Goal: Task Accomplishment & Management: Manage account settings

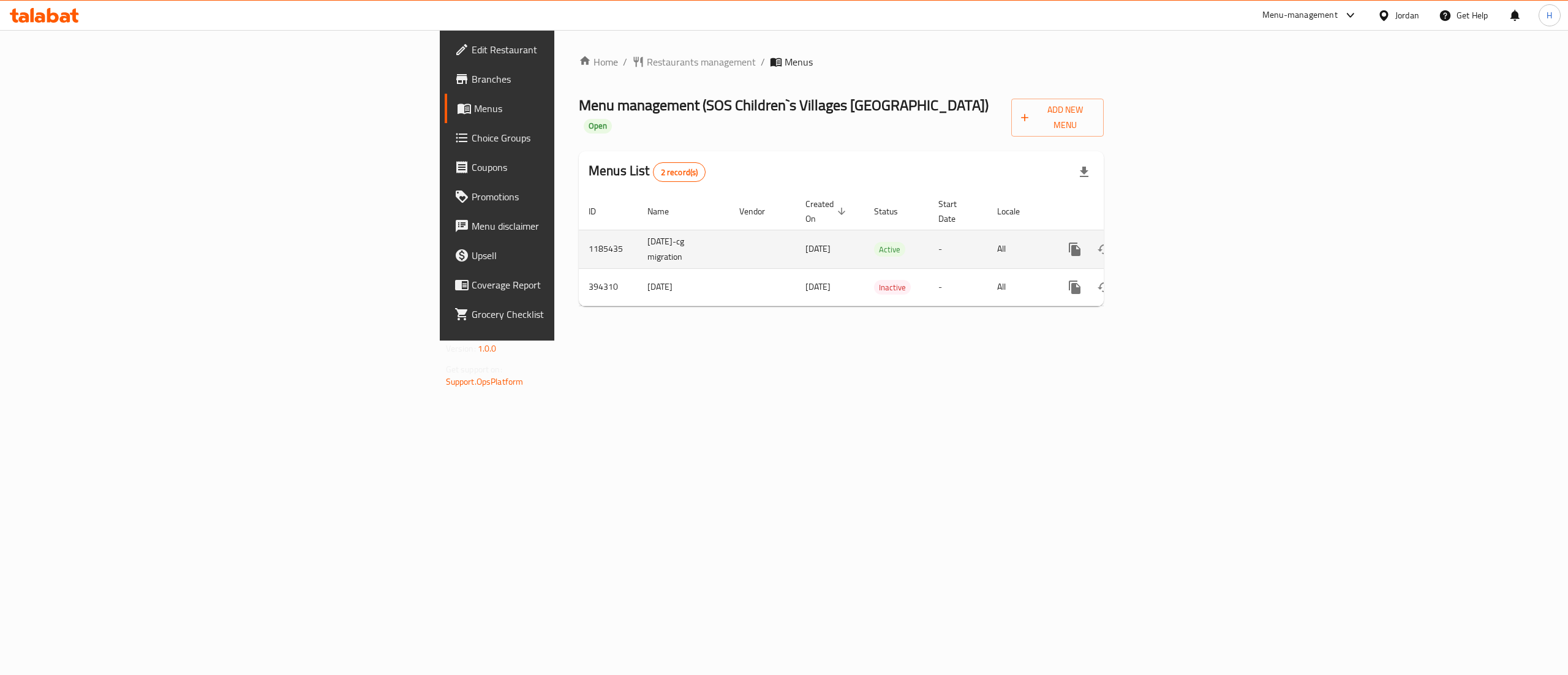
click at [1170, 242] on icon "enhanced table" at bounding box center [1163, 249] width 15 height 15
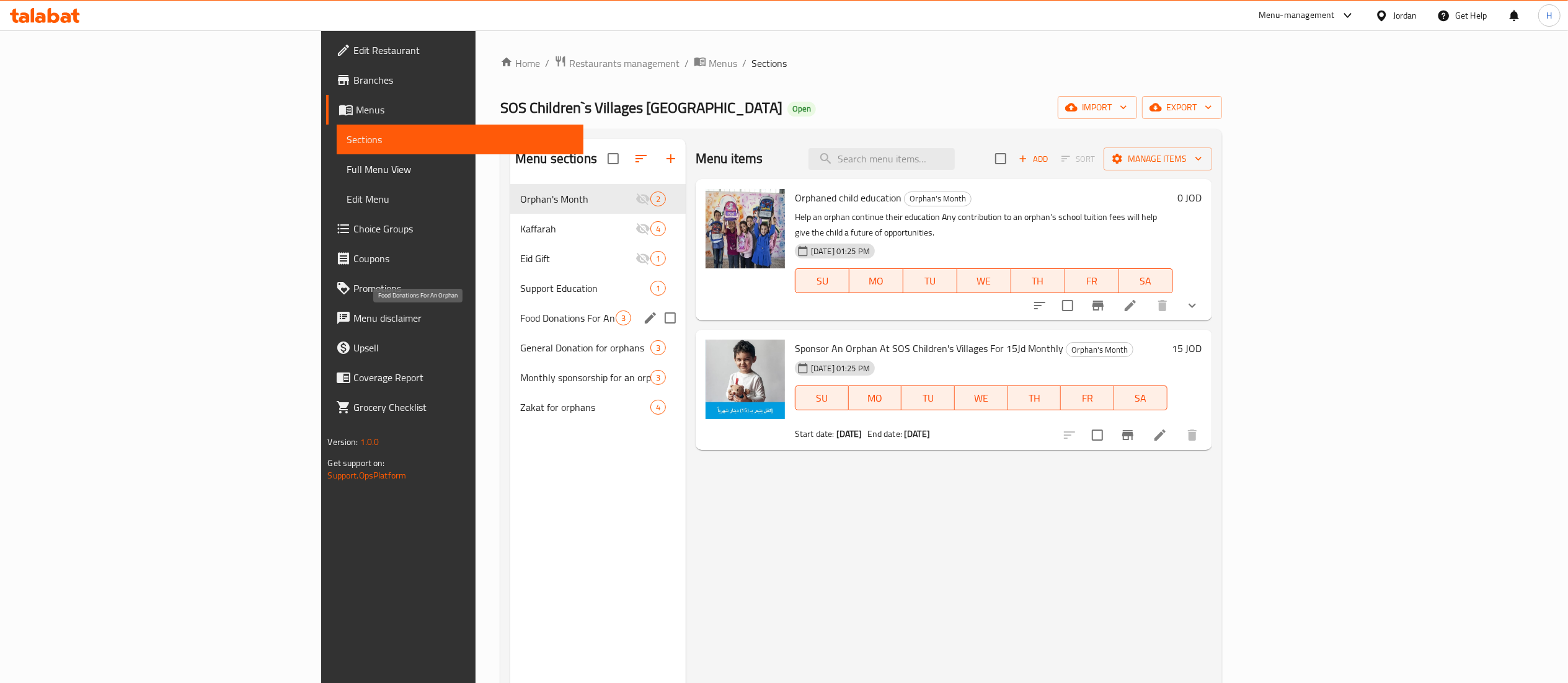
click at [520, 314] on span "Food Donations For An Orphan" at bounding box center [568, 318] width 95 height 15
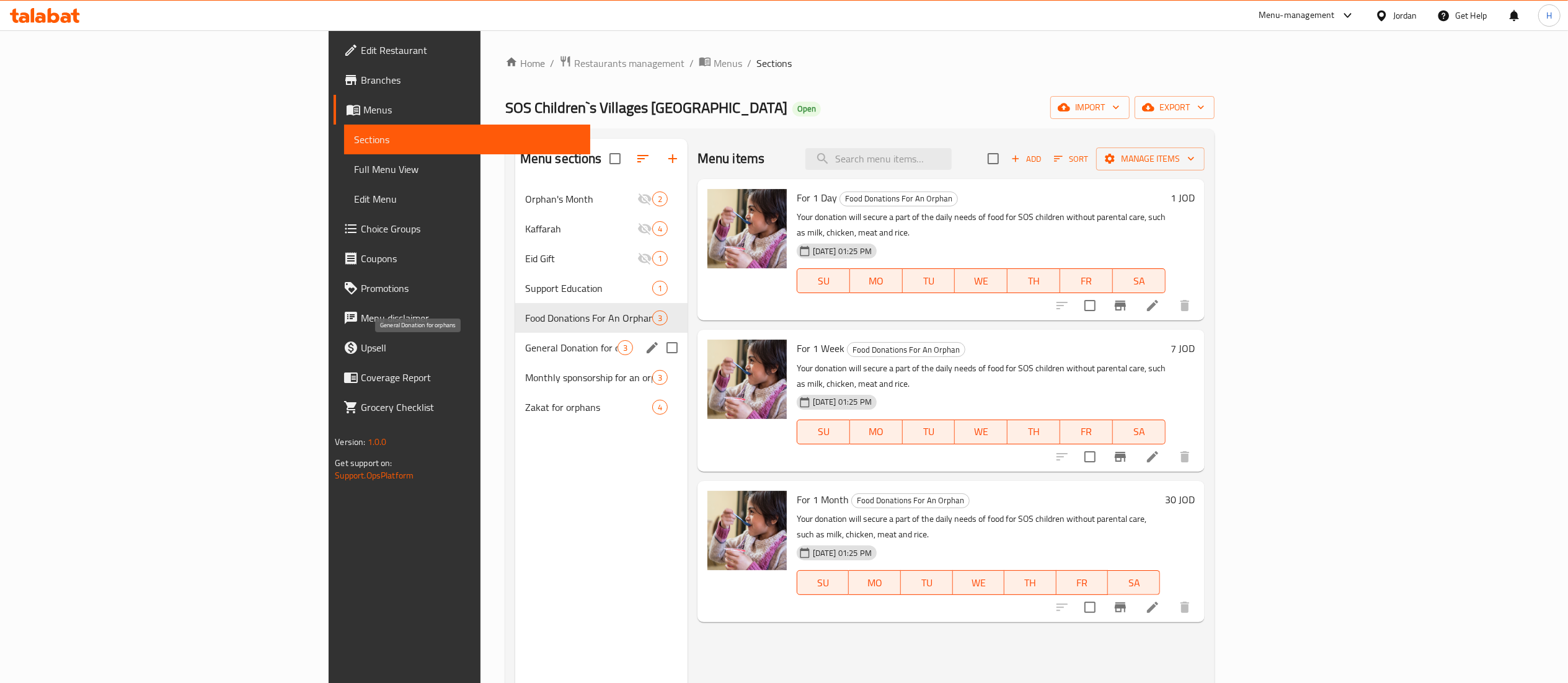
click at [525, 353] on span "General Donation for orphans" at bounding box center [571, 348] width 92 height 15
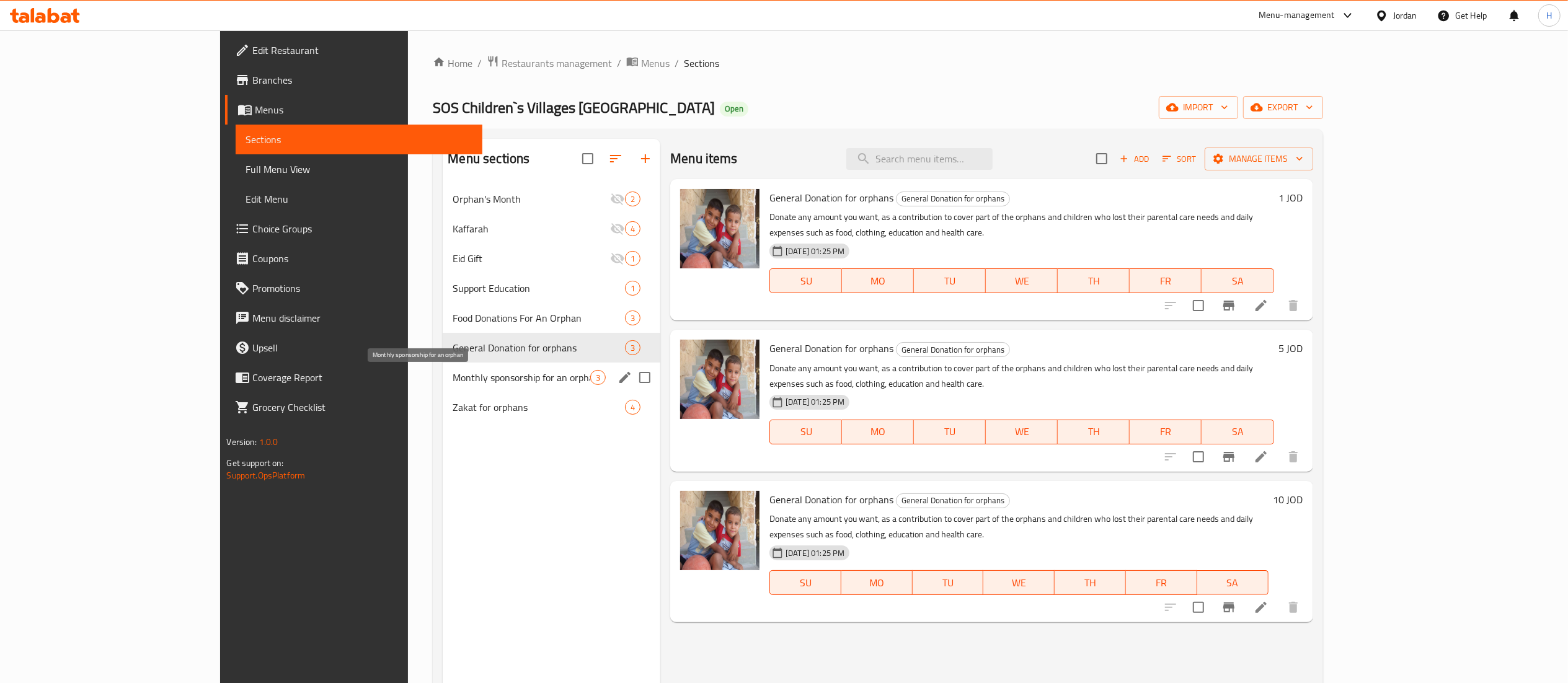
click at [453, 381] on span "Monthly sponsorship for an orphan" at bounding box center [521, 378] width 137 height 15
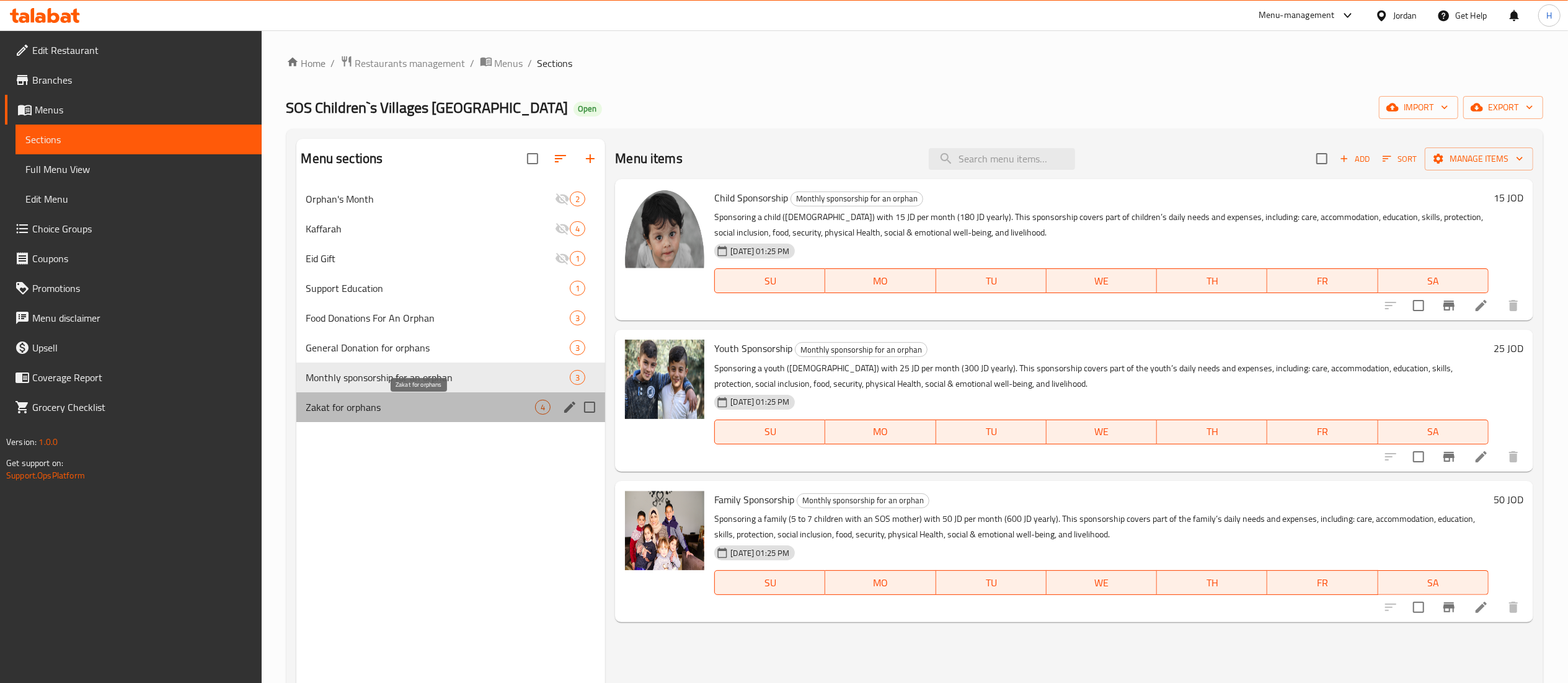
click at [358, 410] on span "Zakat for orphans" at bounding box center [421, 408] width 230 height 15
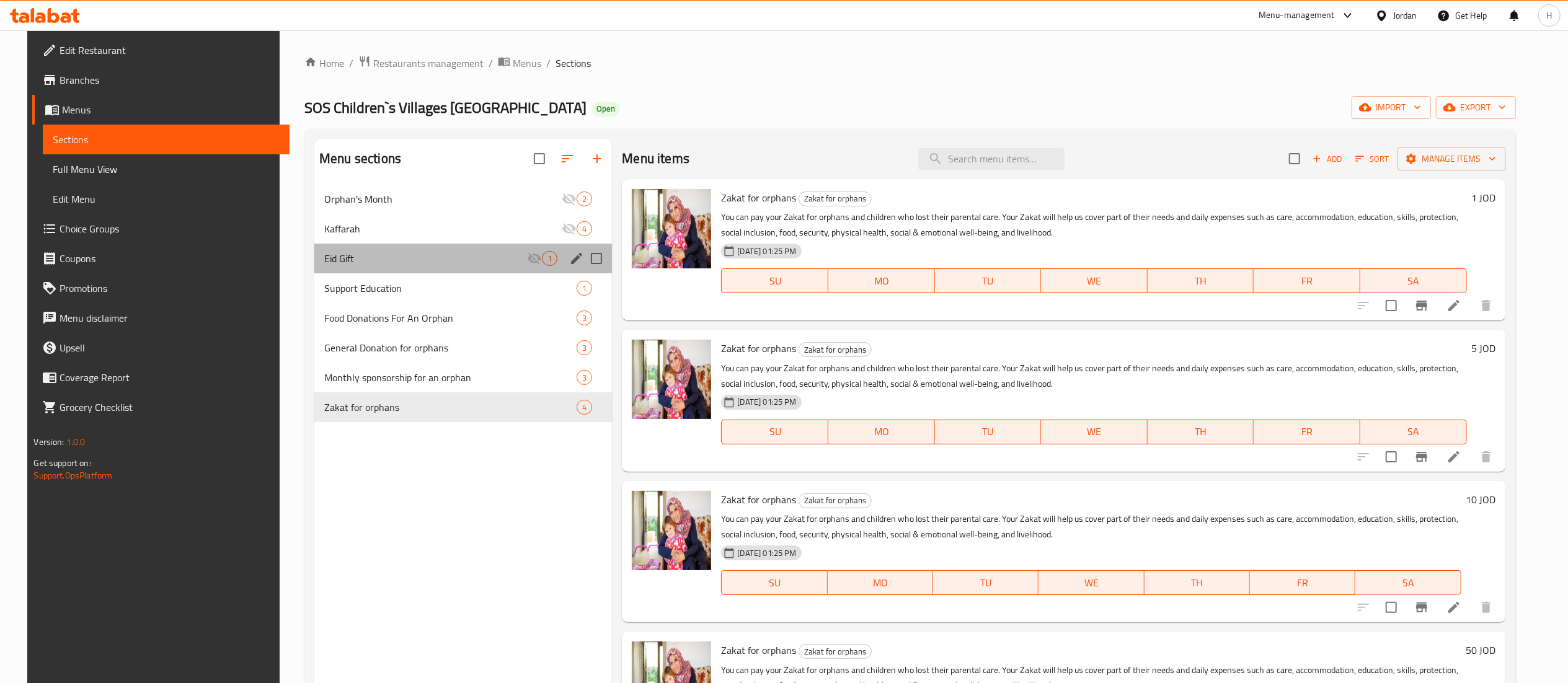
click at [415, 269] on div "Eid Gift 1" at bounding box center [463, 258] width 298 height 29
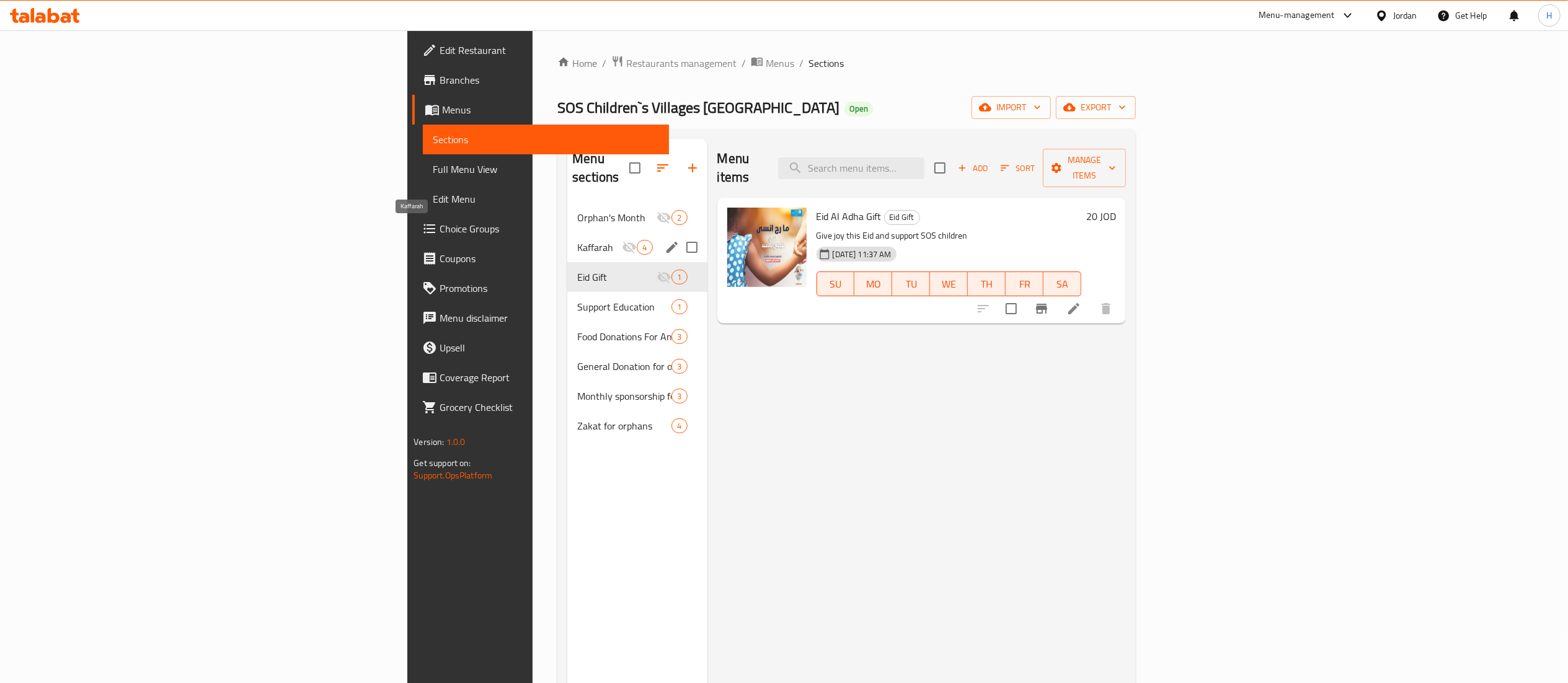
click at [577, 240] on span "Kaffarah" at bounding box center [599, 248] width 45 height 15
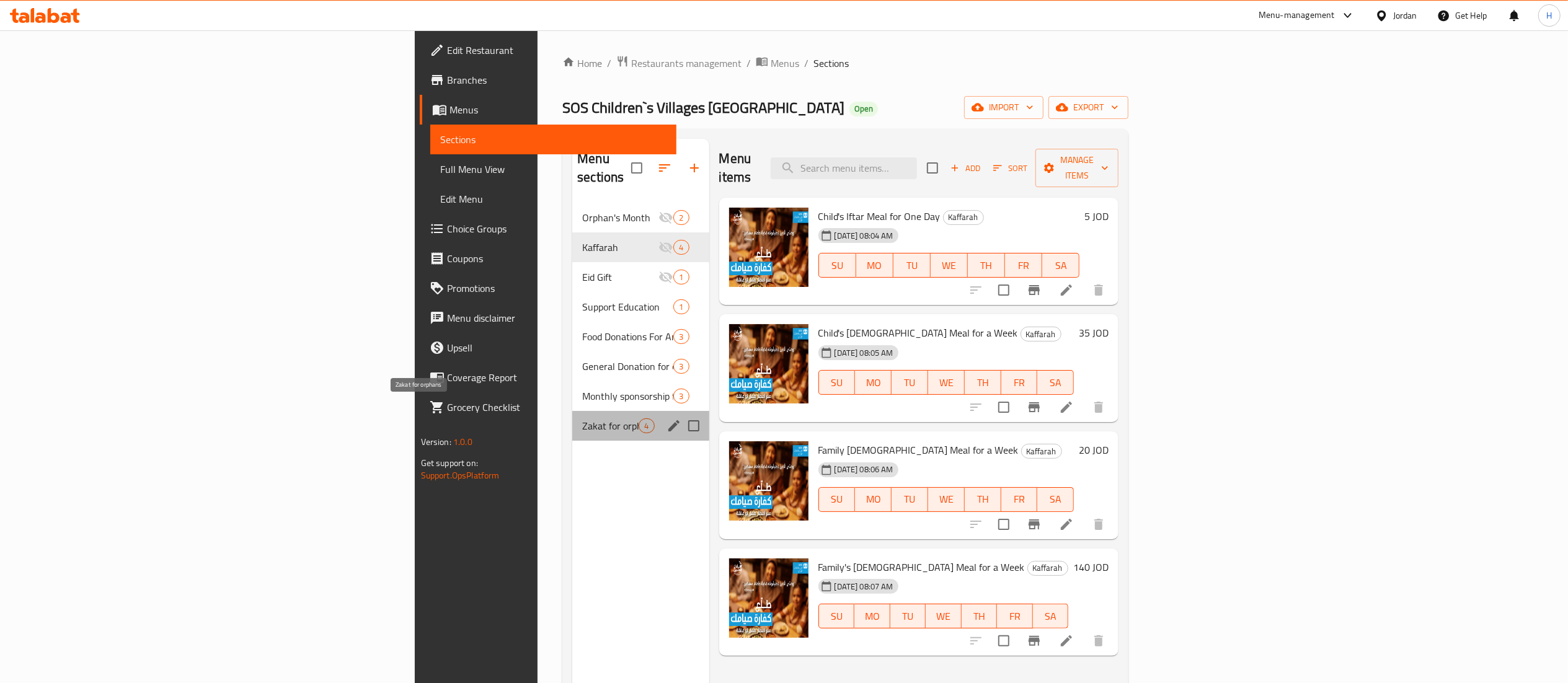
click at [582, 418] on span "Zakat for orphans" at bounding box center [610, 426] width 56 height 15
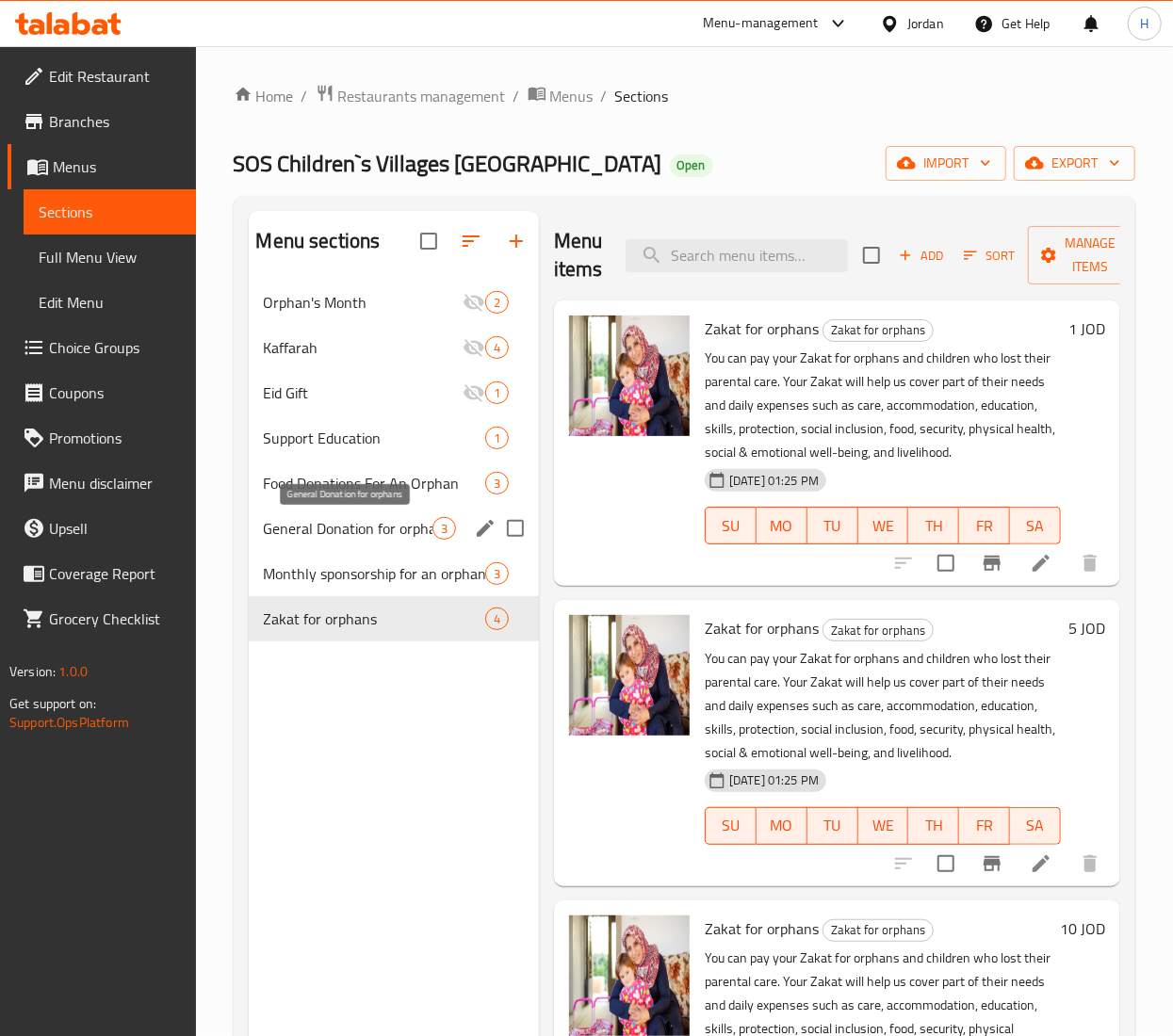
click at [345, 530] on span "General Donation for orphans" at bounding box center [348, 529] width 169 height 23
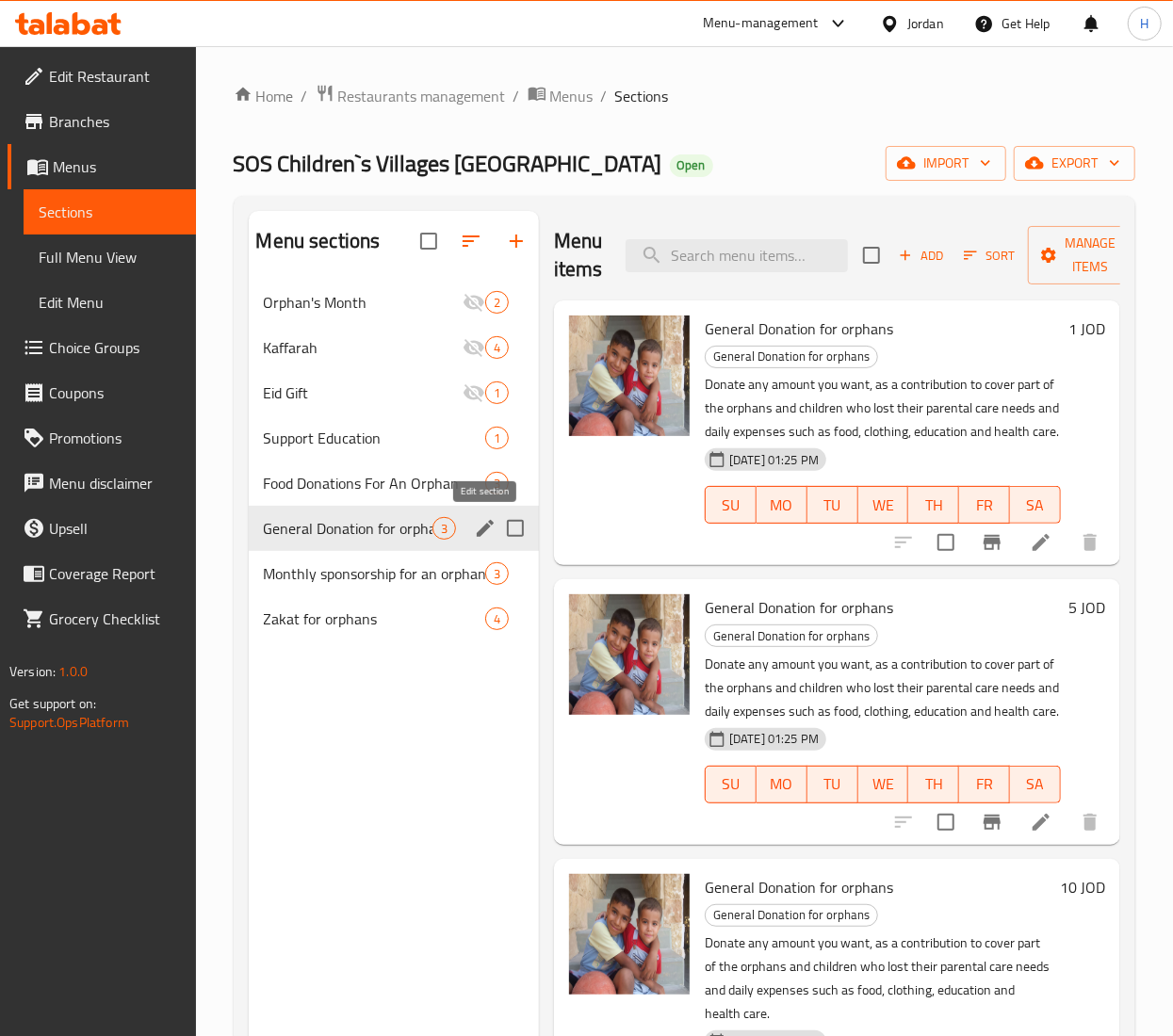
click at [475, 523] on icon "edit" at bounding box center [485, 529] width 23 height 23
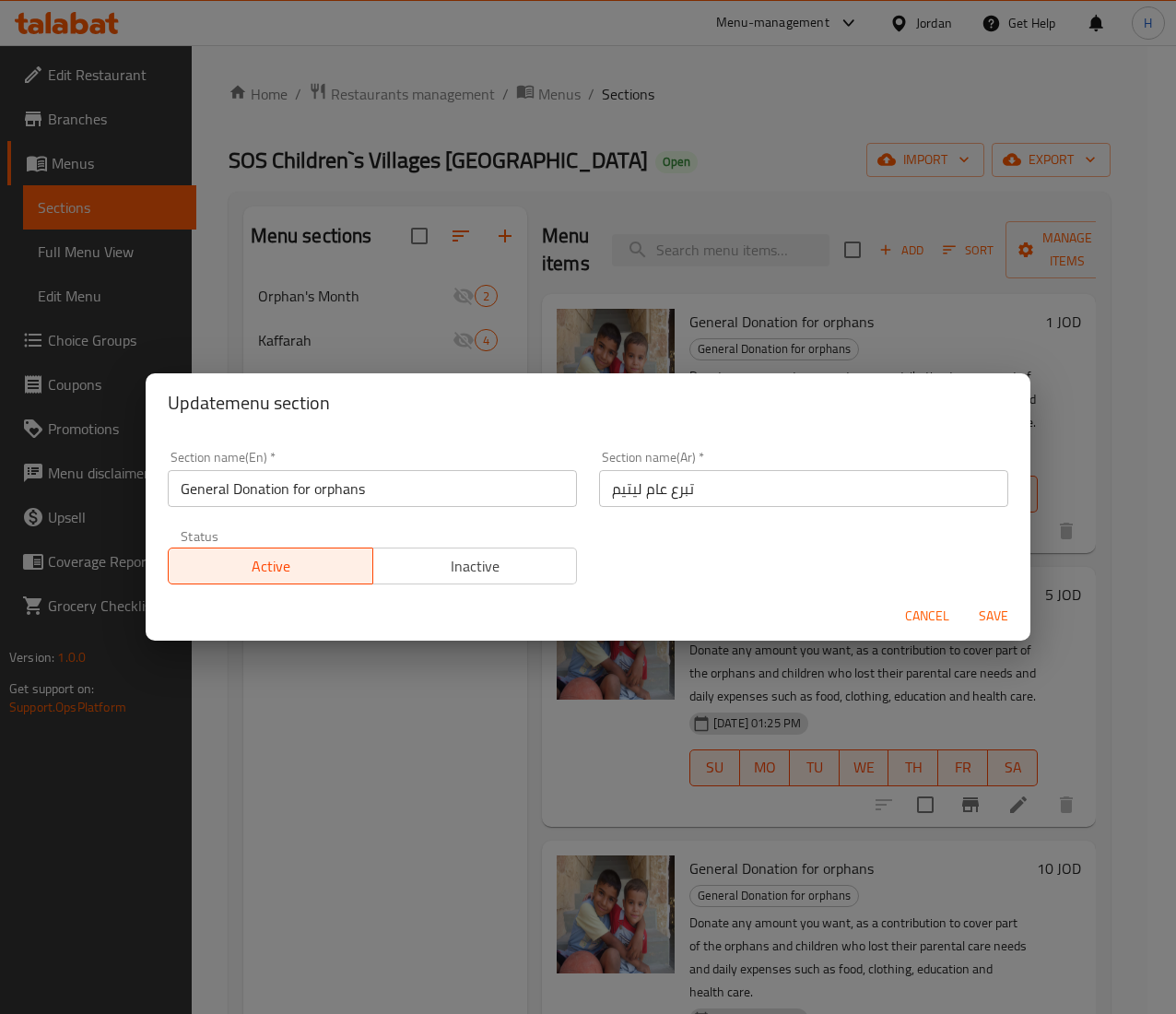
click at [616, 497] on input "تبرع عام ليتيم" at bounding box center [804, 489] width 409 height 37
click at [616, 493] on input "تبرع عام ليتيم" at bounding box center [804, 489] width 409 height 37
click at [613, 496] on input "تبرع عام ليتيم" at bounding box center [804, 489] width 409 height 37
type input "تبرع عام"
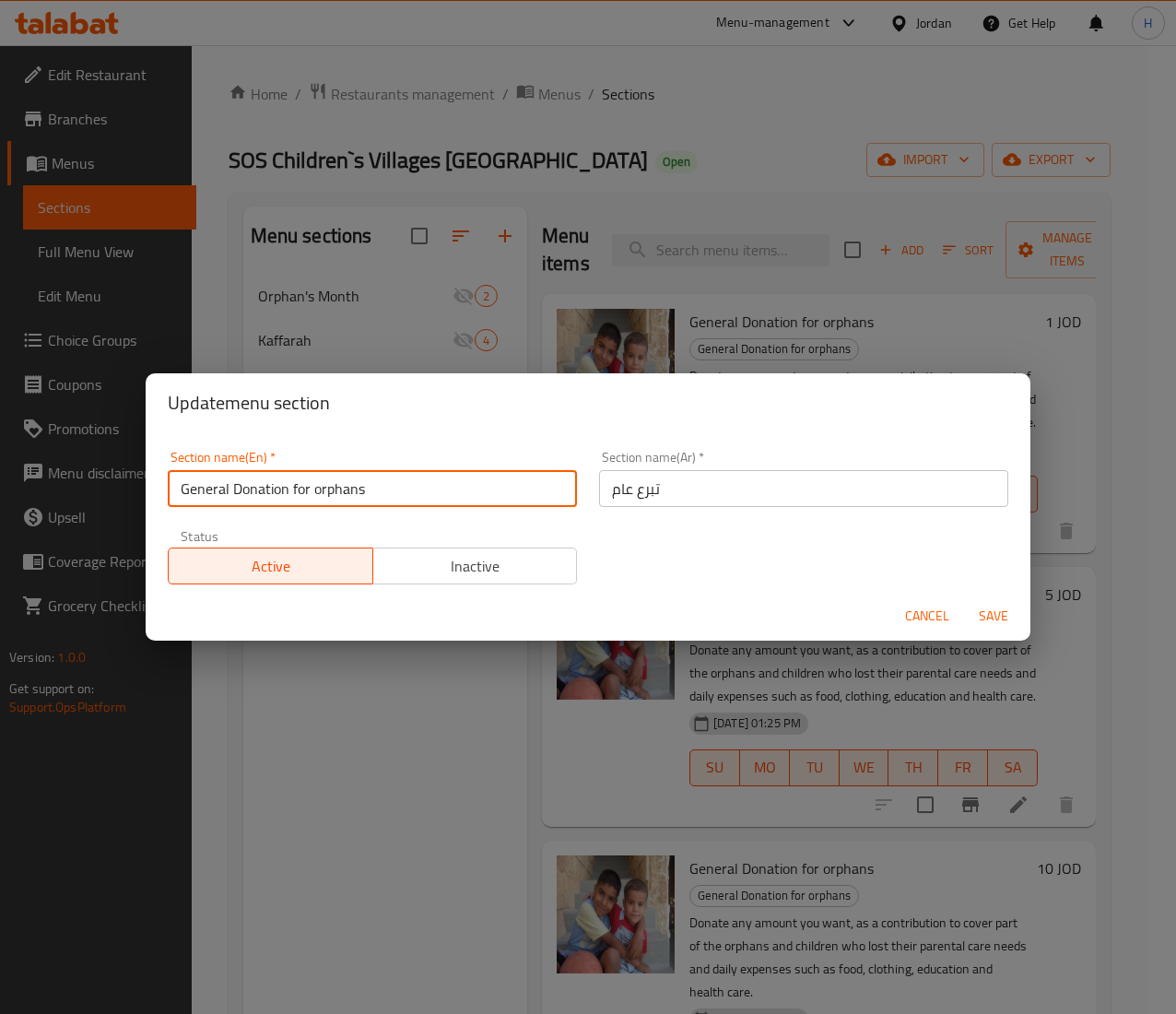
drag, startPoint x: 385, startPoint y: 485, endPoint x: 293, endPoint y: 498, distance: 92.9
click at [293, 498] on input "General Donation for orphans" at bounding box center [372, 489] width 409 height 37
type input "General Donation"
click at [996, 608] on span "Save" at bounding box center [993, 617] width 44 height 23
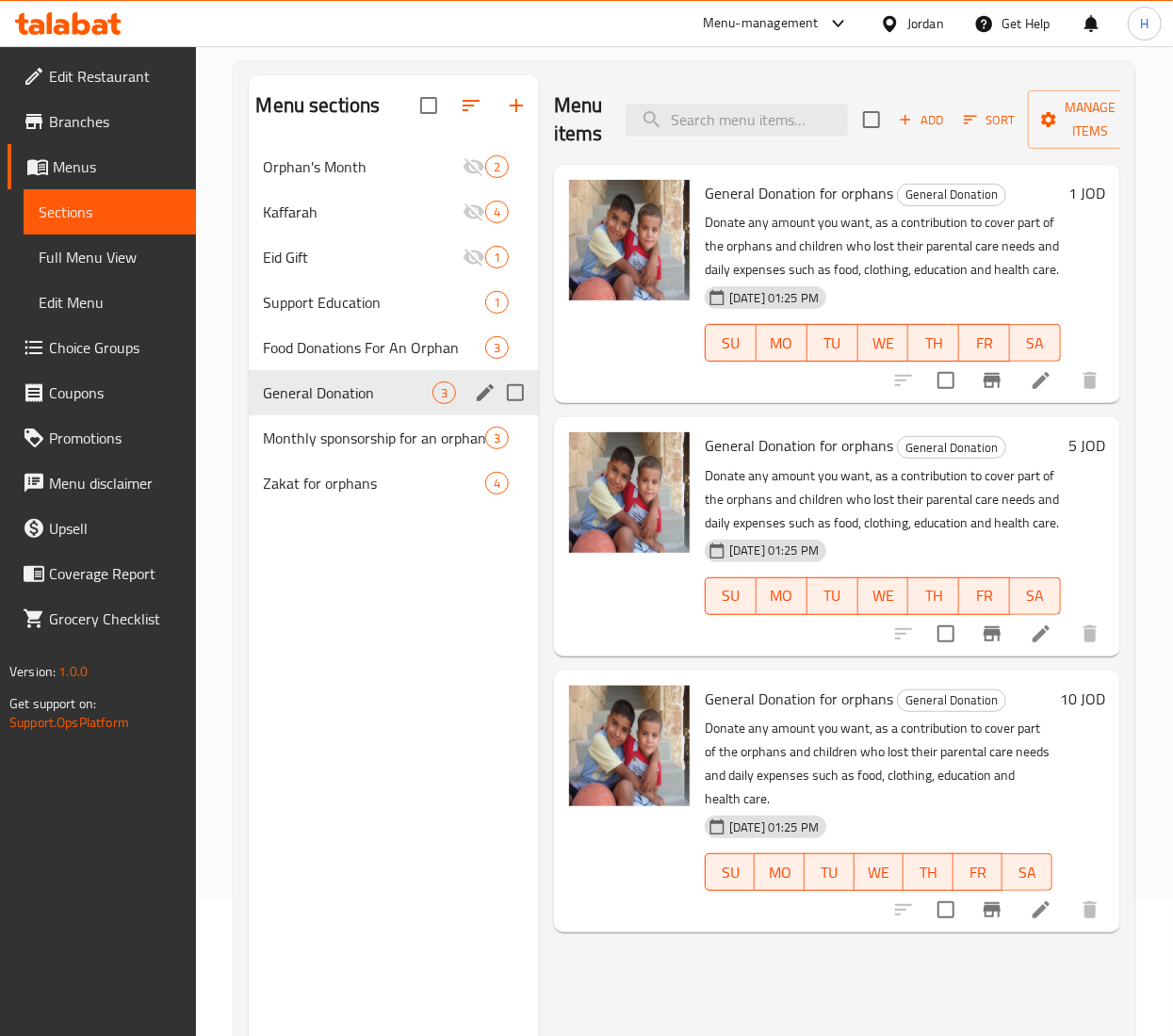
scroll to position [189, 0]
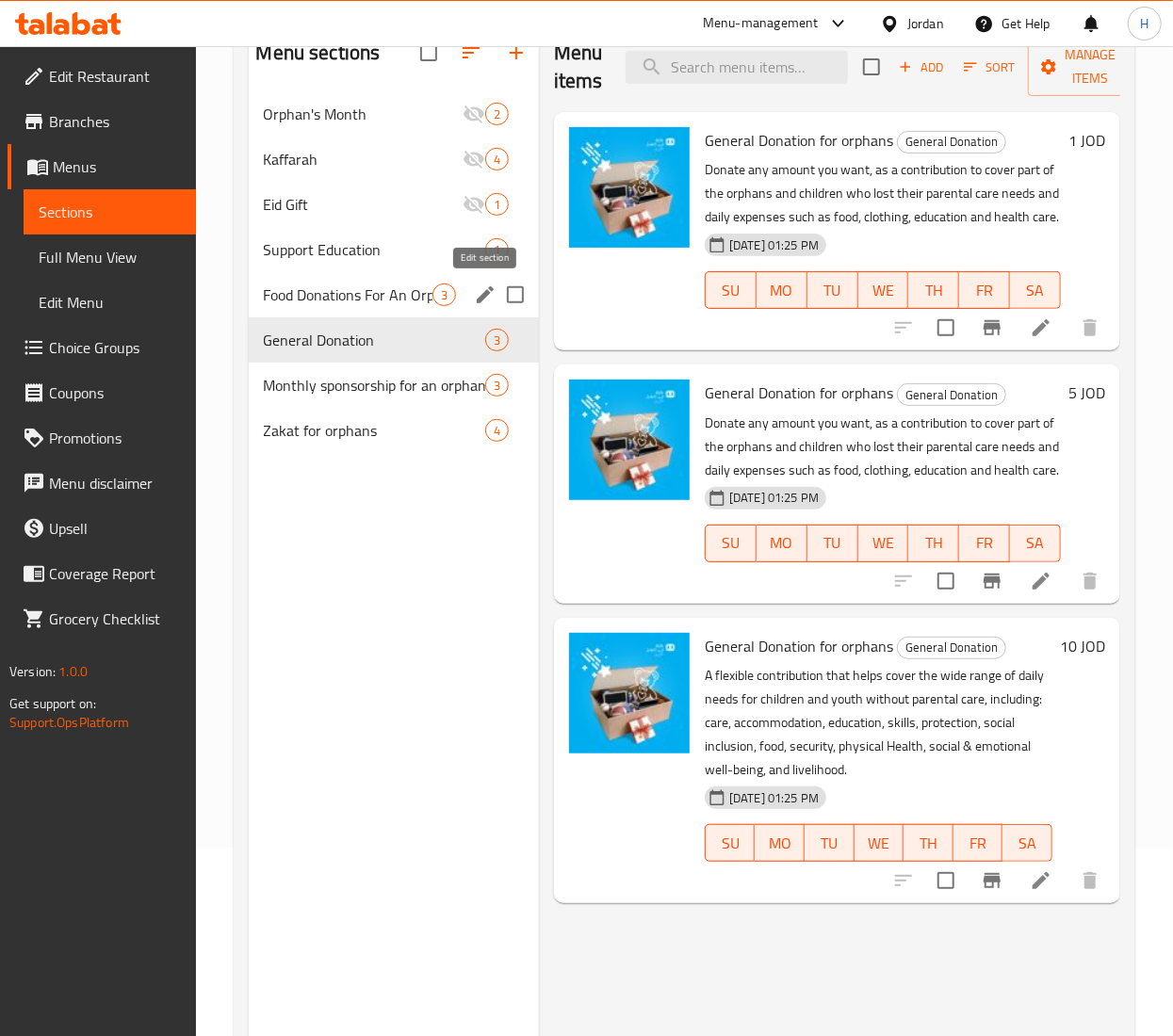
click at [482, 295] on icon "edit" at bounding box center [485, 295] width 17 height 17
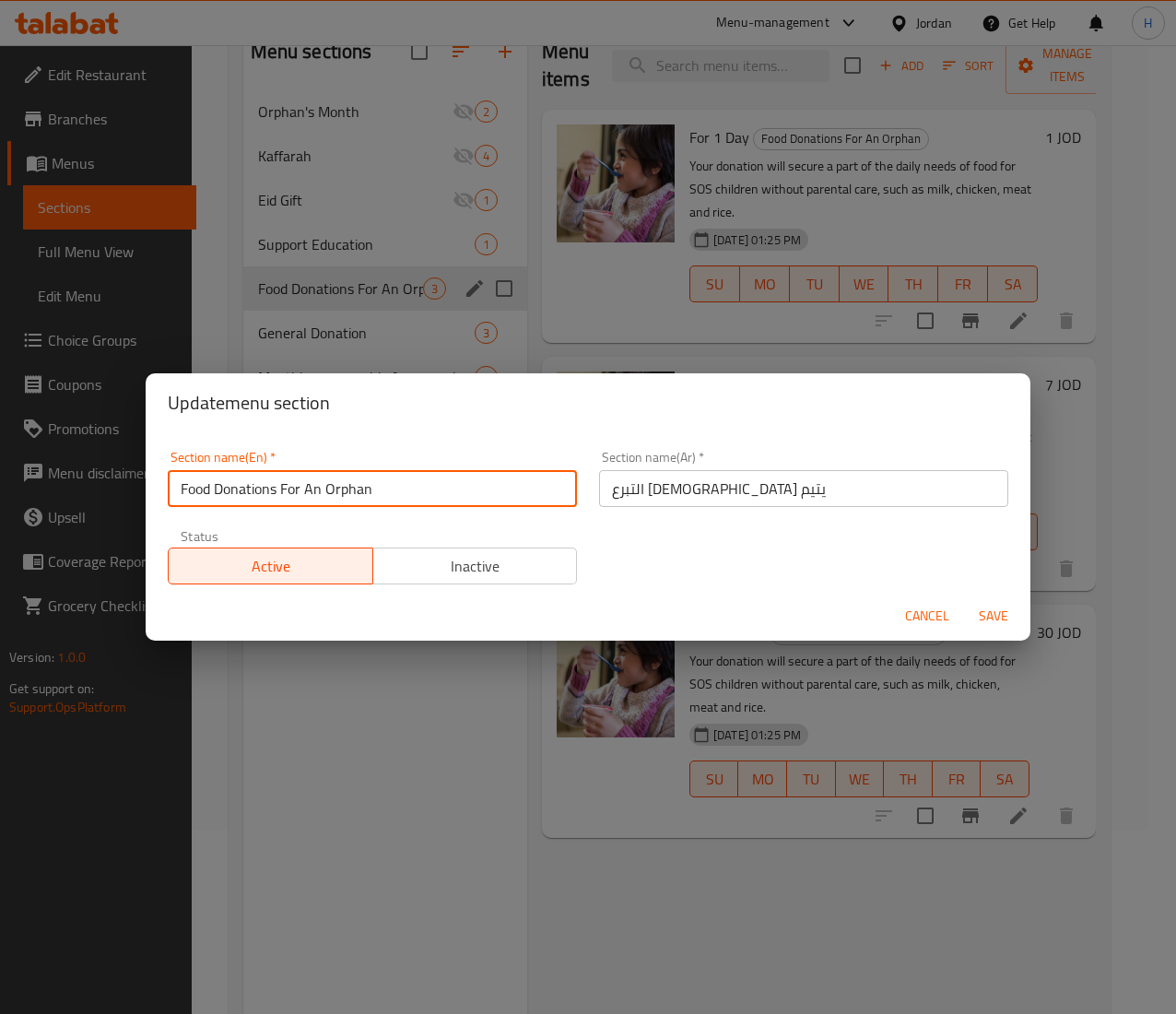
drag, startPoint x: 409, startPoint y: 487, endPoint x: 281, endPoint y: 506, distance: 129.4
click at [281, 506] on input "Food Donations For An Orphan" at bounding box center [372, 489] width 409 height 37
type input "Food Donations"
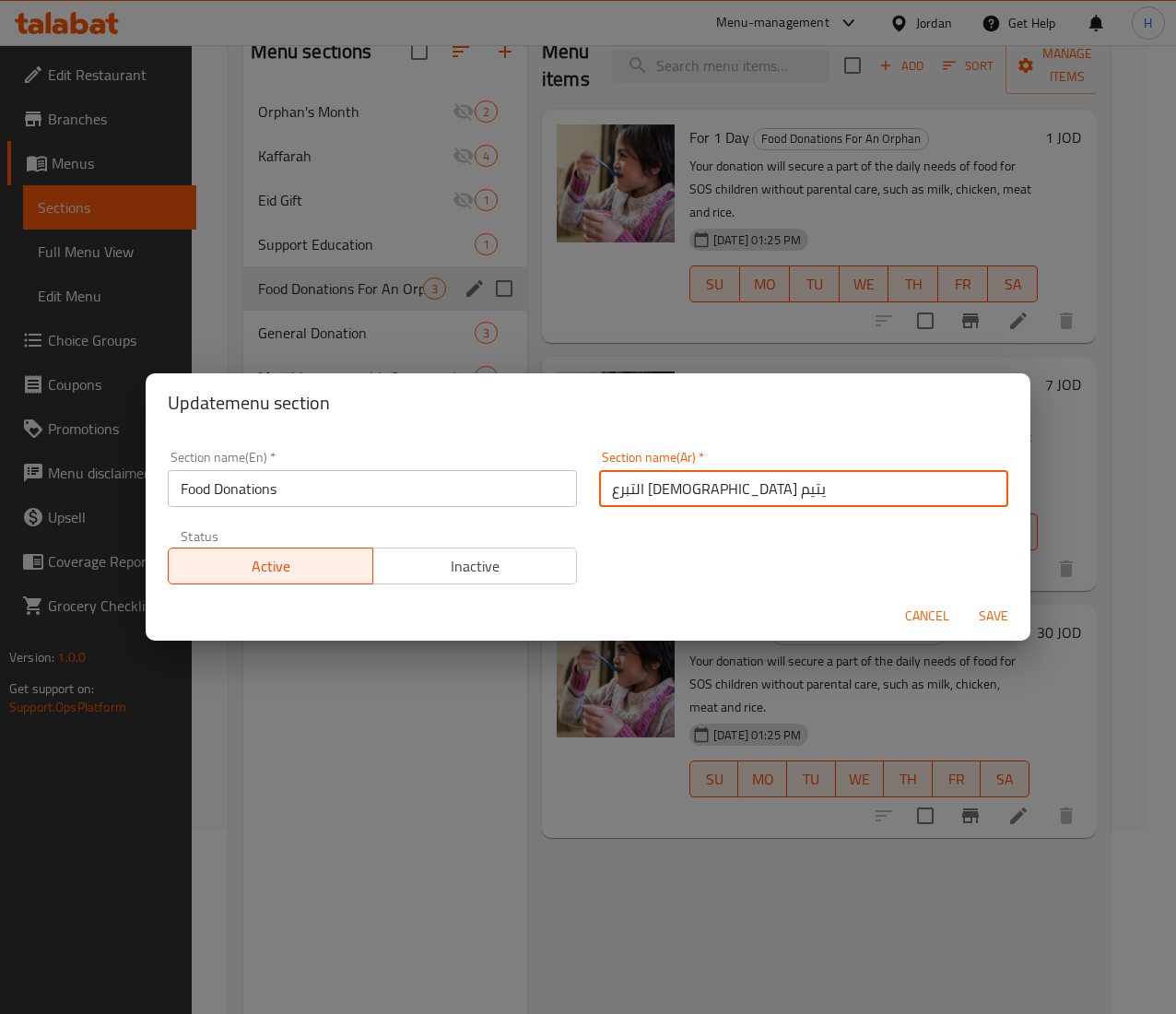
click at [606, 493] on input "التبرع لإطعام يتيم" at bounding box center [804, 489] width 409 height 37
type input "التبرع لإطعام"
click at [1000, 621] on span "Save" at bounding box center [993, 617] width 44 height 23
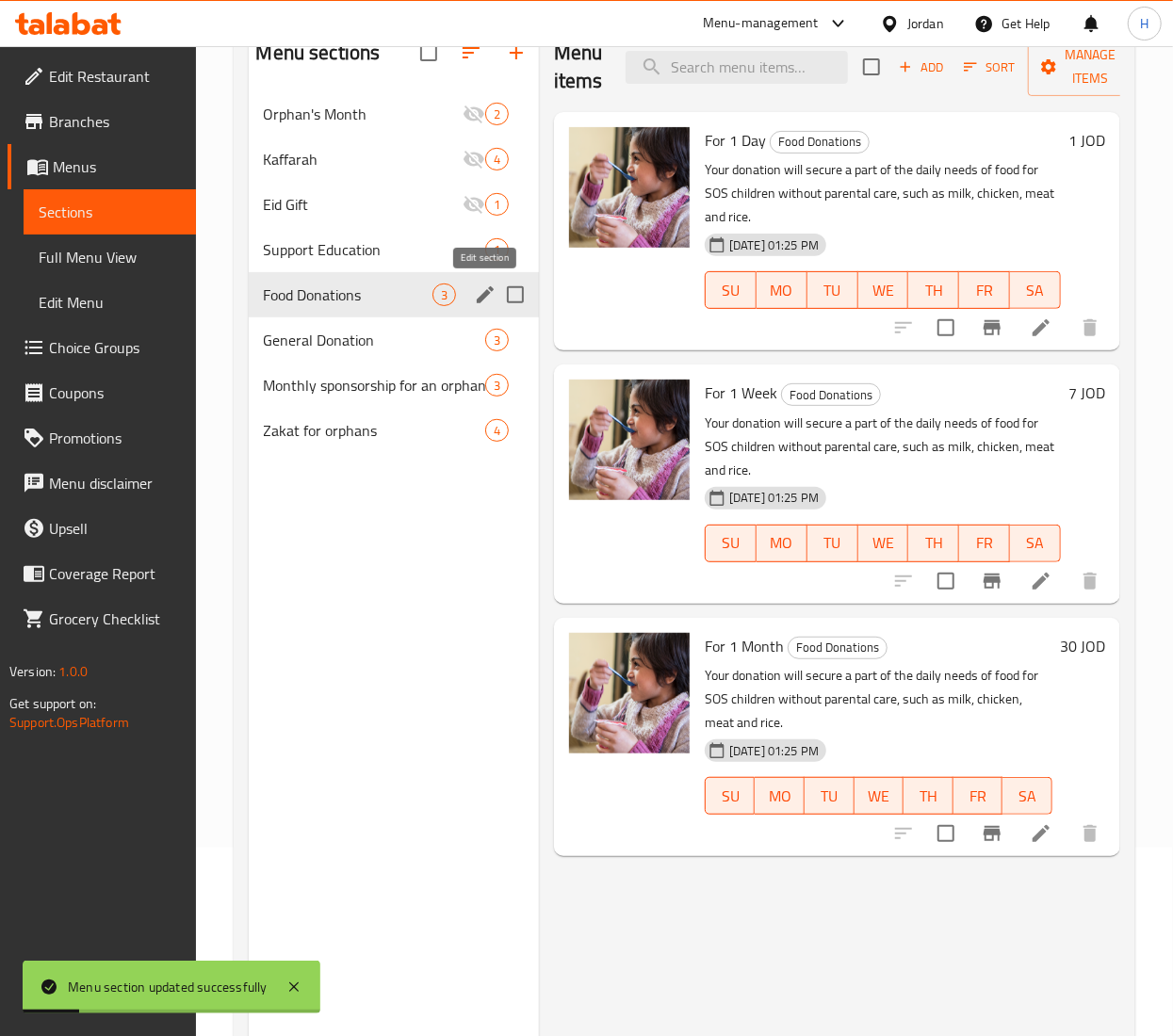
click at [491, 295] on icon "edit" at bounding box center [485, 295] width 23 height 23
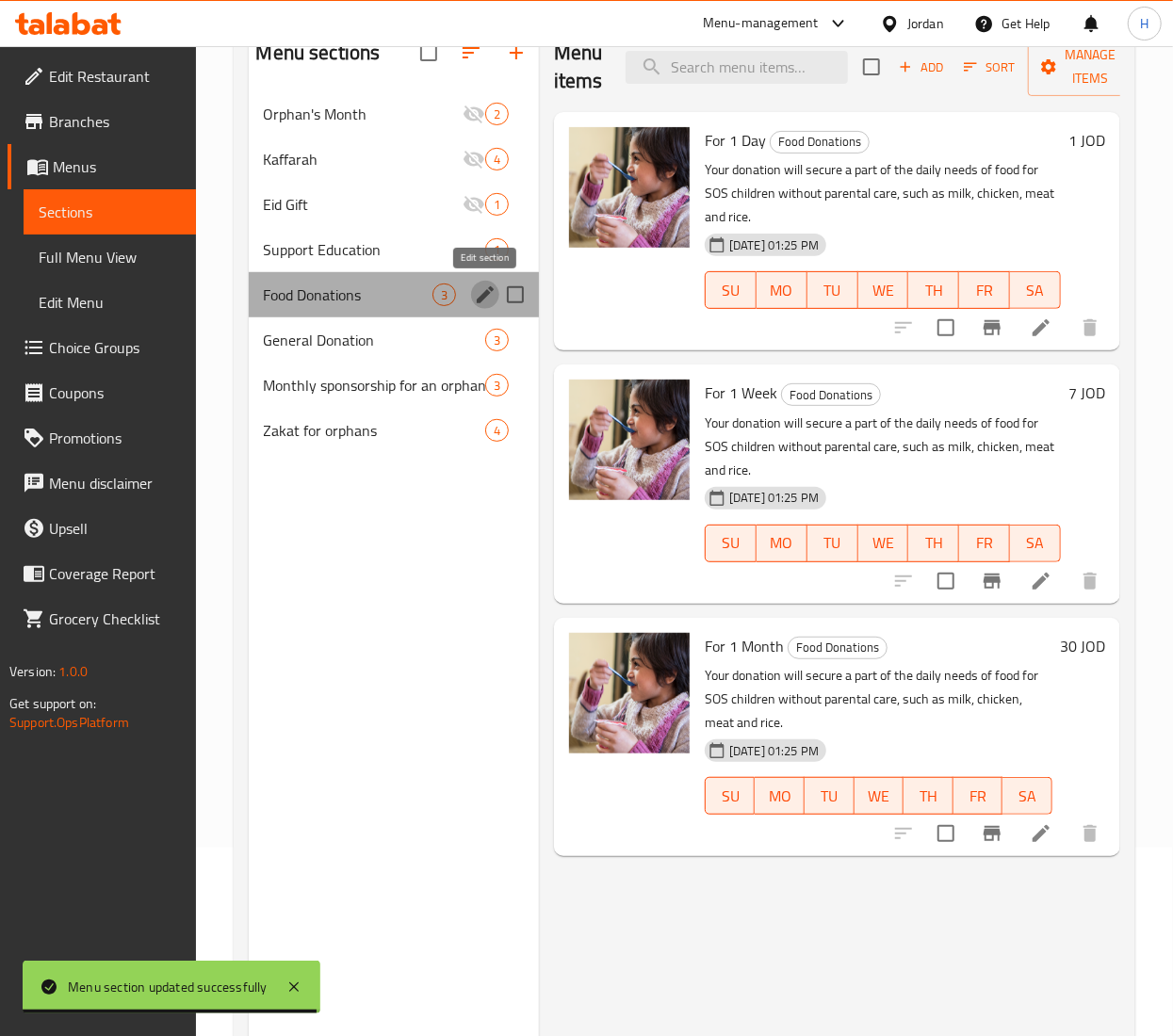
click at [490, 294] on icon "edit" at bounding box center [485, 295] width 17 height 17
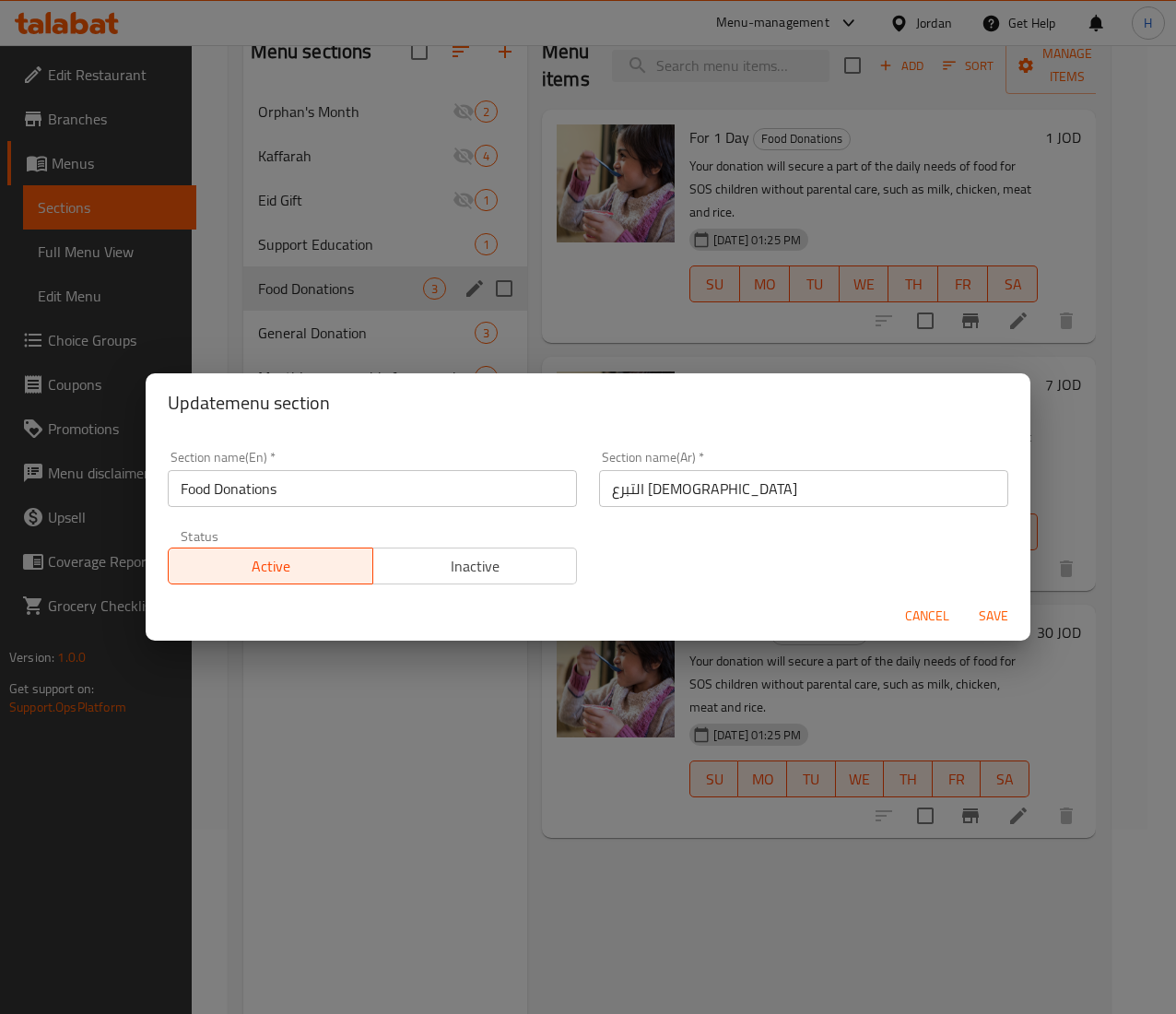
click at [668, 489] on input "التبرع لإطعام" at bounding box center [804, 489] width 409 height 37
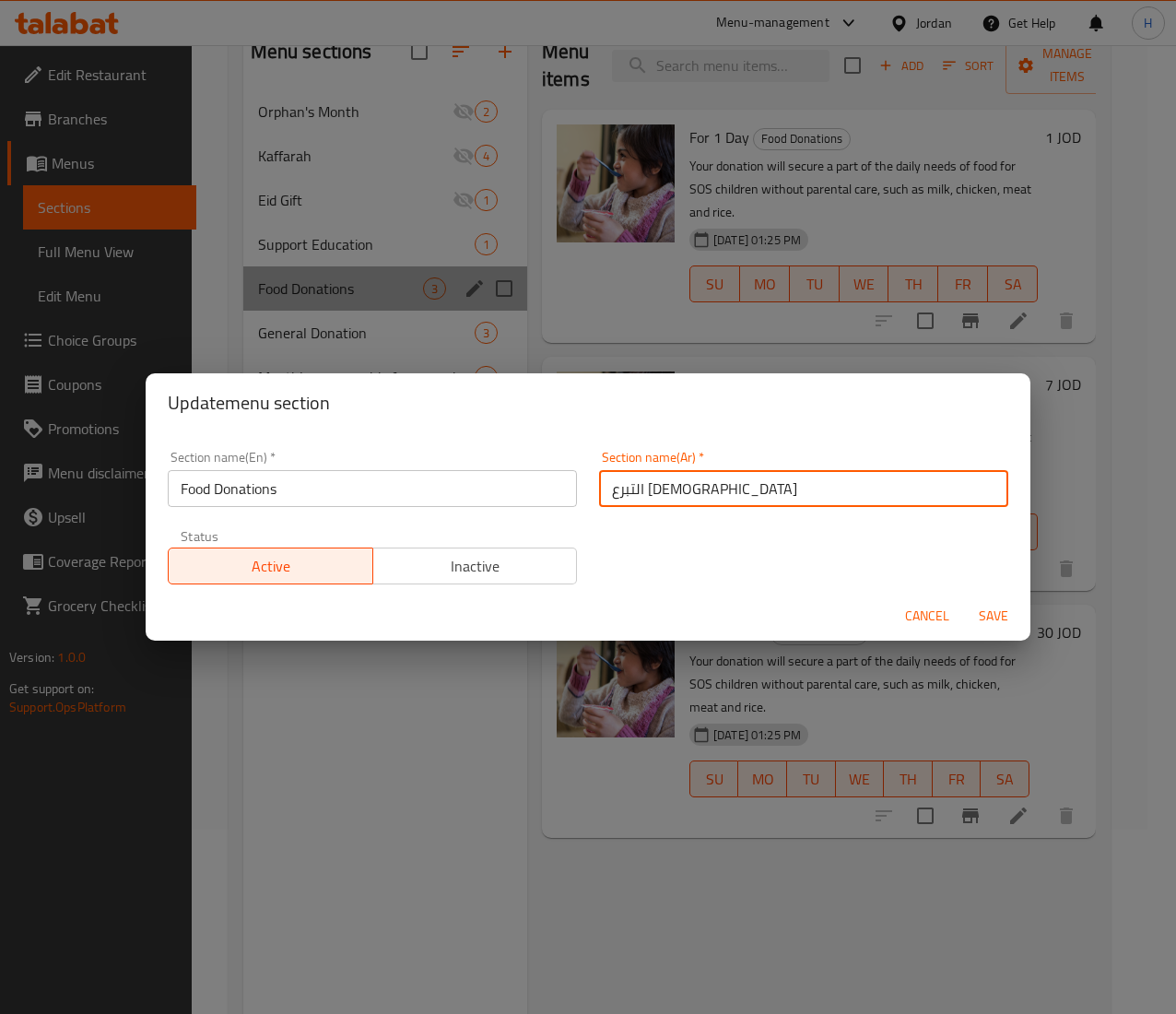
click at [664, 482] on input "التبرع لإطعام" at bounding box center [804, 489] width 409 height 37
click at [664, 485] on input "التبرع لإطعام" at bounding box center [804, 489] width 409 height 37
paste input "بالطعام"
type input "التبرع بالطعام"
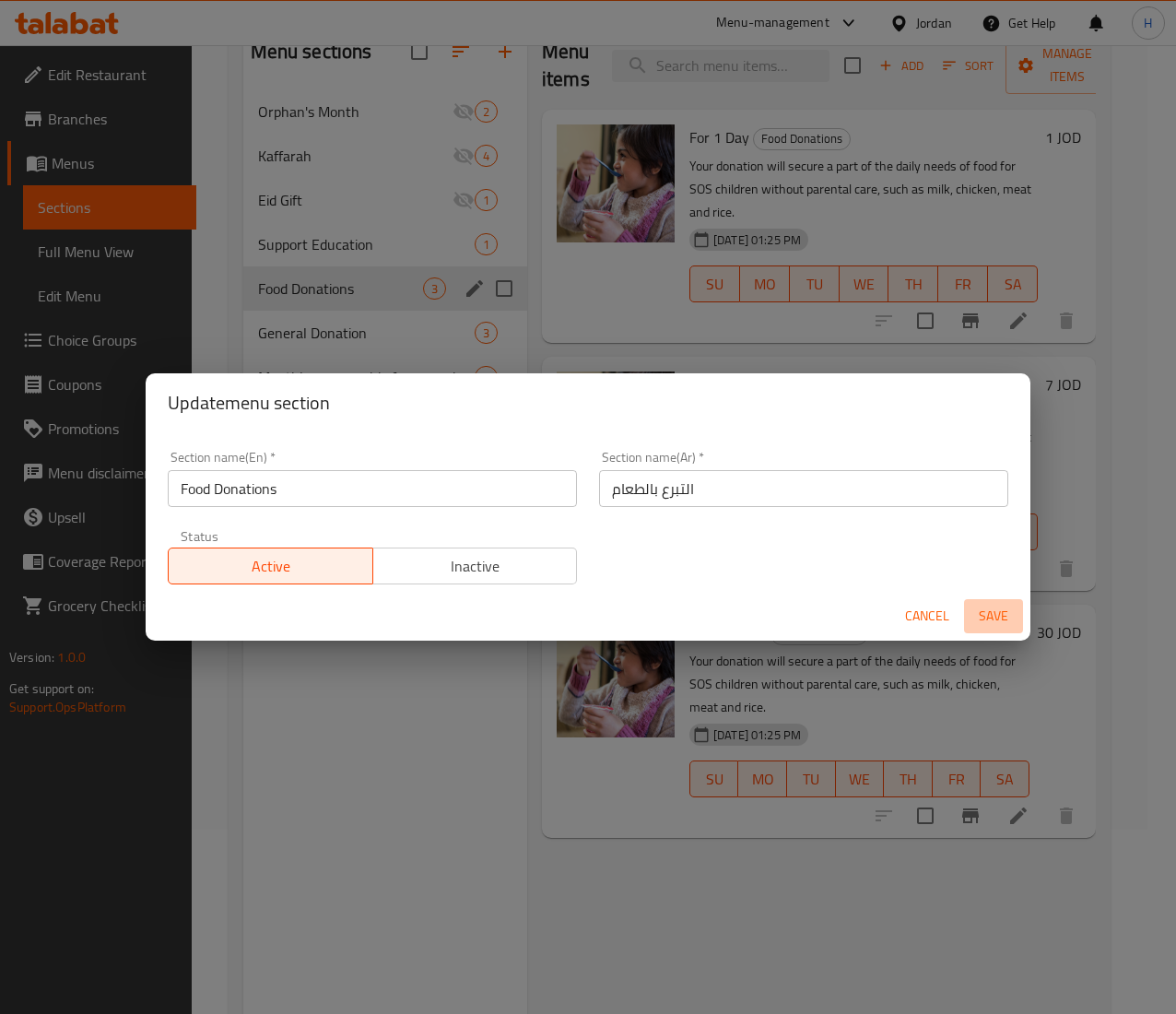
click at [1004, 622] on span "Save" at bounding box center [993, 617] width 44 height 23
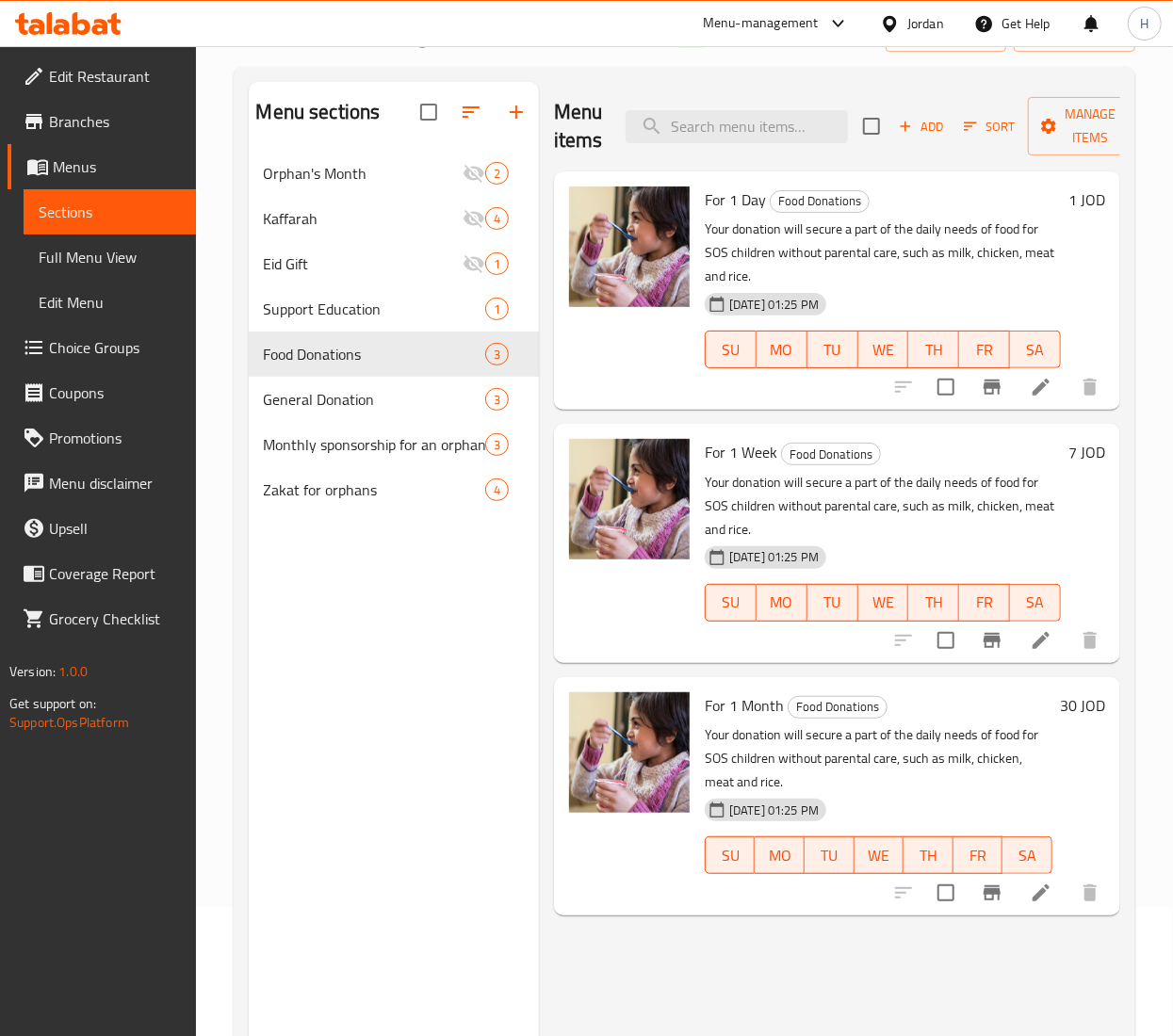
scroll to position [189, 0]
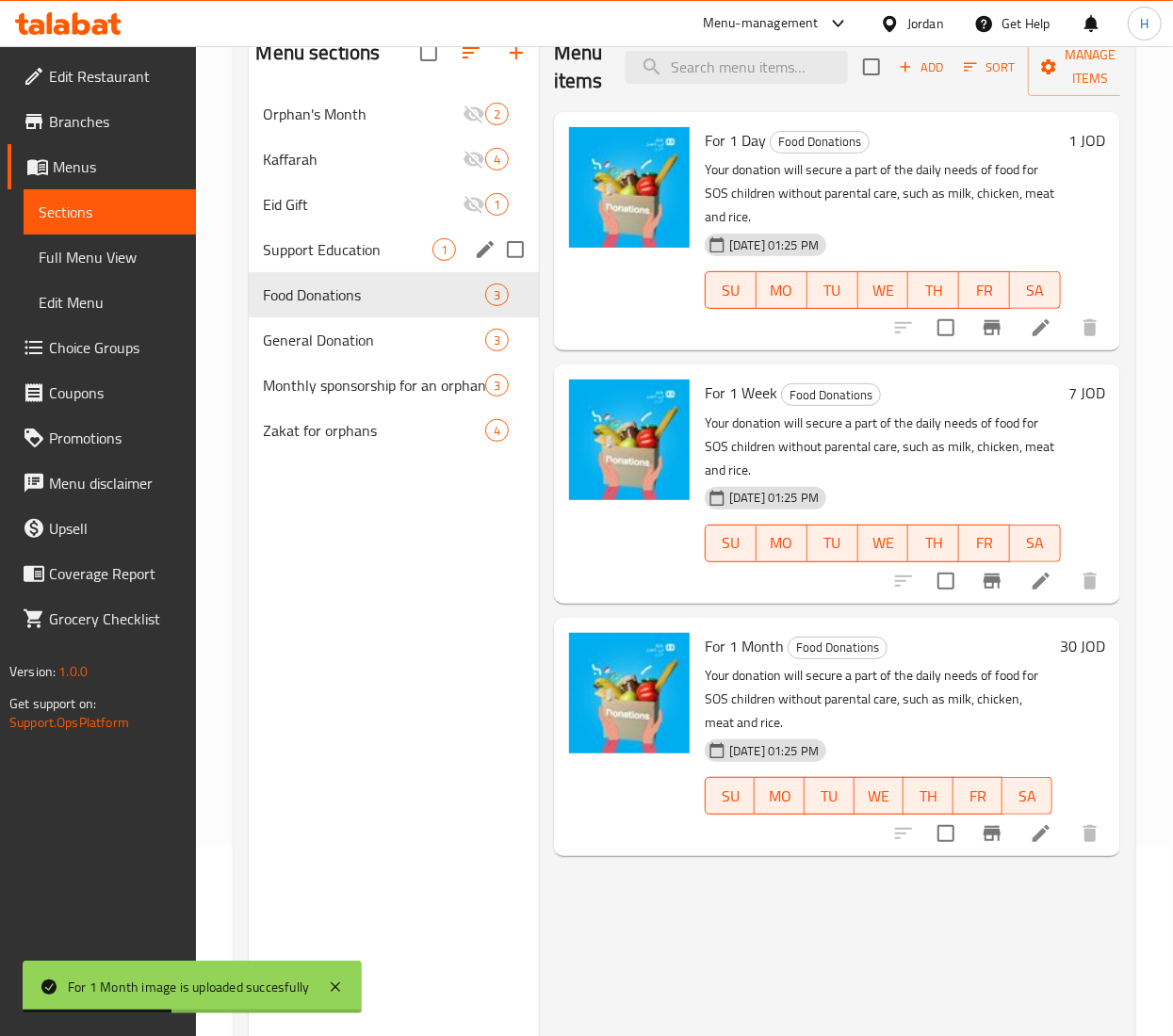
click at [314, 261] on span "Support Education" at bounding box center [348, 250] width 169 height 23
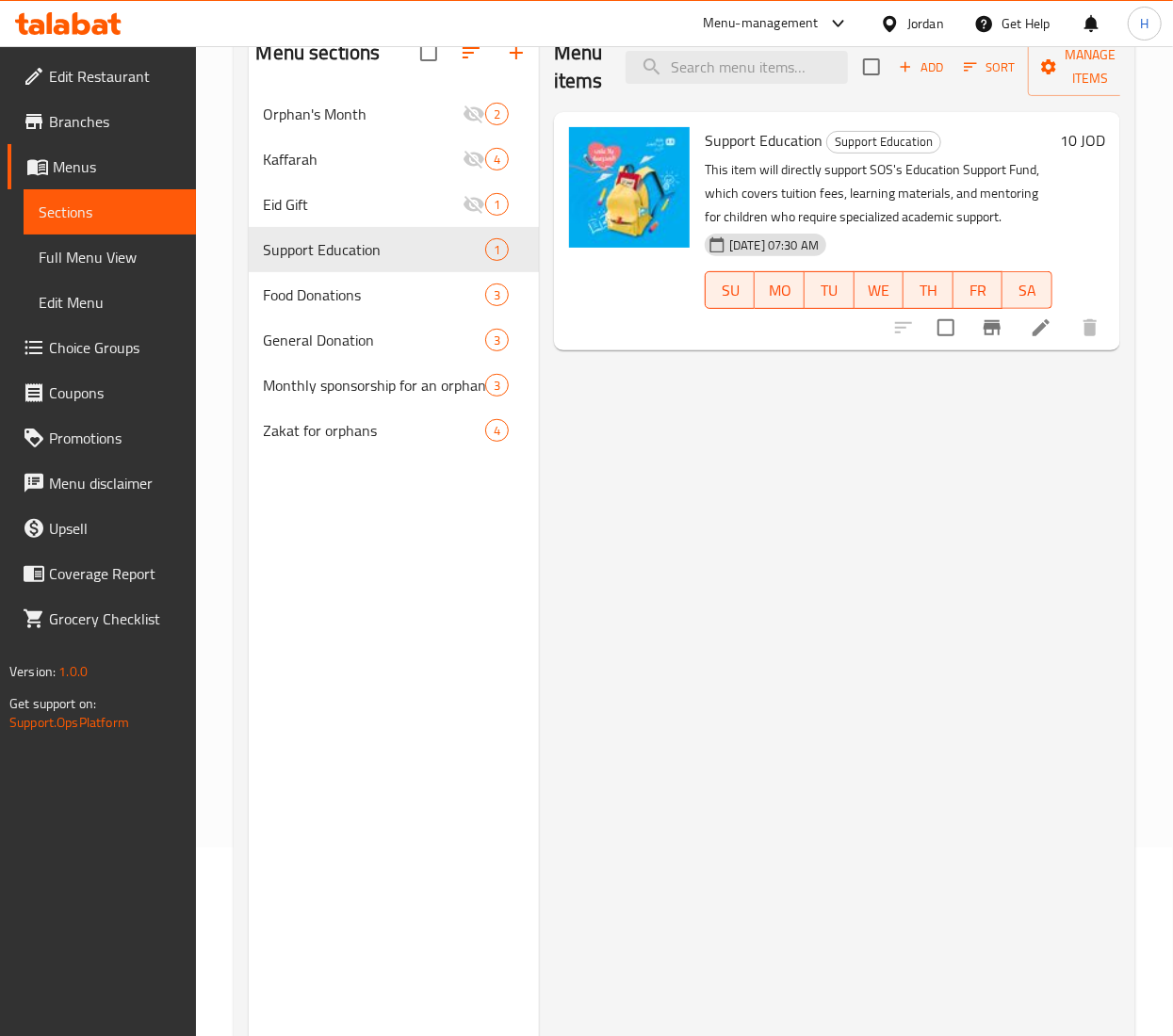
click at [1048, 326] on icon at bounding box center [1042, 328] width 23 height 23
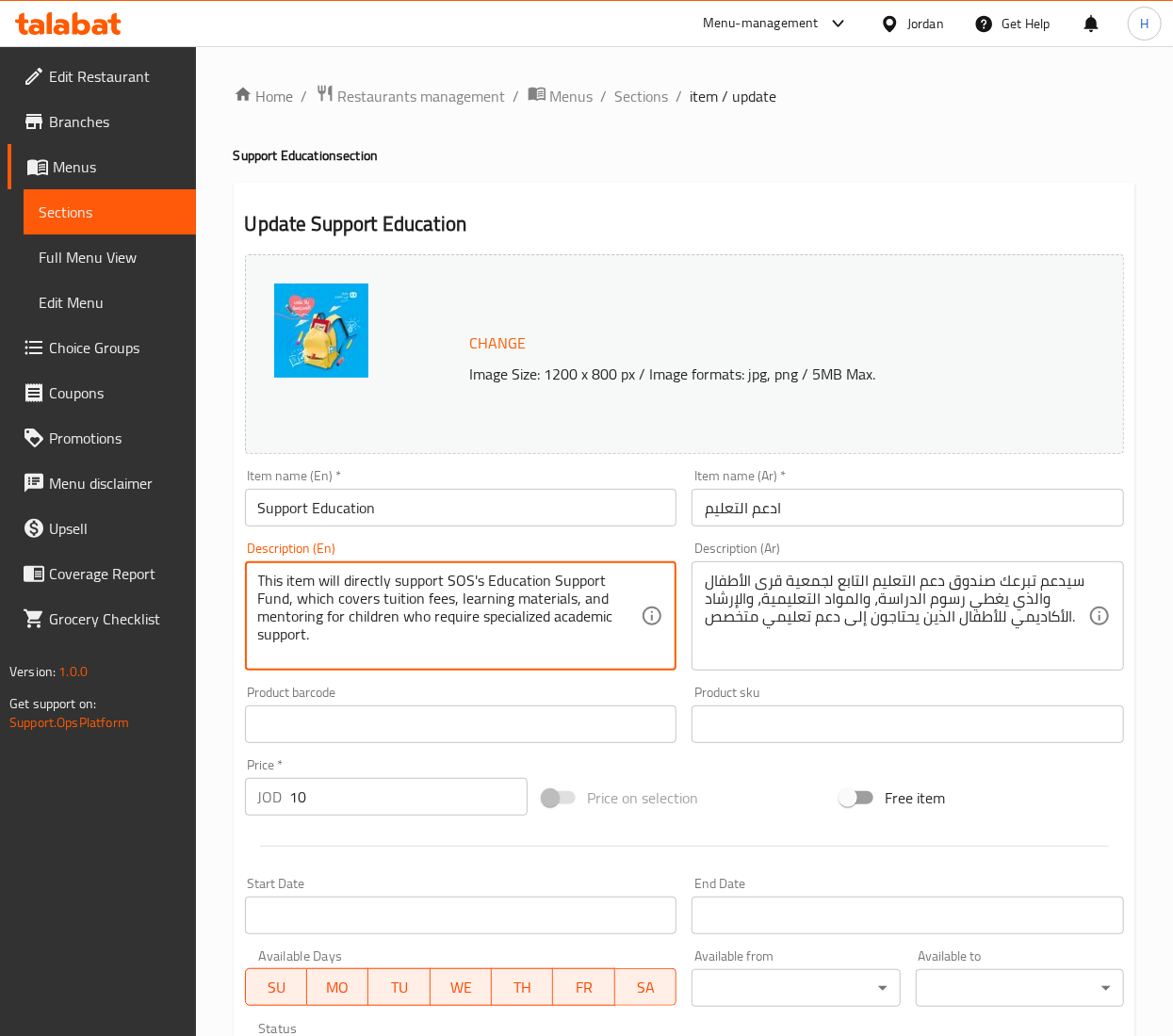
click at [426, 599] on textarea "This item will directly support SOS's Education Support Fund, which covers tuit…" at bounding box center [450, 617] width 383 height 90
paste textarea "Your contribution helps provide access to quality education for children and yo…"
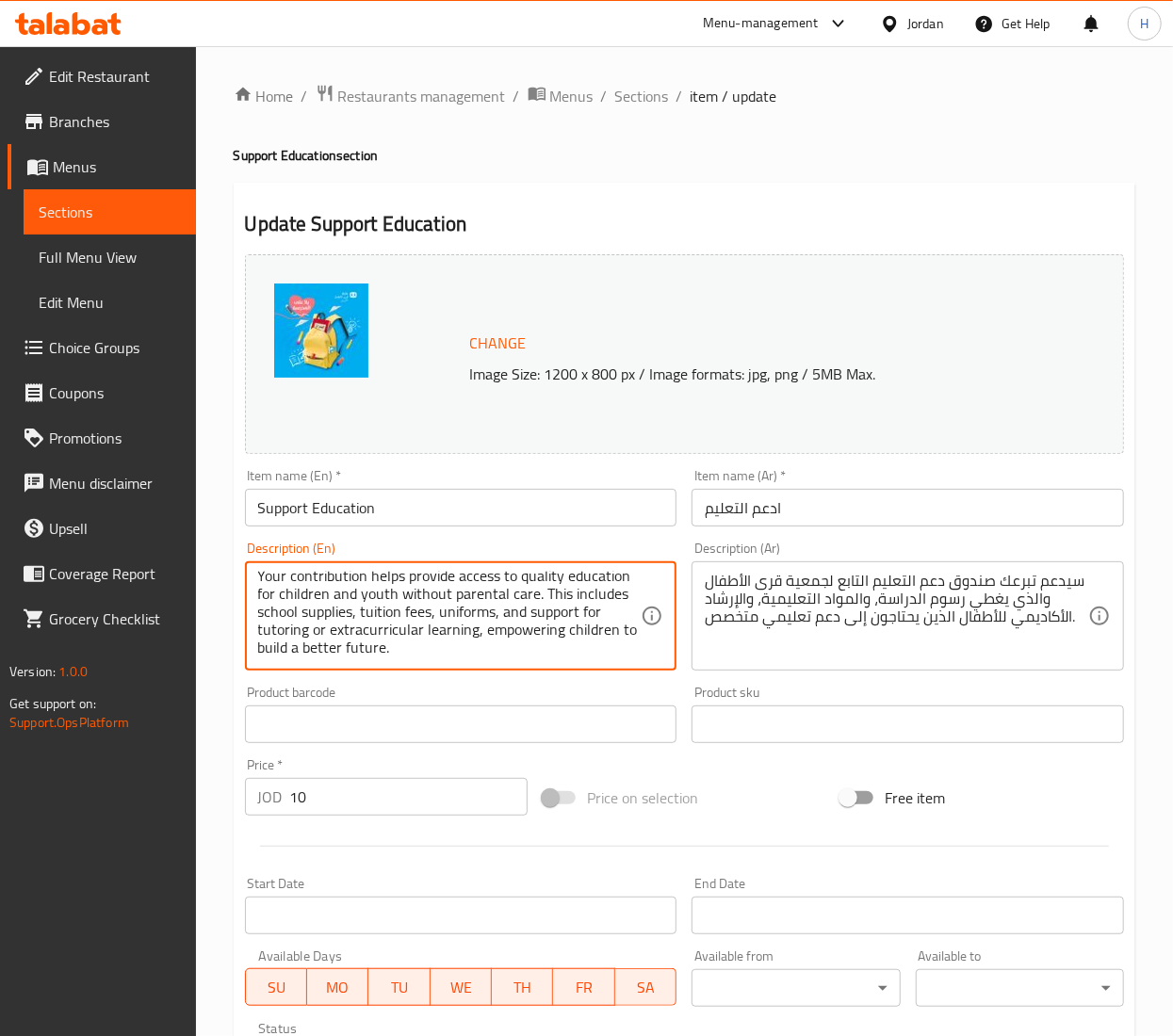
type textarea "Your contribution helps provide access to quality education for children and yo…"
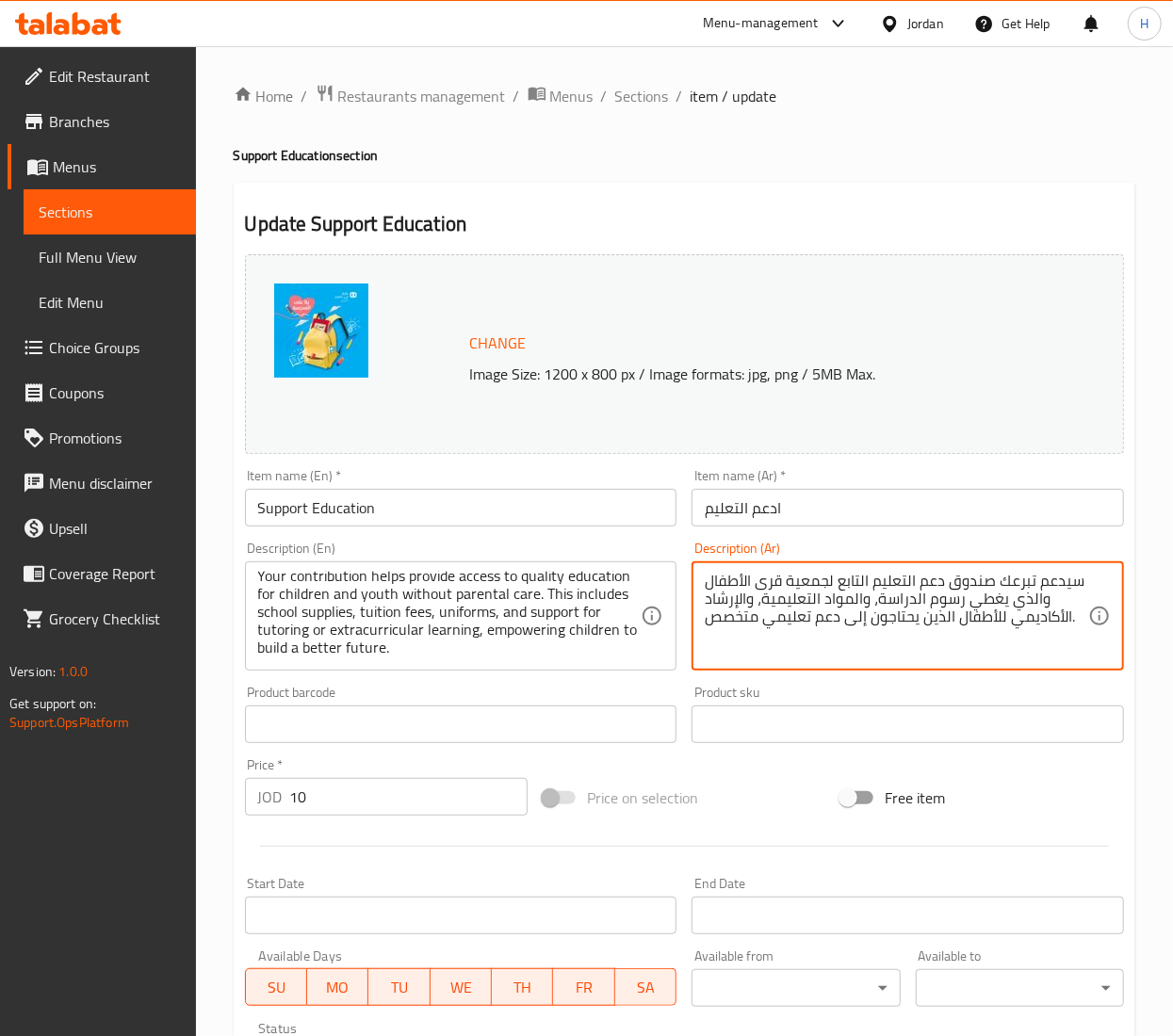
click at [778, 615] on textarea "سيدعم تبرعك صندوق دعم التعليم التابع لجمعية قرى الأطفال والذي يغطي رسوم الدراسة…" at bounding box center [896, 617] width 383 height 90
paste textarea "ساهم مساهمتكم في توفير تعليم جيد للأطفال والشباب الذين لا يتلقون رعاية الوالدين…"
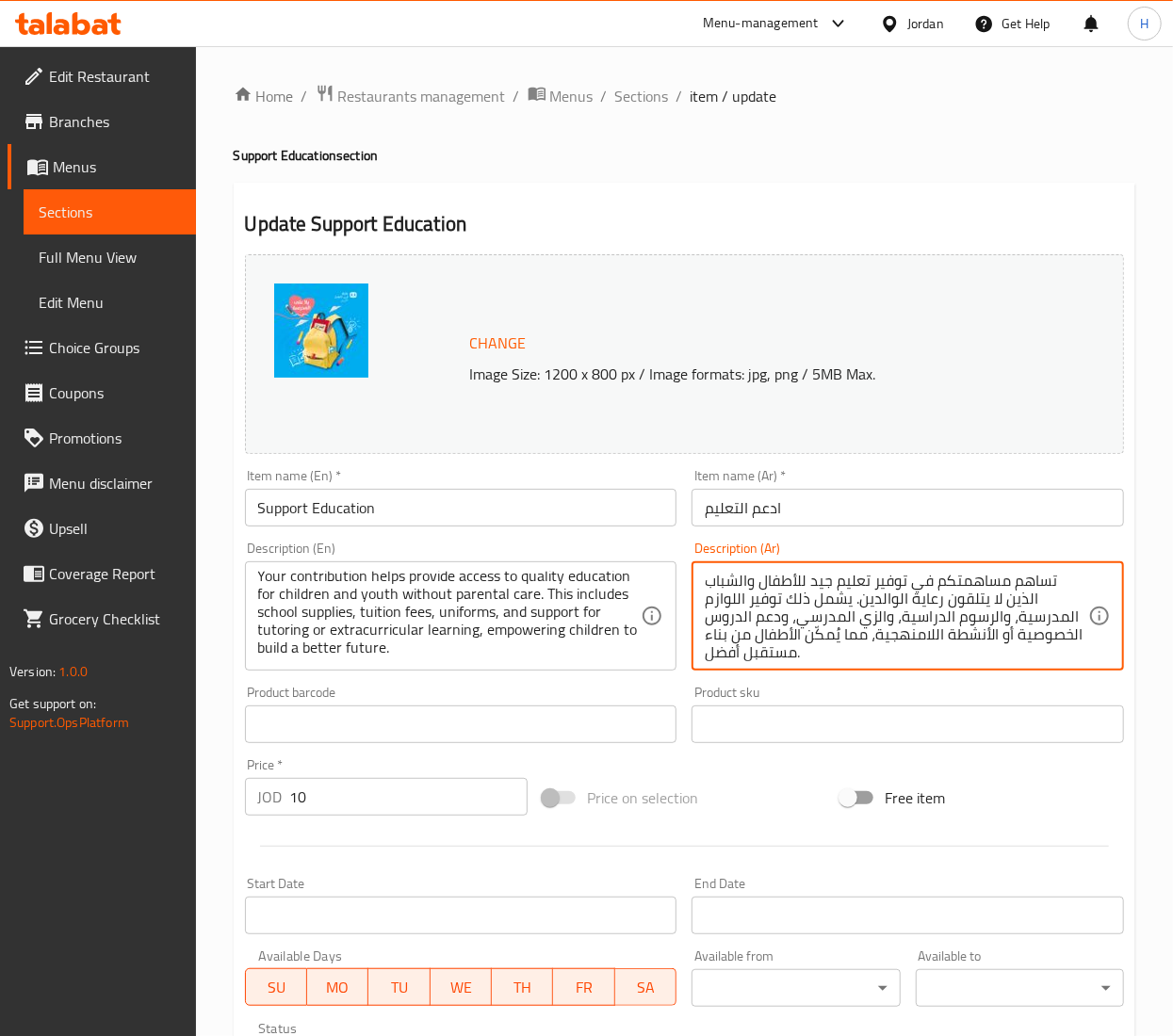
scroll to position [19, 0]
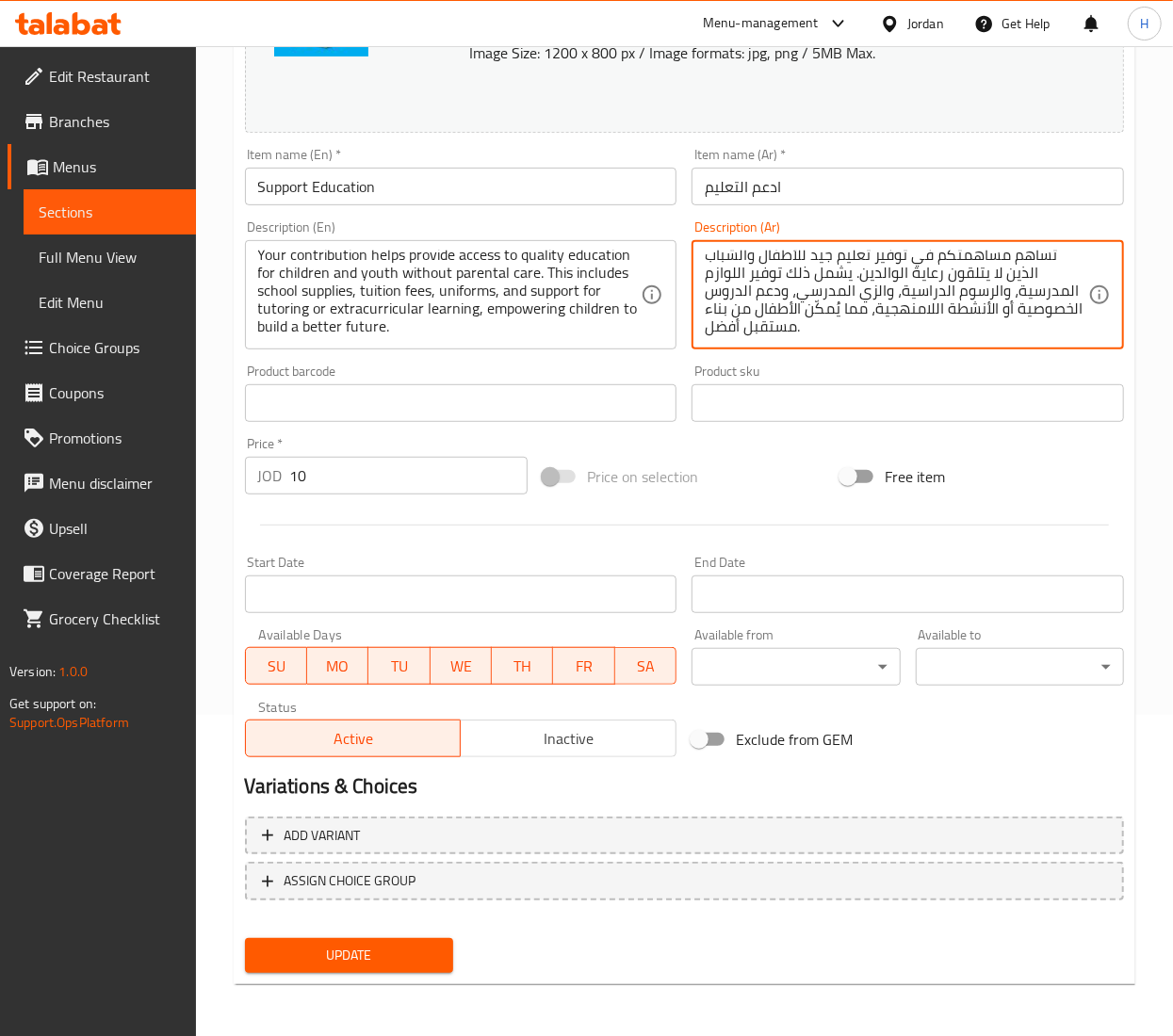
type textarea "تساهم مساهمتكم في توفير تعليم جيد للأطفال والشباب الذين لا يتلقون رعاية الوالدي…"
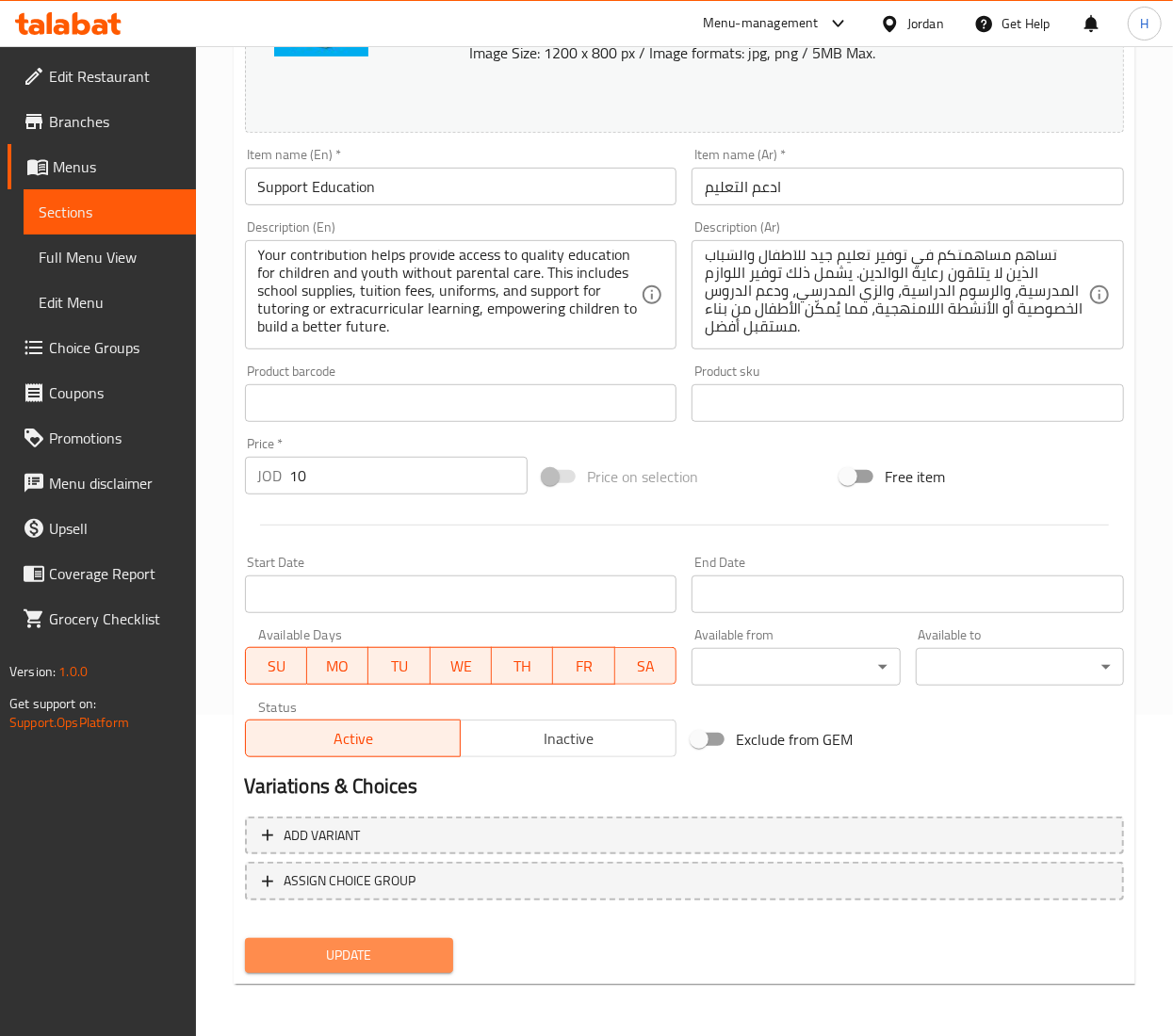
click at [356, 953] on span "Update" at bounding box center [349, 956] width 178 height 24
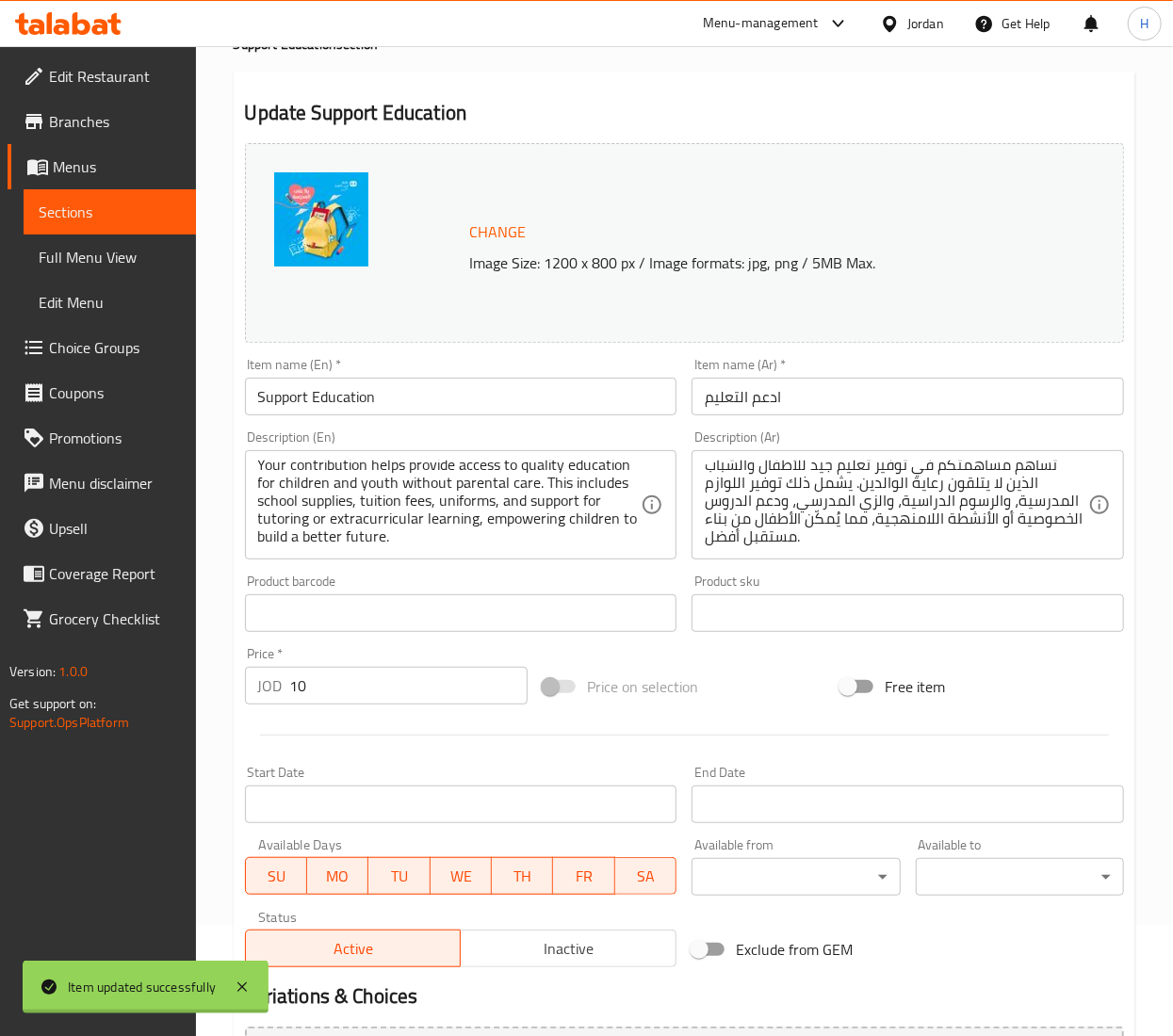
scroll to position [0, 0]
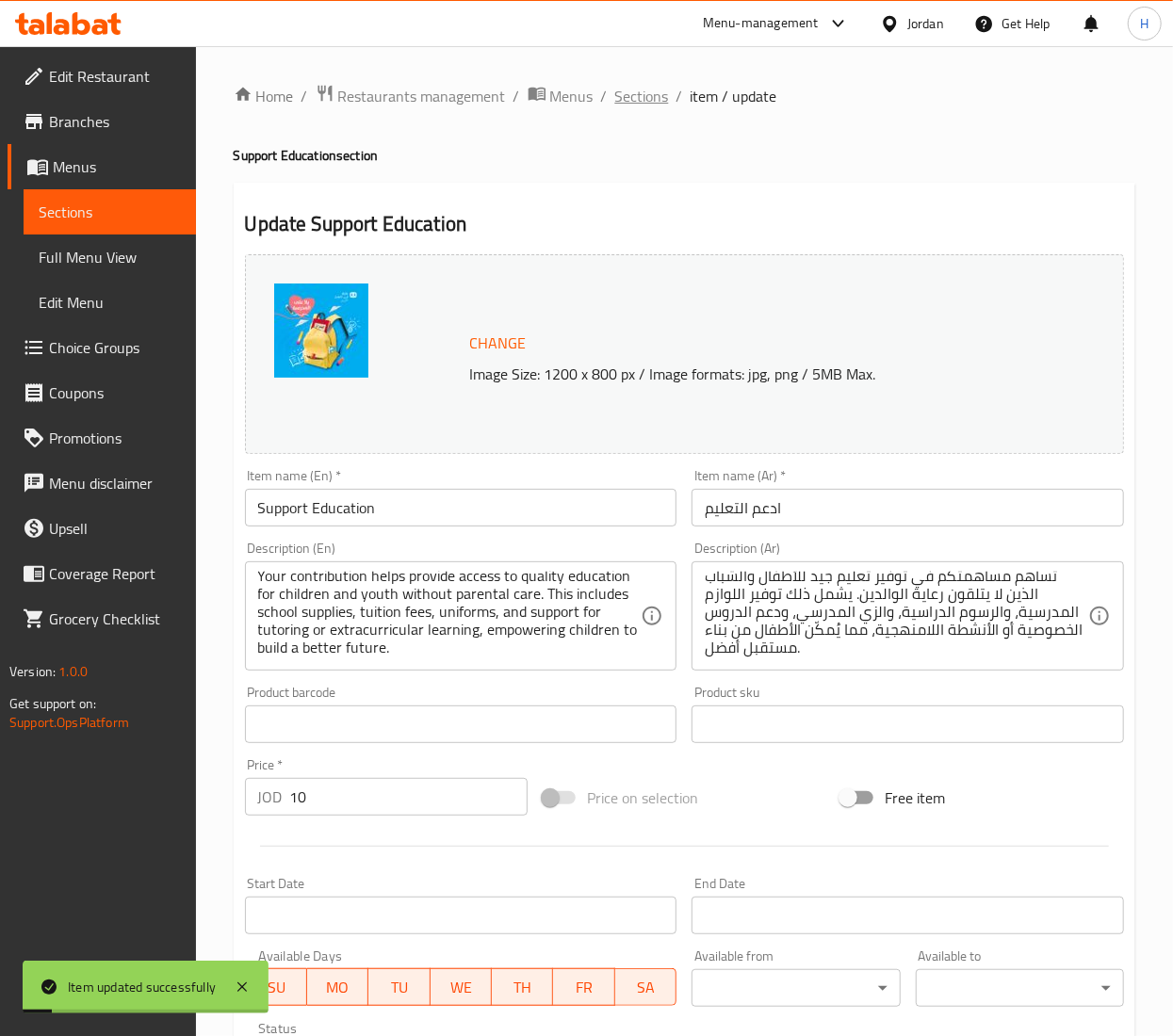
click at [635, 90] on span "Sections" at bounding box center [642, 96] width 53 height 23
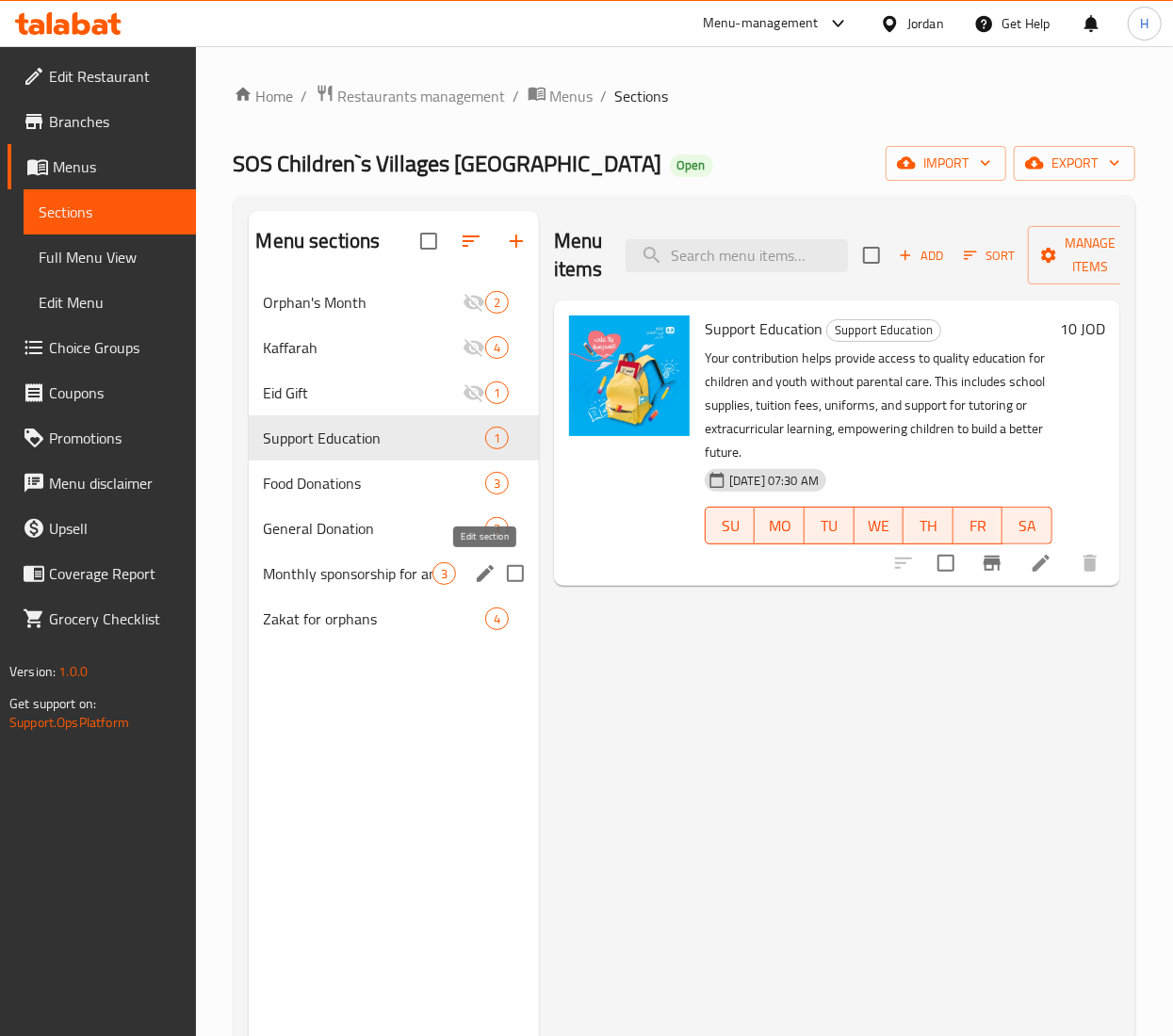
click at [490, 571] on icon "edit" at bounding box center [485, 574] width 23 height 23
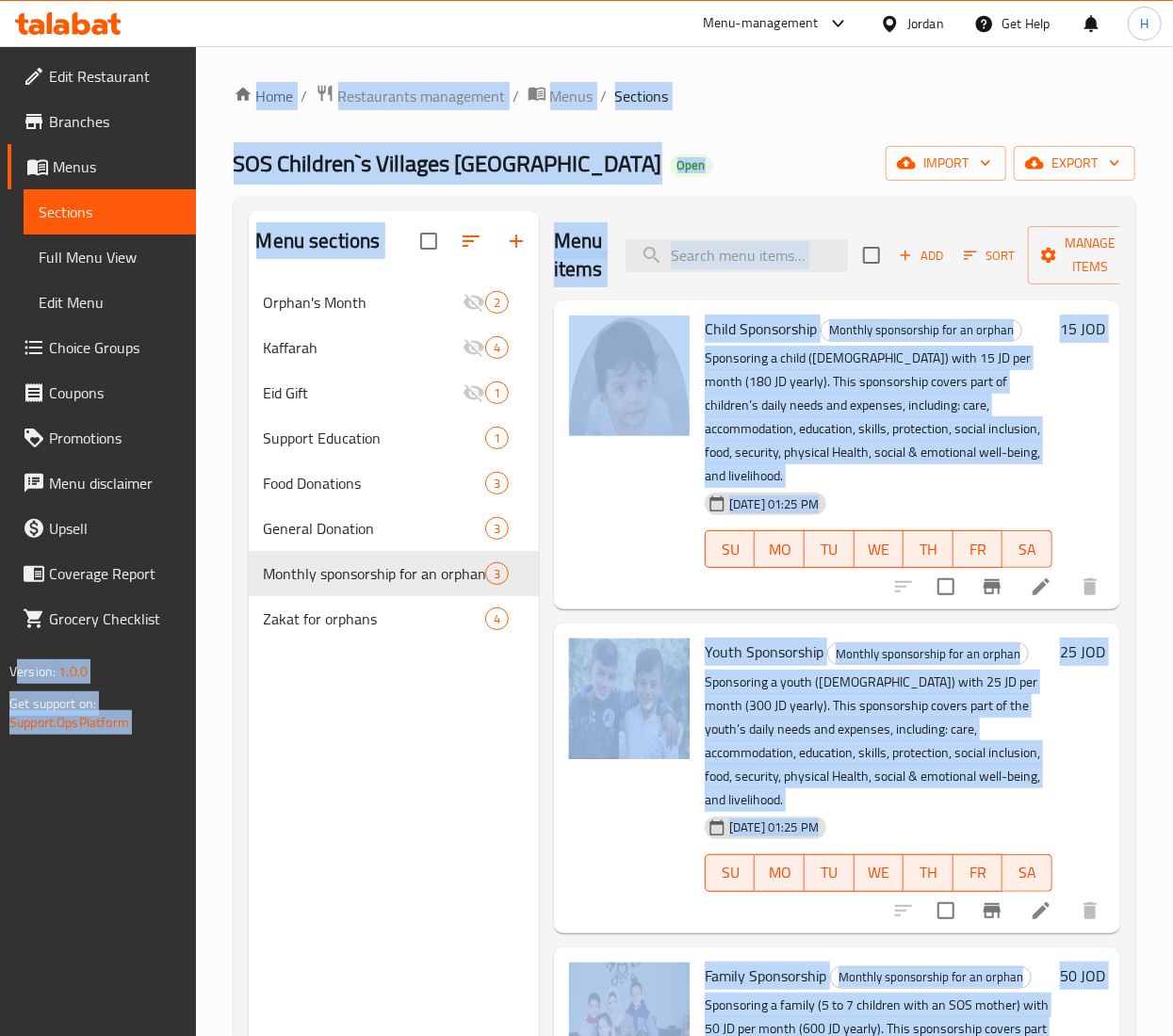
drag, startPoint x: 415, startPoint y: 501, endPoint x: -176, endPoint y: 490, distance: 591.1
click at [484, 572] on icon "edit" at bounding box center [485, 574] width 23 height 23
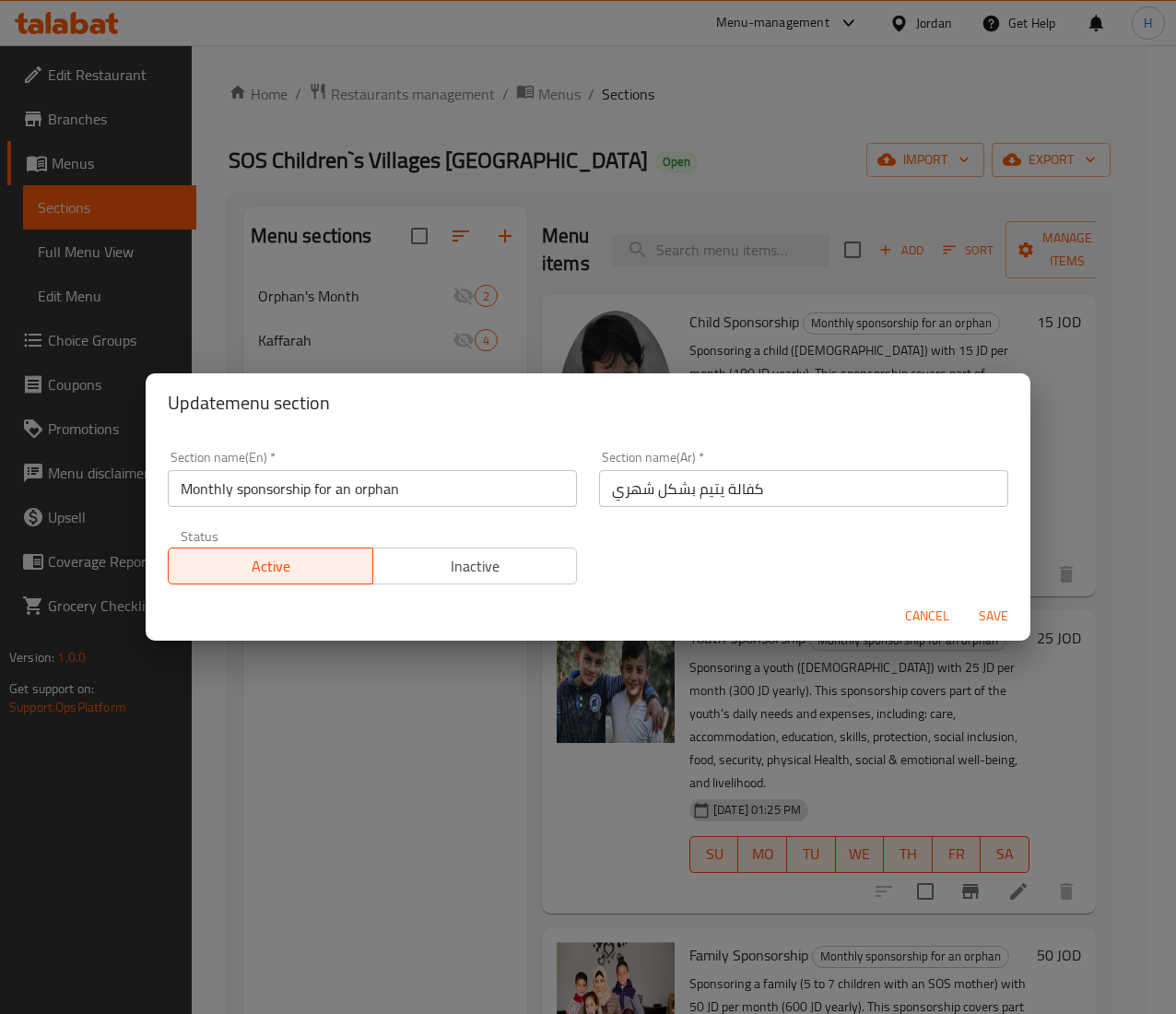
click at [325, 498] on input "Monthly sponsorship for an orphan" at bounding box center [372, 489] width 409 height 37
paste input "Sponsorship"
type input "Monthly Sponsorship"
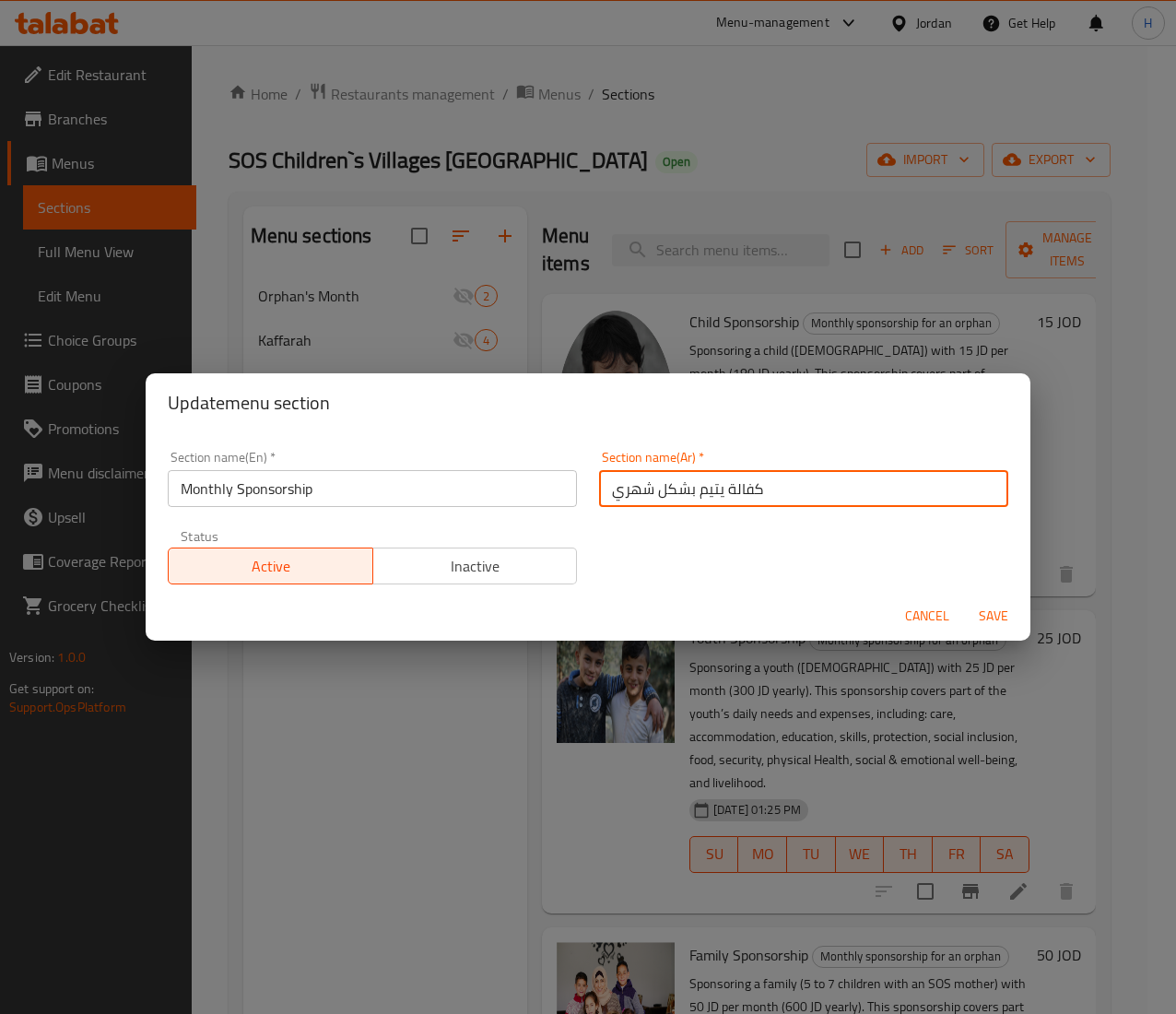
drag, startPoint x: 705, startPoint y: 493, endPoint x: 665, endPoint y: 493, distance: 40.0
click at [665, 493] on input "كفالة يتيم بشكل شهري" at bounding box center [804, 489] width 409 height 37
click at [645, 489] on input "كفالة يتيم بشكل شهري" at bounding box center [804, 489] width 409 height 37
drag, startPoint x: 643, startPoint y: 489, endPoint x: 710, endPoint y: 494, distance: 67.2
click at [710, 494] on input "كفالة يتيم بشكل شهري" at bounding box center [804, 489] width 409 height 37
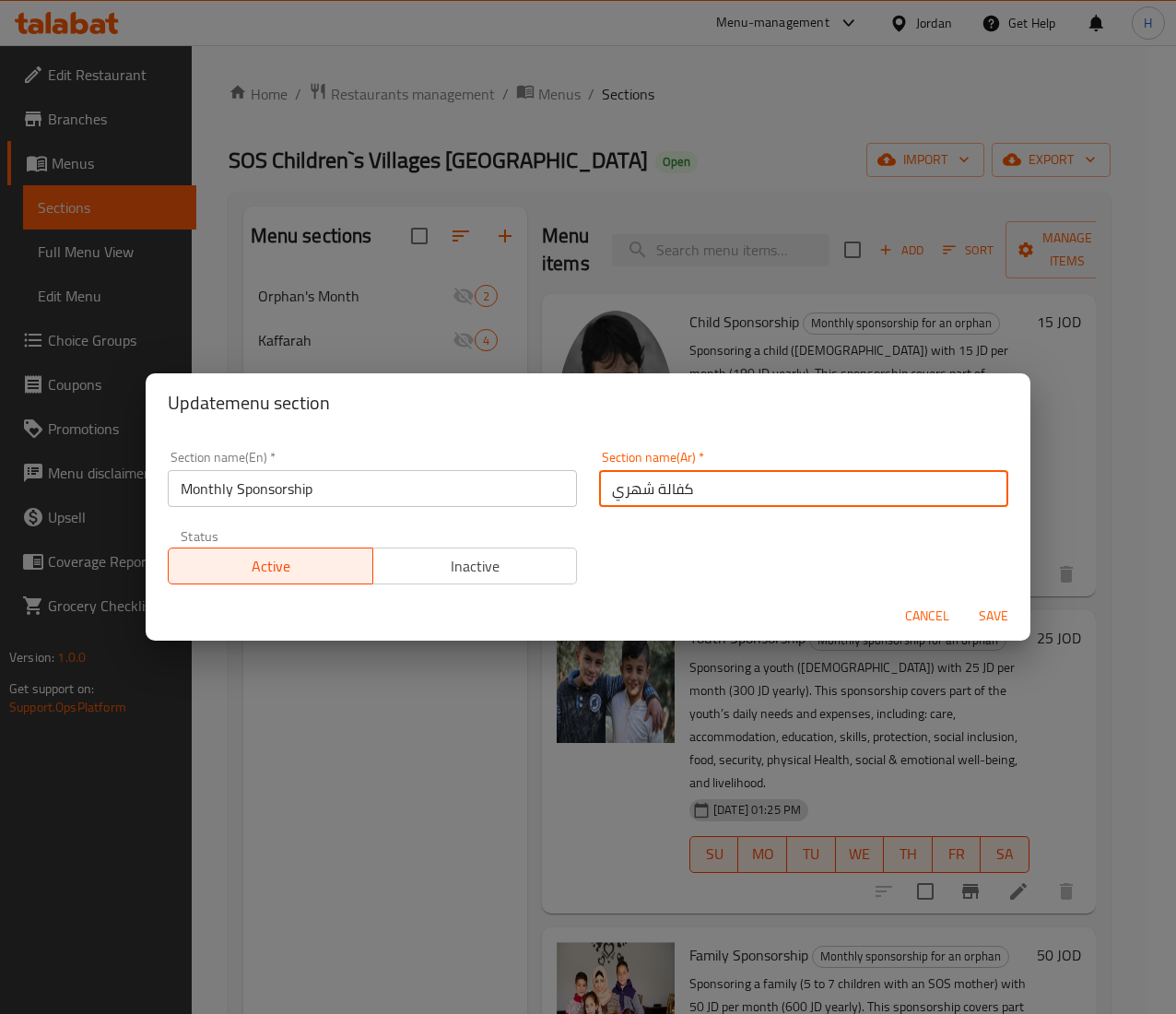
type input "كفالة شهري"
click at [987, 610] on span "Save" at bounding box center [993, 617] width 44 height 23
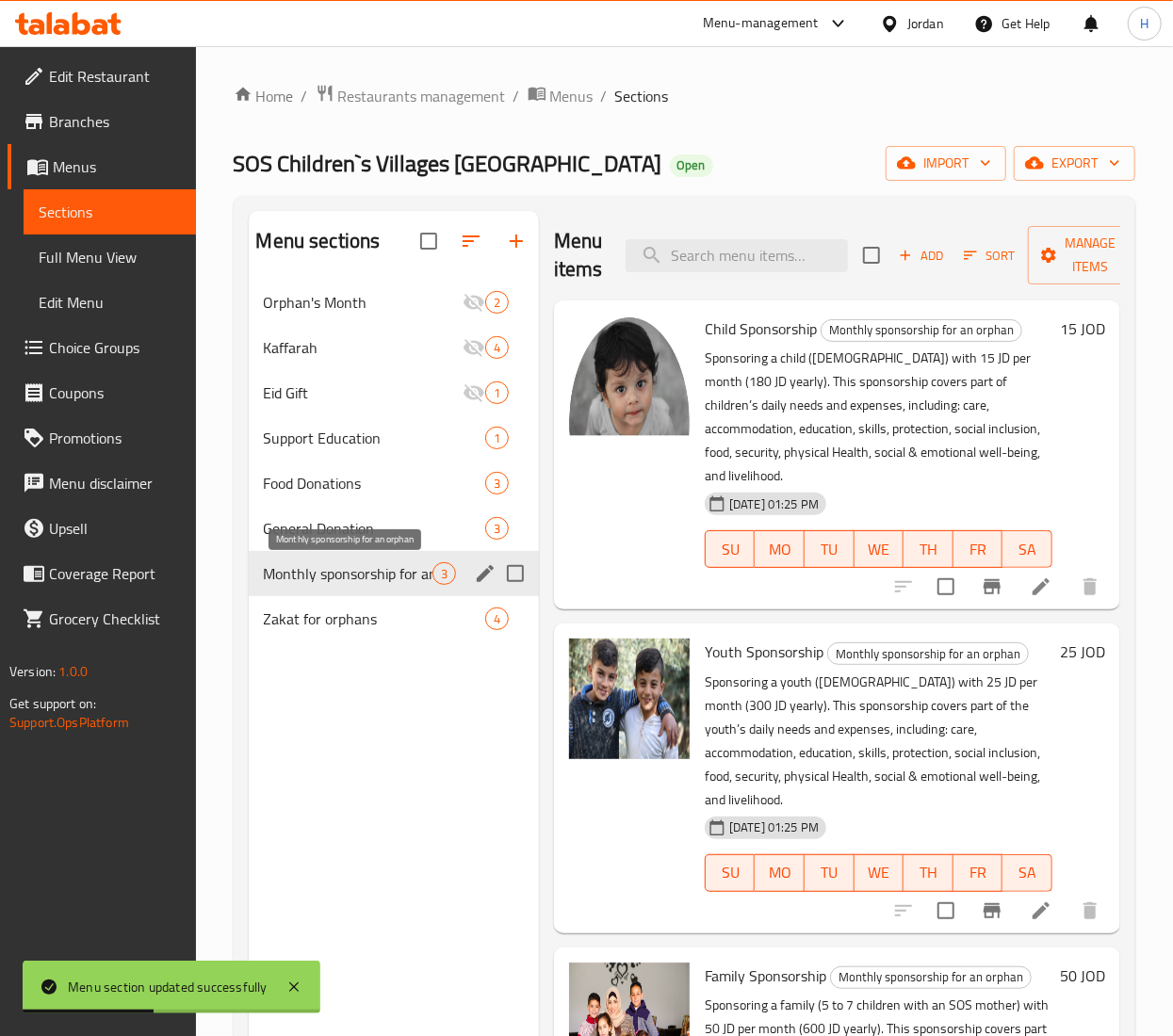
click at [362, 575] on span "Monthly sponsorship for an orphan" at bounding box center [348, 574] width 169 height 23
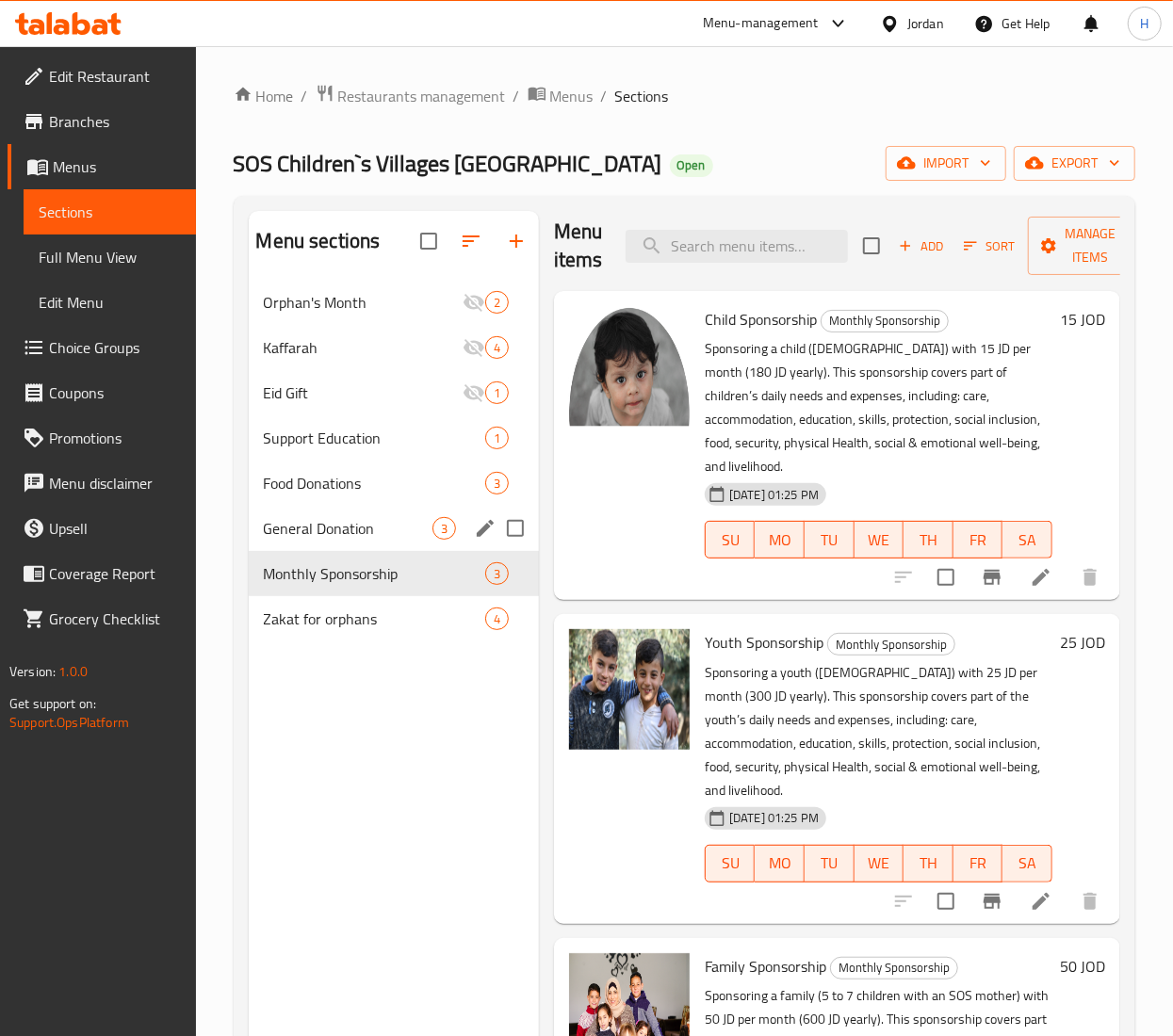
click at [362, 512] on div "General Donation 3" at bounding box center [394, 528] width 290 height 45
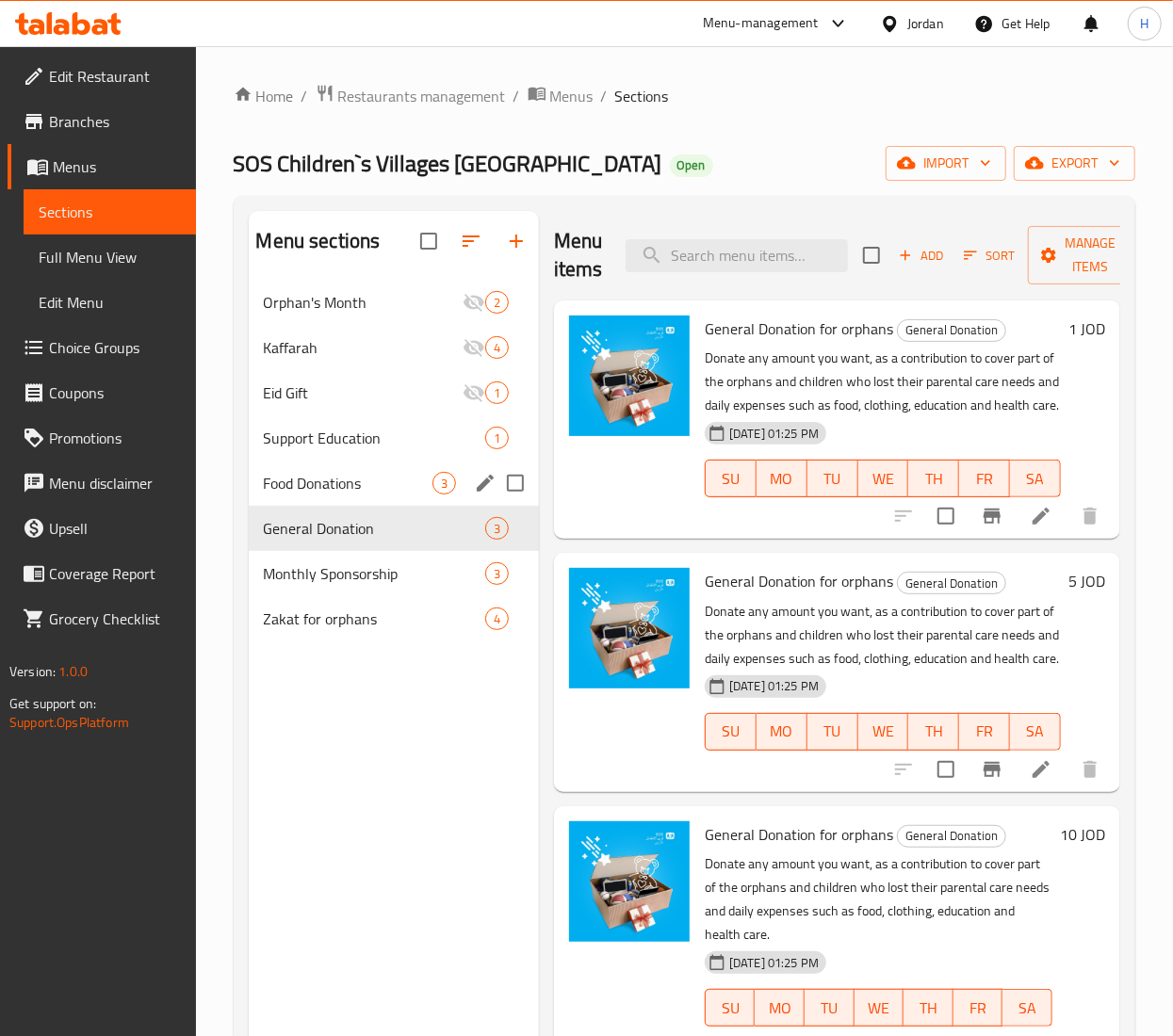
click at [314, 471] on div "Food Donations 3" at bounding box center [394, 482] width 290 height 45
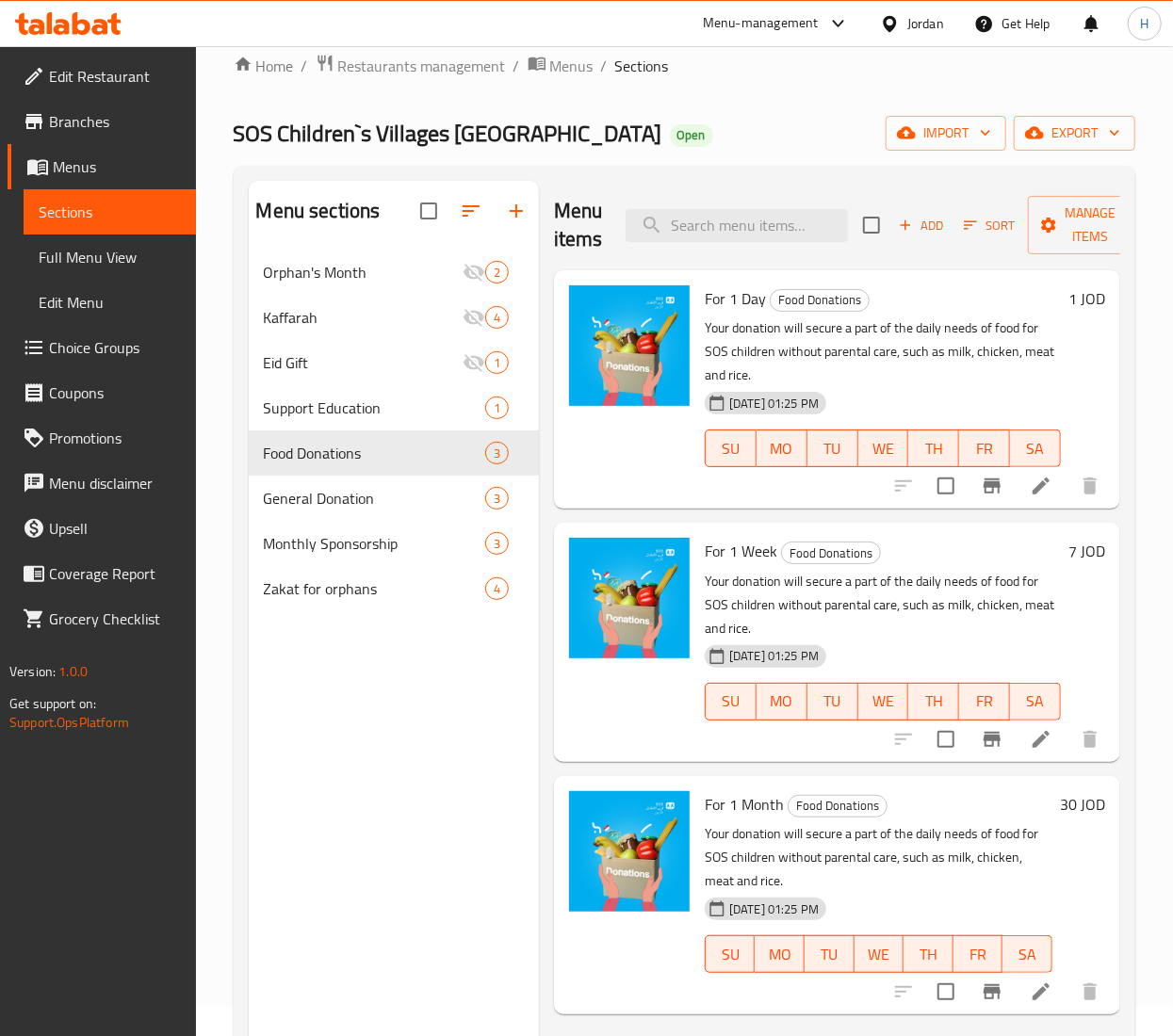
scroll to position [29, 0]
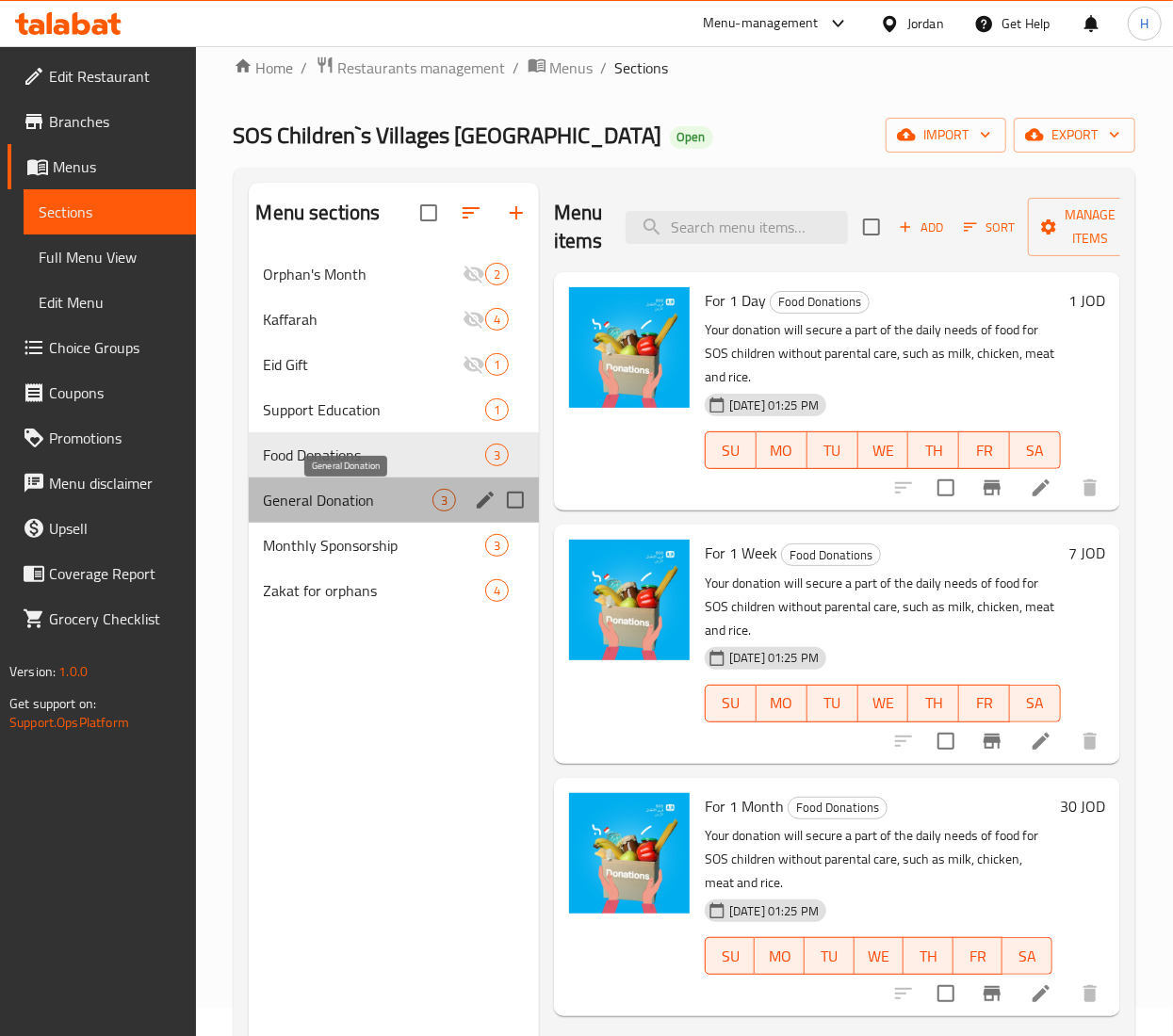
click at [376, 503] on span "General Donation" at bounding box center [348, 500] width 169 height 23
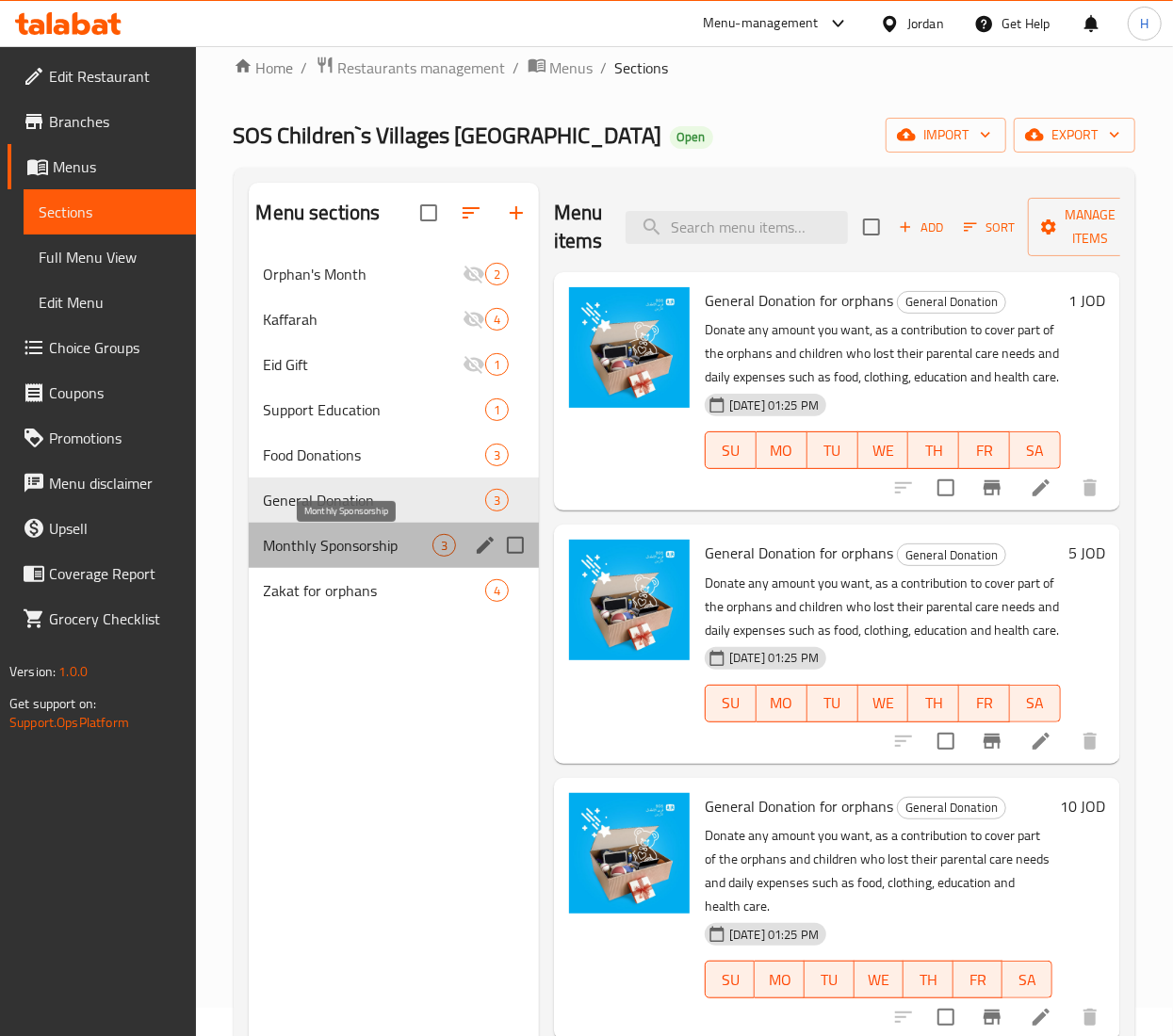
click at [394, 544] on span "Monthly Sponsorship" at bounding box center [348, 546] width 169 height 23
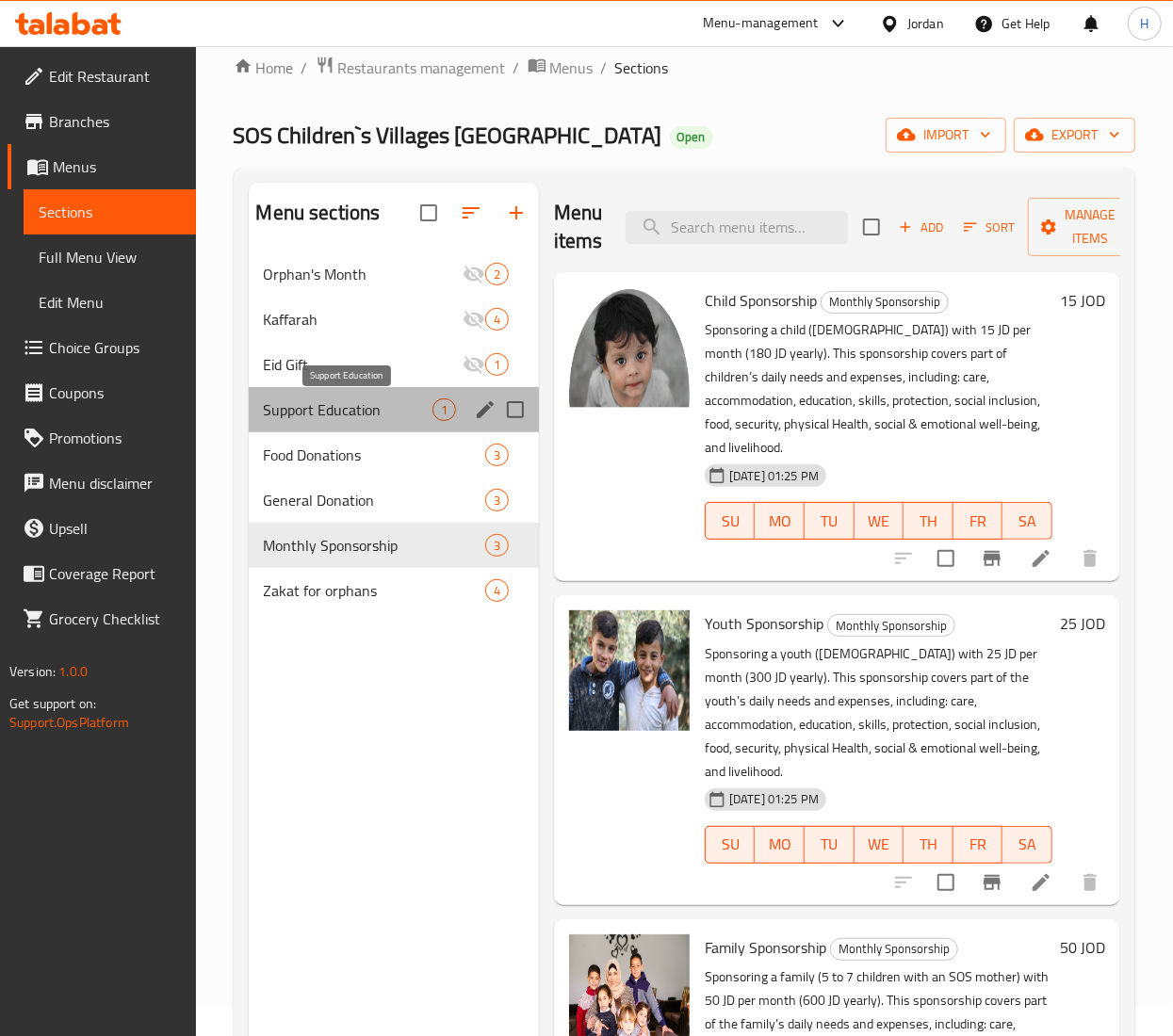
click at [343, 417] on span "Support Education" at bounding box center [348, 410] width 169 height 23
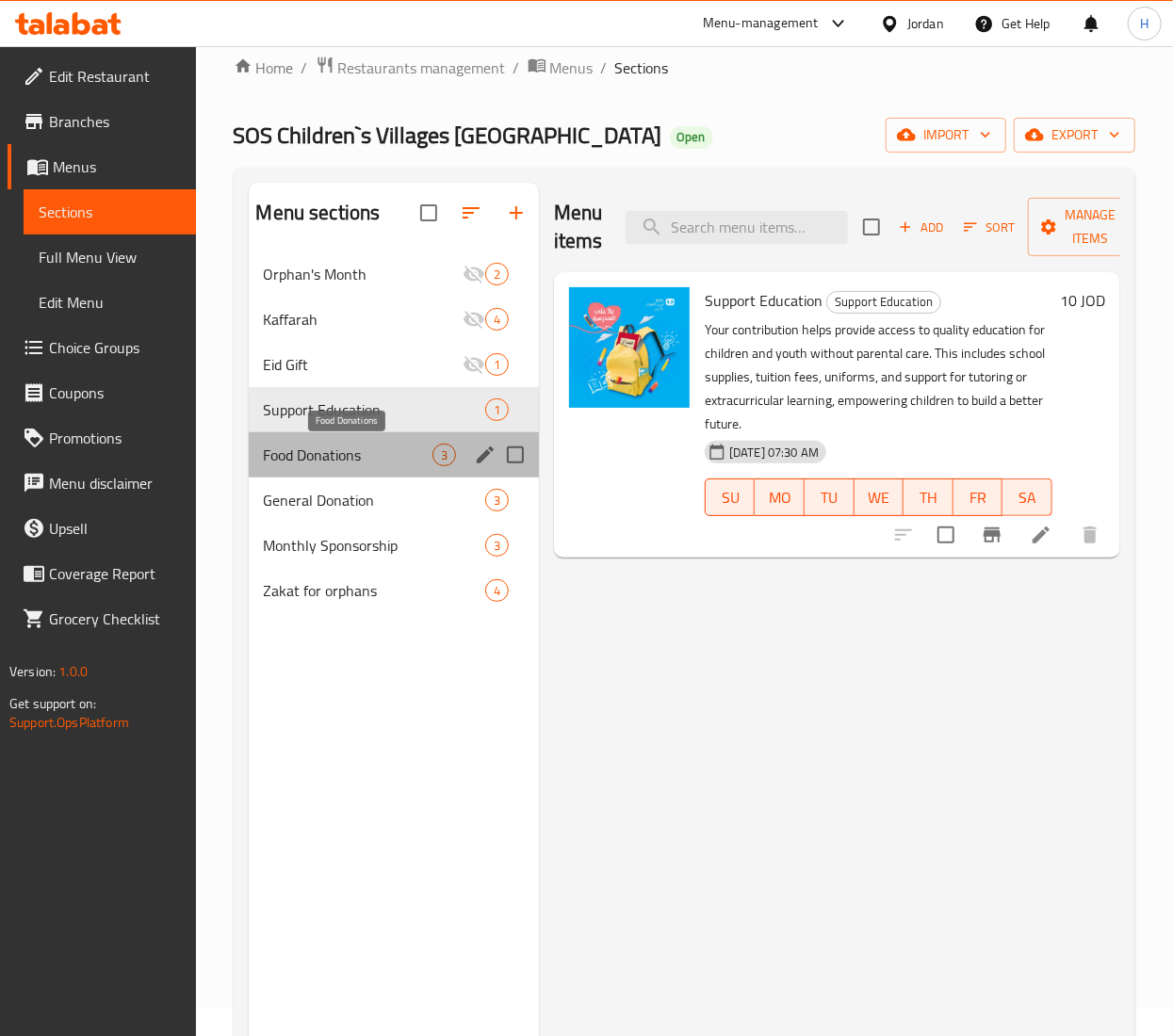
click at [322, 452] on span "Food Donations" at bounding box center [348, 456] width 169 height 23
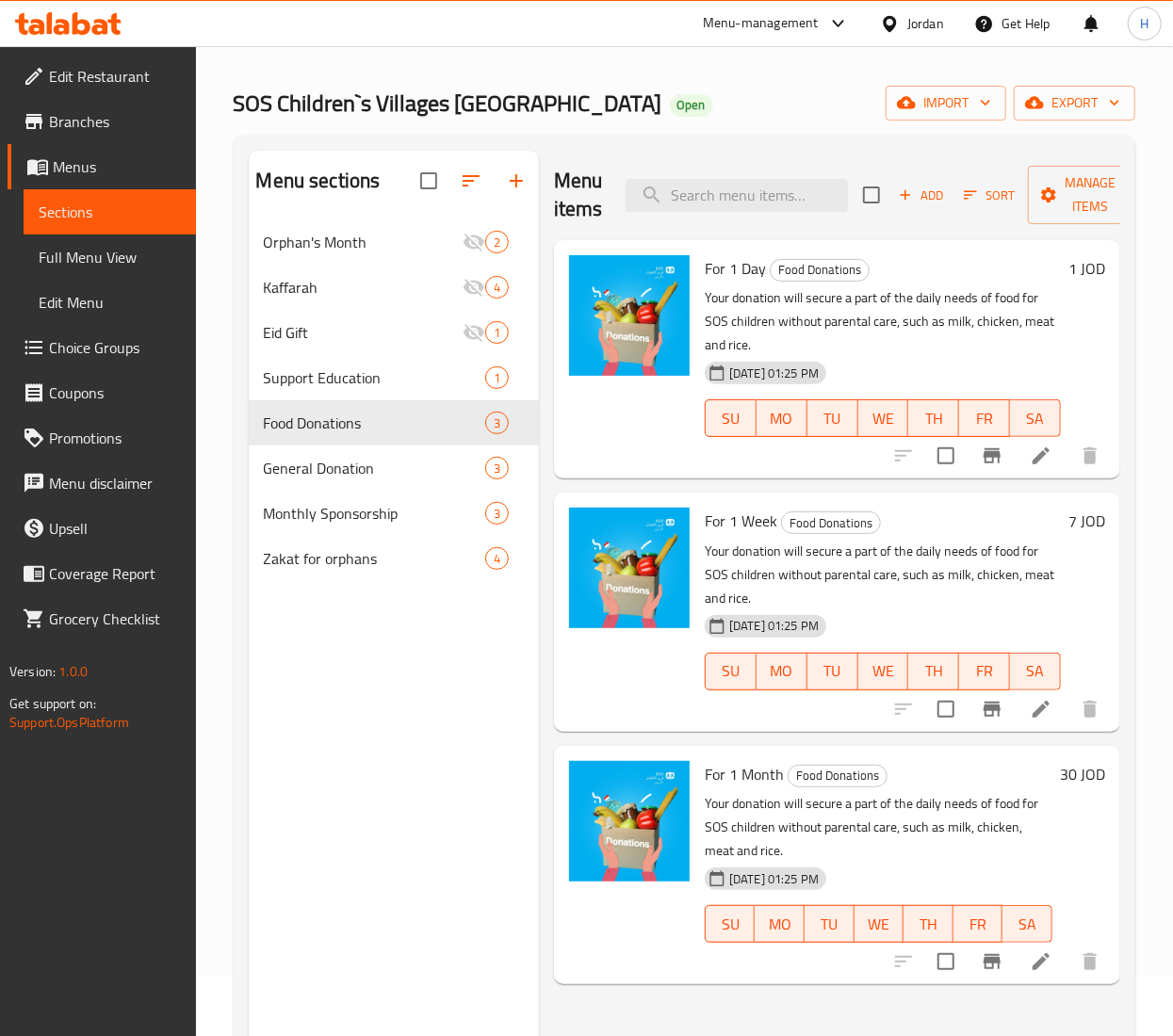
scroll to position [62, 0]
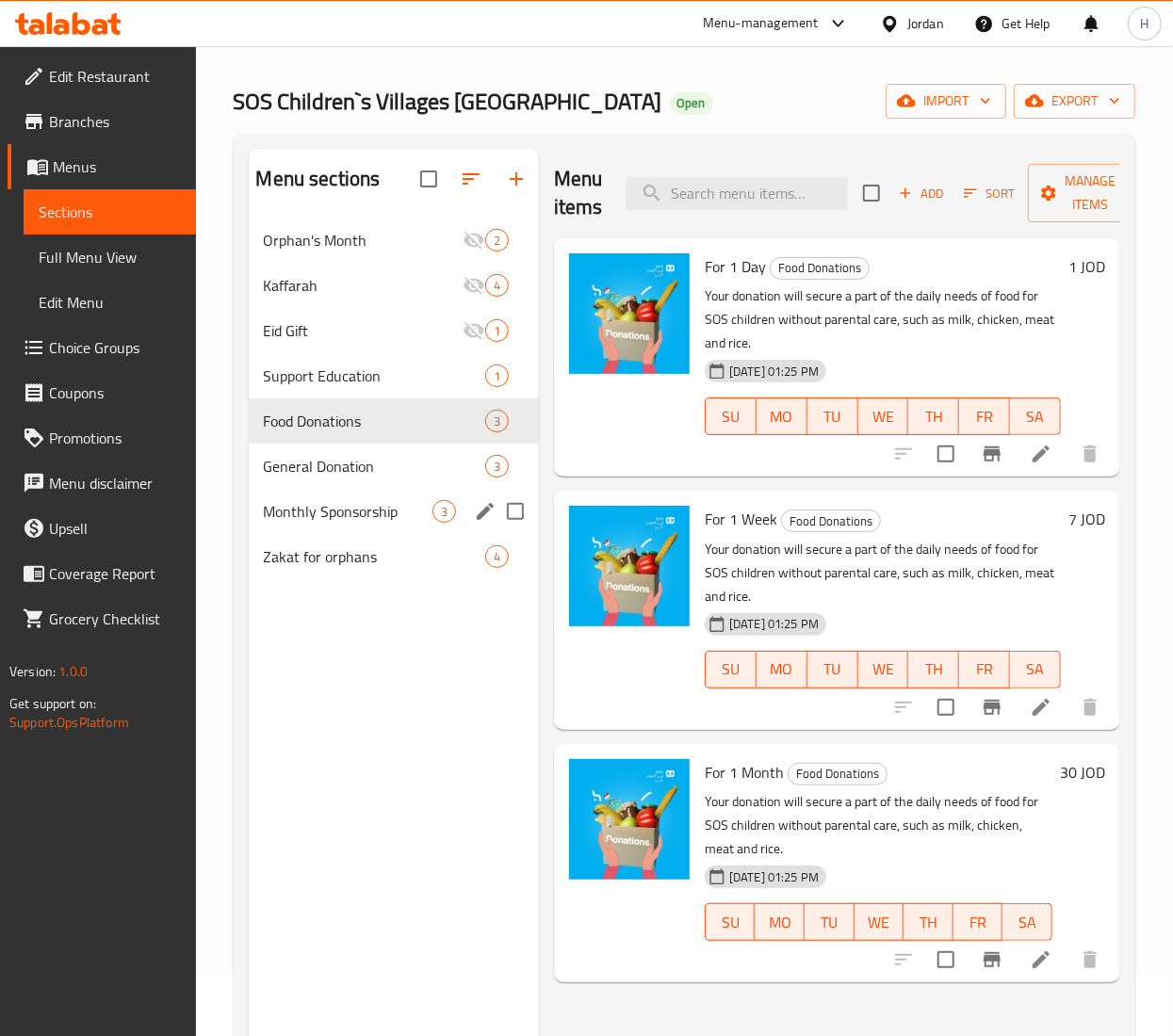
click at [318, 524] on div "Monthly Sponsorship 3" at bounding box center [394, 511] width 290 height 45
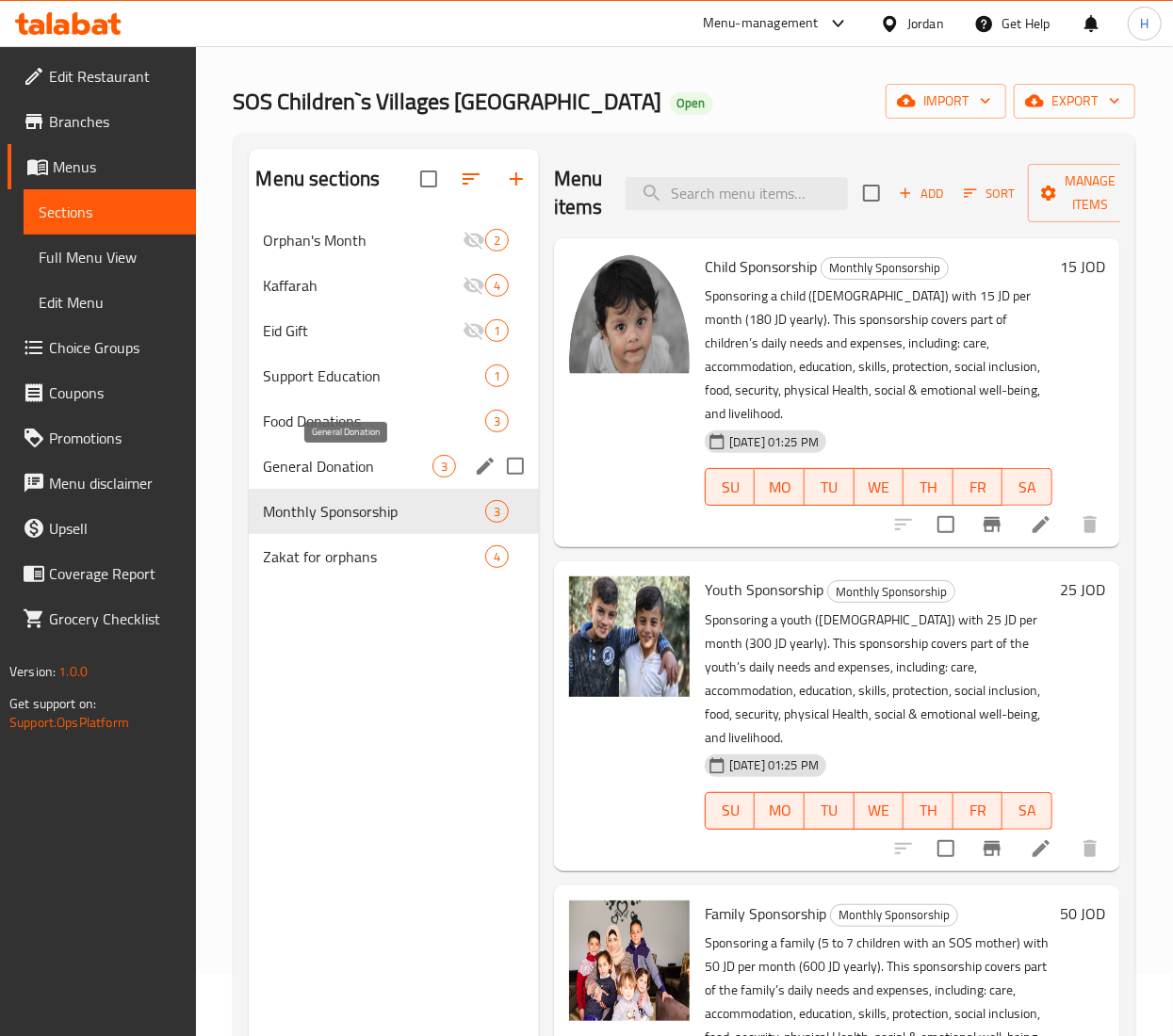
click at [378, 471] on span "General Donation" at bounding box center [348, 466] width 169 height 23
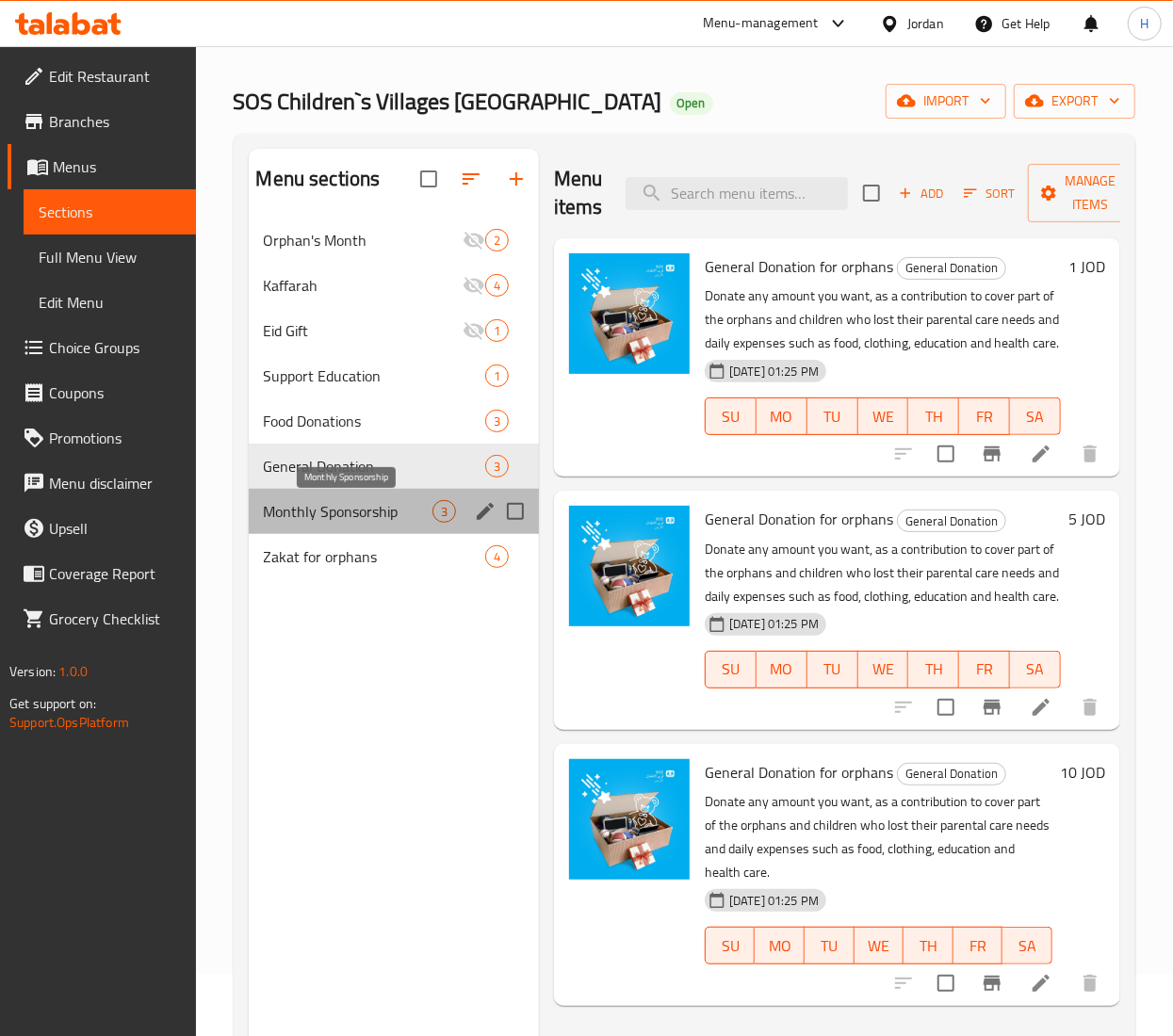
click at [330, 523] on span "Monthly Sponsorship" at bounding box center [348, 512] width 169 height 23
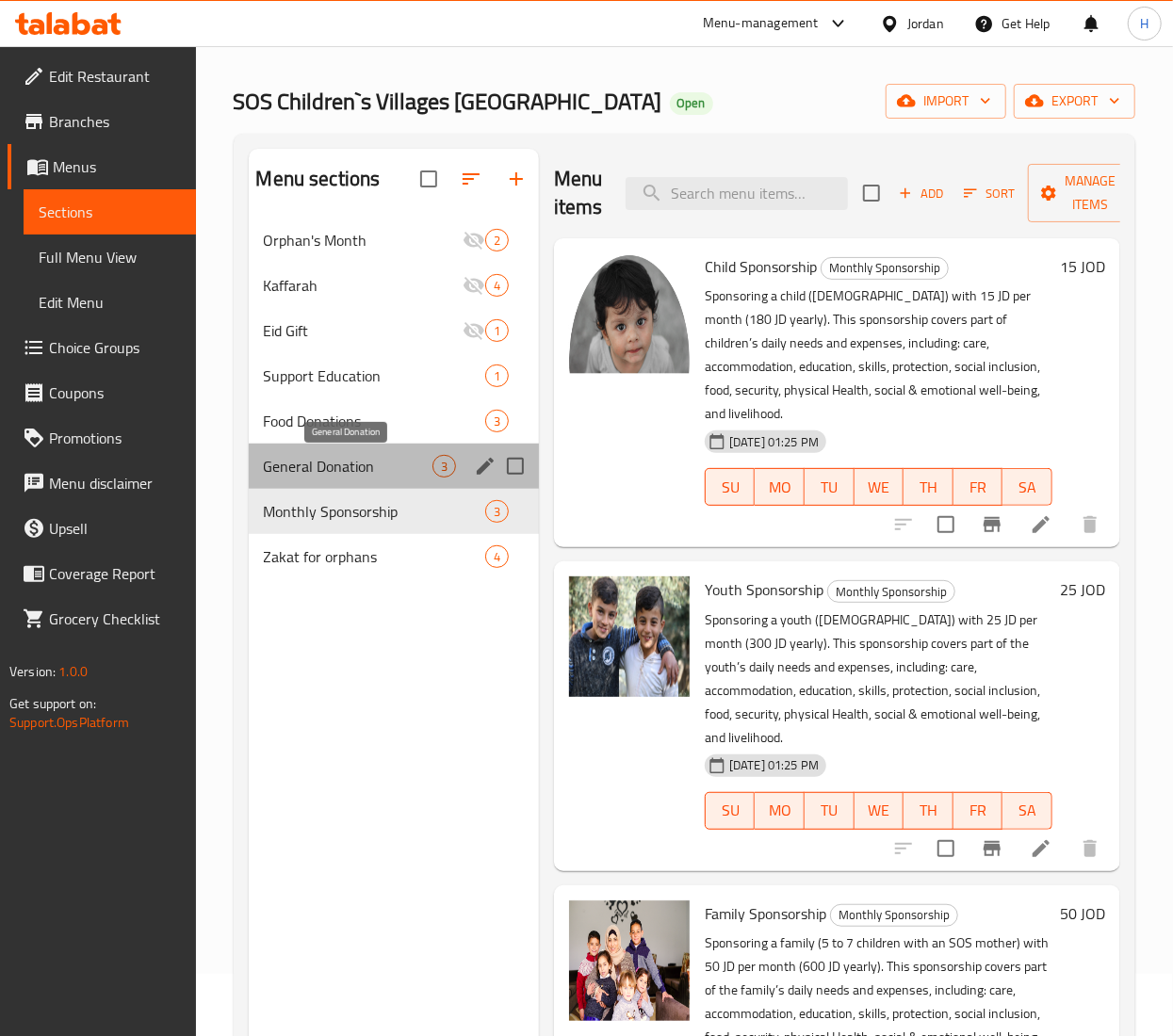
click at [322, 469] on span "General Donation" at bounding box center [348, 466] width 169 height 23
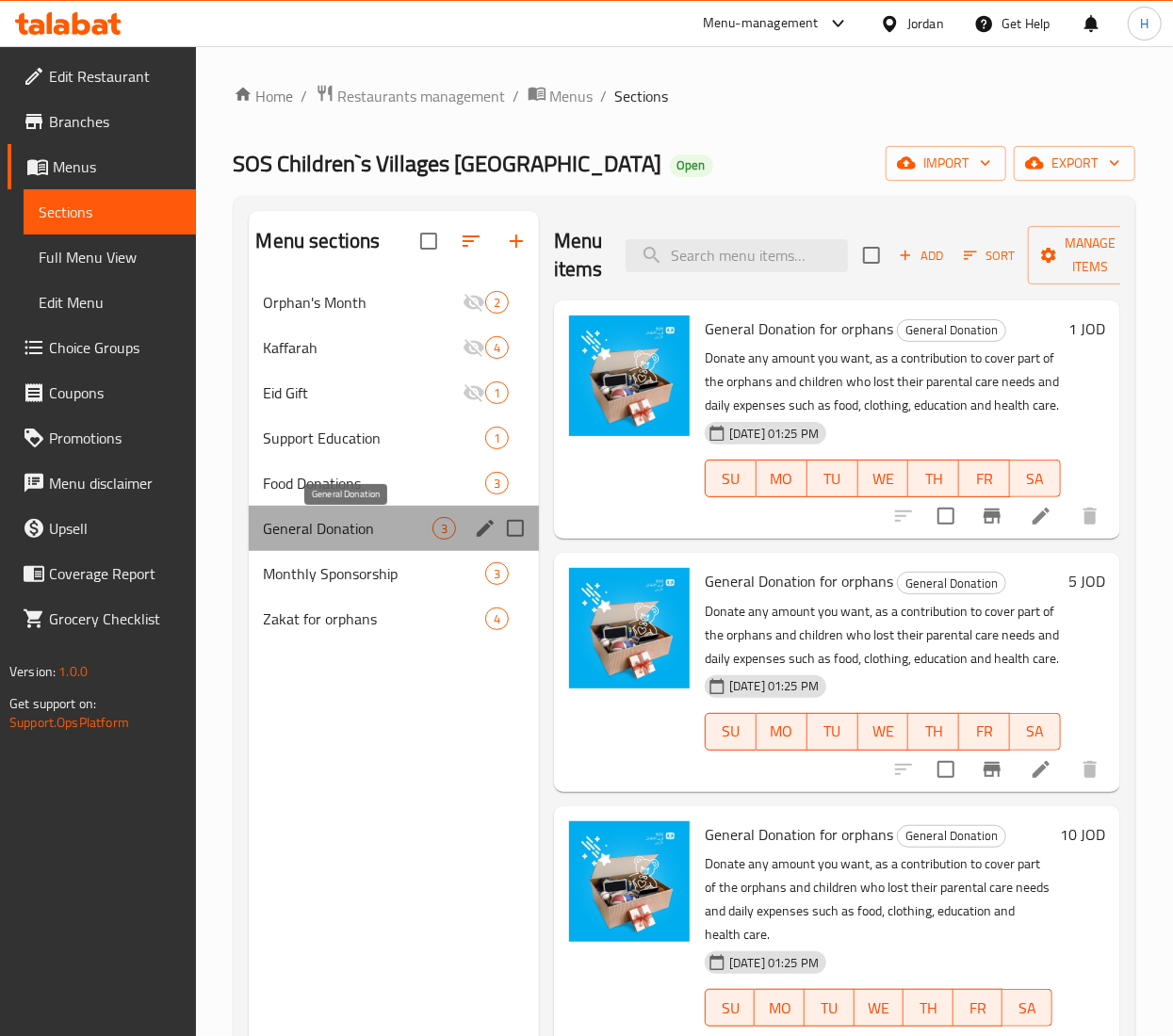
click at [349, 530] on span "General Donation" at bounding box center [348, 529] width 169 height 23
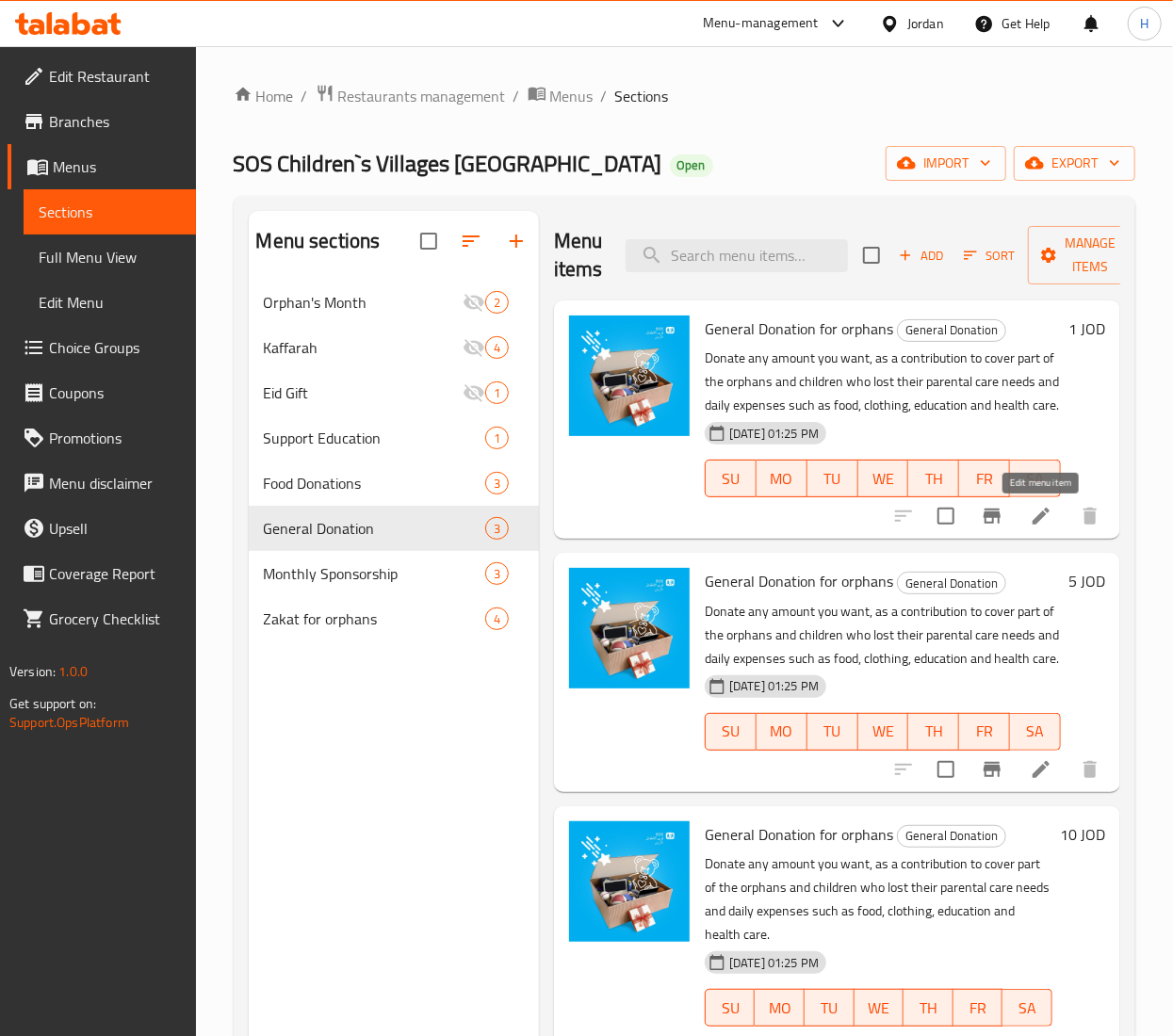
click at [1047, 513] on icon at bounding box center [1042, 517] width 17 height 17
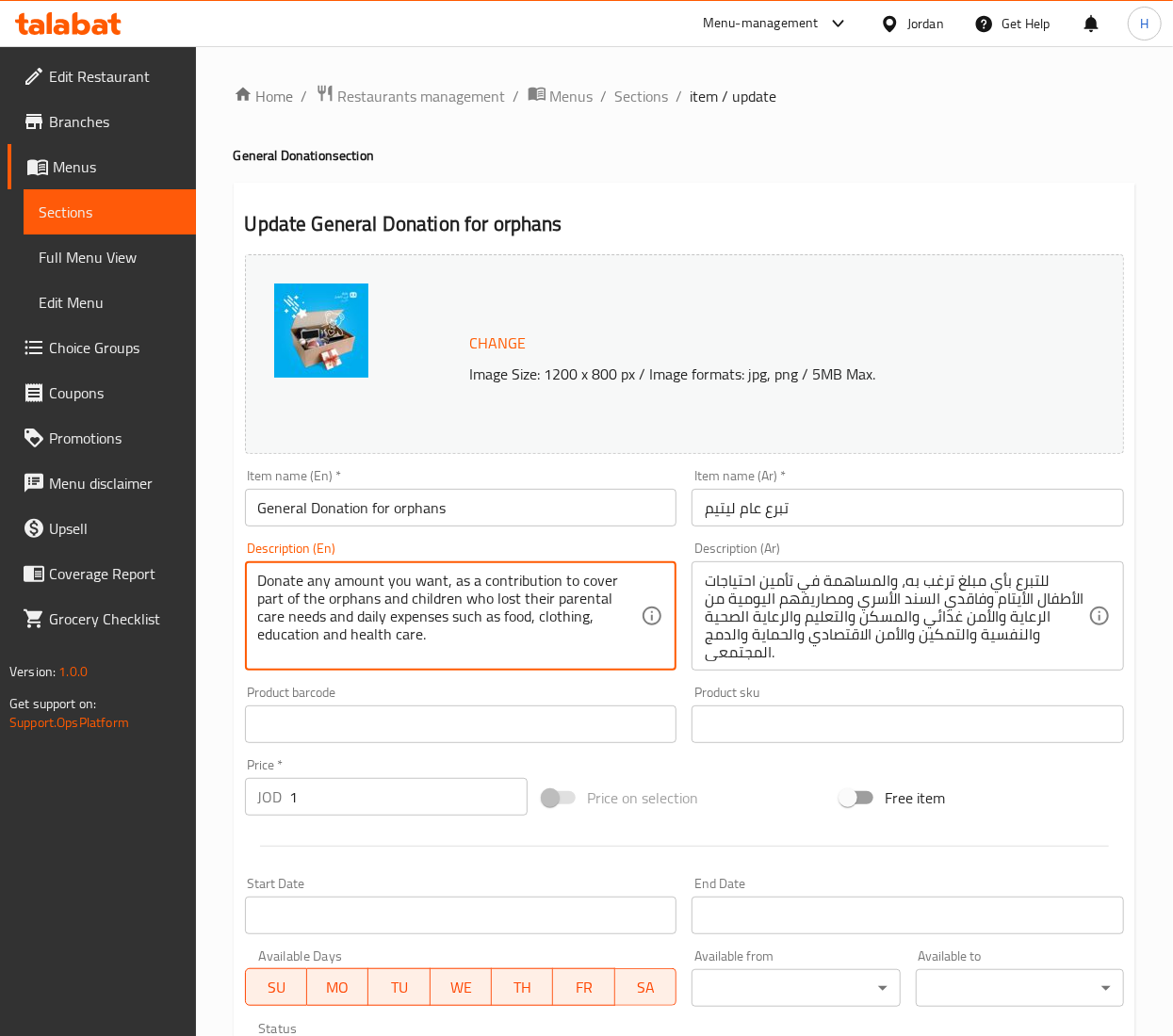
click at [330, 628] on textarea "Donate any amount you want, as a contribution to cover part of the orphans and …" at bounding box center [450, 617] width 383 height 90
click at [330, 632] on textarea "Donate any amount you want, as a contribution to cover part of the orphans and …" at bounding box center [450, 617] width 383 height 90
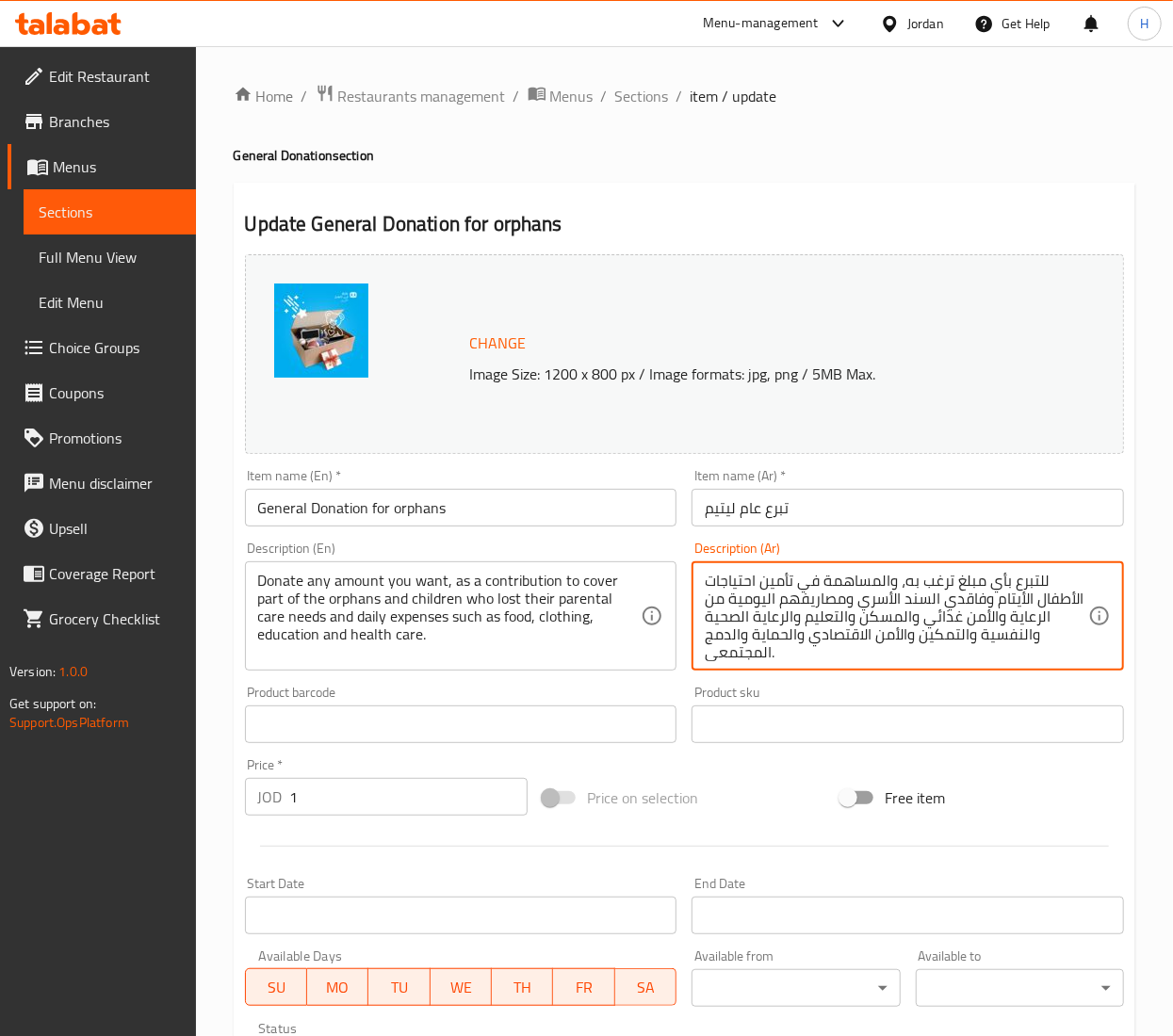
click at [842, 617] on textarea "للتبرع بأي مبلغ ترغب به، والمساهمة في تأمين احتياجات الأطفال الأيتام وفاقدي الس…" at bounding box center [896, 617] width 383 height 90
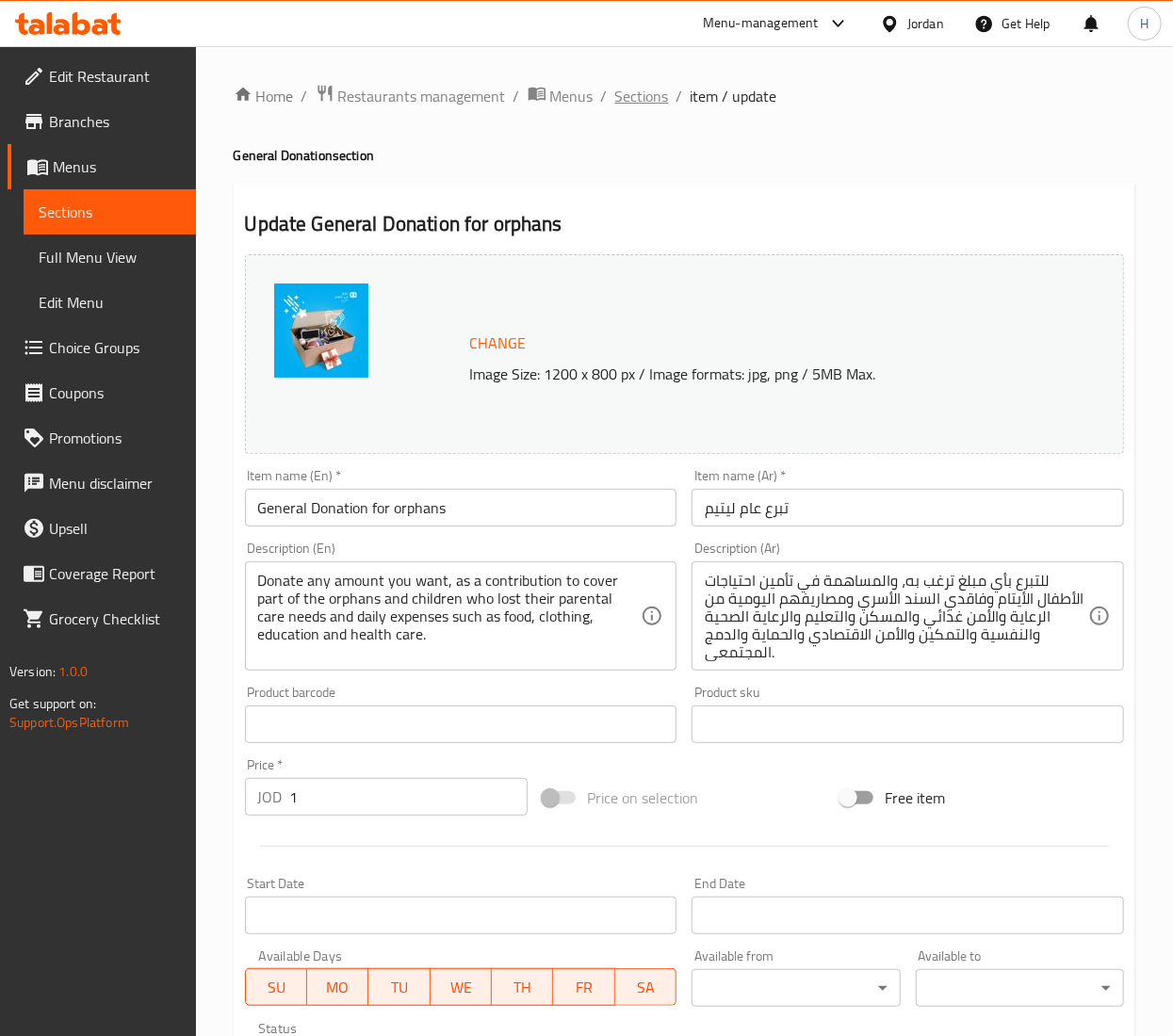
click at [646, 97] on span "Sections" at bounding box center [642, 96] width 53 height 23
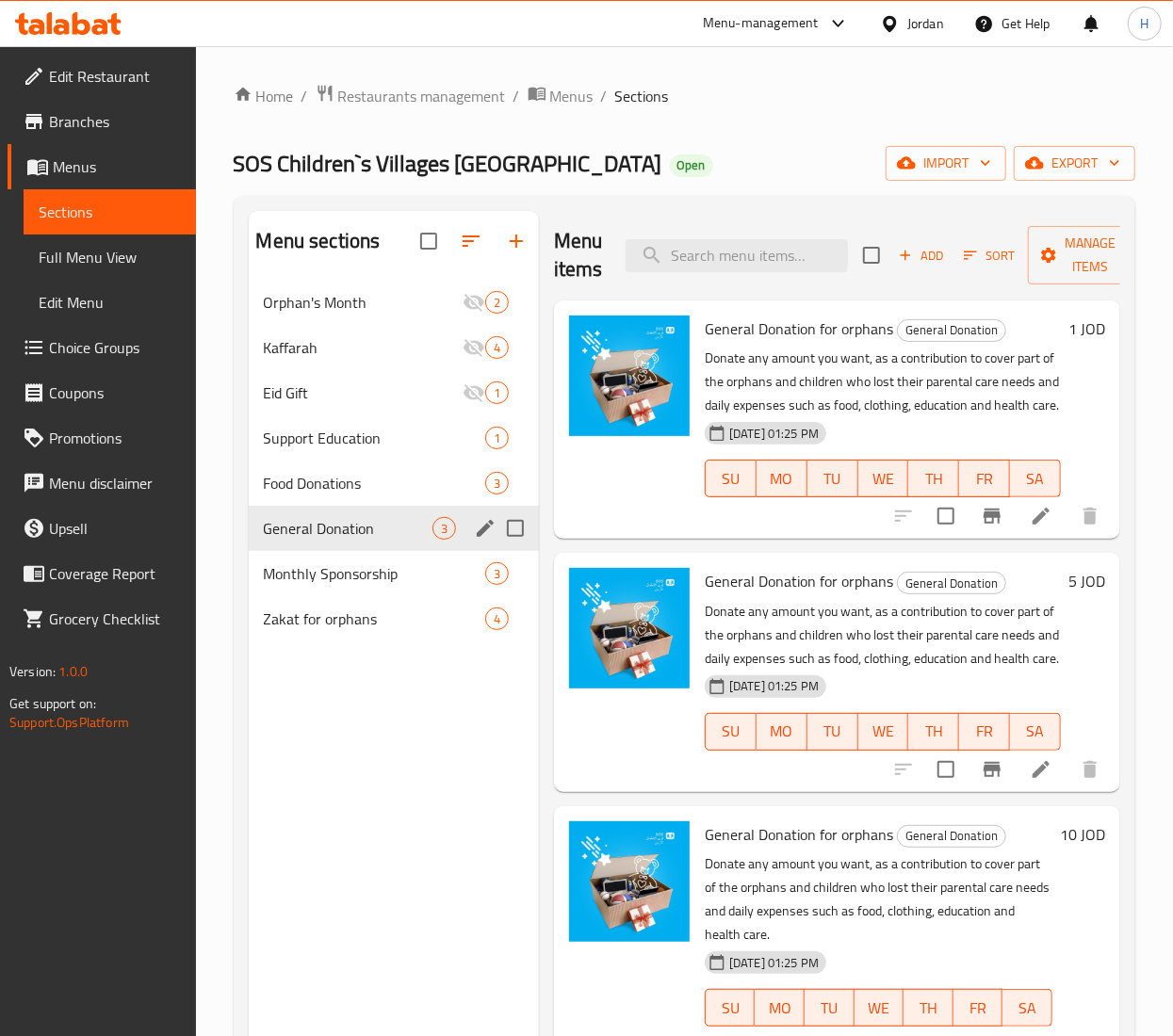
click at [488, 520] on icon "edit" at bounding box center [485, 529] width 23 height 23
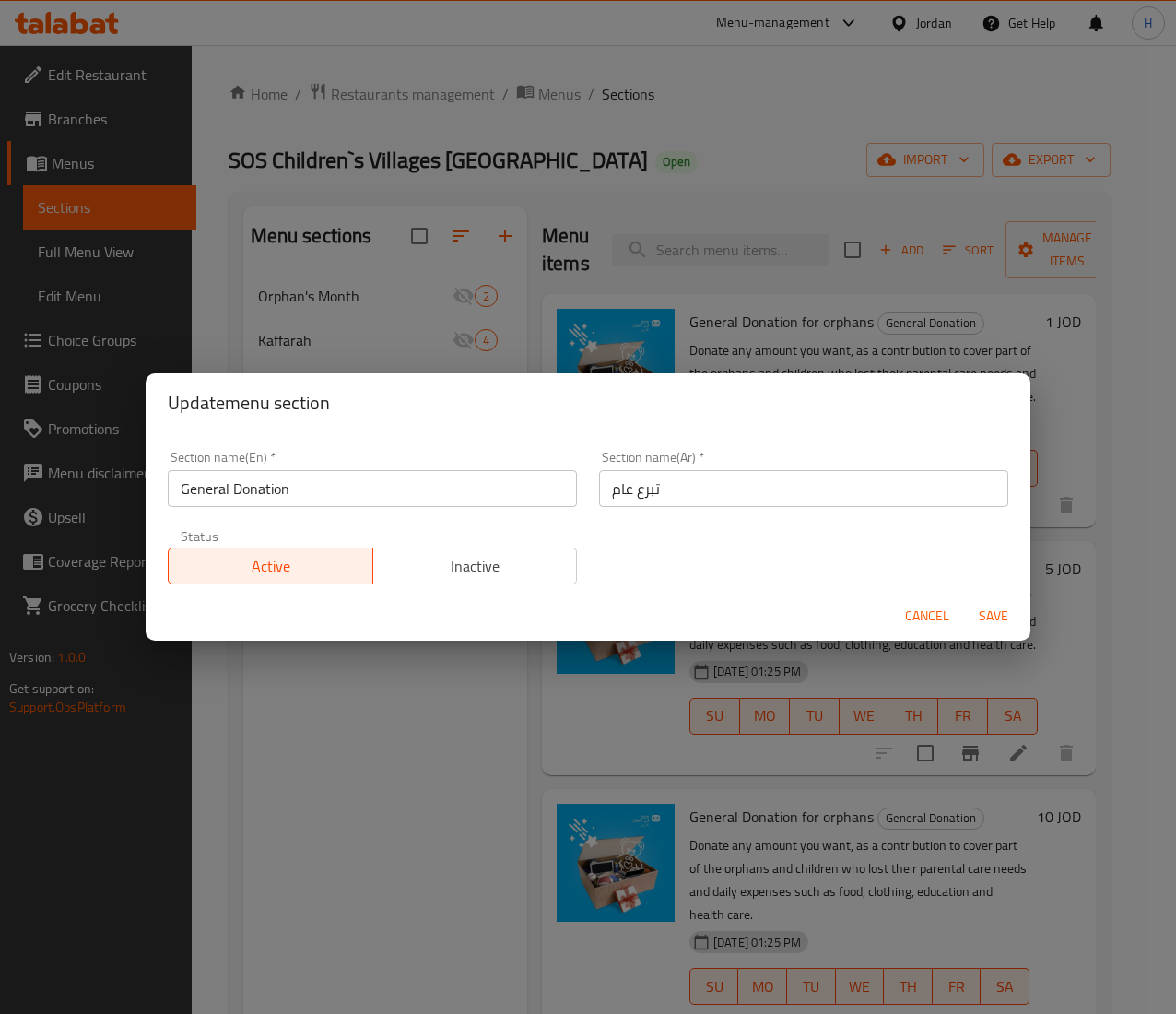
click at [262, 487] on input "General Donation" at bounding box center [372, 489] width 409 height 37
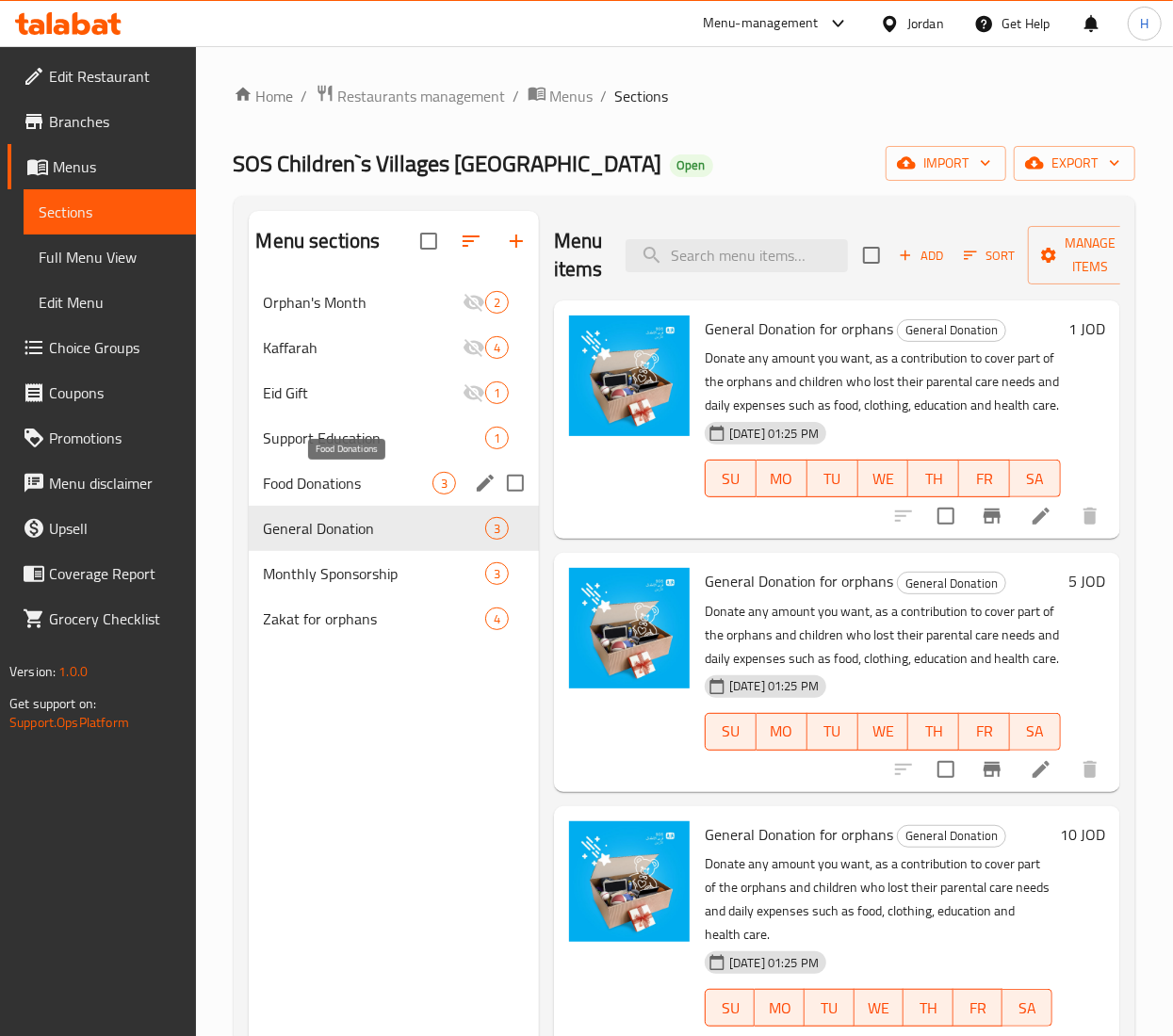
click at [330, 485] on span "Food Donations" at bounding box center [348, 483] width 169 height 23
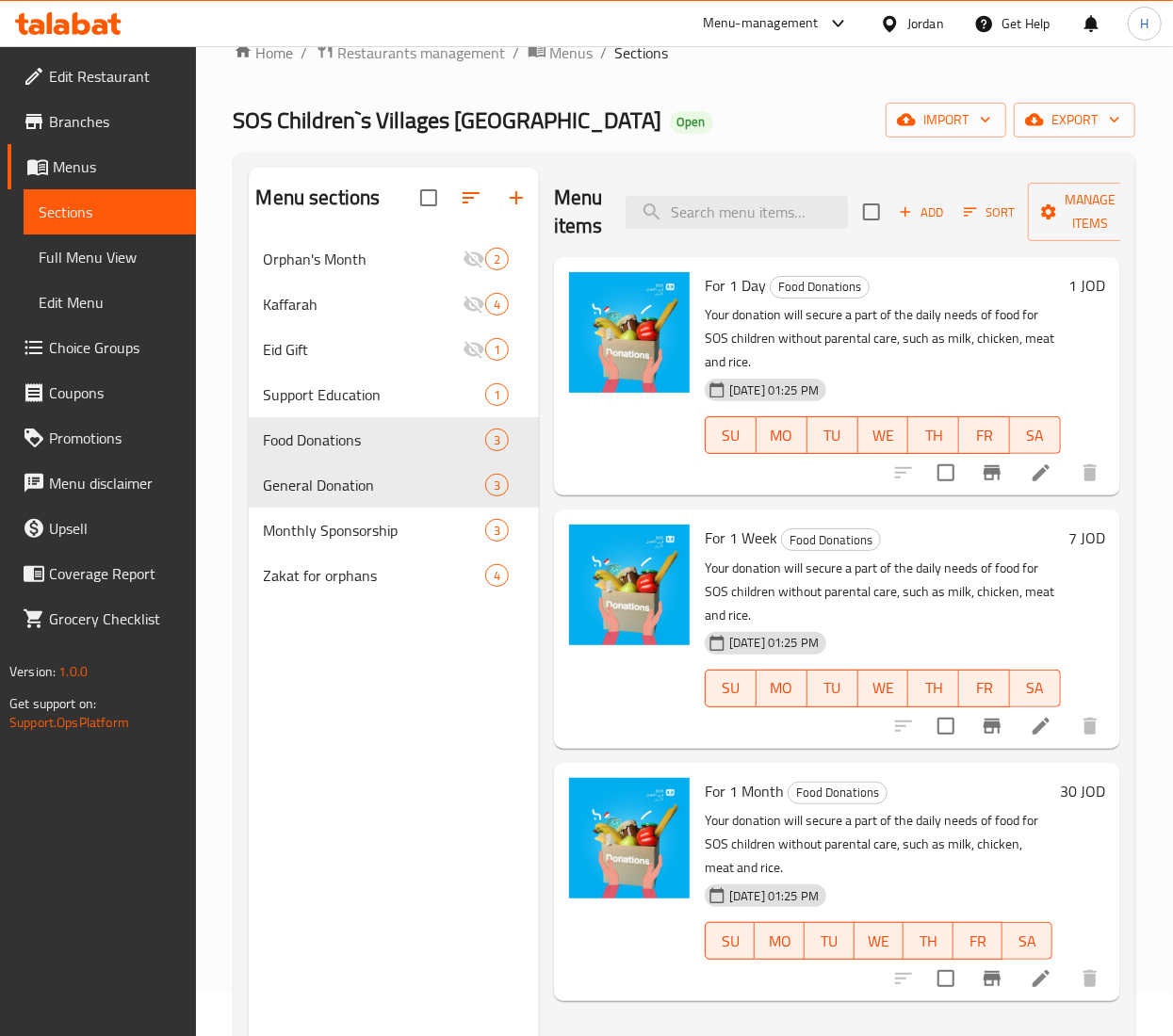
scroll to position [205, 0]
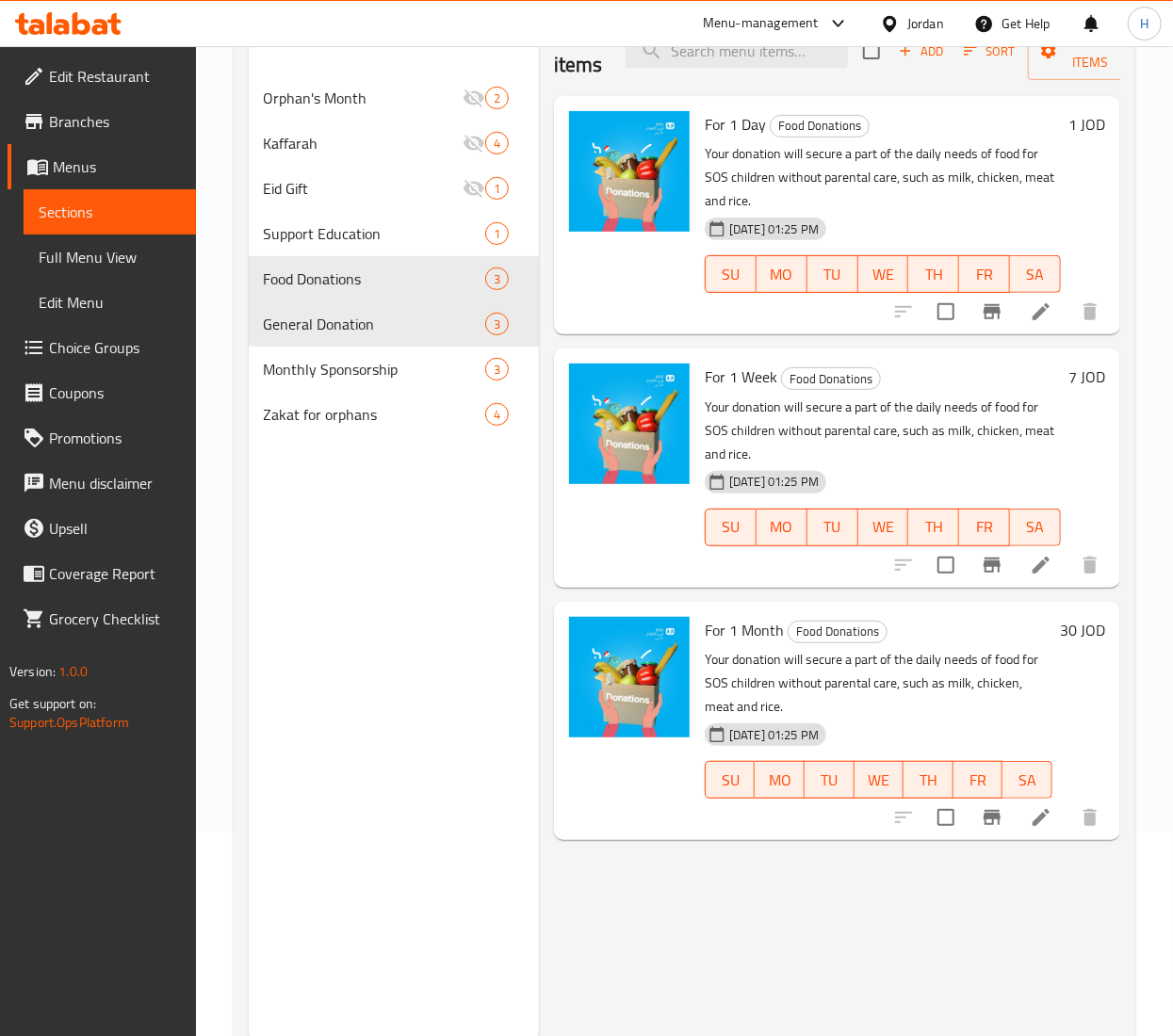
click at [384, 662] on div "Menu sections Orphan's Month 2 Kaffarah 4 Eid Gift 1 Support Education 1 Food D…" at bounding box center [394, 524] width 290 height 1036
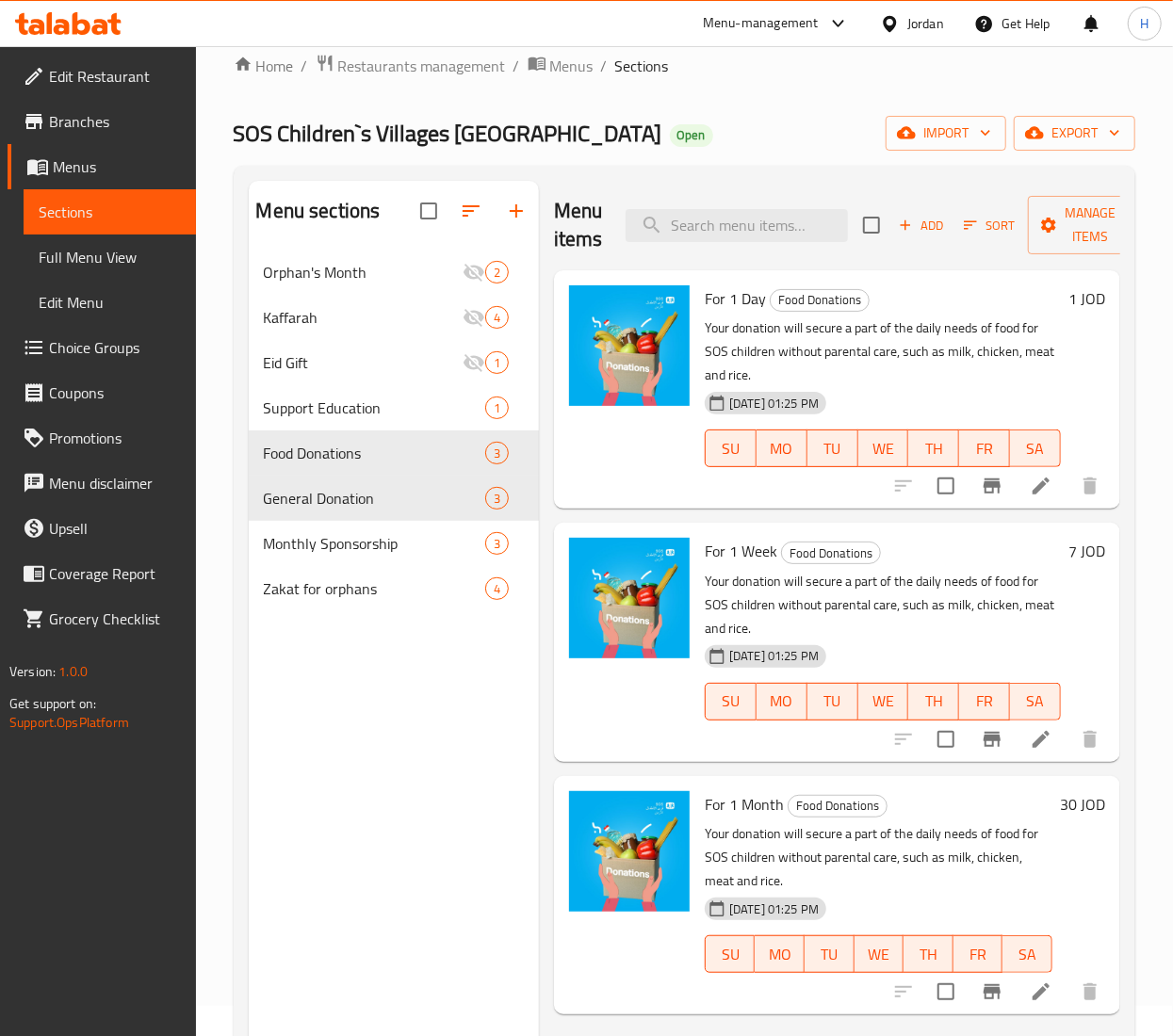
scroll to position [0, 0]
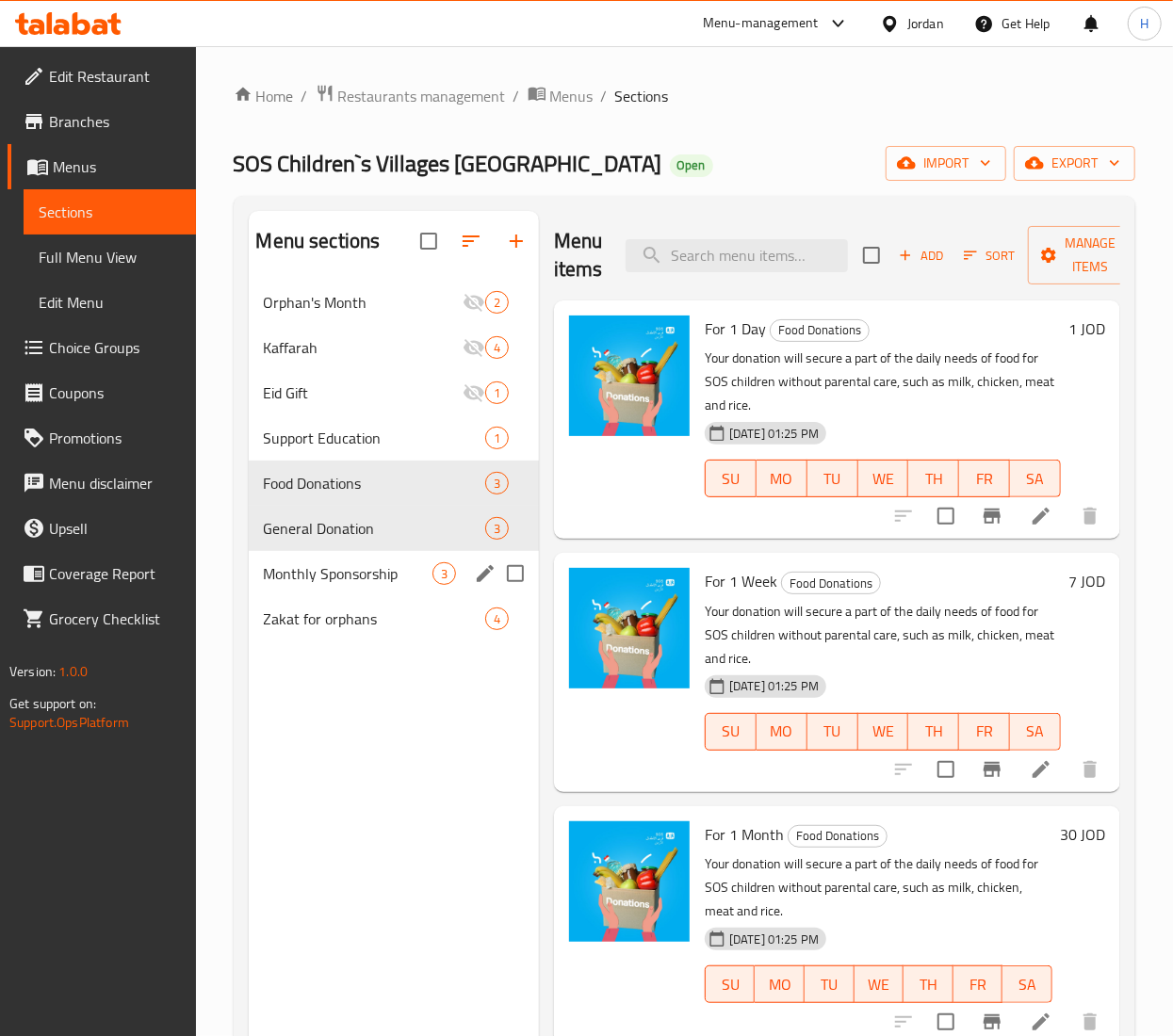
click at [291, 554] on div "Monthly Sponsorship 3" at bounding box center [394, 573] width 290 height 45
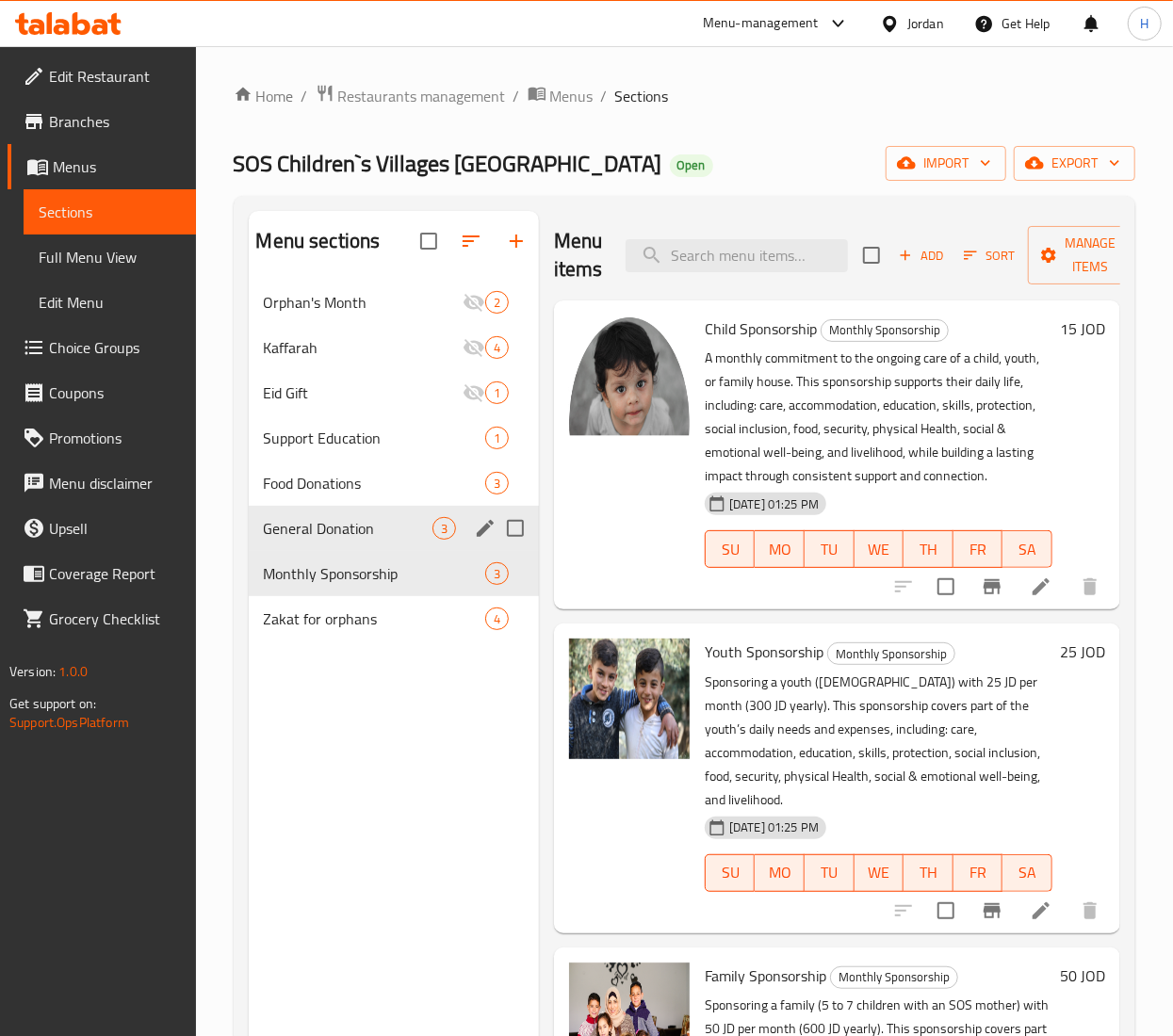
click at [288, 498] on div "Food Donations 3" at bounding box center [394, 482] width 290 height 45
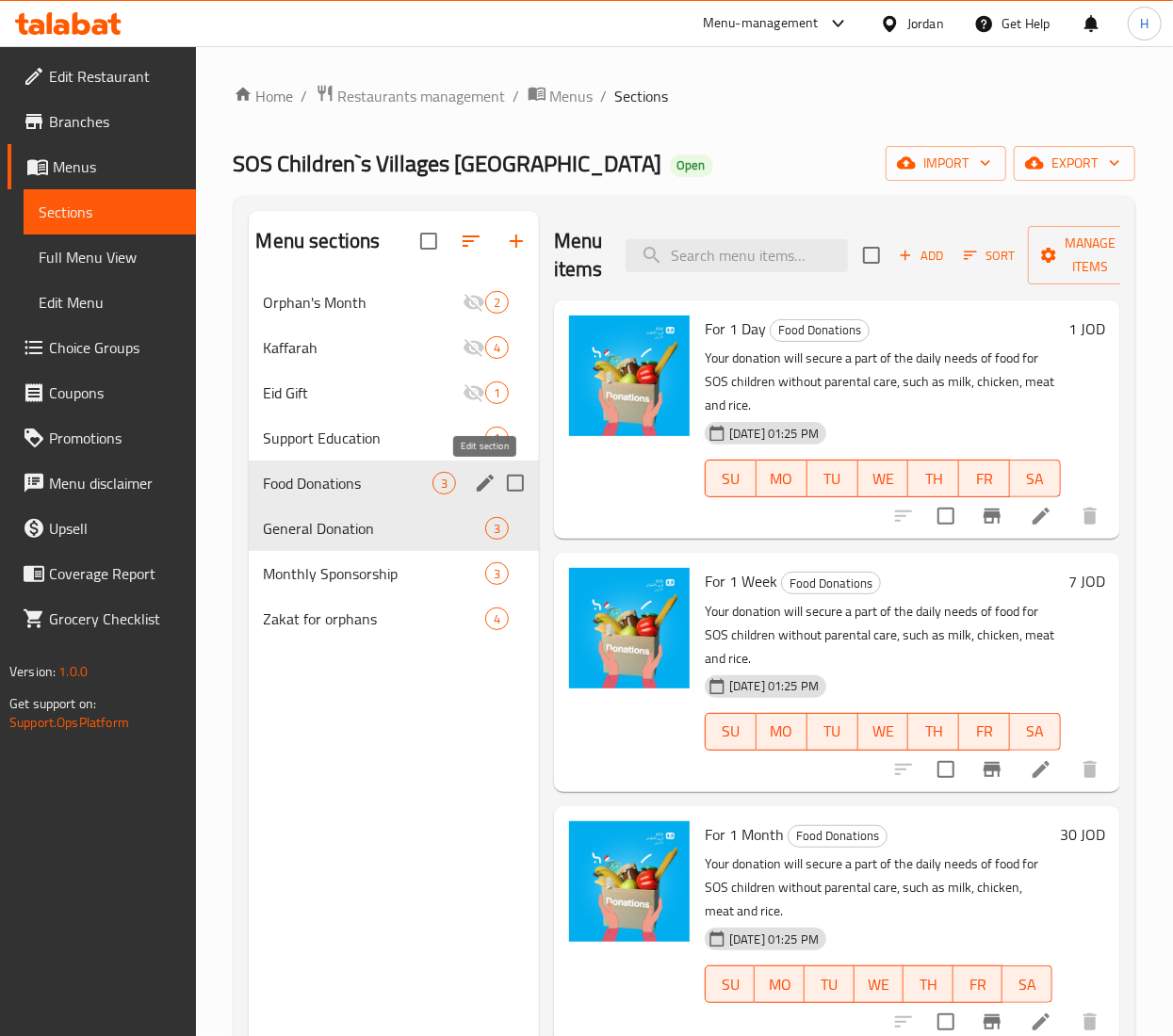
click at [486, 480] on icon "edit" at bounding box center [485, 483] width 17 height 17
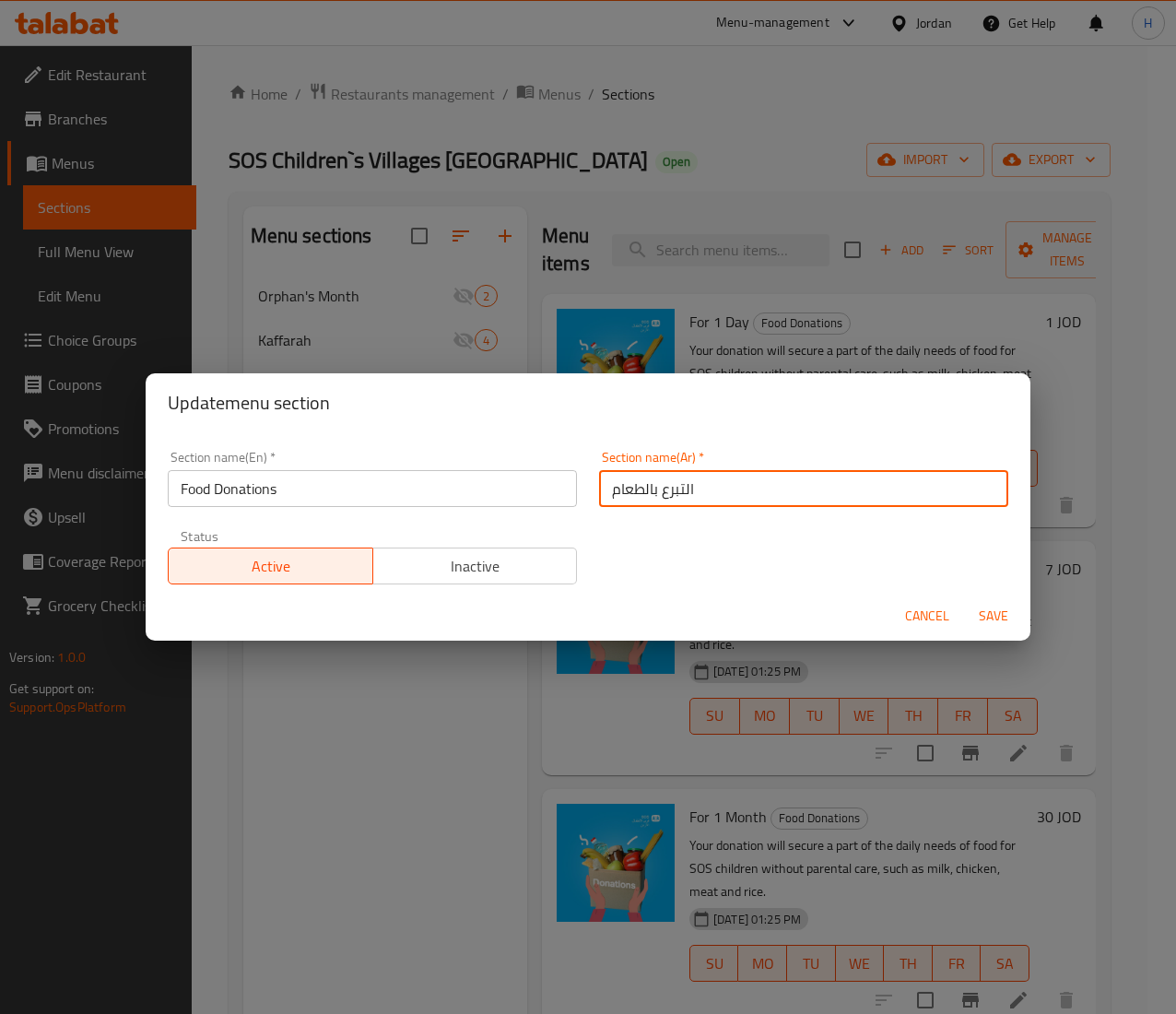
click at [616, 497] on input "التبرع بالطعام" at bounding box center [804, 489] width 409 height 37
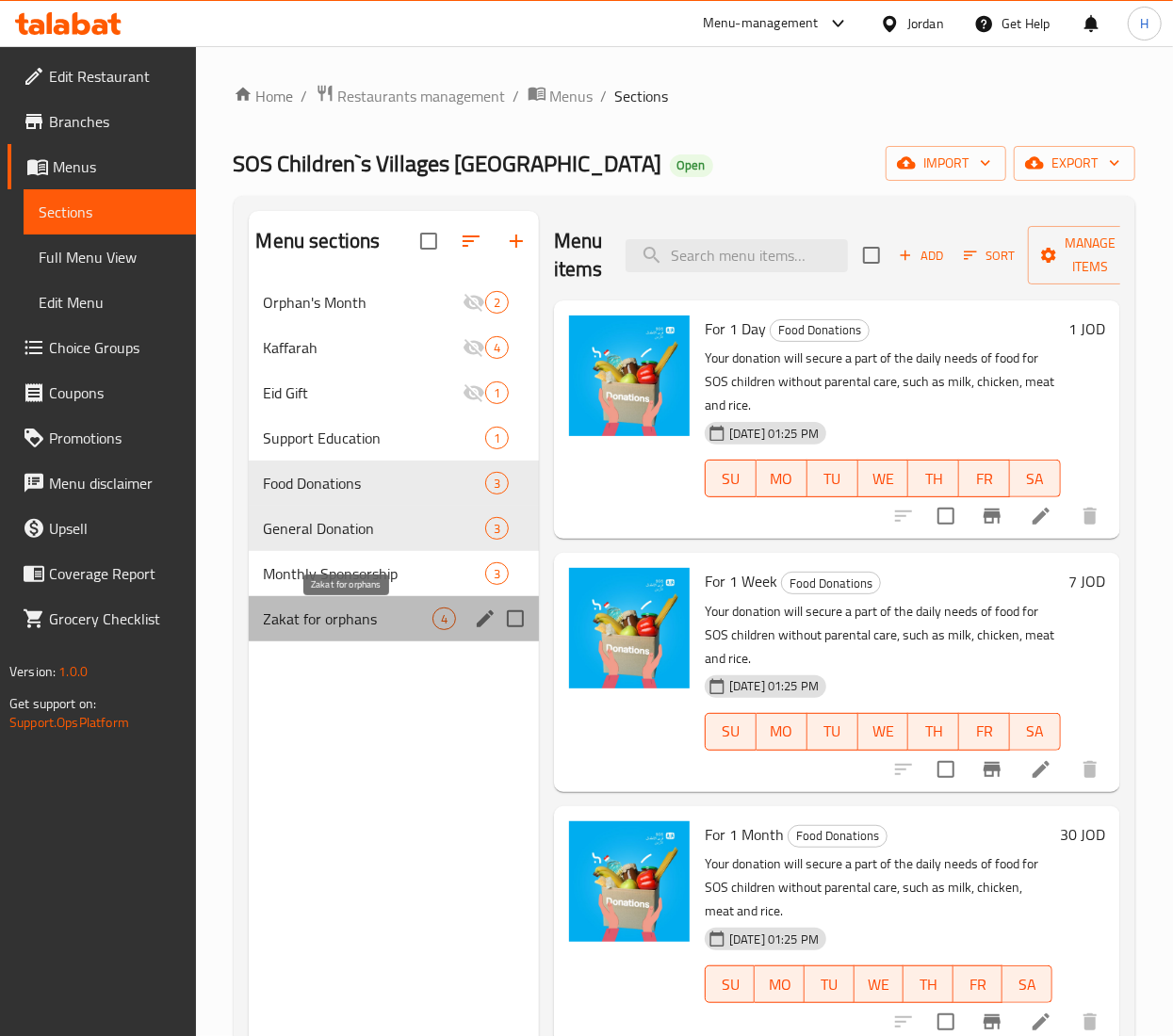
click at [392, 617] on span "Zakat for orphans" at bounding box center [348, 620] width 169 height 23
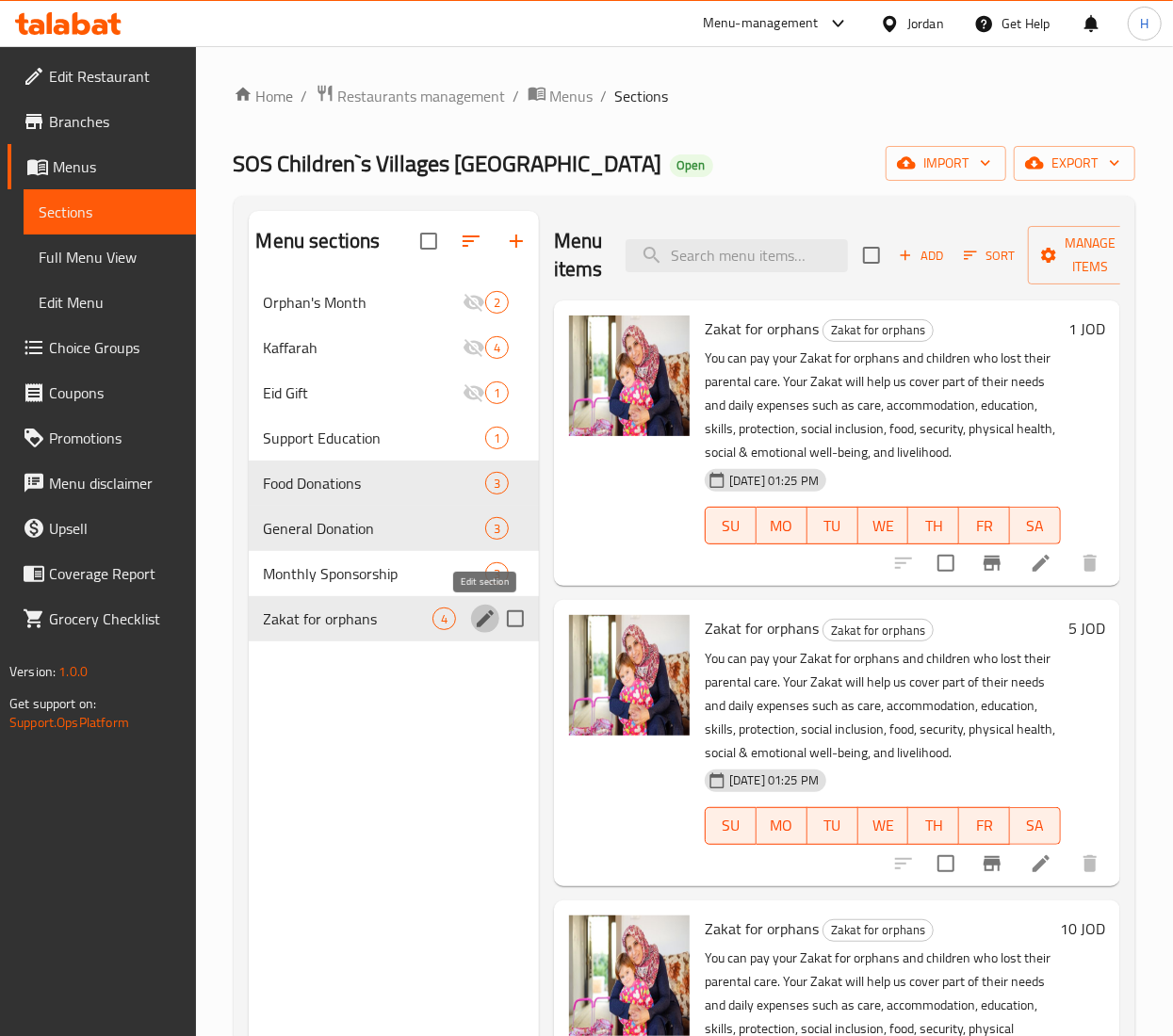
click at [480, 618] on icon "edit" at bounding box center [485, 620] width 23 height 23
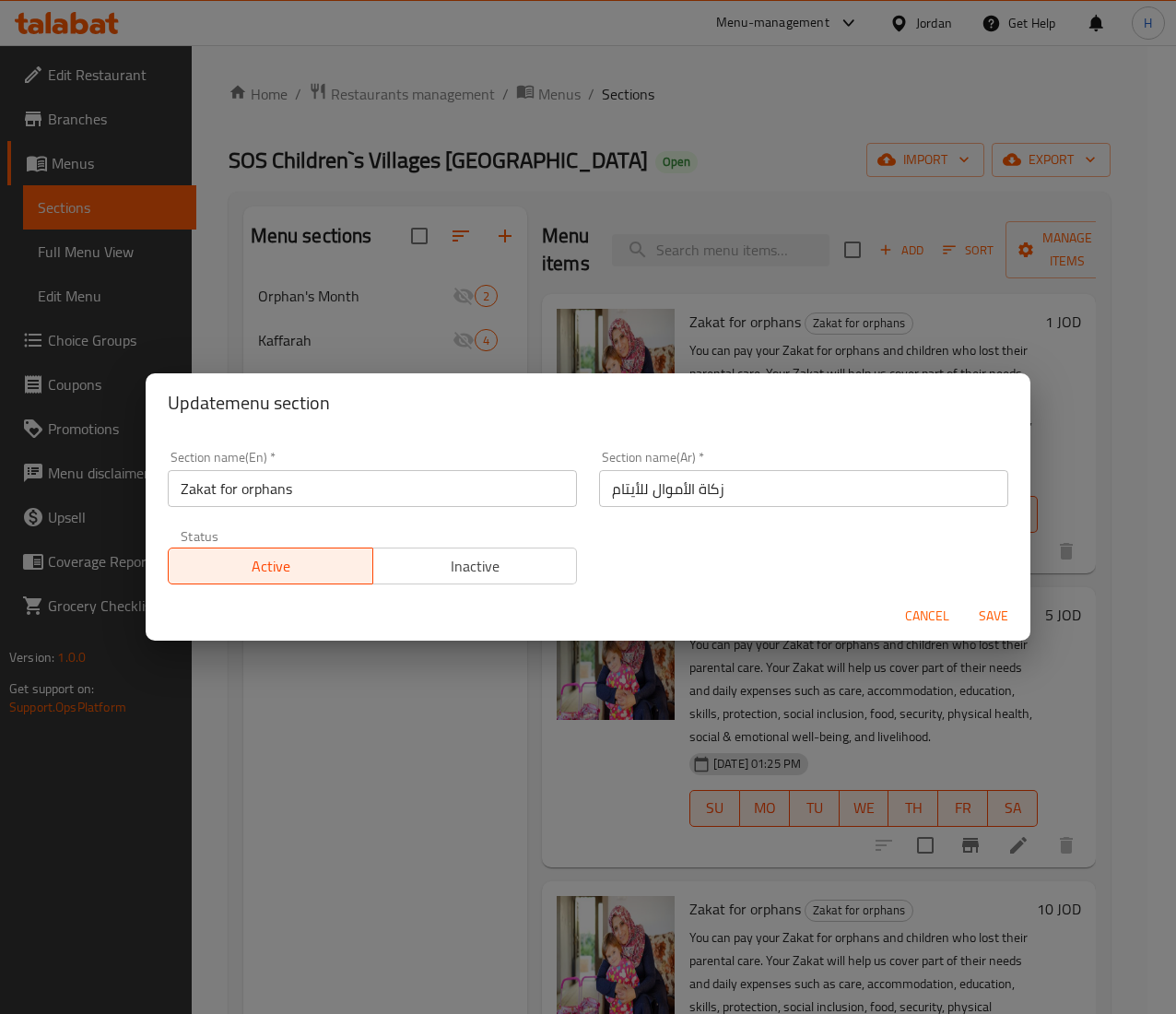
click at [695, 491] on input "زكاة الأموال للأيتام" at bounding box center [804, 489] width 409 height 37
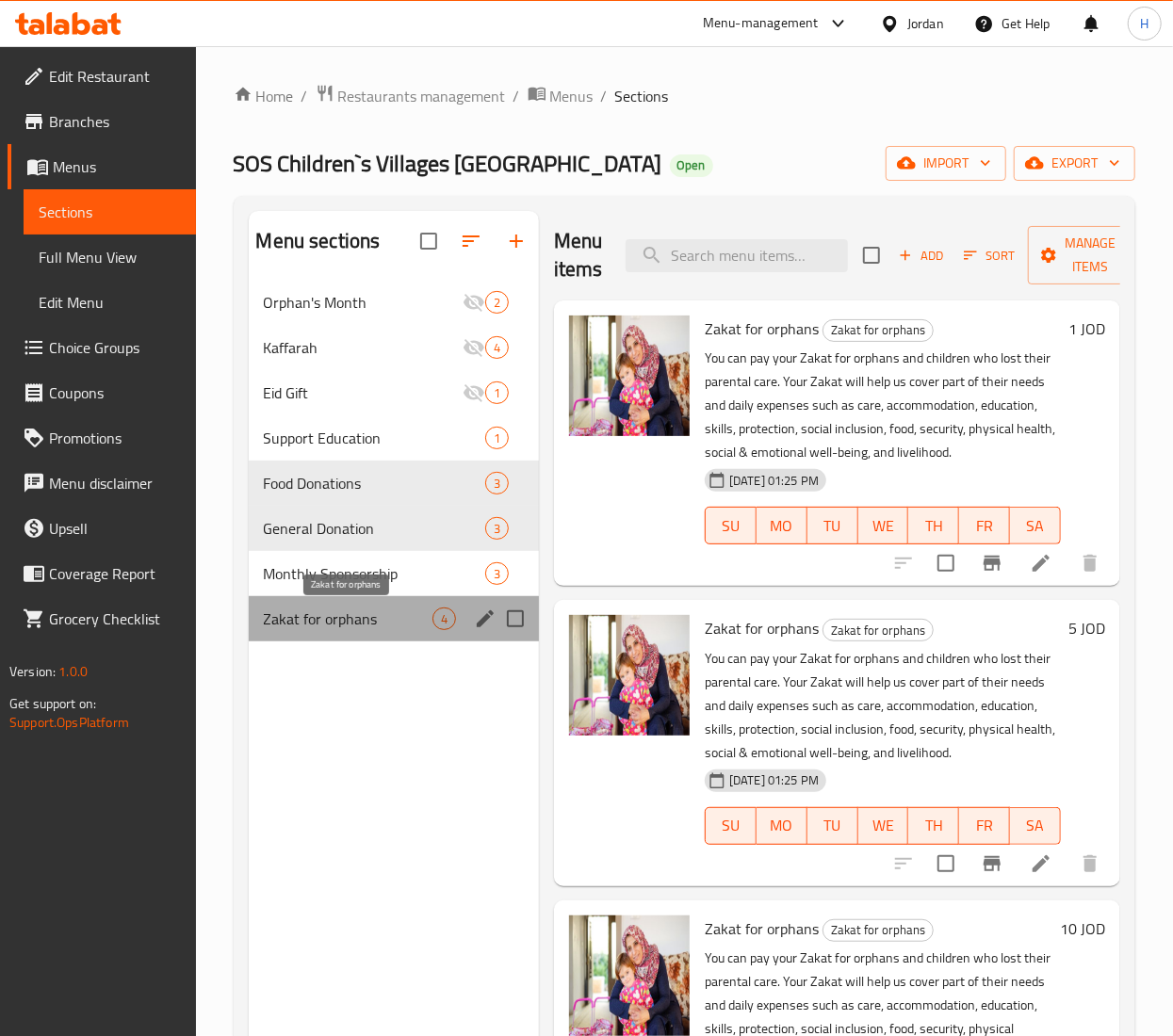
click at [330, 615] on span "Zakat for orphans" at bounding box center [348, 620] width 169 height 23
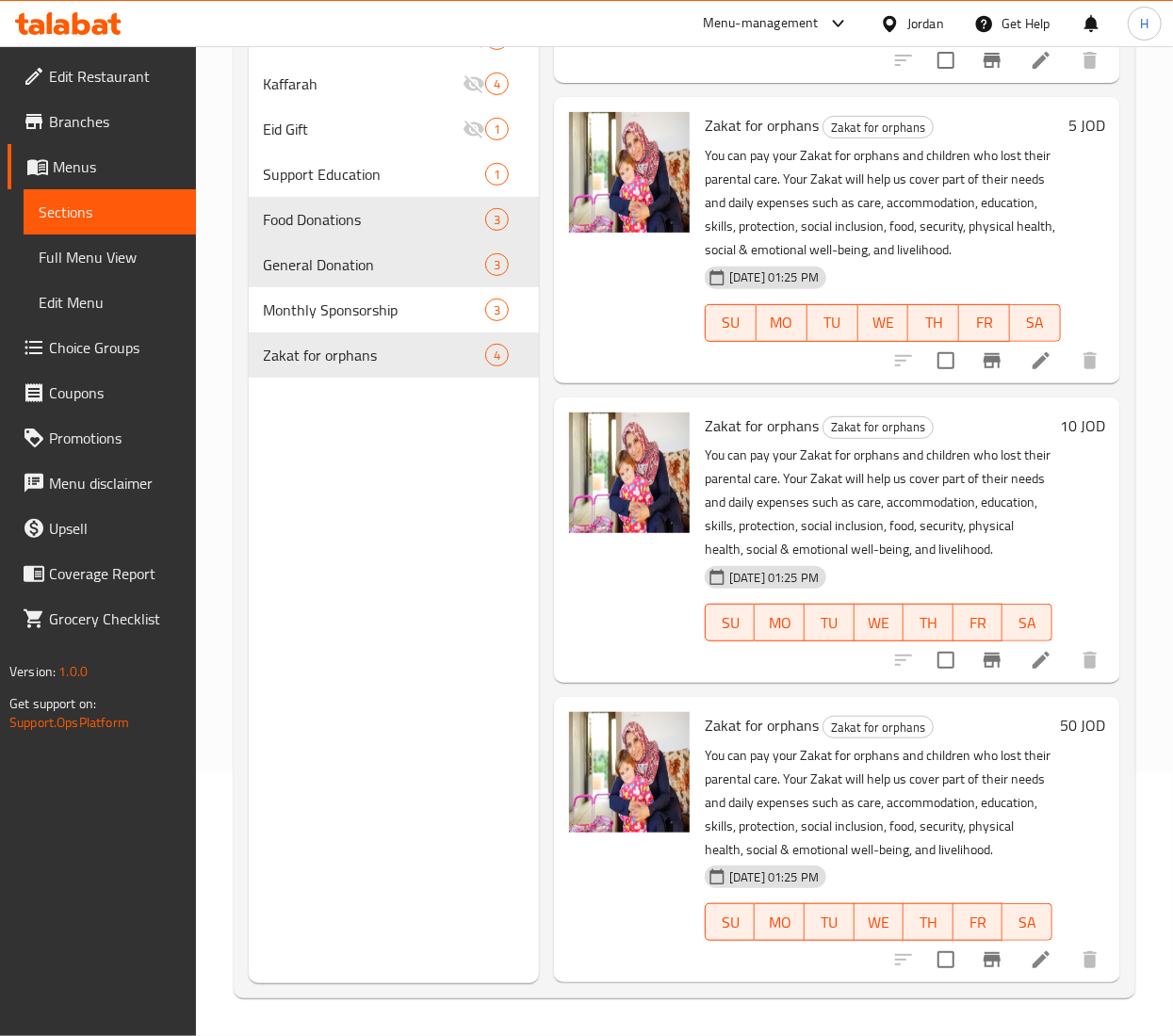
scroll to position [362, 0]
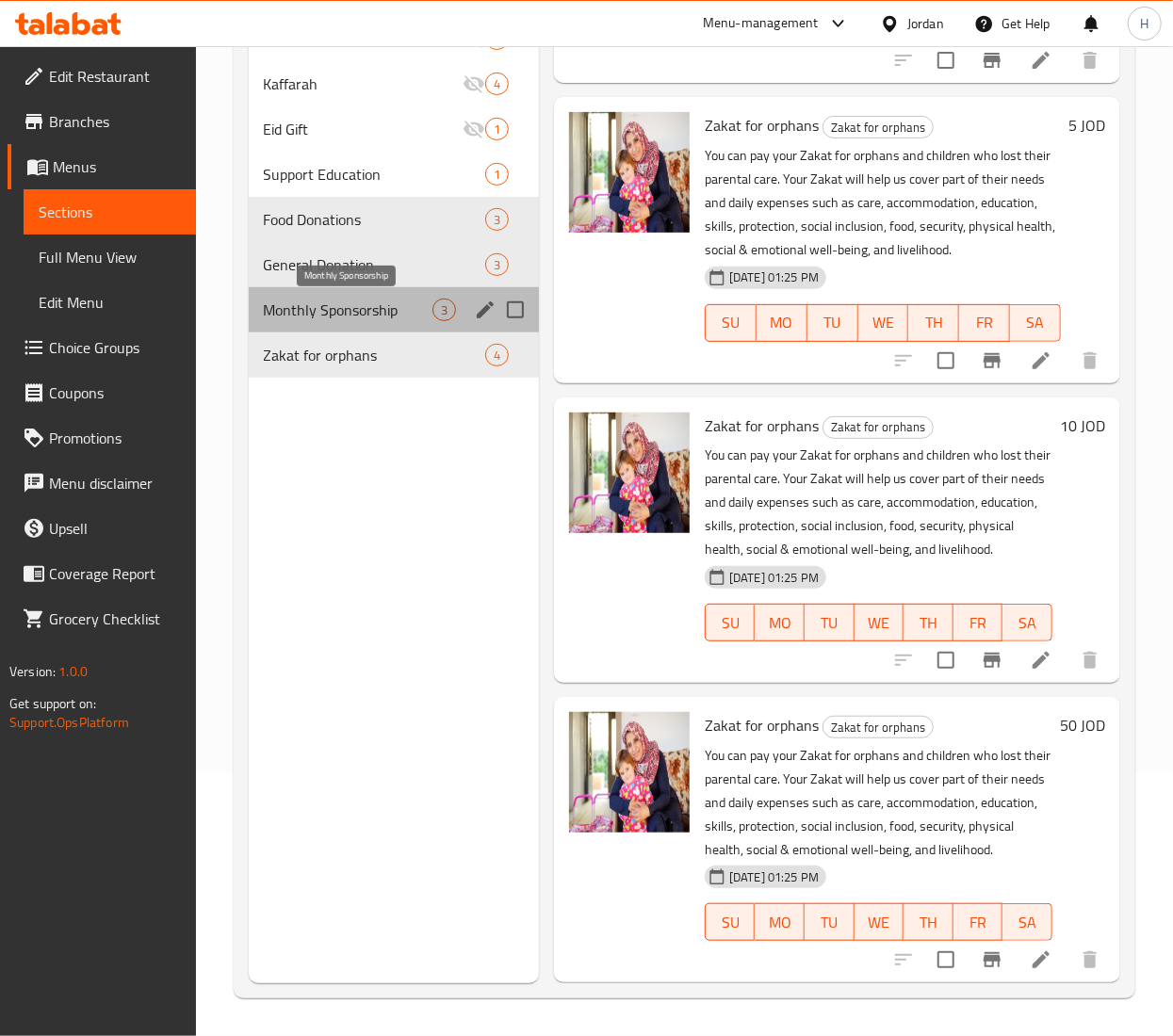
click at [359, 305] on span "Monthly Sponsorship" at bounding box center [348, 310] width 169 height 23
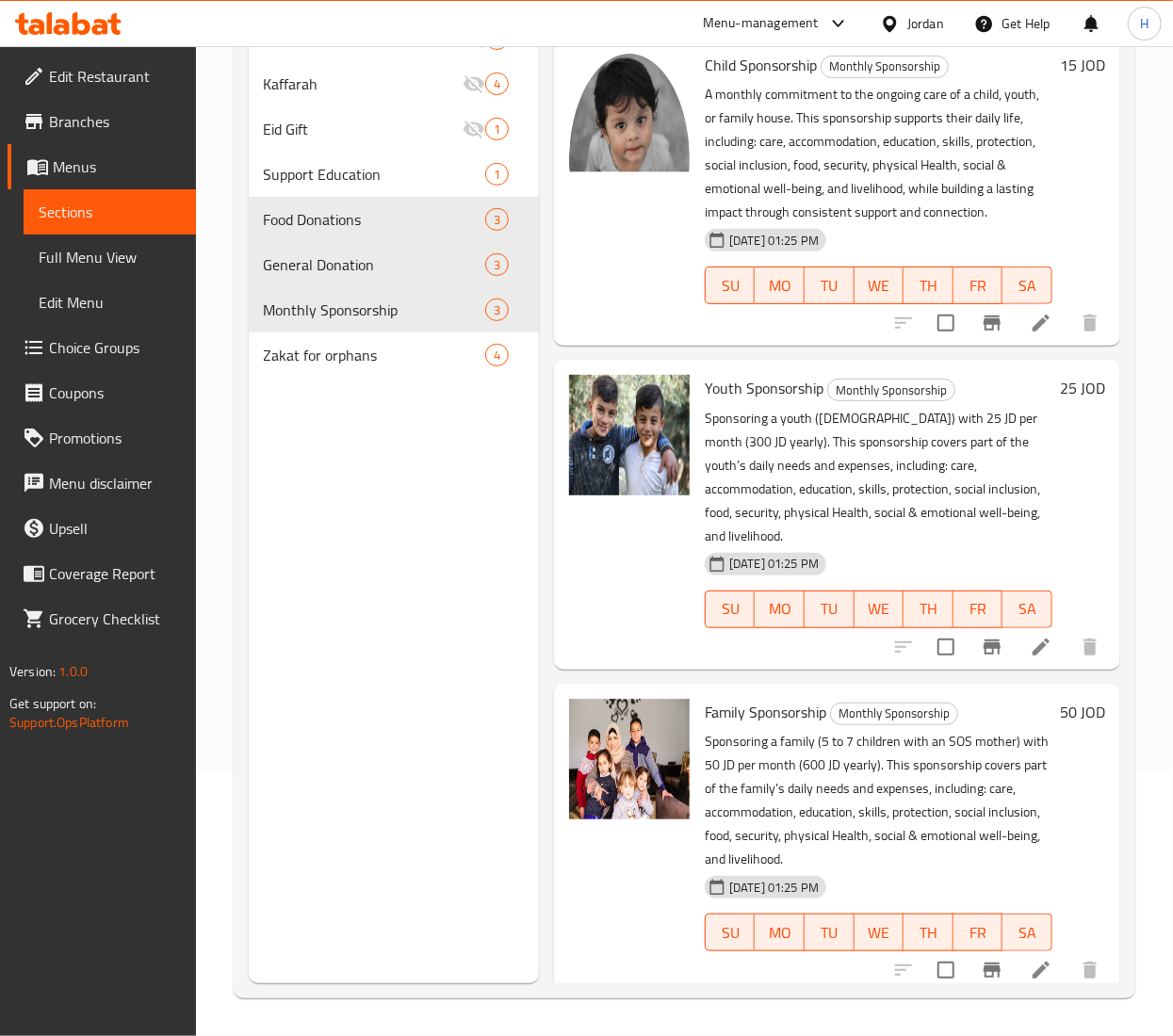
click at [373, 455] on div "Menu sections Orphan's Month 2 Kaffarah 4 Eid Gift 1 Support Education 1 Food D…" at bounding box center [394, 465] width 290 height 1036
click at [378, 170] on span "Support Education" at bounding box center [348, 174] width 169 height 23
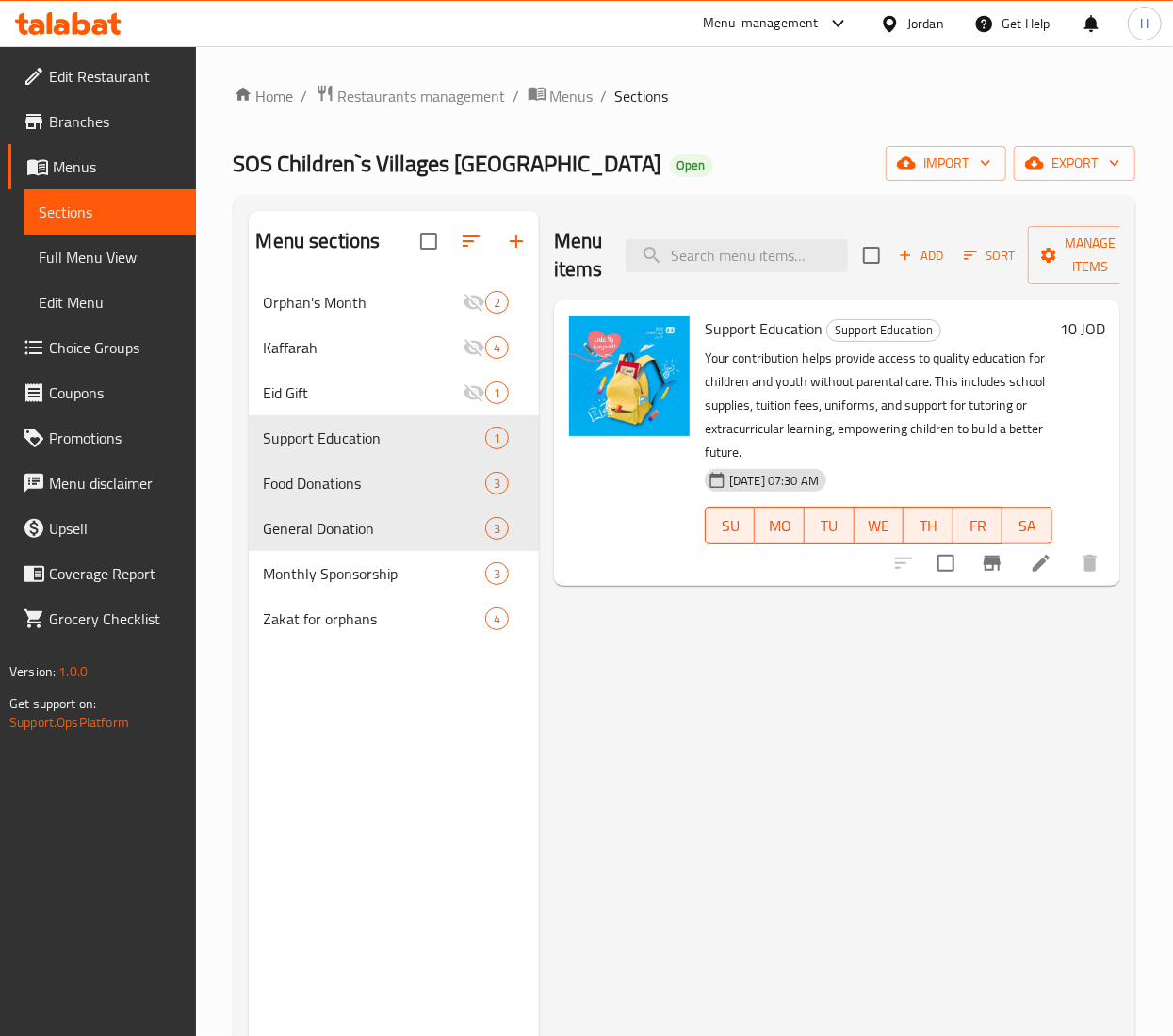
click at [377, 741] on div "Menu sections Orphan's Month 2 Kaffarah 4 Eid Gift 1 Support Education 1 Food D…" at bounding box center [394, 728] width 290 height 1036
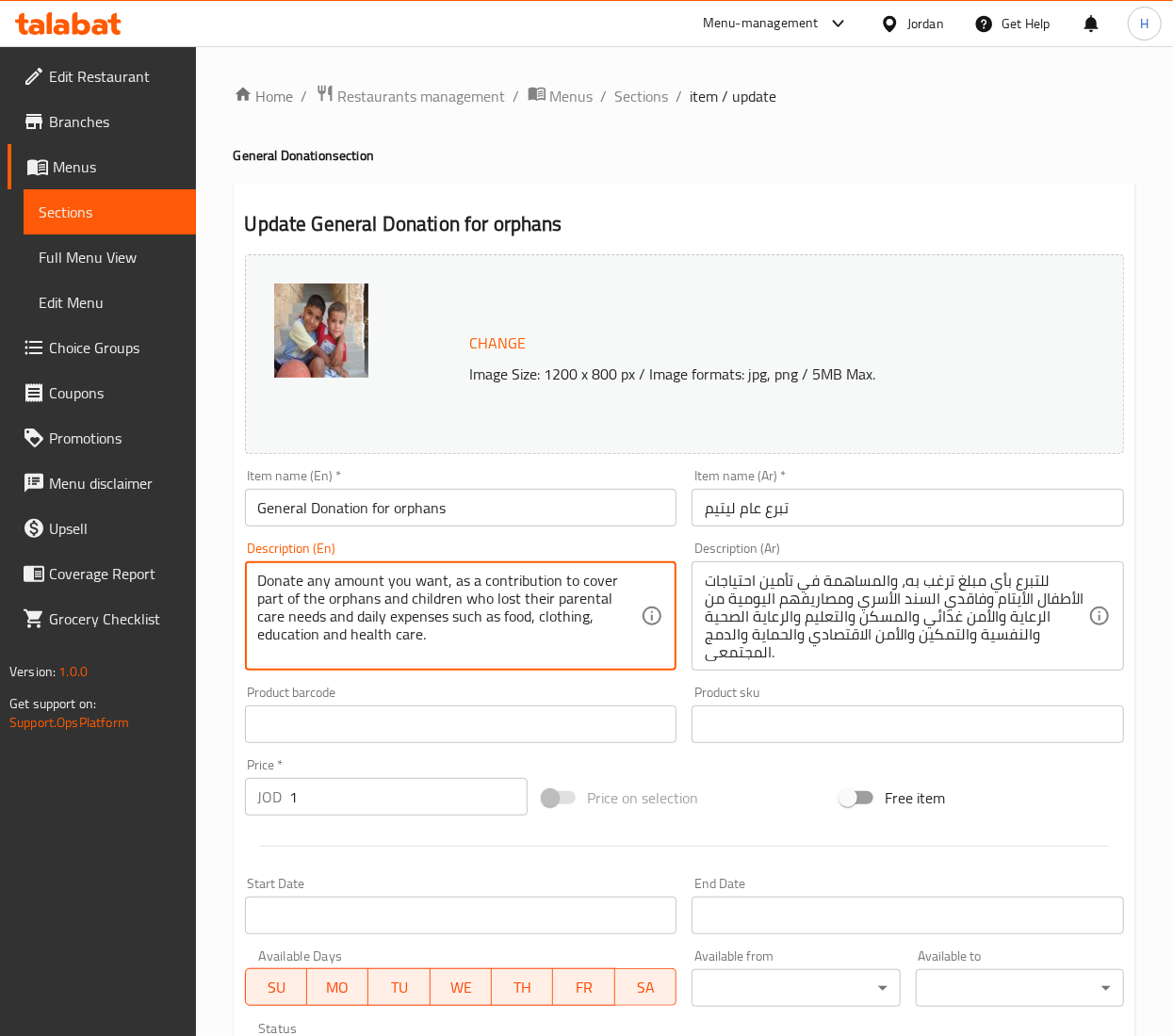
click at [386, 623] on textarea "Donate any amount you want, as a contribution to cover part of the orphans and …" at bounding box center [450, 617] width 383 height 90
click at [385, 621] on textarea "Donate any amount you want, as a contribution to cover part of the orphans and …" at bounding box center [450, 617] width 383 height 90
paste textarea "A flexible contribution that helps cover the wide range of daily needs for chil…"
type textarea "A flexible contribution that helps cover the wide range of daily needs for chil…"
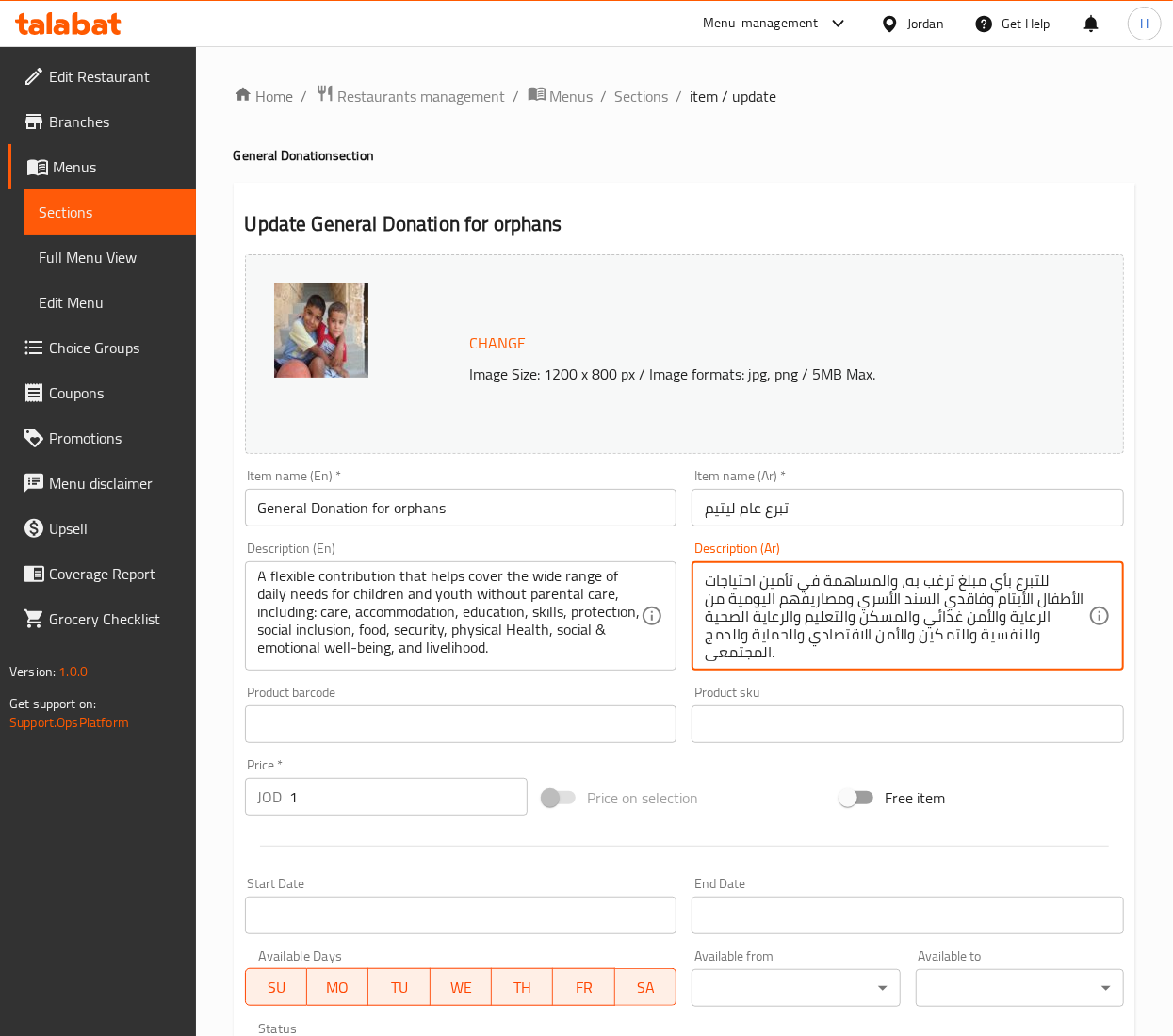
click at [728, 579] on textarea "للتبرع بأي مبلغ ترغب به، والمساهمة في تأمين احتياجات الأطفال الأيتام وفاقدي الس…" at bounding box center [896, 617] width 383 height 90
paste textarea "ساهمة مرنة تساعد في تغطية مجموعة واسعة من الاحتياجات اليومية للأطفال والشباب ال…"
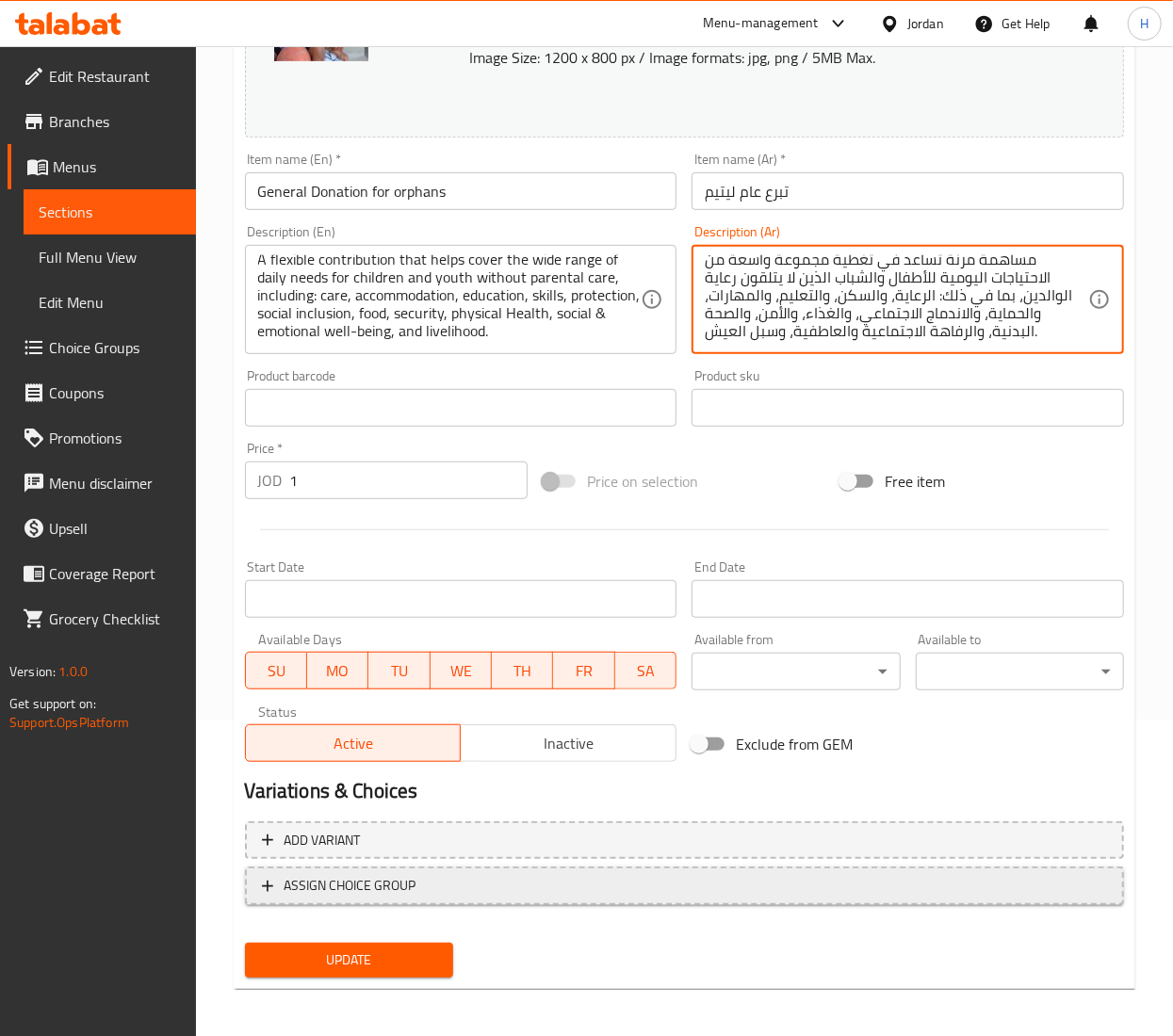
scroll to position [321, 0]
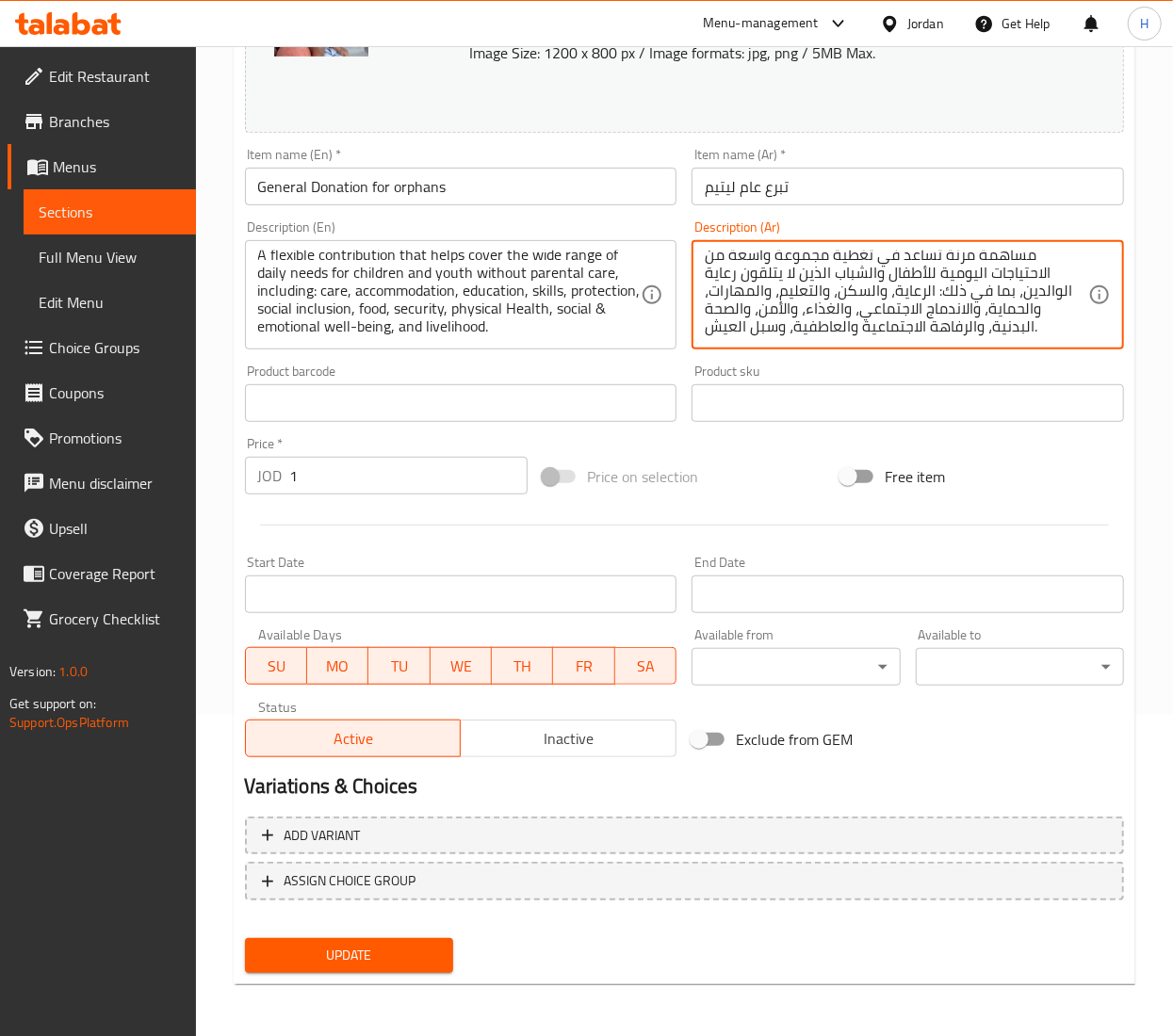
type textarea "مساهمة مرنة تساعد في تغطية مجموعة واسعة من الاحتياجات اليومية للأطفال والشباب ا…"
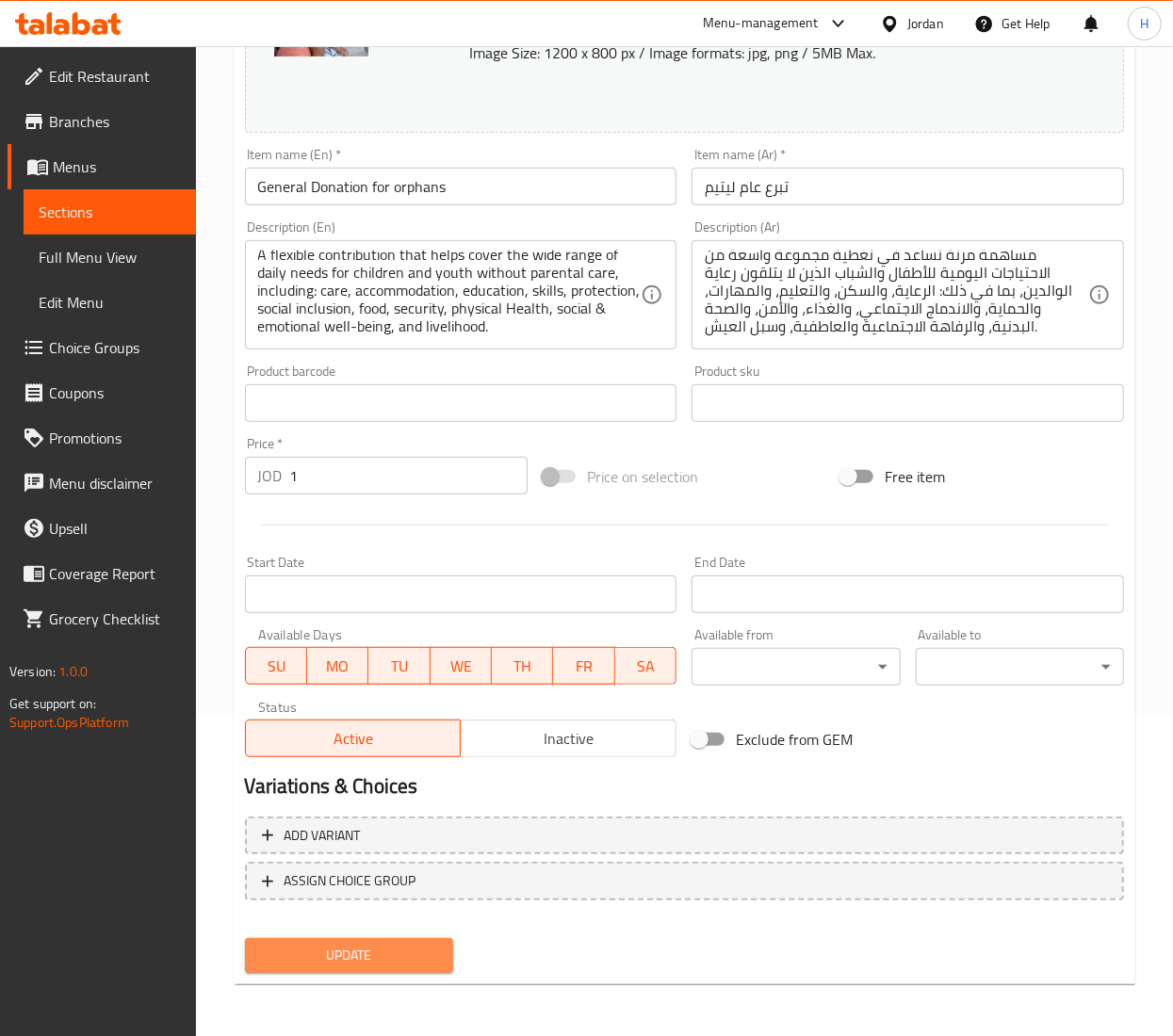
click at [372, 948] on span "Update" at bounding box center [349, 956] width 178 height 24
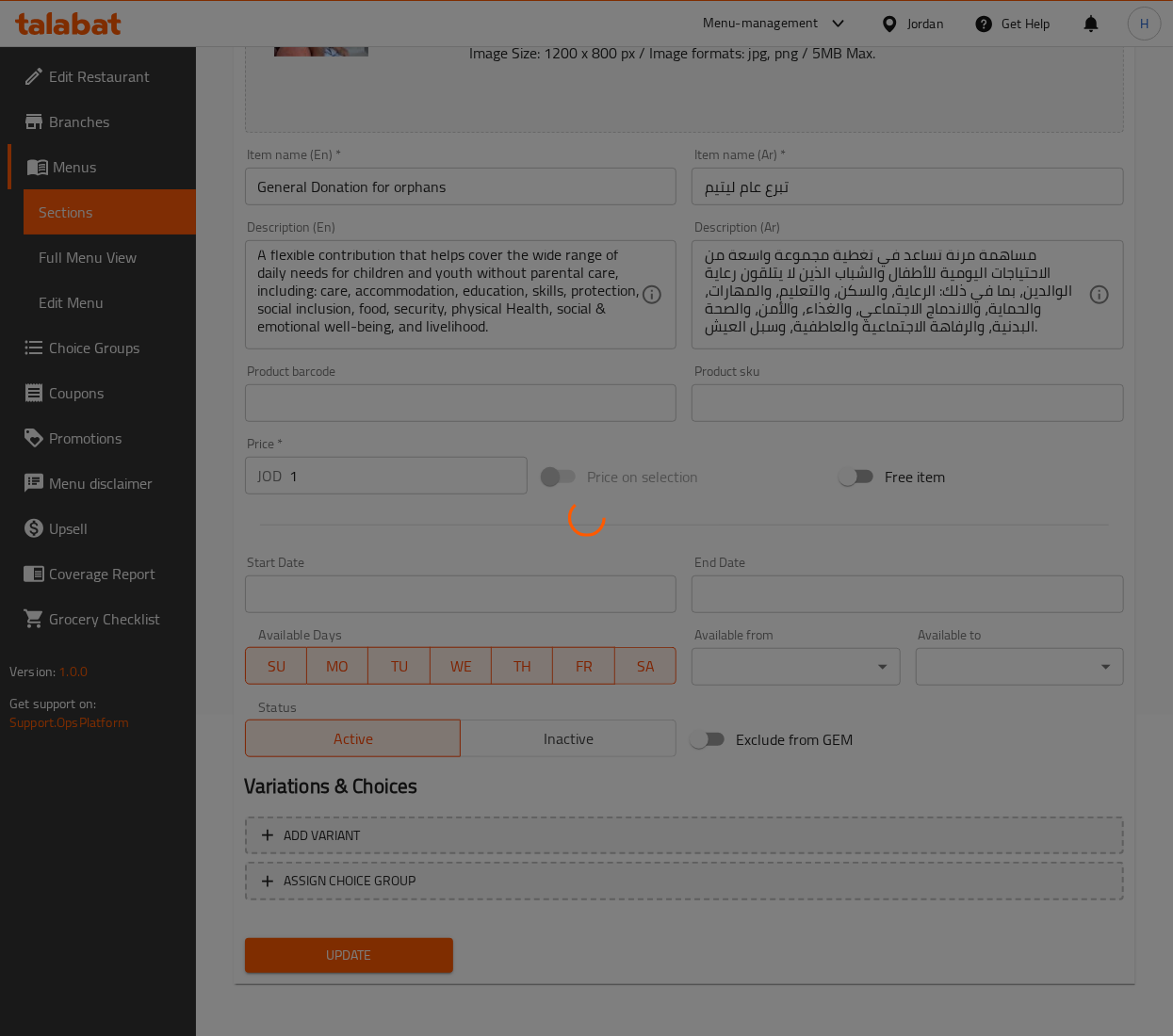
scroll to position [0, 0]
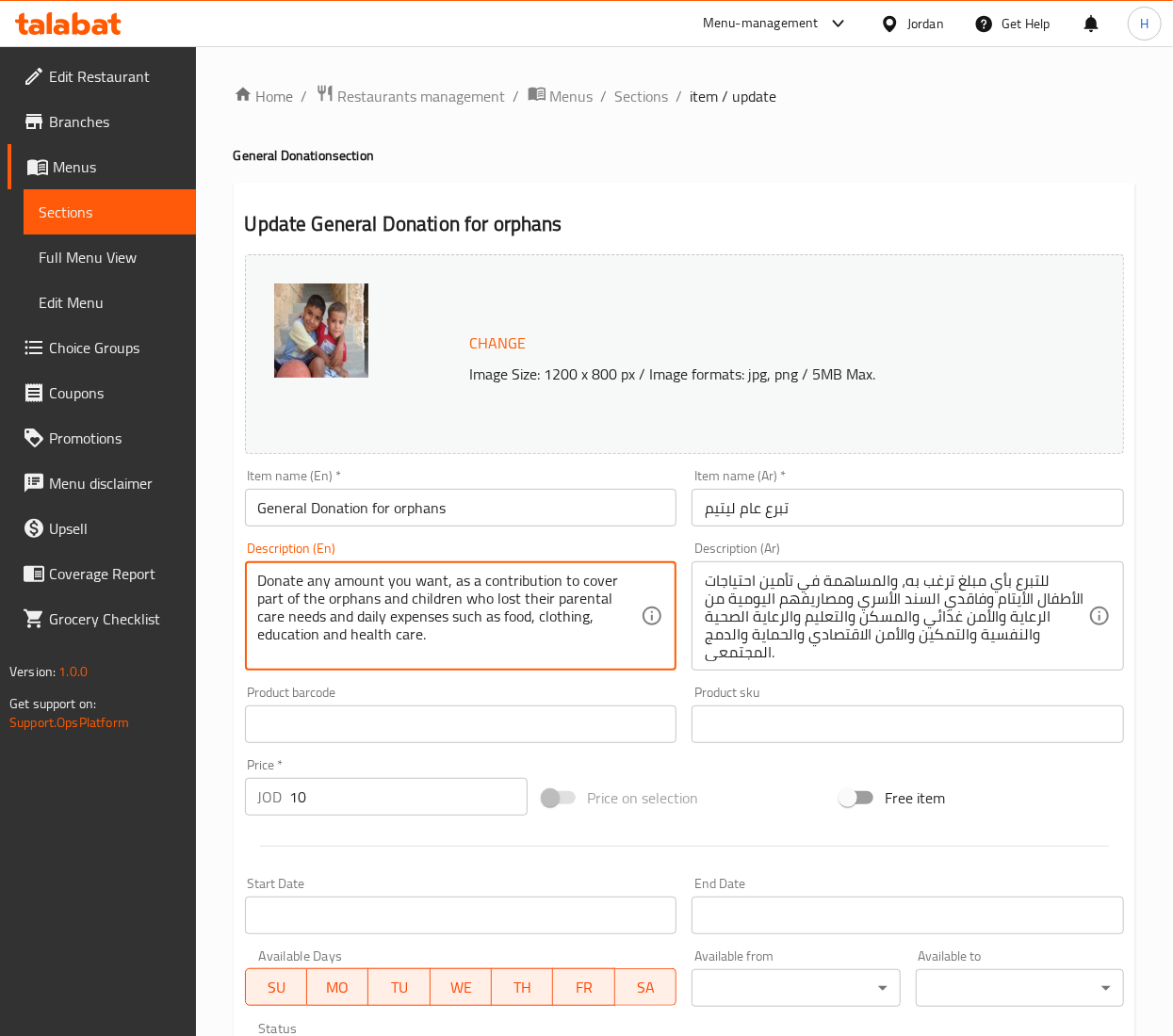
click at [384, 601] on textarea "Donate any amount you want, as a contribution to cover part of the orphans and …" at bounding box center [450, 617] width 383 height 90
paste textarea "A flexible contribution that helps cover the wide range of daily needs for chil…"
type textarea "A flexible contribution that helps cover the wide range of daily needs for chil…"
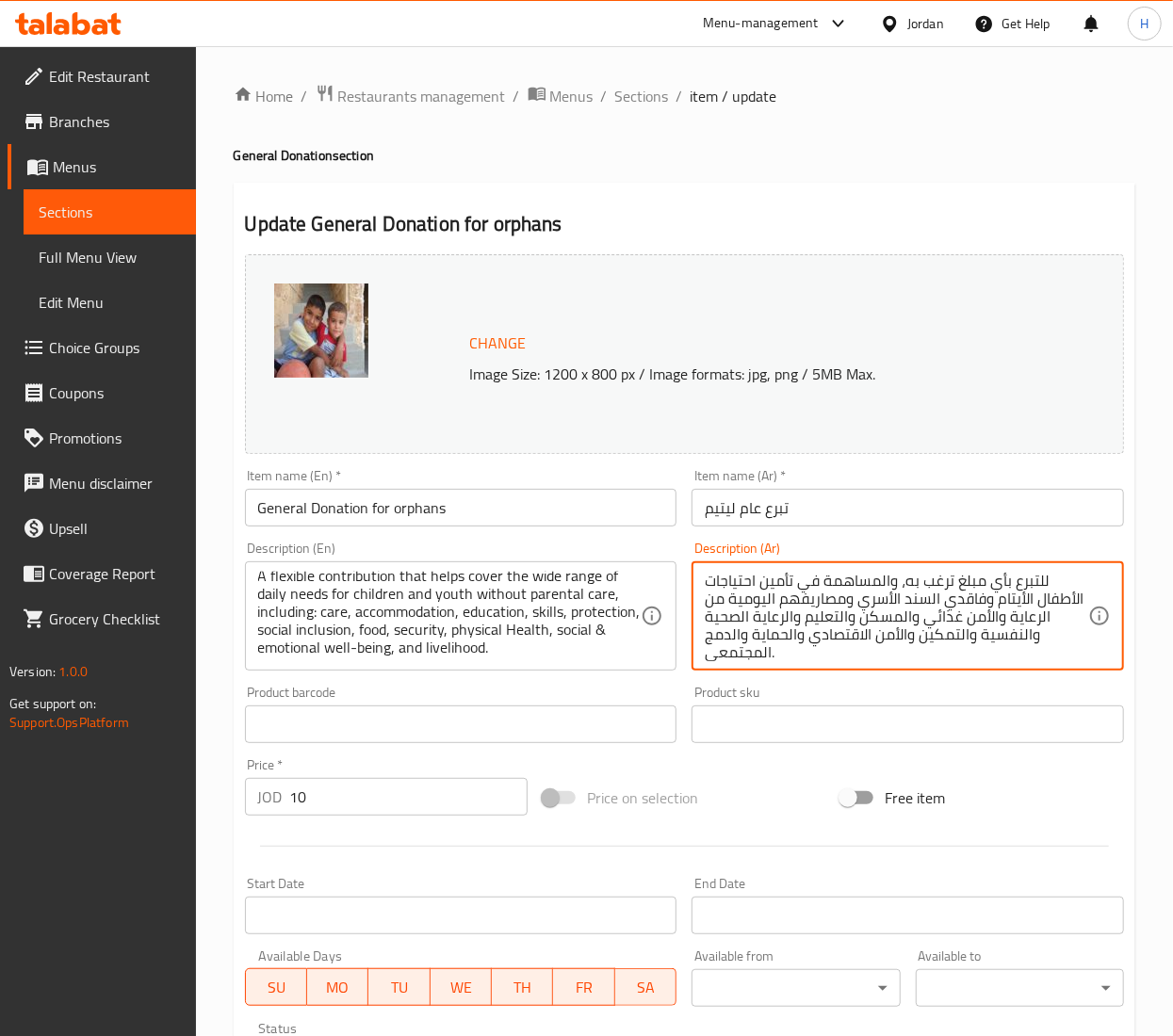
click at [771, 599] on textarea "للتبرع بأي مبلغ ترغب به، والمساهمة في تأمين احتياجات الأطفال الأيتام وفاقدي الس…" at bounding box center [896, 617] width 383 height 90
paste textarea "ساهمة مرنة تساعد في تغطية مجموعة واسعة من الاحتياجات اليومية للأطفال والشباب ال…"
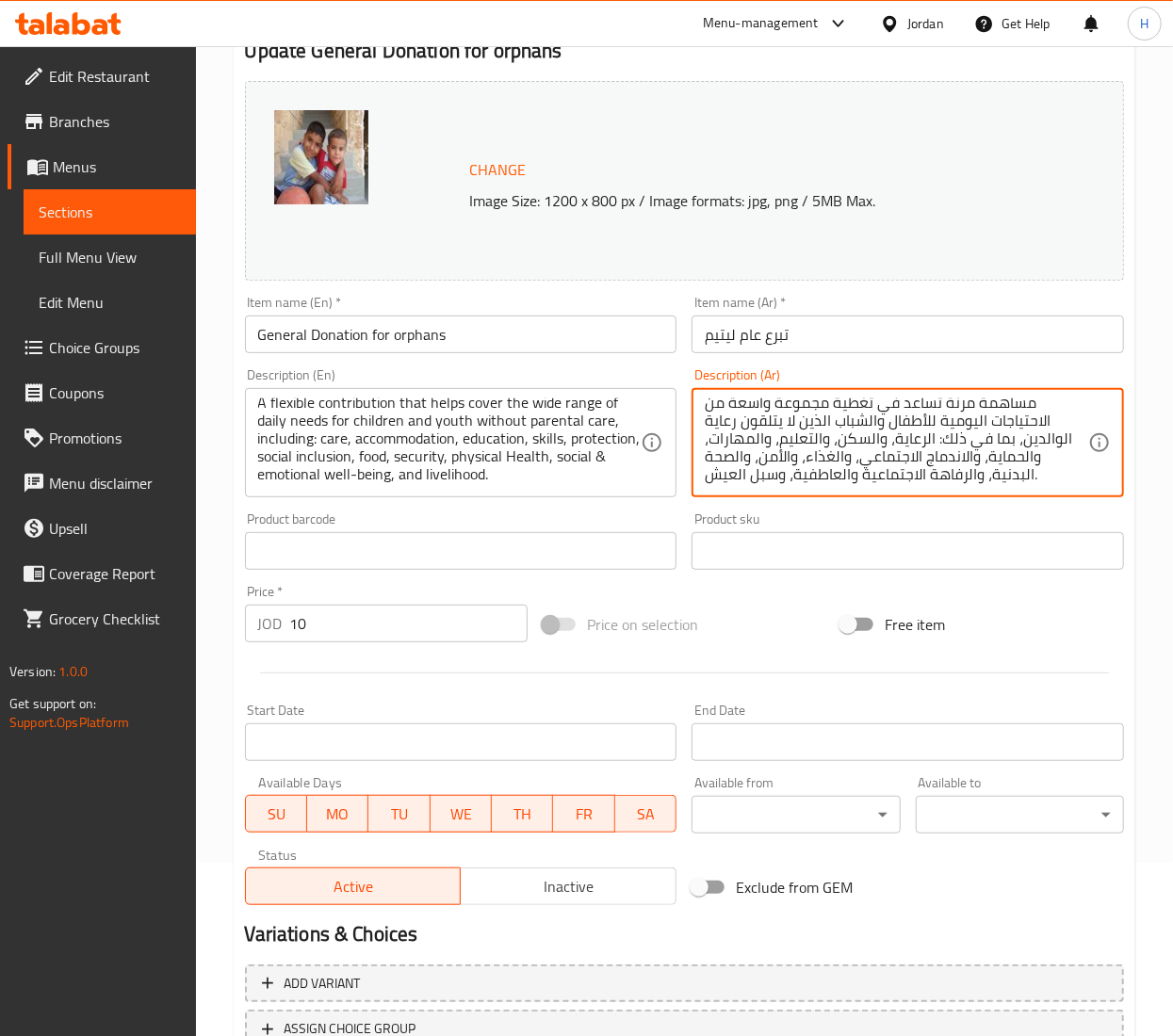
scroll to position [321, 0]
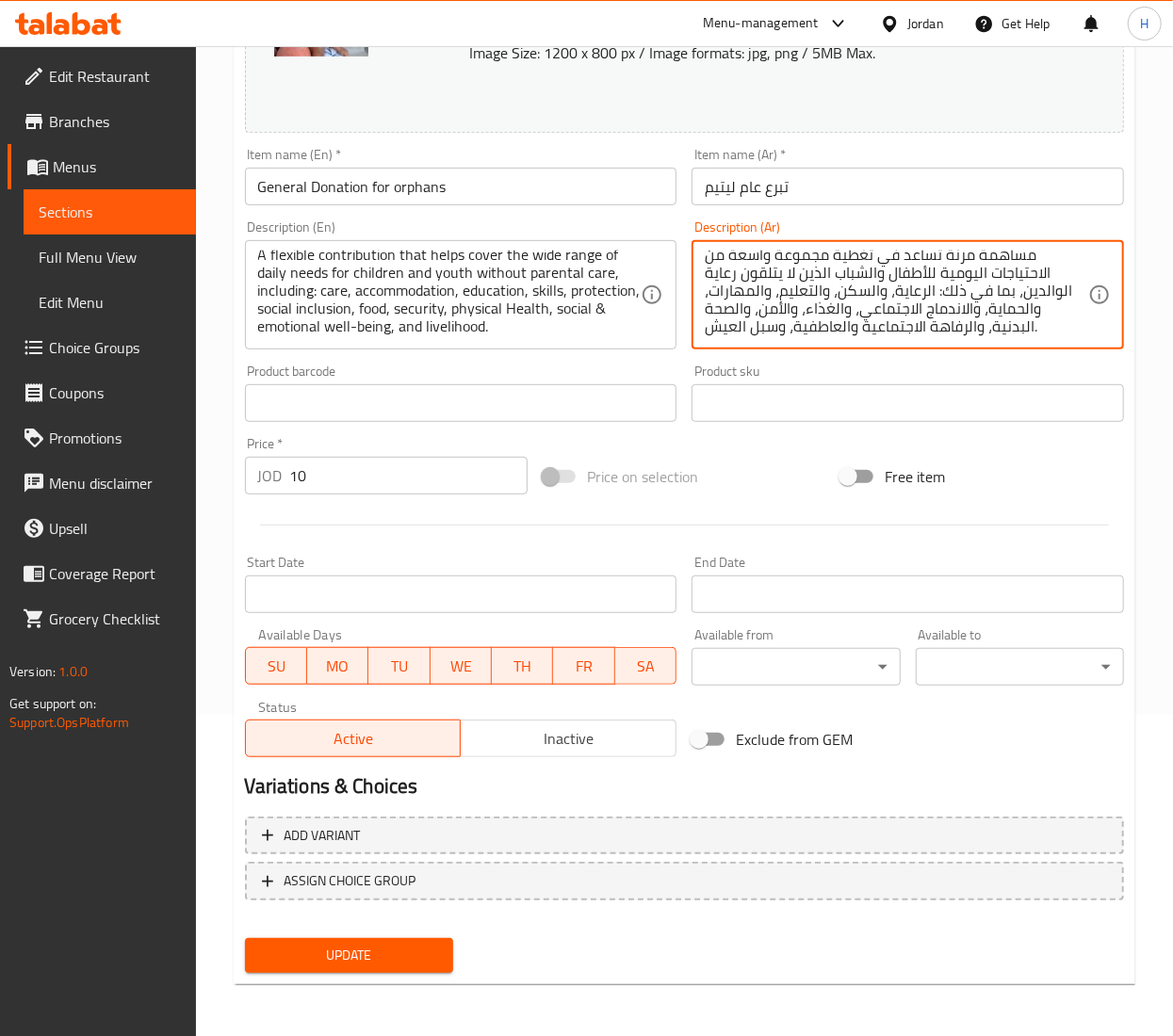
type textarea "مساهمة مرنة تساعد في تغطية مجموعة واسعة من الاحتياجات اليومية للأطفال والشباب ا…"
click at [372, 956] on span "Update" at bounding box center [349, 956] width 178 height 24
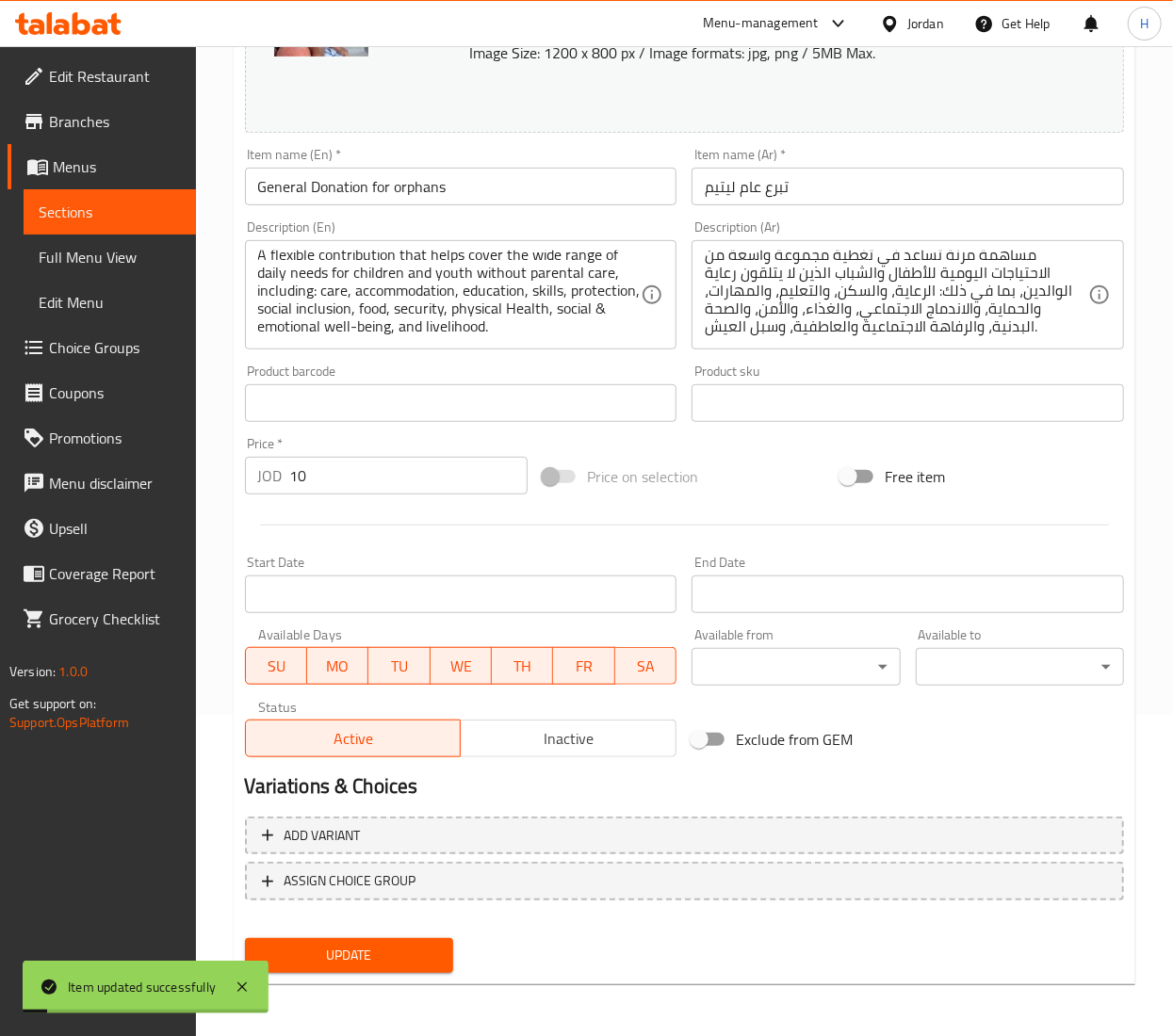
click at [400, 972] on div "Update" at bounding box center [349, 956] width 223 height 50
click at [395, 963] on span "Update" at bounding box center [349, 956] width 178 height 24
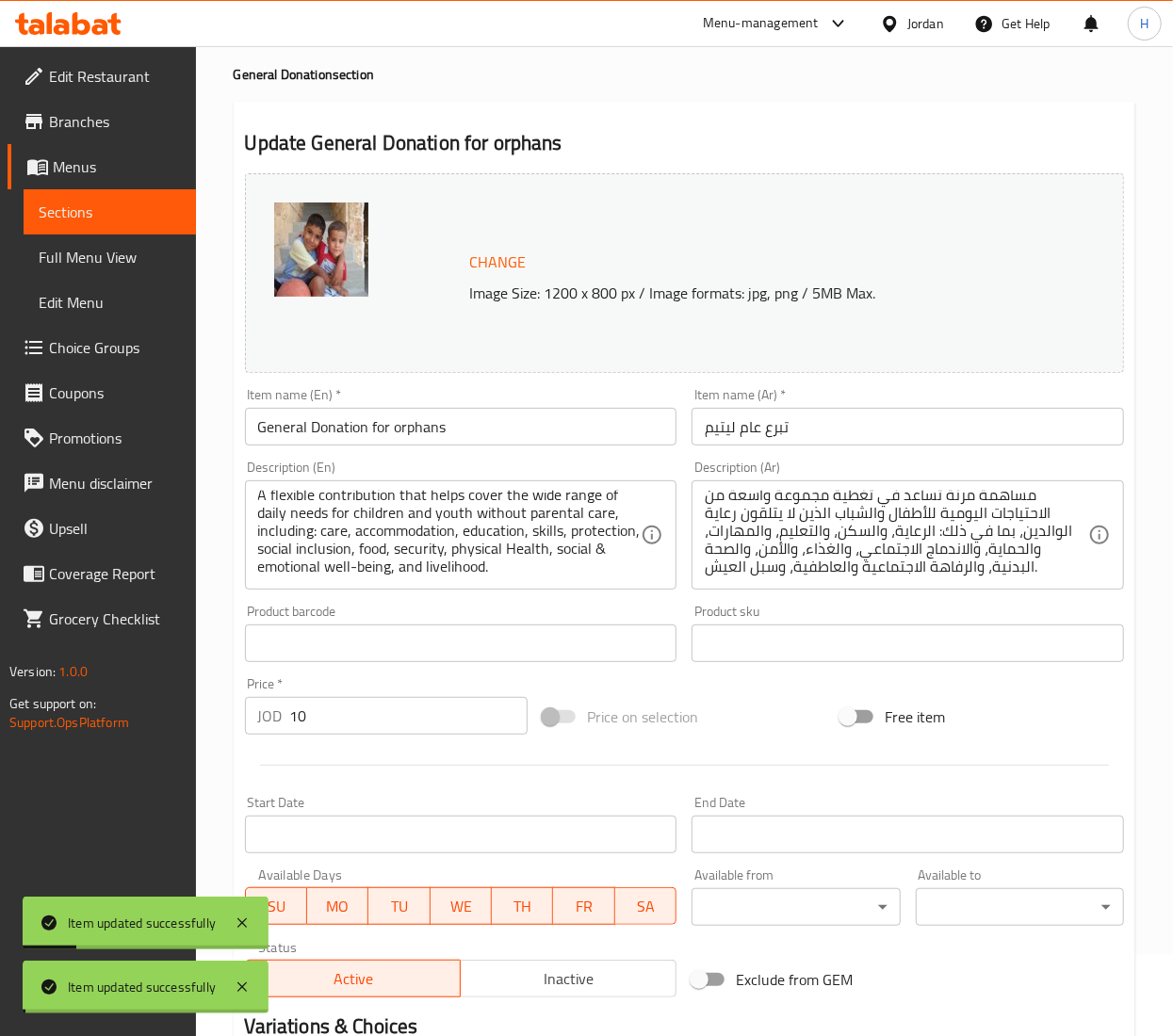
scroll to position [0, 0]
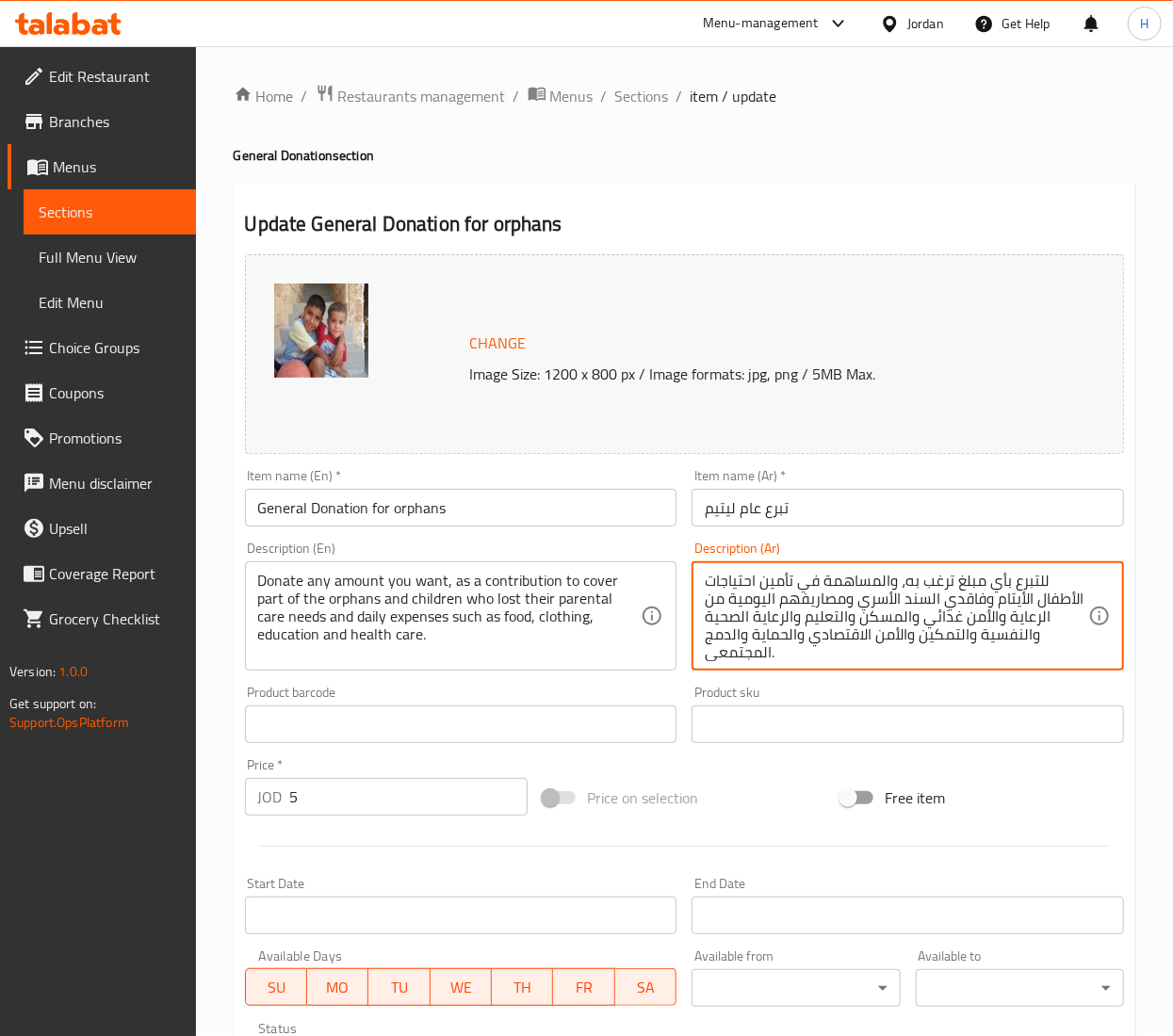
click at [830, 633] on textarea "للتبرع بأي مبلغ ترغب به، والمساهمة في تأمين احتياجات الأطفال الأيتام وفاقدي الس…" at bounding box center [896, 617] width 383 height 90
paste textarea "ساهمة مرنة تساعد في تغطية مجموعة واسعة من الاحتياجات اليومية للأطفال والشباب ال…"
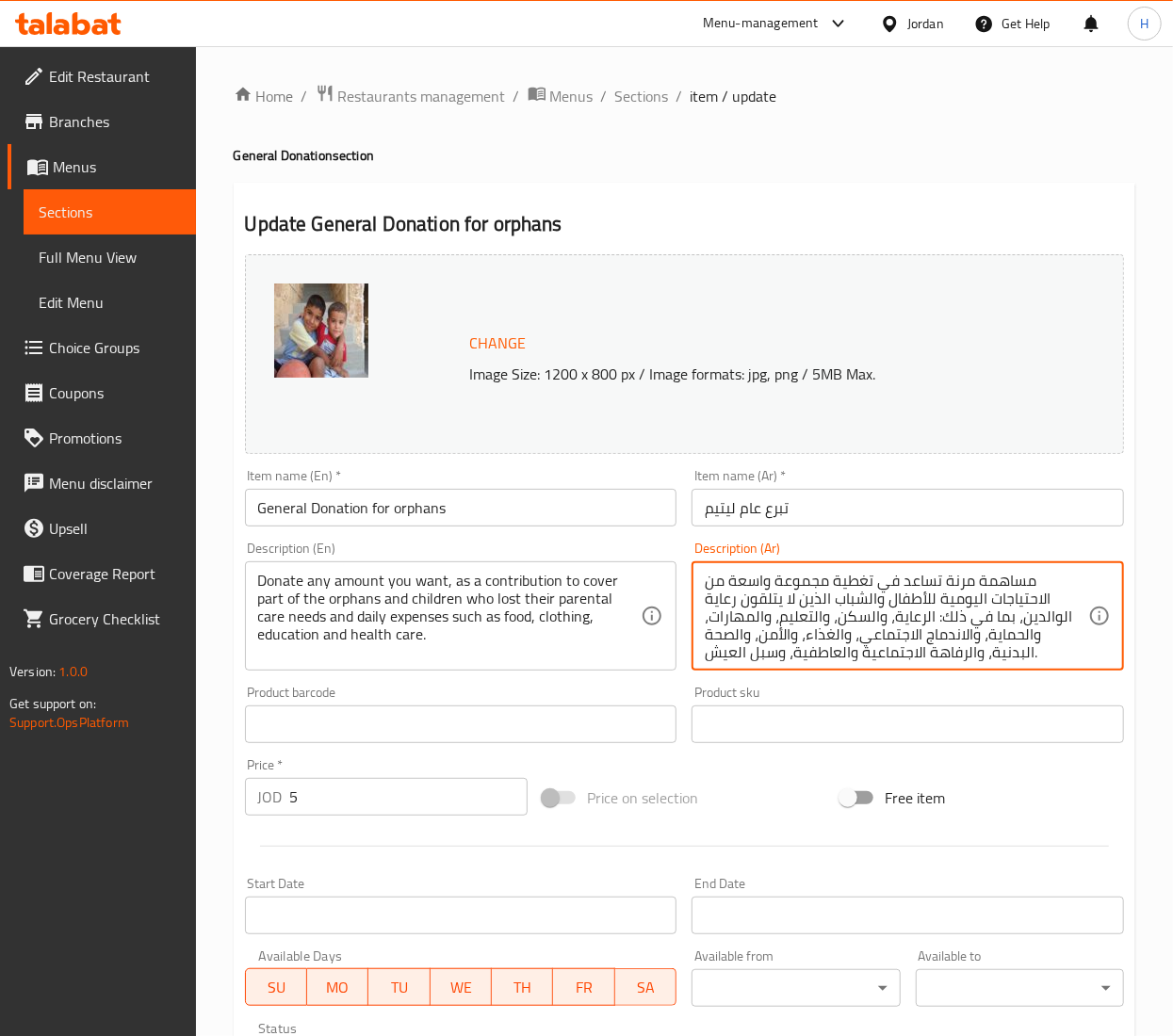
scroll to position [41, 0]
type textarea "مساهمة مرنة تساعد في تغطية مجموعة واسعة من الاحتياجات اليومية للأطفال والشباب ا…"
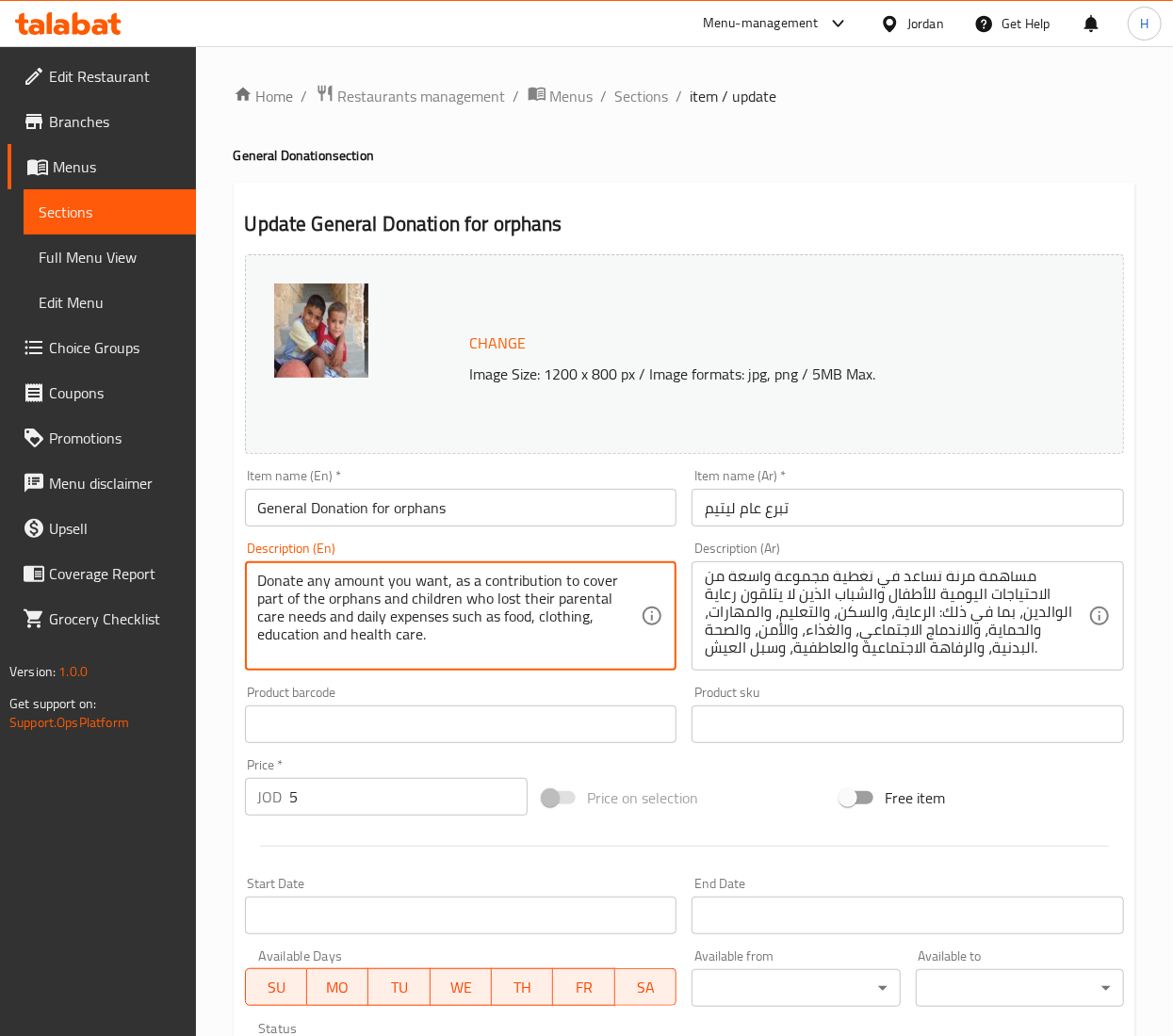
click at [368, 621] on textarea "Donate any amount you want, as a contribution to cover part of the orphans and …" at bounding box center [450, 617] width 383 height 90
paste textarea "A flexible contribution that helps cover the wide range of daily needs for chil…"
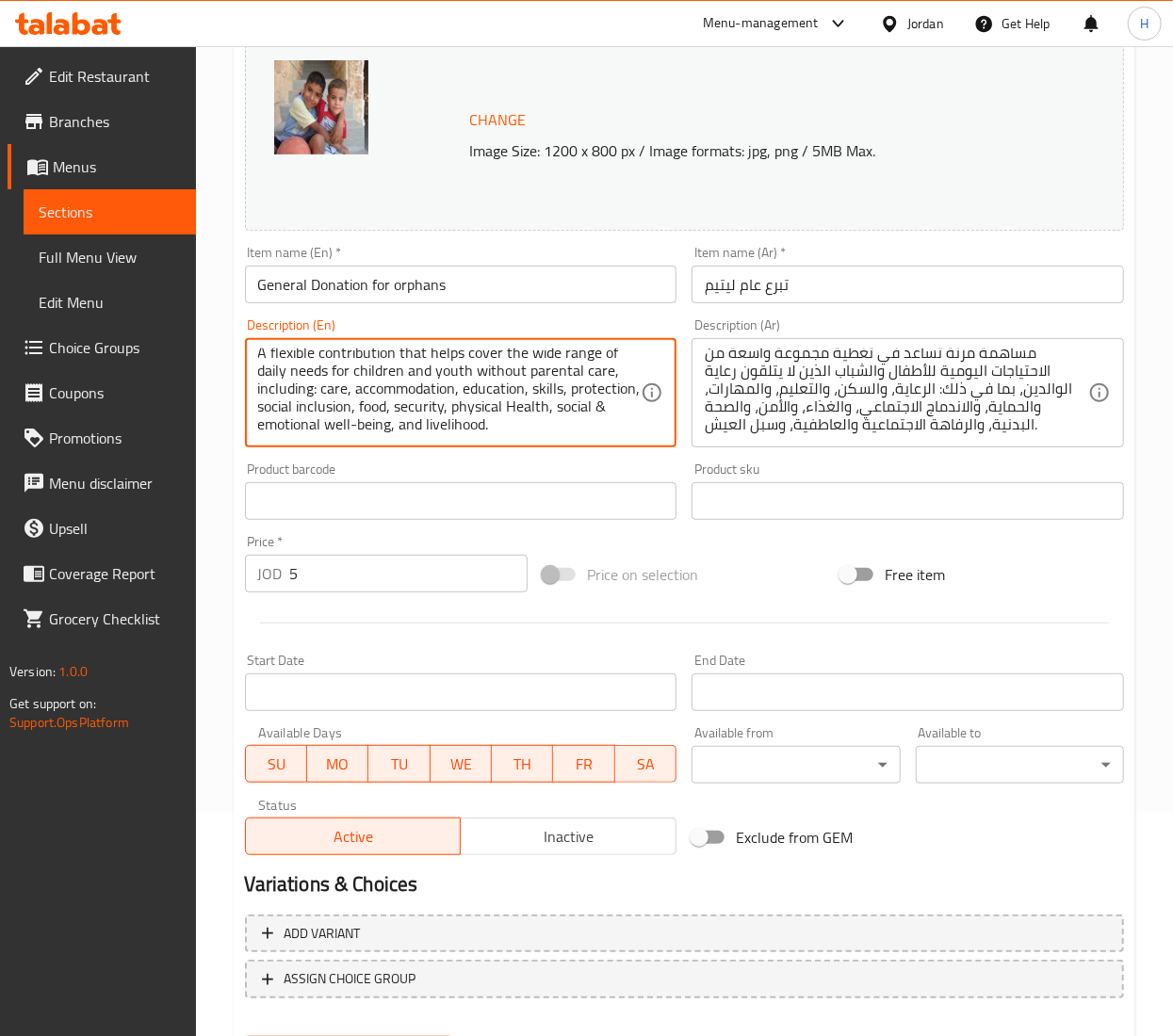
scroll to position [321, 0]
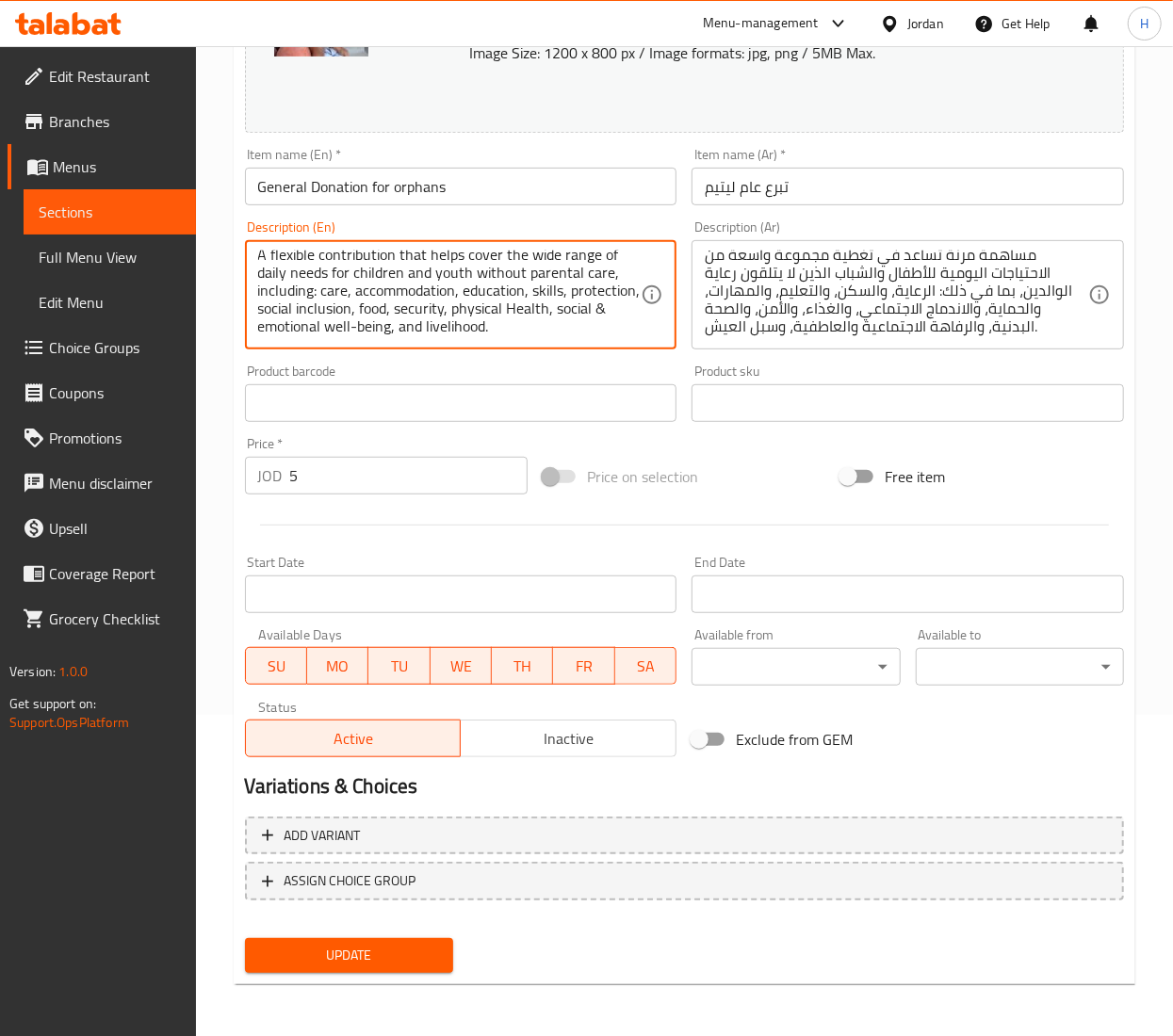
type textarea "A flexible contribution that helps cover the wide range of daily needs for chil…"
click at [328, 955] on span "Update" at bounding box center [349, 956] width 178 height 24
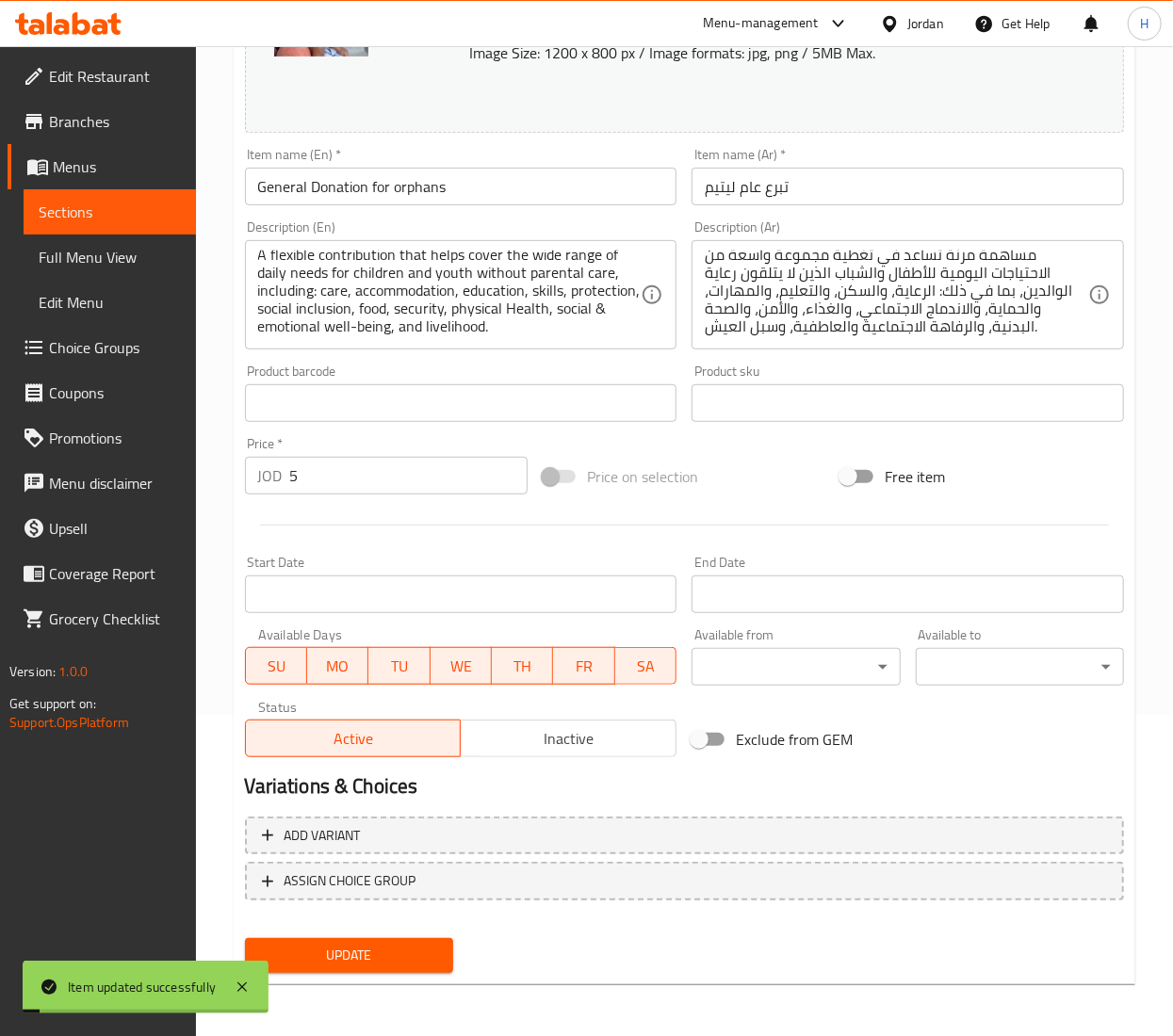
click at [330, 968] on button "Update" at bounding box center [349, 956] width 208 height 35
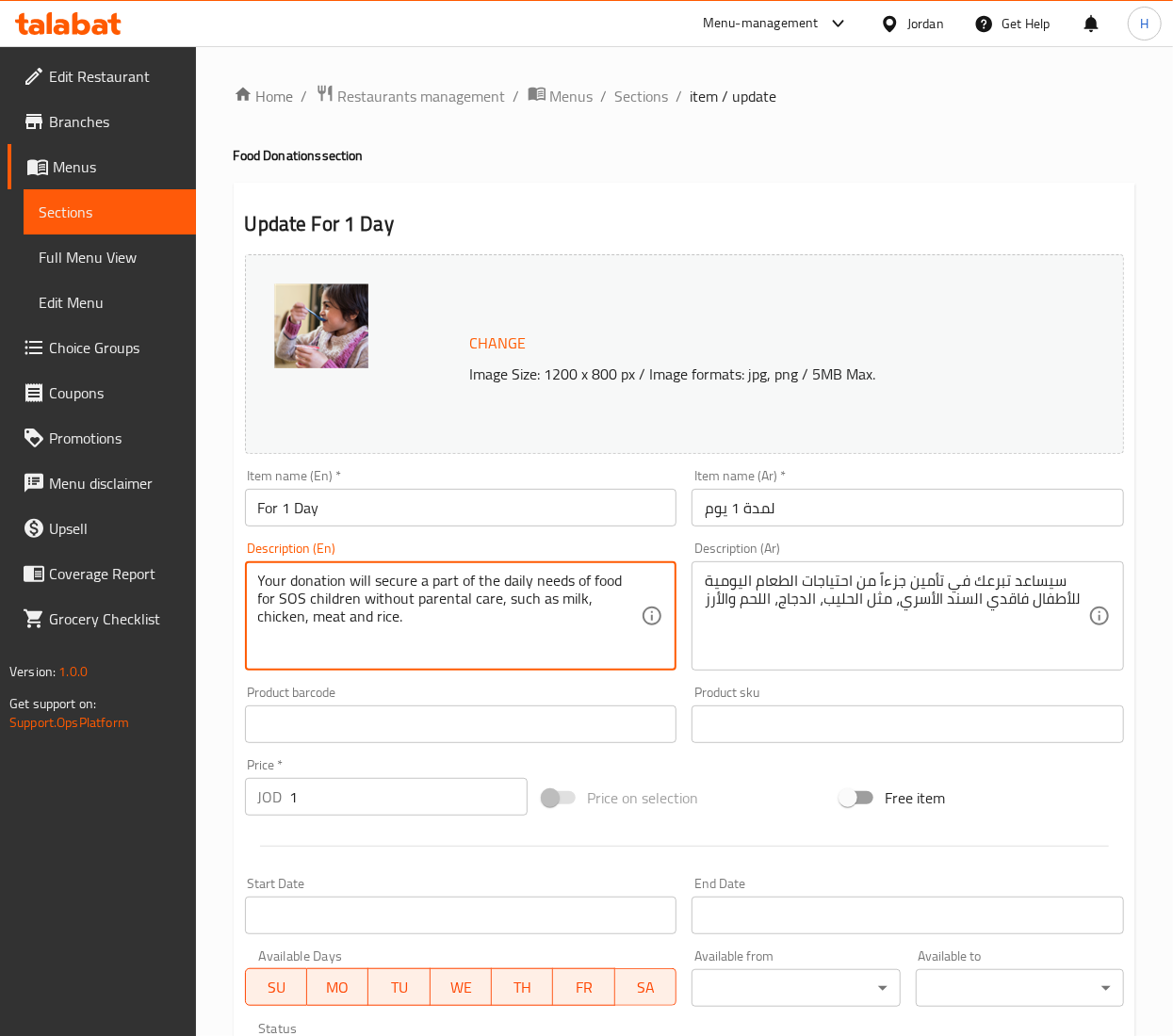
click at [382, 582] on textarea "Your donation will secure a part of the daily needs of food for SOS children wi…" at bounding box center [450, 617] width 383 height 90
paste textarea "This donation helps secure daily, nutritious meals for children and youth who r…"
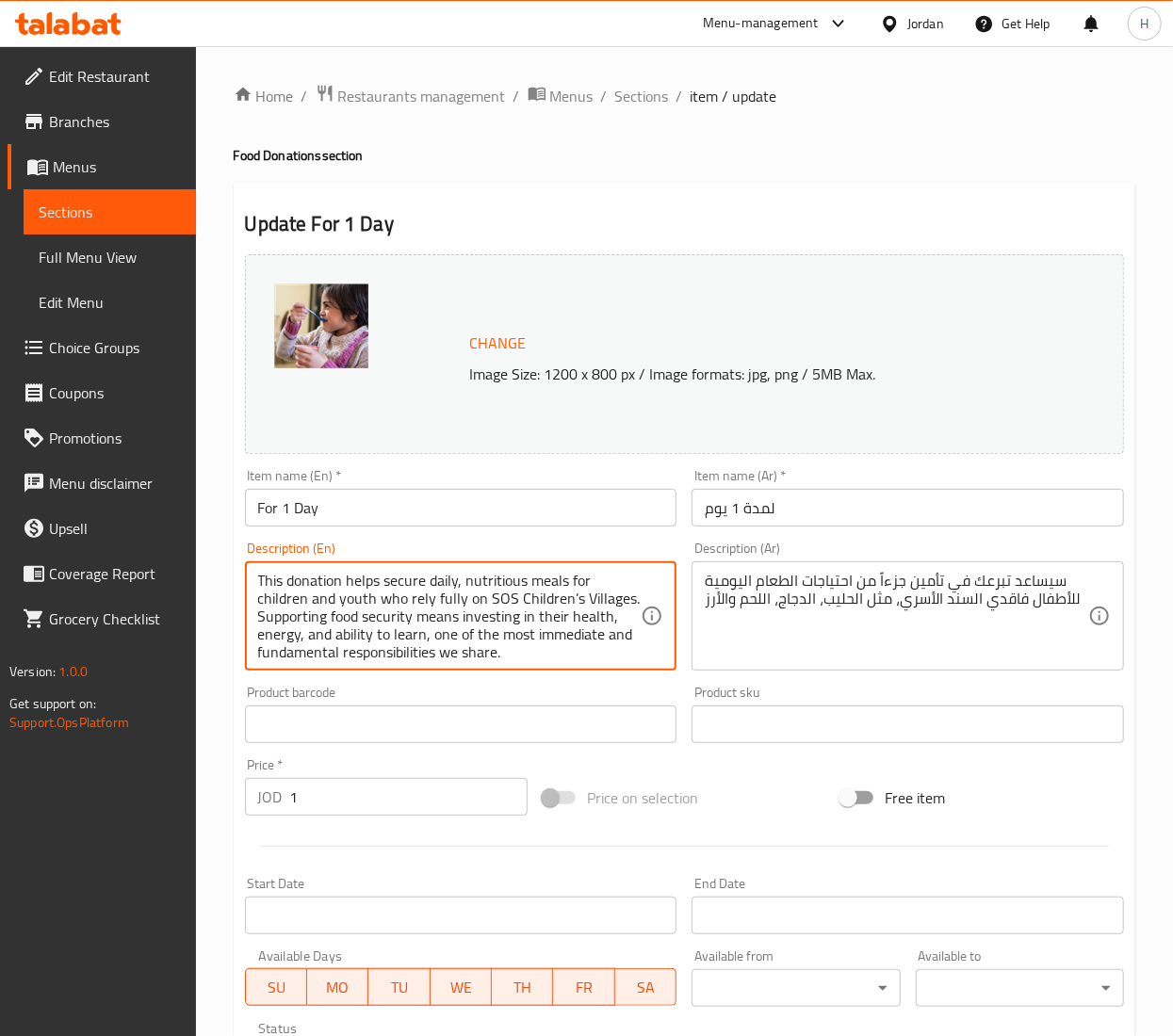
scroll to position [36, 0]
type textarea "This donation helps secure daily, nutritious meals for children and youth who r…"
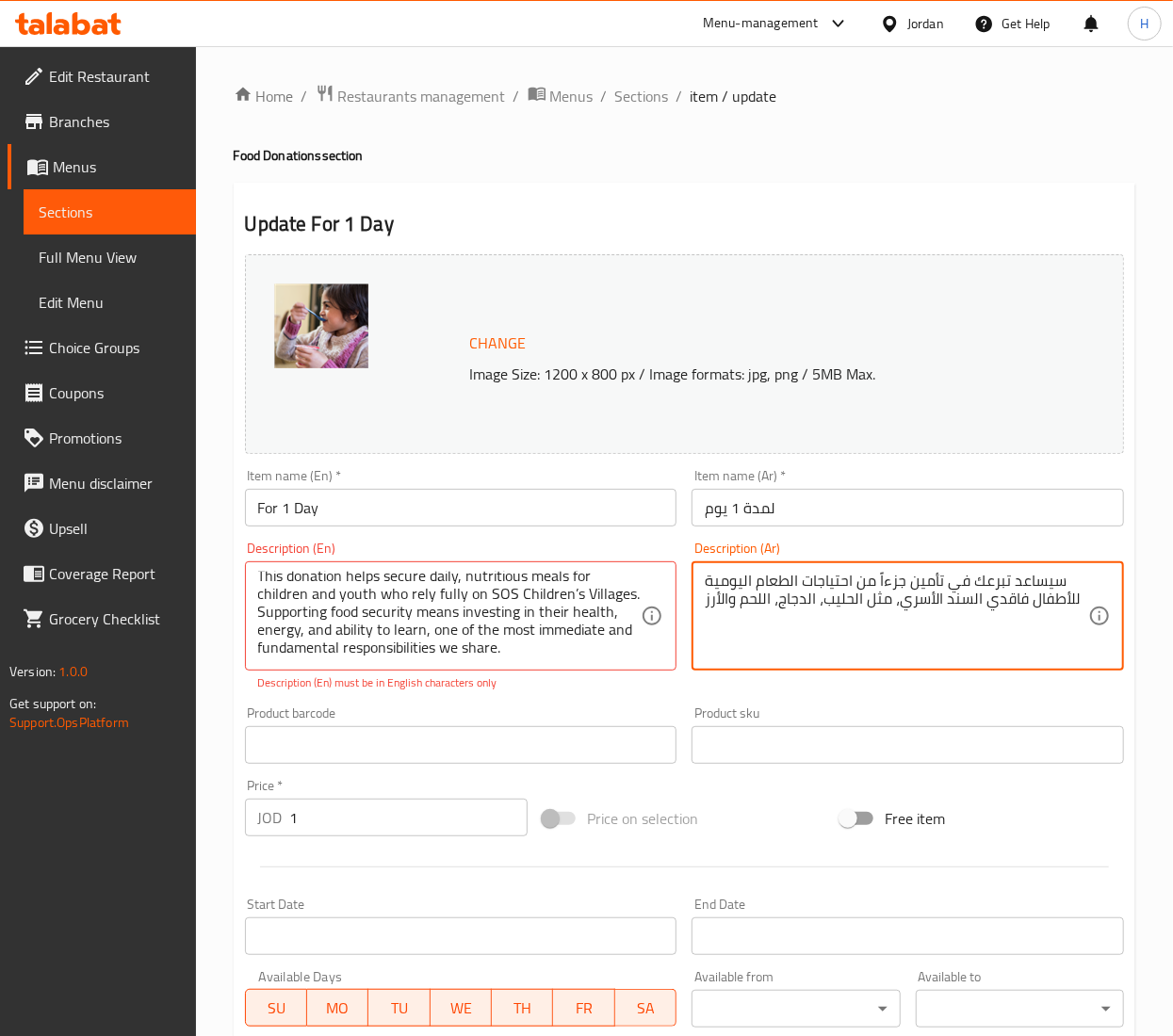
click at [755, 603] on textarea "سيساعد تبرعك في تأمين جزءاً من احتياجات الطعام اليومية للأطفال فاقدي السند الأس…" at bounding box center [896, 617] width 383 height 90
click at [758, 603] on textarea "سيساعد تبرعك في تأمين جزءاً من احتياجات الطعام اليومية للأطفال فاقدي السند الأس…" at bounding box center [896, 617] width 383 height 90
paste textarea "يُسهم هذا التبرع في تأمين وجبات يومية مغذية للأطفال والشباب الذين يعتمدون كليًا…"
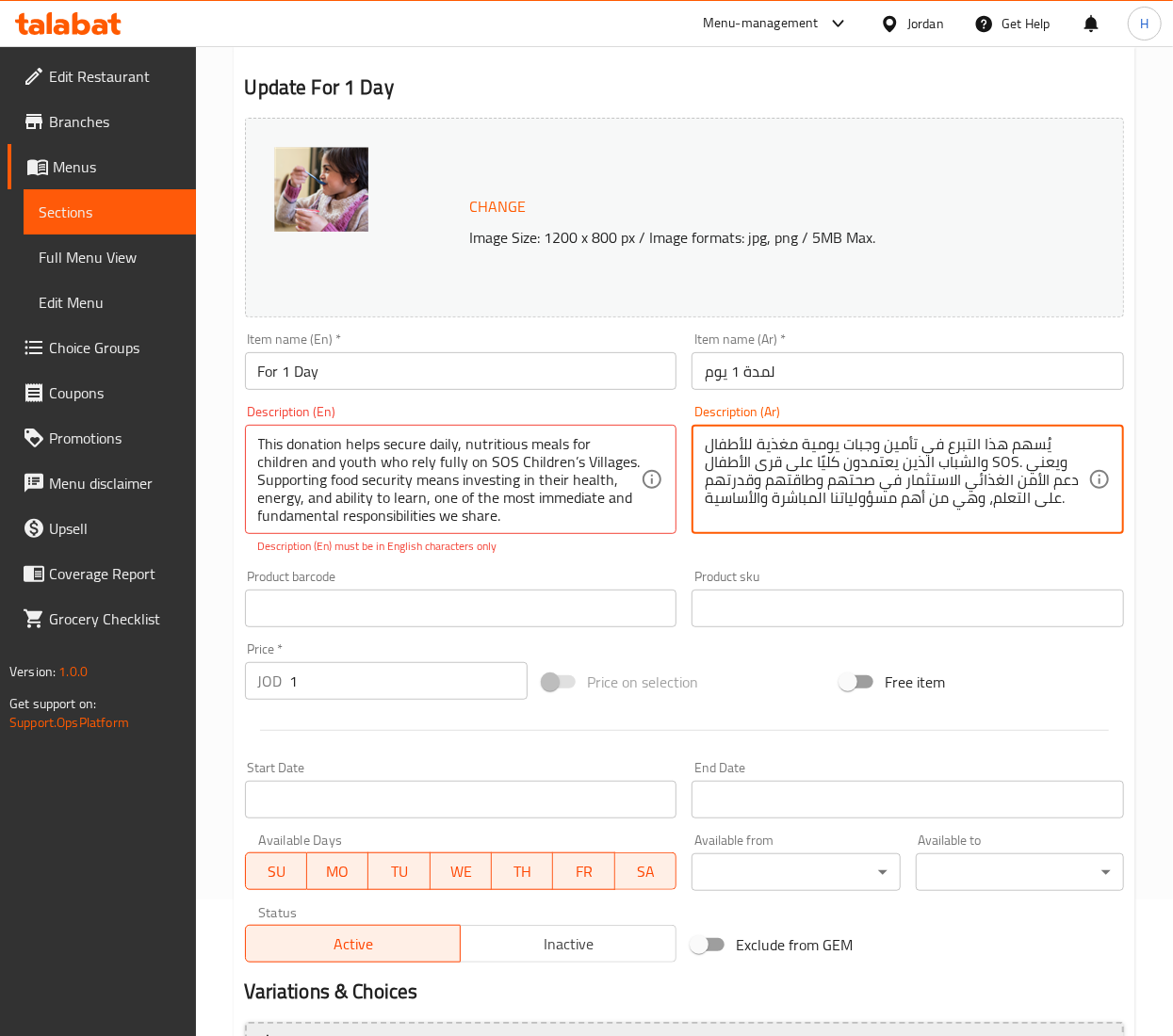
scroll to position [341, 0]
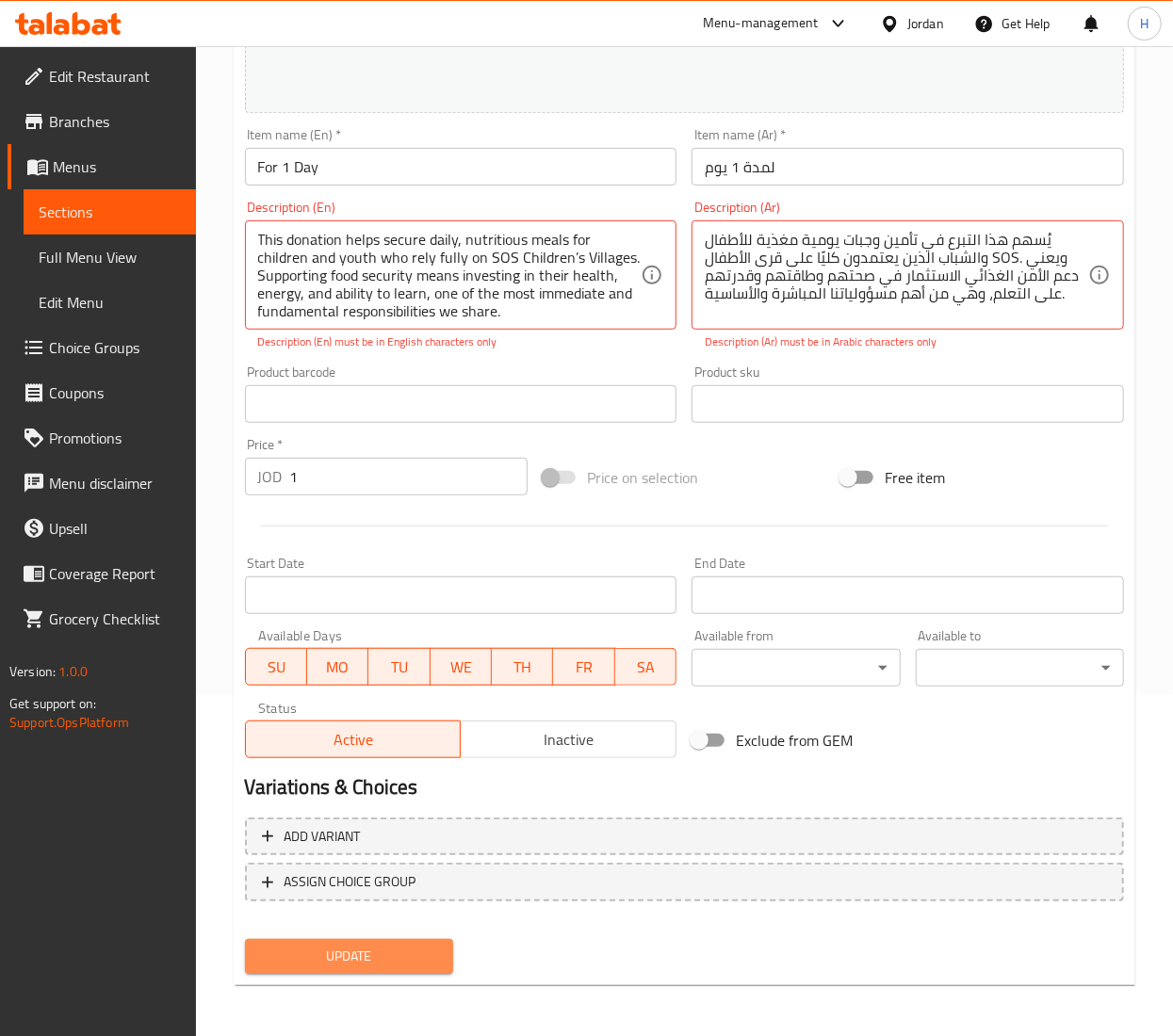
click at [307, 960] on span "Update" at bounding box center [349, 957] width 178 height 24
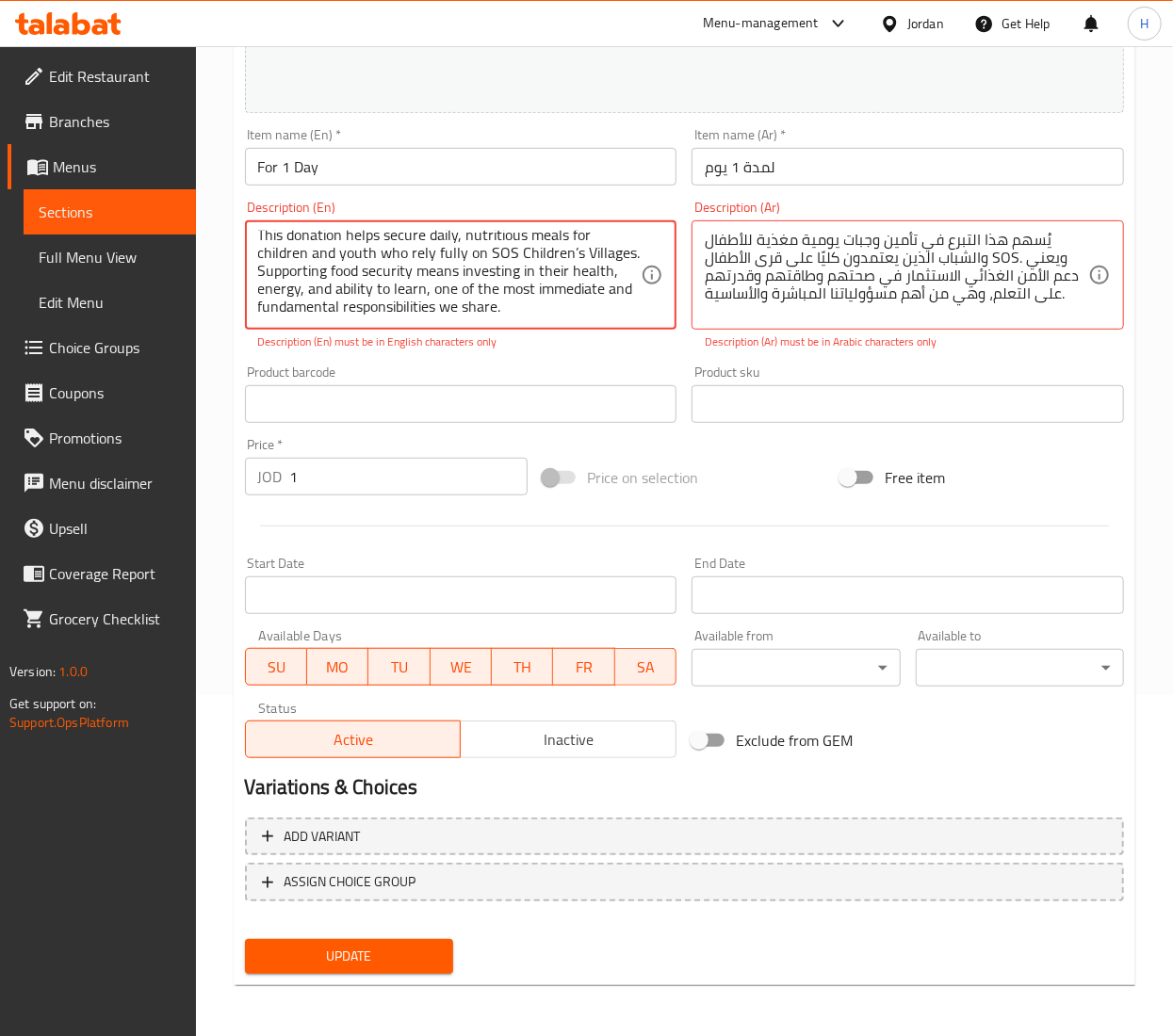
click at [321, 965] on span "Update" at bounding box center [349, 957] width 178 height 24
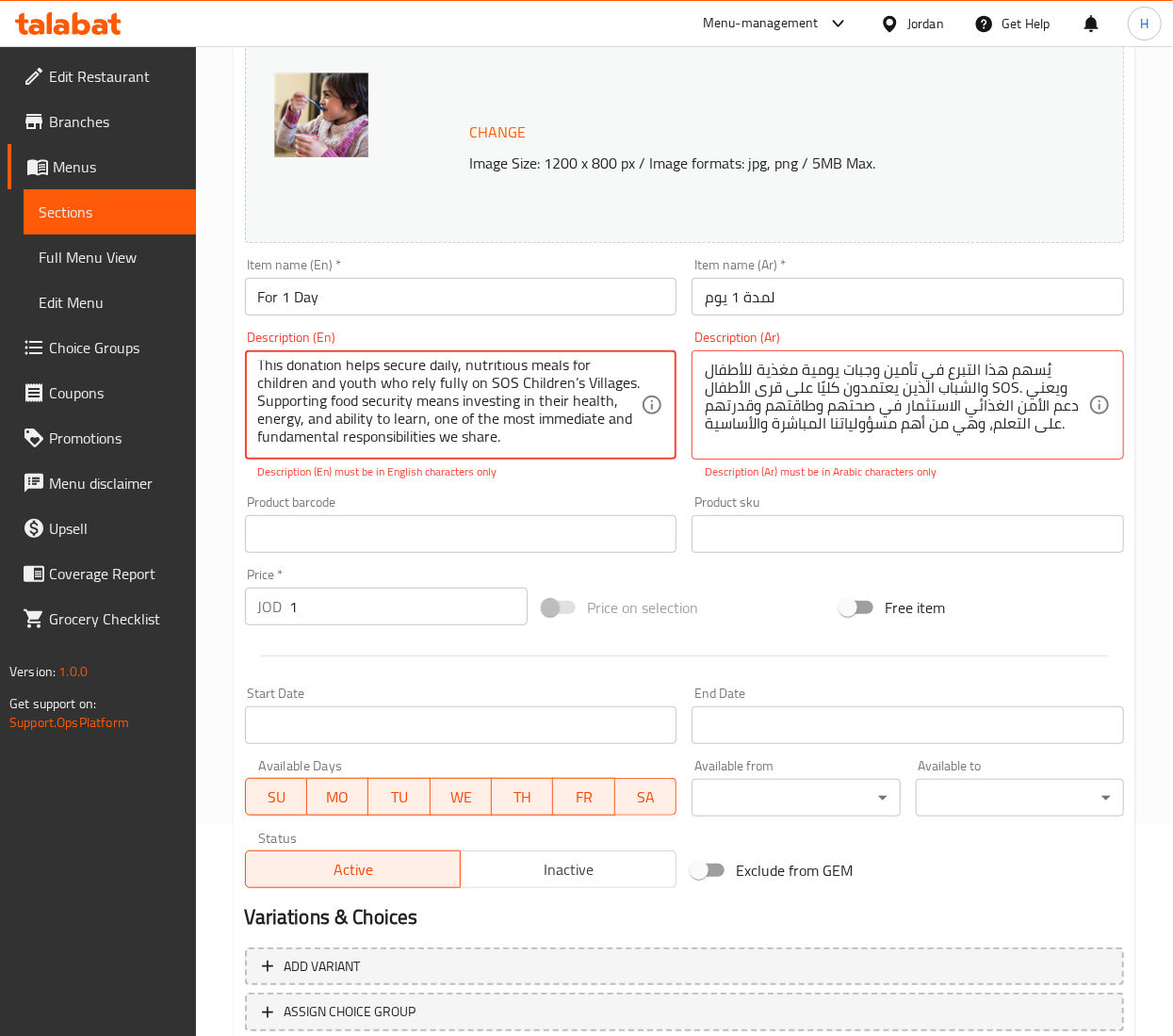
scroll to position [152, 0]
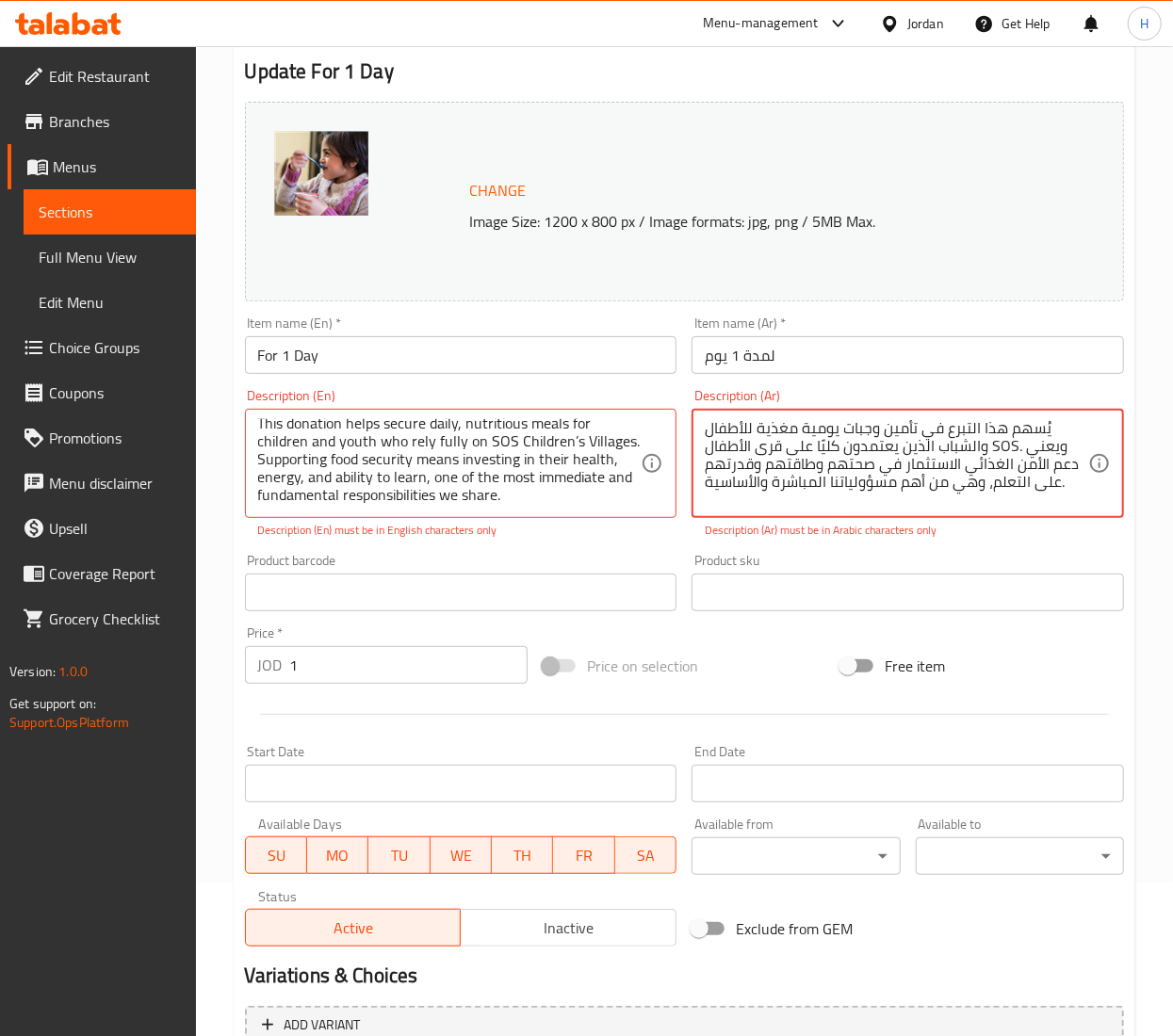
click at [996, 443] on textarea "يُسهم هذا التبرع في تأمين وجبات يومية مغذية للأطفال والشباب الذين يعتمدون كليًا…" at bounding box center [896, 464] width 383 height 90
type textarea "يُسهم هذا التبرع في تأمين وجبات يومية مغذية للأطفال والشباب الذين يعتمدون كليًا…"
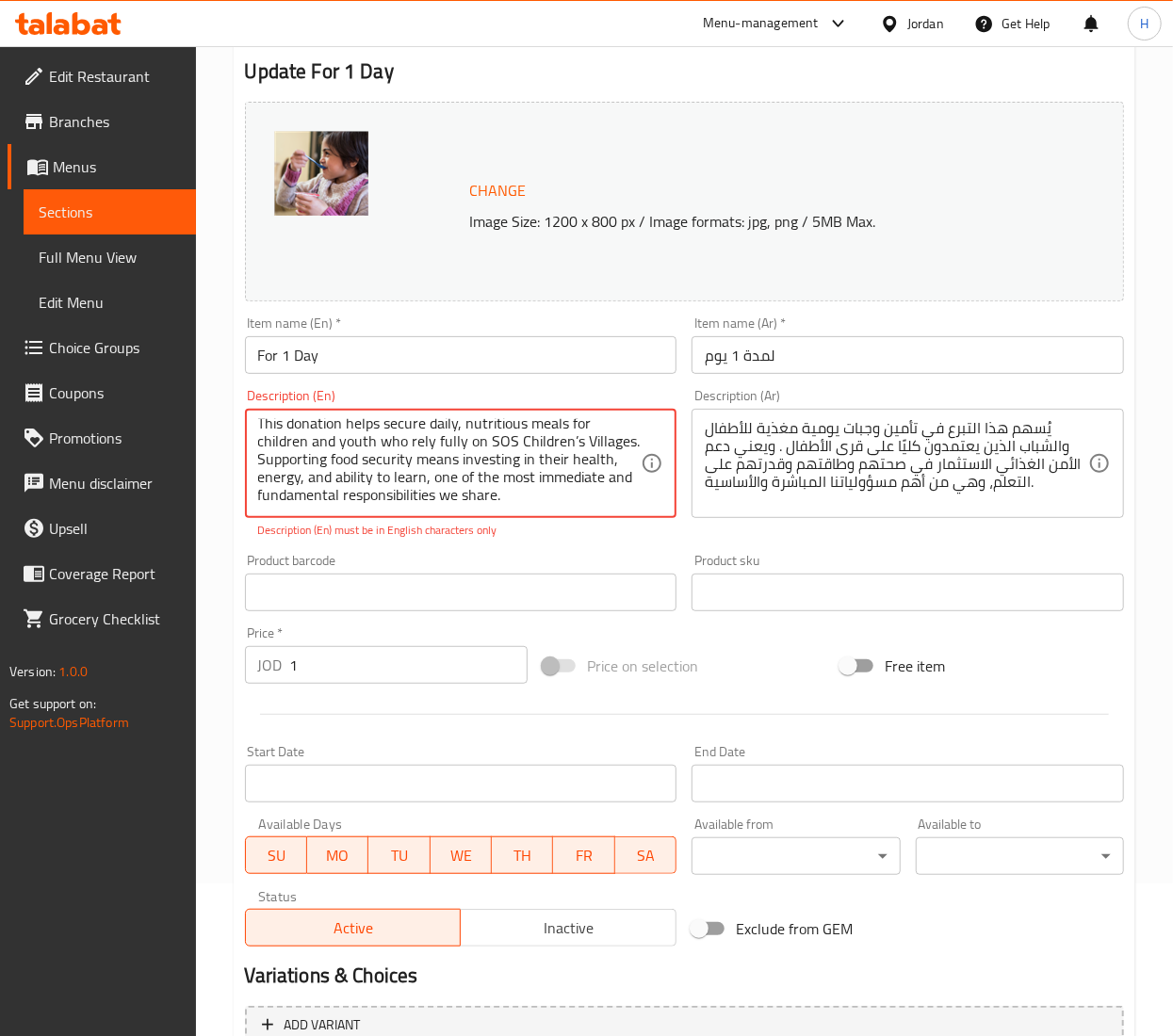
scroll to position [0, 0]
drag, startPoint x: 603, startPoint y: 463, endPoint x: 335, endPoint y: 470, distance: 268.1
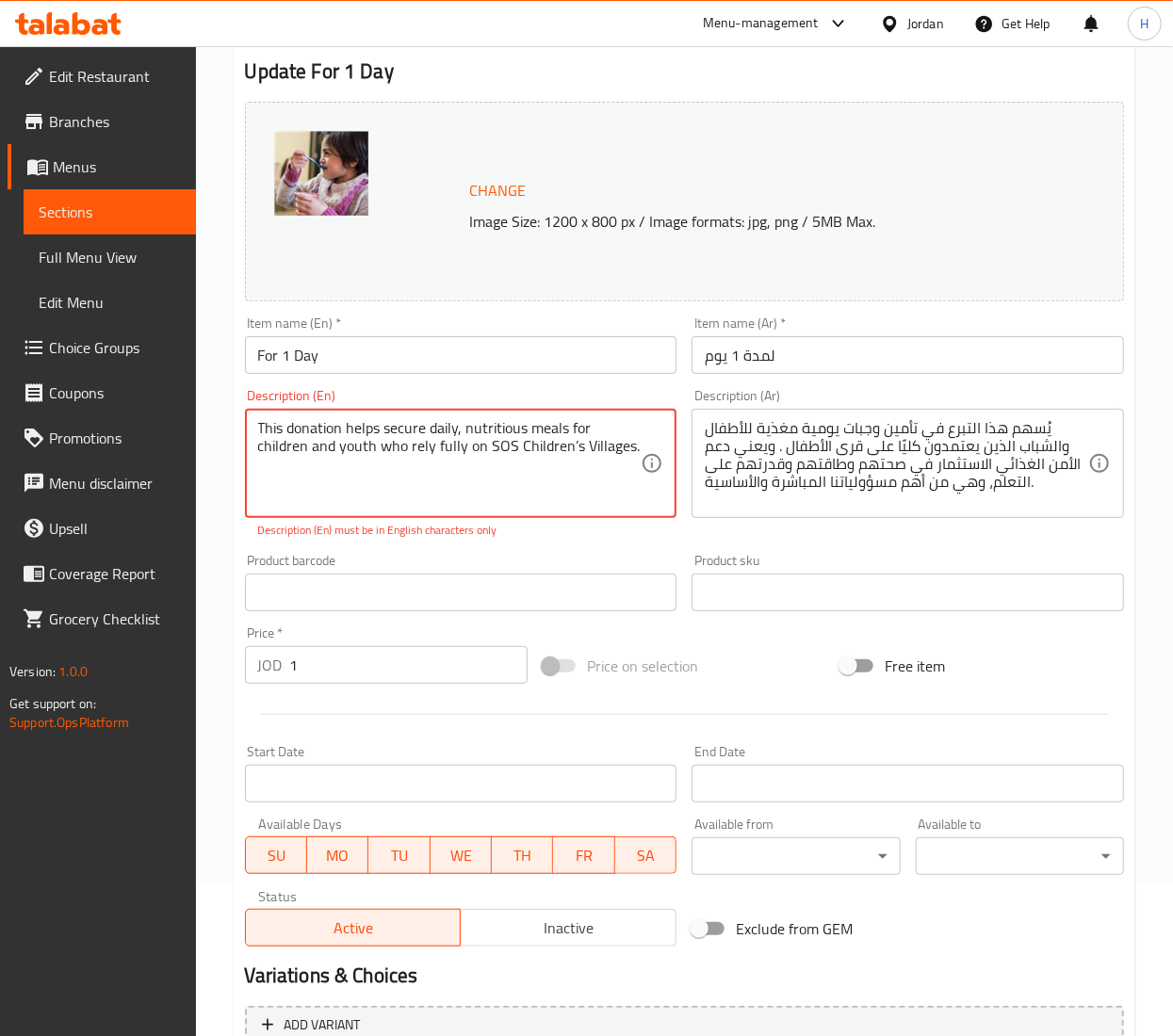
click at [418, 473] on textarea "This donation helps secure daily, nutritious meals for children and youth who r…" at bounding box center [450, 464] width 383 height 90
click at [521, 440] on textarea "This donation helps secure daily, nutritious meals for children and youth who r…" at bounding box center [450, 464] width 383 height 90
click at [573, 447] on textarea "This donation helps secure daily, nutritious meals for children and youth who r…" at bounding box center [450, 464] width 383 height 90
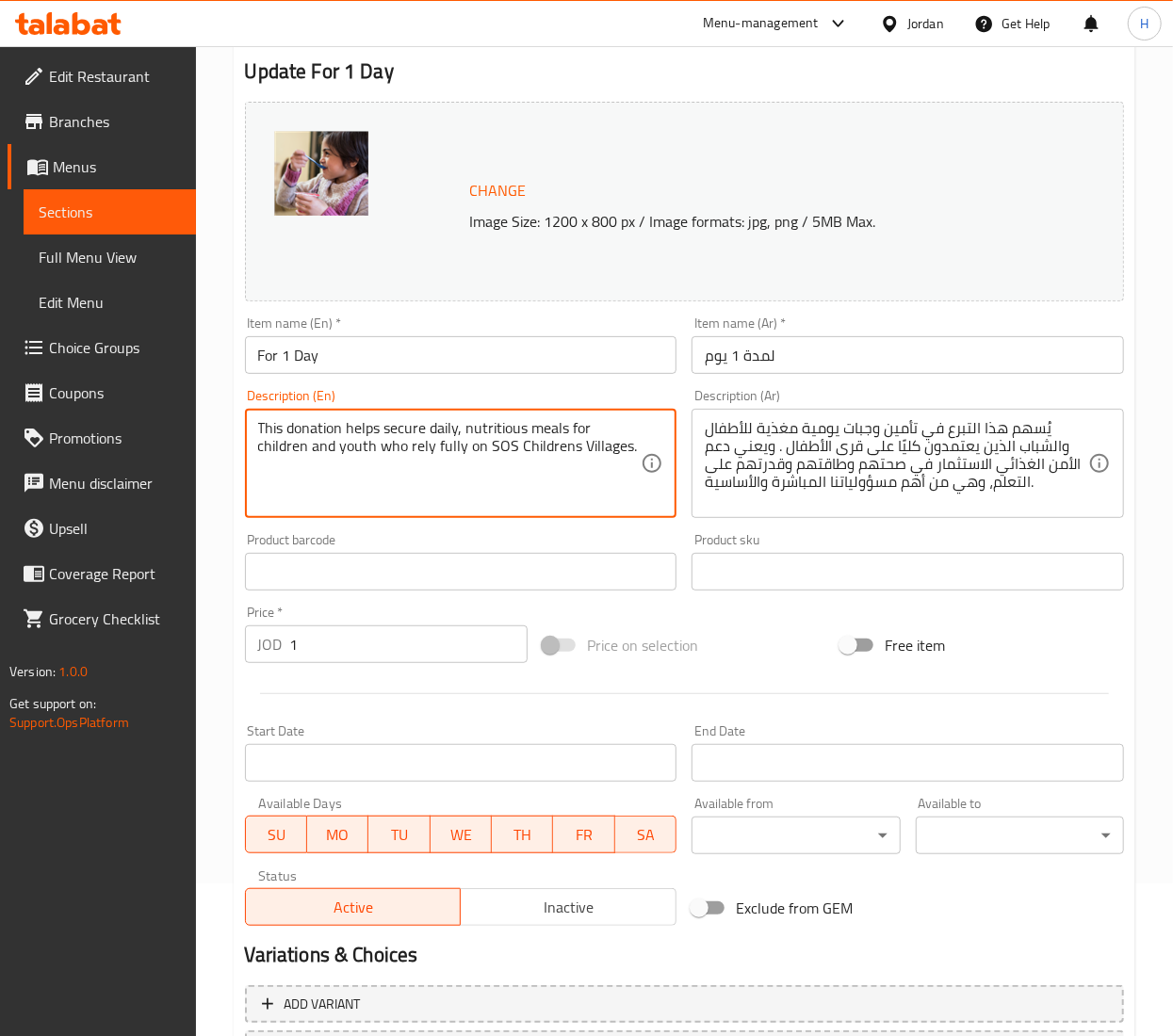
click at [518, 426] on textarea "This donation helps secure daily, nutritious meals for children and youth who r…" at bounding box center [450, 464] width 383 height 90
click at [368, 448] on textarea "This donation helps secure daily, nutritious meals for children and youth who r…" at bounding box center [450, 464] width 383 height 90
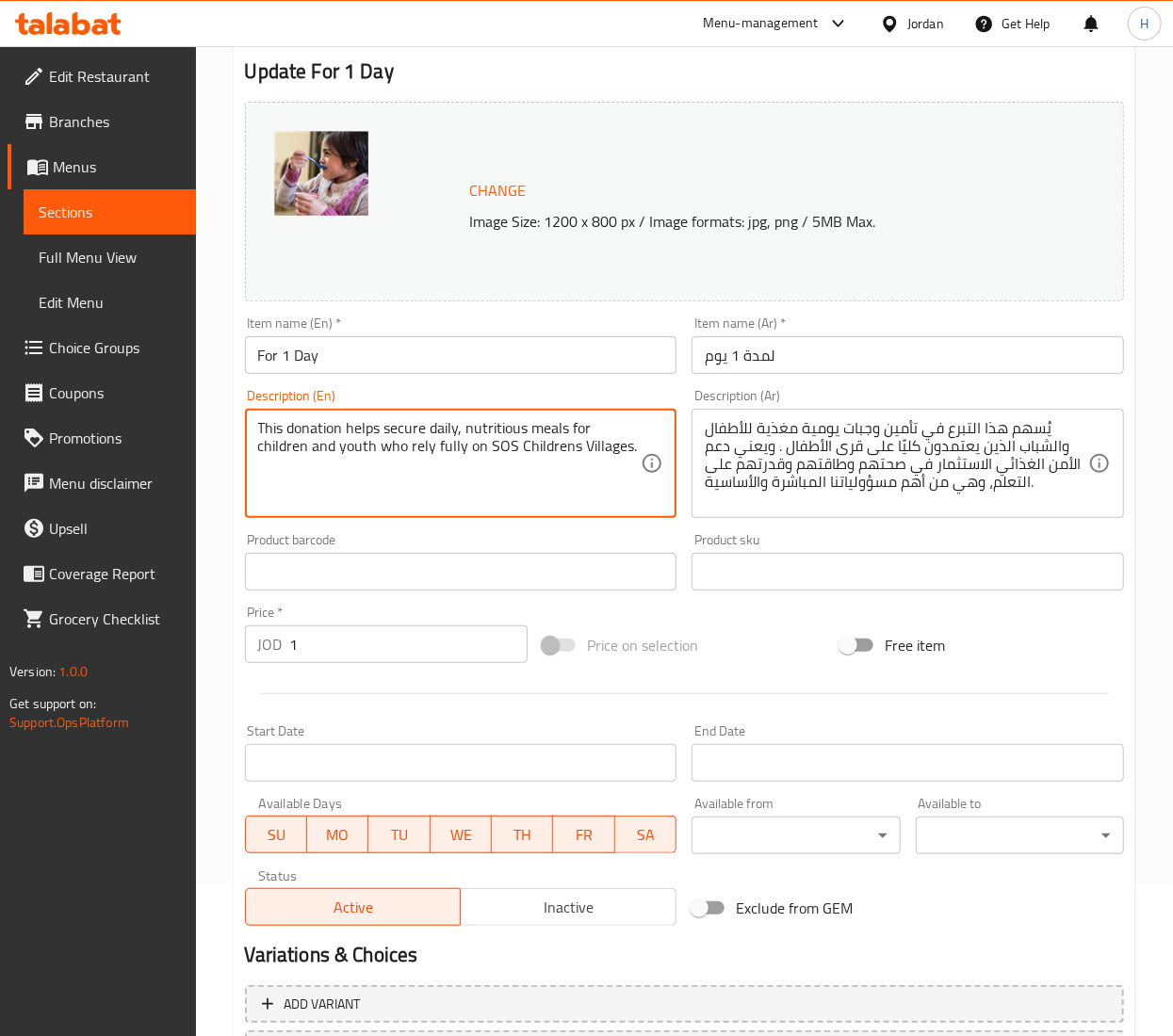
click at [368, 448] on textarea "This donation helps secure daily, nutritious meals for children and youth who r…" at bounding box center [450, 464] width 383 height 90
paste textarea "’s Villages. Supporting food security means investing in their health, energy, …"
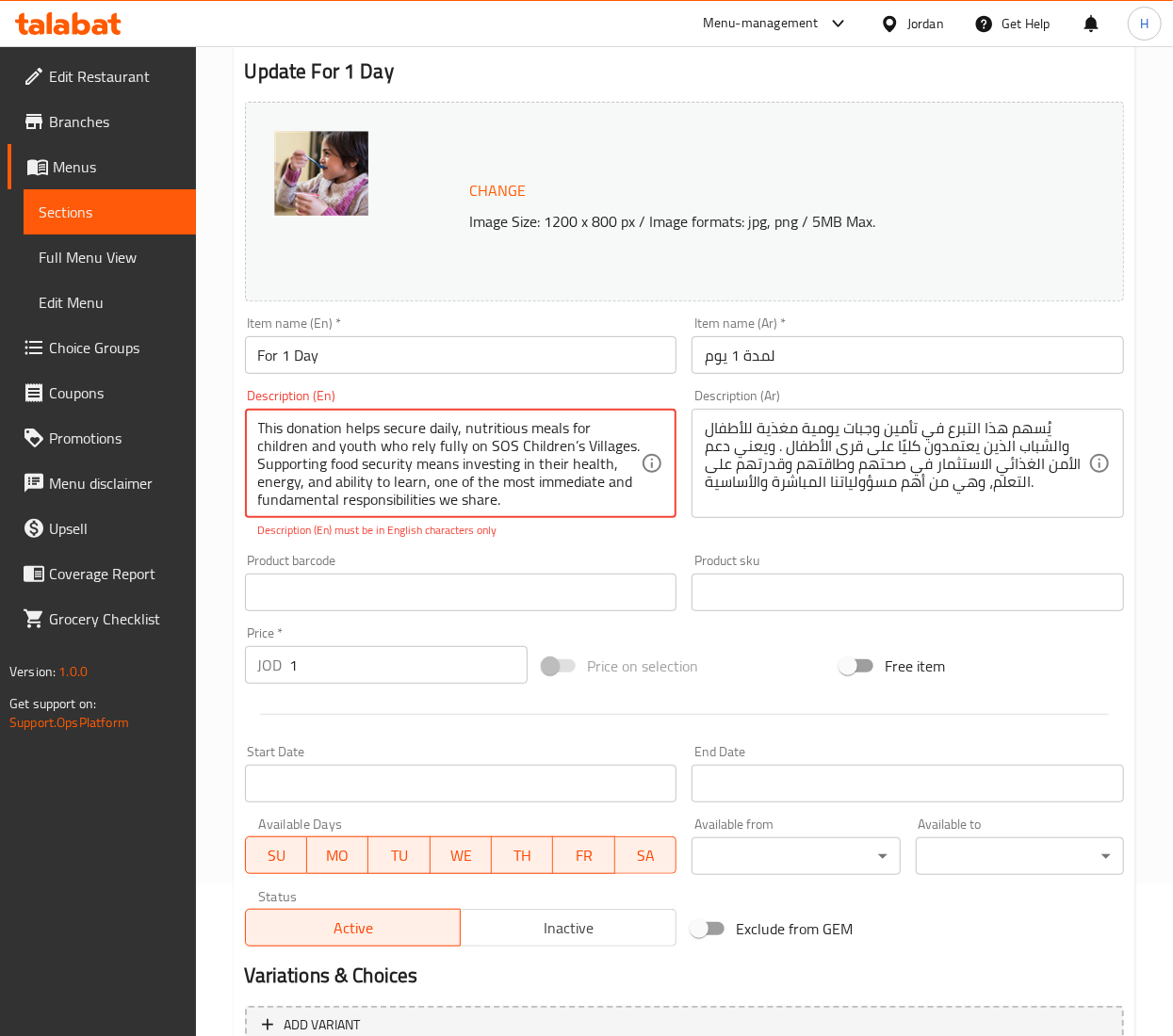
click at [546, 455] on textarea "This donation helps secure daily, nutritious meals for children and youth who r…" at bounding box center [450, 464] width 383 height 90
click at [573, 441] on textarea "This donation helps secure daily, nutritious meals for children and youth who r…" at bounding box center [450, 464] width 383 height 90
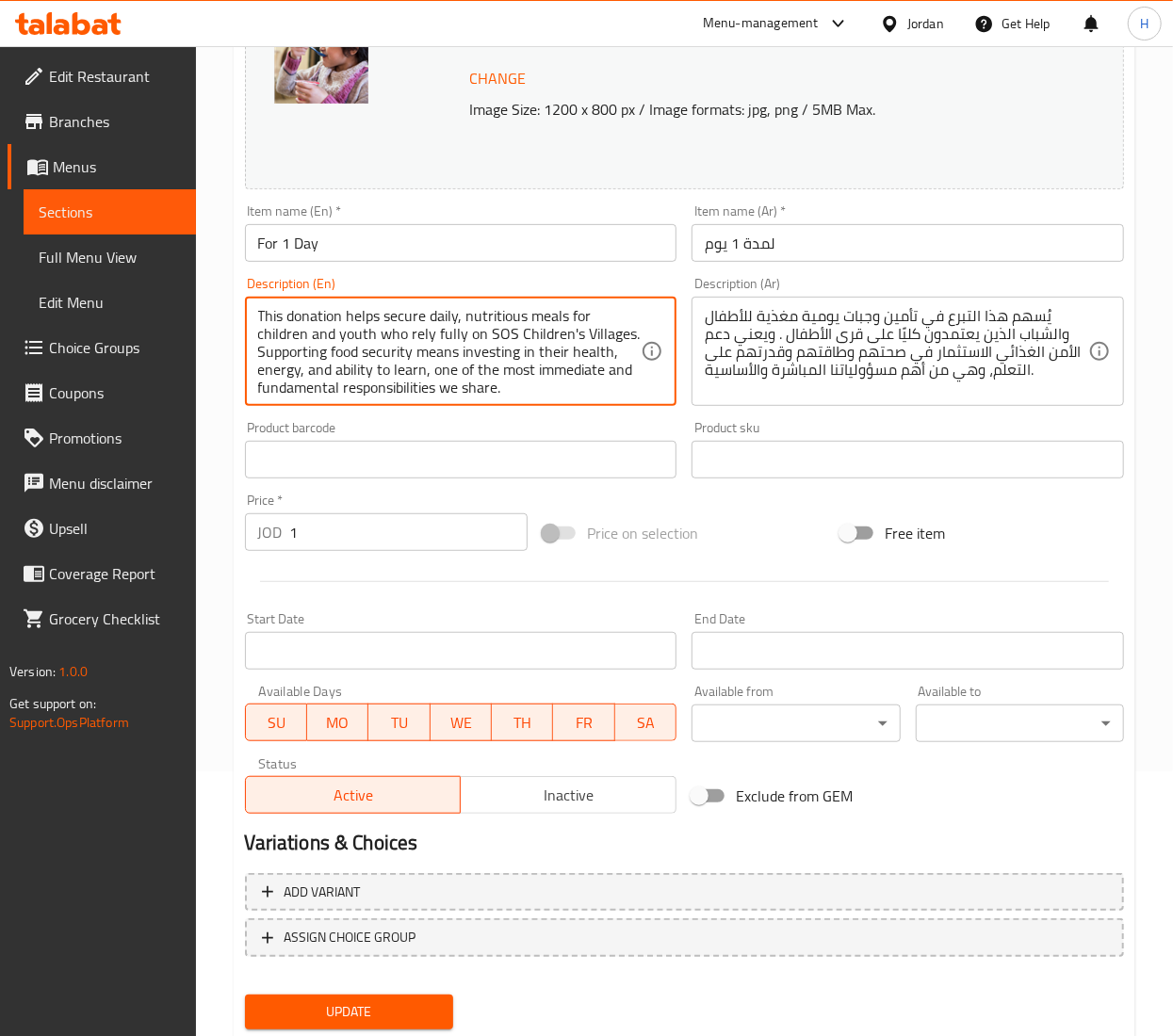
scroll to position [321, 0]
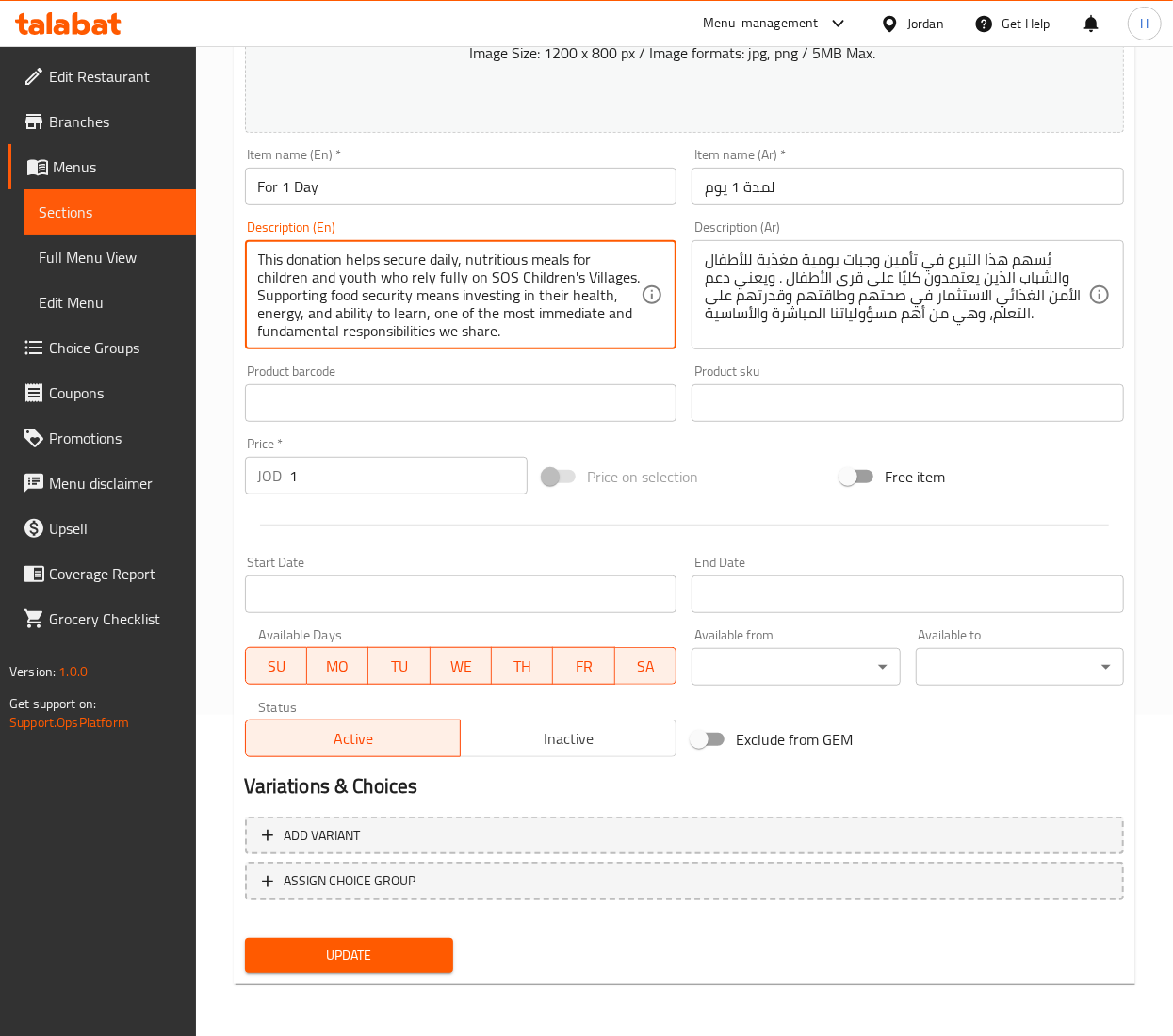
type textarea "This donation helps secure daily, nutritious meals for children and youth who r…"
click at [349, 950] on span "Update" at bounding box center [349, 956] width 178 height 24
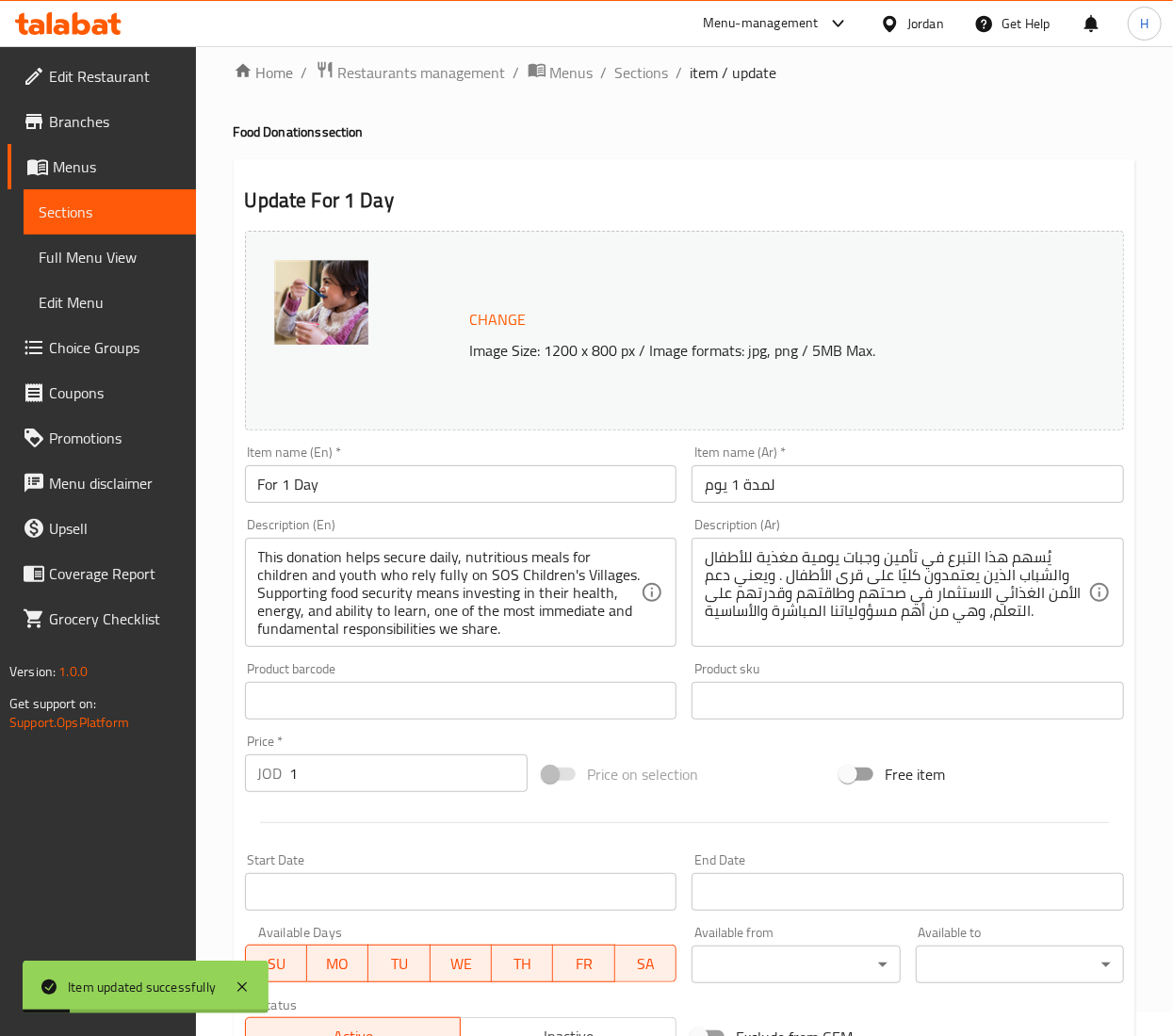
scroll to position [0, 0]
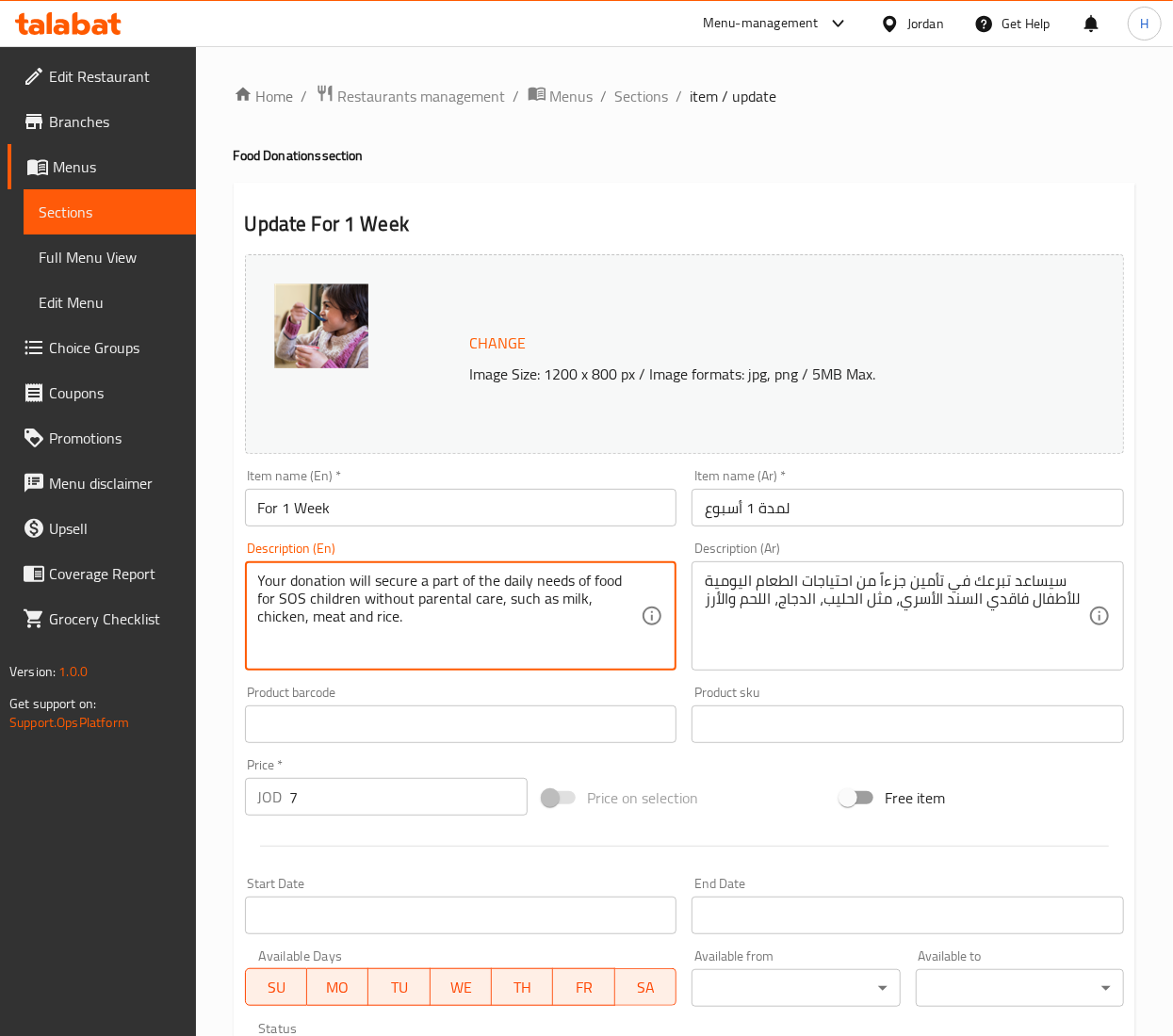
click at [293, 598] on textarea "Your donation will secure a part of the daily needs of food for SOS children wi…" at bounding box center [450, 617] width 383 height 90
paste textarea "This donation helps secure daily, nutritious meals for children and youth who r…"
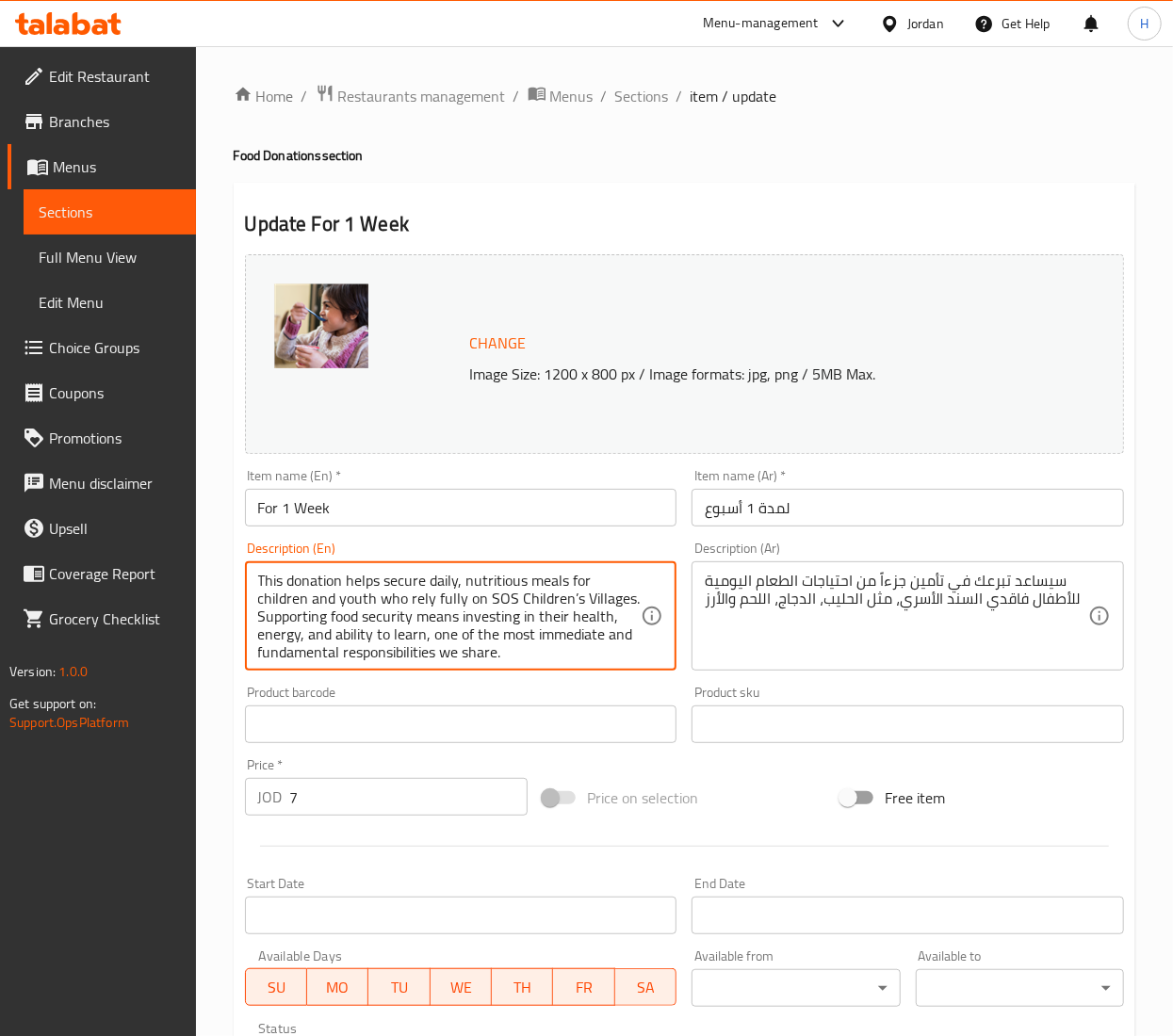
click at [569, 599] on textarea "This donation helps secure daily, nutritious meals for children and youth who r…" at bounding box center [450, 617] width 383 height 90
type textarea "This donation helps secure daily, nutritious meals for children and youth who r…"
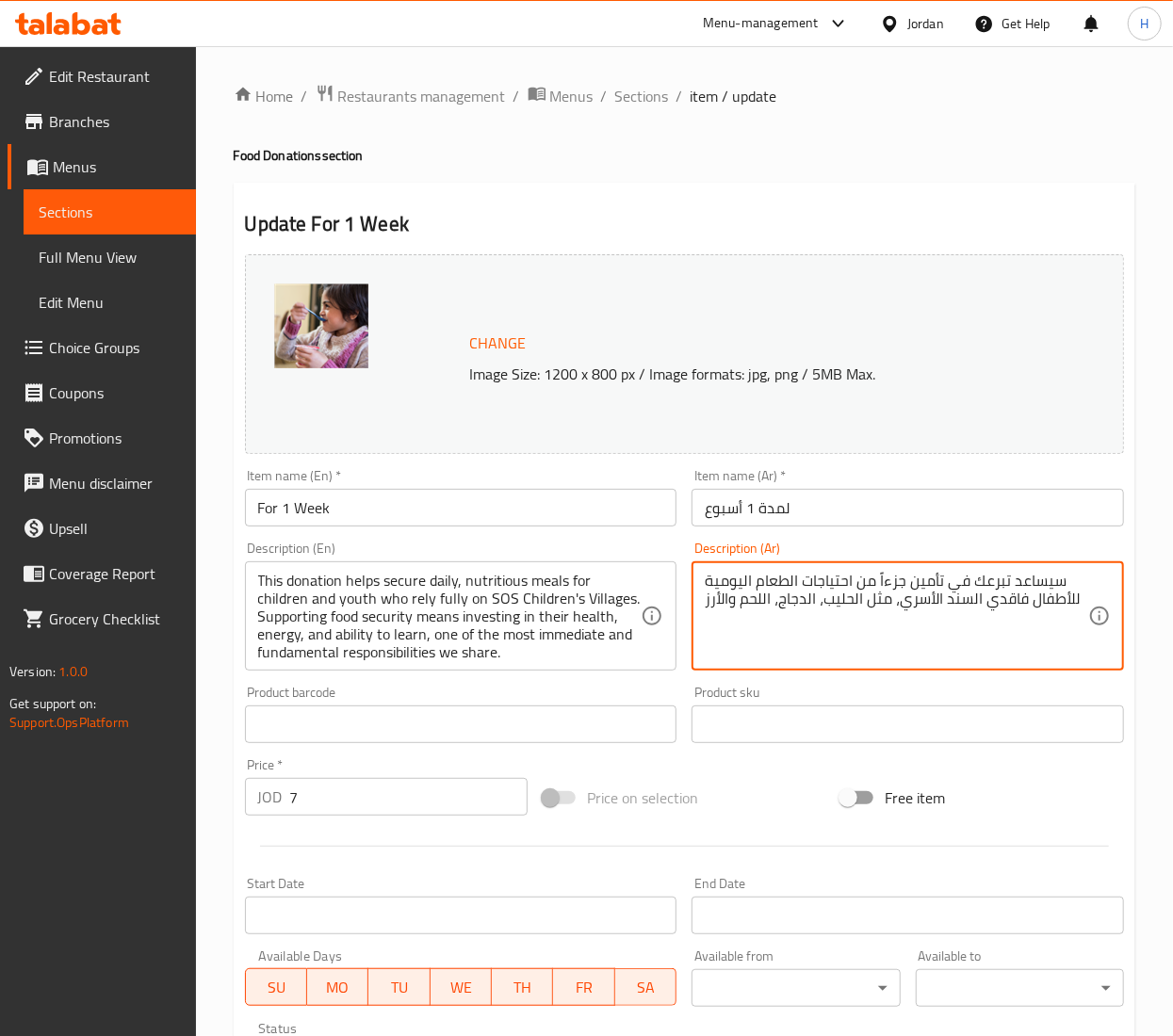
click at [800, 595] on textarea "سيساعد تبرعك في تأمين جزءاً من احتياجات الطعام اليومية للأطفال فاقدي السند الأس…" at bounding box center [896, 617] width 383 height 90
paste textarea "يُسهم هذا التبرع في تأمين وجبات يومية مغذية للأطفال والشباب الذين يعتمدون كليًا…"
click at [996, 596] on textarea "يُسهم هذا التبرع في تأمين وجبات يومية مغذية للأطفال والشباب الذين يعتمدون كليًا…" at bounding box center [896, 617] width 383 height 90
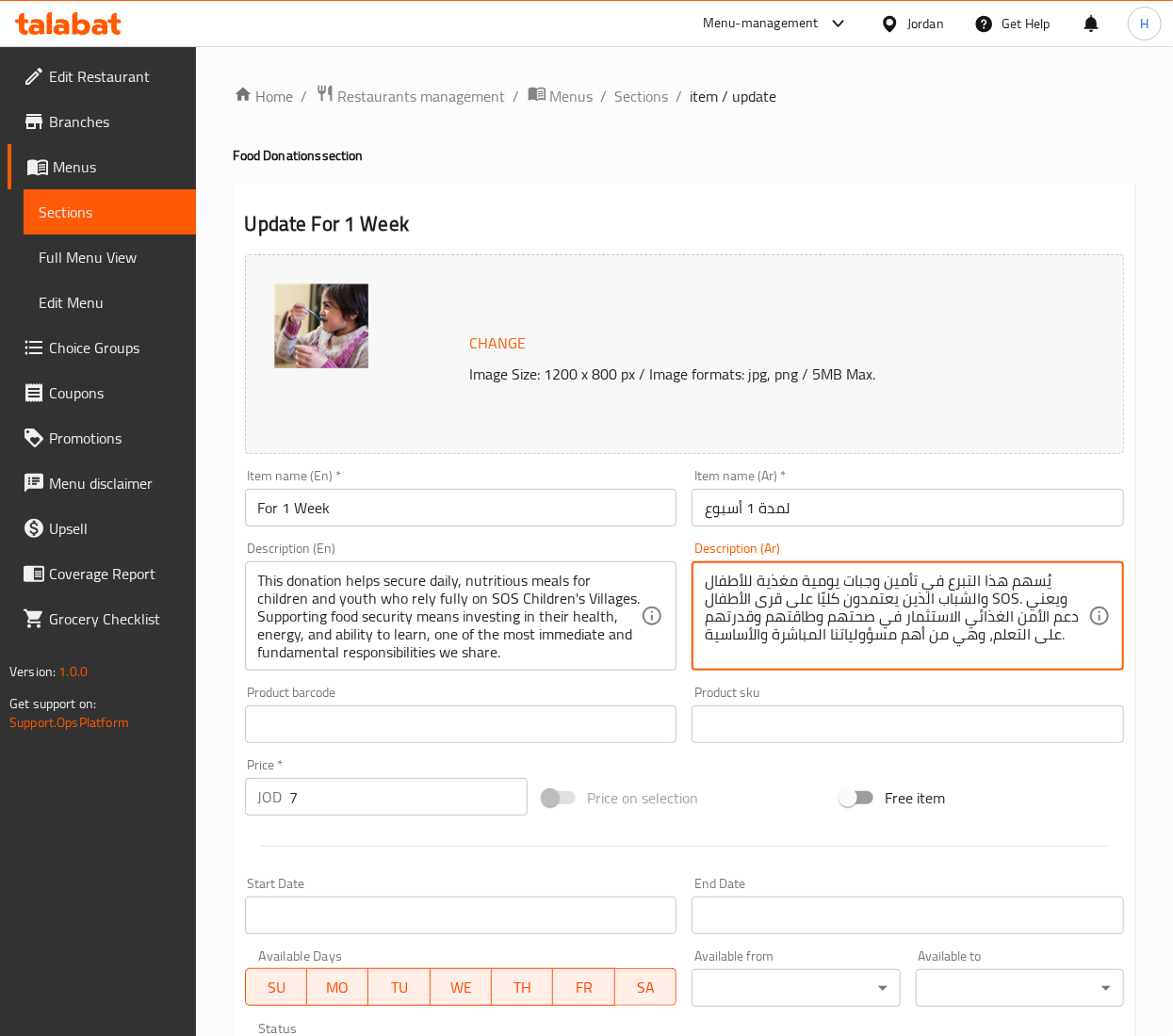
click at [996, 596] on textarea "يُسهم هذا التبرع في تأمين وجبات يومية مغذية للأطفال والشباب الذين يعتمدون كليًا…" at bounding box center [896, 617] width 383 height 90
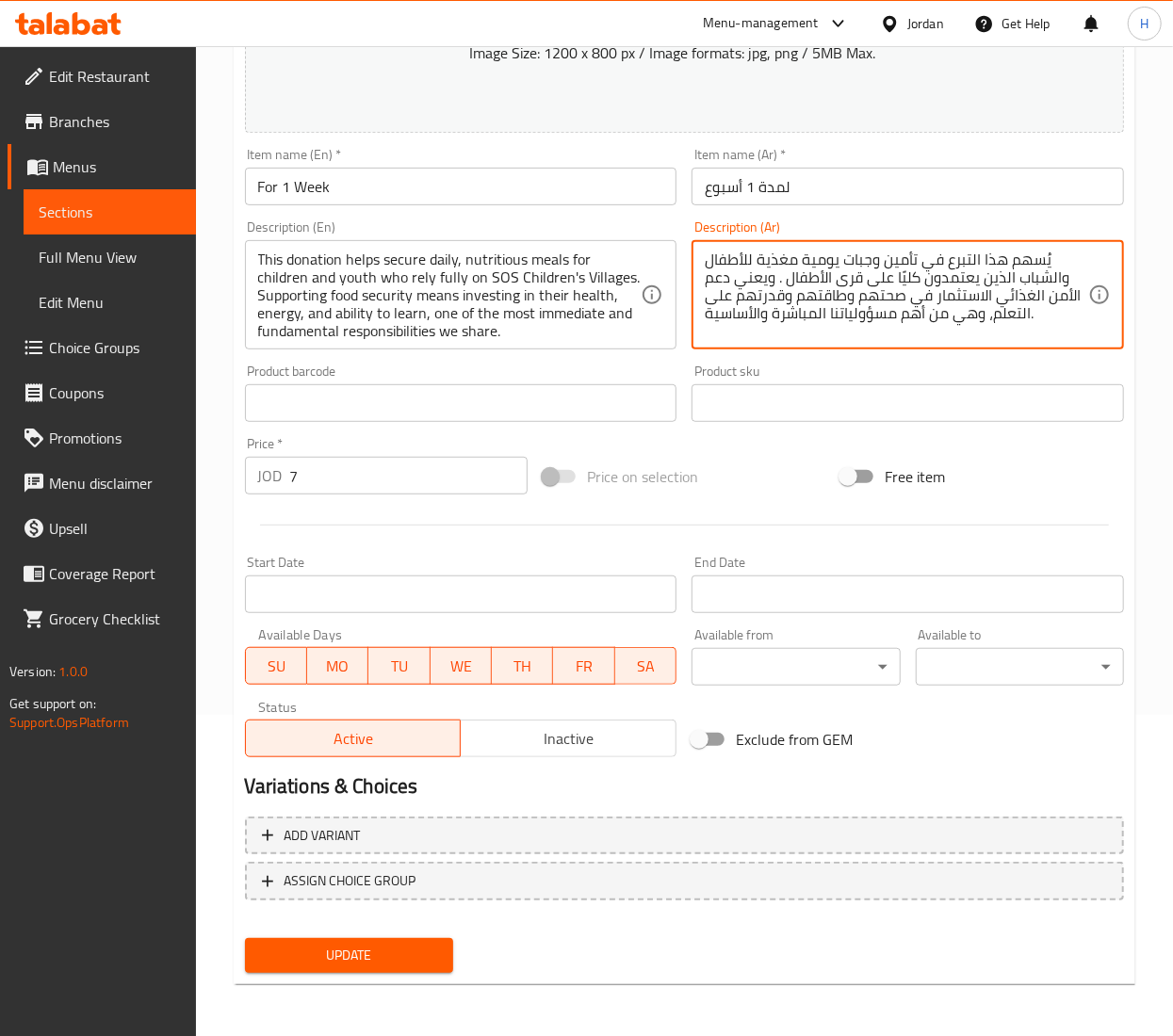
type textarea "يُسهم هذا التبرع في تأمين وجبات يومية مغذية للأطفال والشباب الذين يعتمدون كليًا…"
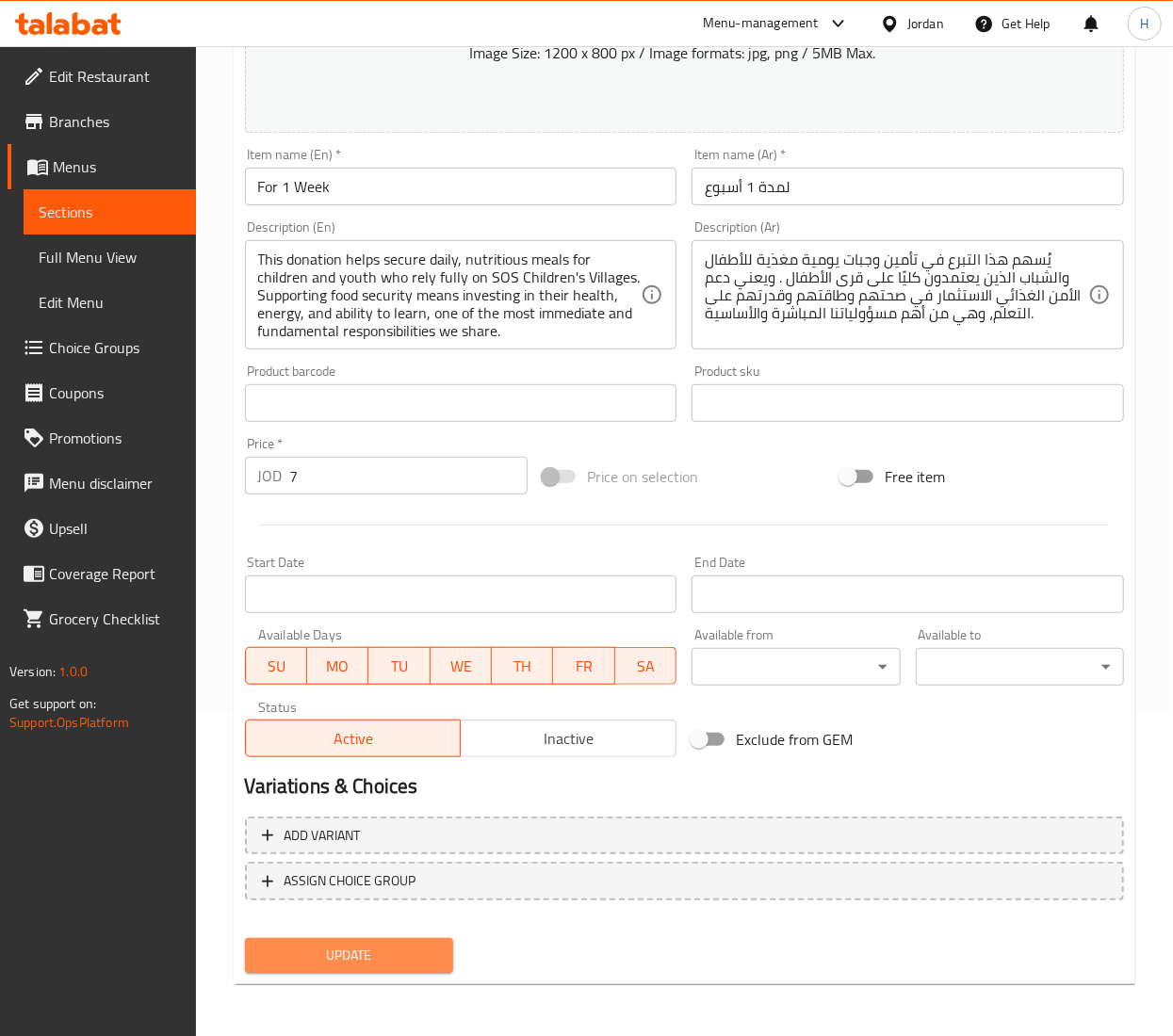
click at [317, 960] on span "Update" at bounding box center [349, 956] width 178 height 24
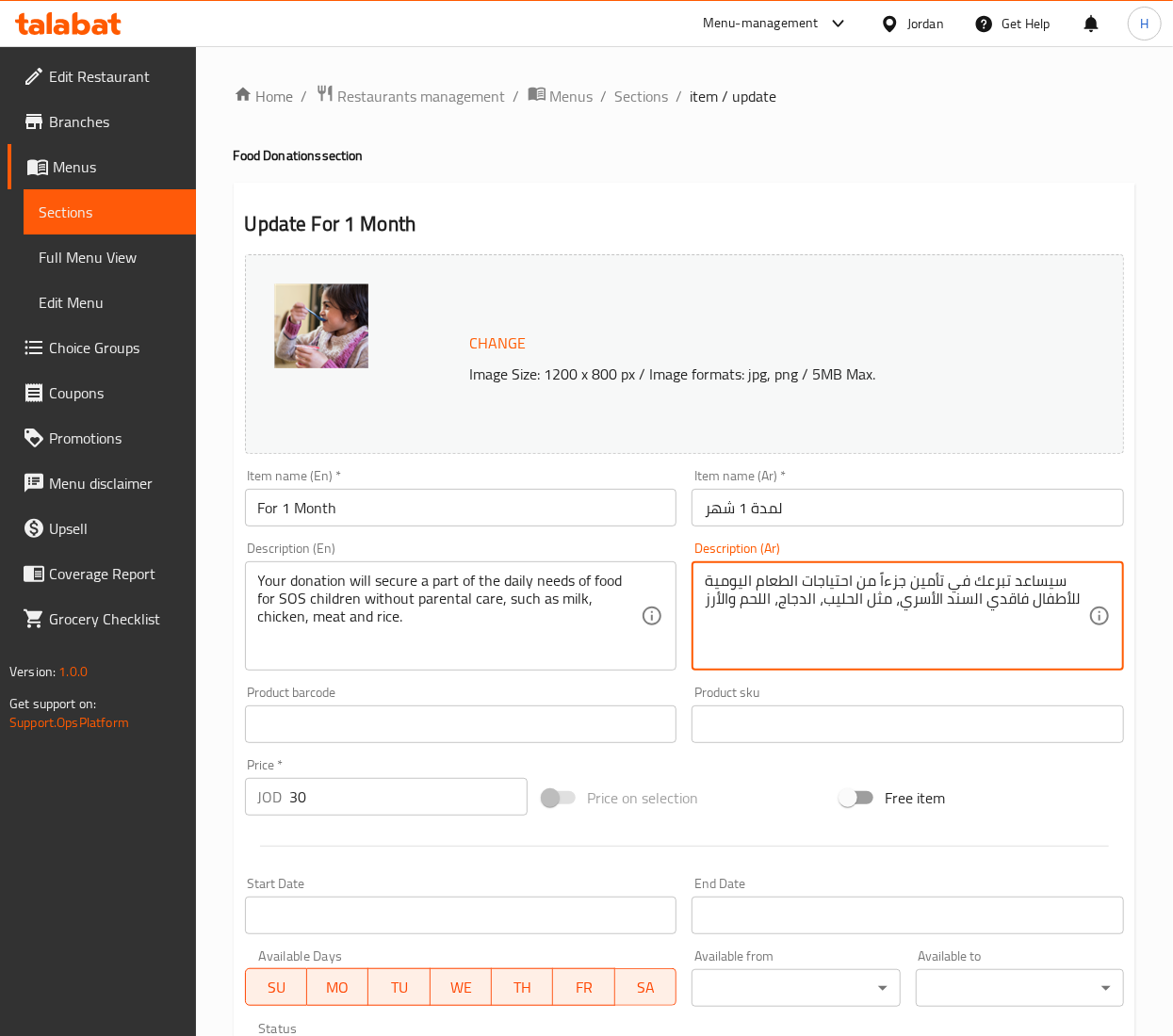
click at [826, 601] on textarea "سيساعد تبرعك في تأمين جزءاً من احتياجات الطعام اليومية للأطفال فاقدي السند الأس…" at bounding box center [896, 617] width 383 height 90
paste textarea "يُسهم هذا التبرع في تأمين وجبات يومية مغذية للأطفال والشباب الذين يعتمدون كليًا…"
click at [999, 596] on textarea "يُسهم هذا التبرع في تأمين وجبات يومية مغذية للأطفال والشباب الذين يعتمدون كليًا…" at bounding box center [896, 617] width 383 height 90
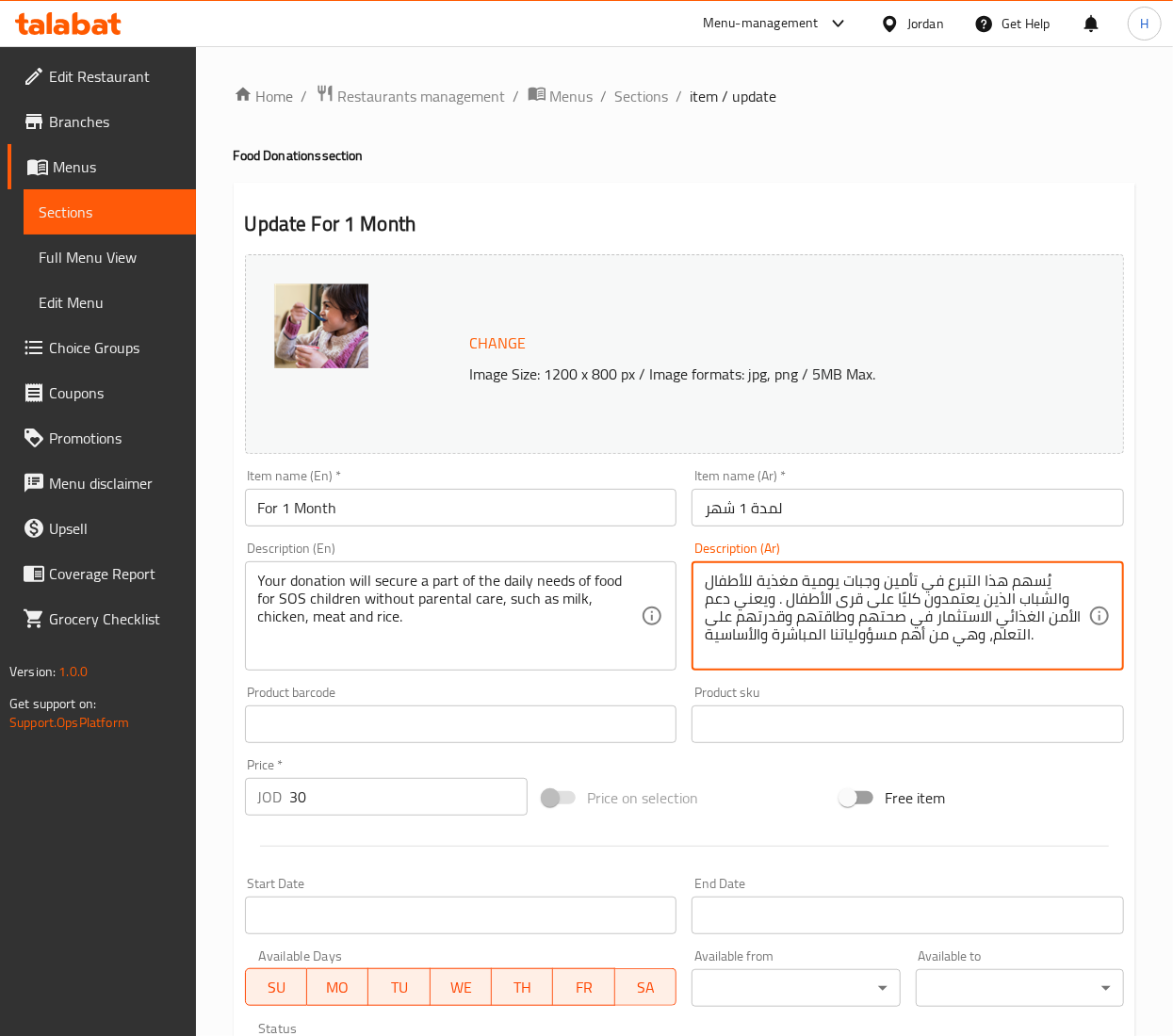
type textarea "يُسهم هذا التبرع في تأمين وجبات يومية مغذية للأطفال والشباب الذين يعتمدون كليًا…"
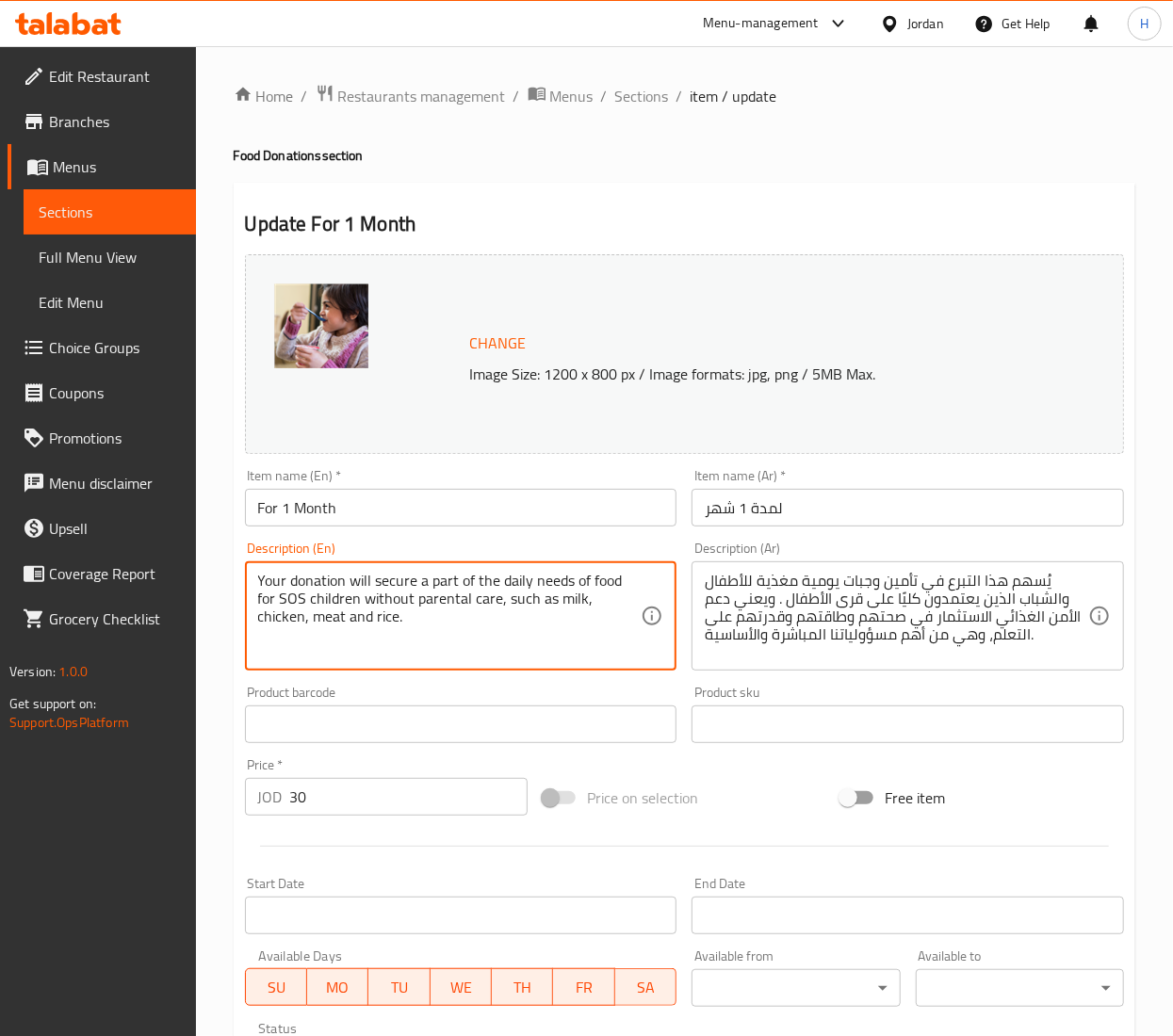
click at [352, 607] on textarea "Your donation will secure a part of the daily needs of food for SOS children wi…" at bounding box center [450, 617] width 383 height 90
paste textarea "This donation helps secure daily, nutritious meals for children and youth who r…"
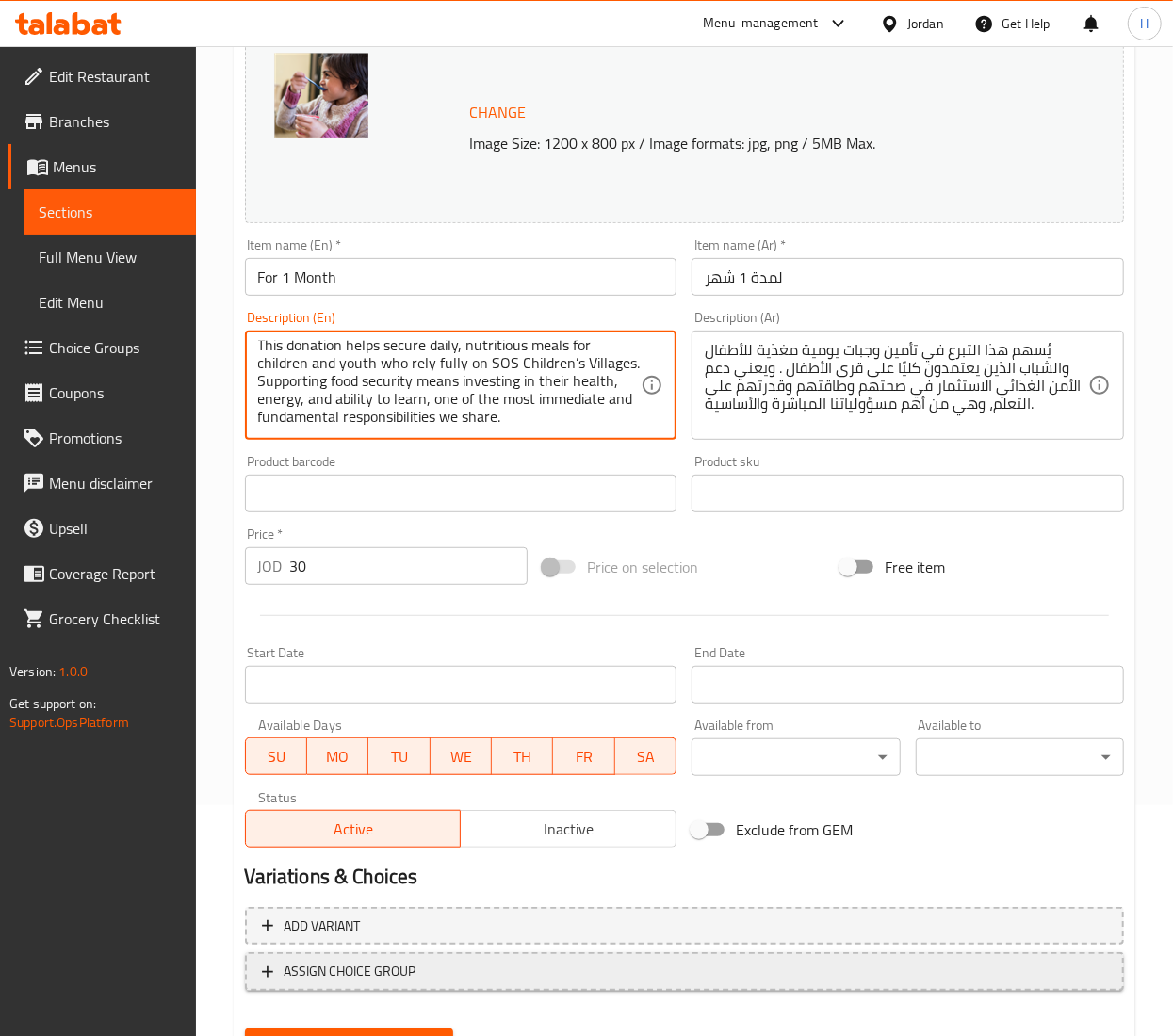
scroll to position [321, 0]
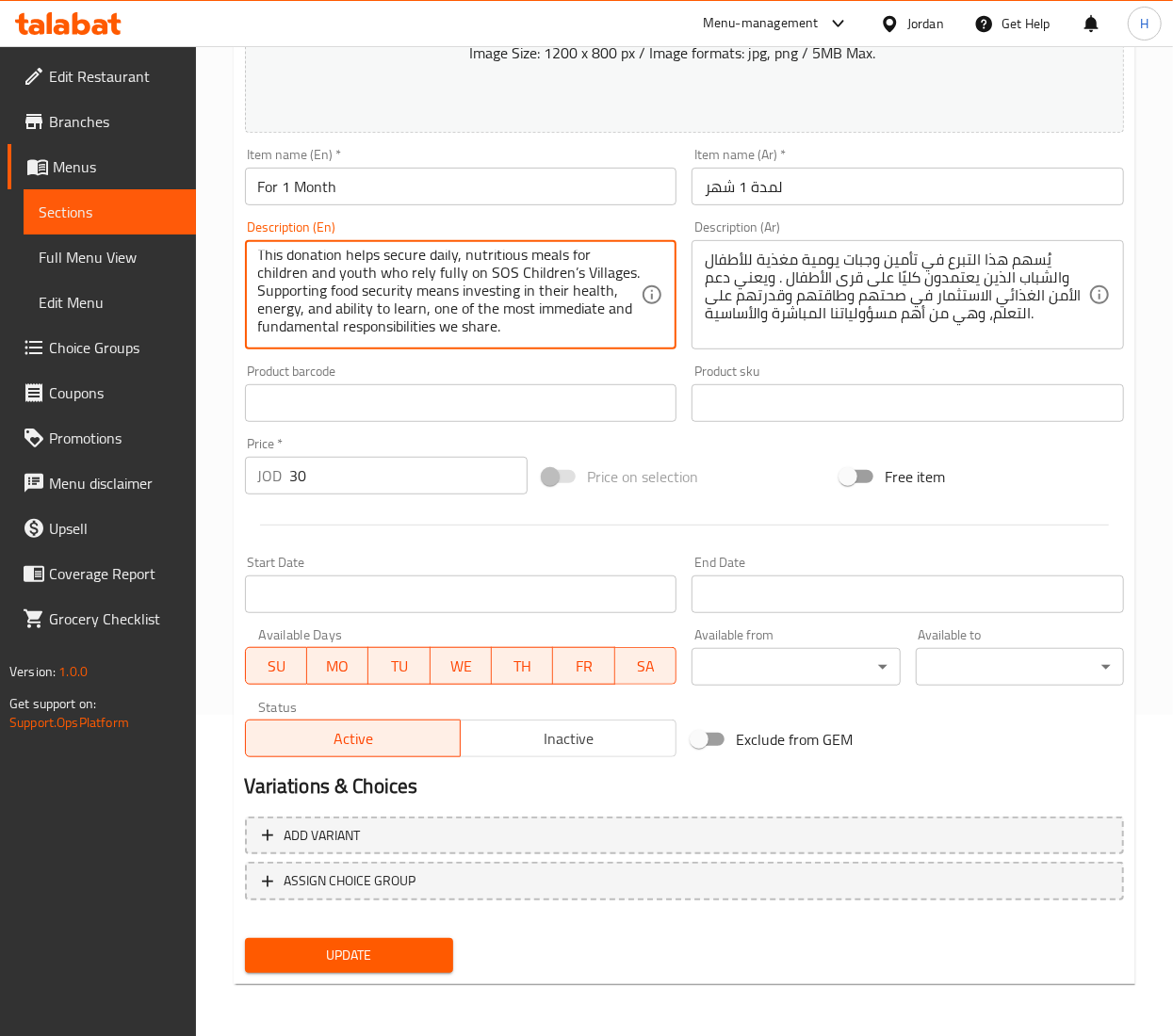
click at [303, 955] on div "Update" at bounding box center [349, 956] width 223 height 50
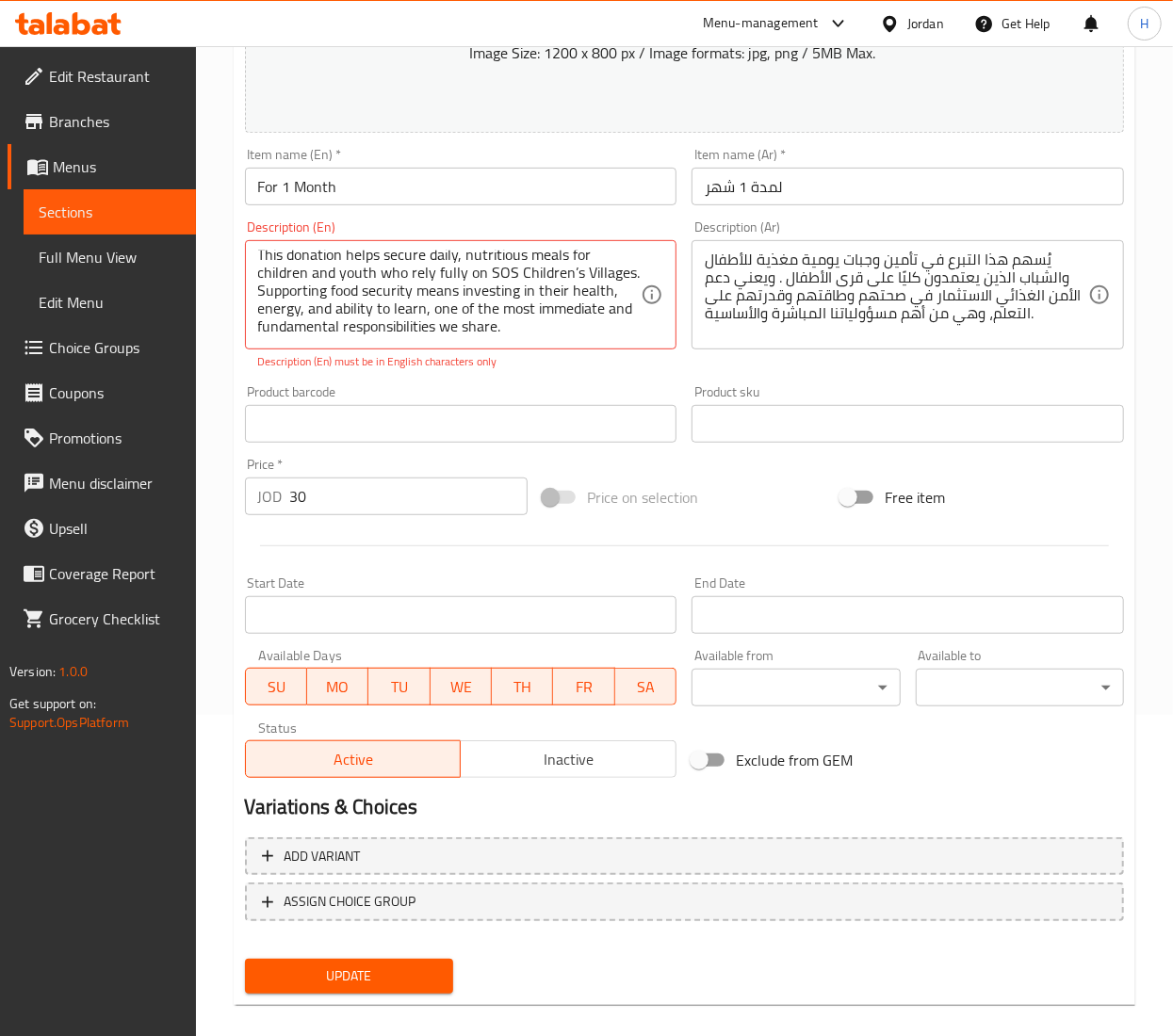
scroll to position [0, 0]
drag, startPoint x: 561, startPoint y: 289, endPoint x: 589, endPoint y: 289, distance: 28.0
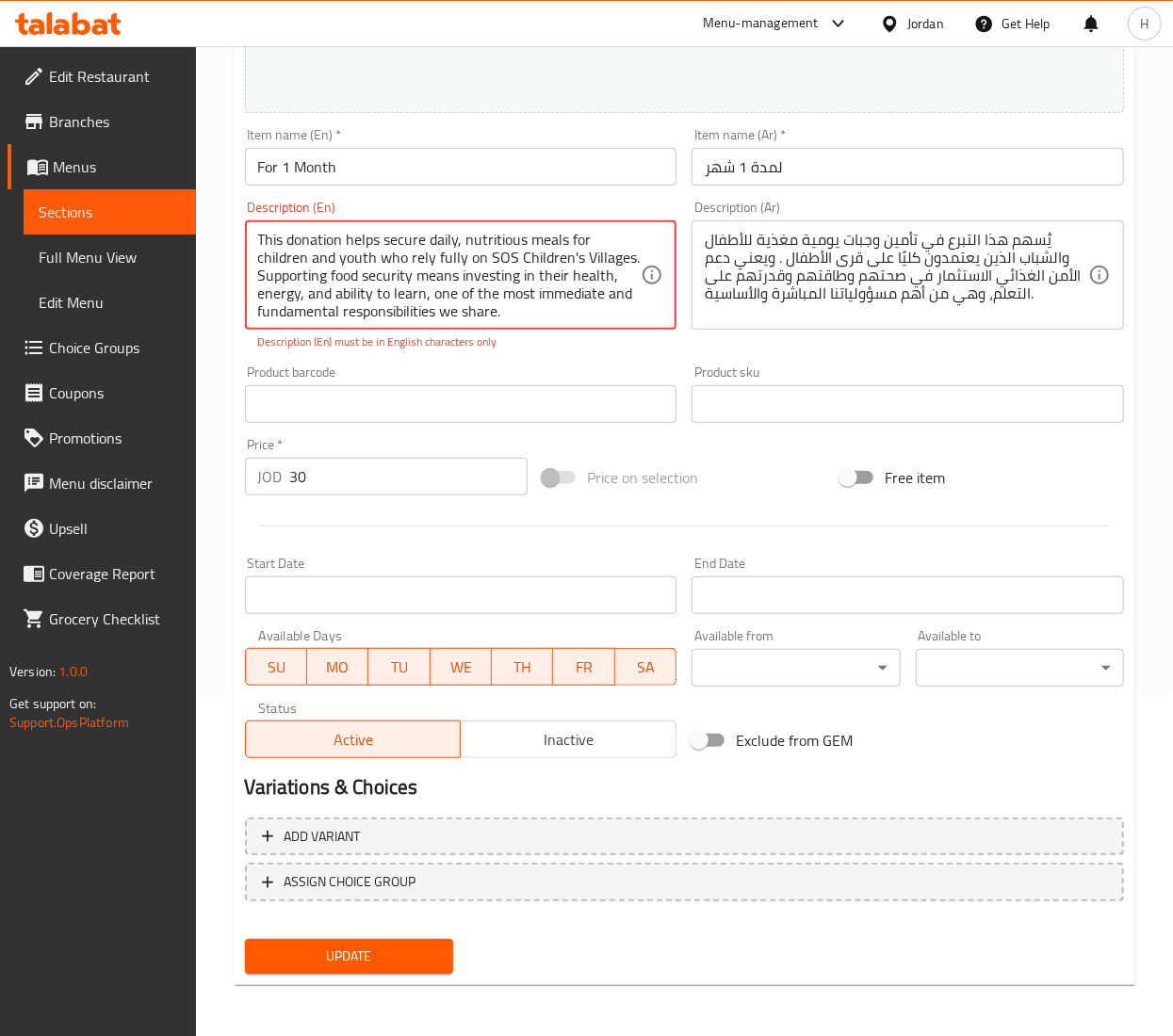
type textarea "This donation helps secure daily, nutritious meals for children and youth who r…"
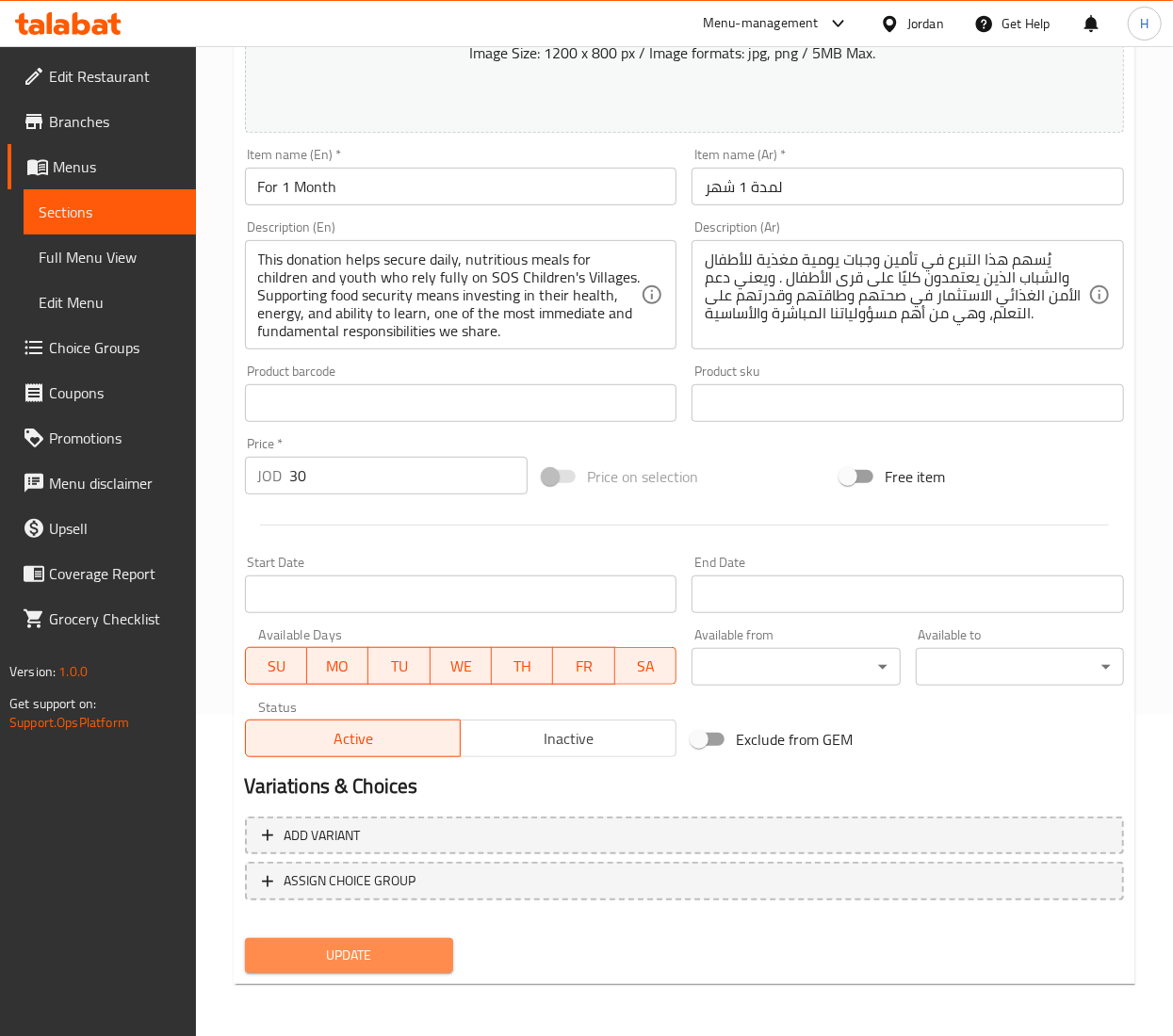
click at [351, 948] on span "Update" at bounding box center [349, 956] width 178 height 24
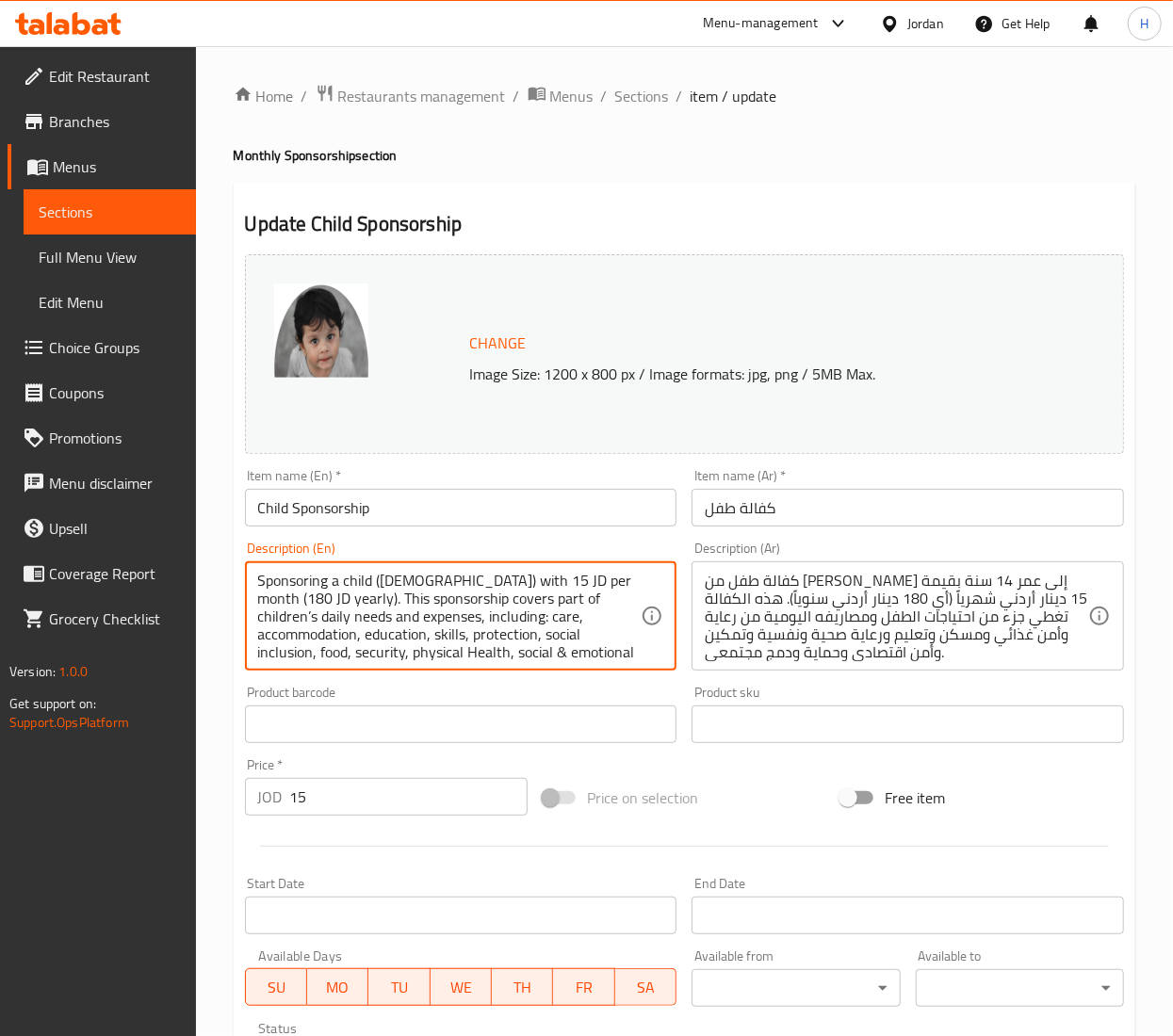
click at [465, 624] on textarea "Sponsoring a child (0 to 14 years old) with 15 JD per month (180 JD yearly). Th…" at bounding box center [450, 617] width 383 height 90
paste textarea "A monthly commitment to the ongoing care of a child, youth, or family house. Th…"
type textarea "A monthly commitment to the ongoing care of a child, youth, or family house. Th…"
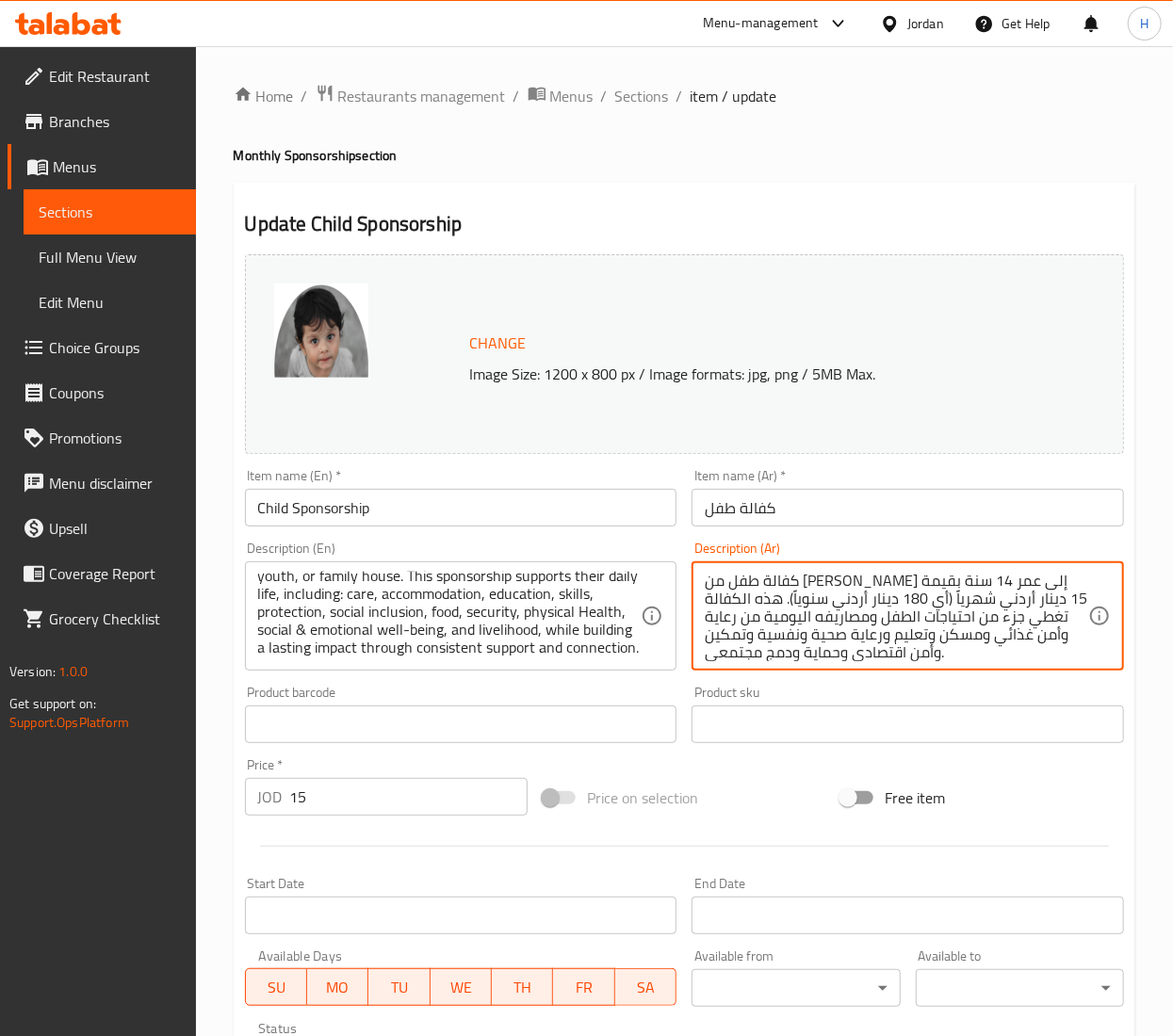
click at [908, 617] on textarea "كفالة طفل من عمر أشهر إلى عمر 14 سنة بقيمة 15 دينار أردني شهرياً (أي 180 دينار …" at bounding box center [896, 617] width 383 height 90
paste textarea "التزام شهري بالرعاية المستمرة لطفل أو شاب أو منزل عائلي. تدعم هذه الكفالة حياته…"
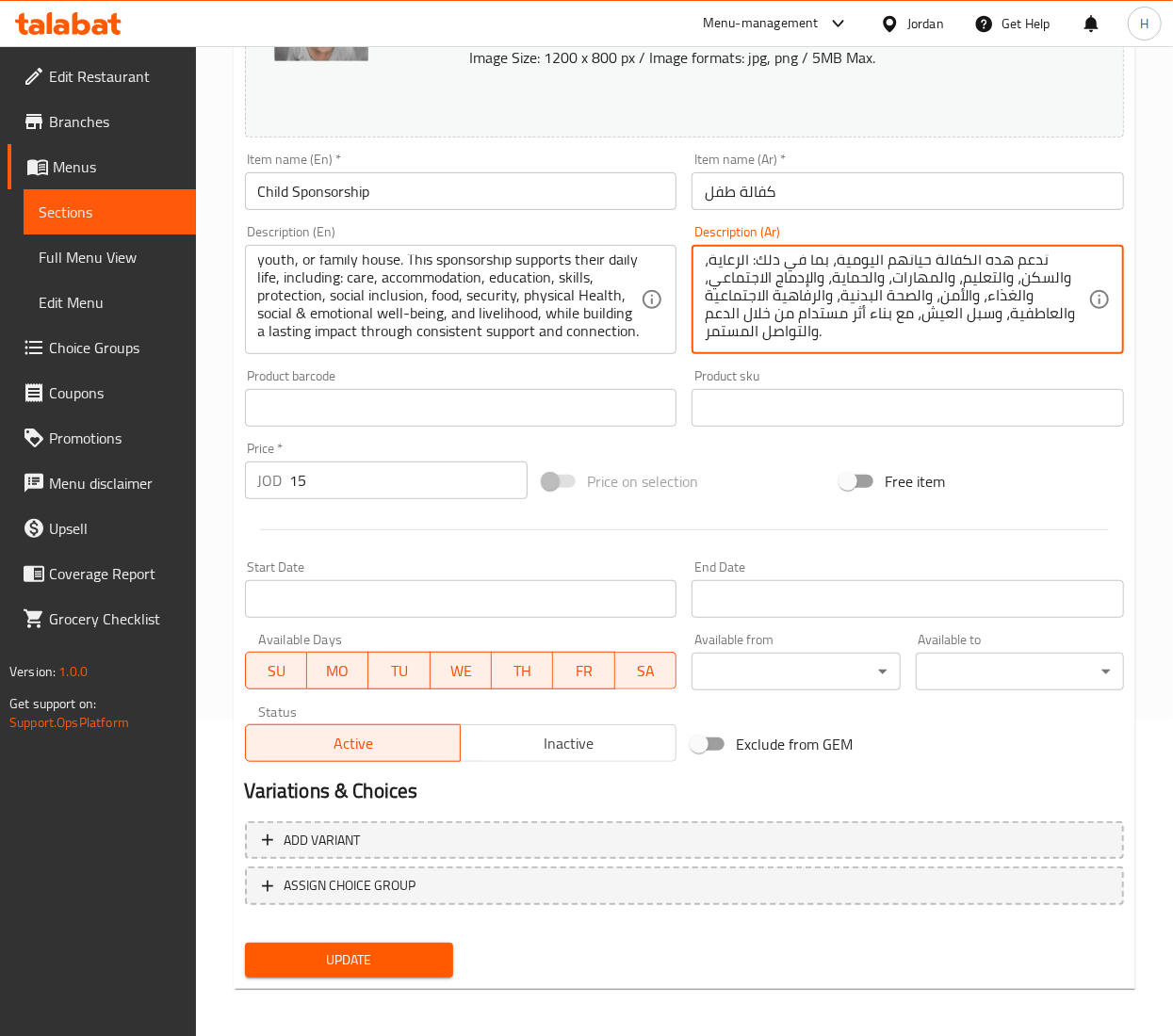
scroll to position [321, 0]
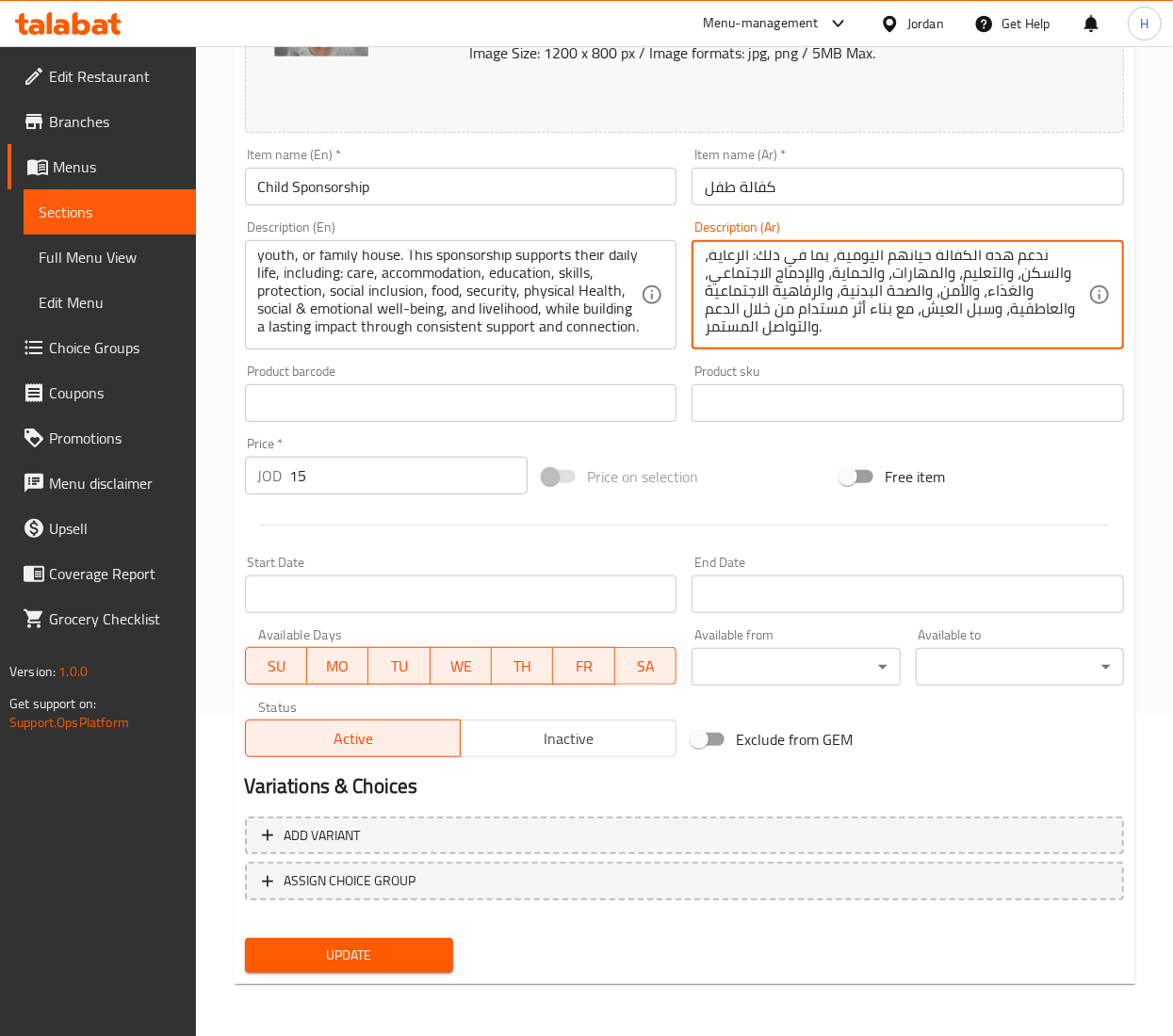
type textarea "التزام شهري بالرعاية المستمرة لطفل أو شاب أو منزل عائلي. تدعم هذه الكفالة حياته…"
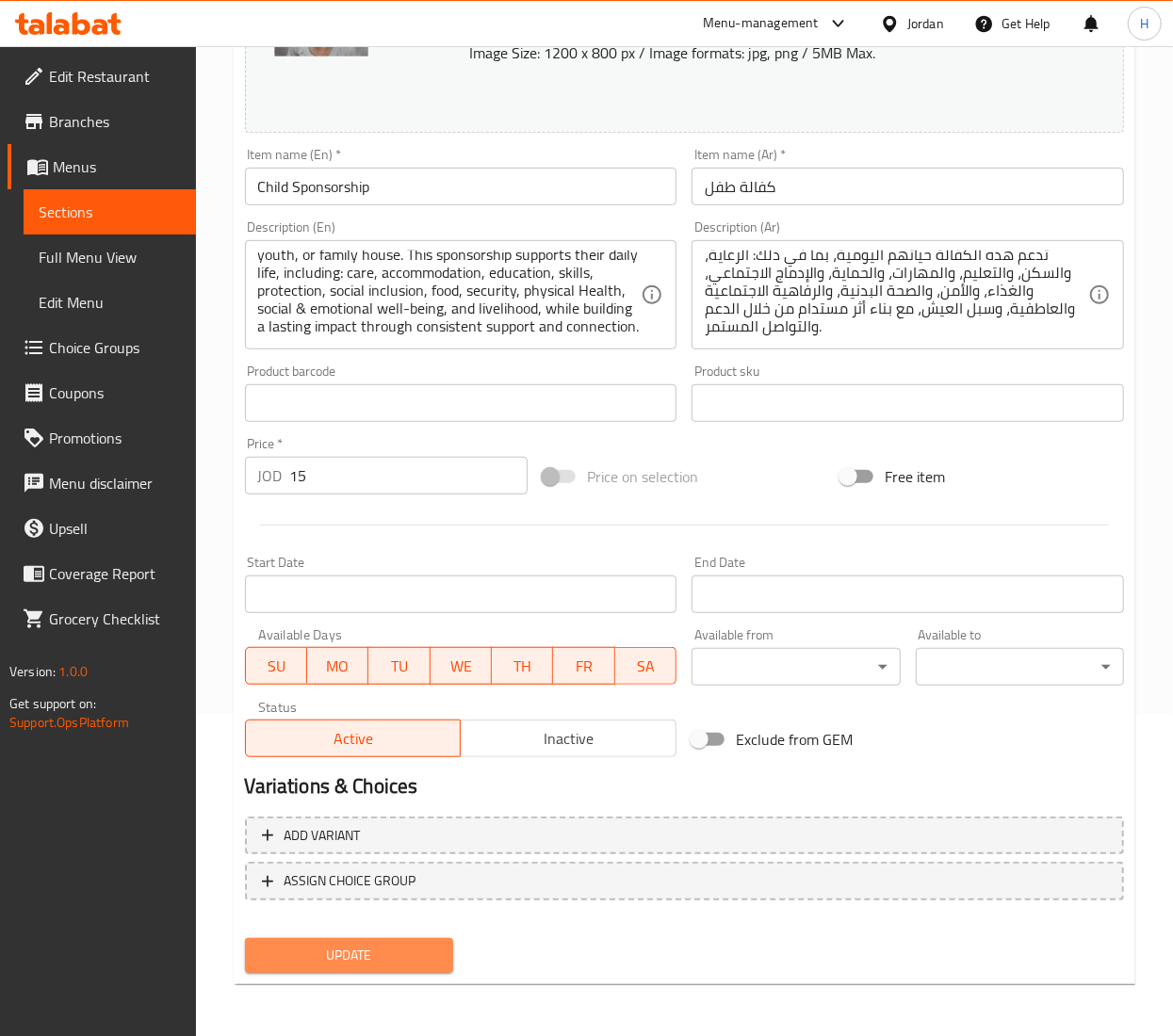
click at [355, 939] on button "Update" at bounding box center [349, 956] width 208 height 35
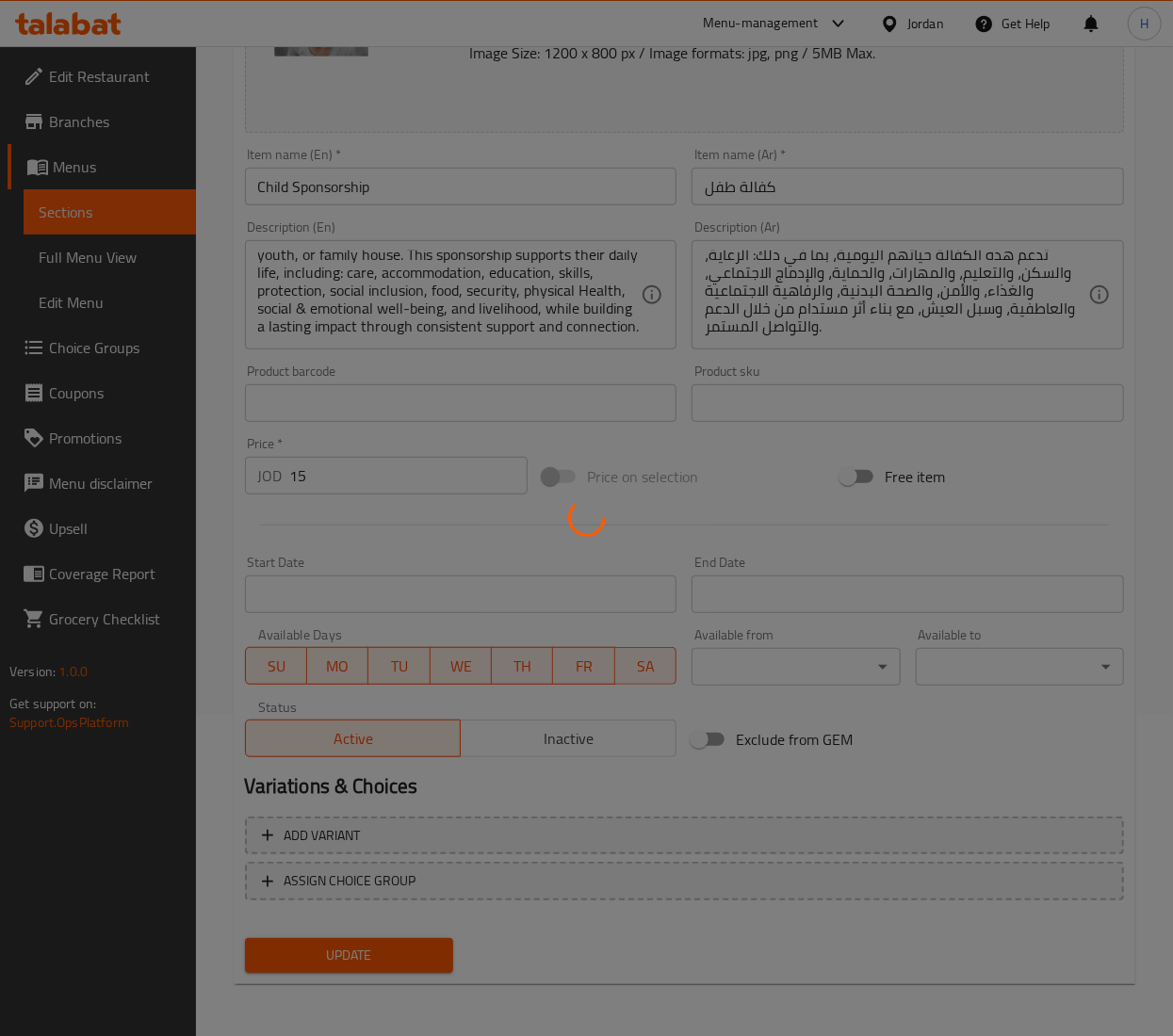
scroll to position [0, 0]
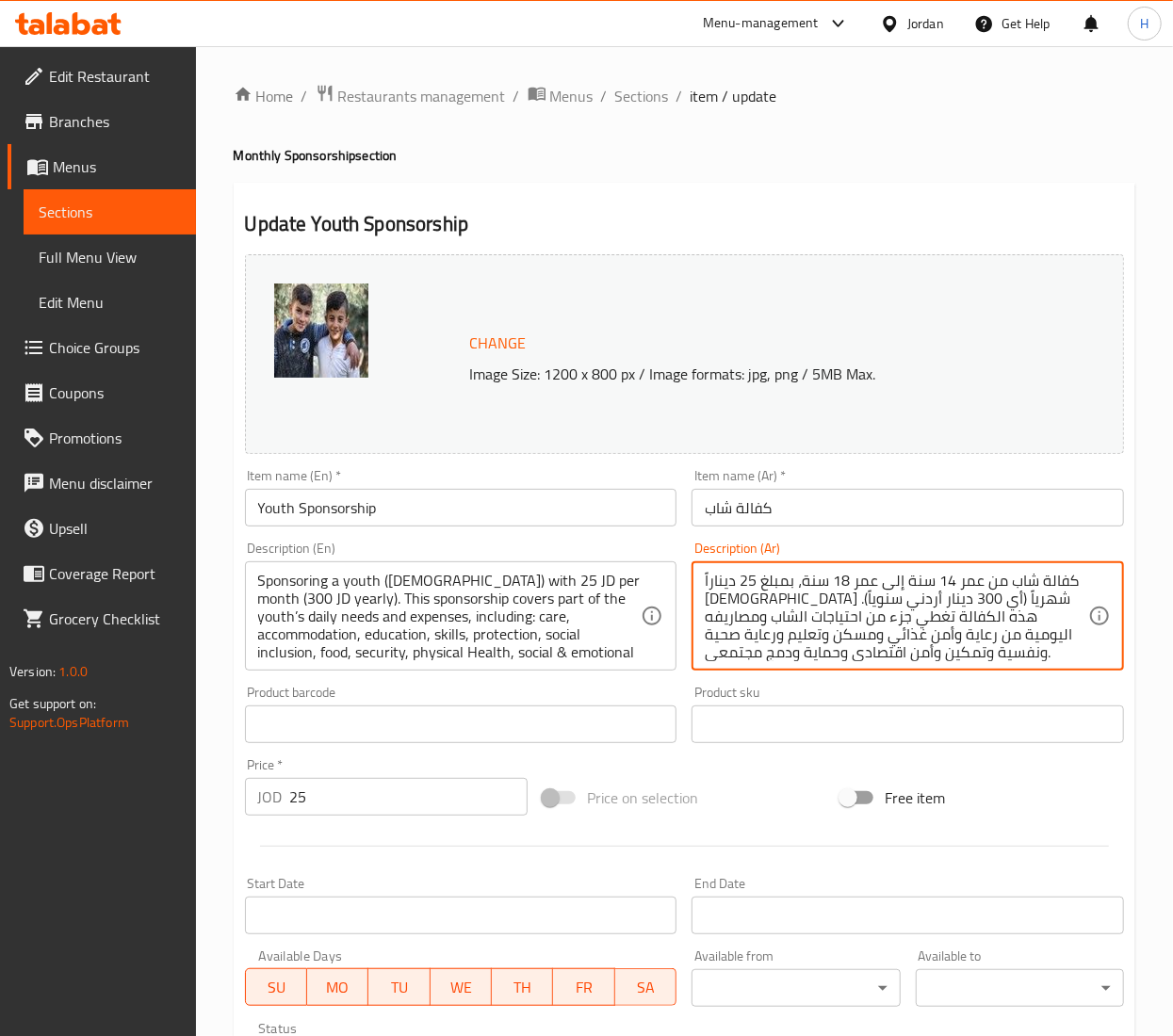
click at [823, 617] on textarea "كفالة شاب من عمر 14 سنة إلى عمر 18 سنة، بمبلغ 25 ديناراً [DEMOGRAPHIC_DATA] شهر…" at bounding box center [896, 617] width 383 height 90
click at [823, 617] on textarea "كفالة شاب من عمر 14 سنة إلى عمر 18 سنة، بمبلغ 25 ديناراً أردنياً شهرياً (أي 300…" at bounding box center [896, 617] width 383 height 90
paste textarea "التزام شهري بالرعاية المستمرة لطفل أو شاب أو منزل عائلي. تدعم هذه الكفالة حياته…"
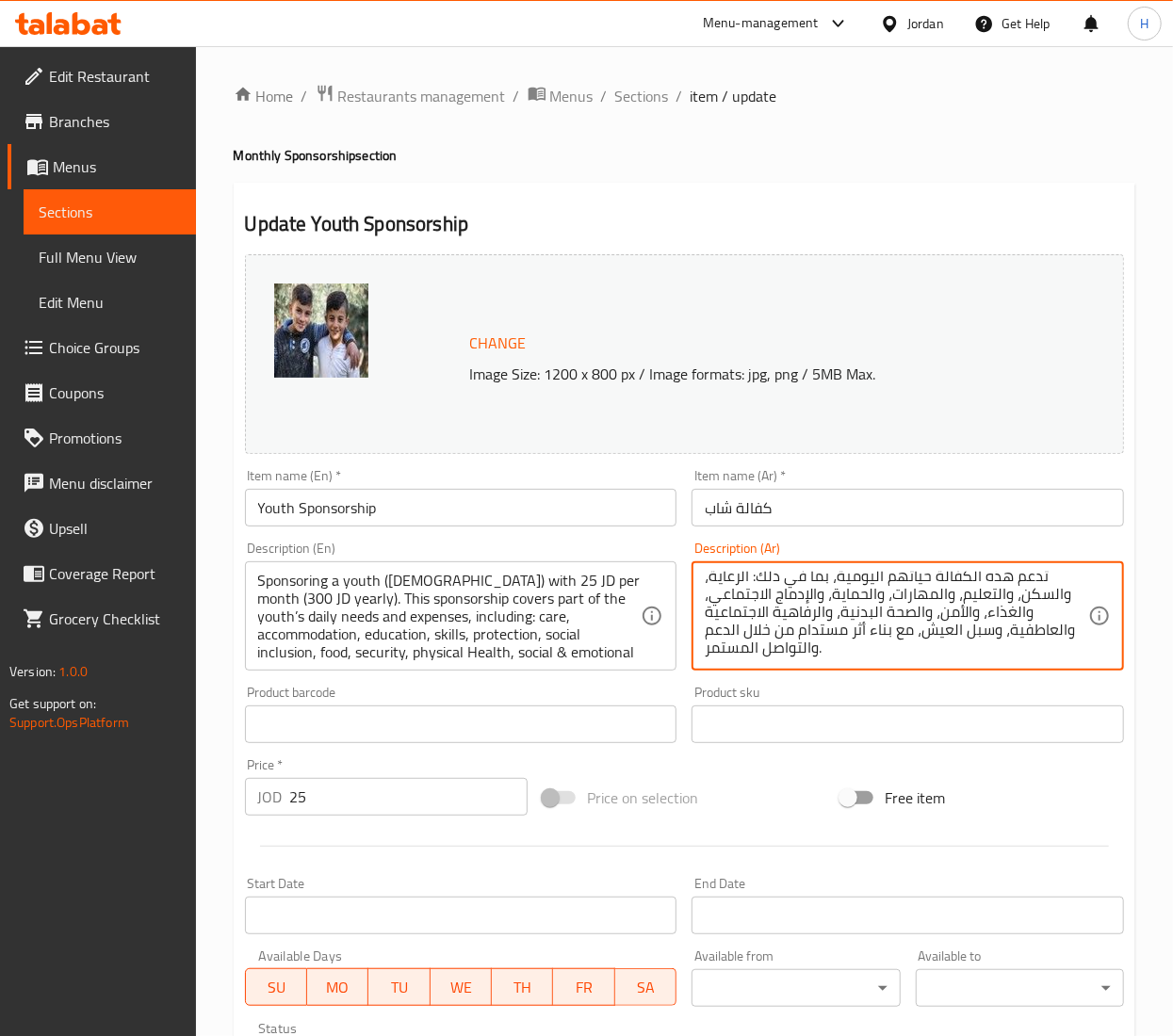
type textarea "التزام شهري بالرعاية المستمرة لطفل أو شاب أو منزل عائلي. تدعم هذه الكفالة حياته…"
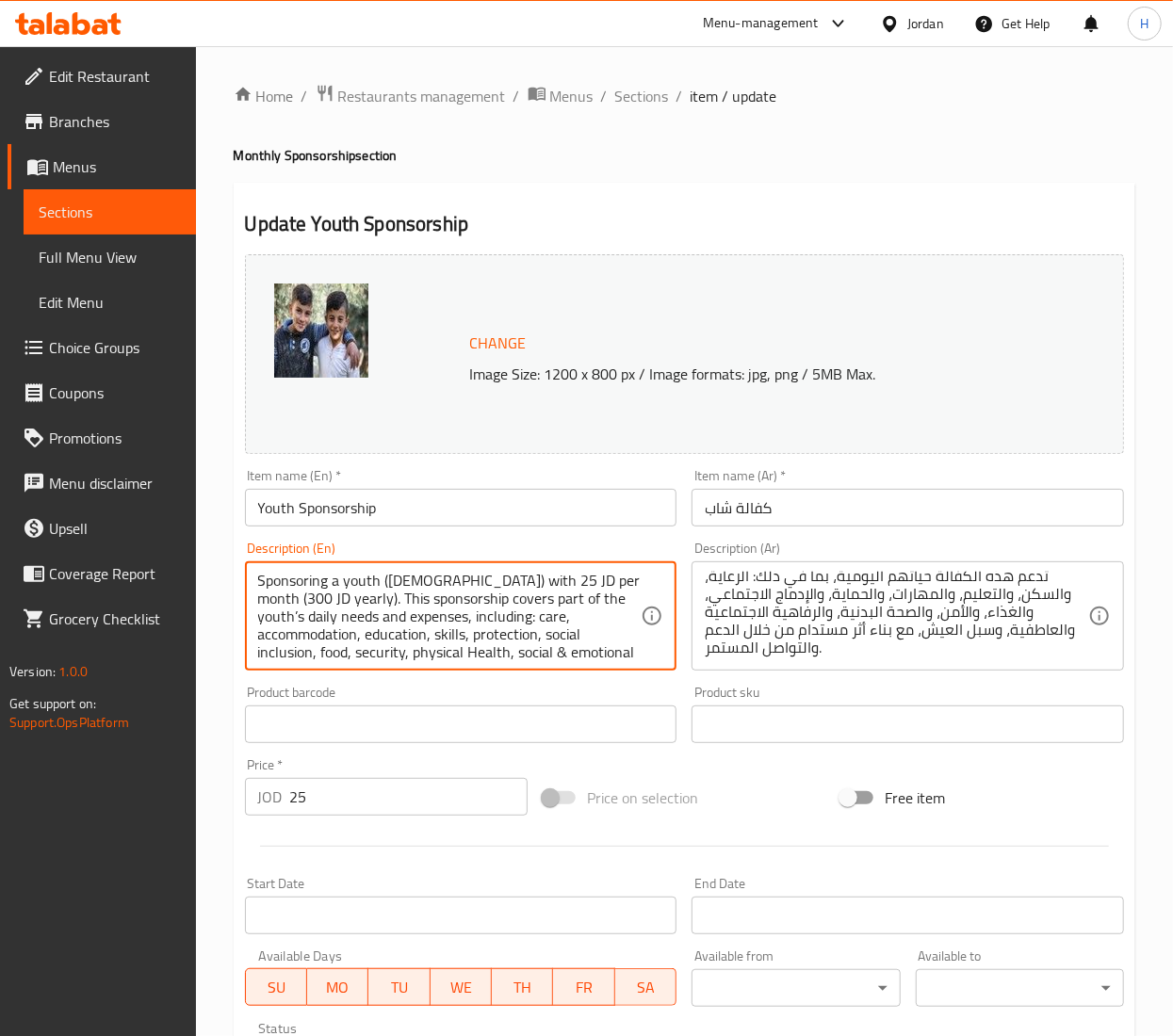
click at [412, 642] on textarea "Sponsoring a youth (14 to 18 years old) with 25 JD per month (300 JD yearly). T…" at bounding box center [450, 617] width 383 height 90
paste textarea "التزام شهري بالرعاية المستمرة لطفل أو شاب أو منزل عائلي. تدعم هذه الكفالة حياته…"
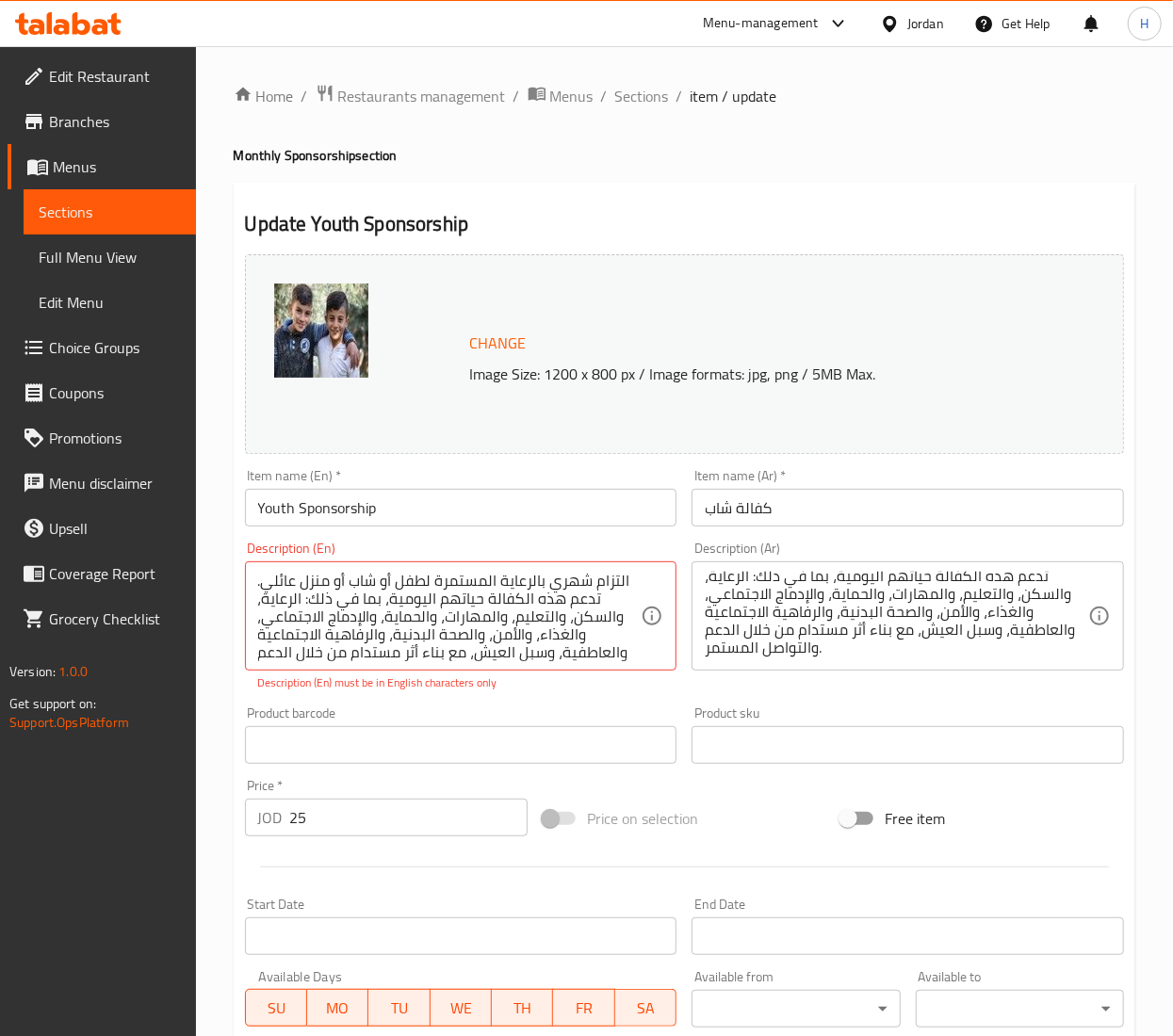
click at [328, 611] on textarea "التزام شهري بالرعاية المستمرة لطفل أو شاب أو منزل عائلي. تدعم هذه الكفالة حياته…" at bounding box center [450, 617] width 383 height 90
paste textarea "A monthly commitment to the ongoing care of a child, youth, or family house. Th…"
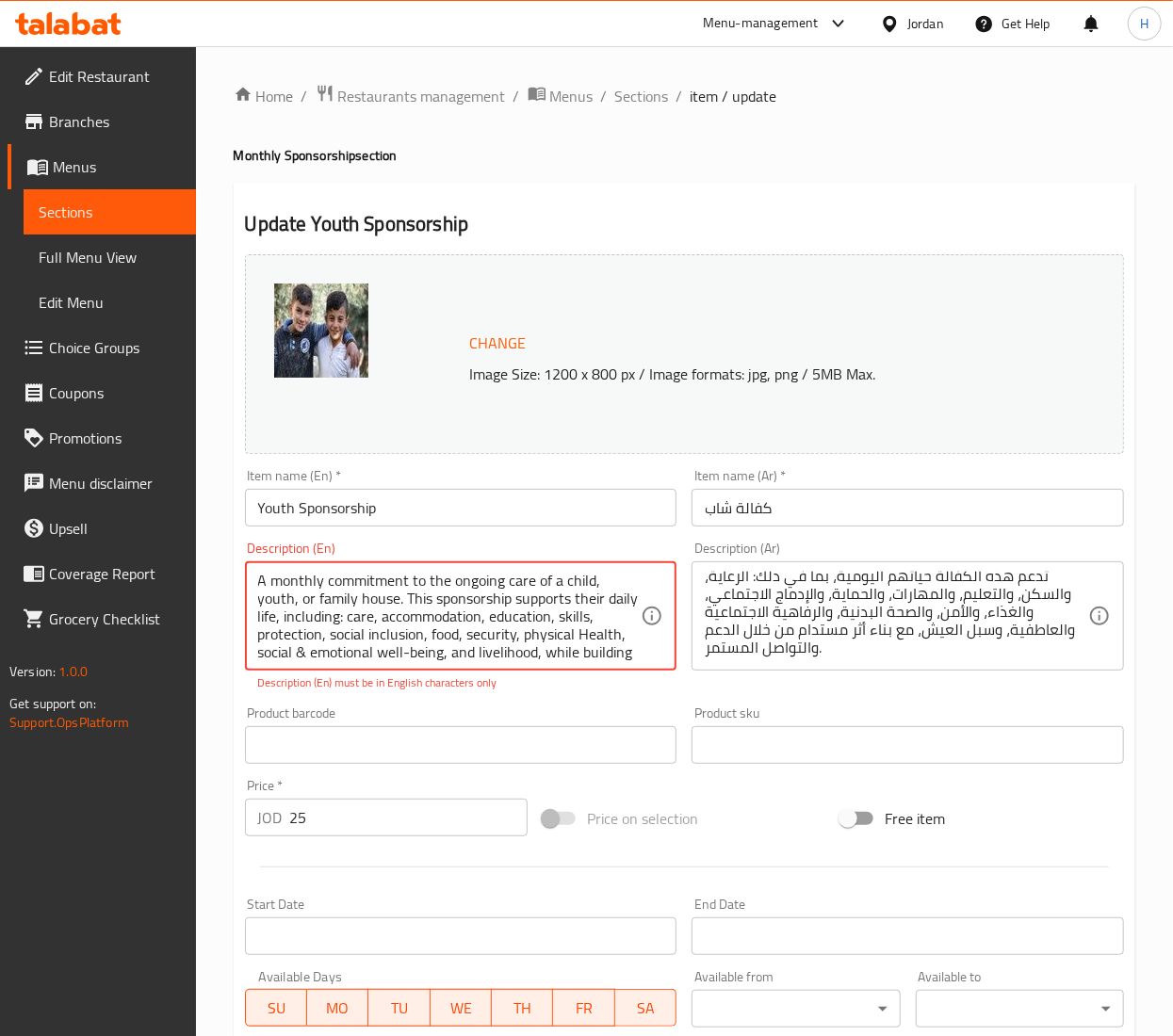
scroll to position [41, 0]
type textarea "A monthly commitment to the ongoing care of a child, youth, or family house. Th…"
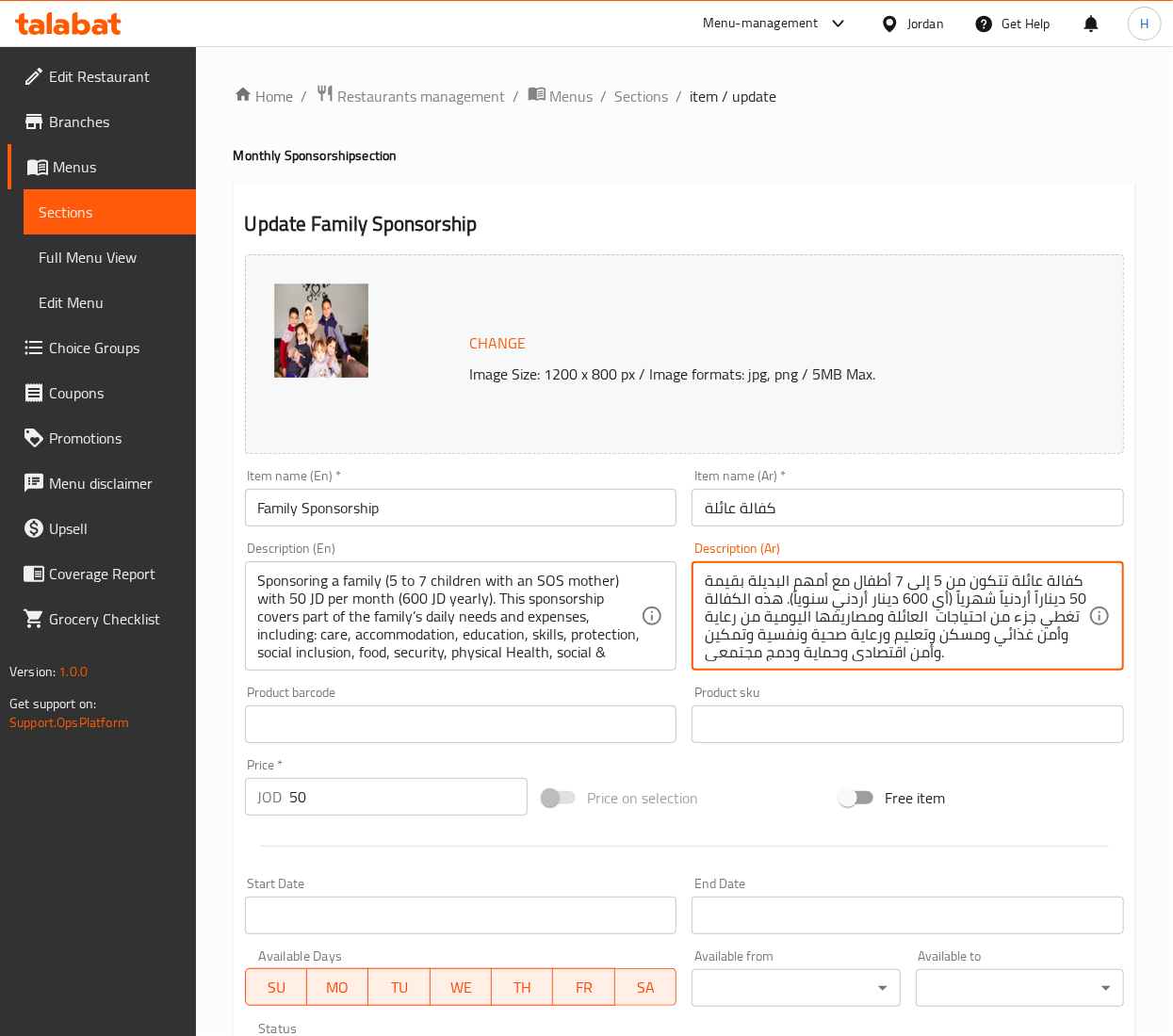
click at [819, 584] on textarea "كفالة عائلة تتكون من 5 إلى 7 أطفال مع أمهم البديلة بقيمة 50 ديناراً أردنياً شهر…" at bounding box center [896, 617] width 383 height 90
drag, startPoint x: 819, startPoint y: 584, endPoint x: 826, endPoint y: 598, distance: 15.7
click at [822, 592] on textarea "كفالة عائلة تتكون من 5 إلى 7 أطفال مع أمهم البديلة بقيمة 50 ديناراً أردنياً شهر…" at bounding box center [896, 617] width 383 height 90
paste textarea "التزام شهري بالرعاية المستمرة لطفل أو شاب أو منزل عائلي. تدعم هذه الكفالة حياته…"
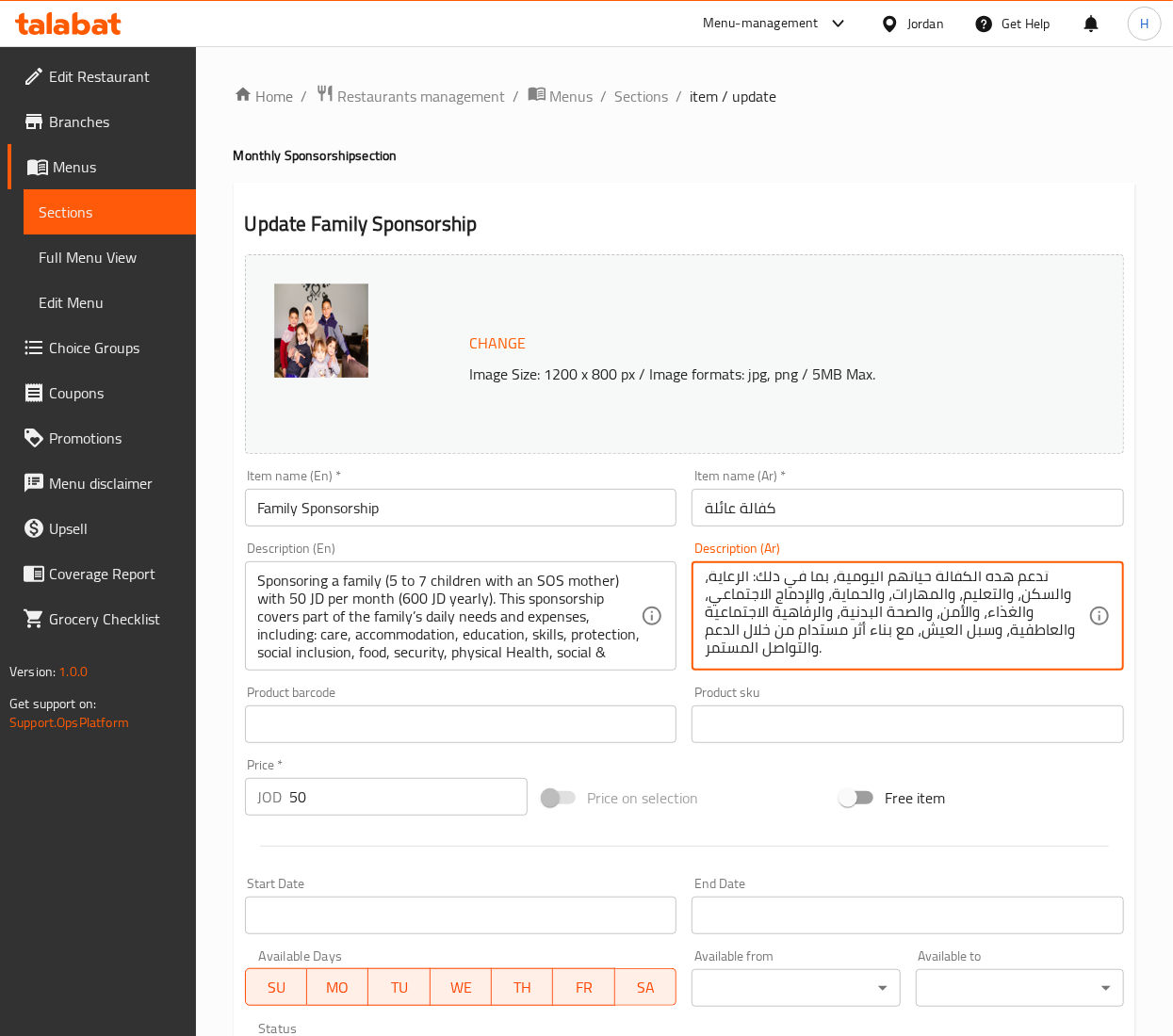
type textarea "التزام شهري بالرعاية المستمرة لطفل أو شاب أو منزل عائلي. تدعم هذه الكفالة حياته…"
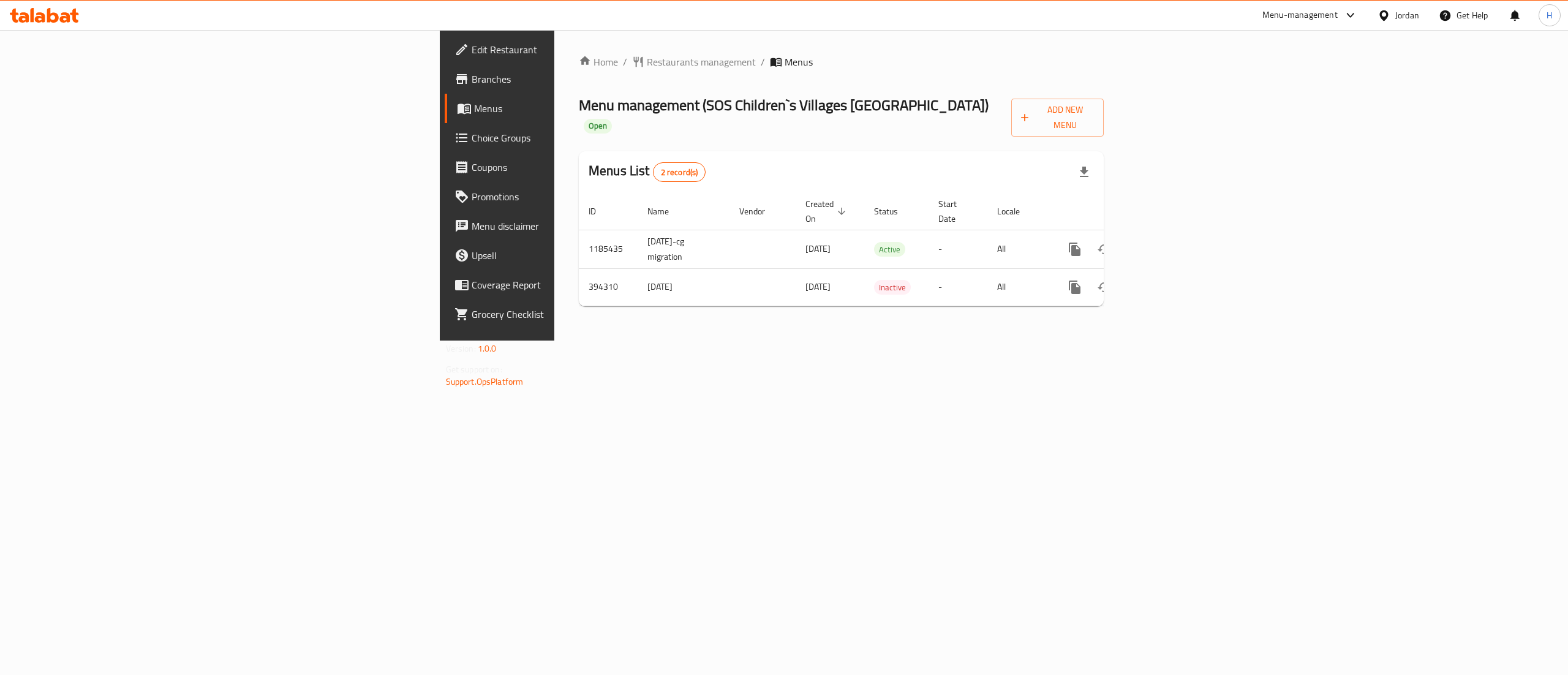
click at [1128, 323] on div "Home / Restaurants management / Menus Menu management ( SOS Children`s Villages…" at bounding box center [841, 185] width 574 height 311
click at [1094, 112] on span "Add New Menu" at bounding box center [1058, 117] width 73 height 30
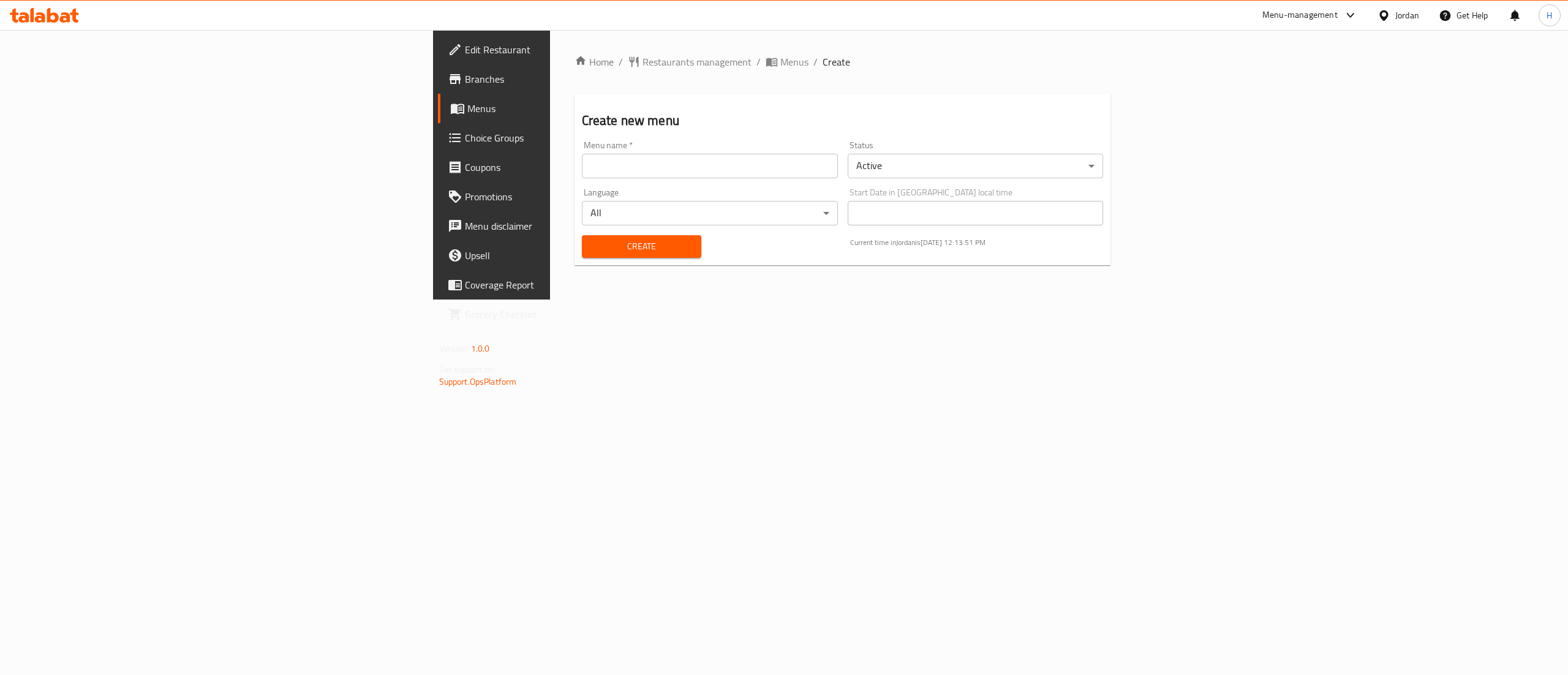
click at [582, 168] on input "text" at bounding box center [709, 166] width 256 height 25
type input "New"
drag, startPoint x: 773, startPoint y: 346, endPoint x: 545, endPoint y: 346, distance: 228.0
click at [773, 299] on div "Home / Restaurants management / Menus / Create Create new menu Menu name   * Ne…" at bounding box center [843, 164] width 585 height 270
click at [1120, 161] on body "​ Menu-management Jordan Get Help H Edit Restaurant Branches Menus Choice Group…" at bounding box center [784, 352] width 1568 height 645
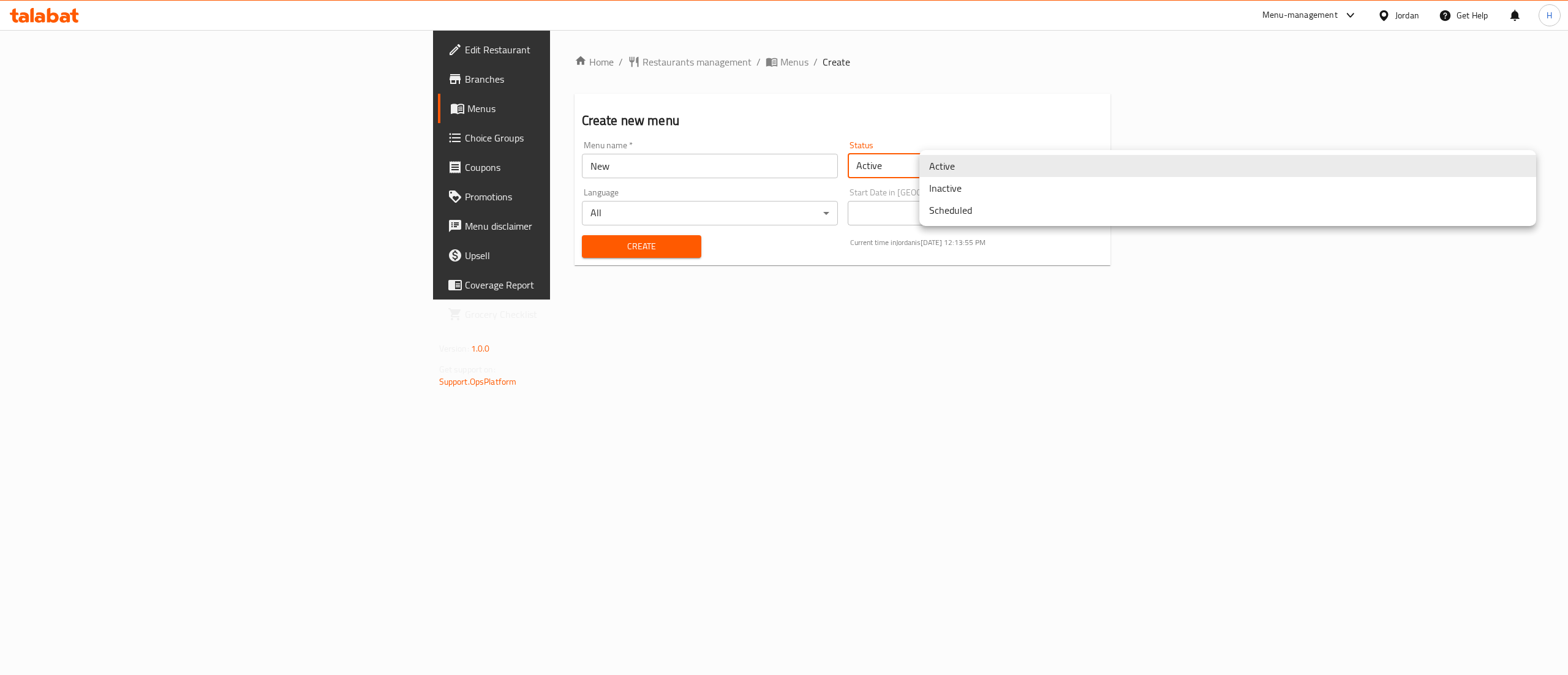
click at [974, 196] on li "Inactive" at bounding box center [1228, 188] width 617 height 22
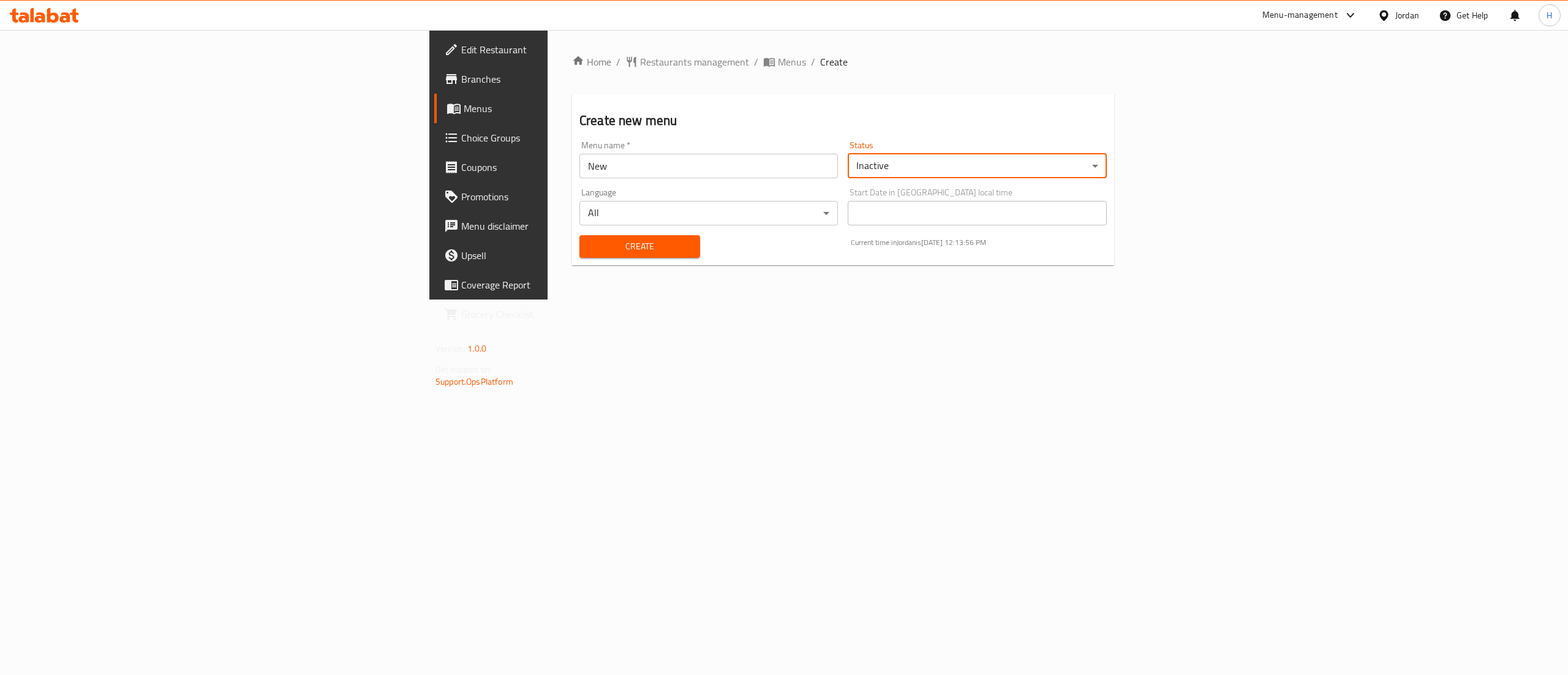
click at [589, 242] on span "Create" at bounding box center [639, 247] width 101 height 15
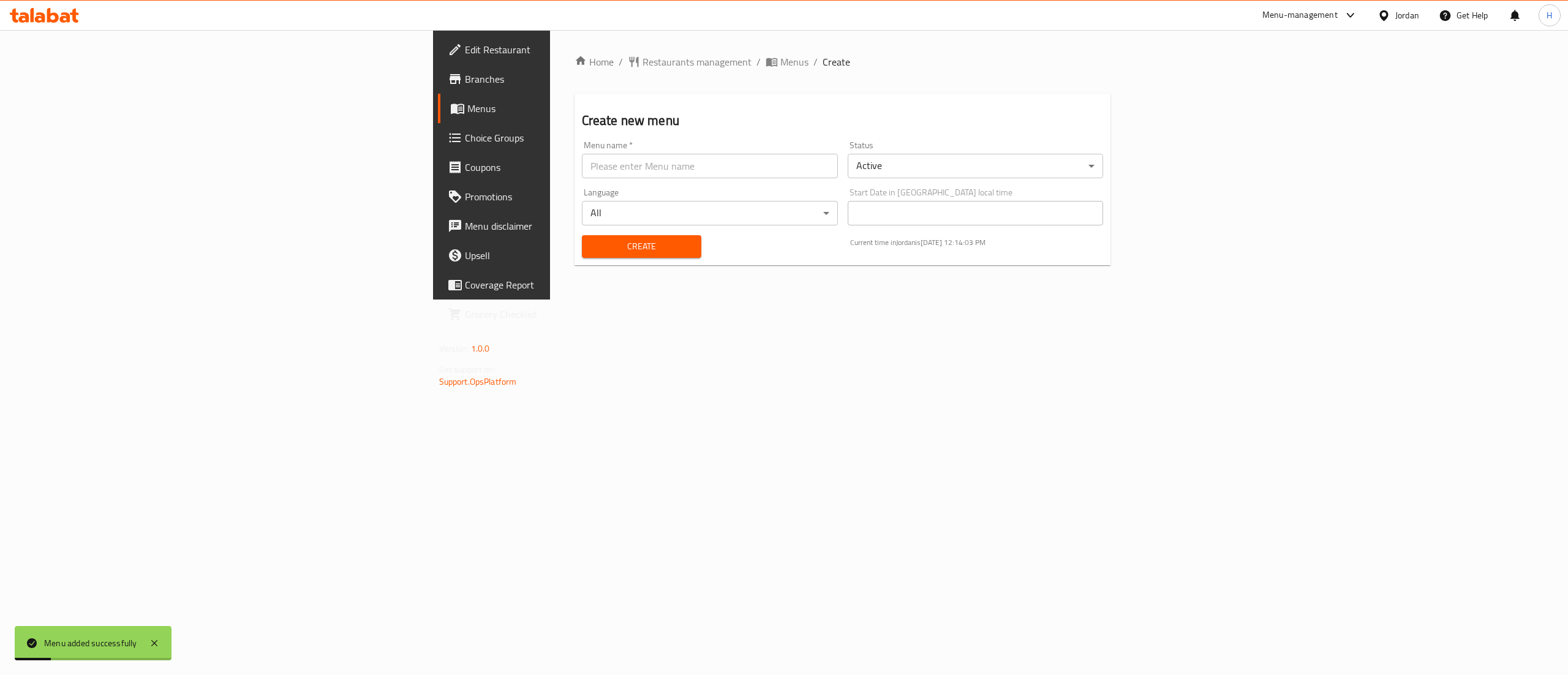
click at [467, 110] on span "Menus" at bounding box center [576, 108] width 218 height 15
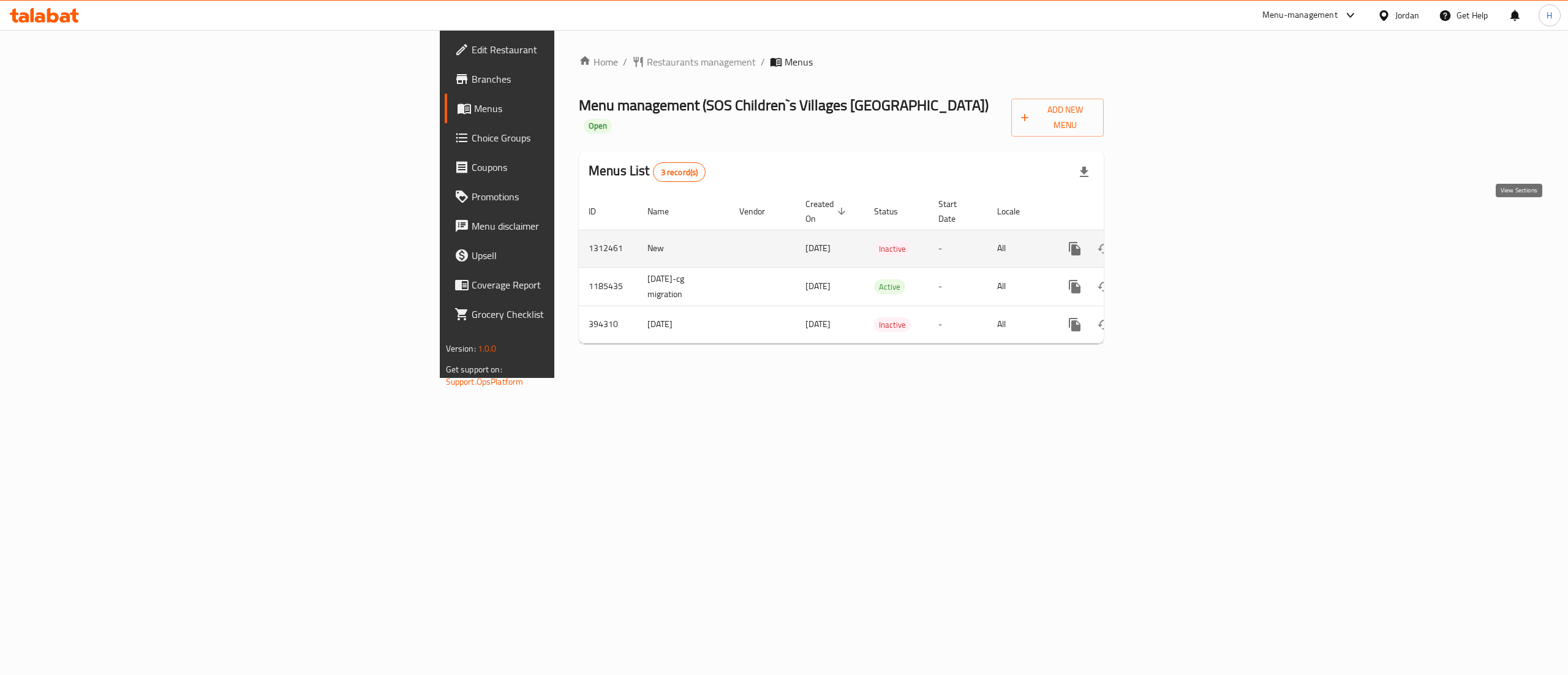
click at [1178, 234] on link "enhanced table" at bounding box center [1163, 249] width 29 height 29
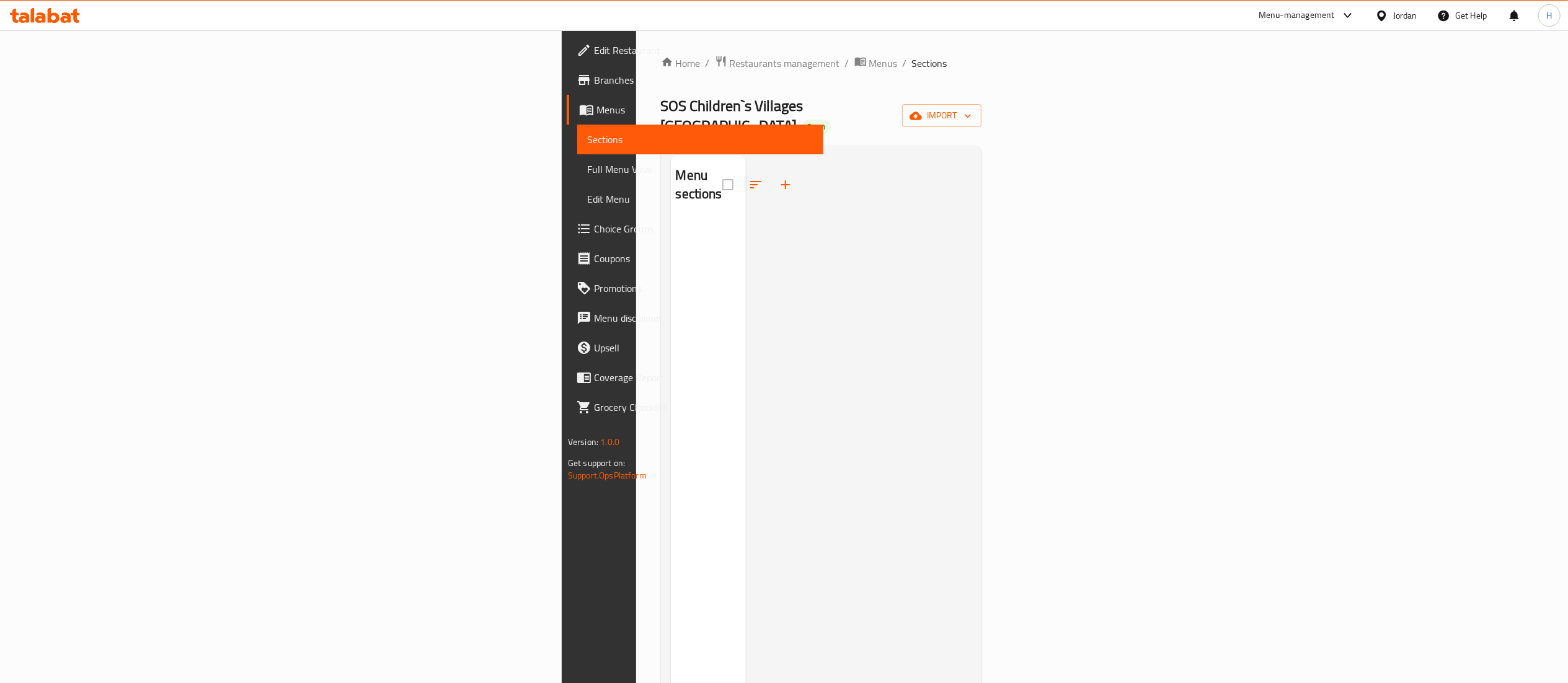
click at [671, 305] on div "Menu sections" at bounding box center [709, 497] width 75 height 683
click at [778, 177] on icon "button" at bounding box center [786, 185] width 15 height 15
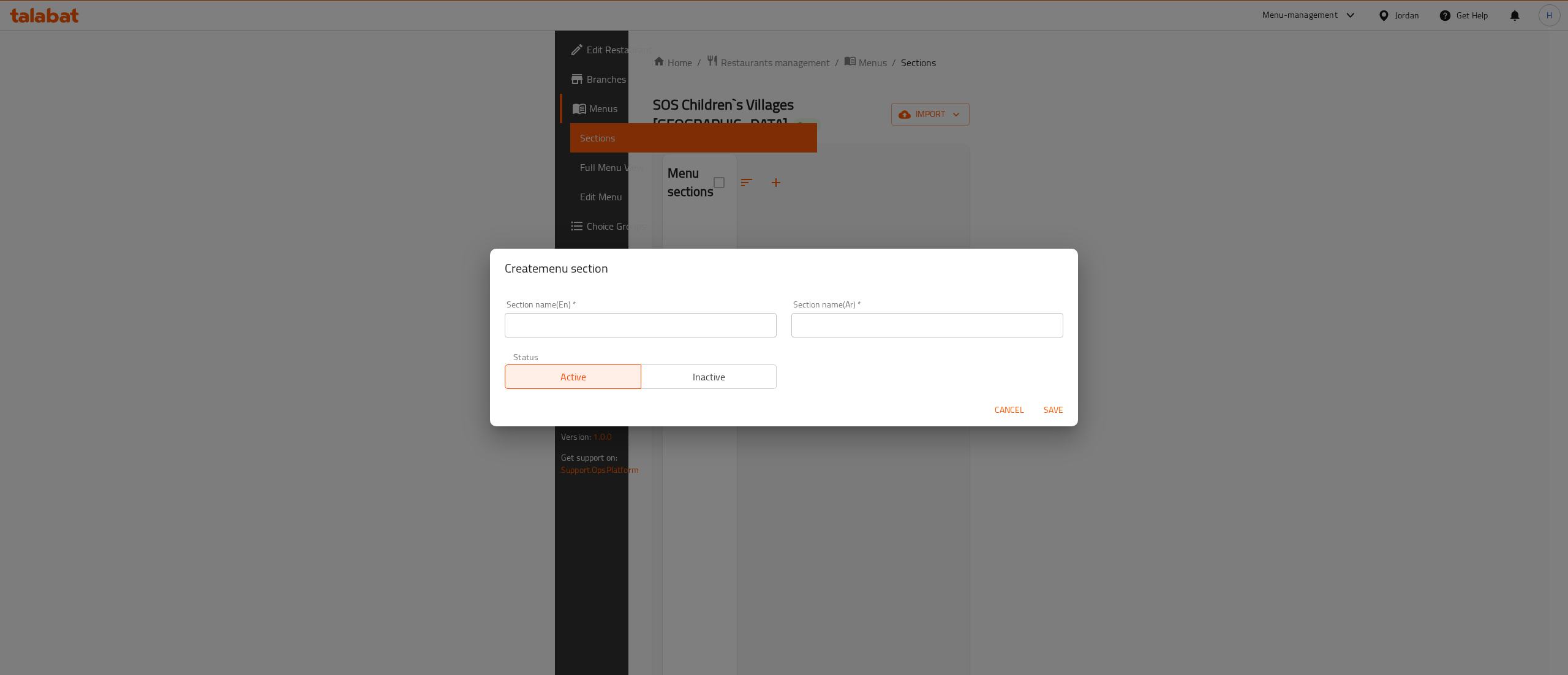
click at [596, 332] on input "text" at bounding box center [641, 325] width 272 height 25
type input "General Donation"
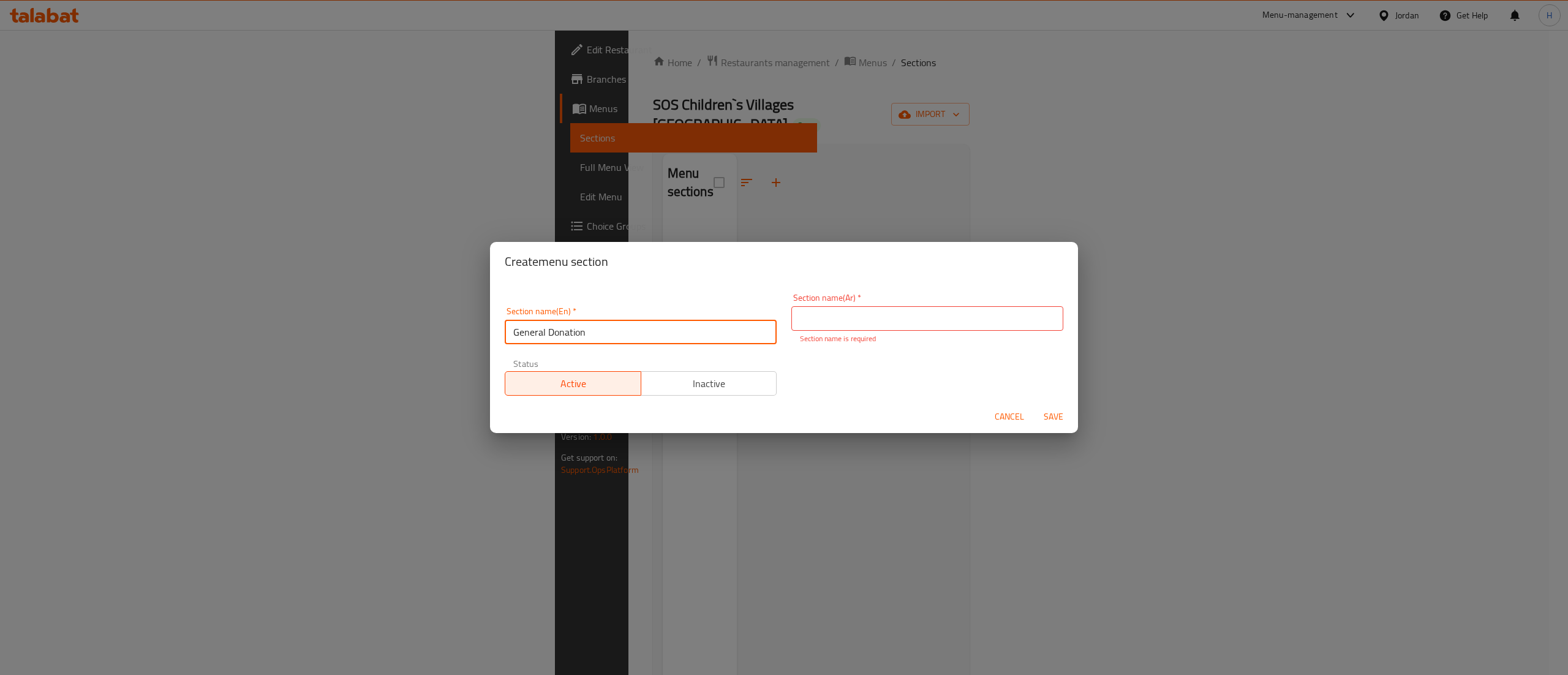
click at [543, 326] on input "General Donation" at bounding box center [641, 332] width 272 height 25
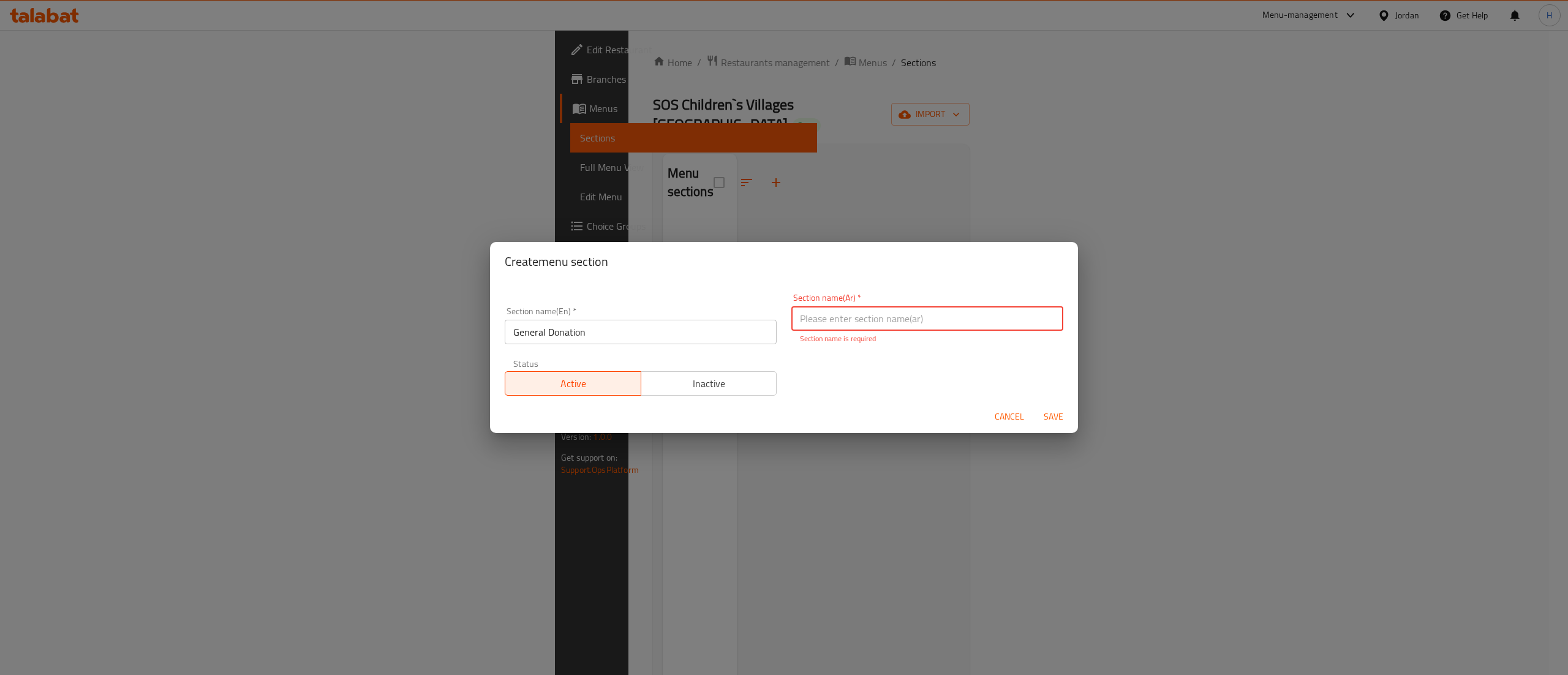
click at [861, 317] on input "text" at bounding box center [927, 319] width 272 height 25
paste input "التبرع العام"
type input "التبرع العام"
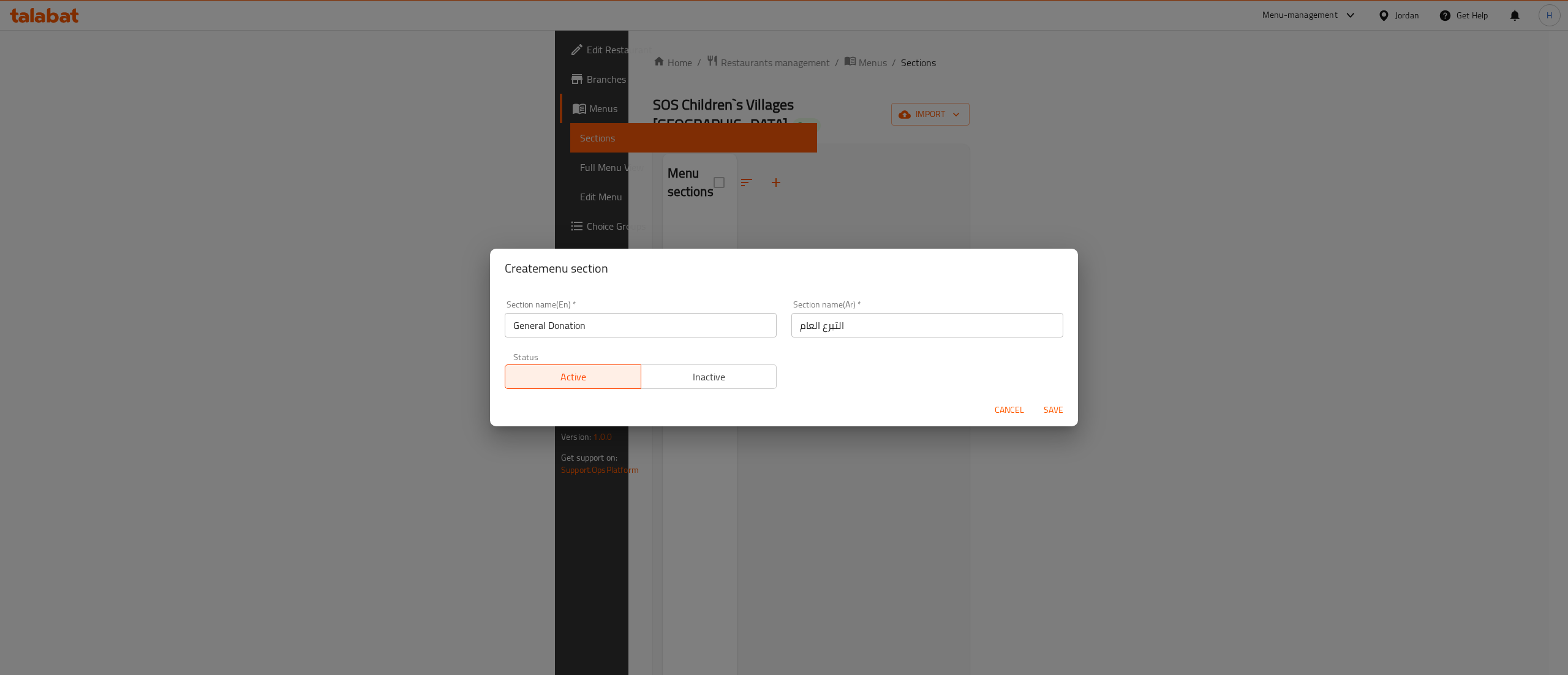
drag, startPoint x: 852, startPoint y: 396, endPoint x: 995, endPoint y: 400, distance: 143.1
click at [852, 395] on form "Section name(En)   * General Donation Section name(En) * Section name(Ar)   * ا…" at bounding box center [784, 357] width 588 height 138
click at [1048, 404] on span "Save" at bounding box center [1053, 410] width 29 height 15
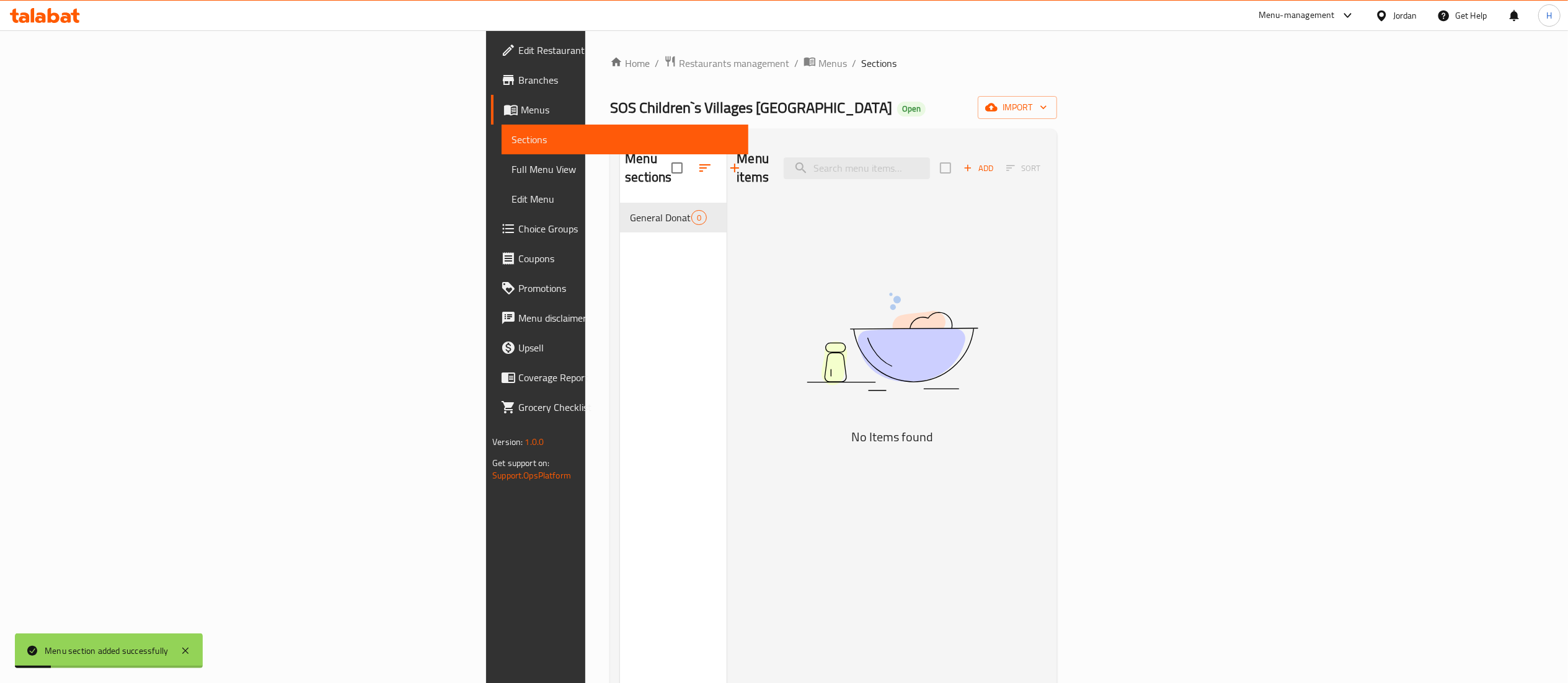
drag, startPoint x: 593, startPoint y: 245, endPoint x: 598, endPoint y: 203, distance: 42.3
click at [620, 245] on div "Menu sections General Donation 0" at bounding box center [674, 480] width 107 height 683
click at [731, 164] on icon "button" at bounding box center [735, 168] width 9 height 9
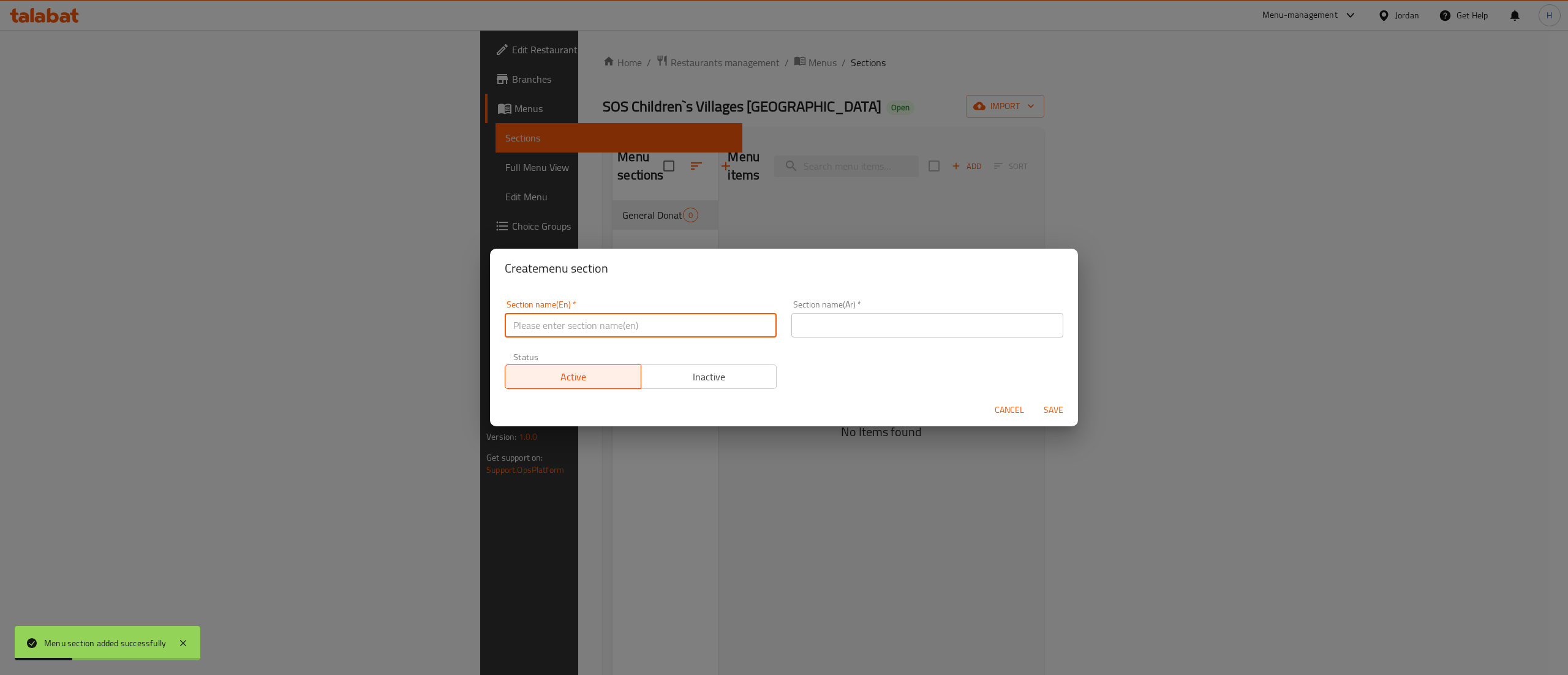
click at [578, 326] on input "text" at bounding box center [641, 325] width 272 height 25
paste input "Food Donation"
type input "Food Donation"
drag, startPoint x: 844, startPoint y: 315, endPoint x: 903, endPoint y: 240, distance: 95.4
click at [844, 315] on input "text" at bounding box center [927, 325] width 272 height 25
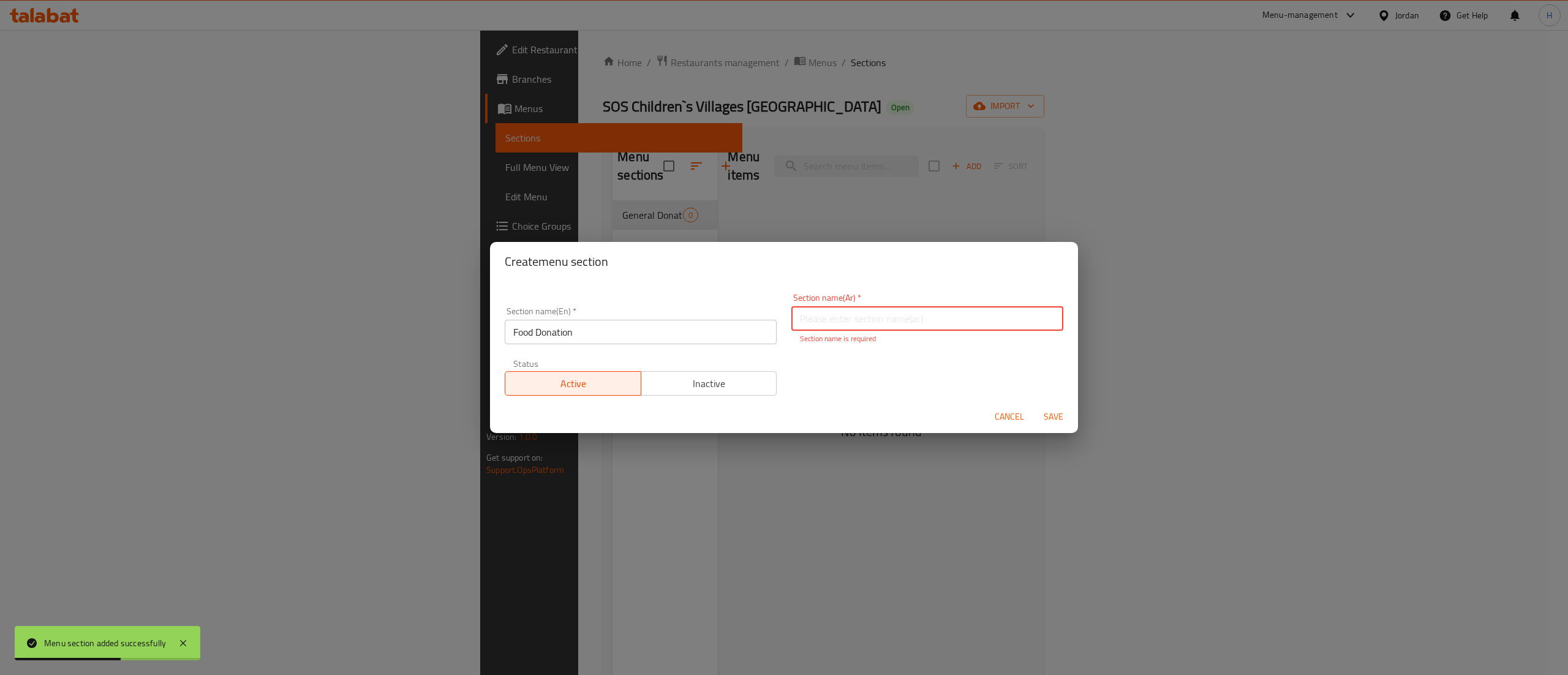
paste input "التبرع بالطعام"
type input "التبرع بالطعام"
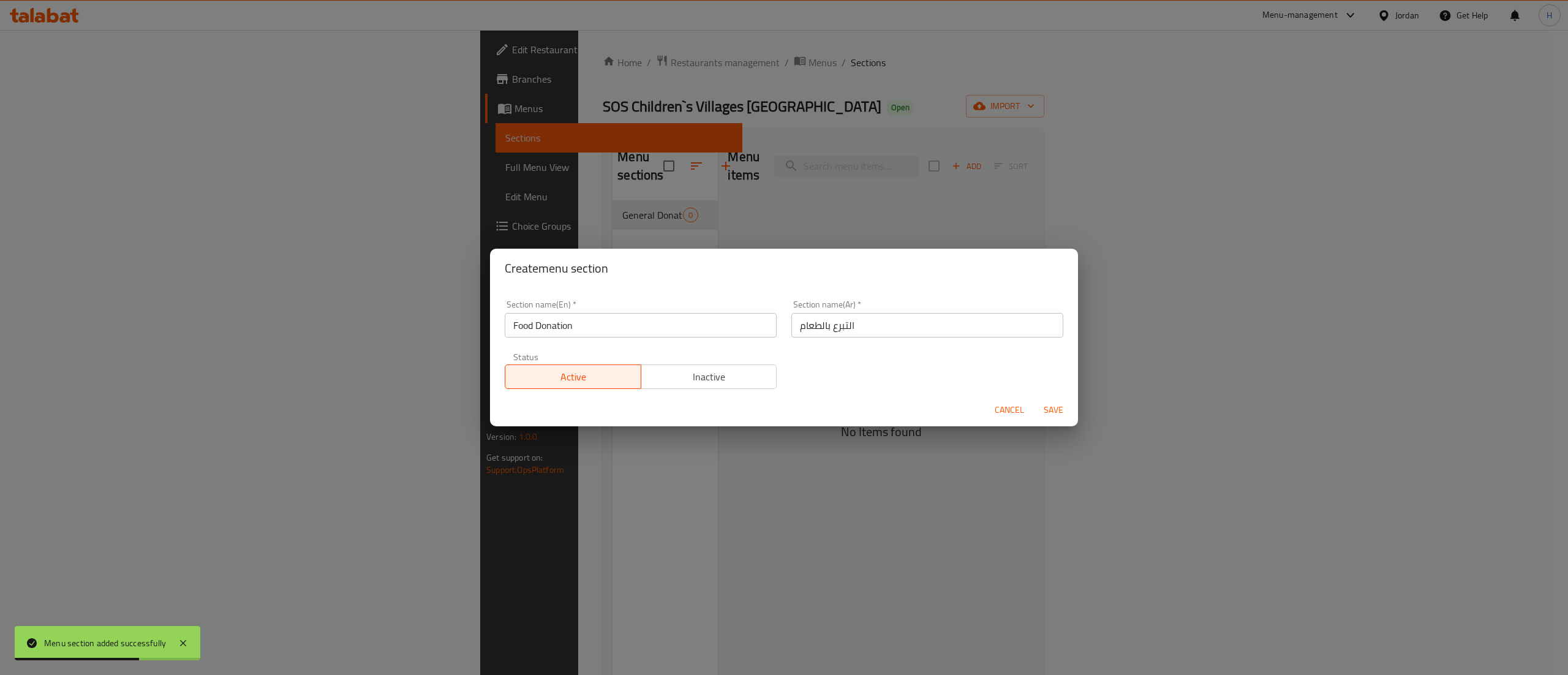
click at [1044, 423] on div "Cancel Save" at bounding box center [784, 410] width 588 height 32
click at [1053, 404] on span "Save" at bounding box center [1053, 410] width 29 height 15
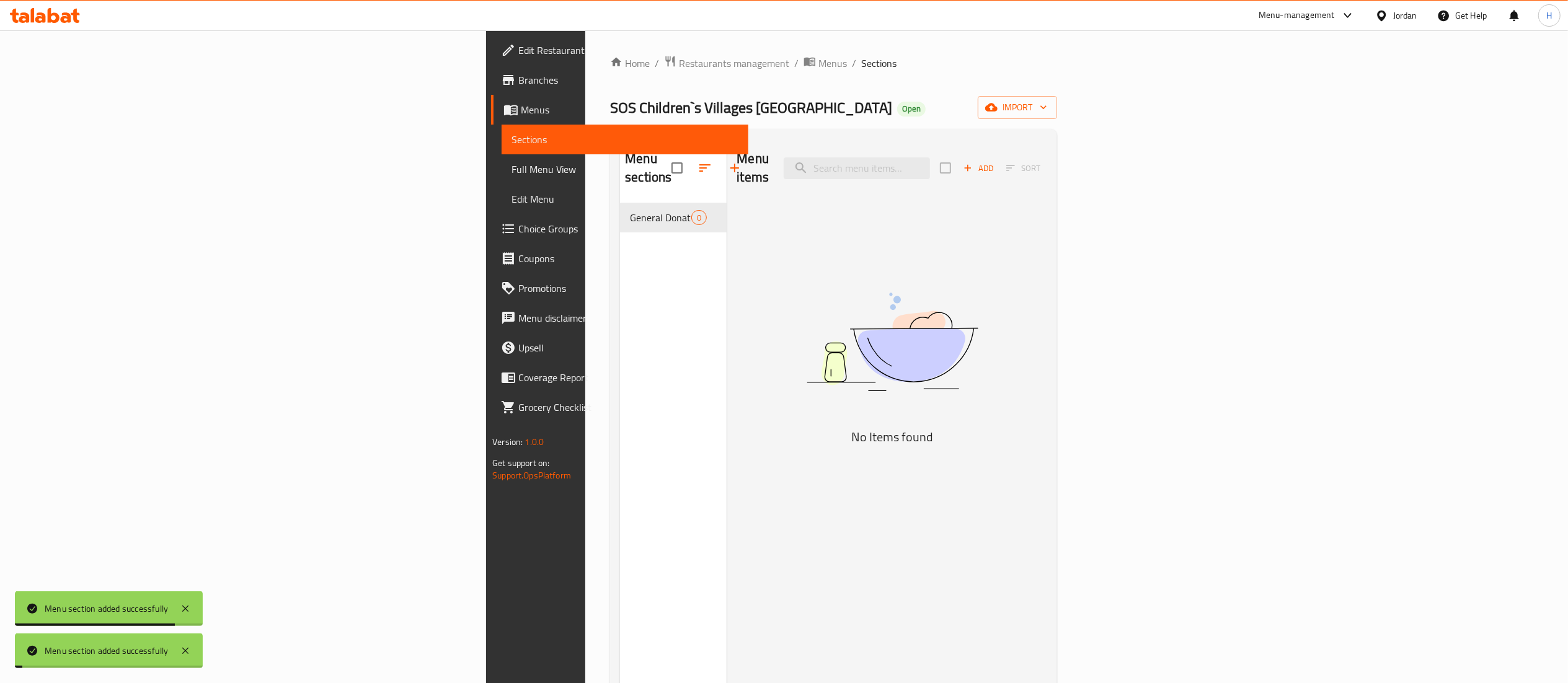
click at [620, 260] on div "Menu sections General Donation 0" at bounding box center [674, 480] width 107 height 683
click at [720, 153] on button "button" at bounding box center [734, 167] width 29 height 29
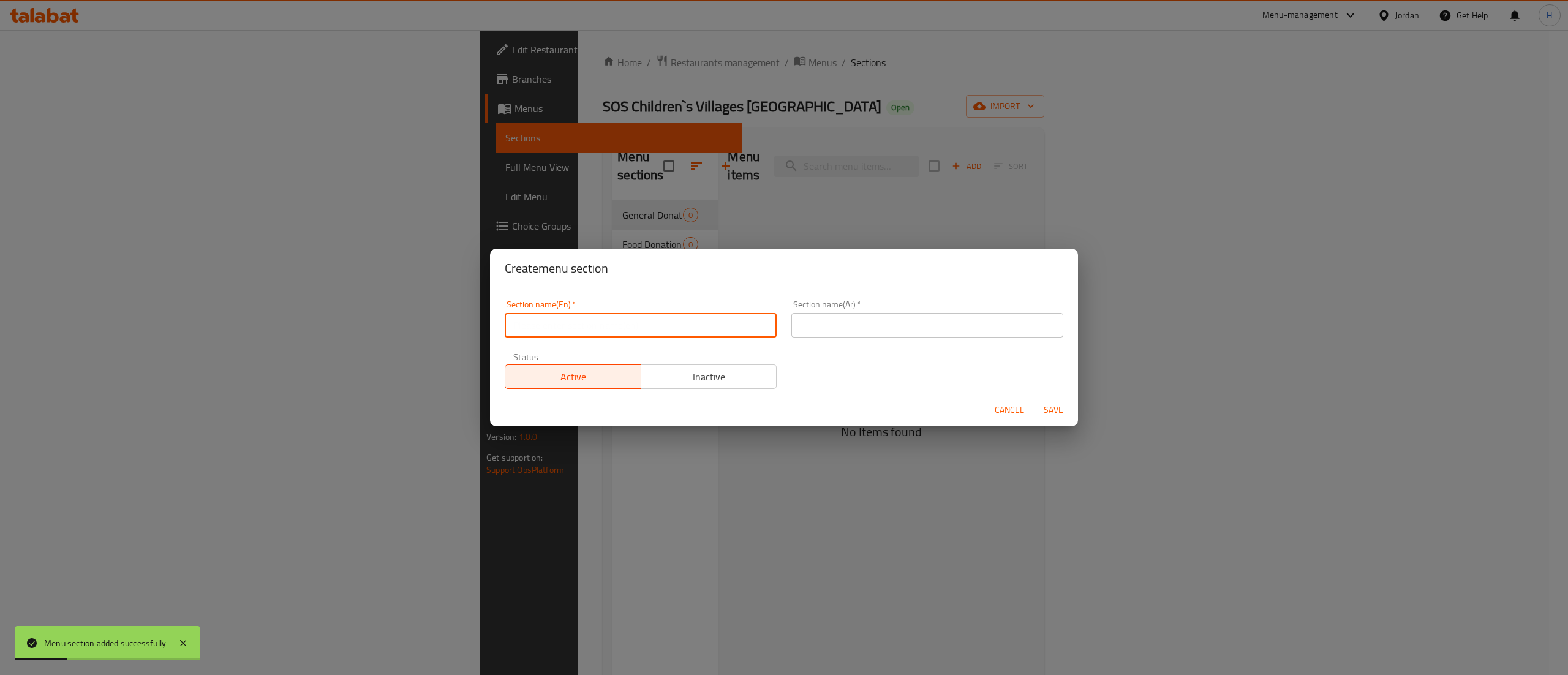
click at [662, 328] on input "text" at bounding box center [641, 325] width 272 height 25
paste input "Zakat"
type input "Zakat"
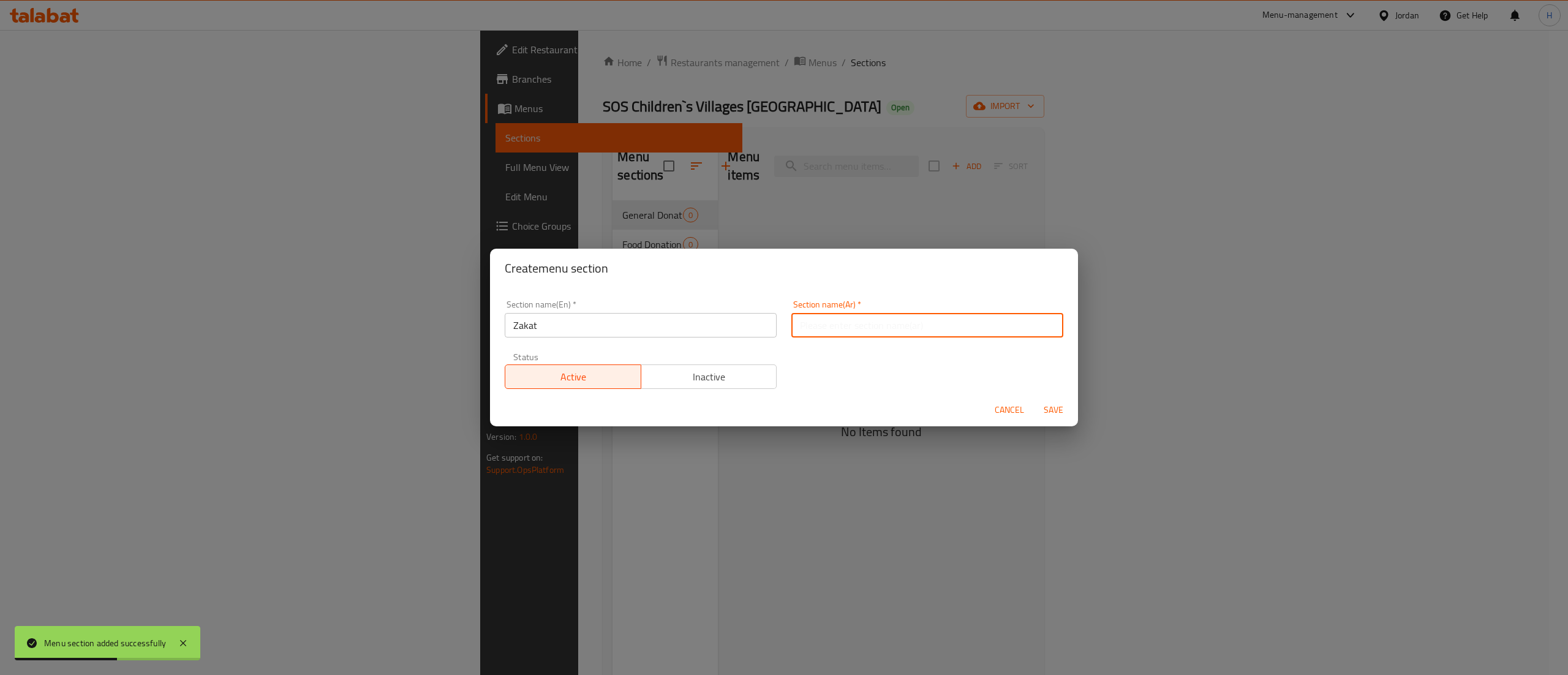
click at [873, 329] on input "text" at bounding box center [927, 325] width 272 height 25
paste input "الزكاة"
type input "الزكاة"
click at [1056, 412] on span "Save" at bounding box center [1053, 410] width 29 height 15
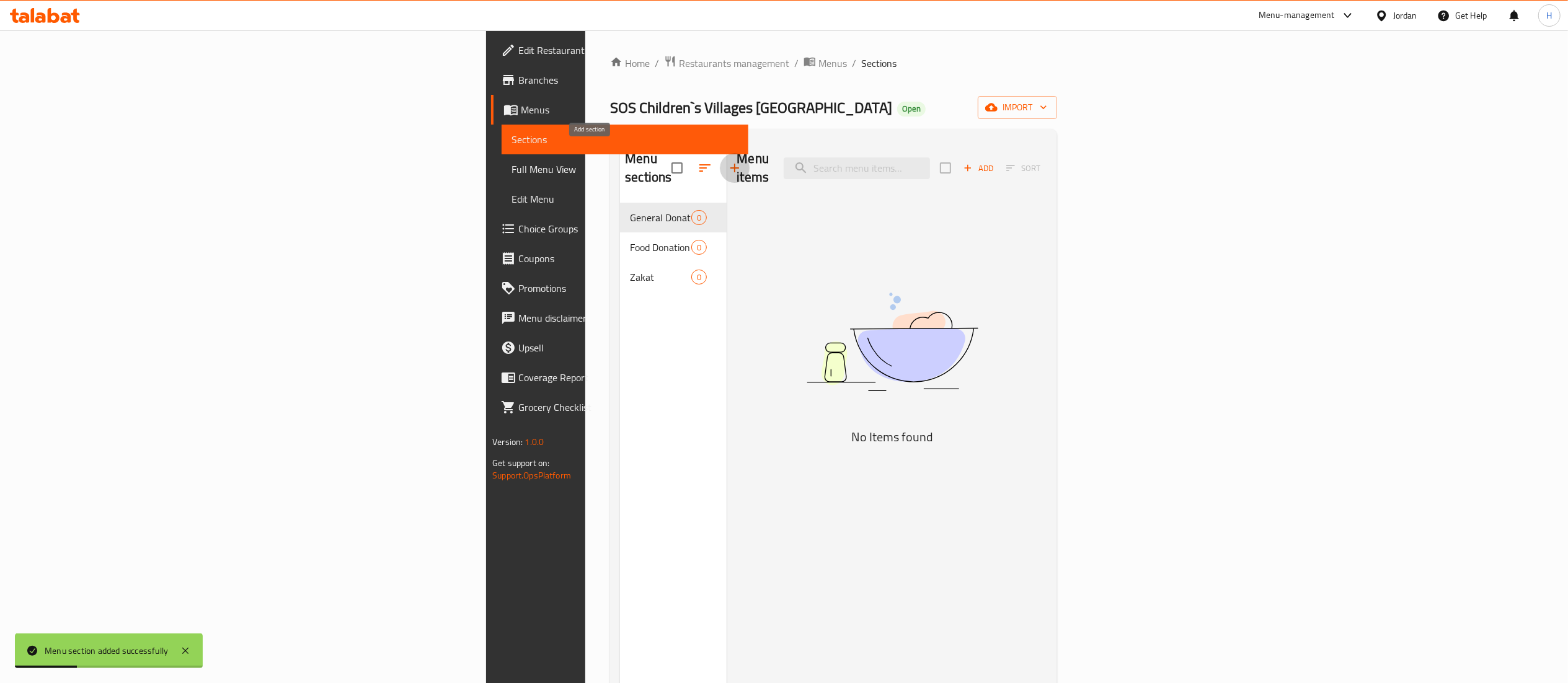
click at [728, 161] on icon "button" at bounding box center [735, 168] width 15 height 15
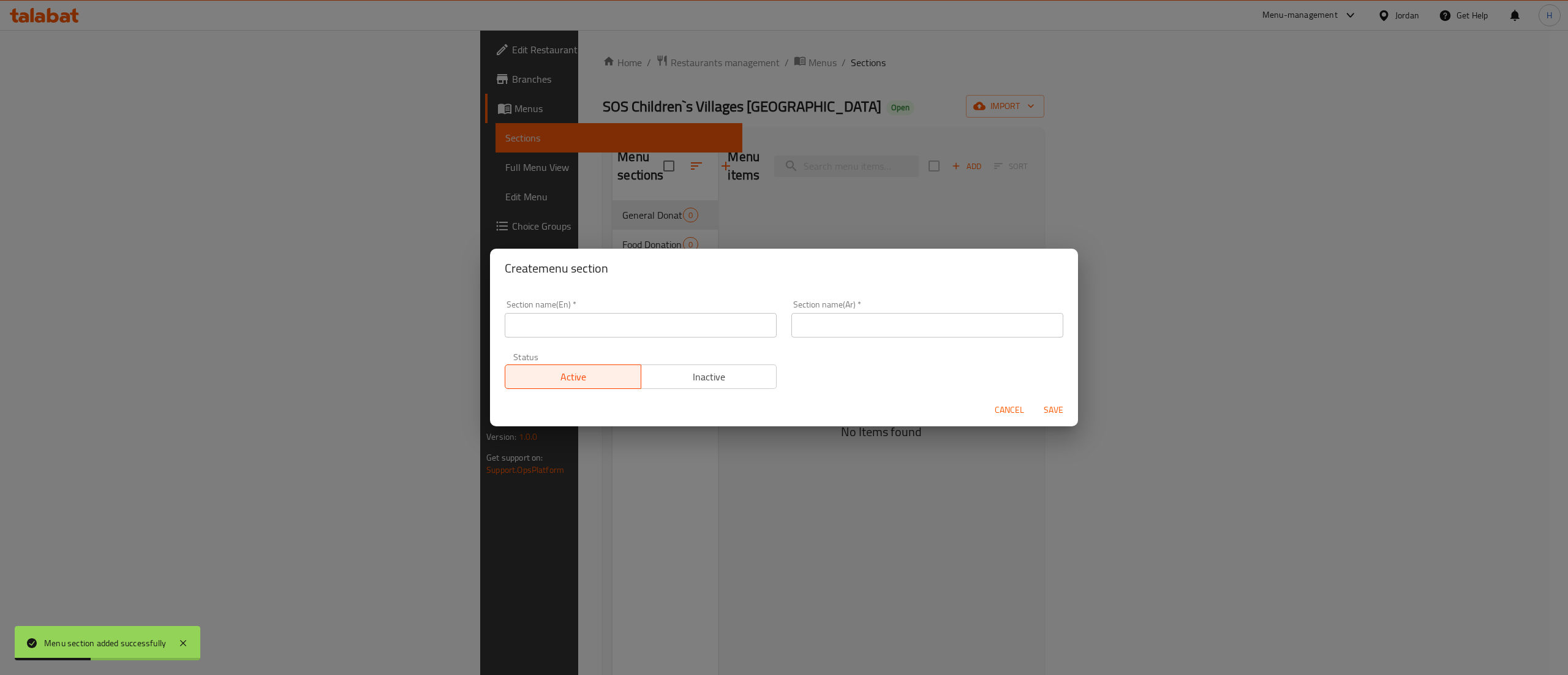
click at [609, 328] on input "text" at bounding box center [641, 325] width 272 height 25
paste input "Monthly Sponsorship"
type input "Monthly Sponsorship"
drag, startPoint x: 919, startPoint y: 327, endPoint x: 927, endPoint y: 333, distance: 10.0
click at [919, 327] on input "text" at bounding box center [927, 325] width 272 height 25
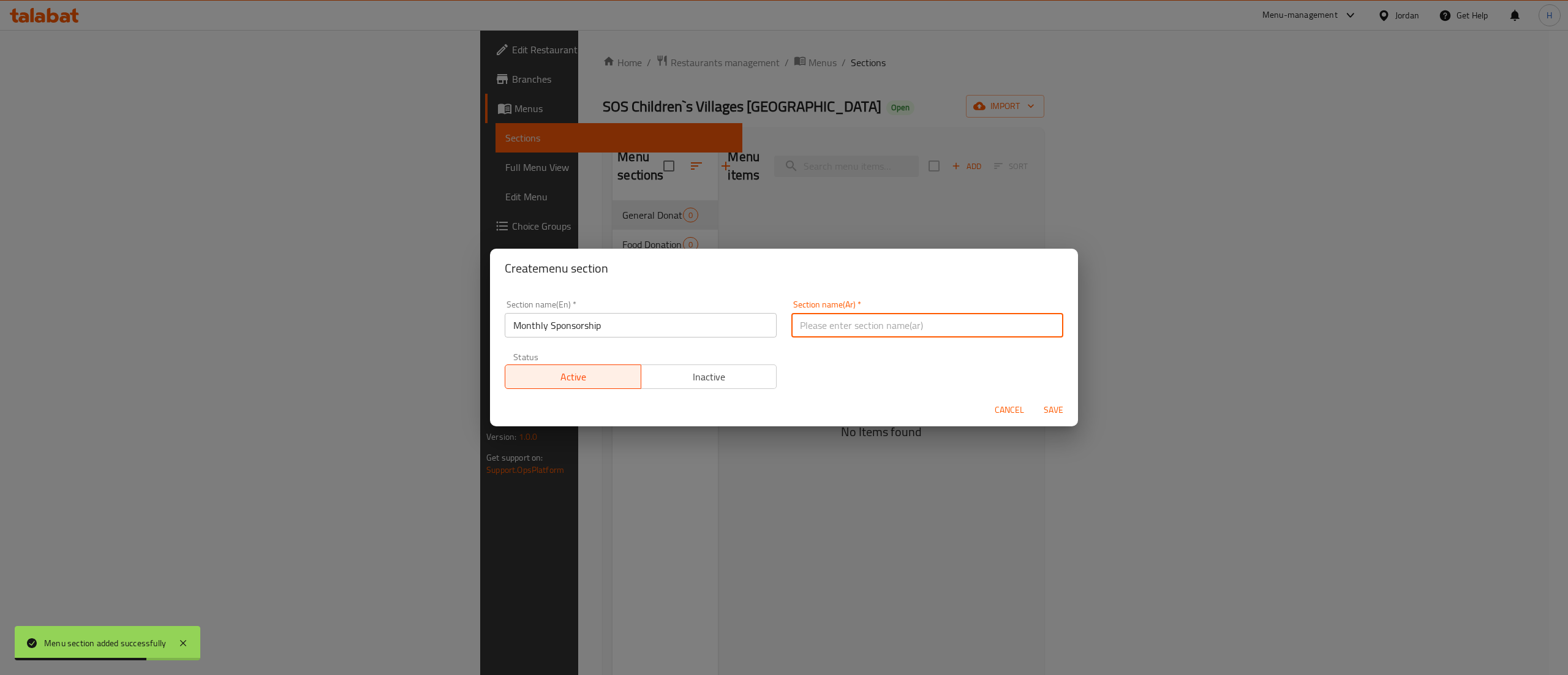
paste input "الرعاية الشهرية"
type input "الرعاية الشهرية"
click at [1061, 404] on span "Save" at bounding box center [1053, 410] width 29 height 15
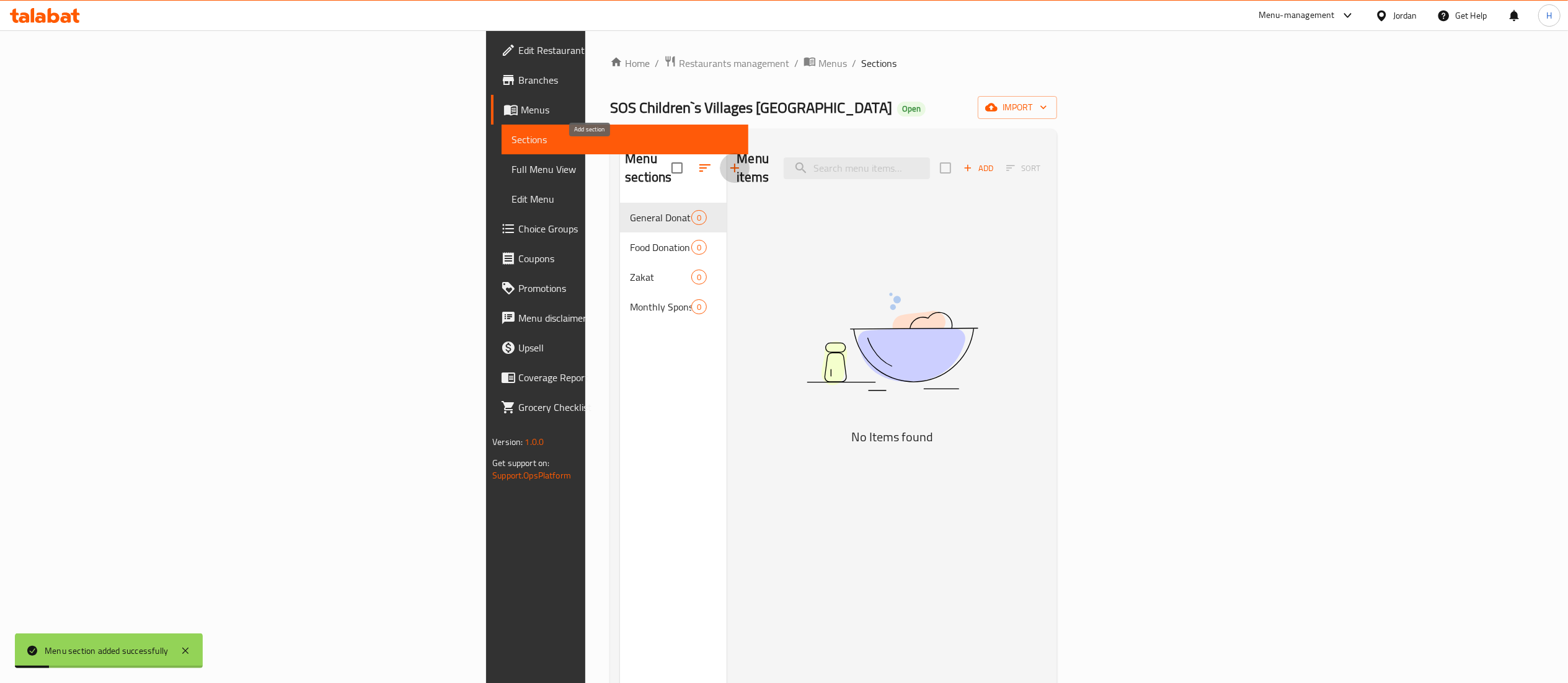
click at [728, 161] on icon "button" at bounding box center [735, 168] width 15 height 15
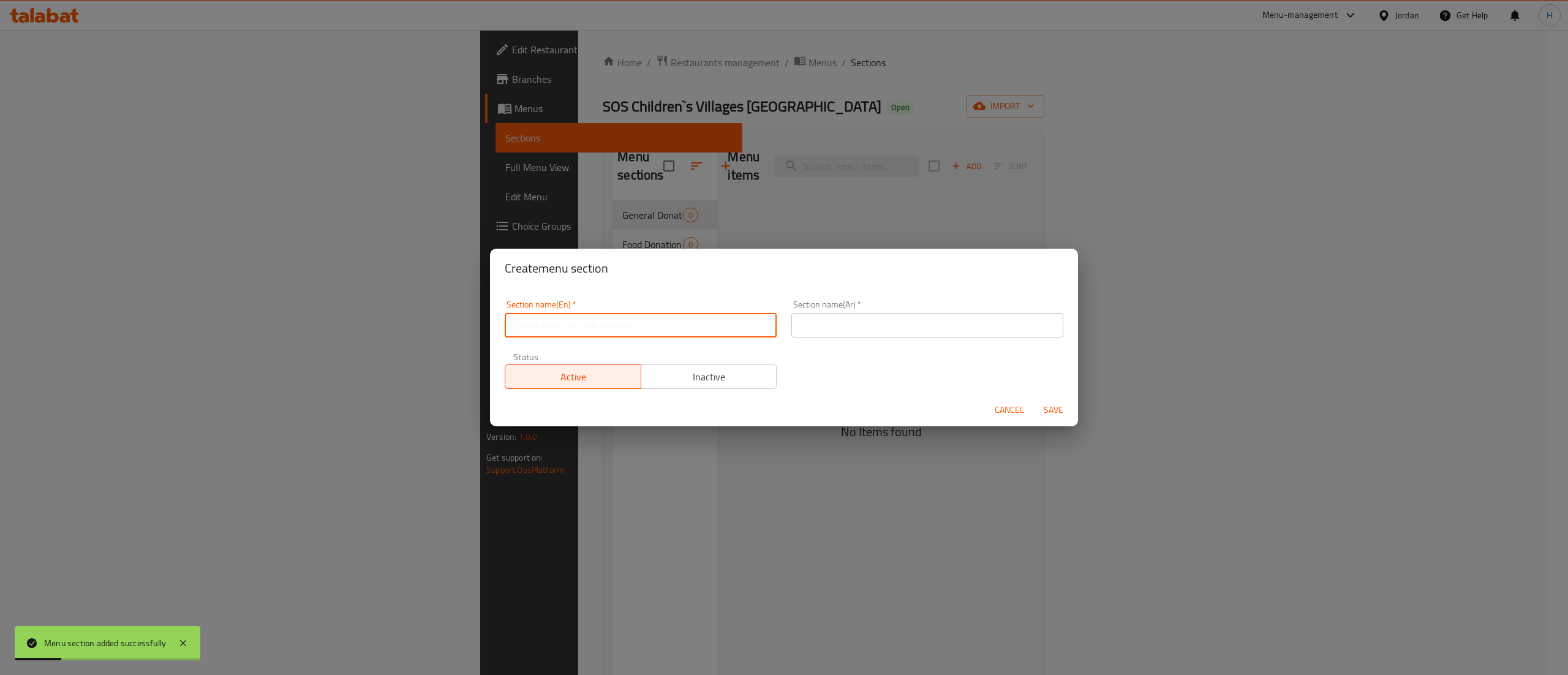
click at [603, 330] on input "text" at bounding box center [641, 325] width 272 height 25
paste input "Support Education"
type input "Support Education"
drag, startPoint x: 862, startPoint y: 318, endPoint x: 909, endPoint y: 267, distance: 69.4
click at [862, 318] on input "text" at bounding box center [927, 325] width 272 height 25
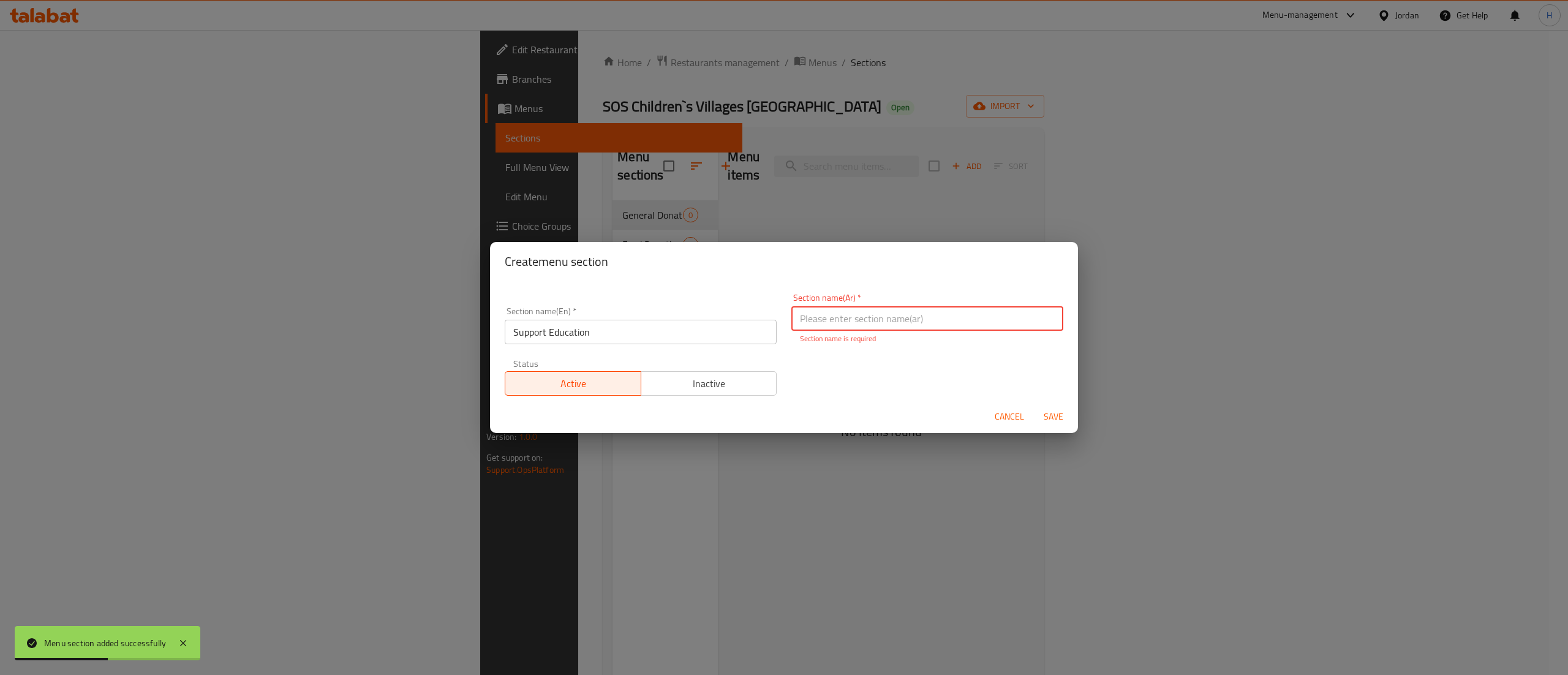
click at [868, 317] on input "text" at bounding box center [927, 319] width 272 height 25
paste input "دعم التعليم"
type input "دعم التعليم"
click at [958, 395] on form "Section name(En)   * Support Education Section name(En) * Section name(Ar)   * …" at bounding box center [784, 357] width 588 height 152
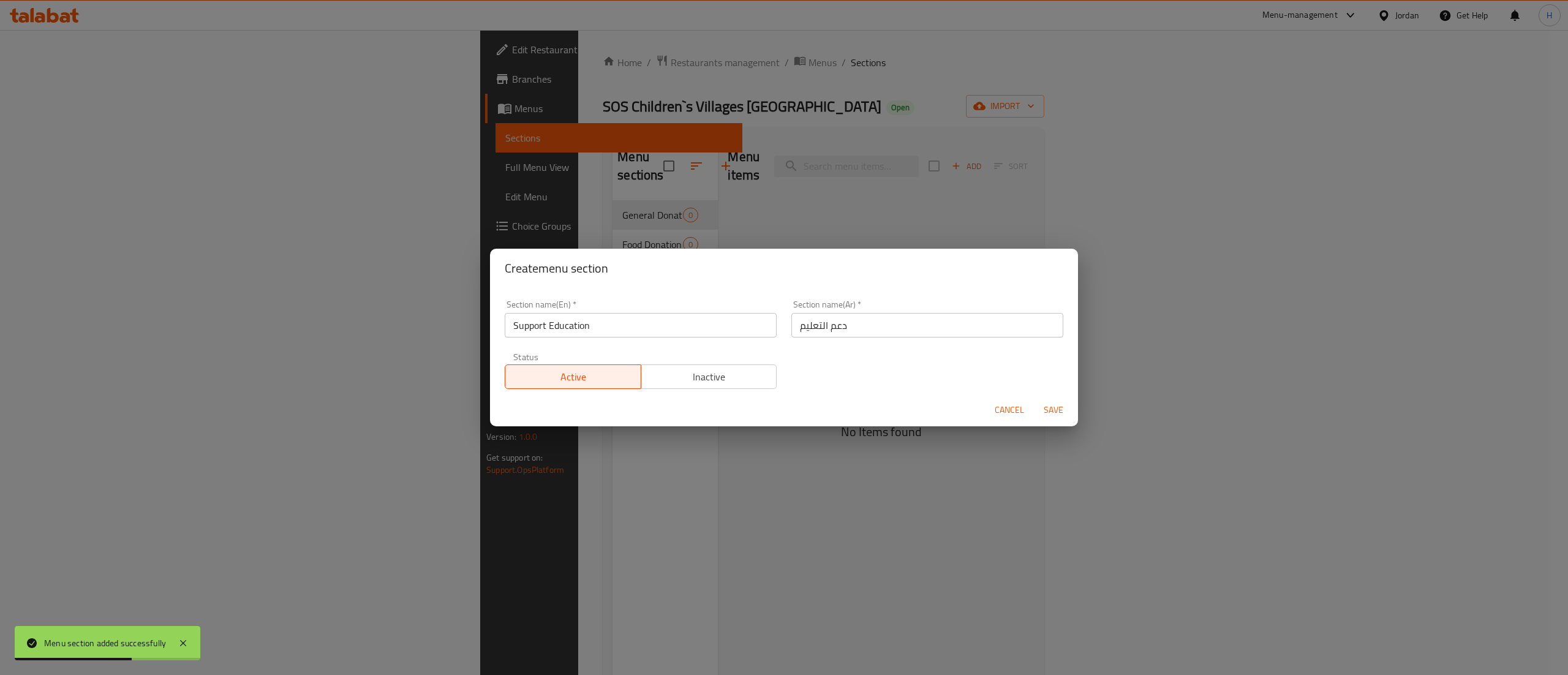
click at [1066, 412] on span "Save" at bounding box center [1053, 410] width 29 height 15
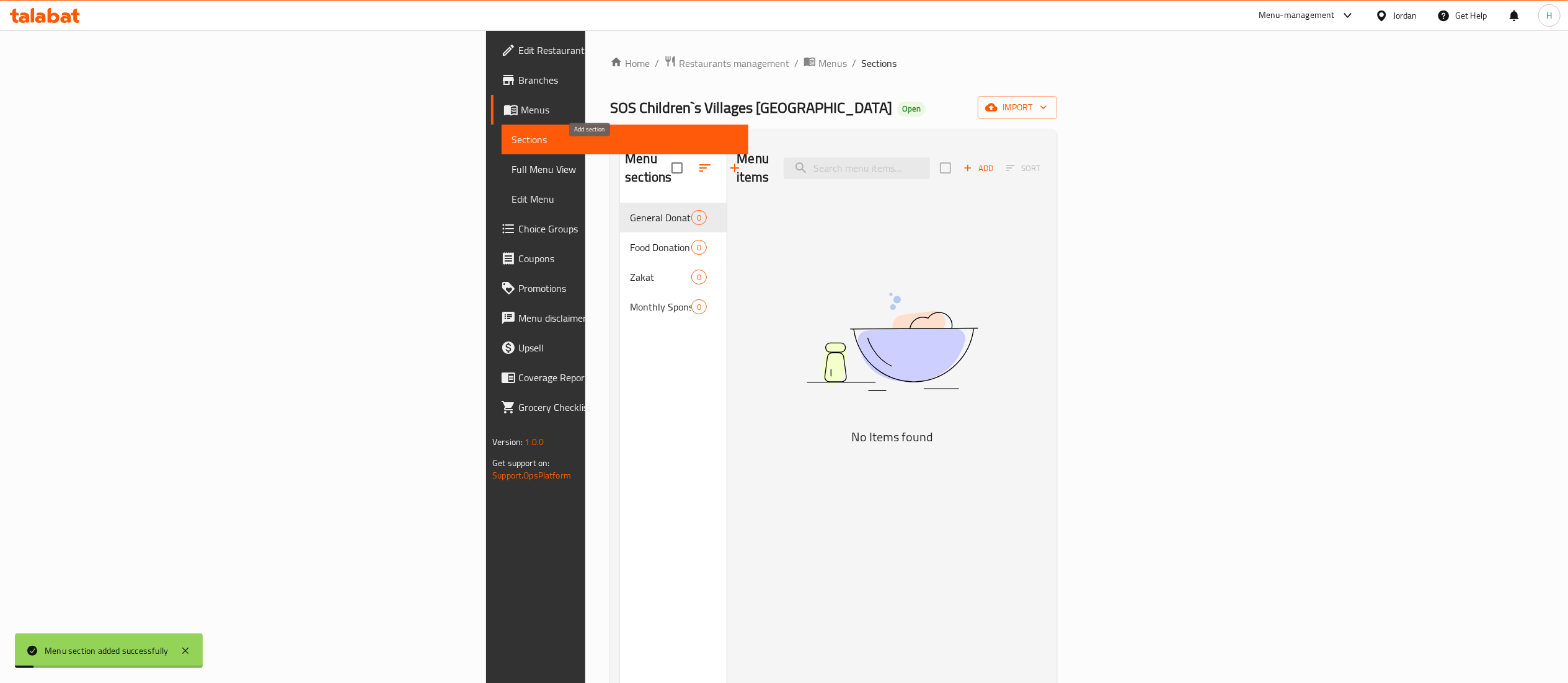
click at [731, 164] on icon "button" at bounding box center [735, 168] width 9 height 9
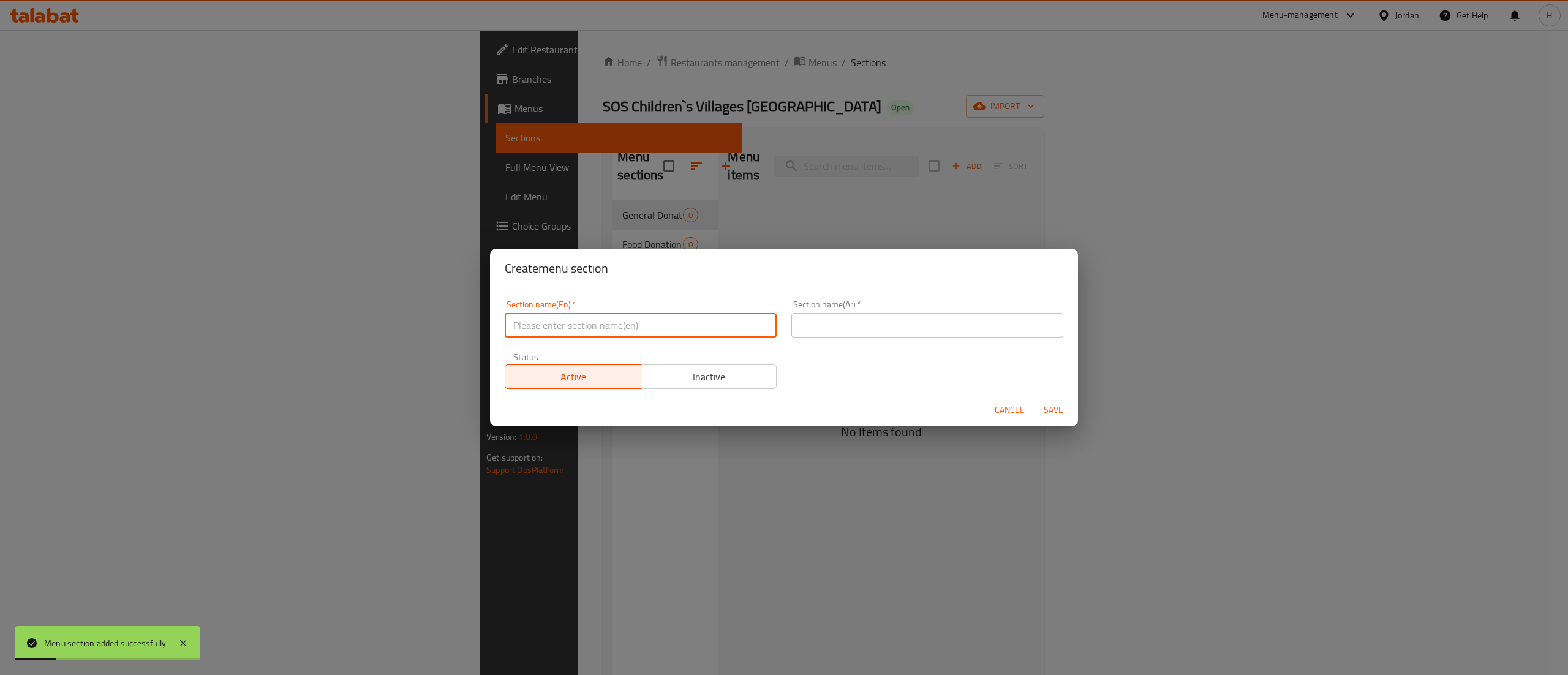
click at [684, 322] on input "text" at bounding box center [641, 325] width 272 height 25
paste input "Sadaqa"
type input "Sadaqa"
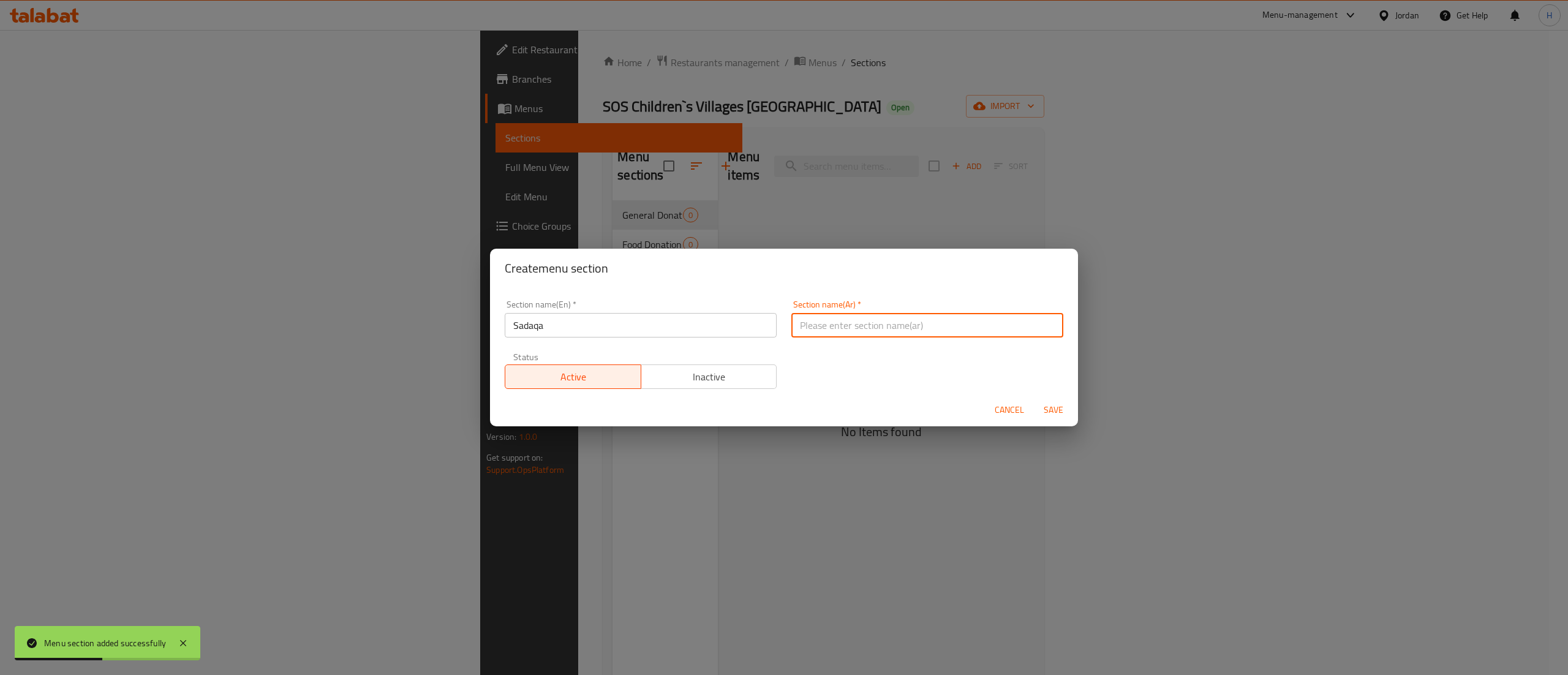
click at [856, 318] on input "text" at bounding box center [927, 325] width 272 height 25
paste input "صدقة"
type input "صدقة"
click at [867, 408] on div "Cancel Save" at bounding box center [784, 410] width 588 height 32
click at [1053, 413] on span "Save" at bounding box center [1053, 410] width 29 height 15
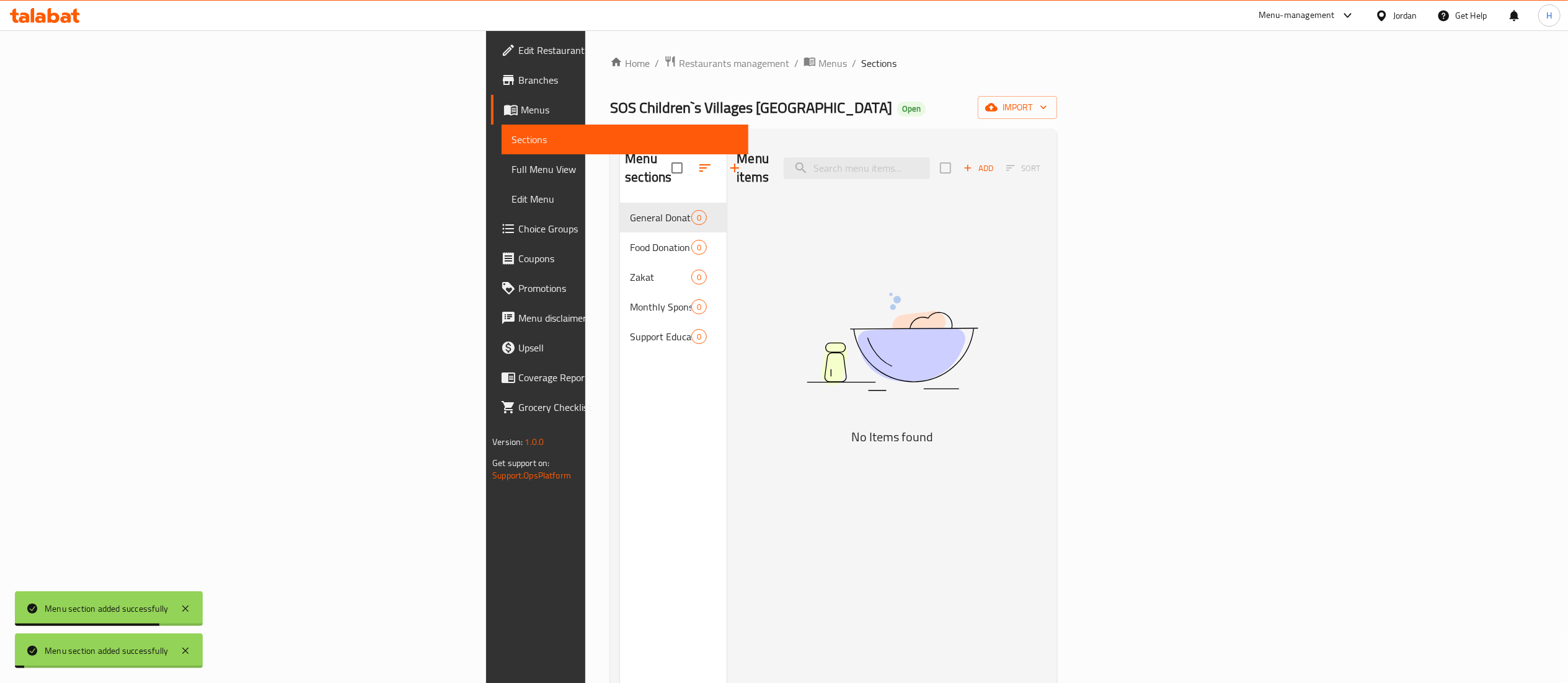
click at [620, 384] on div "Menu sections General Donation 0 Food Donation 0 Zakat 0 Monthly Sponsorship 0 …" at bounding box center [674, 480] width 107 height 683
click at [620, 401] on div "Menu sections General Donation 0 Food Donation 0 Zakat 0 Monthly Sponsorship 0 …" at bounding box center [674, 480] width 107 height 683
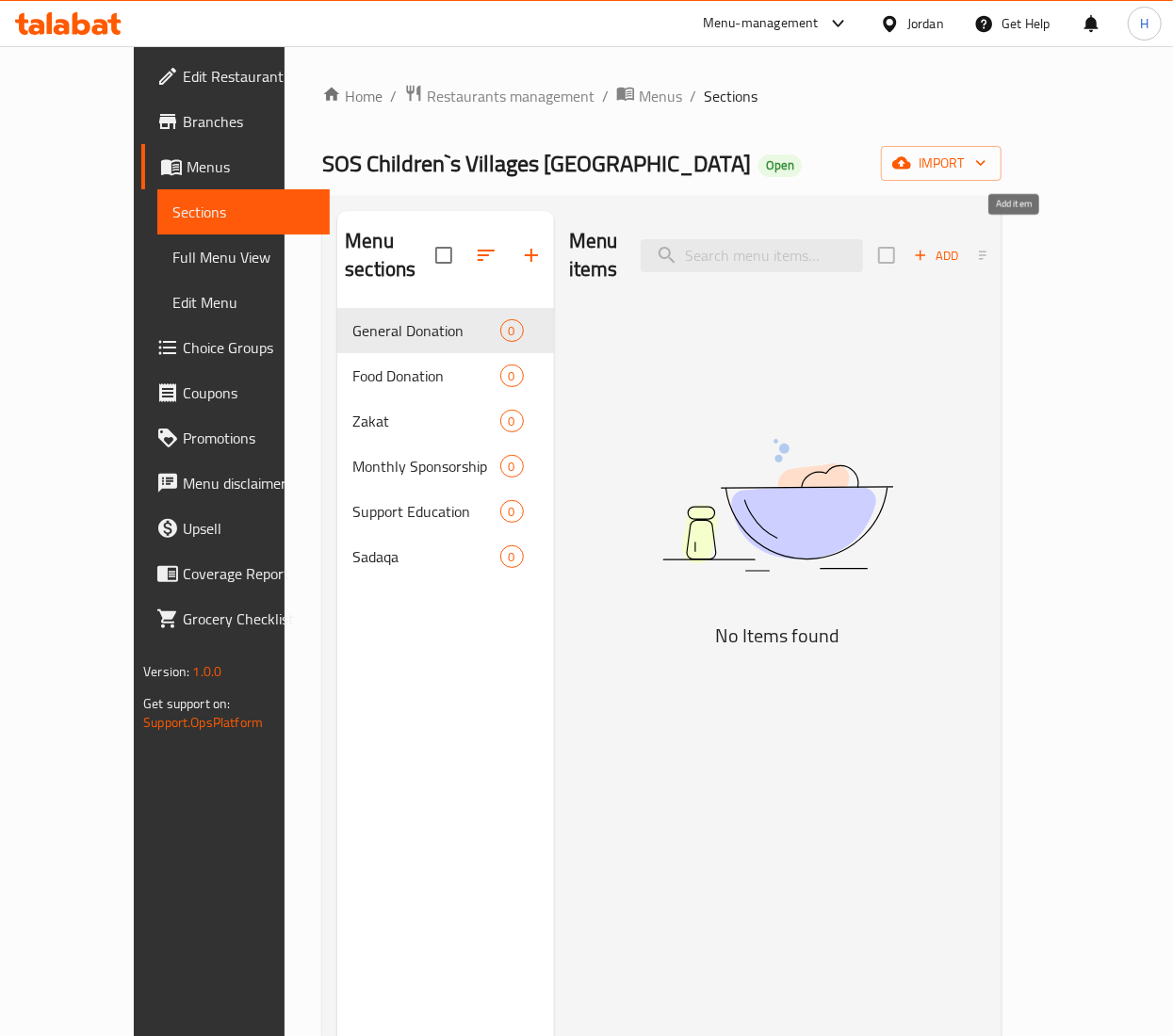
click at [961, 245] on span "Add" at bounding box center [936, 255] width 51 height 22
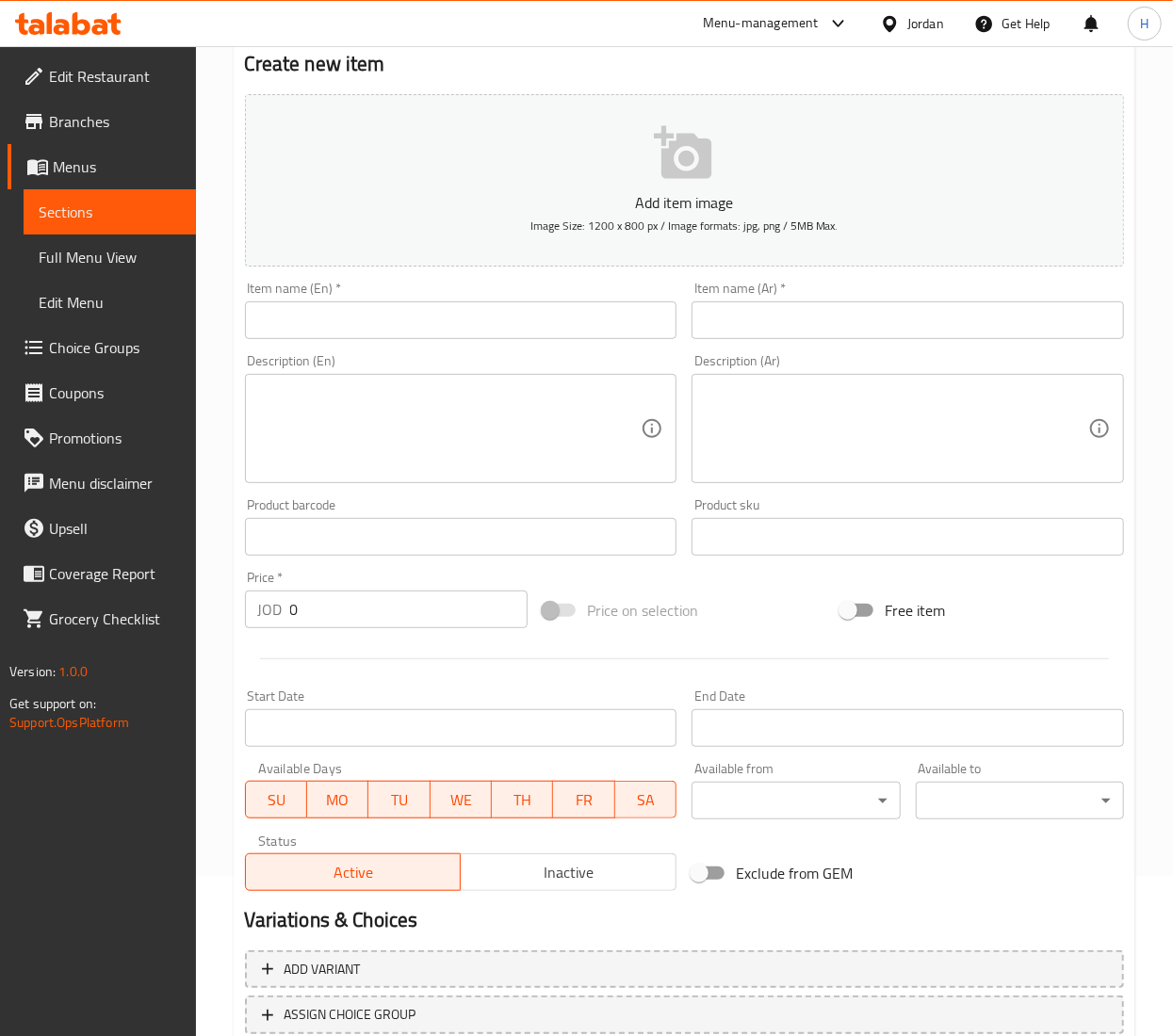
scroll to position [294, 0]
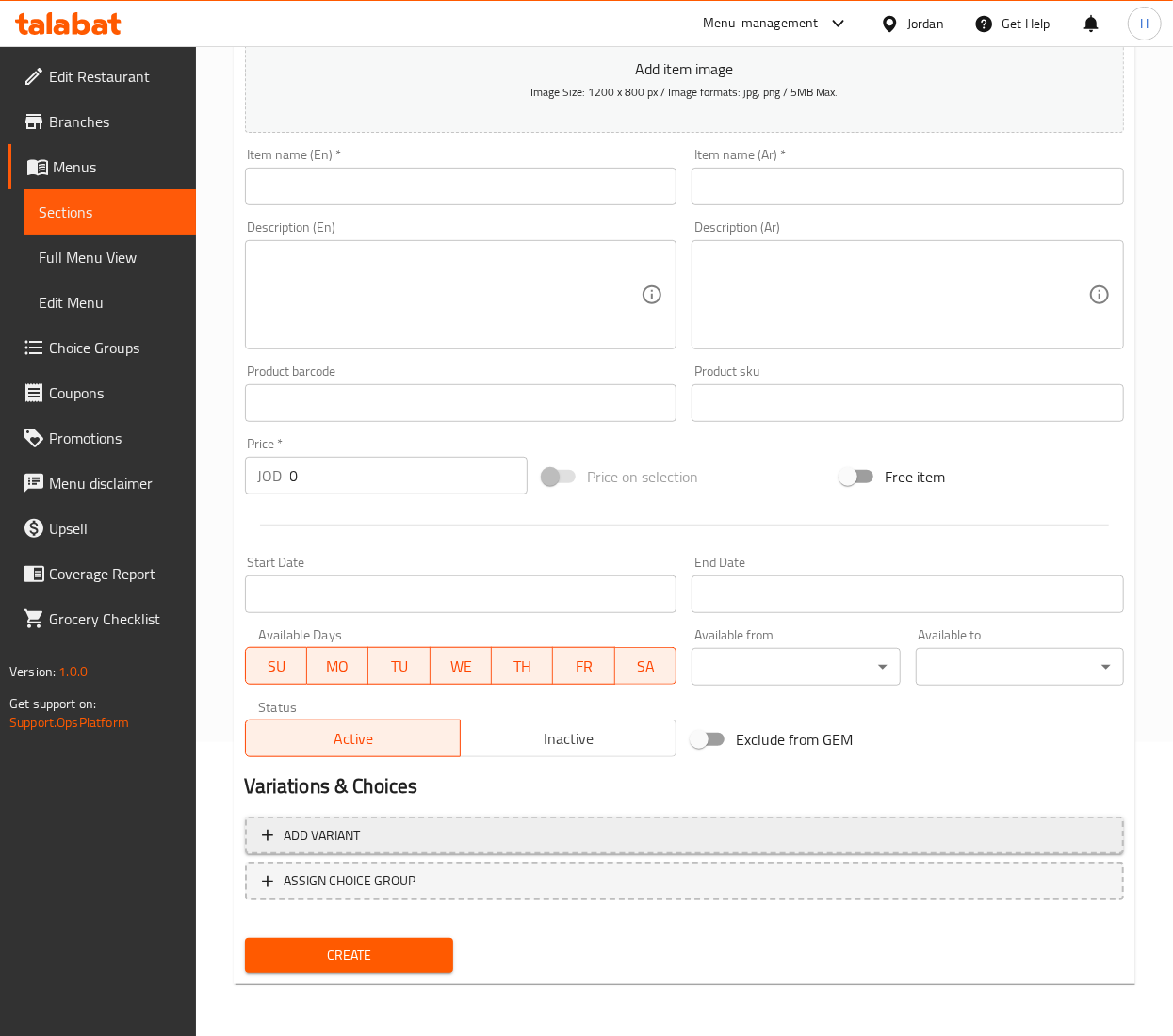
click at [928, 820] on button "Add variant" at bounding box center [684, 836] width 879 height 39
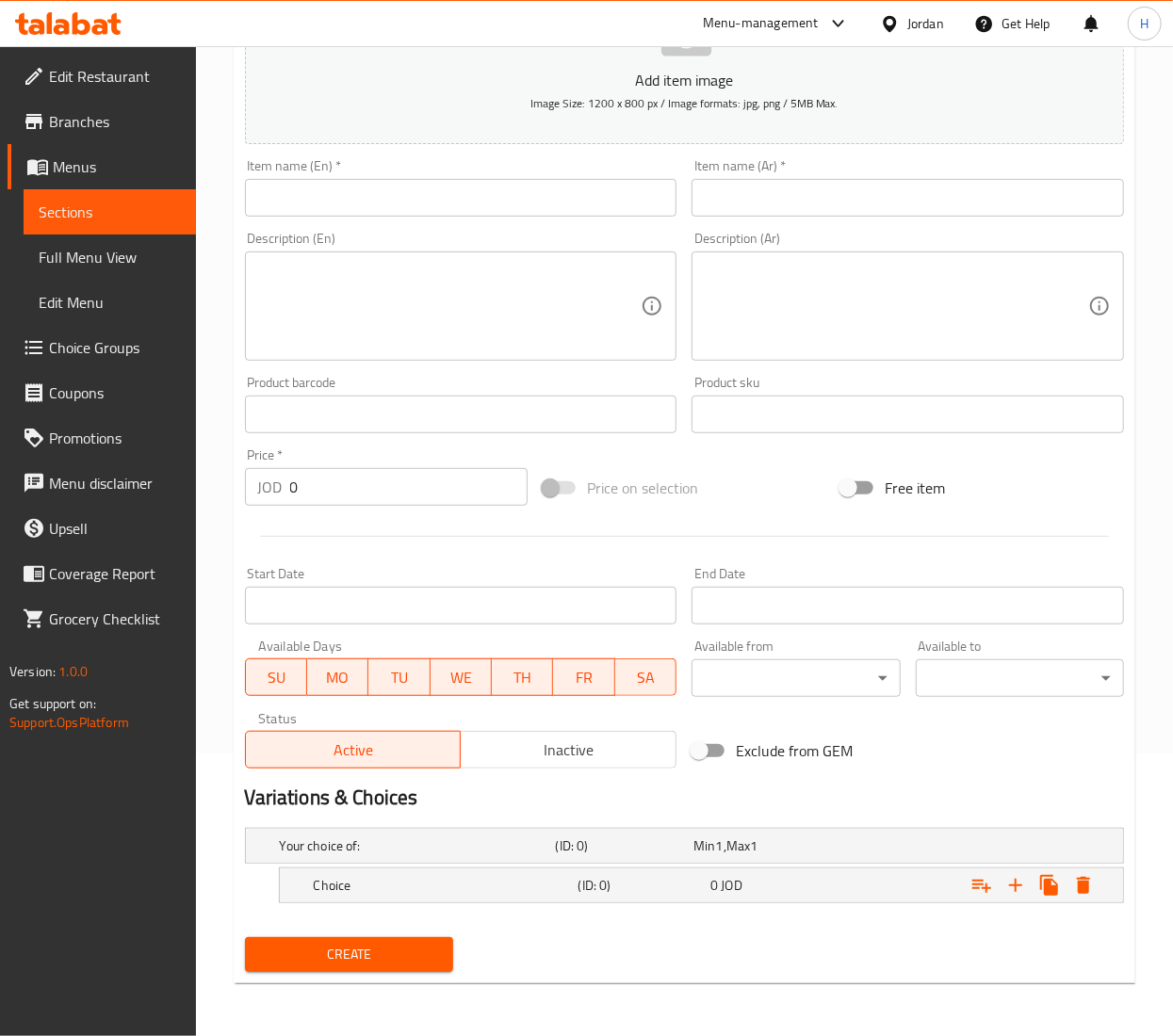
scroll to position [285, 0]
click at [1019, 884] on icon "Expand" at bounding box center [1016, 885] width 13 height 13
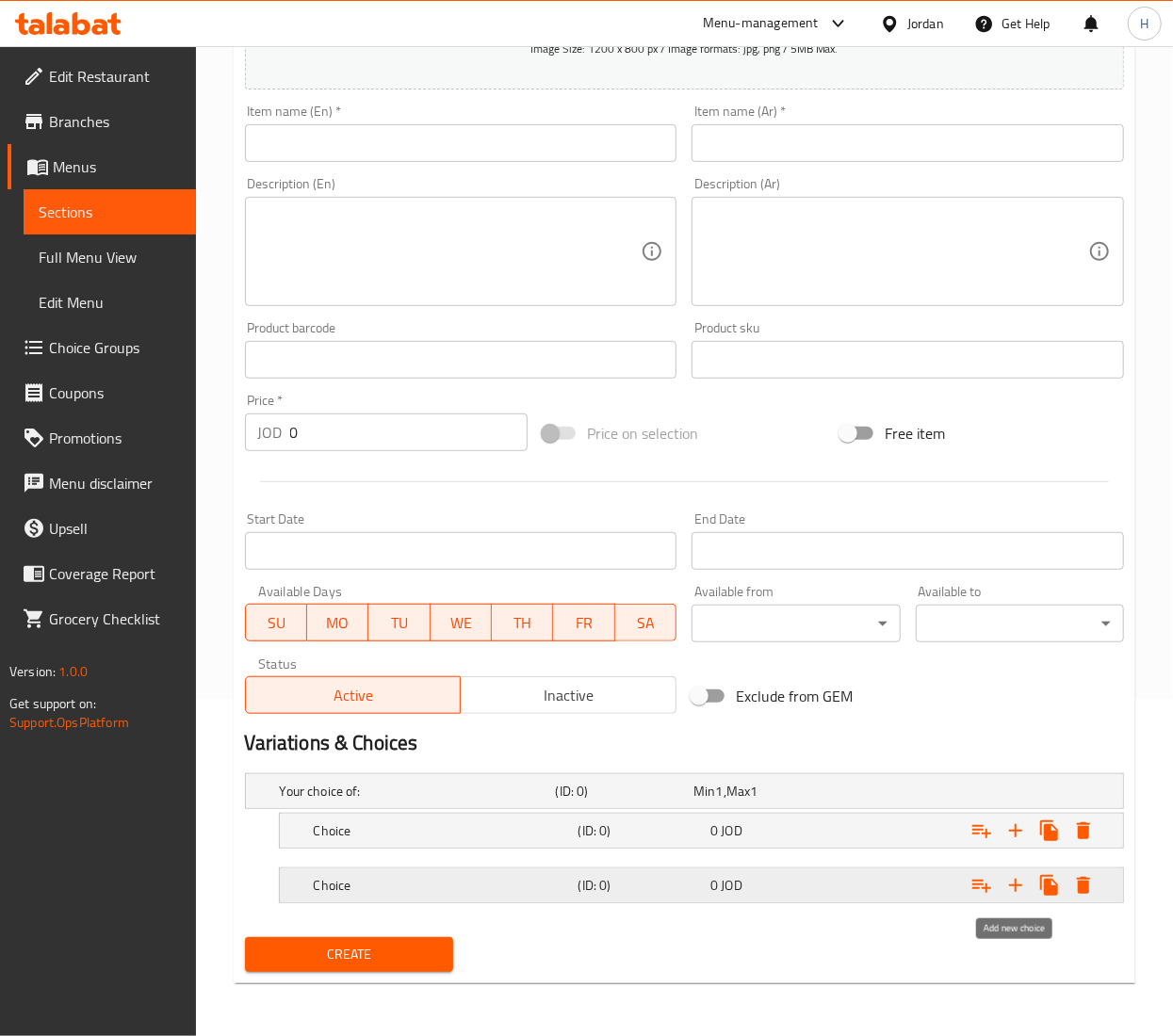
click at [1011, 885] on icon "Expand" at bounding box center [1016, 885] width 23 height 23
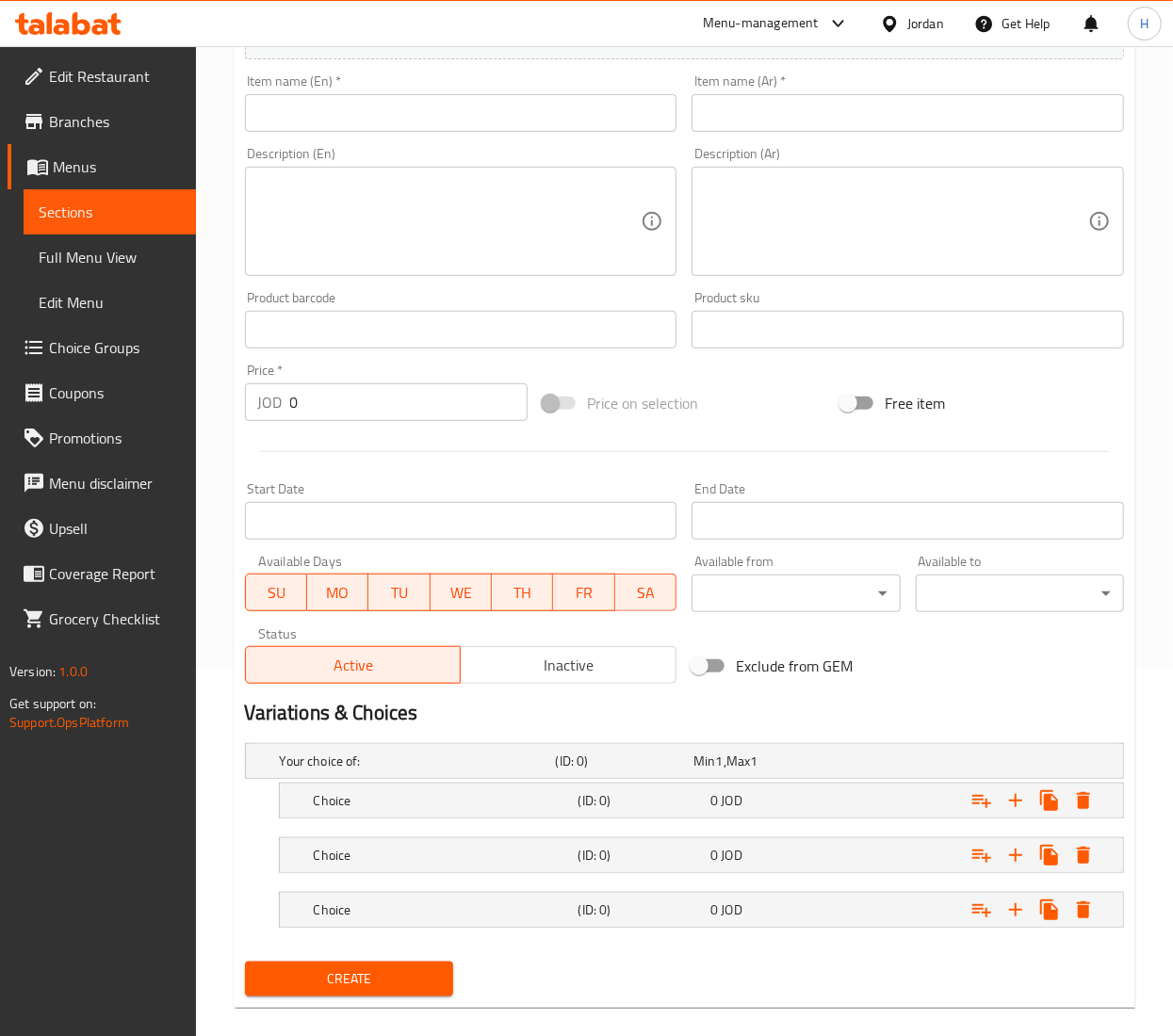
scroll to position [396, 0]
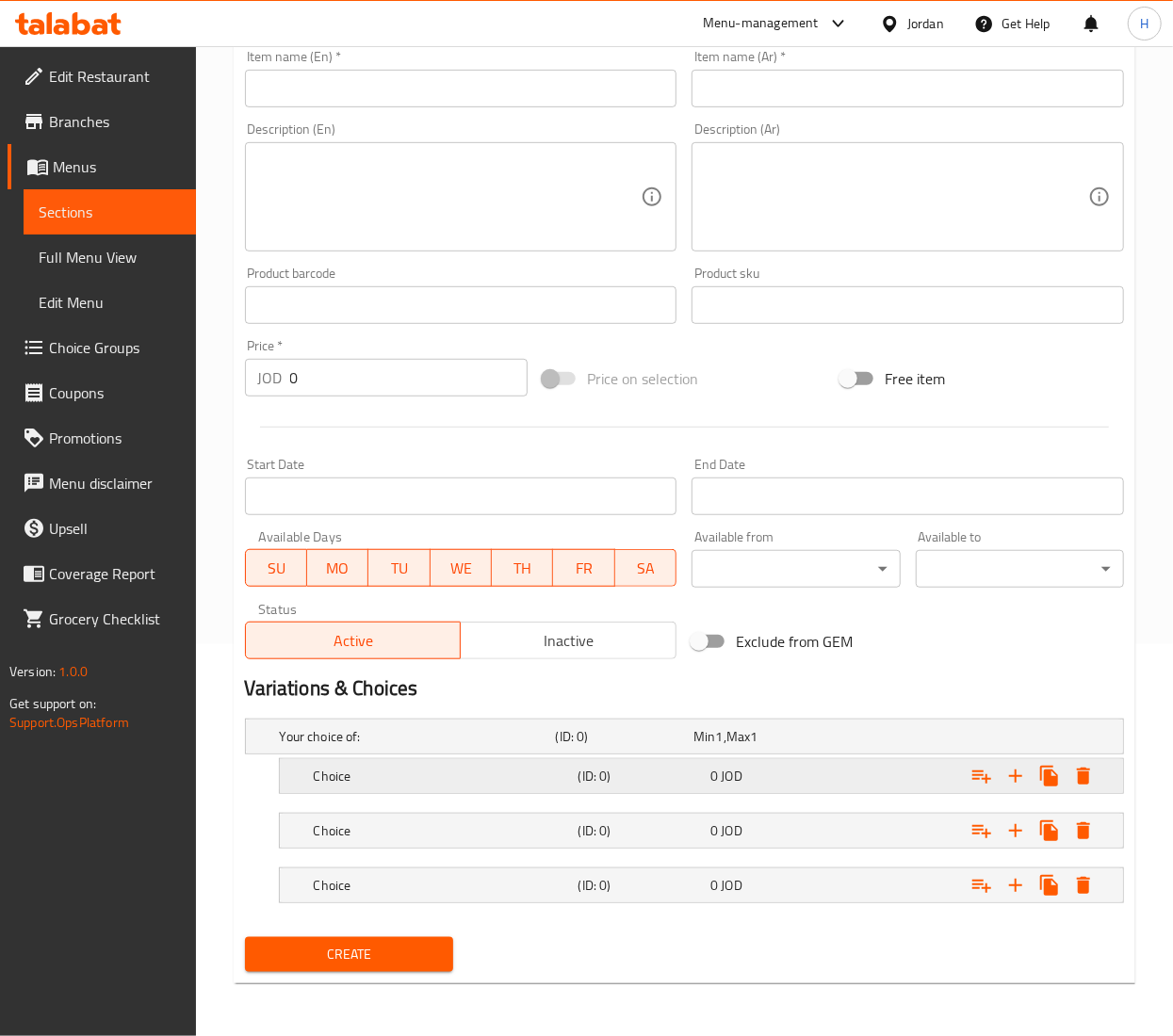
click at [428, 768] on h5 "Choice" at bounding box center [442, 777] width 257 height 19
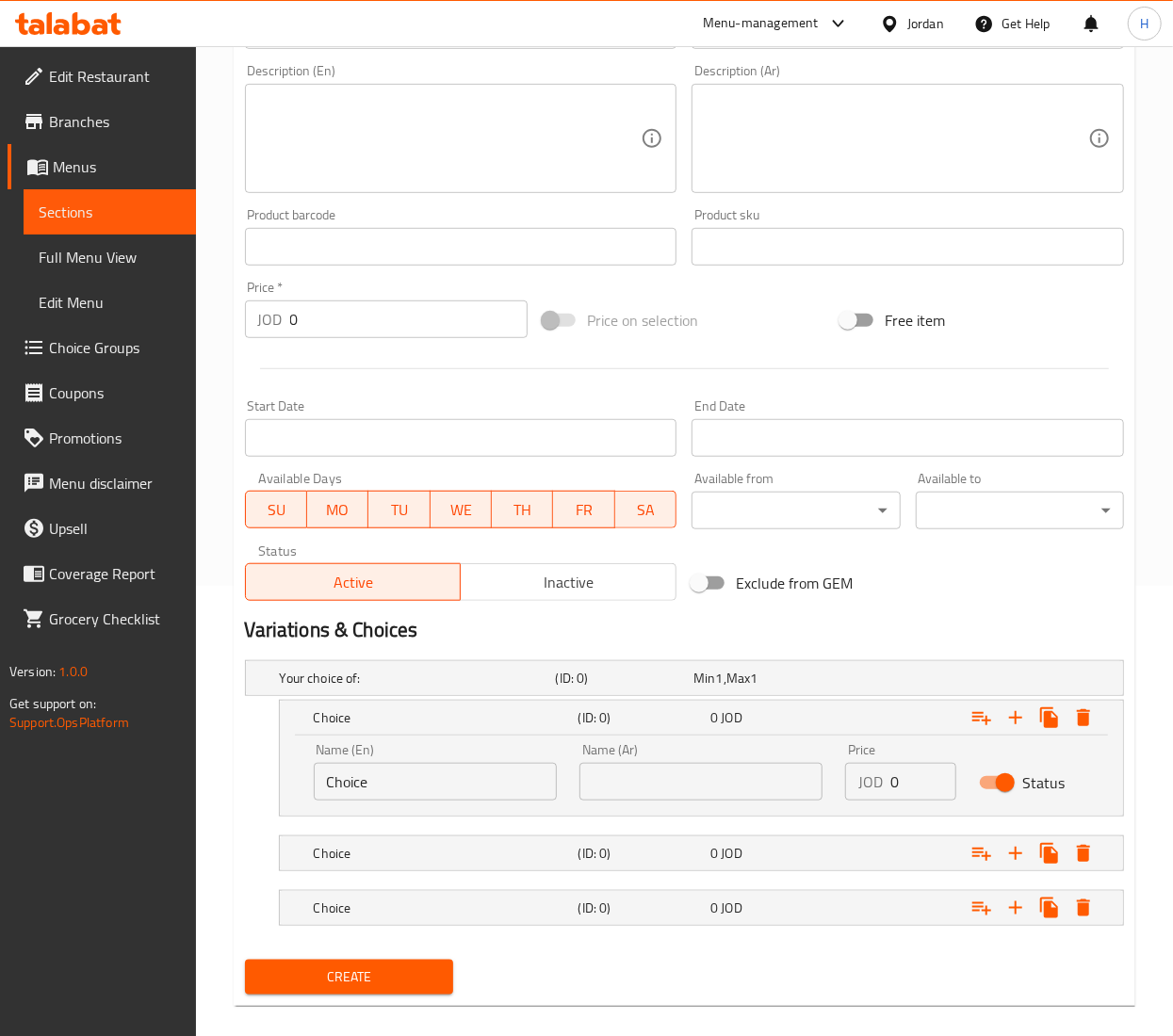
scroll to position [476, 0]
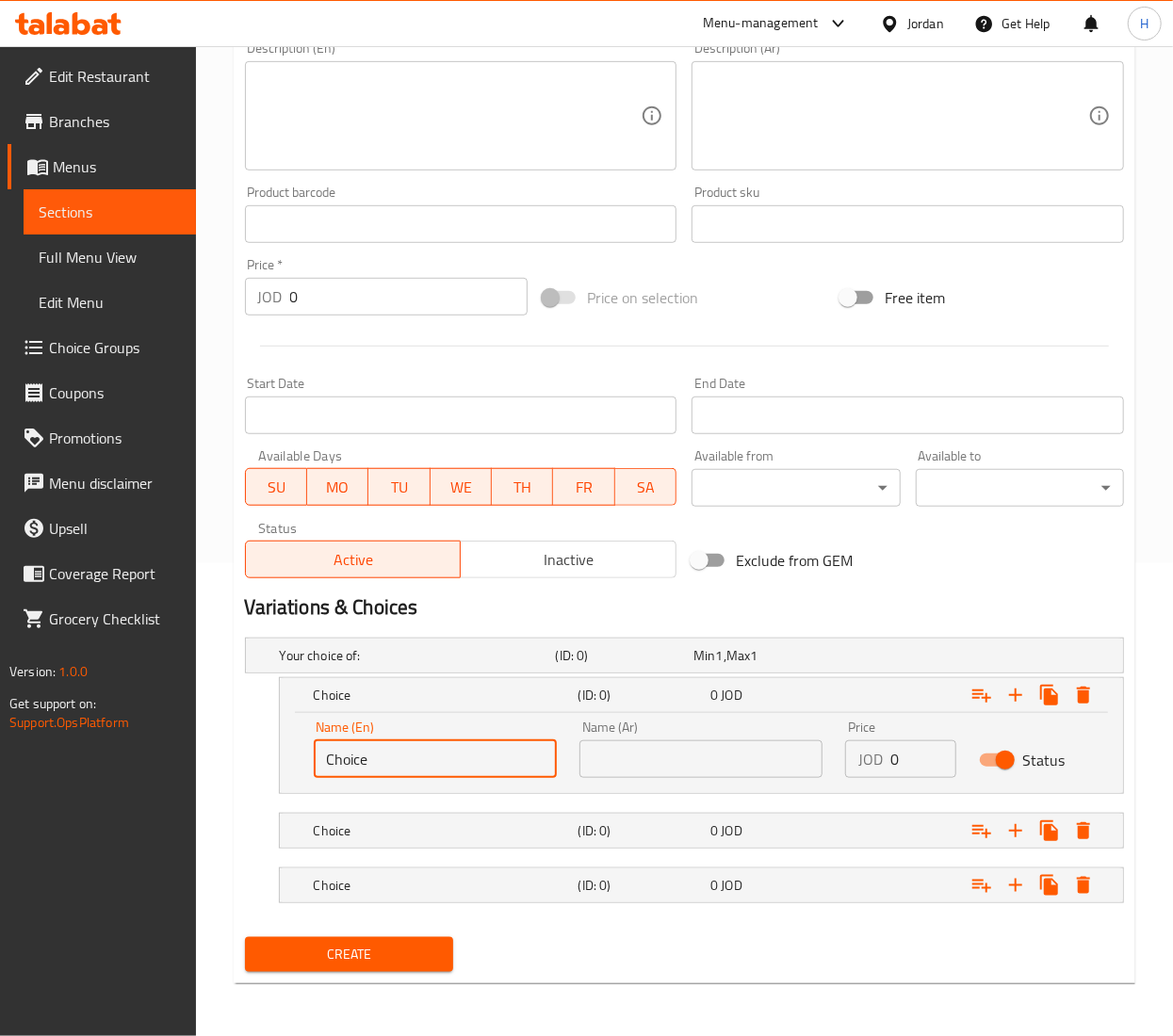
drag, startPoint x: 399, startPoint y: 769, endPoint x: 226, endPoint y: 775, distance: 173.1
click at [226, 775] on div "Home / Restaurants management / Menus / Sections / item / create General Donati…" at bounding box center [684, 304] width 977 height 1463
type input "1"
type input "1 JD"
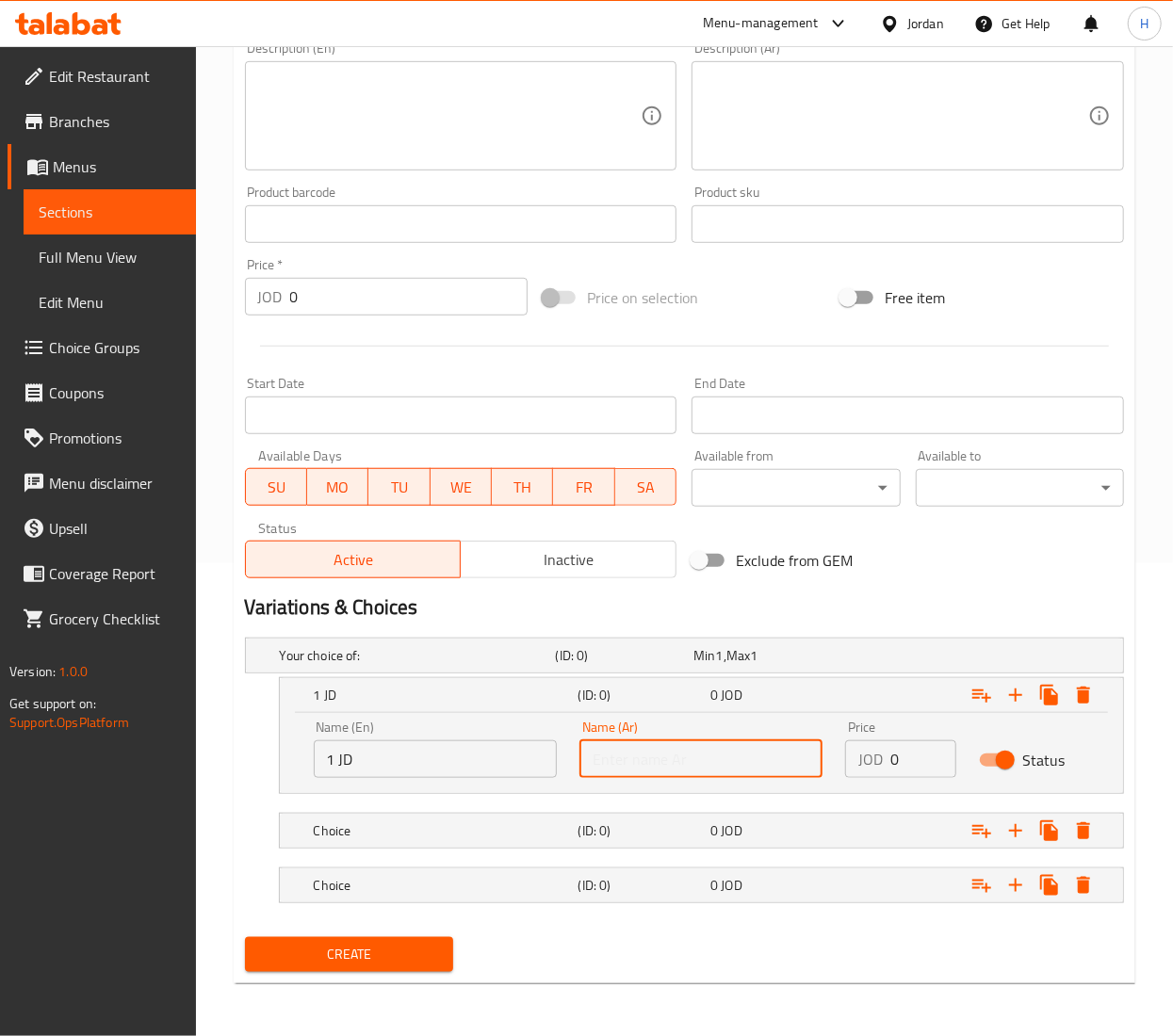
click at [612, 760] on input "text" at bounding box center [700, 760] width 243 height 38
type input "1"
drag, startPoint x: 906, startPoint y: 748, endPoint x: 804, endPoint y: 804, distance: 116.4
click at [706, 748] on div "Name (En) 1 JD Name (En) Name (Ar) Name (Ar) Price JOD 0 Price Status" at bounding box center [700, 749] width 798 height 80
type input "1"
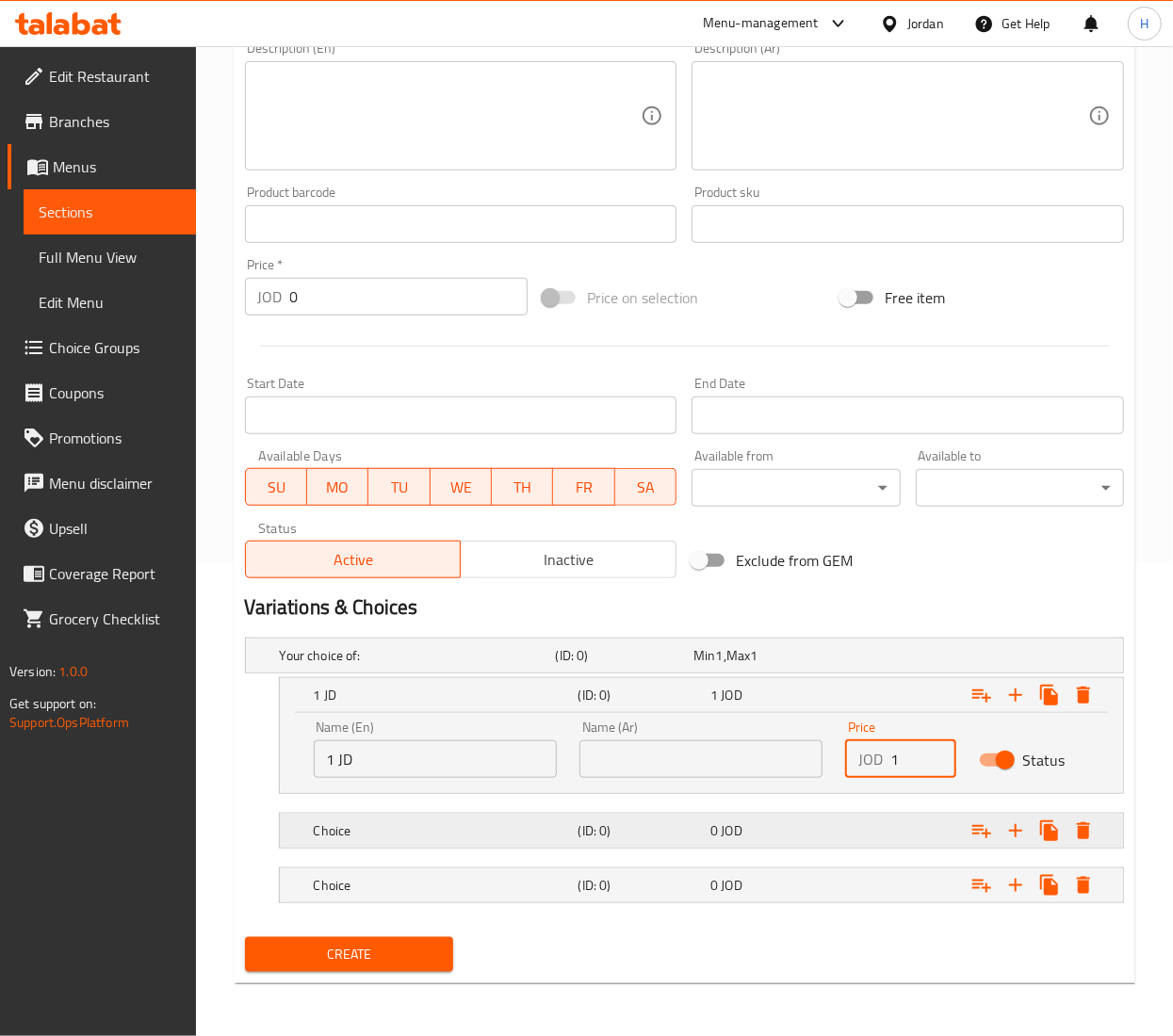
drag, startPoint x: 854, startPoint y: 840, endPoint x: 901, endPoint y: 872, distance: 56.9
click at [854, 837] on div "Expand" at bounding box center [972, 830] width 265 height 41
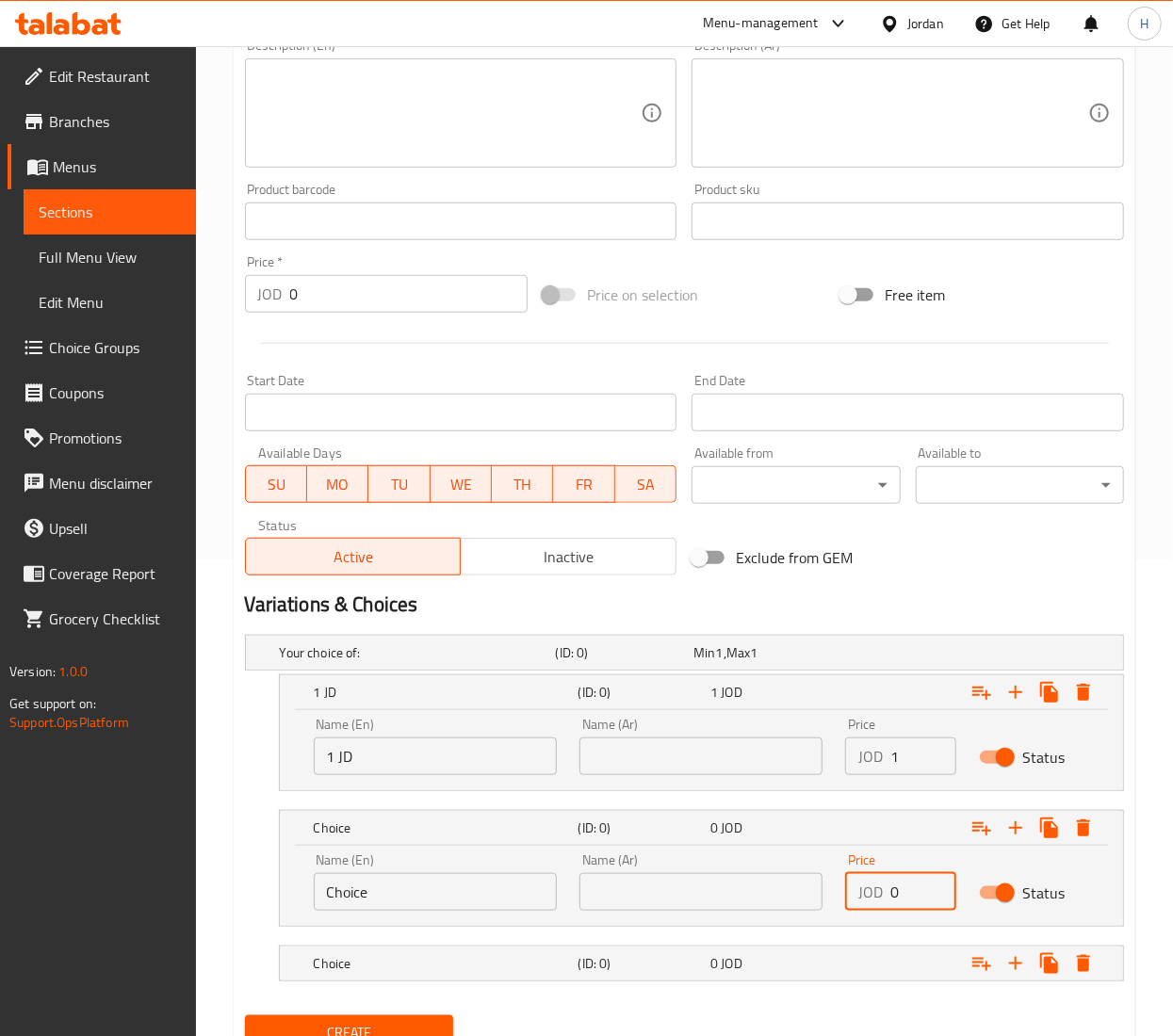
drag, startPoint x: 872, startPoint y: 891, endPoint x: 766, endPoint y: 881, distance: 106.5
click at [766, 881] on div "Name (En) Choice Name (En) Name (Ar) Name (Ar) Price JOD 0 Price Status" at bounding box center [700, 883] width 798 height 80
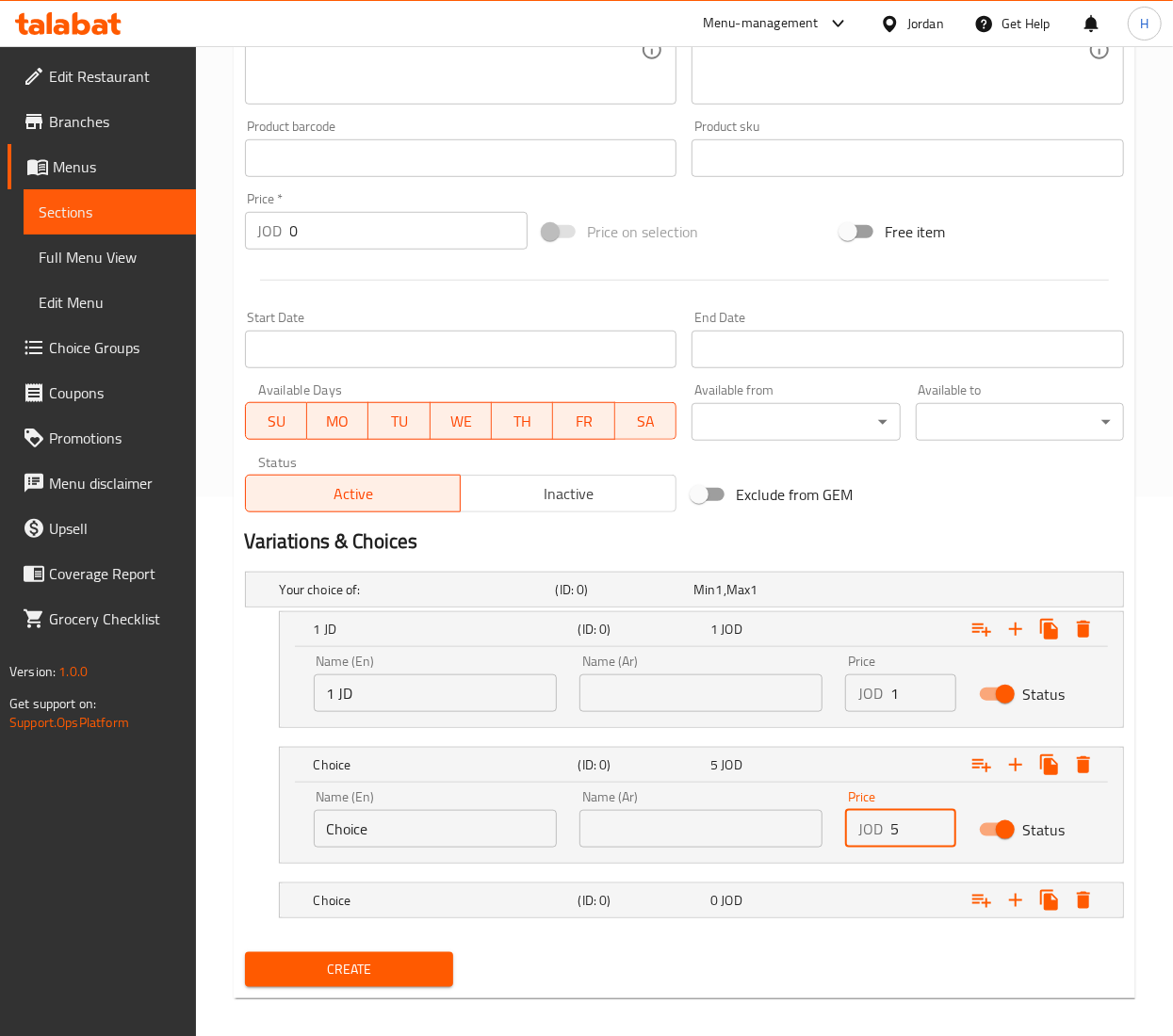
scroll to position [558, 0]
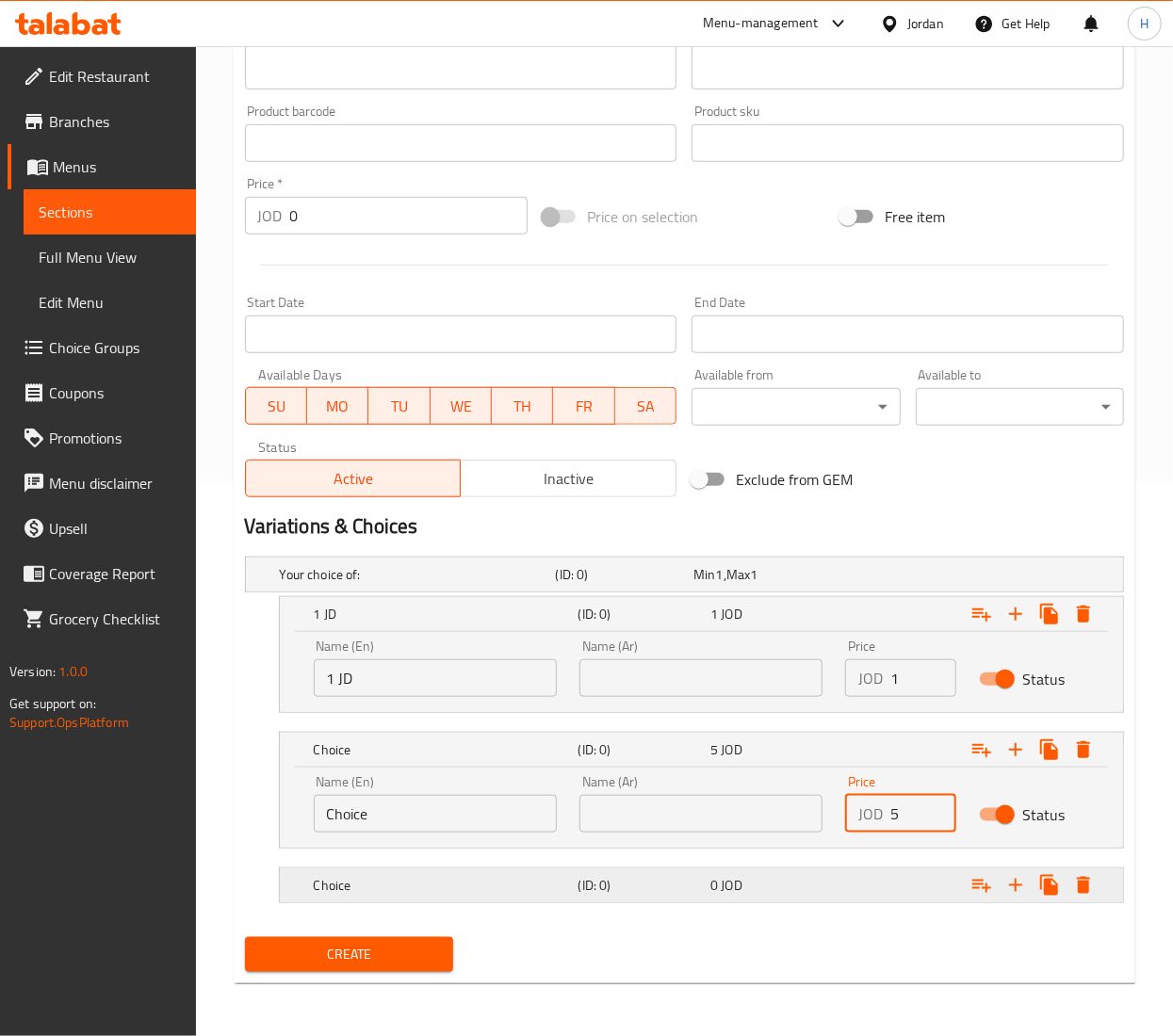
type input "5"
click at [845, 891] on div "Expand" at bounding box center [972, 885] width 265 height 41
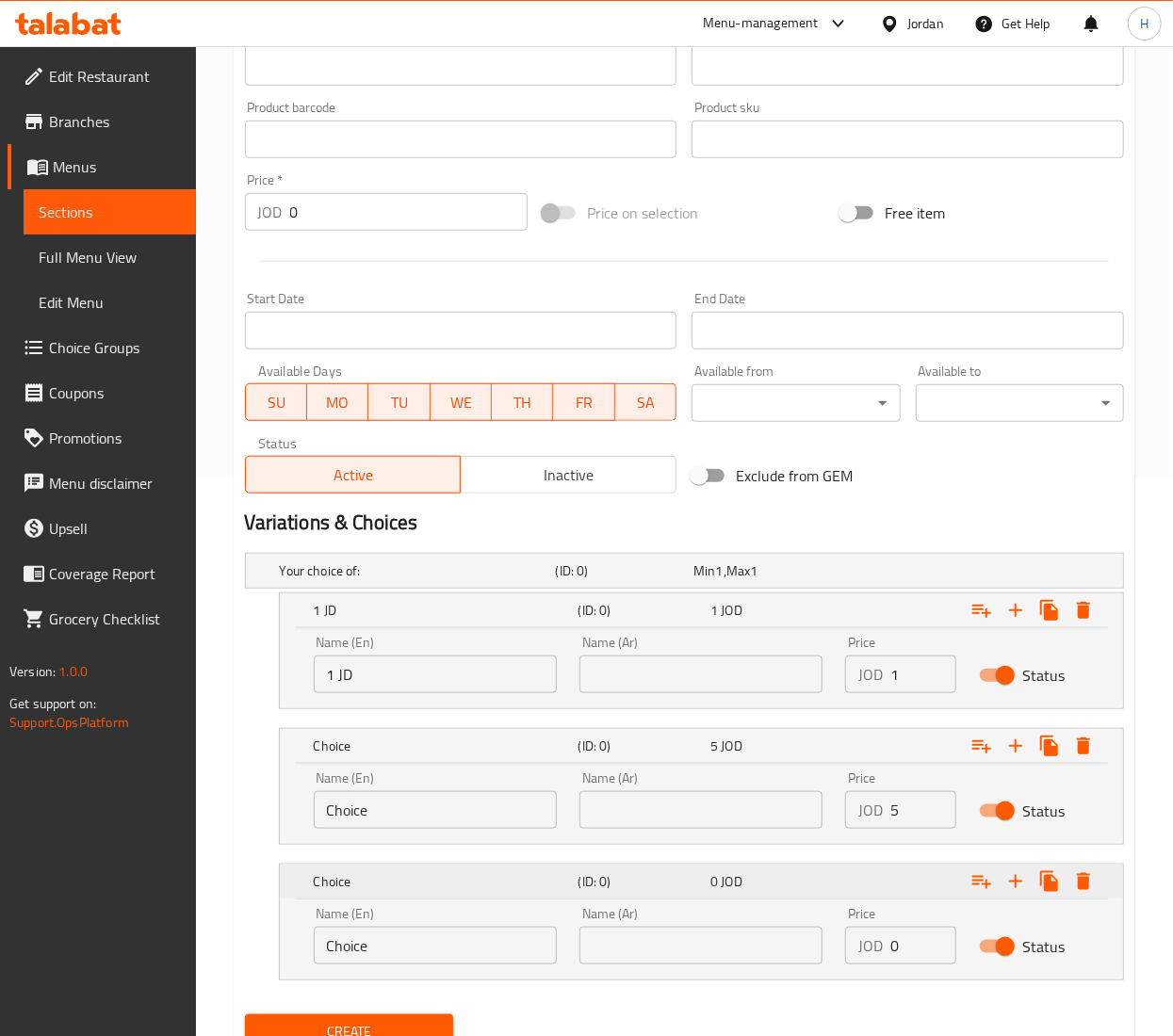
scroll to position [638, 0]
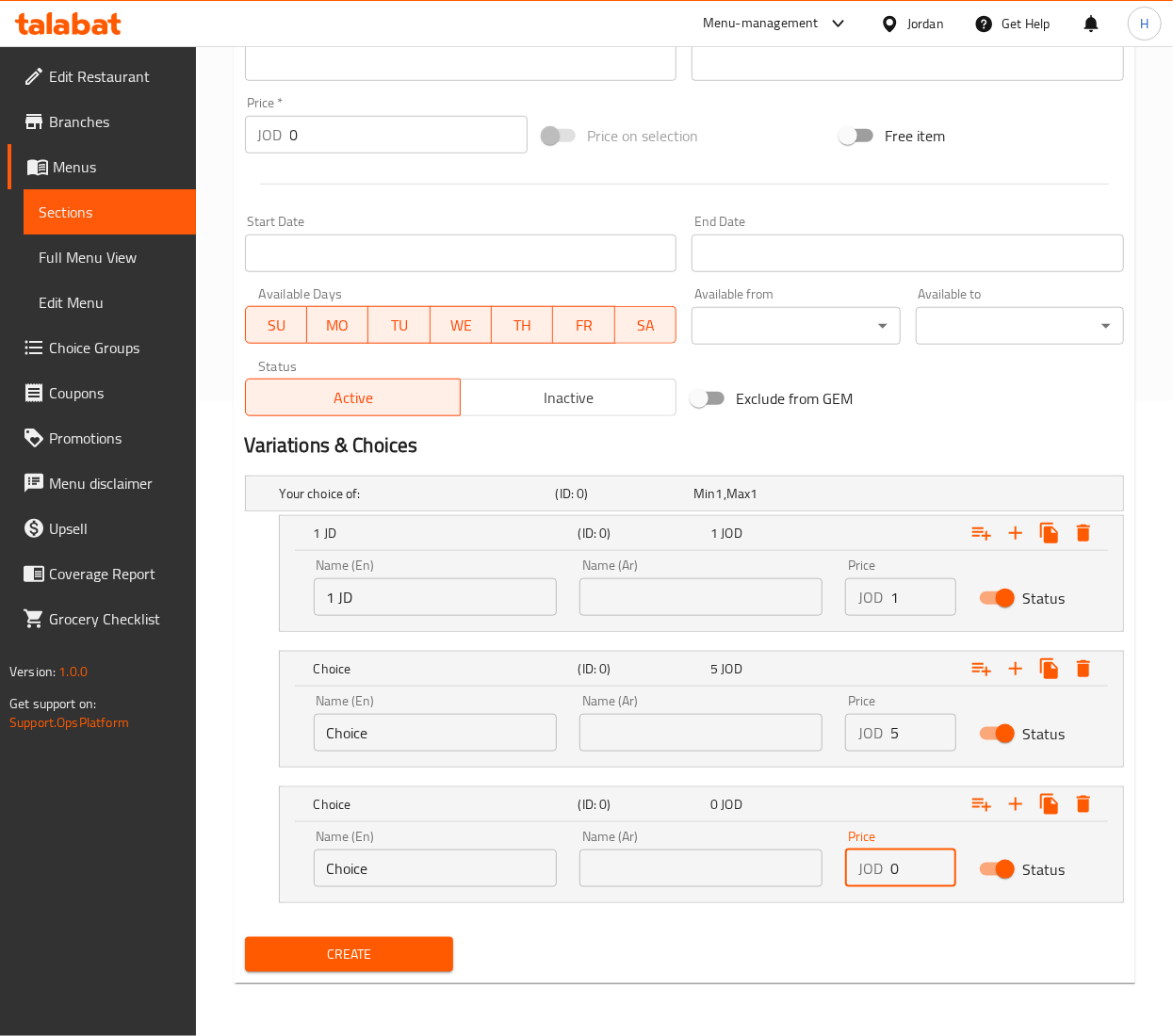
drag, startPoint x: 916, startPoint y: 876, endPoint x: 799, endPoint y: 877, distance: 117.0
click at [812, 878] on div "Name (En) Choice Name (En) Name (Ar) Name (Ar) Price JOD 0 Price Status" at bounding box center [700, 859] width 798 height 80
type input "10"
drag, startPoint x: 374, startPoint y: 592, endPoint x: -3, endPoint y: 598, distance: 377.0
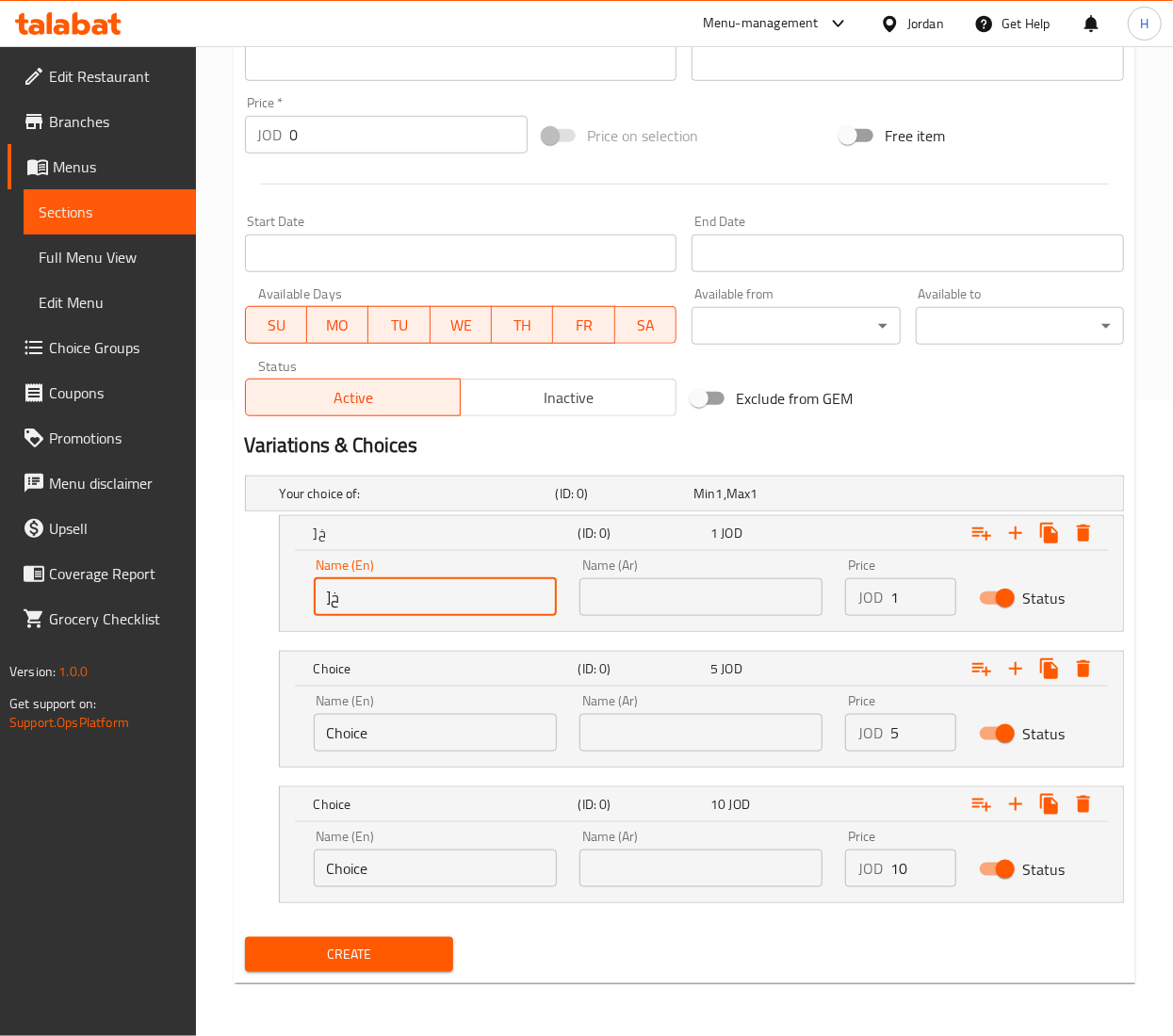
type input "]"
click at [356, 598] on input "Donation Option" at bounding box center [435, 598] width 243 height 38
type input "Donation Option"
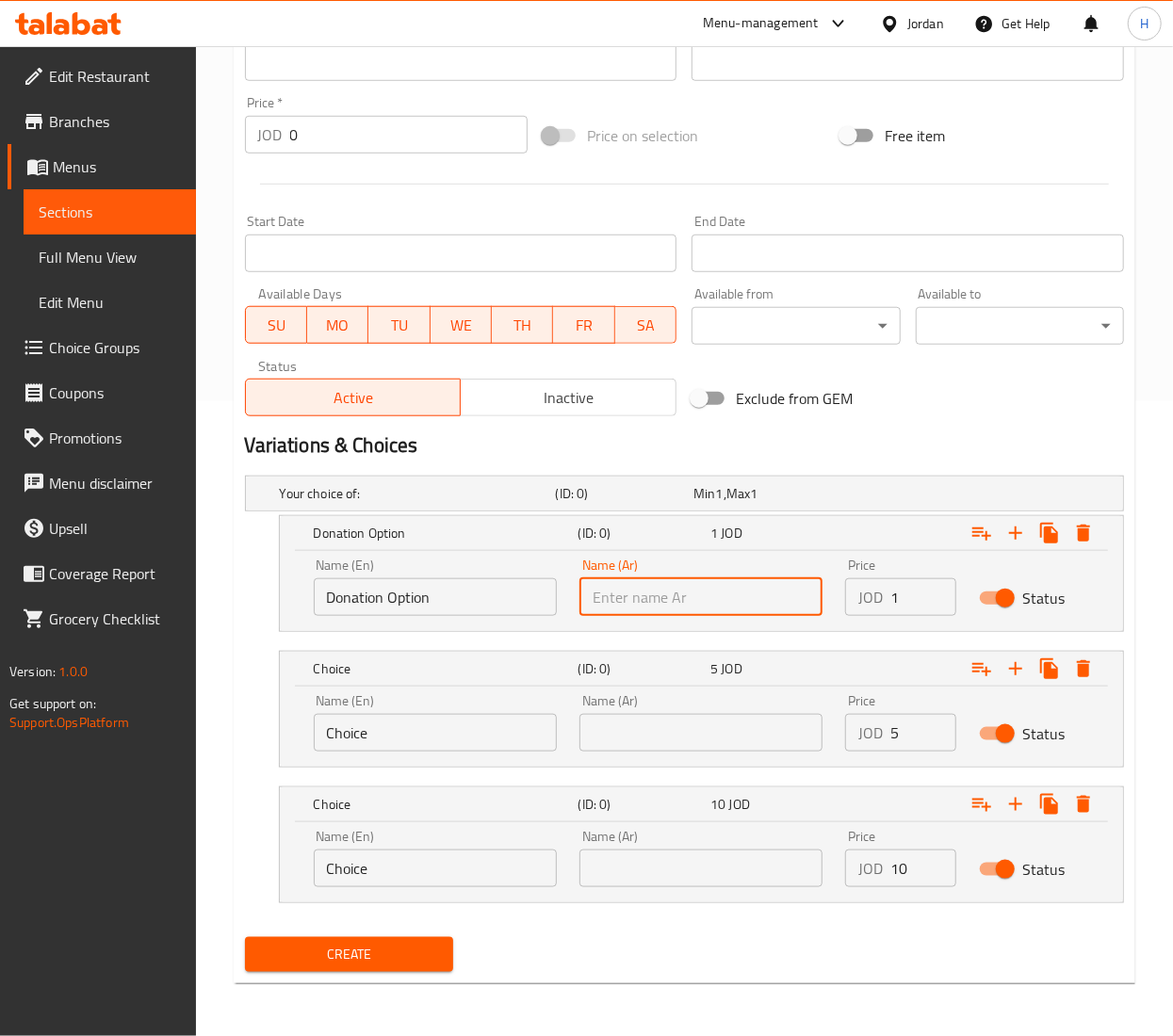
click at [690, 592] on input "text" at bounding box center [700, 598] width 243 height 38
paste input "خيار التبرع"
type input "خيار التبرع"
drag, startPoint x: 648, startPoint y: 741, endPoint x: 648, endPoint y: 772, distance: 31.0
click at [648, 741] on input "text" at bounding box center [700, 733] width 243 height 38
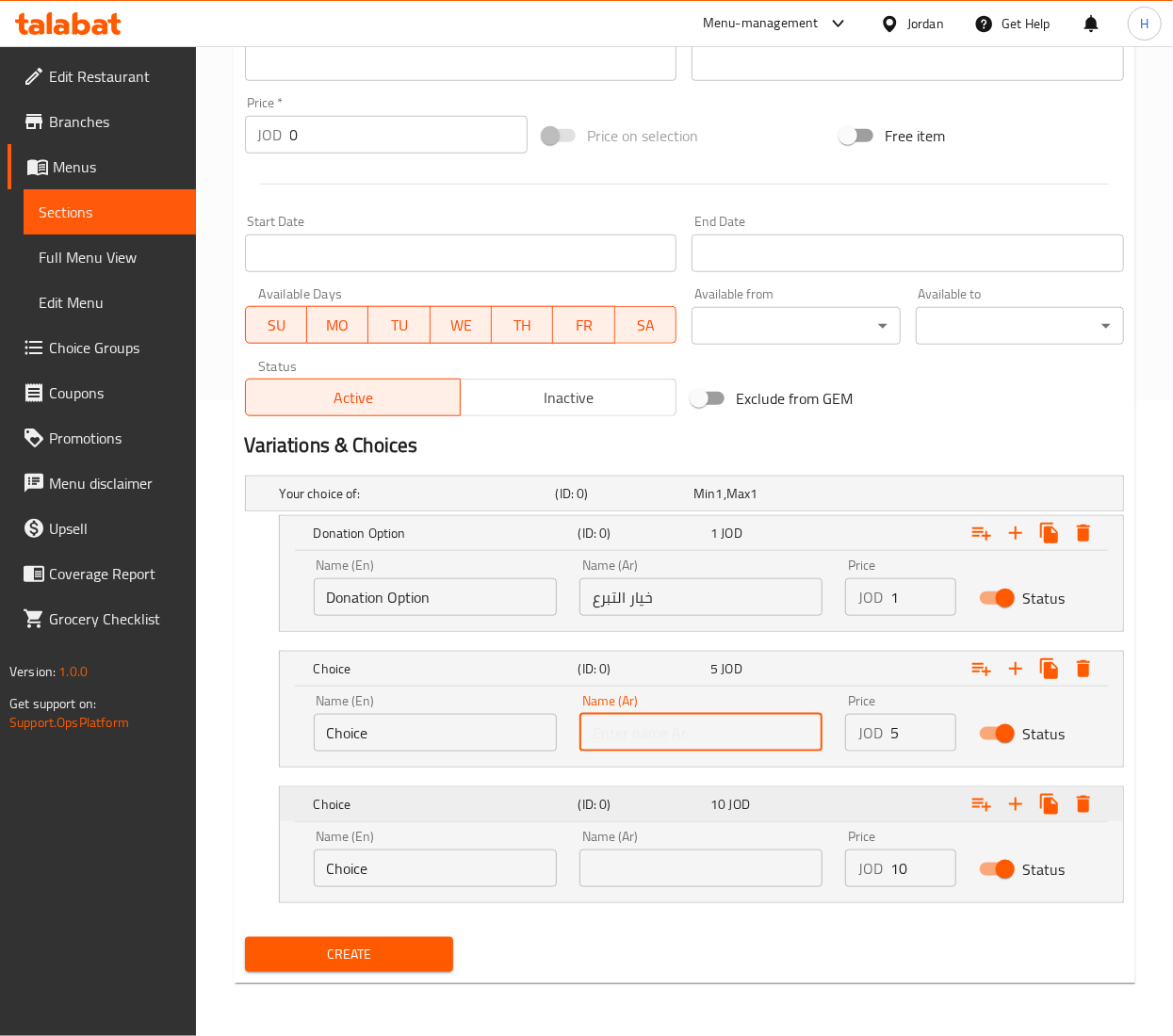
paste input "خيار التبرع"
type input "خيار التبرع"
drag, startPoint x: 635, startPoint y: 844, endPoint x: 630, endPoint y: 859, distance: 15.8
click at [633, 851] on div "Name (Ar) Name (Ar)" at bounding box center [700, 859] width 243 height 57
click at [629, 872] on input "text" at bounding box center [700, 869] width 243 height 38
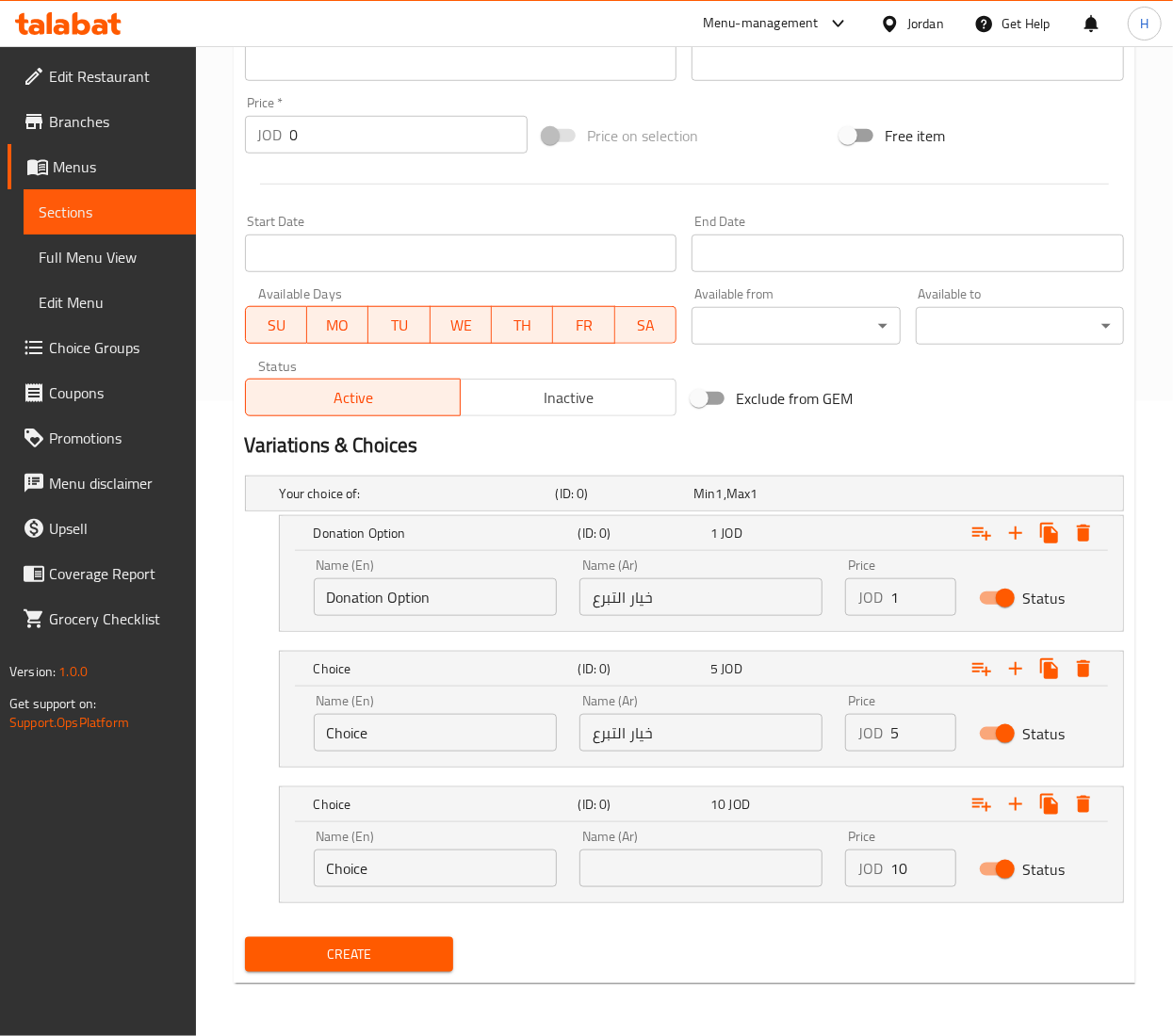
paste input "خيار التبرع"
type input "خيار التبرع"
drag, startPoint x: 431, startPoint y: 738, endPoint x: 289, endPoint y: 655, distance: 164.5
click at [73, 723] on div "Edit Restaurant Branches Menus Sections Full Menu View Edit Menu Choice Groups …" at bounding box center [586, 223] width 1173 height 1625
click at [388, 587] on input "Donation Option" at bounding box center [435, 598] width 243 height 38
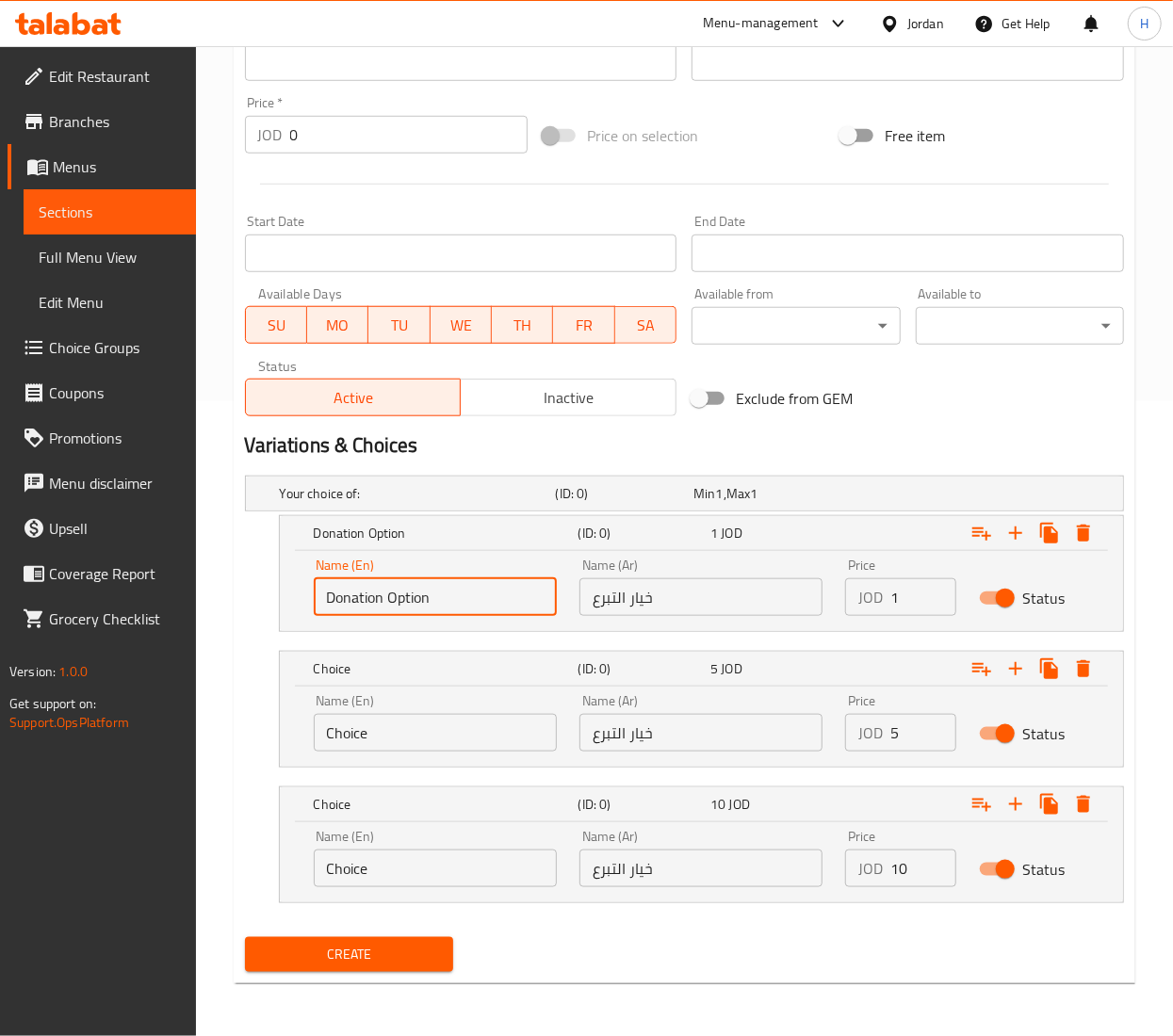
click at [388, 588] on input "Donation Option" at bounding box center [435, 598] width 243 height 38
click at [352, 730] on input "Choice" at bounding box center [435, 733] width 243 height 38
click at [348, 733] on input "Choice" at bounding box center [435, 733] width 243 height 38
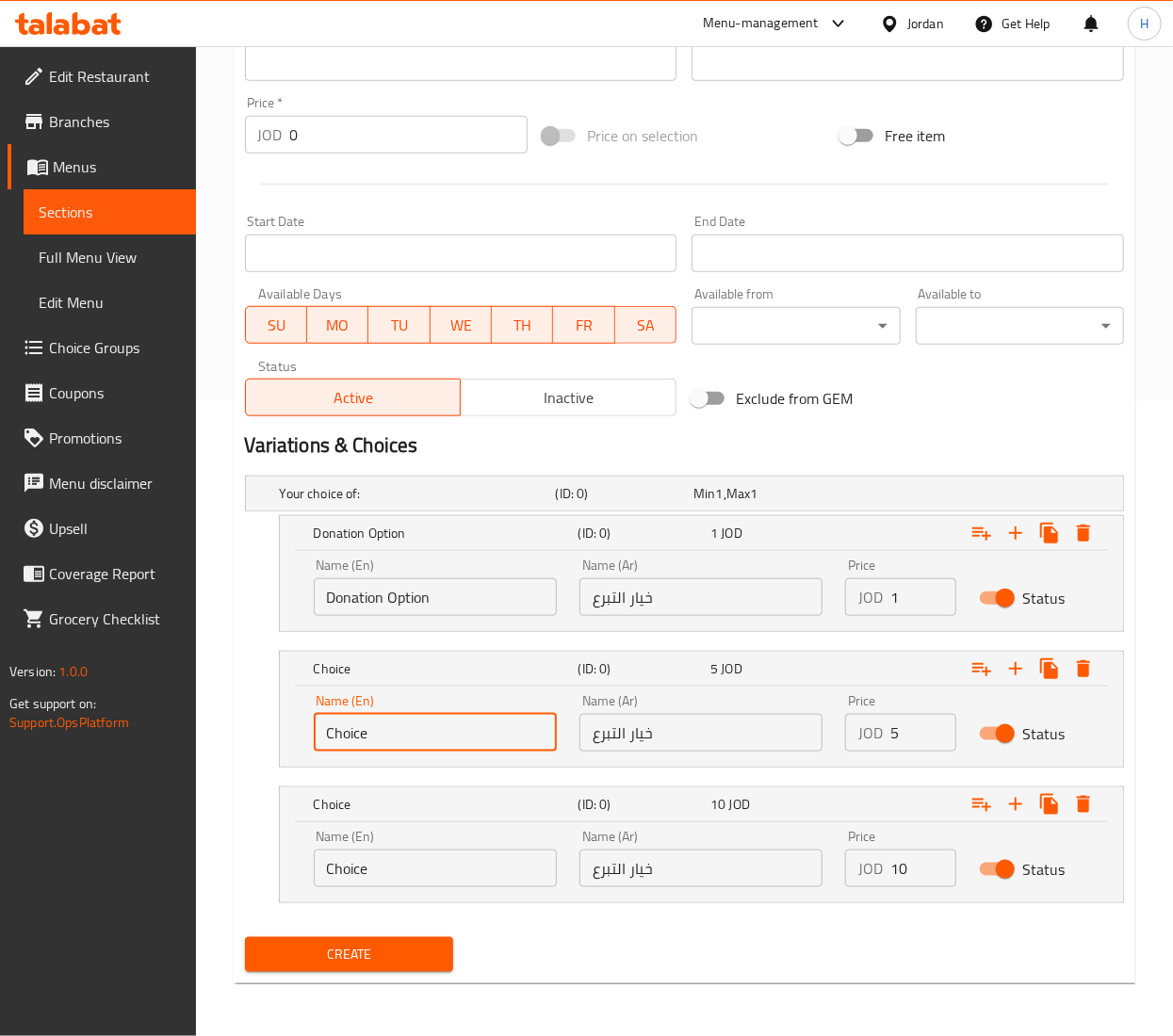
paste input "Donation Option"
type input "Donation Option"
click at [354, 862] on input "Choice" at bounding box center [435, 869] width 243 height 38
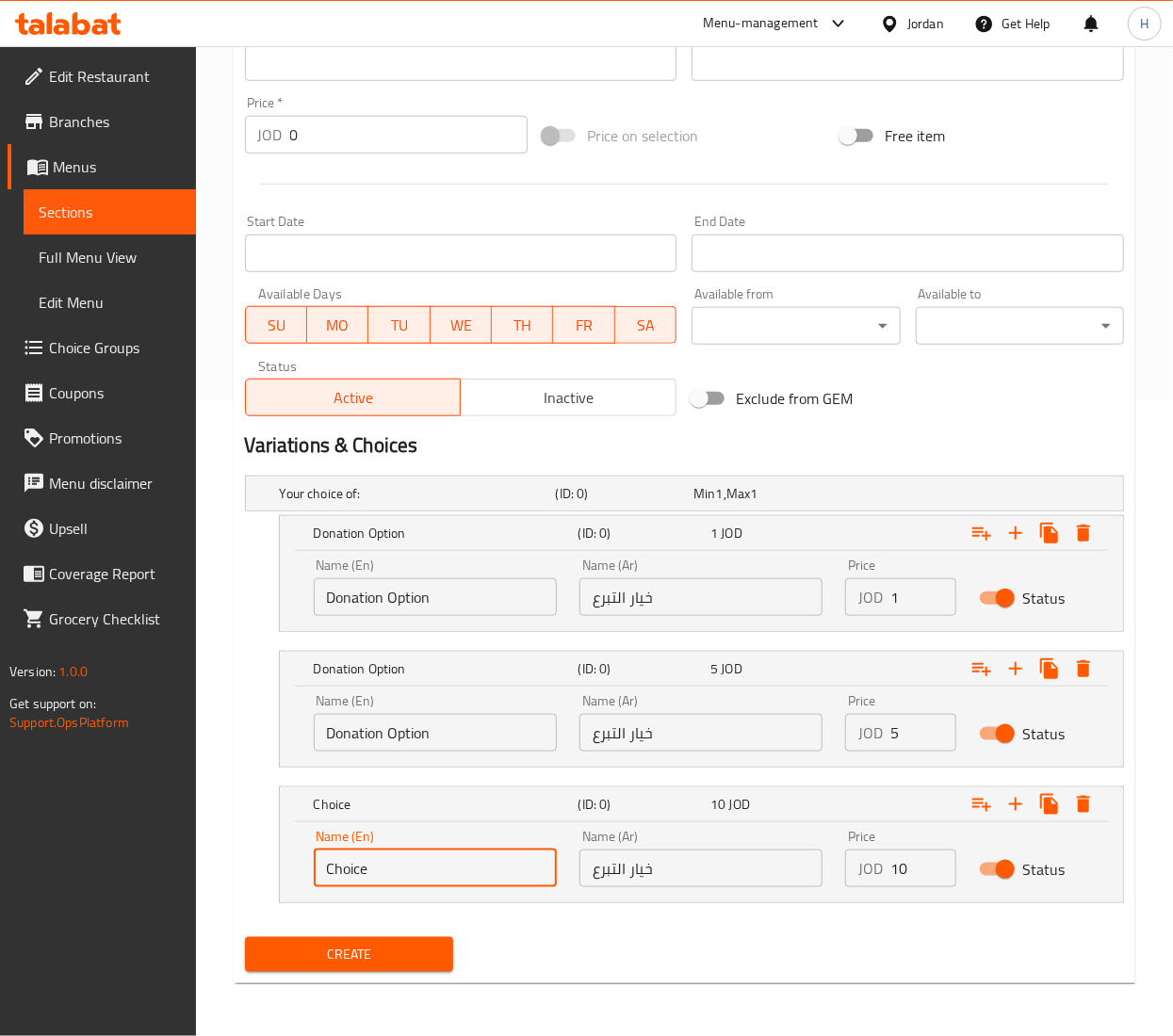
click at [354, 863] on input "Choice" at bounding box center [435, 869] width 243 height 38
paste input "Donation Option"
type input "Donation Option"
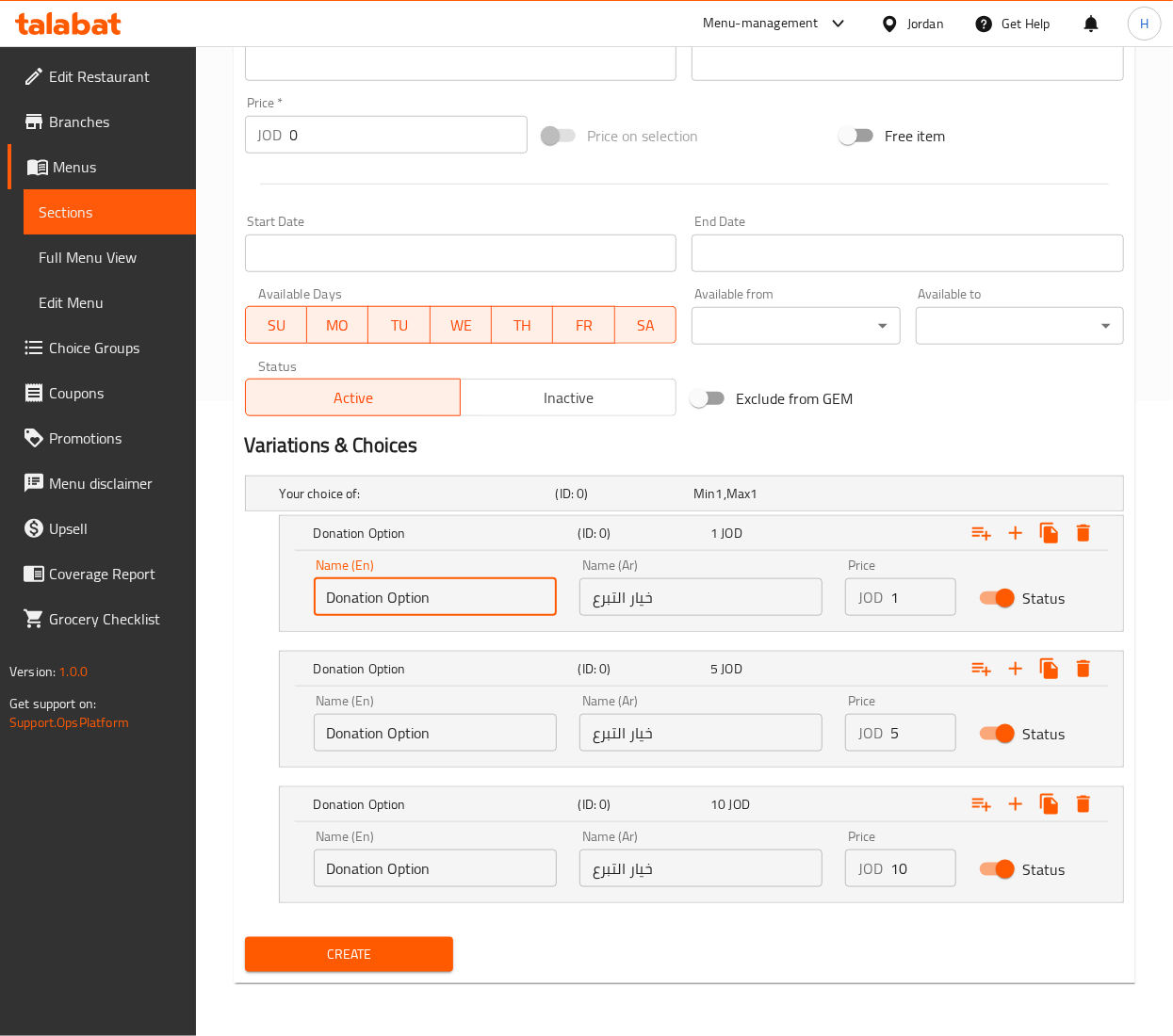
click at [480, 603] on input "Donation Option" at bounding box center [435, 598] width 243 height 38
type input "Donation Option One"
click at [482, 731] on input "Donation Option" at bounding box center [435, 733] width 243 height 38
type input "Donation Option Two"
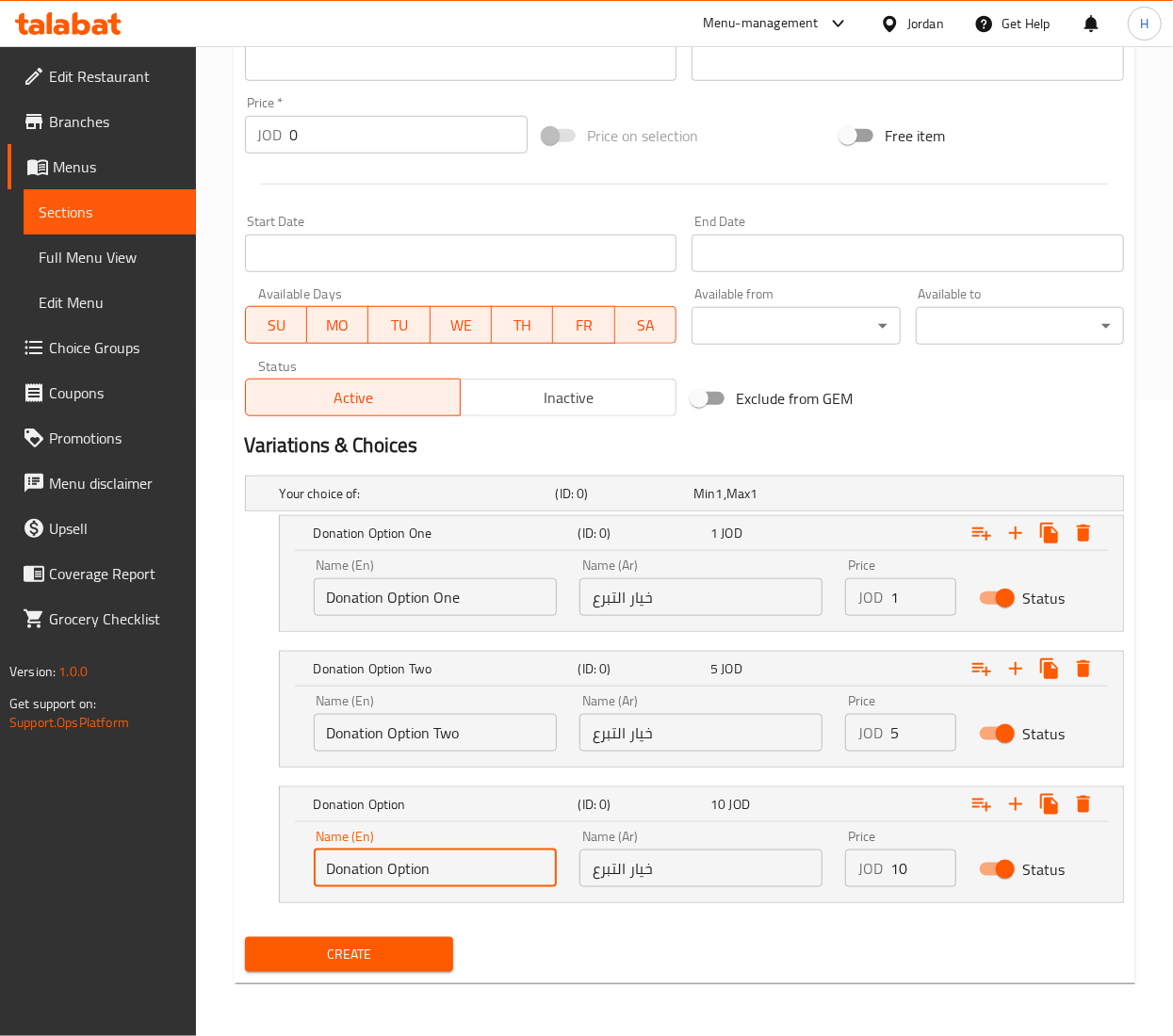
click at [494, 870] on input "Donation Option" at bounding box center [435, 869] width 243 height 38
type input "Donation Option Three"
click at [713, 619] on div "Name (Ar) خيار التبرع Name (Ar)" at bounding box center [700, 587] width 266 height 80
click at [713, 613] on input "خيار التبرع" at bounding box center [700, 598] width 243 height 38
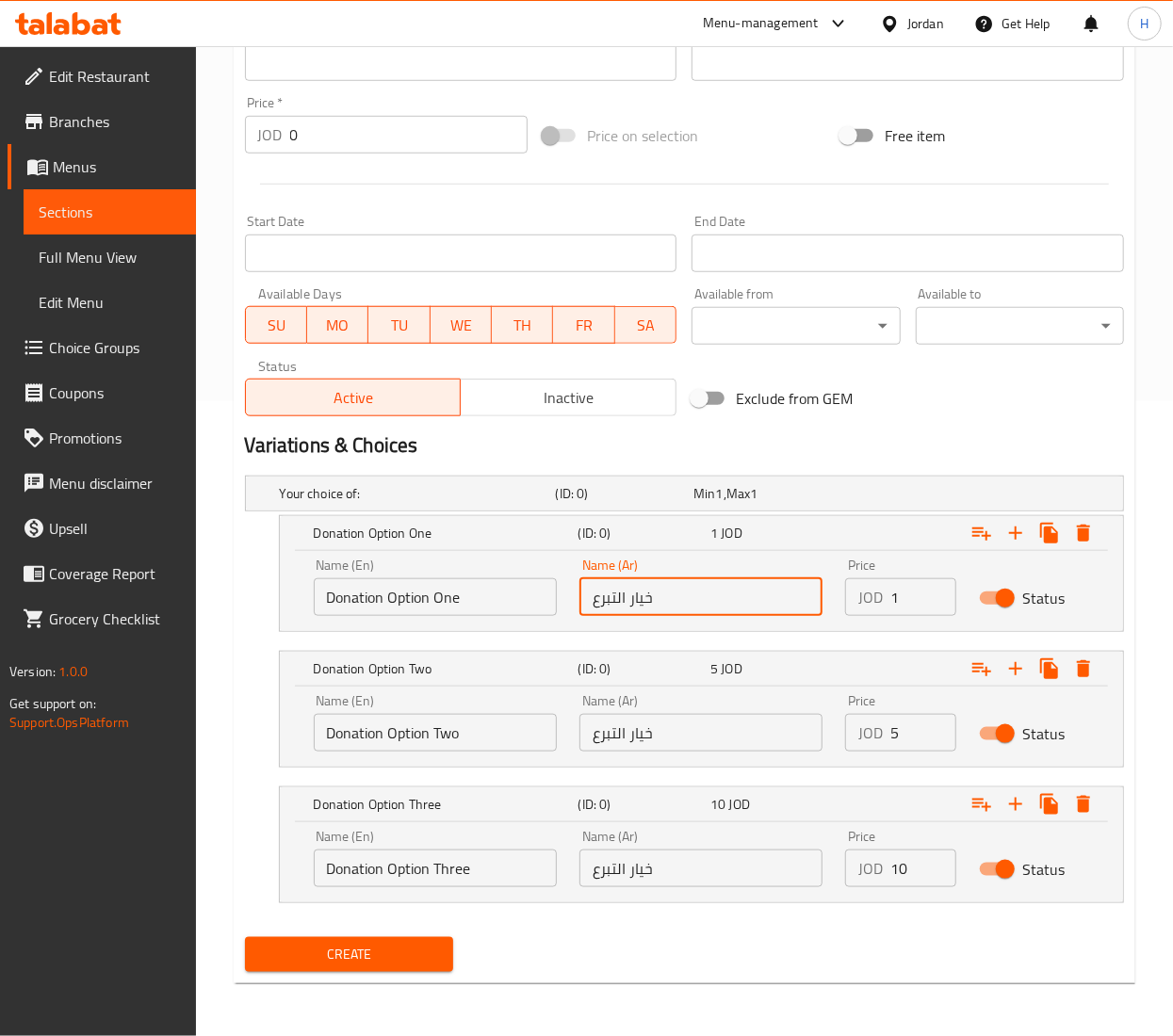
type input "خيار التبرع"
click at [445, 591] on input "Donation Option One" at bounding box center [435, 598] width 243 height 38
type input "Donation Option 1"
click at [441, 744] on input "Donation Option Two" at bounding box center [435, 733] width 243 height 38
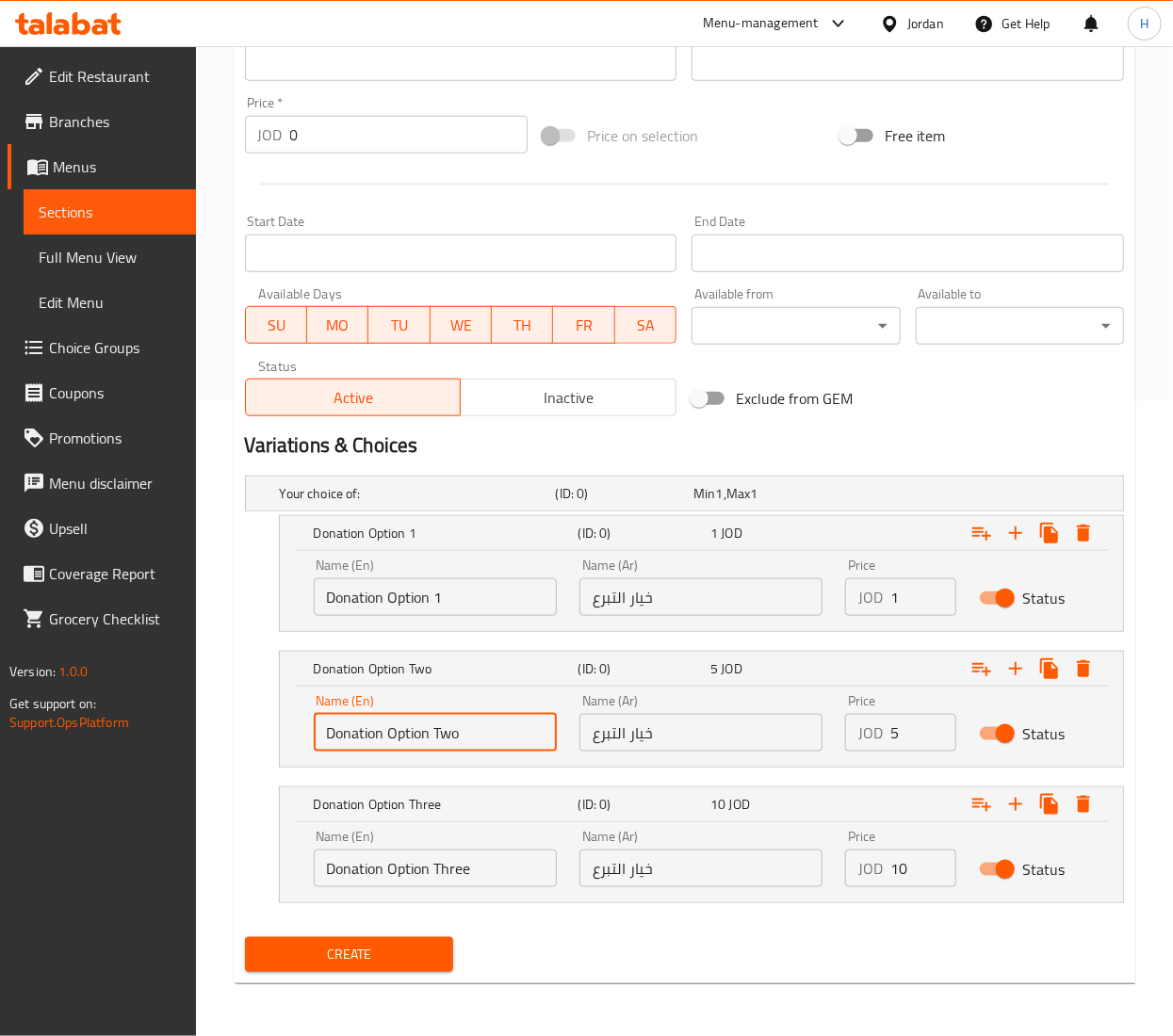
click at [439, 742] on input "Donation Option Two" at bounding box center [435, 733] width 243 height 38
type input "Donation Option 2"
click at [443, 859] on input "Donation Option Three" at bounding box center [435, 869] width 243 height 38
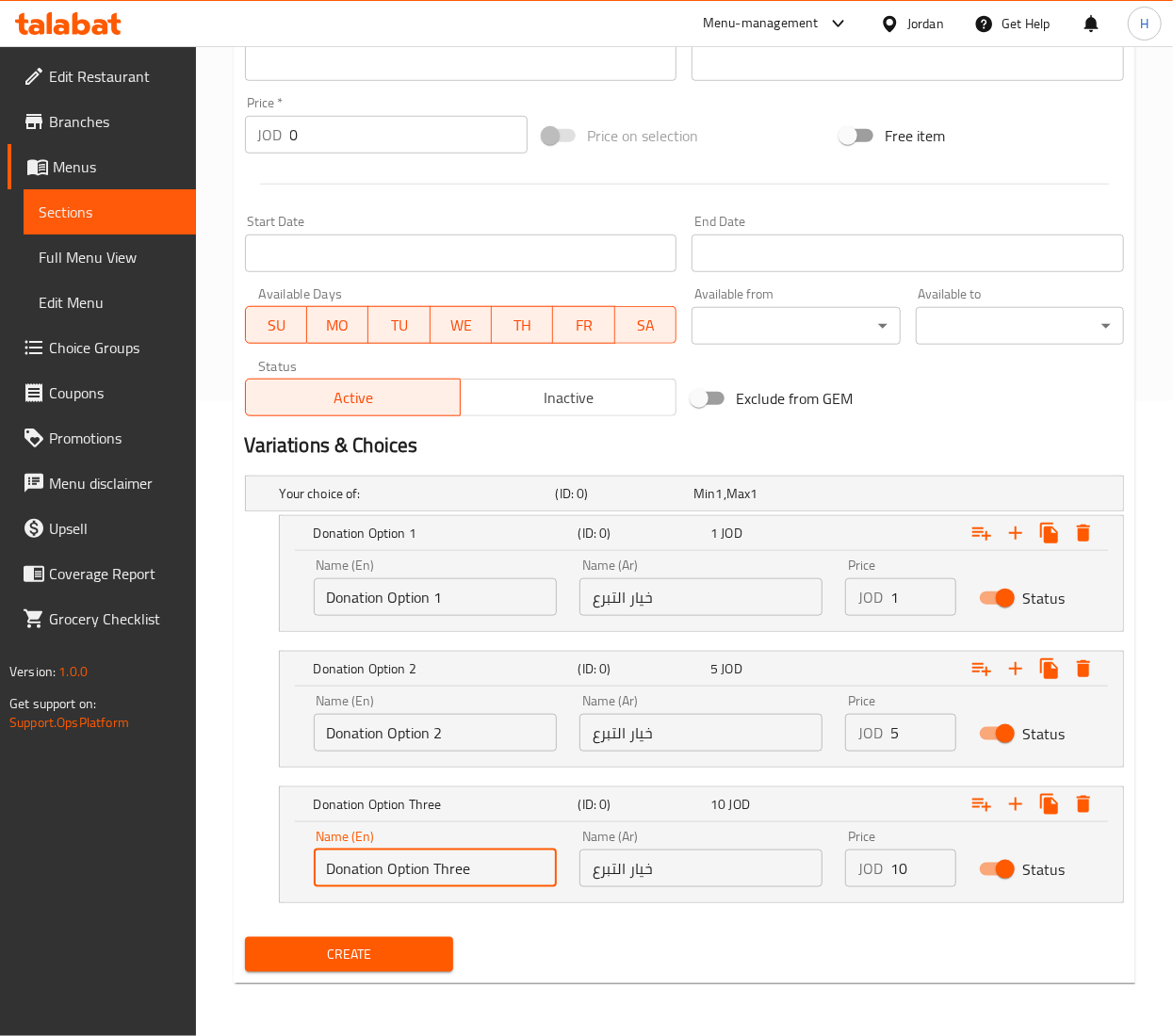
click at [443, 859] on input "Donation Option Three" at bounding box center [435, 869] width 243 height 38
type input "Donation Option 3"
click at [755, 592] on input "خيار التبرع" at bounding box center [700, 598] width 243 height 38
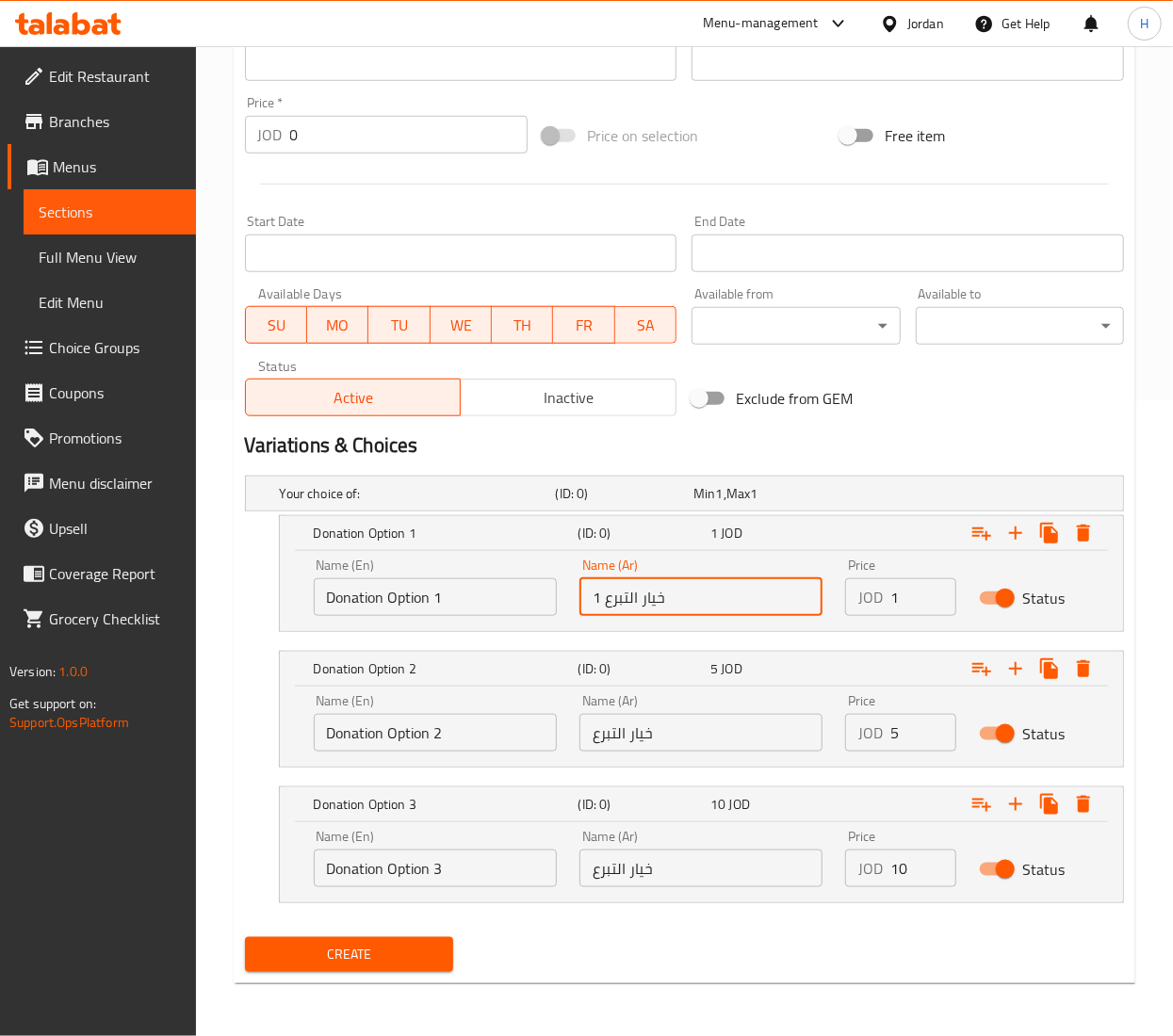
type input "خيار التبرع 1"
click at [712, 741] on input "خيار التبرع" at bounding box center [700, 733] width 243 height 38
type input "خيار التبرع 2"
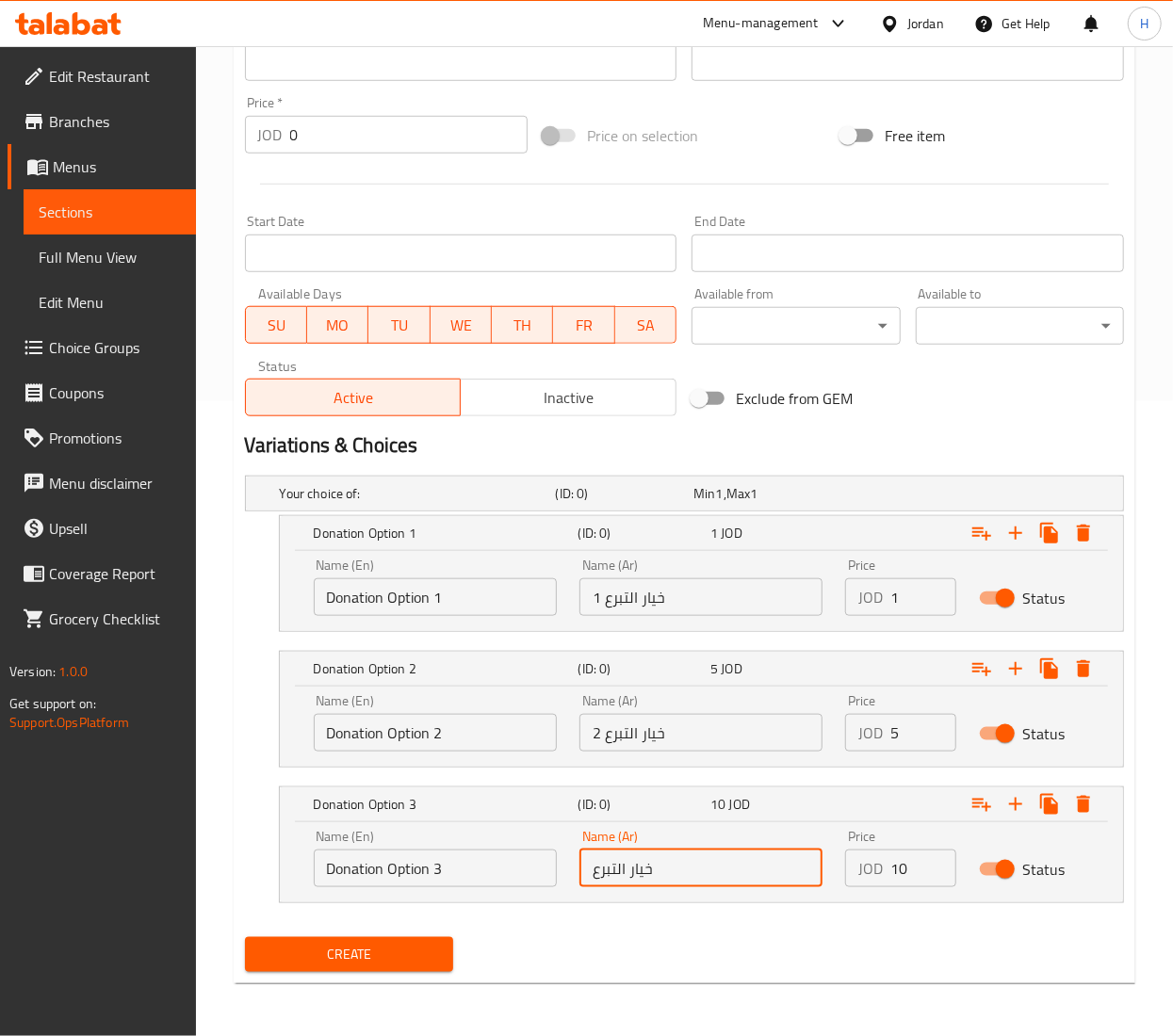
click at [691, 867] on input "خيار التبرع" at bounding box center [700, 869] width 243 height 38
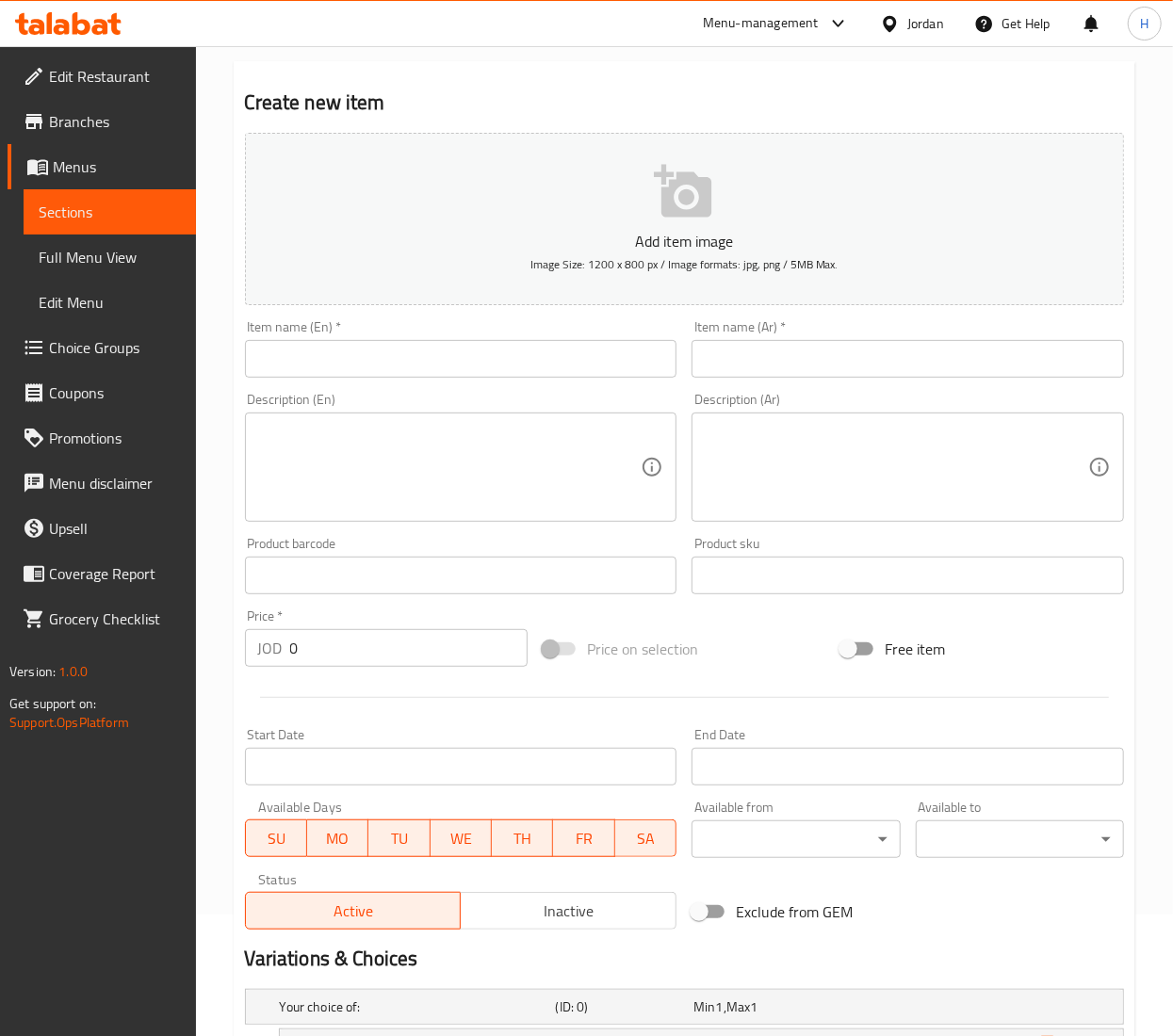
scroll to position [72, 0]
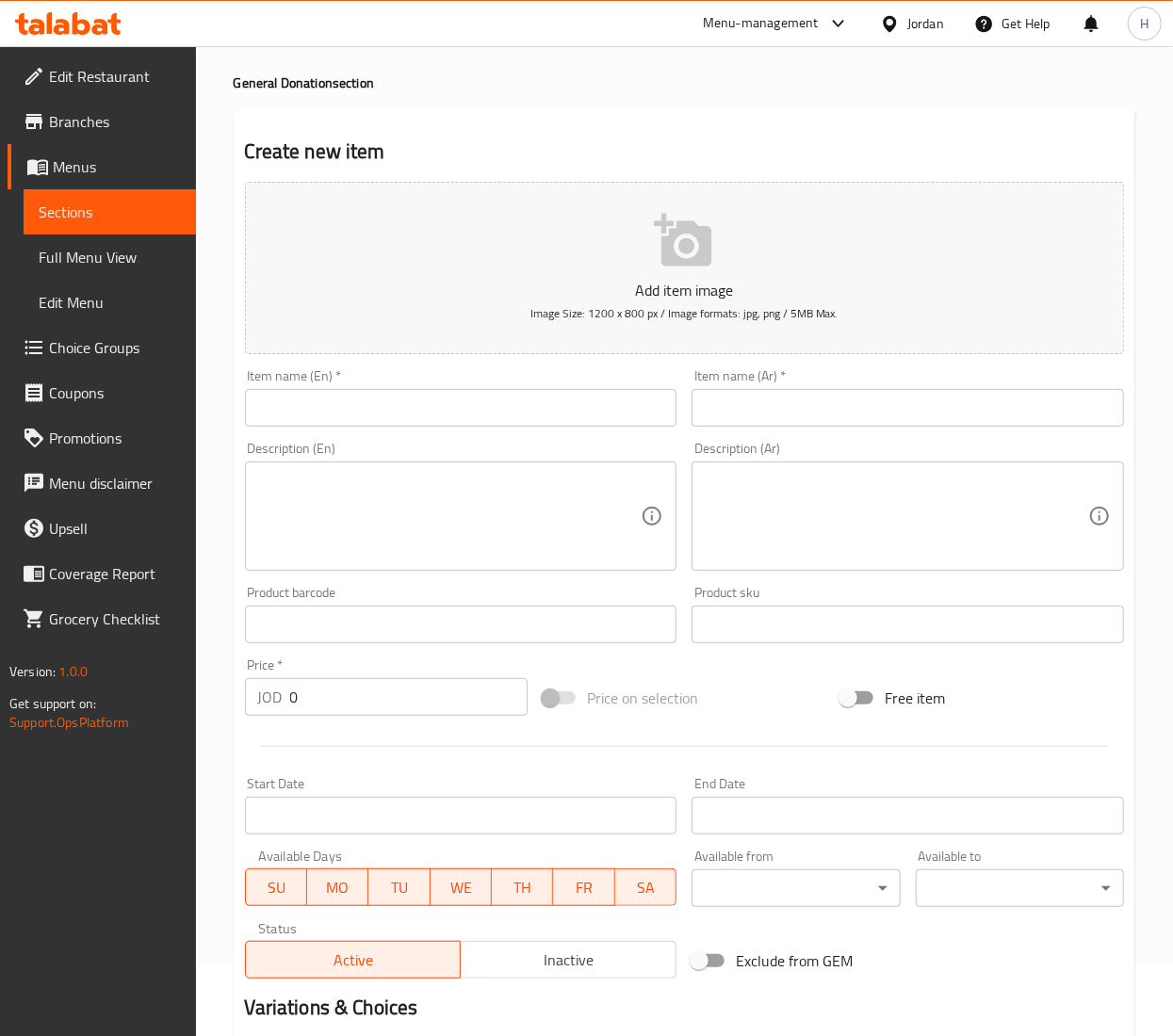
type input "خيار التبرع 3"
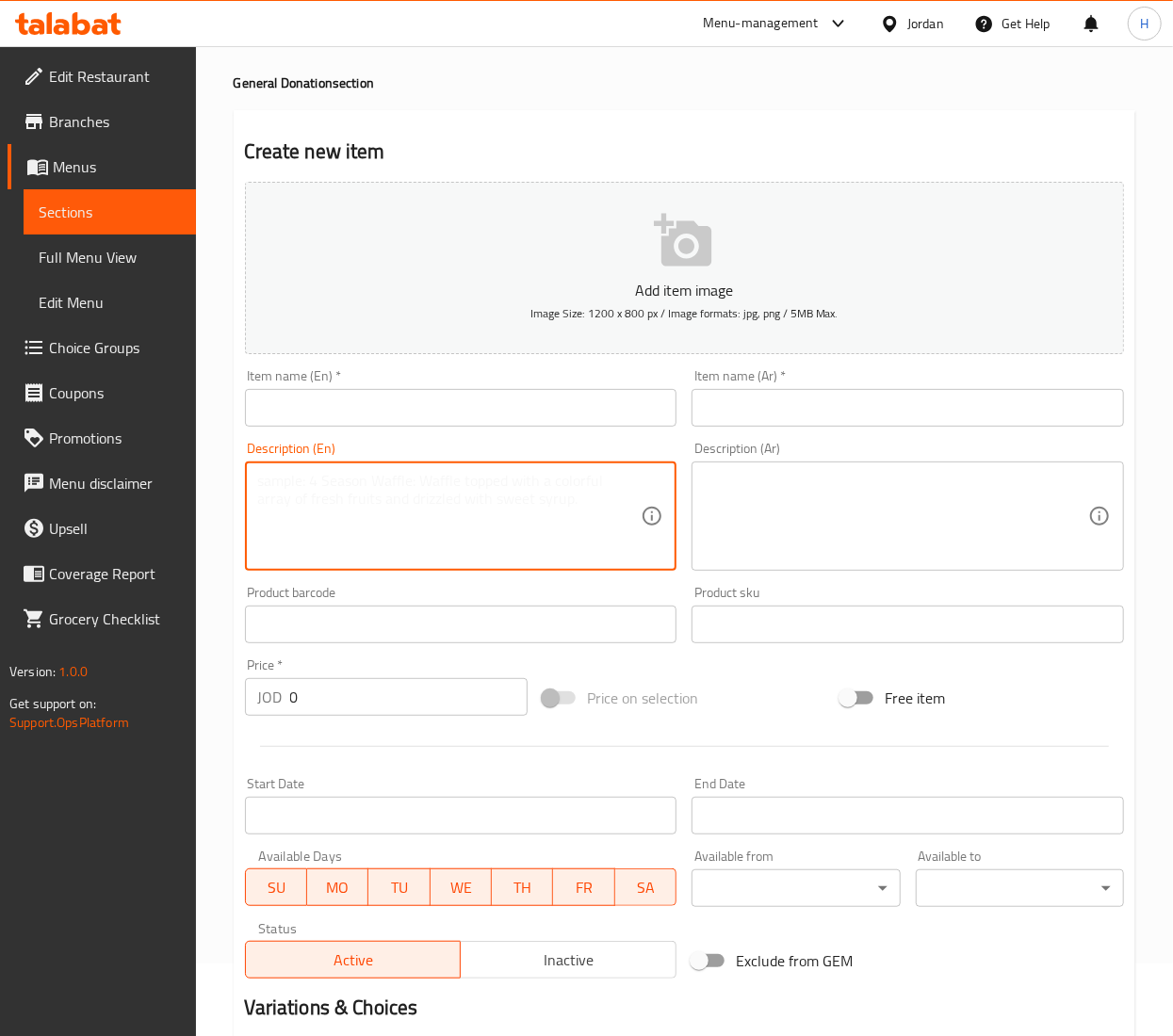
click at [427, 485] on textarea at bounding box center [450, 517] width 383 height 90
paste textarea "Donate any amount you want, as a contribution to cover part of the orphans and …"
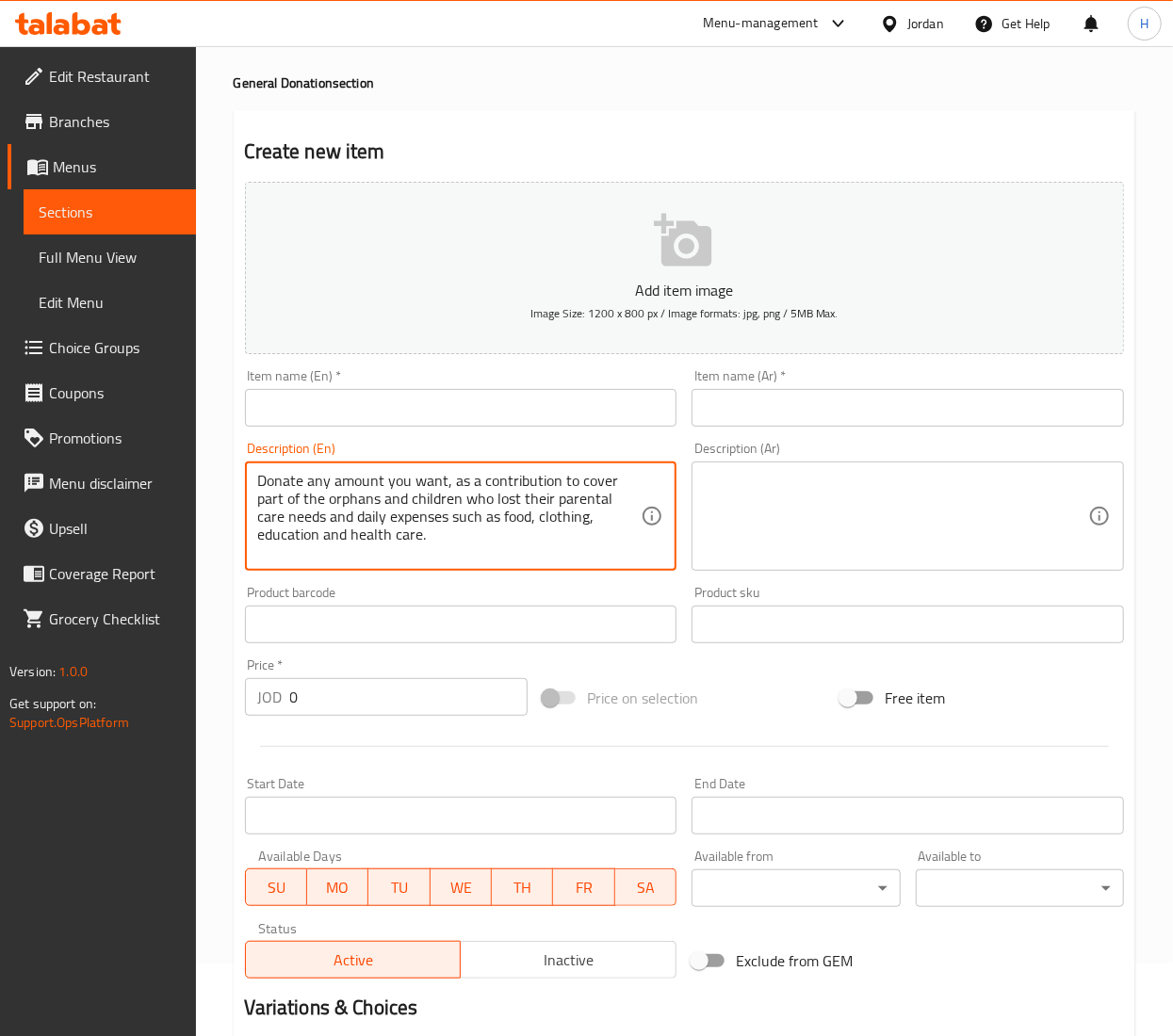
type textarea "Donate any amount you want, as a contribution to cover part of the orphans and …"
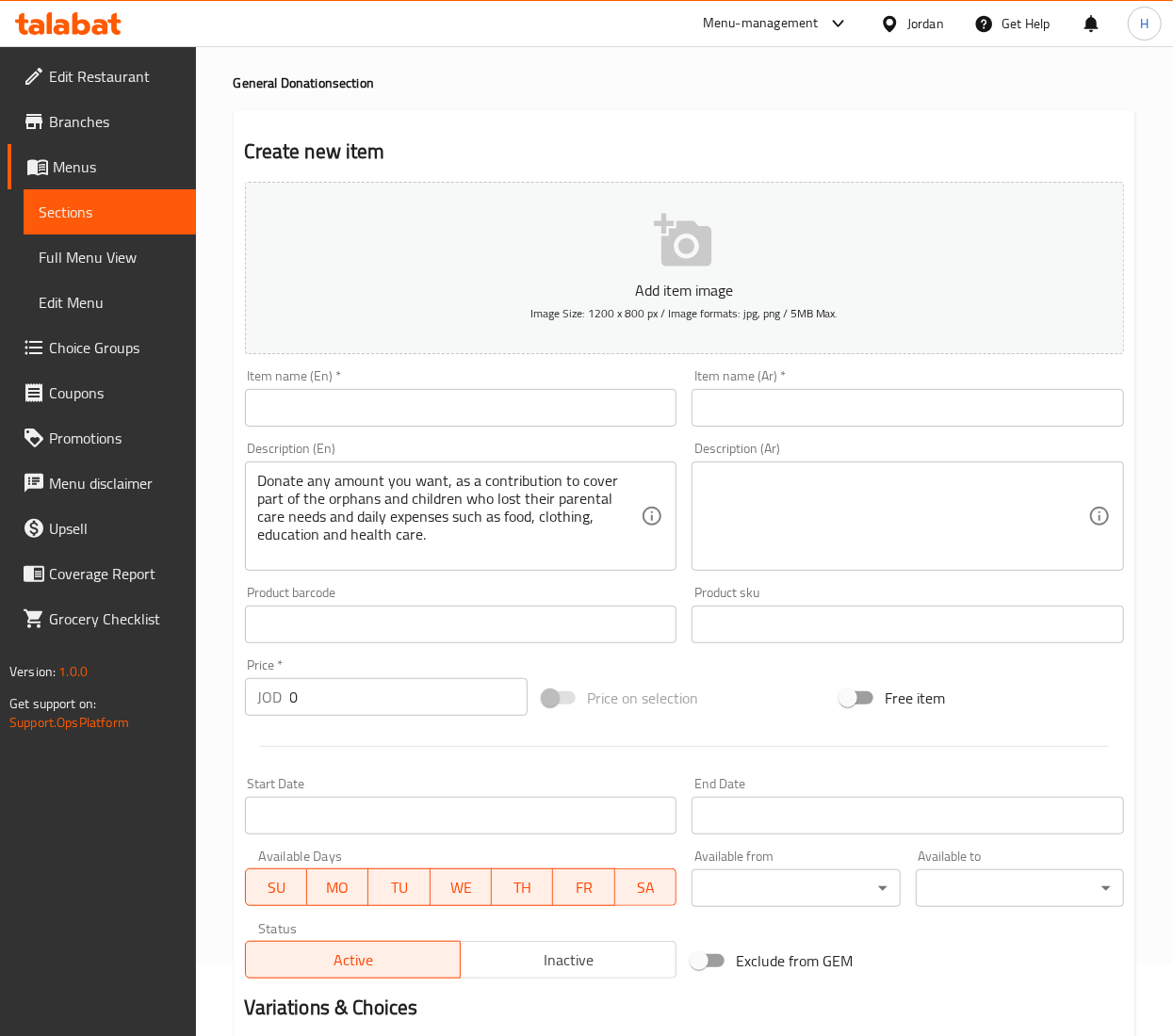
click at [916, 505] on textarea at bounding box center [896, 517] width 383 height 90
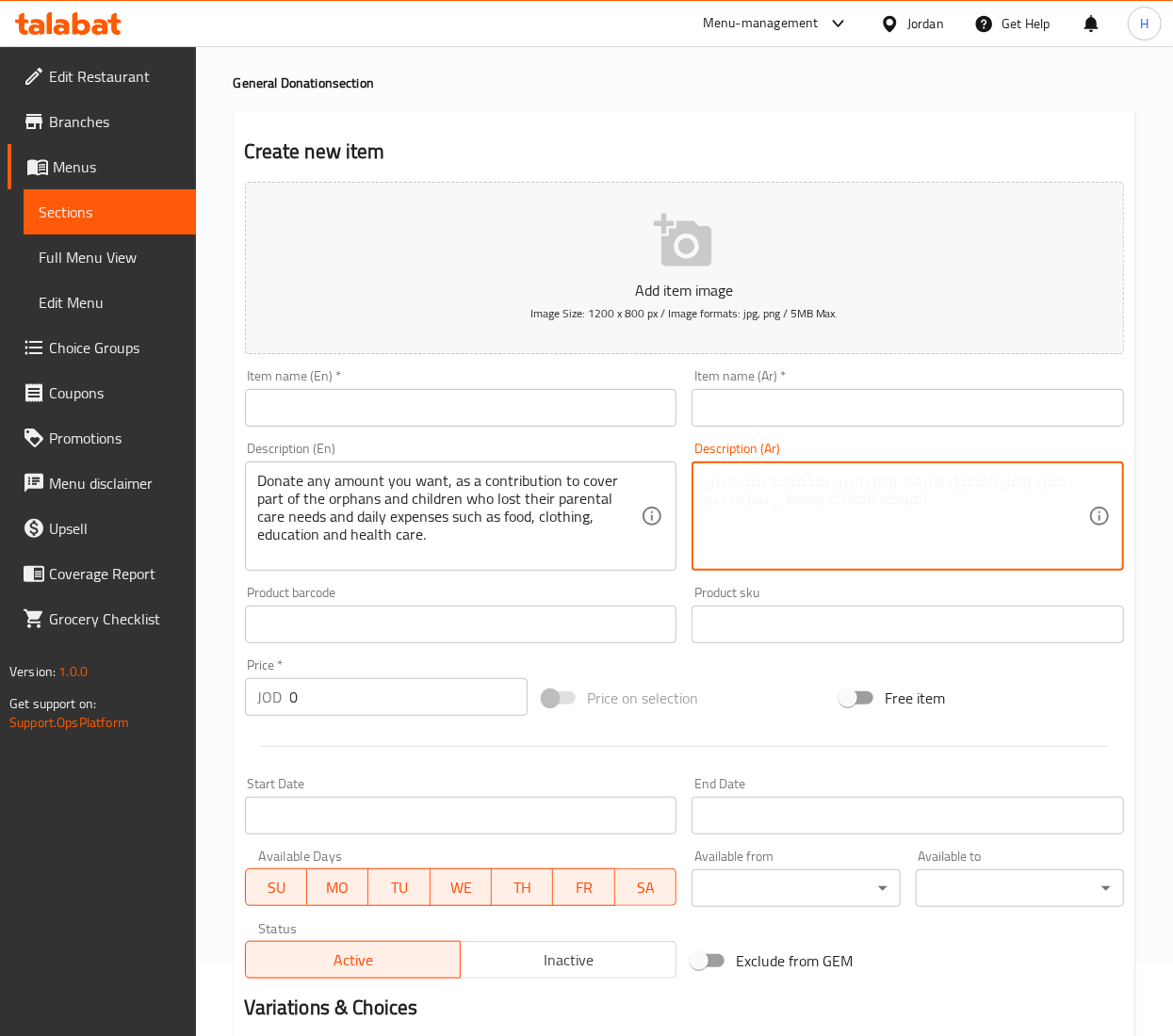
paste textarea "للتبرع بأي مبلغ ترغب به، والمساهمة في تأمين احتياجات الأطفال الأيتام وفاقدي الس…"
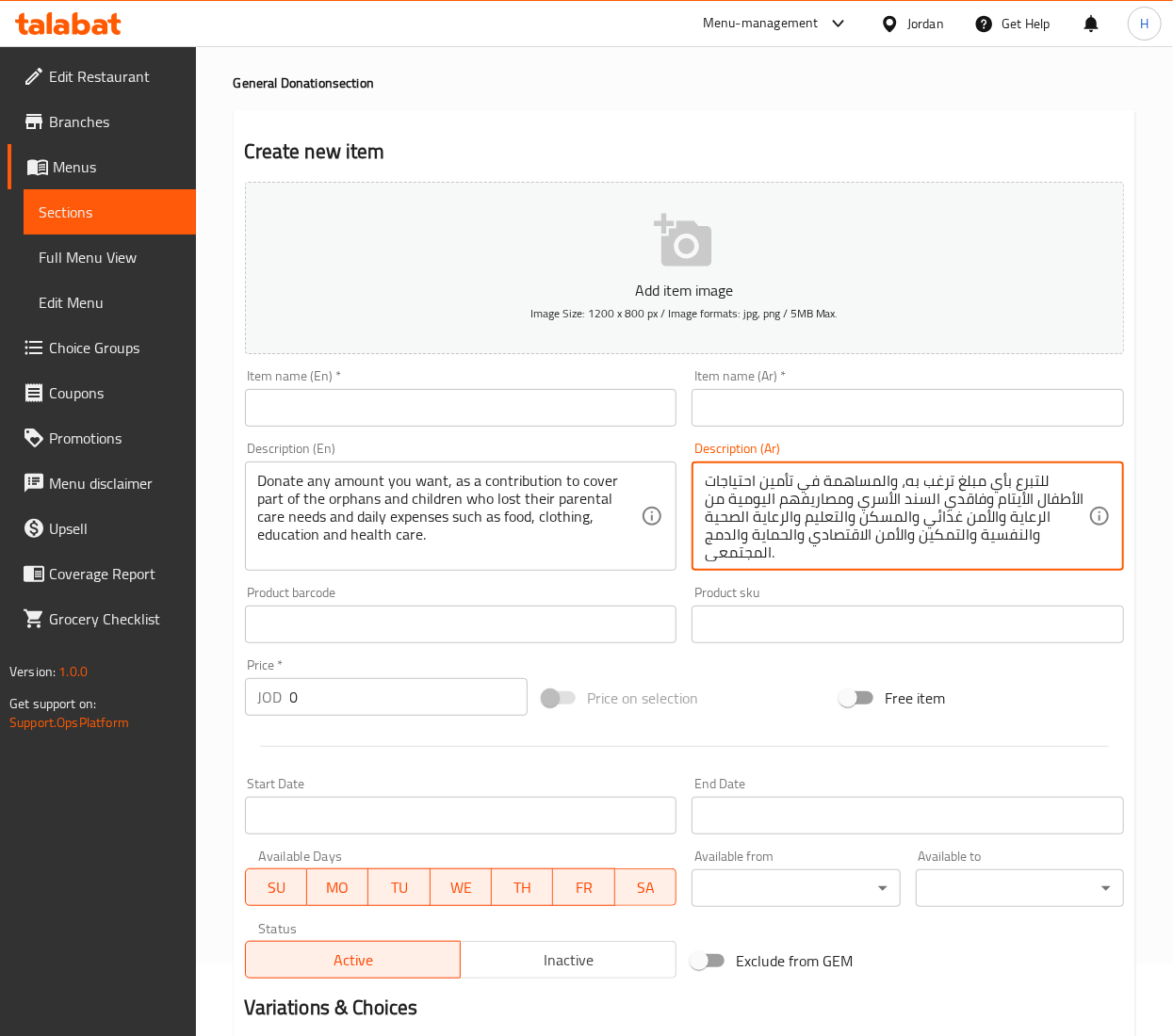
scroll to position [19, 0]
type textarea "للتبرع بأي مبلغ ترغب به، والمساهمة في تأمين احتياجات الأطفال الأيتام وفاقدي الس…"
click at [518, 405] on input "text" at bounding box center [461, 408] width 433 height 38
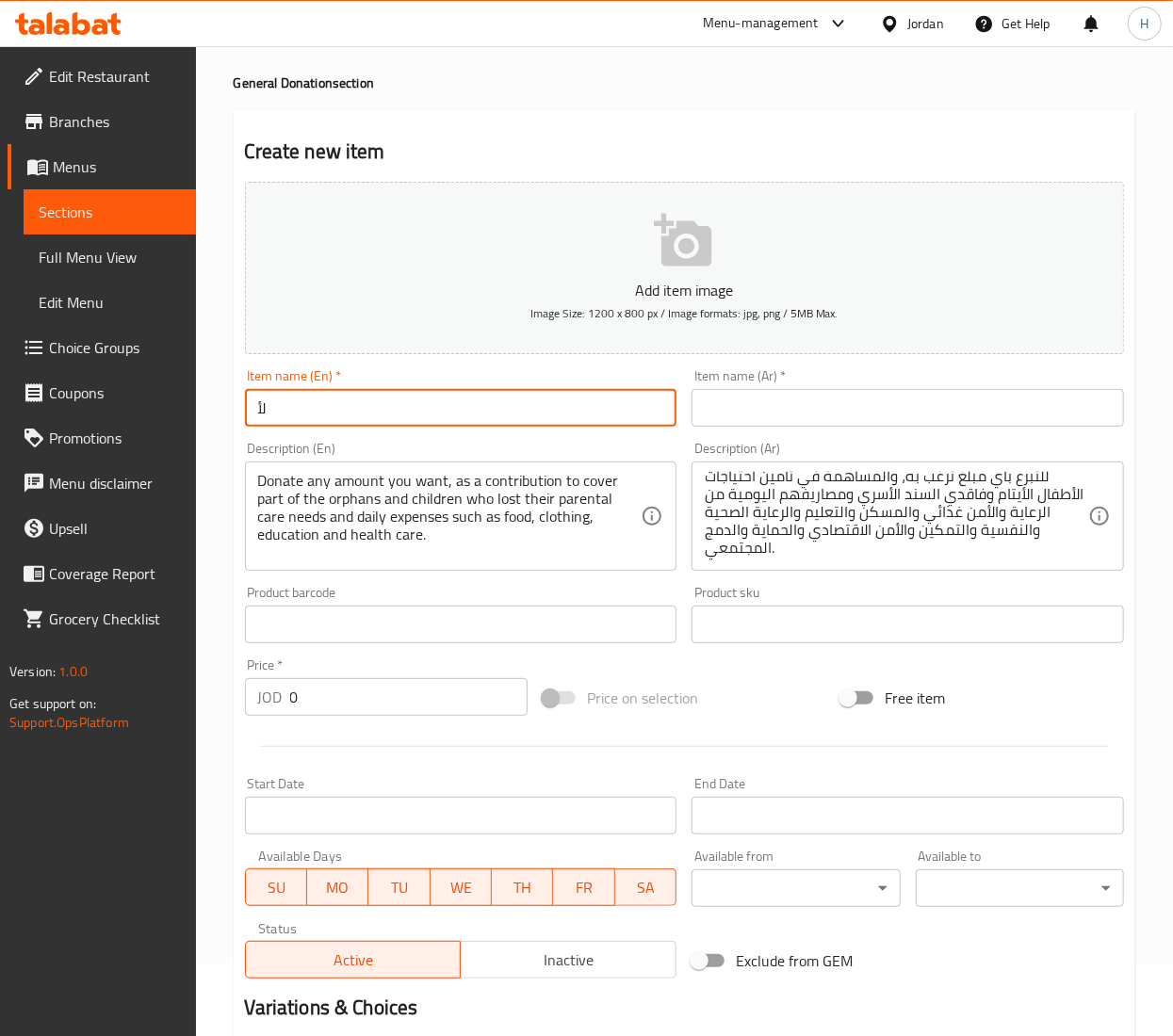
type input "ل"
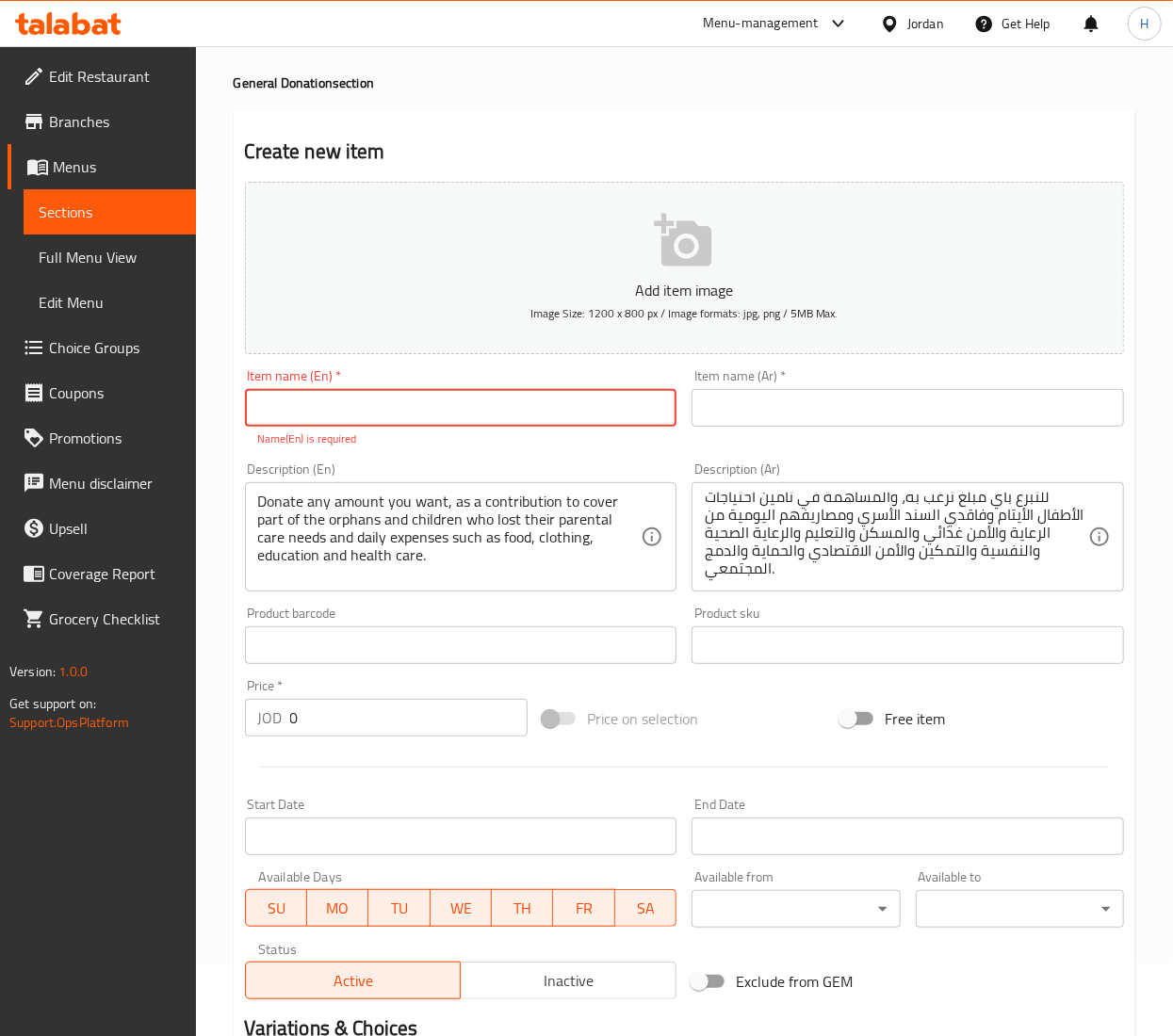
click at [488, 392] on input "text" at bounding box center [461, 408] width 433 height 38
paste input "للتبرع بأي مبلغ ترغب به، والمساهمة في تأمين احتياجات الأطفال الأيتام وفاقدي الس…"
type input "للتبرع بأي مبلغ ترغب به، والمساهمة في تأمين احتياجات الأطفال الأيتام وفاقدي الس…"
click at [573, 432] on p "Name(En) is required" at bounding box center [461, 439] width 406 height 17
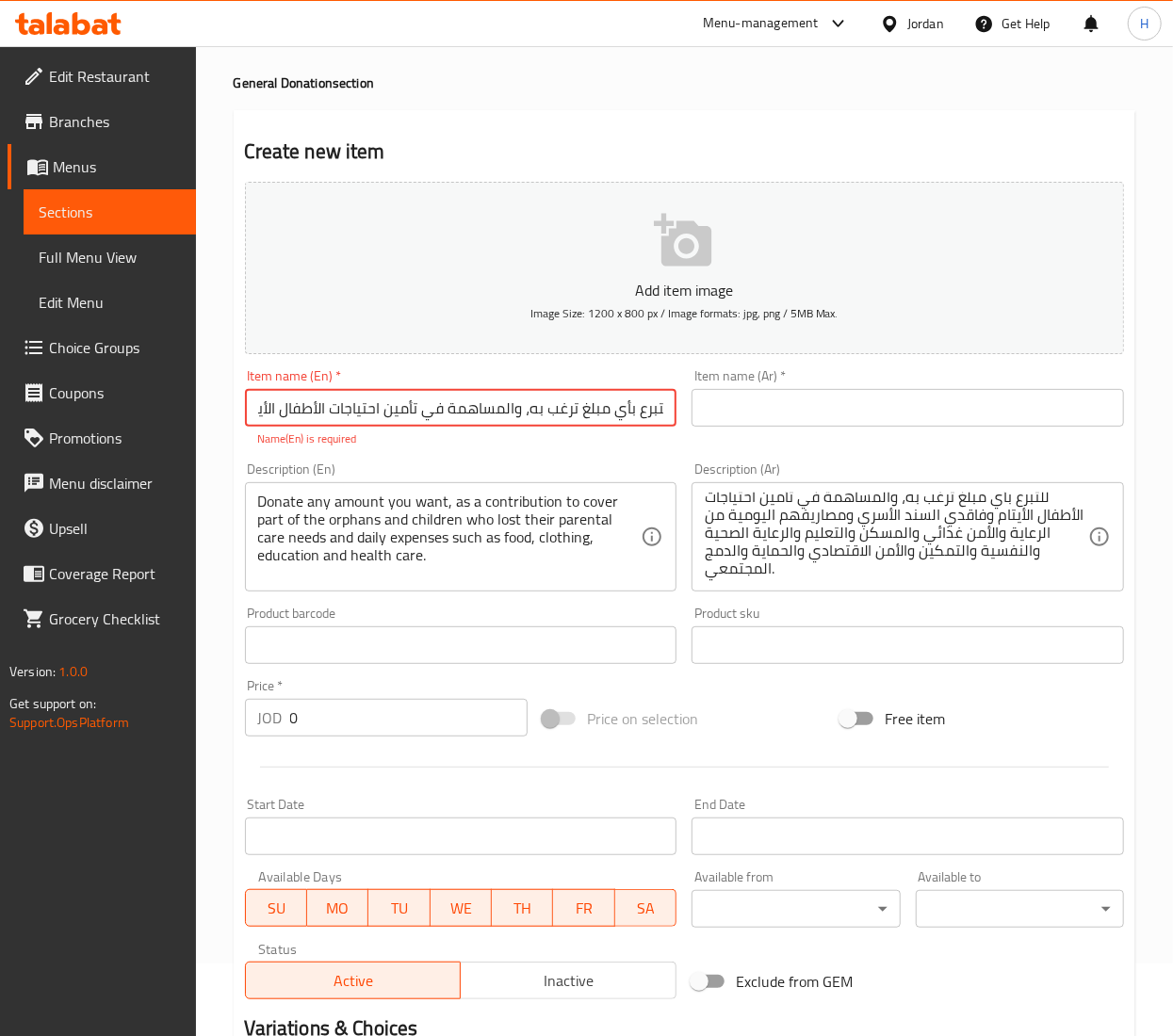
scroll to position [0, 0]
click at [573, 430] on div "Item name (En)   * للتبرع بأي مبلغ ترغب به، والمساهمة في تأمين احتياجات الأطفال…" at bounding box center [461, 409] width 433 height 78
click at [575, 407] on input "للتبرع بأي مبلغ ترغب به، والمساهمة في تأمين احتياجات الأطفال الأيتام وفاقدي الس…" at bounding box center [461, 408] width 433 height 38
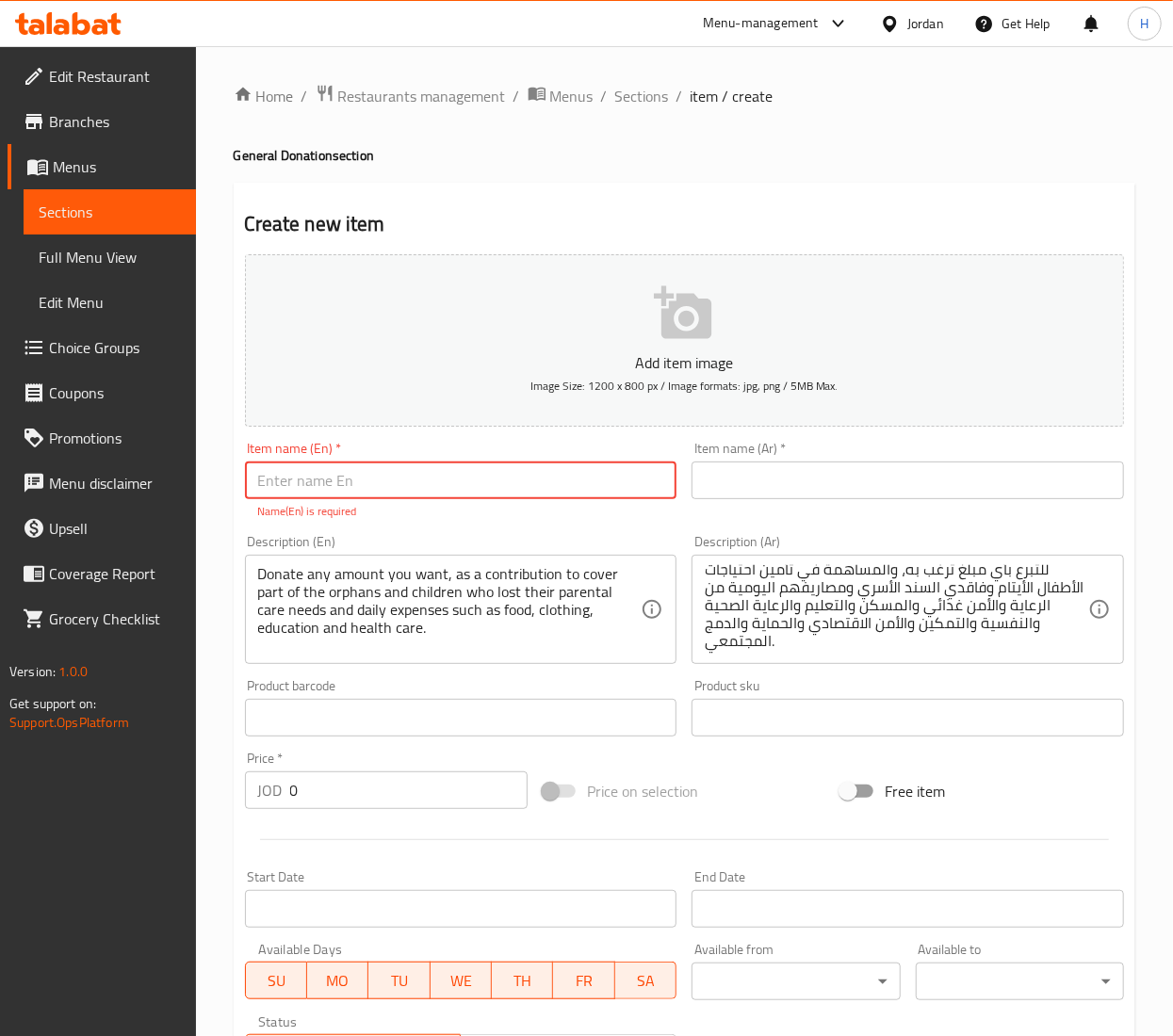
click at [392, 484] on input "text" at bounding box center [461, 480] width 433 height 38
paste input "General Donation"
type input "General Donation"
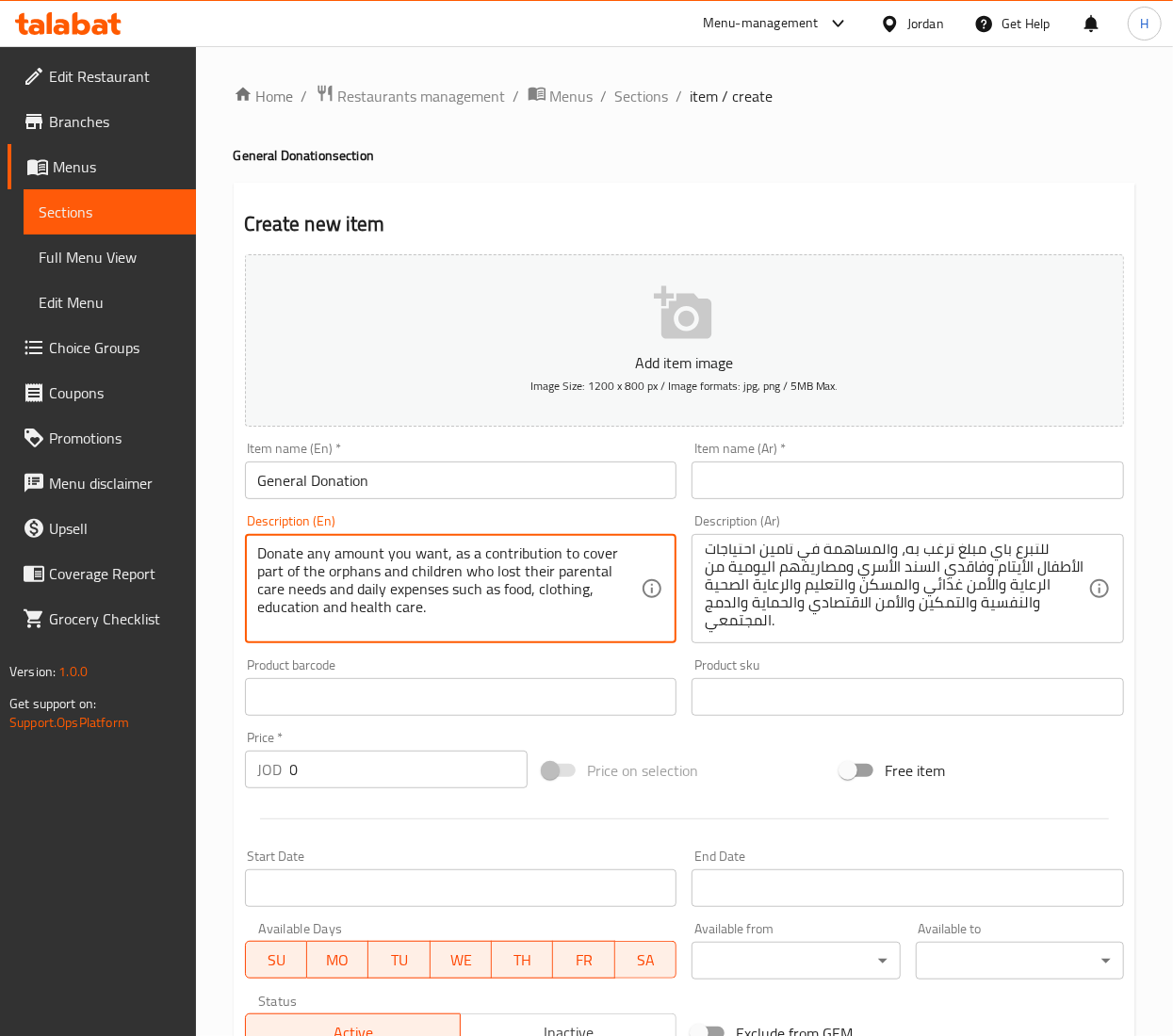
click at [295, 577] on textarea "Donate any amount you want, as a contribution to cover part of the orphans and …" at bounding box center [450, 589] width 383 height 90
click at [354, 582] on textarea "Donate any amount you want, as a contribution to cover part of the orphans and …" at bounding box center [450, 589] width 383 height 90
paste textarea "A flexible contribution that helps cover the wide range of daily needs for chil…"
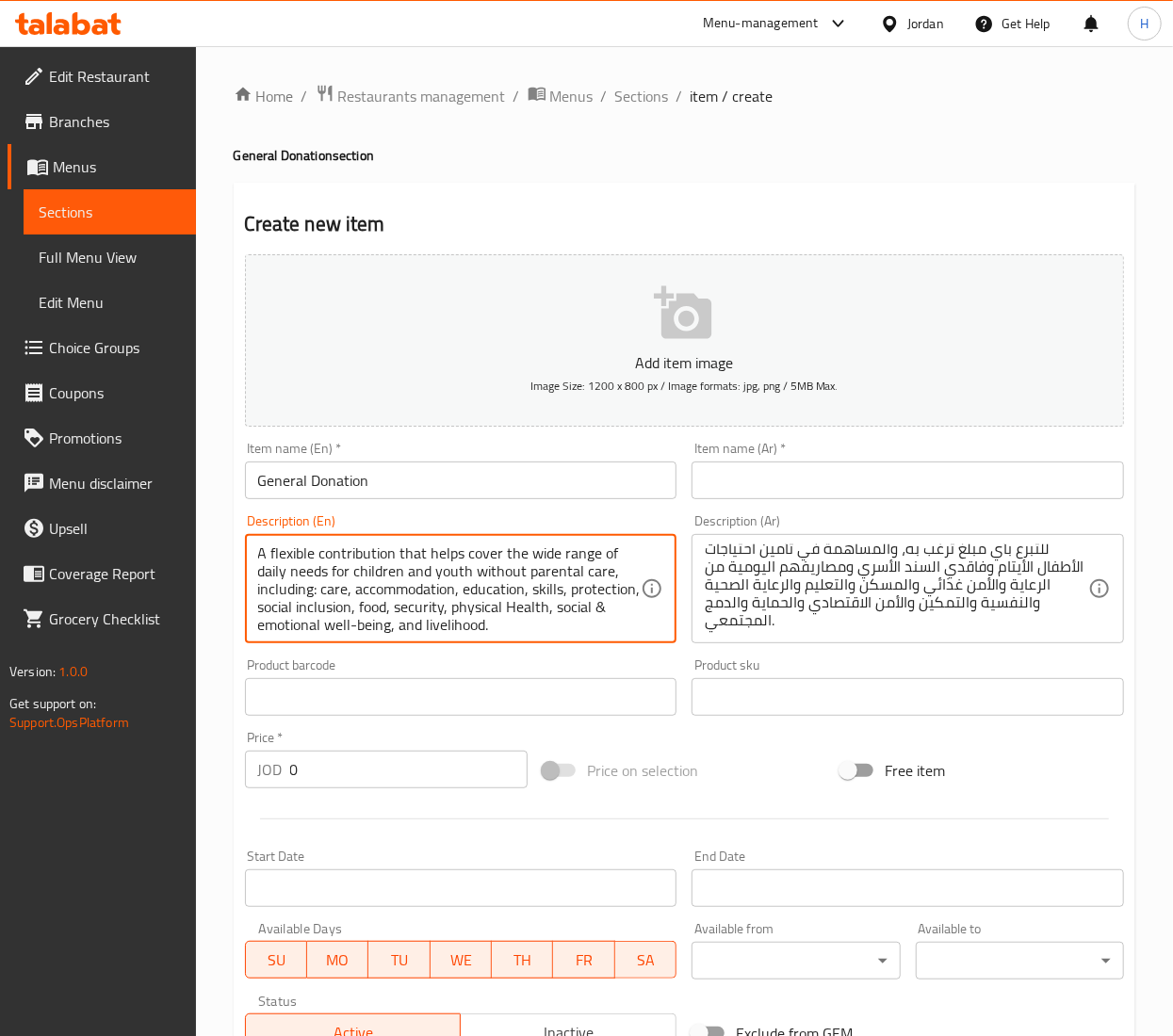
type textarea "A flexible contribution that helps cover the wide range of daily needs for chil…"
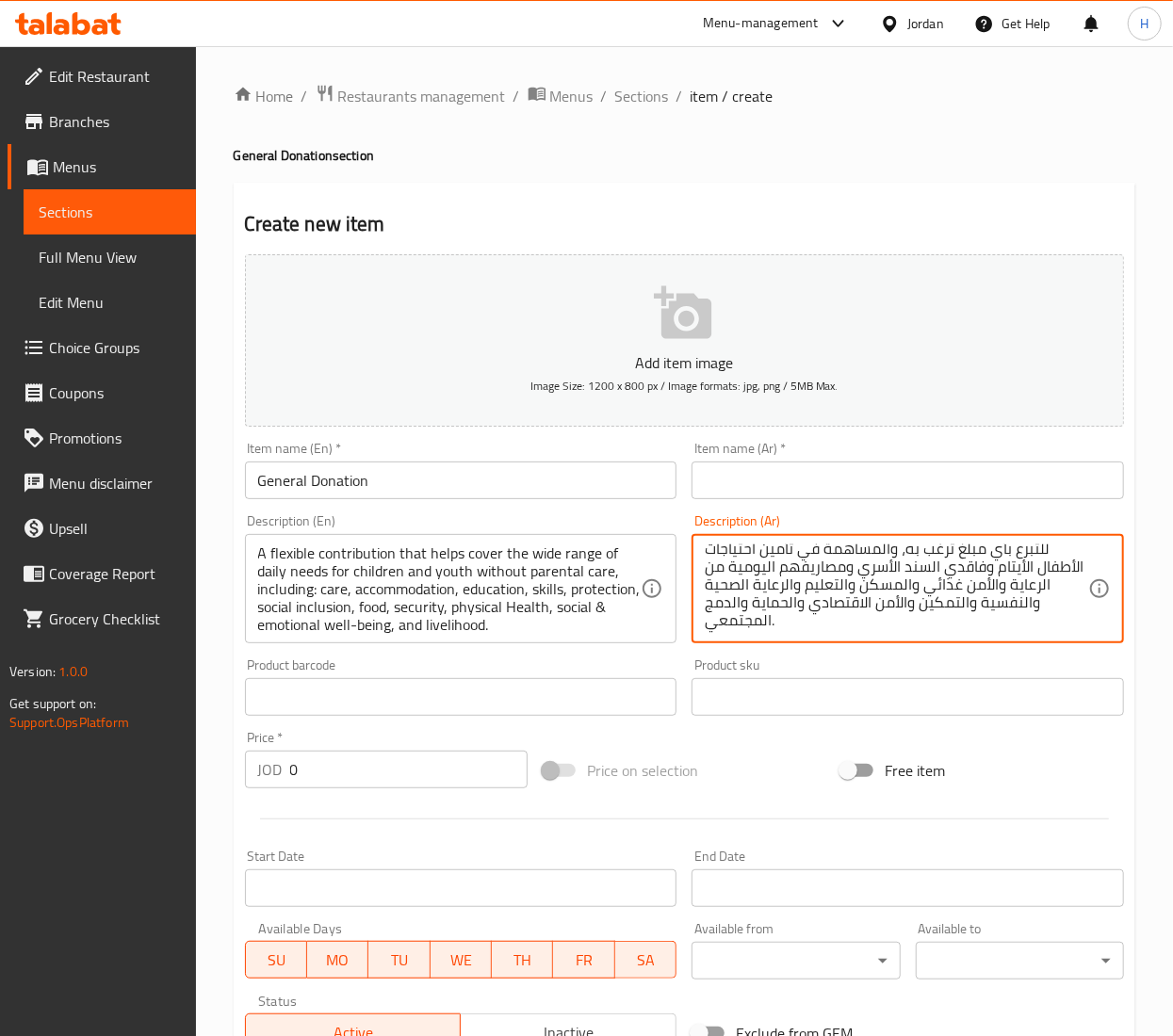
click at [816, 592] on textarea "للتبرع بأي مبلغ ترغب به، والمساهمة في تأمين احتياجات الأطفال الأيتام وفاقدي الس…" at bounding box center [896, 589] width 383 height 90
click at [816, 594] on textarea "للتبرع بأي مبلغ ترغب به، والمساهمة في تأمين احتياجات الأطفال الأيتام وفاقدي الس…" at bounding box center [896, 589] width 383 height 90
paste textarea "ساهمة مرنة تساعد في تغطية مجموعة واسعة من الاحتياجات اليومية للأطفال والشباب ال…"
type textarea "مساهمة مرنة تساعد في تغطية مجموعة واسعة من الاحتياجات اليومية للأطفال والشباب ا…"
click at [345, 477] on input "General Donation" at bounding box center [461, 480] width 433 height 38
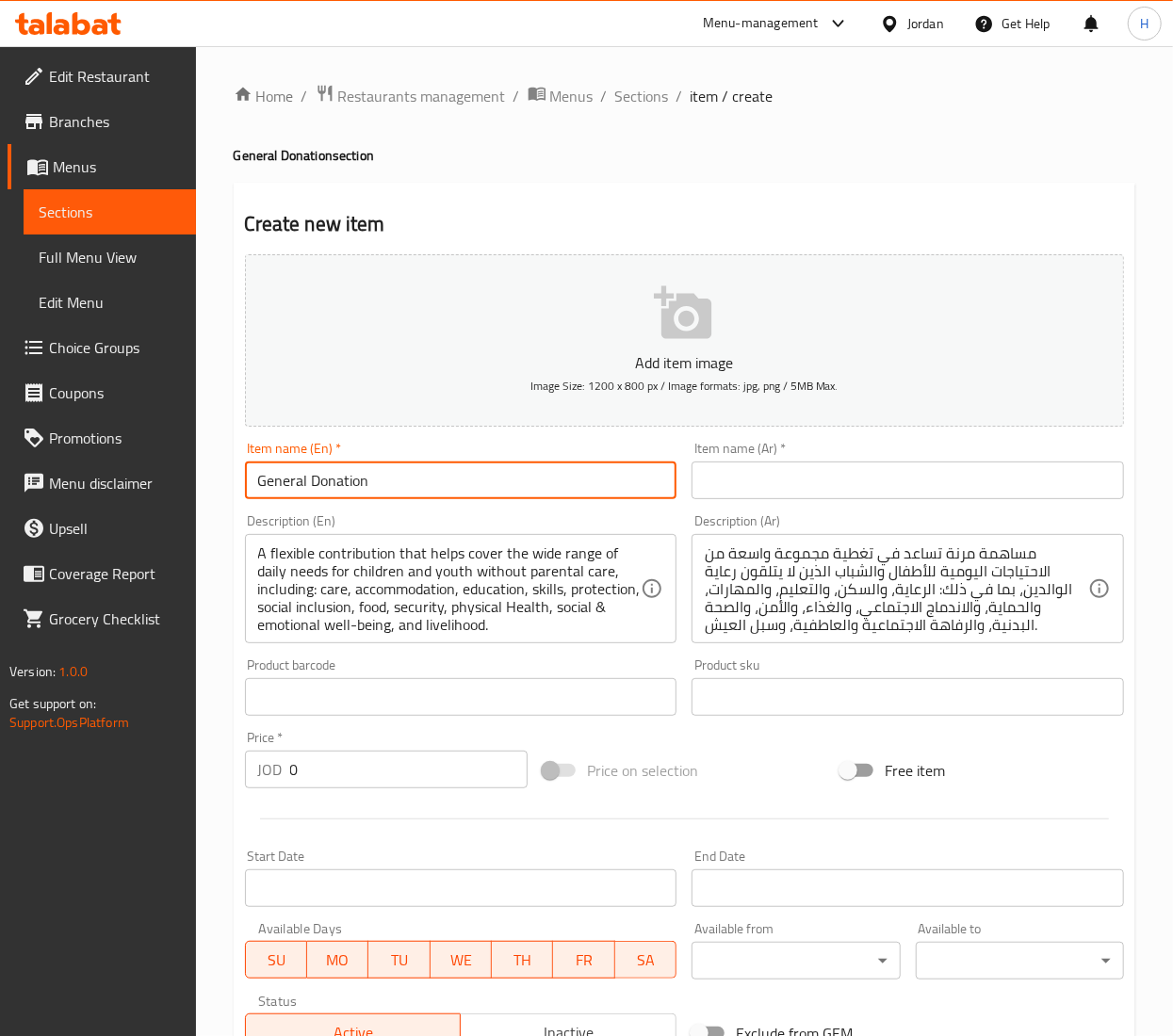
click at [345, 477] on input "General Donation" at bounding box center [461, 480] width 433 height 38
click at [755, 467] on input "text" at bounding box center [908, 480] width 433 height 38
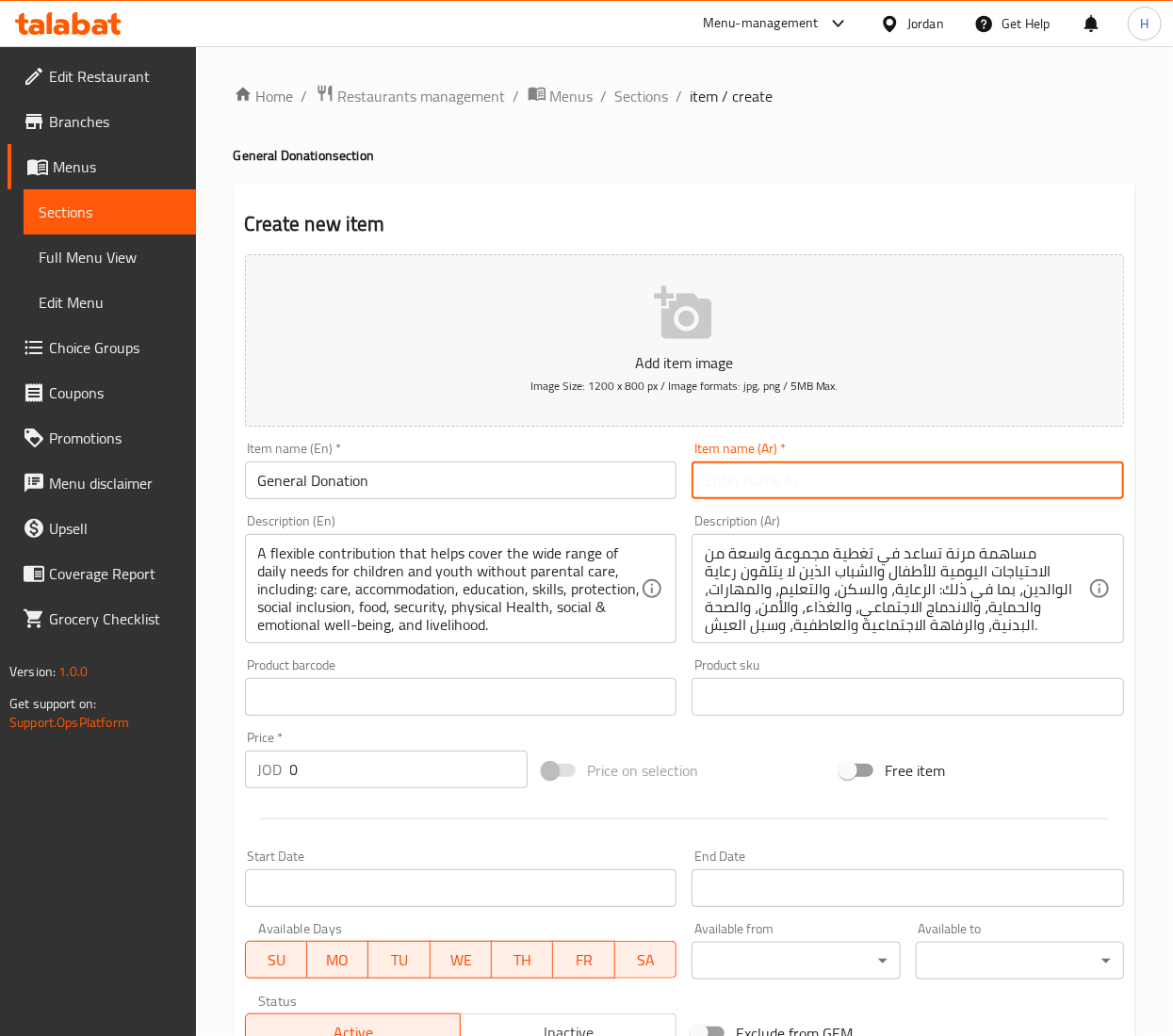
paste input "التبرع العام"
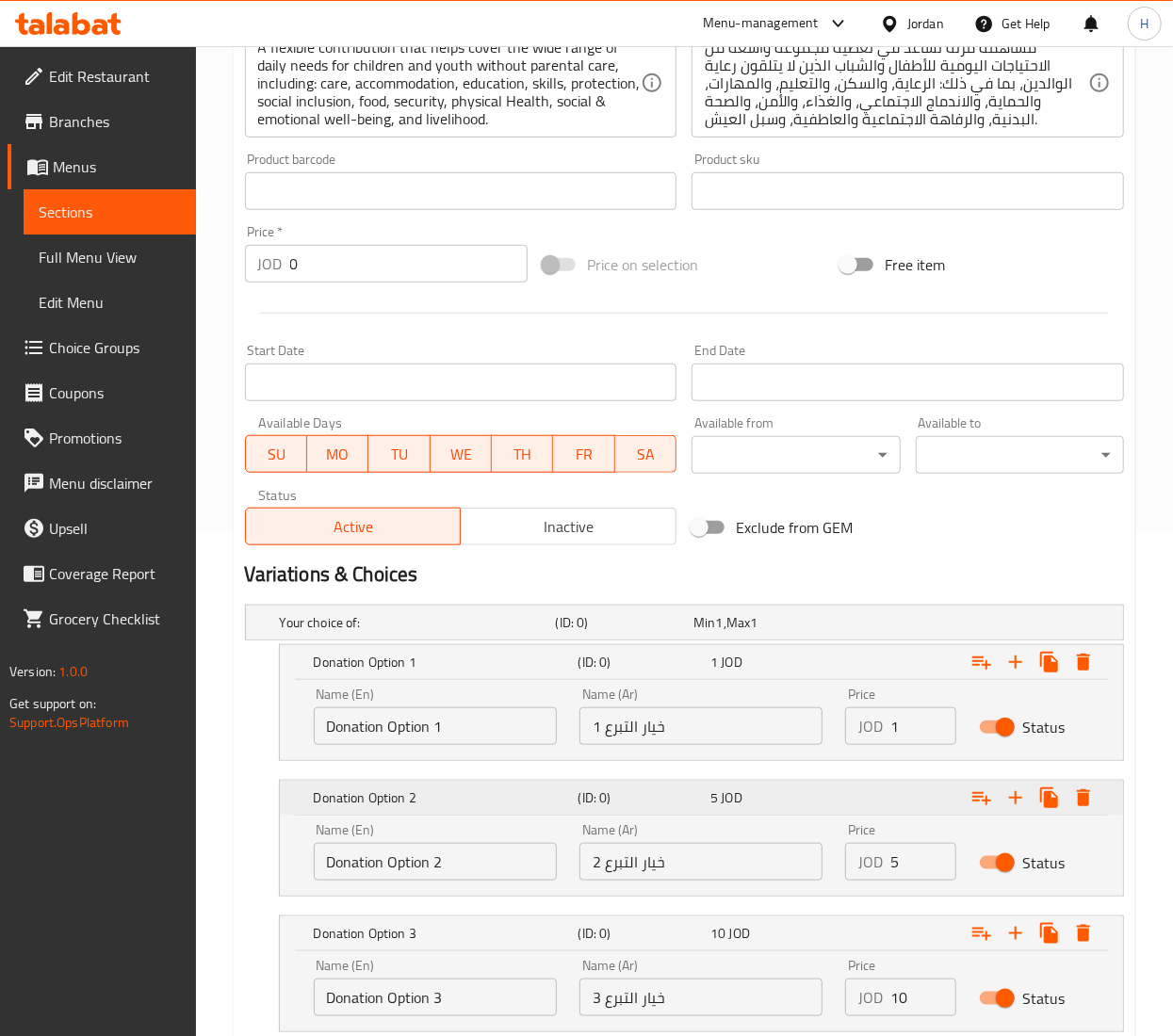
scroll to position [638, 0]
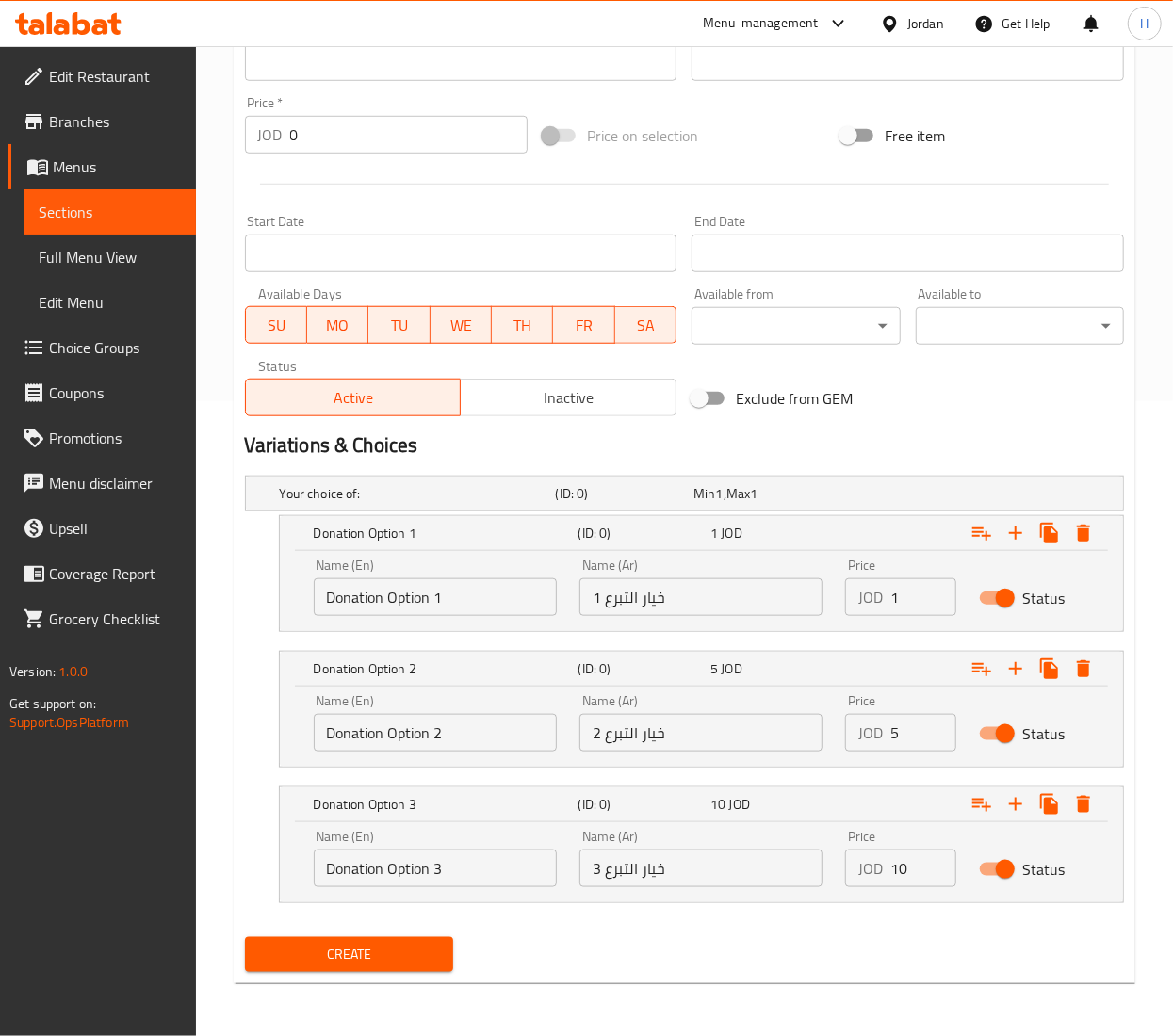
type input "التبرع العام"
click at [381, 957] on span "Create" at bounding box center [349, 955] width 178 height 24
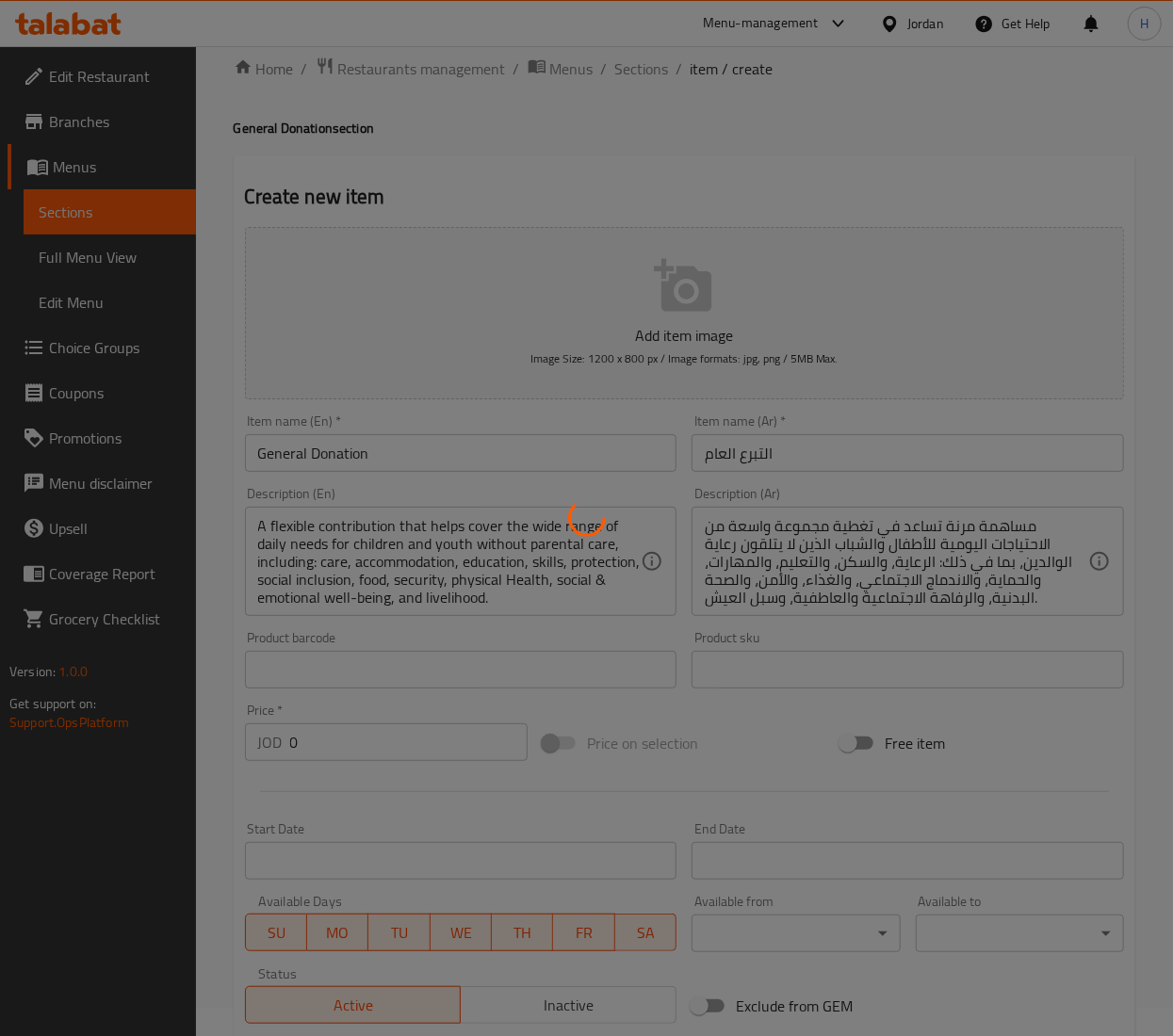
scroll to position [0, 0]
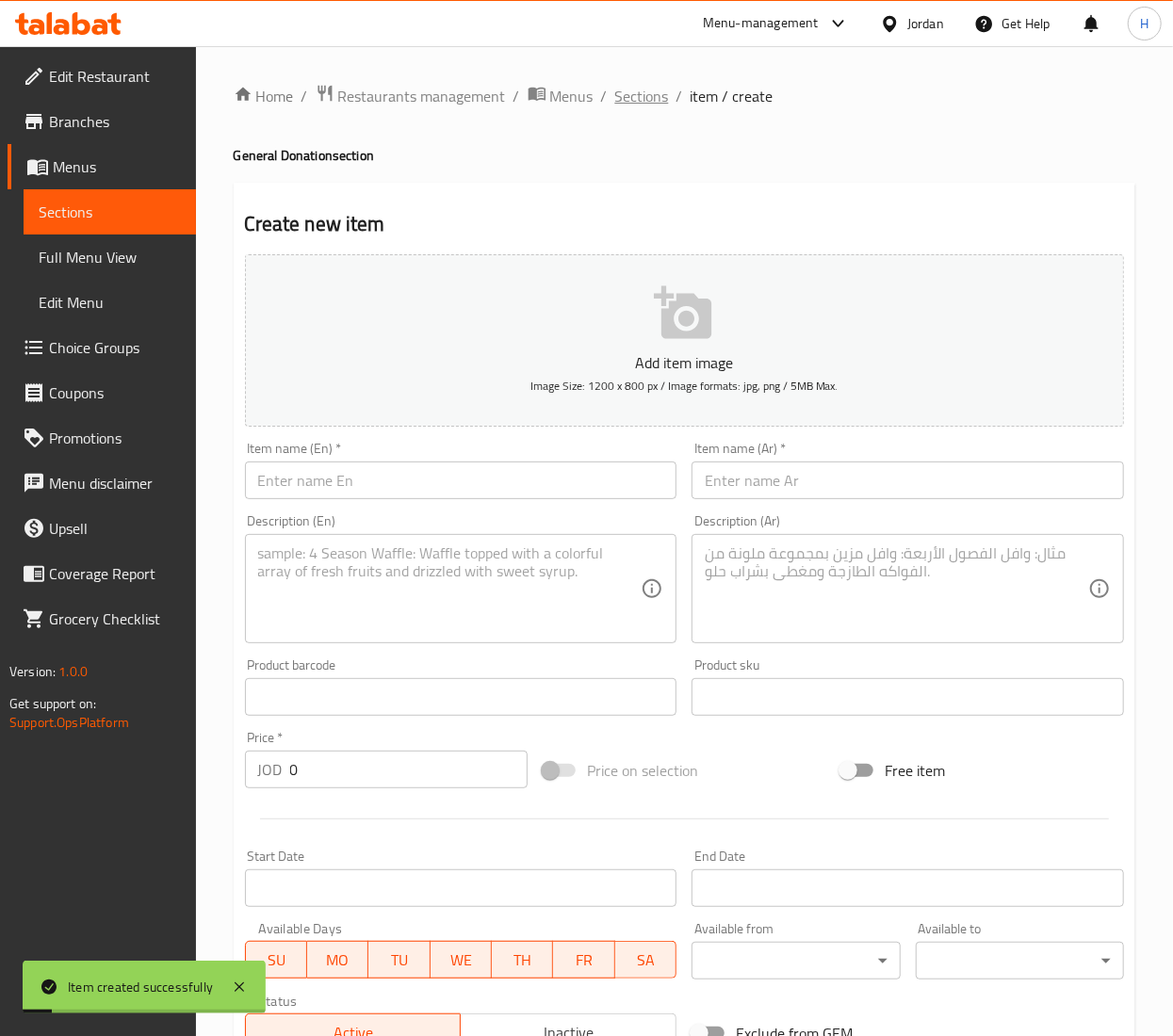
click at [637, 93] on span "Sections" at bounding box center [642, 96] width 53 height 23
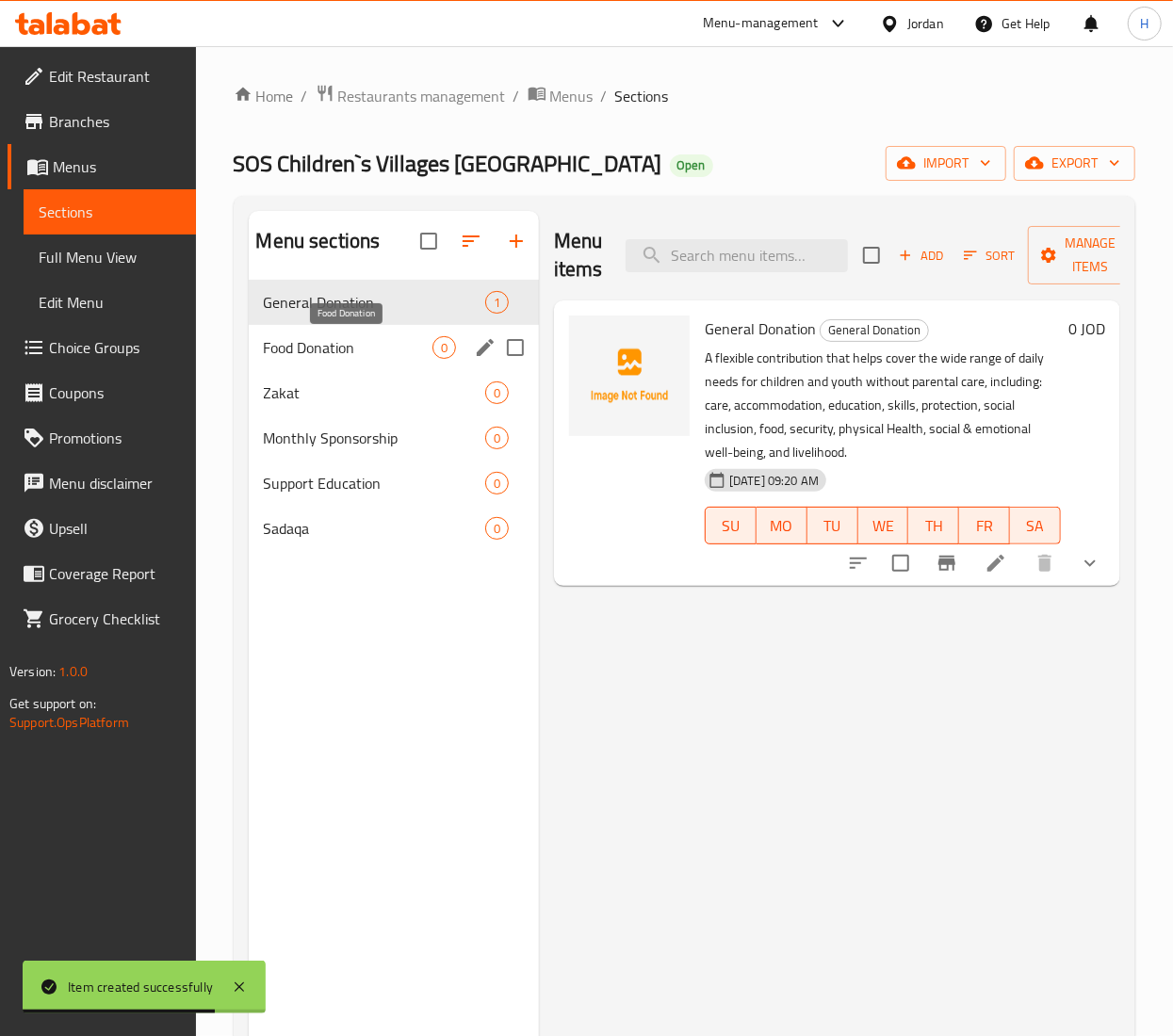
click at [292, 355] on span "Food Donation" at bounding box center [348, 348] width 169 height 23
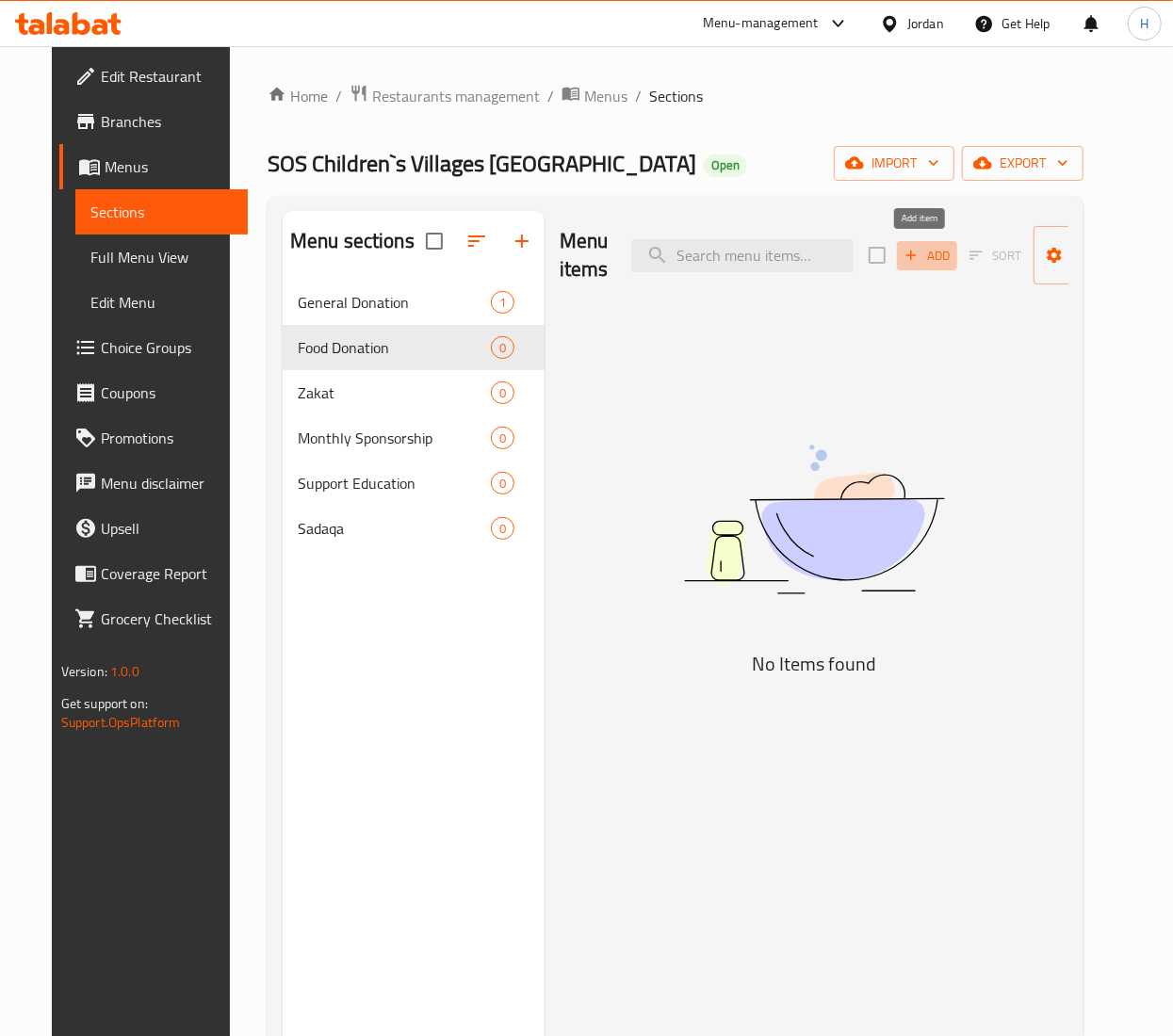
click at [921, 256] on span "Add" at bounding box center [926, 255] width 51 height 22
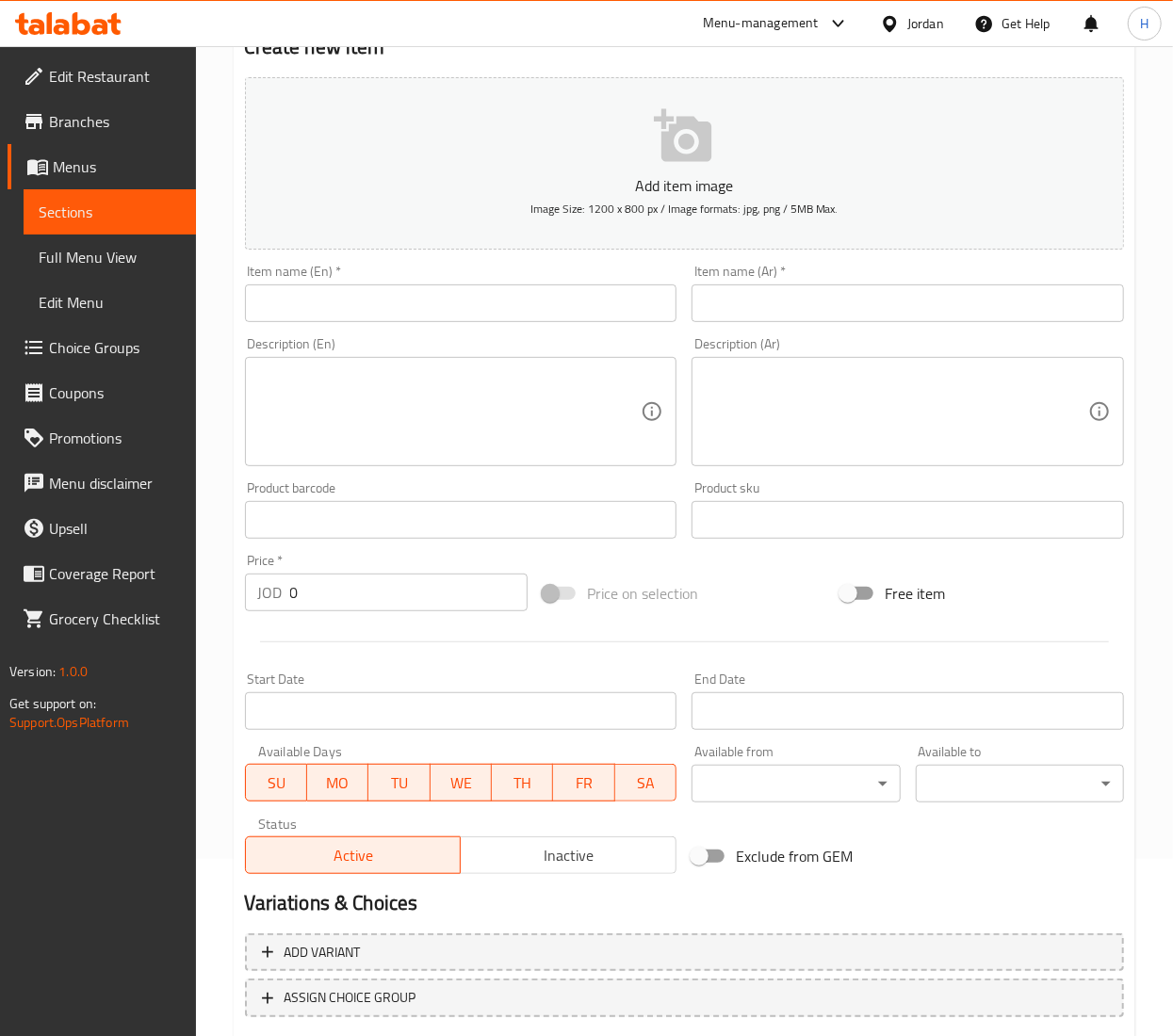
scroll to position [294, 0]
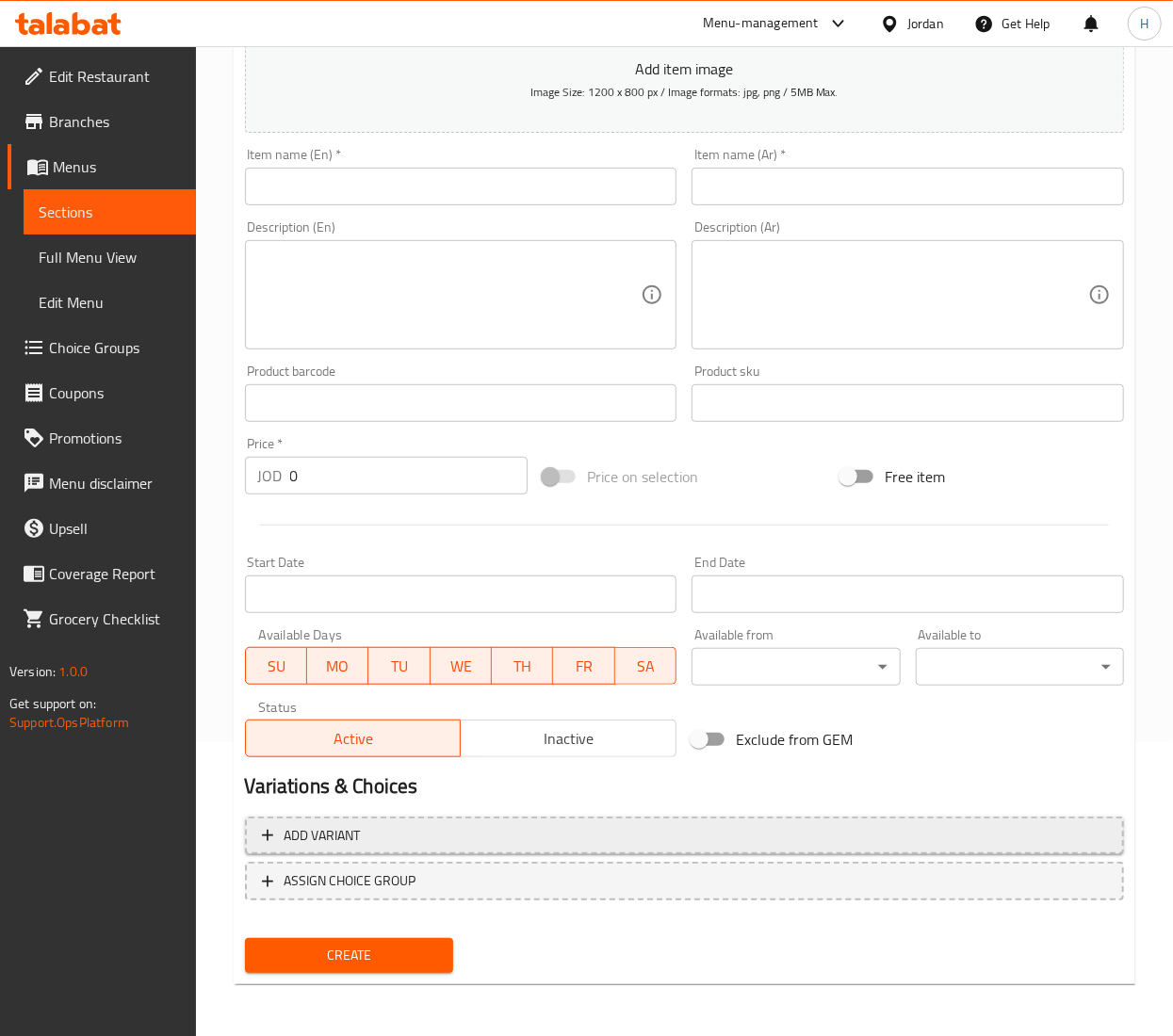
click at [637, 843] on span "Add variant" at bounding box center [684, 836] width 845 height 24
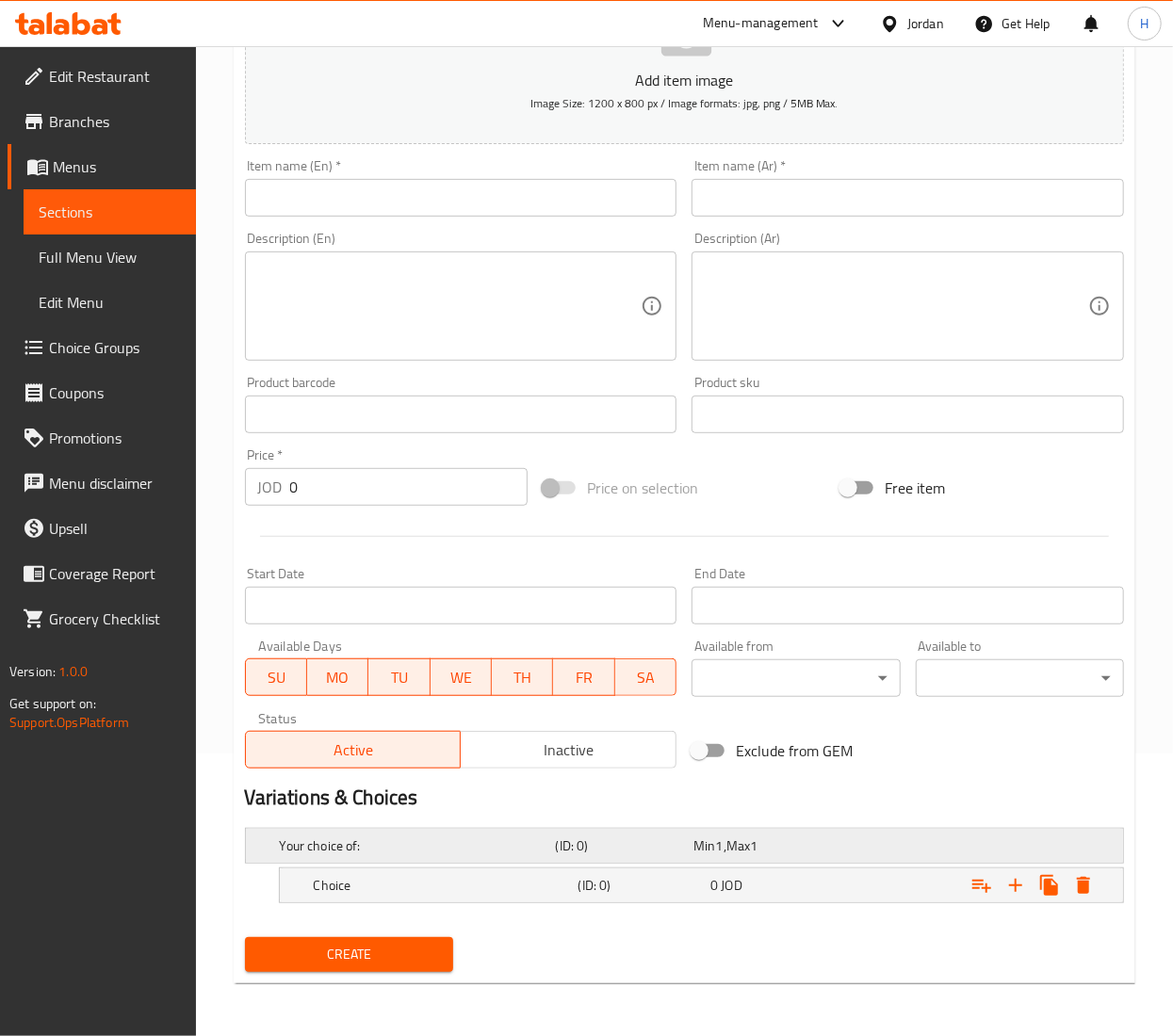
scroll to position [285, 0]
click at [1012, 884] on icon "Expand" at bounding box center [1016, 885] width 23 height 23
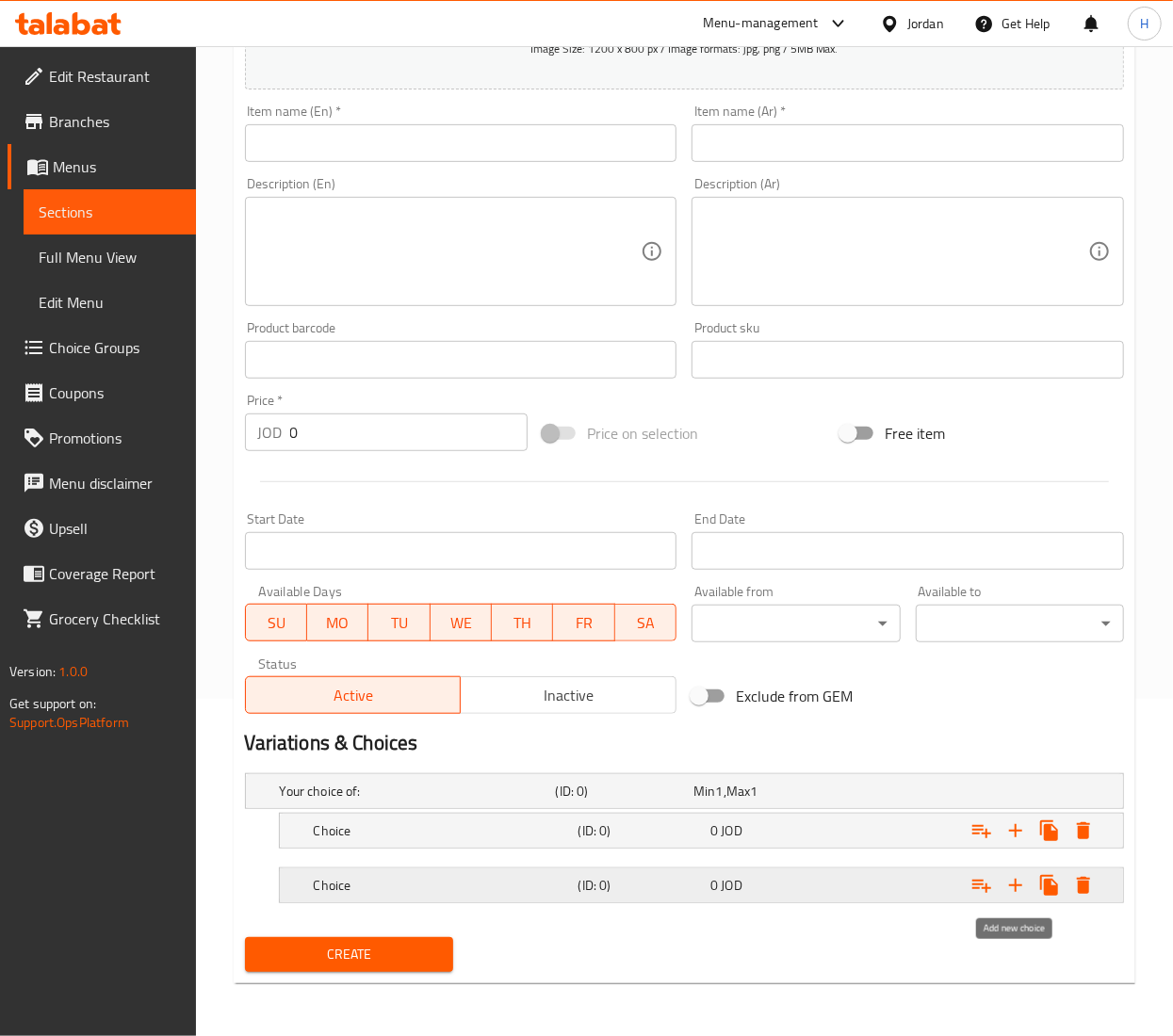
click at [1007, 884] on icon "Expand" at bounding box center [1016, 885] width 23 height 23
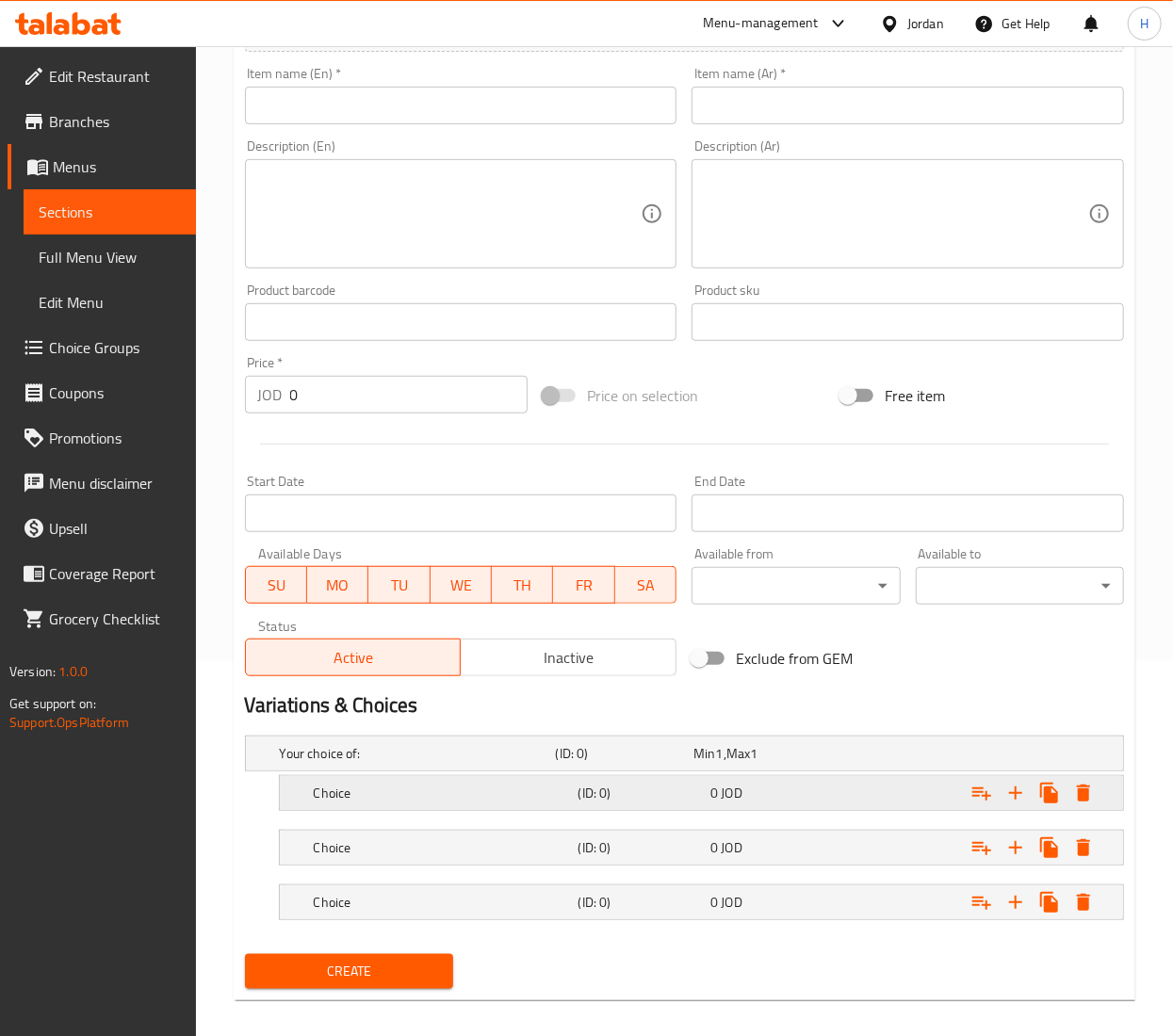
scroll to position [396, 0]
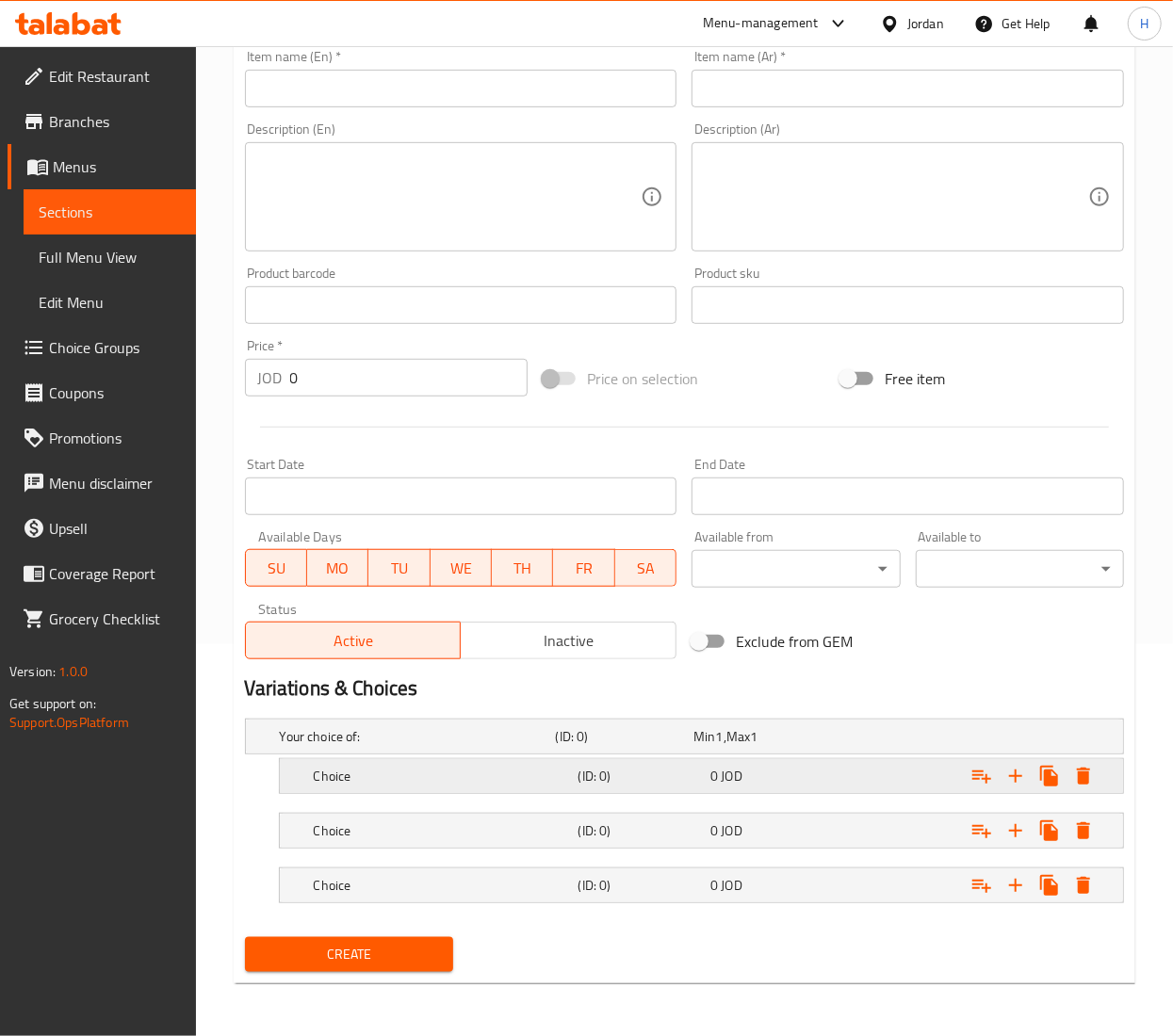
click at [431, 776] on h5 "Choice" at bounding box center [442, 777] width 257 height 19
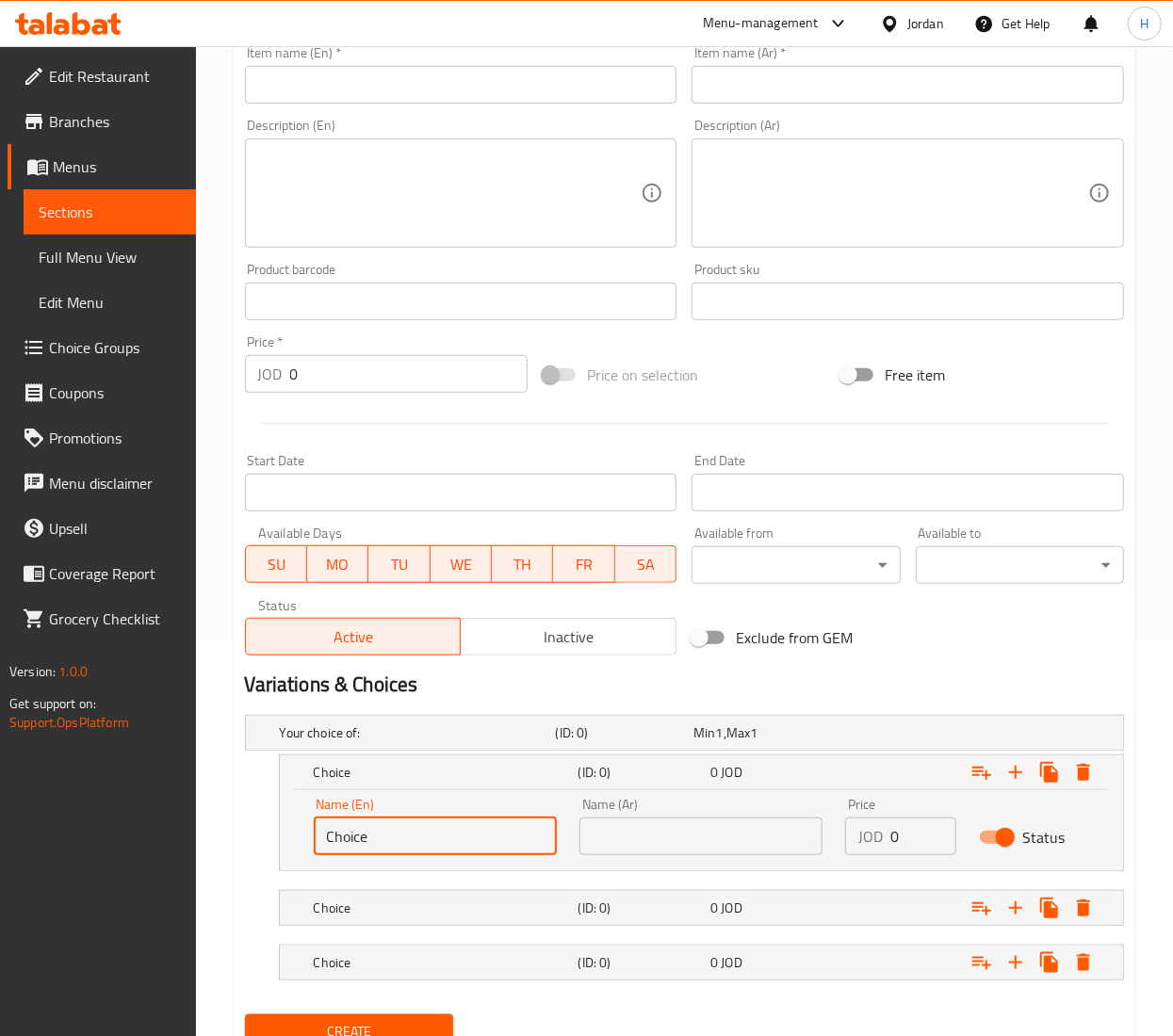
drag, startPoint x: 439, startPoint y: 837, endPoint x: -3, endPoint y: 799, distance: 443.6
click at [0, 640] on html "​ Menu-management Jordan Get Help H Edit Restaurant Branches Menus Sections Ful…" at bounding box center [586, 122] width 1173 height 1036
type input "["
type input "For 1 Day"
drag, startPoint x: 457, startPoint y: 918, endPoint x: 482, endPoint y: 867, distance: 56.8
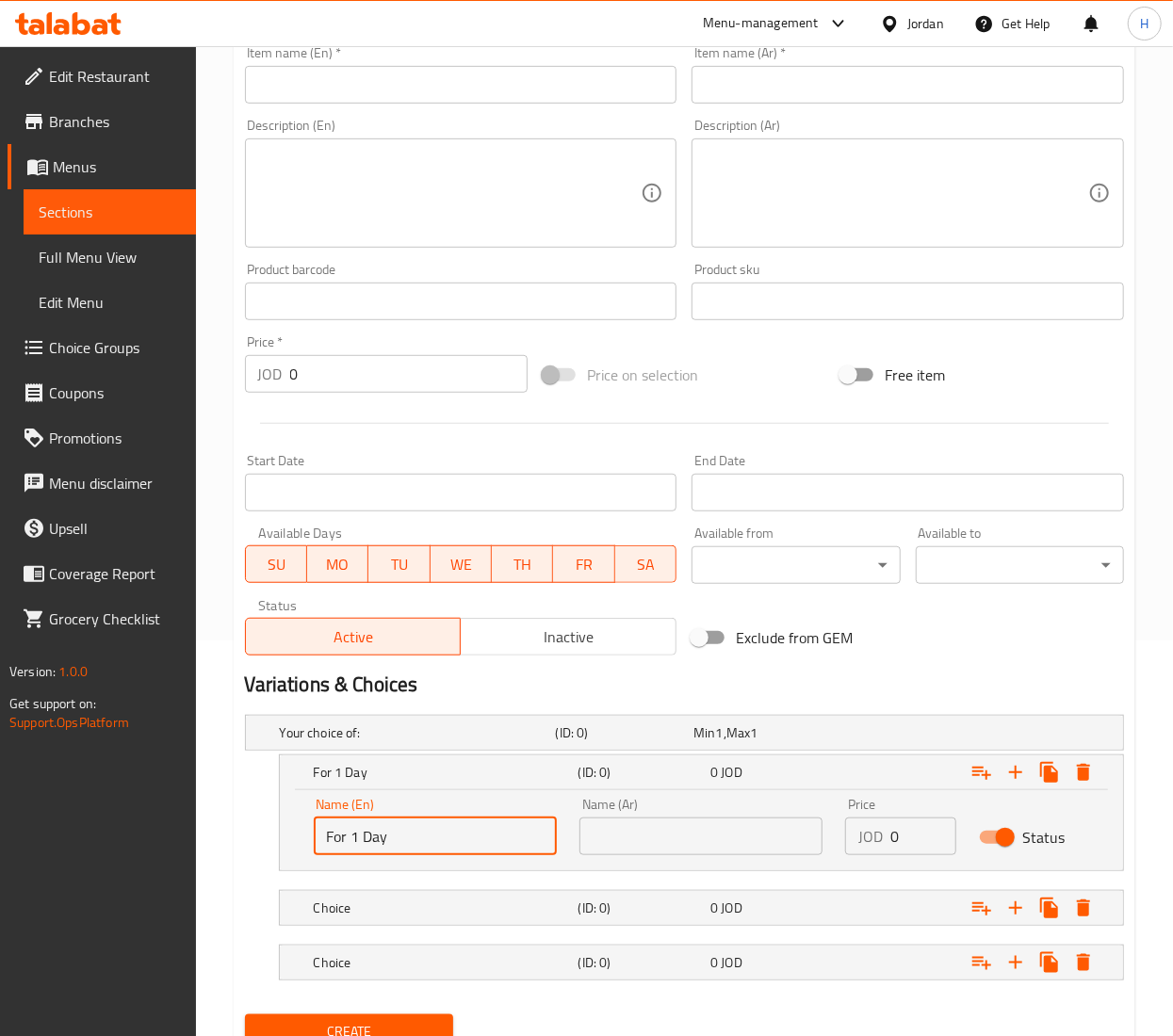
click at [456, 918] on h5 "Choice" at bounding box center [442, 908] width 257 height 19
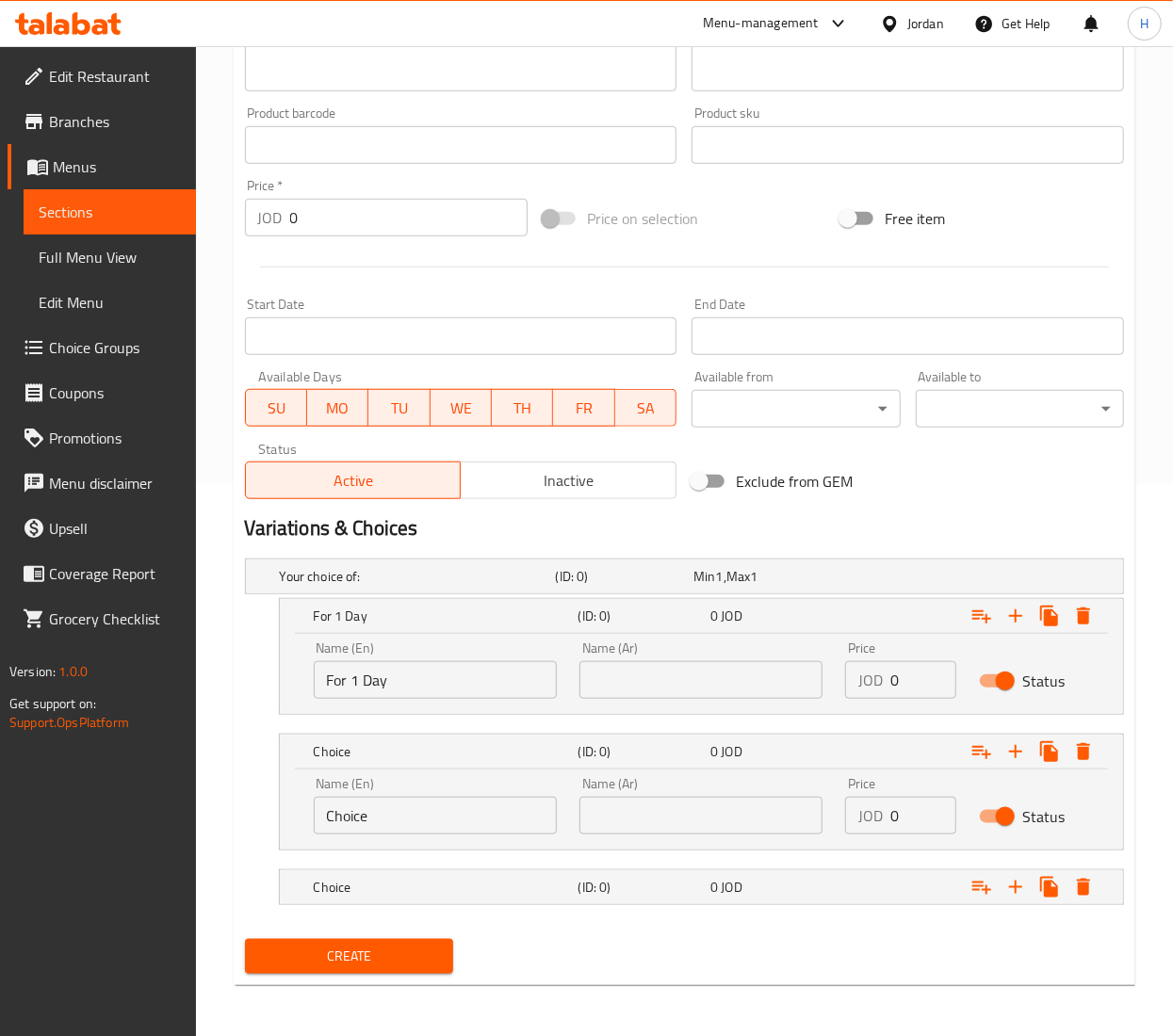
scroll to position [558, 0]
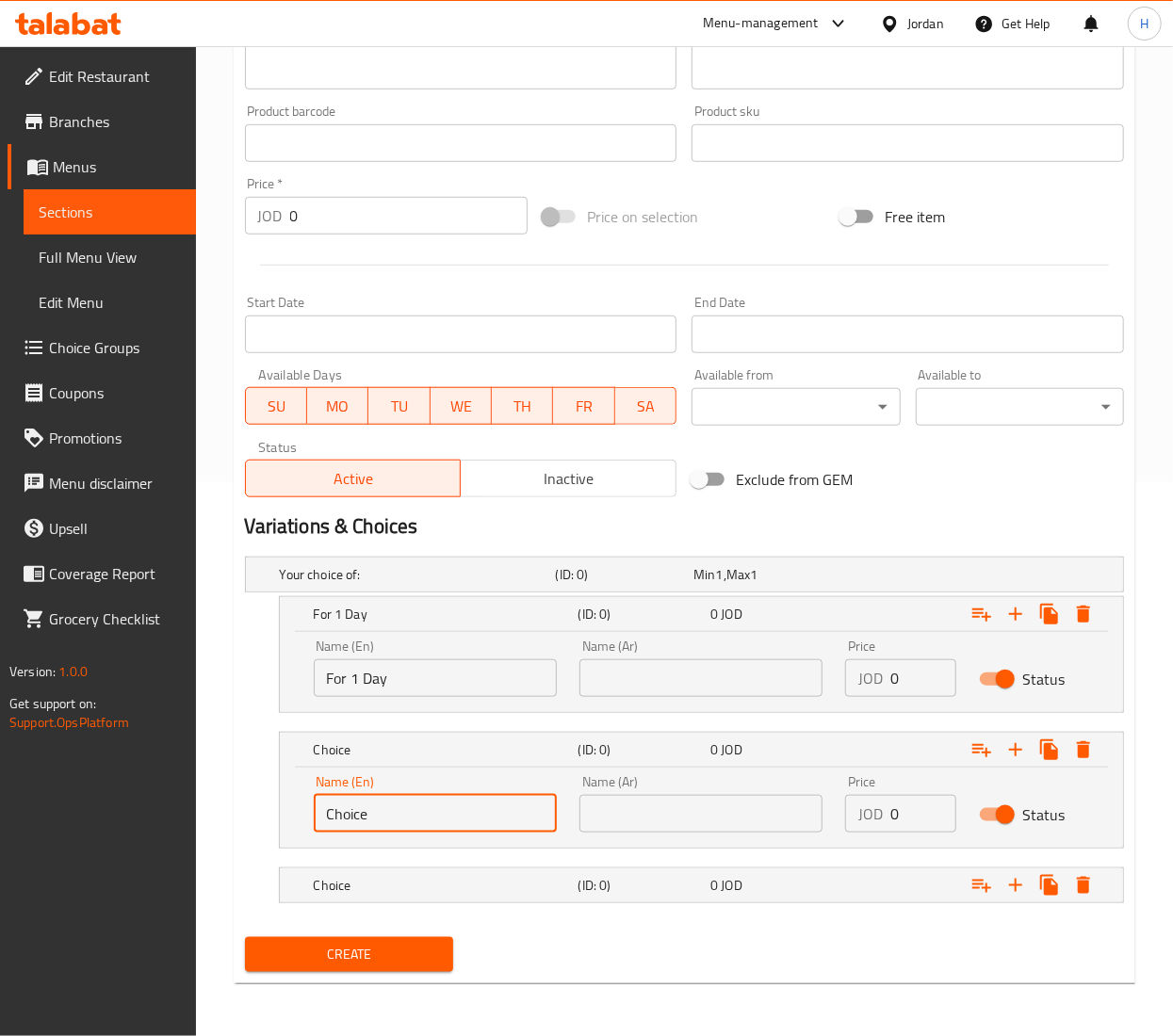
drag, startPoint x: 394, startPoint y: 812, endPoint x: -3, endPoint y: 795, distance: 397.4
type input "For 1 Week"
click at [353, 888] on h5 "Choice" at bounding box center [442, 885] width 257 height 19
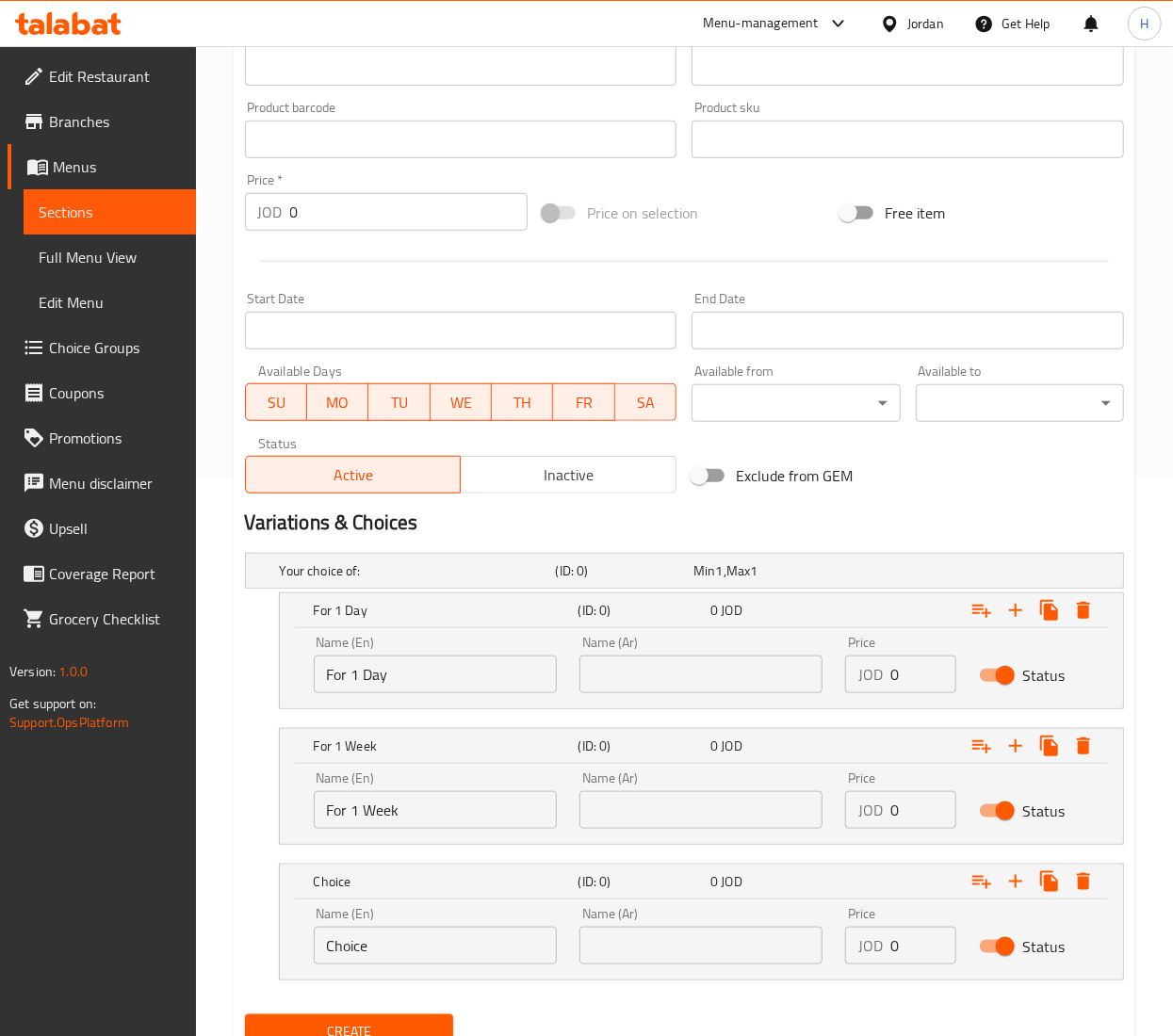
drag, startPoint x: 424, startPoint y: 948, endPoint x: -3, endPoint y: 938, distance: 427.1
type input "For 1 Month"
click at [687, 671] on input "text" at bounding box center [700, 675] width 243 height 38
paste input "لمدة 1 يوم"
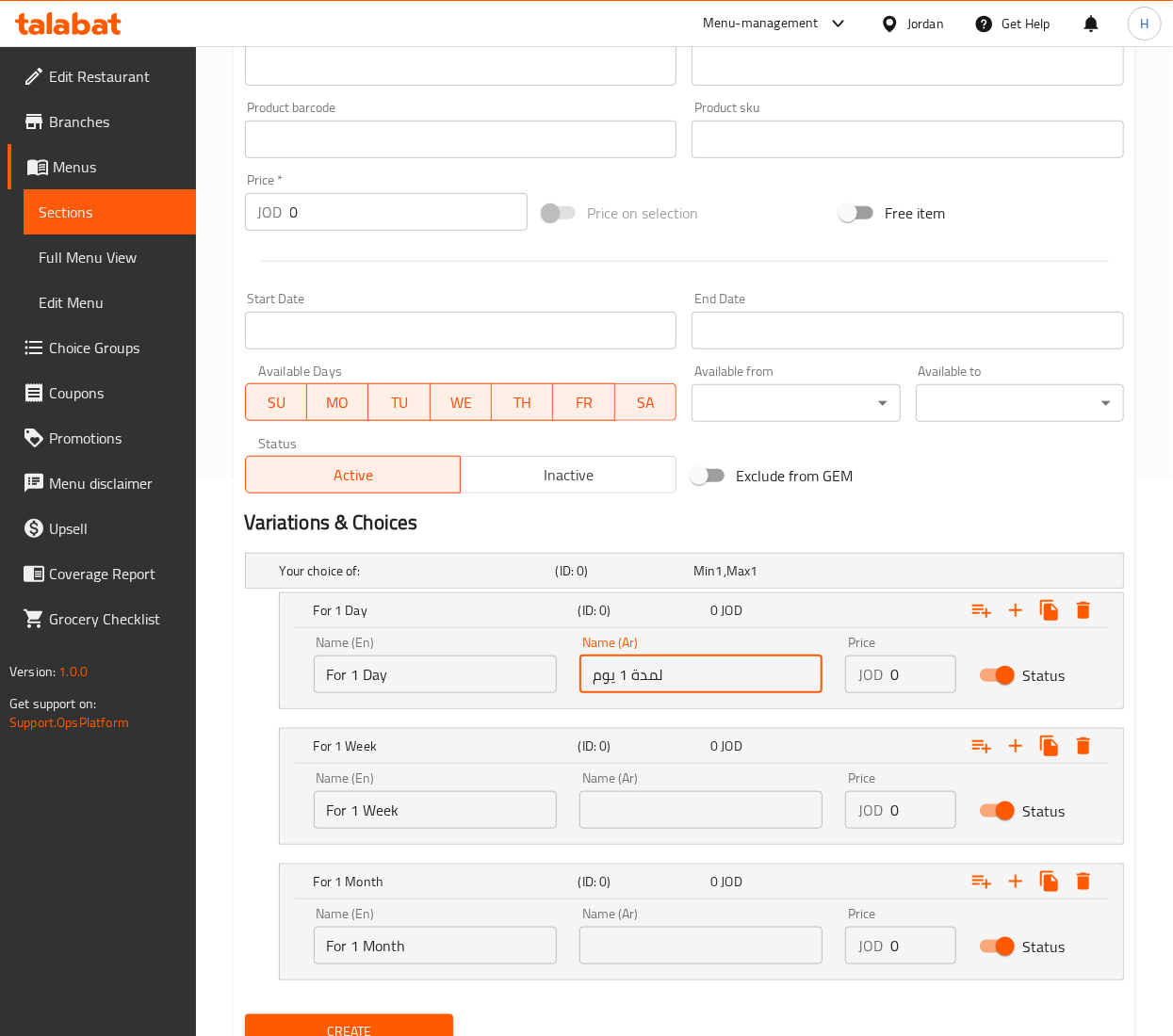
type input "لمدة 1 يوم"
drag, startPoint x: 679, startPoint y: 799, endPoint x: 676, endPoint y: 812, distance: 13.3
click at [679, 802] on input "text" at bounding box center [700, 810] width 243 height 38
paste input "لمدة 1 أسبوع"
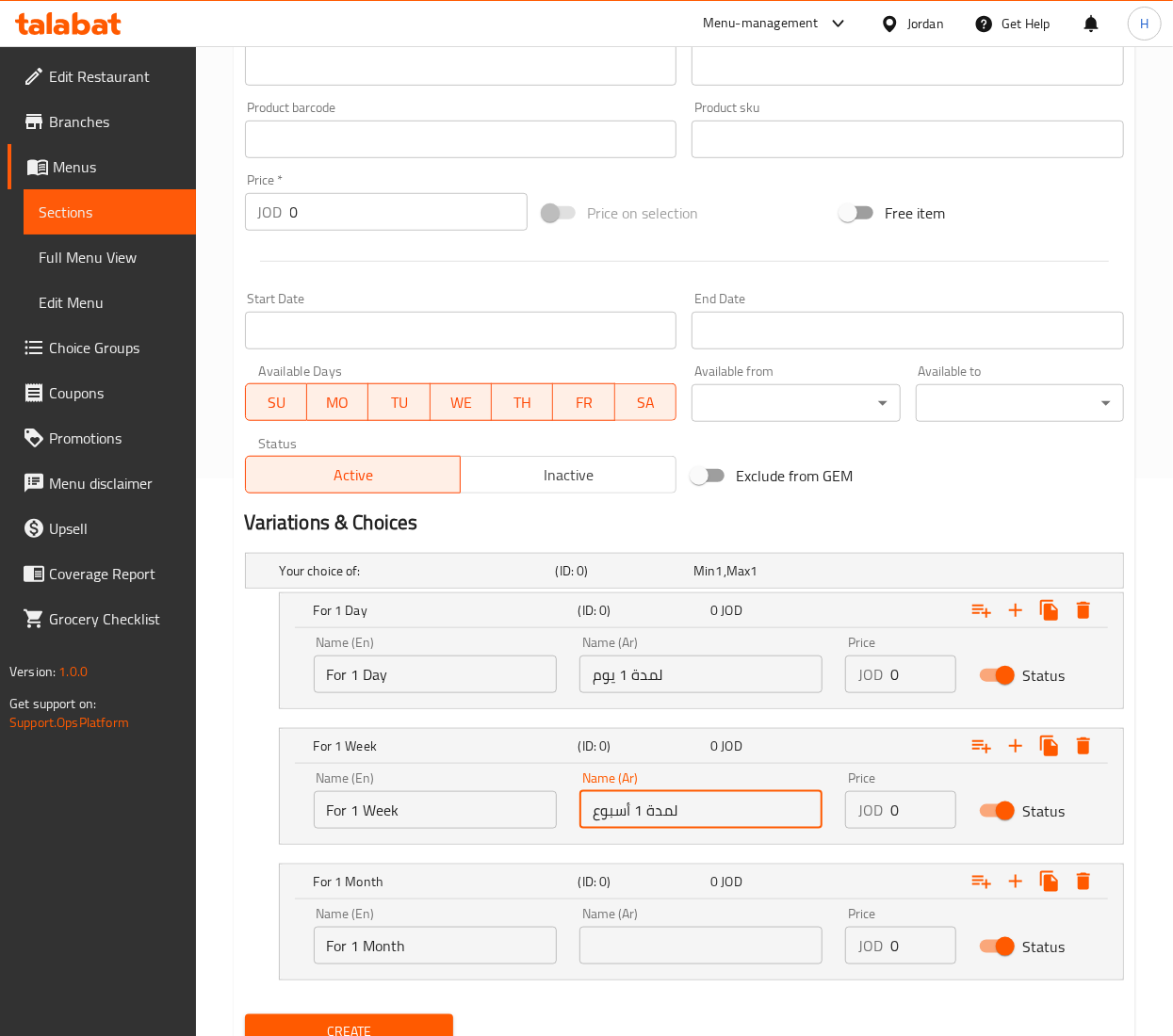
type input "لمدة 1 أسبوع"
click at [704, 946] on input "text" at bounding box center [700, 946] width 243 height 38
paste input "لمدة 1 شهر"
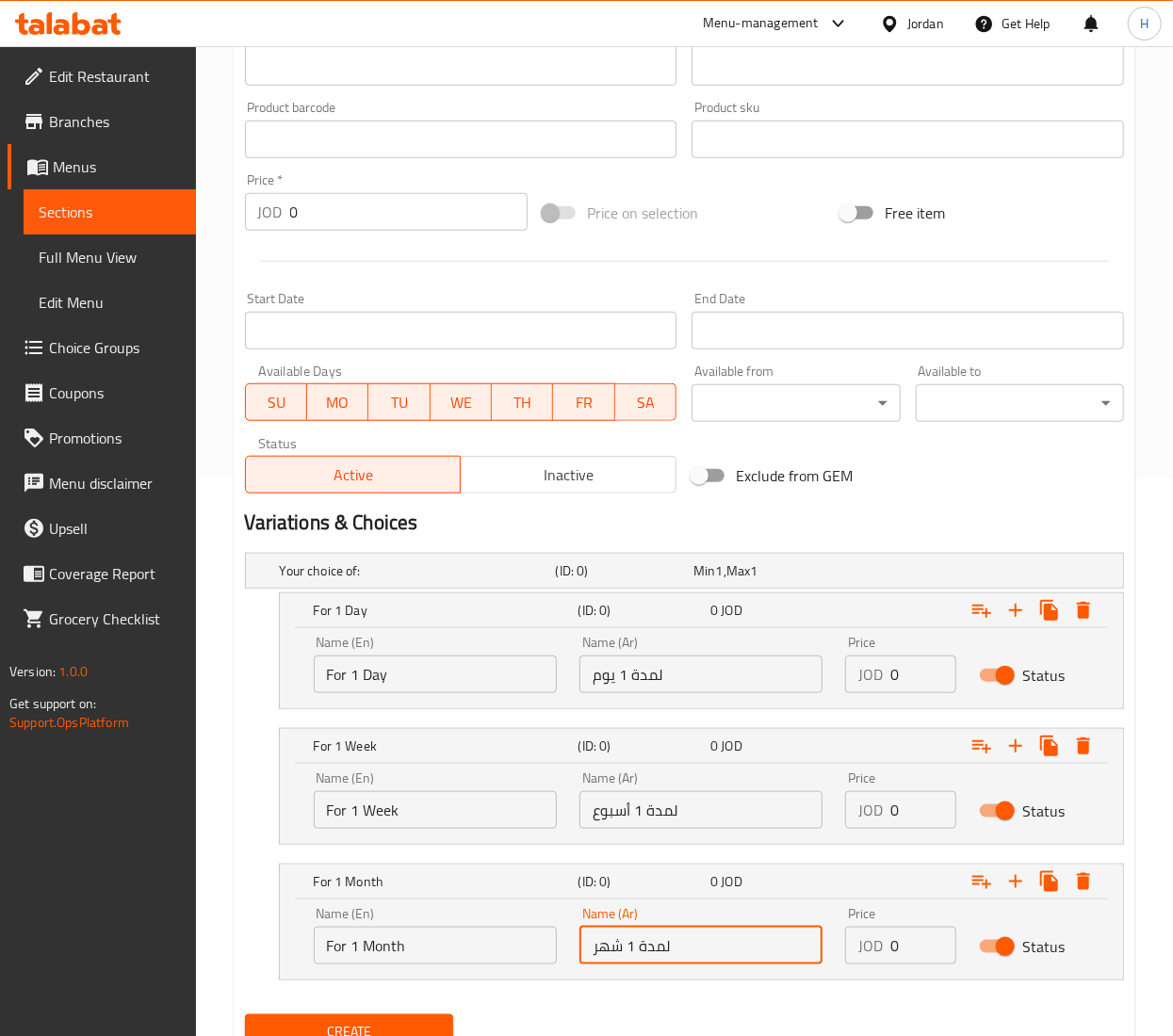
type input "لمدة 1 شهر"
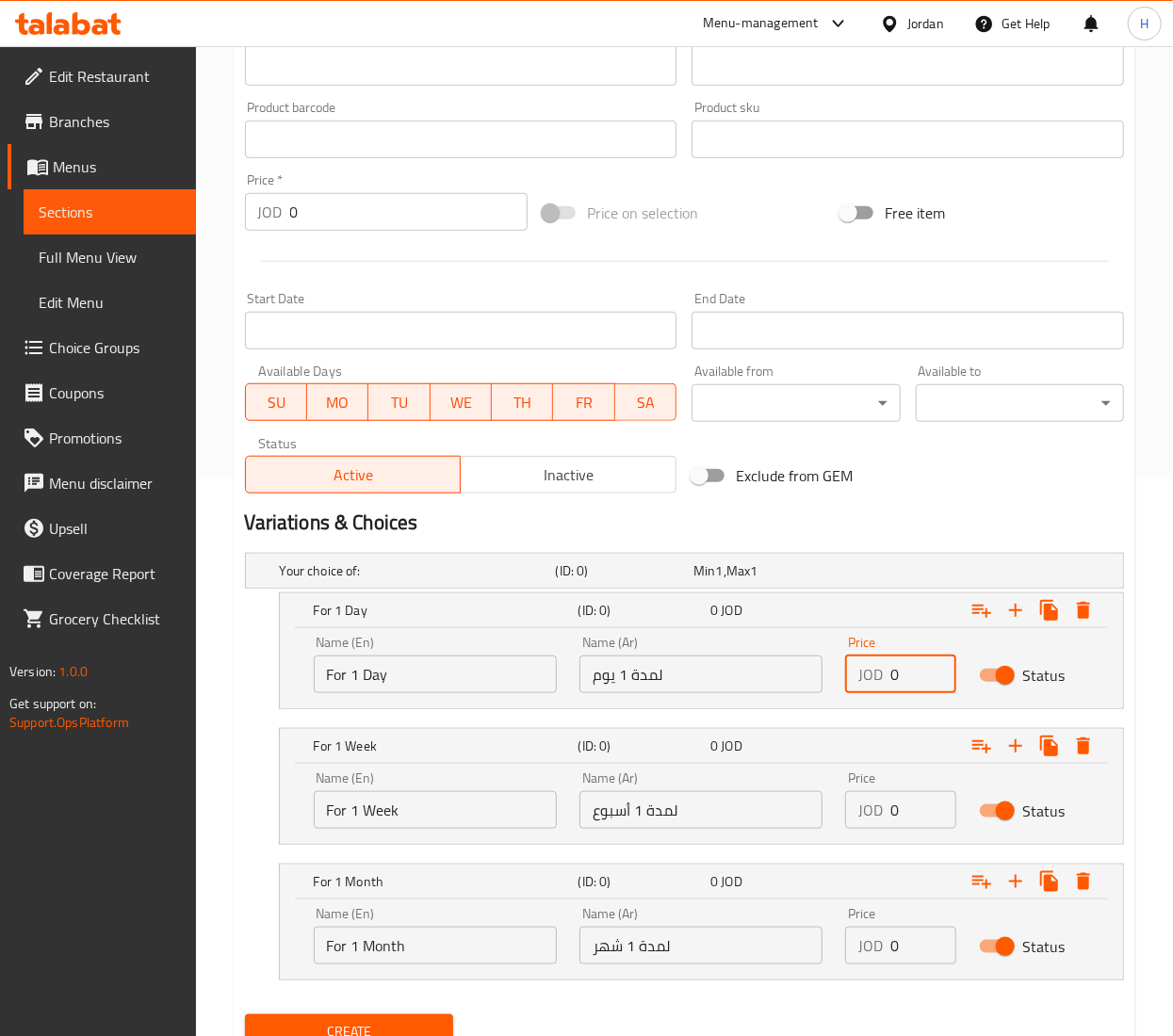
drag, startPoint x: 909, startPoint y: 679, endPoint x: 771, endPoint y: 678, distance: 138.0
click at [771, 678] on div "Name (En) For 1 Day Name (En) Name (Ar) لمدة 1 يوم Name (Ar) Price JOD 0 Price …" at bounding box center [700, 664] width 798 height 80
type input "1"
click at [810, 818] on div "Name (En) For 1 Week Name (En) Name (Ar) لمدة 1 أسبوع Name (Ar) Price JOD 0 Pri…" at bounding box center [700, 801] width 798 height 80
type input "7"
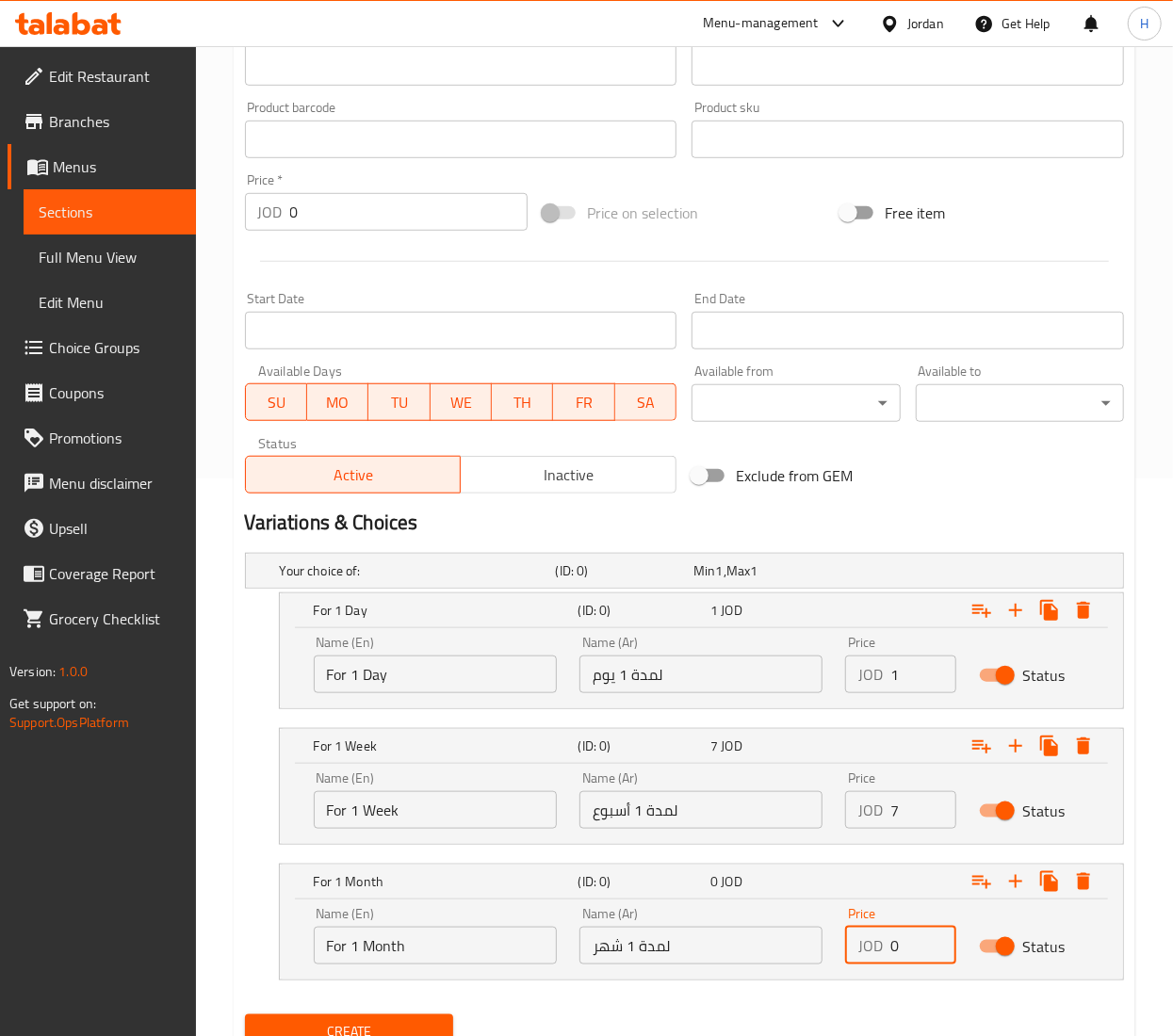
drag, startPoint x: 920, startPoint y: 963, endPoint x: 724, endPoint y: 956, distance: 196.1
click at [724, 956] on div "Name (En) For 1 Month Name (En) Name (Ar) لمدة 1 شهر Name (Ar) Price JOD 0 Pric…" at bounding box center [700, 936] width 798 height 80
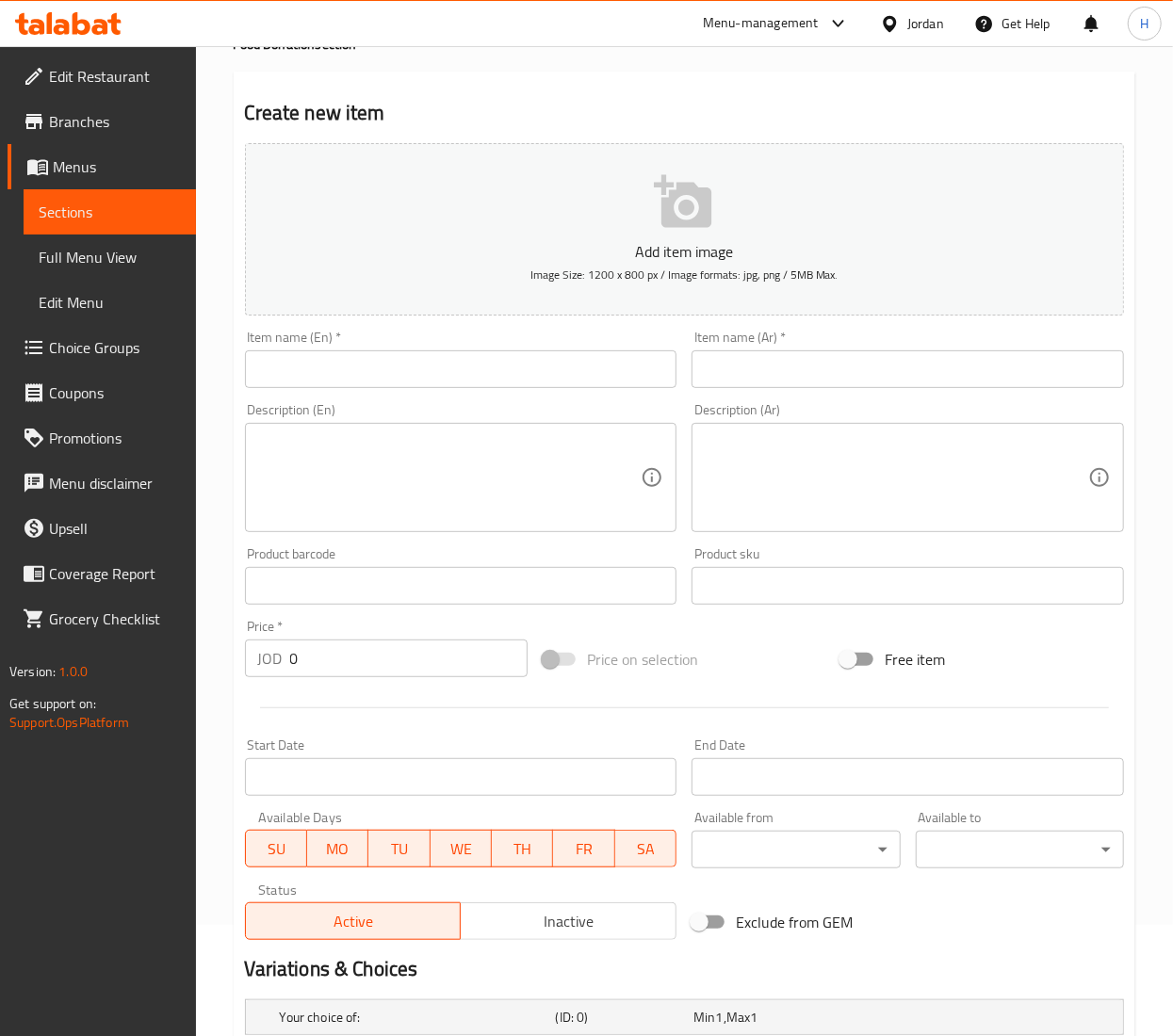
scroll to position [0, 0]
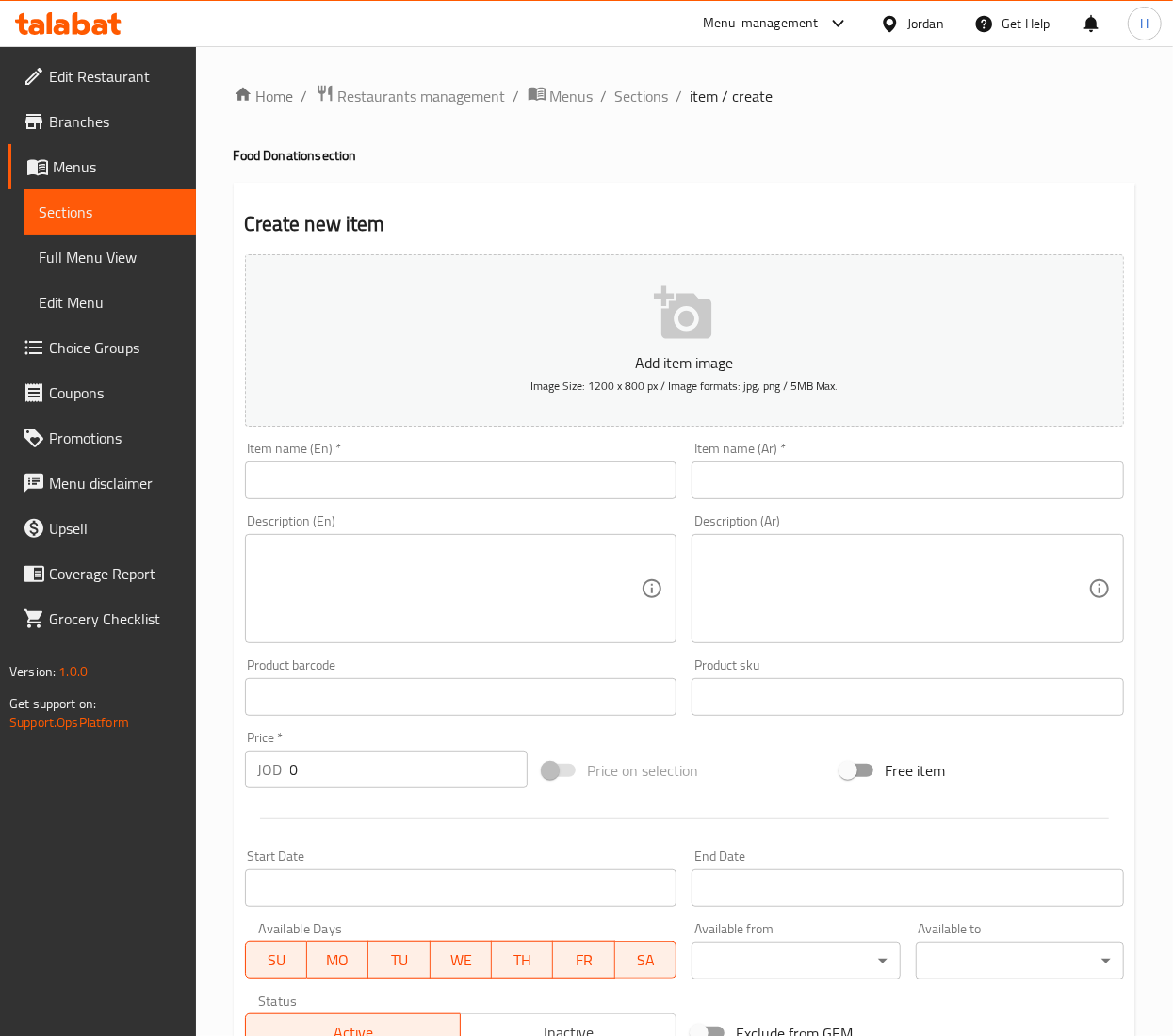
type input "30"
click at [404, 481] on input "text" at bounding box center [461, 480] width 433 height 38
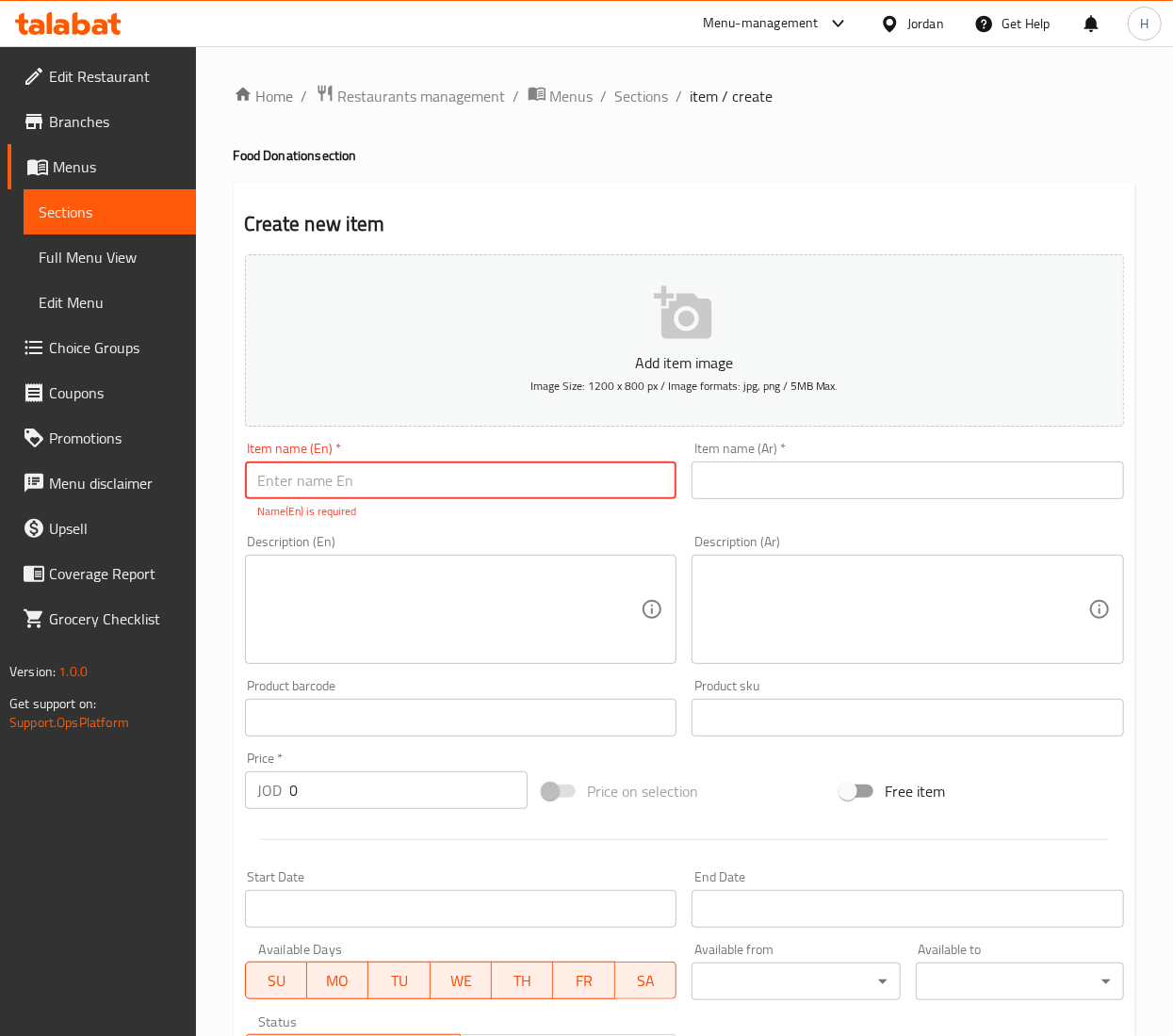
click at [422, 485] on input "text" at bounding box center [461, 480] width 433 height 38
type input "Food Donation"
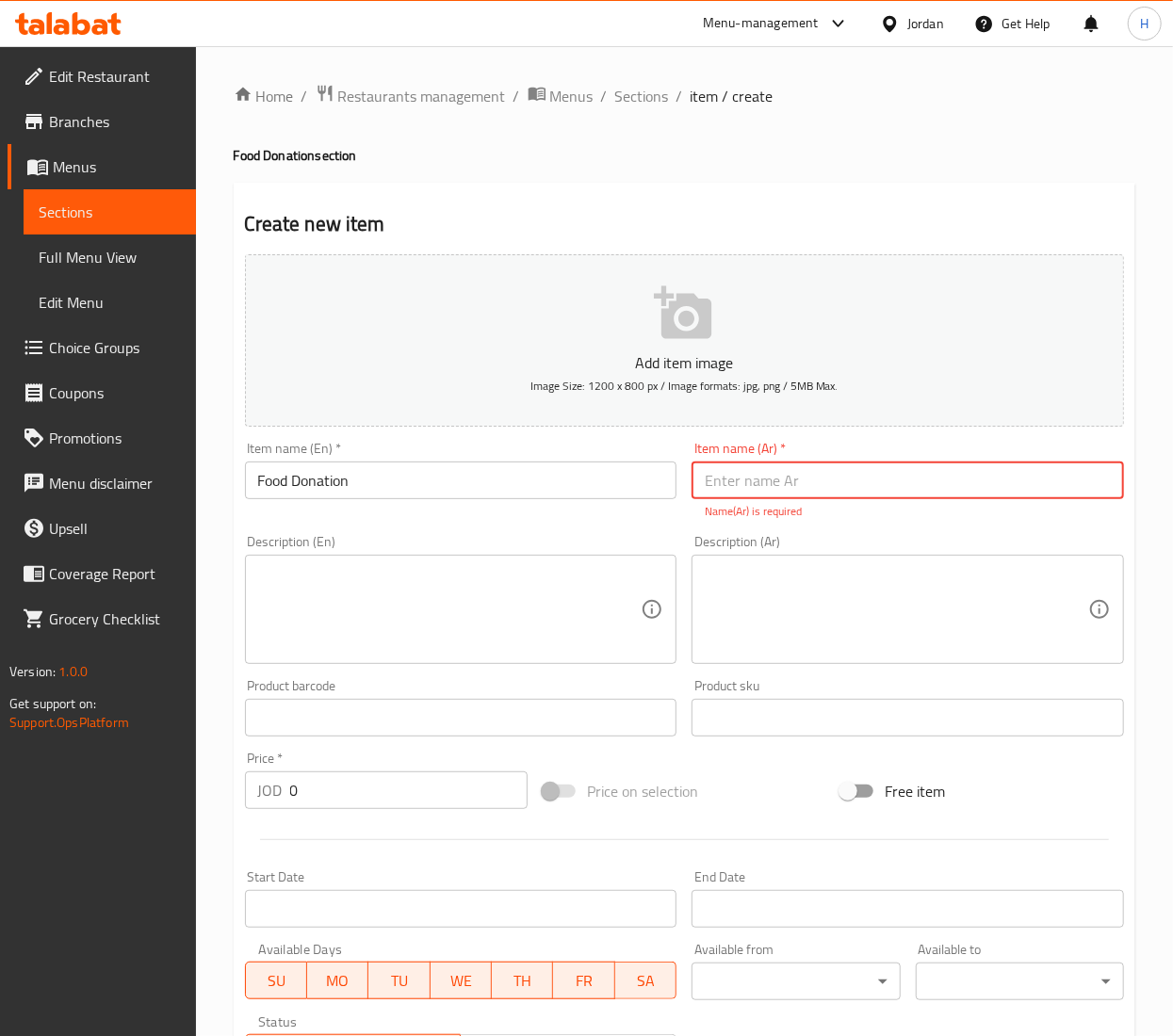
click at [927, 480] on input "text" at bounding box center [908, 480] width 433 height 38
paste input "التبرع بالطعام"
type input "التبرع بالطعام"
click at [498, 602] on textarea at bounding box center [450, 610] width 383 height 90
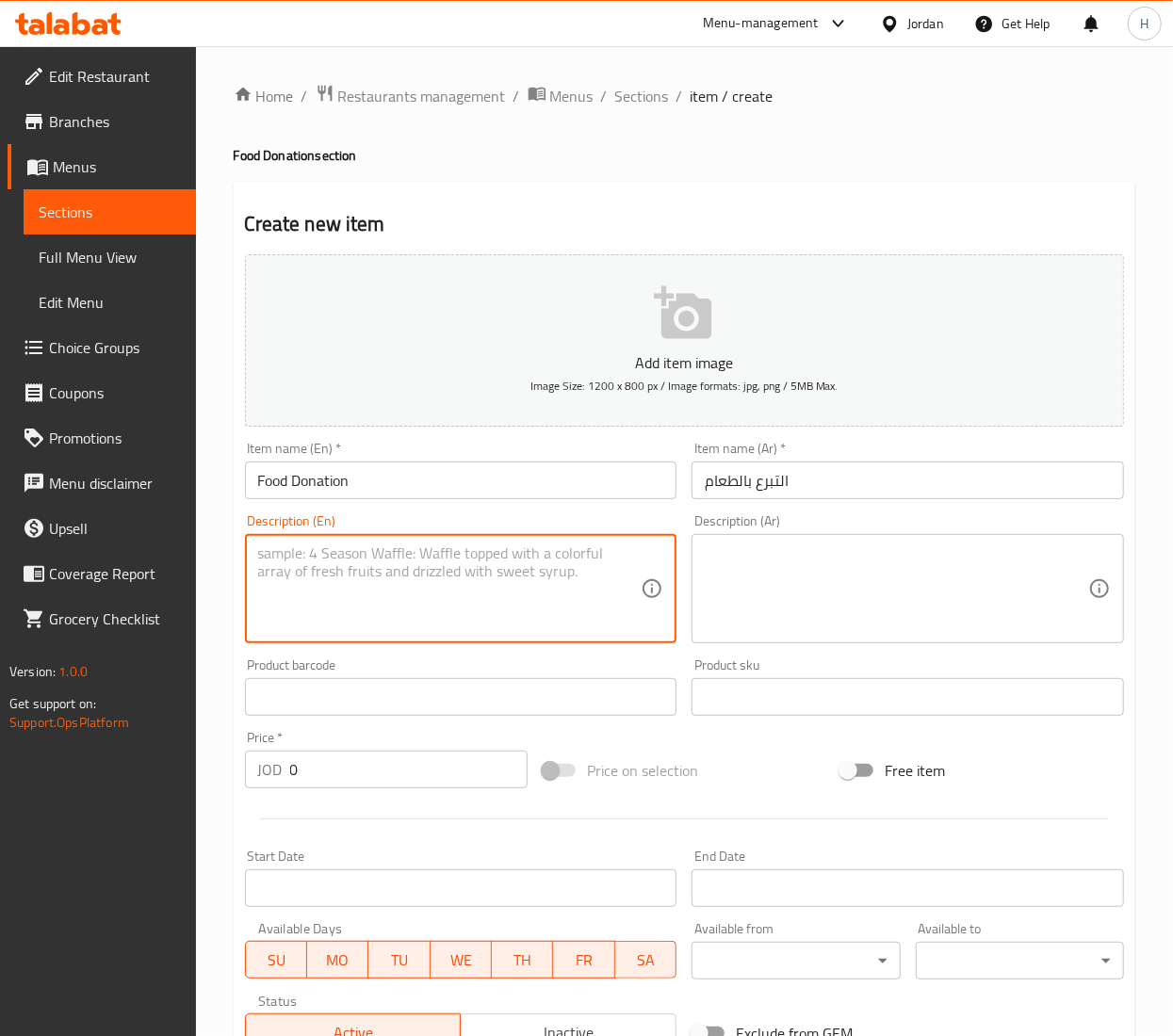
click at [362, 587] on textarea at bounding box center [450, 589] width 383 height 90
paste textarea "This donation helps secure daily, nutritious meals for children and youth who r…"
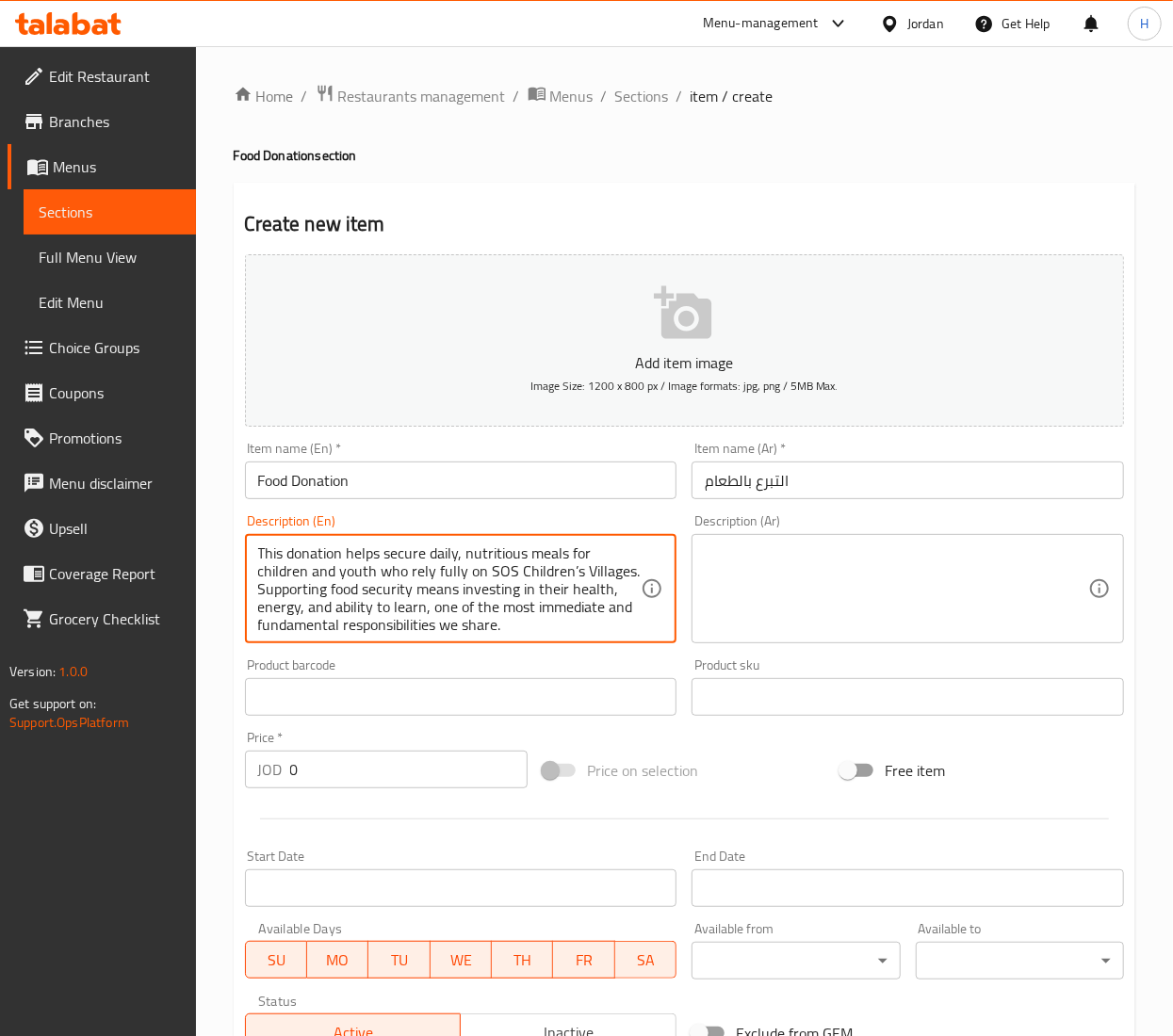
scroll to position [5, 0]
type textarea "This donation helps secure daily, nutritious meals for children and youth who r…"
click at [837, 546] on textarea at bounding box center [896, 589] width 383 height 90
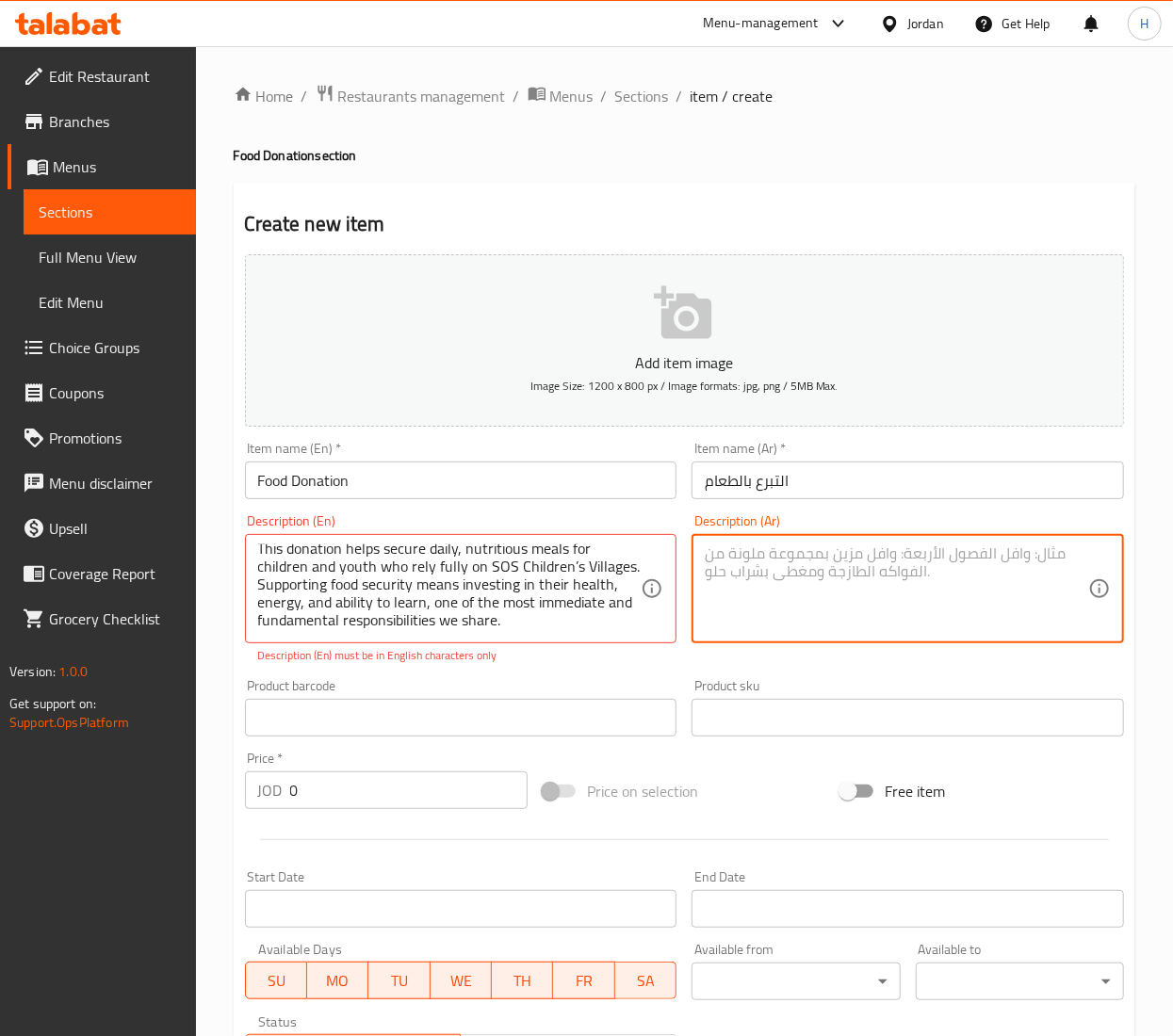
click at [766, 571] on textarea at bounding box center [896, 589] width 383 height 90
paste textarea "يُسهم هذا التبرع في تأمين وجبات يومية مغذية للأطفال والشباب الذين يعتمدون كليًا…"
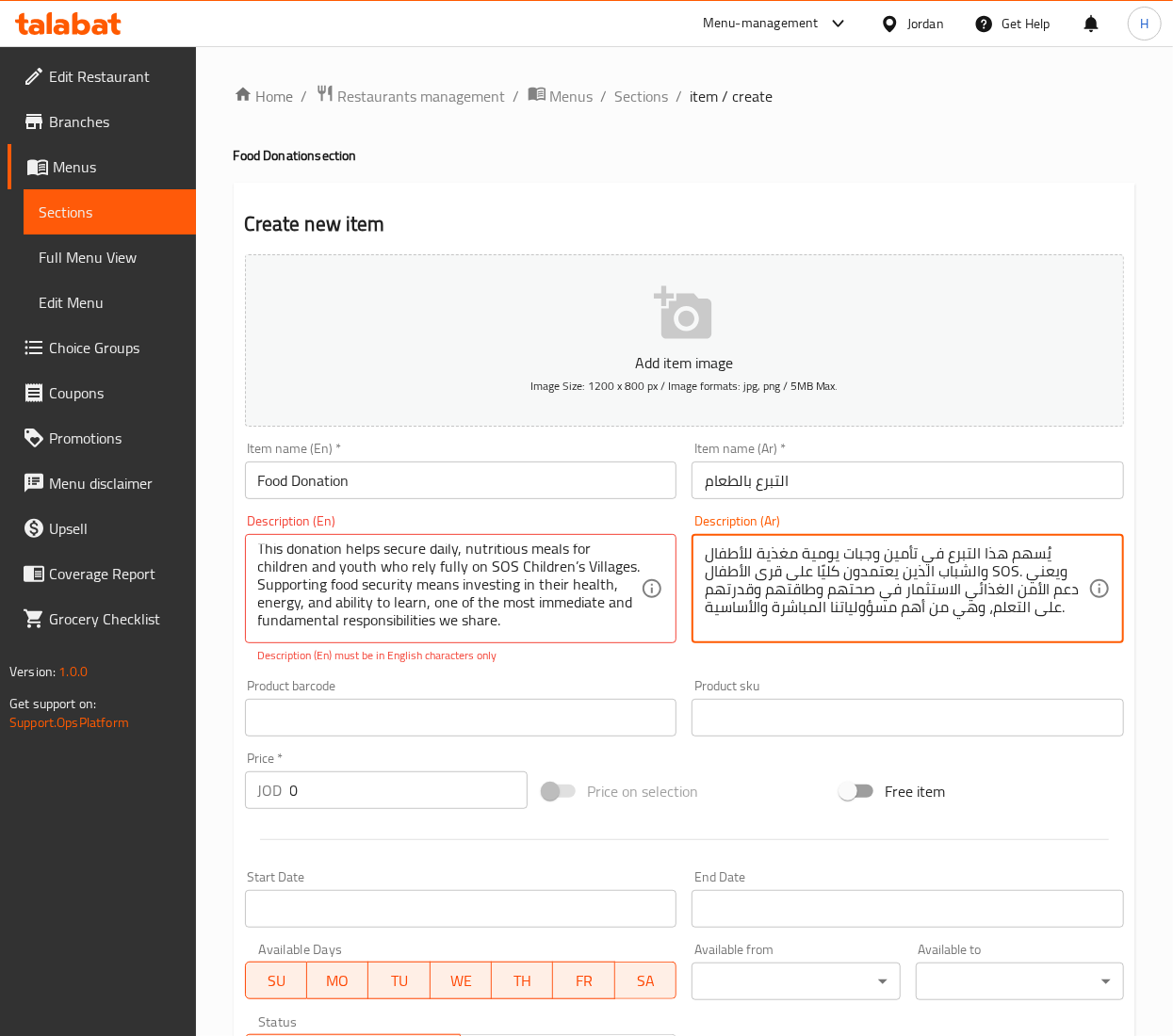
click at [996, 576] on textarea "يُسهم هذا التبرع في تأمين وجبات يومية مغذية للأطفال والشباب الذين يعتمدون كليًا…" at bounding box center [896, 589] width 383 height 90
type textarea "يُسهم هذا التبرع في تأمين وجبات يومية مغذية للأطفال والشباب الذين يعتمدون كليًا…"
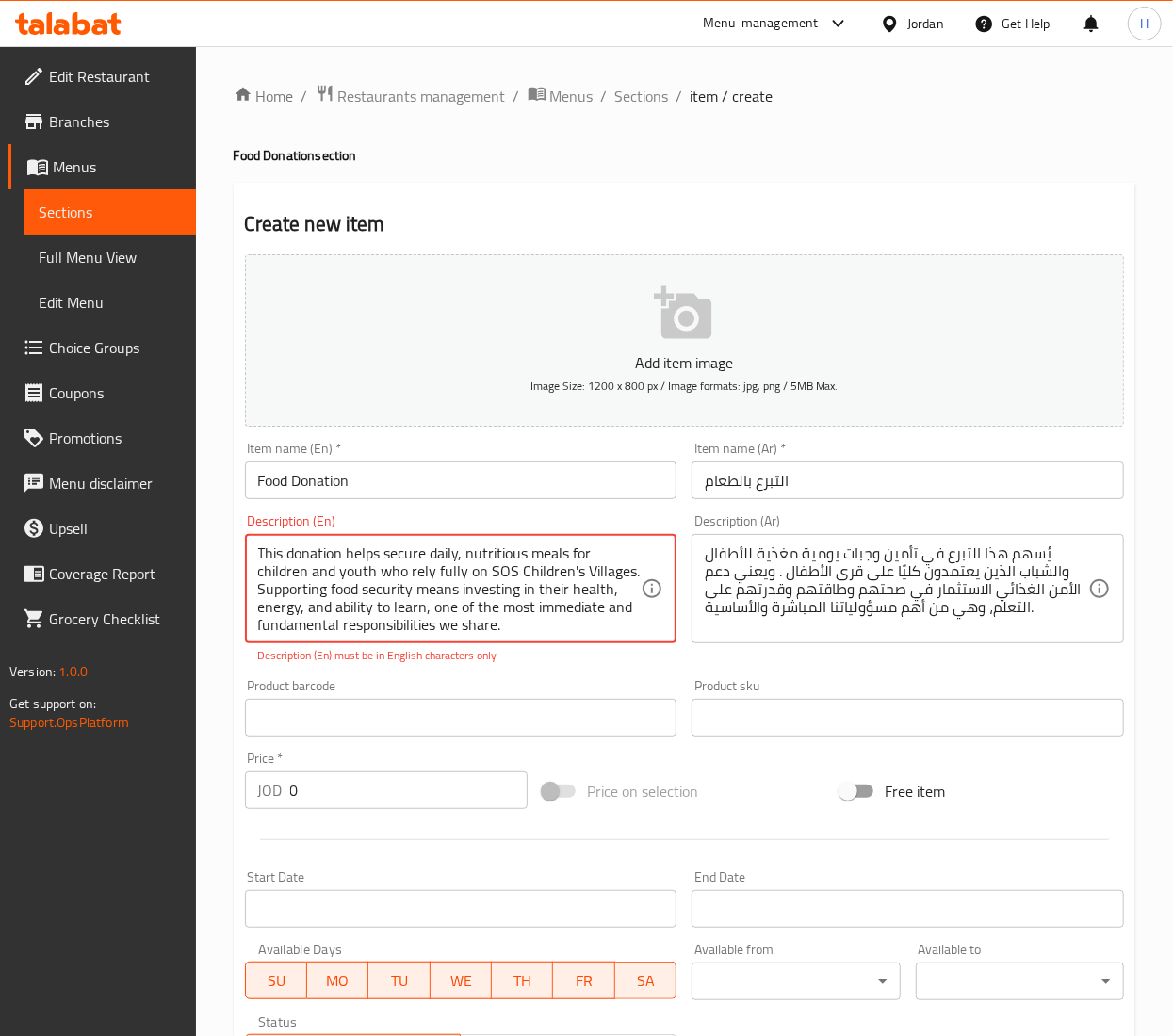
scroll to position [660, 0]
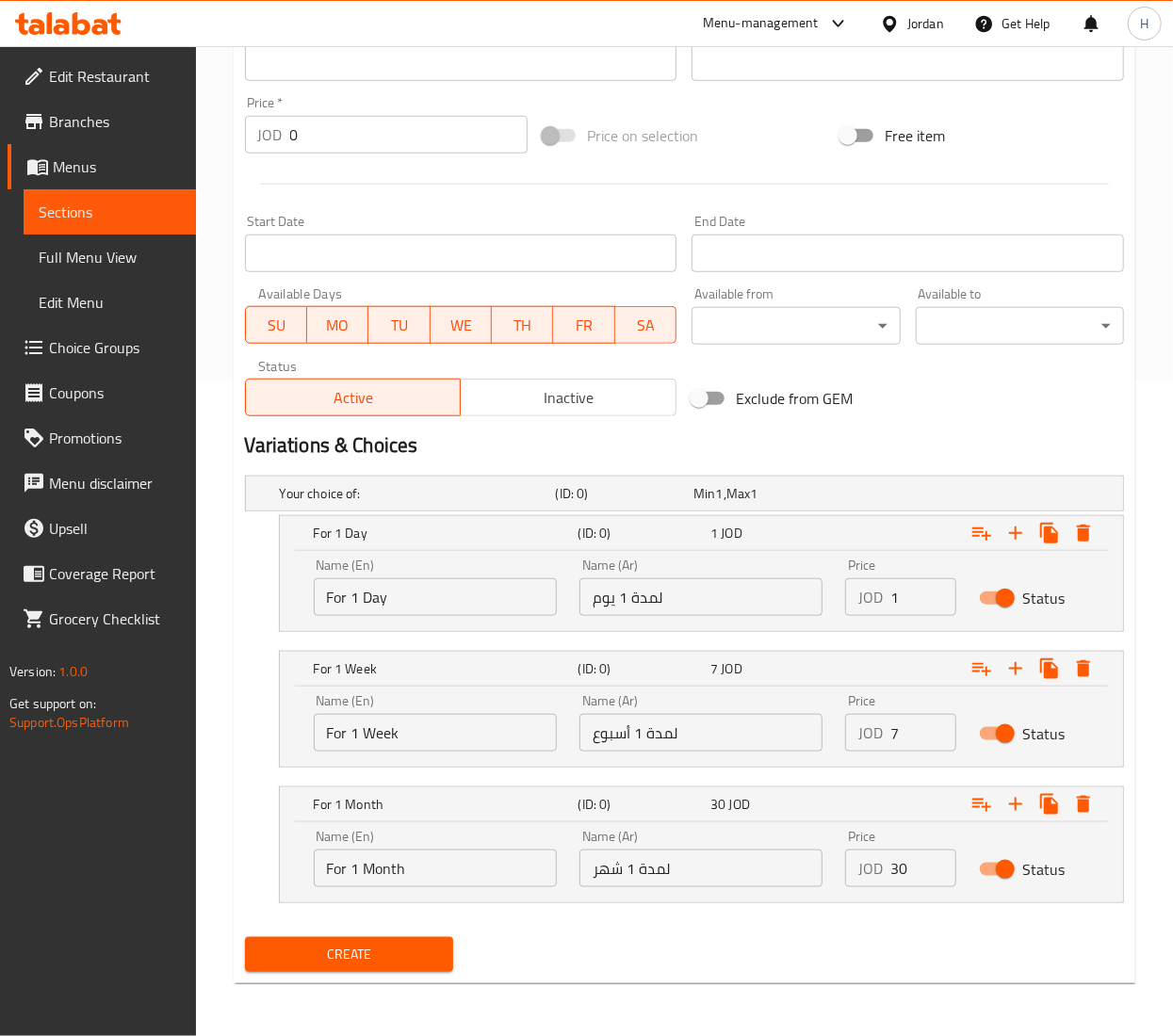
type textarea "This donation helps secure daily, nutritious meals for children and youth who r…"
click at [343, 961] on span "Create" at bounding box center [349, 955] width 178 height 24
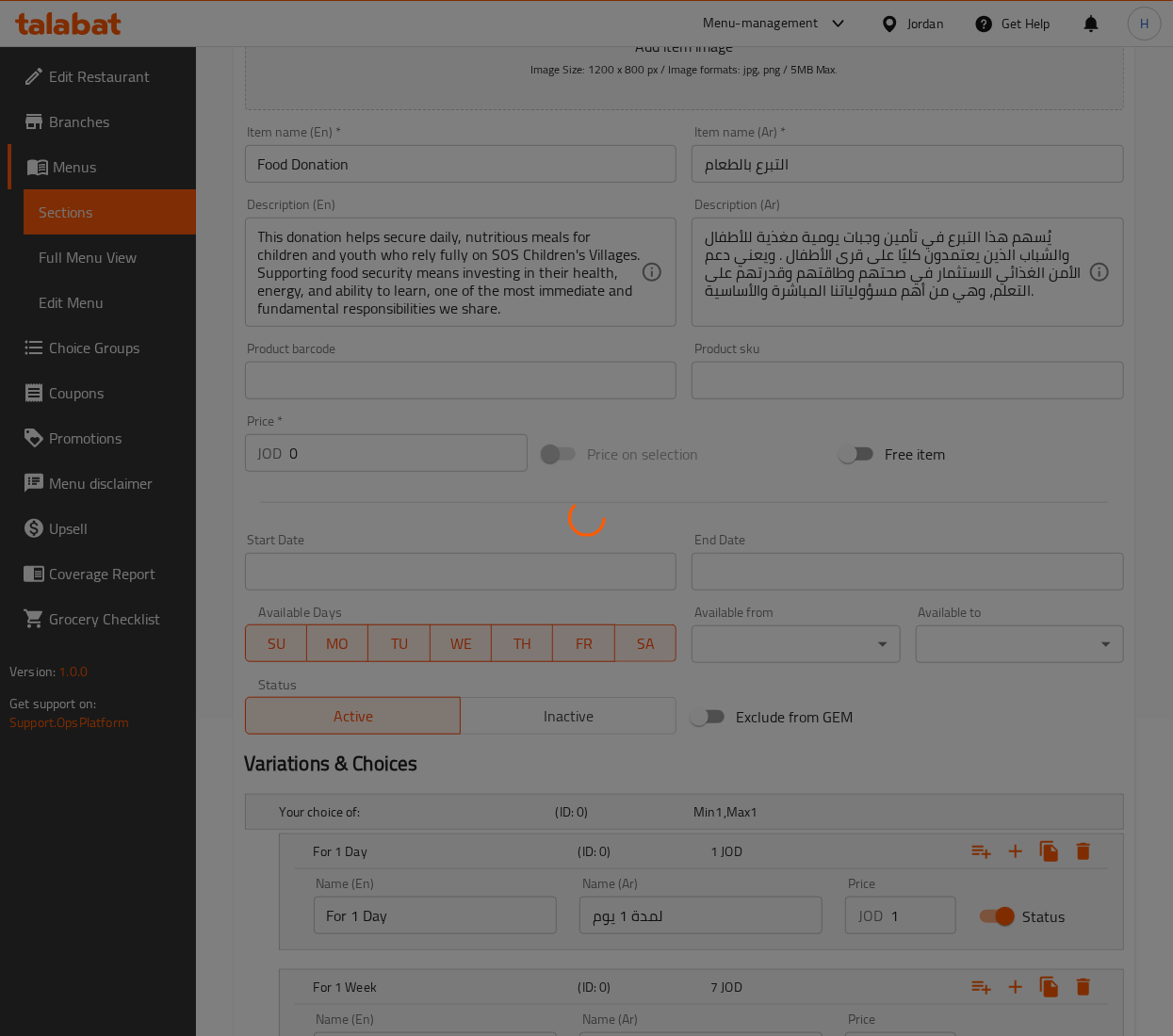
scroll to position [0, 0]
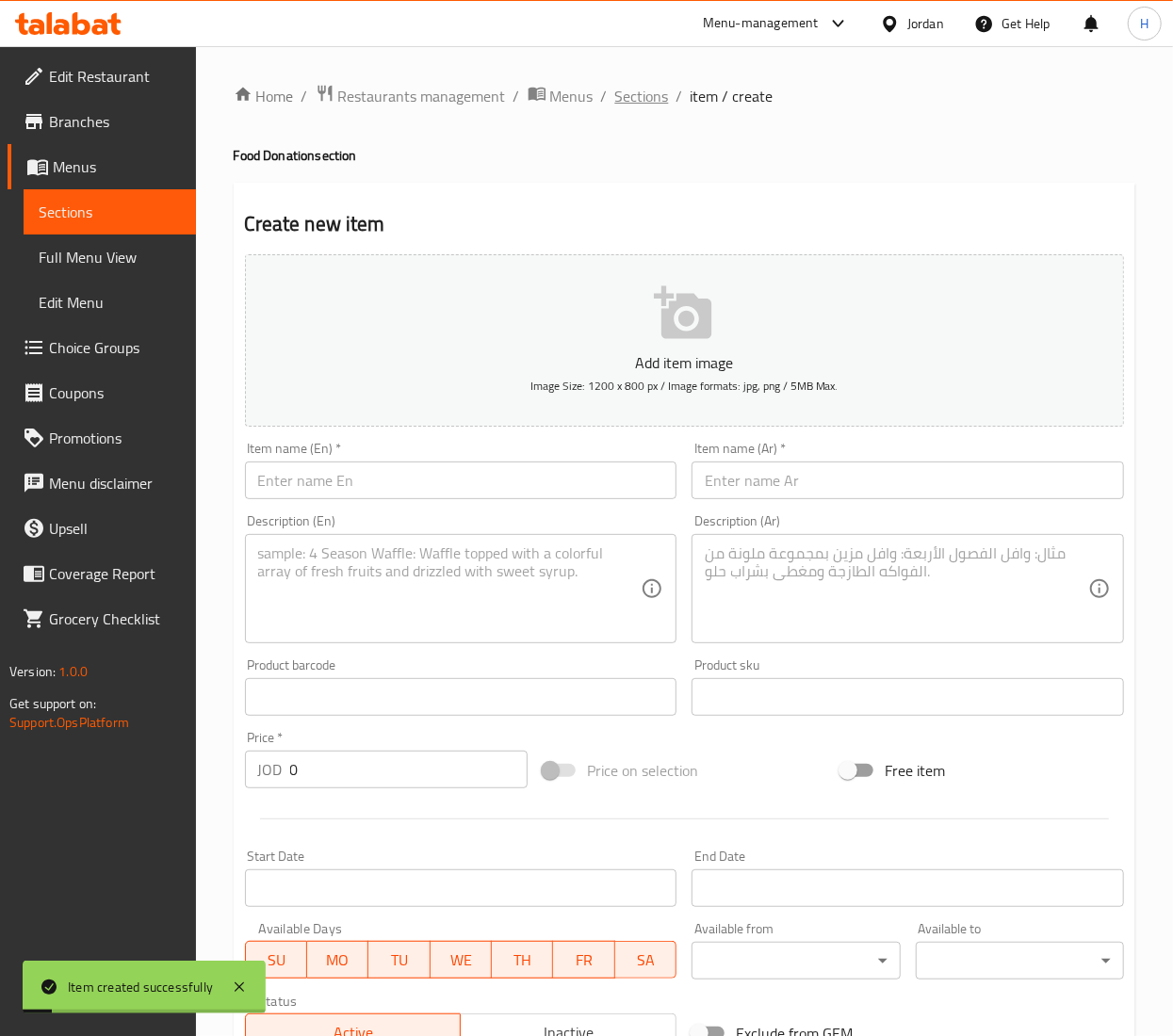
click at [631, 108] on span "Sections" at bounding box center [642, 96] width 53 height 23
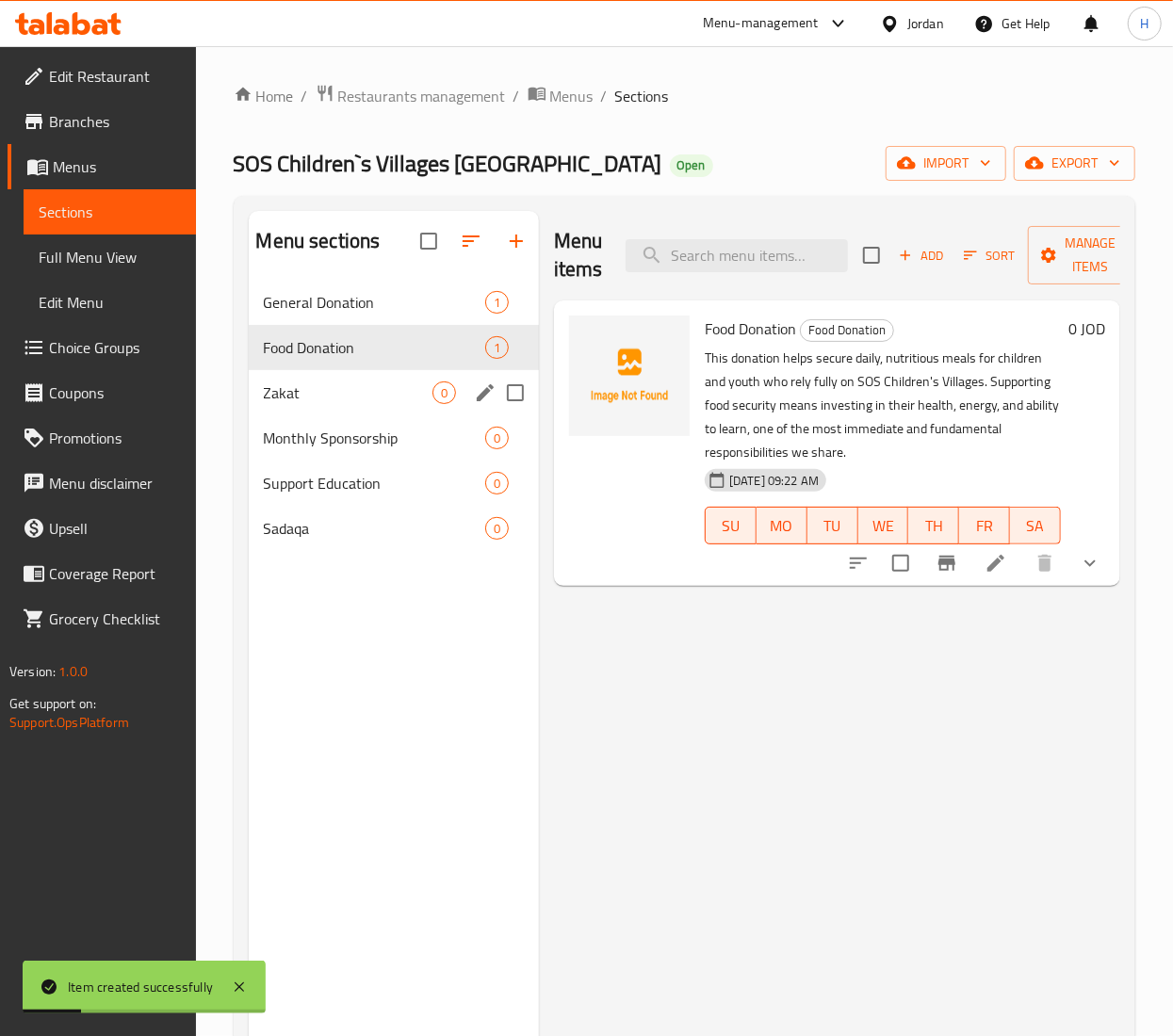
click at [356, 409] on div "Zakat 0" at bounding box center [394, 393] width 290 height 45
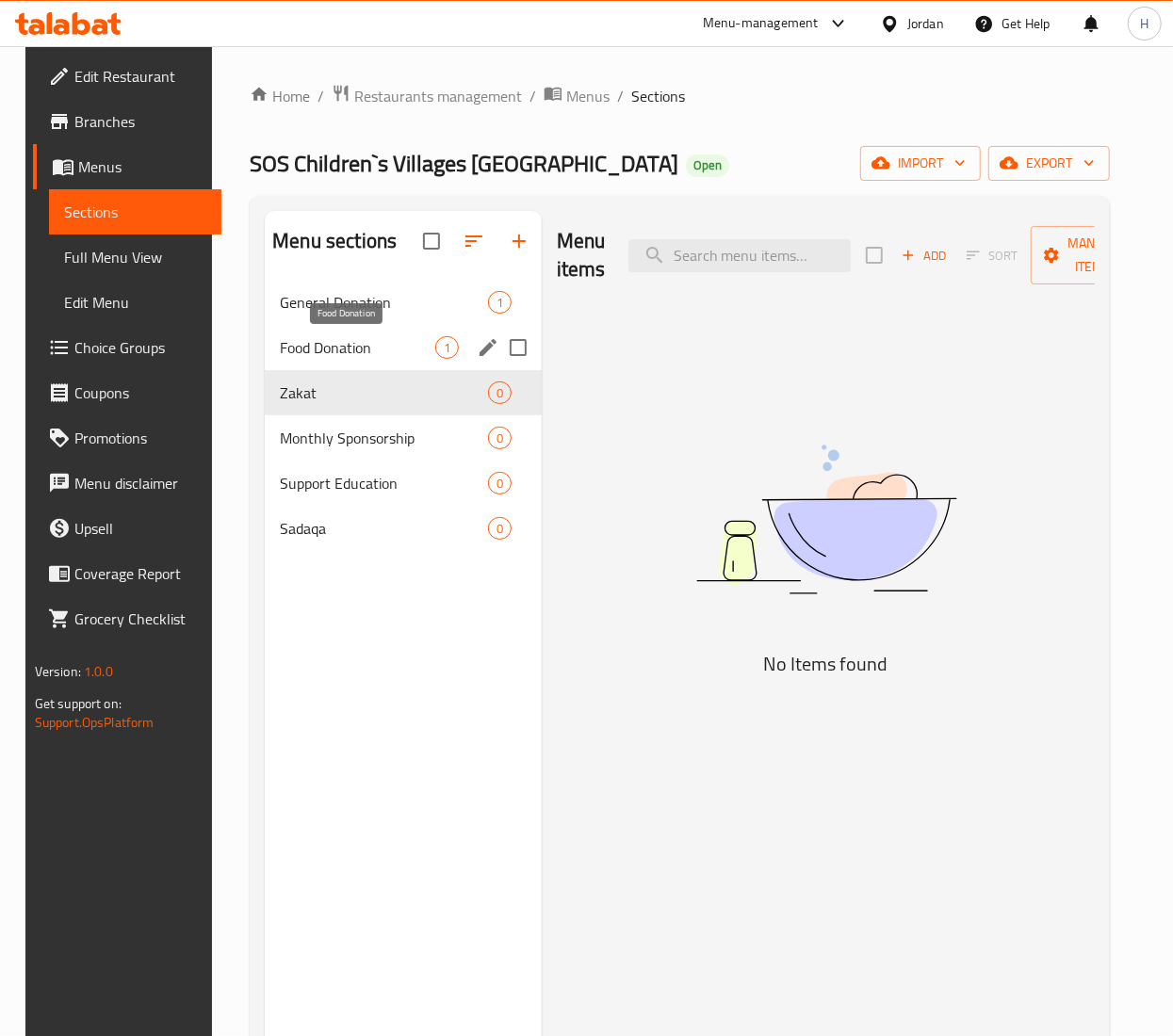
click at [385, 341] on span "Food Donation" at bounding box center [357, 348] width 155 height 23
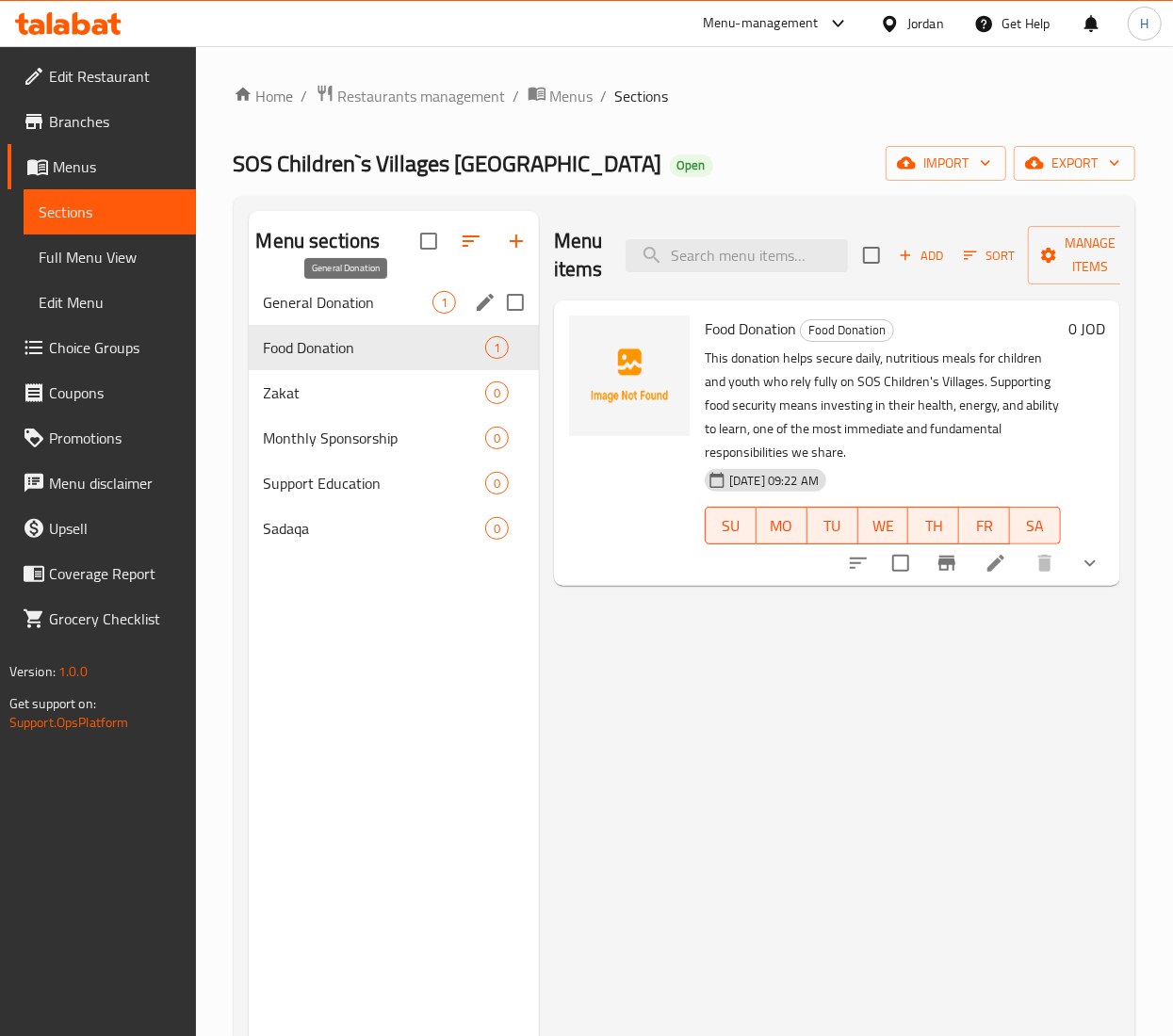
click at [368, 304] on span "General Donation" at bounding box center [348, 302] width 169 height 23
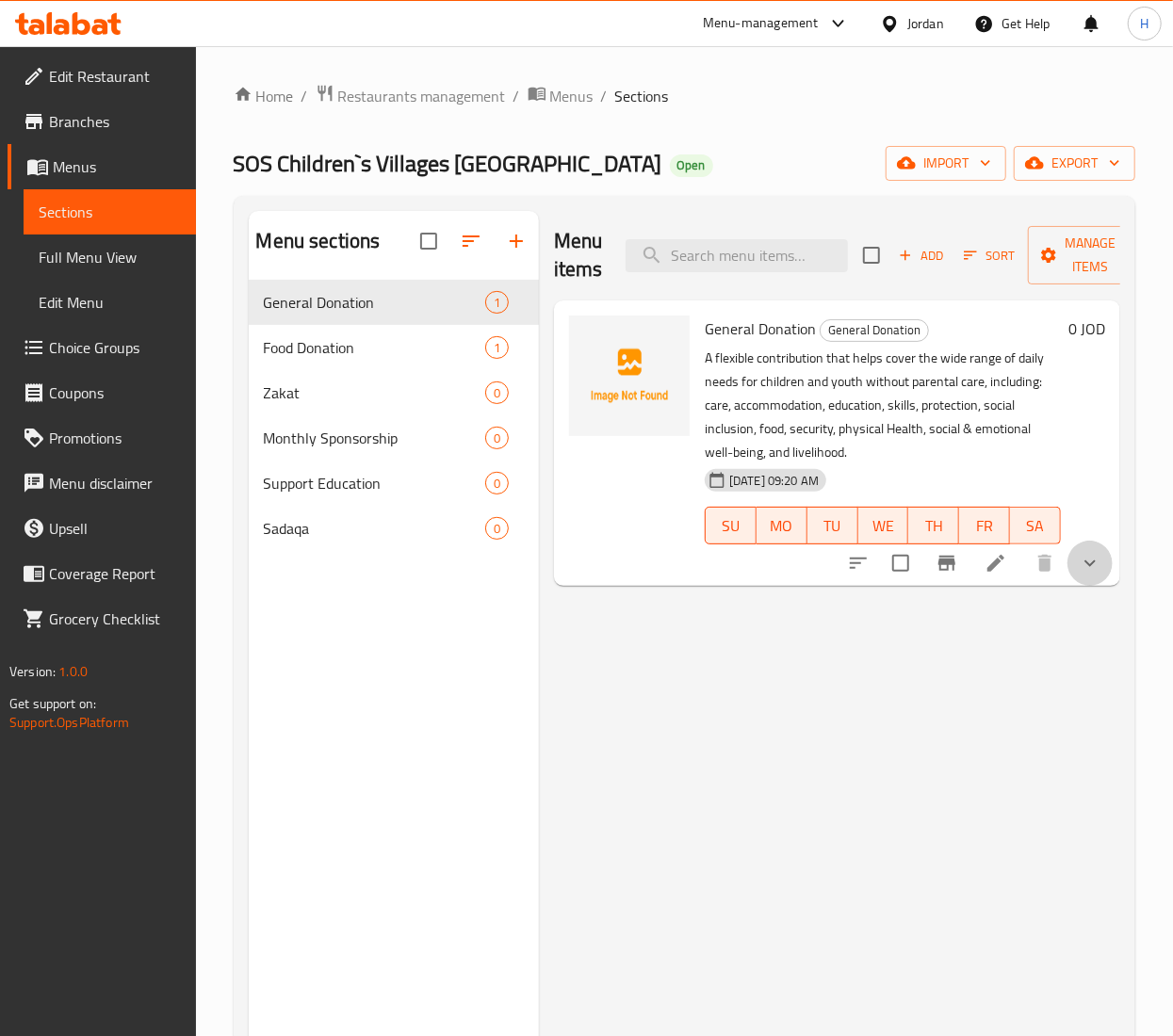
click at [1080, 552] on button "show more" at bounding box center [1089, 562] width 45 height 45
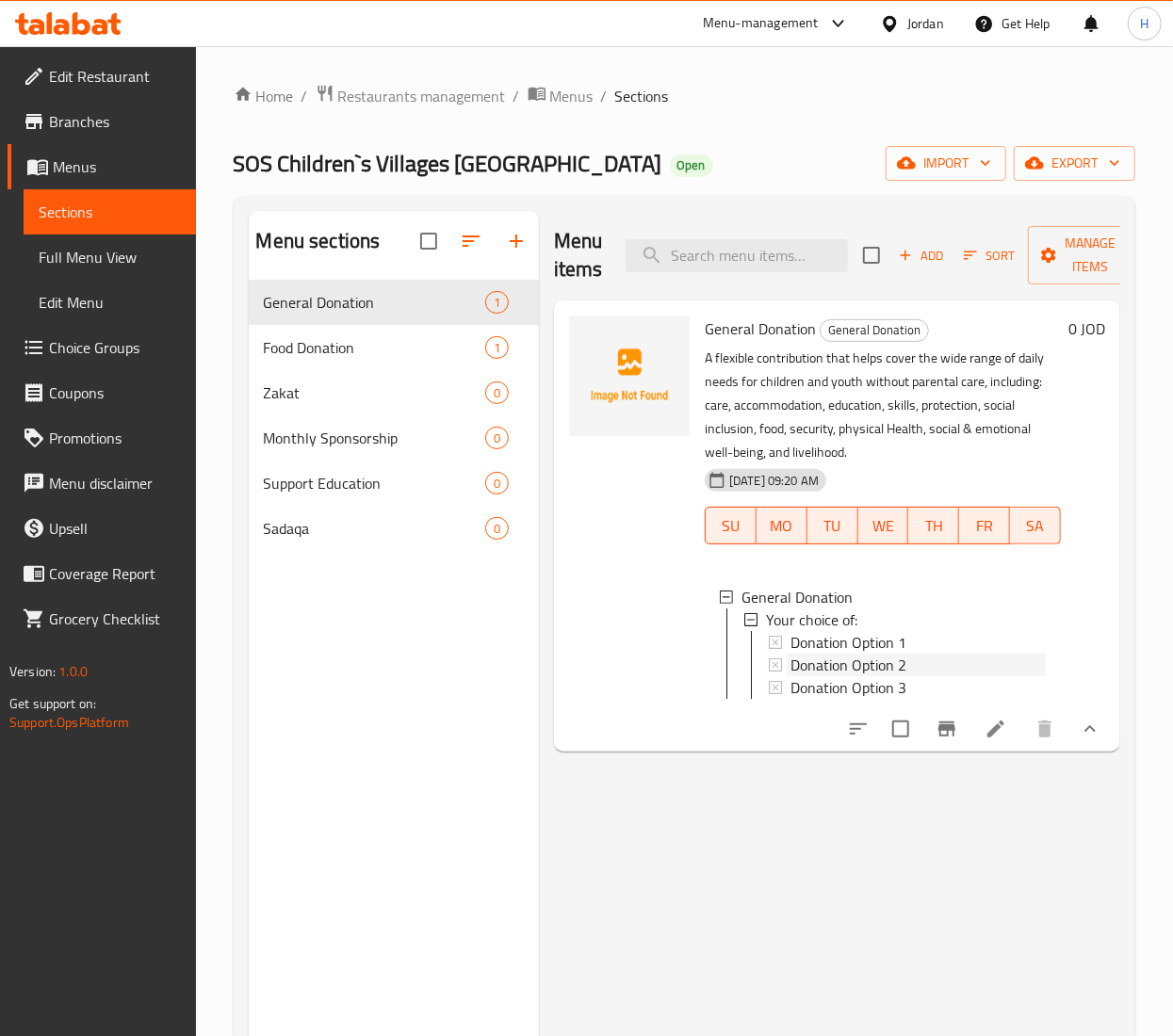
click at [868, 658] on span "Donation Option 2" at bounding box center [848, 665] width 116 height 23
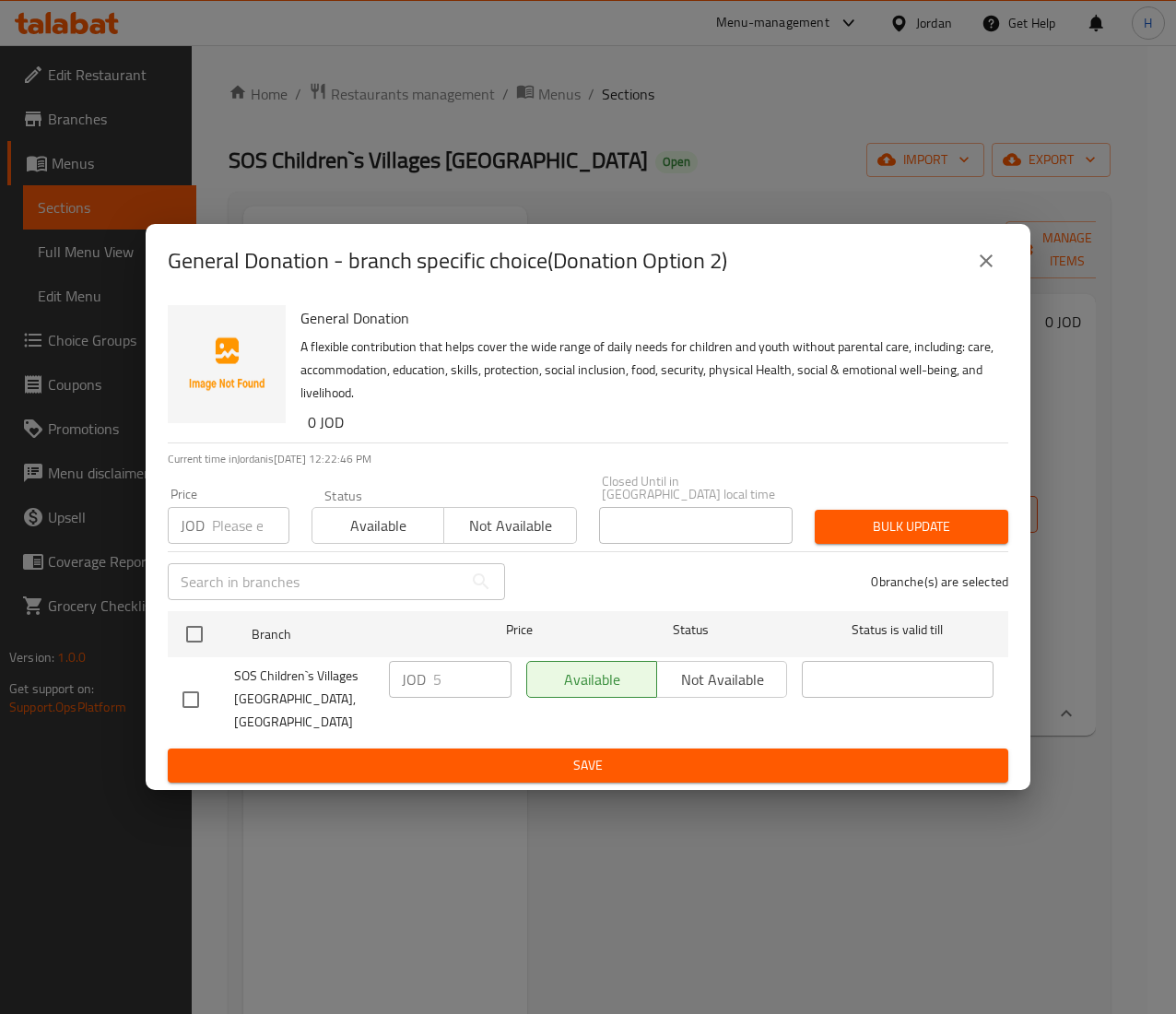
click at [978, 272] on icon "close" at bounding box center [987, 261] width 22 height 22
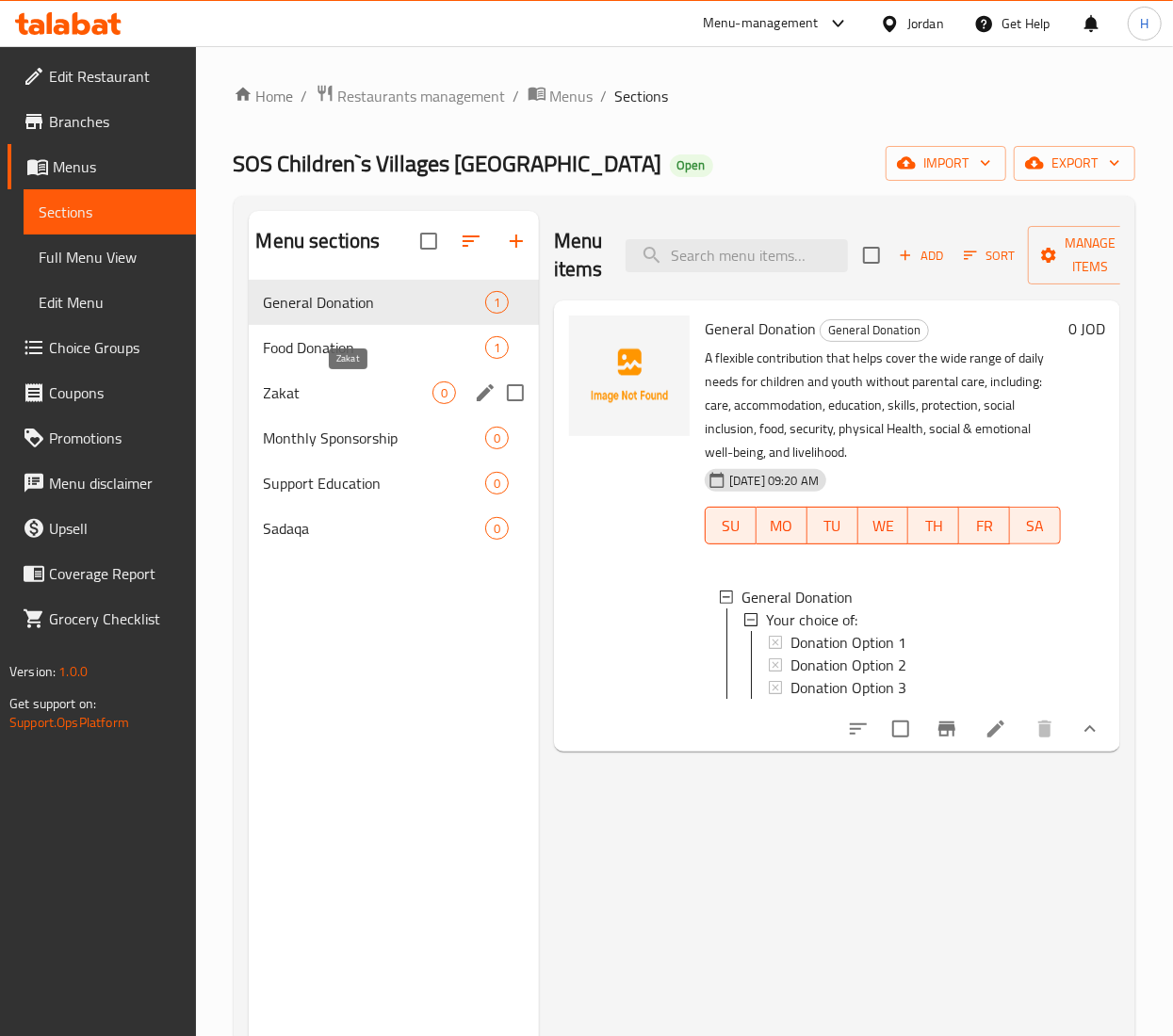
click at [336, 392] on span "Zakat" at bounding box center [348, 393] width 169 height 23
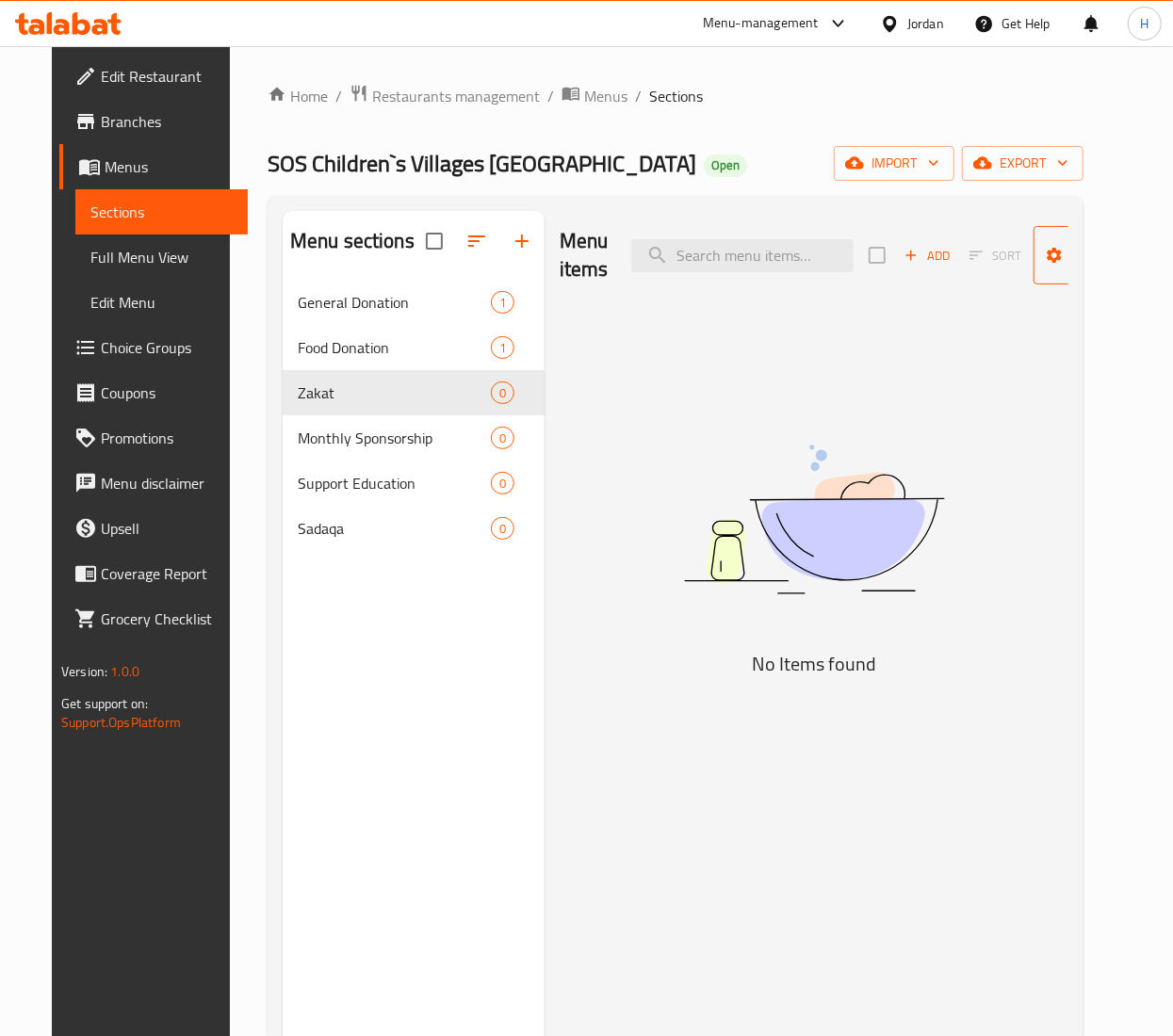
click at [1082, 260] on span "Manage items" at bounding box center [1096, 254] width 96 height 47
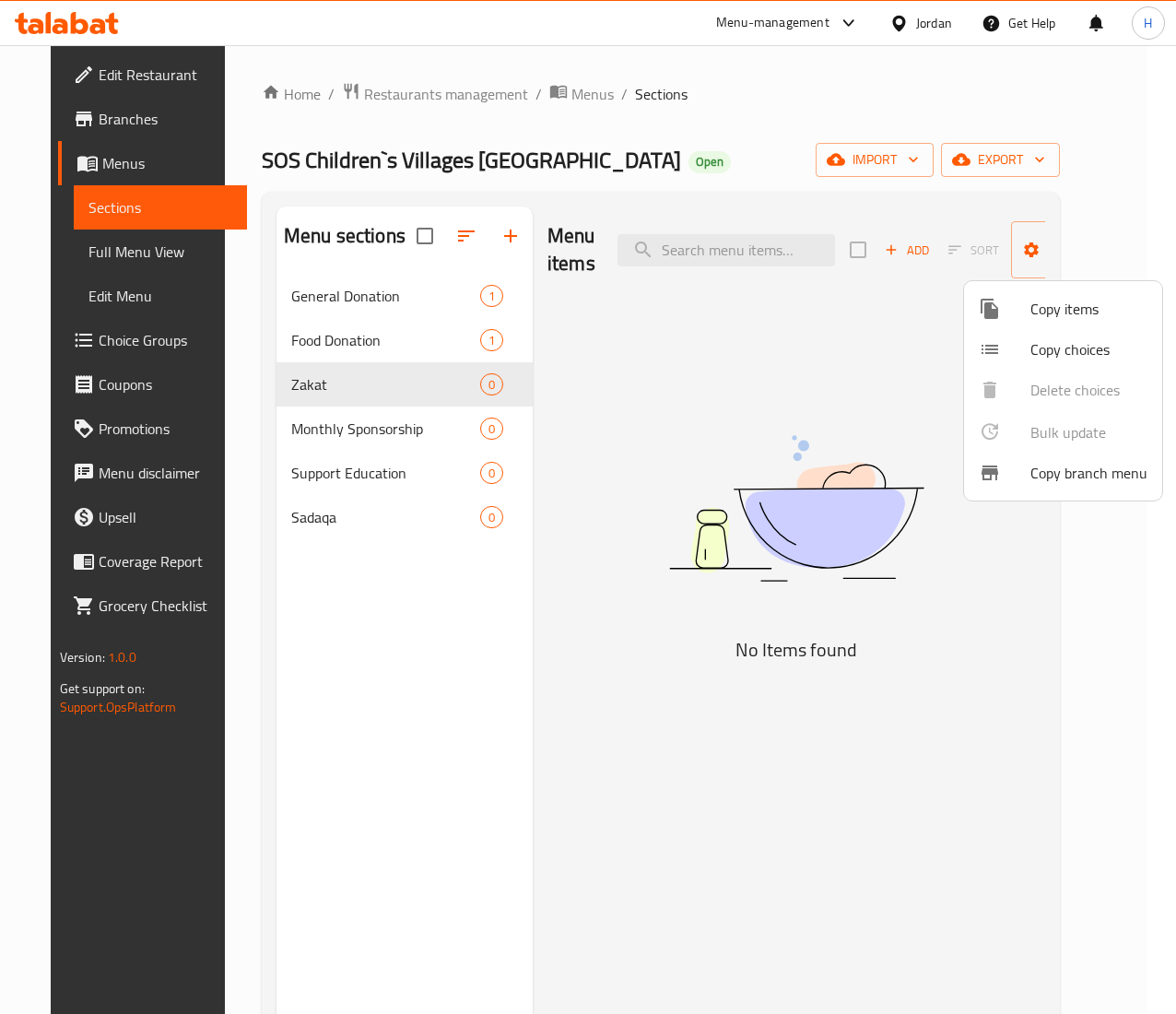
click at [1037, 313] on span "Copy items" at bounding box center [1089, 309] width 118 height 22
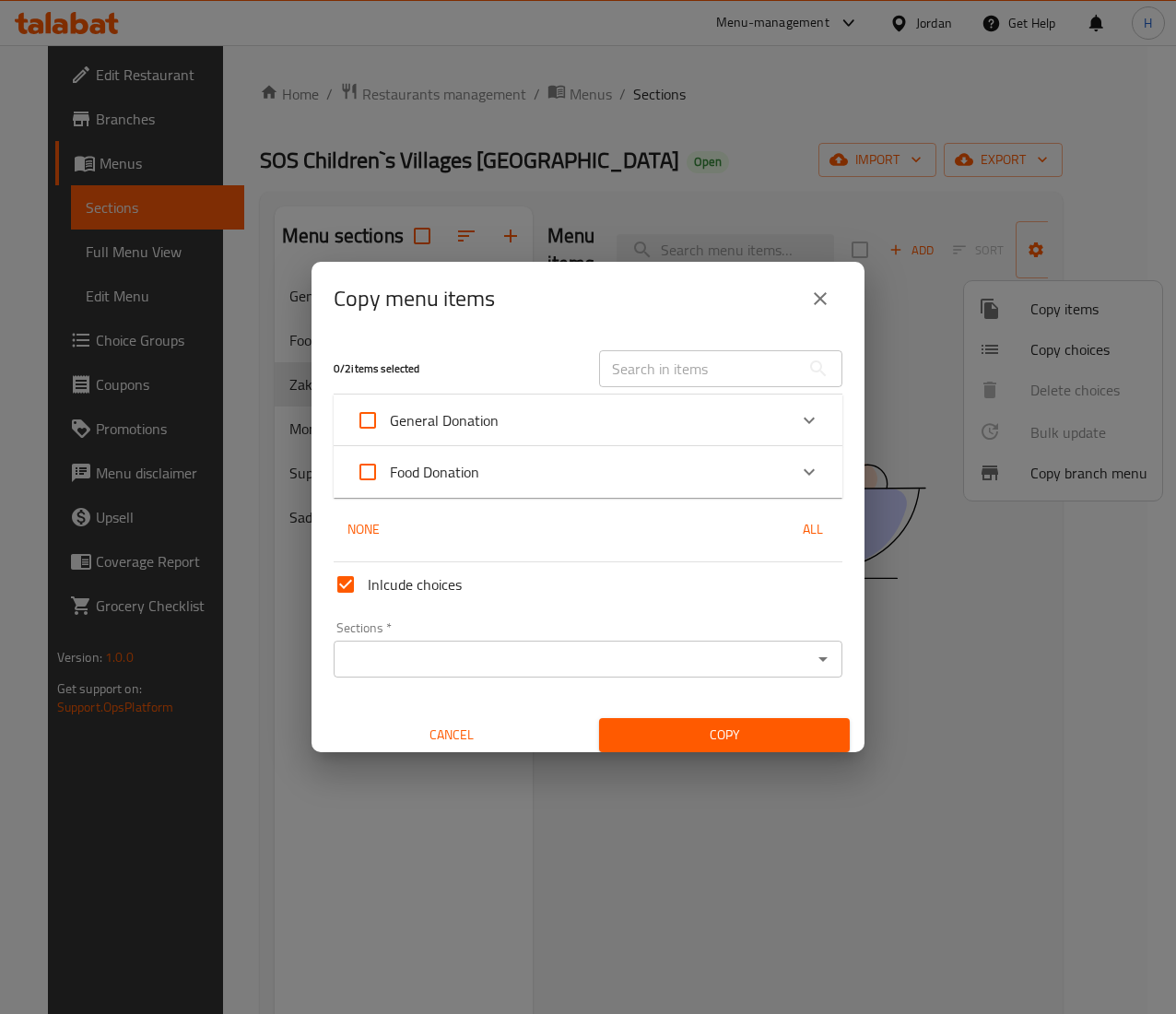
click at [669, 423] on div "General Donation" at bounding box center [572, 420] width 432 height 44
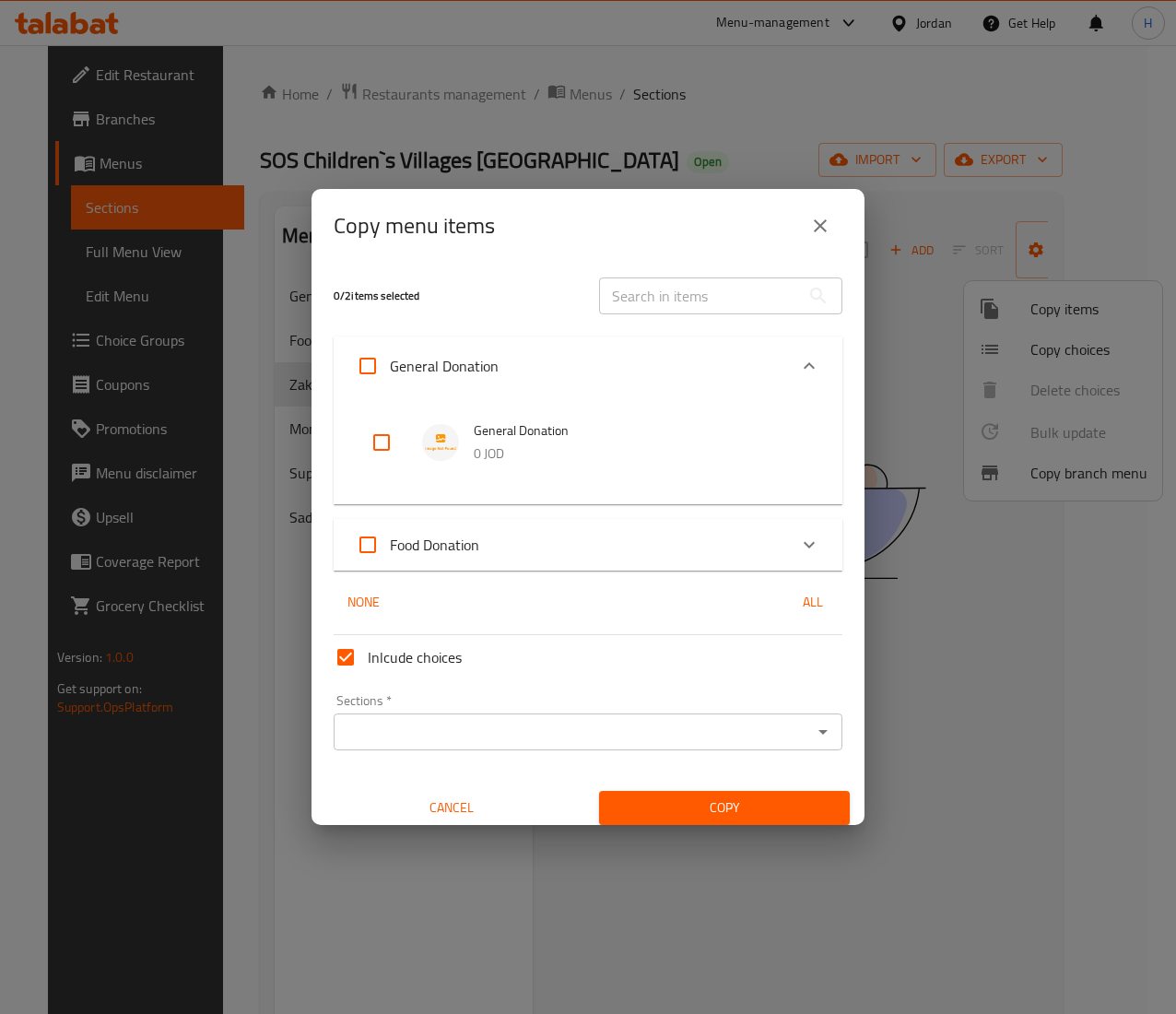
click at [378, 439] on input "checkbox" at bounding box center [381, 442] width 44 height 44
checkbox input "true"
click at [411, 733] on input "Sections   *" at bounding box center [573, 732] width 467 height 26
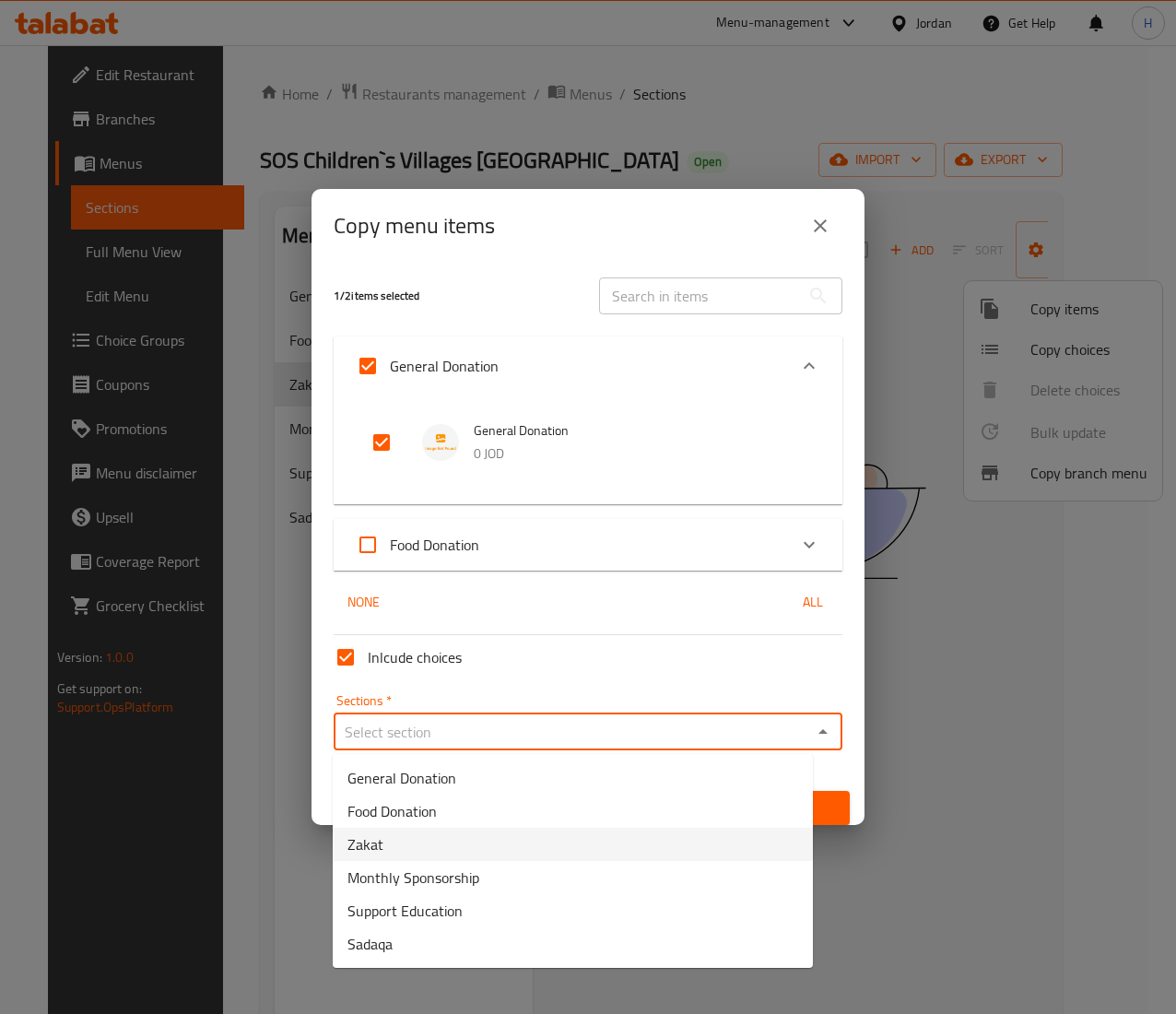
click at [415, 844] on li "Zakat" at bounding box center [573, 845] width 480 height 34
type input "Zakat"
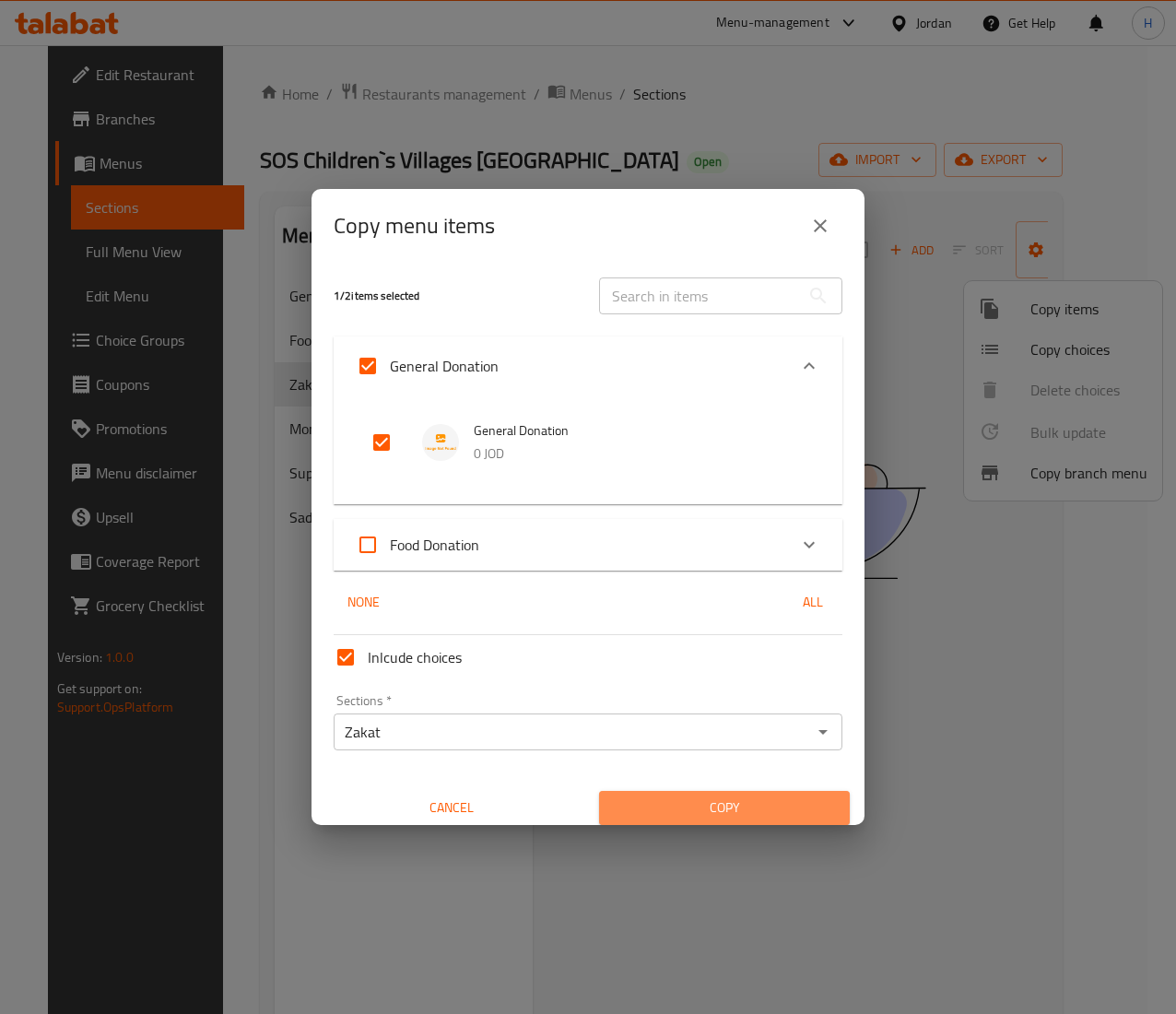
click at [719, 812] on span "Copy" at bounding box center [724, 808] width 221 height 23
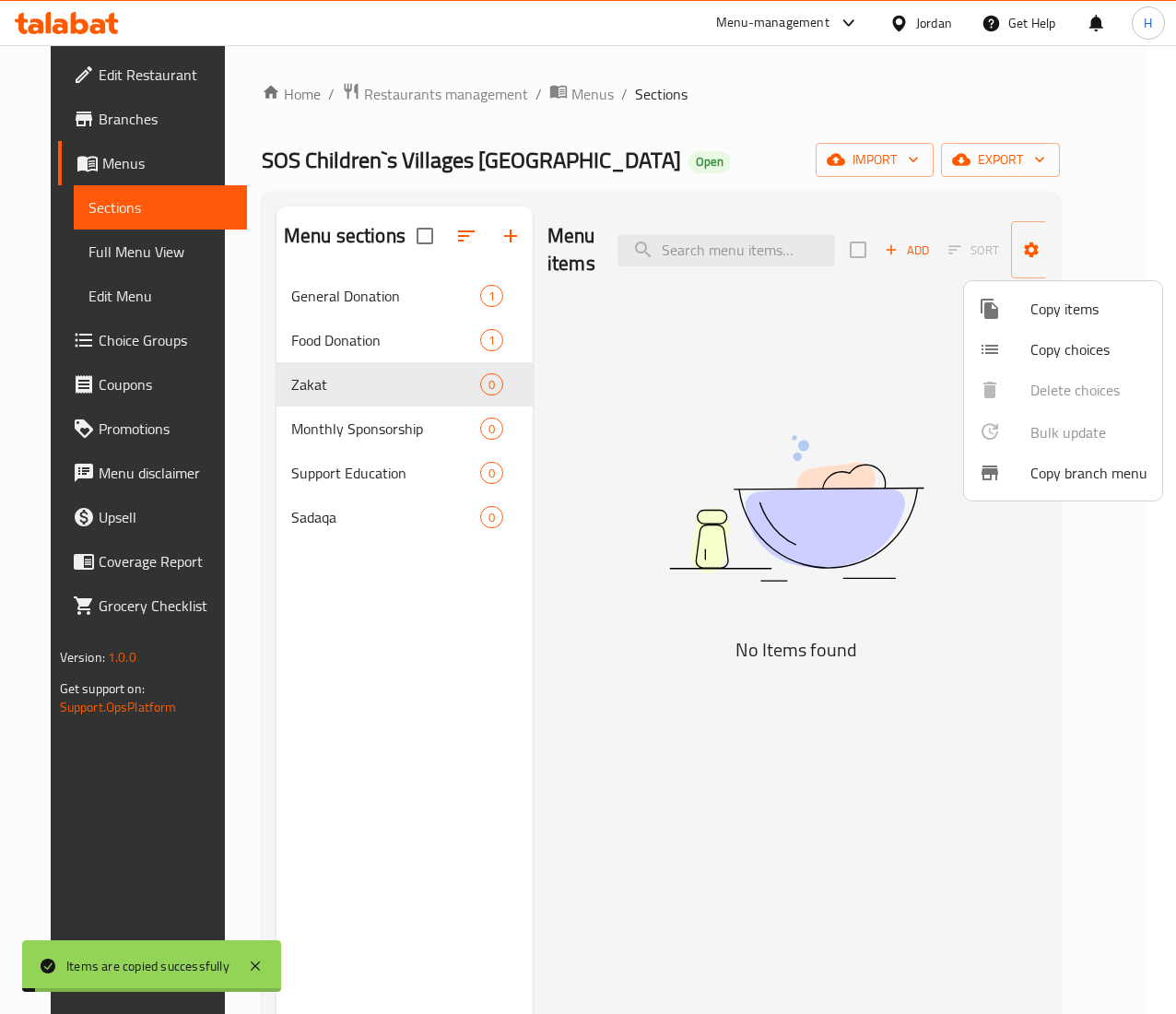
click at [415, 730] on div at bounding box center [588, 507] width 1176 height 1014
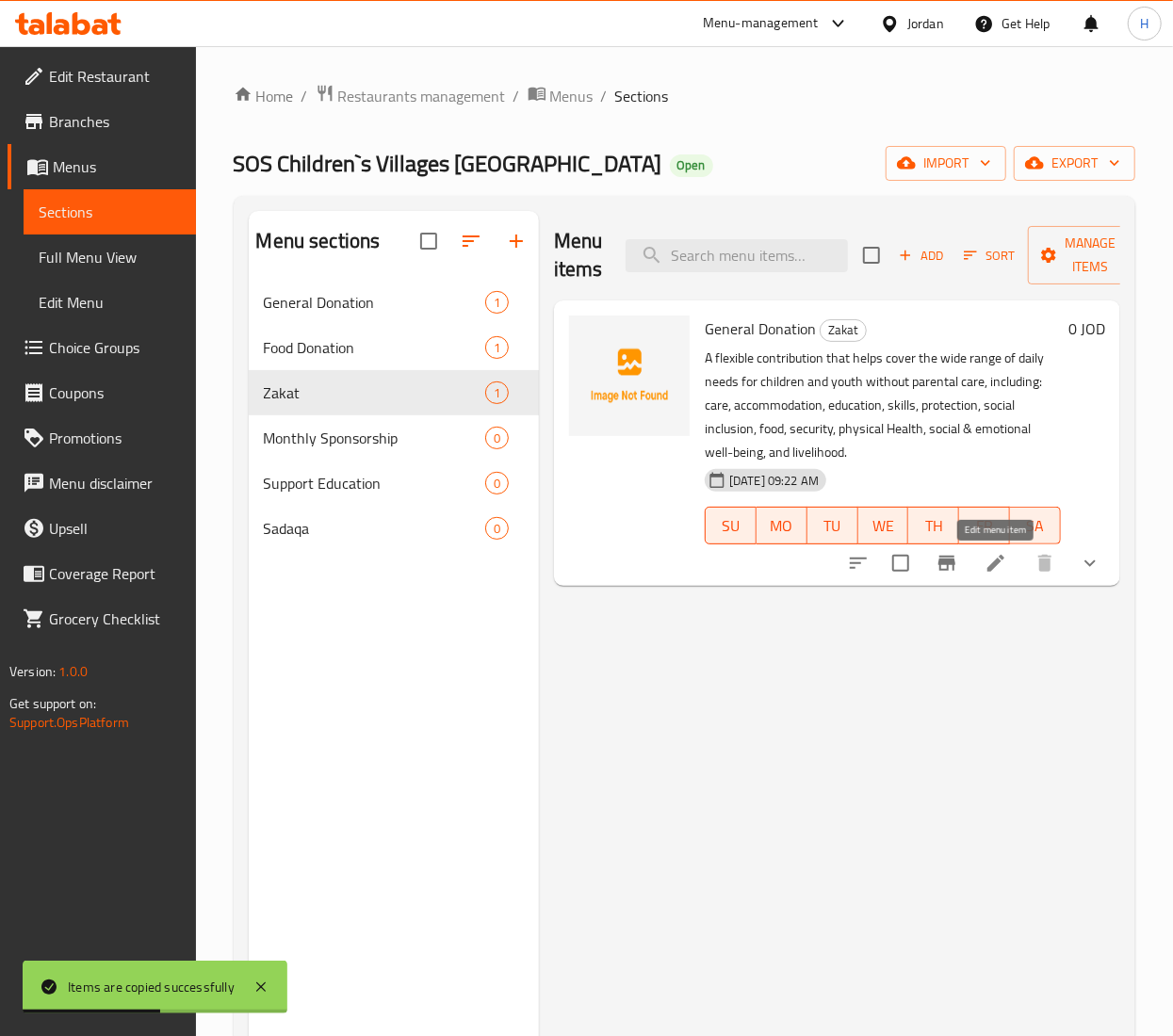
click at [1002, 575] on icon at bounding box center [996, 563] width 23 height 23
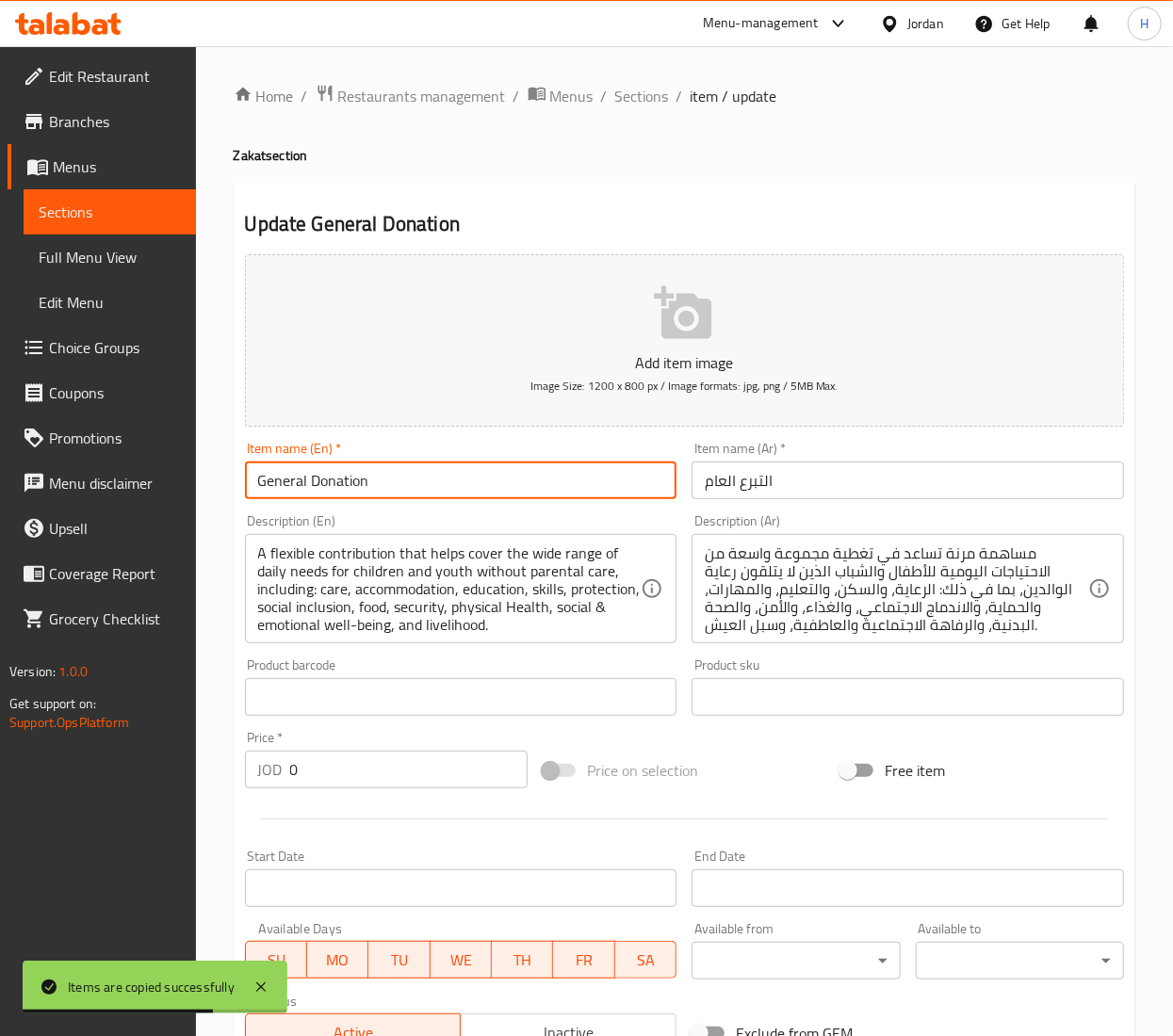
drag, startPoint x: 428, startPoint y: 486, endPoint x: -3, endPoint y: 448, distance: 432.7
click at [0, 448] on html "Items are copied successfully ​ Menu-management Jordan Get Help H Edit Restaura…" at bounding box center [586, 518] width 1173 height 1036
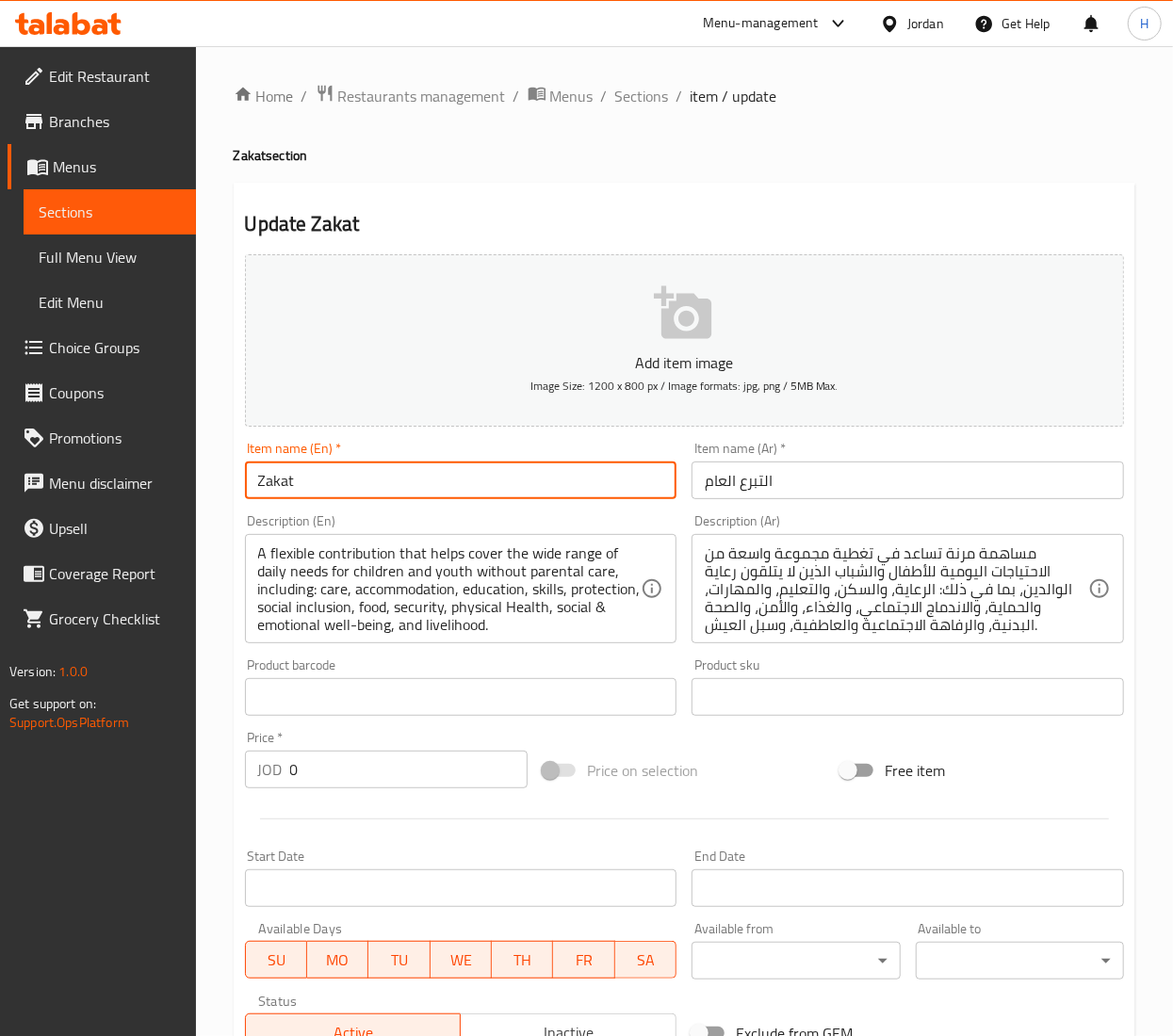
type input "Zakat"
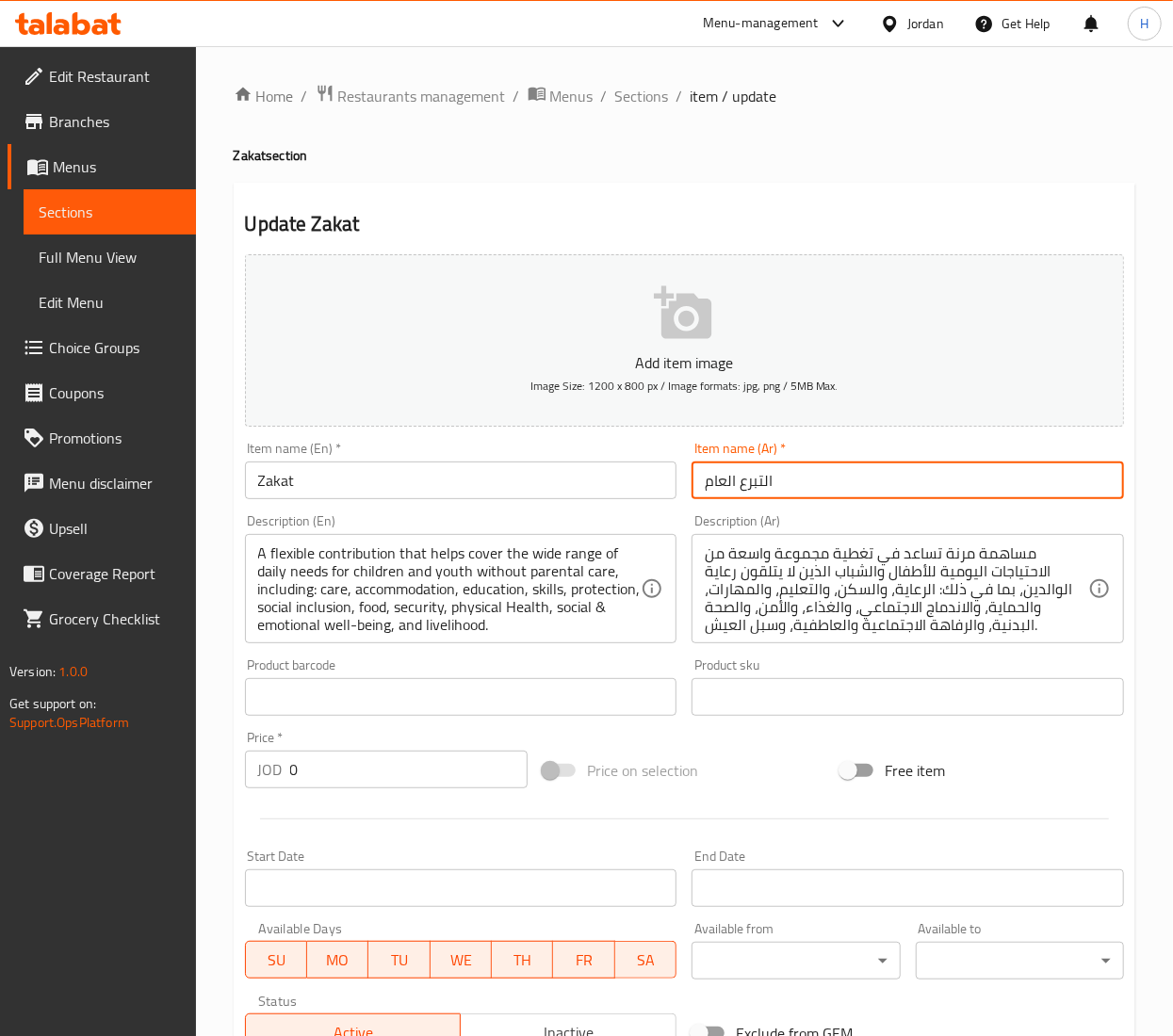
click at [775, 485] on input "التبرع العام" at bounding box center [908, 480] width 433 height 38
click at [771, 482] on input "التبرع العام" at bounding box center [908, 480] width 433 height 38
click at [763, 482] on input "التبرع العام" at bounding box center [908, 480] width 433 height 38
paste input "يُسهم هذا التبرع في تأمين وجبات يومية مغذية للأطفال والشباب الذين يعتمدون كليًا…"
type input "اليُسهم هذا التبرع في تأمين وجبات يومية مغذية للأطفال والشباب الذين يعتمدون كلي…"
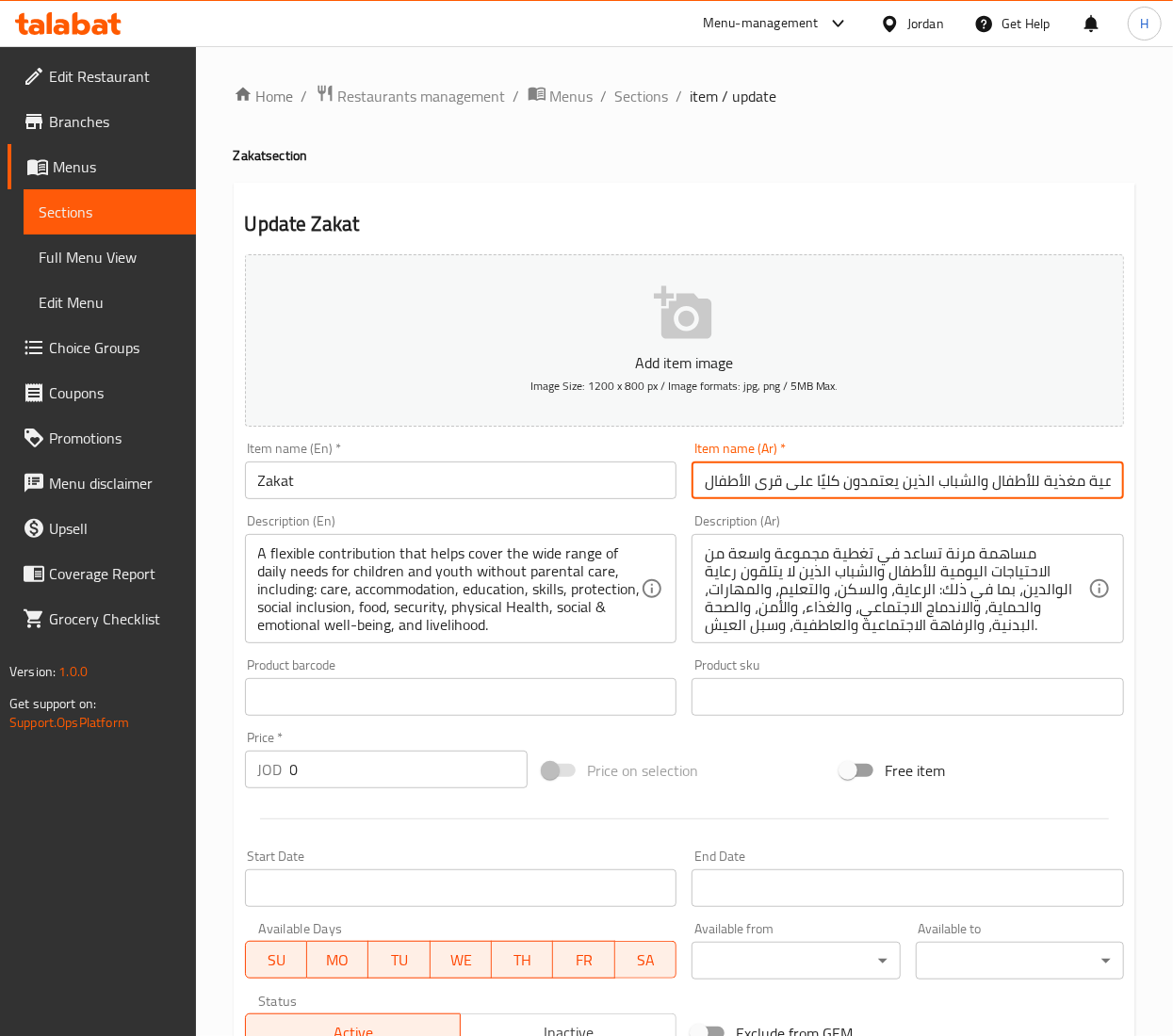
scroll to position [0, 325]
click at [761, 482] on input "اليُسهم هذا التبرع في تأمين وجبات يومية مغذية للأطفال والشباب الذين يعتمدون كلي…" at bounding box center [908, 480] width 433 height 38
click at [761, 484] on input "اليُسهم هذا التبرع في تأمين وجبات يومية مغذية للأطفال والشباب الذين يعتمدون كلي…" at bounding box center [908, 480] width 433 height 38
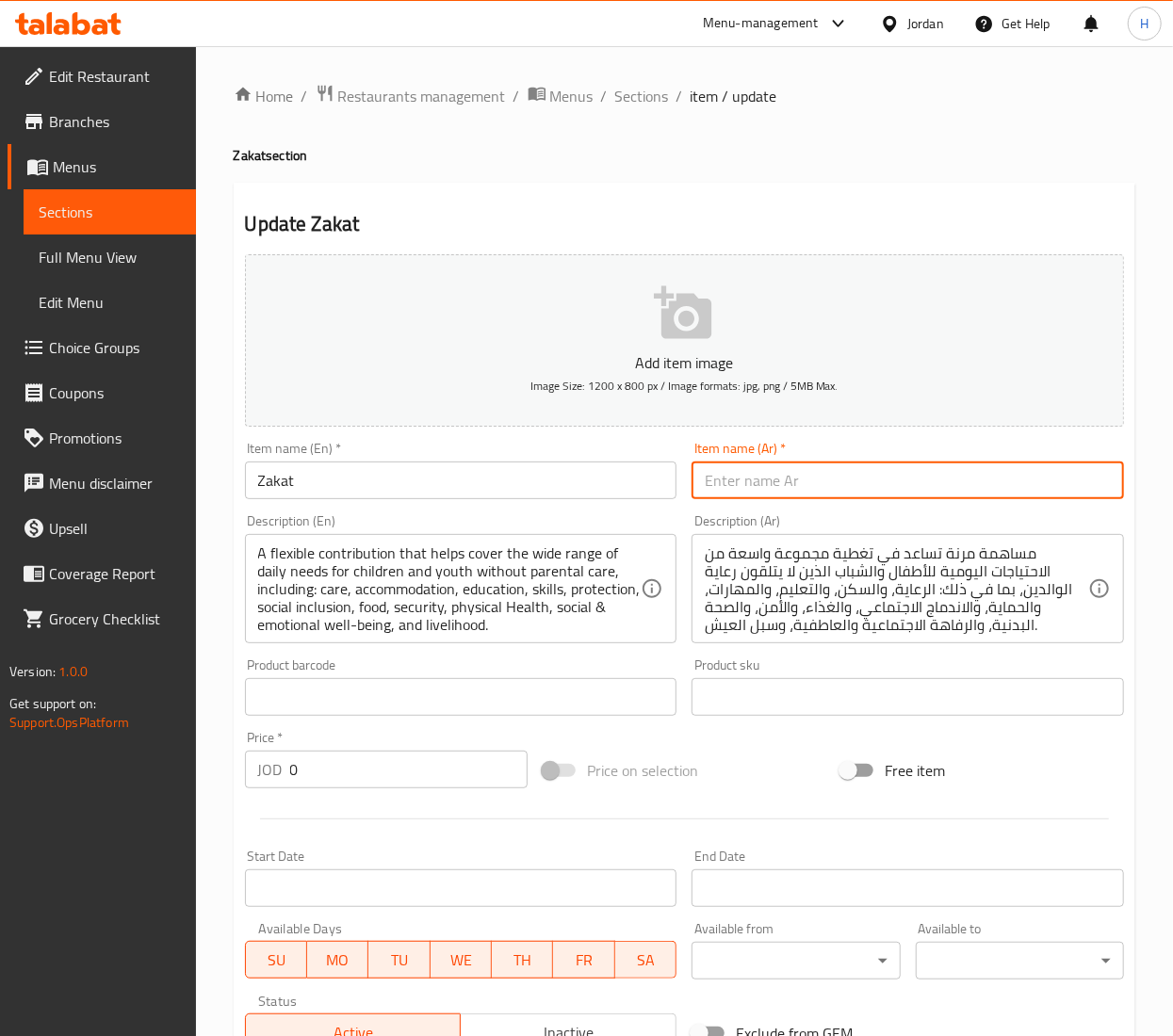
click at [272, 486] on input "Zakat" at bounding box center [461, 480] width 433 height 38
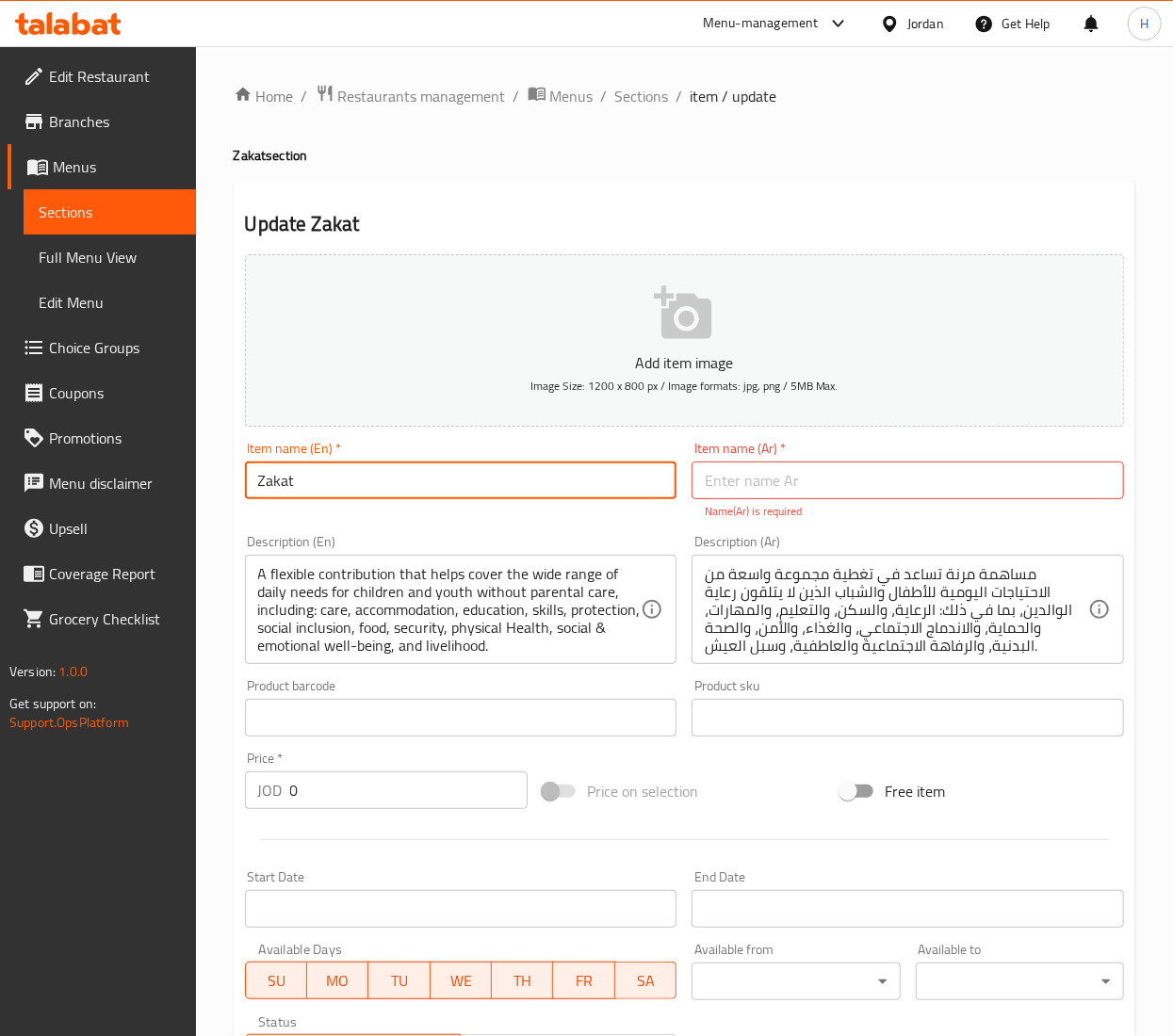
click at [272, 486] on input "Zakat" at bounding box center [461, 480] width 433 height 38
click at [806, 477] on input "text" at bounding box center [908, 480] width 433 height 38
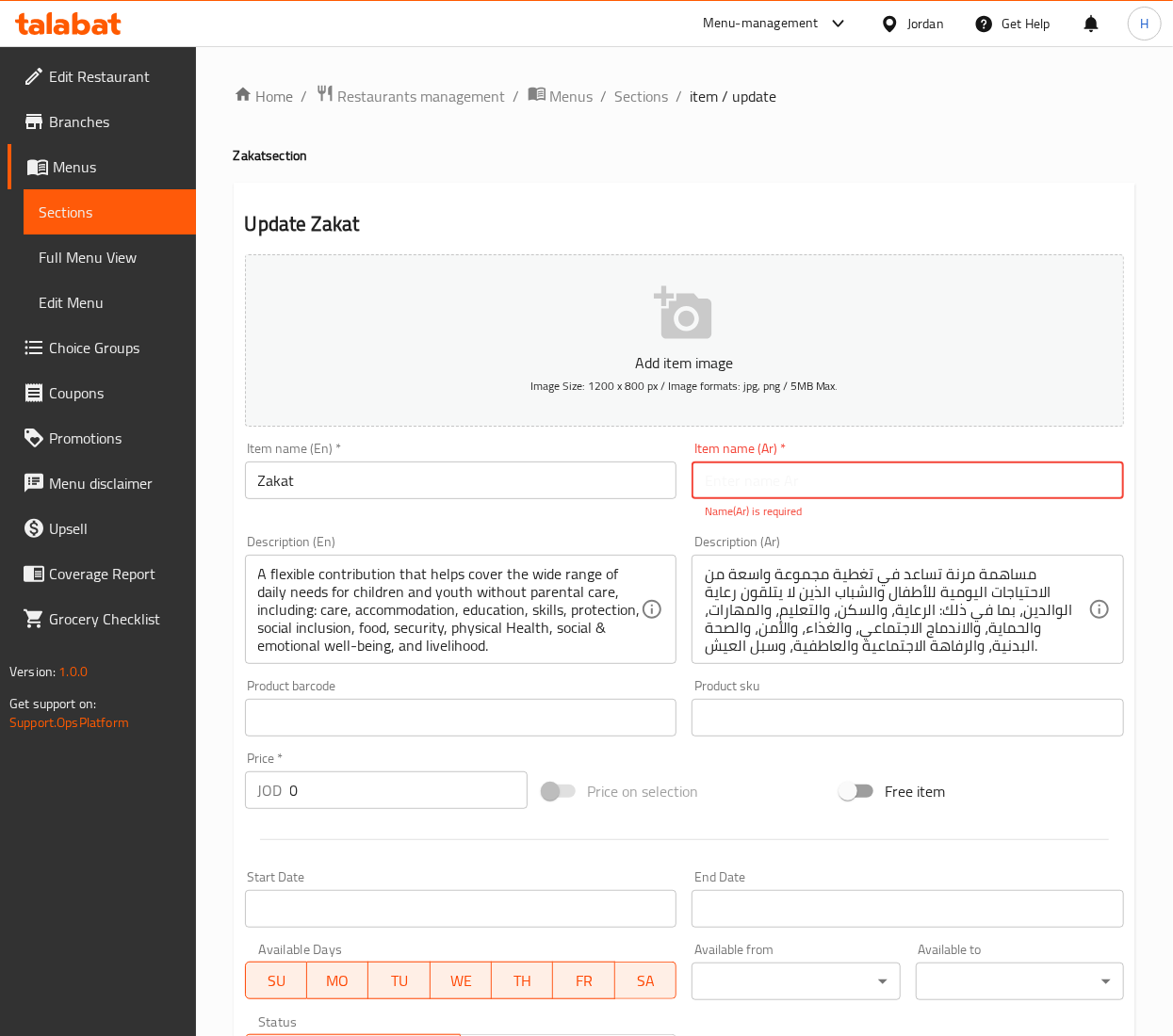
paste input "الزكاة"
type input "الزكاة"
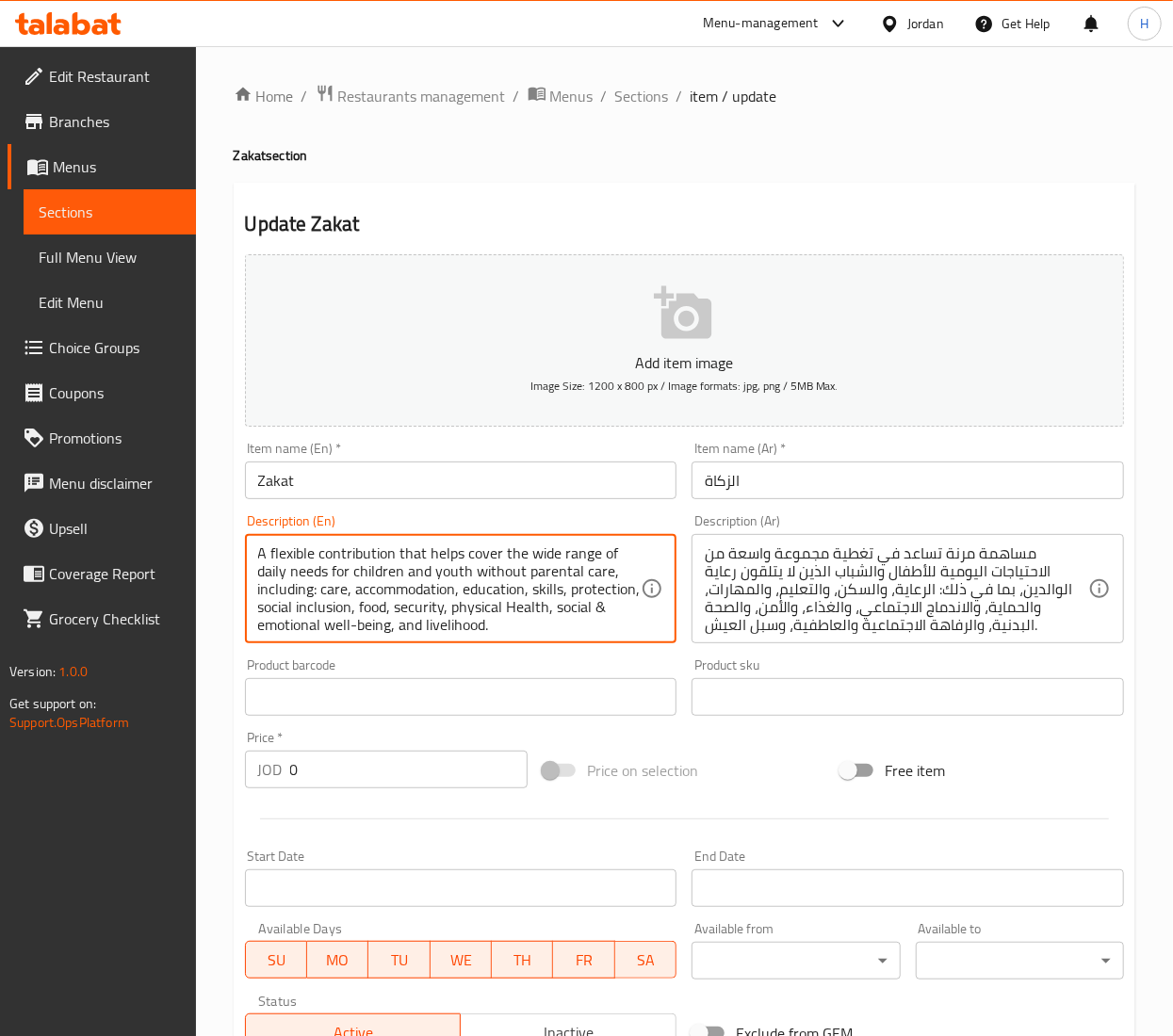
click at [428, 579] on textarea "A flexible contribution that helps cover the wide range of daily needs for chil…" at bounding box center [450, 589] width 383 height 90
paste textarea "Your Zakat, given in accordance with Islamic principles, provides essential sup…"
type textarea "Your Zakat, given in accordance with Islamic principles, provides essential sup…"
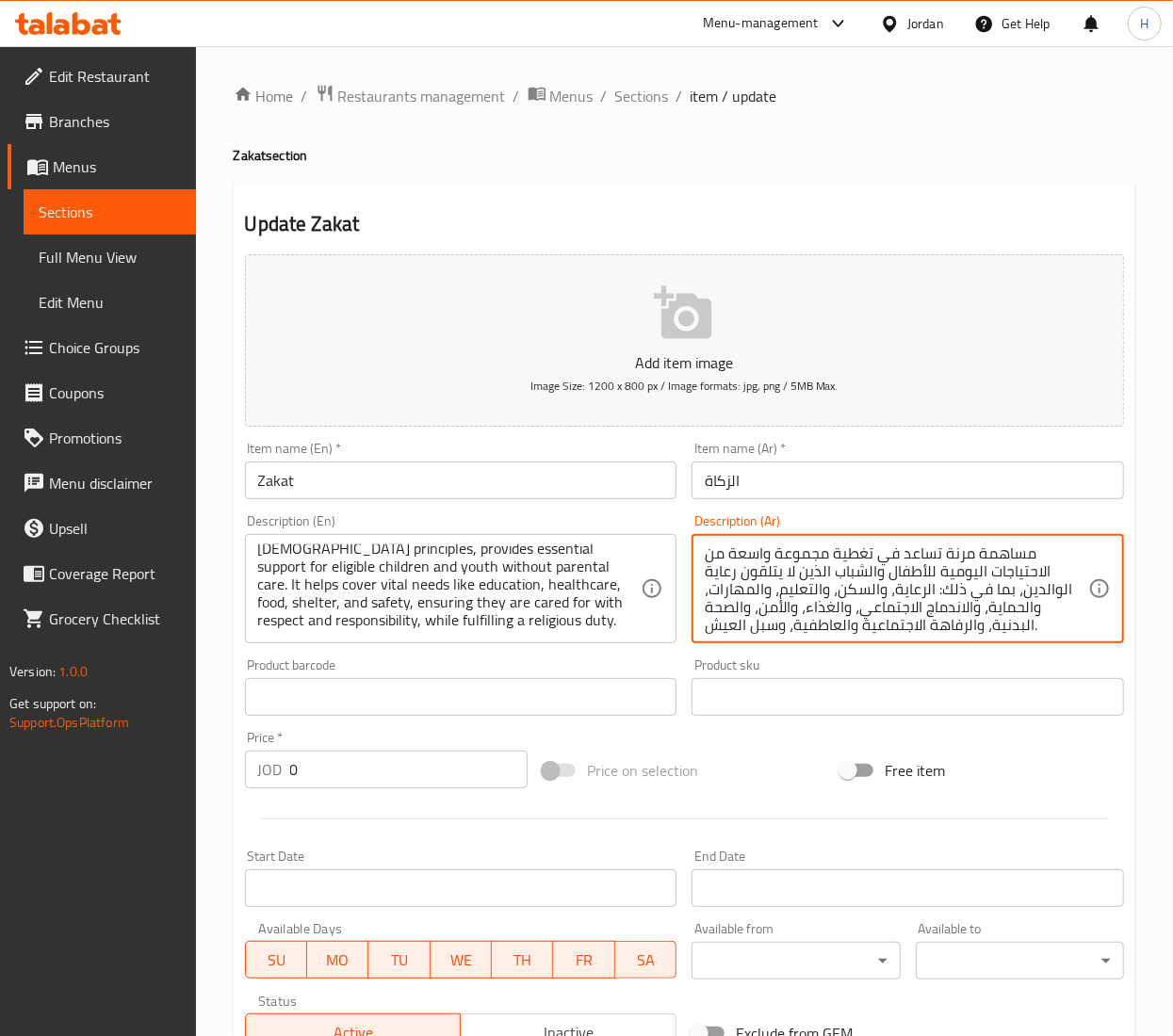
click at [773, 564] on textarea "مساهمة مرنة تساعد في تغطية مجموعة واسعة من الاحتياجات اليومية للأطفال والشباب ا…" at bounding box center [896, 589] width 383 height 90
click at [766, 561] on textarea "مساهمة مرنة تساعد في تغطية مجموعة واسعة من الاحتياجات اليومية للأطفال والشباب ا…" at bounding box center [896, 589] width 383 height 90
click at [758, 561] on textarea "مساهمة مرنة تساعد في تغطية مجموعة واسعة من الاحتياجات اليومية للأطفال والشباب ا…" at bounding box center [896, 589] width 383 height 90
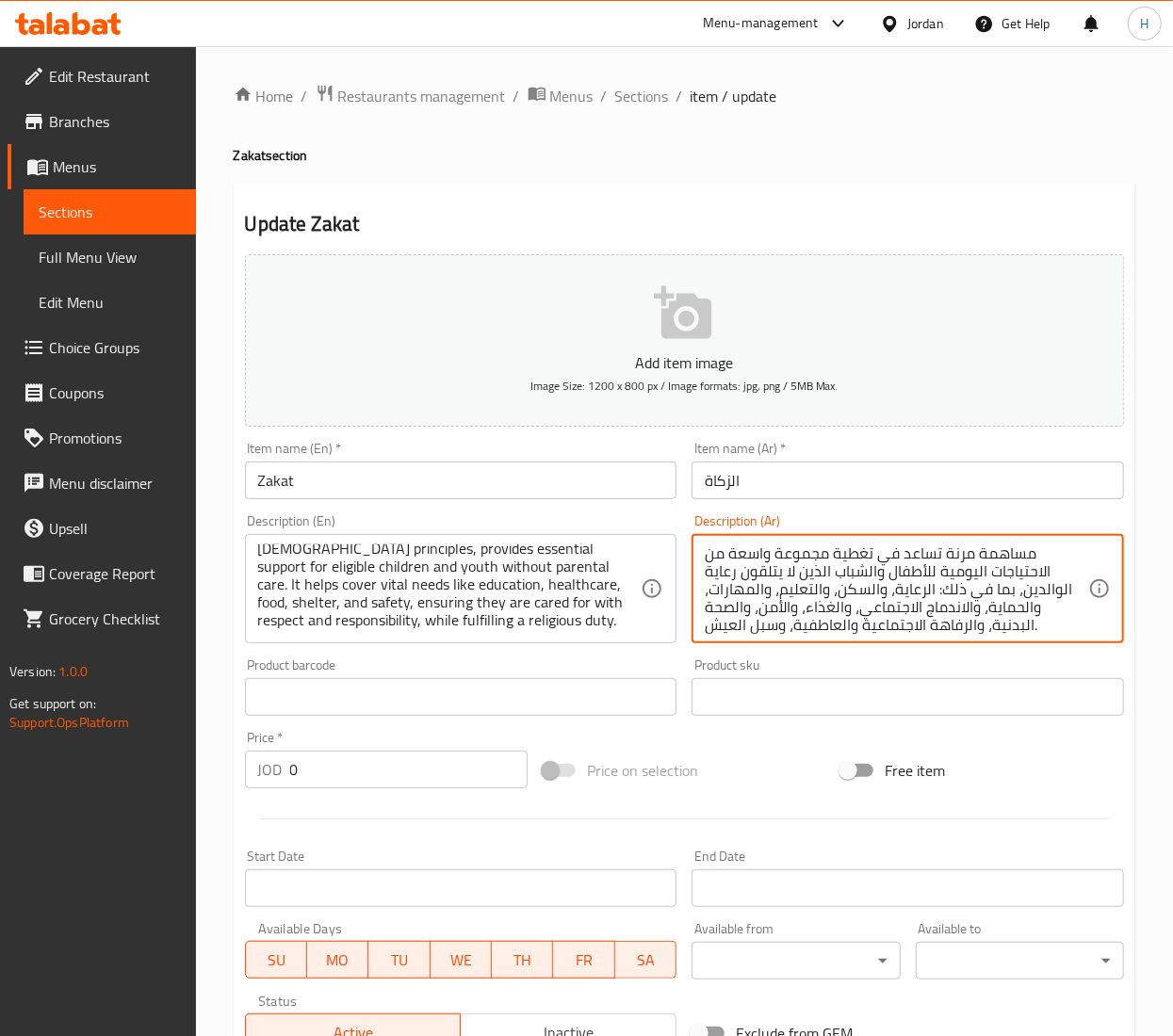
paste textarea "زكاتك، التي تُدفع وفقًا لأحكام الشريعة الإسلامية، تُقدم دعمًا أساسيًا للأطفال و…"
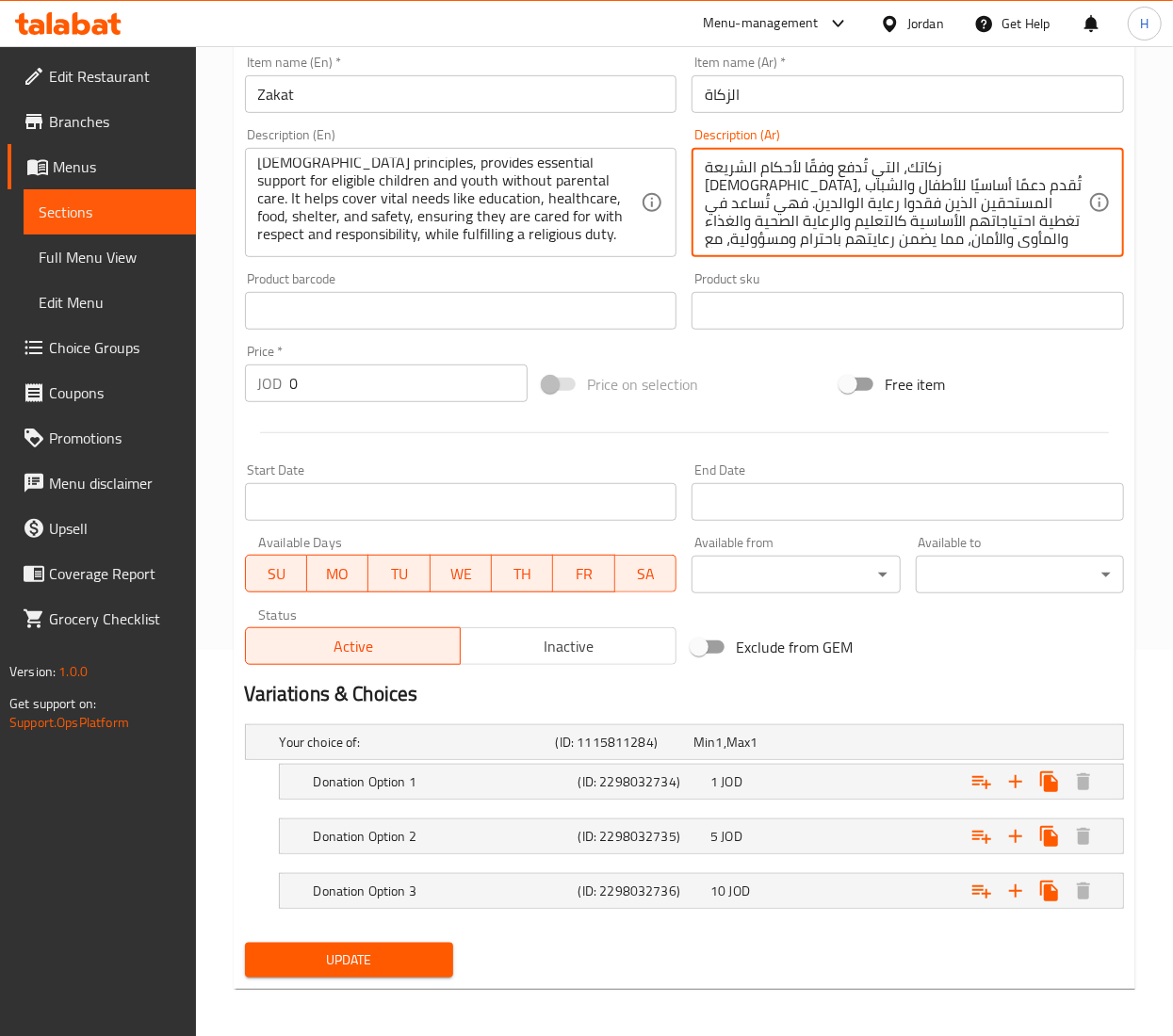
scroll to position [396, 0]
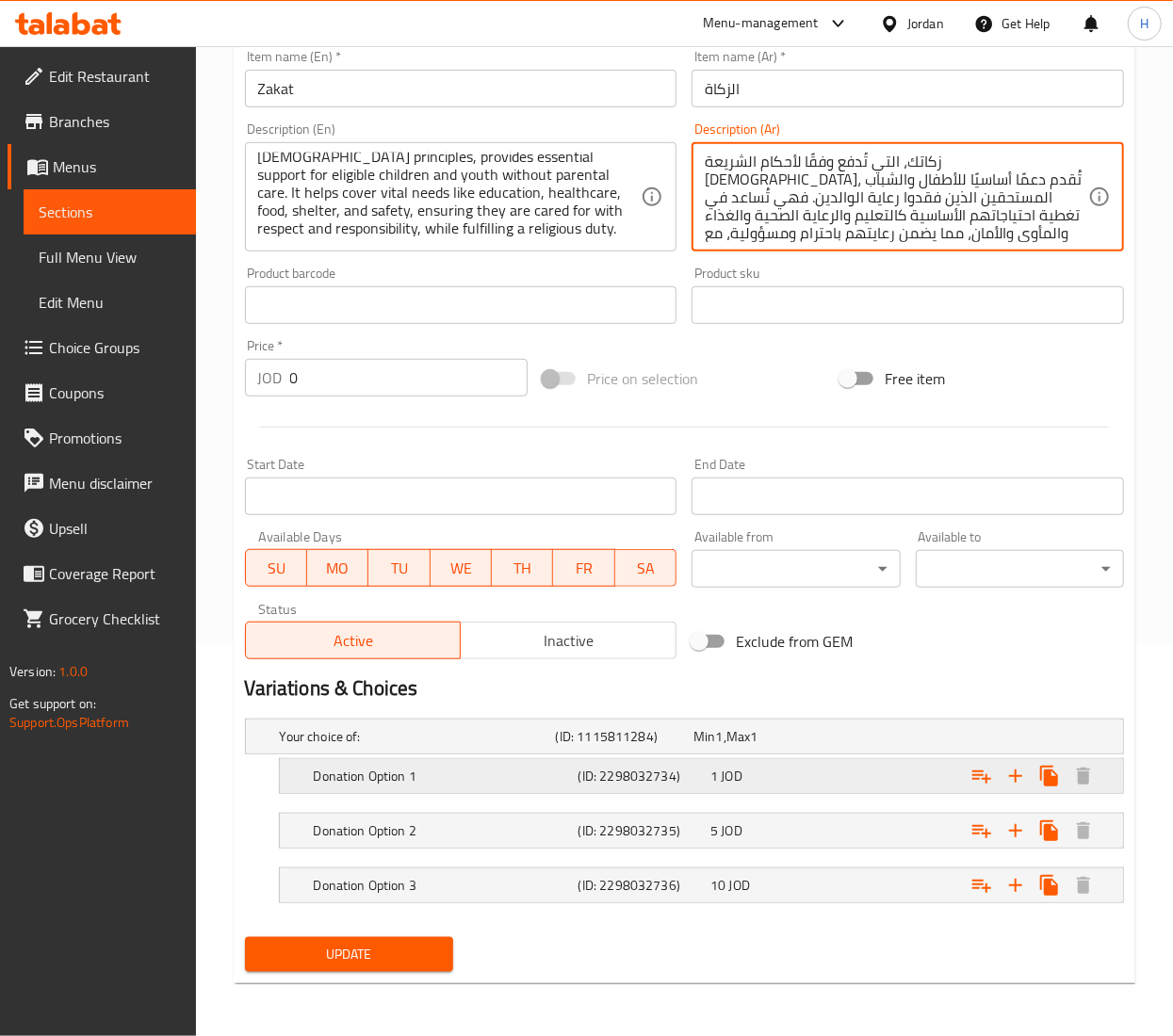
type textarea "زكاتك، التي تُدفع وفقًا لأحكام الشريعة الإسلامية، تُقدم دعمًا أساسيًا للأطفال و…"
click at [332, 767] on h5 "Donation Option 1" at bounding box center [442, 777] width 257 height 19
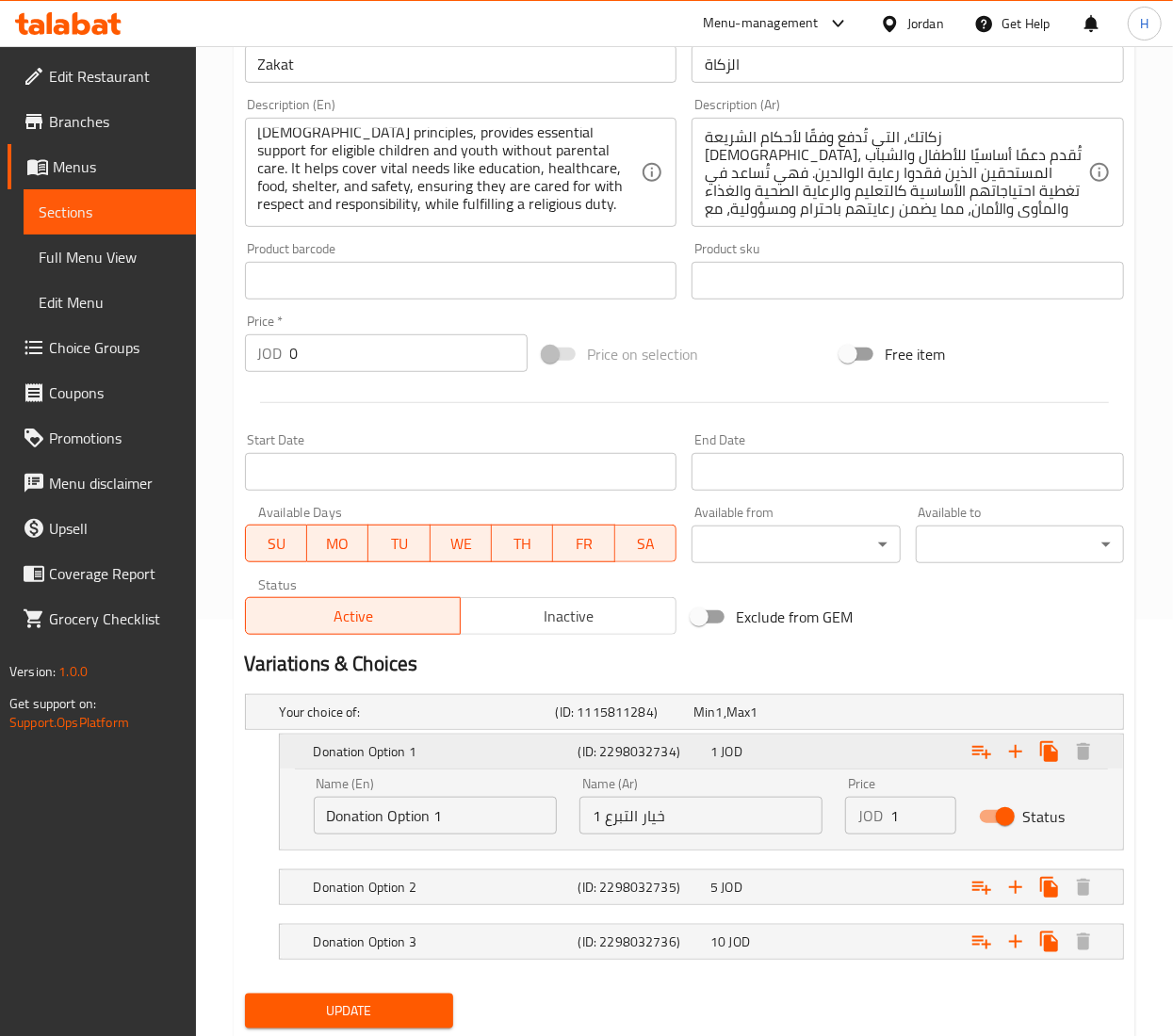
scroll to position [476, 0]
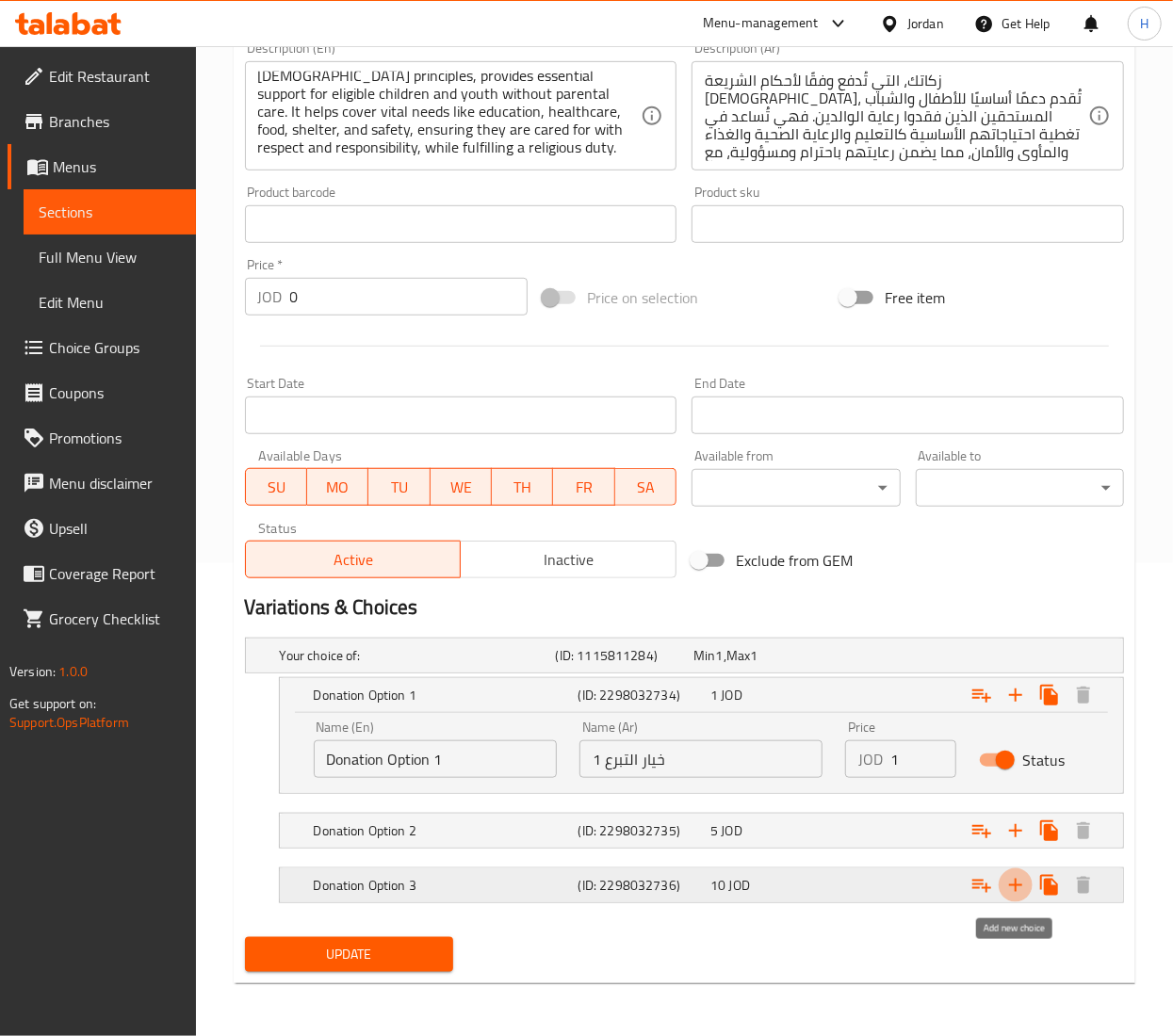
click at [1014, 888] on icon "Expand" at bounding box center [1016, 885] width 23 height 23
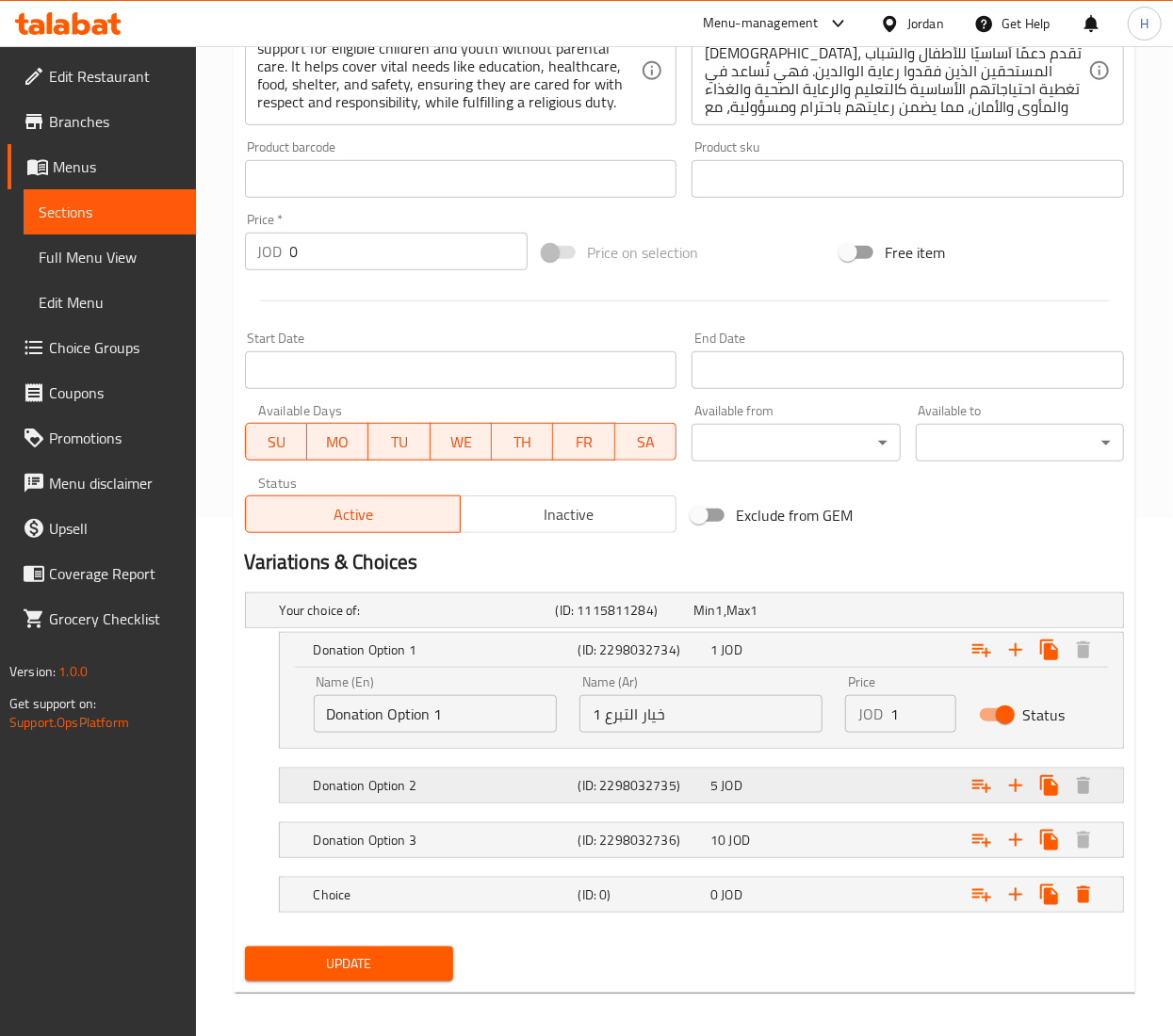
scroll to position [532, 0]
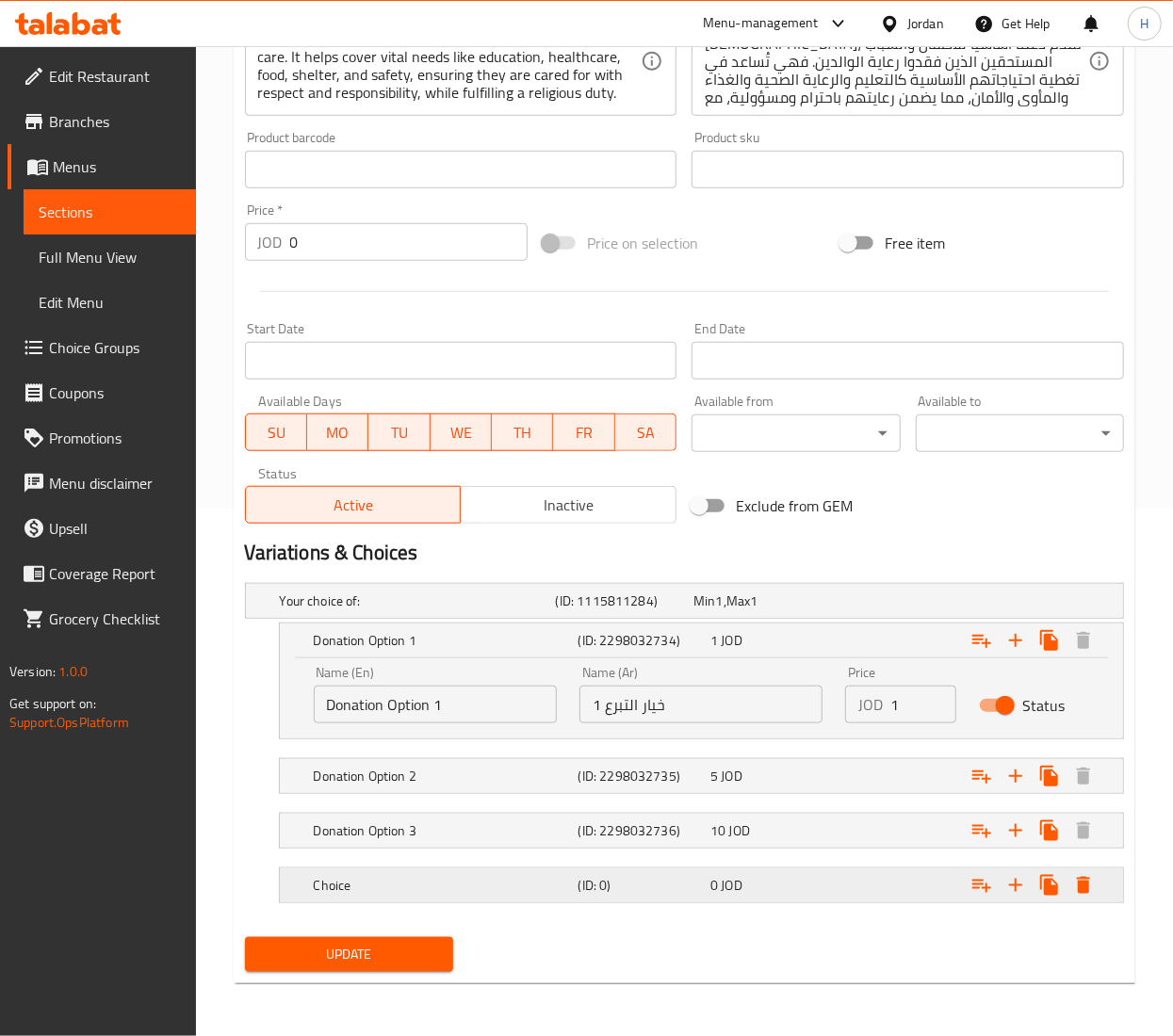
click at [393, 888] on h5 "Choice" at bounding box center [442, 885] width 257 height 19
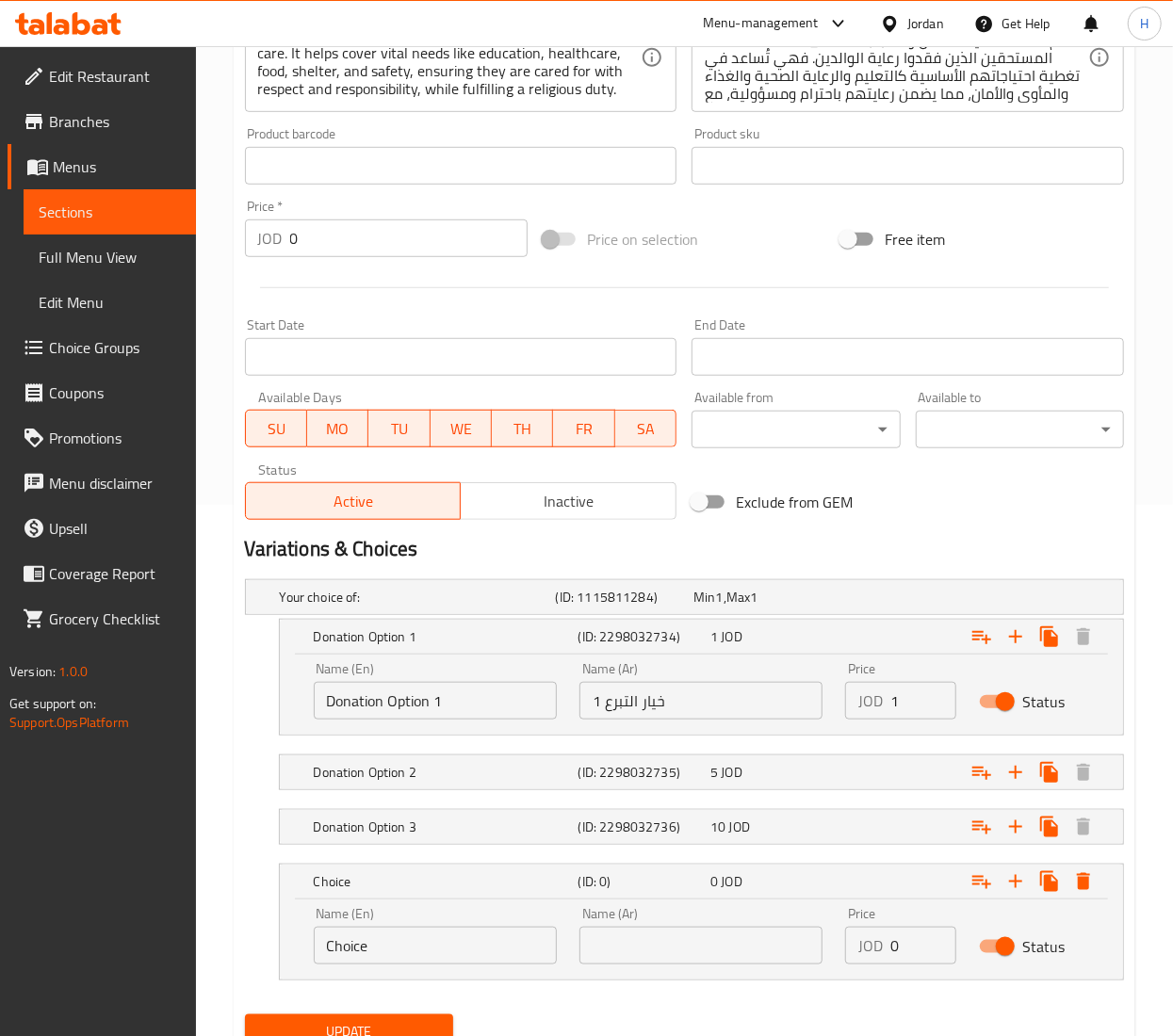
click at [362, 703] on input "Donation Option 1" at bounding box center [435, 701] width 243 height 38
click at [362, 710] on input "Donation Option 1" at bounding box center [435, 701] width 243 height 38
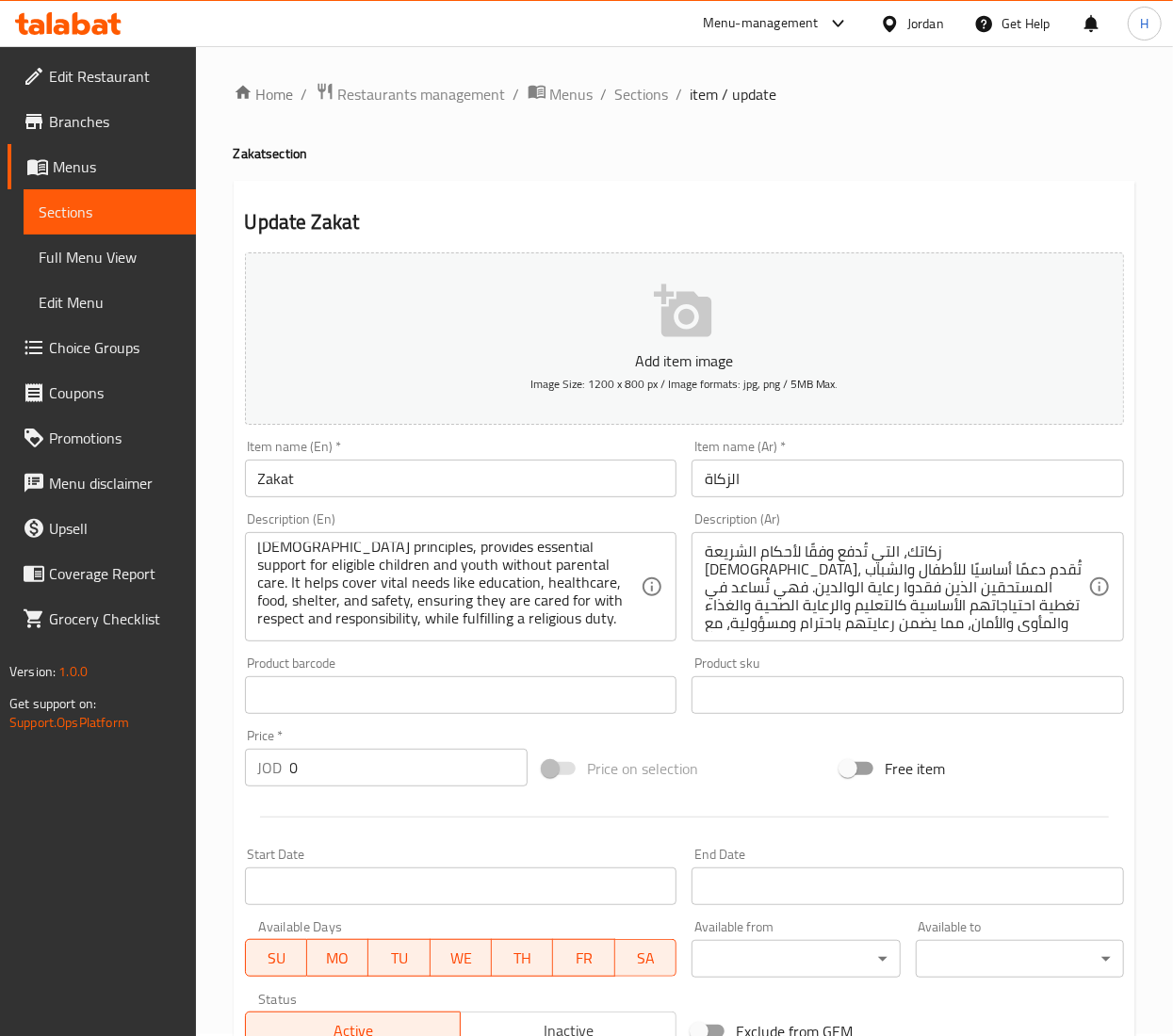
scroll to position [0, 0]
type input "Zakah Option 1"
click at [723, 484] on input "الزكاة" at bounding box center [908, 480] width 433 height 38
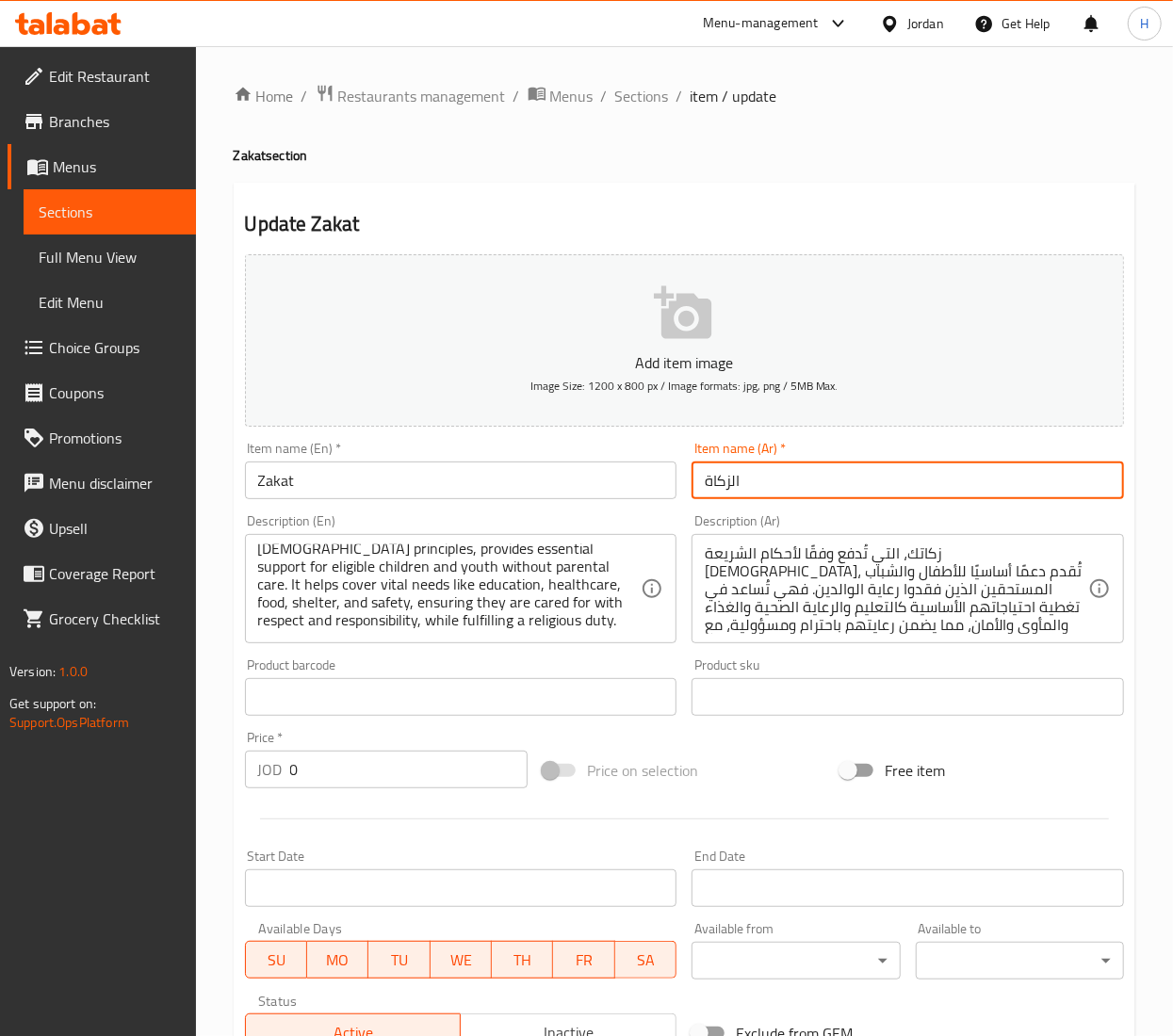
click at [737, 486] on input "الزكاة" at bounding box center [908, 480] width 433 height 38
drag, startPoint x: 731, startPoint y: 480, endPoint x: 652, endPoint y: 486, distance: 79.2
click at [652, 486] on div "Add item image Image Size: 1200 x 800 px / Image formats: jpg, png / 5MB Max. I…" at bounding box center [684, 653] width 894 height 812
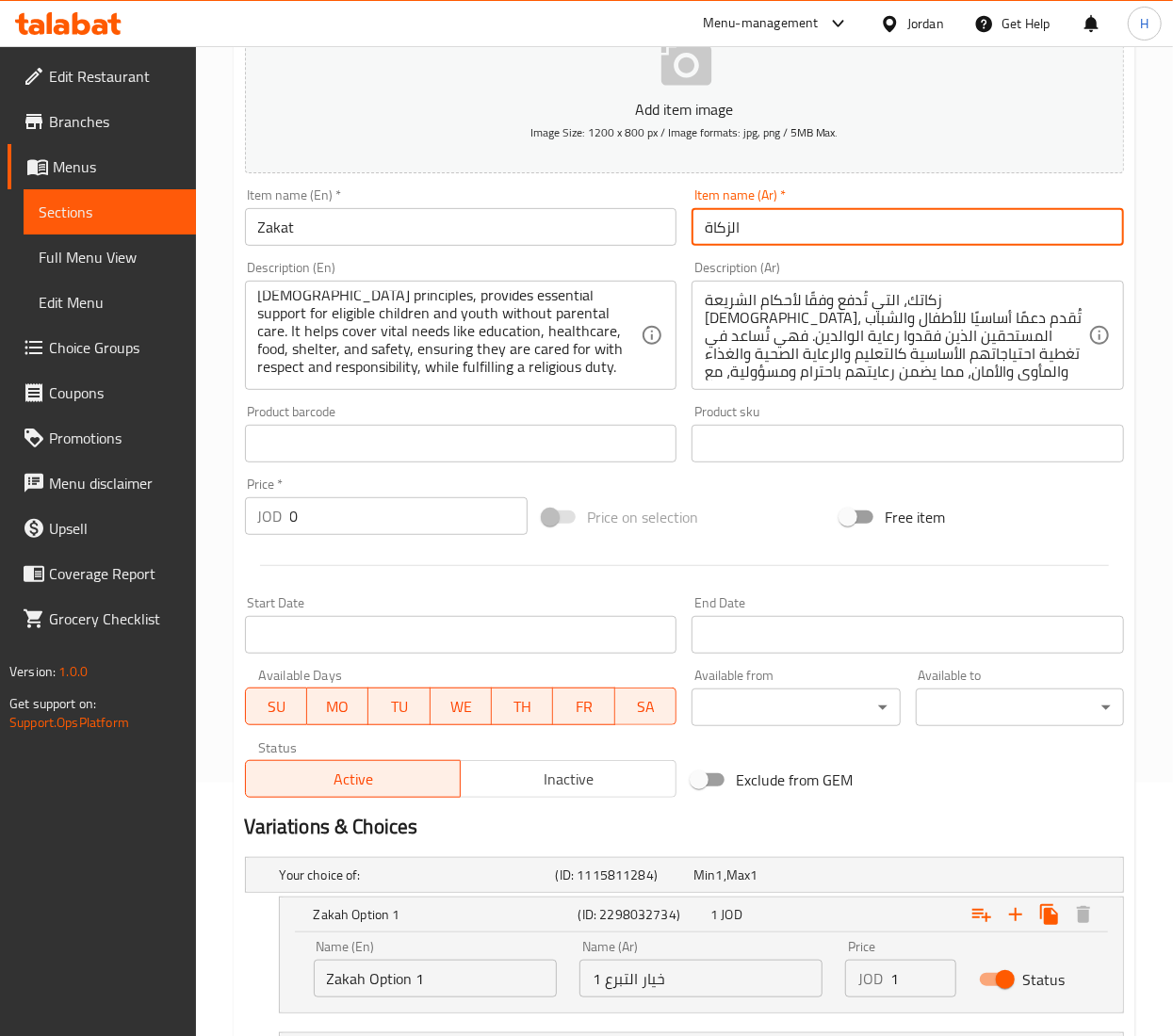
scroll to position [613, 0]
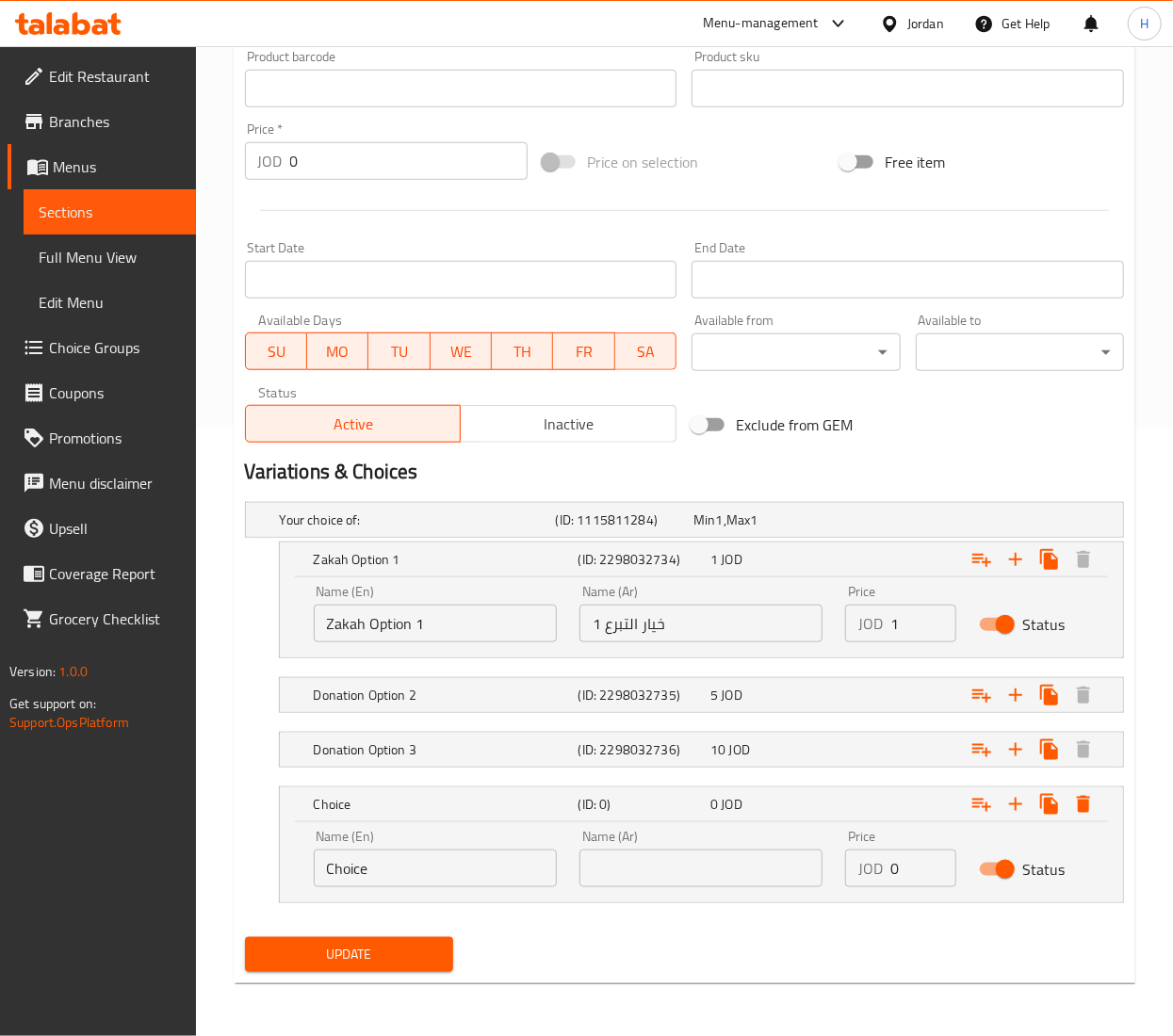
click at [617, 618] on input "خيار التبرع 1" at bounding box center [700, 624] width 243 height 38
paste input "كاة"
click at [603, 614] on input "خيار زكاة1" at bounding box center [700, 624] width 243 height 38
type input "خيار زكاة1"
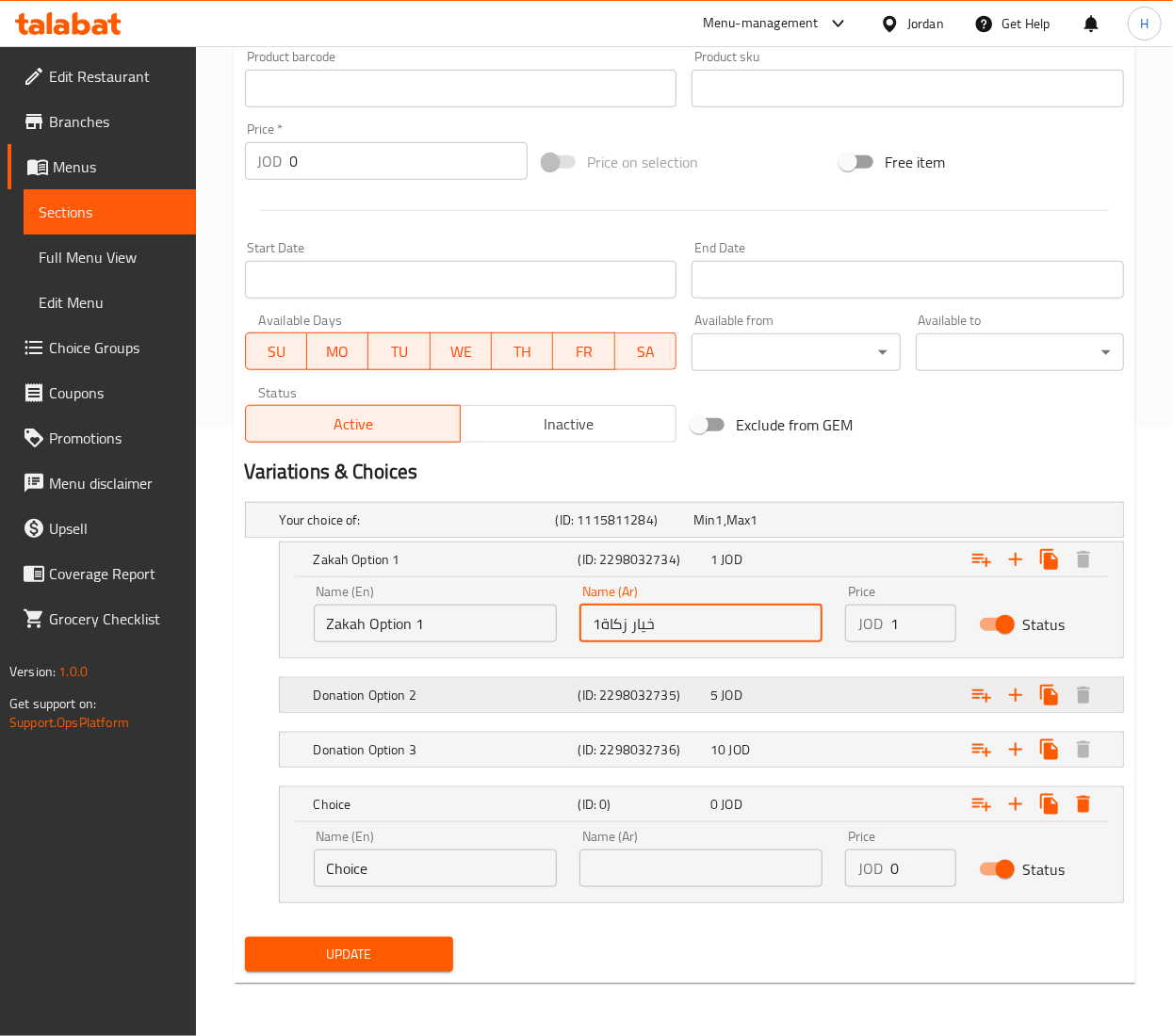
click at [785, 692] on div "5 JOD" at bounding box center [772, 696] width 125 height 19
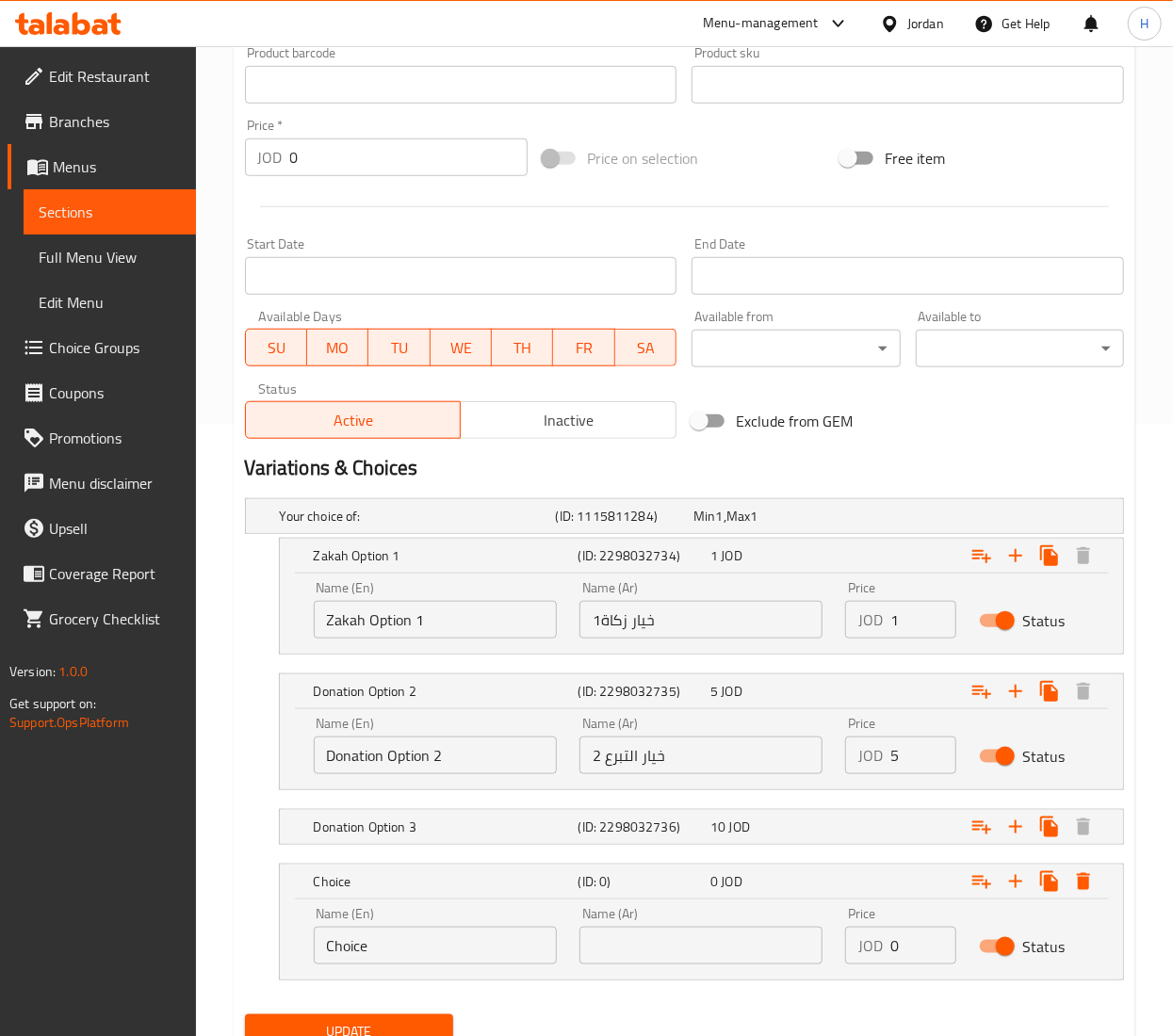
click at [621, 758] on input "خيار التبرع 2" at bounding box center [700, 756] width 243 height 38
click at [619, 758] on input "خيار التبرع 2" at bounding box center [700, 756] width 243 height 38
drag, startPoint x: 616, startPoint y: 756, endPoint x: 603, endPoint y: 763, distance: 14.8
click at [612, 756] on input "خيار التبرع 2" at bounding box center [700, 756] width 243 height 38
click at [608, 762] on input "خيار التبرع 2" at bounding box center [700, 756] width 243 height 38
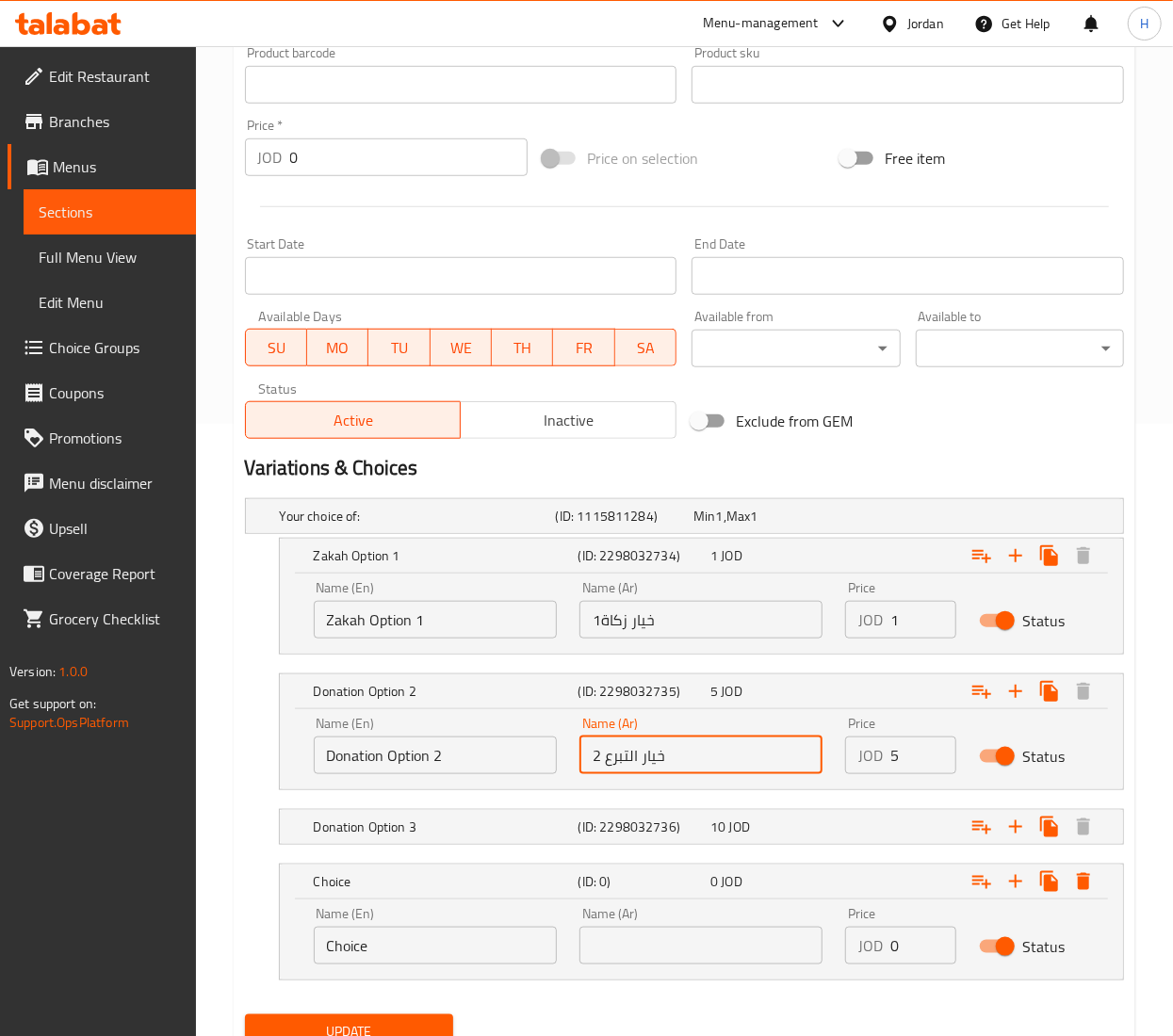
drag, startPoint x: 604, startPoint y: 762, endPoint x: 637, endPoint y: 758, distance: 33.2
click at [637, 758] on input "خيار التبرع 2" at bounding box center [700, 756] width 243 height 38
paste input "كاة"
type input "خيار زكاة 2"
click at [803, 831] on div "10 JOD" at bounding box center [772, 827] width 125 height 19
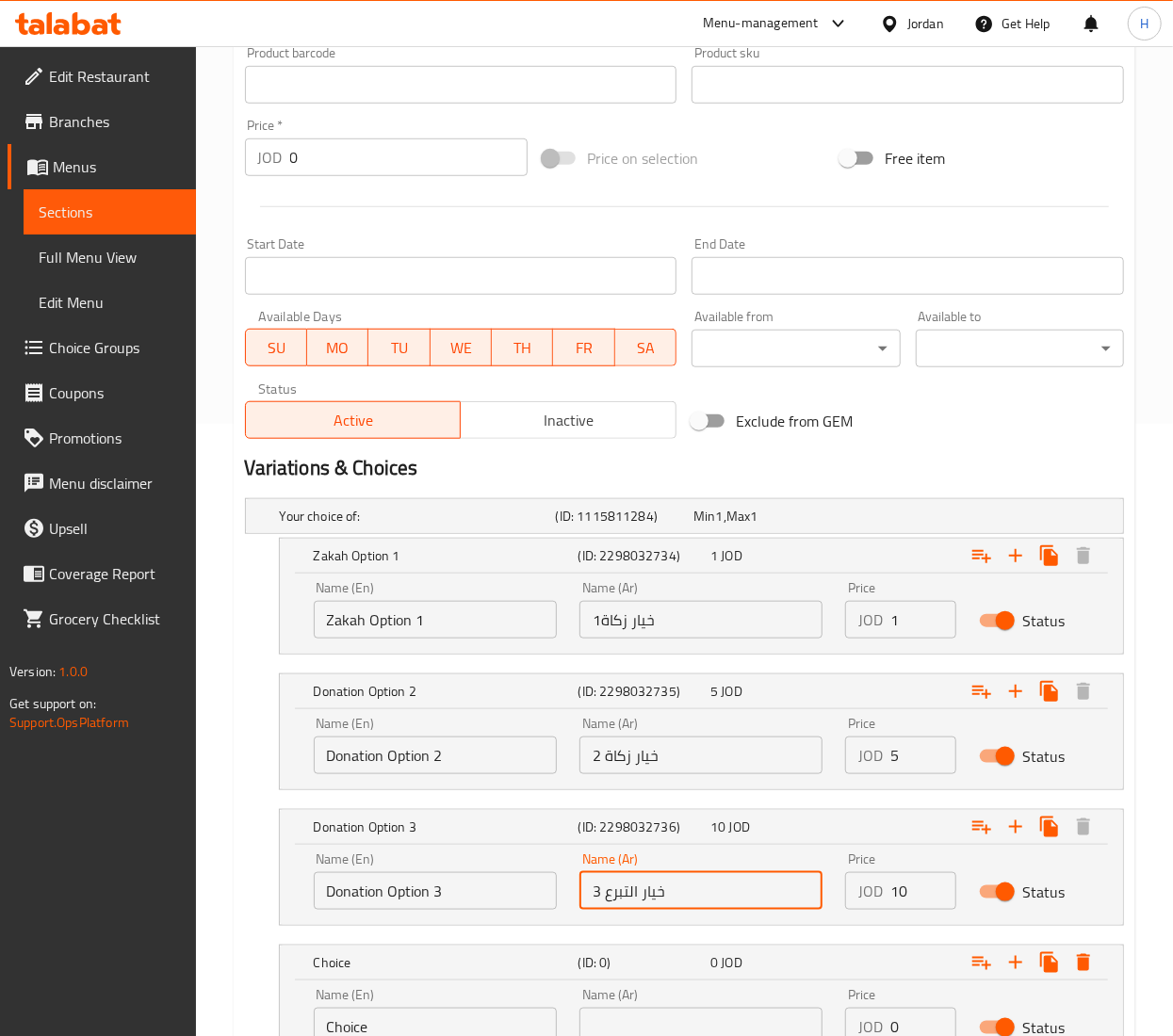
click at [621, 891] on input "خيار التبرع 3" at bounding box center [700, 891] width 243 height 38
click at [607, 901] on input "خيار التبرع 3" at bounding box center [700, 891] width 243 height 38
click at [605, 901] on input "خيار التبرع 3" at bounding box center [700, 891] width 243 height 38
drag, startPoint x: 607, startPoint y: 896, endPoint x: 637, endPoint y: 893, distance: 30.1
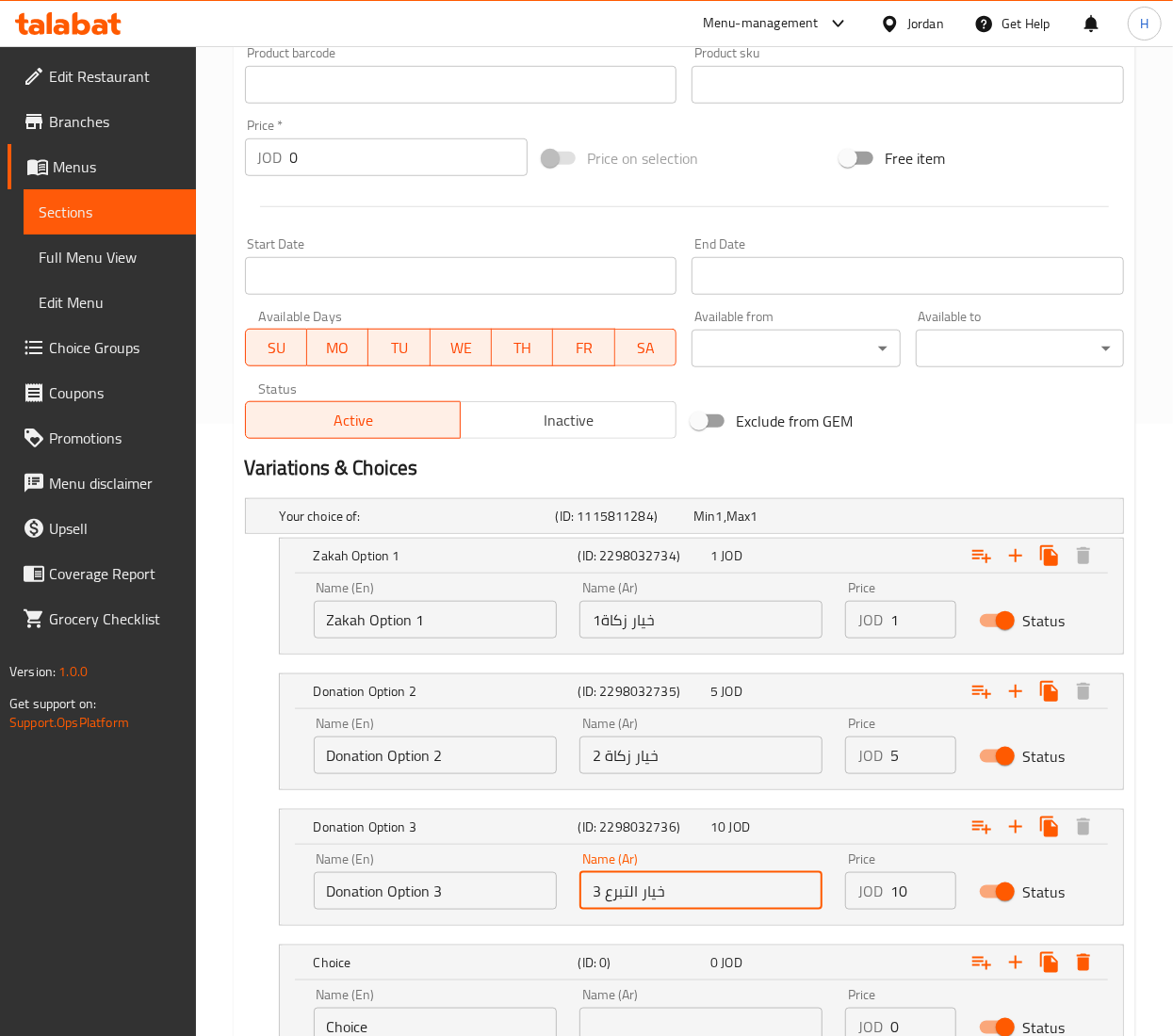
click at [637, 893] on input "خيار التبرع 3" at bounding box center [700, 891] width 243 height 38
paste input "كاة"
type input "خيار زكاة 3"
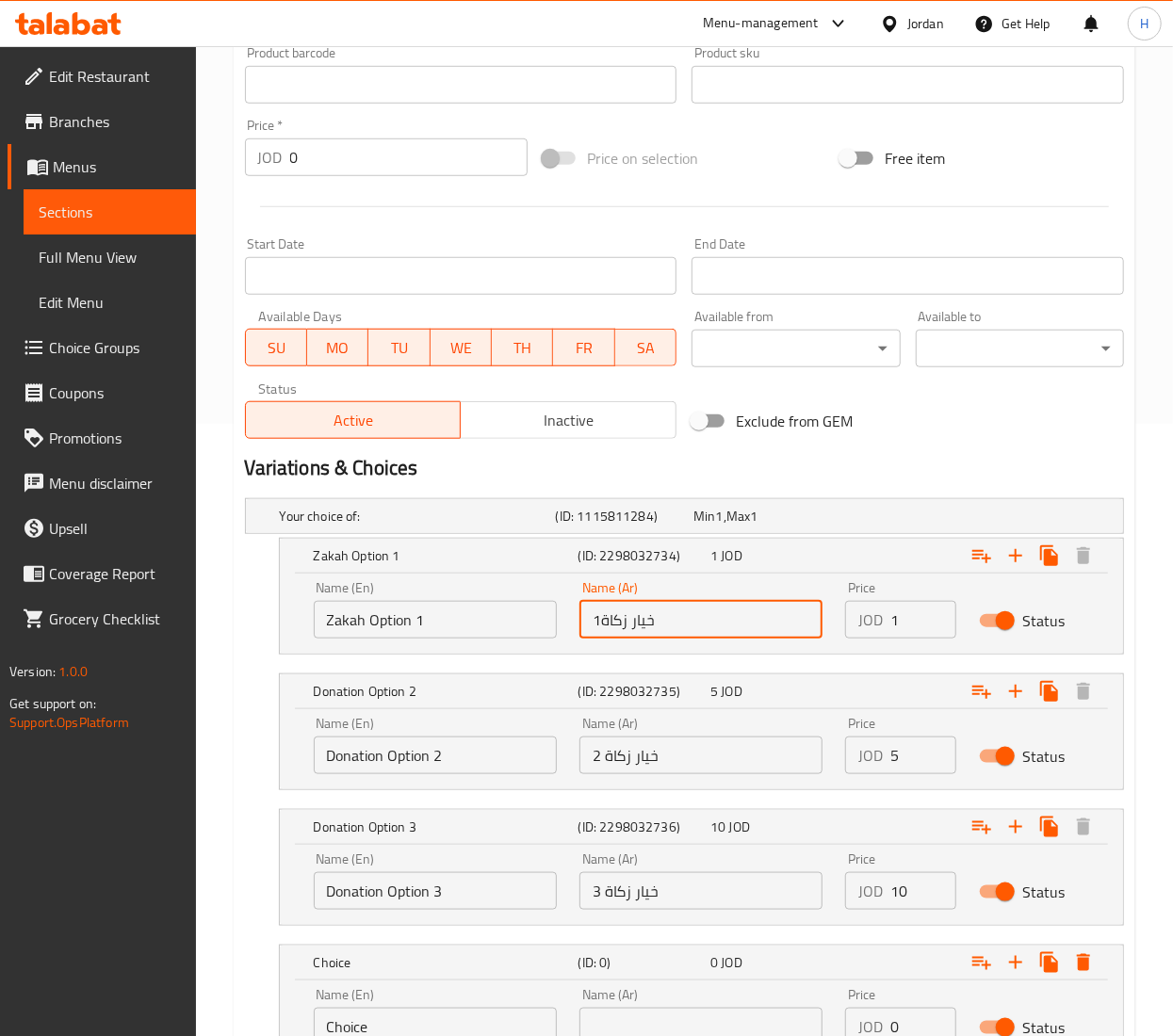
click at [609, 620] on input "خيار زكاة1" at bounding box center [700, 620] width 243 height 38
type input "خيار زكاة 1"
click at [607, 887] on input "خيار زكاة 3" at bounding box center [700, 891] width 243 height 38
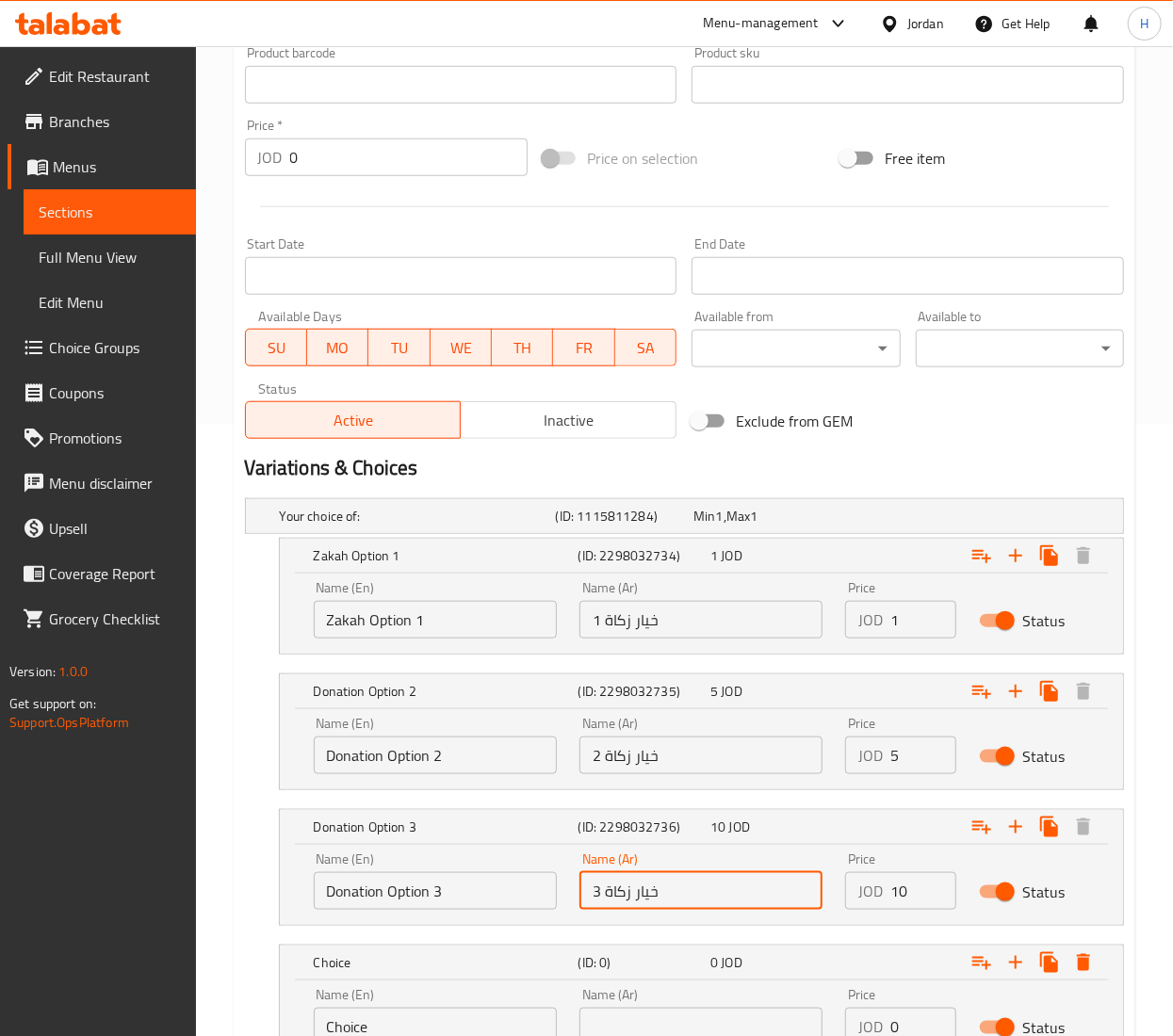
click at [607, 887] on input "خيار زكاة 3" at bounding box center [700, 891] width 243 height 38
click at [604, 889] on input "خيار زكاة 3" at bounding box center [700, 891] width 243 height 38
click at [603, 891] on input "خيار زكاة 3" at bounding box center [700, 891] width 243 height 38
drag, startPoint x: 691, startPoint y: 893, endPoint x: 438, endPoint y: 881, distance: 253.3
click at [438, 881] on div "Name (En) Donation Option 3 Name (En) Name (Ar) خيار زكاة 3 Name (Ar) Price JOD…" at bounding box center [700, 882] width 798 height 80
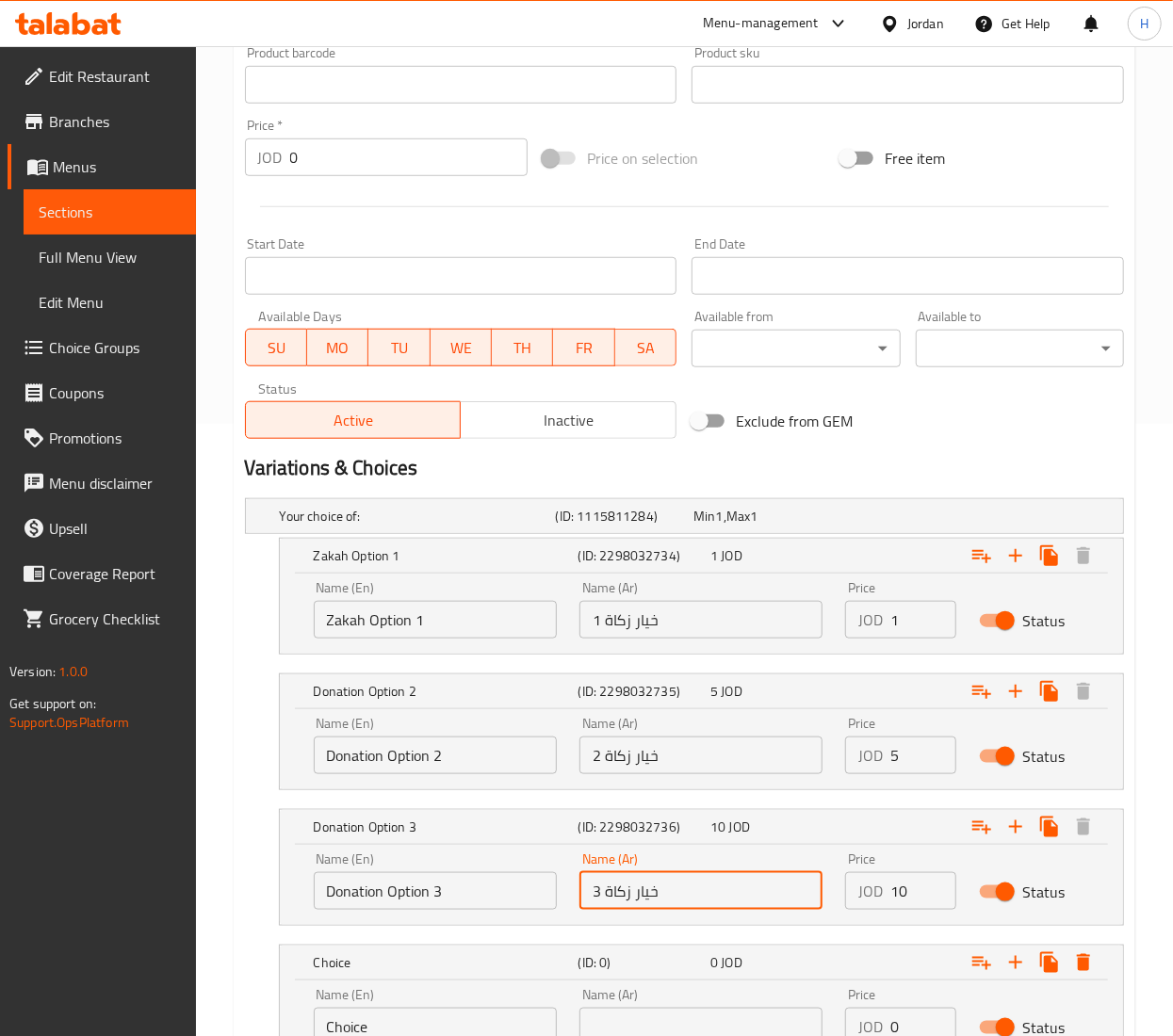
click at [604, 893] on input "خيار زكاة 3" at bounding box center [700, 891] width 243 height 38
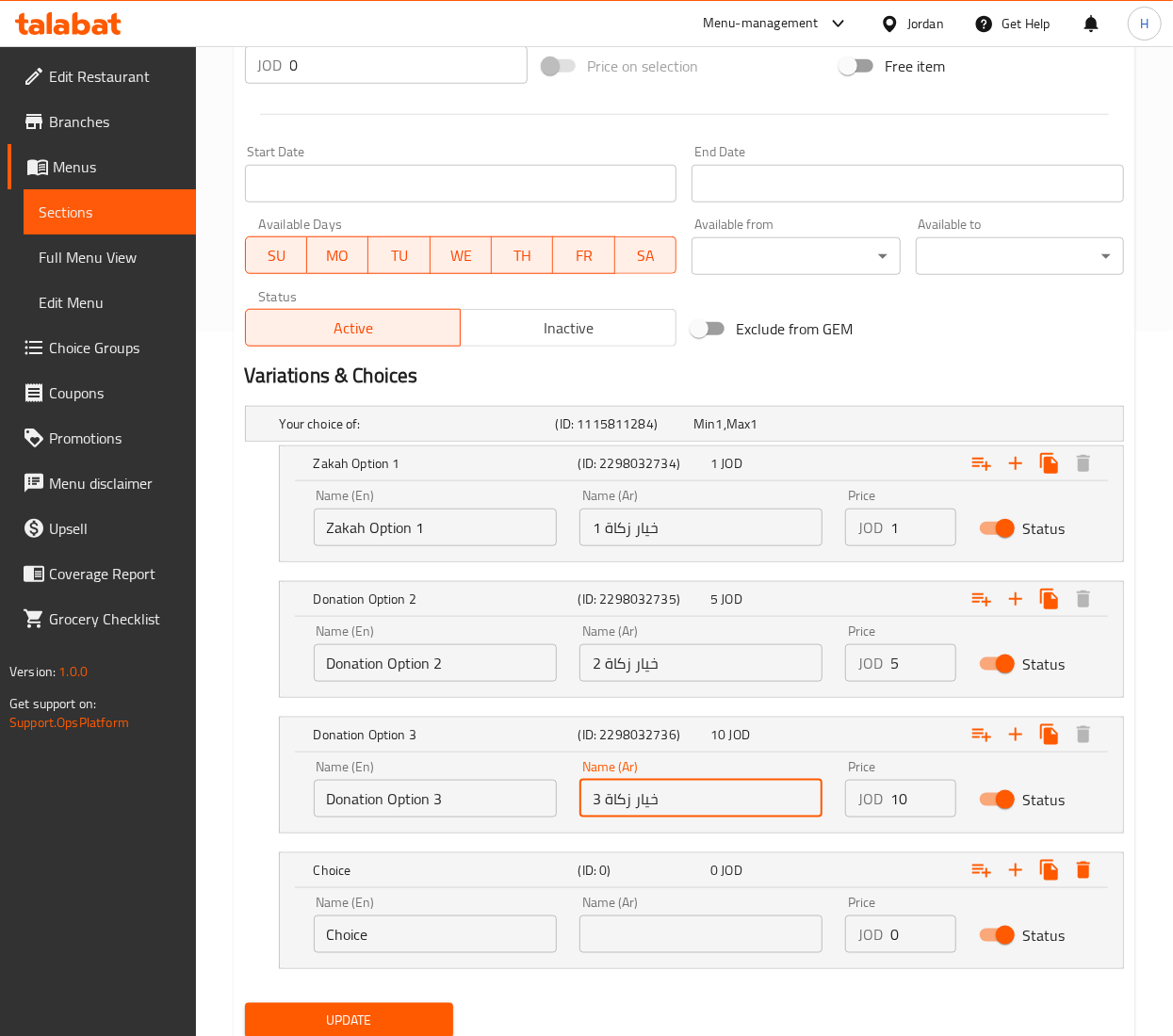
scroll to position [775, 0]
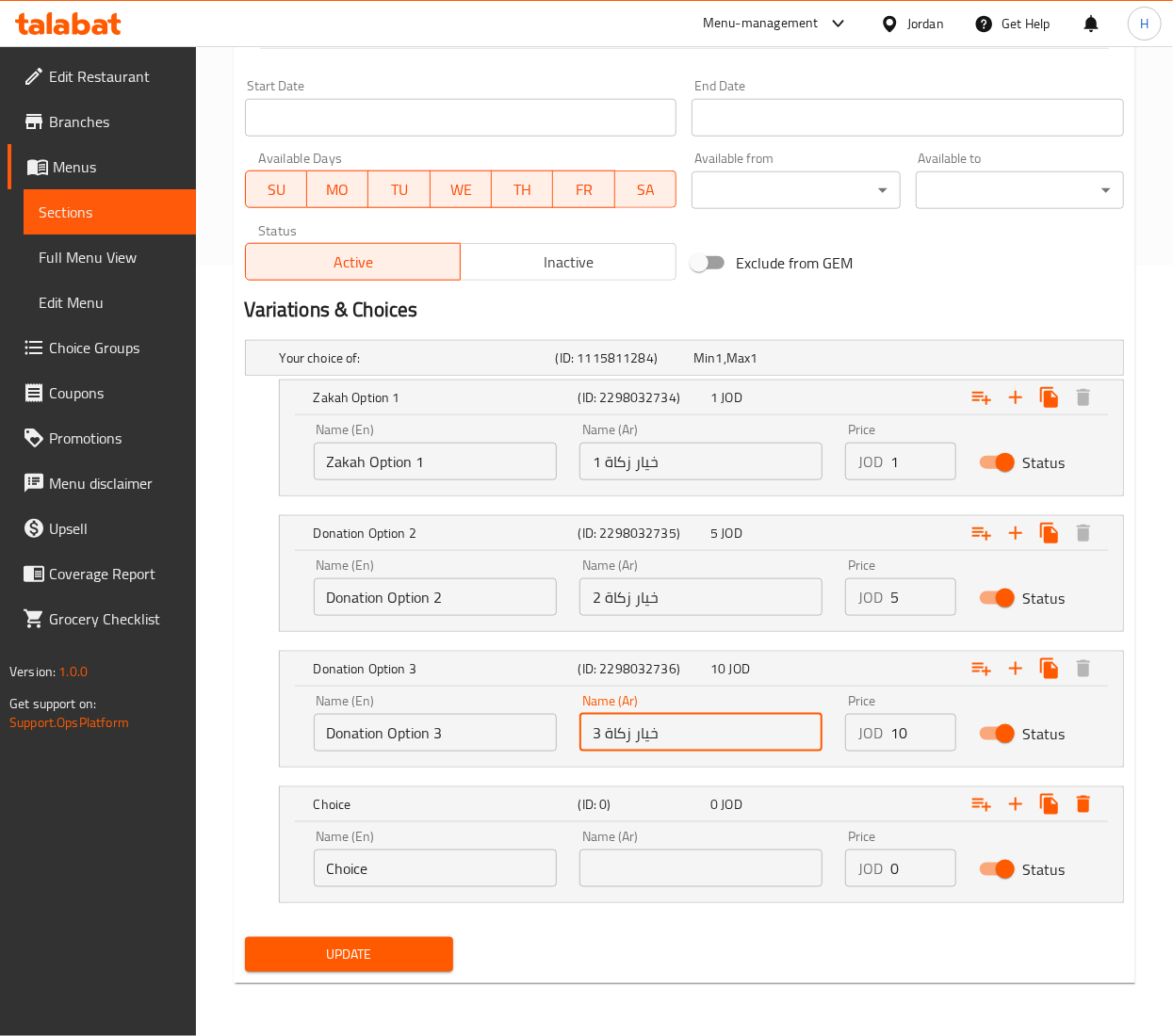
click at [638, 876] on input "text" at bounding box center [700, 869] width 243 height 38
paste input "خيار زكاة 3"
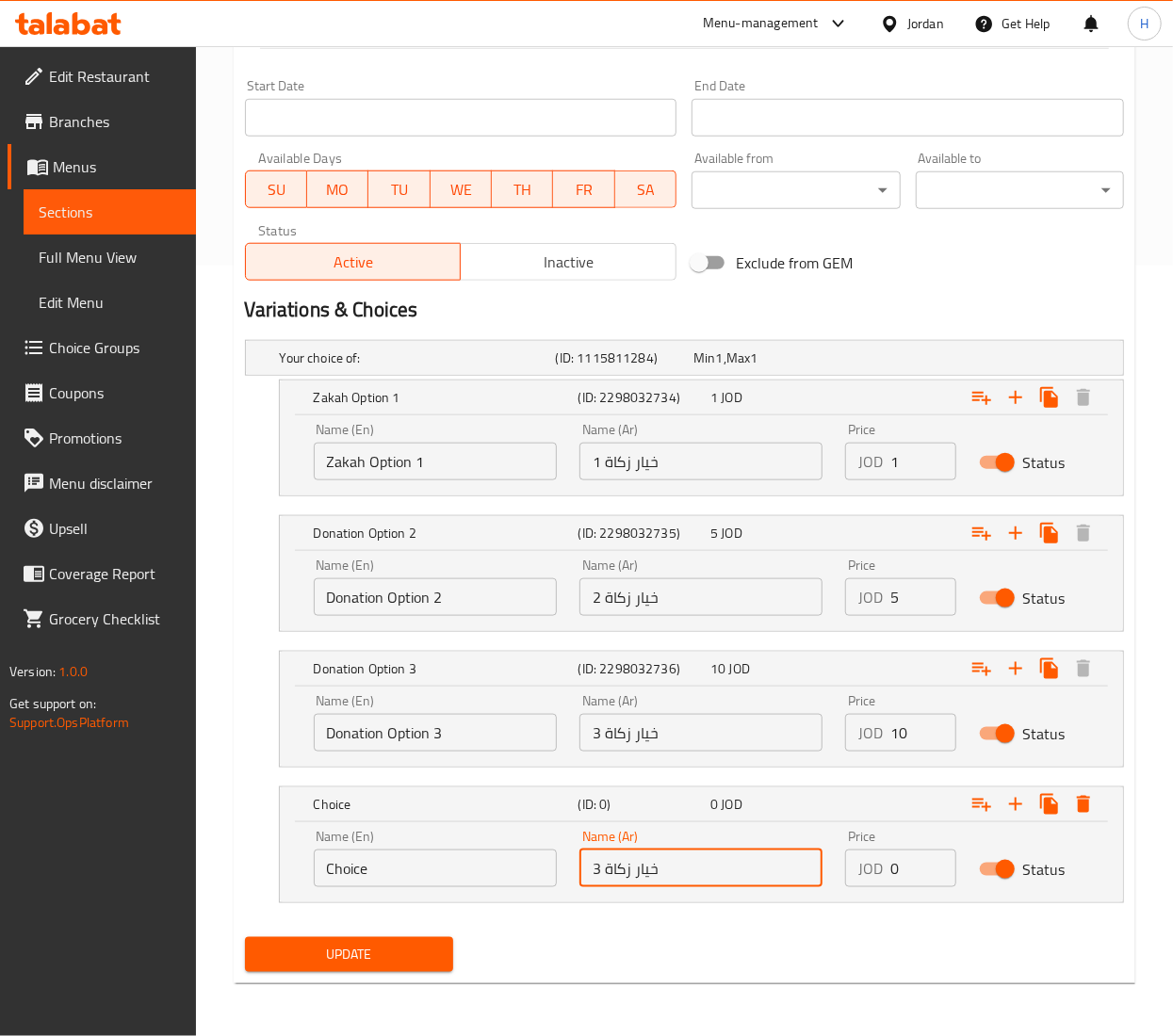
click at [599, 867] on input "خيار زكاة 3" at bounding box center [700, 869] width 243 height 38
type input "خيار زكاة 4"
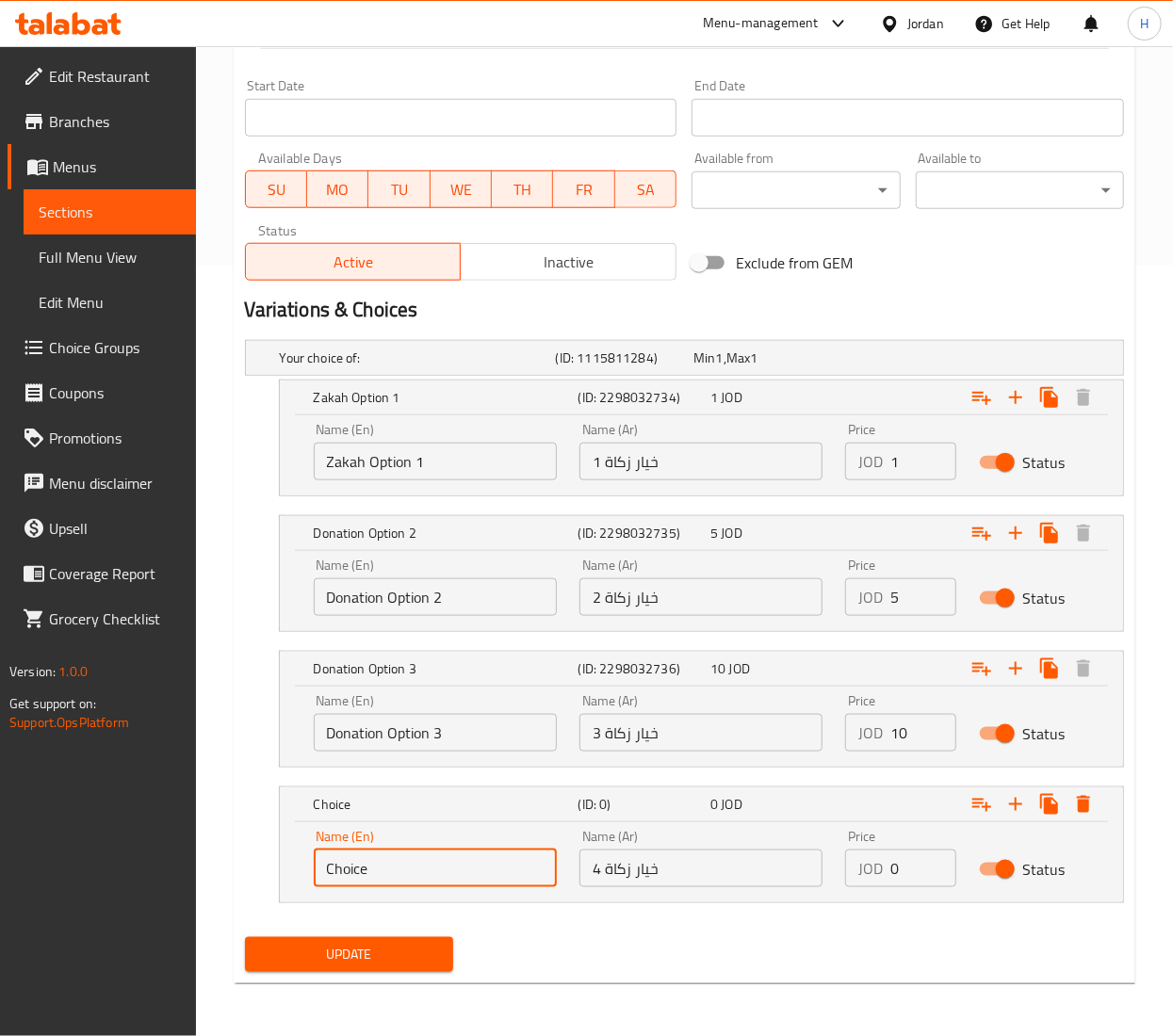
drag, startPoint x: 476, startPoint y: 862, endPoint x: 170, endPoint y: 854, distance: 306.1
click at [170, 854] on div "Edit Restaurant Branches Menus Sections Full Menu View Edit Menu Choice Groups …" at bounding box center [586, 156] width 1173 height 1761
type input "Zakah Option 4"
click at [447, 733] on input "Donation Option 3" at bounding box center [435, 733] width 243 height 38
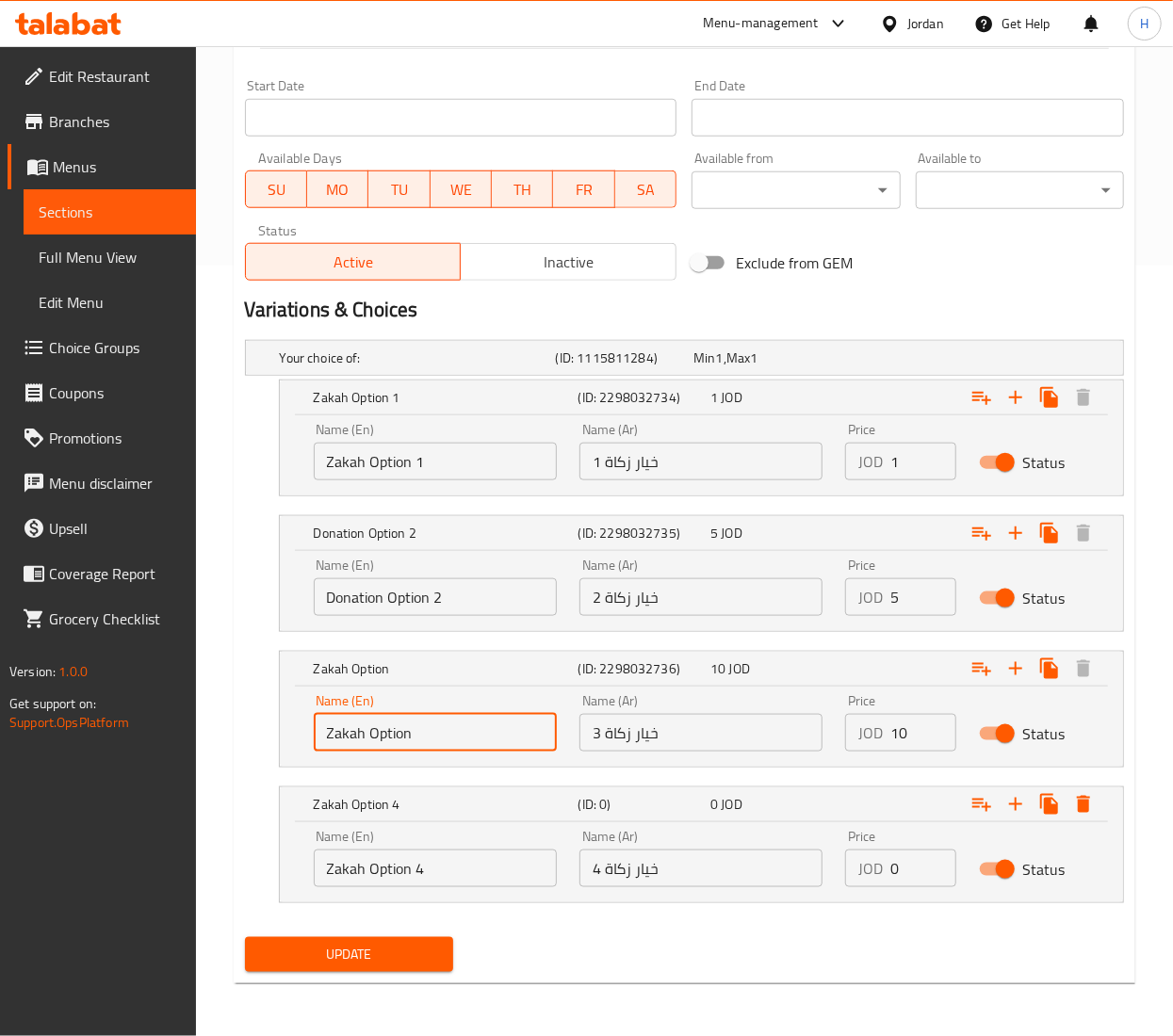
type input "Zakah Option"
click at [348, 598] on input "Donation Option 2" at bounding box center [435, 598] width 243 height 38
click at [339, 596] on input "Donation Option 2" at bounding box center [435, 598] width 243 height 38
click at [437, 591] on input "Zakah Option 2" at bounding box center [435, 598] width 243 height 38
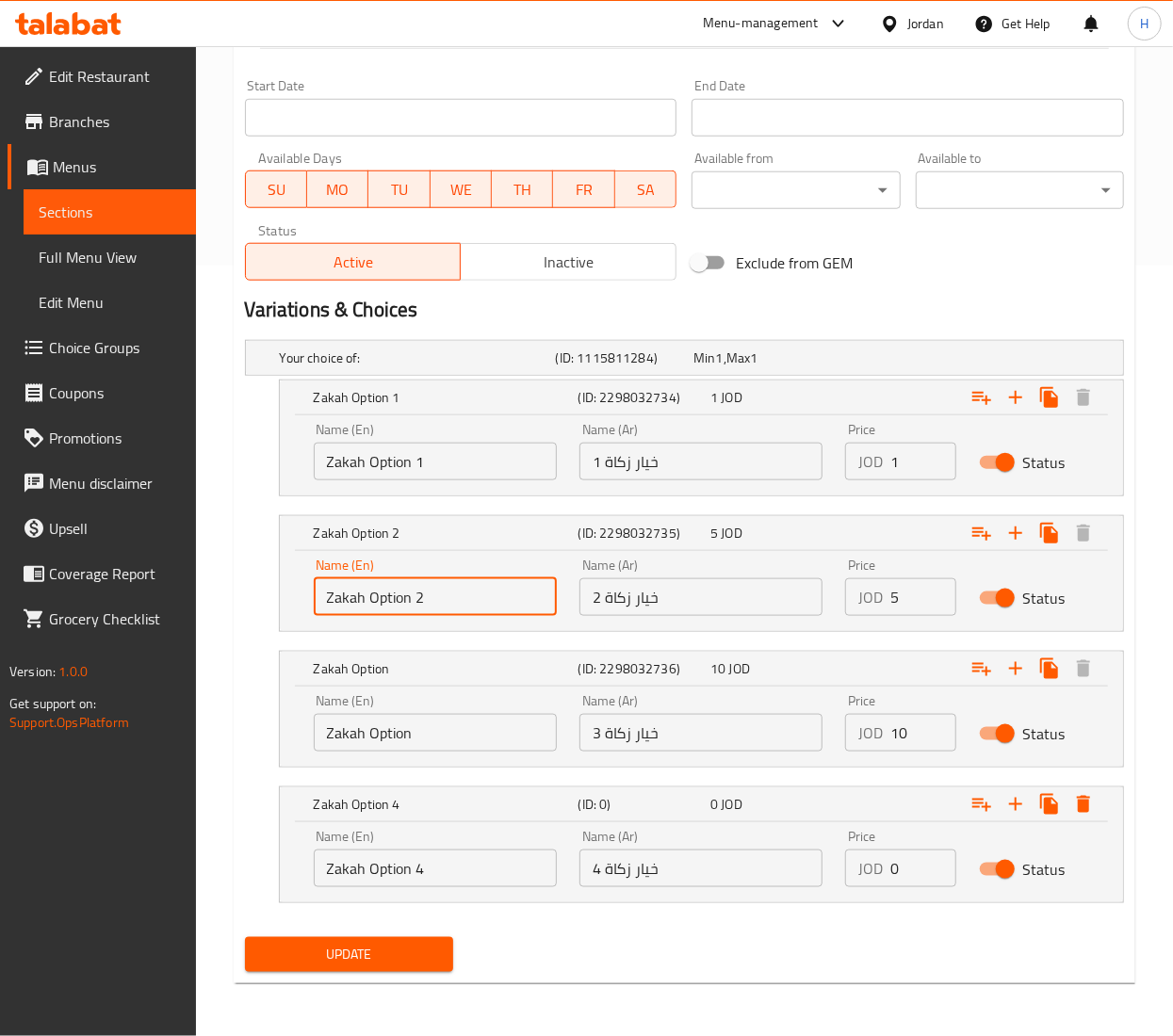
type input "Zakah Option 2"
click at [451, 737] on input "Zakah Option" at bounding box center [435, 733] width 243 height 38
drag, startPoint x: 897, startPoint y: 867, endPoint x: 841, endPoint y: 851, distance: 58.2
click at [842, 851] on div "Price JOD 0 Price" at bounding box center [900, 859] width 132 height 80
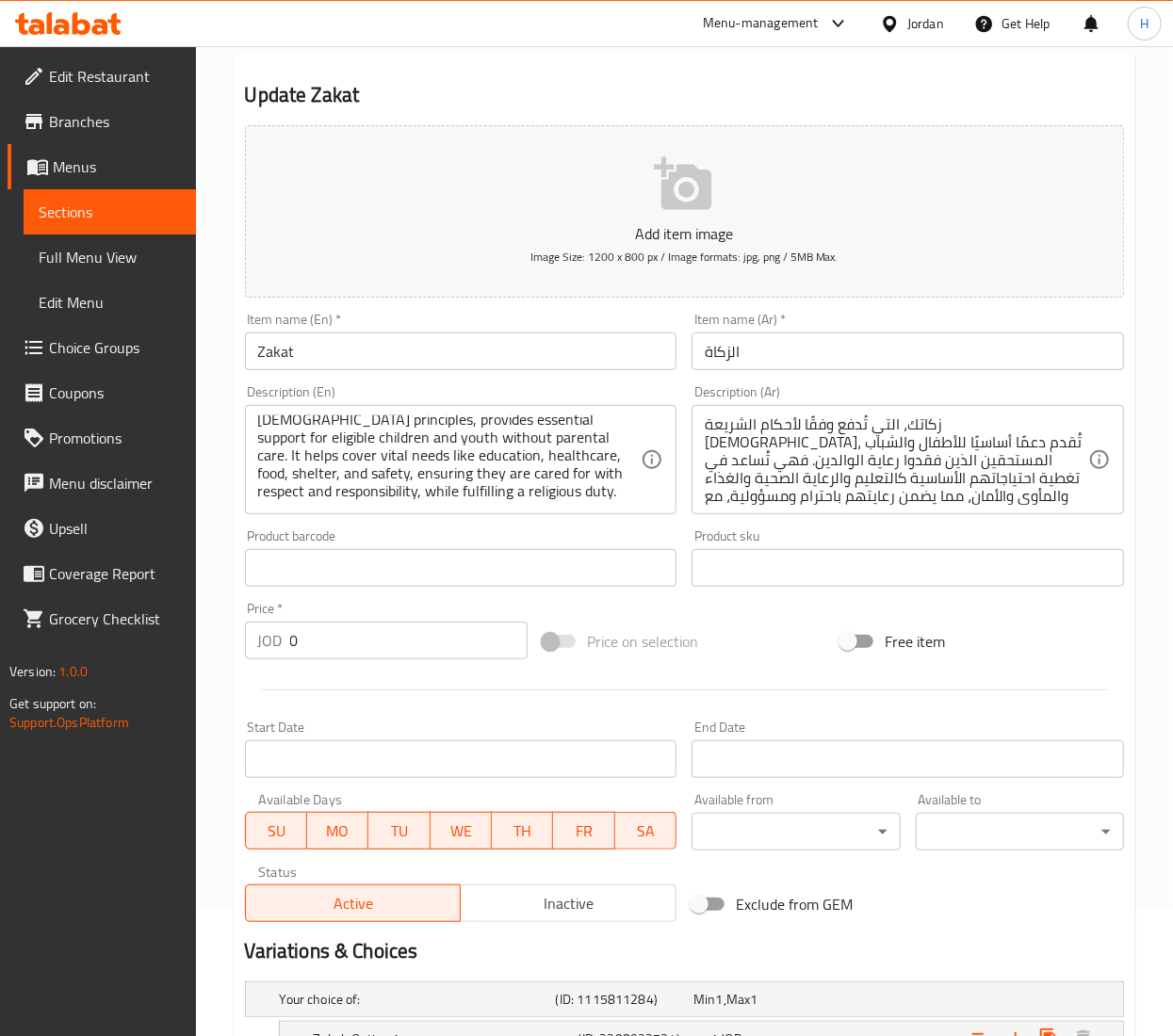
scroll to position [21, 0]
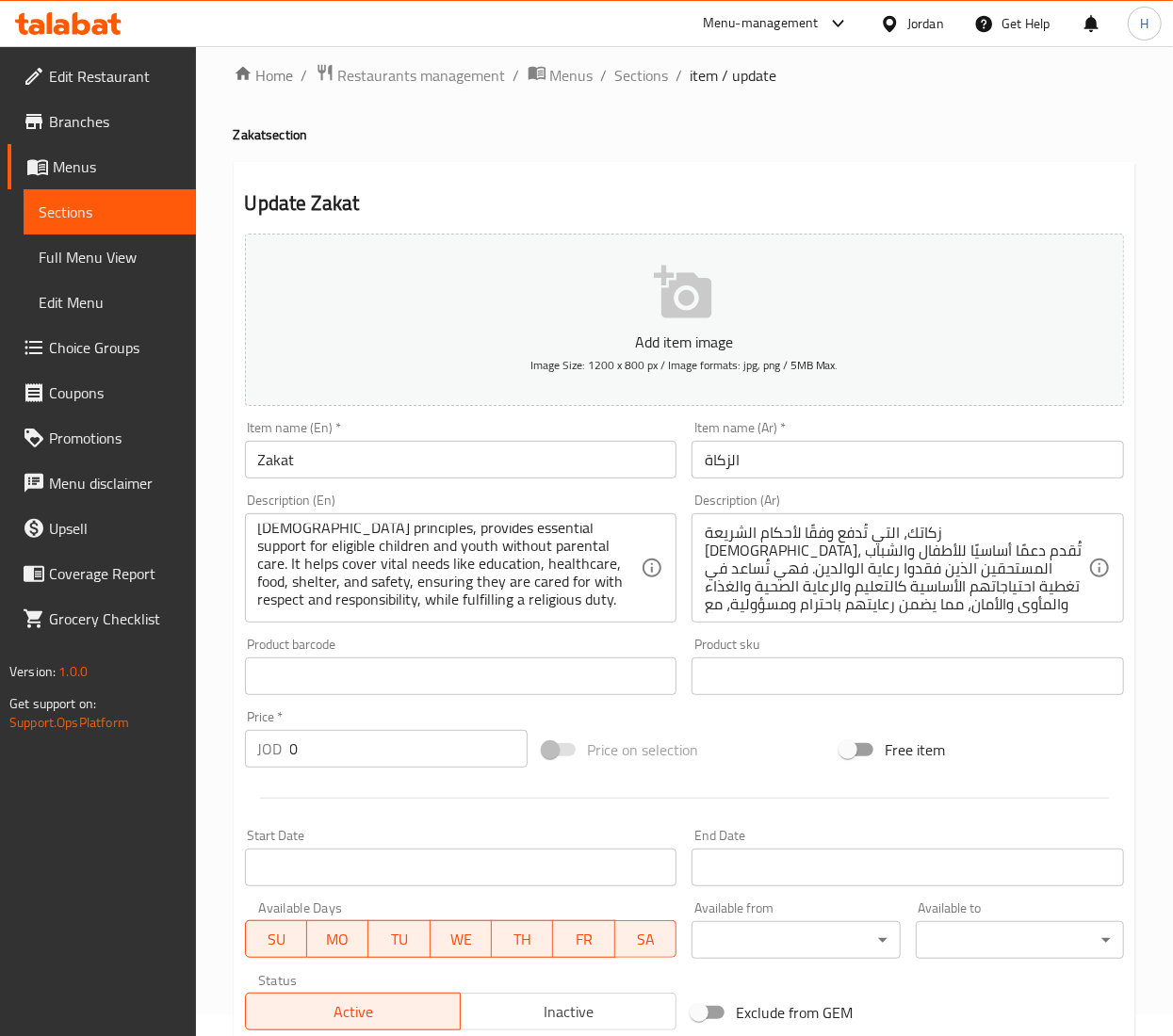
type input "50"
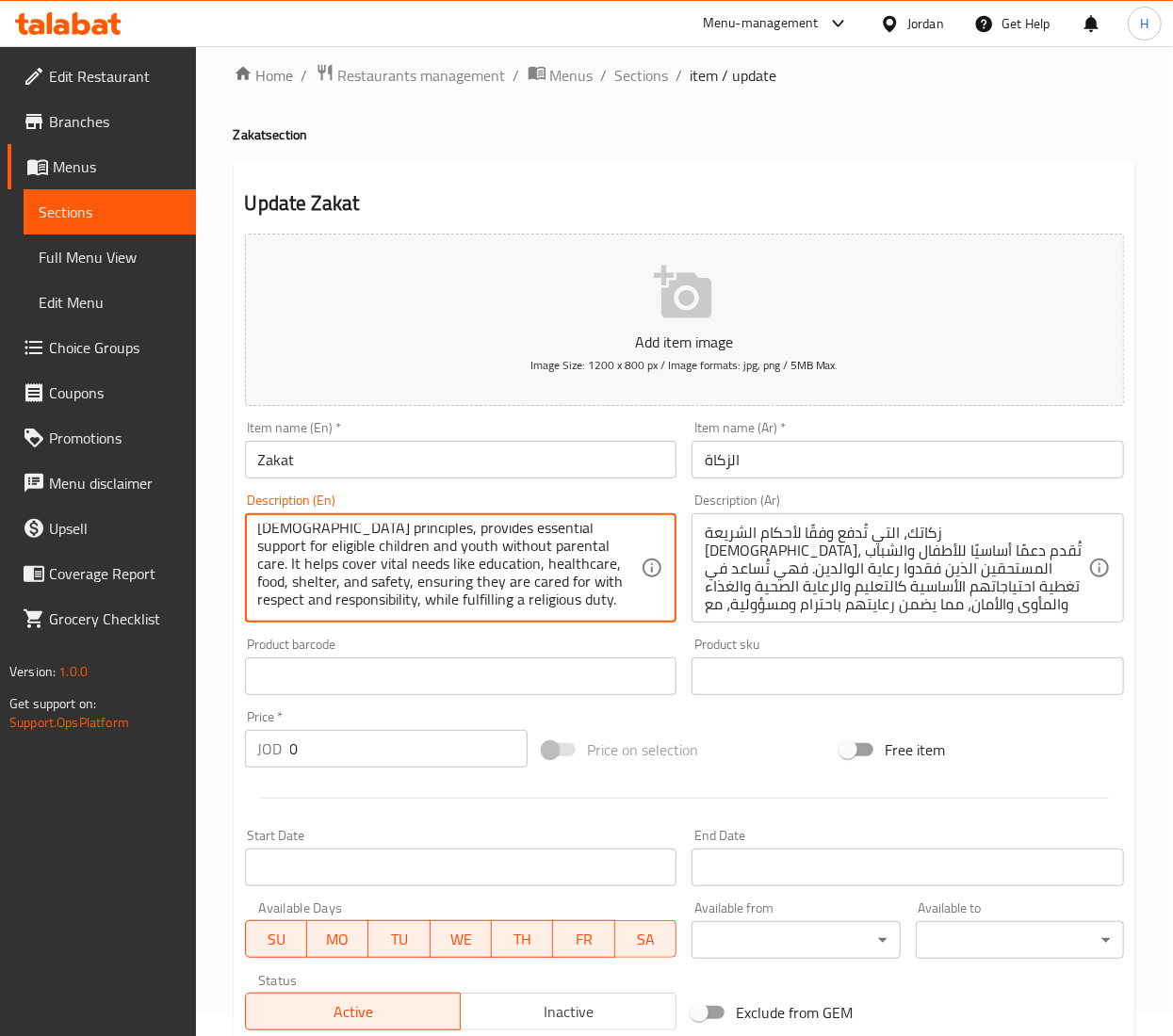
click at [374, 575] on textarea "Your Zakat, given in accordance with Islamic principles, provides essential sup…" at bounding box center [450, 569] width 383 height 90
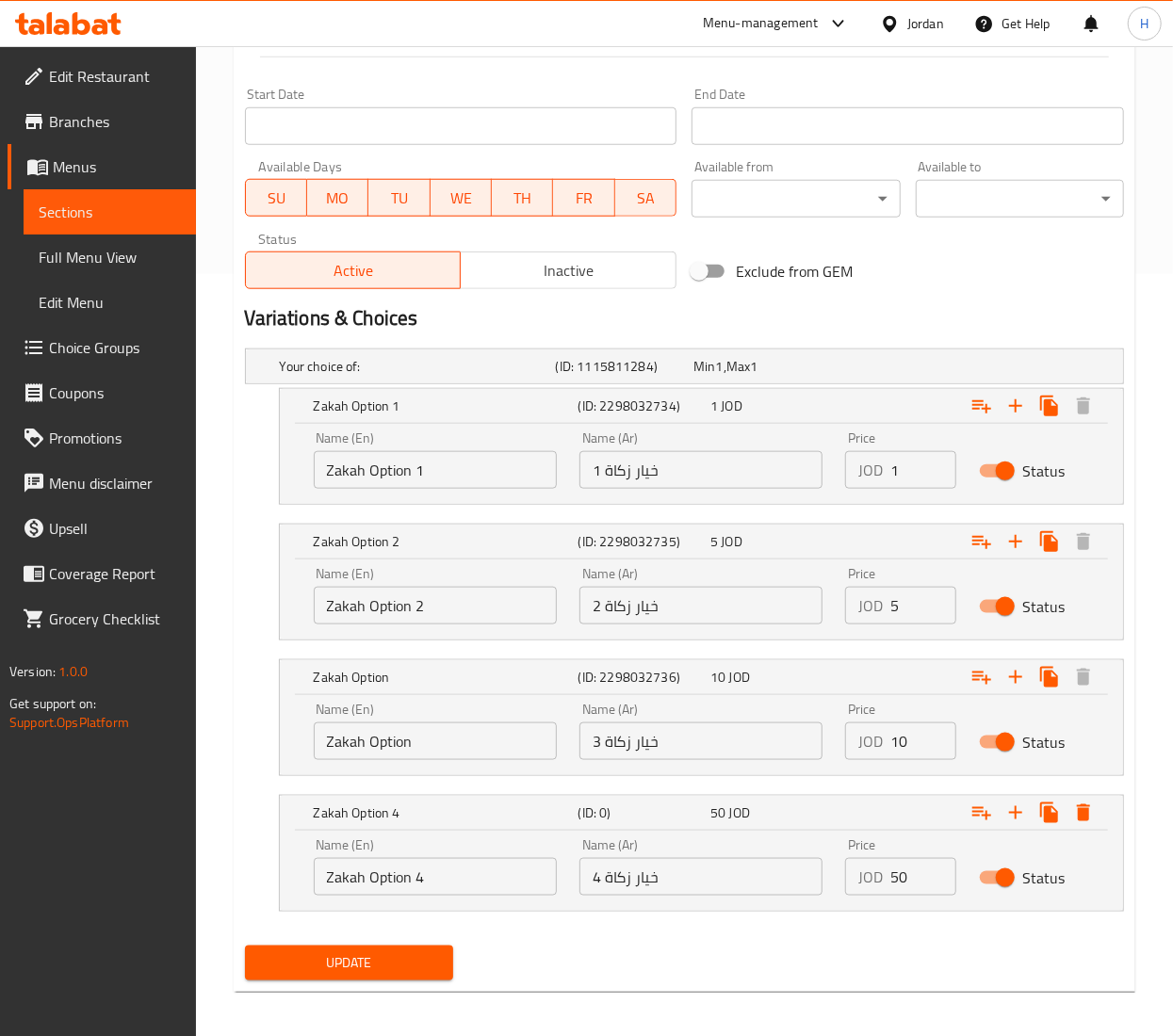
scroll to position [775, 0]
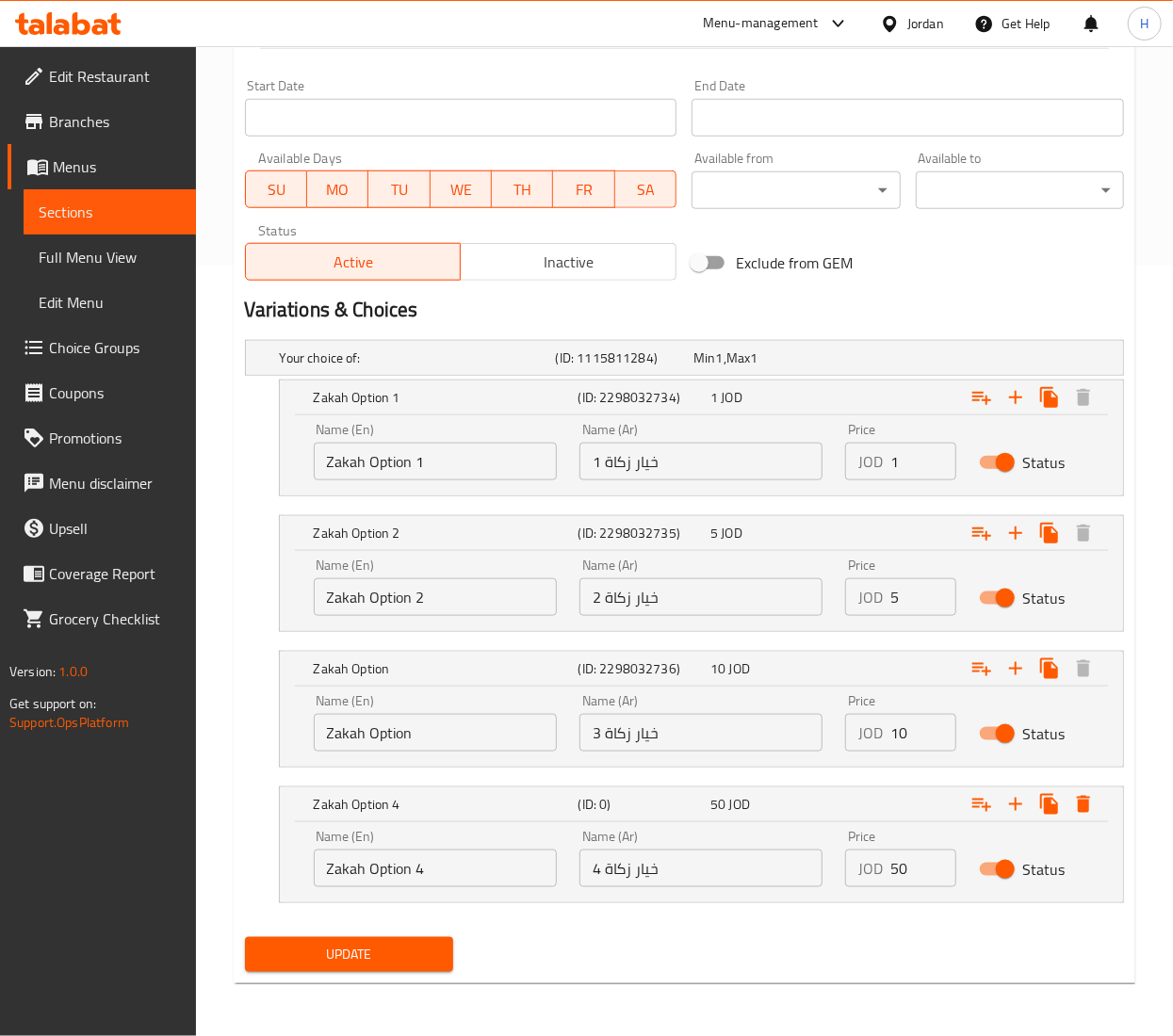
click at [373, 946] on span "Update" at bounding box center [349, 955] width 178 height 24
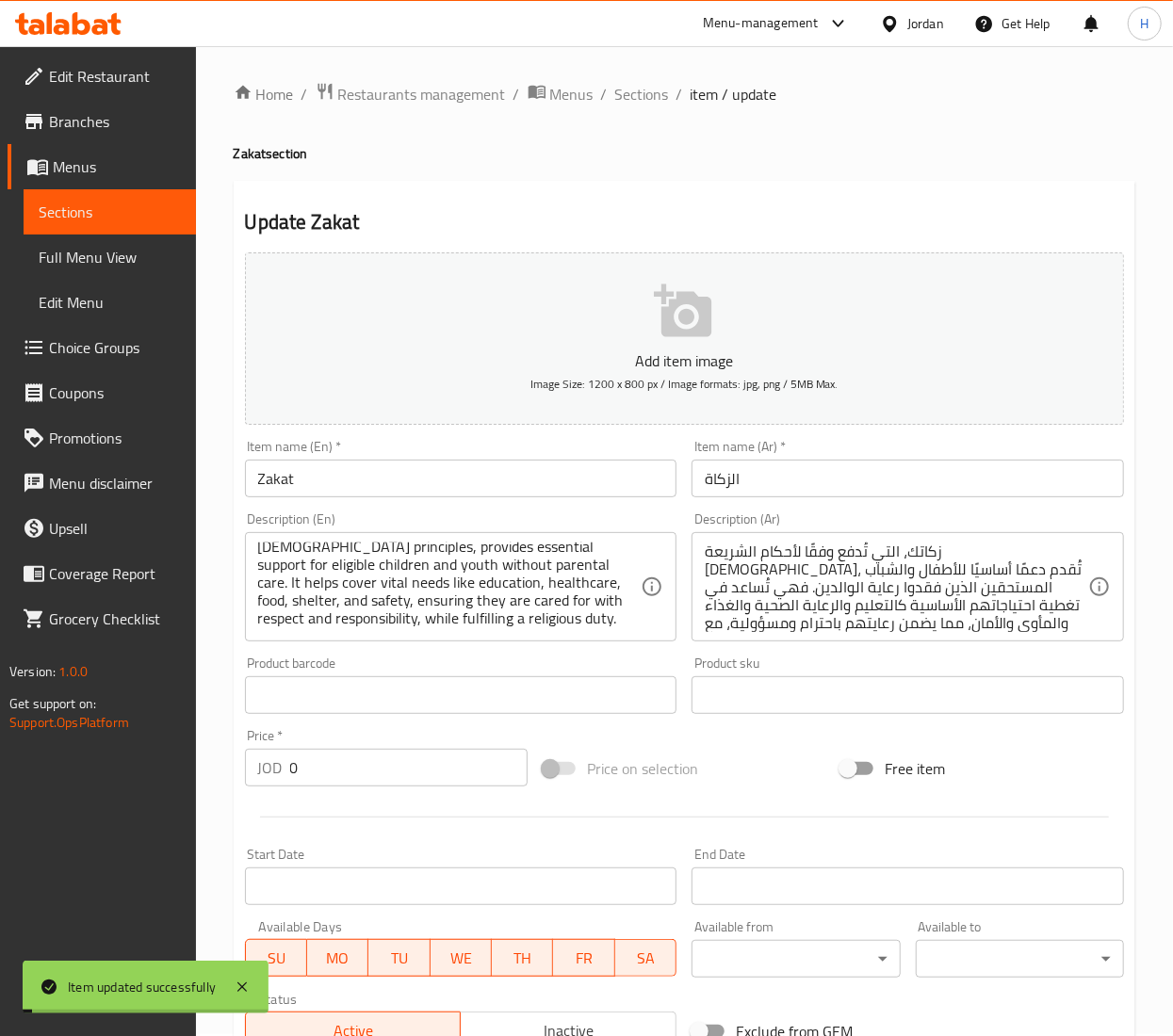
scroll to position [0, 0]
click at [641, 98] on span "Sections" at bounding box center [642, 96] width 53 height 23
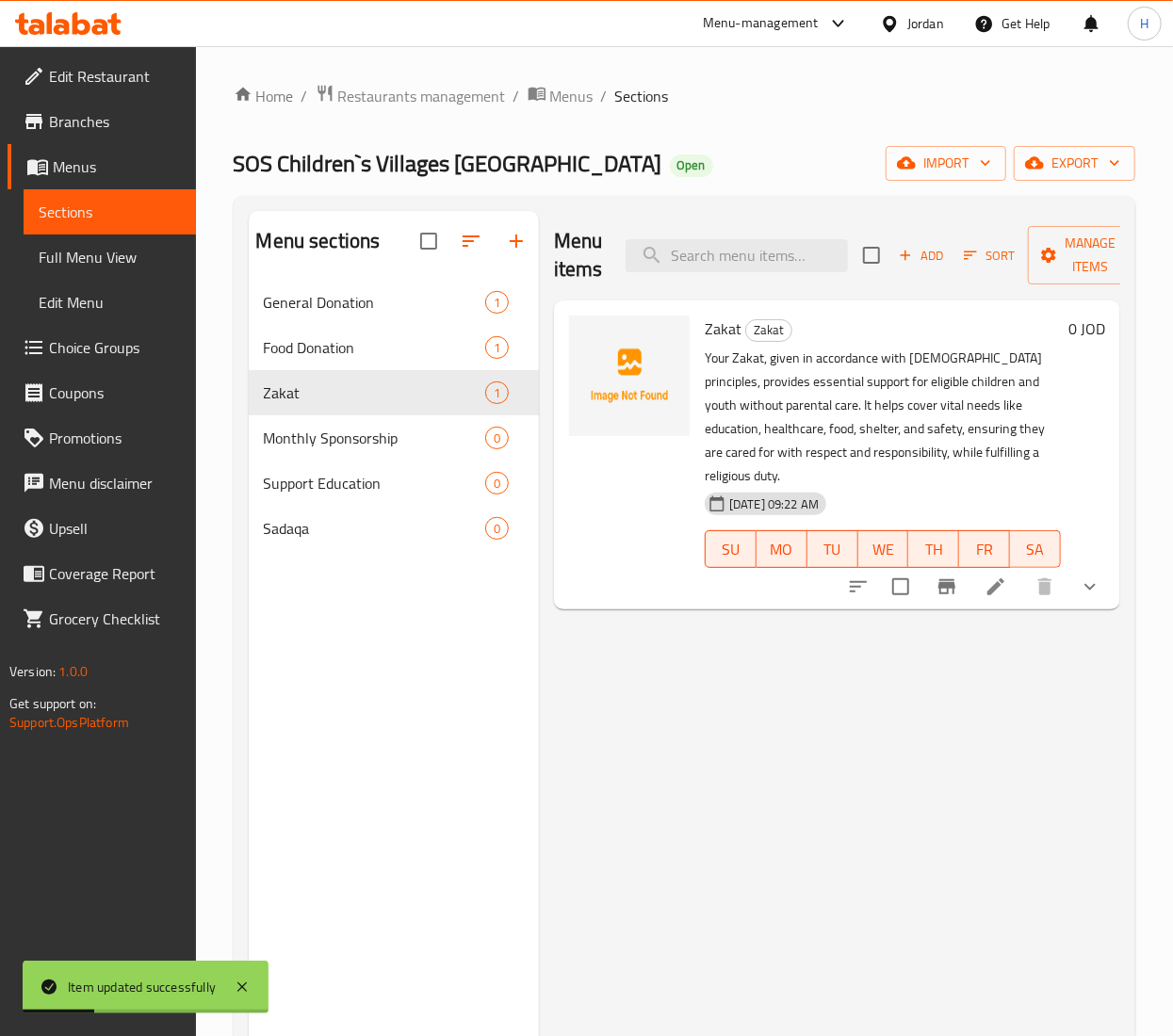
click at [650, 706] on div "Menu items Add Sort Manage items Zakat Zakat Your Zakat, given in accordance wi…" at bounding box center [829, 728] width 581 height 1036
click at [306, 445] on span "Monthly Sponsorship" at bounding box center [348, 438] width 169 height 23
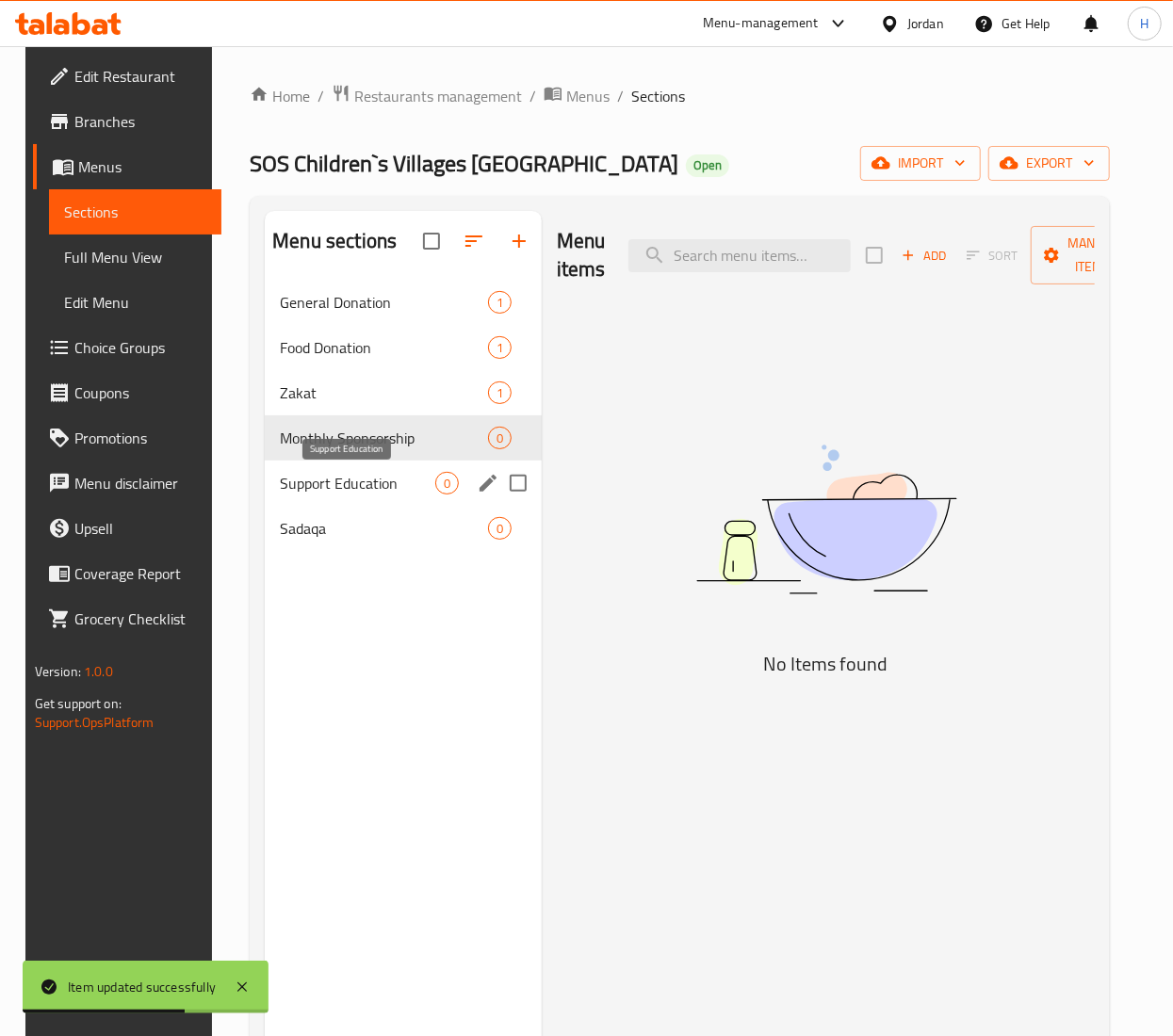
click at [316, 493] on span "Support Education" at bounding box center [357, 483] width 155 height 23
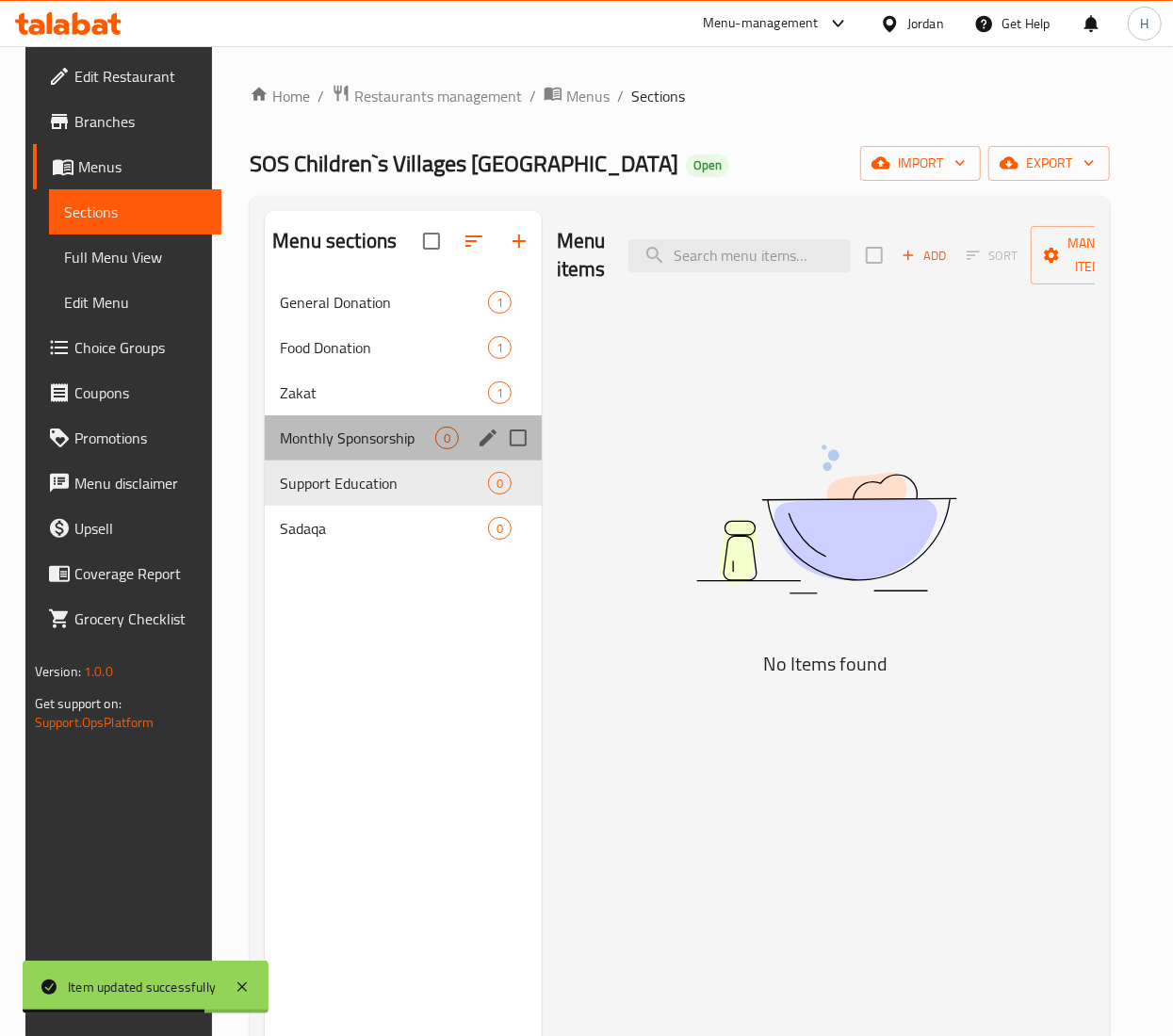
click at [335, 425] on div "Monthly Sponsorship 0" at bounding box center [403, 437] width 277 height 45
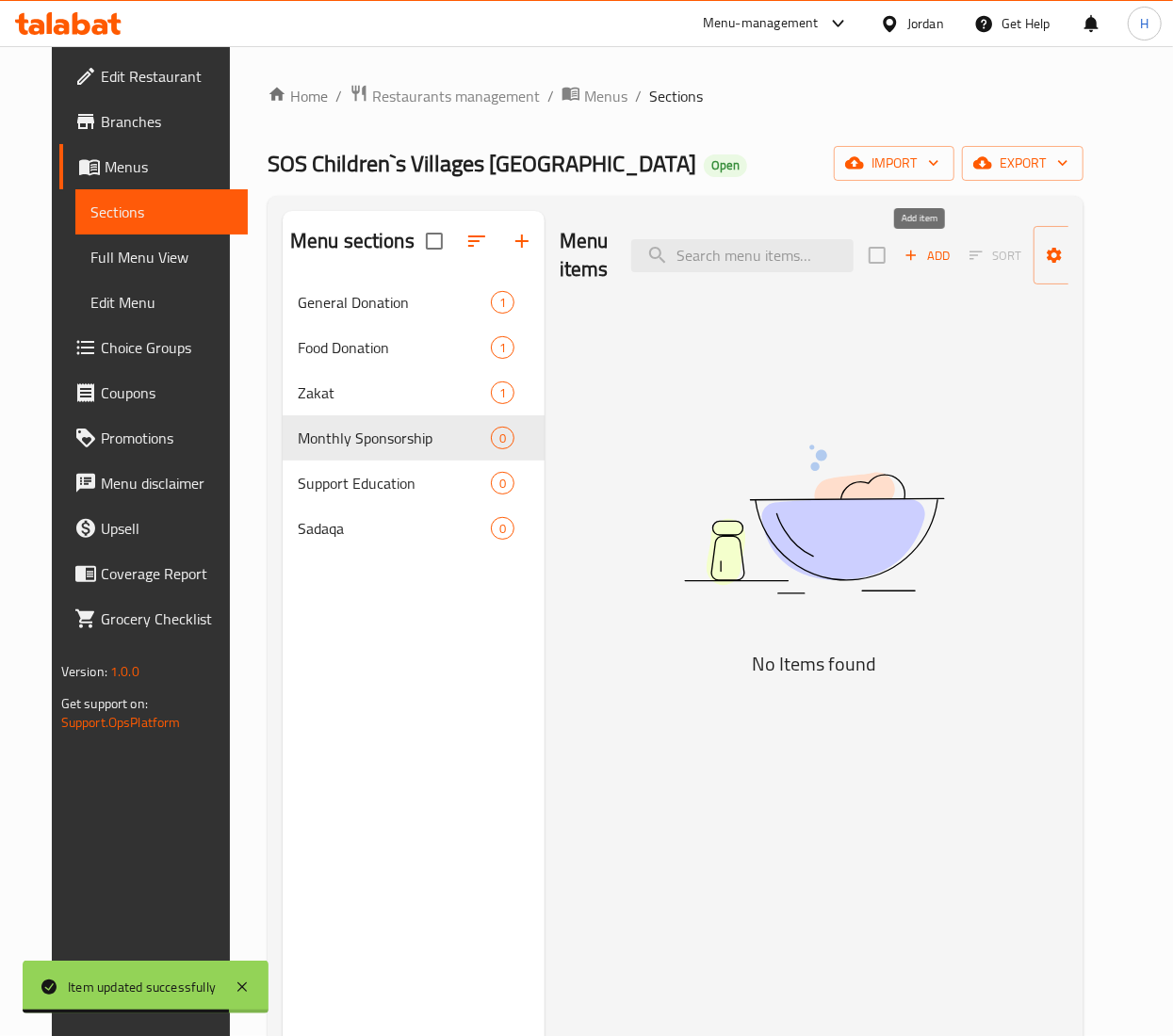
click at [914, 245] on span "Add" at bounding box center [926, 255] width 51 height 22
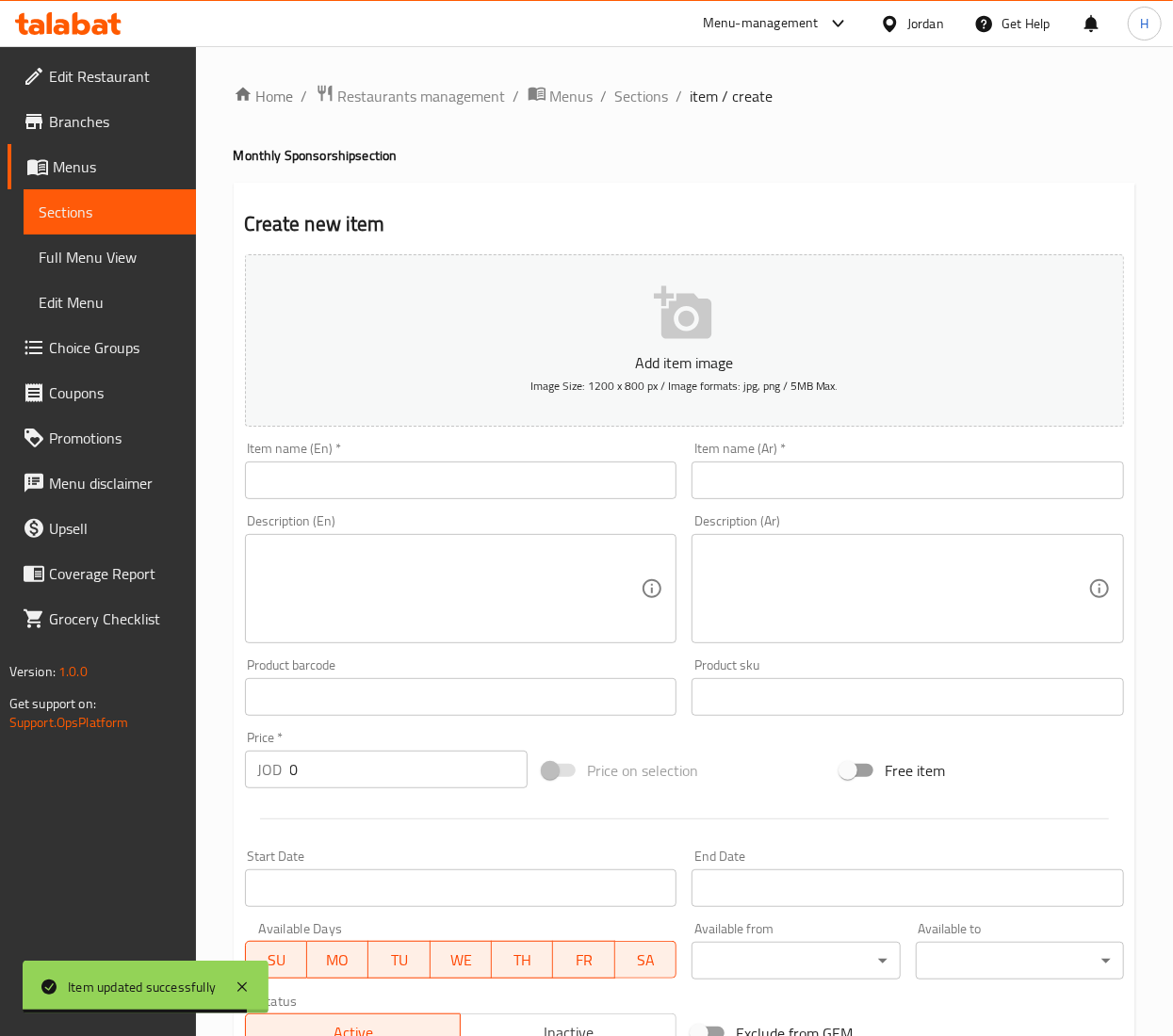
click at [442, 586] on textarea at bounding box center [450, 589] width 383 height 90
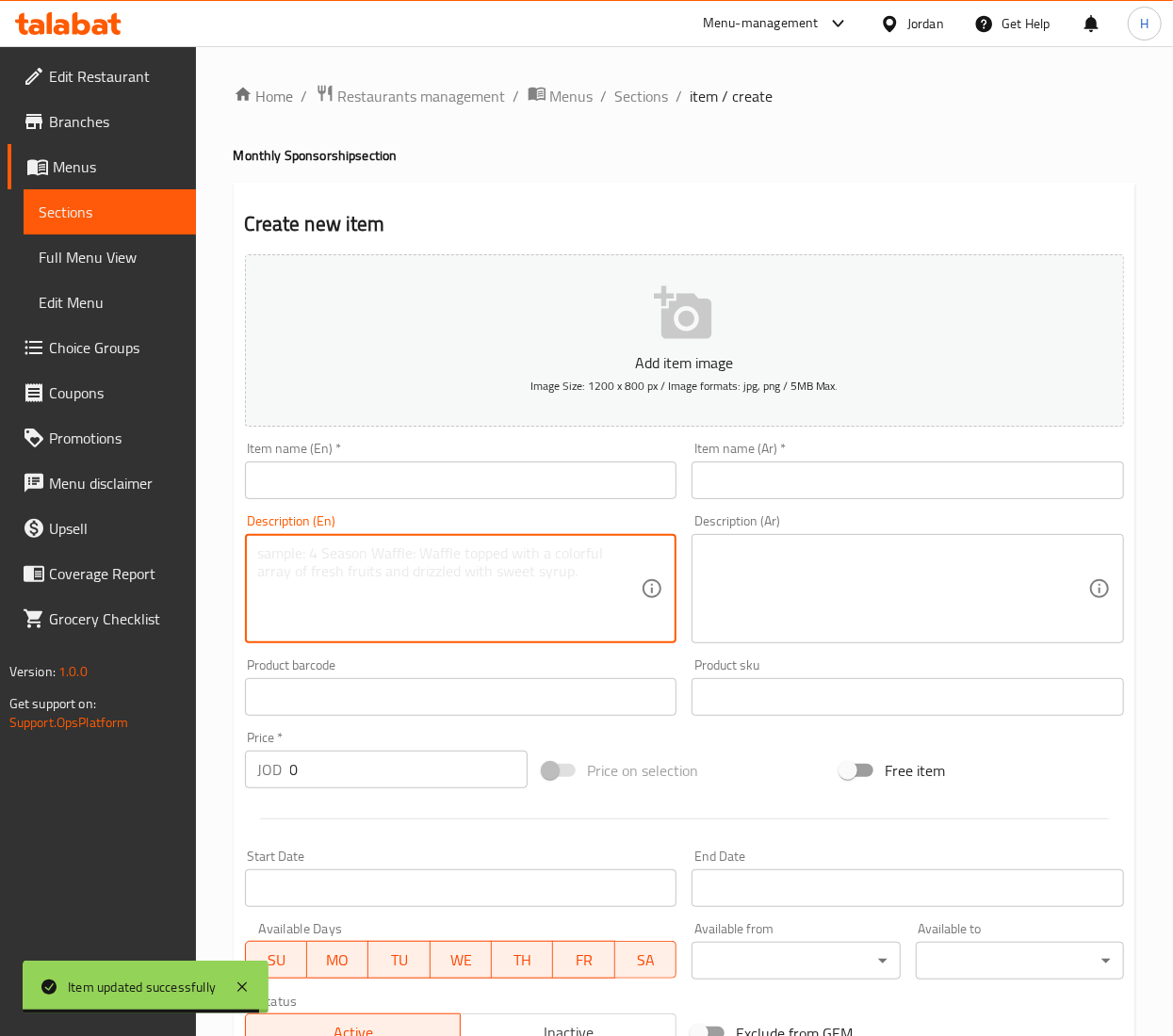
paste textarea "A monthly commitment to the ongoing care of a child, youth, or family house. Th…"
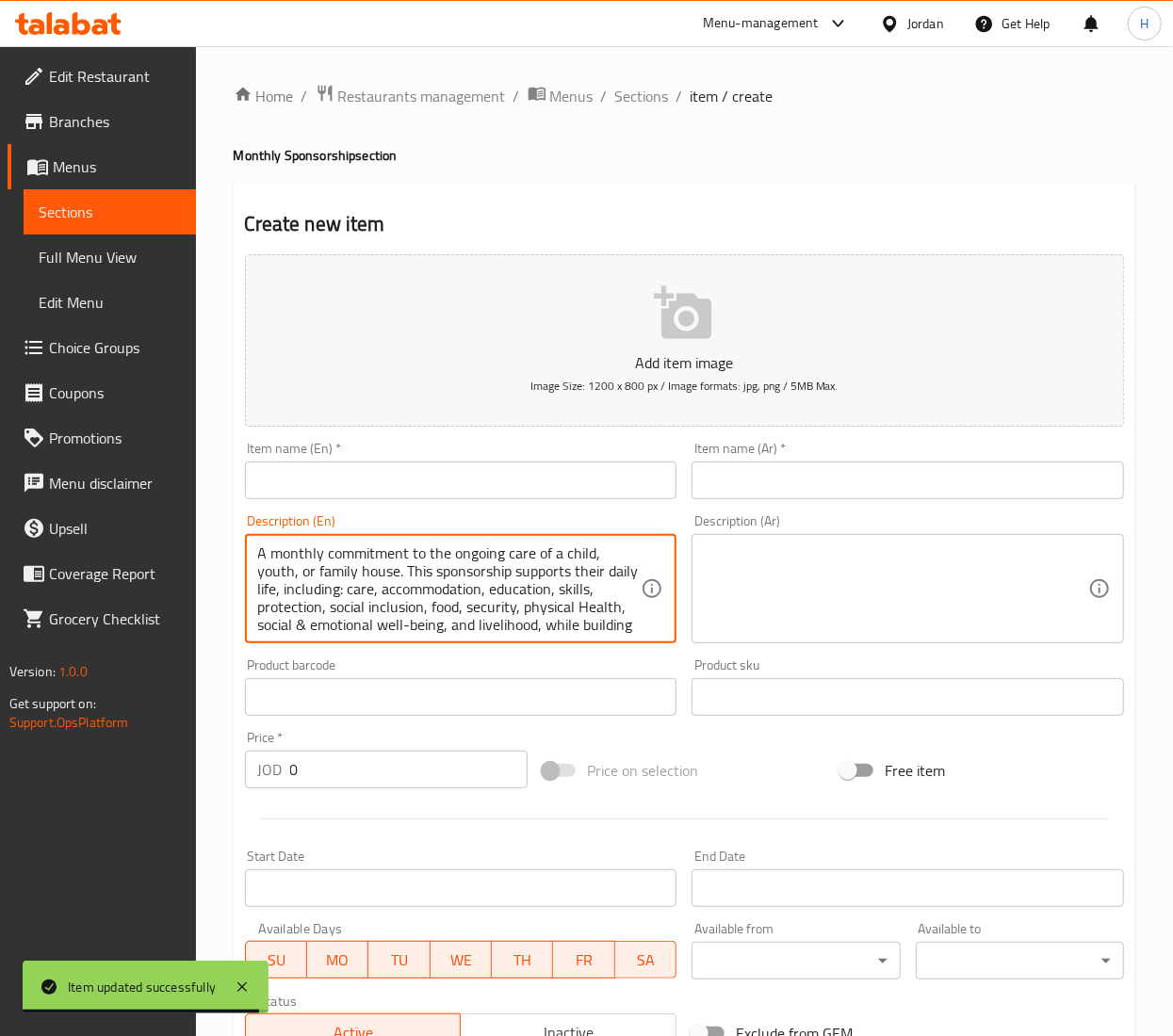
scroll to position [41, 0]
type textarea "A monthly commitment to the ongoing care of a child, youth, or family house. Th…"
click at [347, 477] on input "text" at bounding box center [461, 480] width 433 height 38
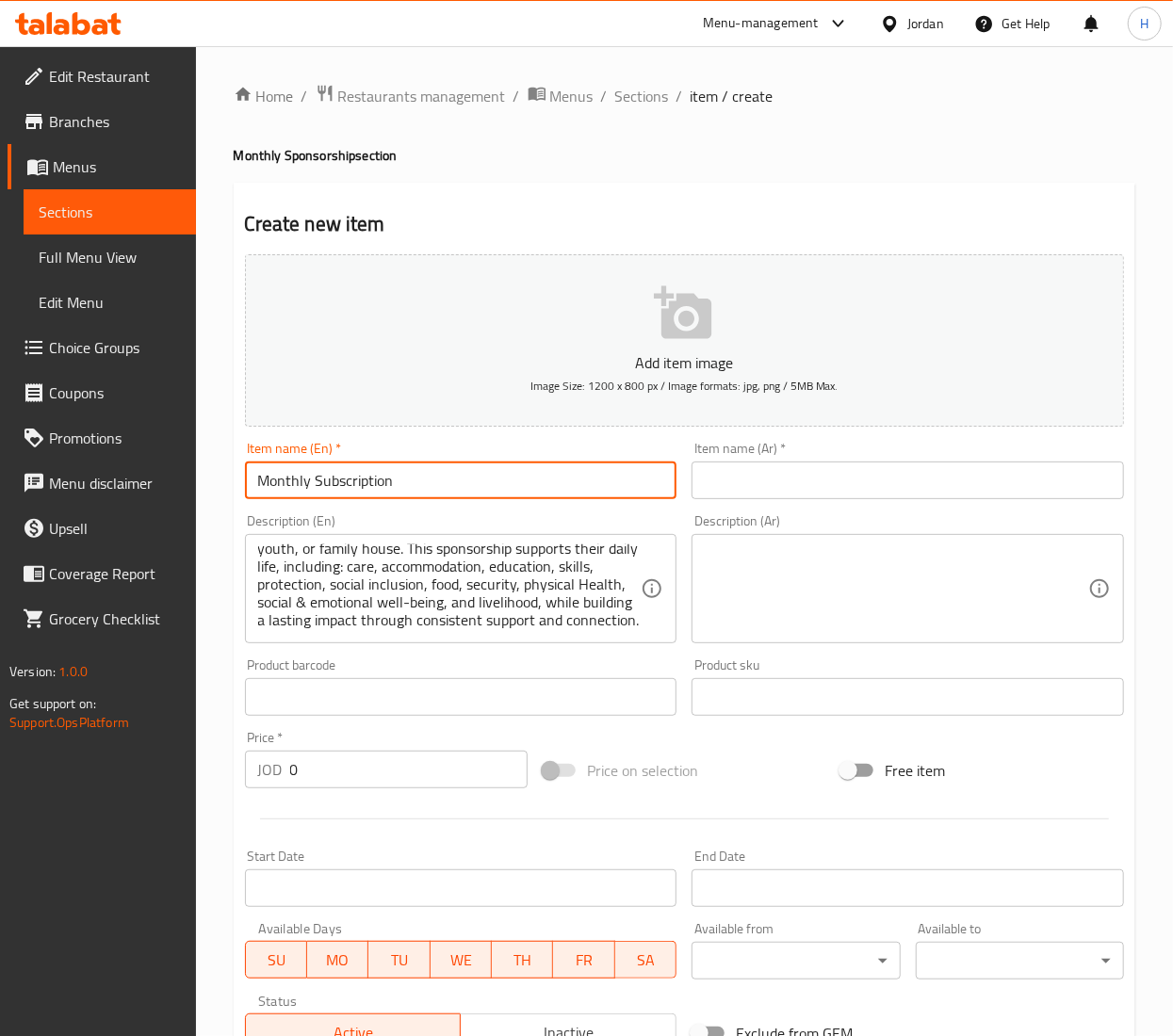
click at [347, 477] on input "Monthly Subscription" at bounding box center [461, 480] width 433 height 38
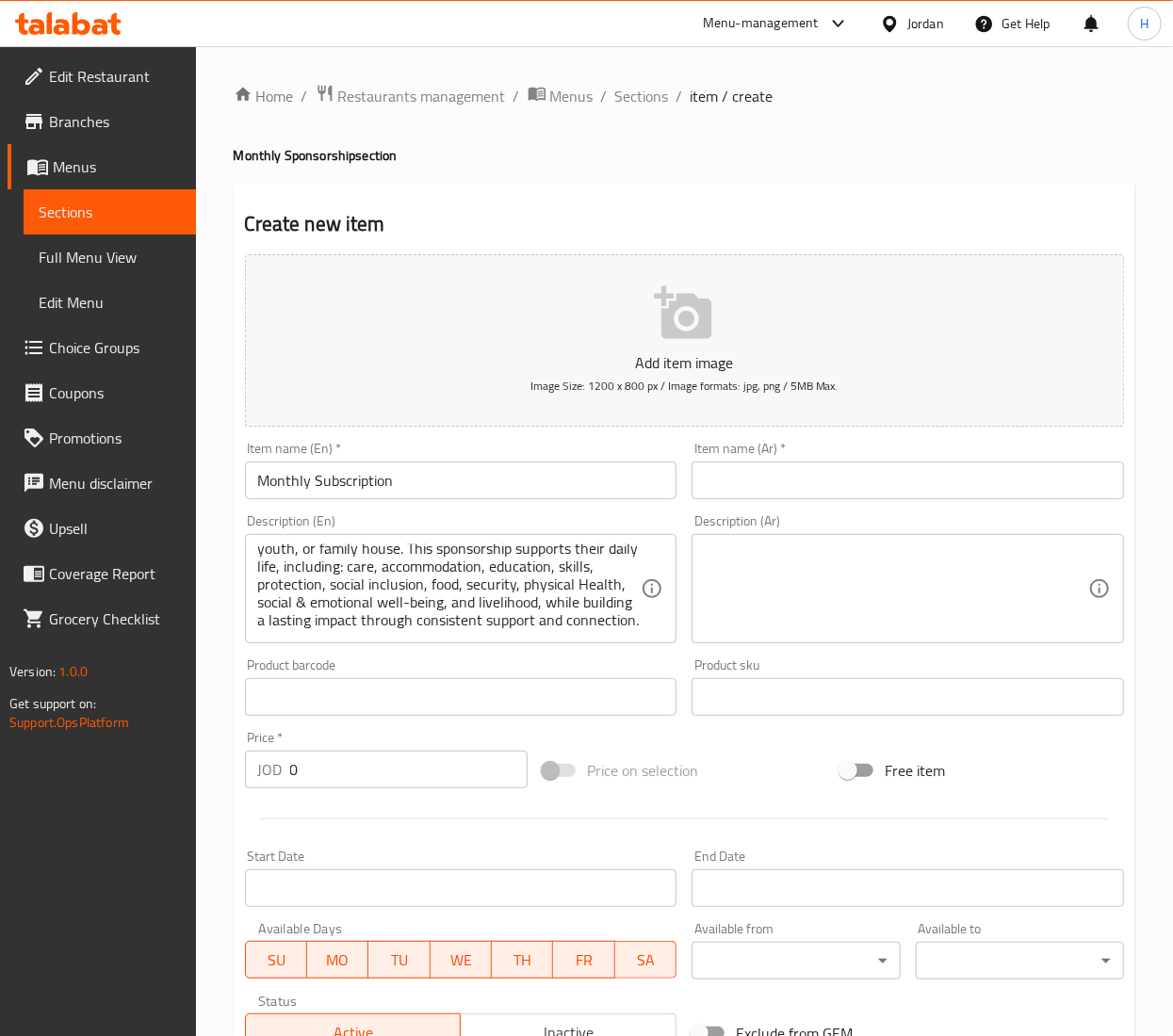
click at [352, 490] on input "Monthly Subscription" at bounding box center [461, 480] width 433 height 38
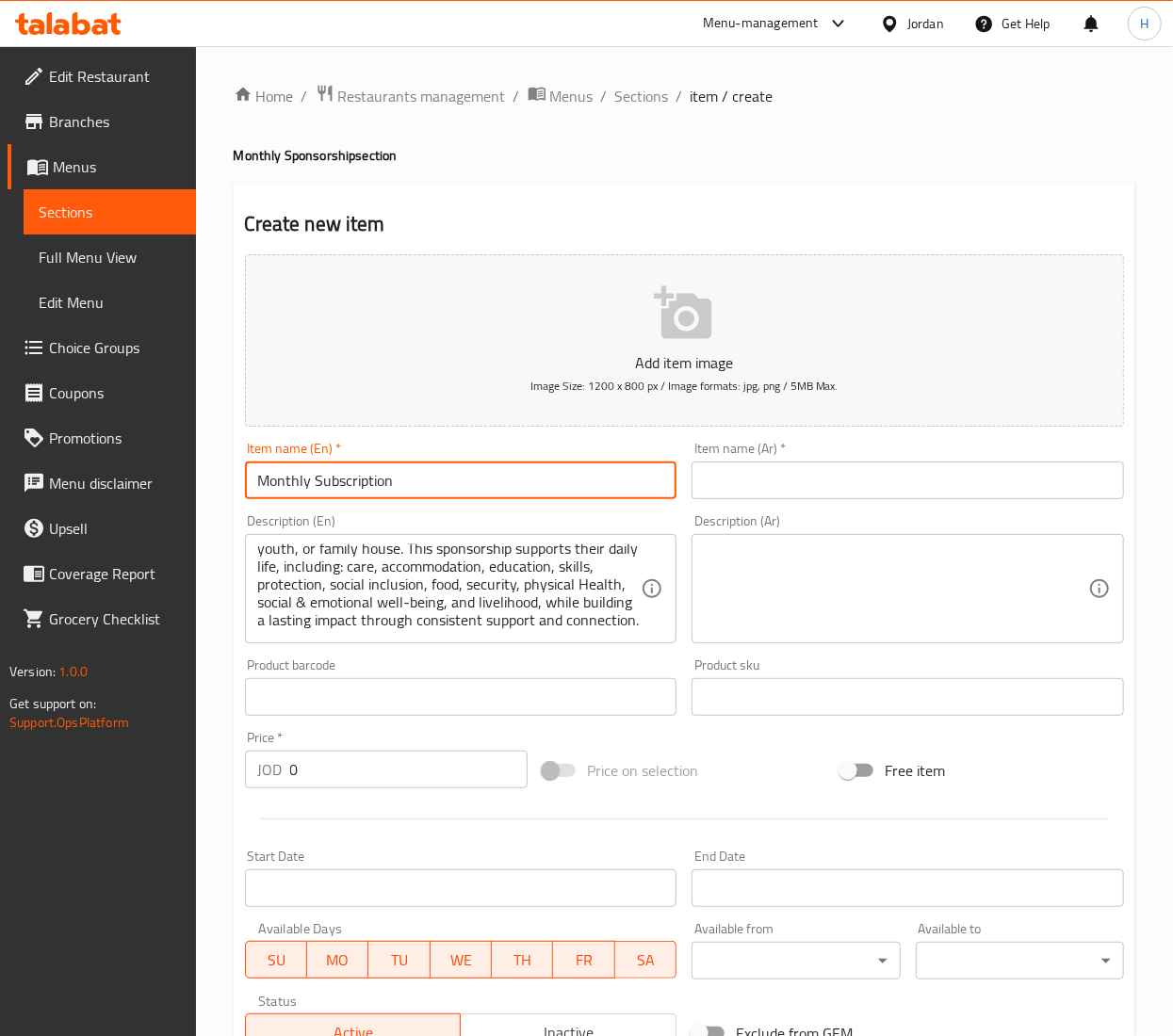
click at [349, 480] on input "Monthly Subscription" at bounding box center [461, 480] width 433 height 38
click at [349, 480] on input "Monthly Sponsorship" at bounding box center [461, 480] width 433 height 38
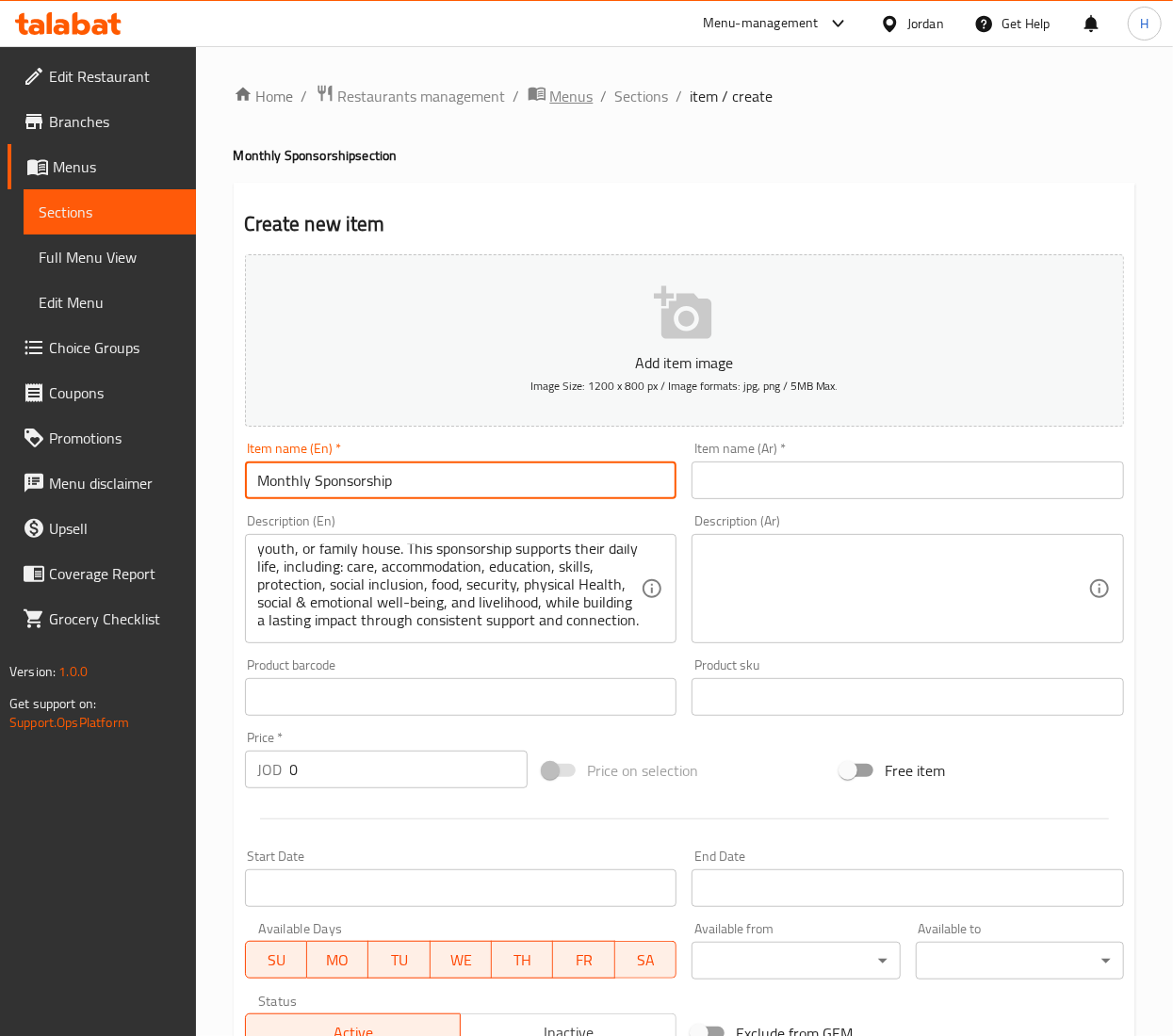
type input "Monthly Sponsorship"
click at [754, 480] on input "text" at bounding box center [908, 480] width 433 height 38
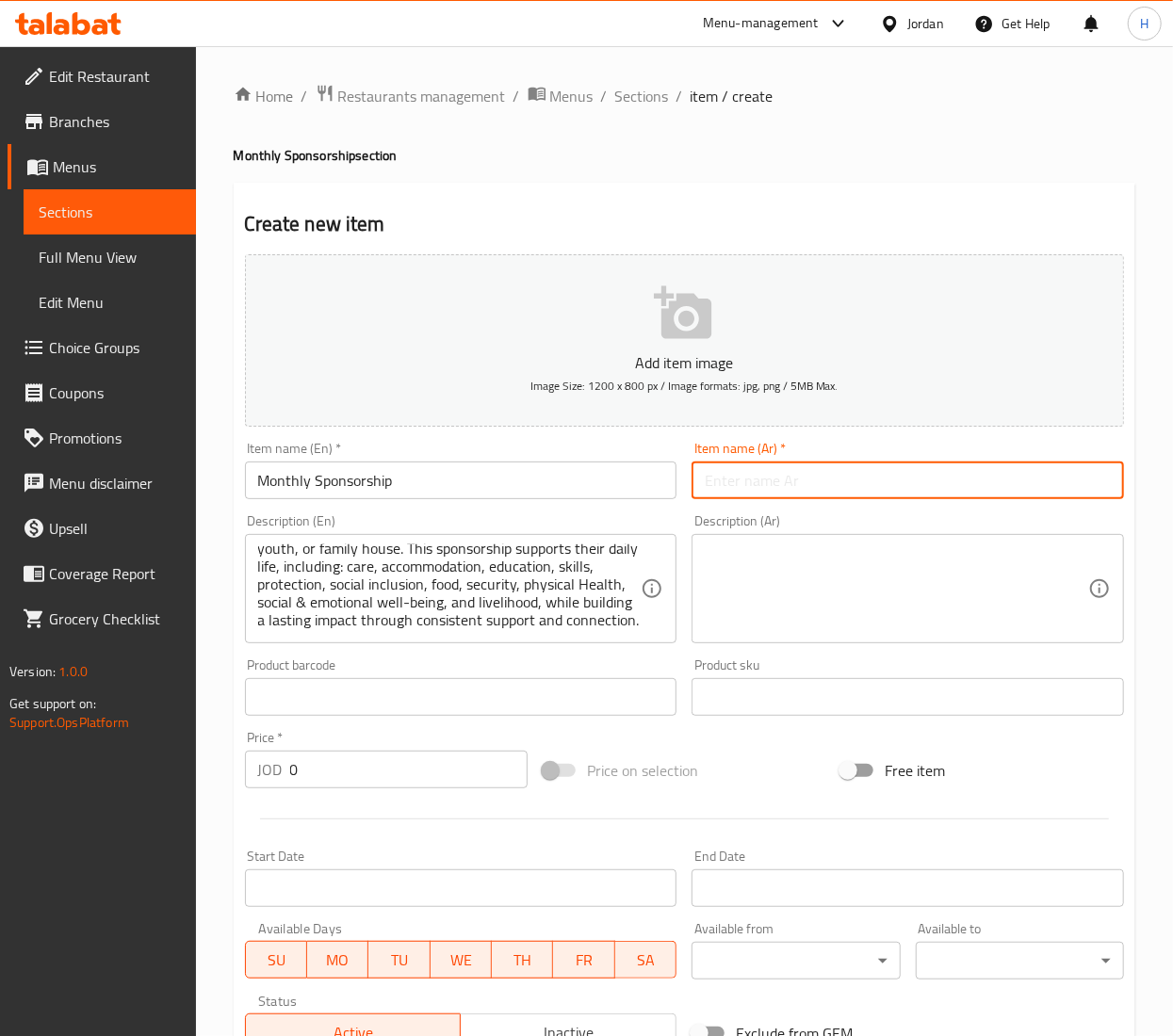
paste input "الرعاية الشهرية"
type input "الرعاية الشهرية"
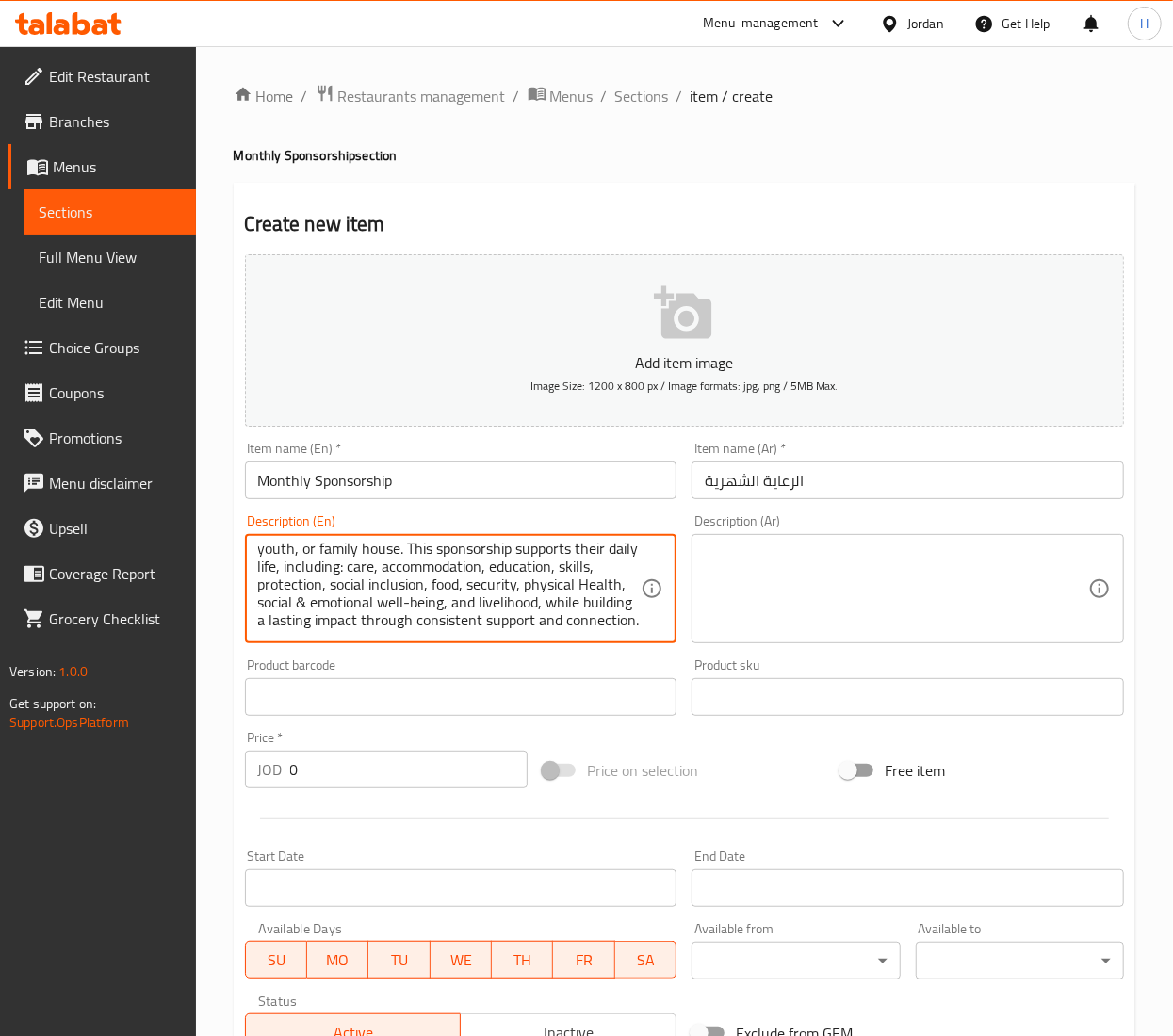
click at [455, 617] on textarea "A monthly commitment to the ongoing care of a child, youth, or family house. Th…" at bounding box center [450, 589] width 383 height 90
click at [808, 606] on textarea at bounding box center [896, 589] width 383 height 90
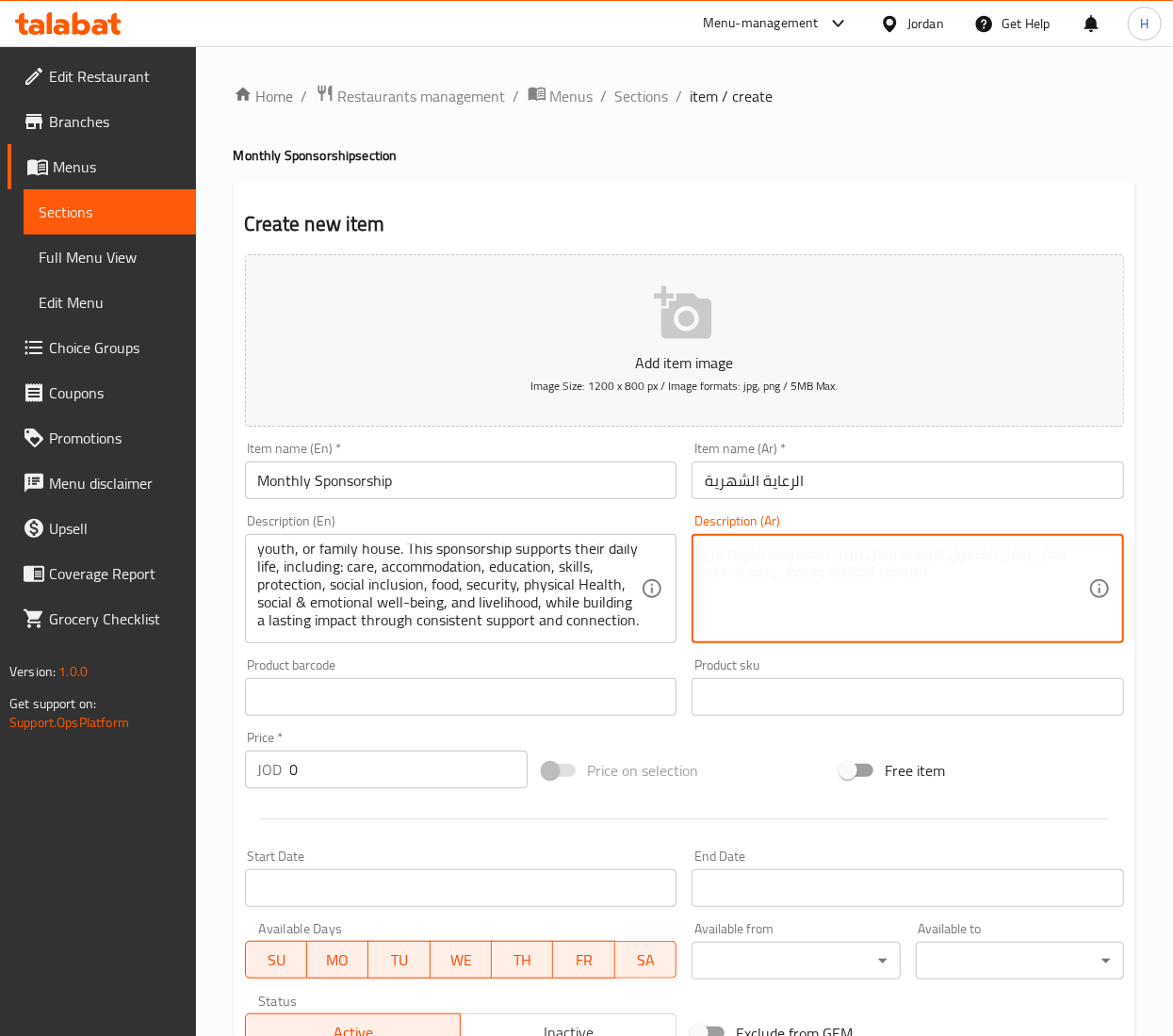
paste textarea "التزام شهري بالرعاية المستمرة لطفل أو شاب أو منزل عائلي. تدعم هذه الكفالة حياته…"
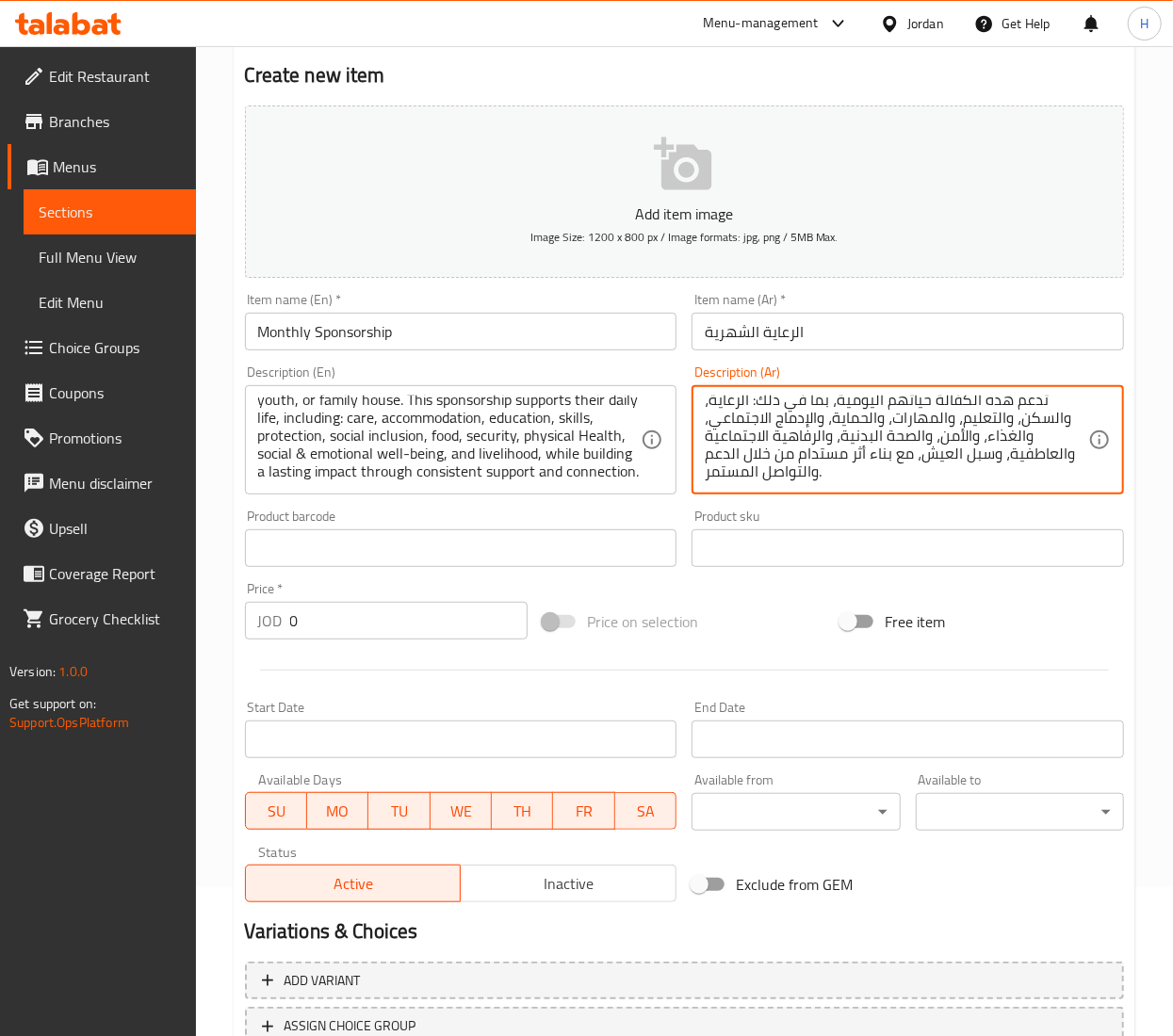
scroll to position [294, 0]
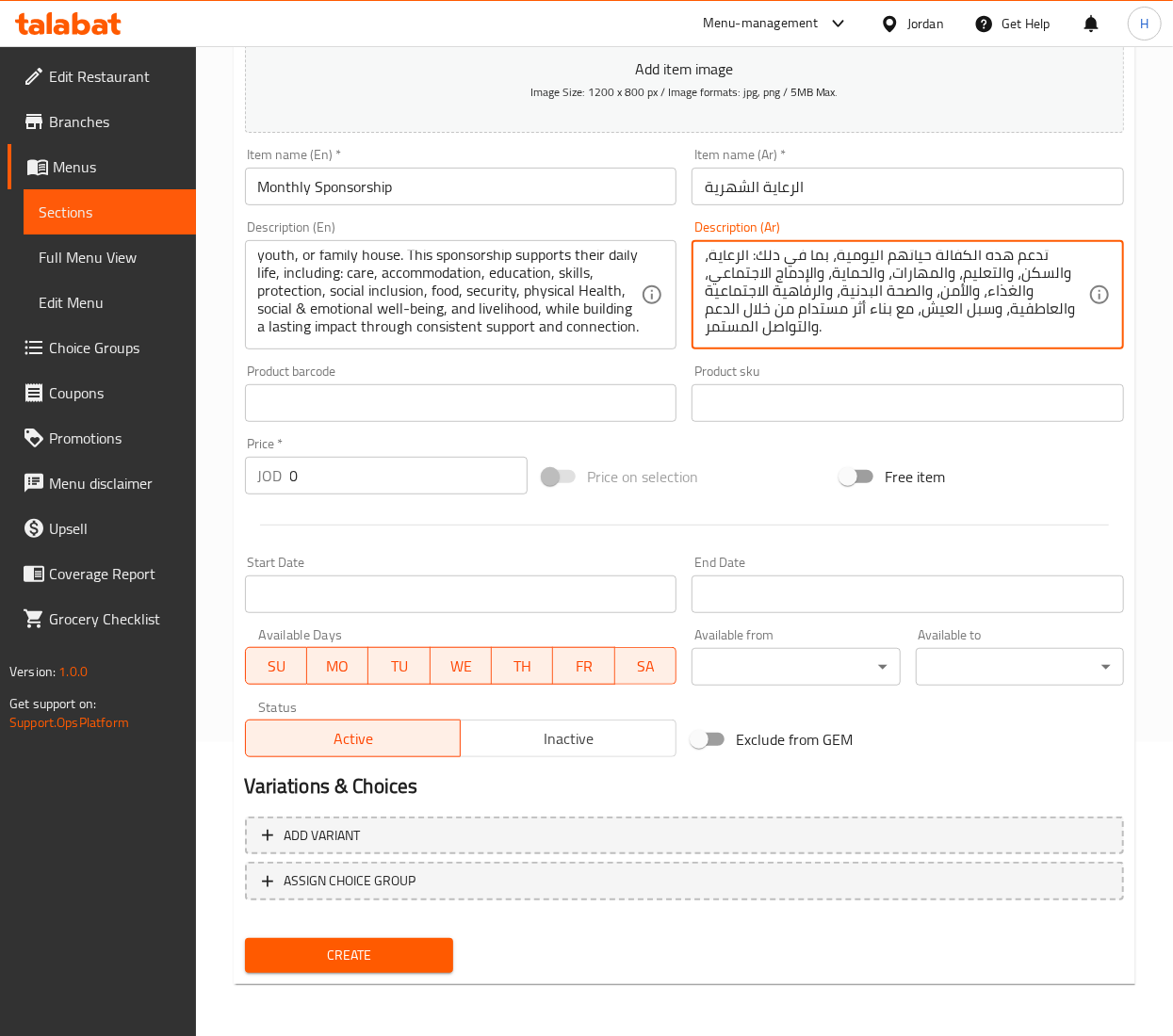
type textarea "التزام شهري بالرعاية المستمرة لطفل أو شاب أو منزل عائلي. تدعم هذه الكفالة حياته…"
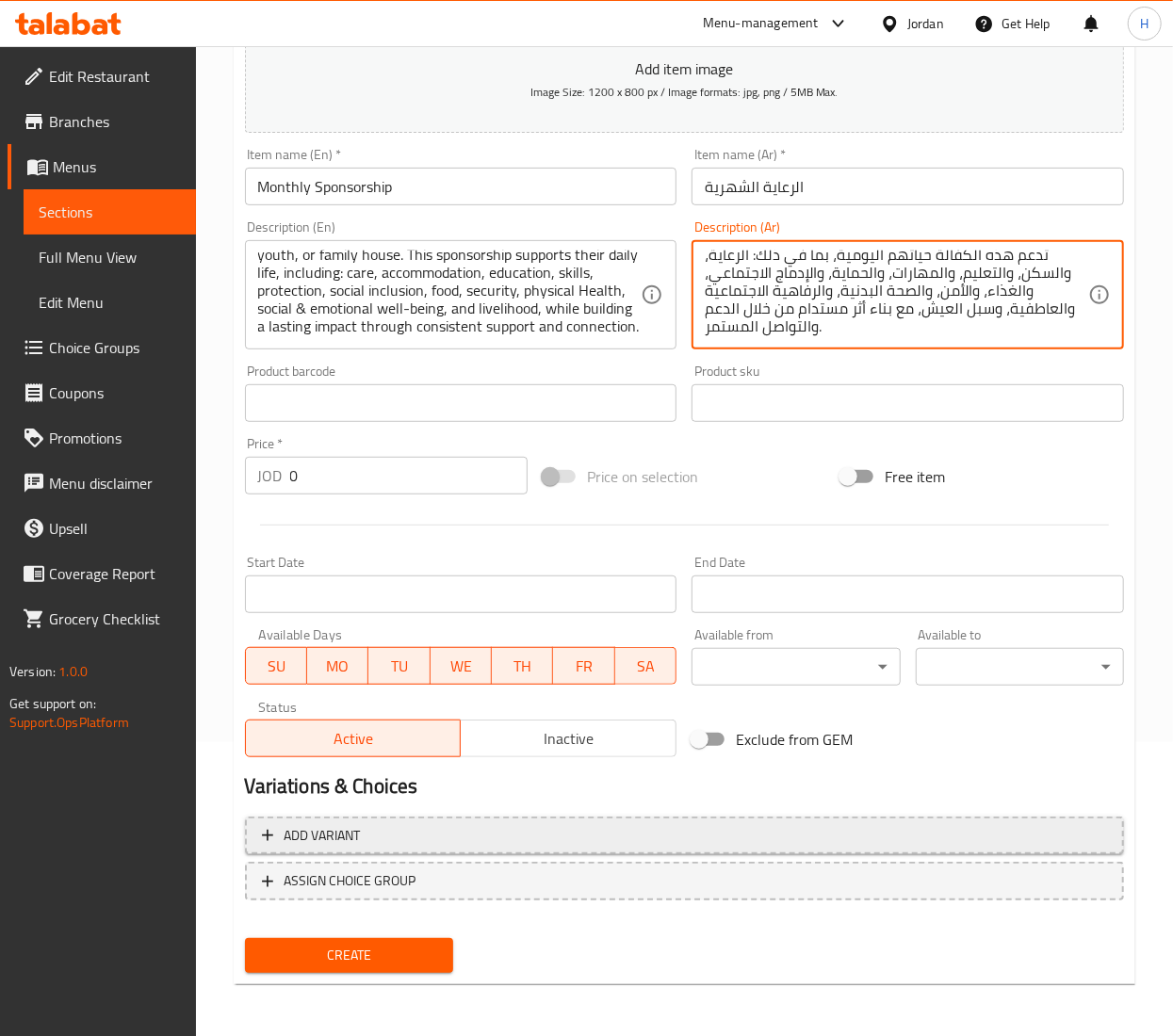
click at [475, 840] on span "Add variant" at bounding box center [684, 836] width 845 height 24
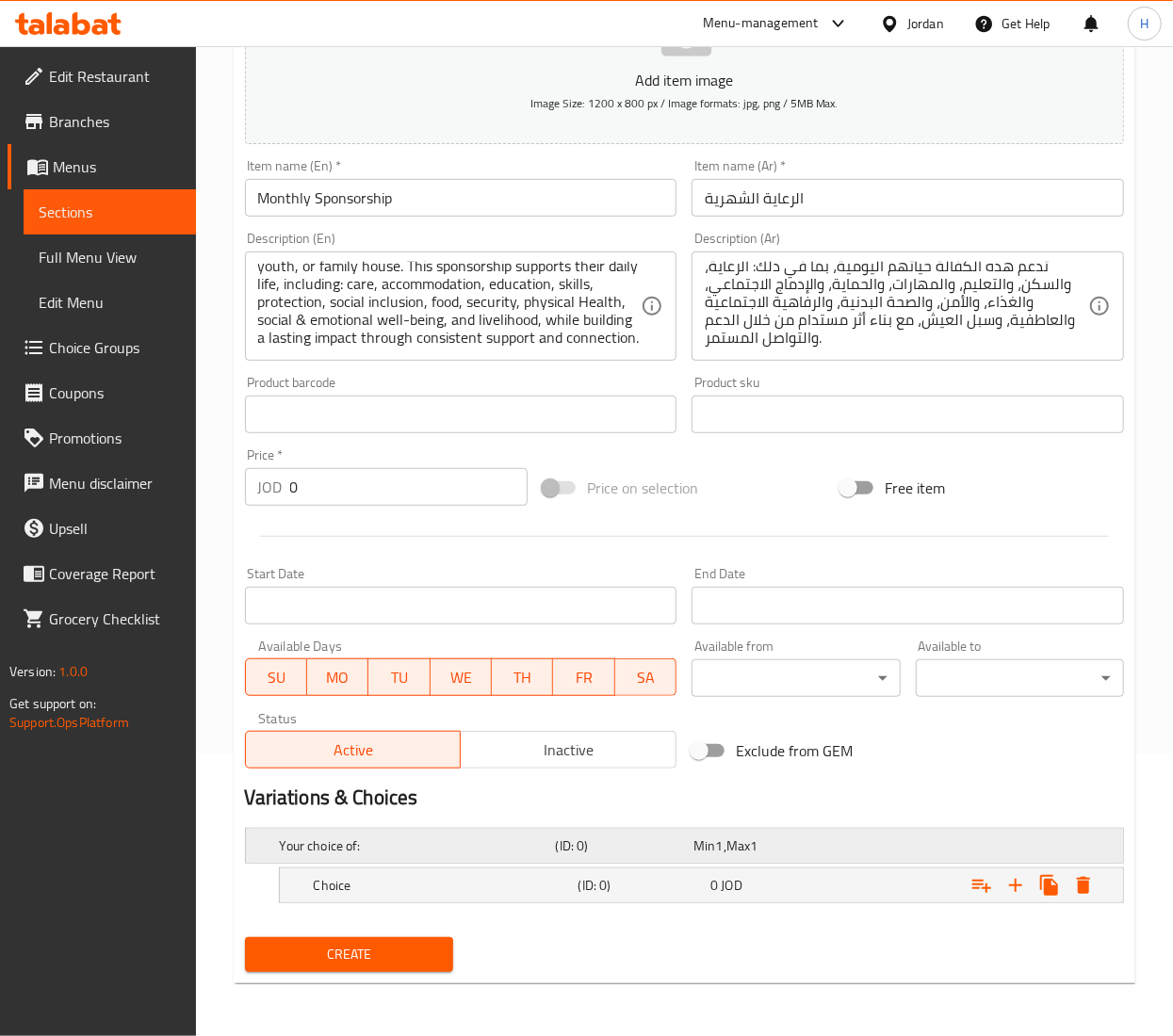
scroll to position [285, 0]
click at [1014, 884] on icon "Expand" at bounding box center [1016, 885] width 23 height 23
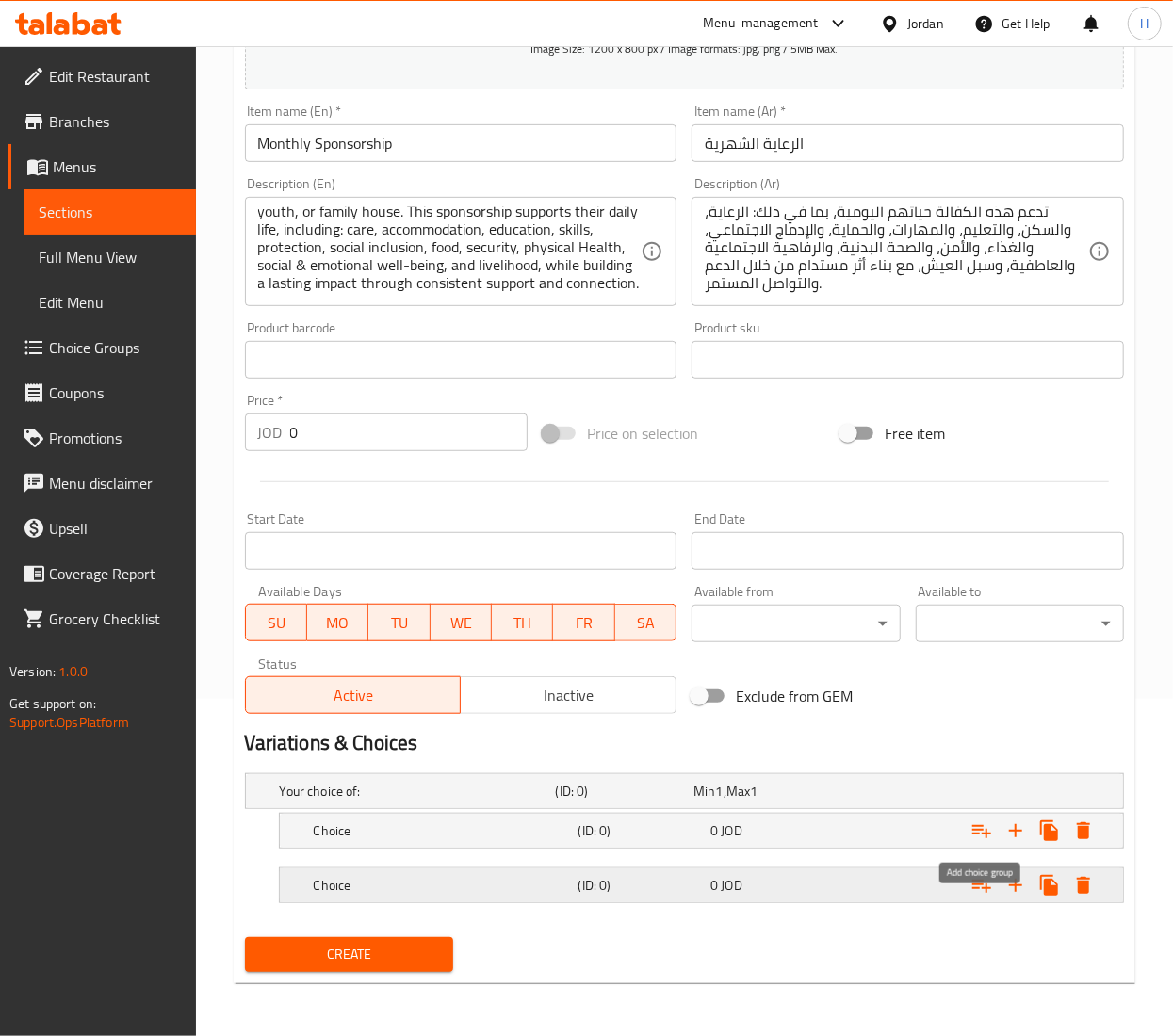
scroll to position [340, 0]
click at [1010, 882] on icon "Expand" at bounding box center [1016, 885] width 23 height 23
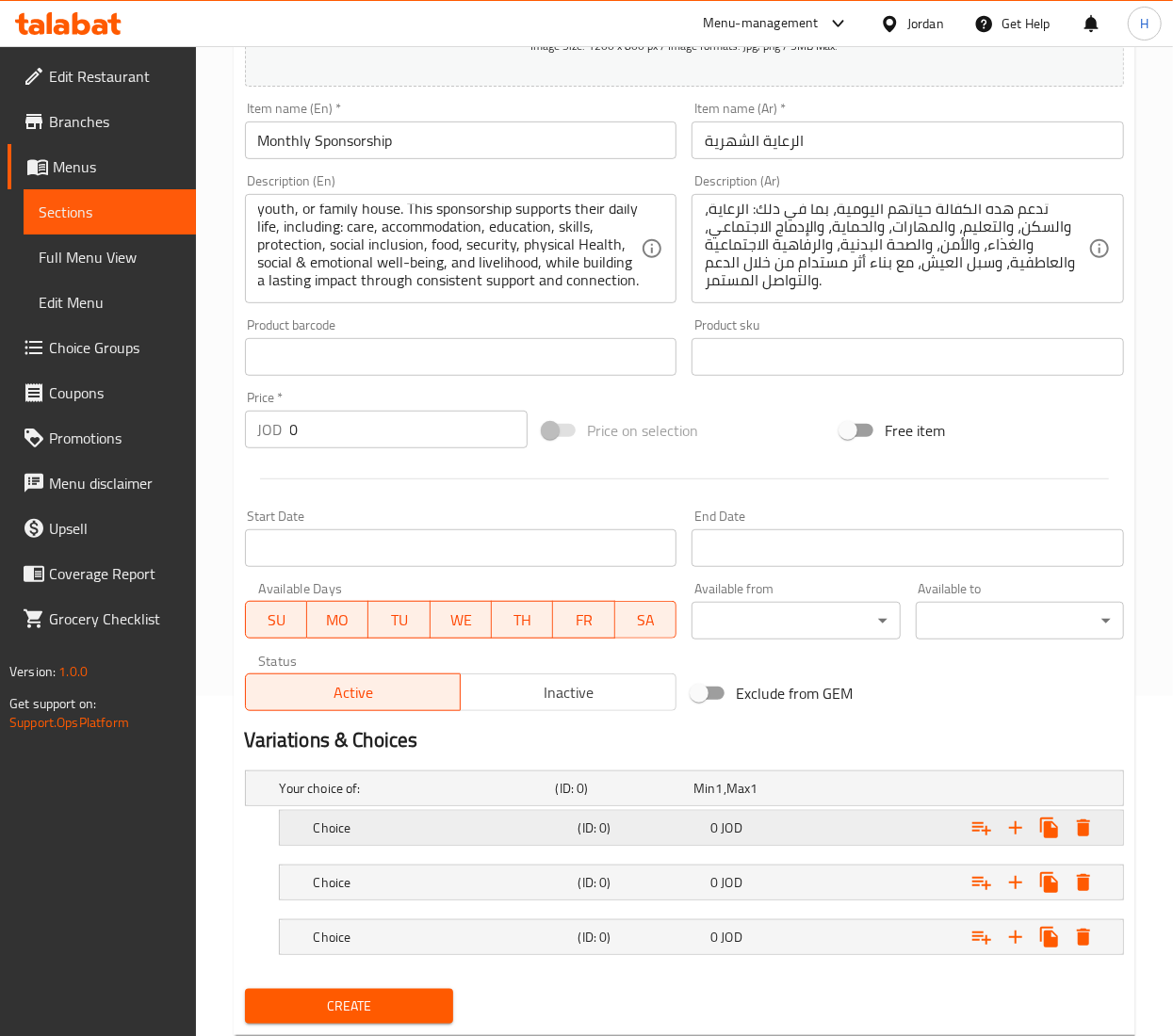
click at [476, 820] on h5 "Choice" at bounding box center [442, 828] width 257 height 19
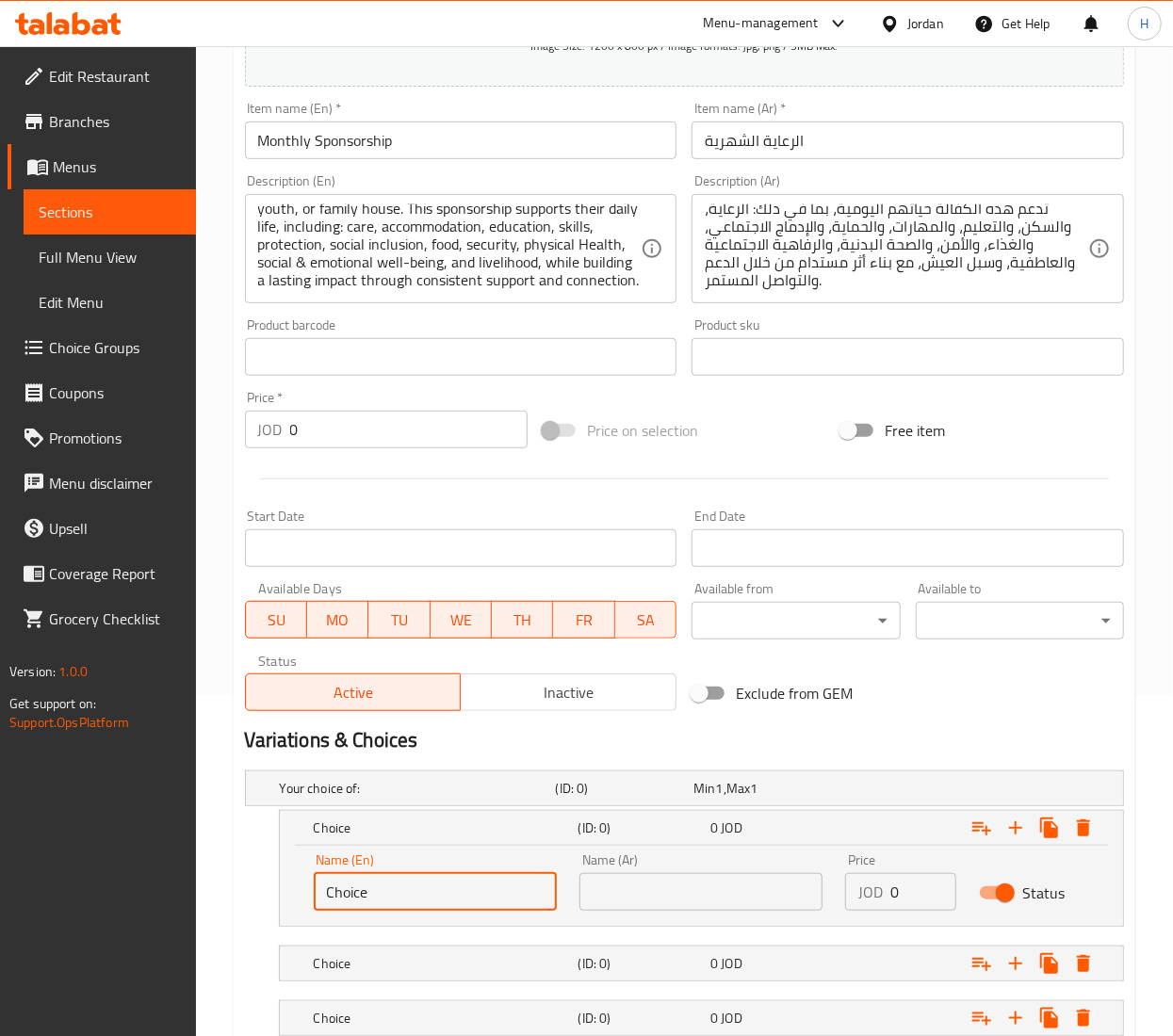
drag, startPoint x: 302, startPoint y: 895, endPoint x: 47, endPoint y: 895, distance: 255.0
click at [47, 895] on div "Edit Restaurant Branches Menus Sections Full Menu View Edit Menu Choice Groups …" at bounding box center [586, 437] width 1173 height 1463
type input "Child Sponsorship"
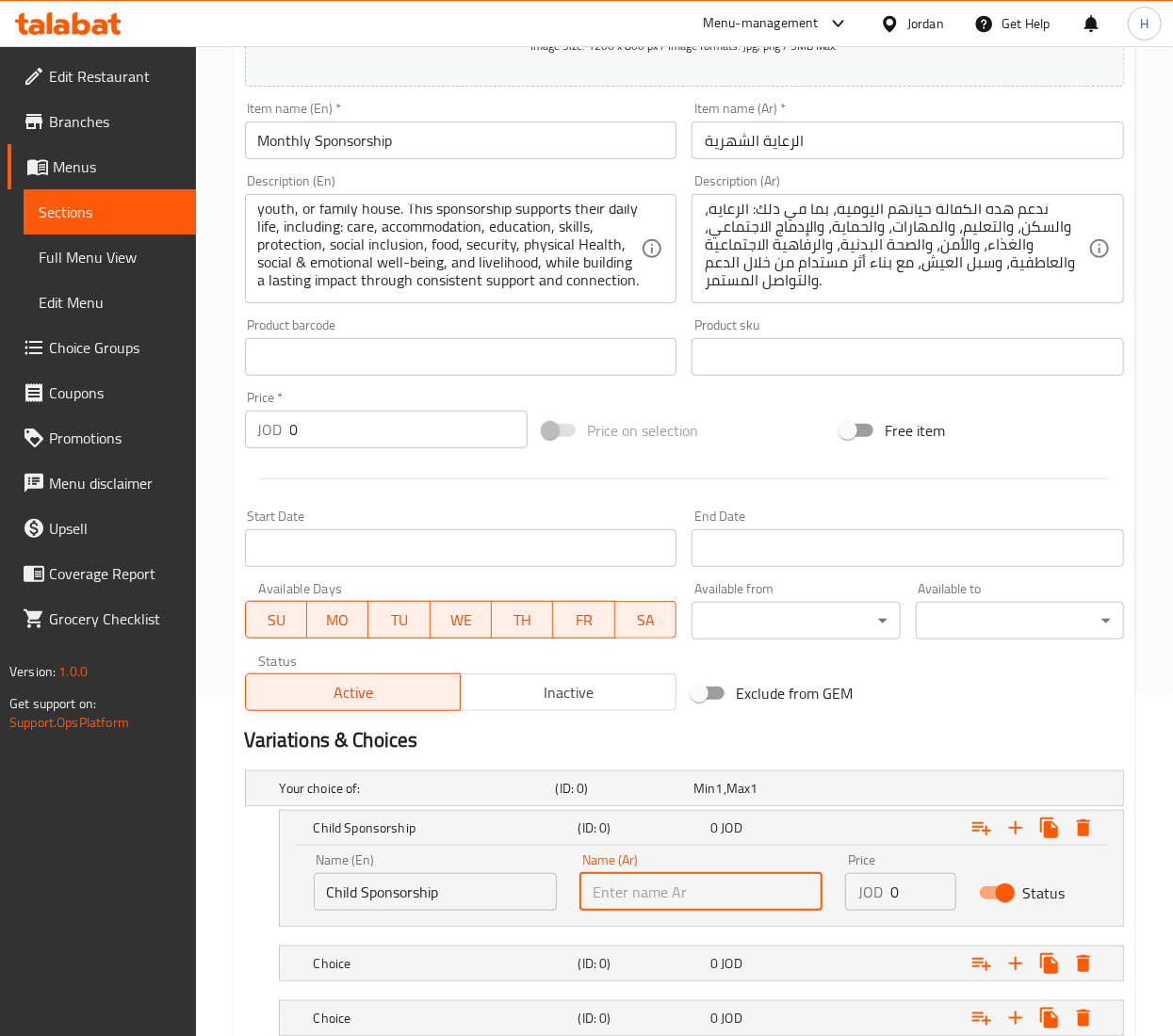
click at [712, 895] on input "text" at bounding box center [700, 892] width 243 height 38
paste input "كفالة طفل"
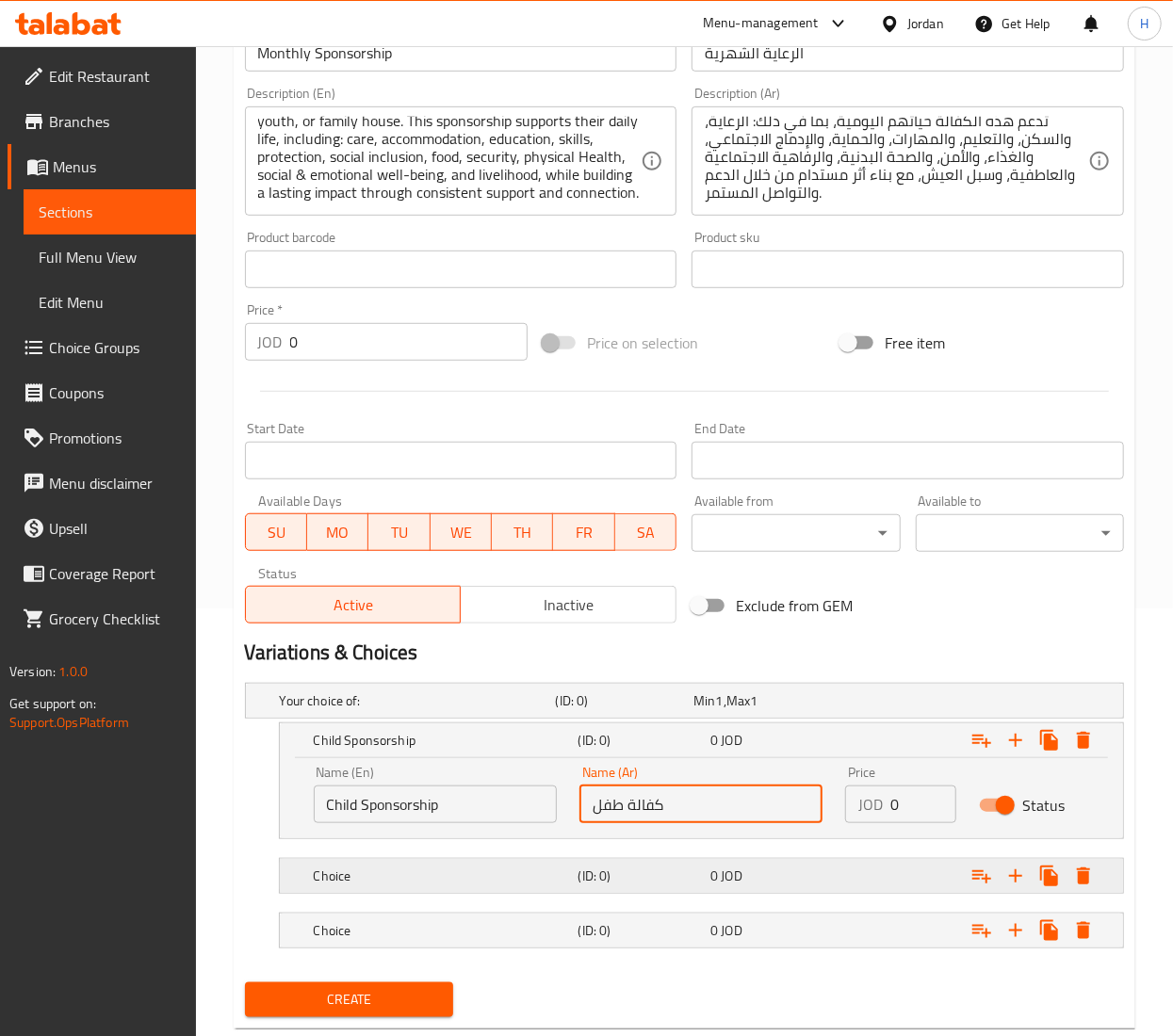
scroll to position [476, 0]
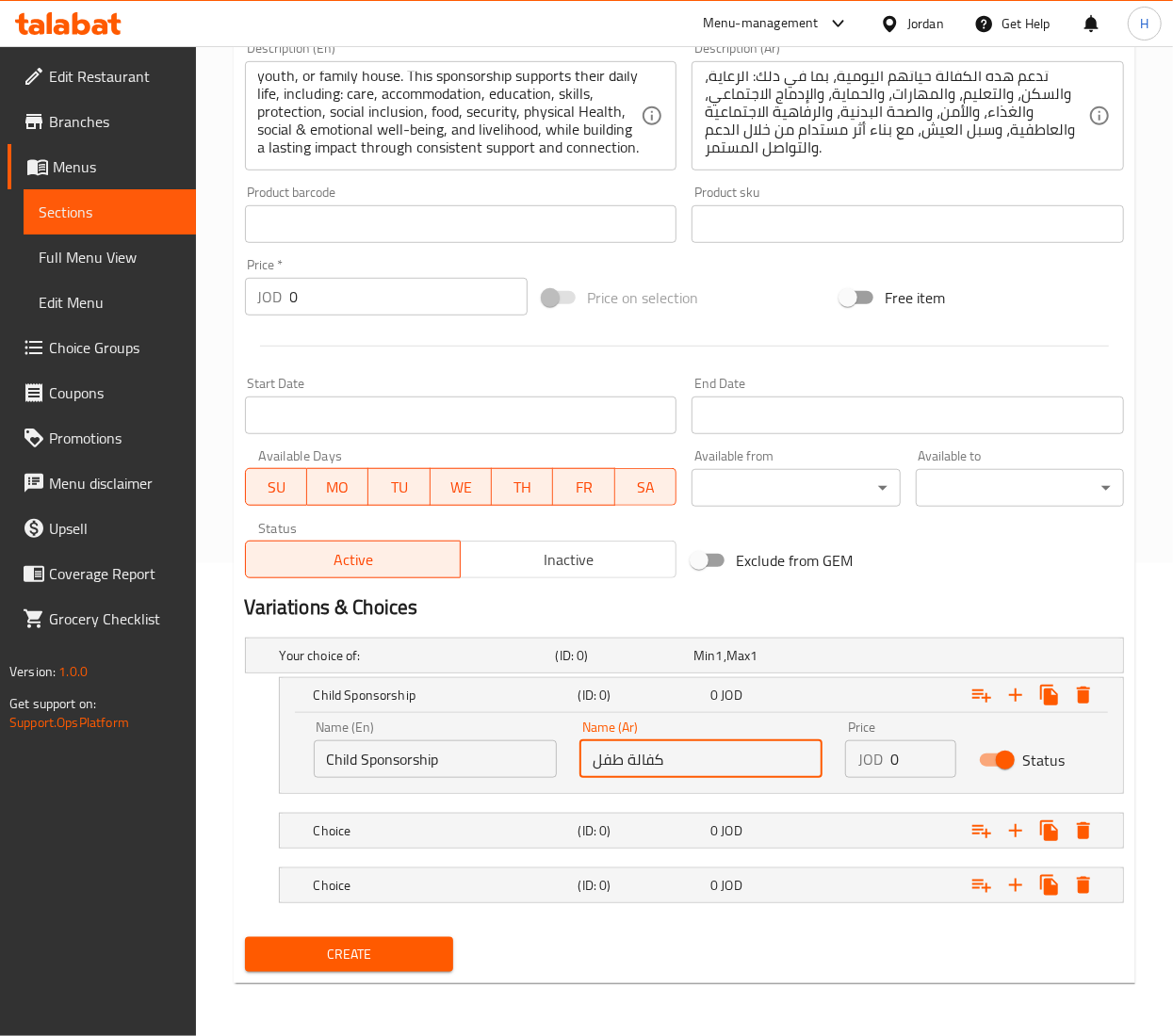
type input "كفالة طفل"
click at [415, 823] on h5 "Choice" at bounding box center [442, 831] width 257 height 19
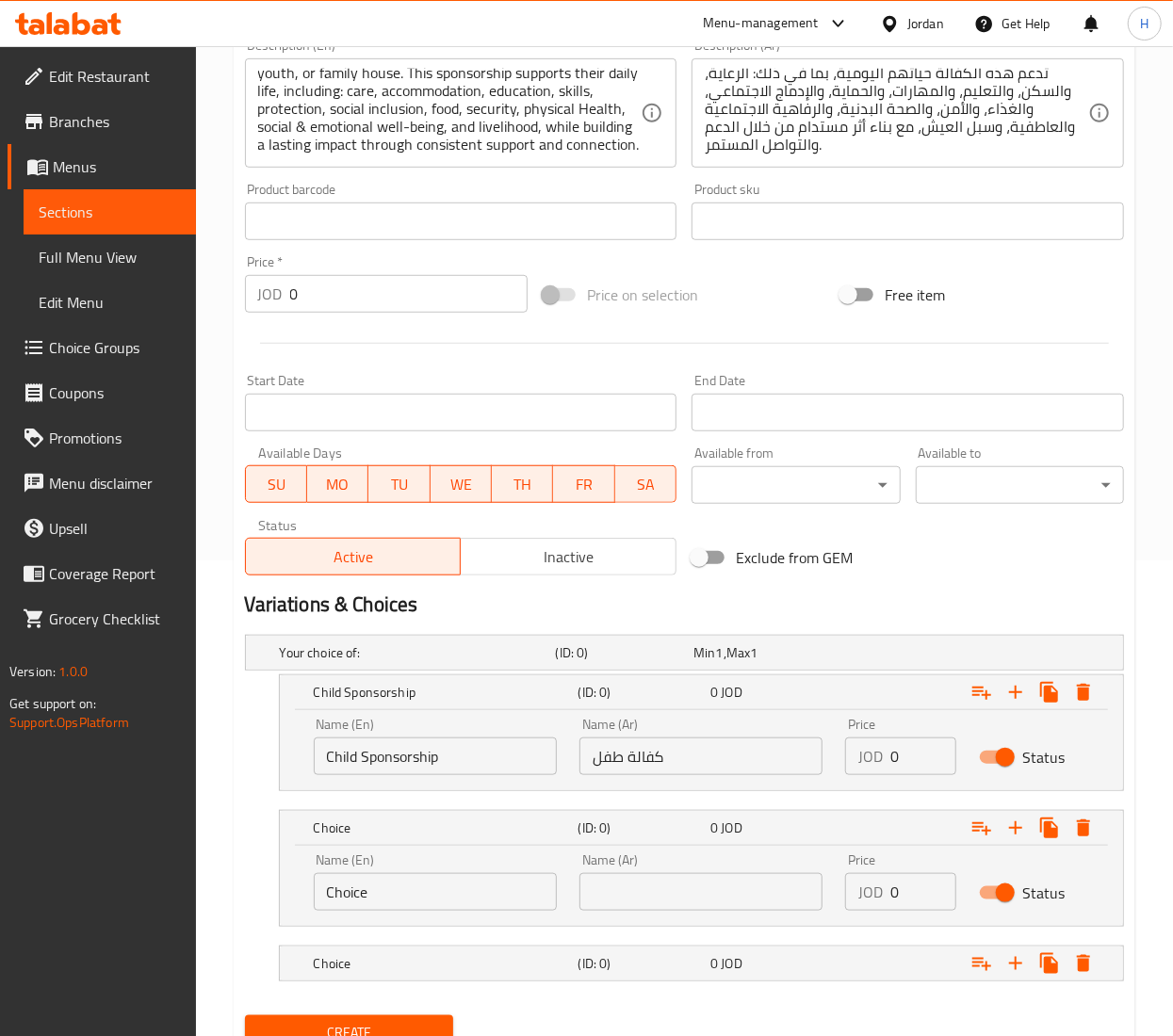
drag, startPoint x: 422, startPoint y: 899, endPoint x: -3, endPoint y: 926, distance: 425.9
click at [0, 560] on html "​ Menu-management Jordan Get Help H Edit Restaurant Branches Menus Sections Ful…" at bounding box center [586, 42] width 1173 height 1036
paste input "Youth Sponsorship"
type input "Youth Sponsorship"
click at [612, 897] on input "text" at bounding box center [700, 892] width 243 height 38
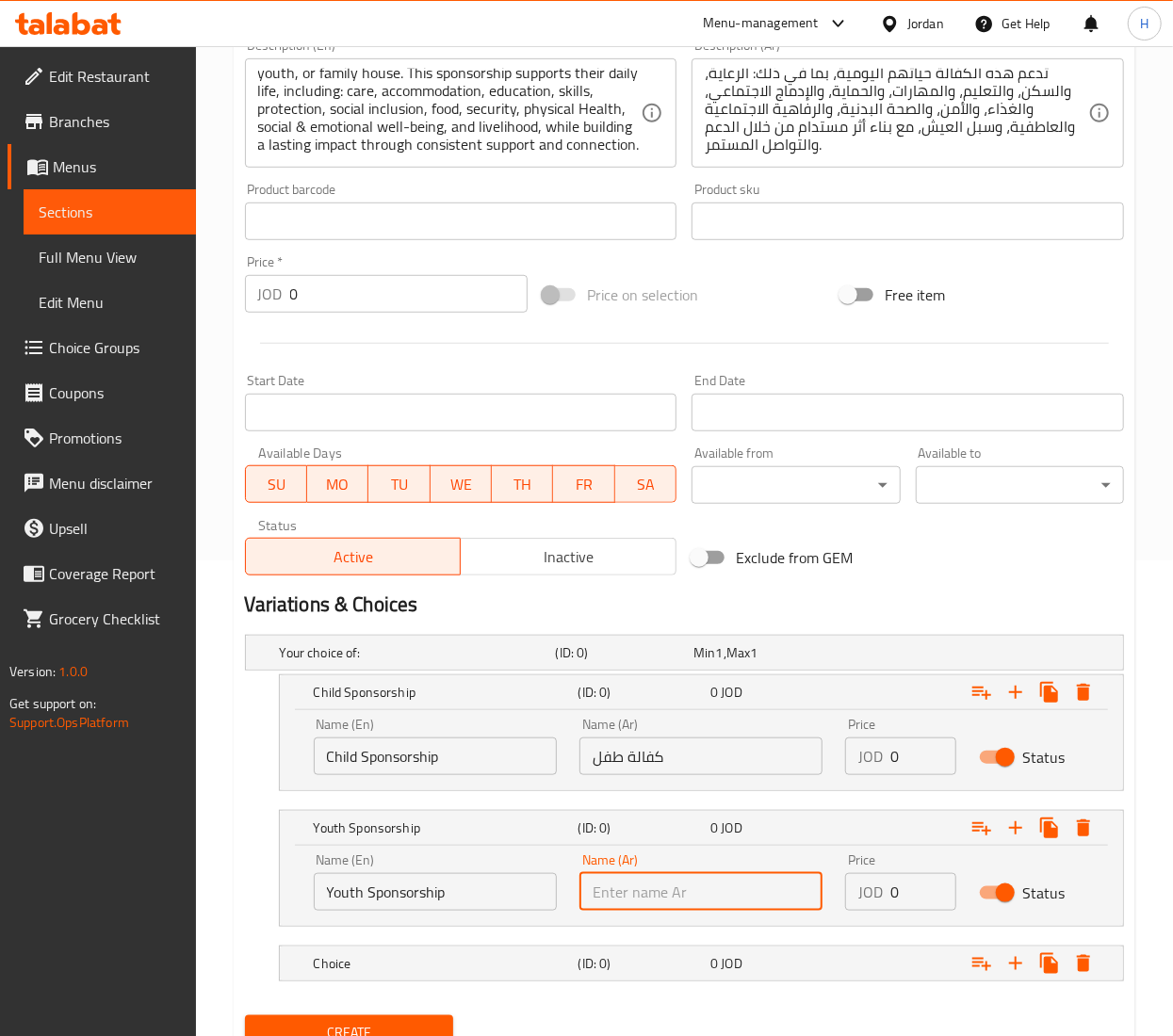
paste input "كفالة شاب"
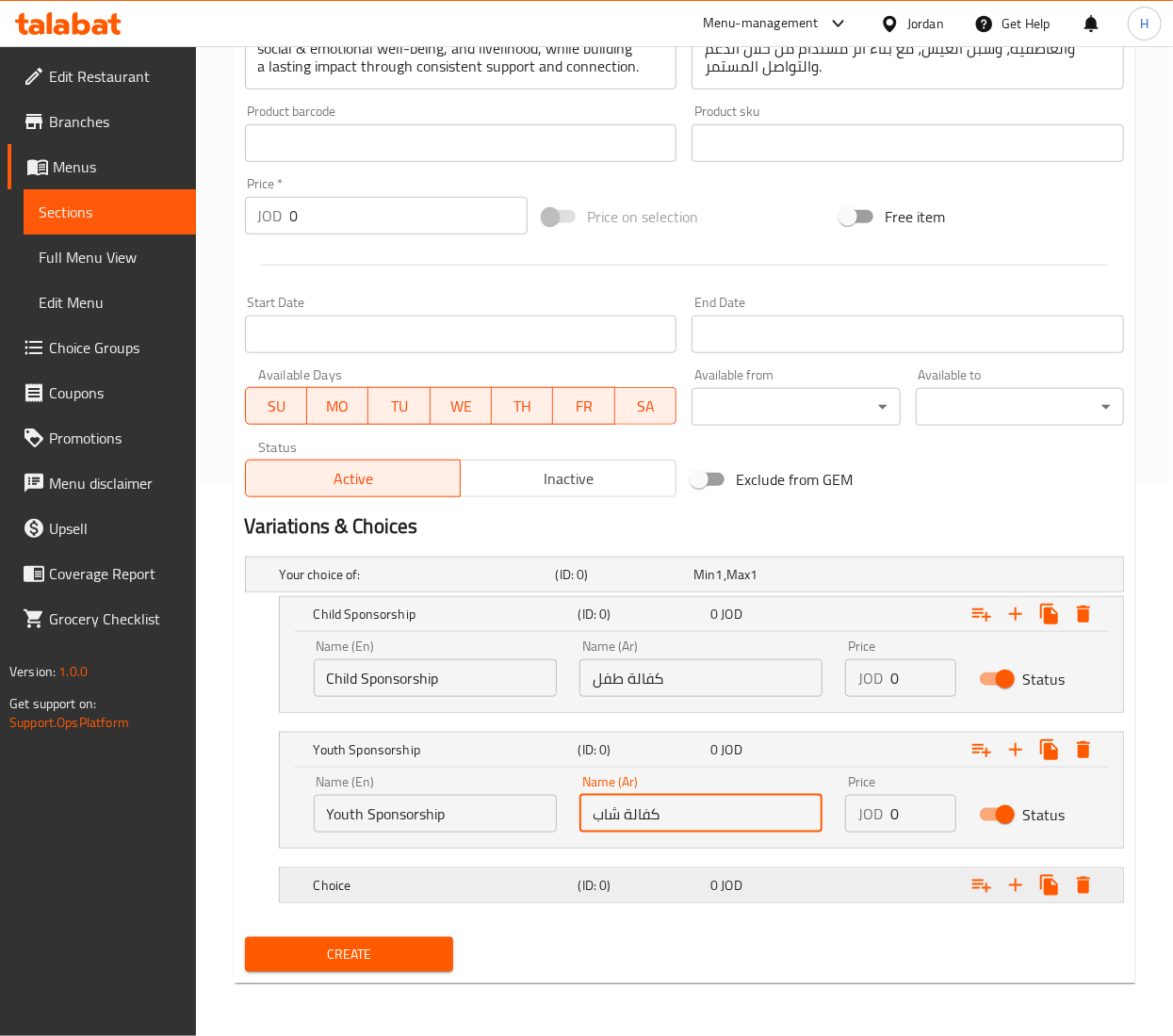
type input "كفالة شاب"
drag, startPoint x: 472, startPoint y: 893, endPoint x: 559, endPoint y: 874, distance: 89.1
click at [472, 895] on div "Choice" at bounding box center [442, 885] width 265 height 27
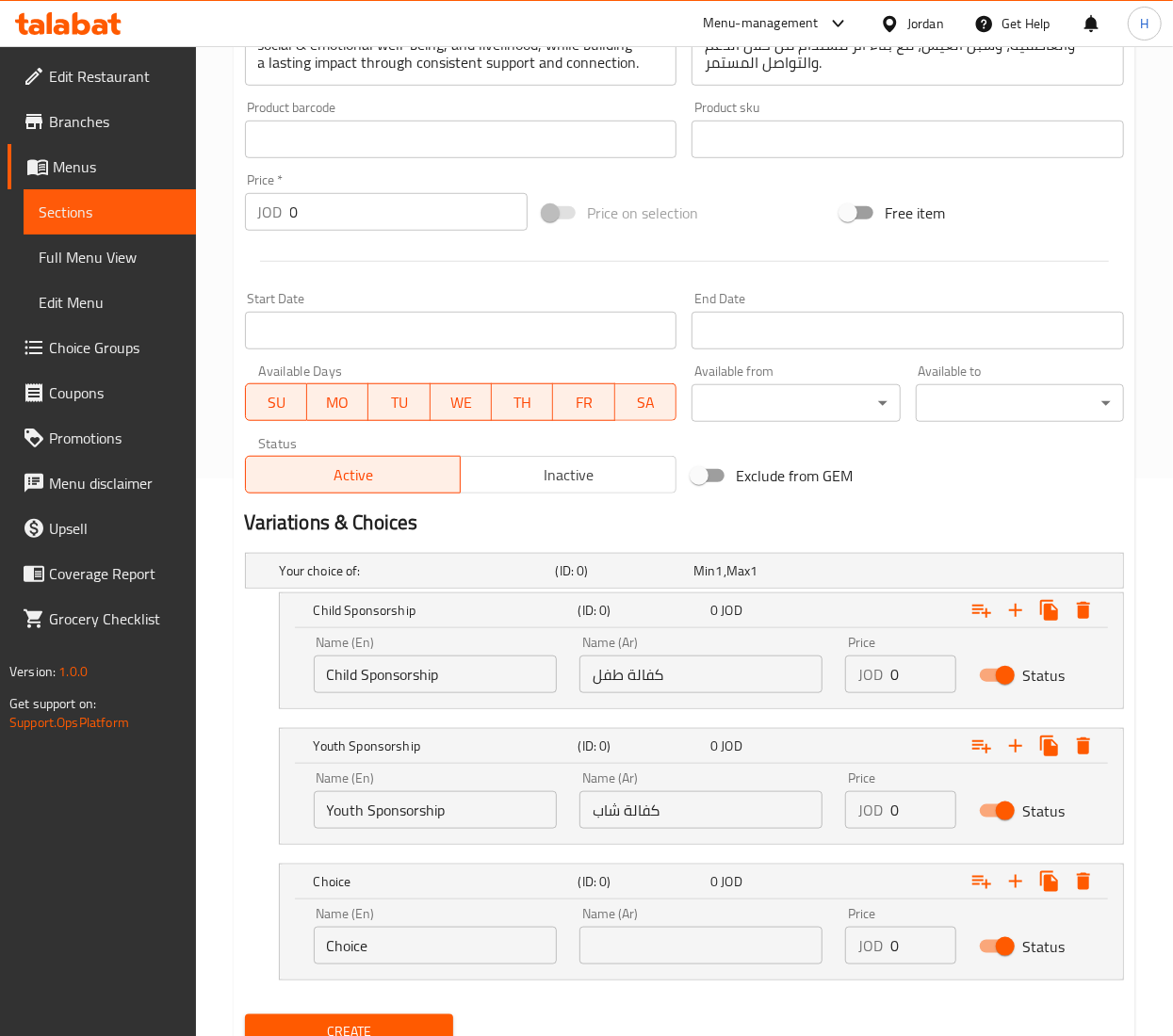
click at [431, 935] on input "Choice" at bounding box center [435, 946] width 243 height 38
paste input "Family Sponsorship"
type input "Family Sponsorship"
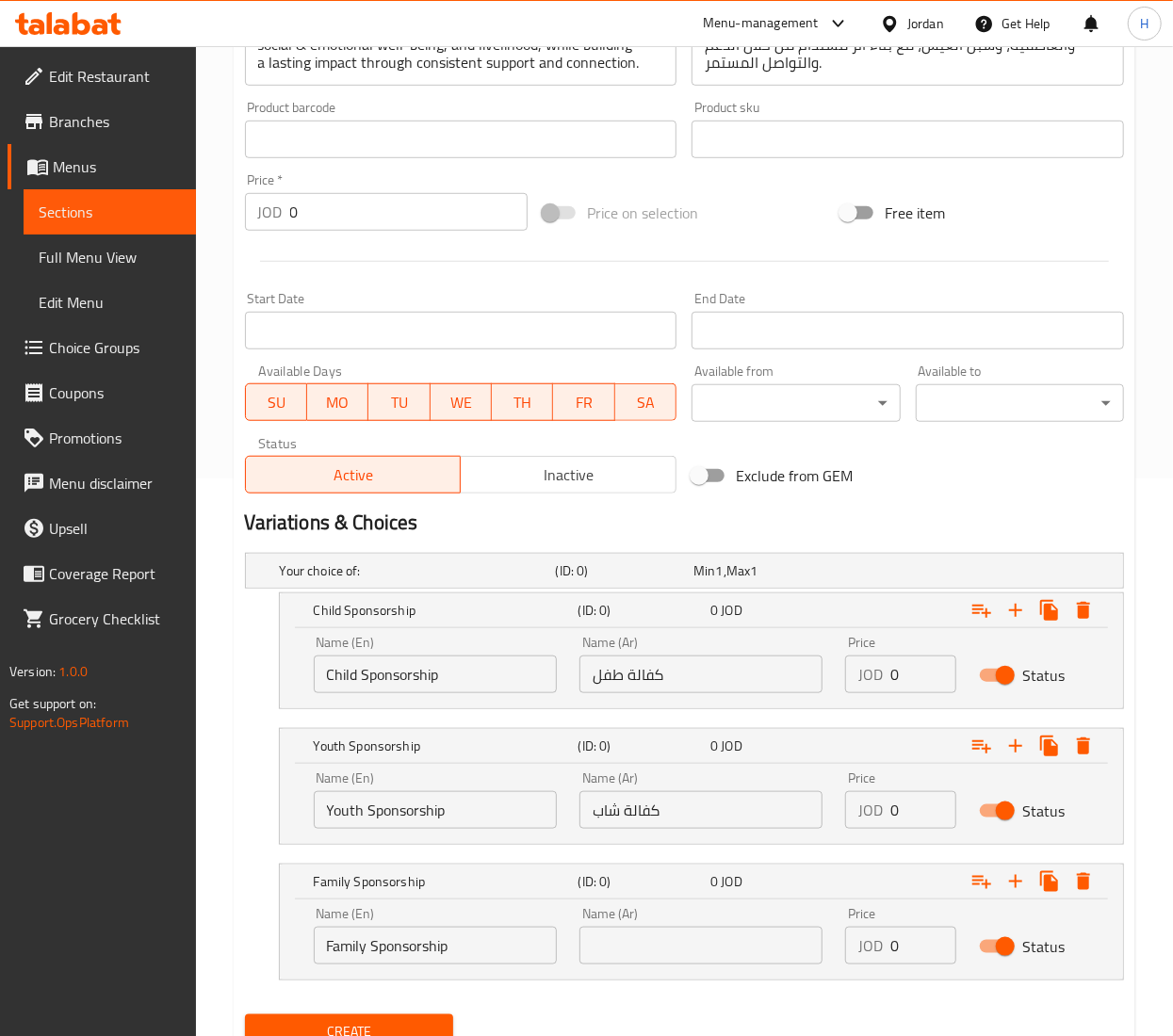
click at [637, 945] on input "text" at bounding box center [700, 946] width 243 height 38
paste input "كفالة عائلة"
type input "كفالة عائلة"
drag, startPoint x: 914, startPoint y: 673, endPoint x: 752, endPoint y: 678, distance: 162.1
click at [752, 678] on div "Name (En) Child Sponsorship Name (En) Name (Ar) كفالة طفل Name (Ar) Price JOD 0…" at bounding box center [700, 664] width 798 height 80
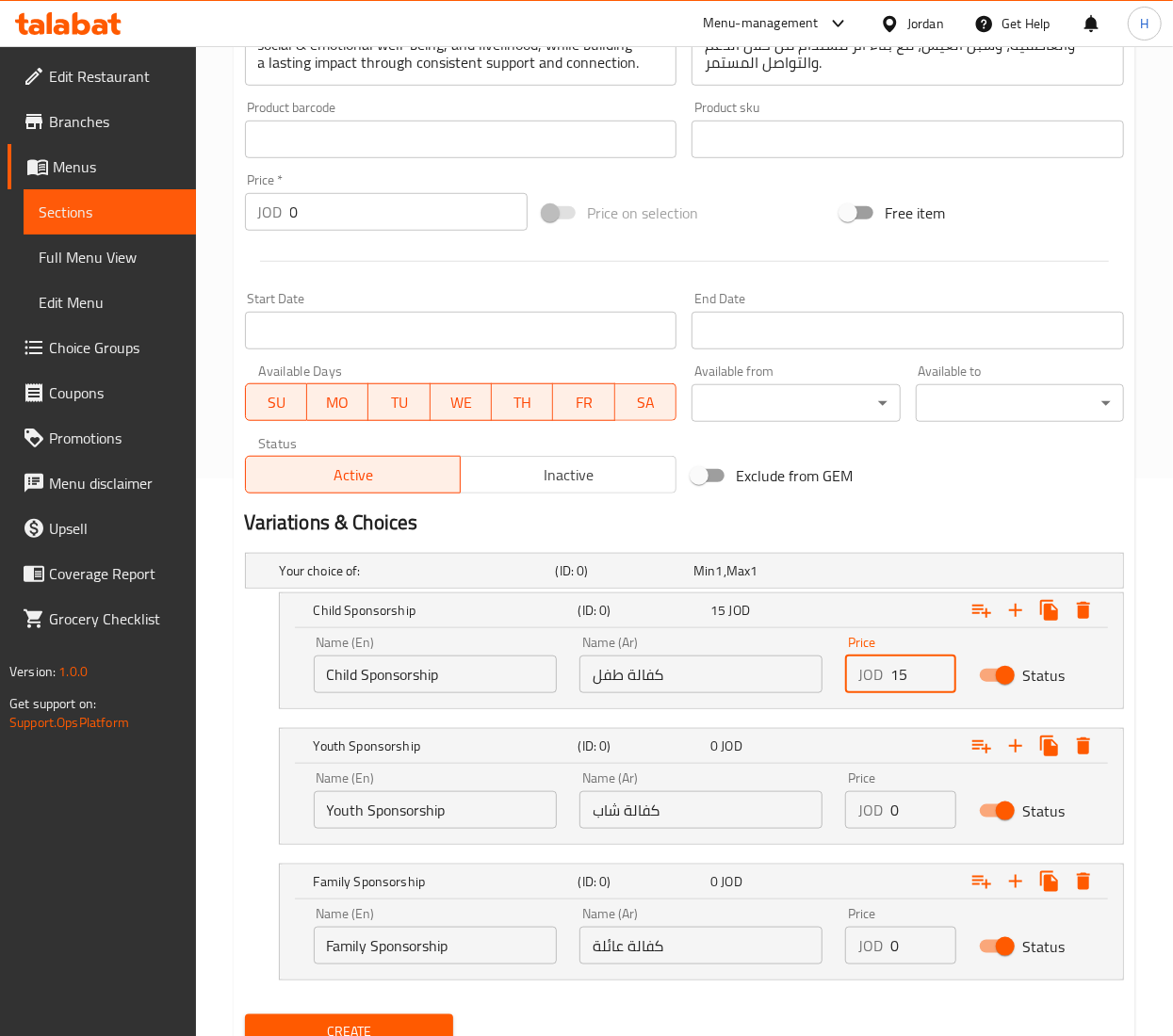
type input "15"
drag, startPoint x: 909, startPoint y: 817, endPoint x: 792, endPoint y: 817, distance: 117.0
click at [792, 817] on div "Name (En) Youth Sponsorship Name (En) Name (Ar) كفالة شاب Name (Ar) Price JOD 0…" at bounding box center [700, 801] width 798 height 80
type input "25"
drag, startPoint x: 904, startPoint y: 951, endPoint x: 737, endPoint y: 955, distance: 167.0
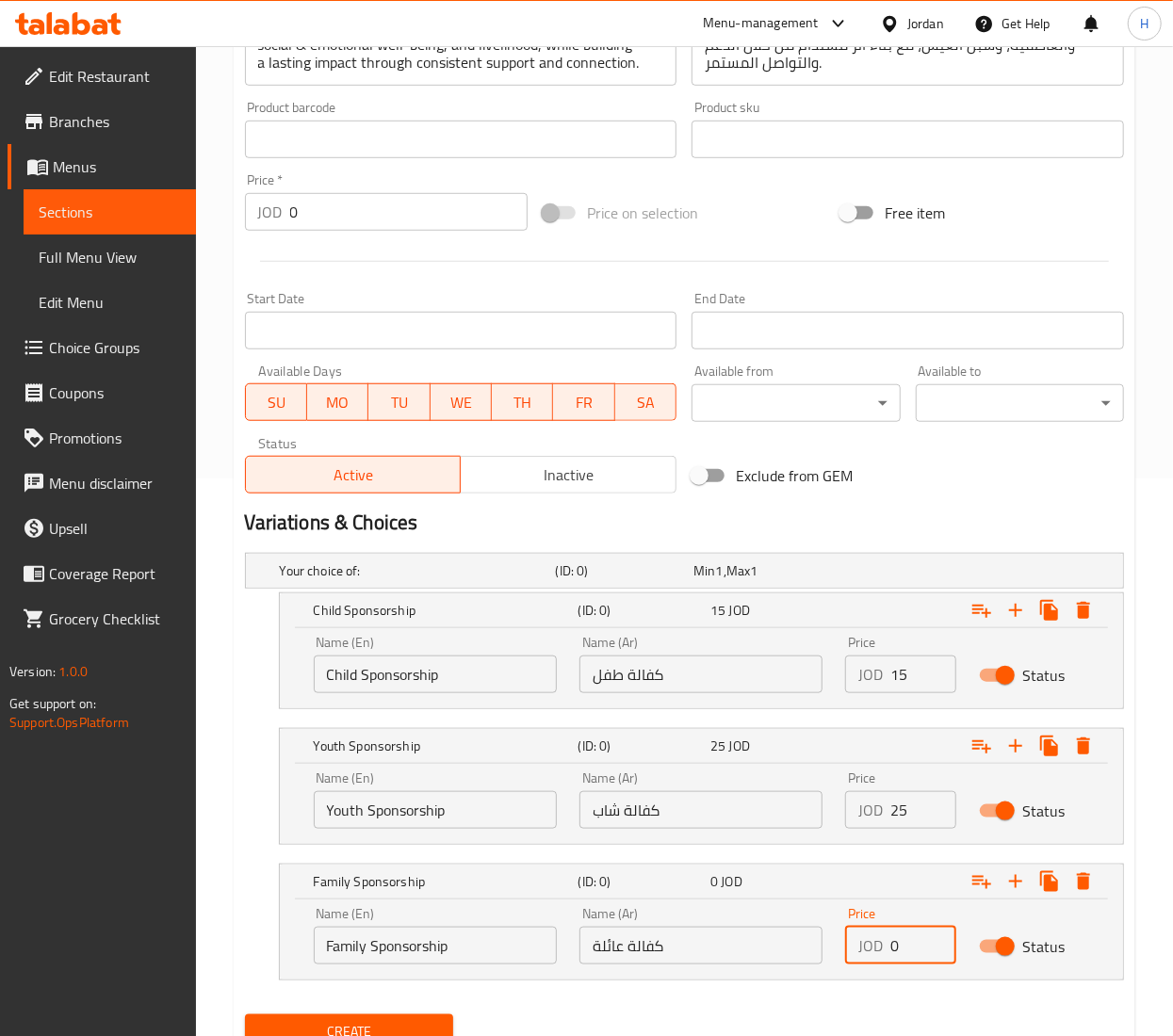
click at [737, 955] on div "Name (En) Family Sponsorship Name (En) Name (Ar) كفالة عائلة Name (Ar) Price JO…" at bounding box center [700, 936] width 798 height 80
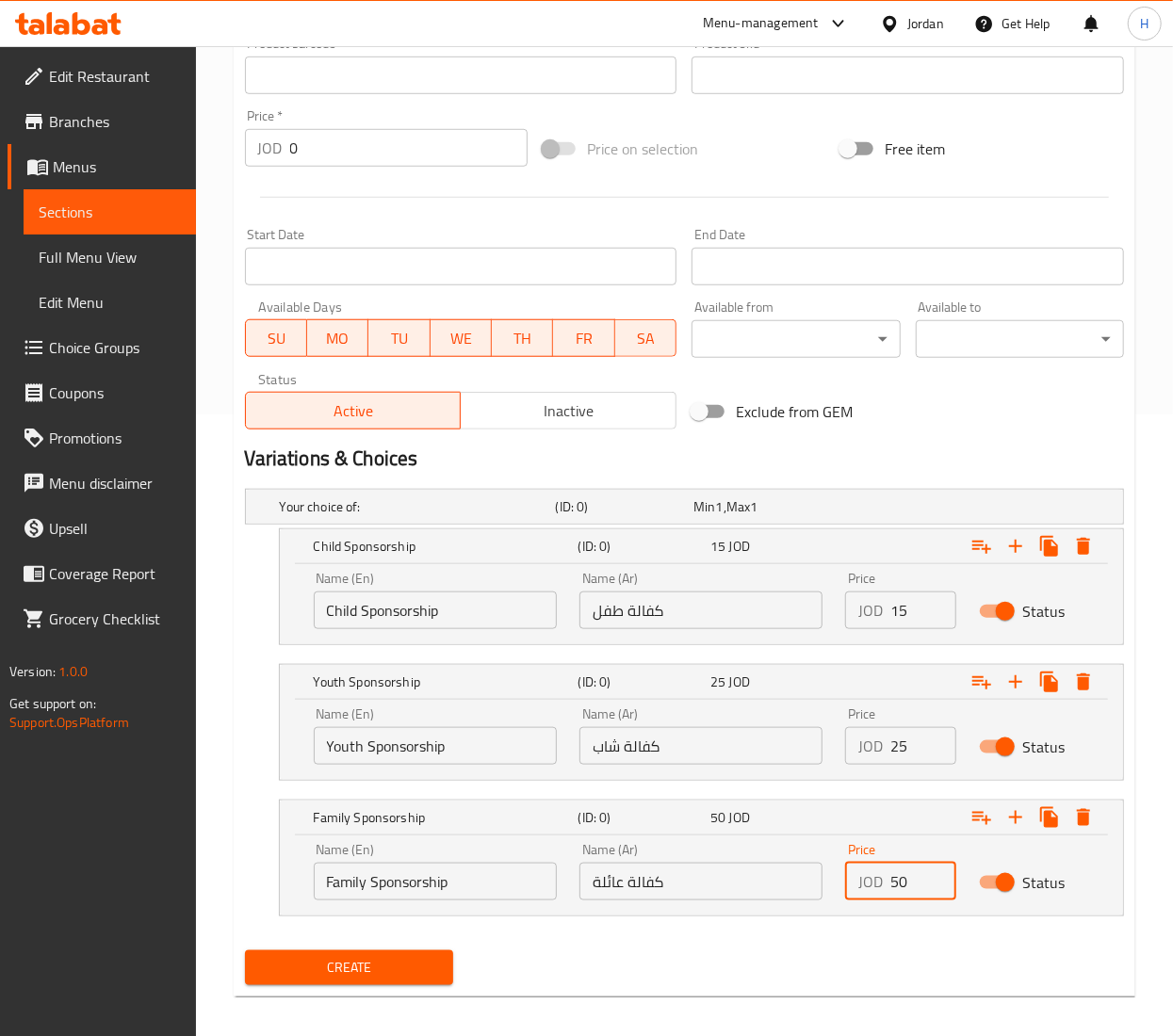
scroll to position [638, 0]
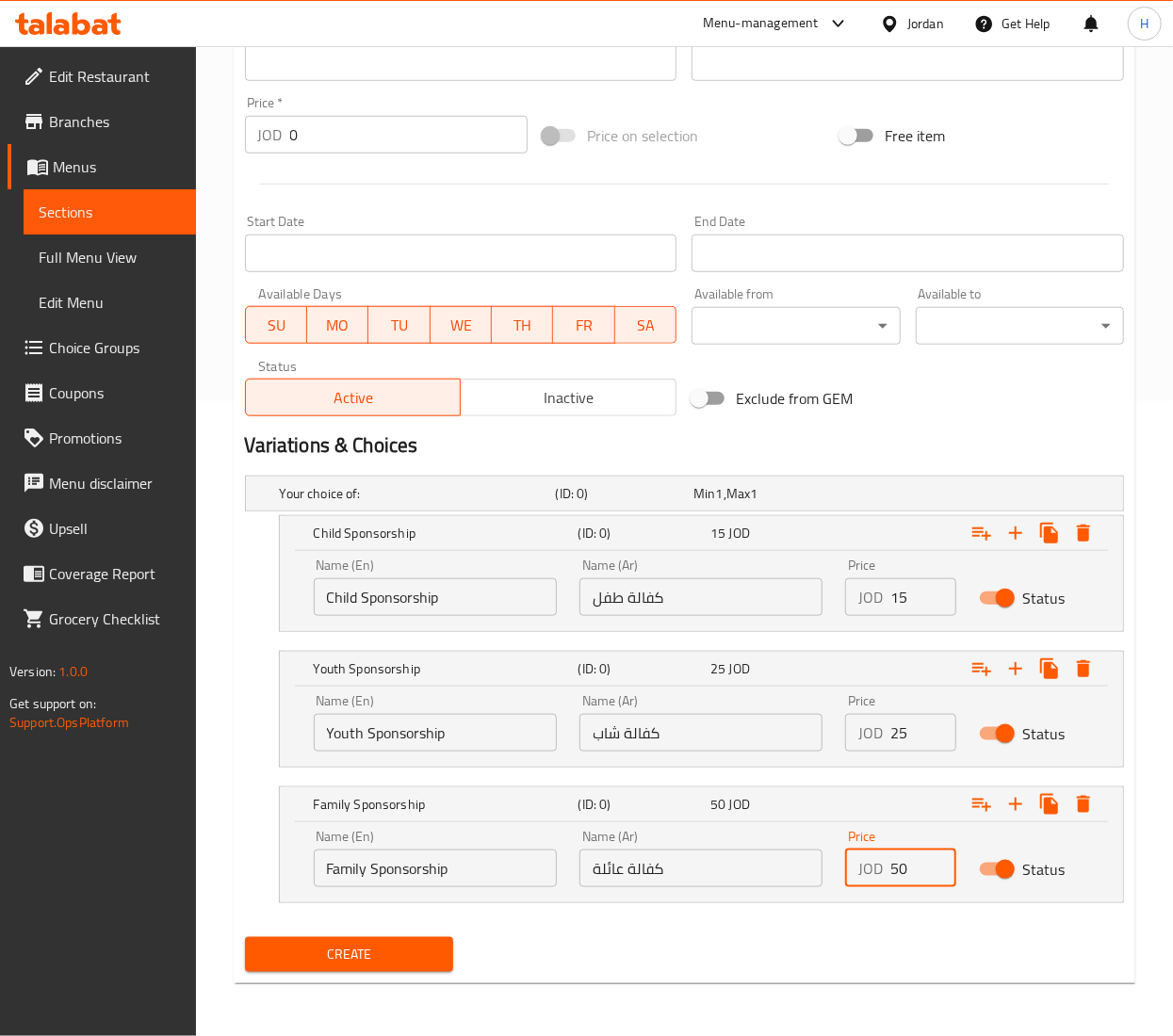
type input "50"
click at [386, 955] on span "Create" at bounding box center [349, 955] width 178 height 24
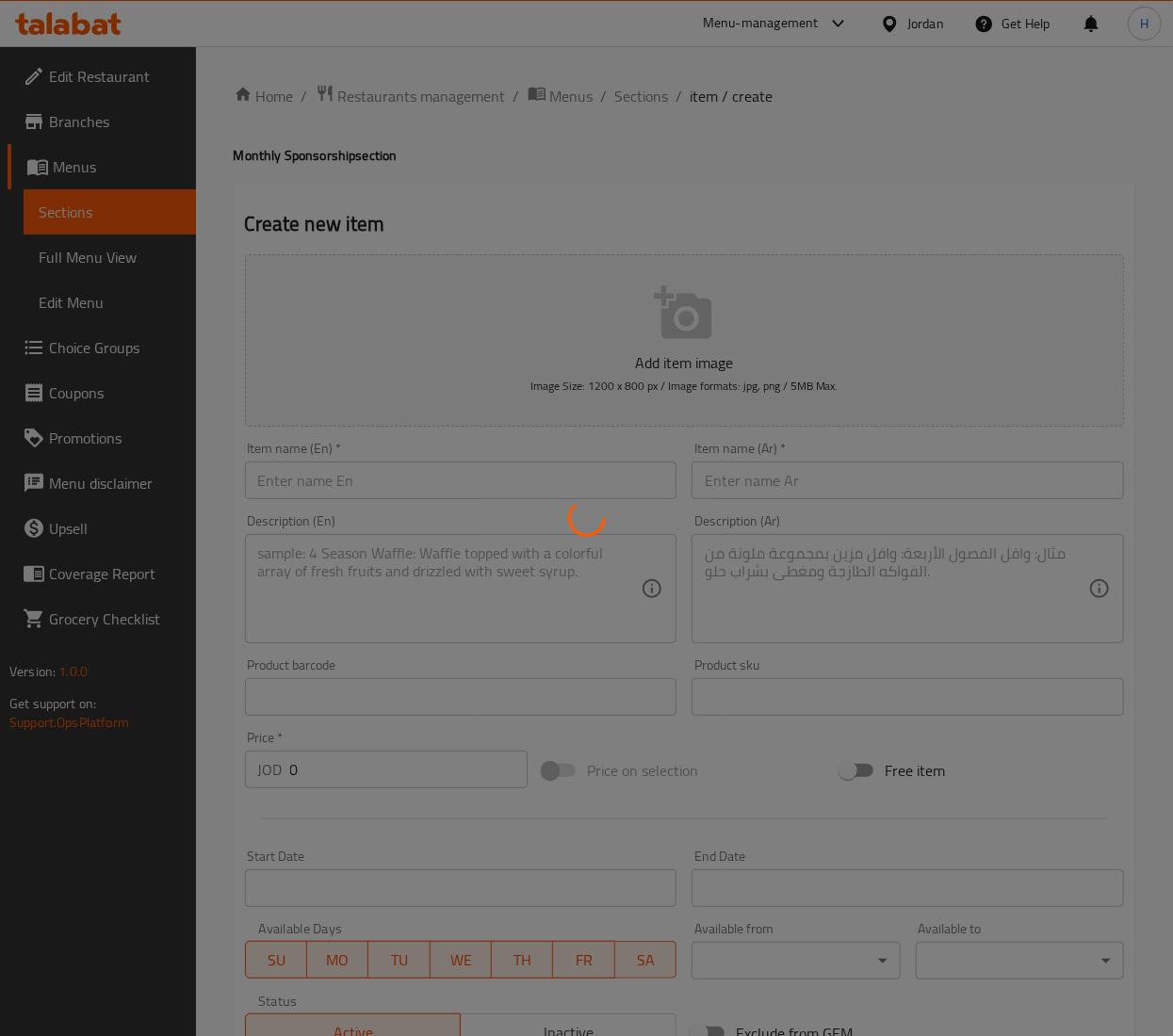
scroll to position [0, 0]
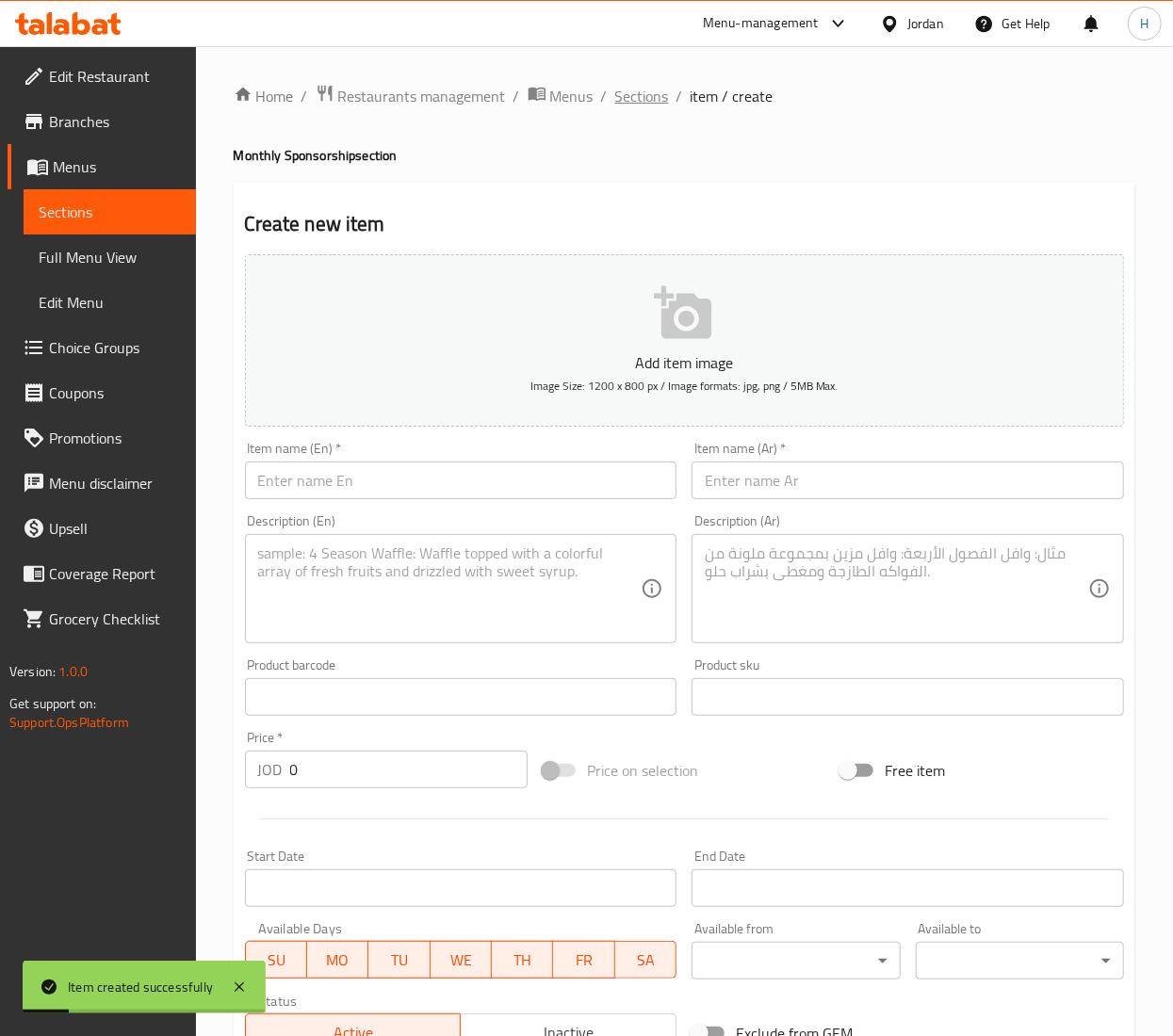
click at [650, 86] on span "Sections" at bounding box center [642, 96] width 53 height 23
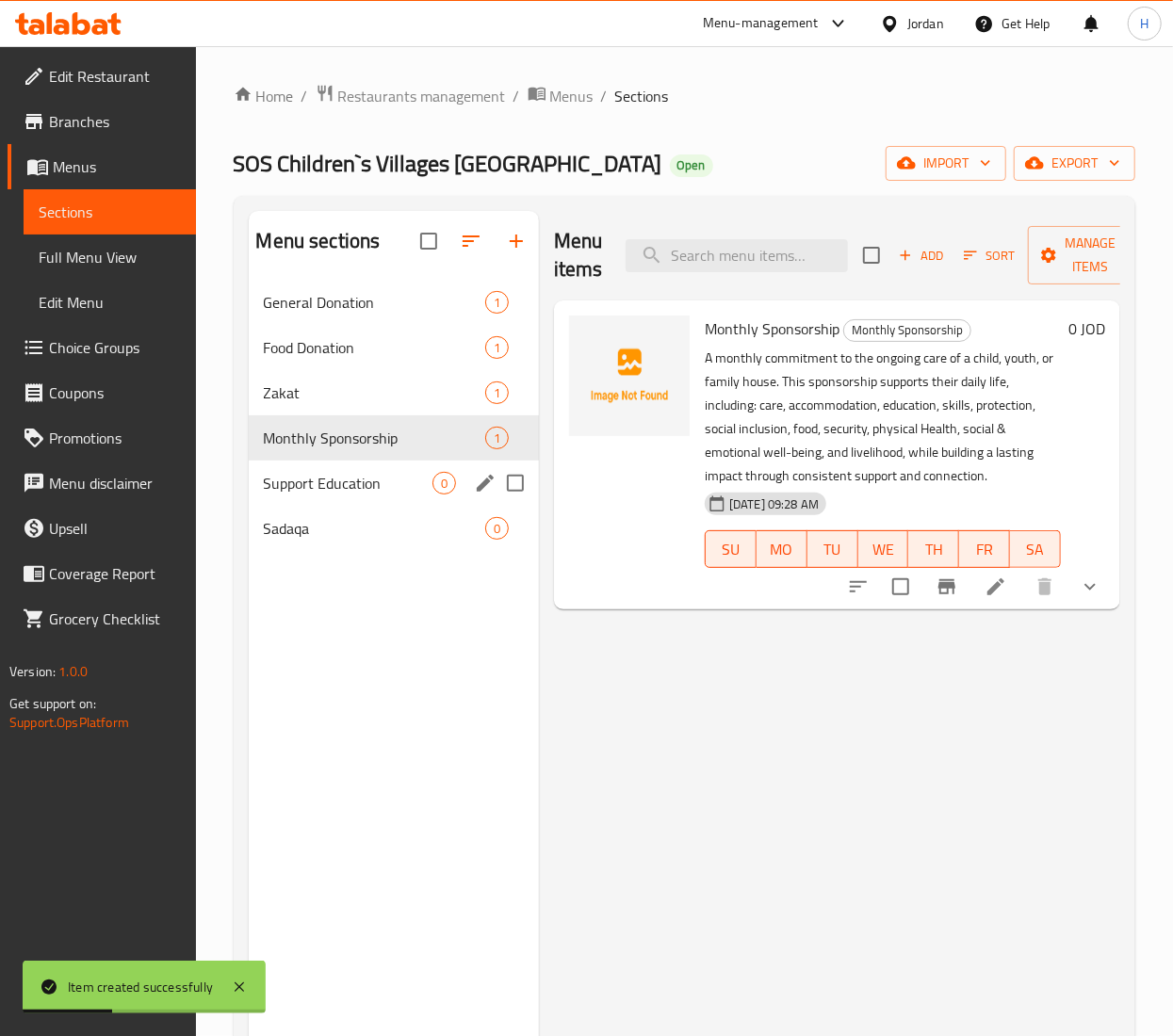
click at [349, 498] on div "Support Education 0" at bounding box center [394, 482] width 290 height 45
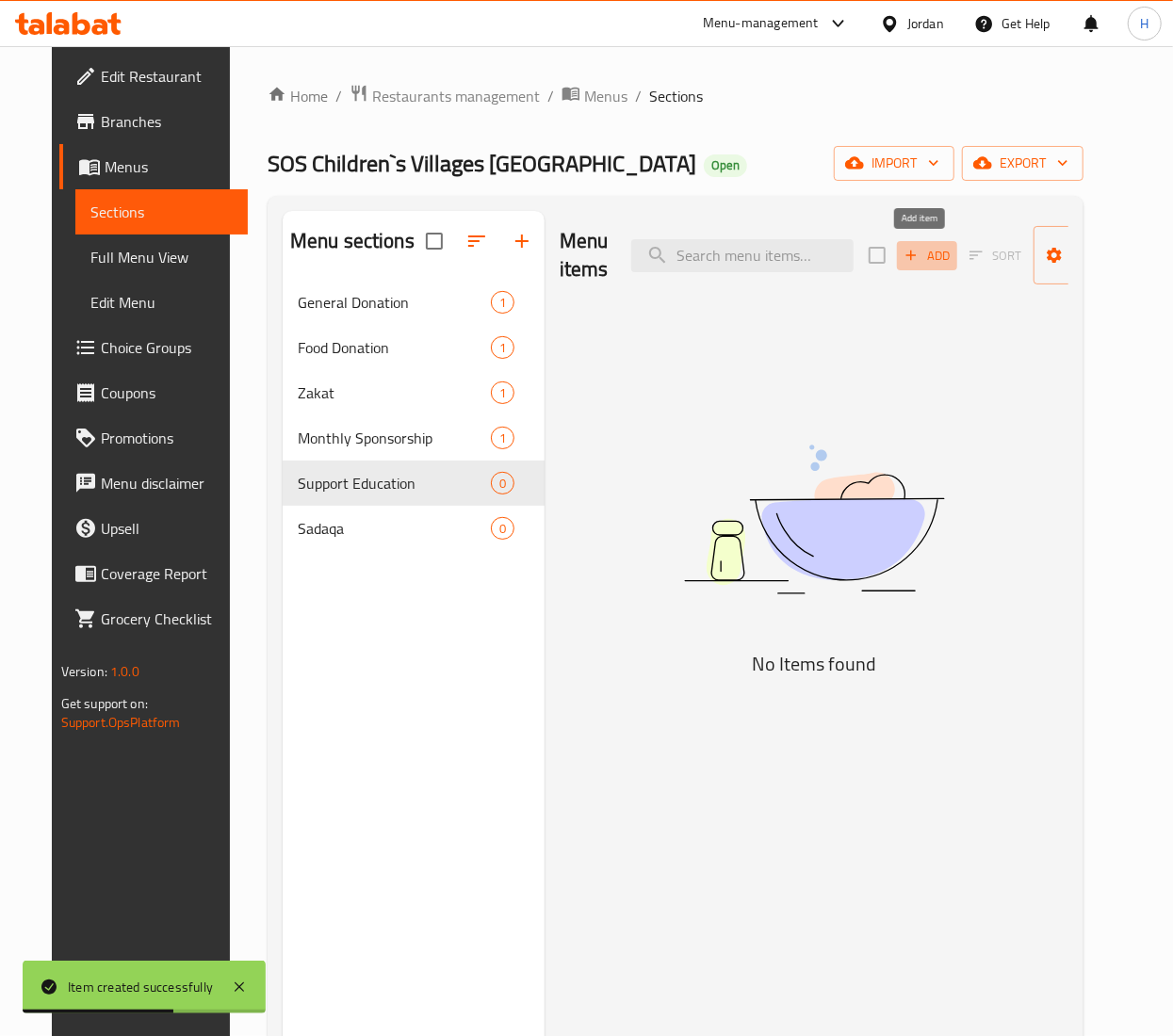
click at [927, 253] on span "Add" at bounding box center [926, 255] width 51 height 22
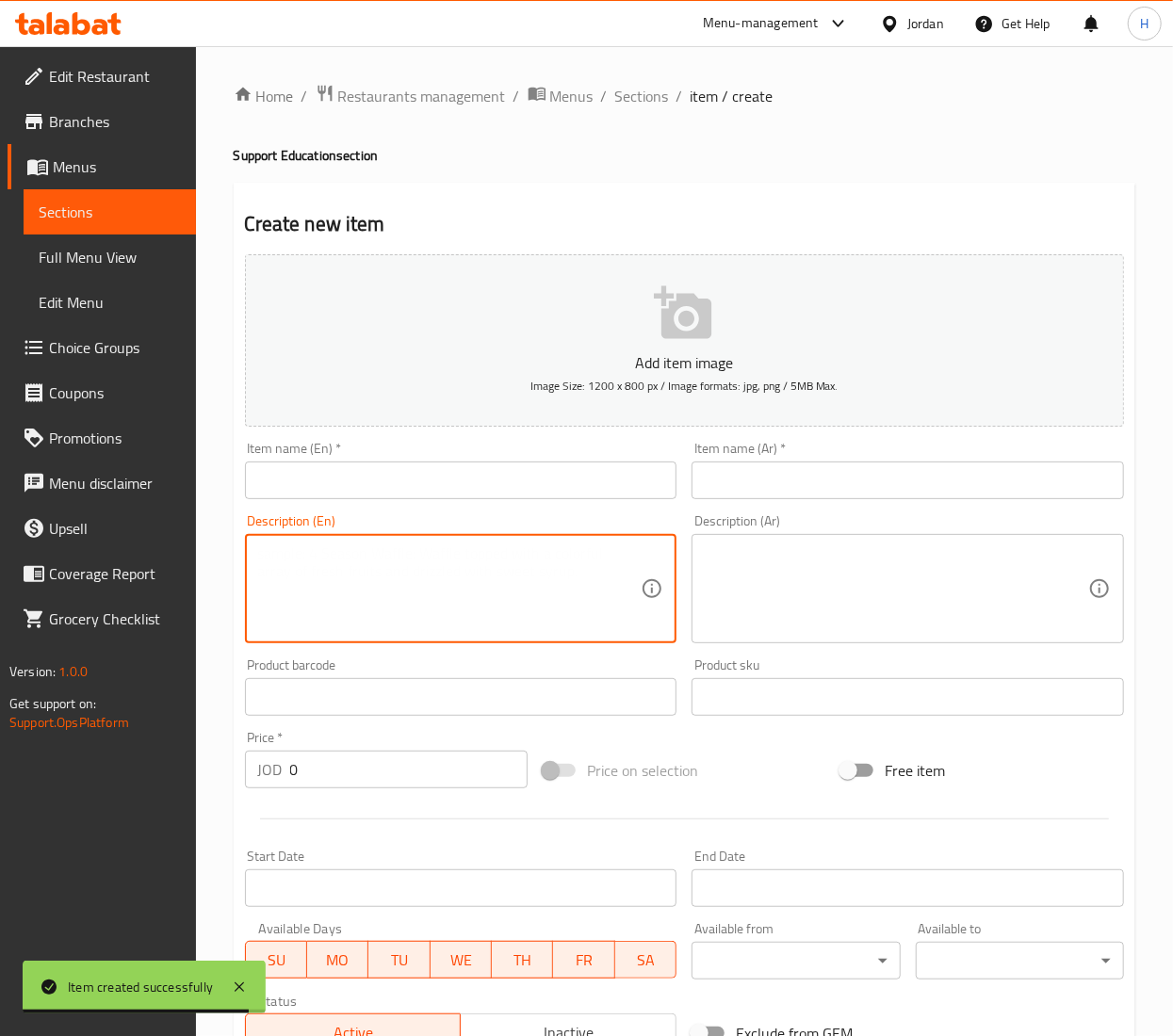
click at [359, 617] on textarea at bounding box center [450, 589] width 383 height 90
paste textarea "Your contribution helps provide access to quality education for children and yo…"
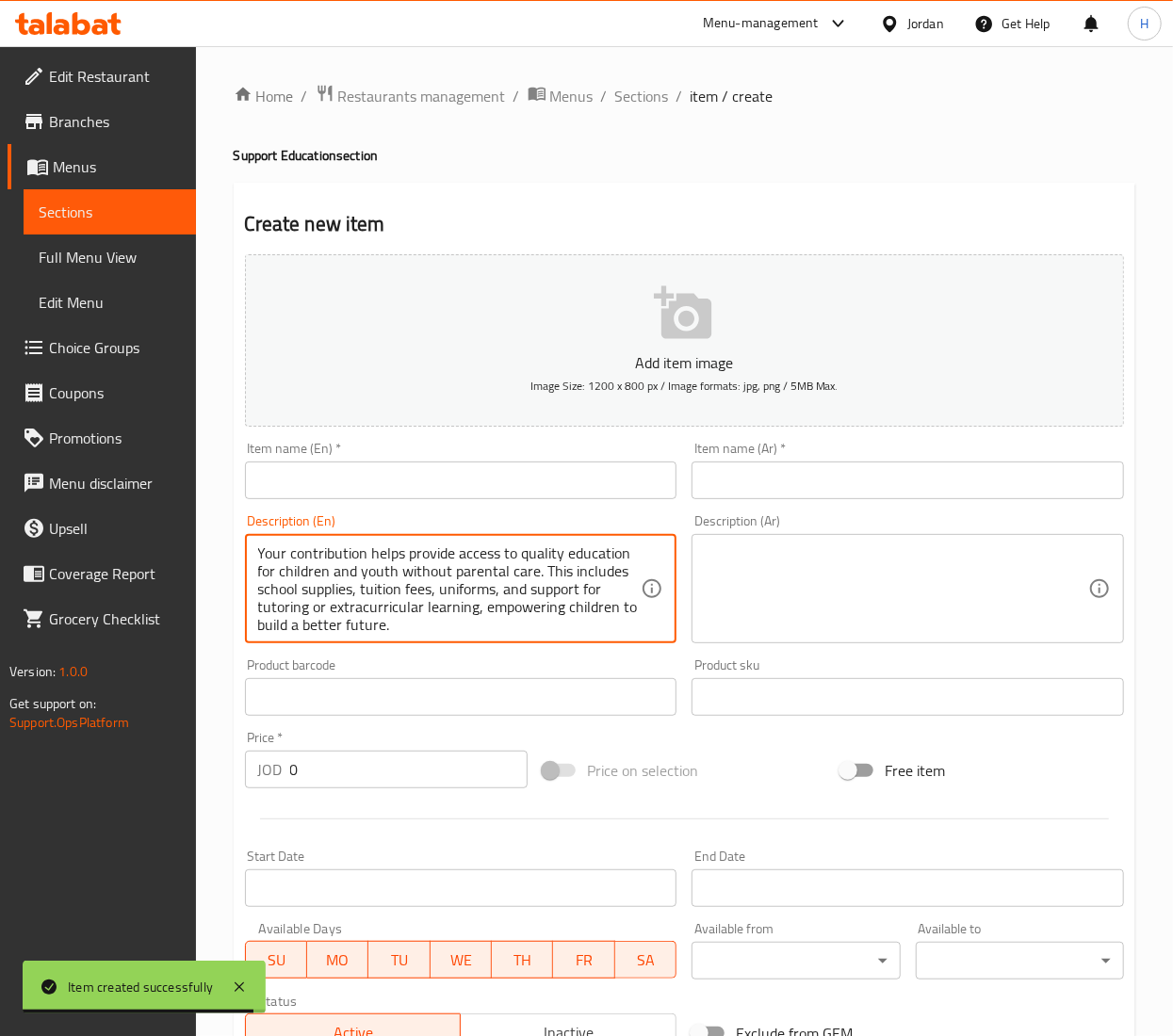
scroll to position [5, 0]
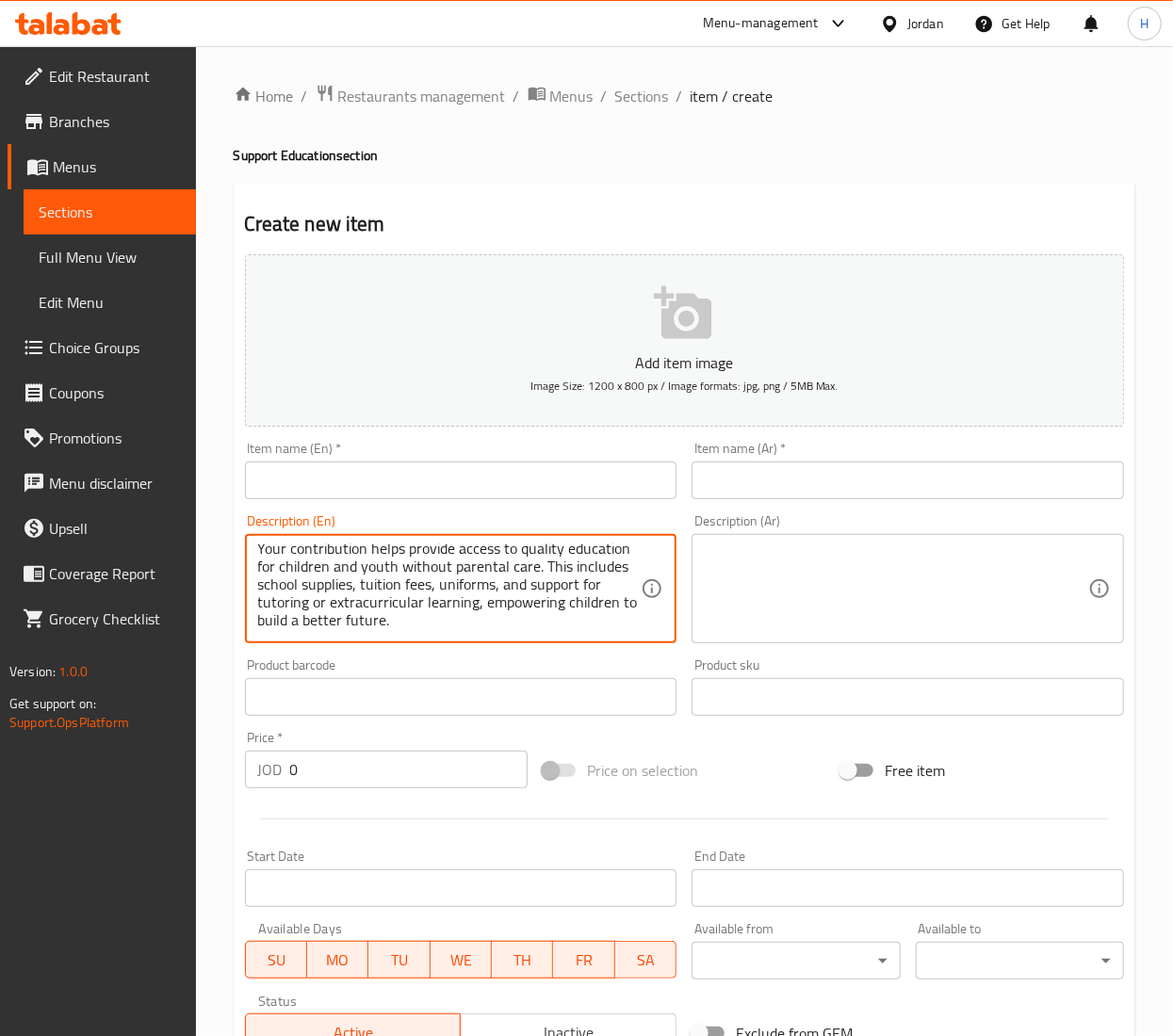
type textarea "Your contribution helps provide access to quality education for children and yo…"
click at [775, 575] on textarea at bounding box center [896, 589] width 383 height 90
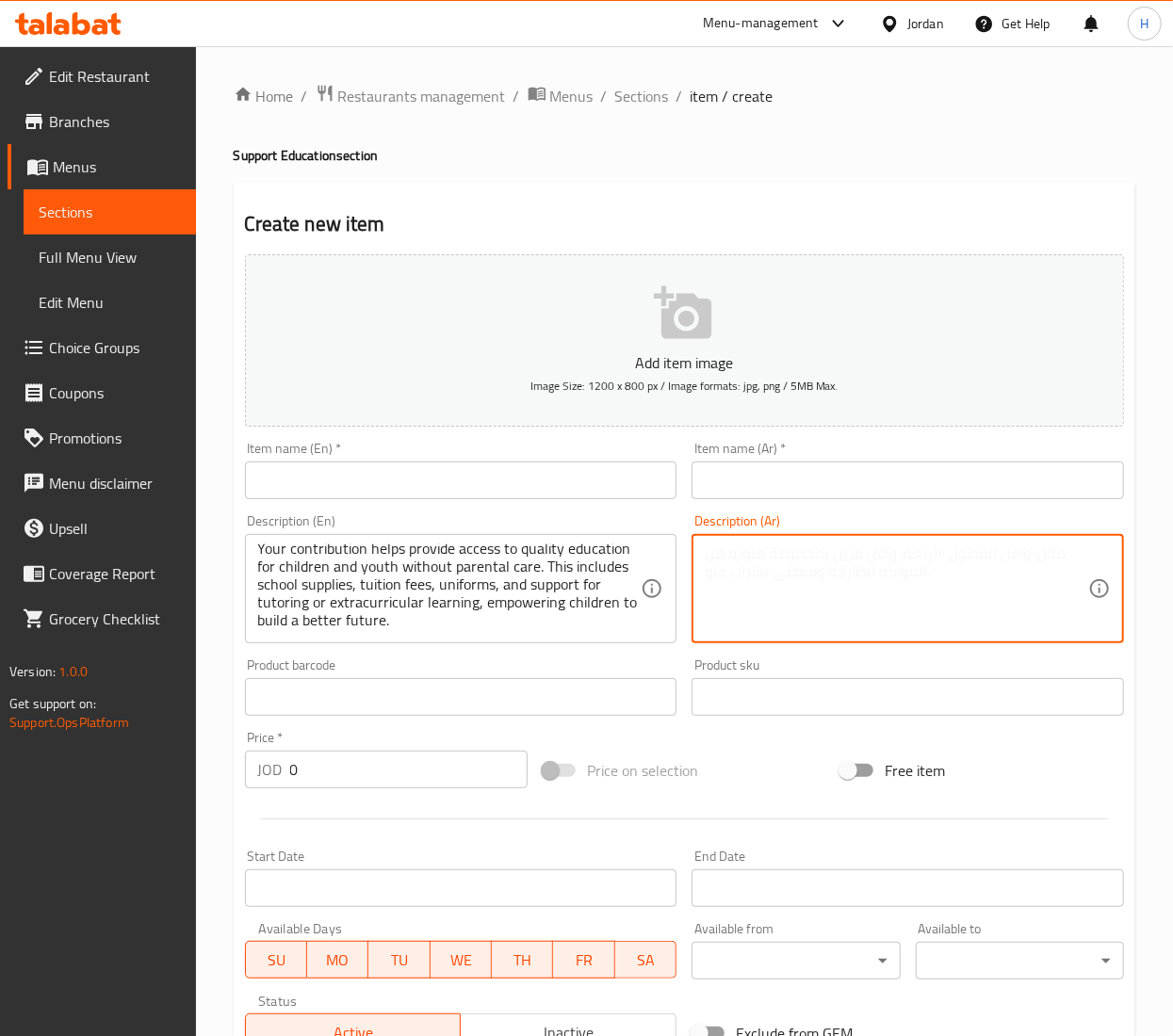
paste textarea "تساهم مساهمتكم في توفير تعليم جيد للأطفال والشباب الذين لا يتلقون رعاية الوالدي…"
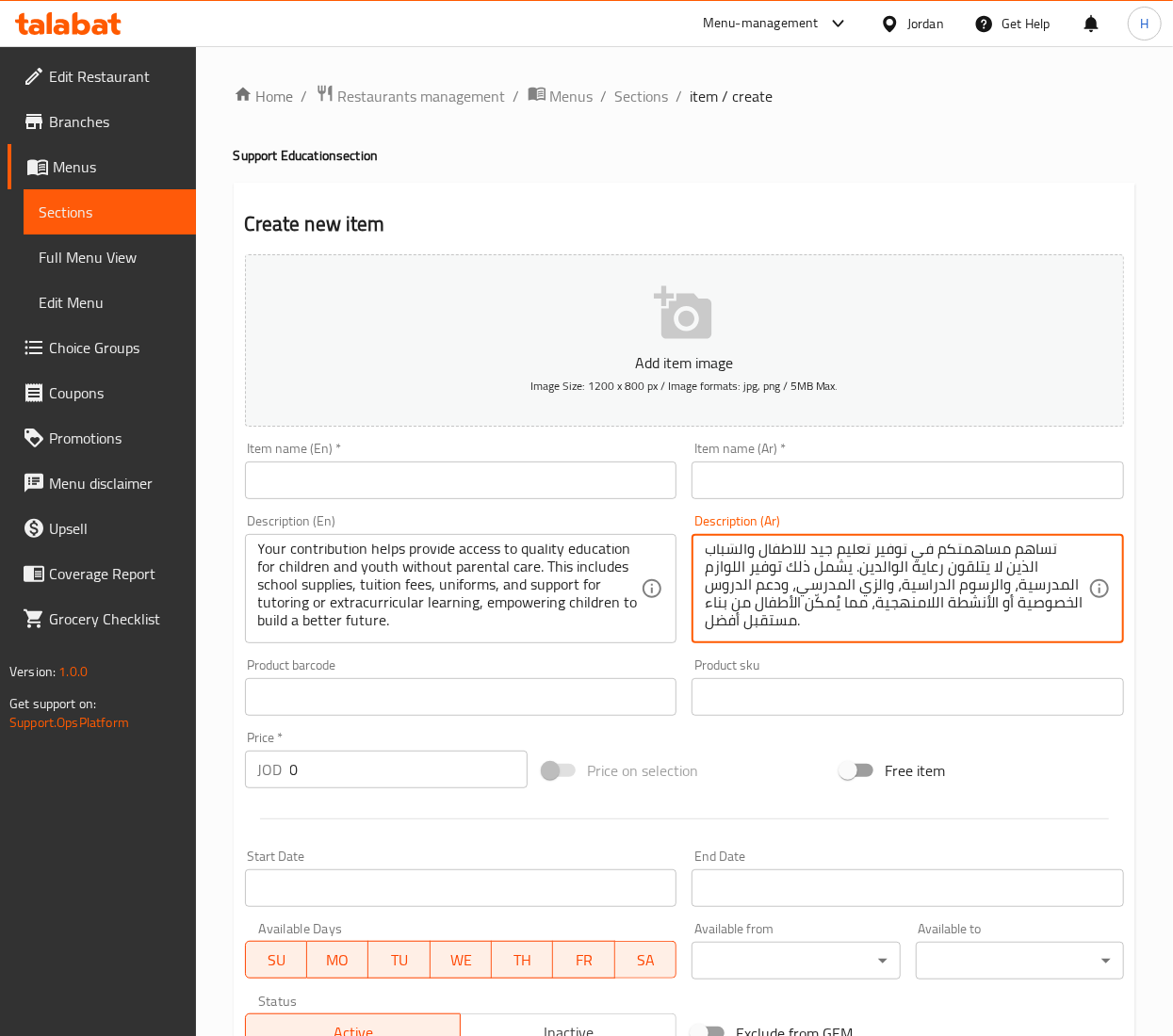
type textarea "تساهم مساهمتكم في توفير تعليم جيد للأطفال والشباب الذين لا يتلقون رعاية الوالدي…"
click at [480, 490] on input "text" at bounding box center [461, 480] width 433 height 38
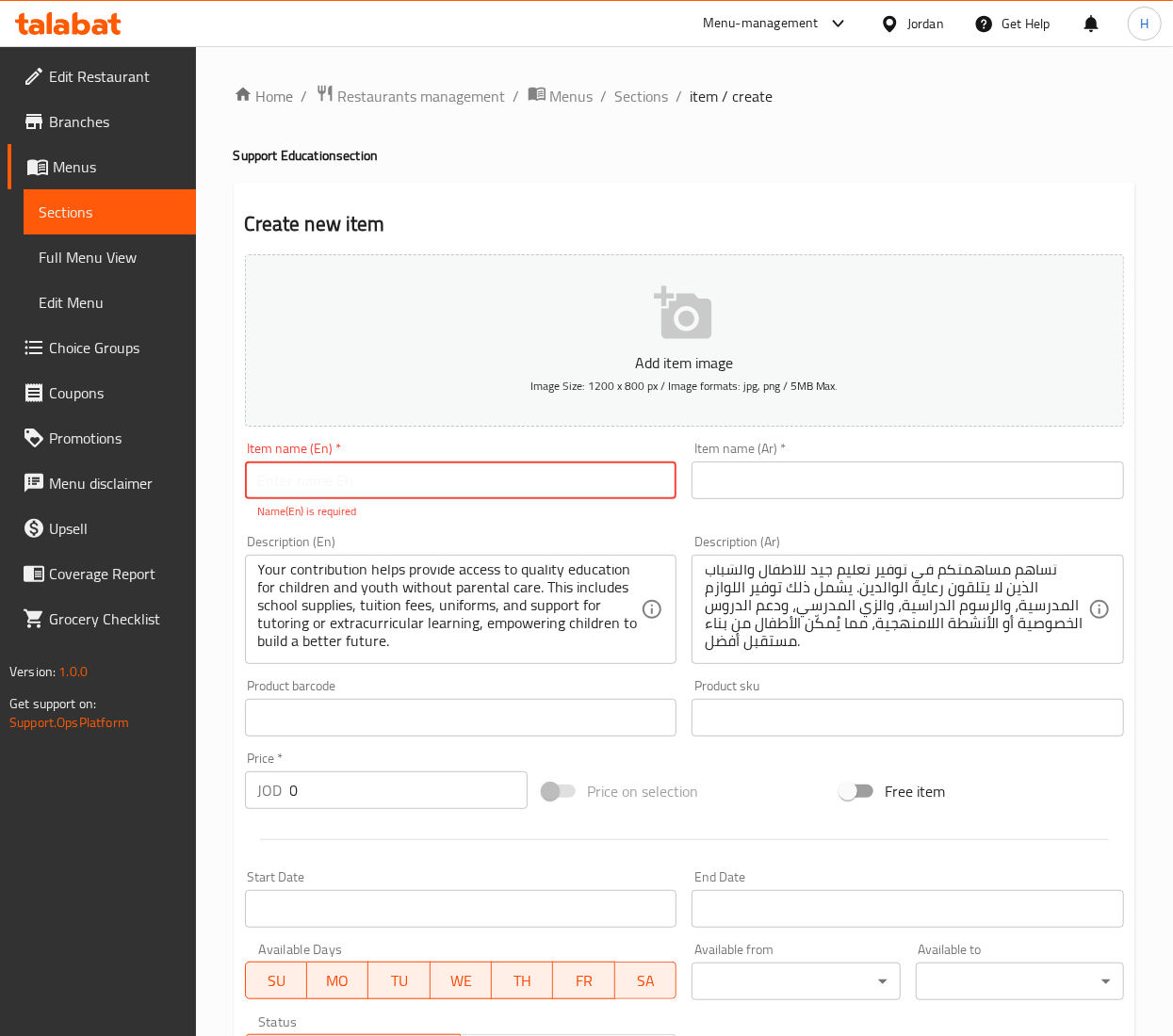
paste input "Support Education"
type input "Support Education"
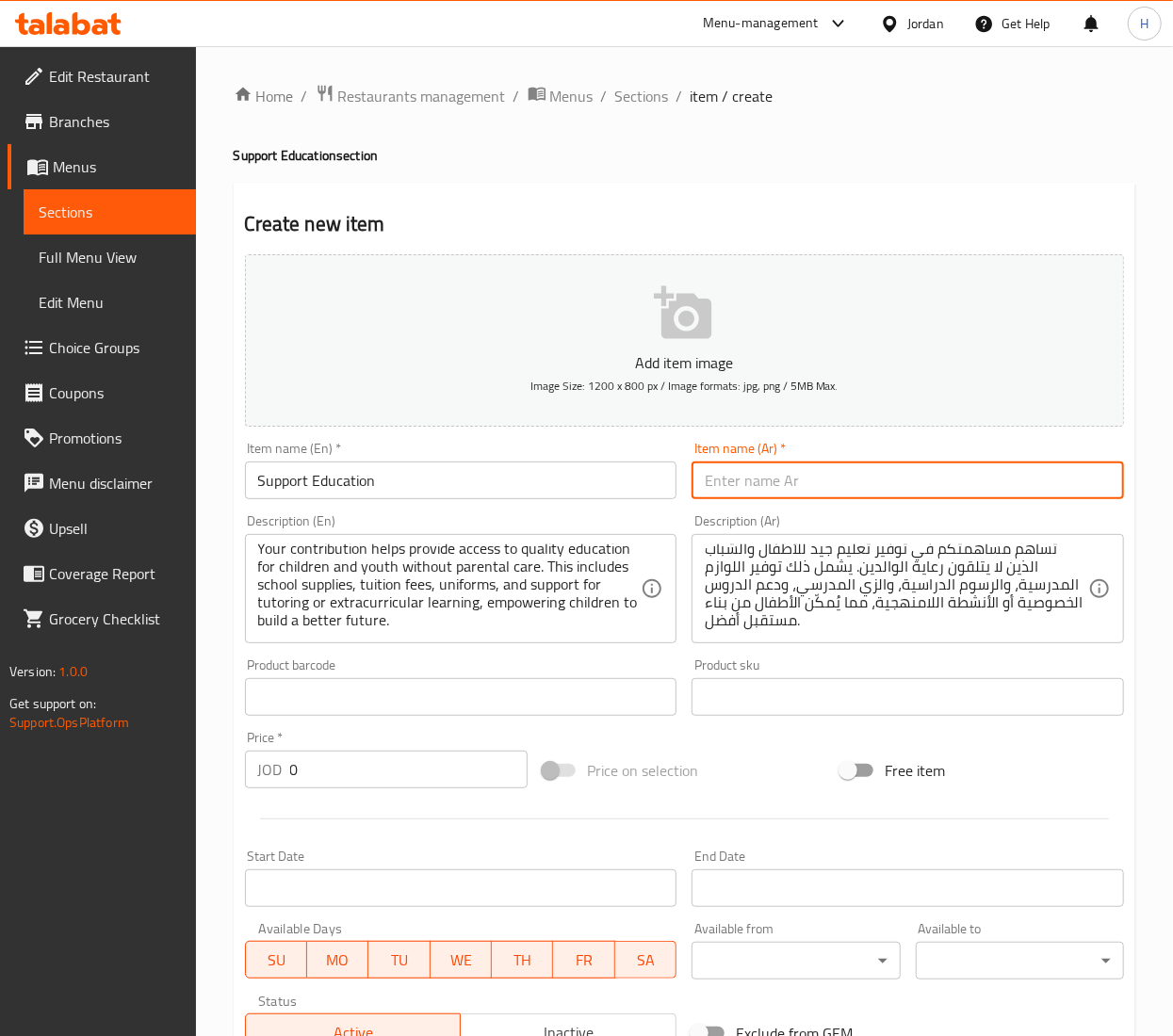
click at [771, 482] on input "text" at bounding box center [908, 480] width 433 height 38
paste input "دعم التعليم"
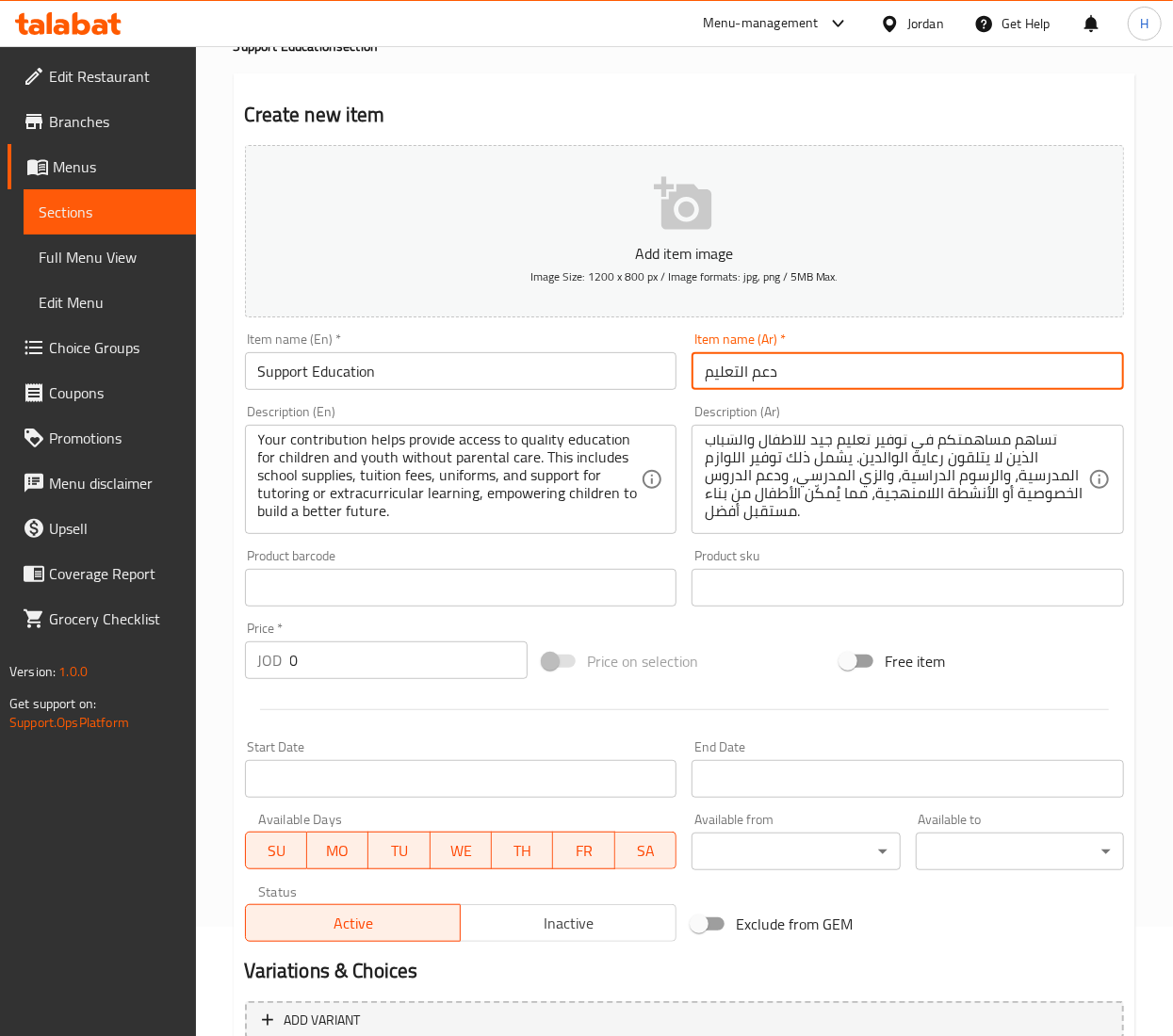
scroll to position [294, 0]
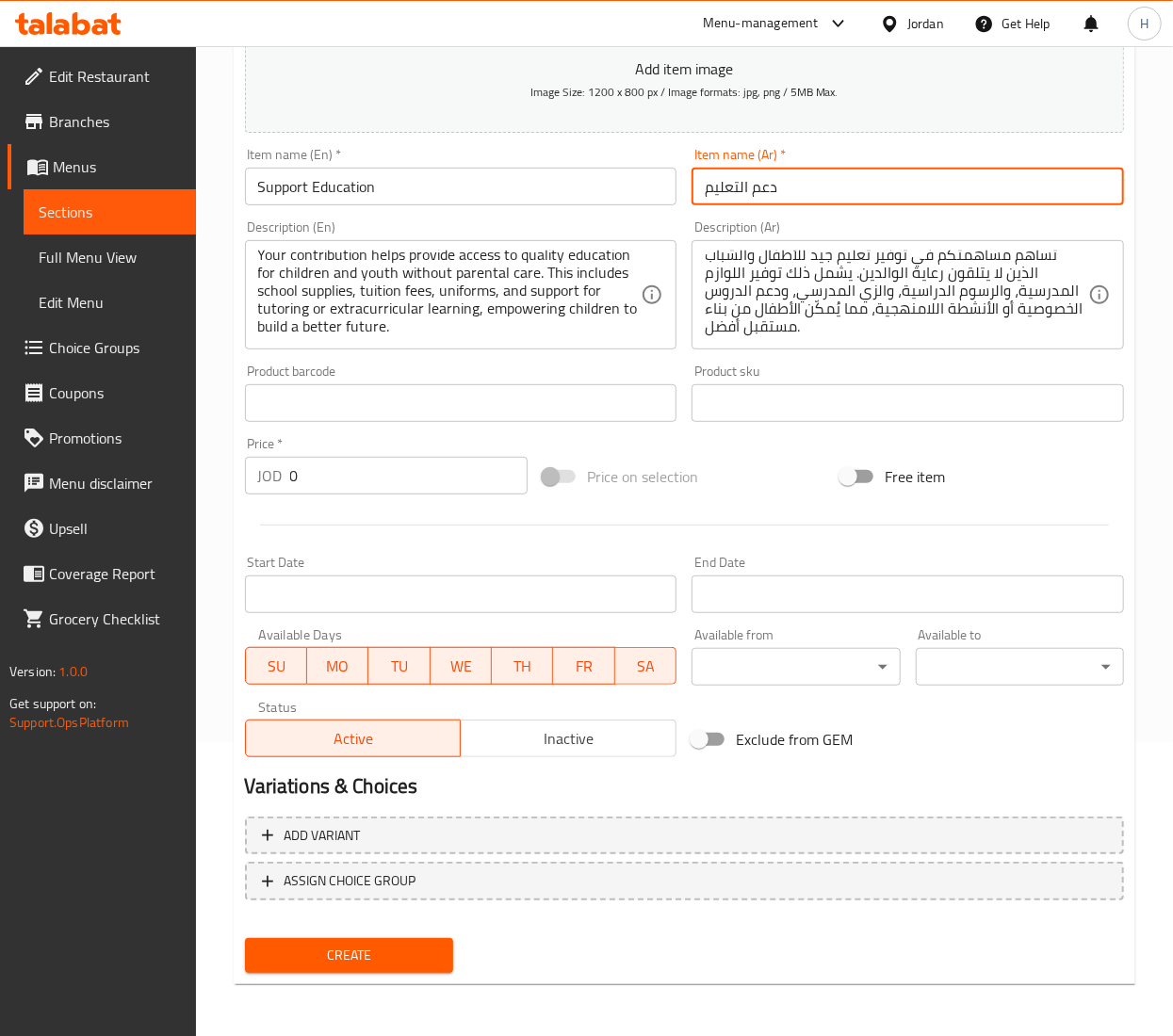
type input "دعم التعليم"
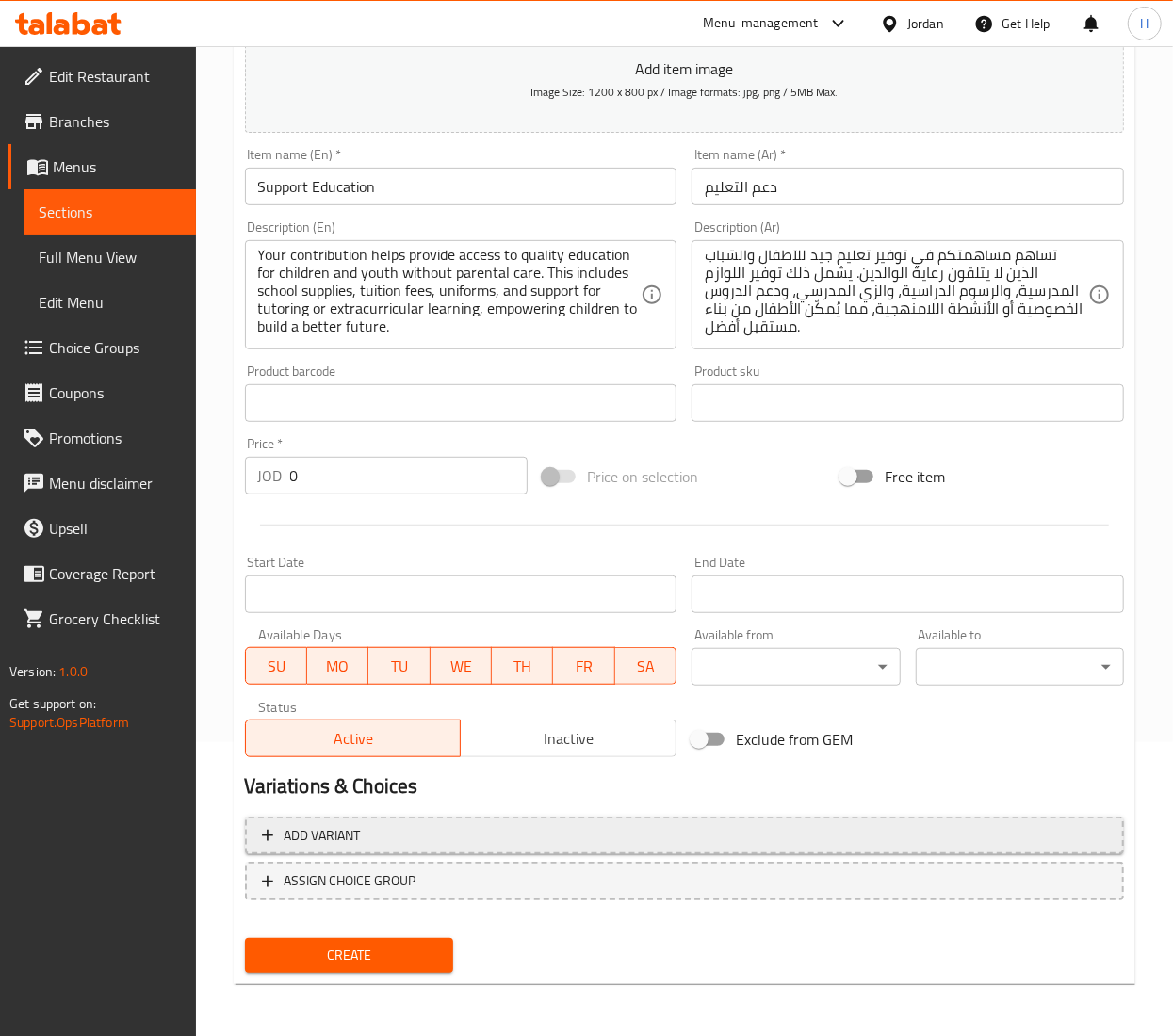
click at [514, 829] on span "Add variant" at bounding box center [684, 836] width 845 height 24
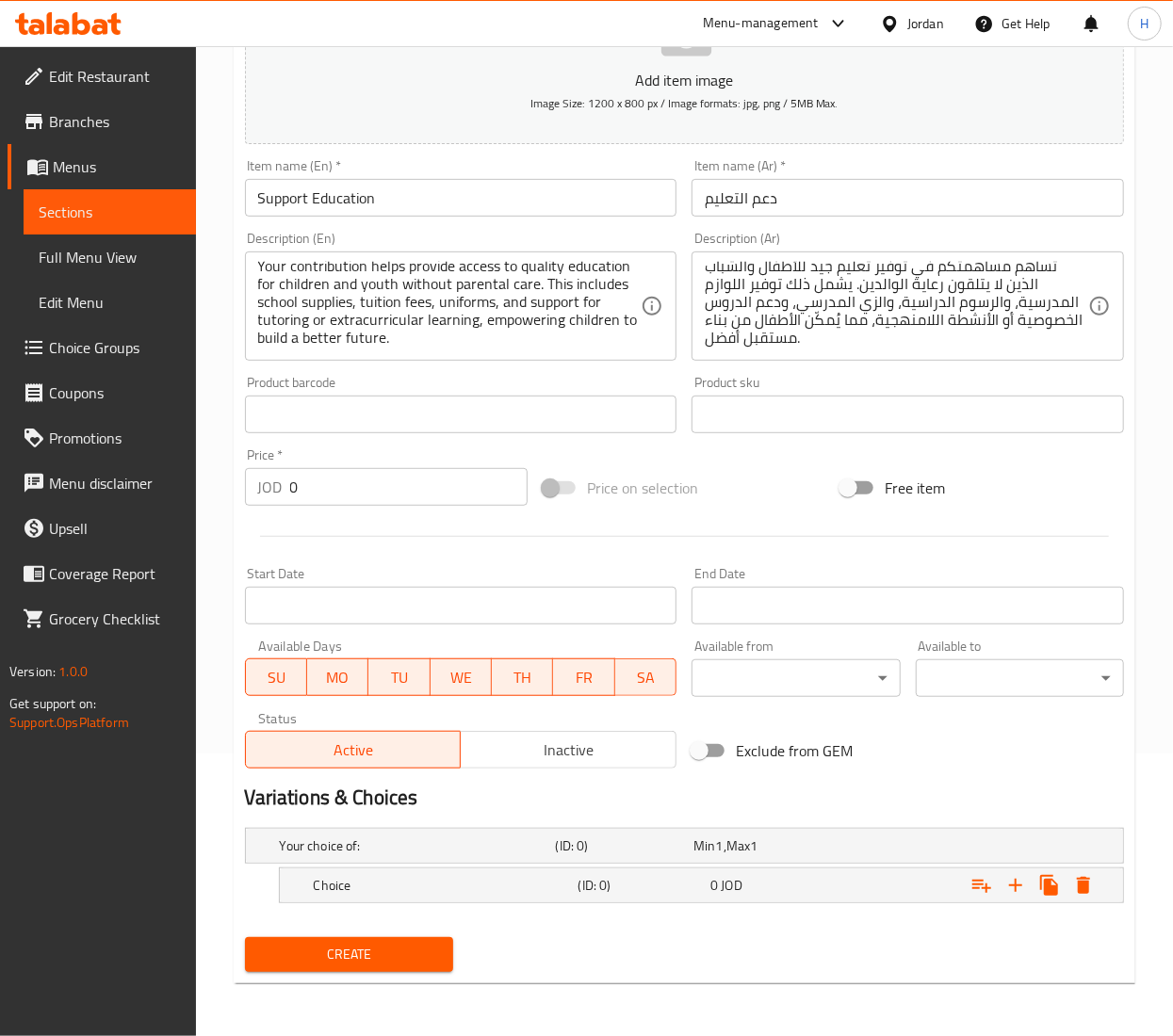
scroll to position [285, 0]
click at [819, 887] on div "0 JOD" at bounding box center [772, 885] width 125 height 19
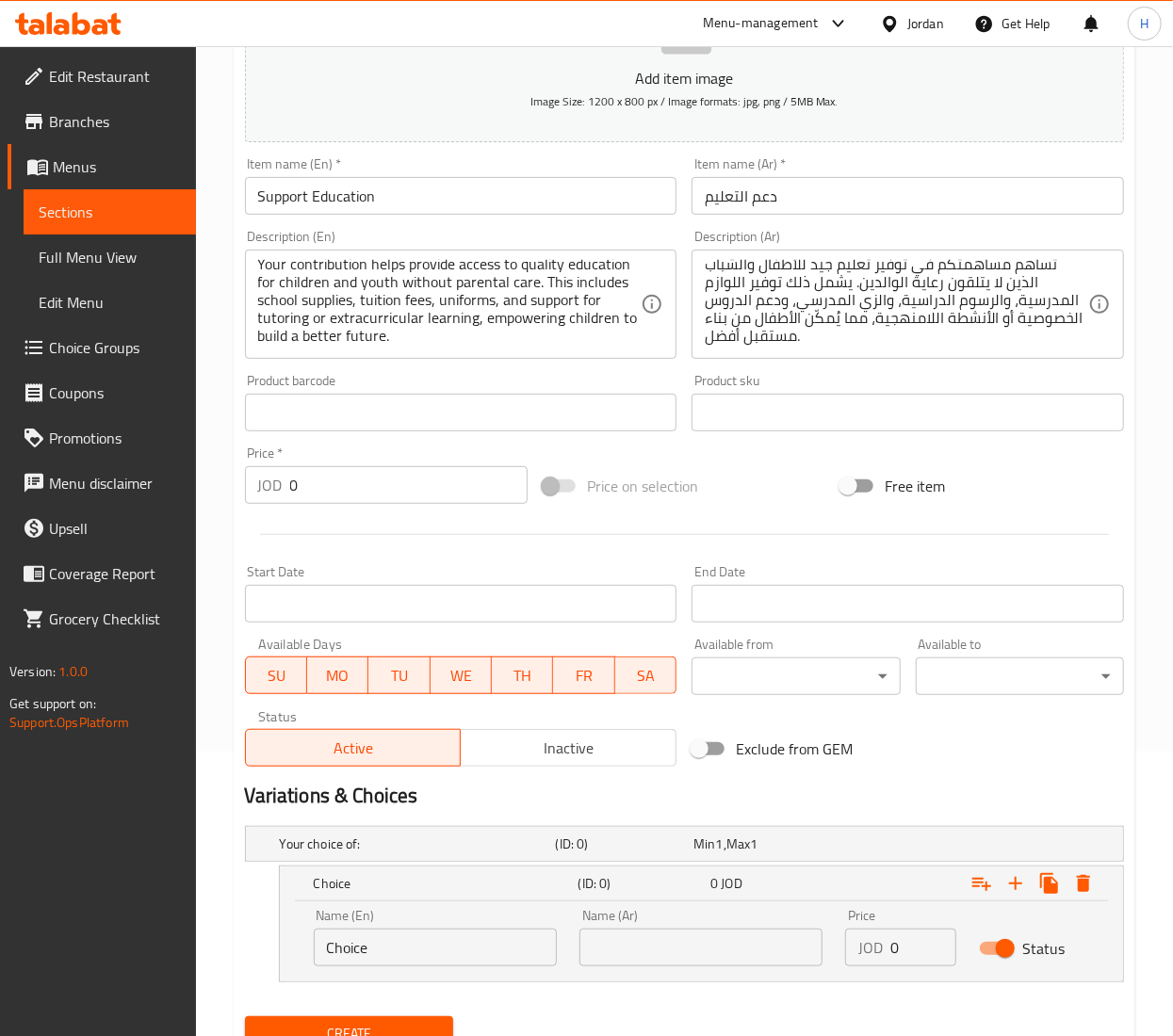
drag, startPoint x: 918, startPoint y: 942, endPoint x: 744, endPoint y: 922, distance: 175.1
click at [744, 922] on div "Name (En) Choice Name (En) Name (Ar) Name (Ar) Price JOD 0 Price Status" at bounding box center [700, 938] width 798 height 80
type input "10"
drag, startPoint x: 397, startPoint y: 952, endPoint x: 62, endPoint y: 948, distance: 335.0
click at [68, 948] on div "Edit Restaurant Branches Menus Sections Full Menu View Edit Menu Choice Groups …" at bounding box center [586, 438] width 1173 height 1354
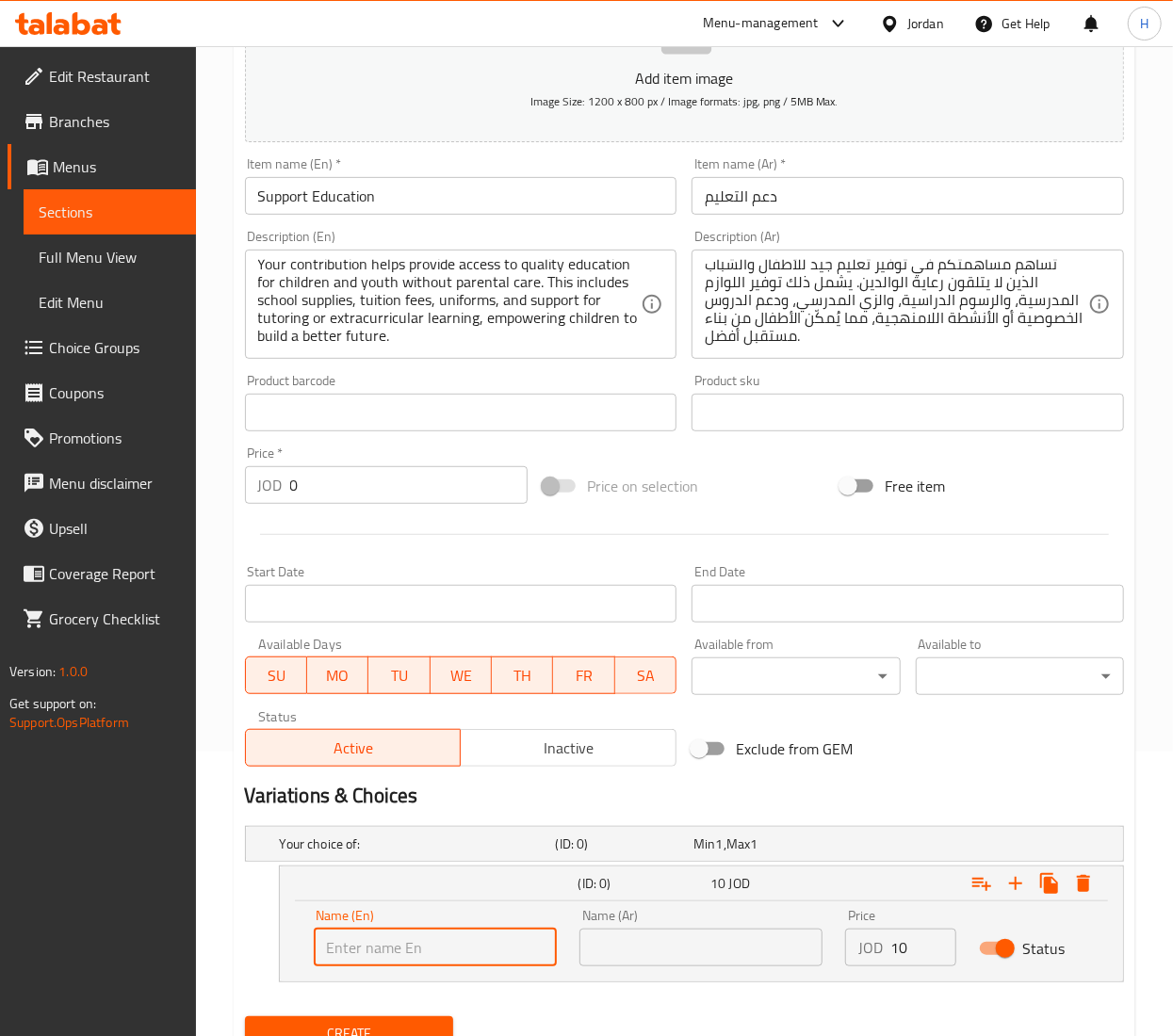
click at [264, 194] on input "Support Education" at bounding box center [461, 196] width 433 height 38
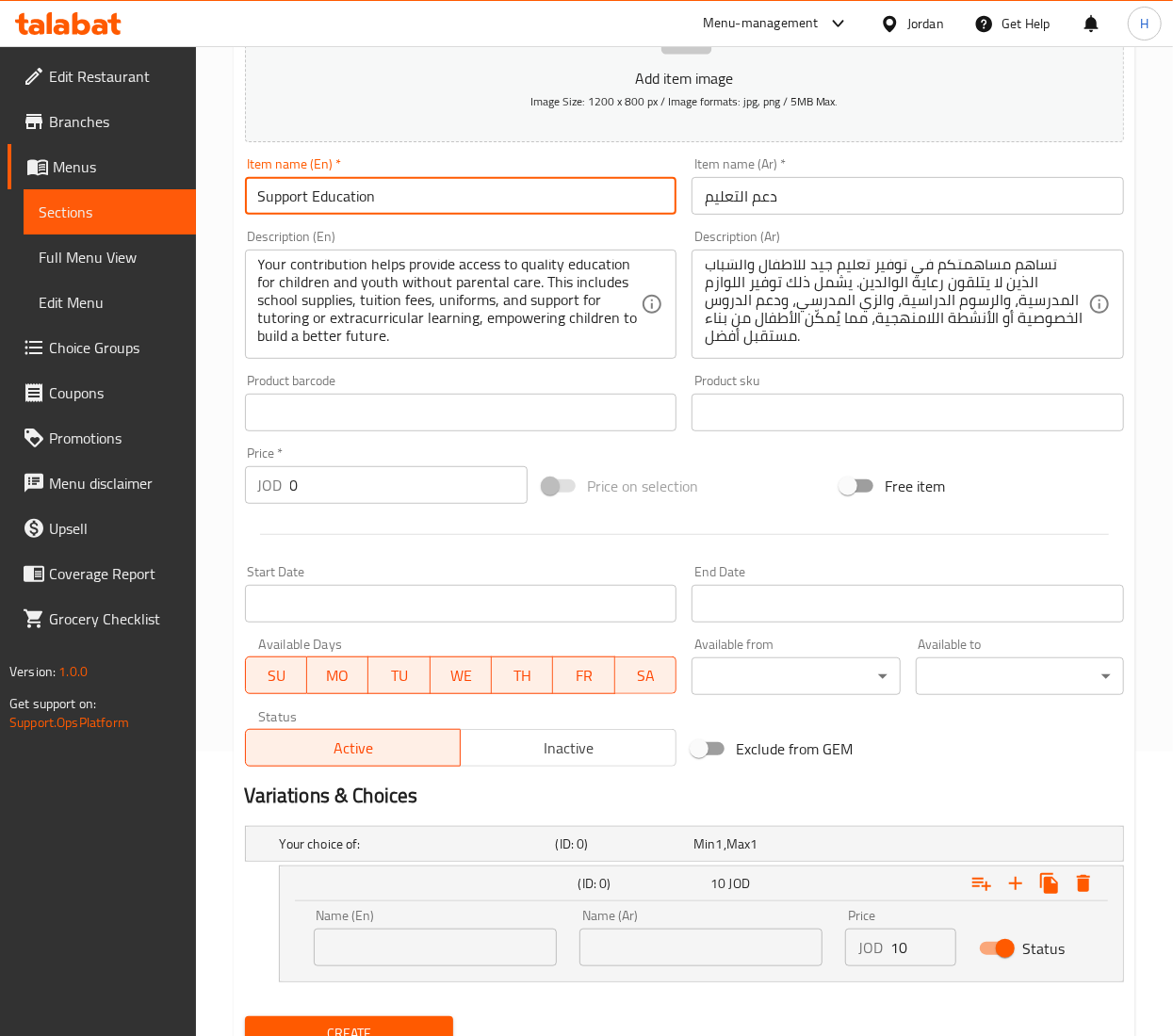
click at [264, 194] on input "Support Education" at bounding box center [461, 196] width 433 height 38
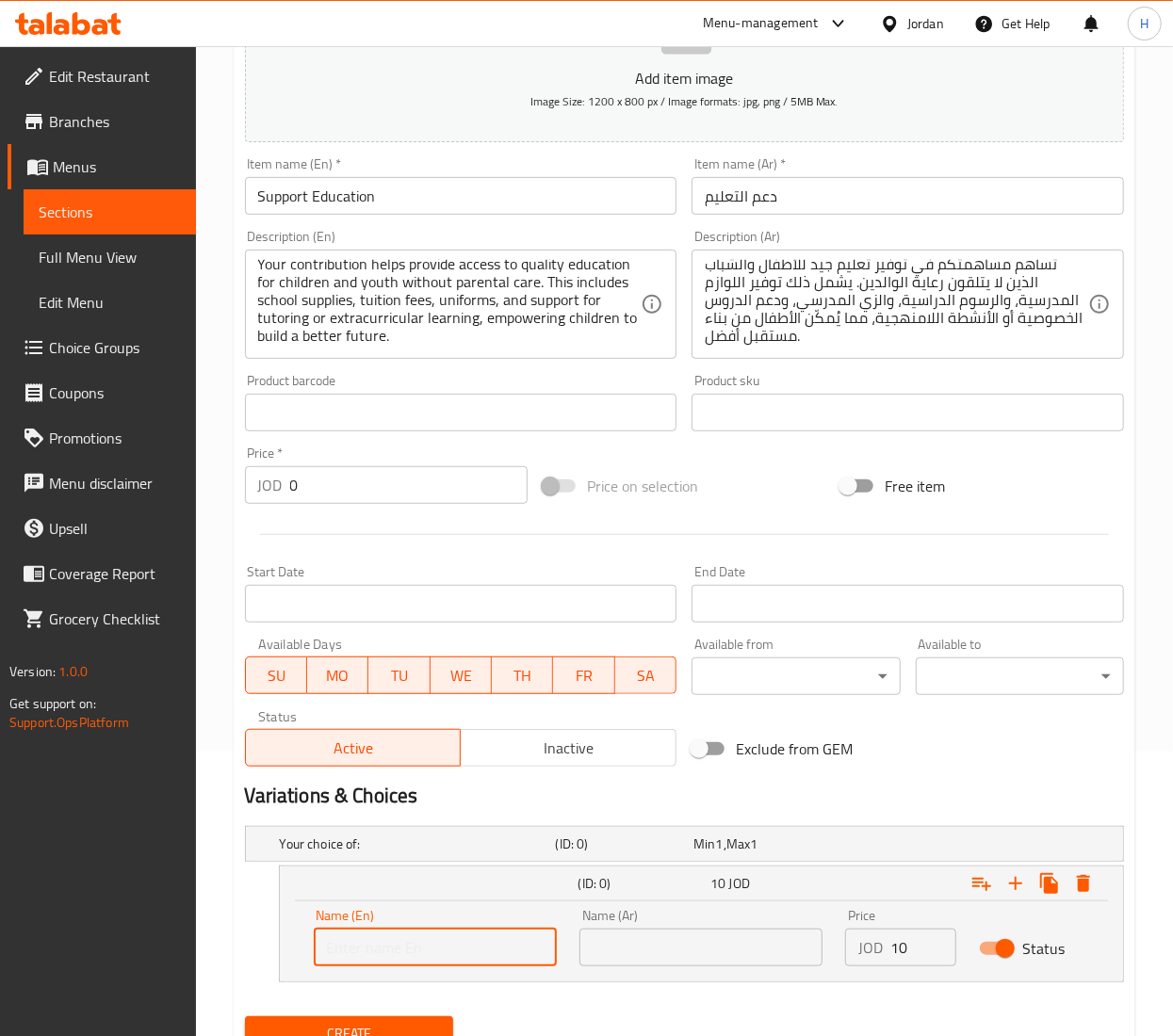
drag, startPoint x: 385, startPoint y: 961, endPoint x: 476, endPoint y: 942, distance: 93.0
click at [385, 961] on input "text" at bounding box center [435, 948] width 243 height 38
paste input "Support Education"
type input "Support Education"
click at [728, 198] on input "دعم التعليم" at bounding box center [908, 196] width 433 height 38
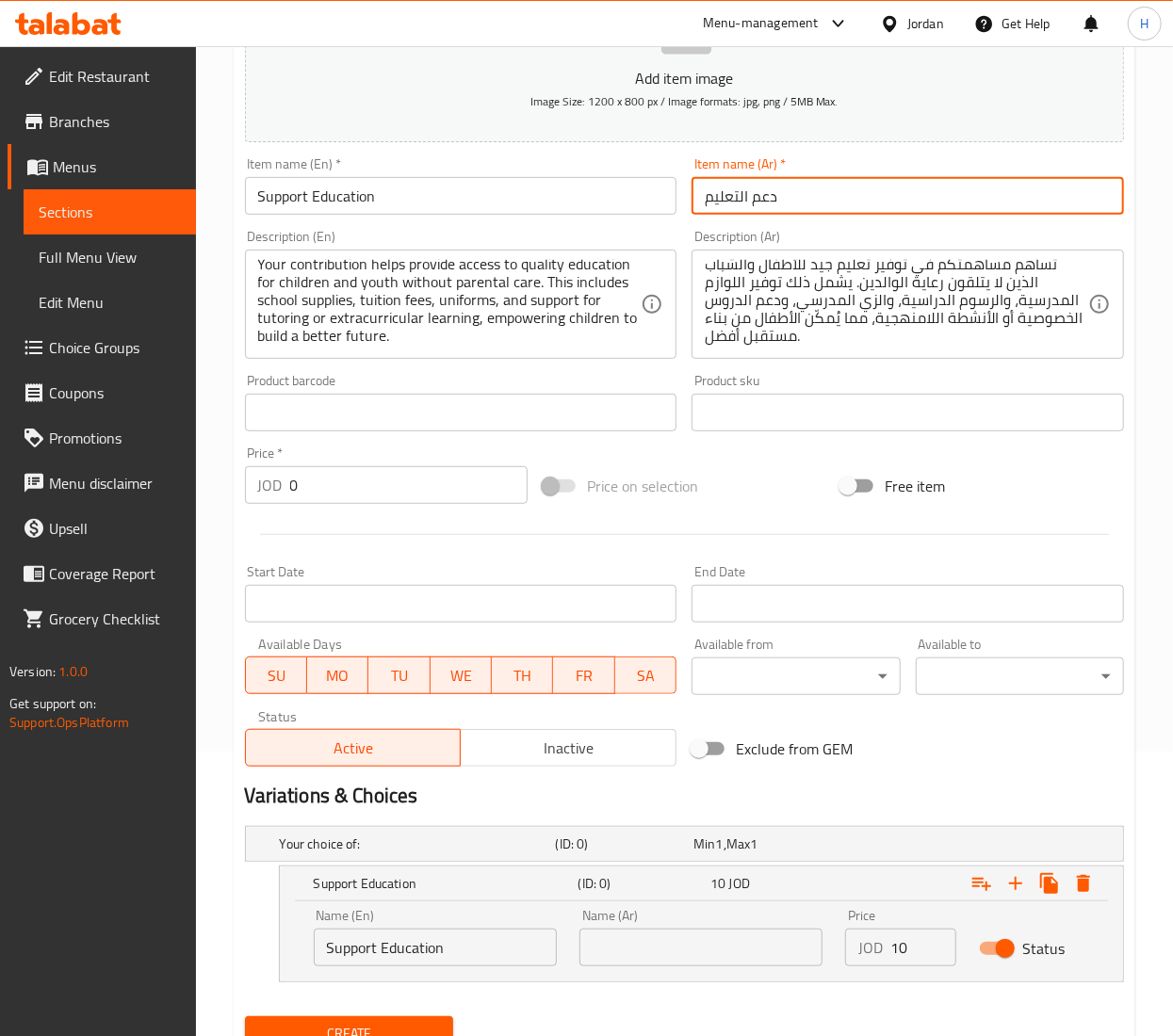
click at [725, 198] on input "دعم التعليم" at bounding box center [908, 196] width 433 height 38
click at [683, 966] on input "text" at bounding box center [700, 948] width 243 height 38
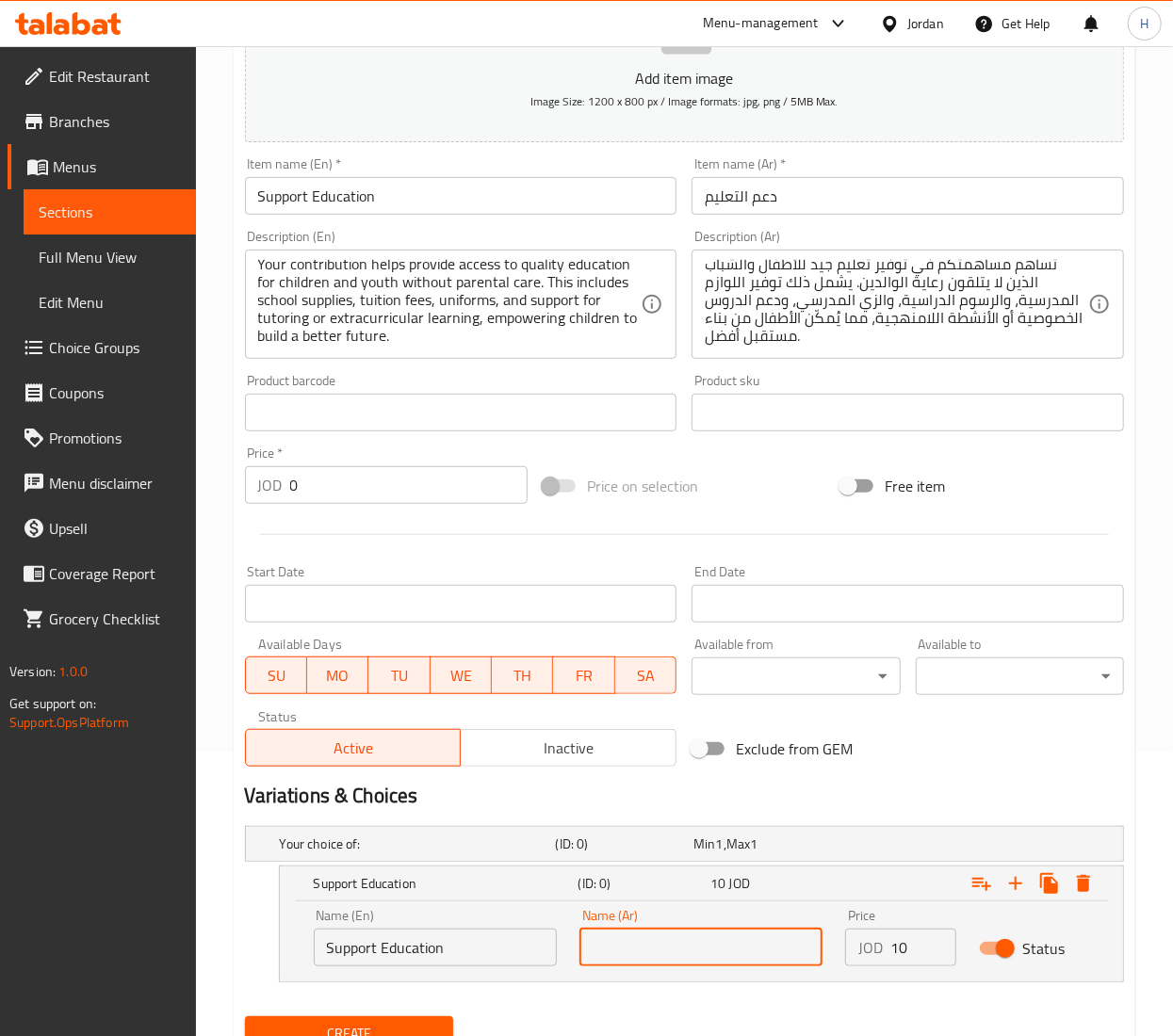
paste input "دعم التعليم"
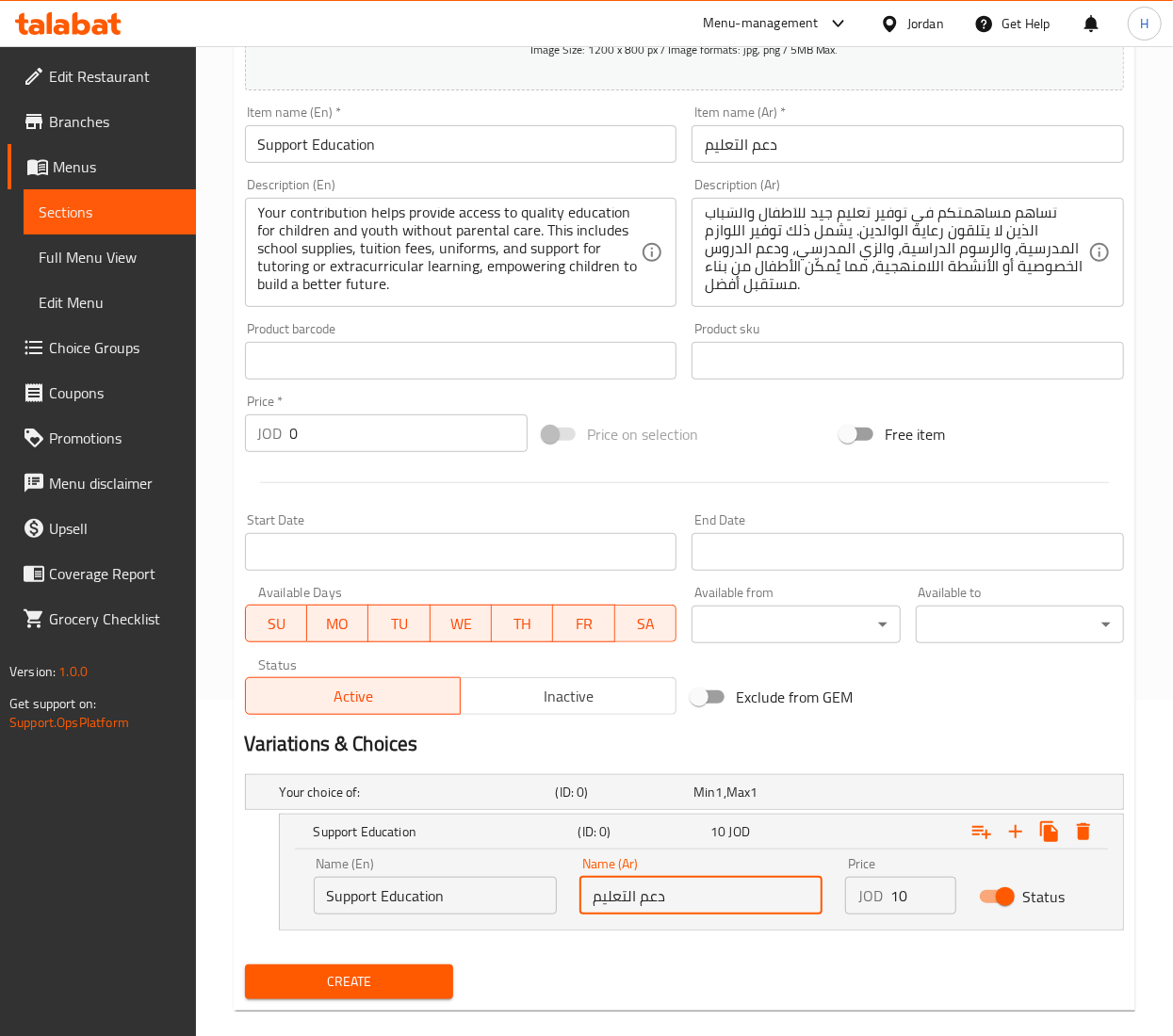
scroll to position [366, 0]
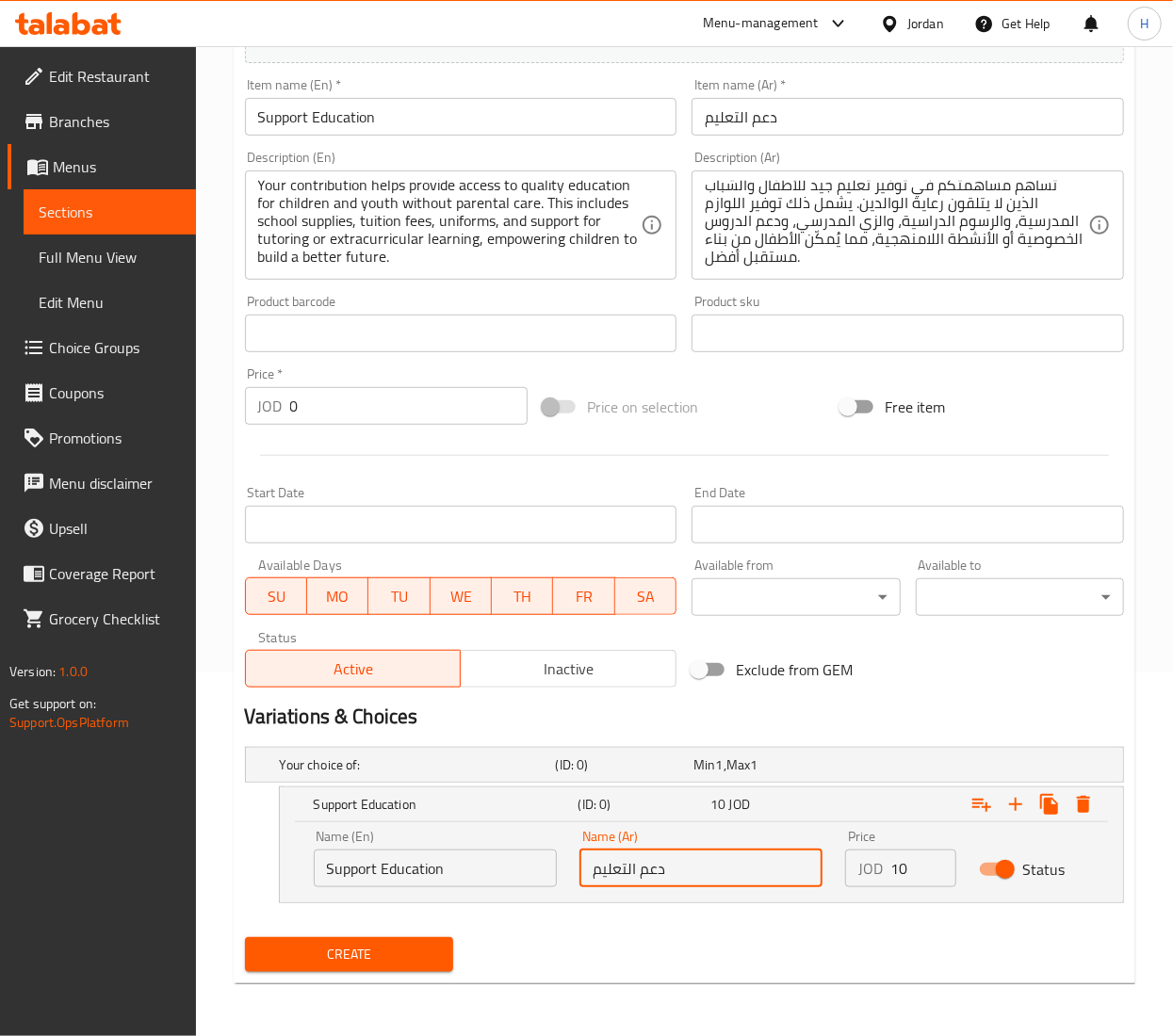
type input "دعم التعليم"
click at [352, 955] on span "Create" at bounding box center [349, 955] width 178 height 24
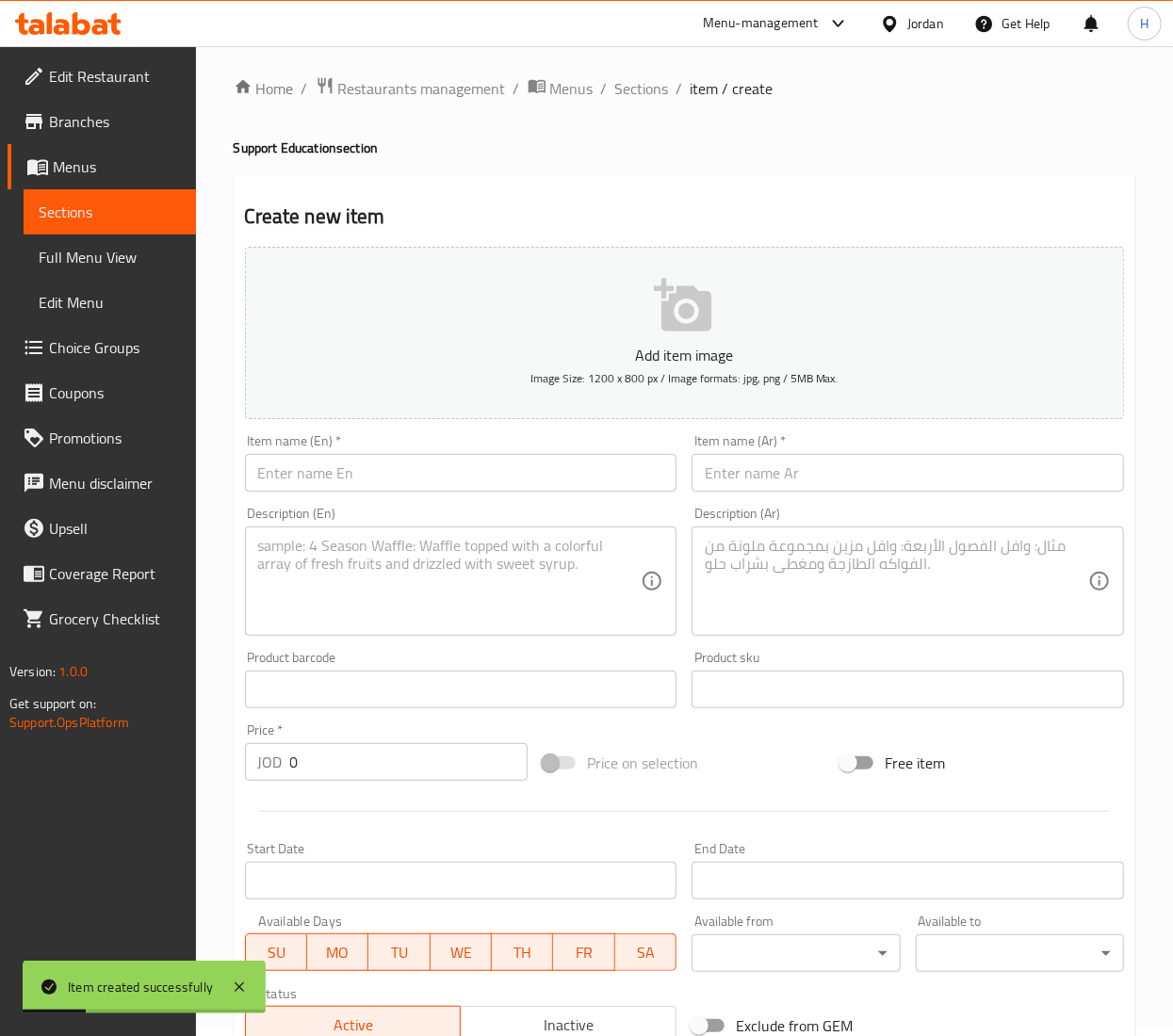
scroll to position [0, 0]
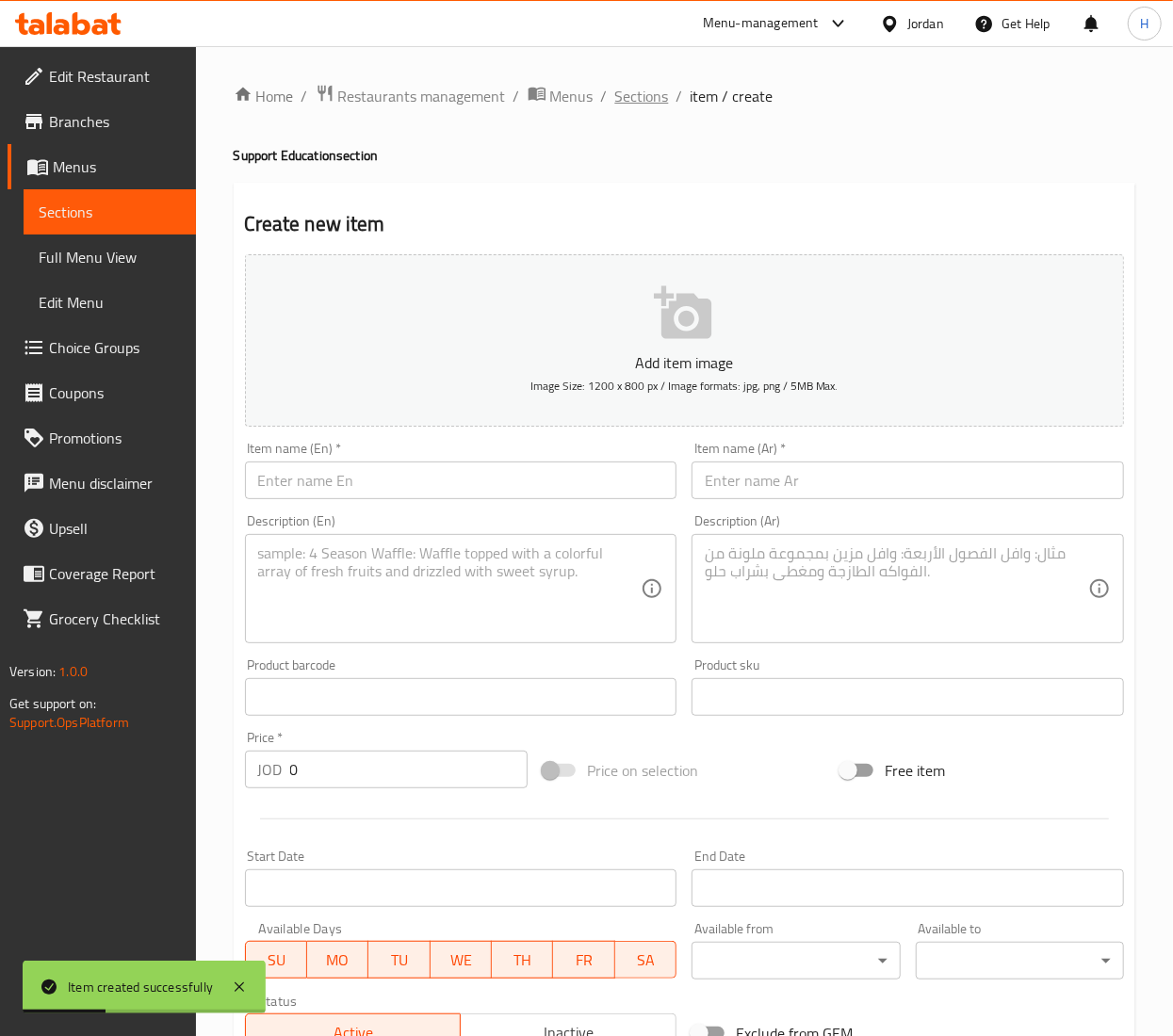
click at [640, 98] on span "Sections" at bounding box center [642, 96] width 53 height 23
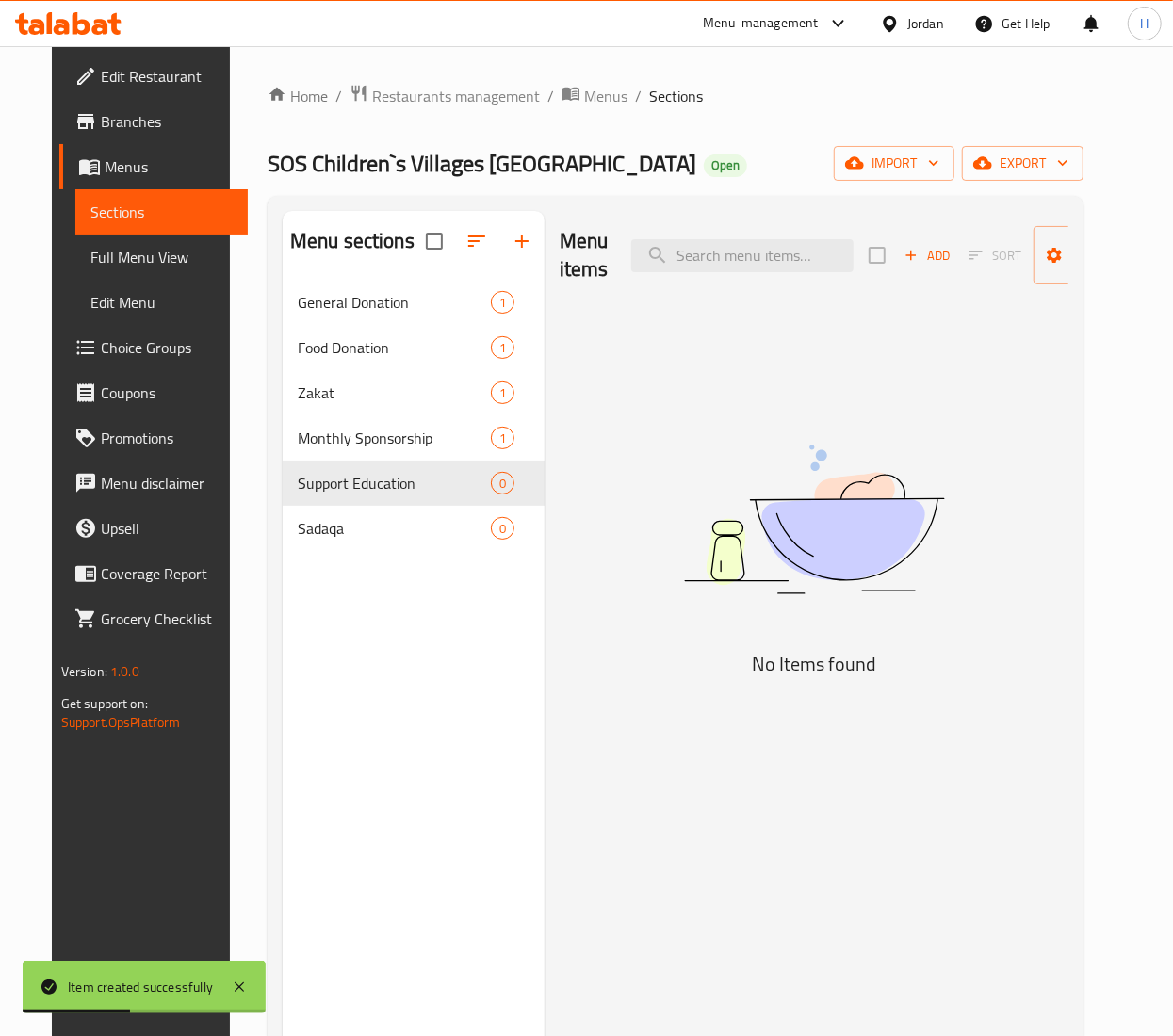
click at [411, 655] on div "Menu sections General Donation 1 Food Donation 1 Zakat 1 Monthly Sponsorship 1 …" at bounding box center [414, 728] width 262 height 1036
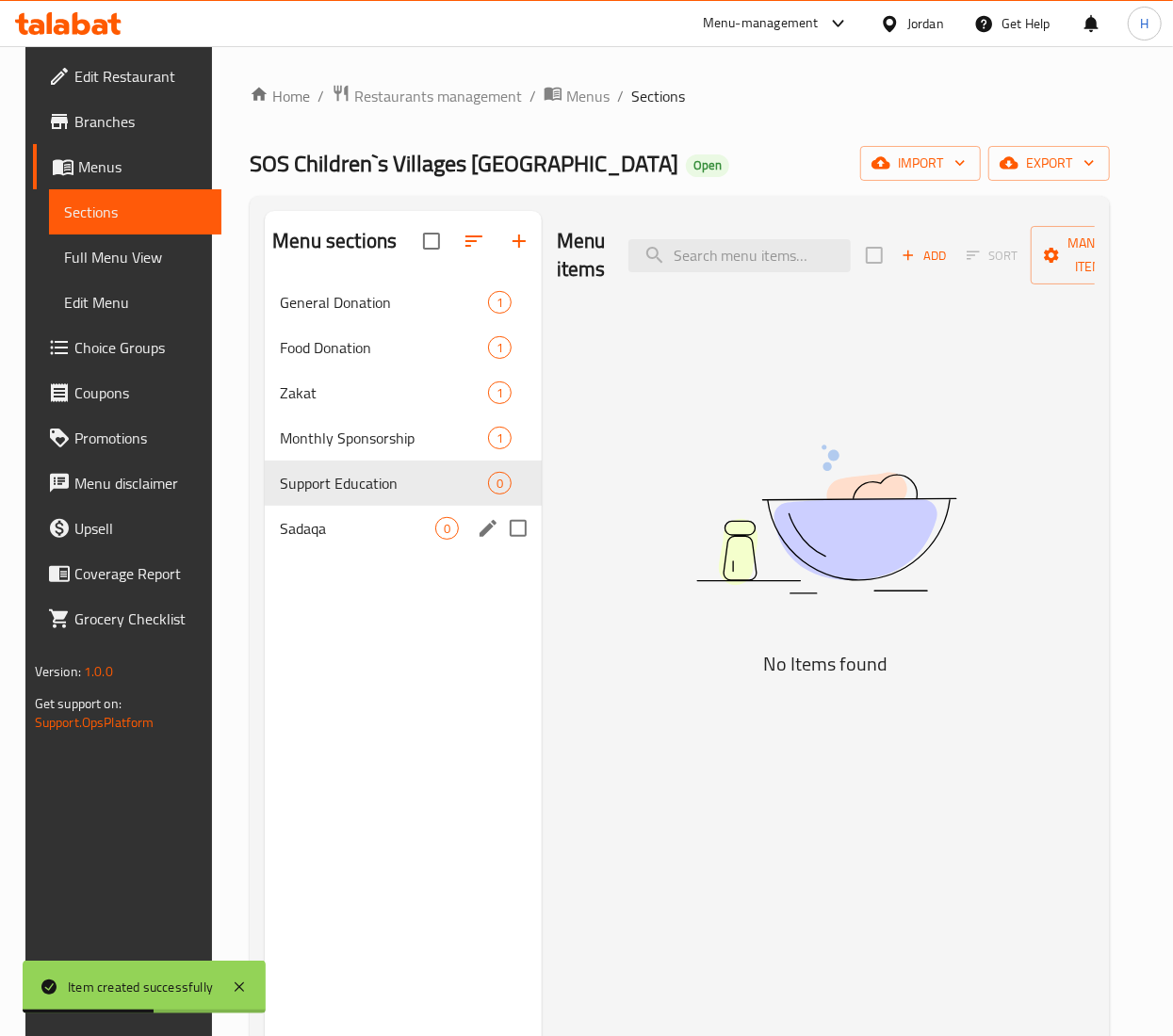
click at [366, 541] on div "Sadaqa 0" at bounding box center [403, 528] width 277 height 45
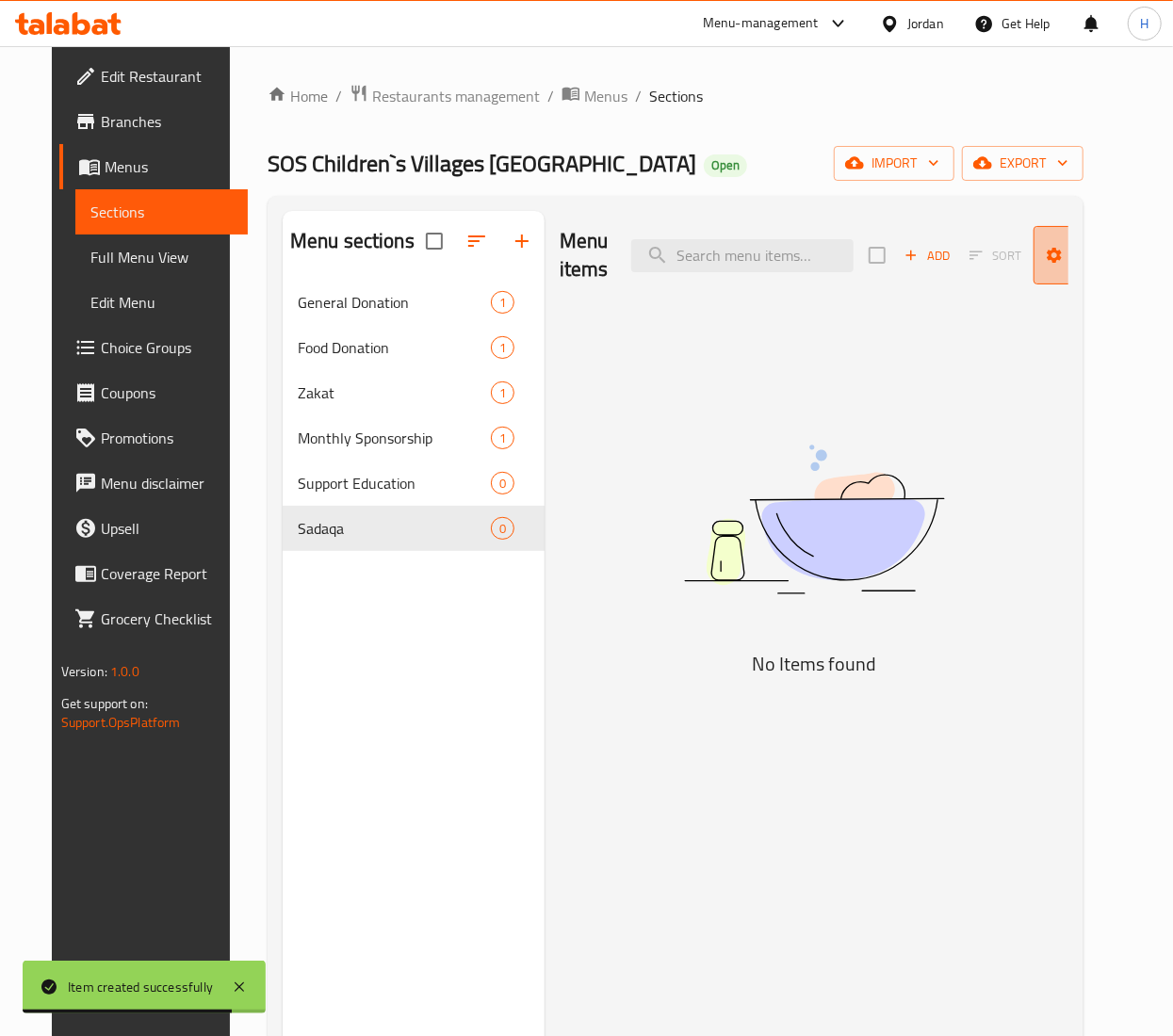
click at [1066, 251] on span "Manage items" at bounding box center [1096, 254] width 96 height 47
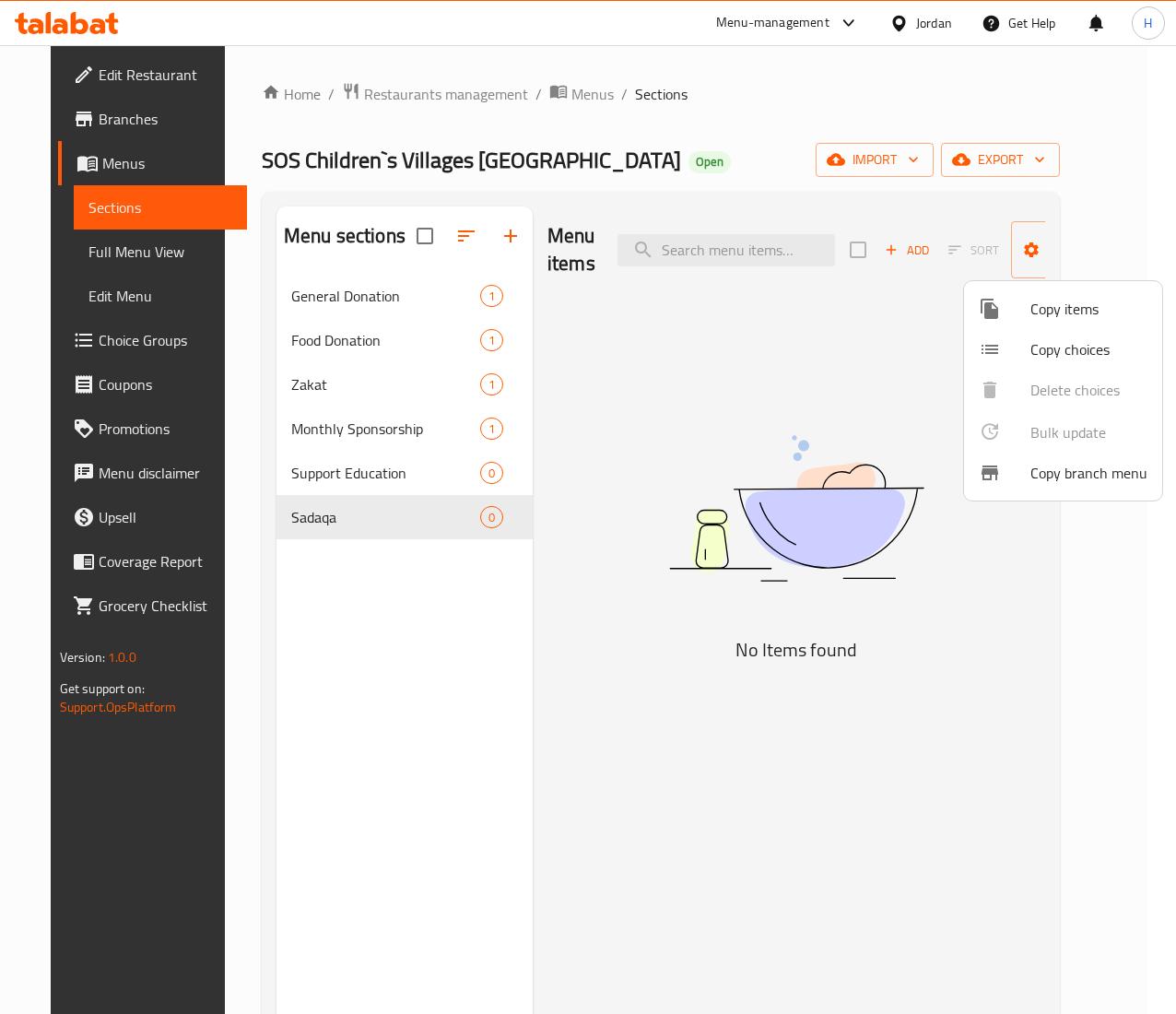
click at [1051, 313] on span "Copy items" at bounding box center [1089, 309] width 118 height 22
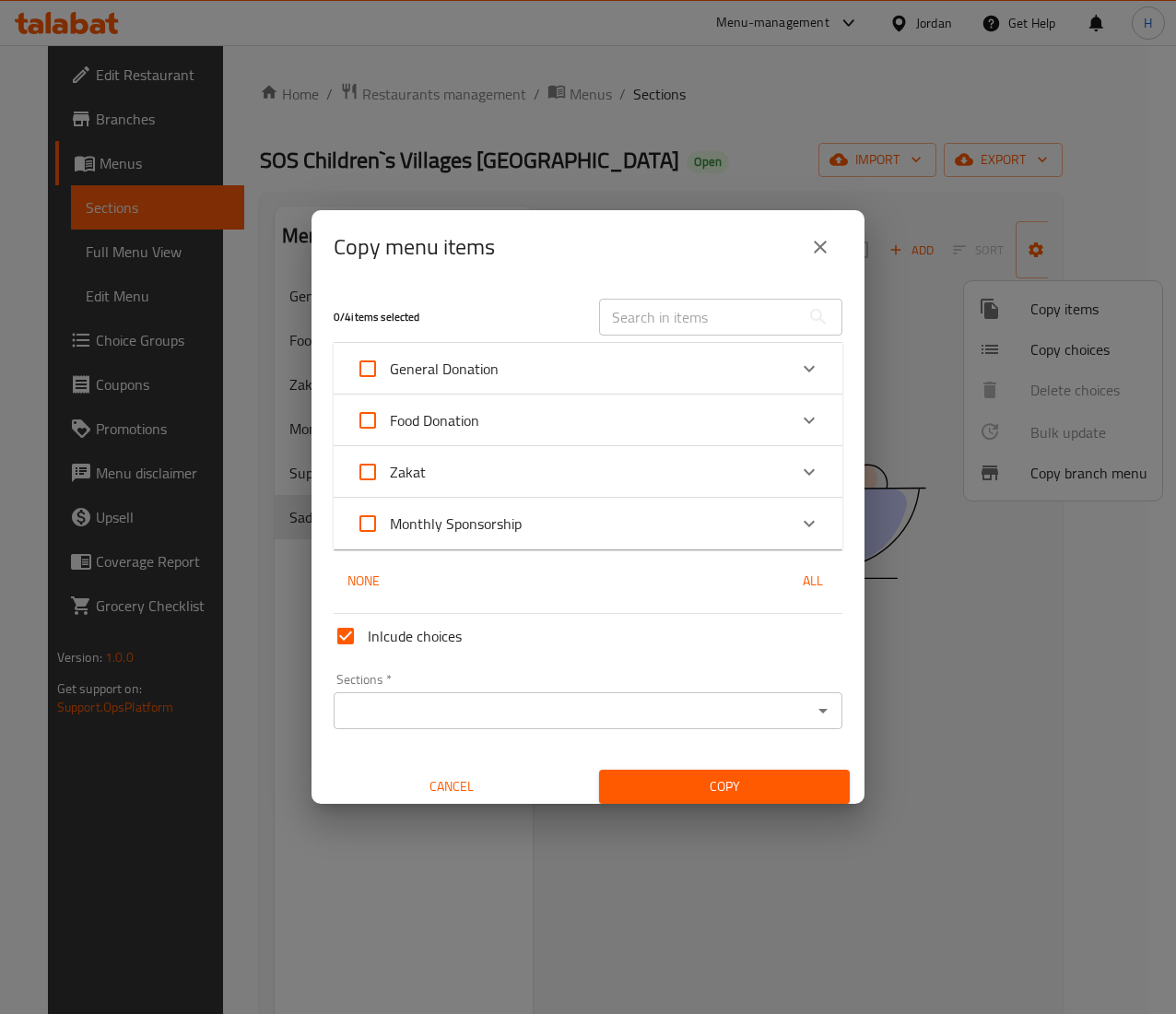
click at [454, 368] on span "General Donation" at bounding box center [444, 369] width 109 height 28
click at [390, 368] on input "General Donation" at bounding box center [367, 368] width 44 height 44
checkbox input "true"
click at [616, 354] on div "General Donation" at bounding box center [572, 368] width 432 height 44
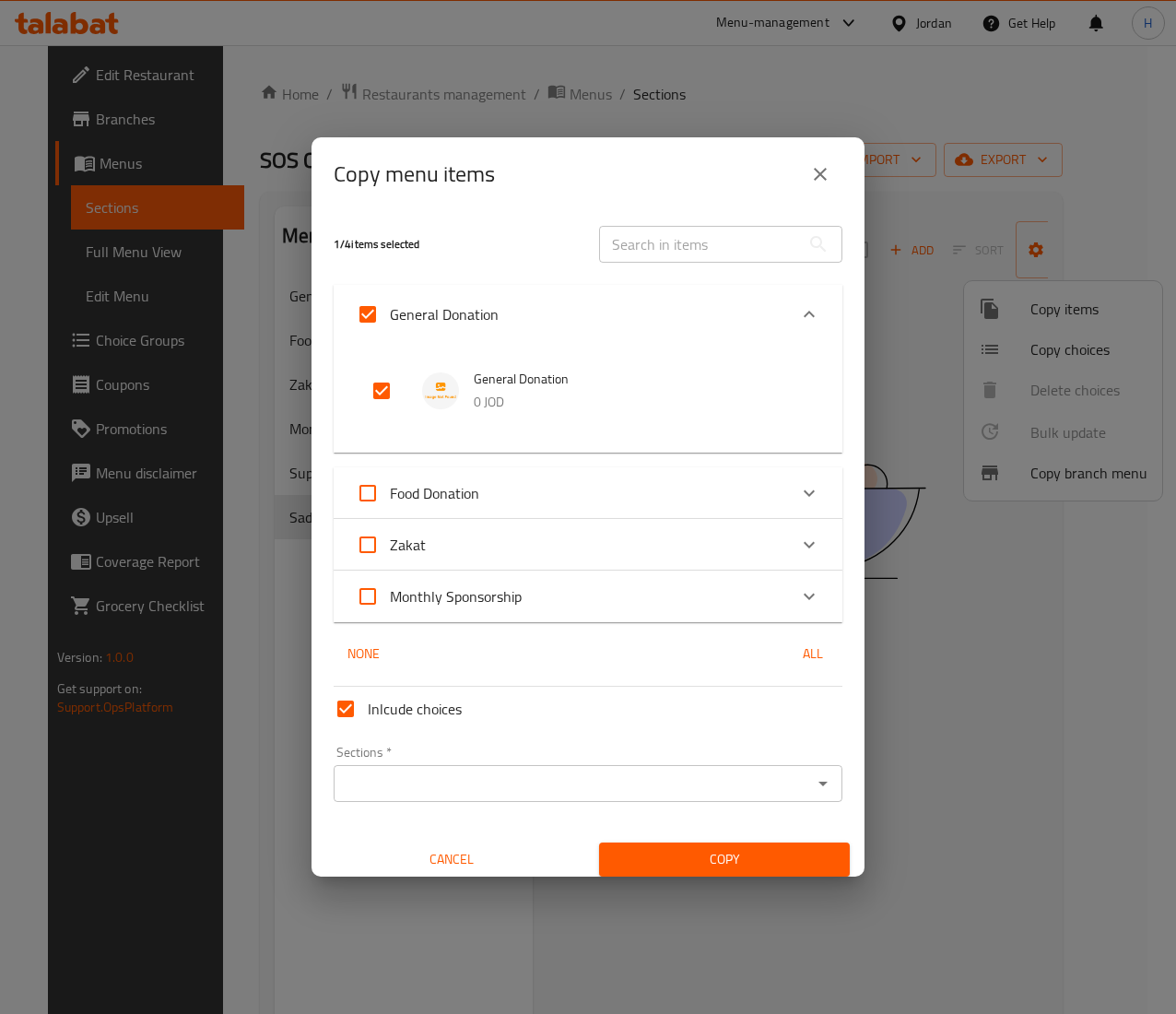
click at [554, 793] on input "Sections   *" at bounding box center [573, 784] width 467 height 26
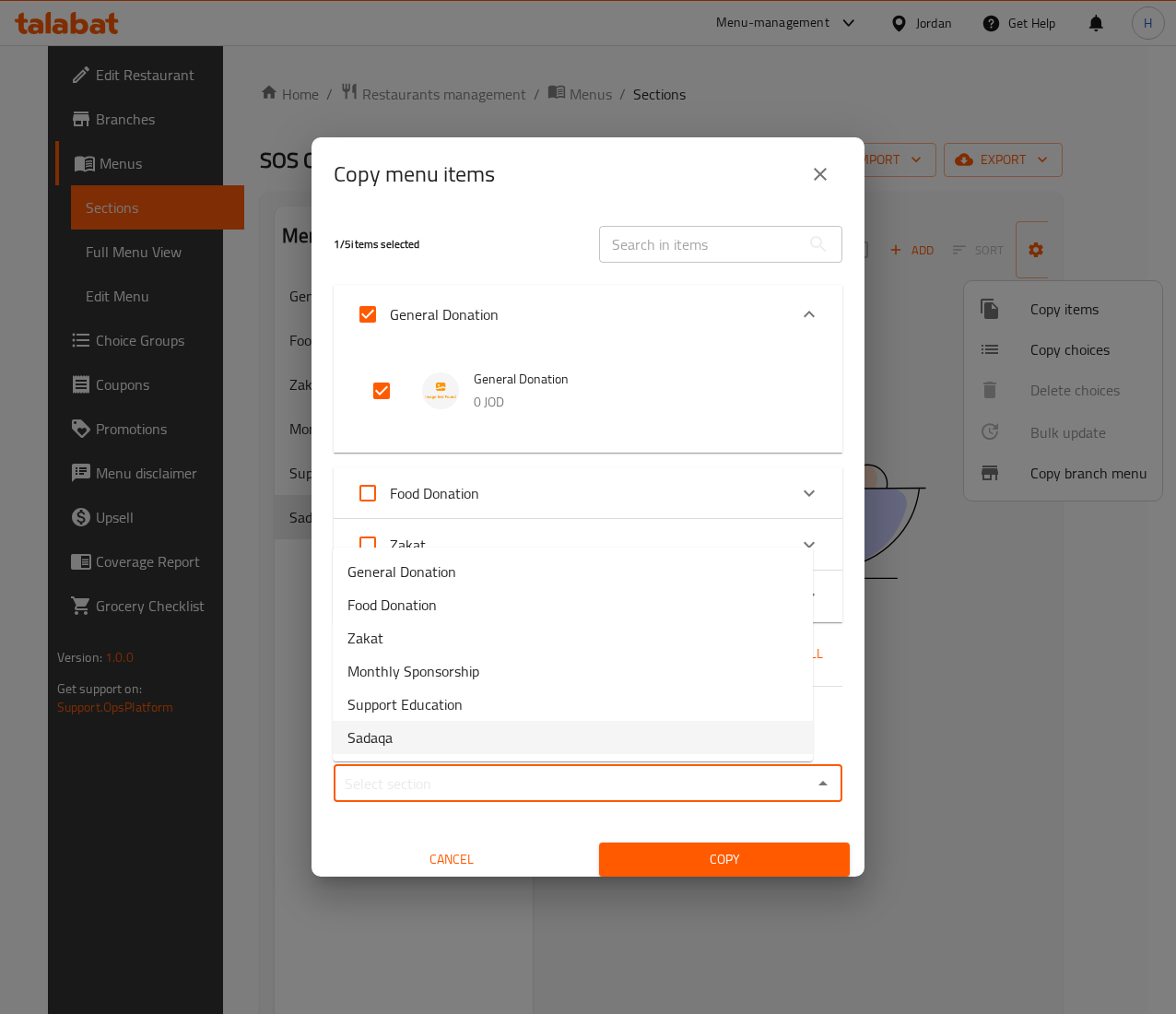
click at [480, 745] on li "Sadaqa" at bounding box center [573, 738] width 480 height 34
type input "Sadaqa"
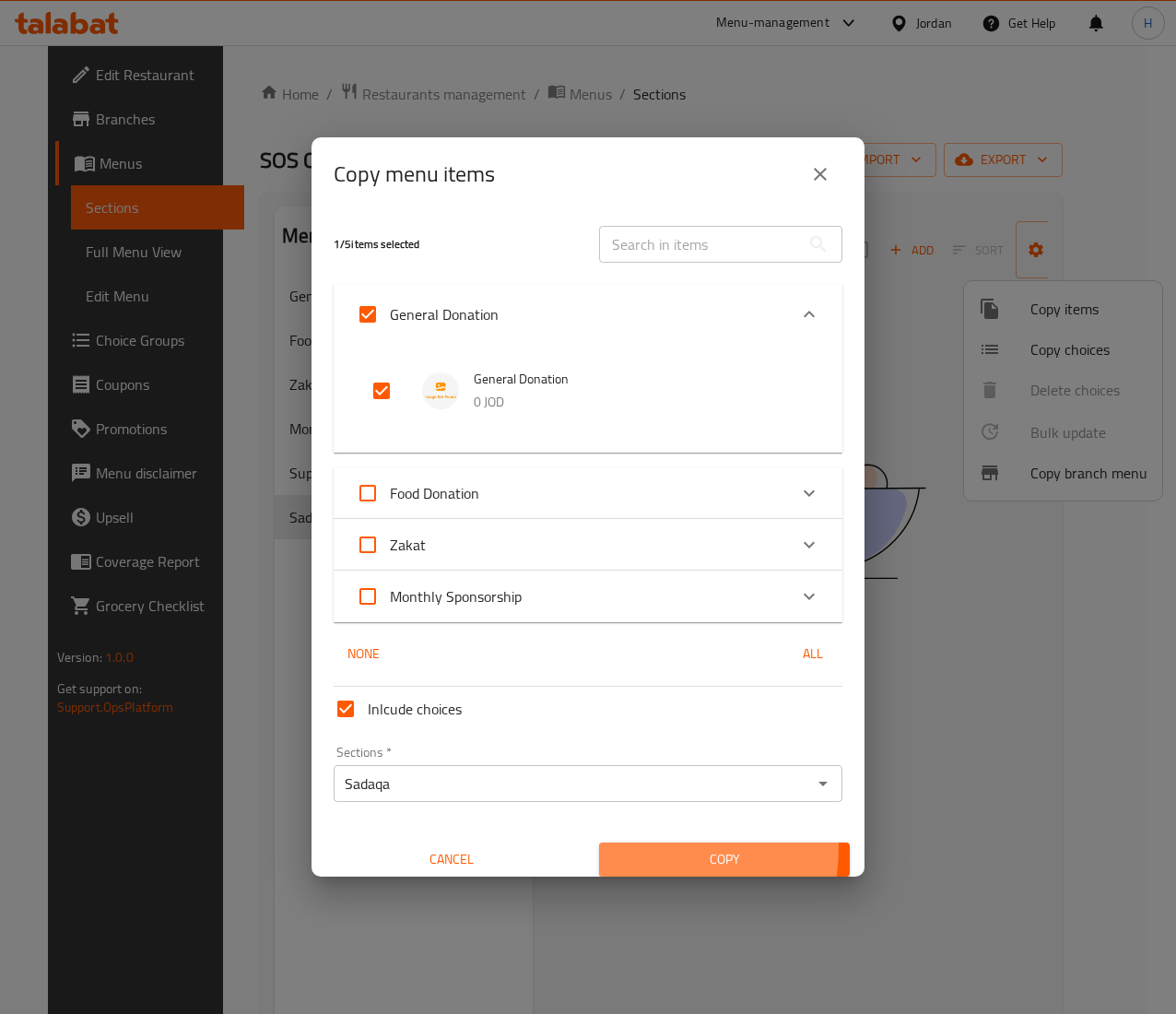
click at [614, 849] on span "Copy" at bounding box center [724, 860] width 221 height 23
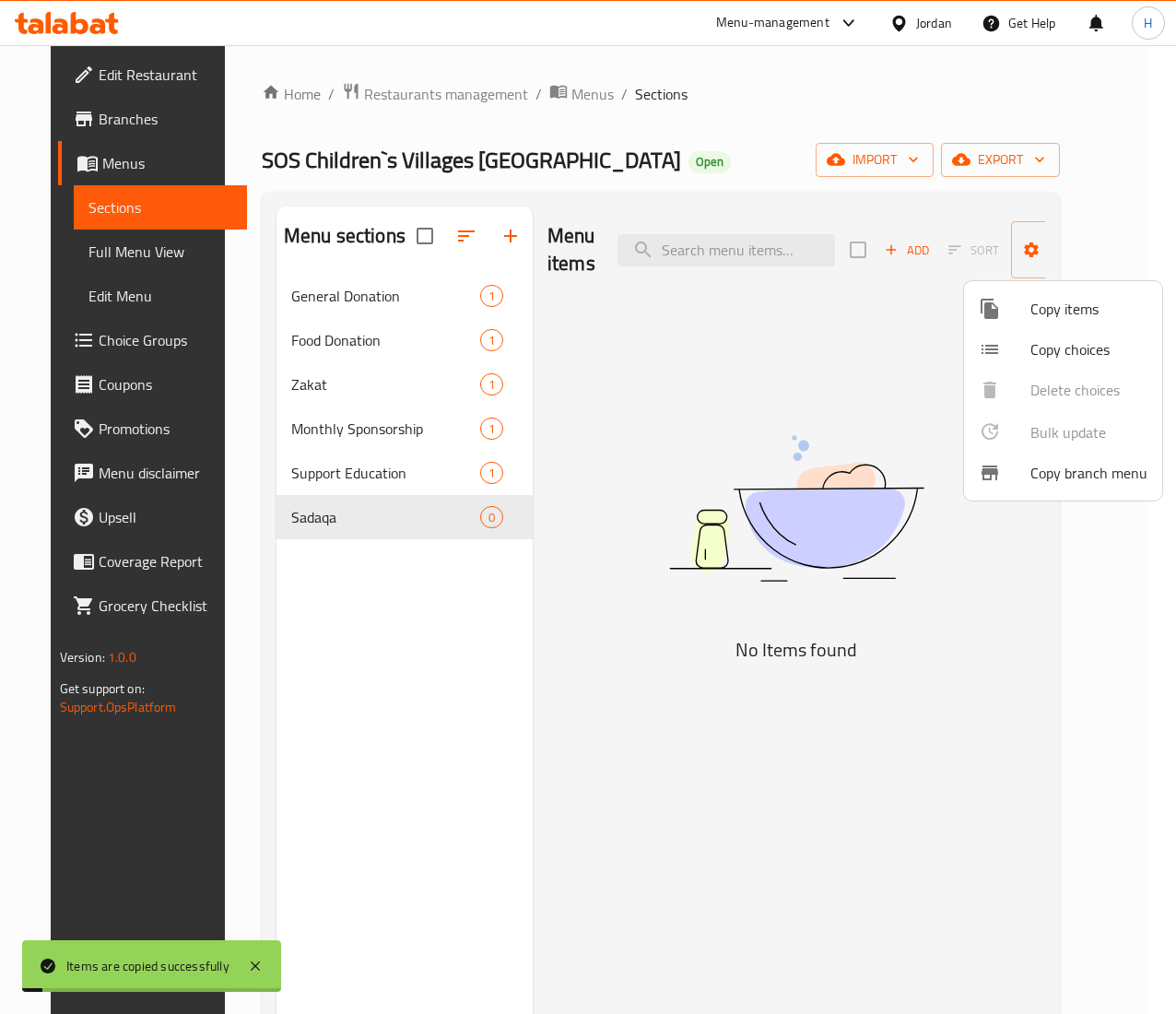
click at [453, 759] on div at bounding box center [588, 507] width 1176 height 1014
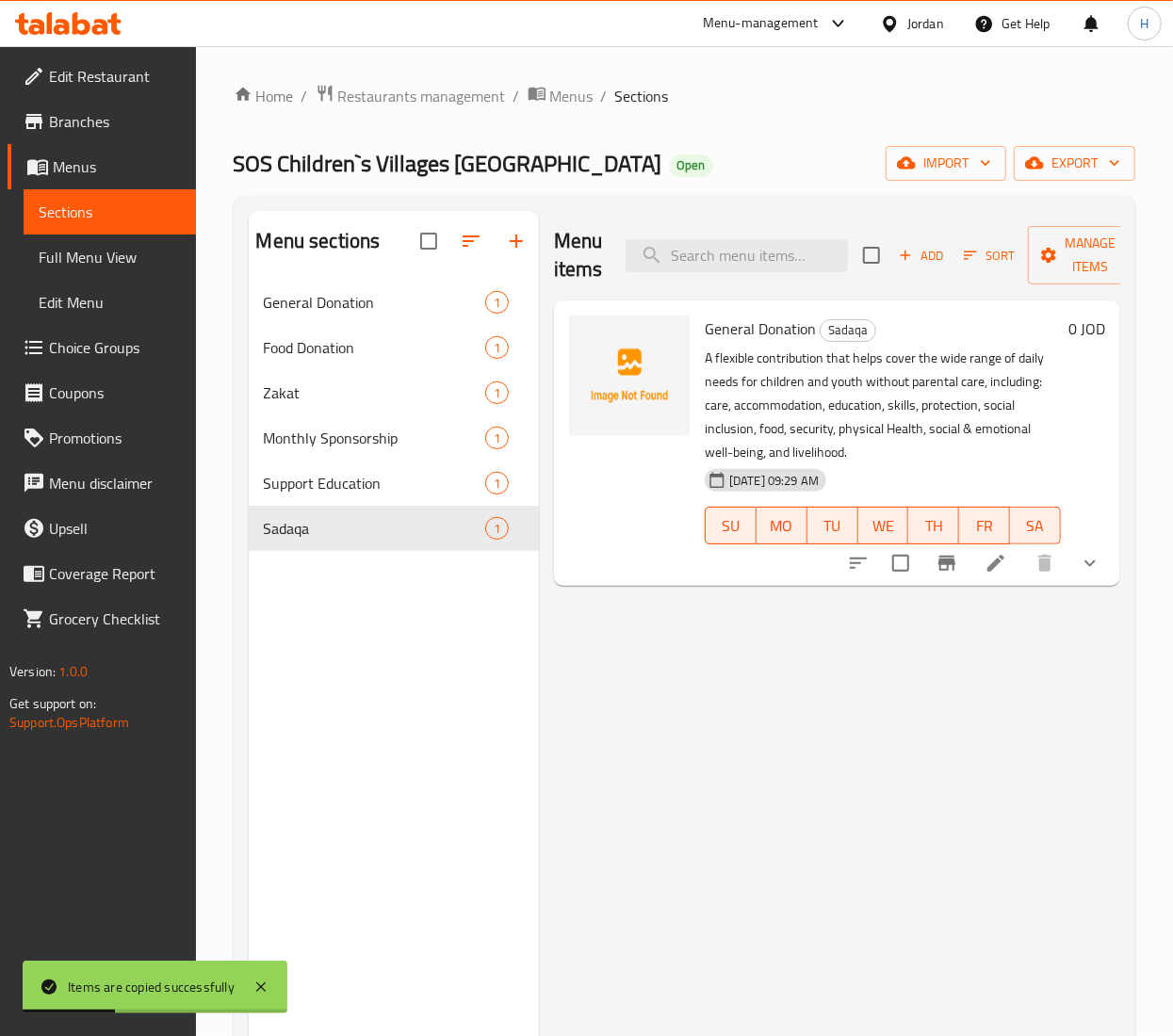
click at [1006, 565] on icon at bounding box center [996, 563] width 23 height 23
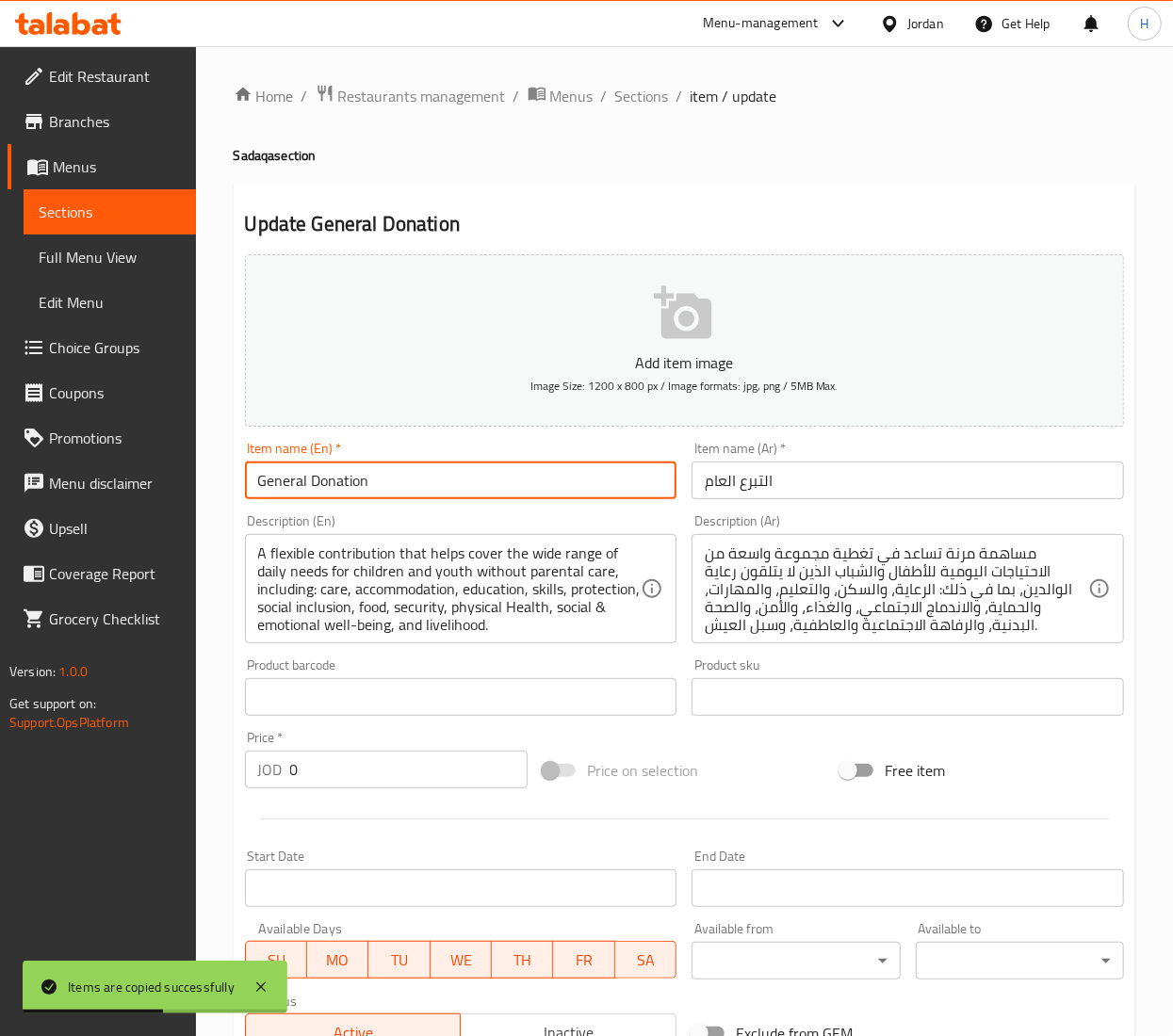
drag, startPoint x: 418, startPoint y: 475, endPoint x: 27, endPoint y: 471, distance: 391.0
click at [27, 471] on div "Edit Restaurant Branches Menus Sections Full Menu View Edit Menu Choice Groups …" at bounding box center [586, 737] width 1173 height 1382
type input "S"
paste input "Sadaqa"
type input "Sadaqa"
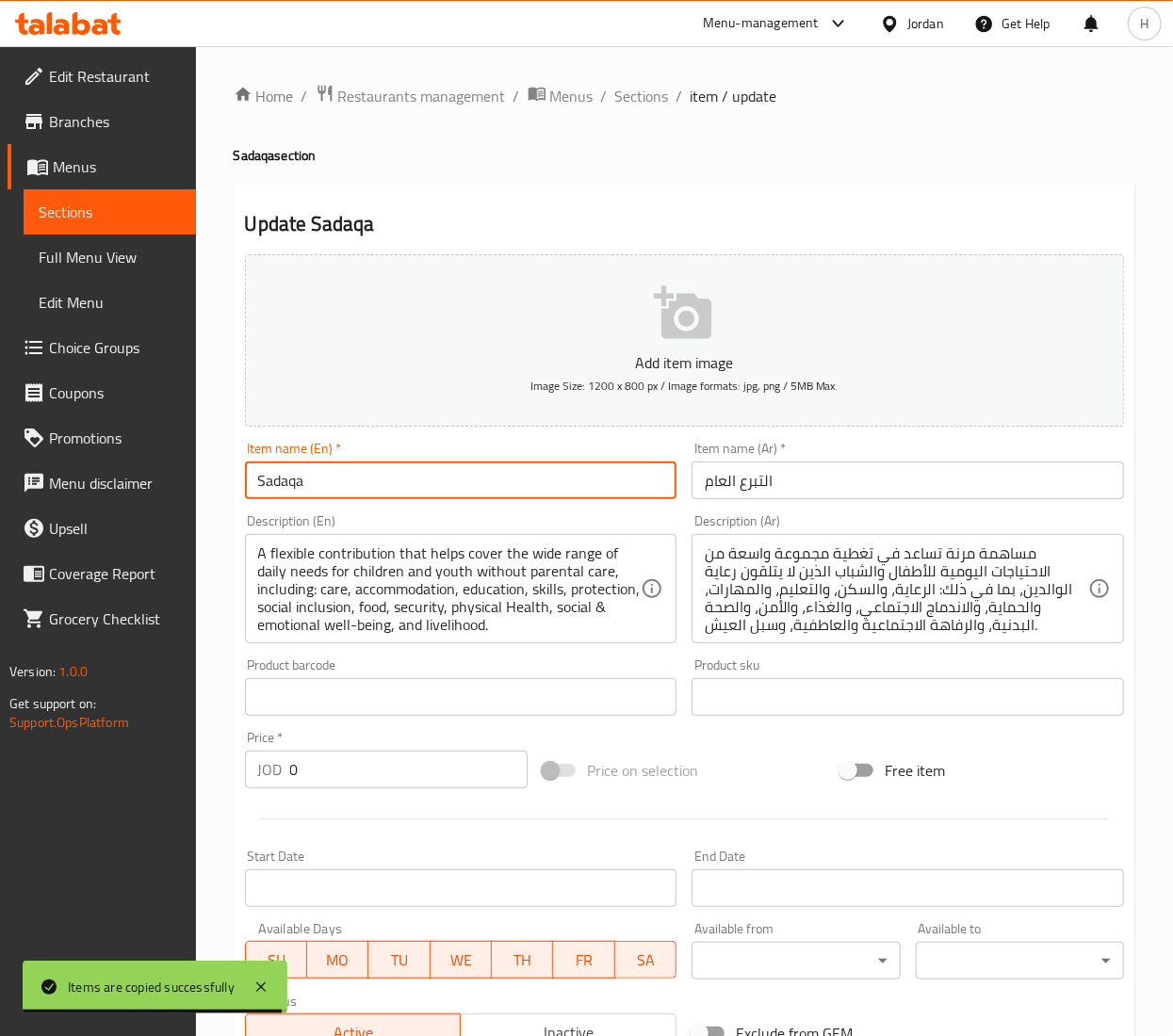
click at [735, 486] on input "التبرع العام" at bounding box center [908, 480] width 433 height 38
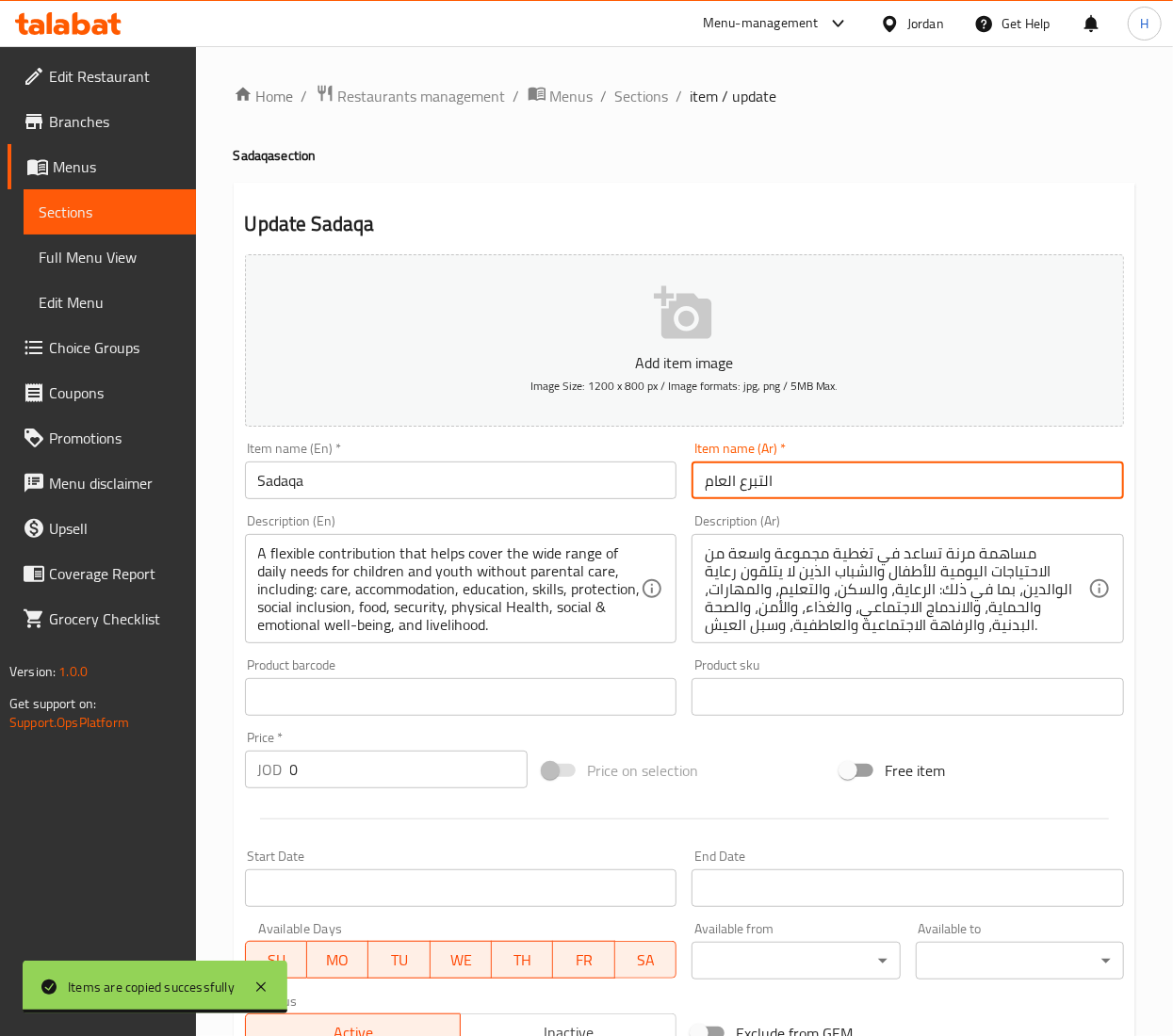
click at [735, 486] on input "التبرع العام" at bounding box center [908, 480] width 433 height 38
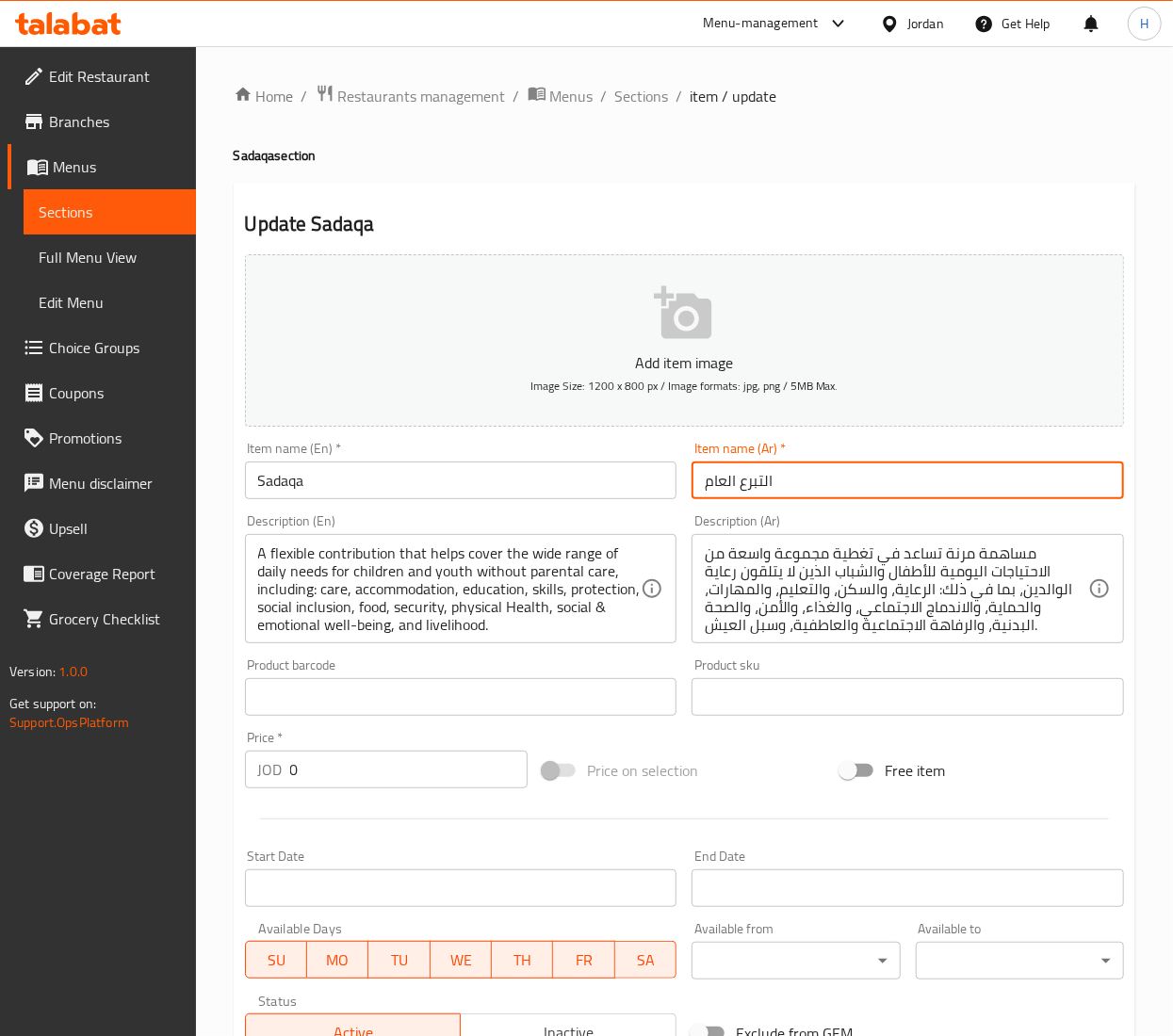
click at [735, 486] on input "التبرع العام" at bounding box center [908, 480] width 433 height 38
paste input "دقة"
type input "صدقة"
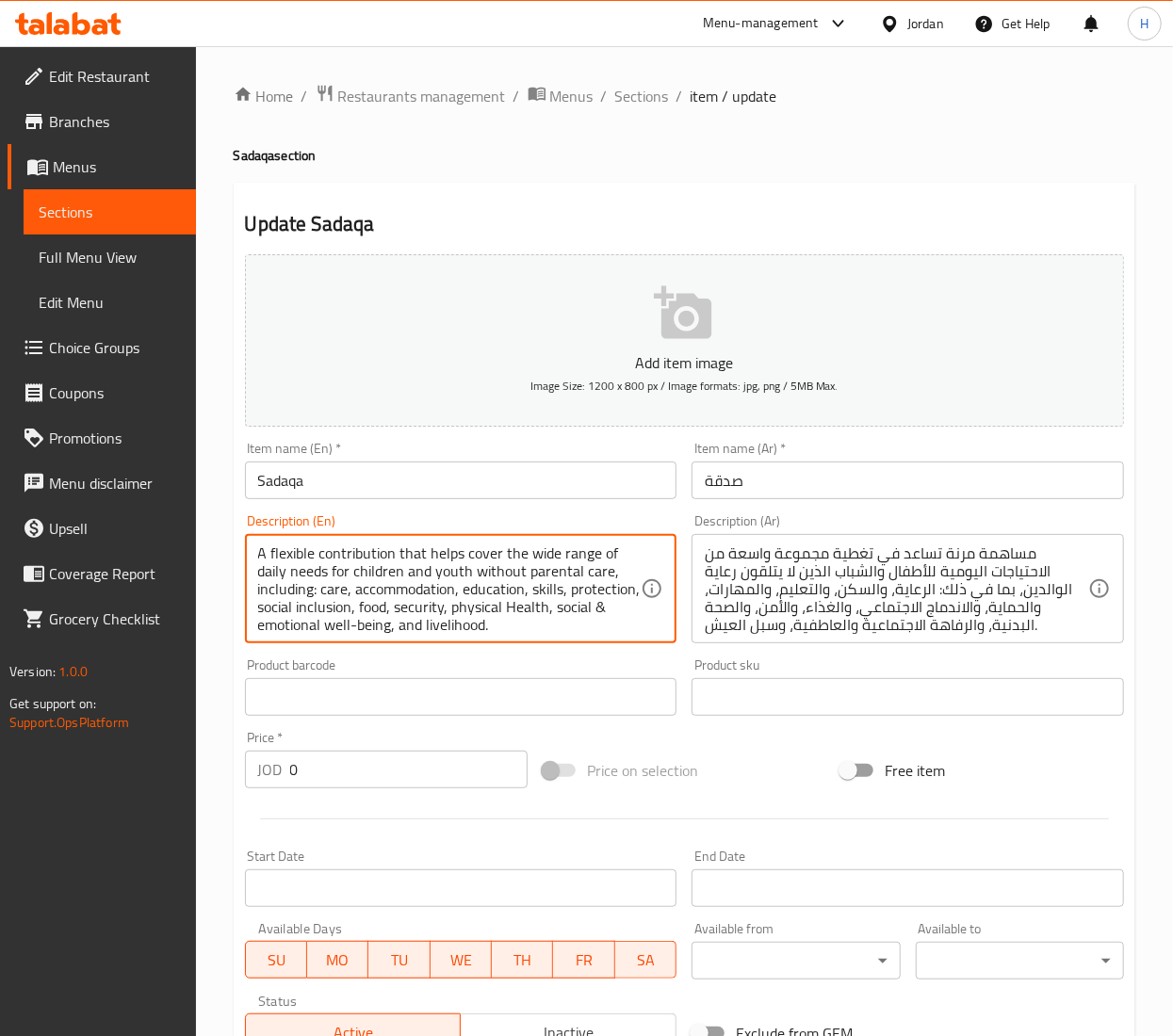
click at [403, 609] on textarea "A flexible contribution that helps cover the wide range of daily needs for chil…" at bounding box center [450, 589] width 383 height 90
click at [401, 607] on textarea "A flexible contribution that helps cover the wide range of daily needs for chil…" at bounding box center [450, 589] width 383 height 90
paste textarea "Your Sadaqa is a meaningful act of giving that helps sustain the full care of c…"
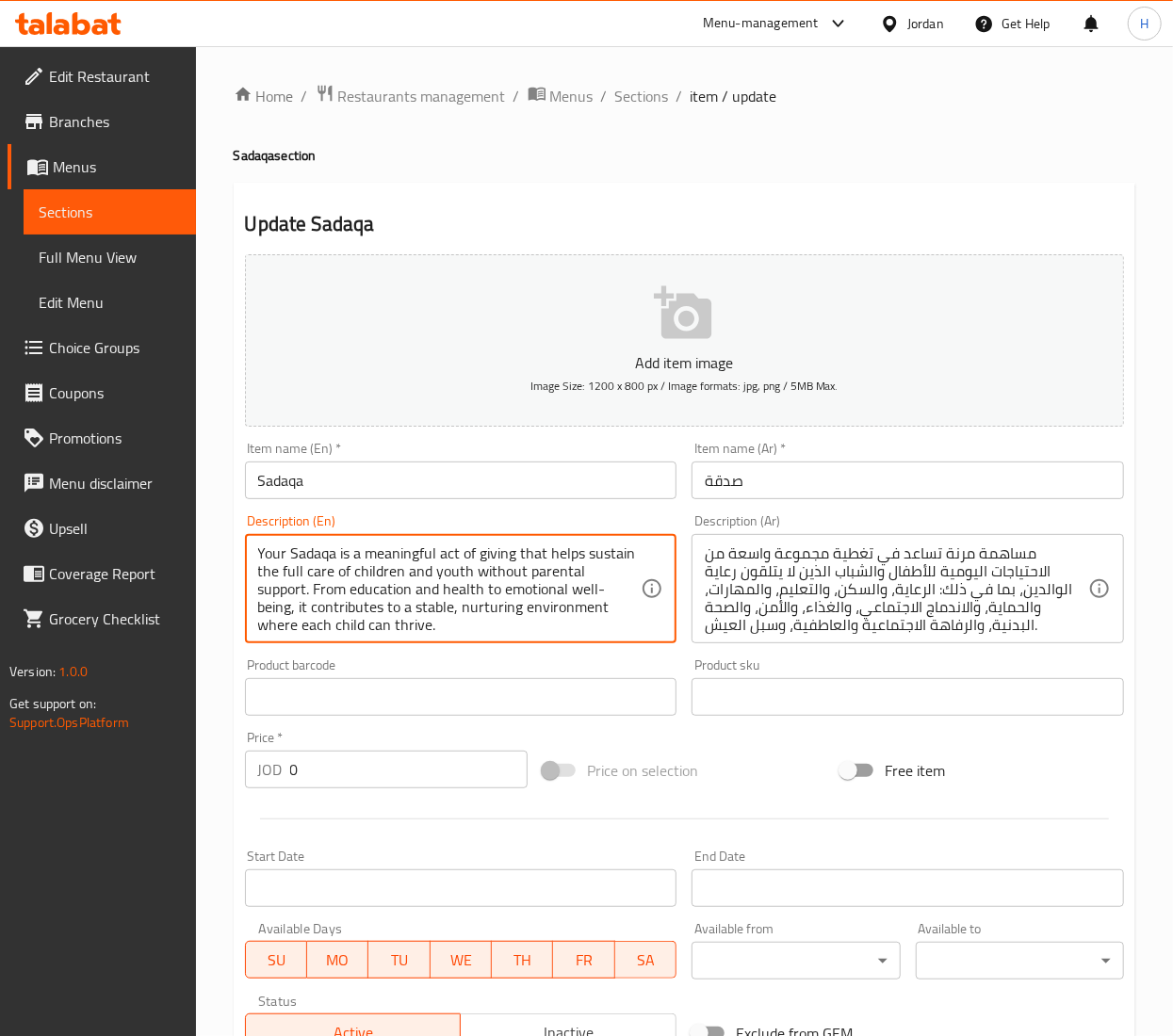
scroll to position [5, 0]
type textarea "Your Sadaqa is a meaningful act of giving that helps sustain the full care of c…"
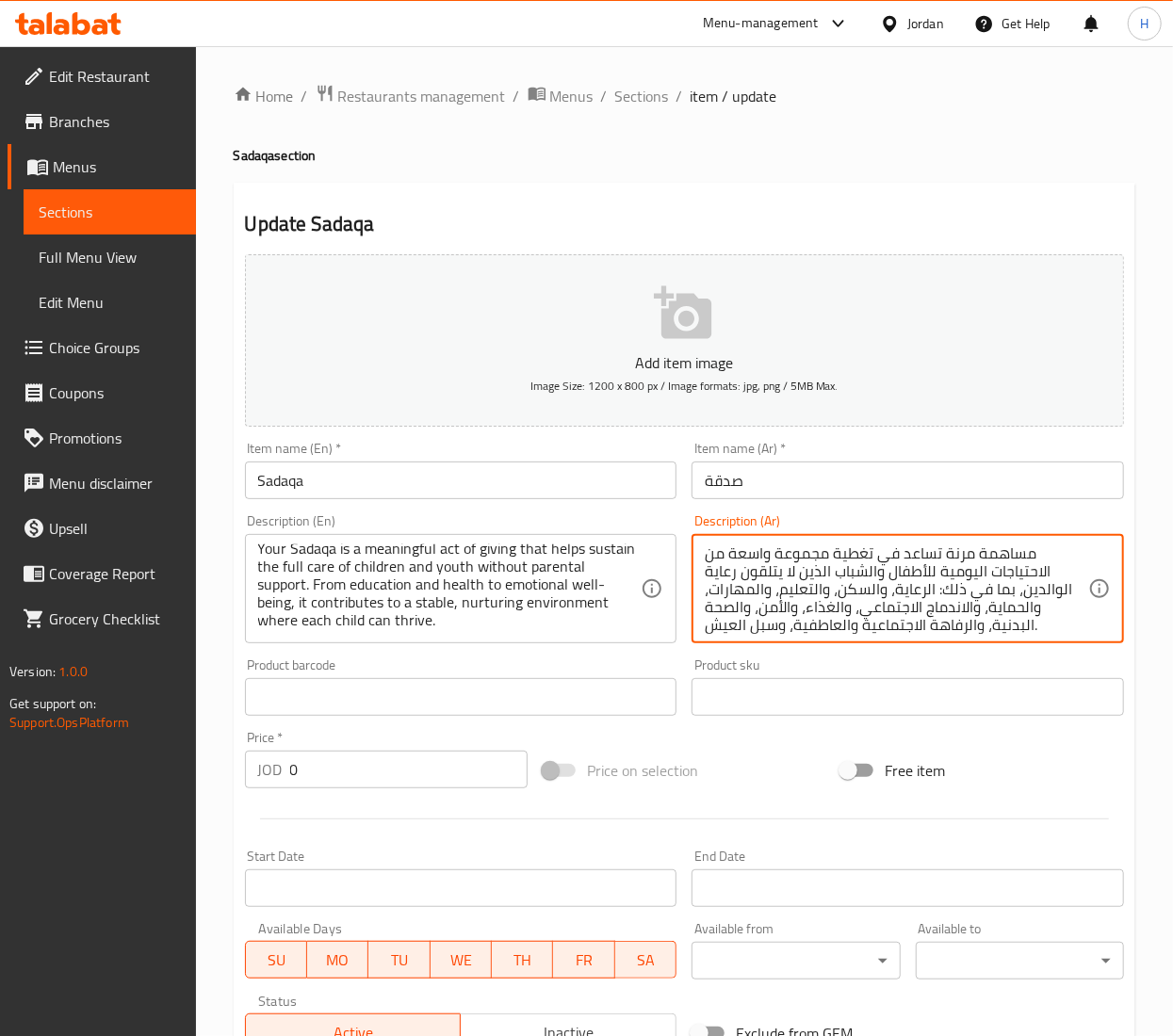
click at [821, 614] on textarea "مساهمة مرنة تساعد في تغطية مجموعة واسعة من الاحتياجات اليومية للأطفال والشباب ا…" at bounding box center [896, 589] width 383 height 90
click at [819, 614] on textarea "مساهمة مرنة تساعد في تغطية مجموعة واسعة من الاحتياجات اليومية للأطفال والشباب ا…" at bounding box center [896, 589] width 383 height 90
paste textarea "صدقتك عطاءٌ قيّمٌ يُسهم في استمرار الرعاية الكاملة للأطفال والشباب الذين يفتقرو…"
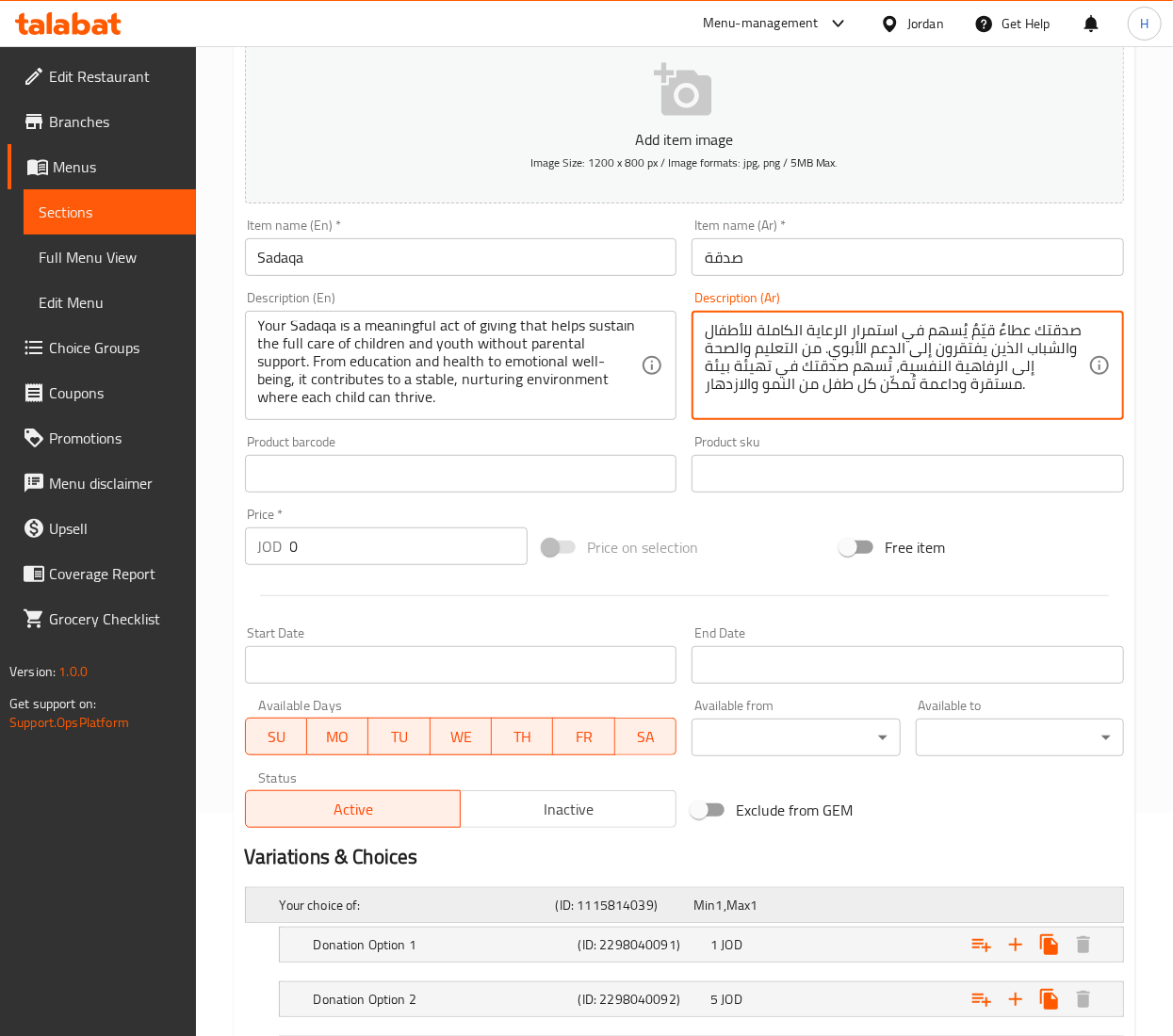
scroll to position [396, 0]
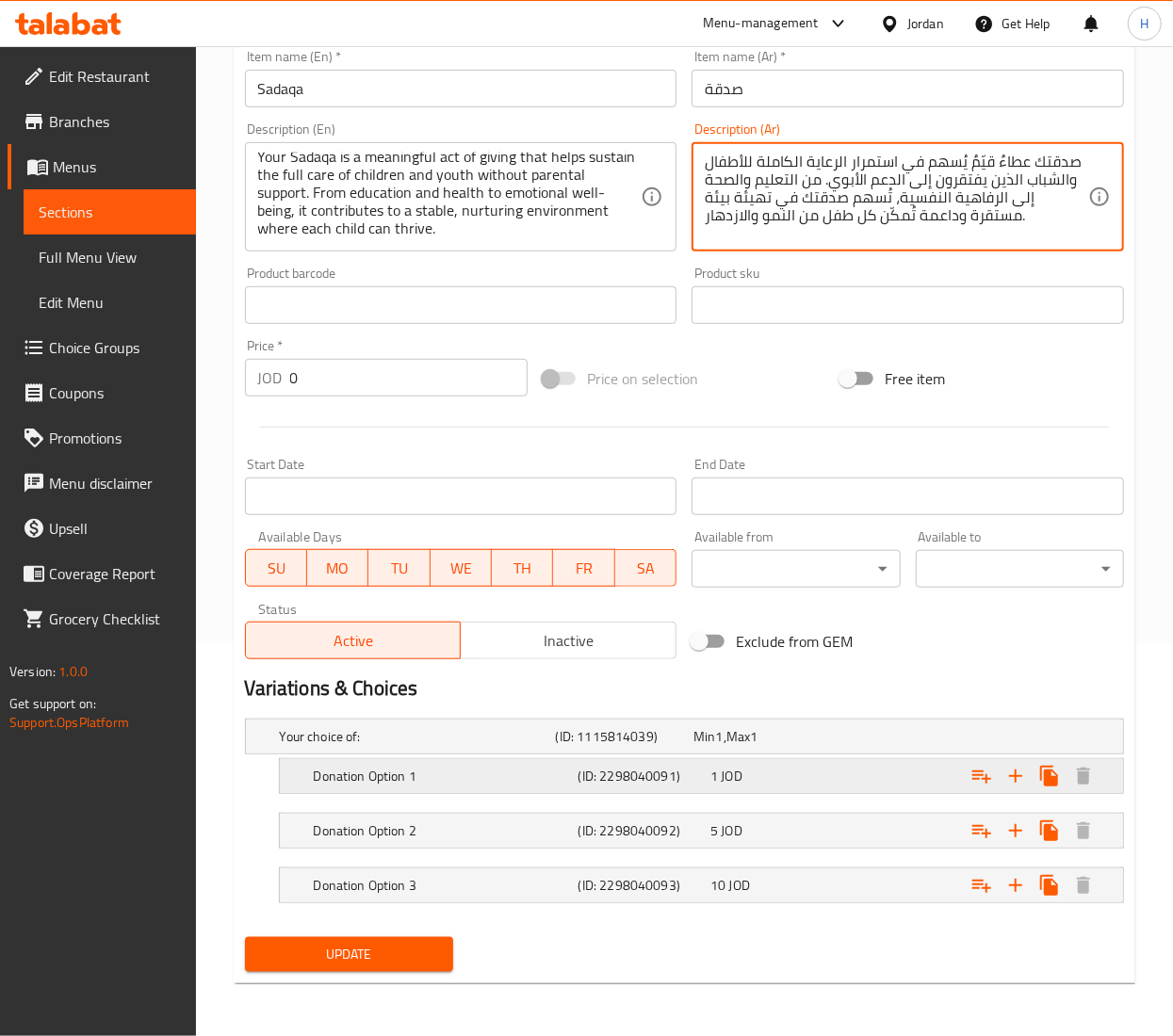
type textarea "صدقتك عطاءٌ قيّمٌ يُسهم في استمرار الرعاية الكاملة للأطفال والشباب الذين يفتقرو…"
click at [356, 780] on h5 "Donation Option 1" at bounding box center [442, 777] width 257 height 19
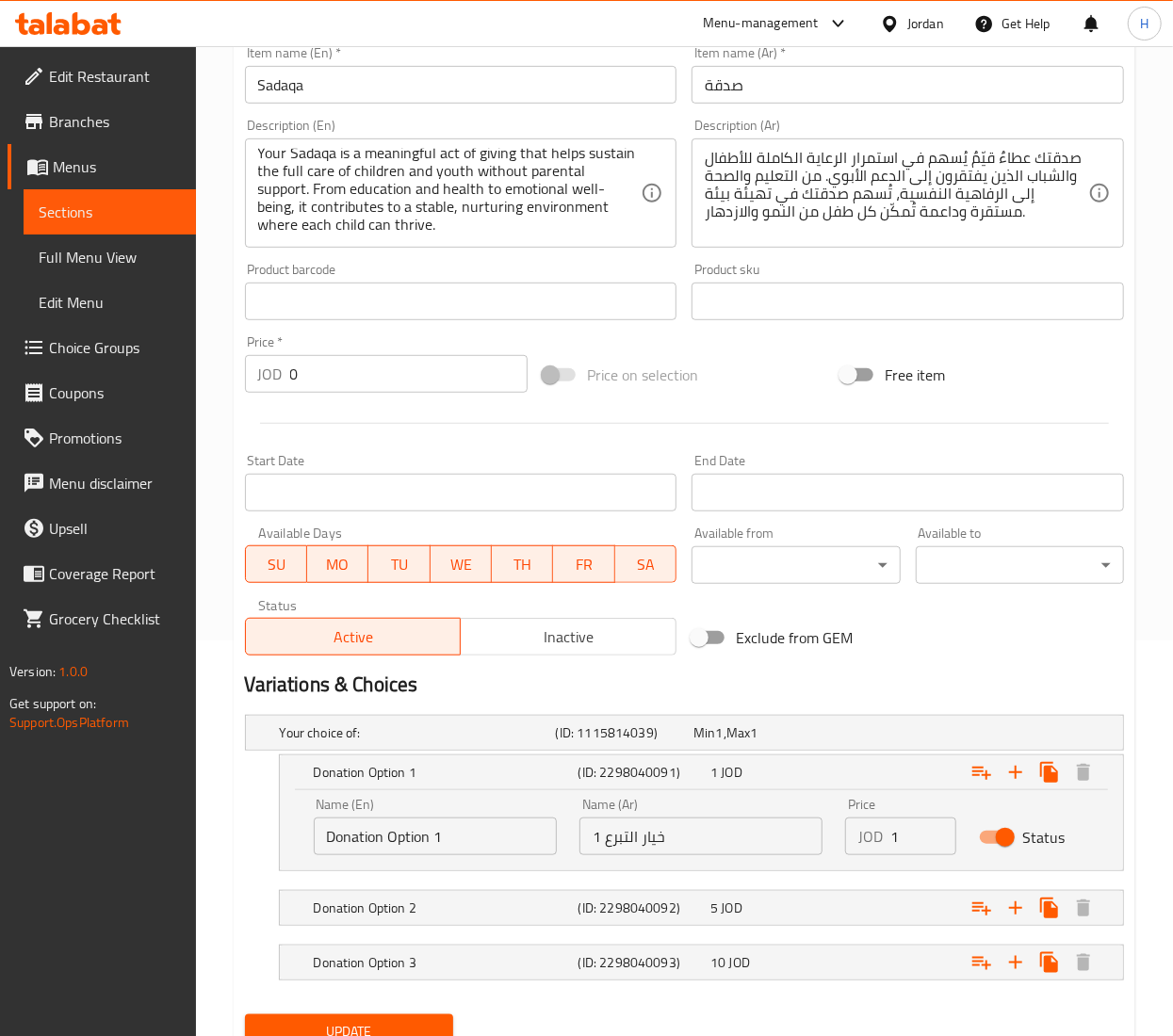
click at [359, 841] on input "Donation Option 1" at bounding box center [435, 837] width 243 height 38
click at [349, 840] on input "Donation Option 1" at bounding box center [435, 837] width 243 height 38
click at [356, 837] on input "Donation Option 1" at bounding box center [435, 837] width 243 height 38
type input "Sadaqa Option 1"
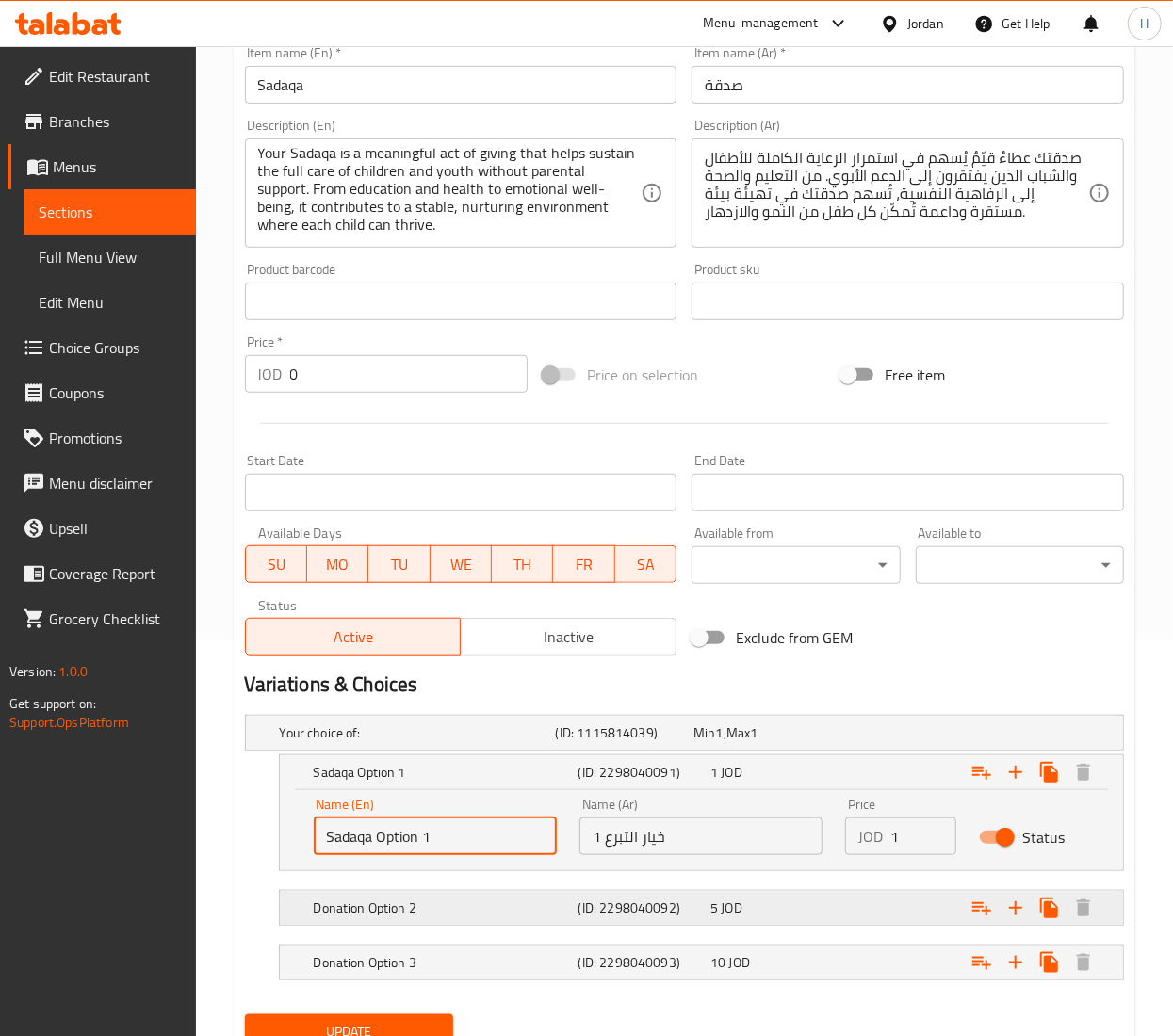
drag, startPoint x: 313, startPoint y: 908, endPoint x: 302, endPoint y: 910, distance: 11.2
click at [311, 910] on div "Donation Option 2" at bounding box center [442, 908] width 265 height 27
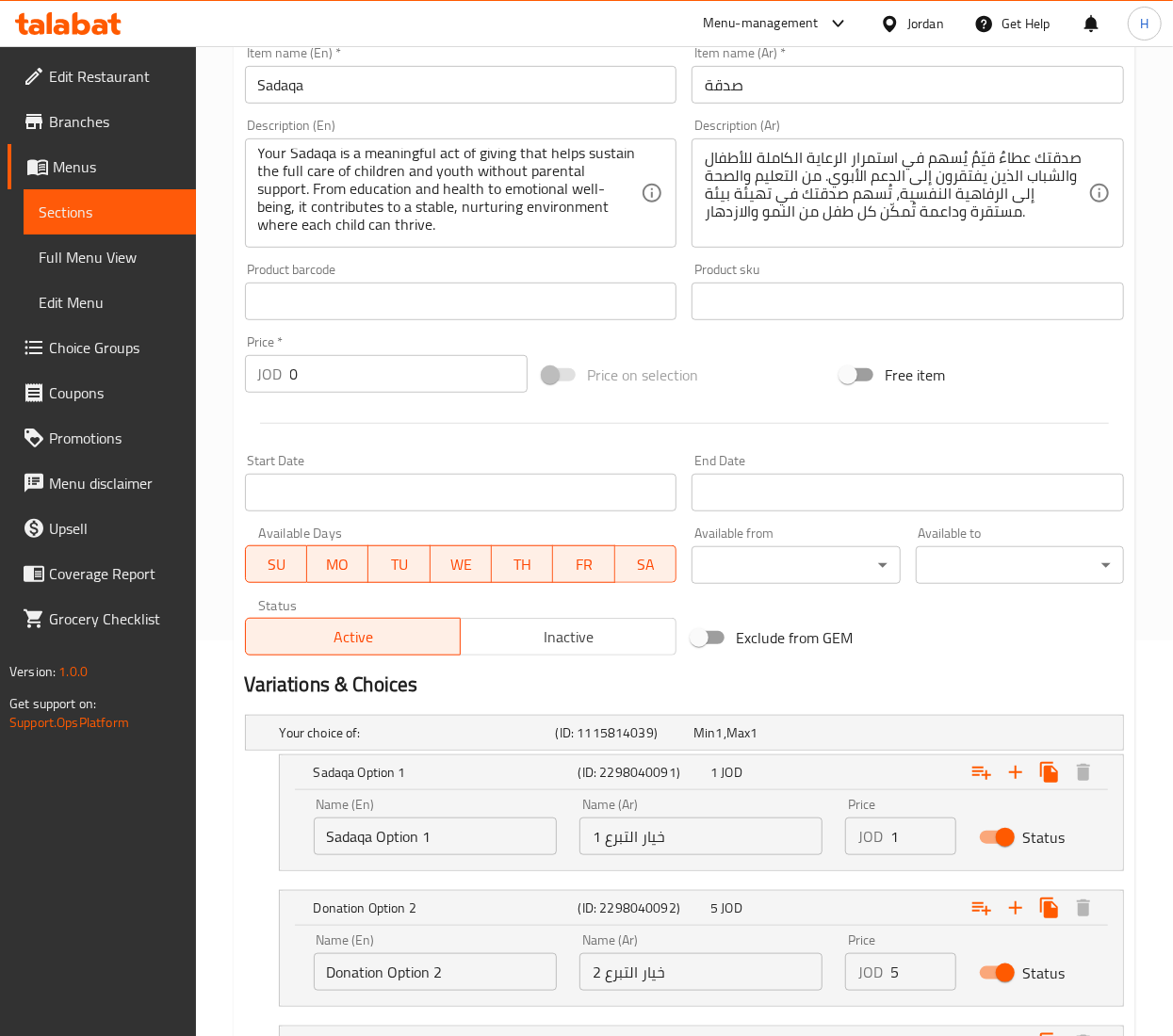
click at [349, 980] on input "Donation Option 2" at bounding box center [435, 972] width 243 height 38
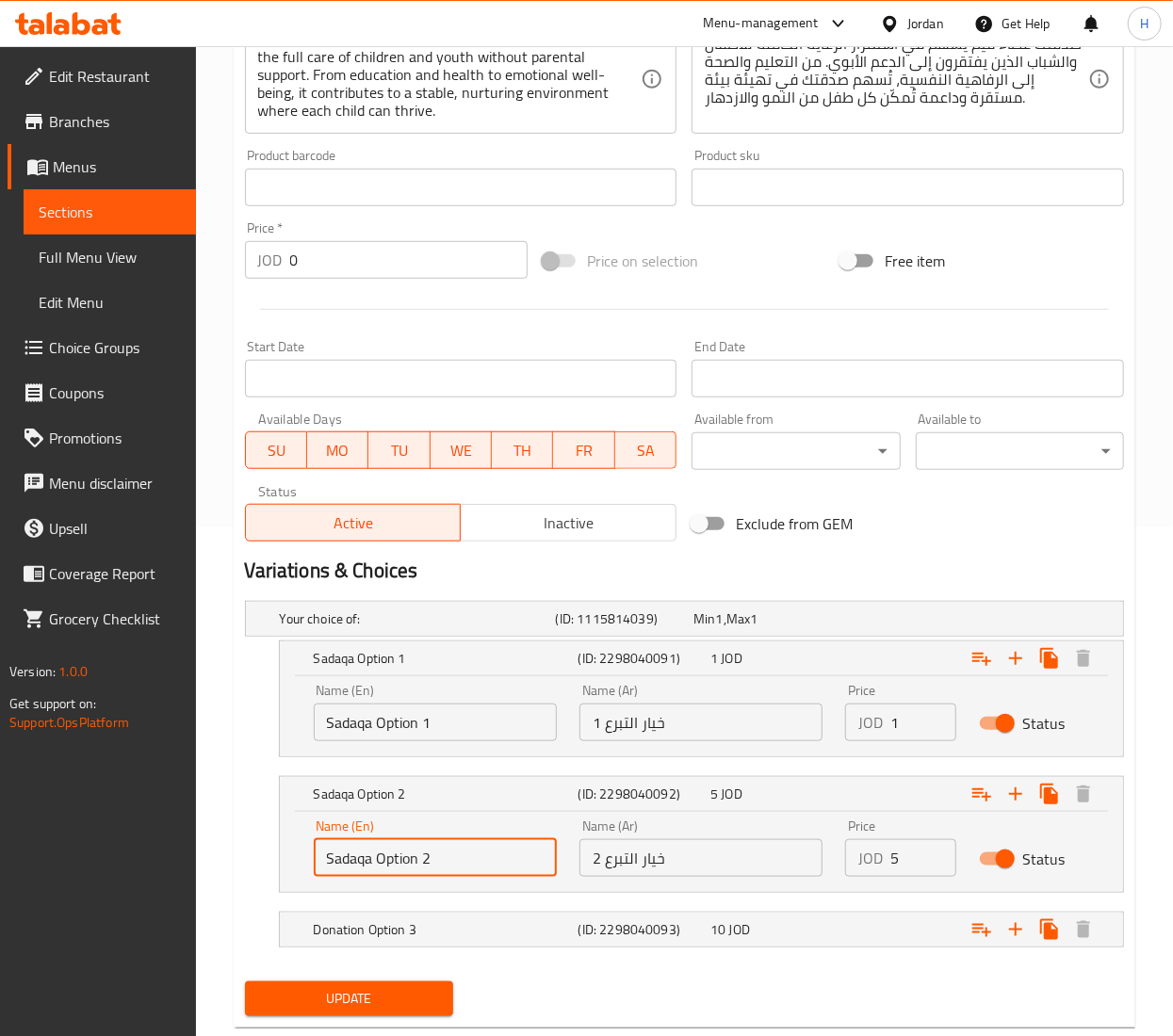
scroll to position [558, 0]
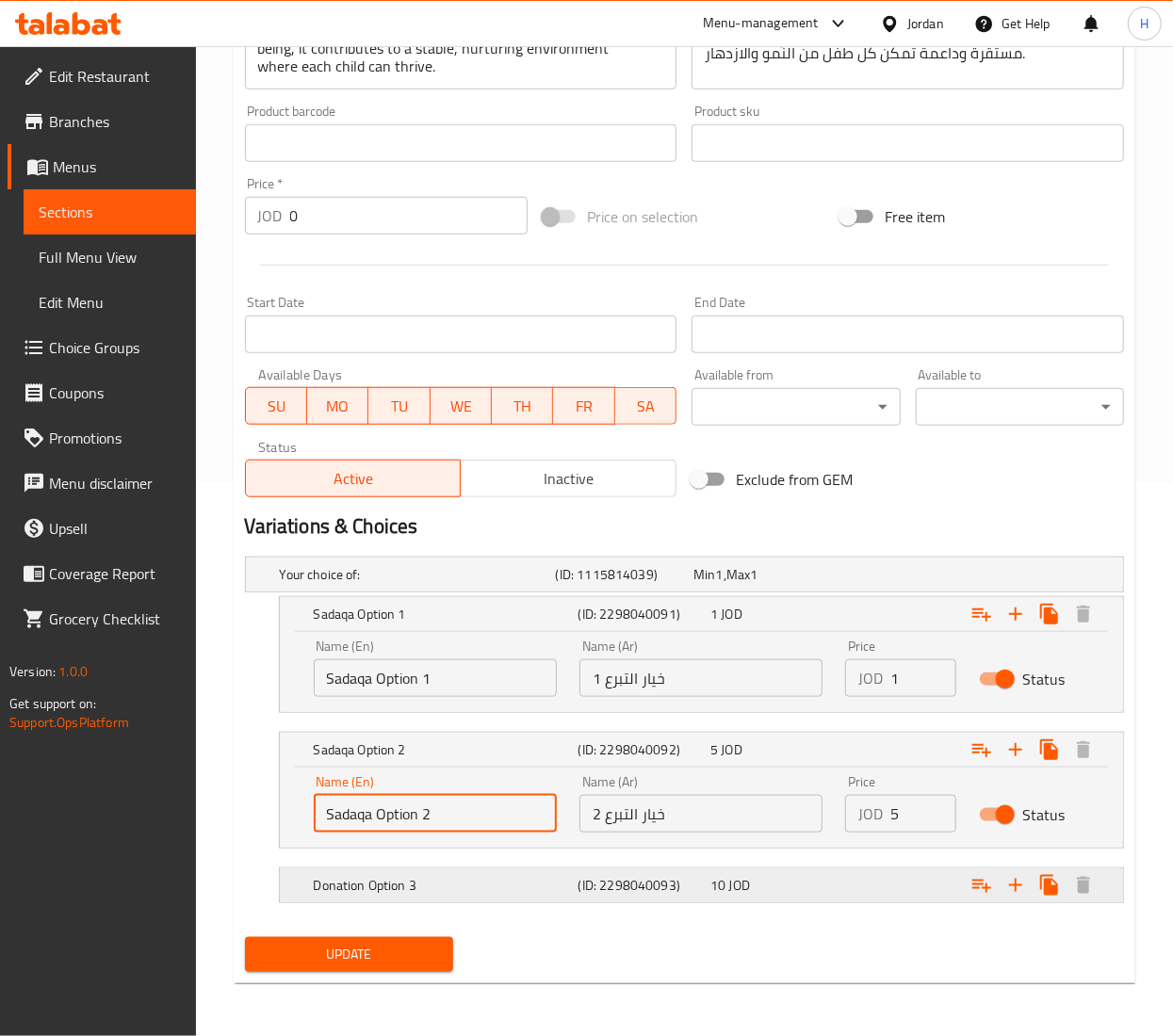
type input "Sadaqa Option 2"
click at [329, 897] on div "Donation Option 3" at bounding box center [442, 885] width 265 height 27
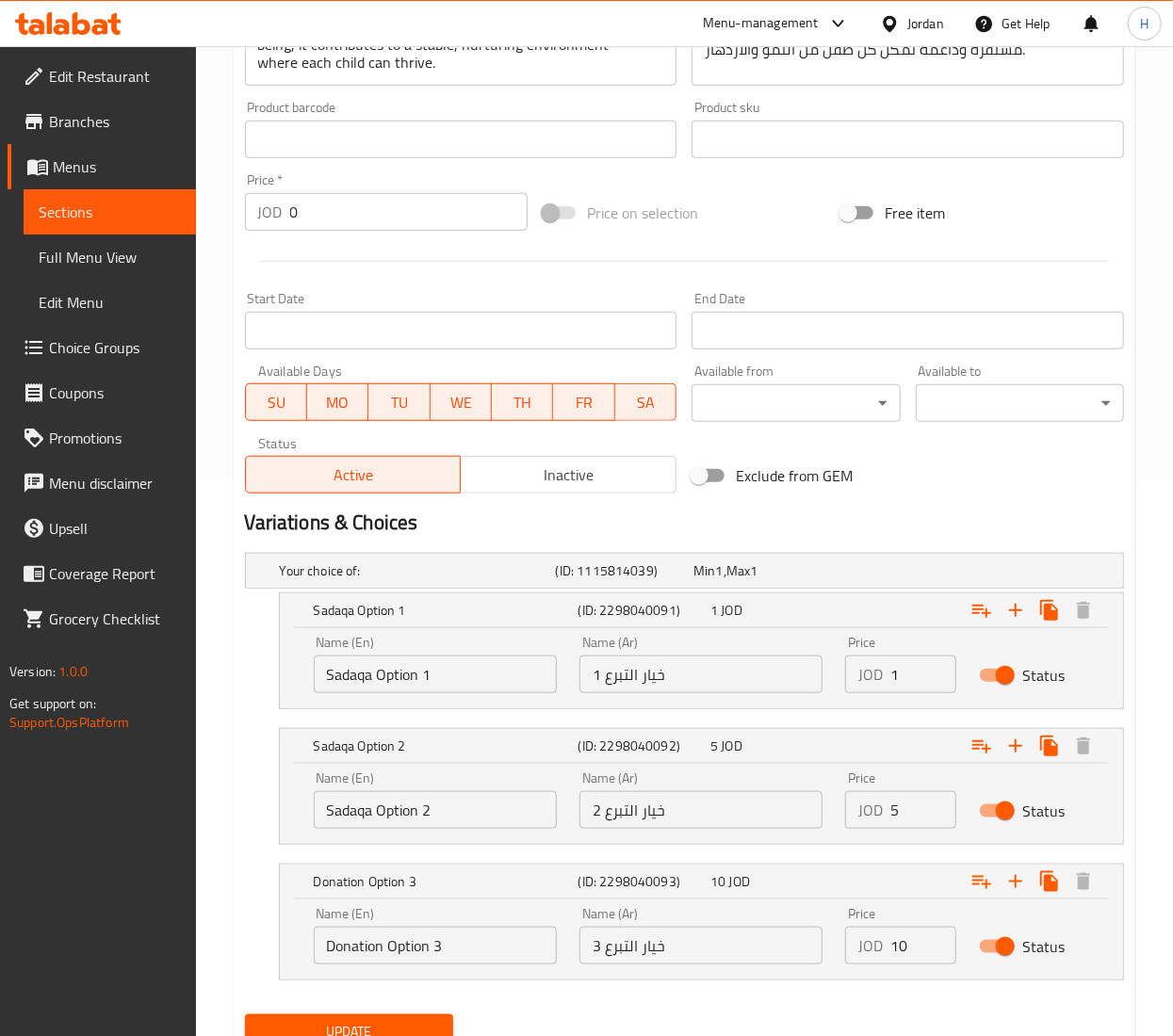
click at [343, 951] on input "Donation Option 3" at bounding box center [435, 946] width 243 height 38
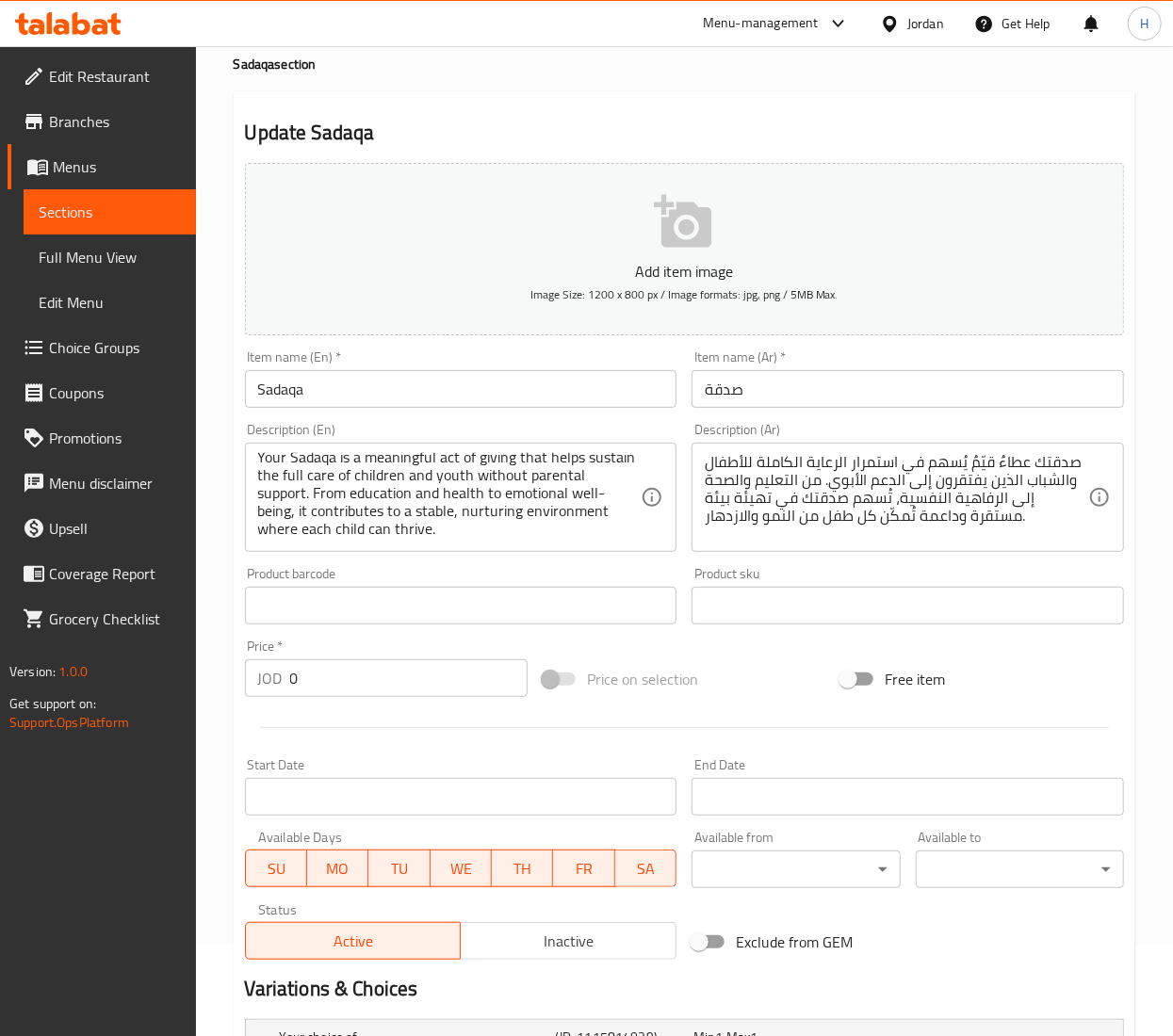
scroll to position [0, 0]
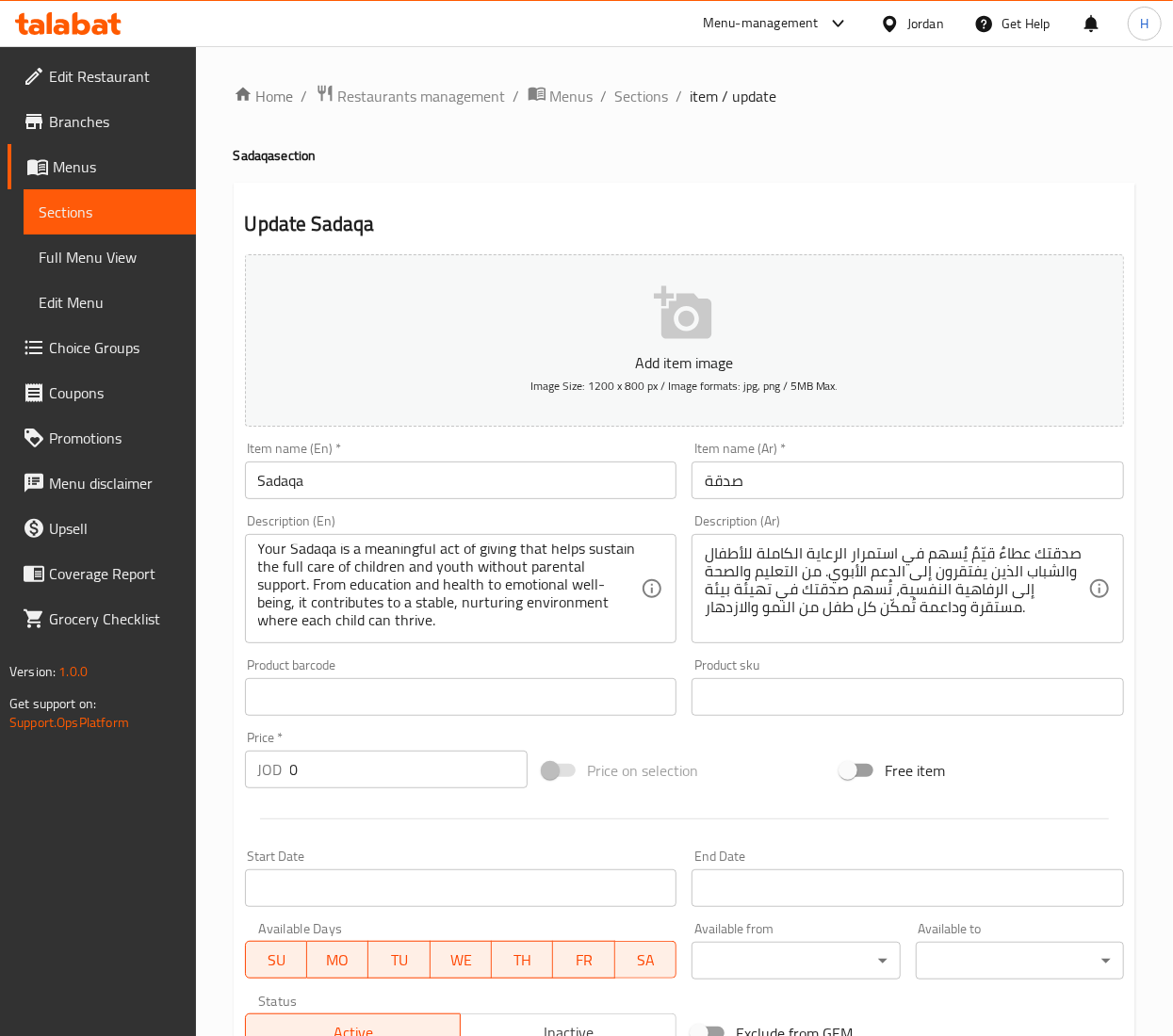
type input "Sadaqa Option 3"
click at [729, 473] on input "صدقة" at bounding box center [908, 480] width 433 height 38
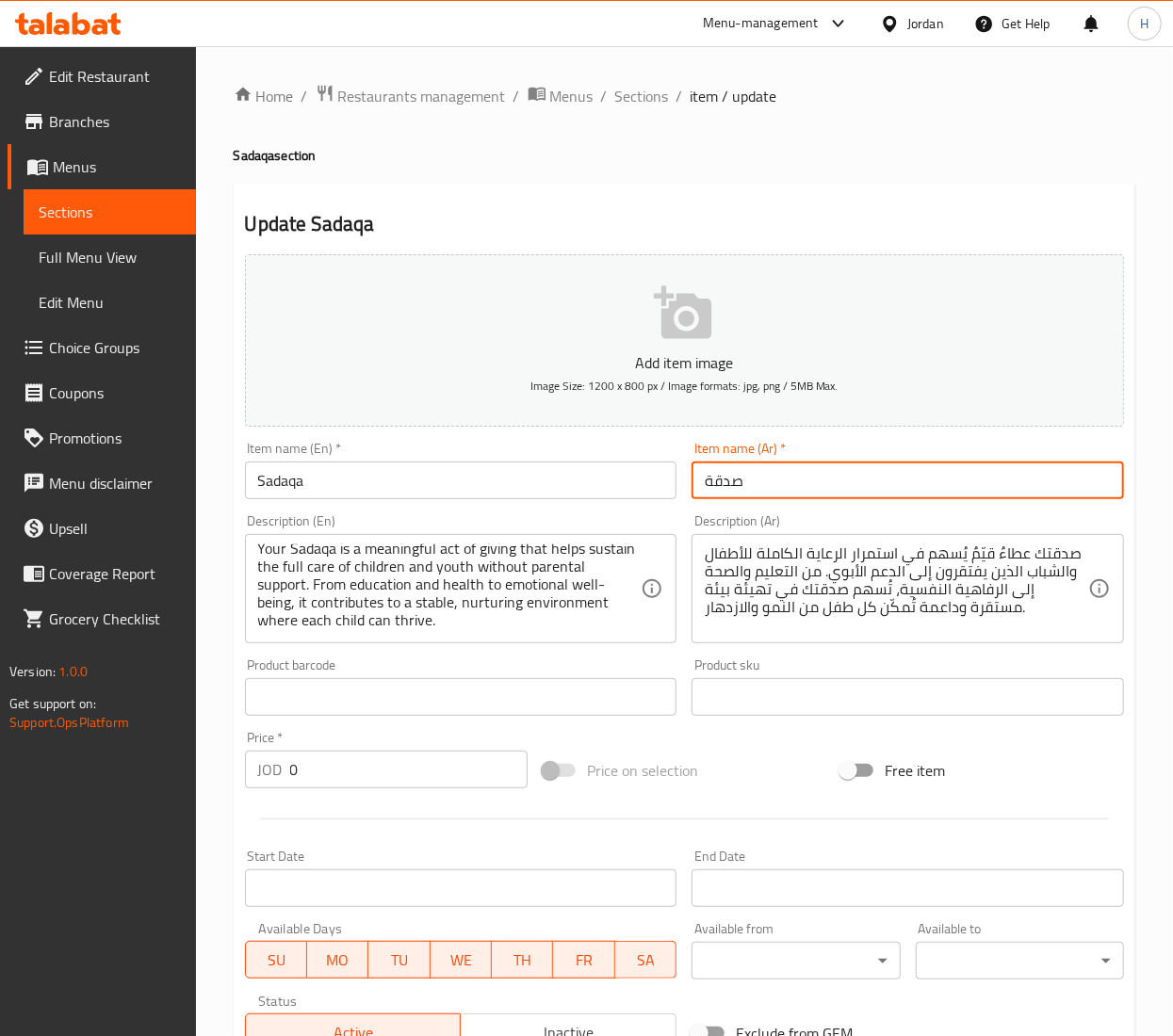
click at [729, 473] on input "صدقة" at bounding box center [908, 480] width 433 height 38
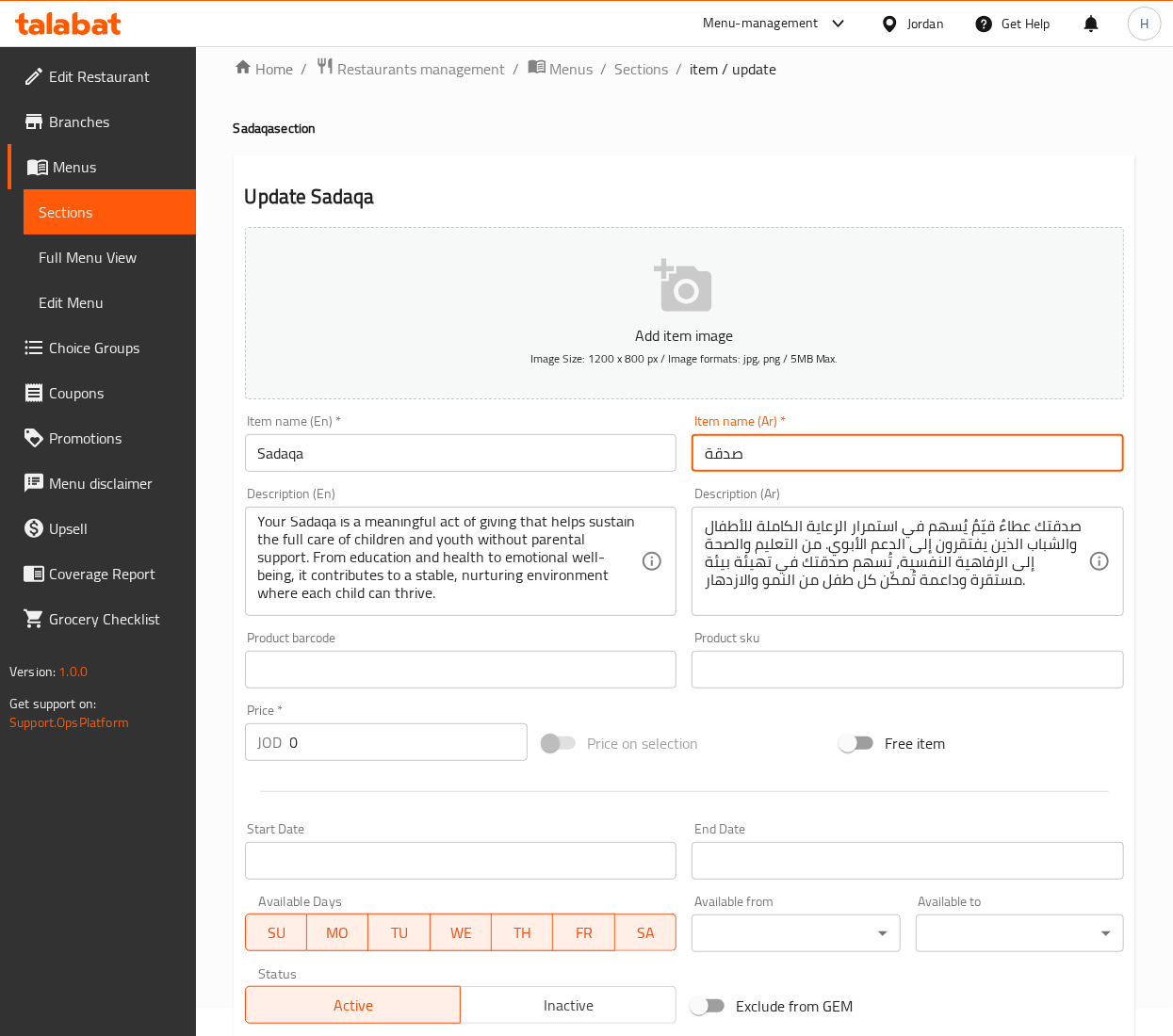
scroll to position [638, 0]
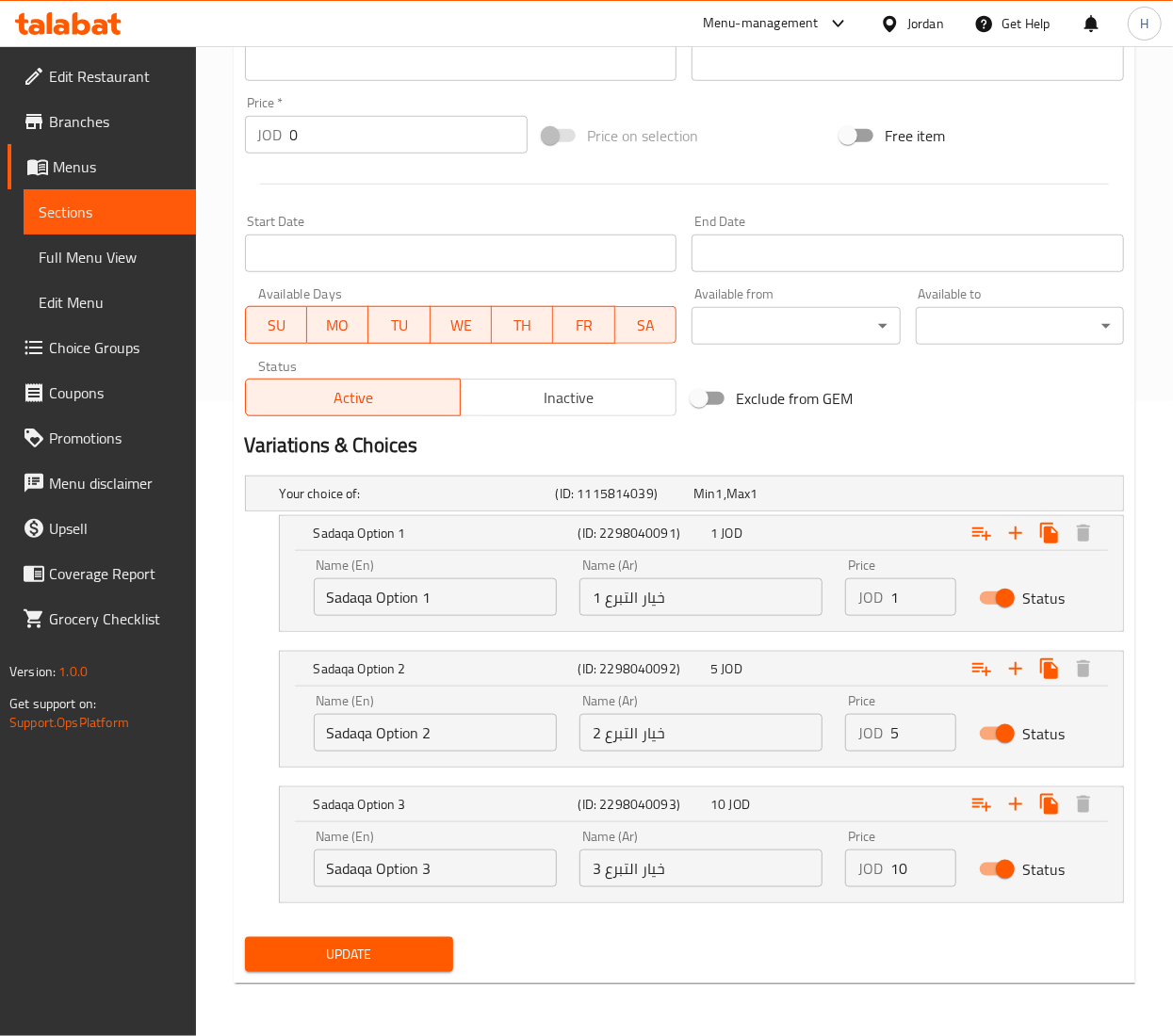
click at [626, 738] on input "خيار التبرع 2" at bounding box center [700, 733] width 243 height 38
click at [645, 602] on input "خيار التبرع 1" at bounding box center [700, 598] width 243 height 38
drag, startPoint x: 640, startPoint y: 599, endPoint x: 605, endPoint y: 601, distance: 35.1
click at [605, 601] on input "خيار التبرع 1" at bounding box center [700, 598] width 243 height 38
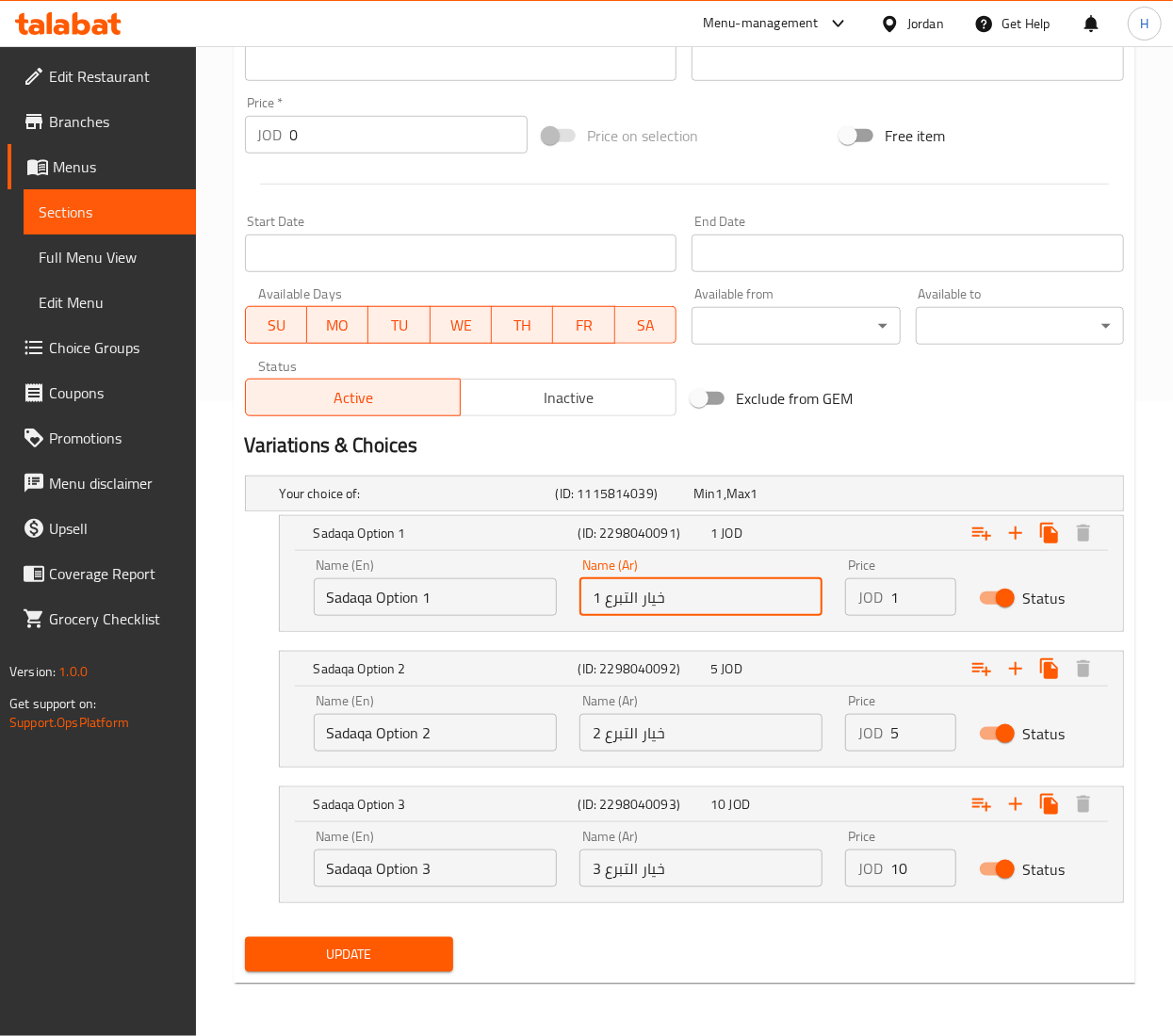
click at [645, 609] on input "خيار التبرع 1" at bounding box center [700, 598] width 243 height 38
drag, startPoint x: 634, startPoint y: 591, endPoint x: 599, endPoint y: 594, distance: 35.1
click at [599, 594] on input "خيار التبرع 1" at bounding box center [700, 598] width 243 height 38
click at [631, 596] on input "خيار التبرع 1" at bounding box center [700, 598] width 243 height 38
drag, startPoint x: 637, startPoint y: 595, endPoint x: 605, endPoint y: 603, distance: 33.0
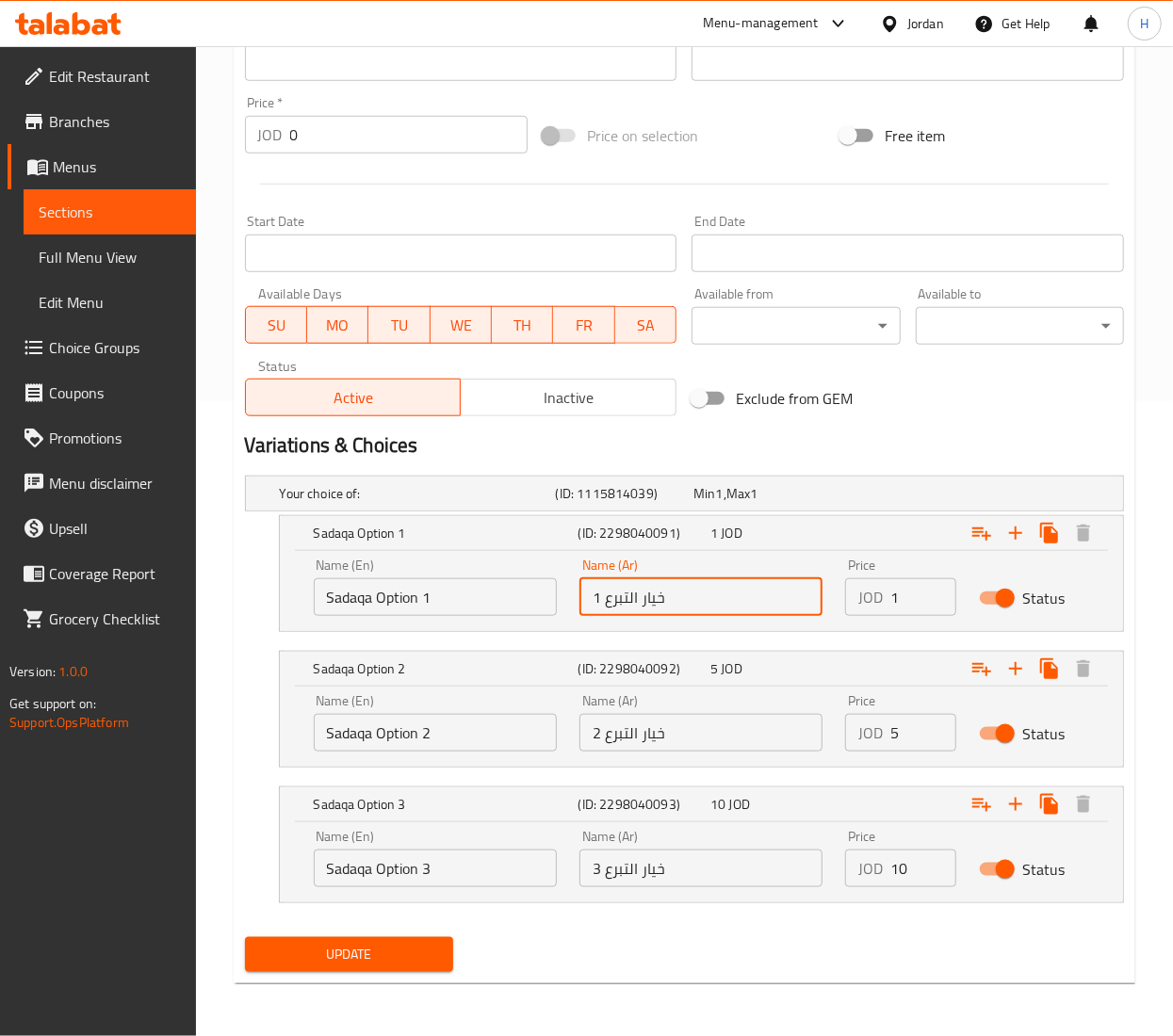
click at [605, 603] on input "خيار التبرع 1" at bounding box center [700, 598] width 243 height 38
paste input "دقة"
type input "خيار صدقة 1"
drag, startPoint x: 635, startPoint y: 733, endPoint x: 613, endPoint y: 726, distance: 23.1
click at [613, 726] on input "خيار التبرع 2" at bounding box center [700, 733] width 243 height 38
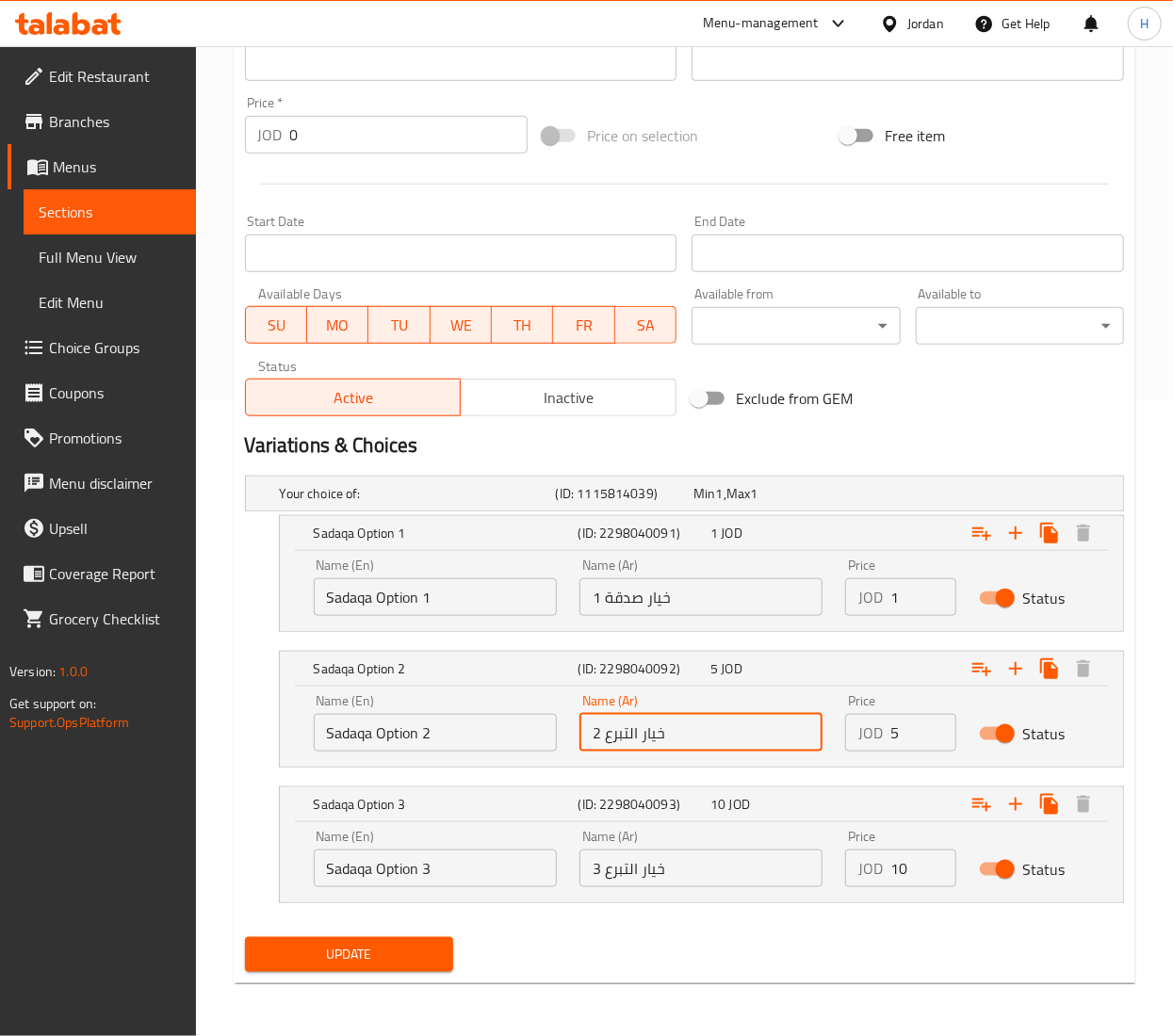
click at [634, 726] on input "خيار التبرع 2" at bounding box center [700, 733] width 243 height 38
drag, startPoint x: 637, startPoint y: 733, endPoint x: 603, endPoint y: 737, distance: 34.2
click at [603, 737] on input "خيار التبرع 2" at bounding box center [700, 733] width 243 height 38
paste input "دقة"
type input "خيار صدقة 2"
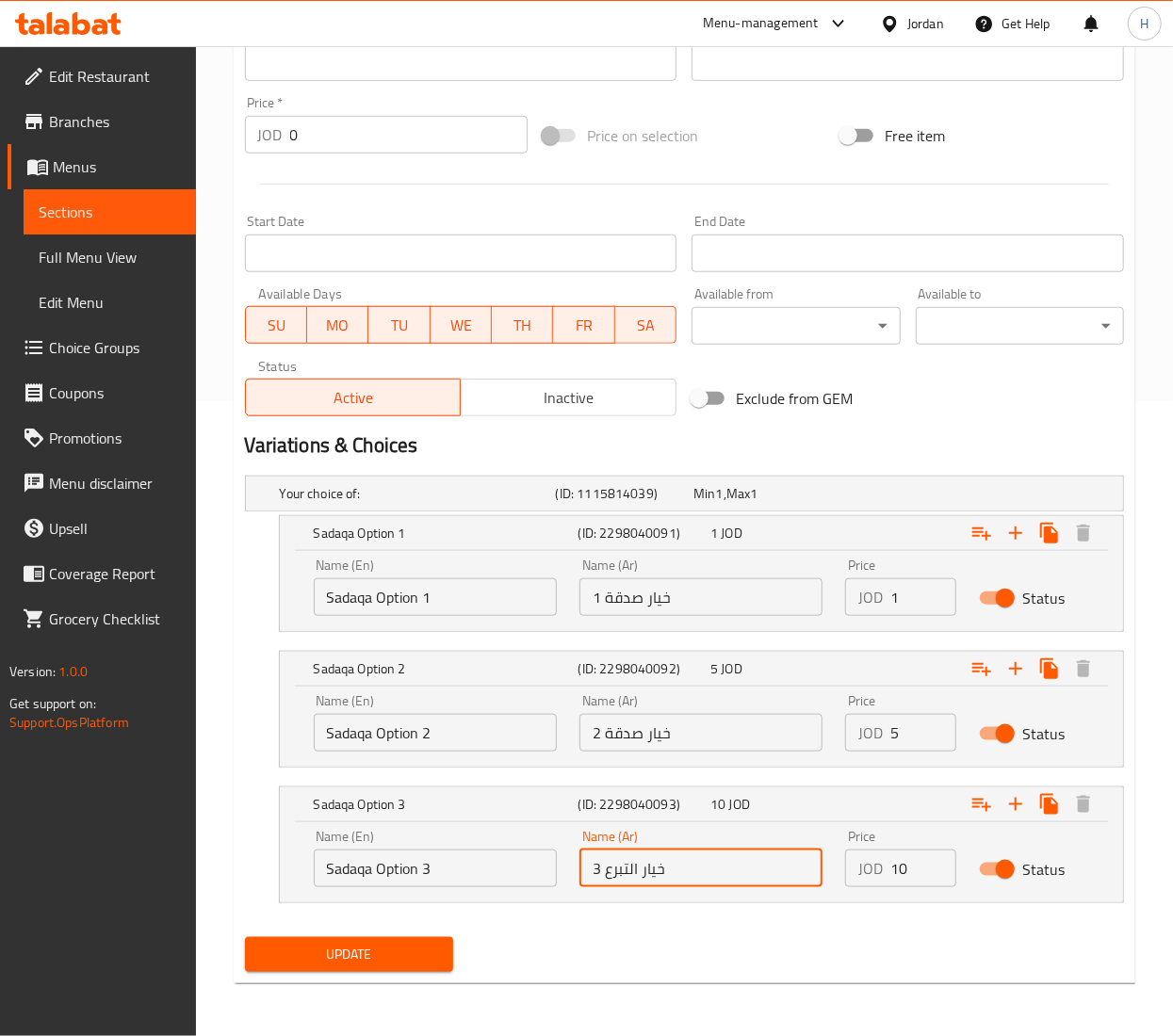
drag, startPoint x: 637, startPoint y: 865, endPoint x: 607, endPoint y: 872, distance: 30.8
click at [607, 872] on input "خيار التبرع 3" at bounding box center [700, 869] width 243 height 38
paste input "دقة"
type input "خيار صدقة 3"
click at [404, 956] on span "Update" at bounding box center [349, 955] width 178 height 24
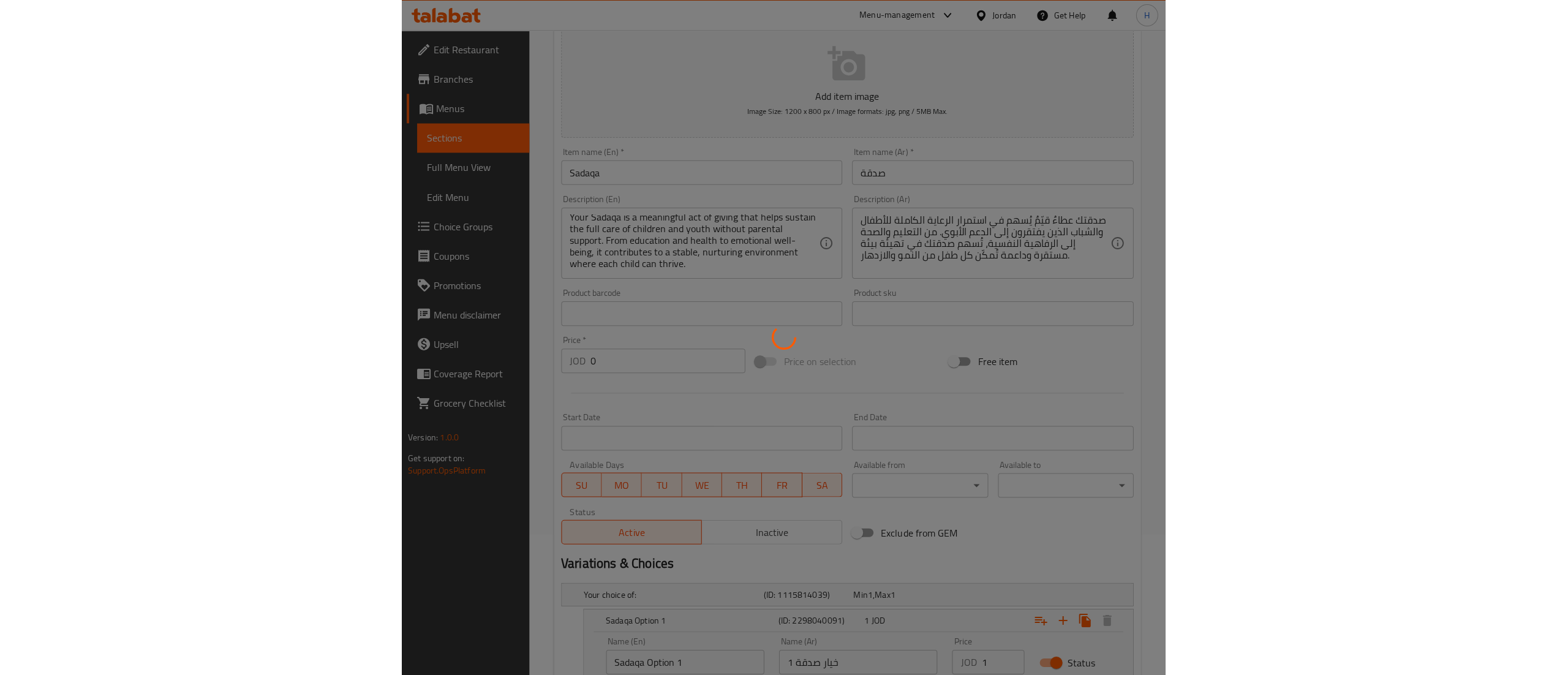
scroll to position [0, 0]
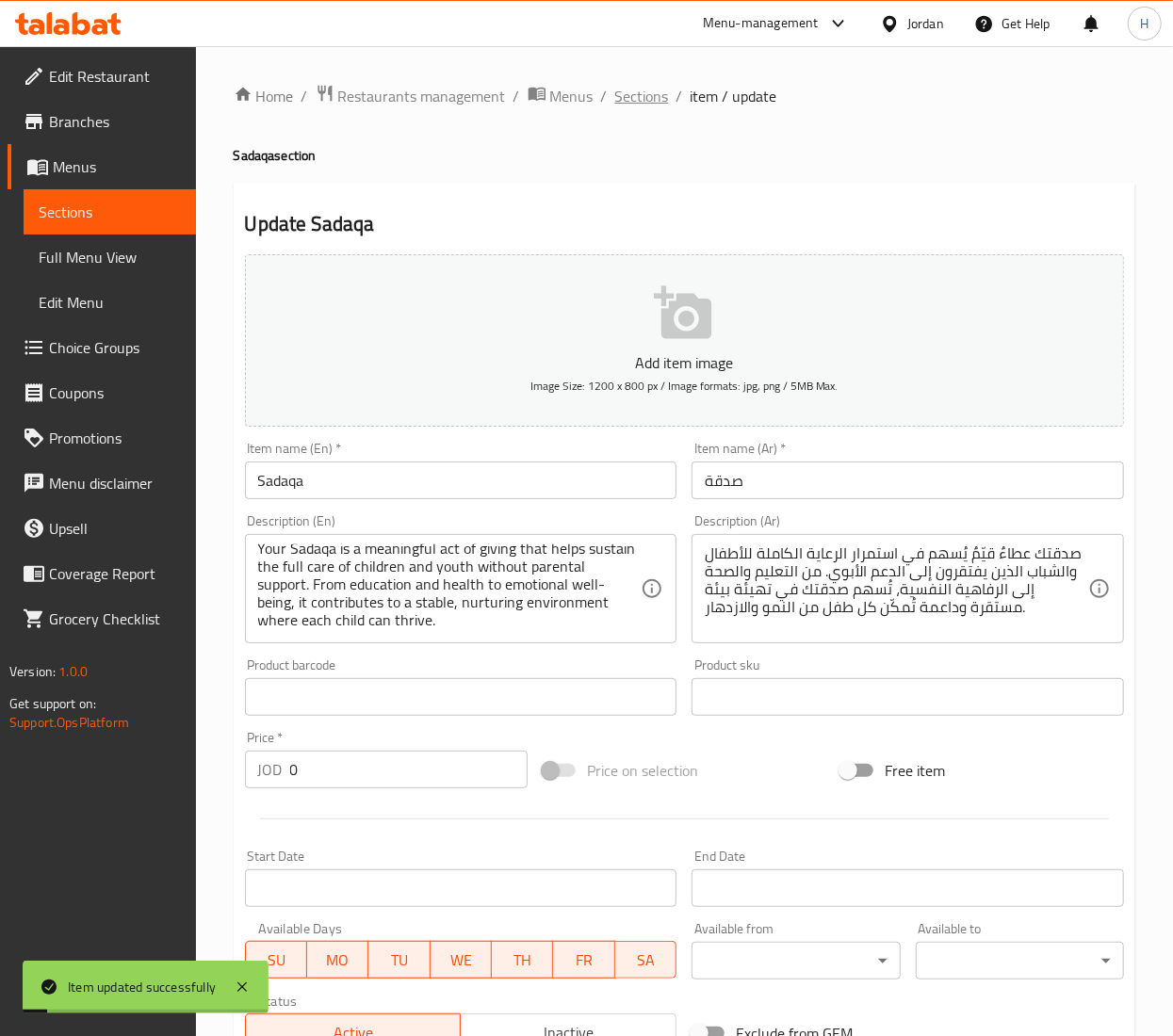
click at [640, 106] on span "Sections" at bounding box center [642, 96] width 53 height 23
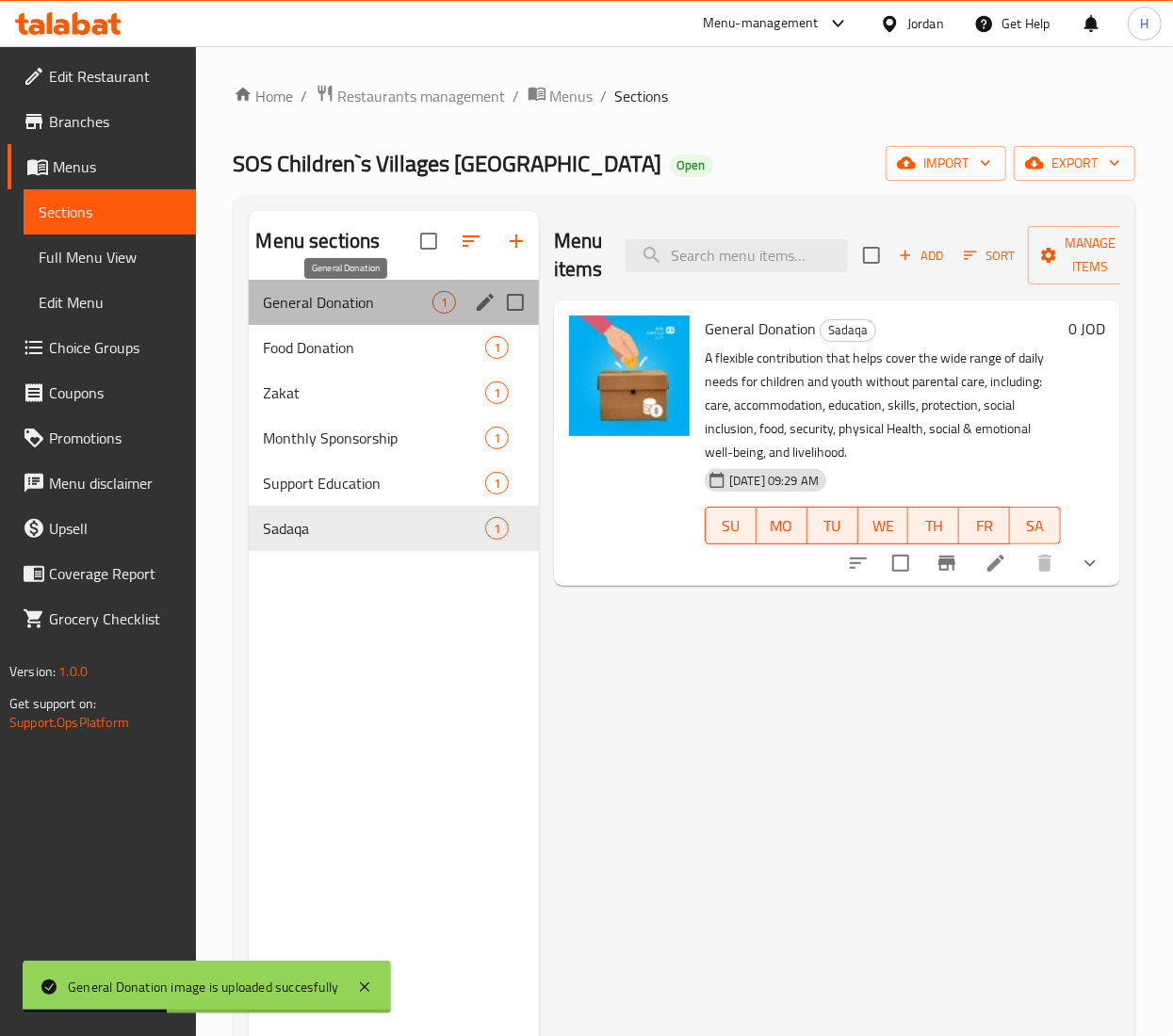
click at [343, 307] on span "General Donation" at bounding box center [348, 302] width 169 height 23
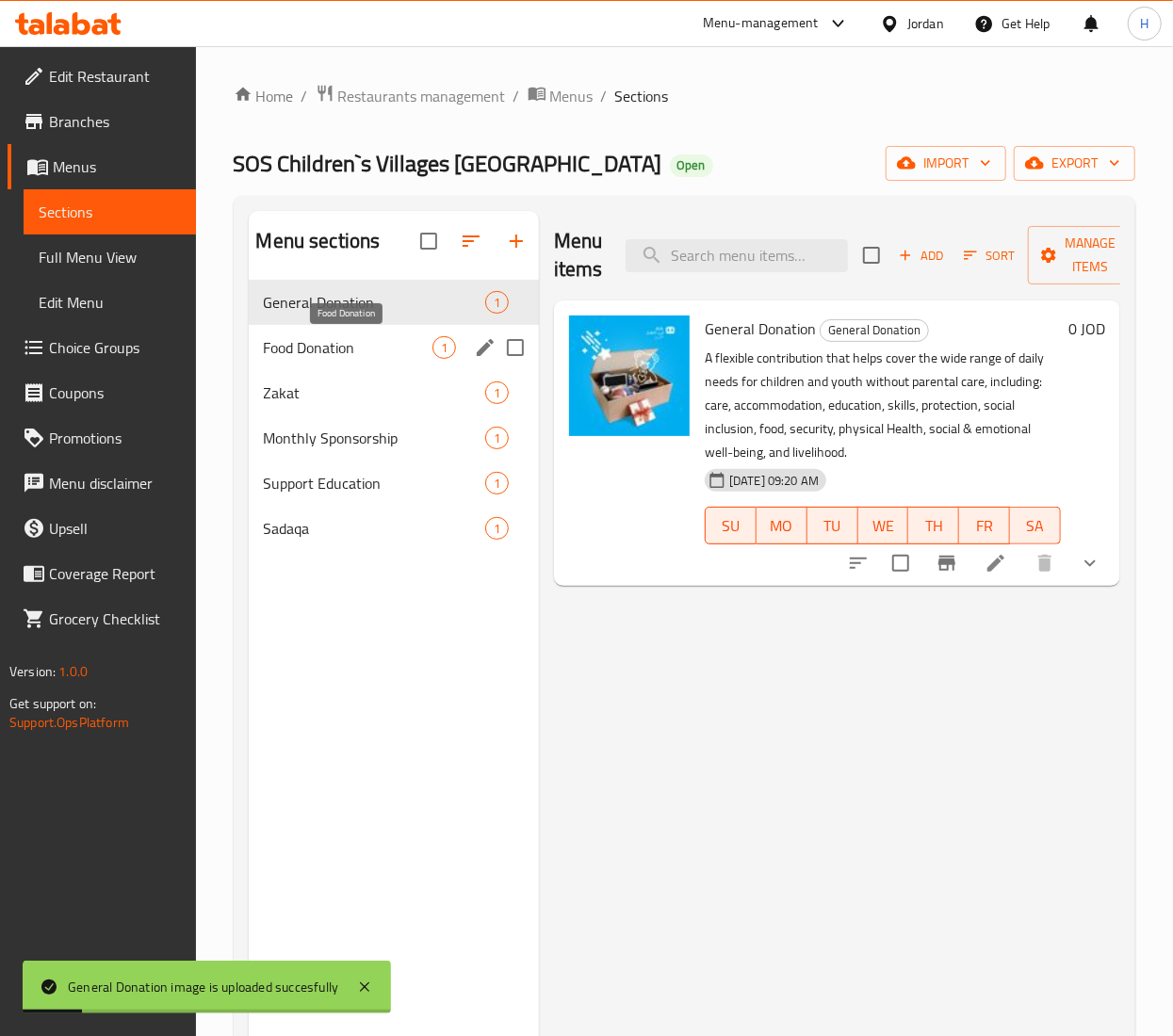
click at [380, 355] on span "Food Donation" at bounding box center [348, 348] width 169 height 23
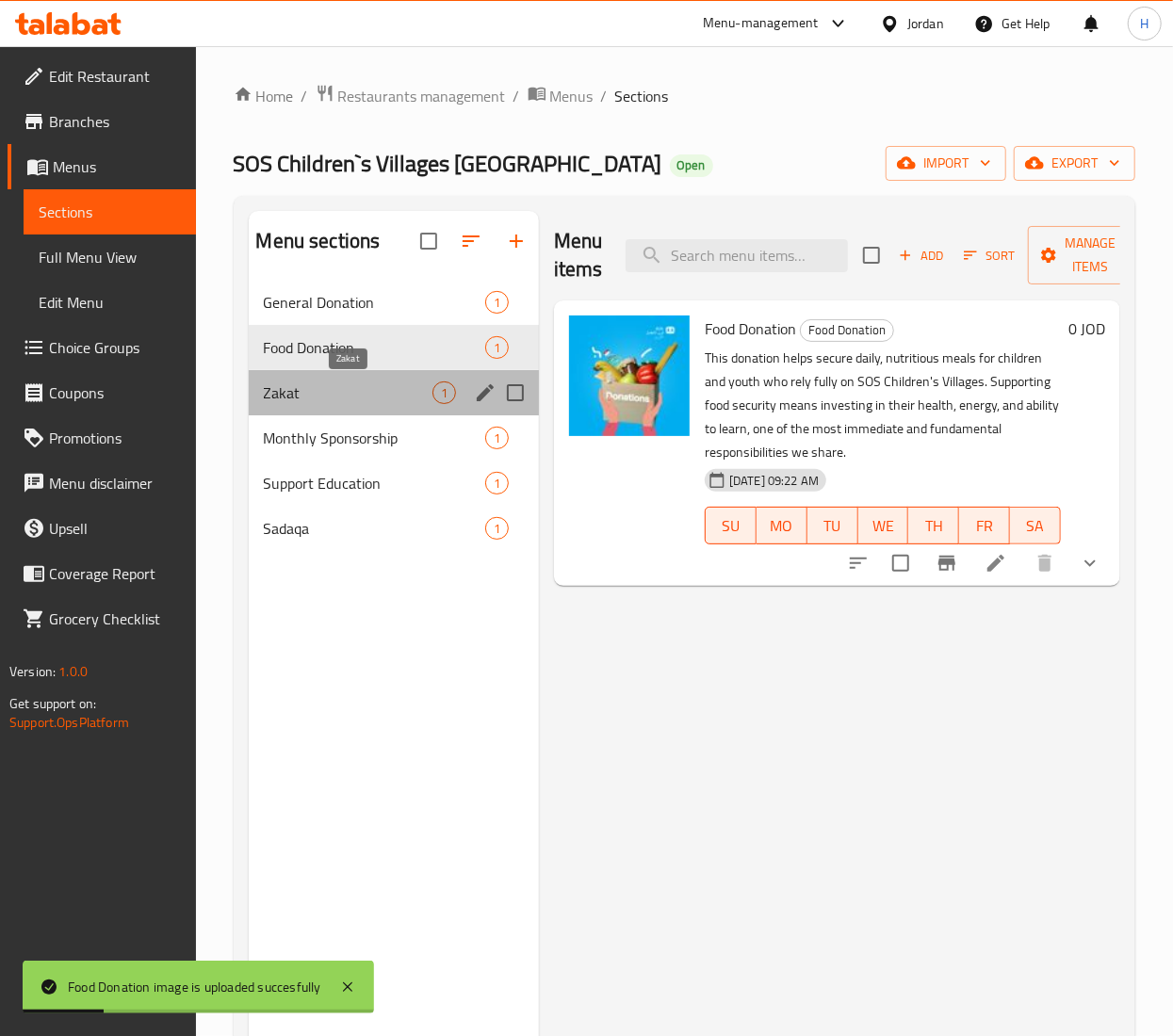
click at [349, 404] on span "Zakat" at bounding box center [348, 393] width 169 height 23
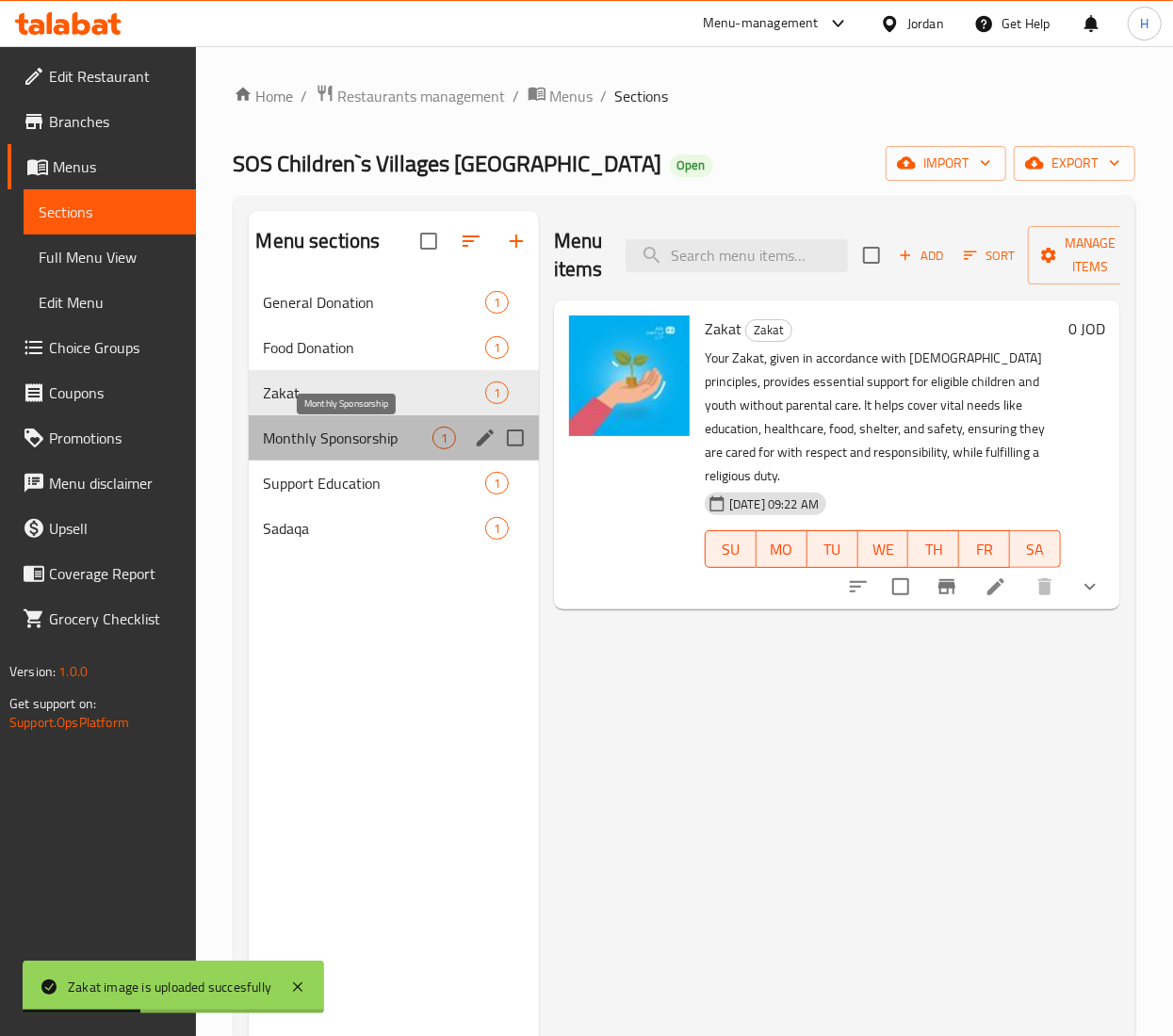
click at [366, 440] on span "Monthly Sponsorship" at bounding box center [348, 438] width 169 height 23
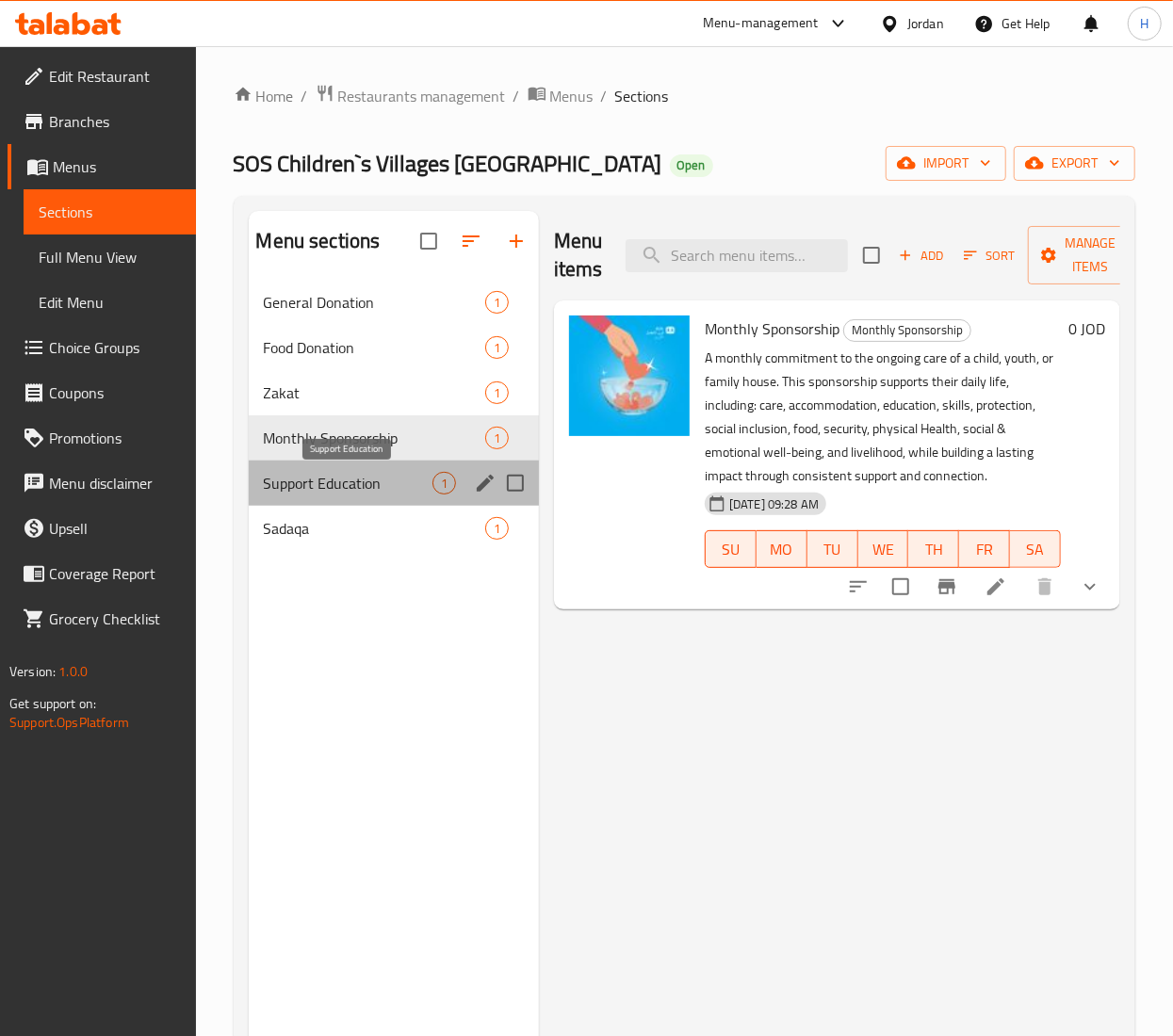
click at [320, 486] on span "Support Education" at bounding box center [348, 483] width 169 height 23
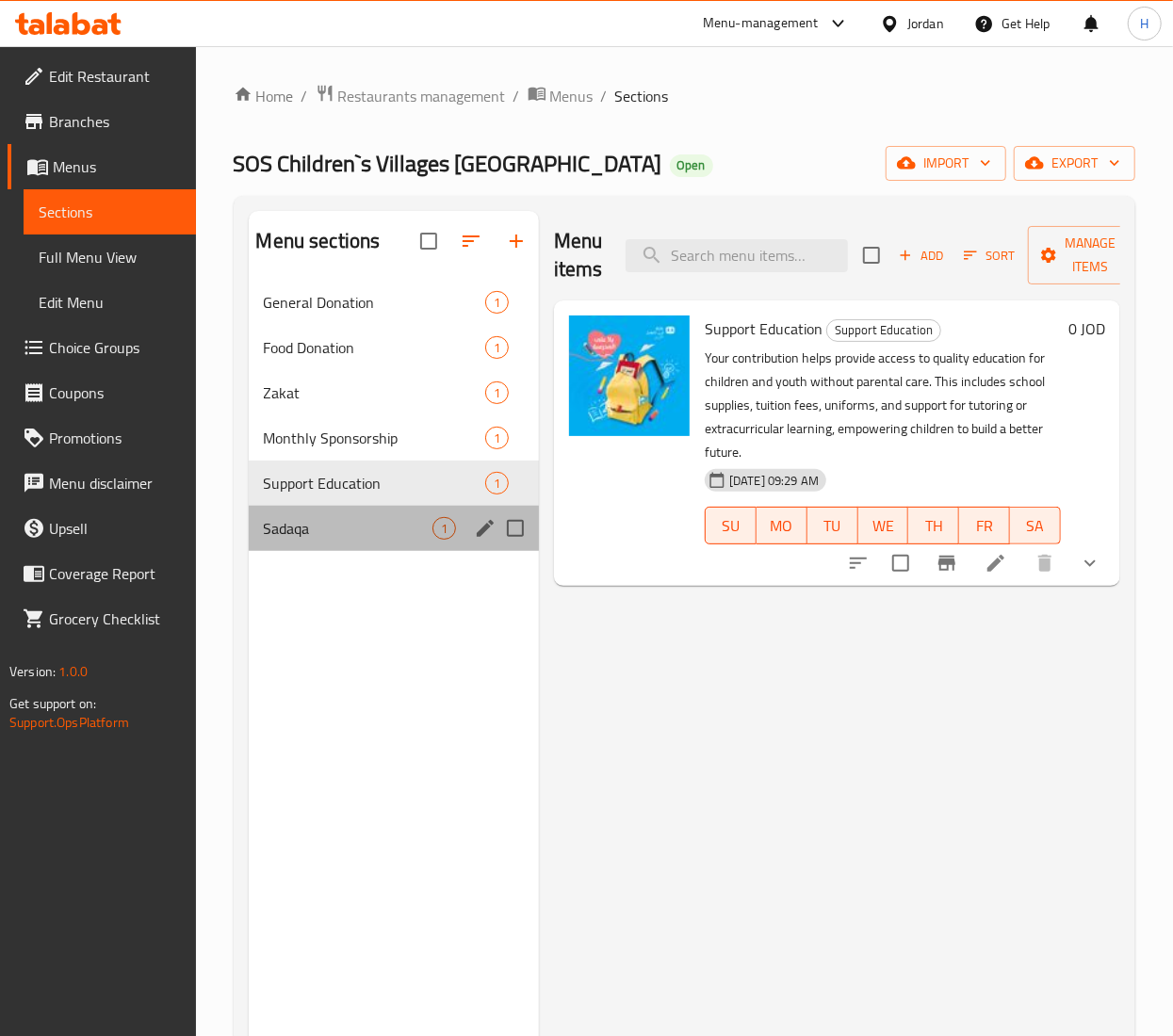
click at [364, 542] on div "Sadaqa 1" at bounding box center [394, 528] width 290 height 45
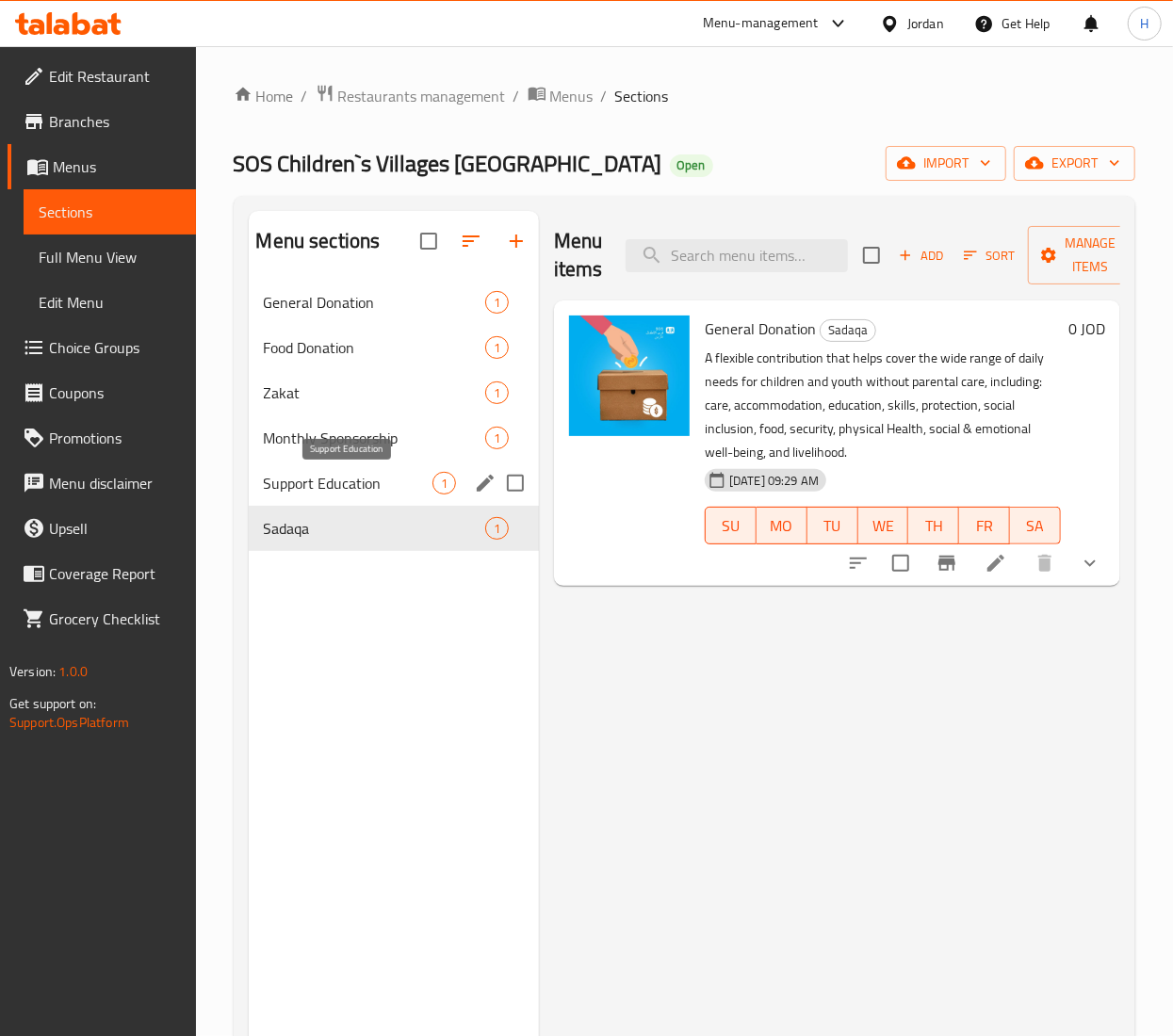
click at [284, 494] on span "Support Education" at bounding box center [348, 483] width 169 height 23
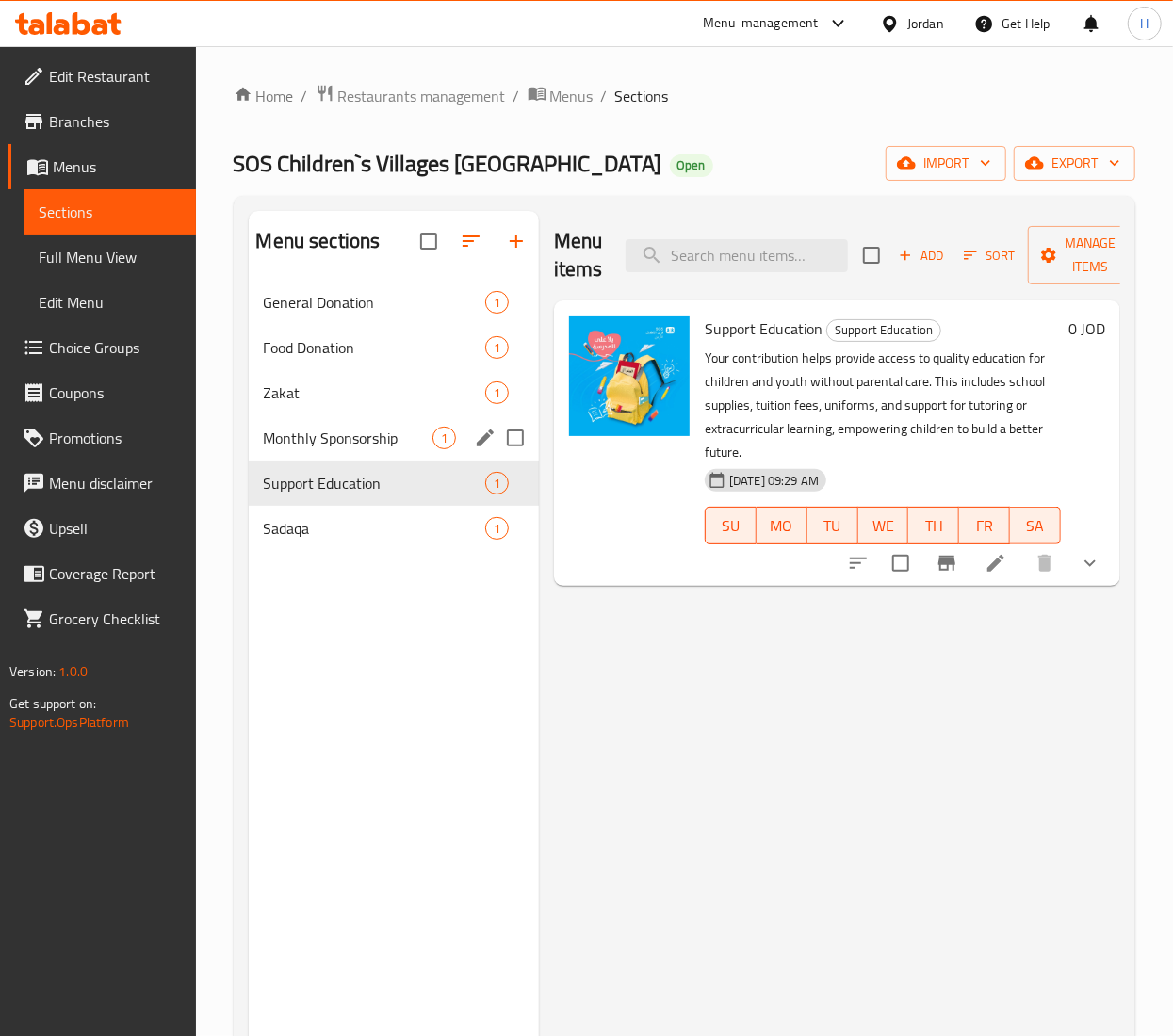
click at [321, 418] on div "Monthly Sponsorship 1" at bounding box center [394, 437] width 290 height 45
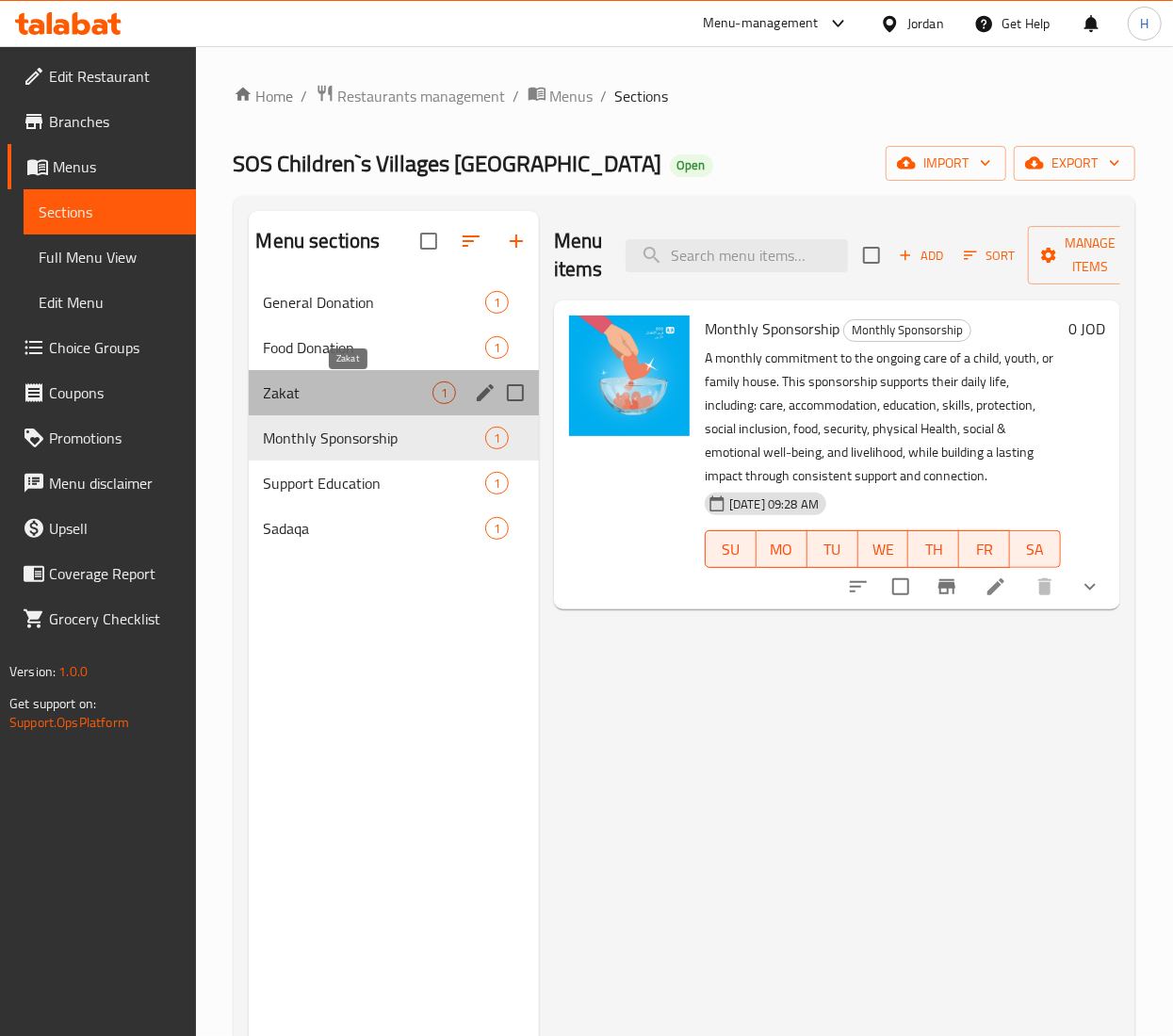
click at [313, 392] on span "Zakat" at bounding box center [348, 393] width 169 height 23
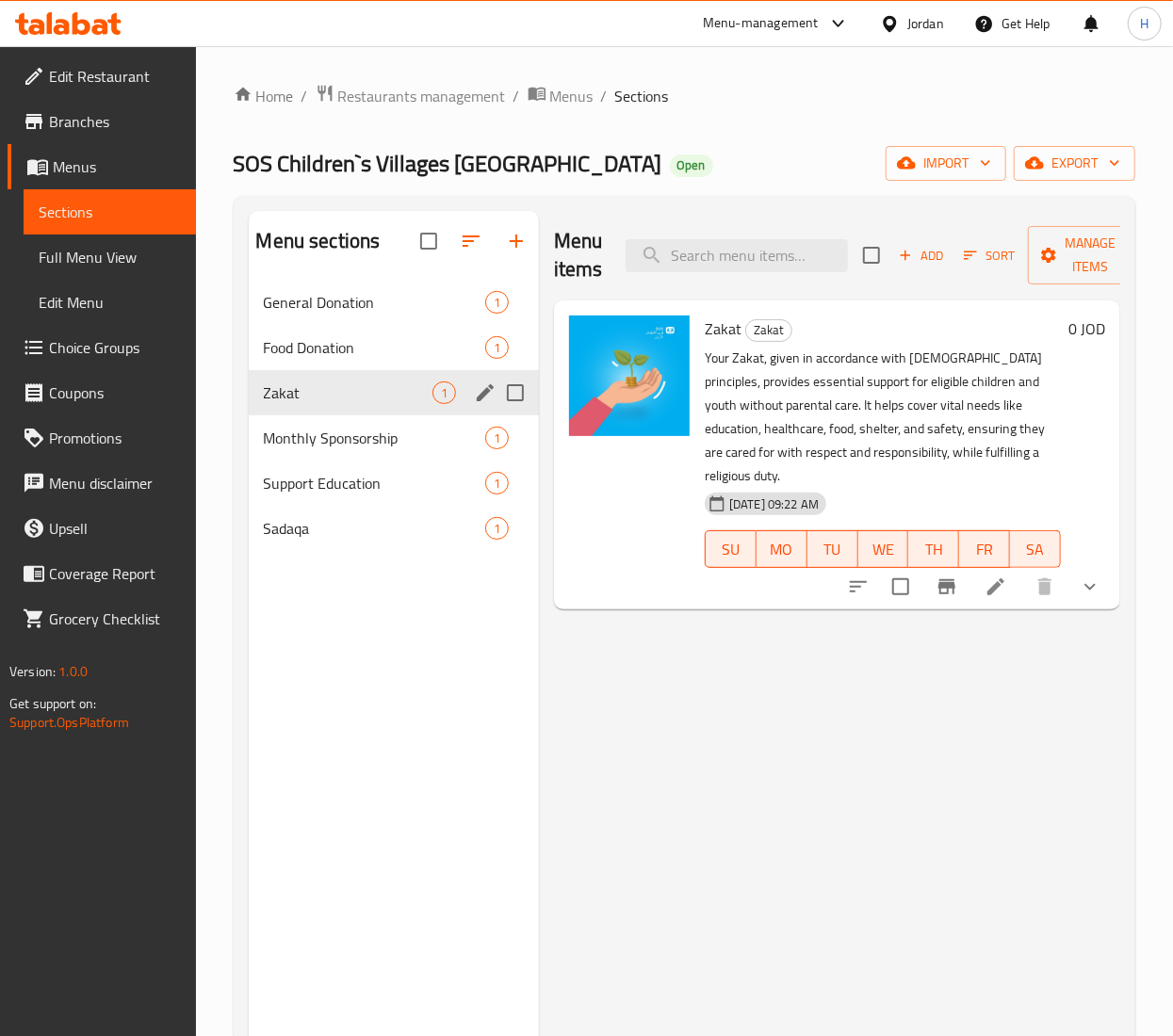
click at [314, 372] on div "Zakat 1" at bounding box center [394, 393] width 290 height 45
click at [317, 330] on div "Food Donation 1" at bounding box center [394, 347] width 290 height 45
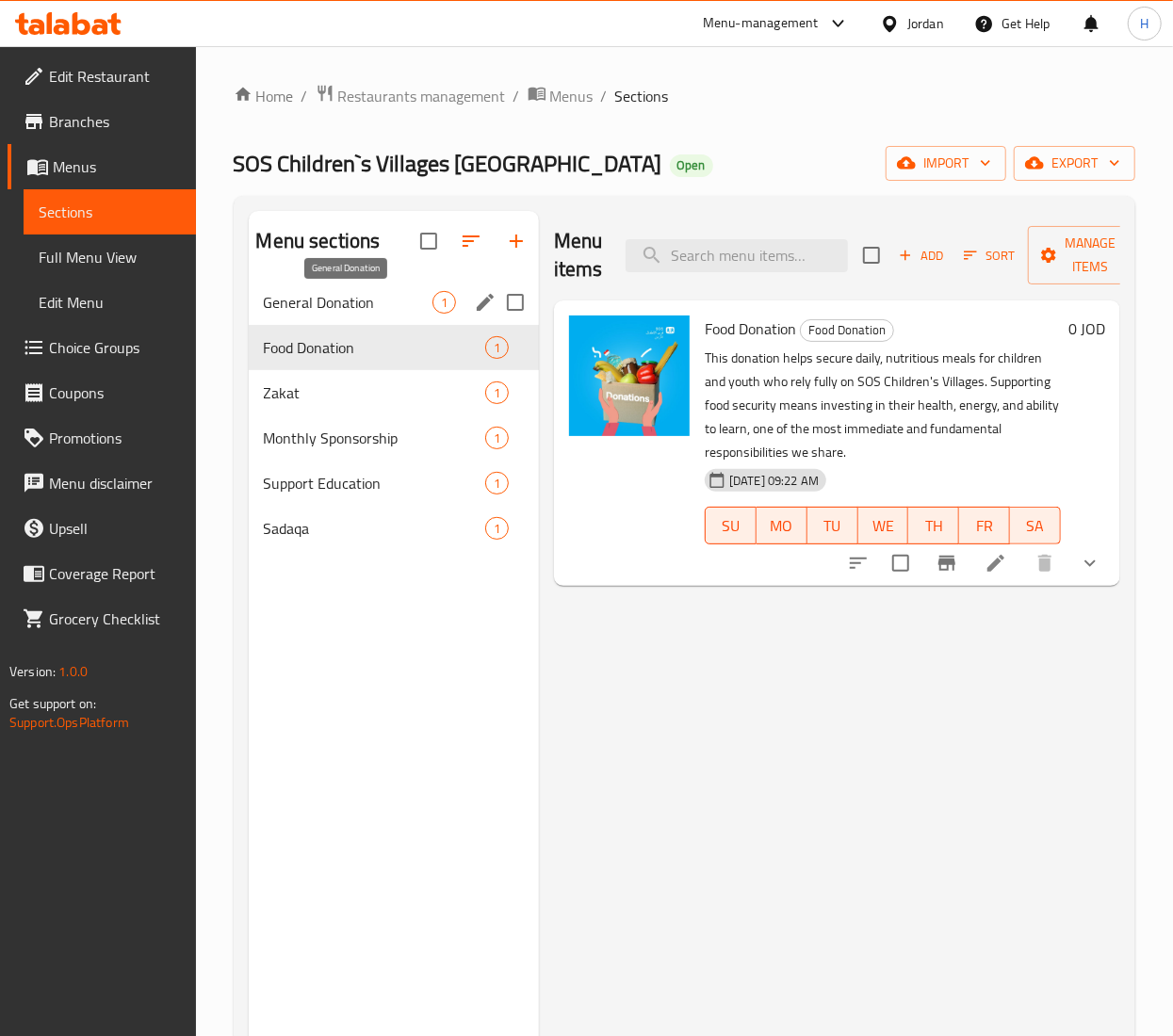
click at [313, 303] on span "General Donation" at bounding box center [348, 302] width 169 height 23
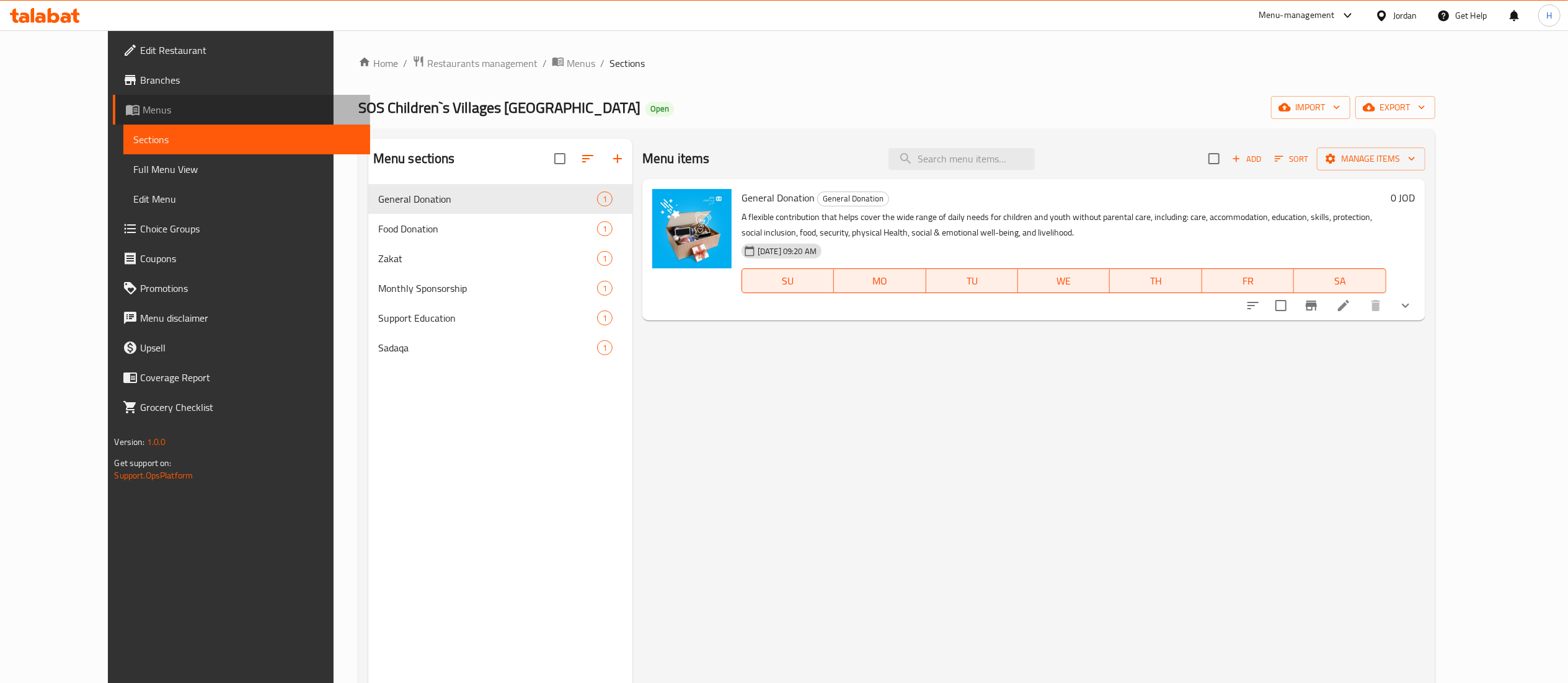
click at [142, 110] on span "Menus" at bounding box center [251, 110] width 217 height 15
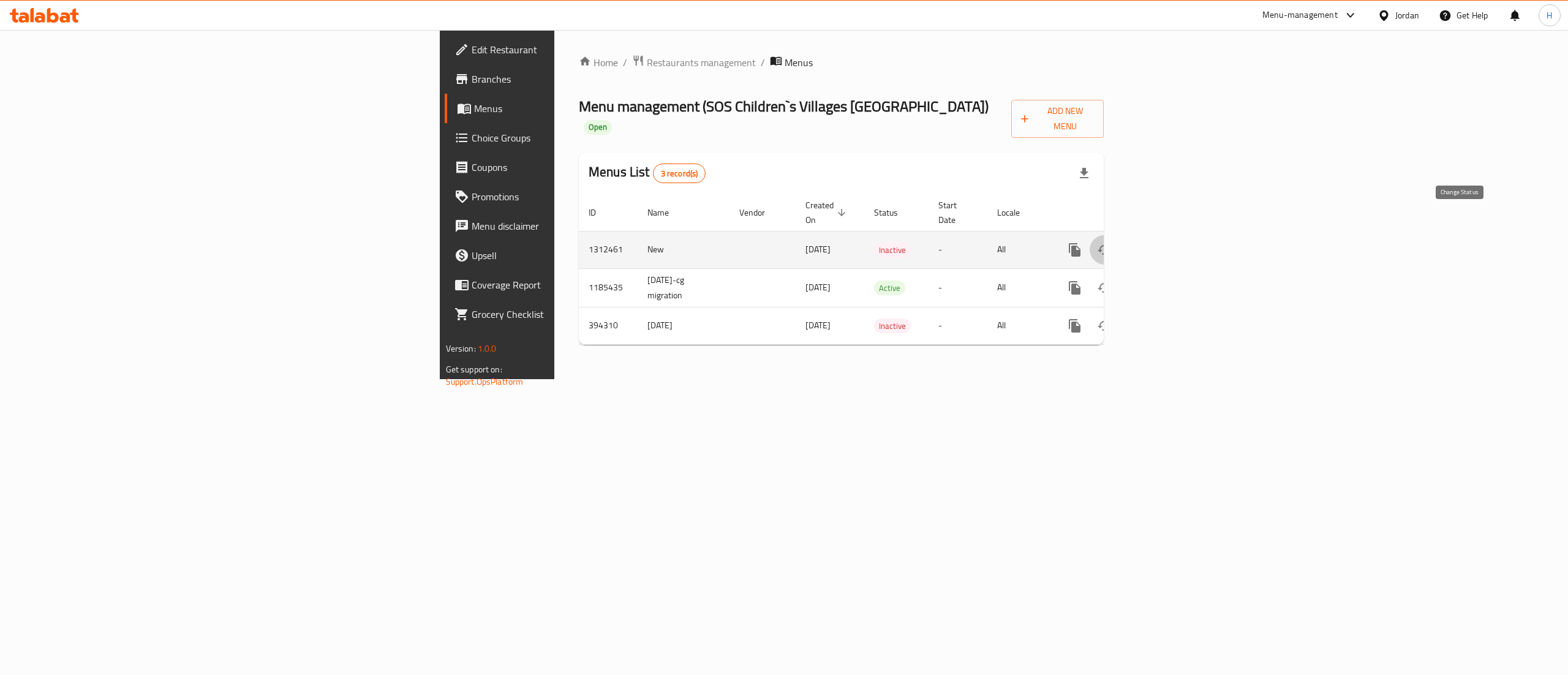
click at [1111, 242] on icon "enhanced table" at bounding box center [1105, 250] width 15 height 15
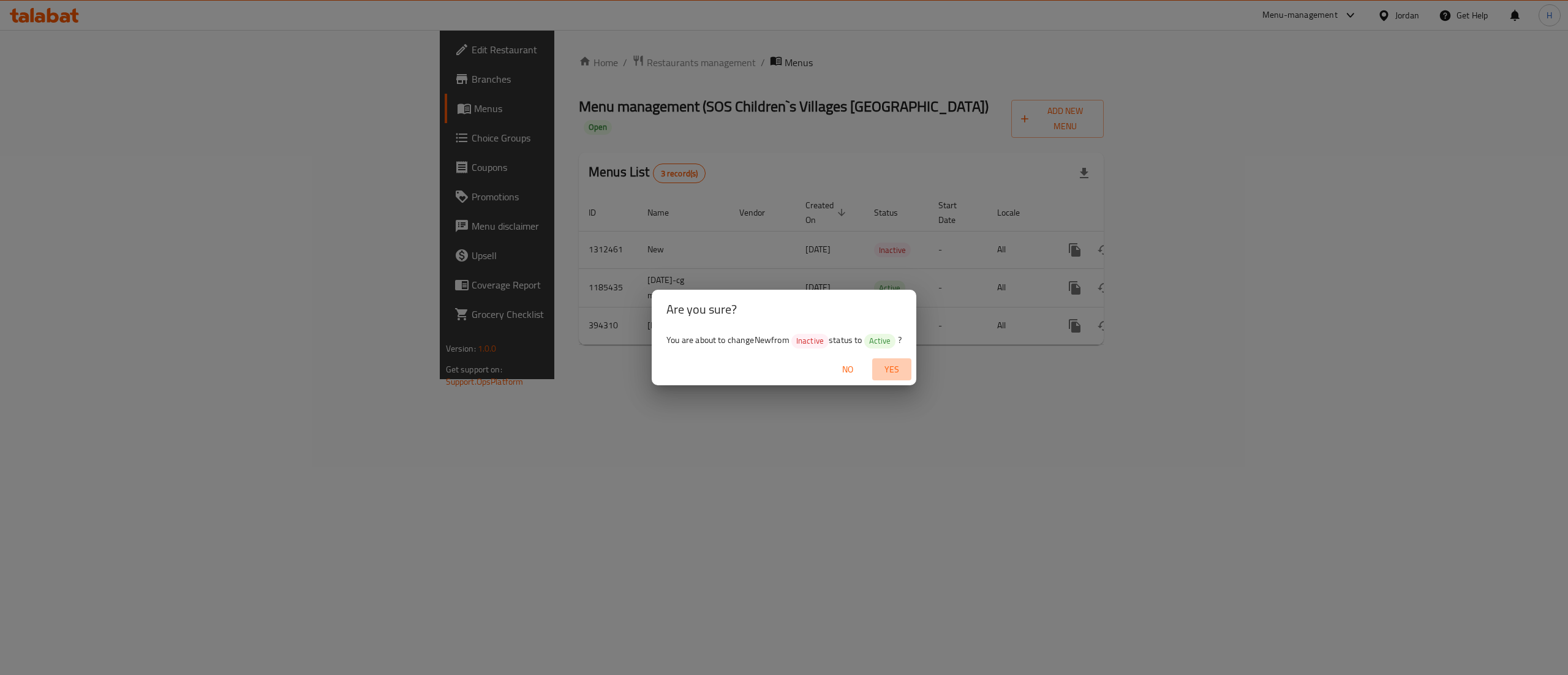
click at [897, 374] on span "Yes" at bounding box center [891, 369] width 29 height 15
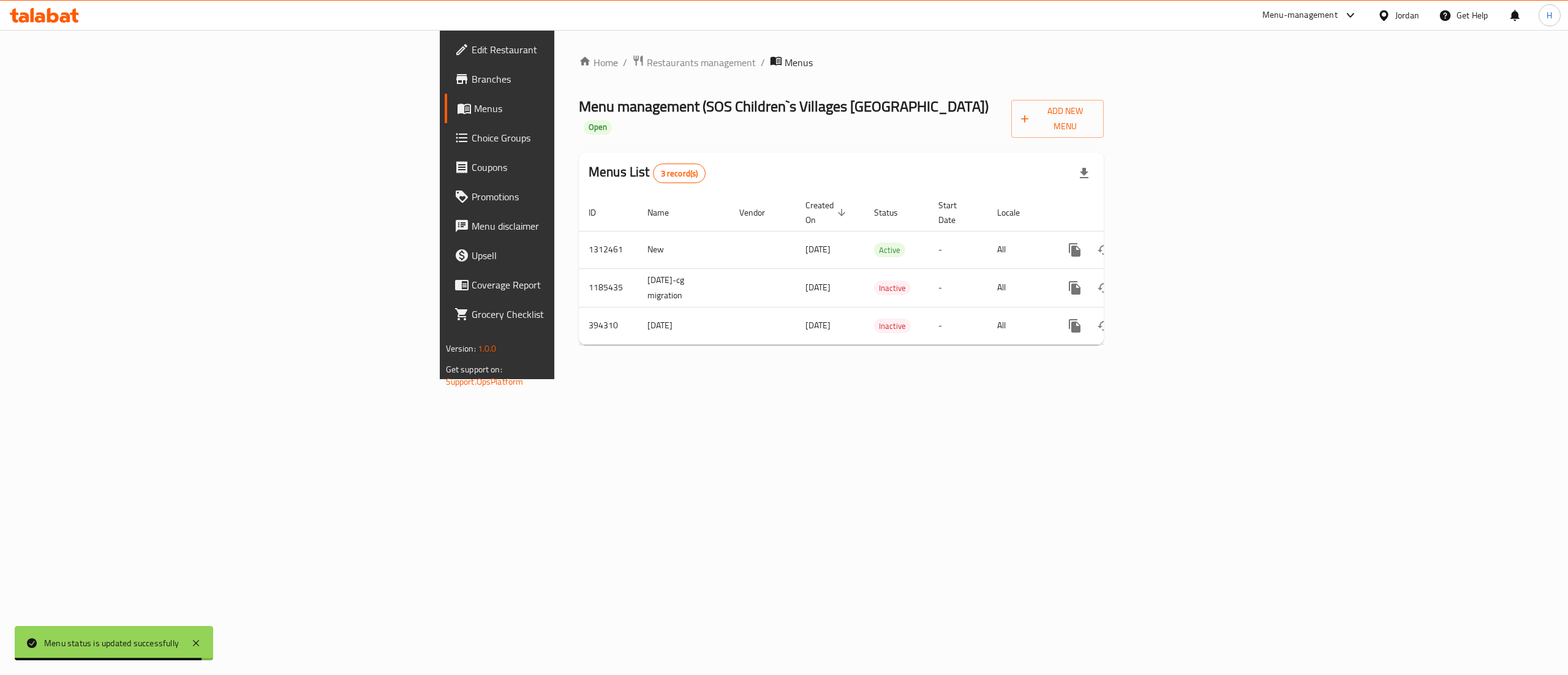
click at [65, 16] on icon at bounding box center [45, 15] width 69 height 15
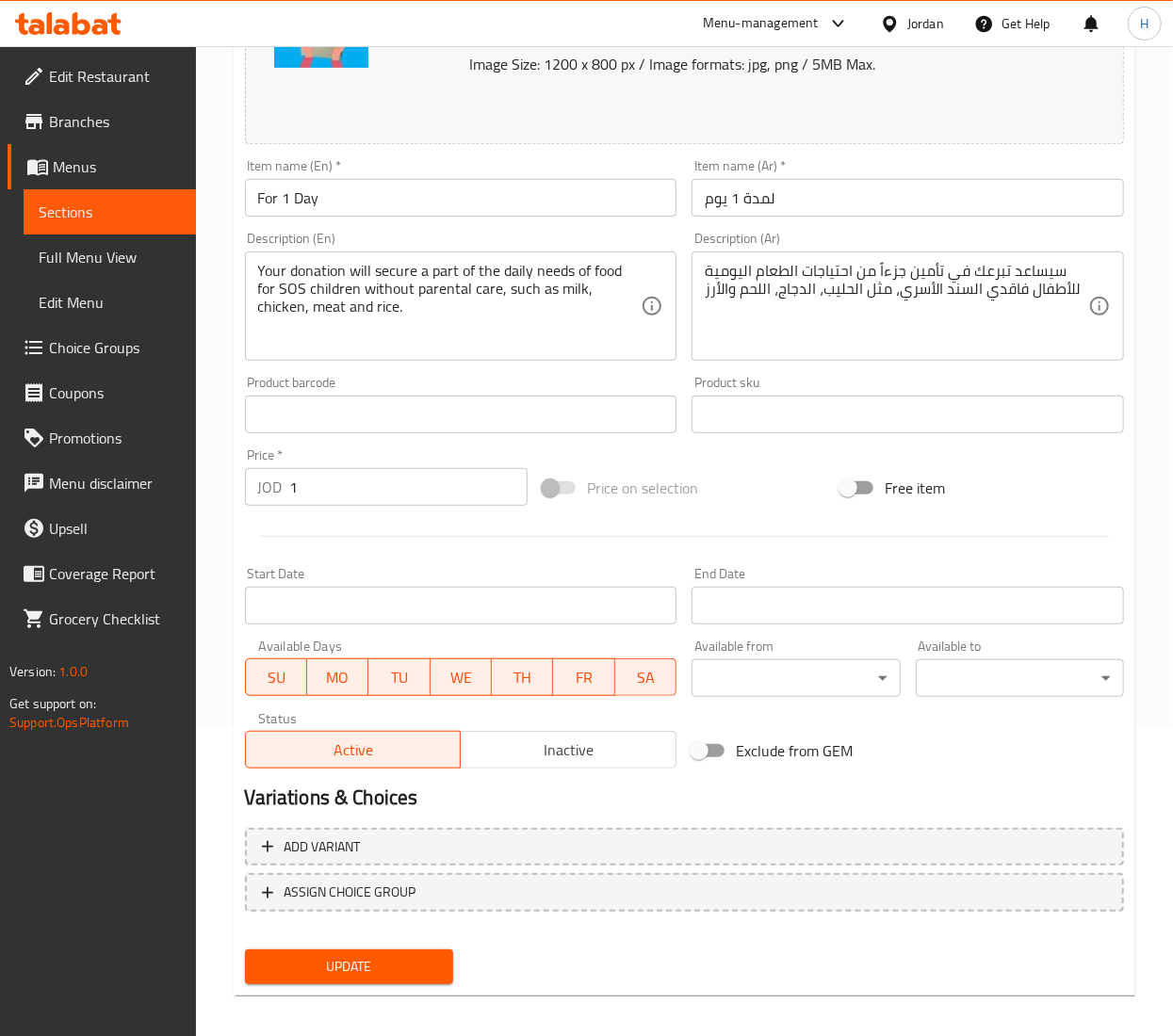
scroll to position [321, 0]
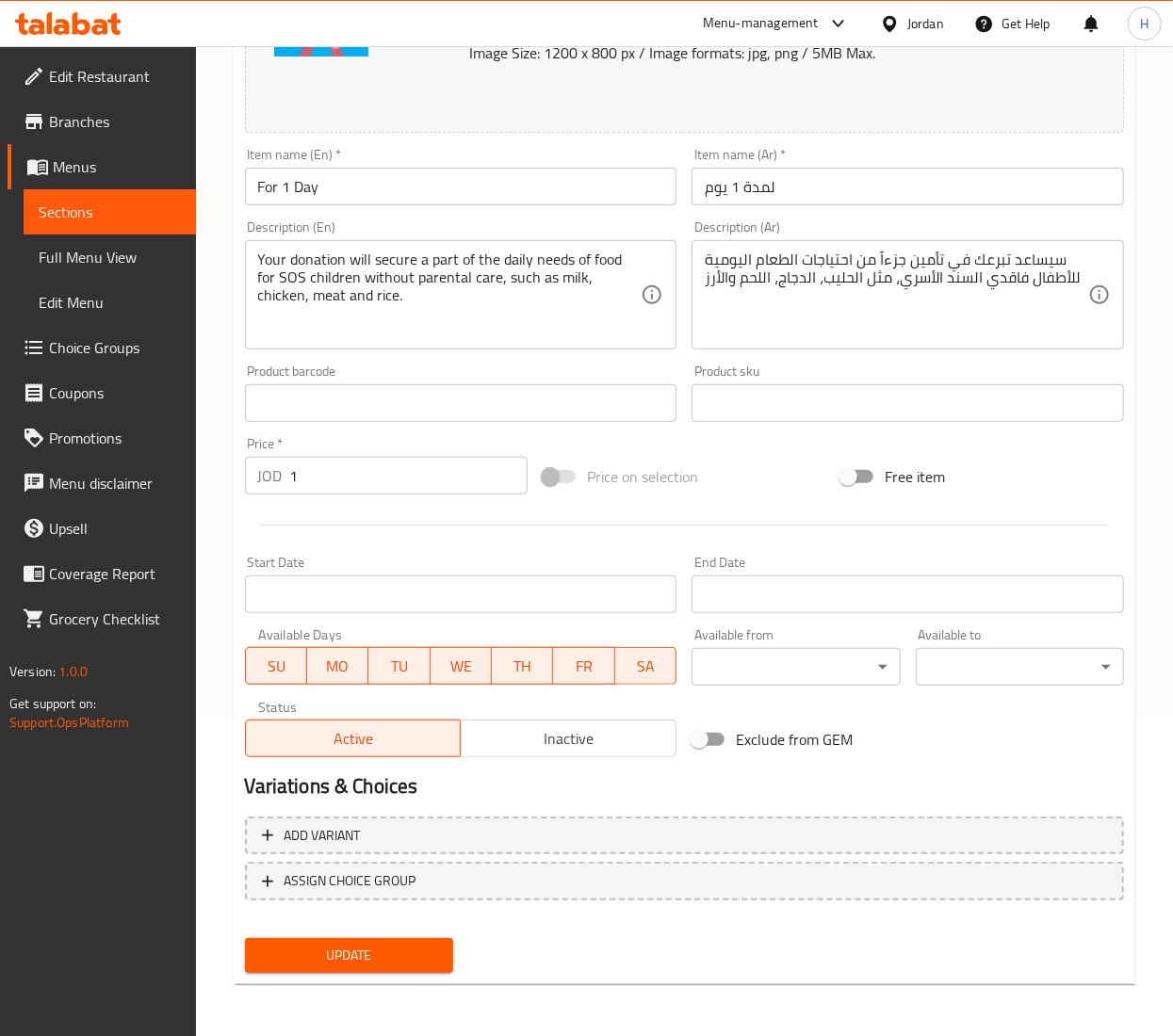
click at [713, 187] on input "لمدة 1 يوم" at bounding box center [908, 187] width 433 height 38
click at [849, 187] on input "لمدة 1 يوم" at bounding box center [908, 187] width 433 height 38
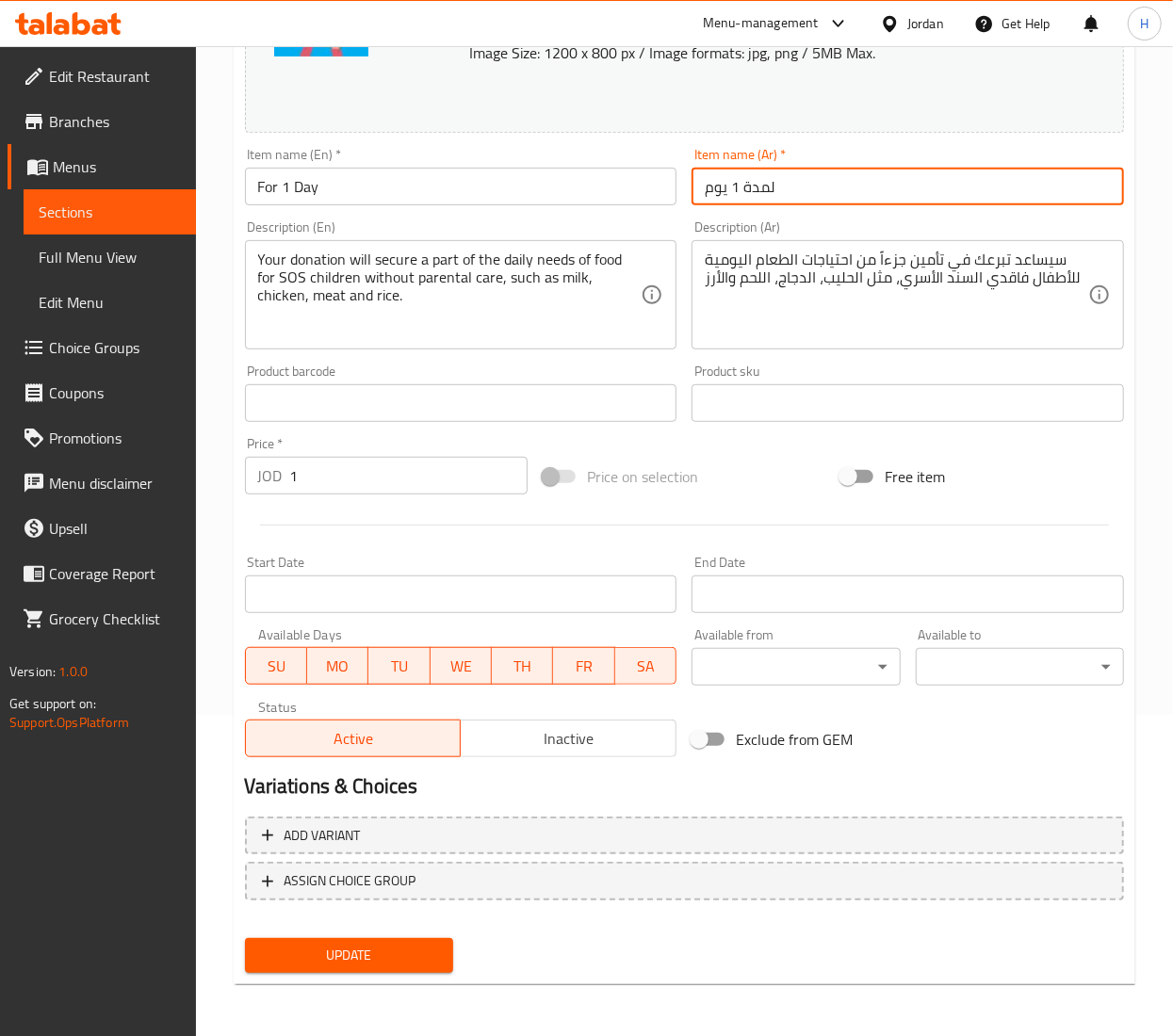
click at [849, 187] on input "لمدة 1 يوم" at bounding box center [908, 187] width 433 height 38
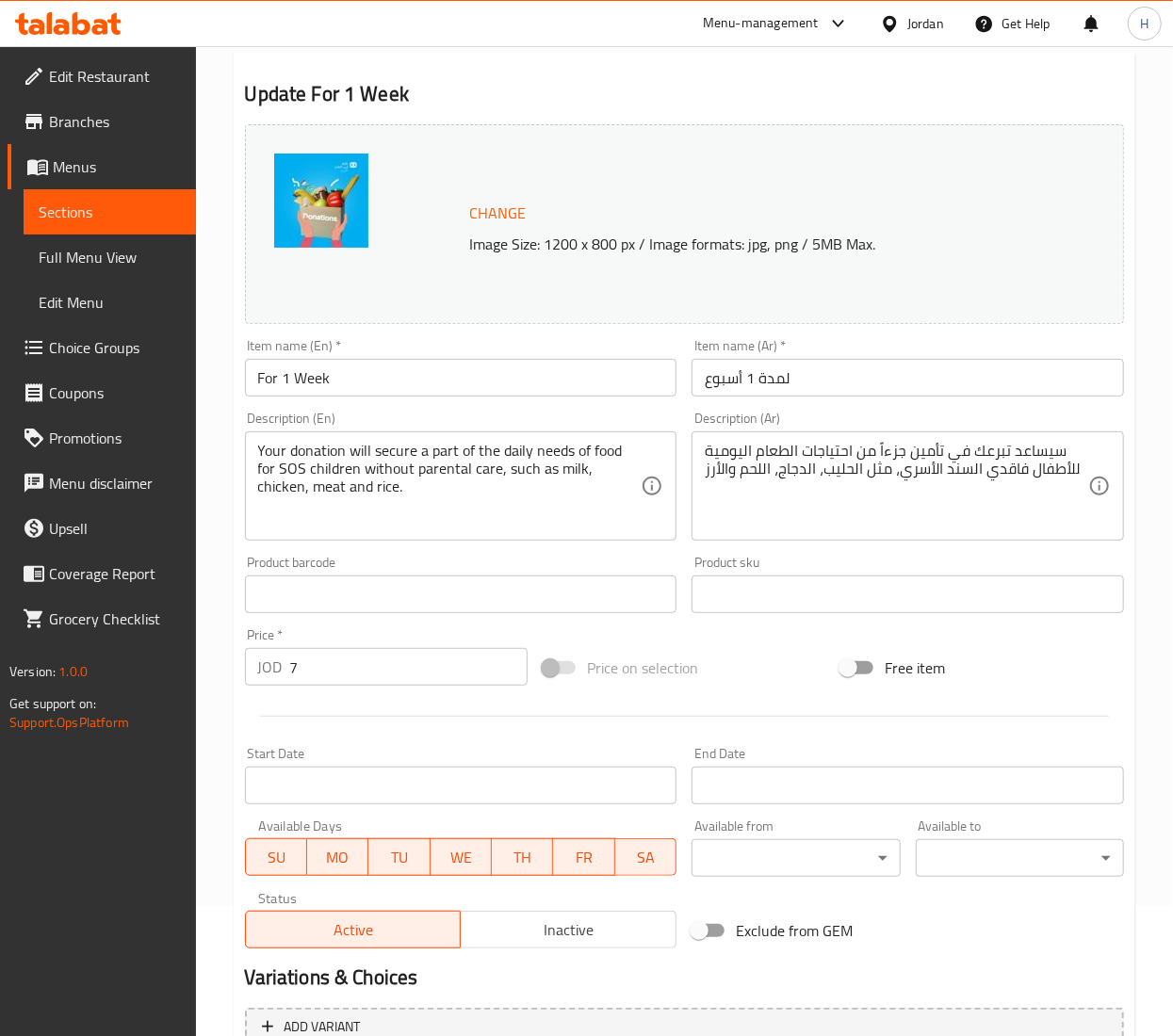
scroll to position [189, 0]
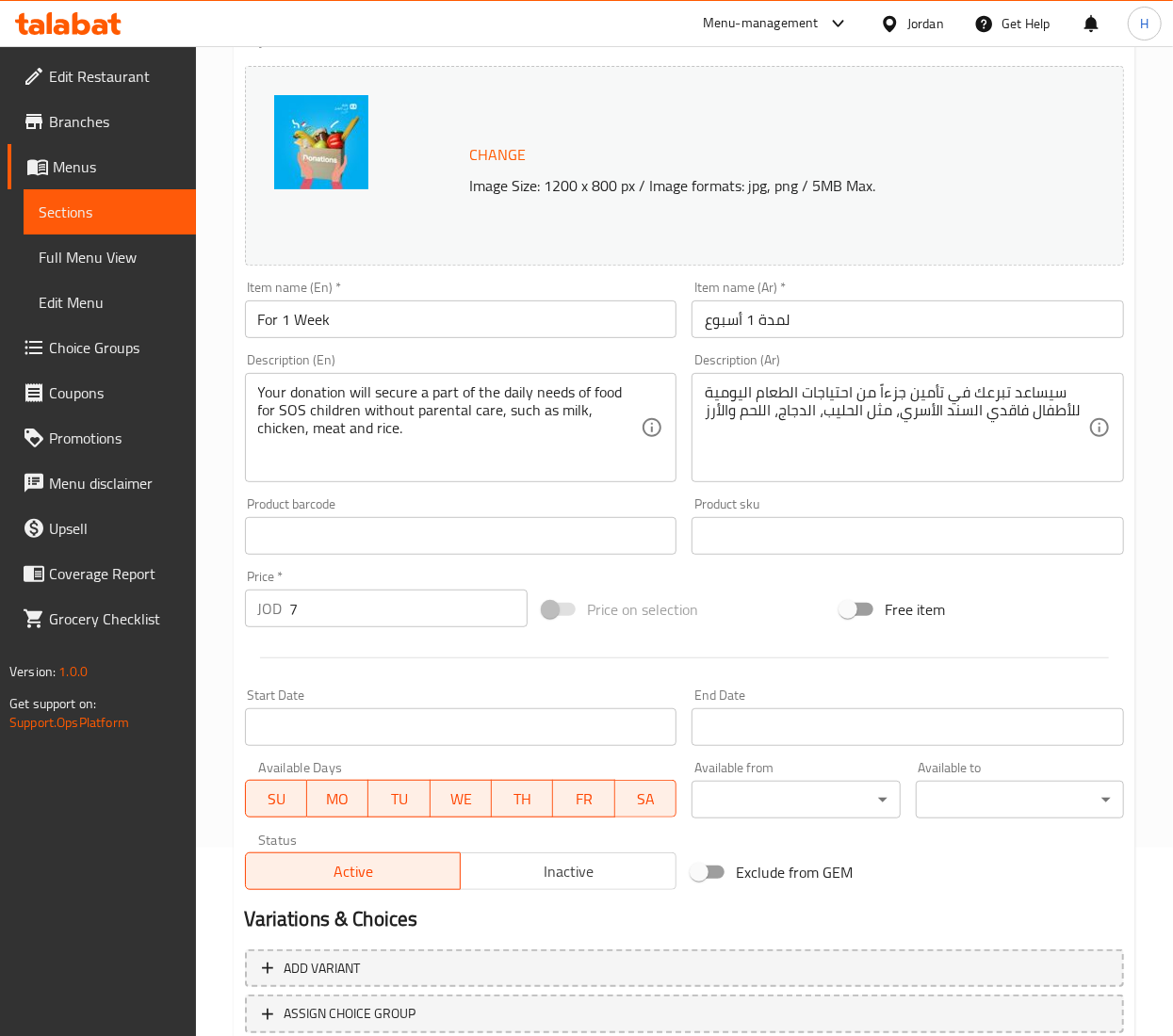
click at [717, 299] on div "Item name (Ar)   * لمدة 1 أسبوع Item name (Ar) *" at bounding box center [908, 310] width 433 height 57
drag, startPoint x: 718, startPoint y: 297, endPoint x: 712, endPoint y: 318, distance: 21.8
click at [719, 297] on div "Item name (Ar)   * لمدة 1 أسبوع Item name (Ar) *" at bounding box center [908, 310] width 433 height 57
click at [714, 320] on input "لمدة 1 أسبوع" at bounding box center [908, 319] width 433 height 38
click at [718, 320] on input "لمدة 1 أسبوع" at bounding box center [908, 319] width 433 height 38
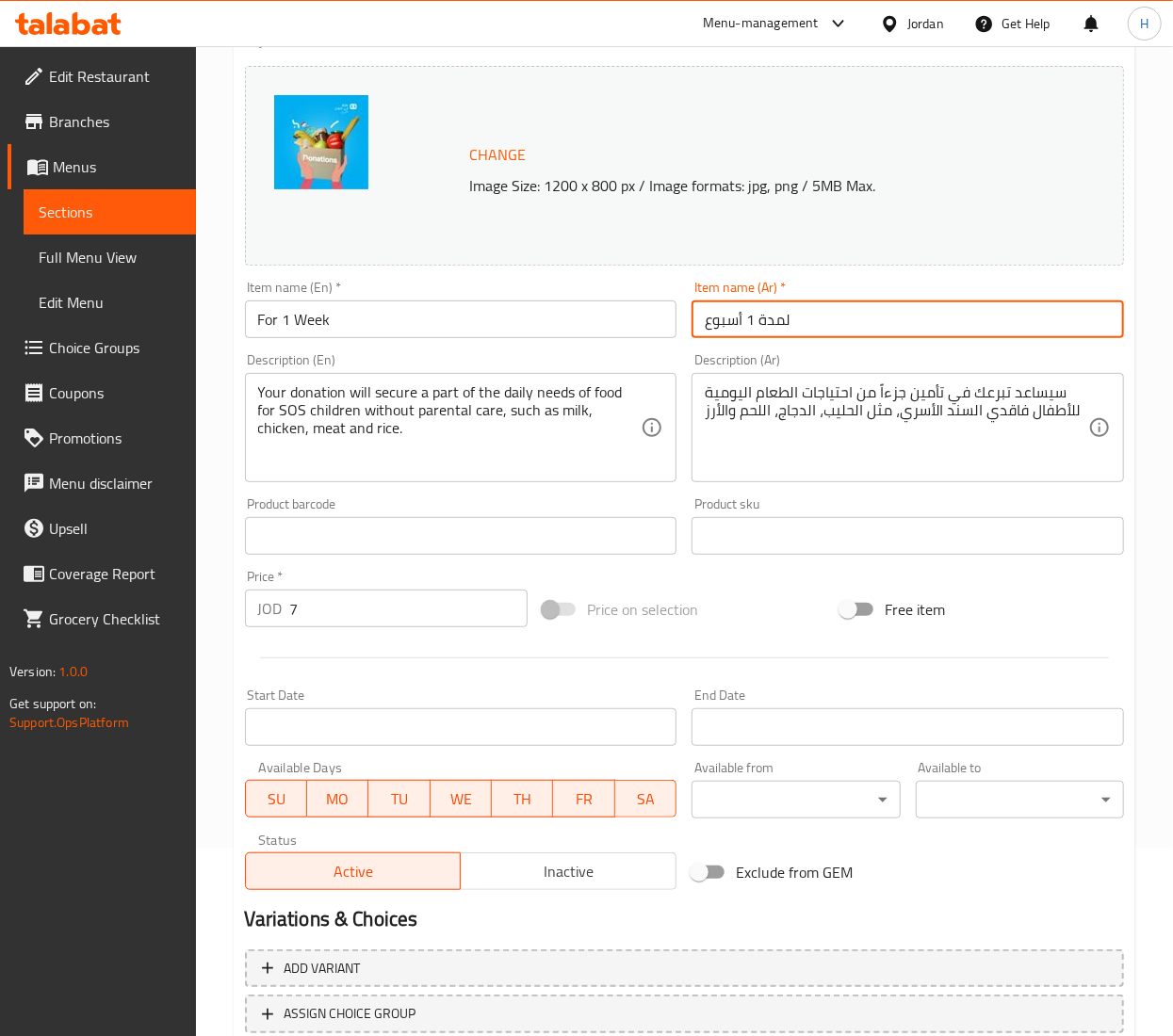
click at [718, 320] on input "لمدة 1 أسبوع" at bounding box center [908, 319] width 433 height 38
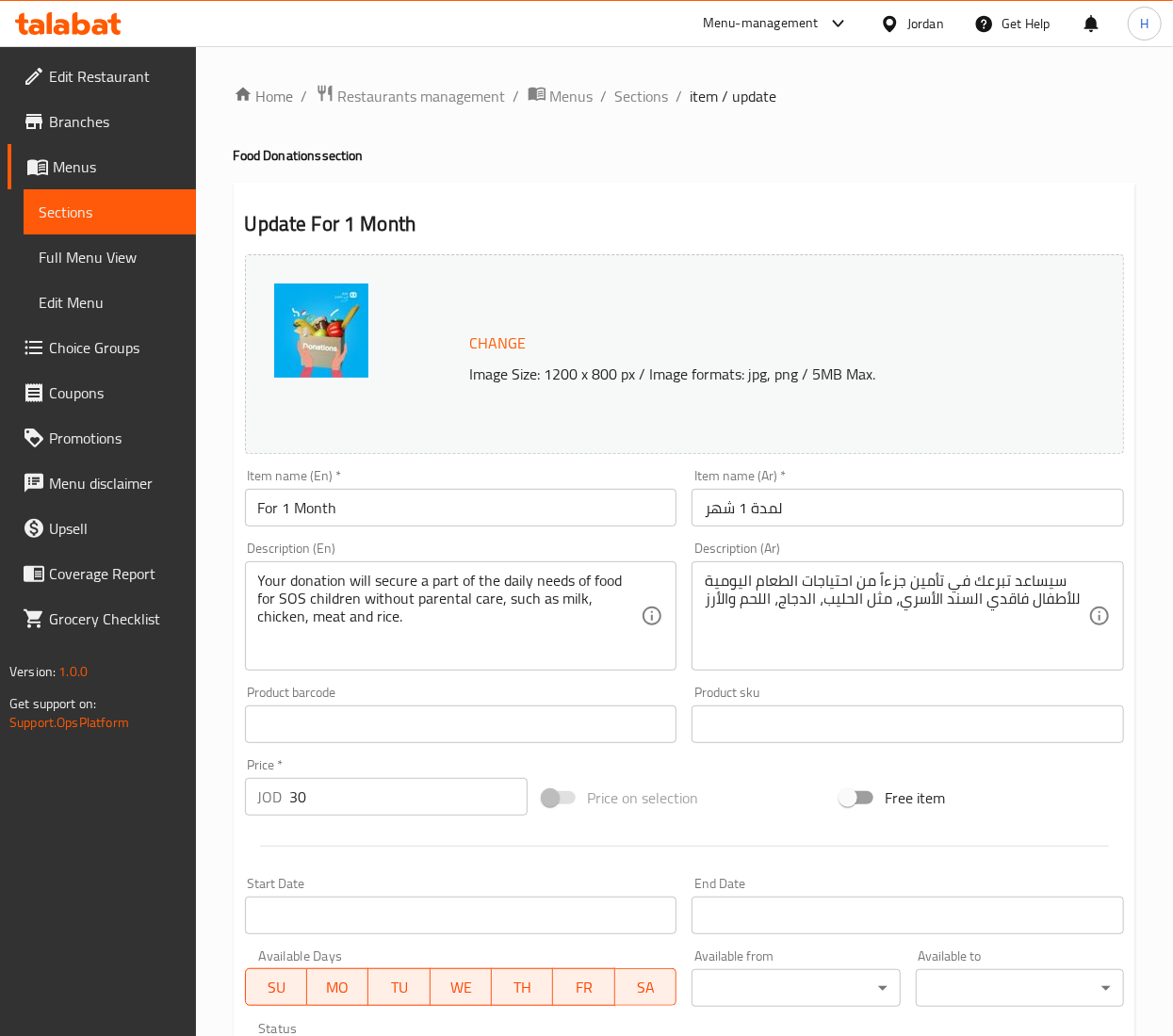
click at [713, 509] on input "لمدة 1 شهر" at bounding box center [908, 508] width 433 height 38
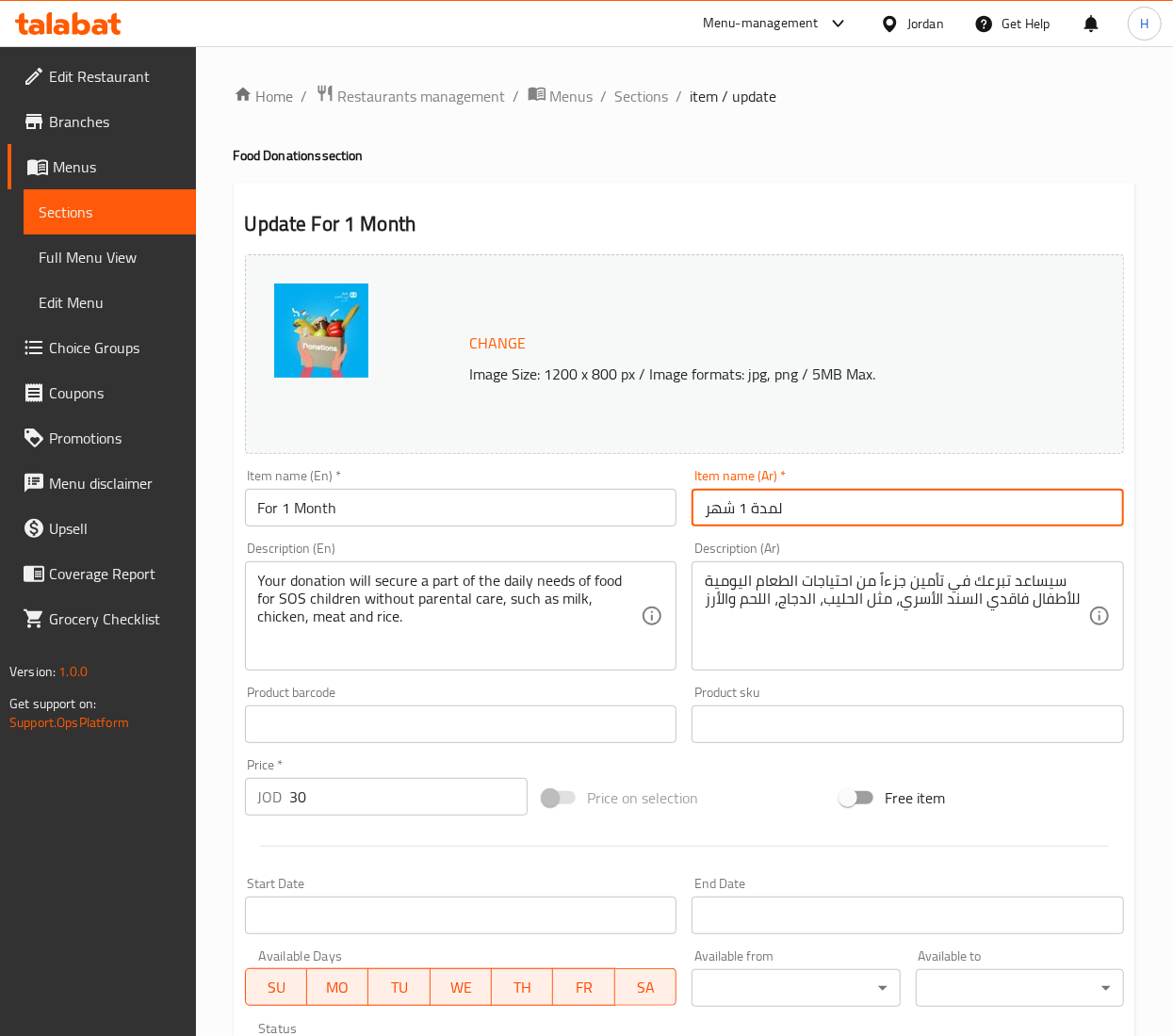
click at [713, 509] on input "لمدة 1 شهر" at bounding box center [908, 508] width 433 height 38
click at [714, 509] on input "لمدة 1 شهر" at bounding box center [908, 508] width 433 height 38
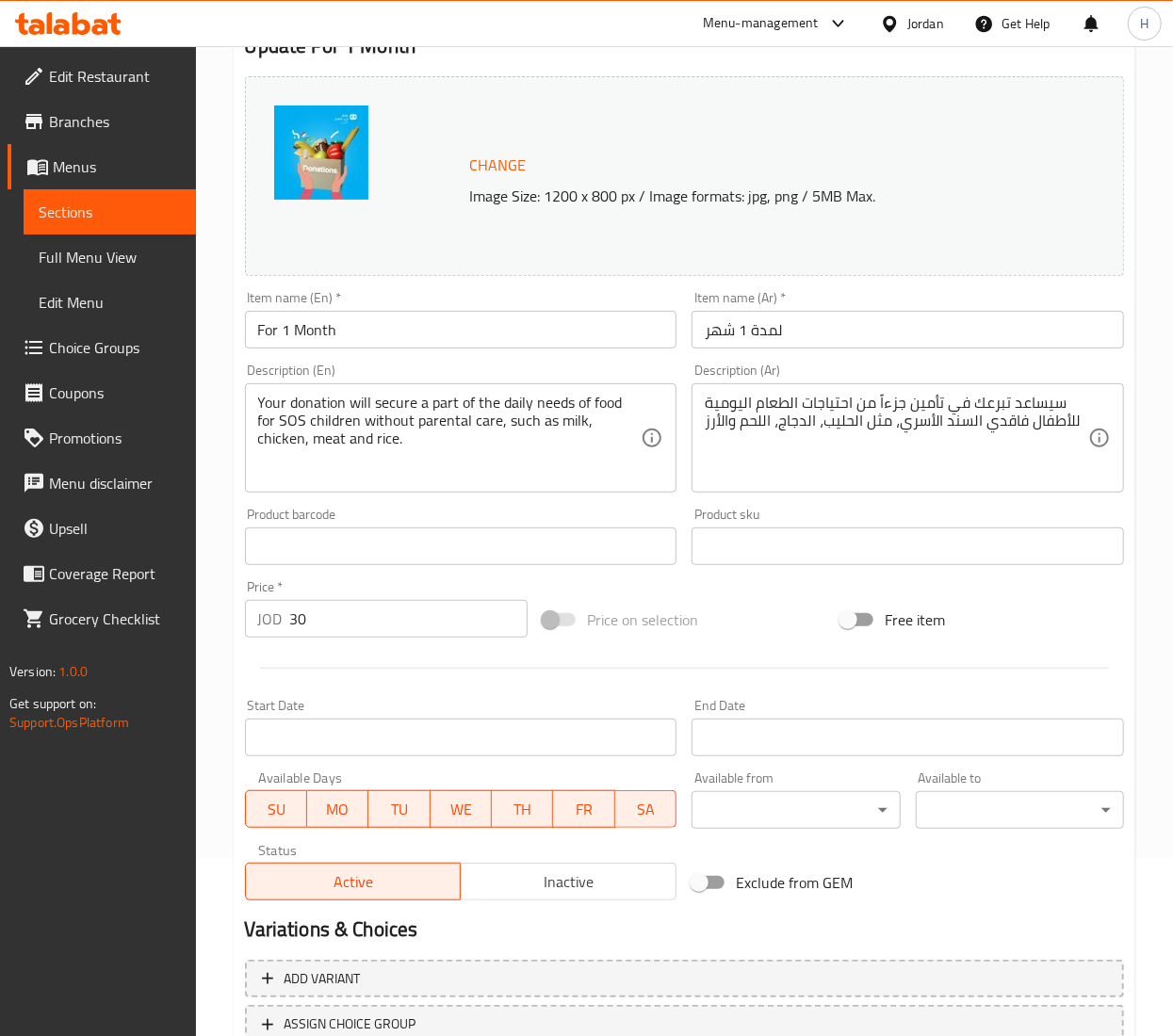
scroll to position [321, 0]
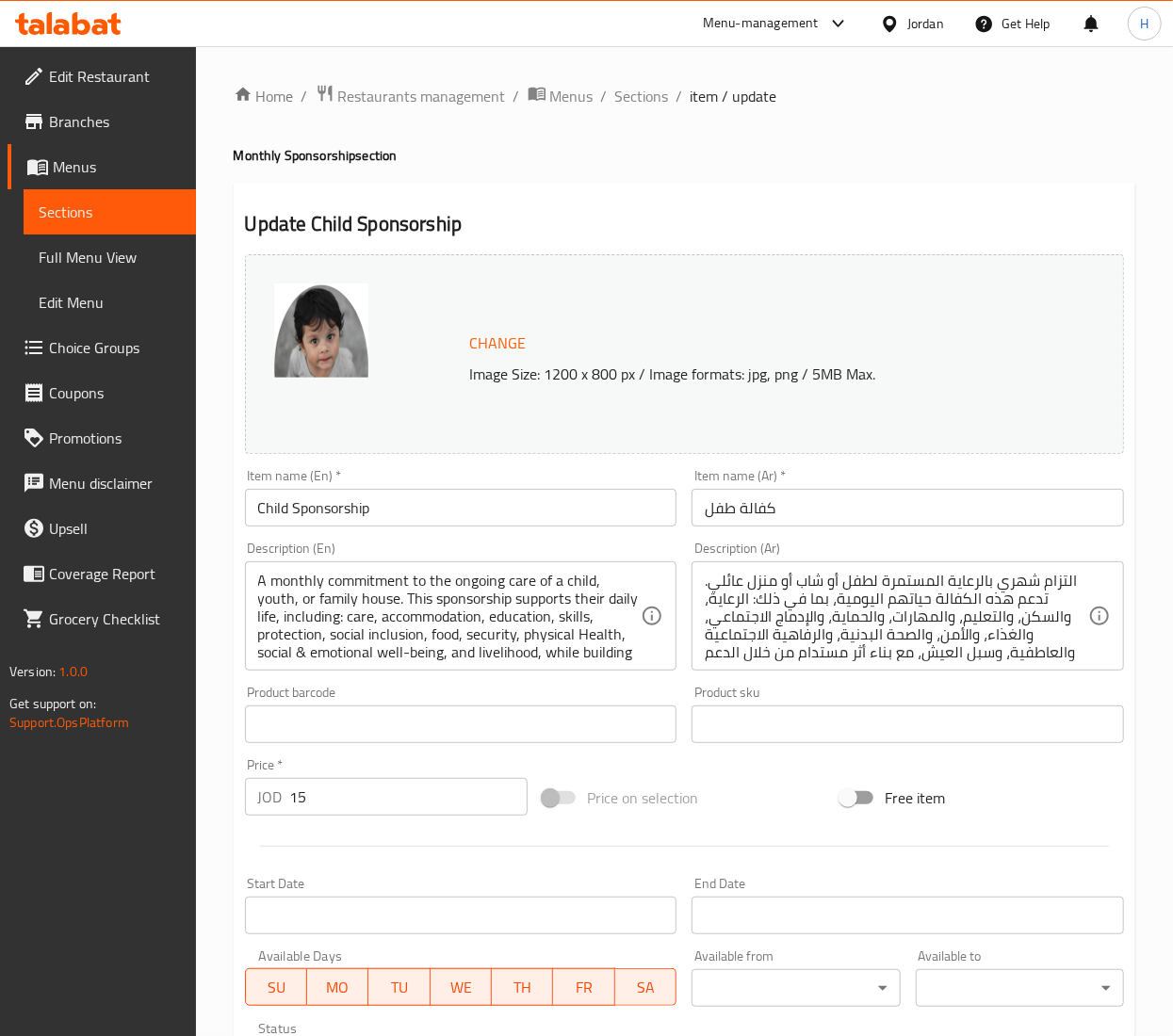
click at [767, 513] on input "كفالة طفل" at bounding box center [908, 508] width 433 height 38
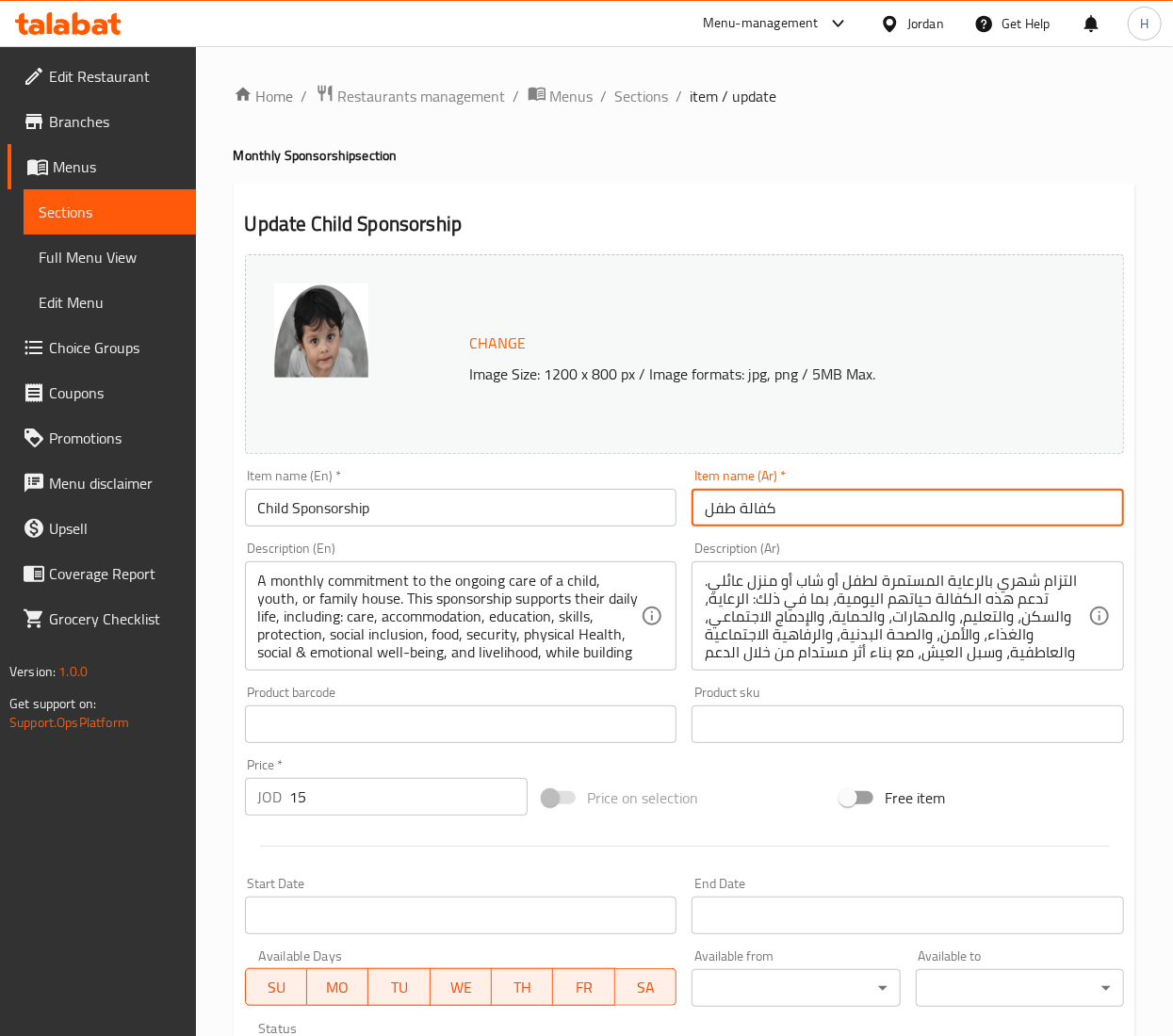
click at [767, 513] on input "كفالة طفل" at bounding box center [908, 508] width 433 height 38
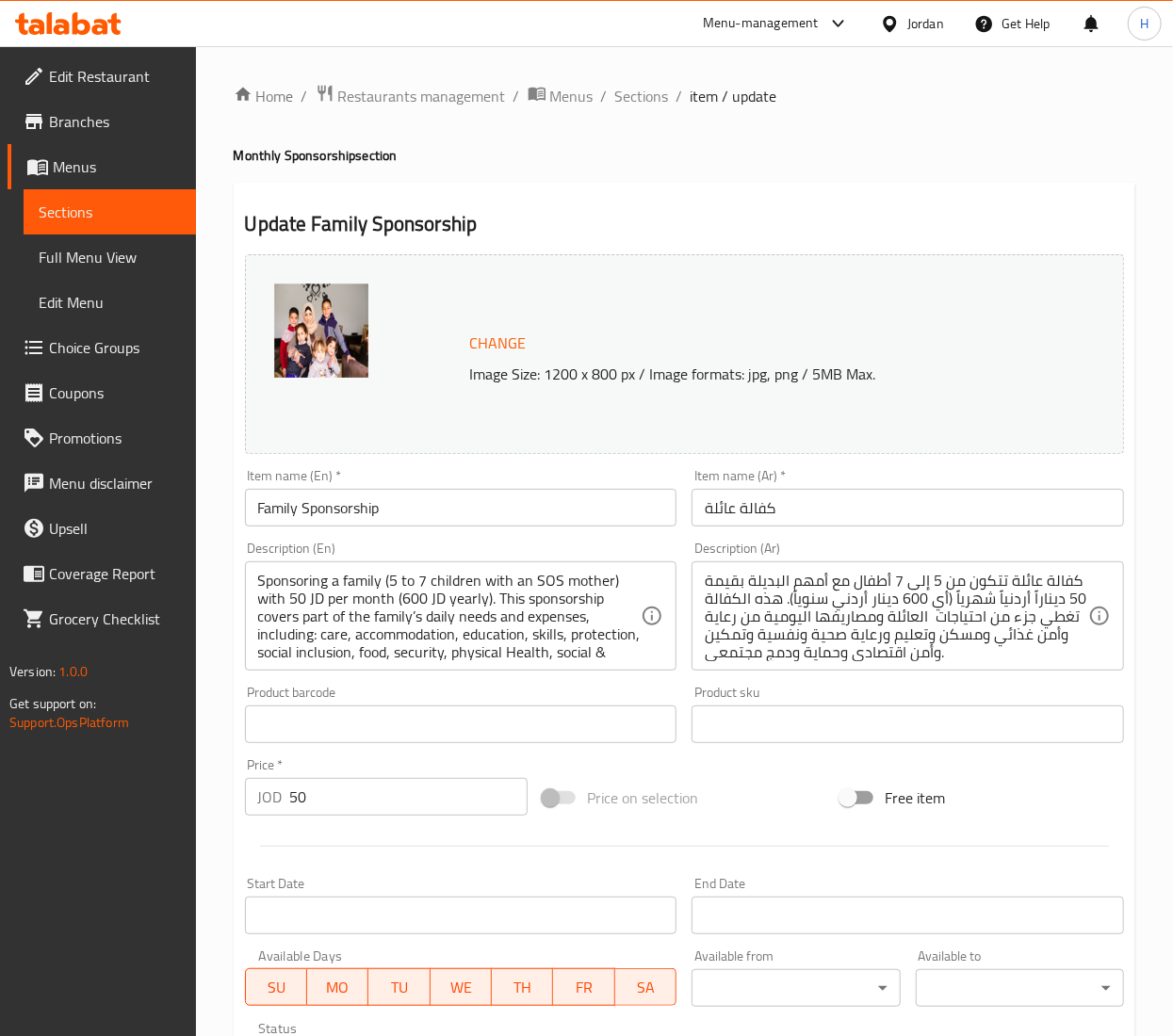
scroll to position [321, 0]
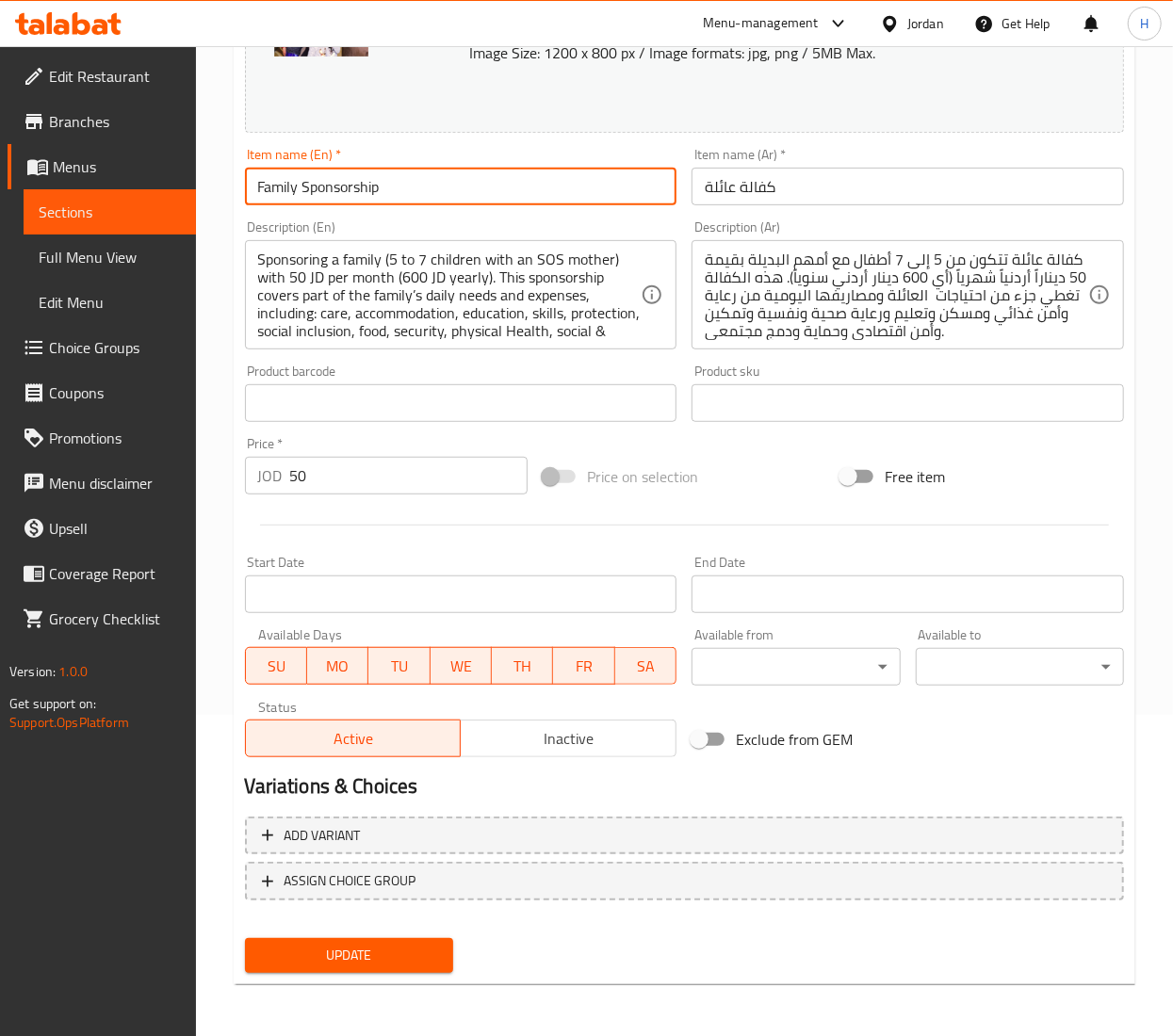
click at [352, 191] on input "Family Sponsorship" at bounding box center [461, 187] width 433 height 38
click at [351, 188] on input "Family Sponsorship" at bounding box center [461, 187] width 433 height 38
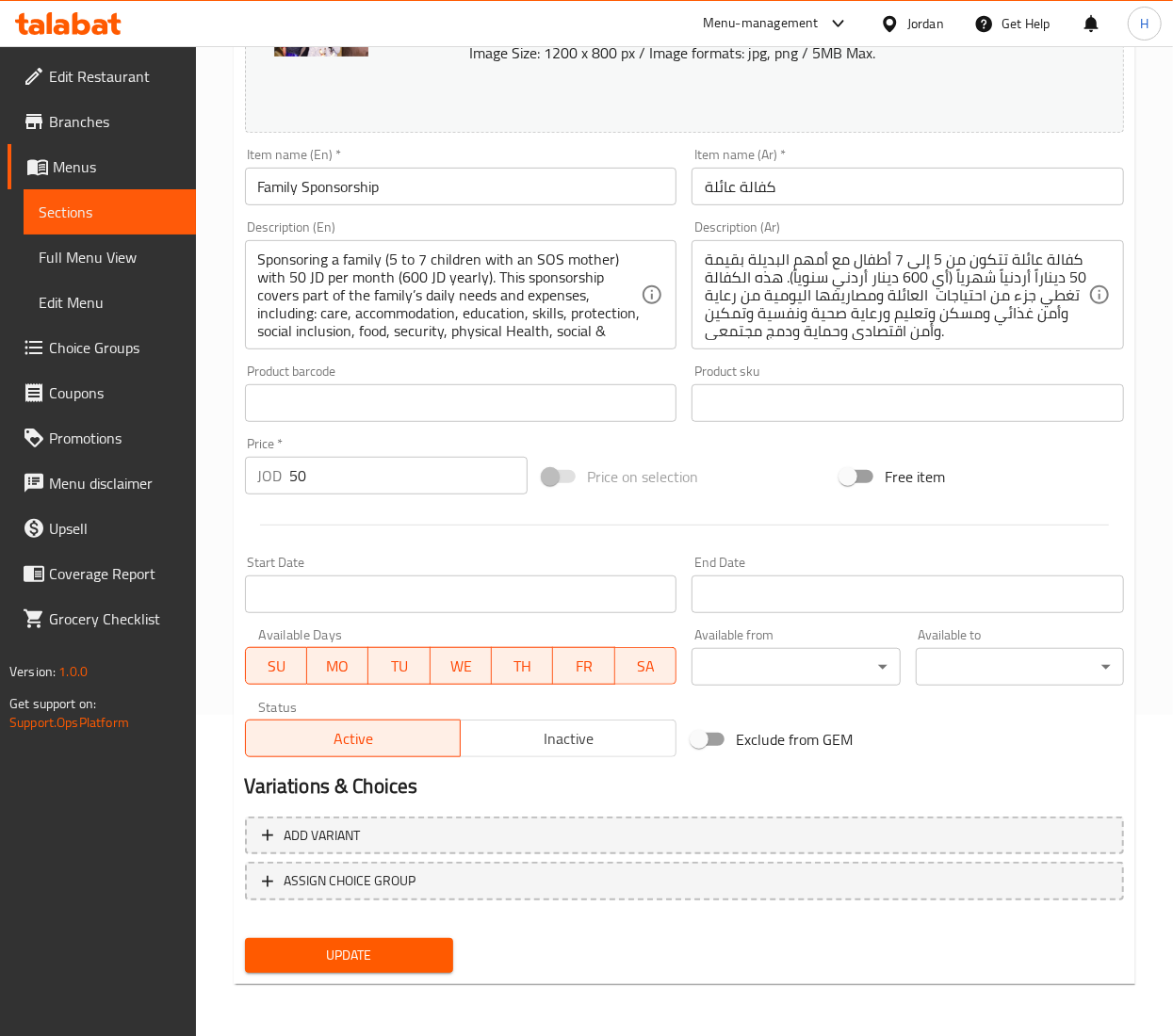
click at [735, 181] on input "كفالة عائلة" at bounding box center [908, 187] width 433 height 38
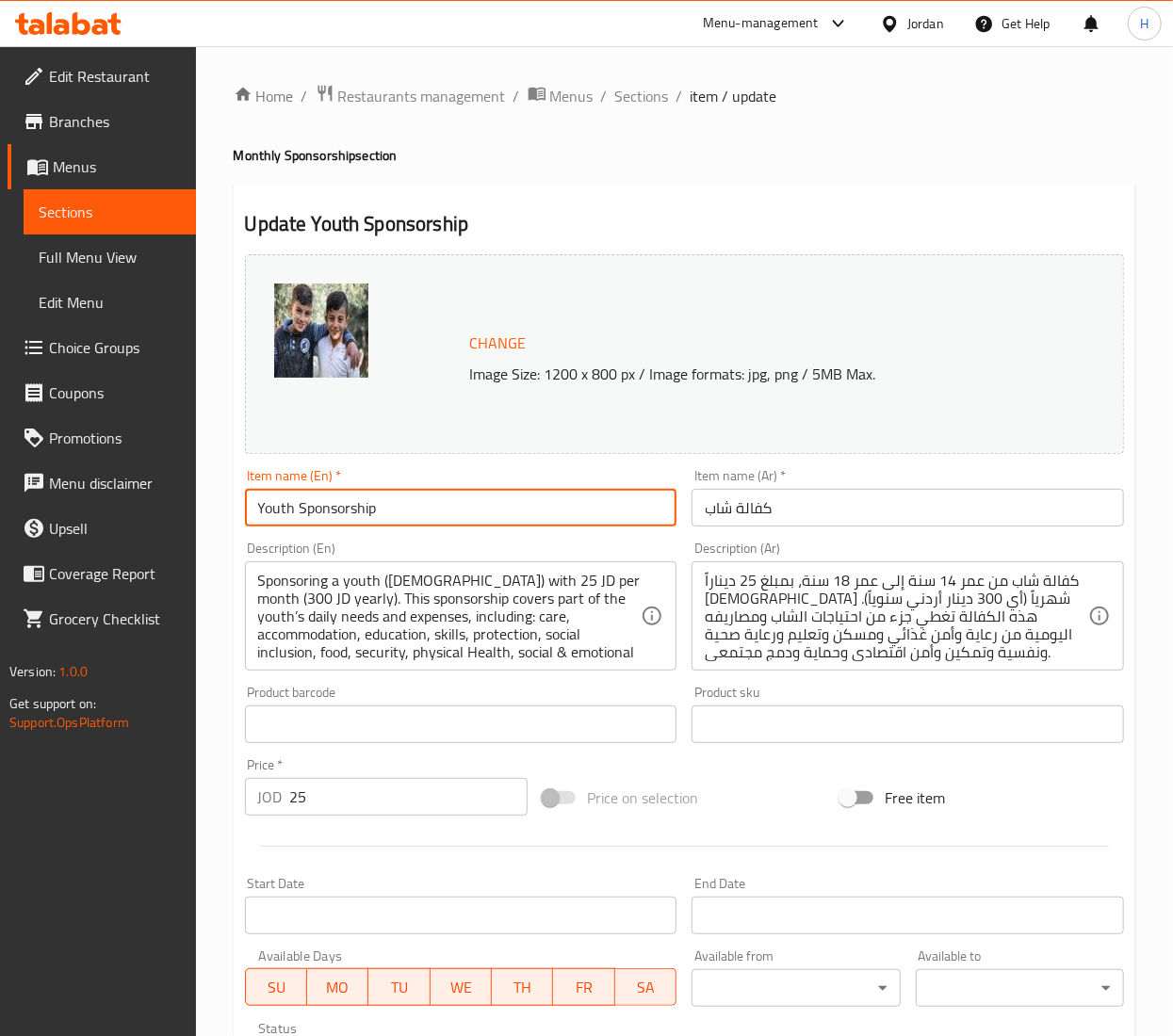
click at [344, 508] on input "Youth Sponsorship" at bounding box center [461, 508] width 433 height 38
click at [345, 508] on input "Youth Sponsorship" at bounding box center [461, 508] width 433 height 38
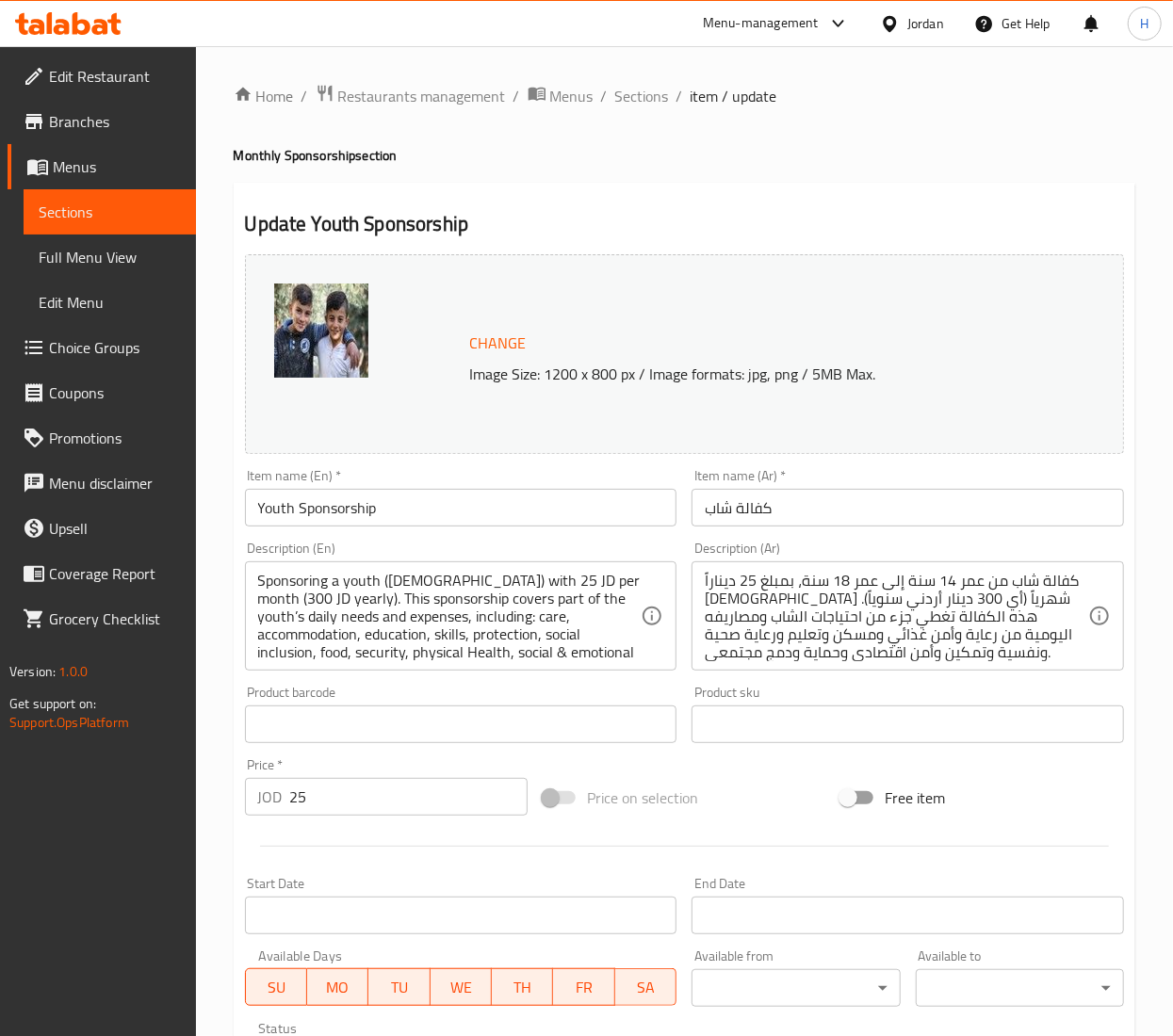
click at [719, 509] on input "كفالة شاب" at bounding box center [908, 508] width 433 height 38
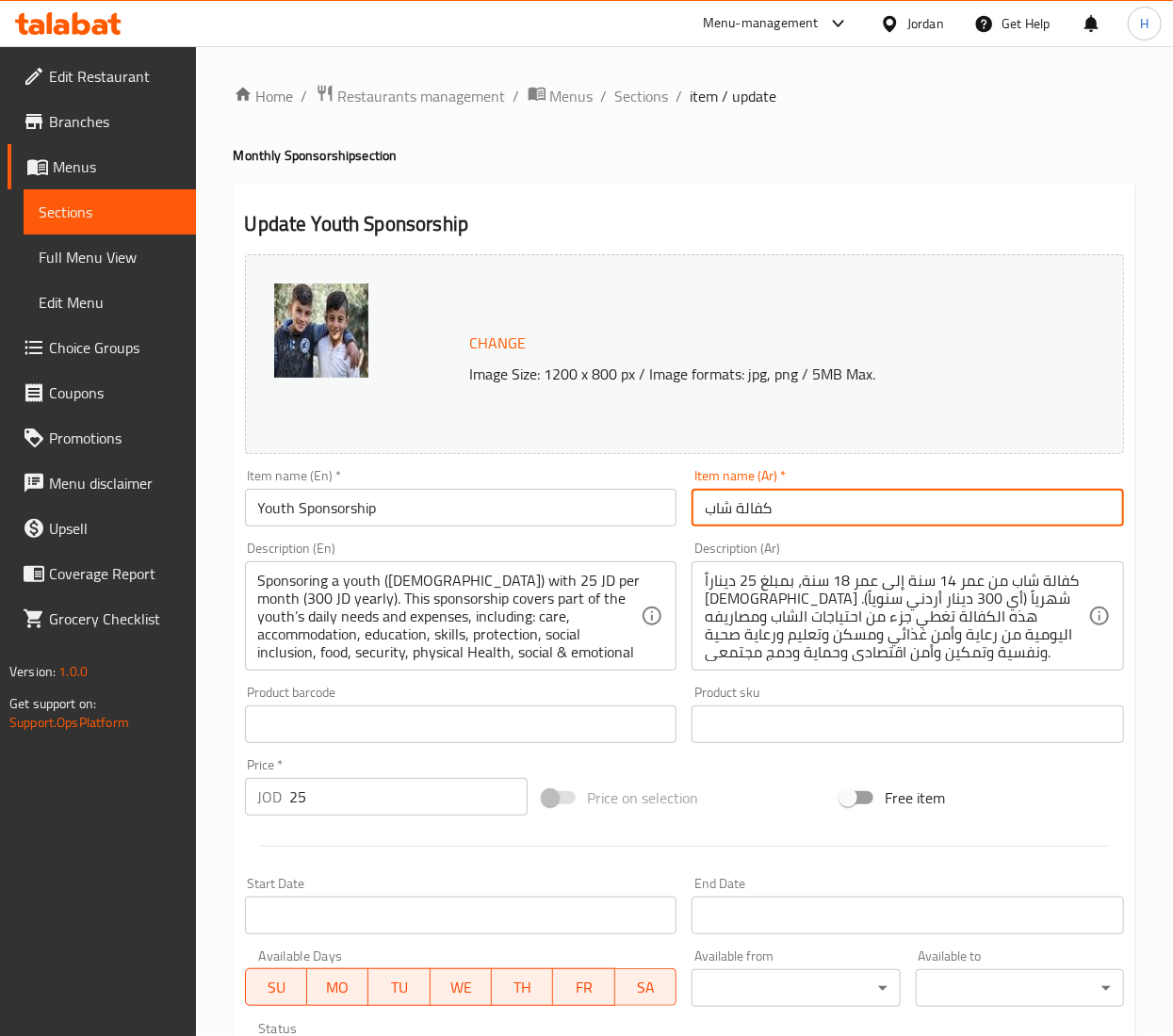
click at [719, 509] on input "كفالة شاب" at bounding box center [908, 508] width 433 height 38
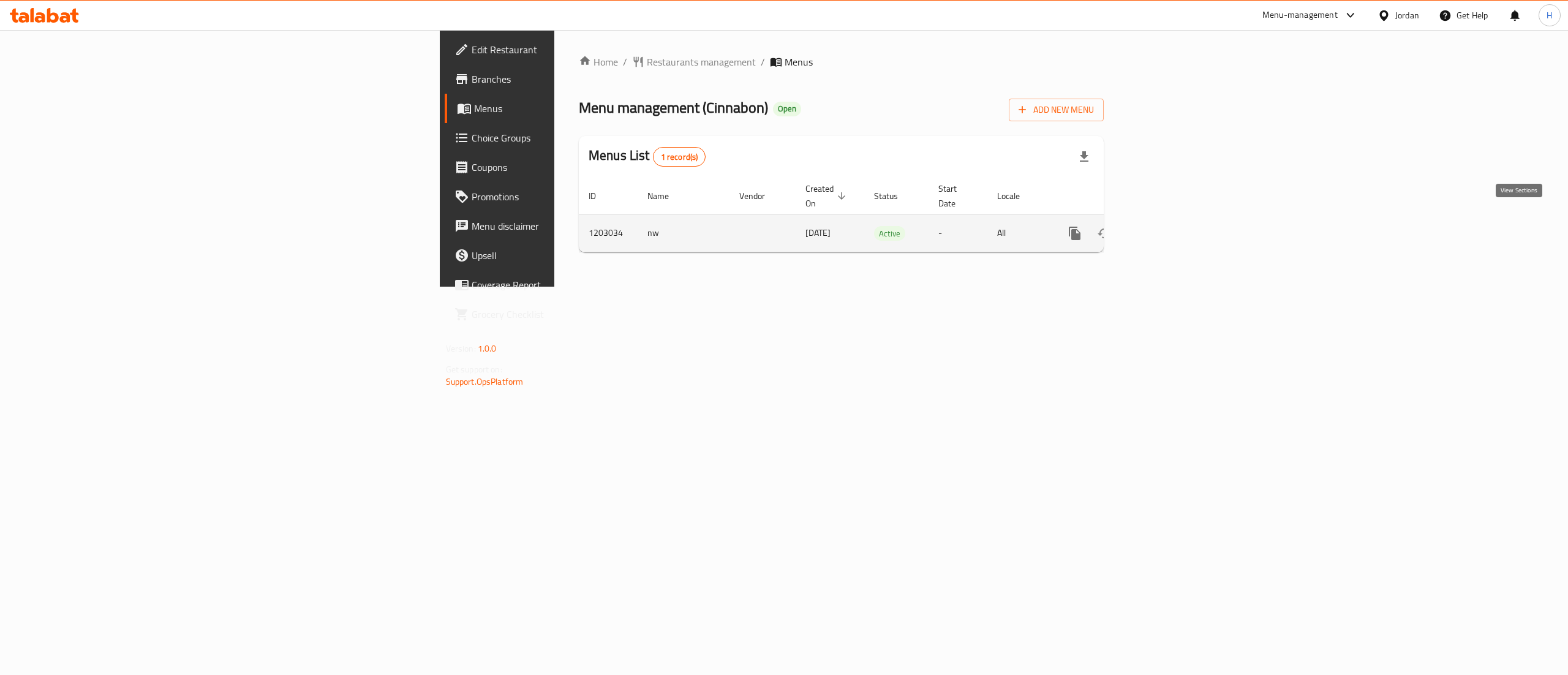
click at [1170, 226] on icon "enhanced table" at bounding box center [1163, 234] width 15 height 15
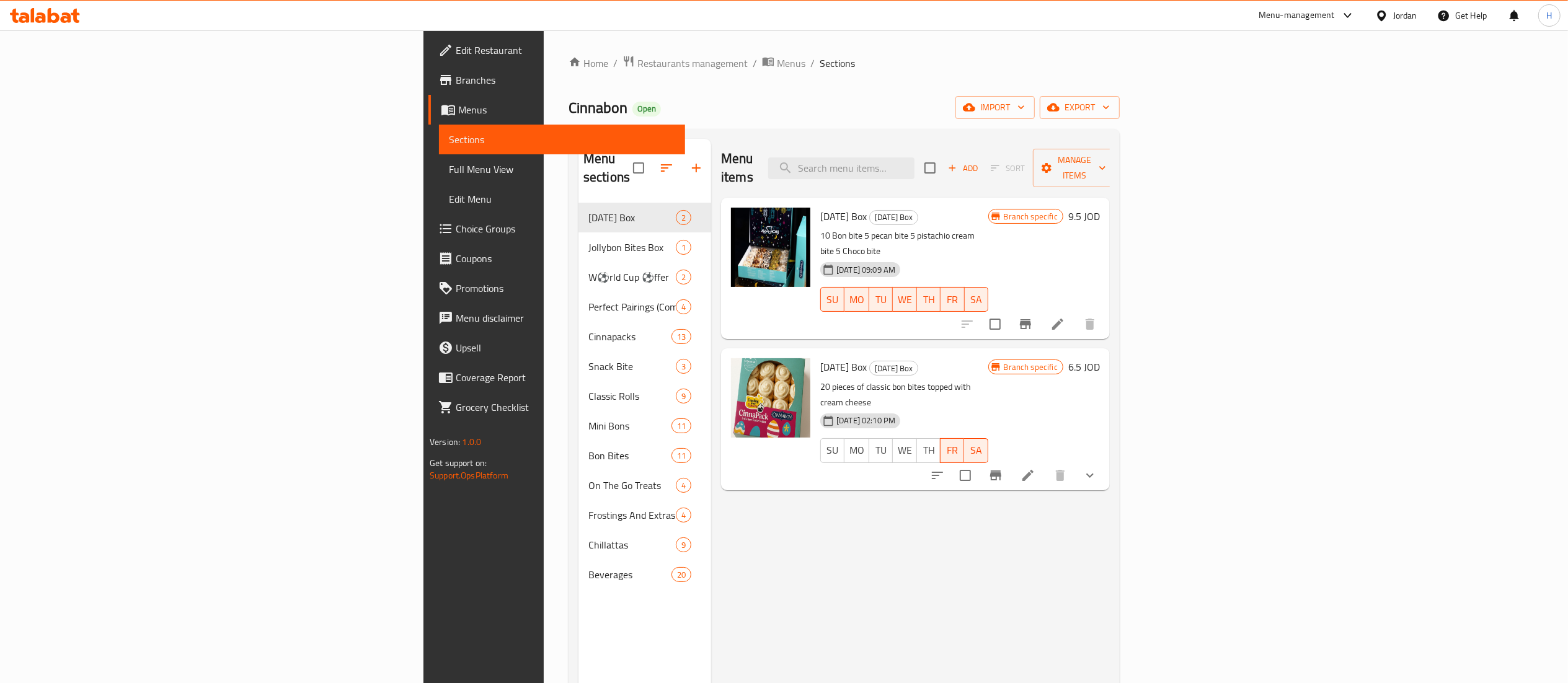
click at [456, 227] on span "Choice Groups" at bounding box center [566, 229] width 220 height 15
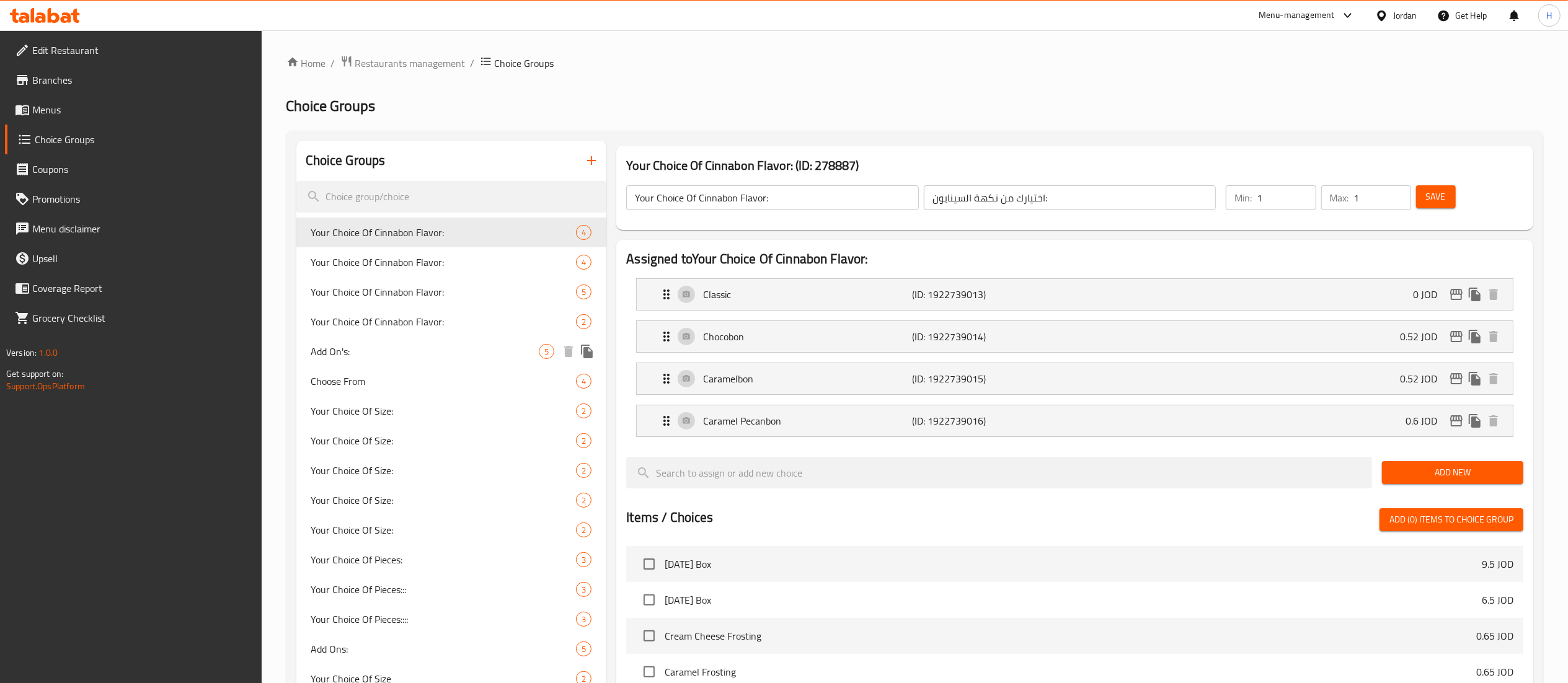
click at [371, 353] on span "Add On's:" at bounding box center [425, 352] width 228 height 15
type input "Add On's:"
type input "الاضافات:"
type input "0"
type input "5"
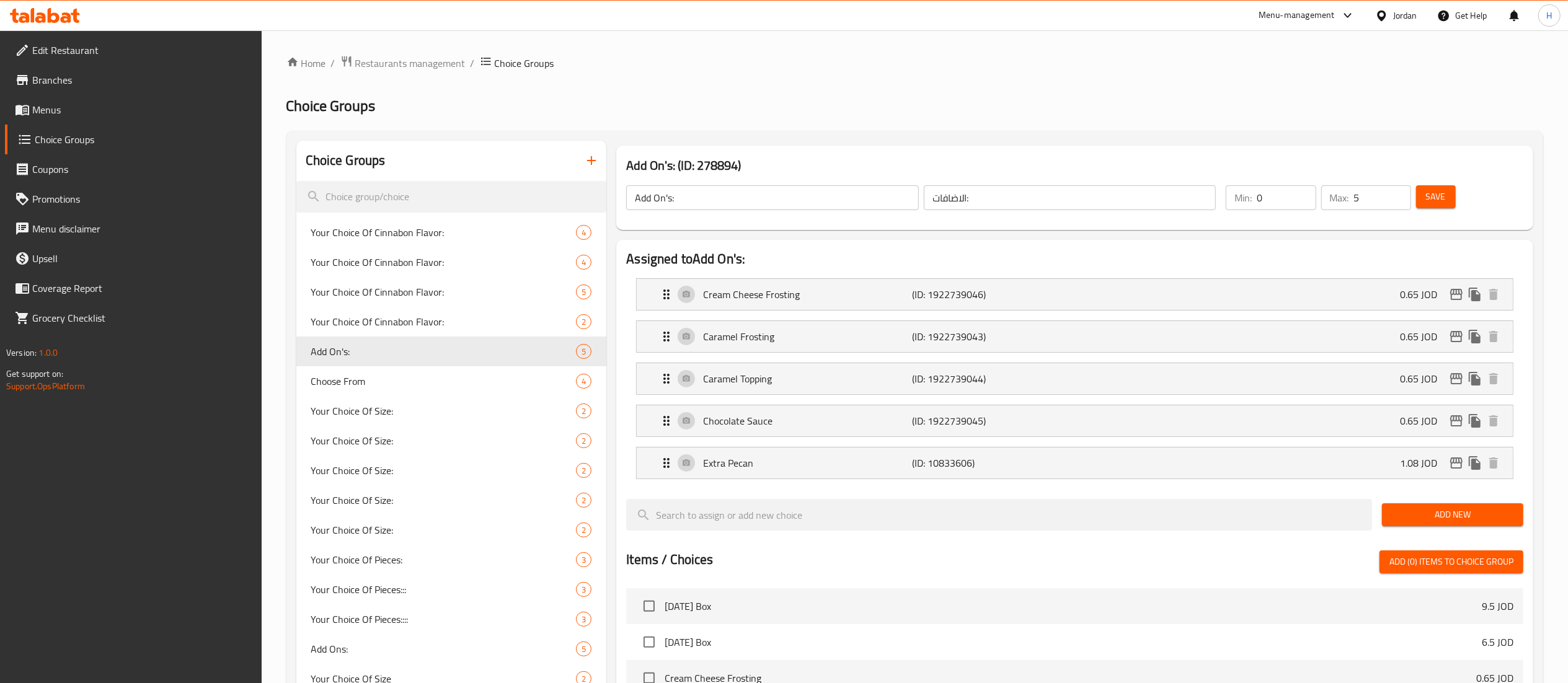
click at [45, 114] on span "Menus" at bounding box center [142, 110] width 220 height 15
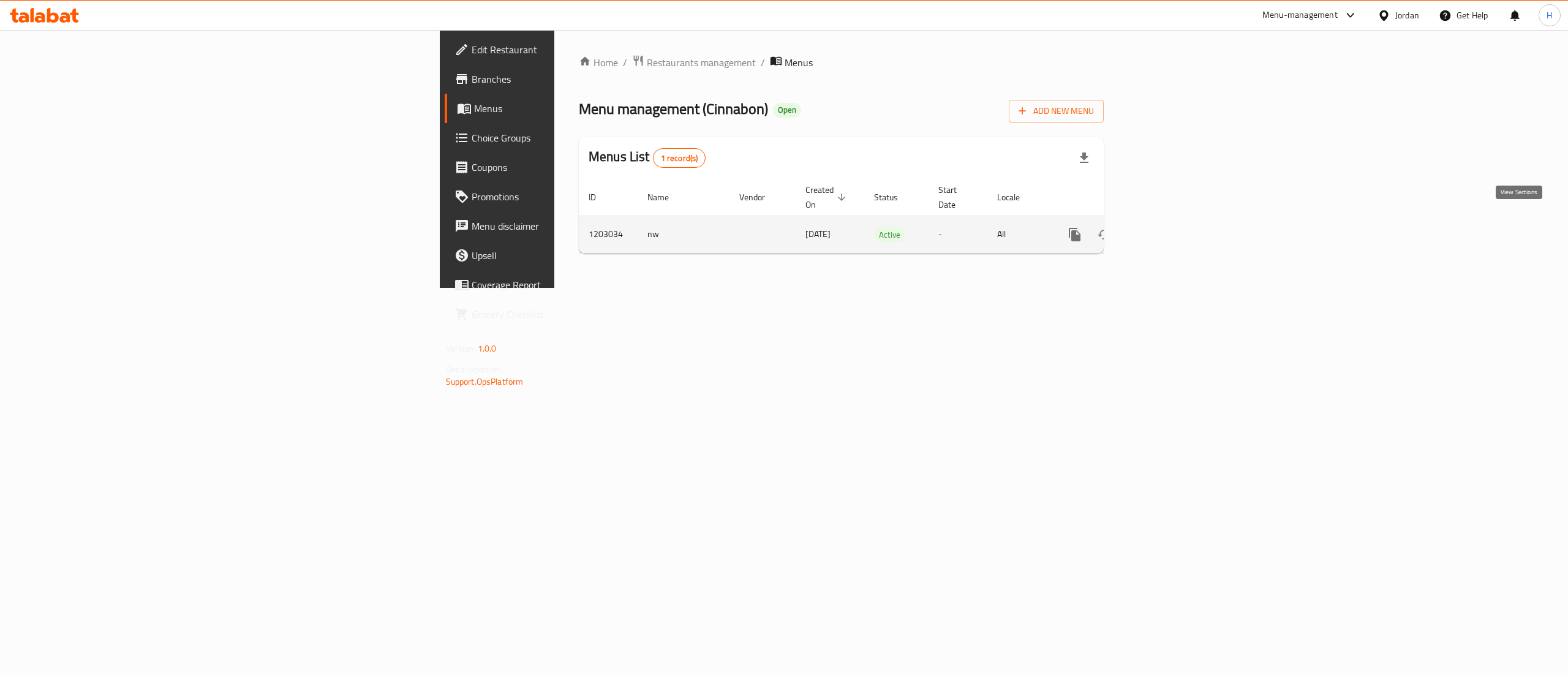
click at [1170, 227] on icon "enhanced table" at bounding box center [1163, 235] width 15 height 15
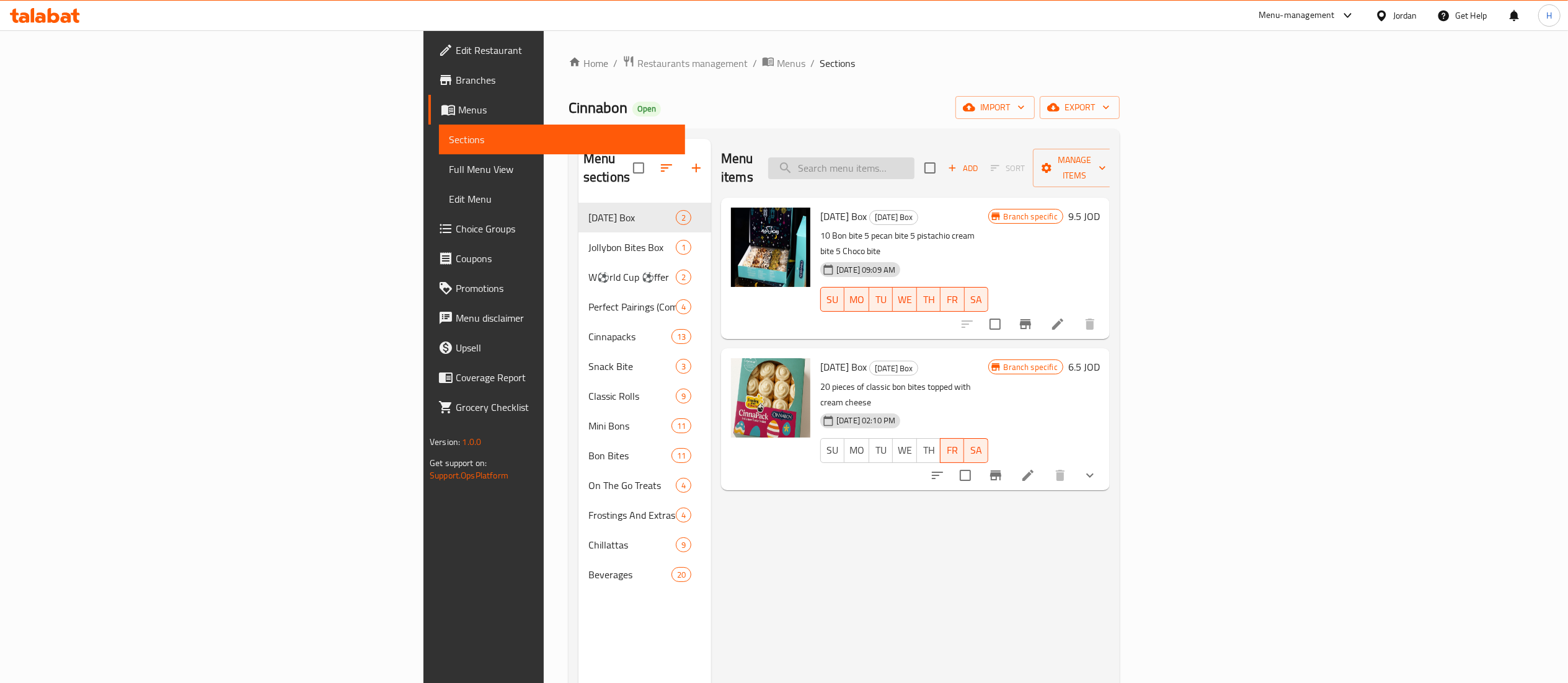
click at [914, 159] on input "search" at bounding box center [841, 168] width 146 height 22
type input "x"
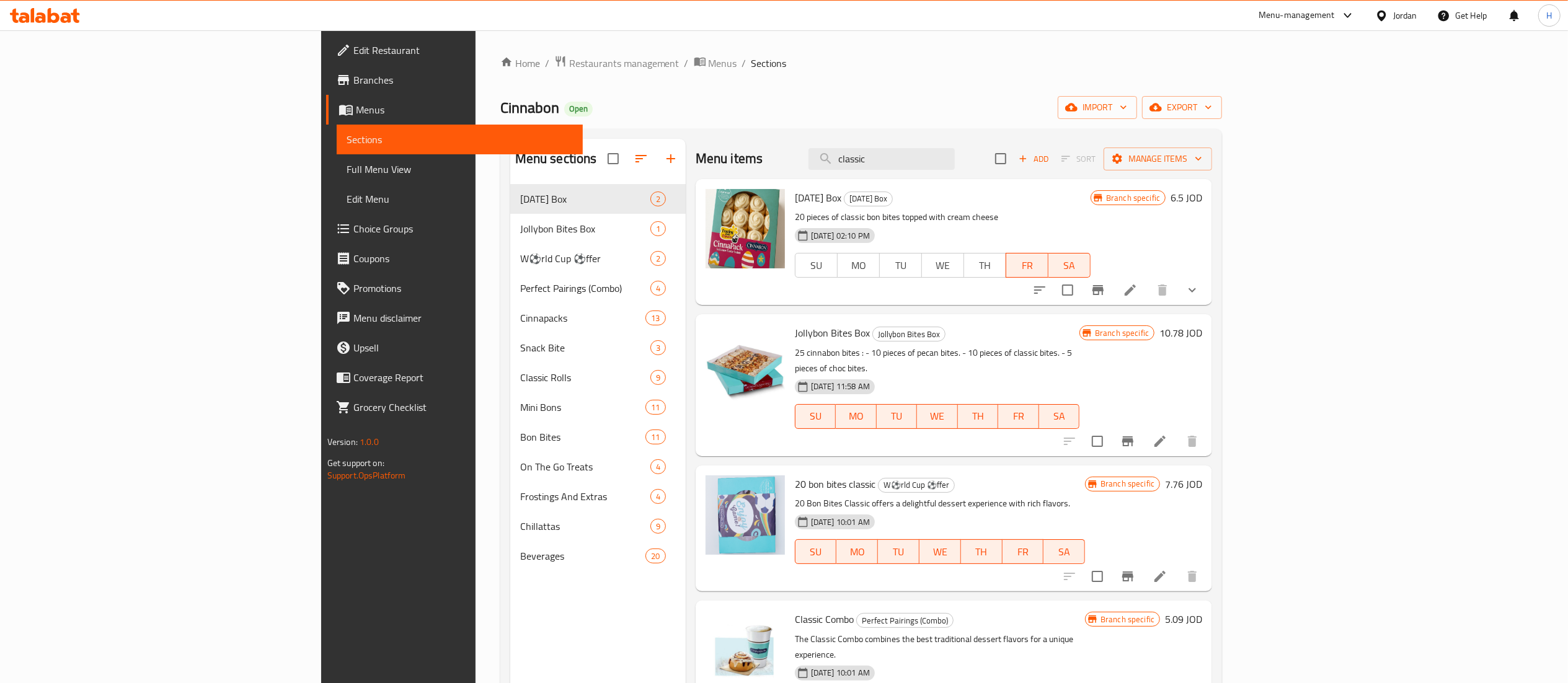
drag, startPoint x: 1006, startPoint y: 150, endPoint x: 756, endPoint y: 129, distance: 250.9
click at [797, 138] on div "Menu sections [DATE] Box 2 Jollybon Bites Box 1 W⚽rld Cup ⚽ffer 2 Perfect Pairi…" at bounding box center [862, 480] width 723 height 703
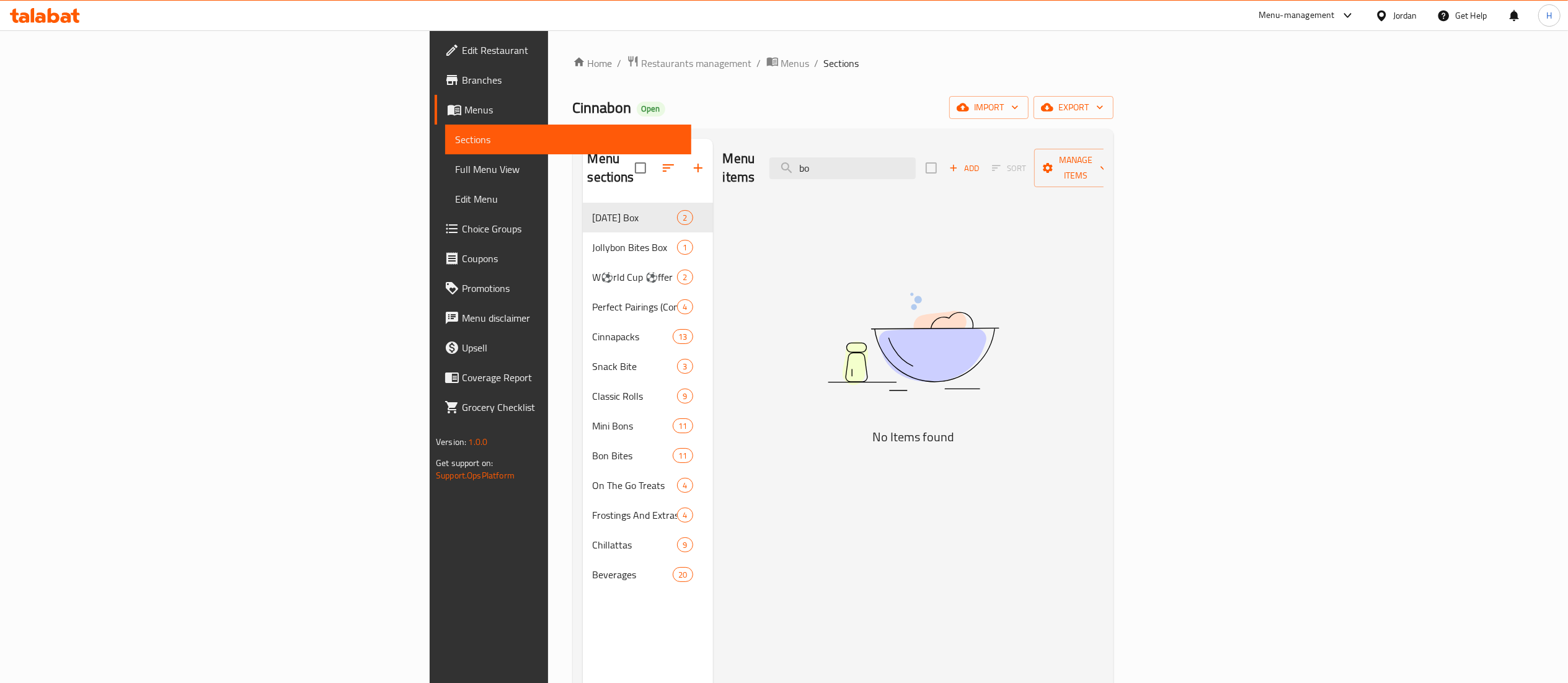
type input "b"
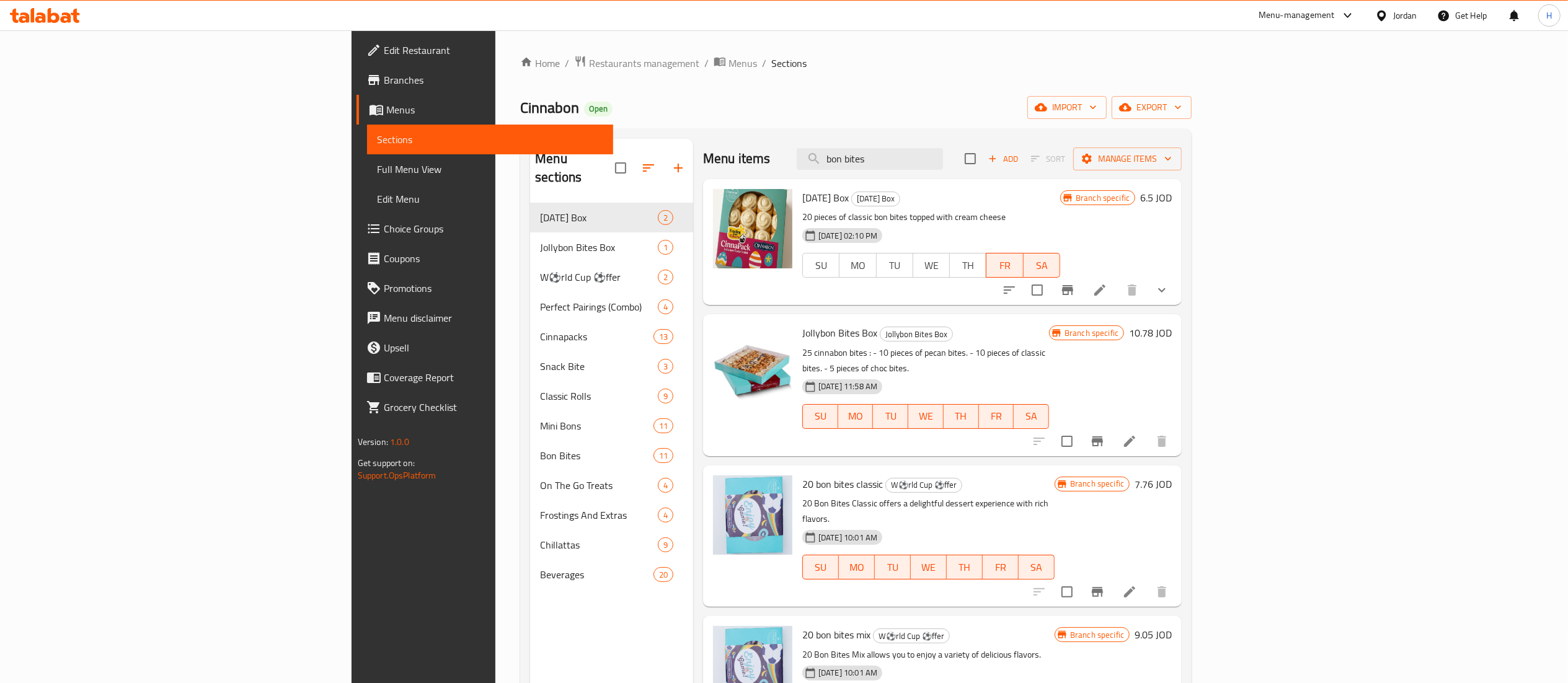
scroll to position [124, 0]
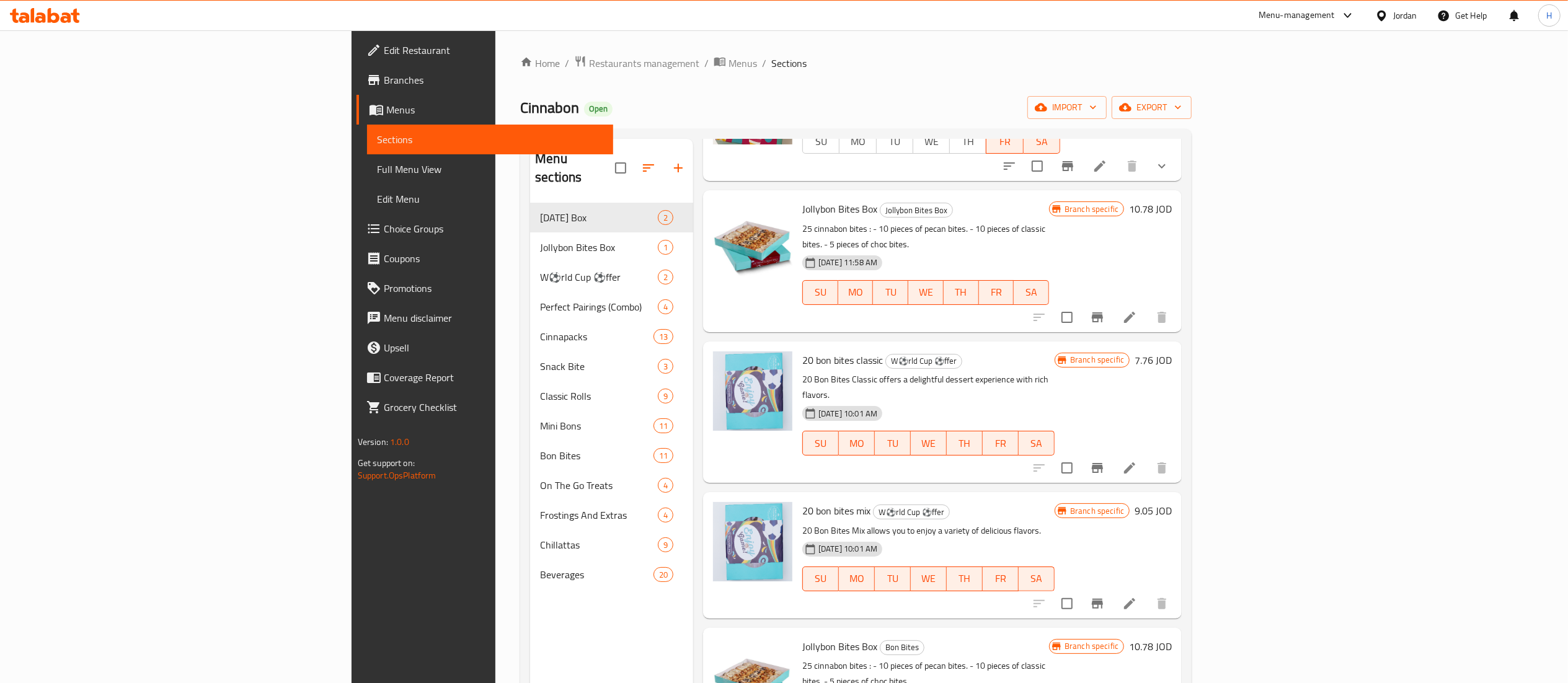
type input "bon bites"
click at [1103, 463] on icon "Branch-specific-item" at bounding box center [1098, 468] width 11 height 10
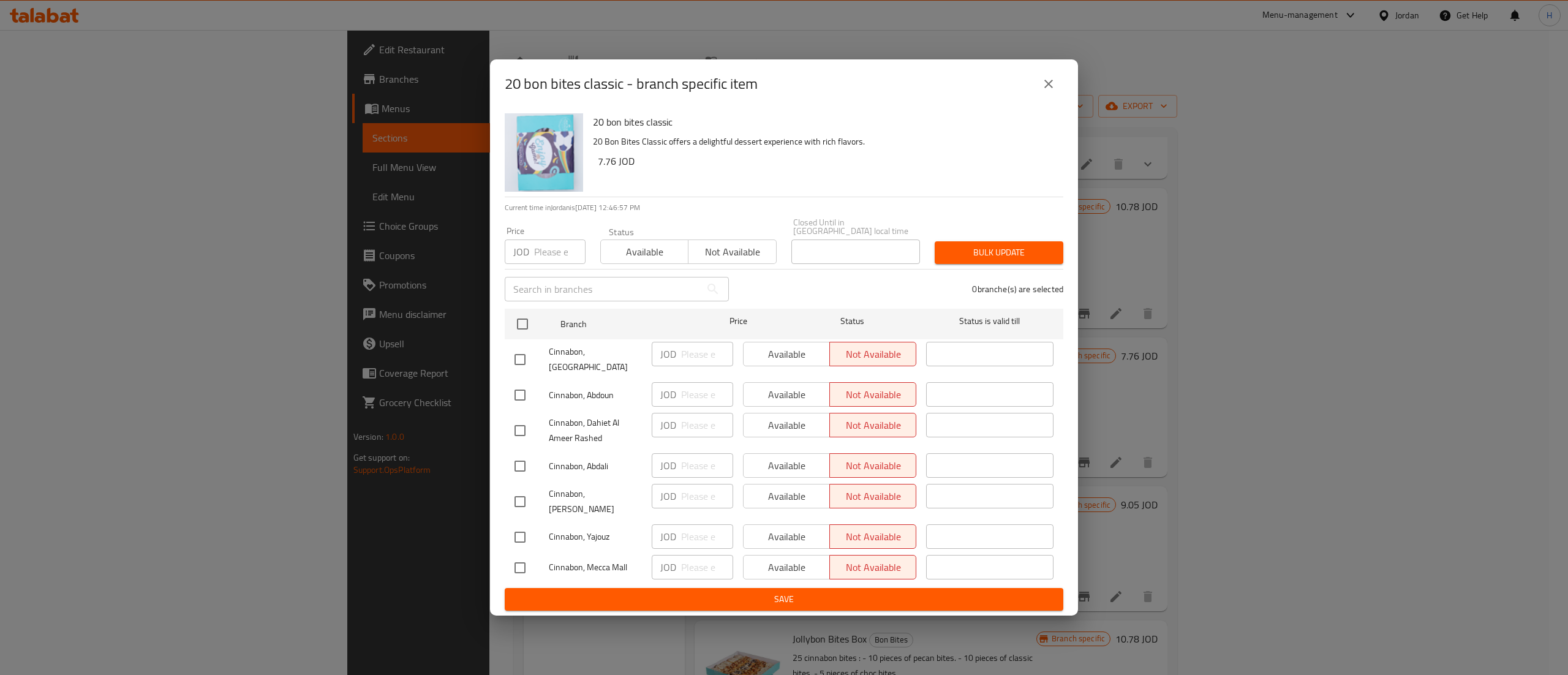
click at [1054, 87] on icon "close" at bounding box center [1049, 84] width 15 height 15
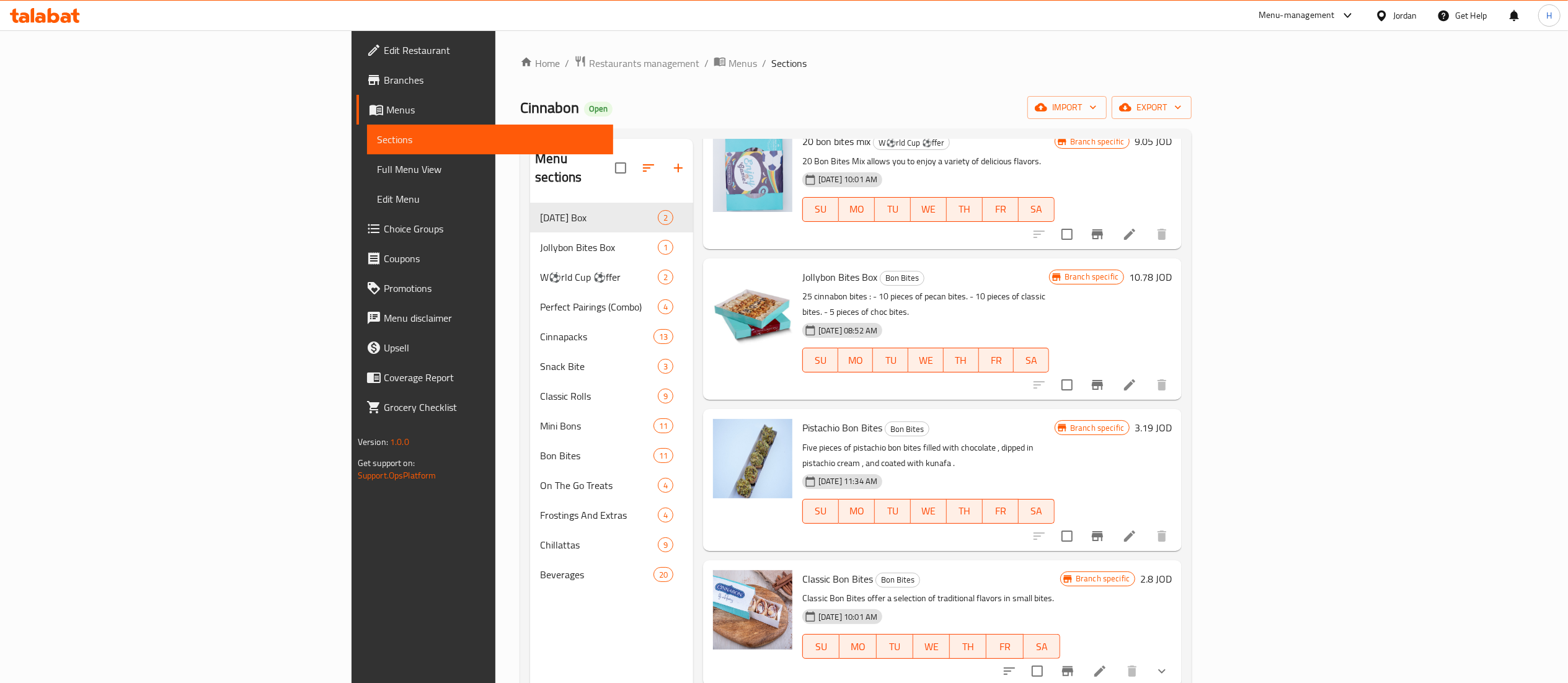
scroll to position [0, 0]
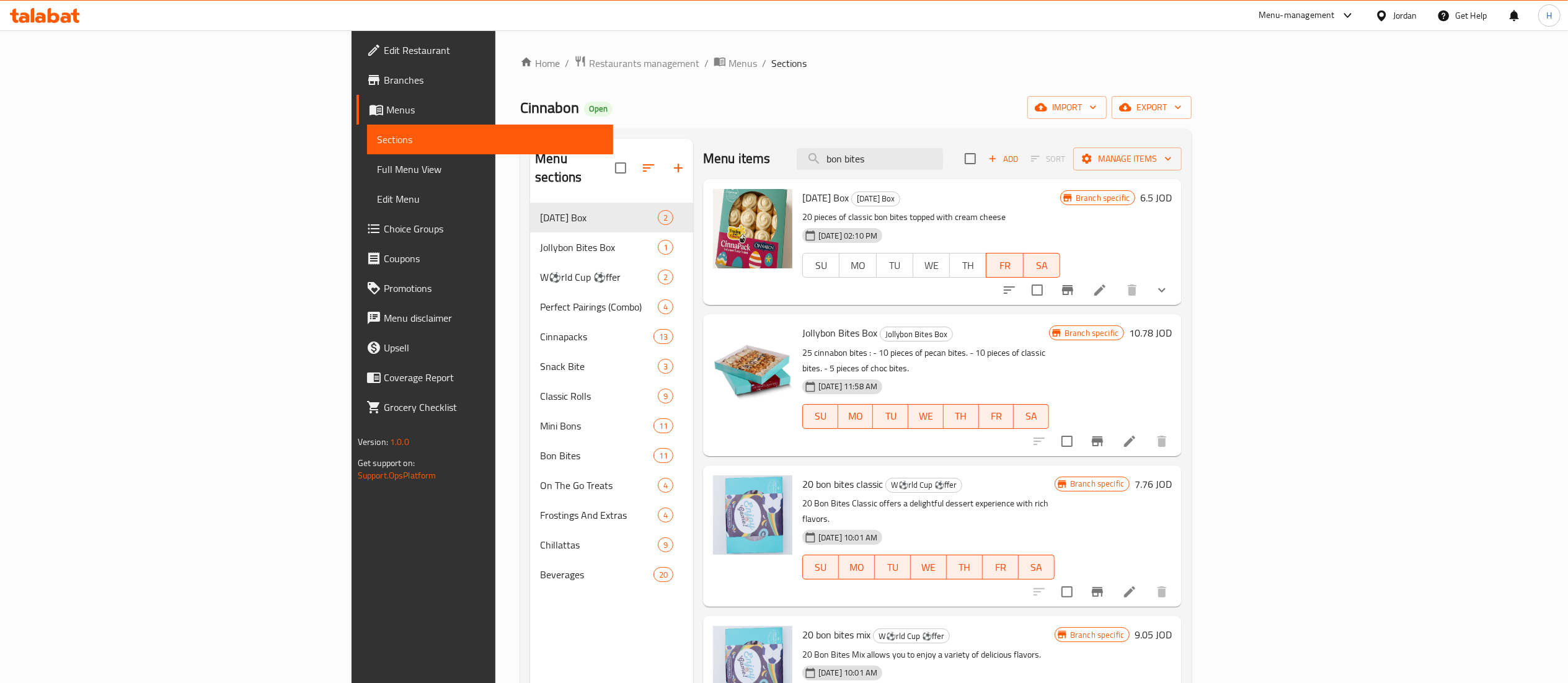
drag, startPoint x: 1005, startPoint y: 155, endPoint x: 850, endPoint y: 158, distance: 155.0
click at [850, 158] on div "Menu items bon bites Add Sort Manage items" at bounding box center [942, 159] width 479 height 40
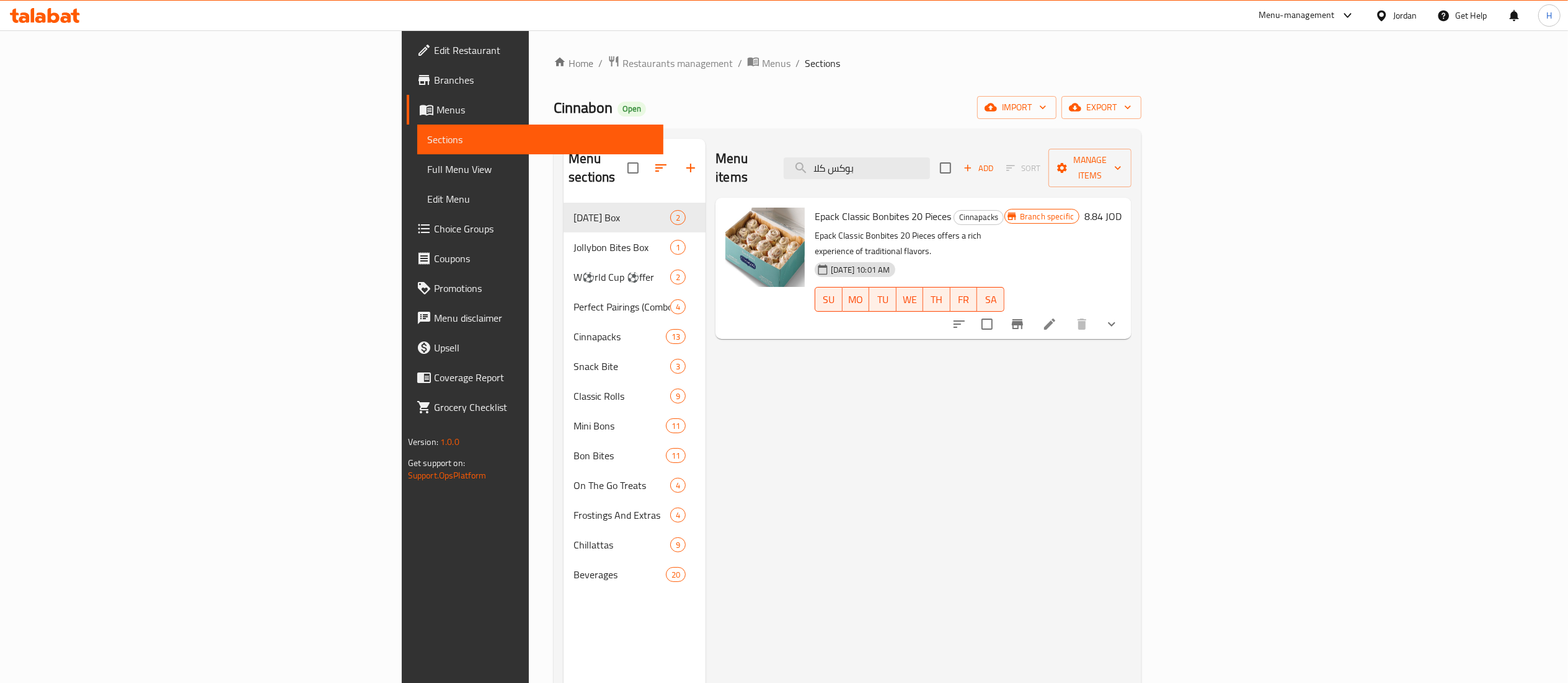
type input "بوكس كلا"
click at [1119, 317] on icon "show more" at bounding box center [1112, 324] width 15 height 15
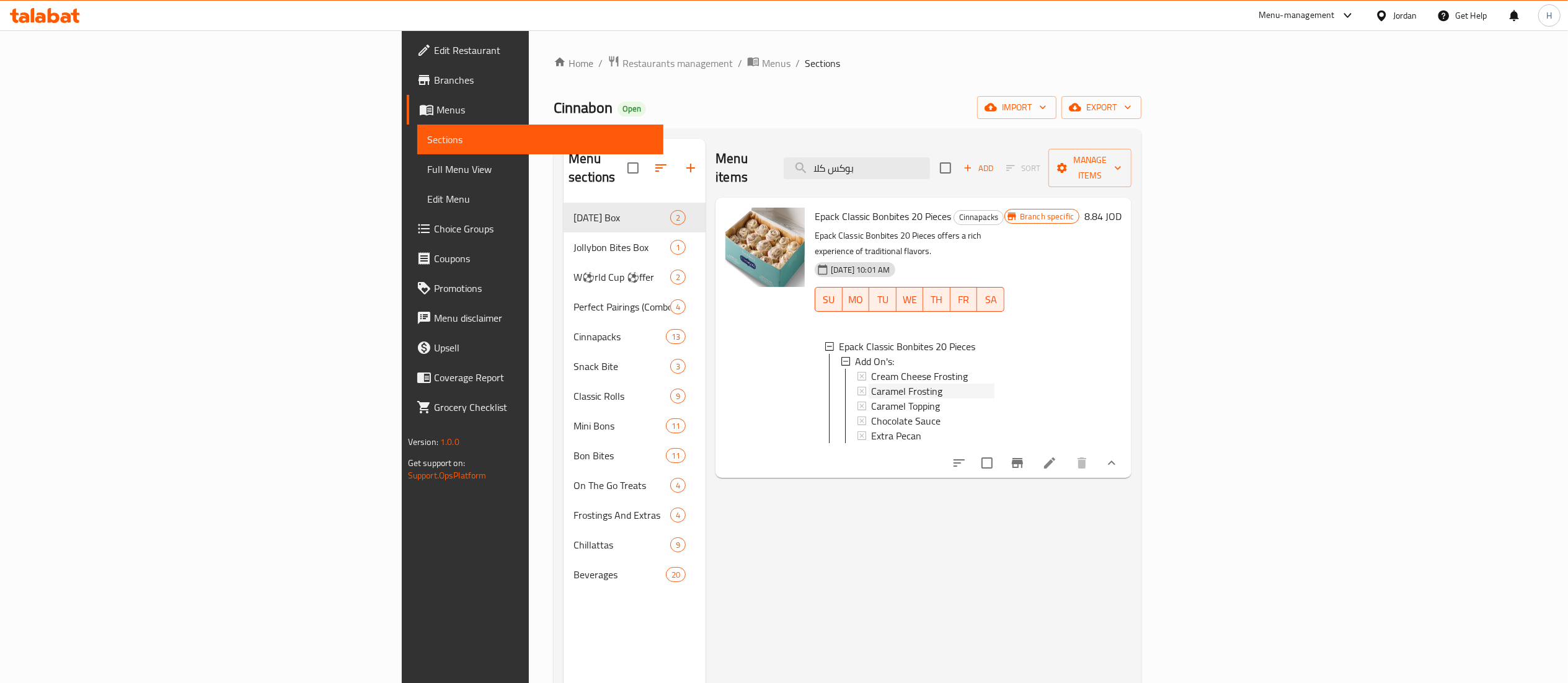
click at [995, 384] on div "Caramel Frosting" at bounding box center [933, 391] width 124 height 15
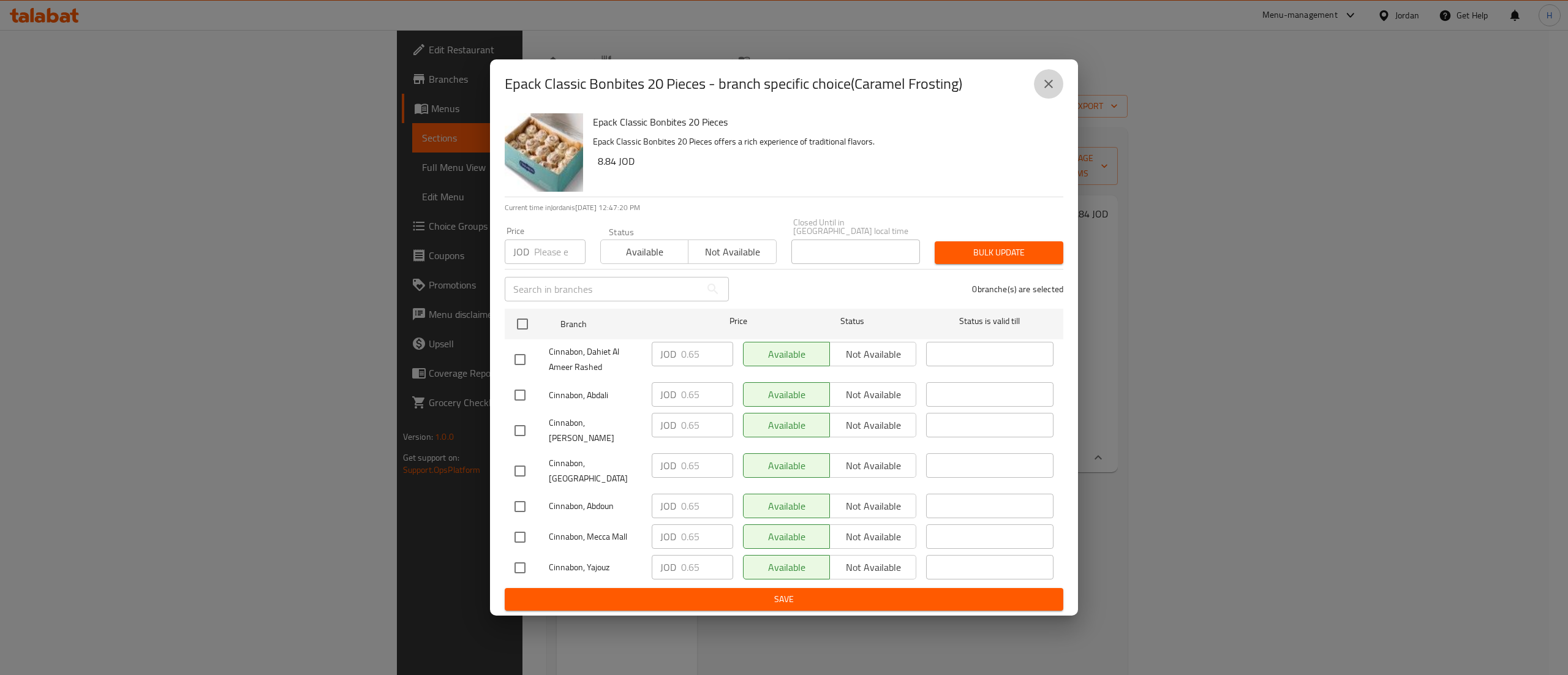
click at [1049, 91] on icon "close" at bounding box center [1049, 84] width 15 height 15
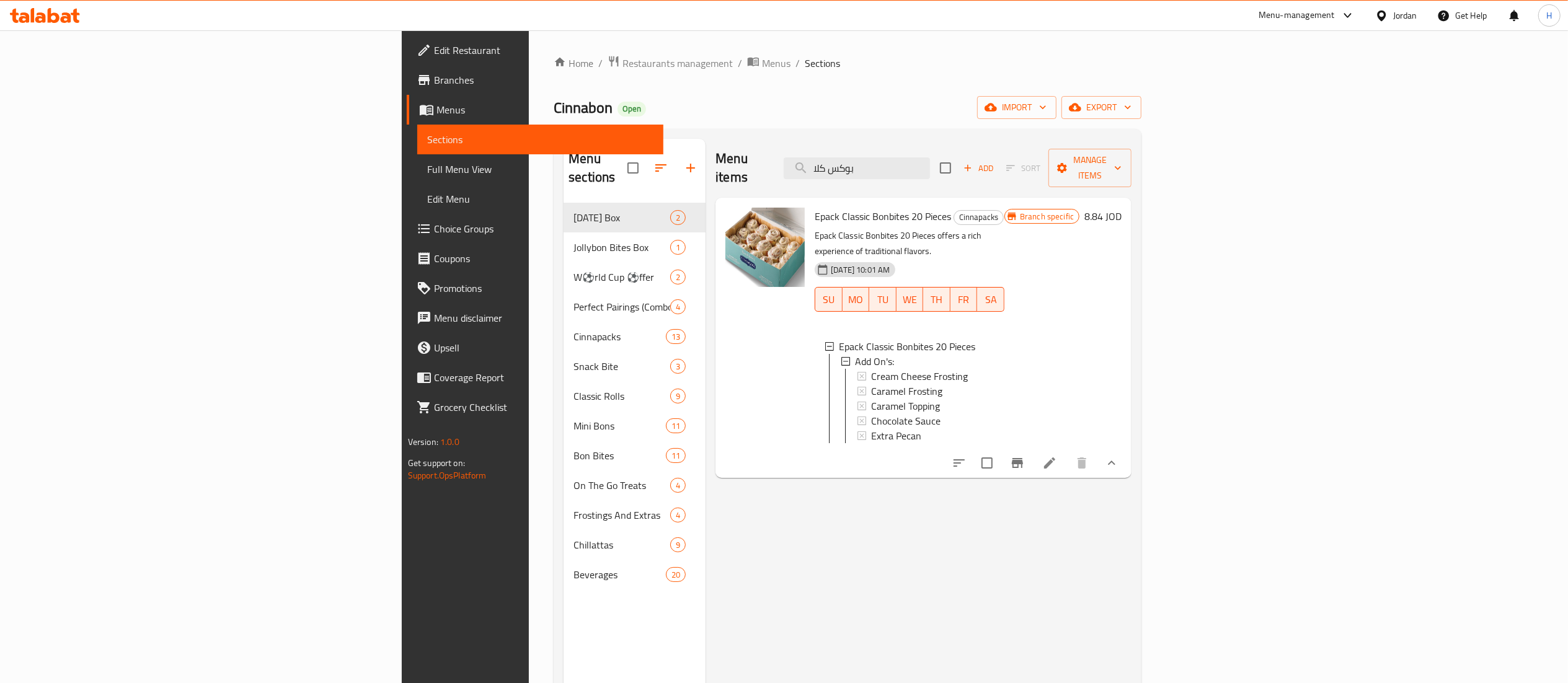
click at [1057, 456] on icon at bounding box center [1050, 463] width 15 height 15
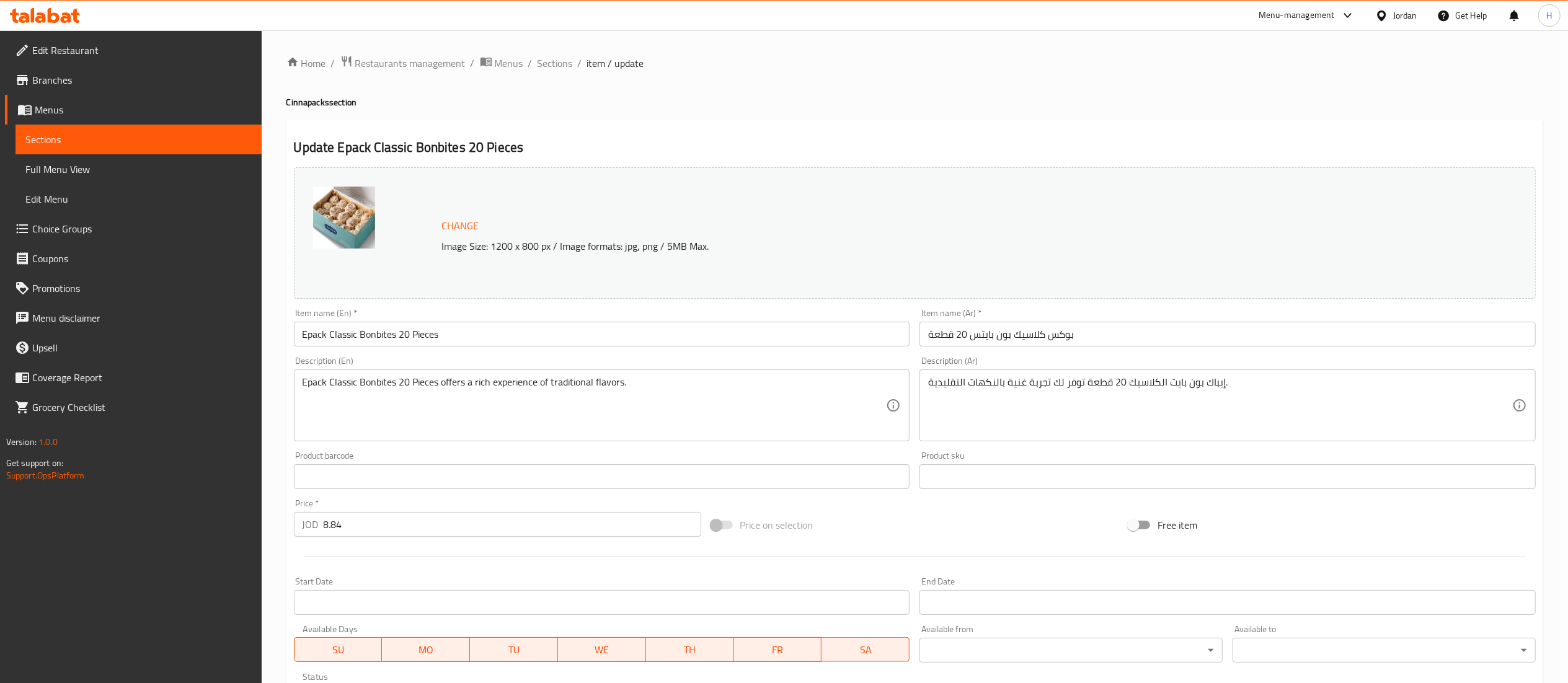
scroll to position [231, 0]
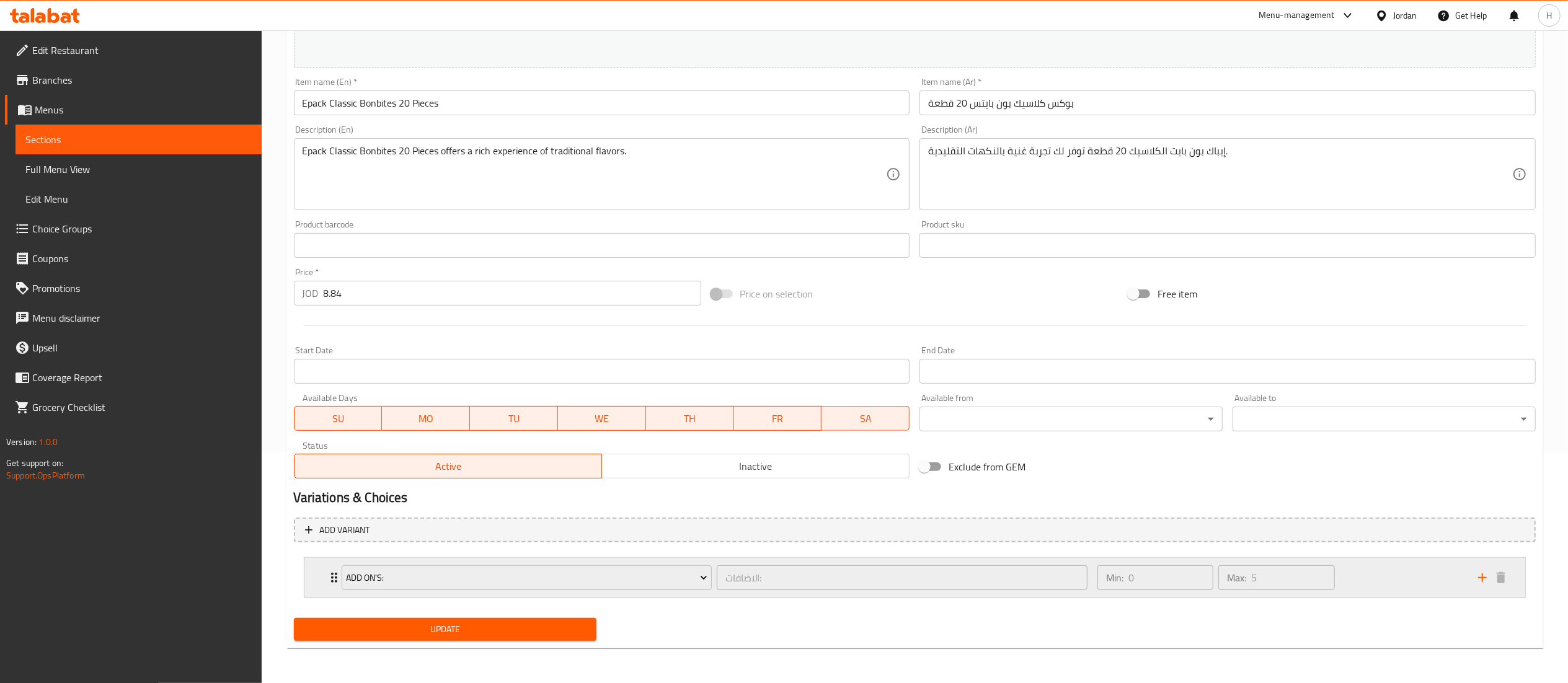
click at [1365, 575] on div "Min: 0 ​ Max: 5 ​" at bounding box center [1280, 578] width 381 height 40
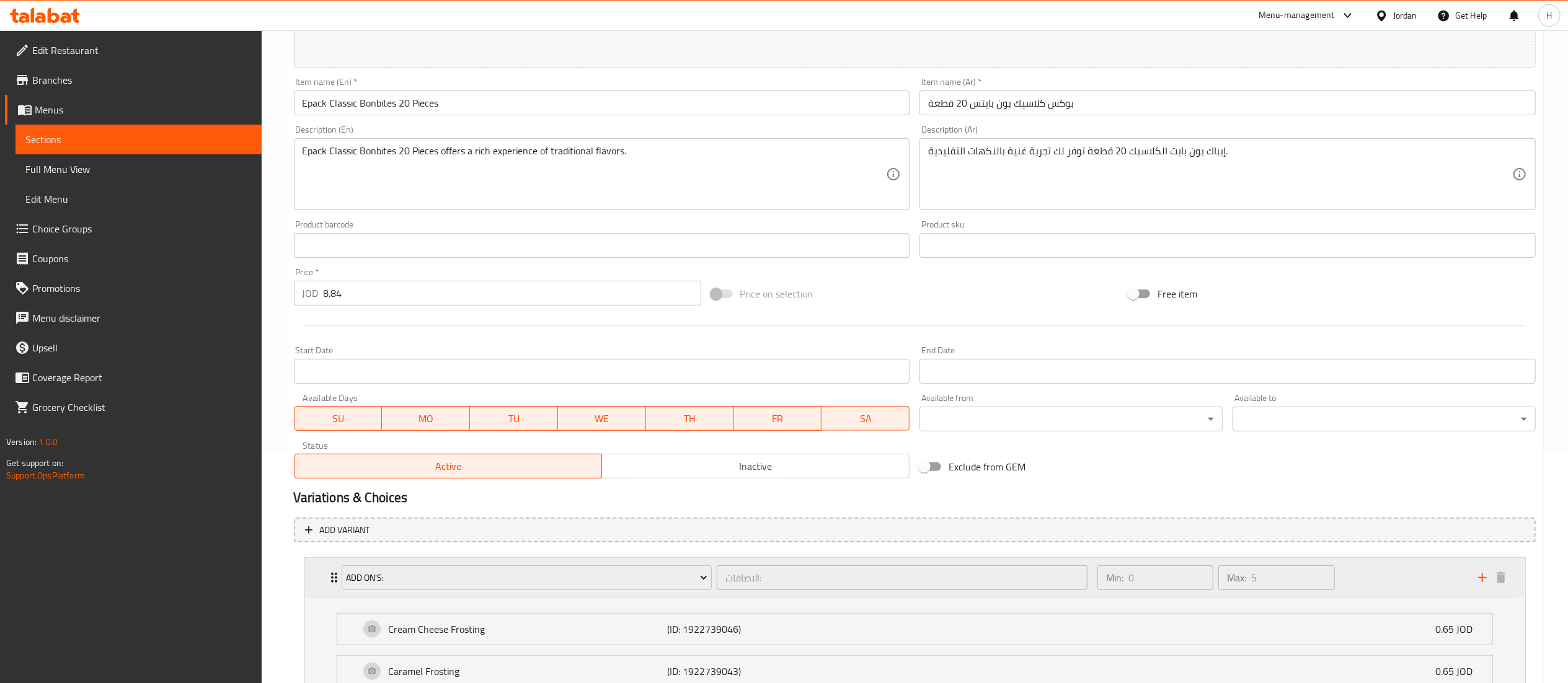
scroll to position [470, 0]
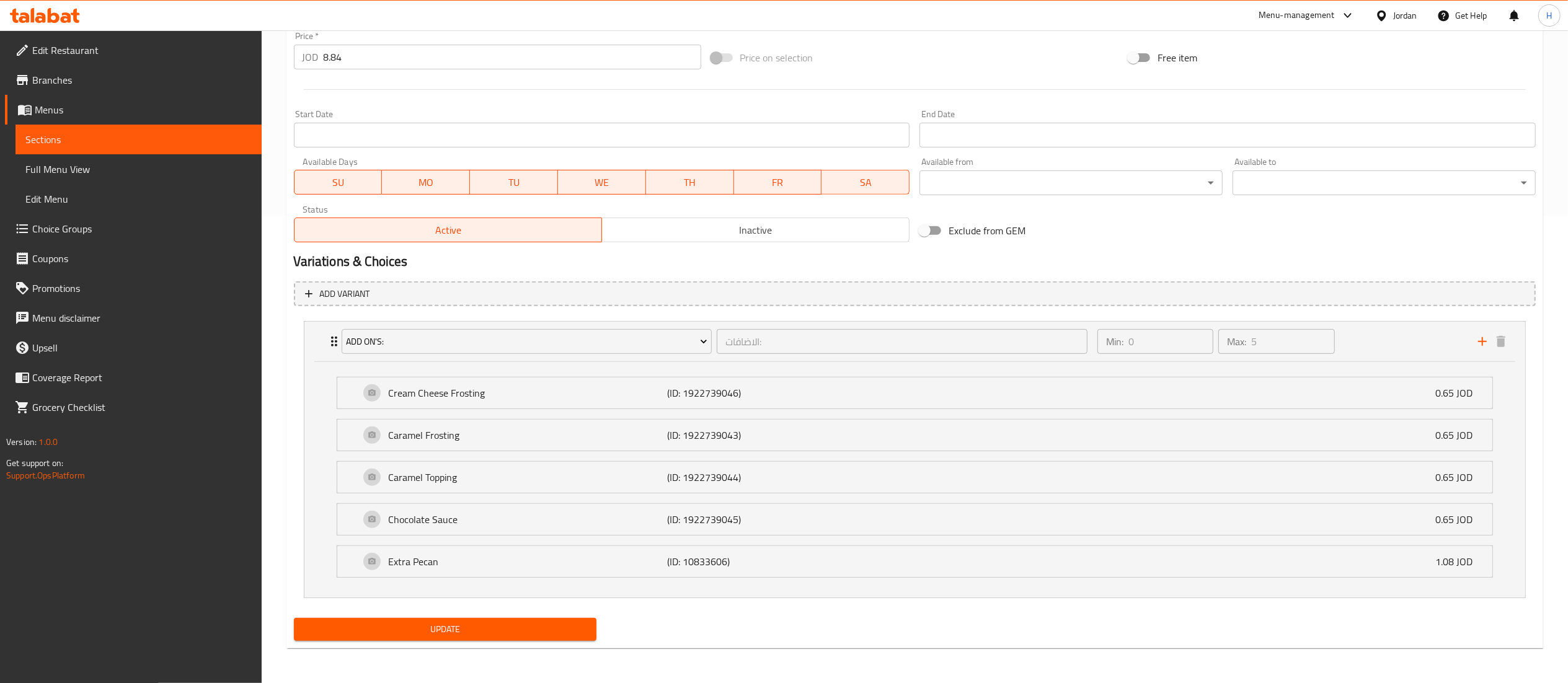
drag, startPoint x: 97, startPoint y: 232, endPoint x: 241, endPoint y: 232, distance: 144.0
click at [97, 232] on span "Choice Groups" at bounding box center [142, 229] width 220 height 15
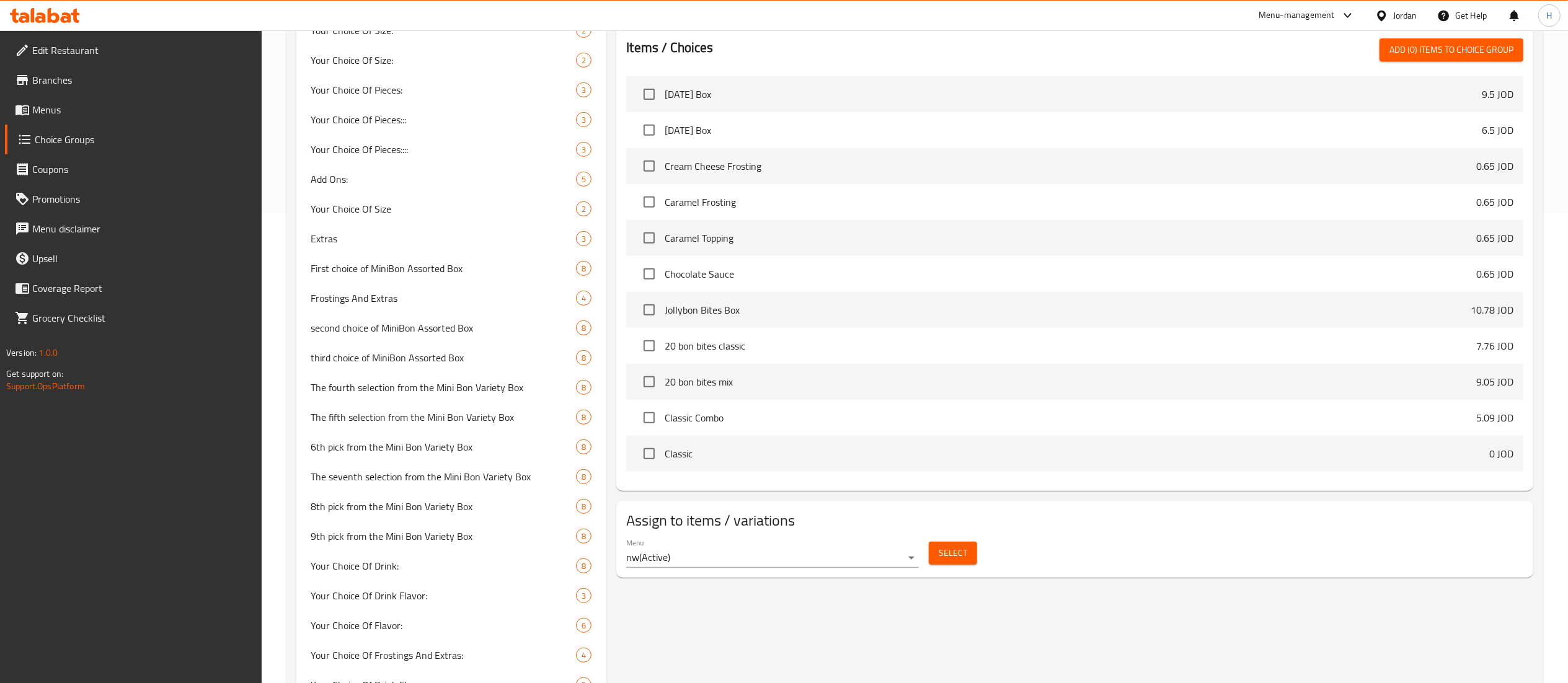
scroll to position [176, 0]
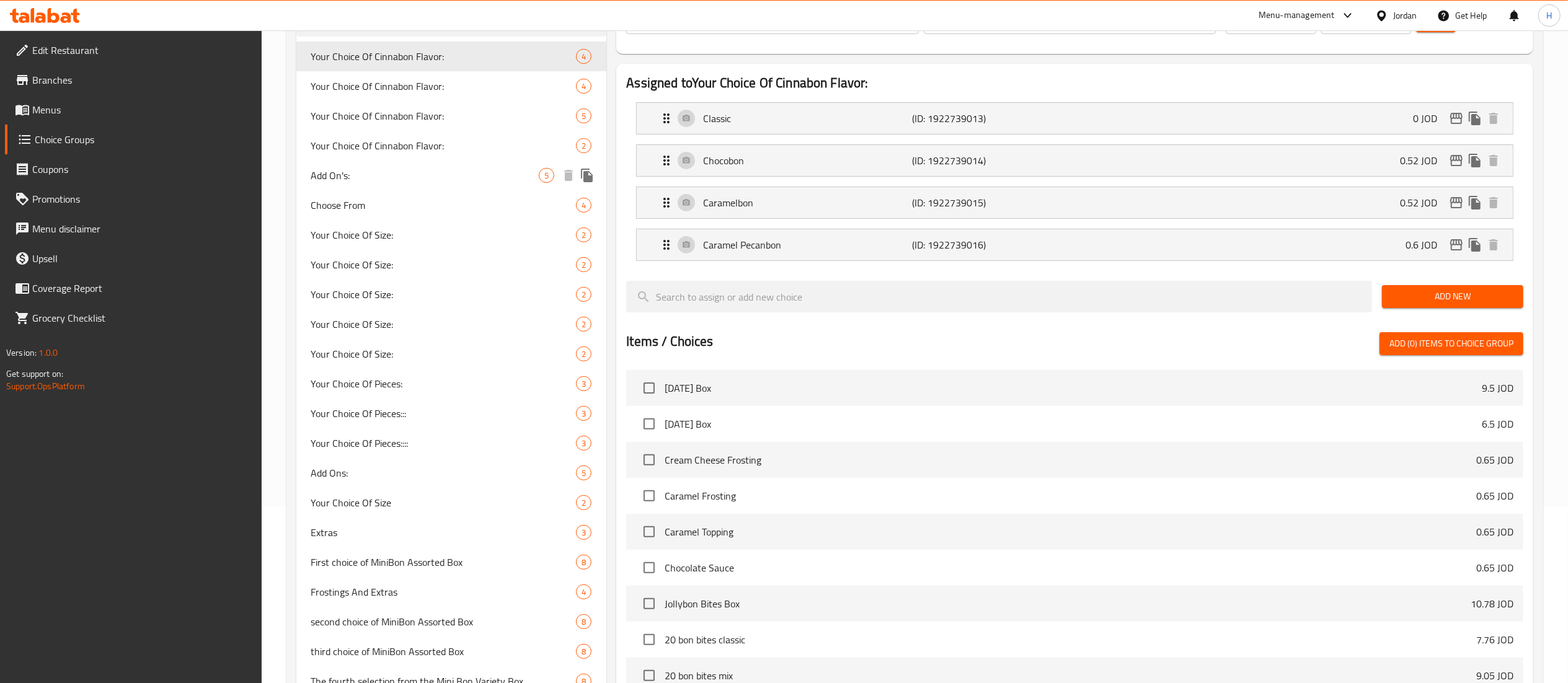
click at [378, 167] on div "Add On's: 5" at bounding box center [452, 175] width 310 height 29
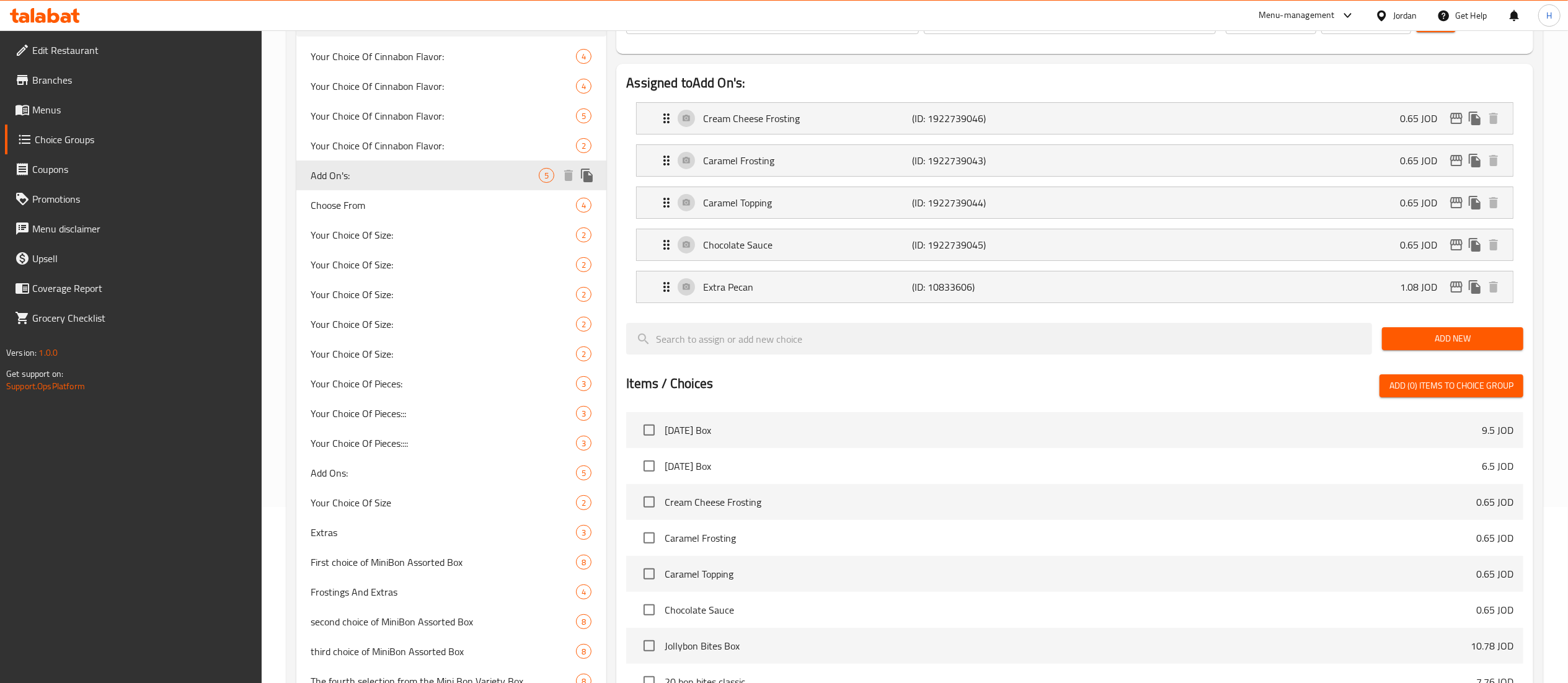
type input "Add On's:"
type input "الاضافات:"
type input "0"
type input "5"
click at [1349, 116] on div "Cream Cheese Frosting (ID: 1922739046) 0.65 JOD" at bounding box center [1079, 118] width 839 height 31
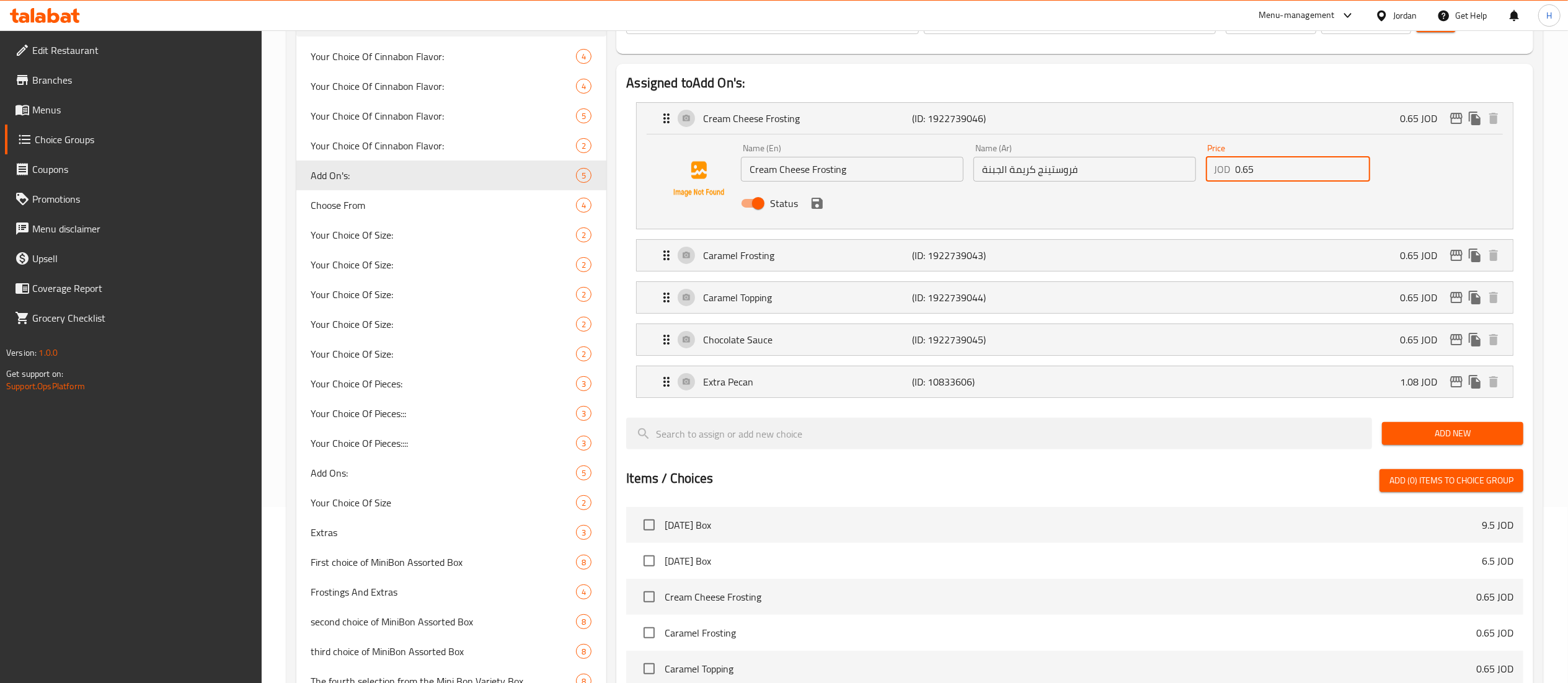
drag, startPoint x: 1280, startPoint y: 171, endPoint x: 1090, endPoint y: 156, distance: 190.6
click at [1090, 156] on div "Name (En) Cream Cheese Frosting Name (En) Name (Ar) فروستينج كريمة الجبنة Name …" at bounding box center [1084, 179] width 697 height 82
paste input "862"
click at [1197, 247] on div "Caramel Frosting (ID: 1922739043) 0.65 JOD" at bounding box center [1079, 255] width 839 height 31
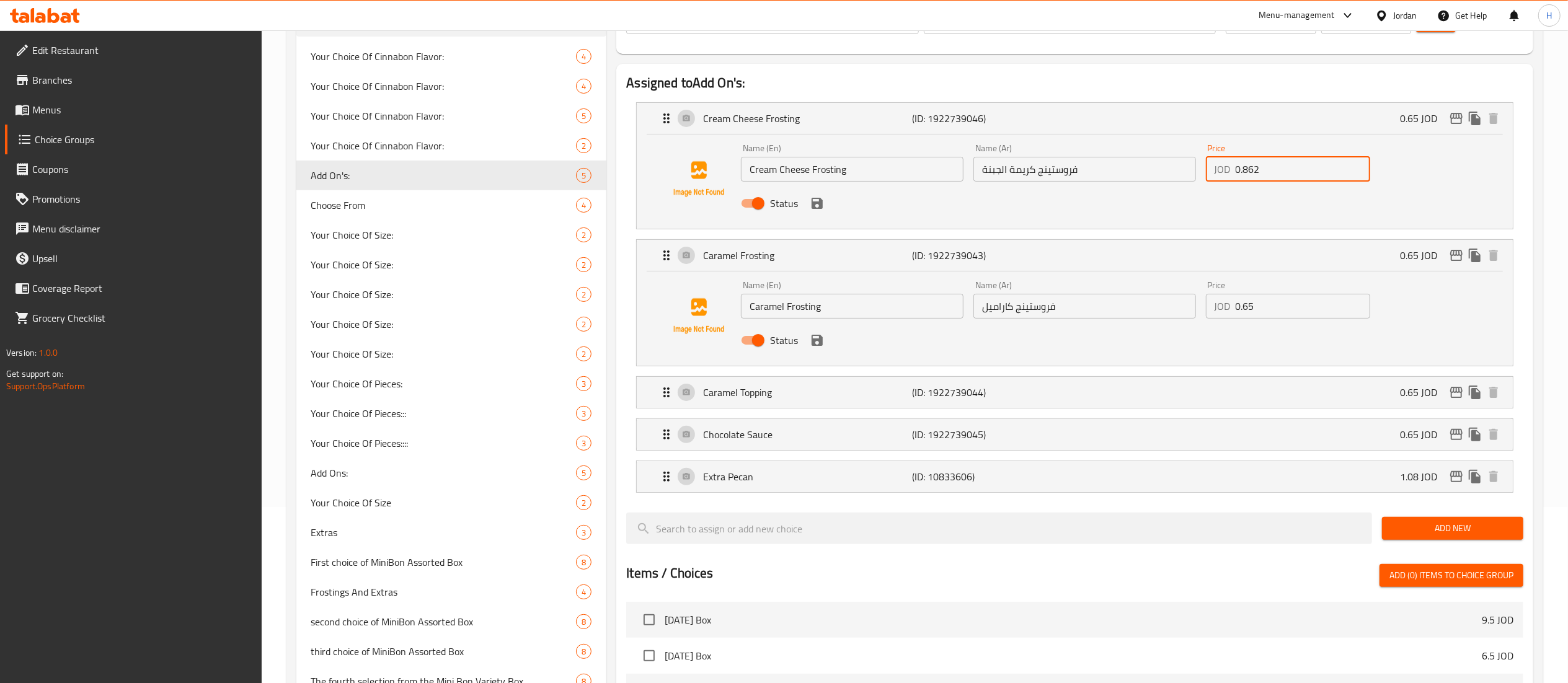
type input "0.862"
drag, startPoint x: 1231, startPoint y: 307, endPoint x: 1101, endPoint y: 302, distance: 130.1
click at [1101, 299] on div "Name (En) Caramel Frosting Name (En) Name (Ar) فروستينج كاراميل Name (Ar) Price…" at bounding box center [1084, 317] width 697 height 82
click at [1101, 302] on input "فروستينج كاراميل" at bounding box center [1084, 307] width 223 height 25
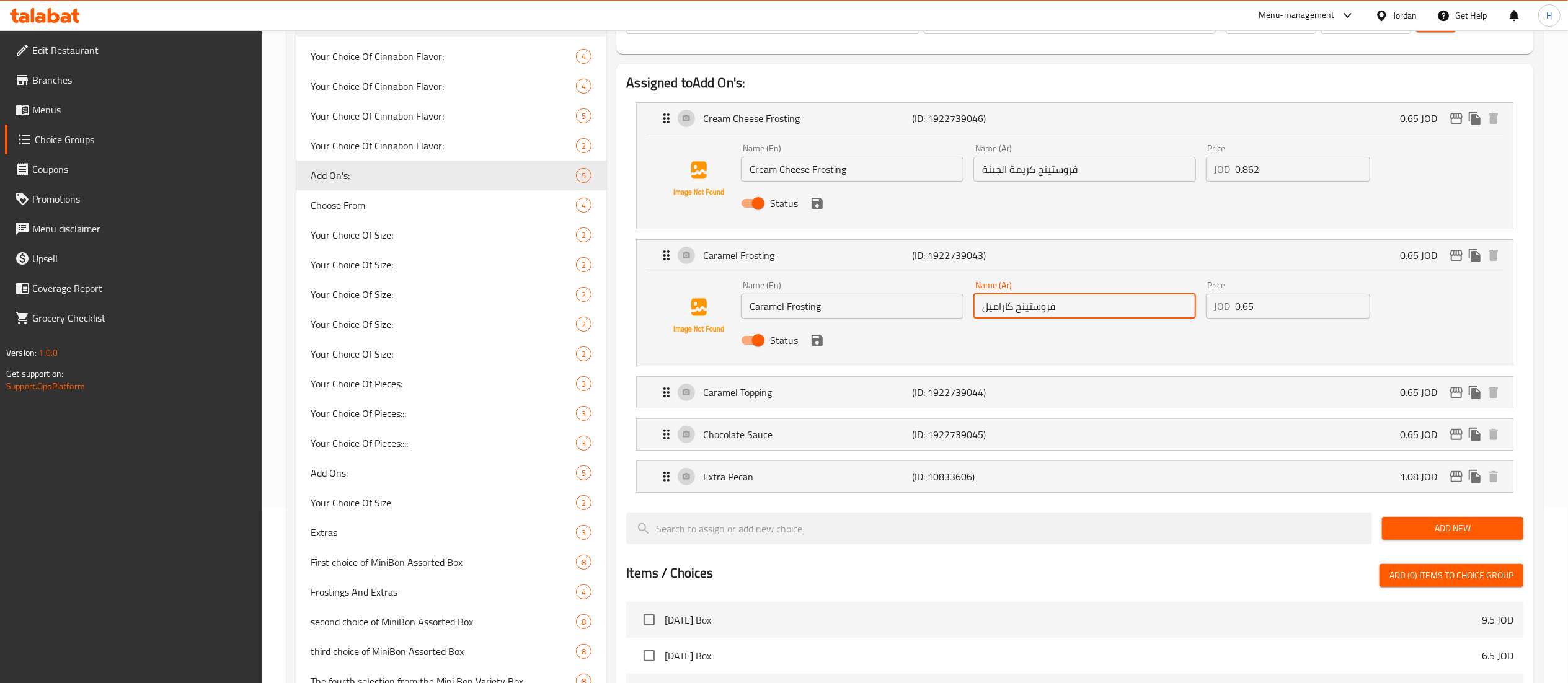
paste input "0.862"
type input "فروستينج كاراميل"
click at [1248, 311] on input "0.65" at bounding box center [1303, 307] width 135 height 25
paste input "862"
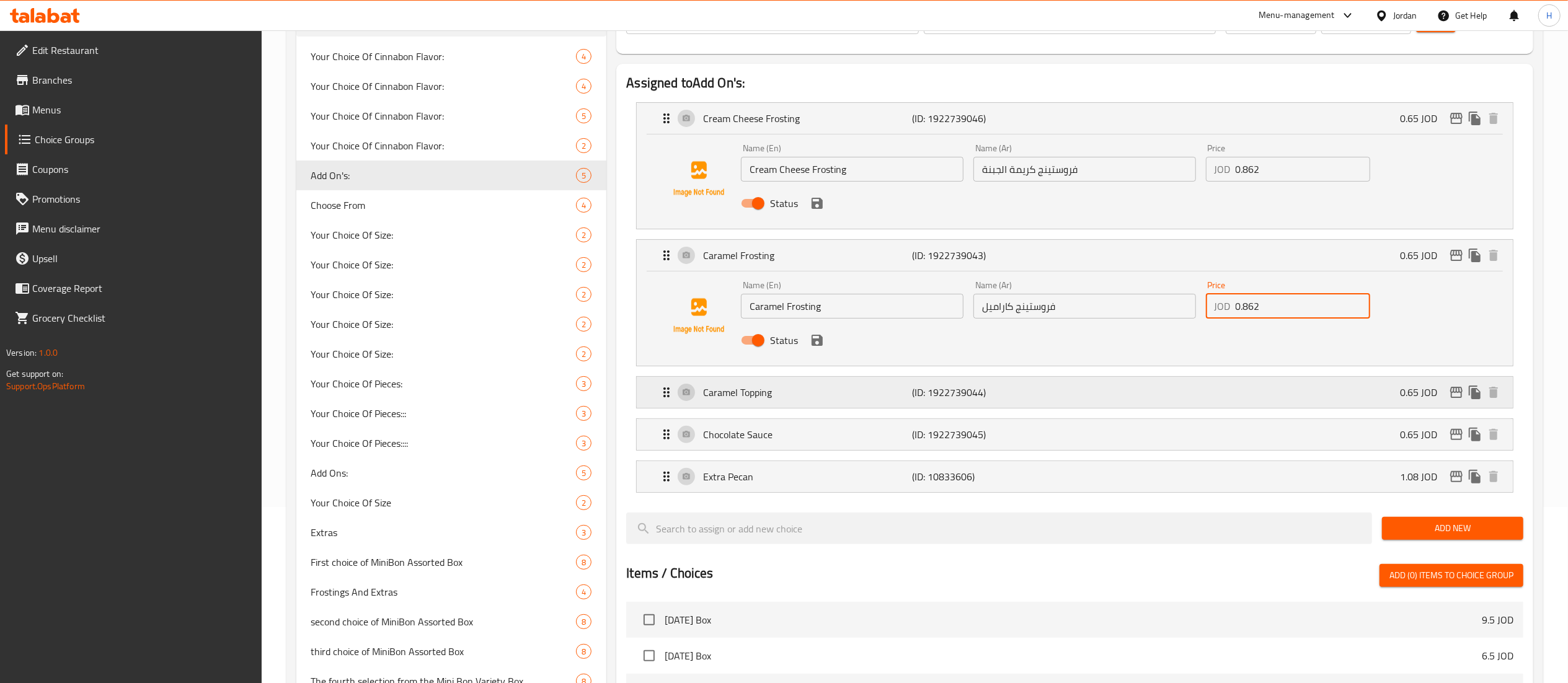
click at [1214, 405] on div "Caramel Topping (ID: 1922739044) 0.65 JOD" at bounding box center [1079, 392] width 839 height 31
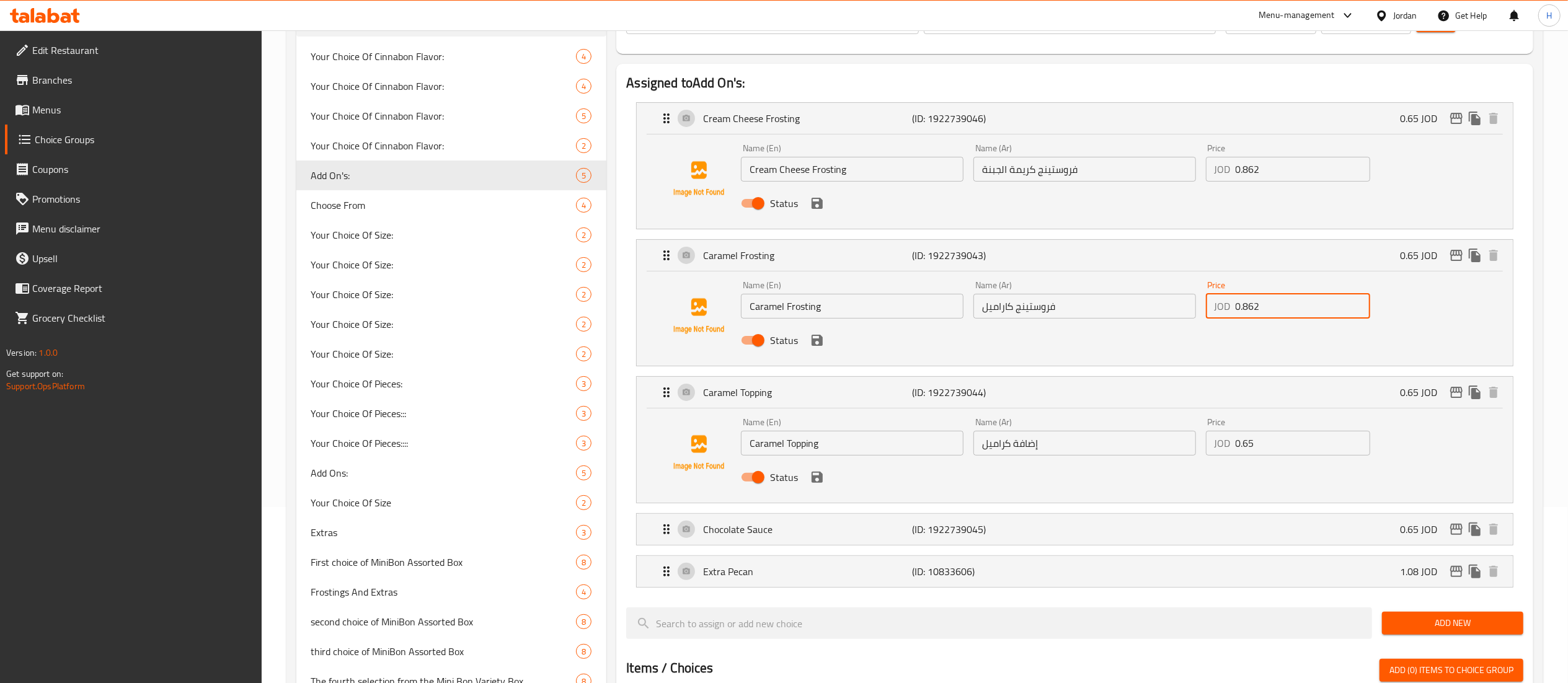
type input "0.862"
click at [1242, 443] on input "0.65" at bounding box center [1303, 443] width 135 height 25
paste input "862"
click at [1235, 528] on div "Chocolate Sauce (ID: 1922739045) 0.65 JOD" at bounding box center [1079, 529] width 839 height 31
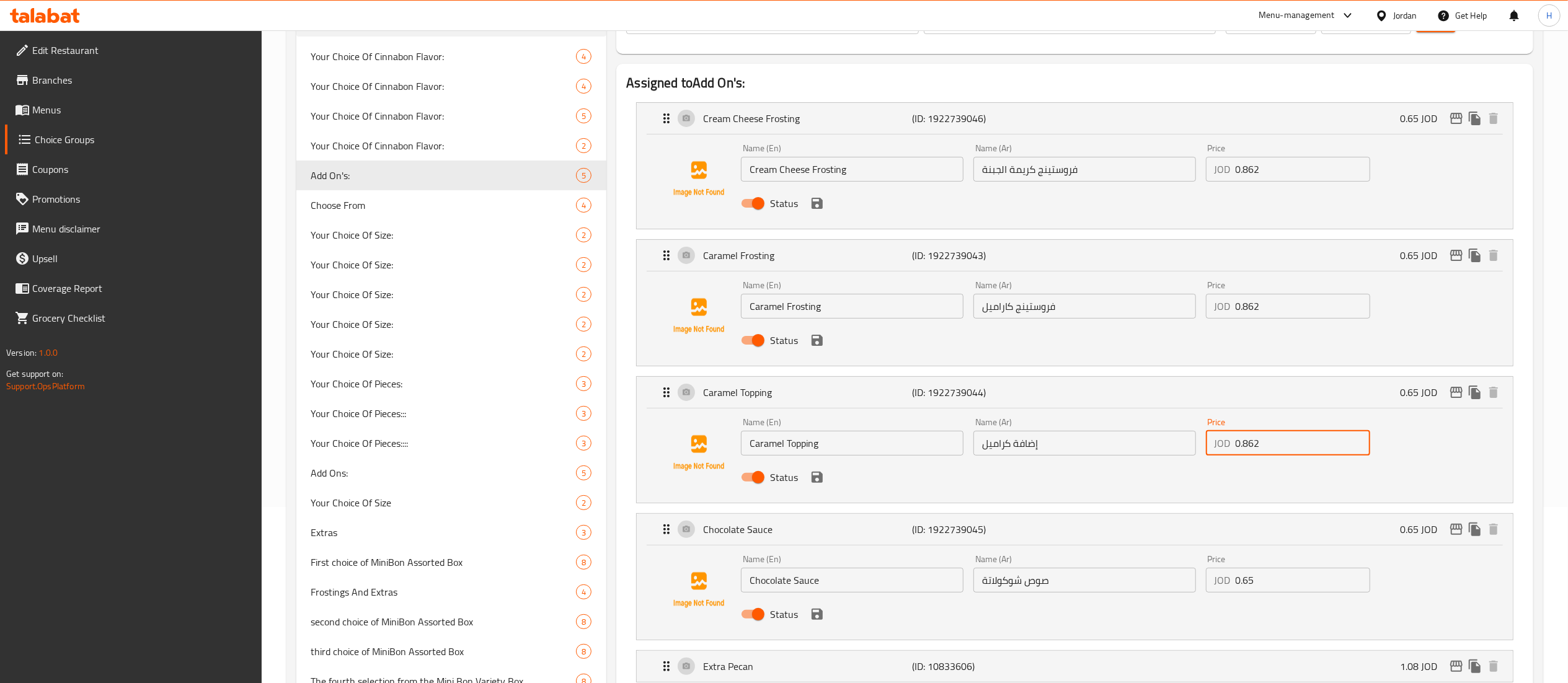
type input "0.862"
click at [1249, 580] on input "0.65" at bounding box center [1303, 581] width 135 height 25
paste input "862"
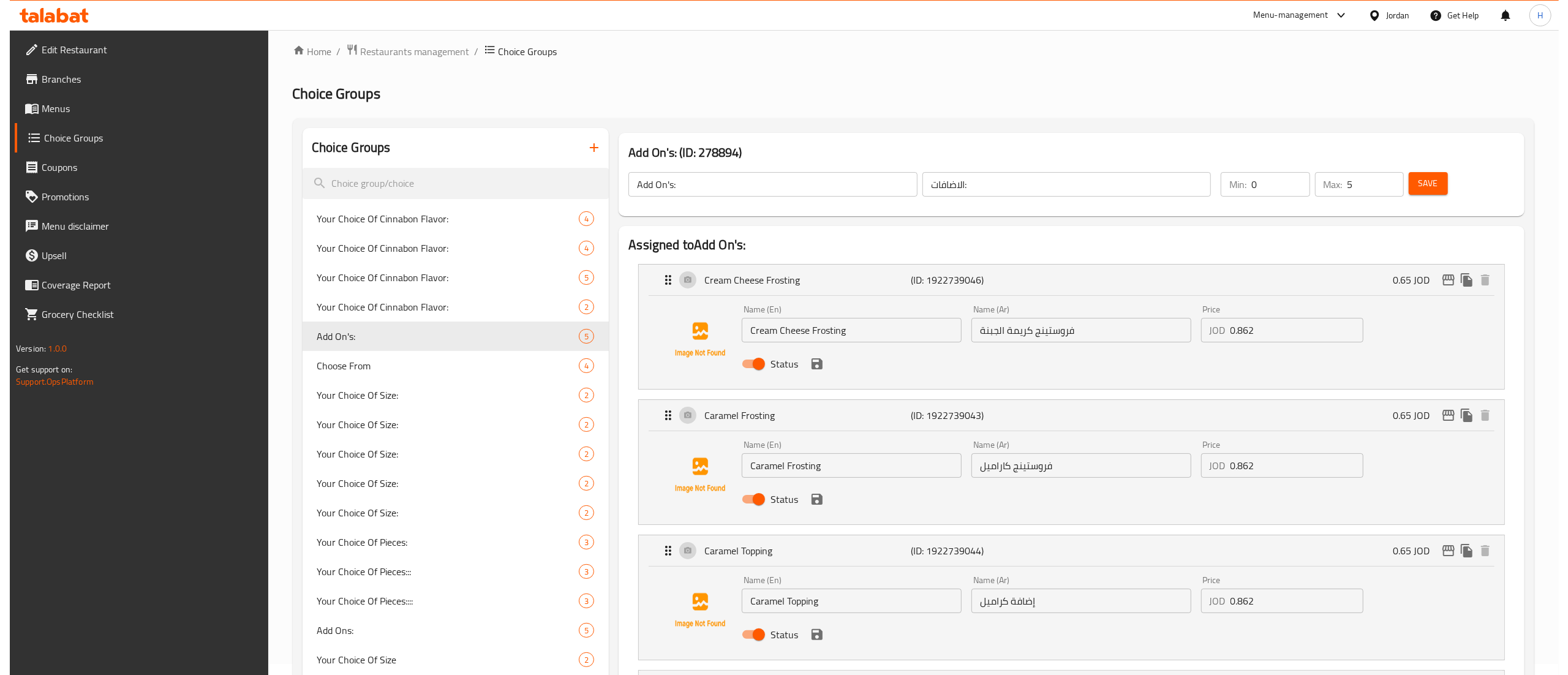
scroll to position [0, 0]
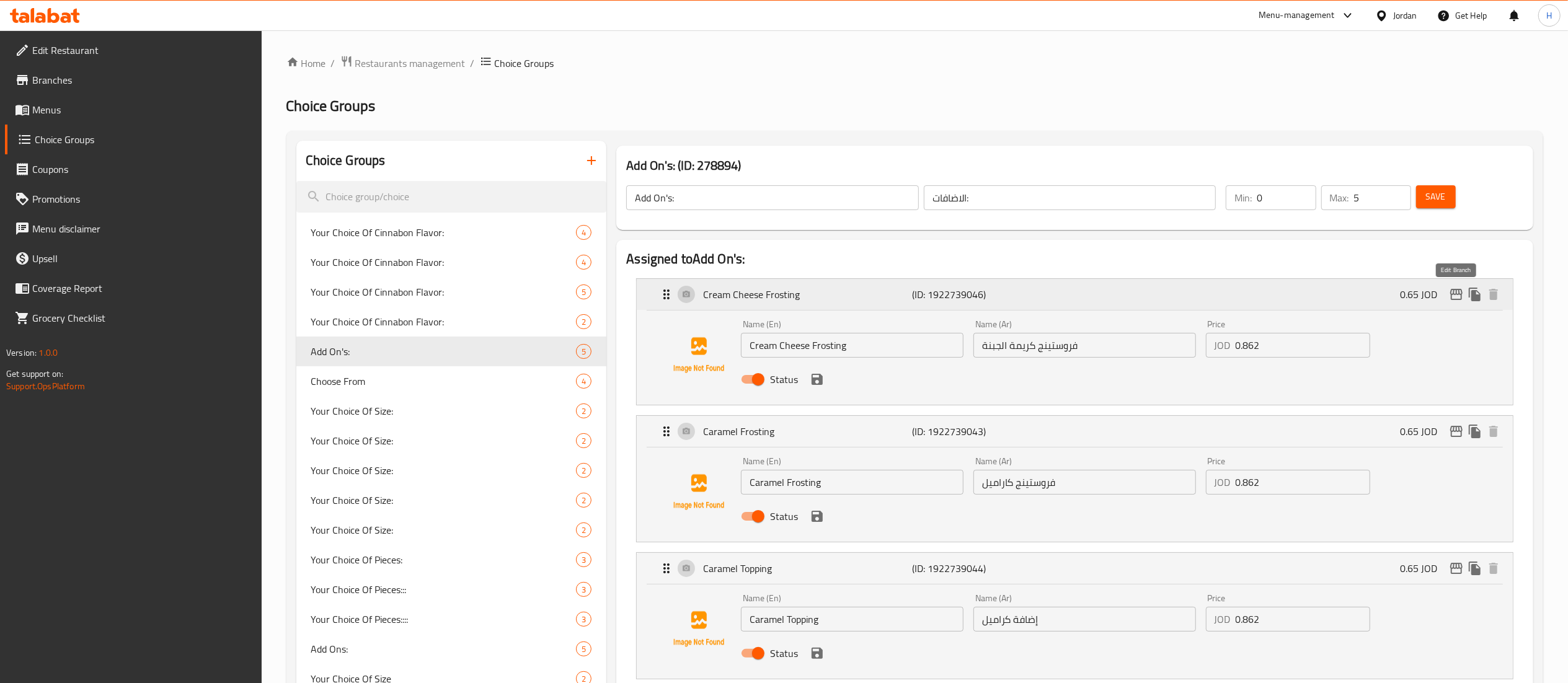
click at [1454, 295] on icon "edit" at bounding box center [1456, 295] width 13 height 11
type input "0.862"
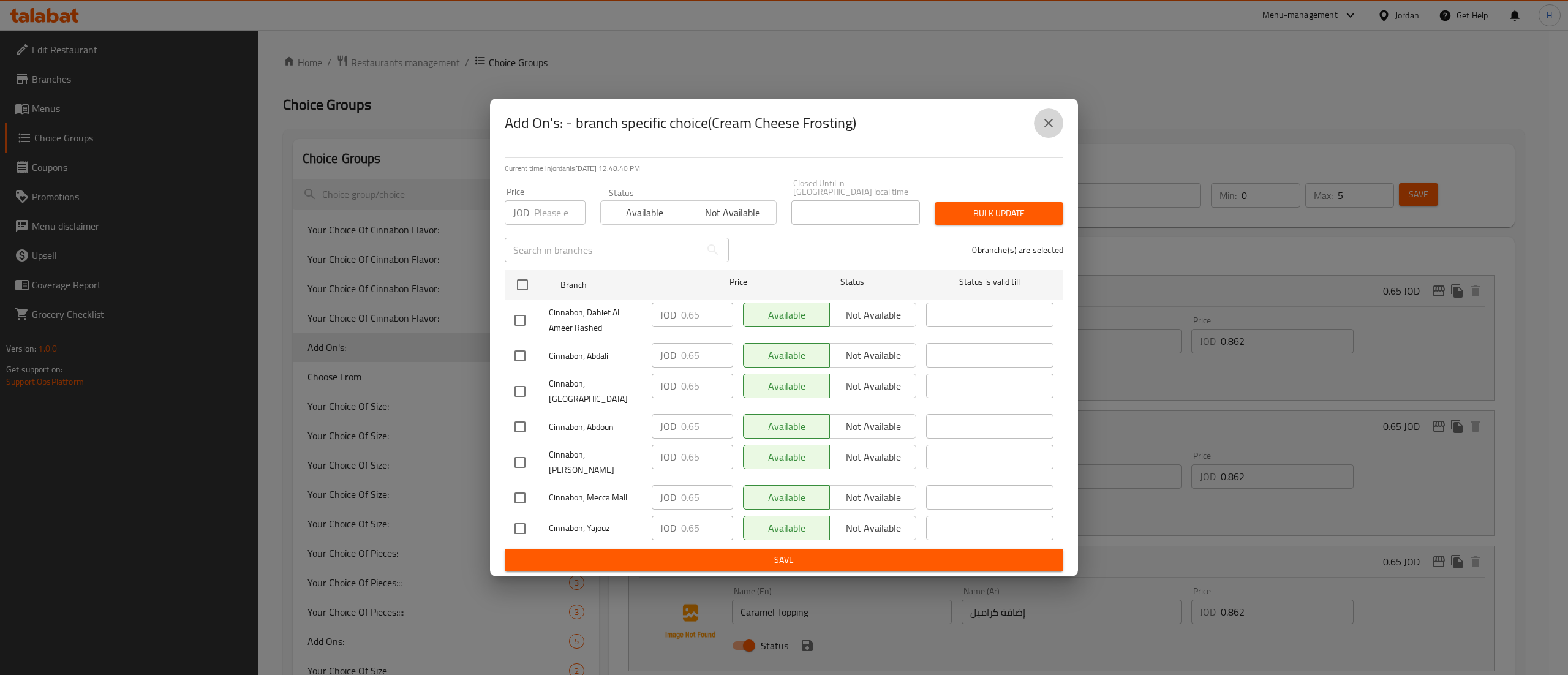
click at [1049, 131] on icon "close" at bounding box center [1049, 123] width 15 height 15
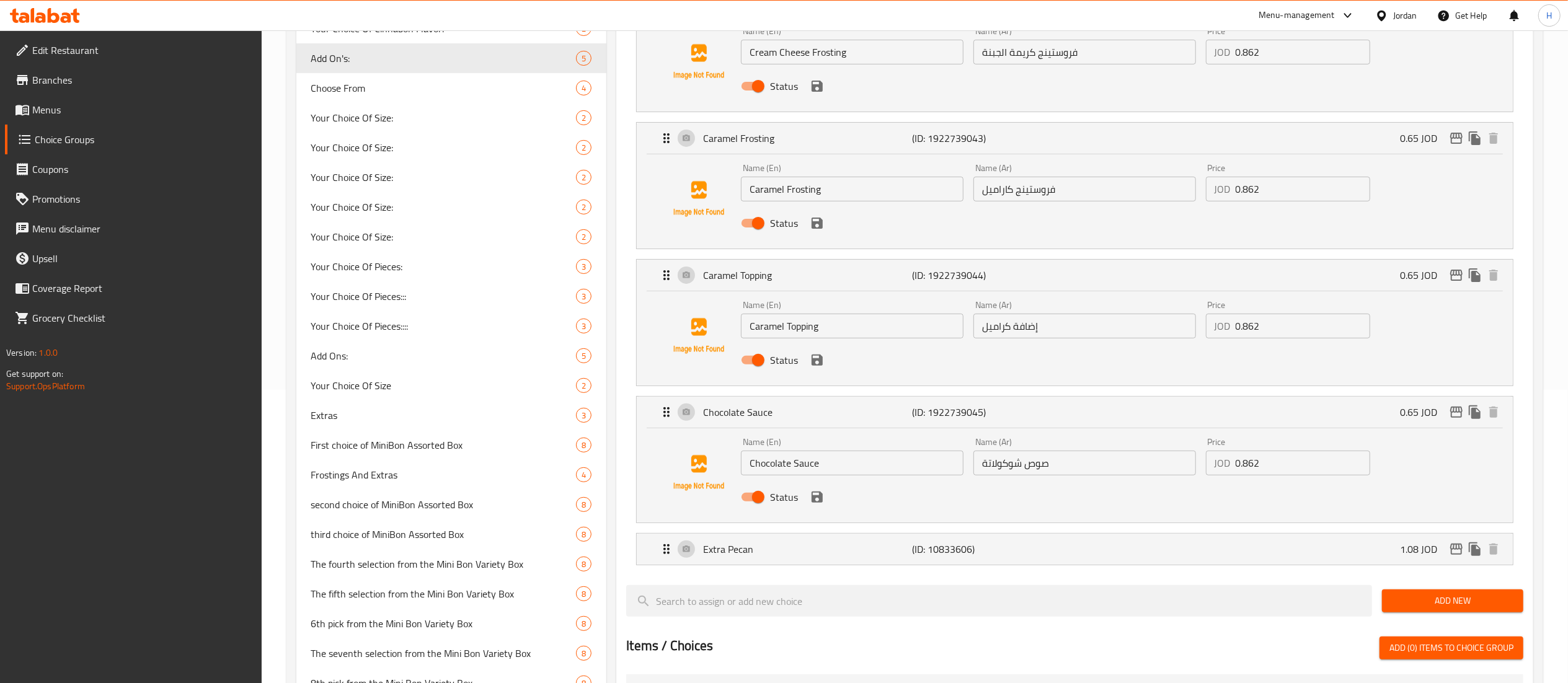
scroll to position [292, 0]
click at [817, 498] on icon "save" at bounding box center [817, 499] width 15 height 15
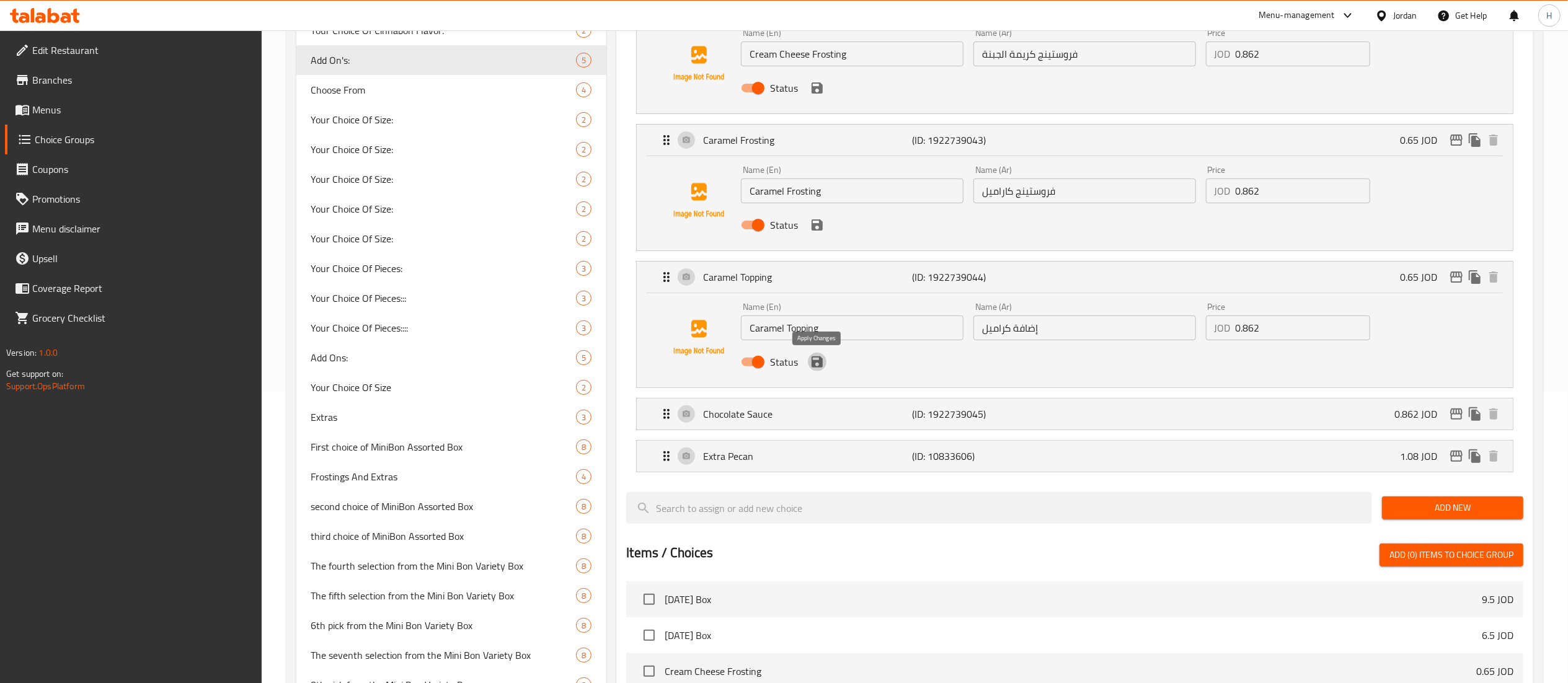
click at [820, 369] on icon "save" at bounding box center [817, 362] width 15 height 15
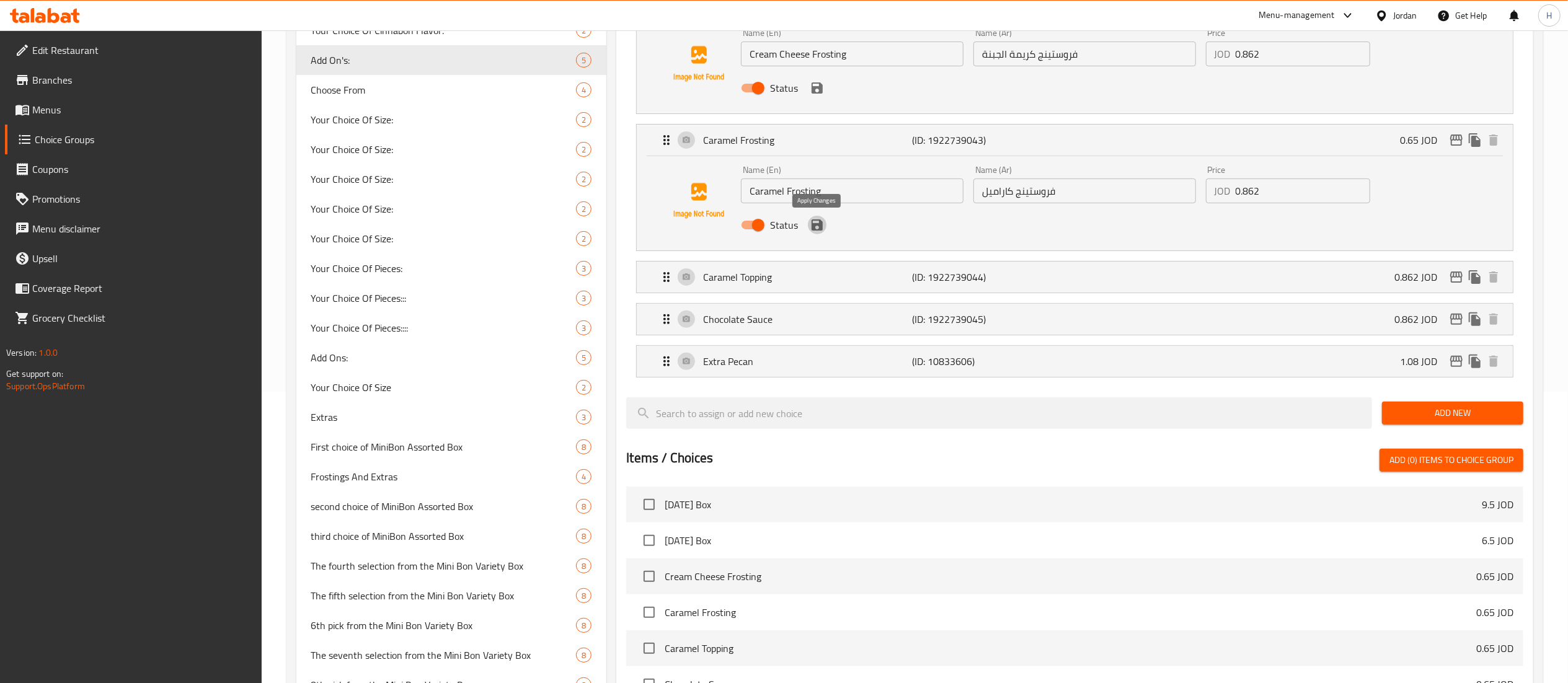
click at [817, 225] on icon "save" at bounding box center [817, 225] width 11 height 11
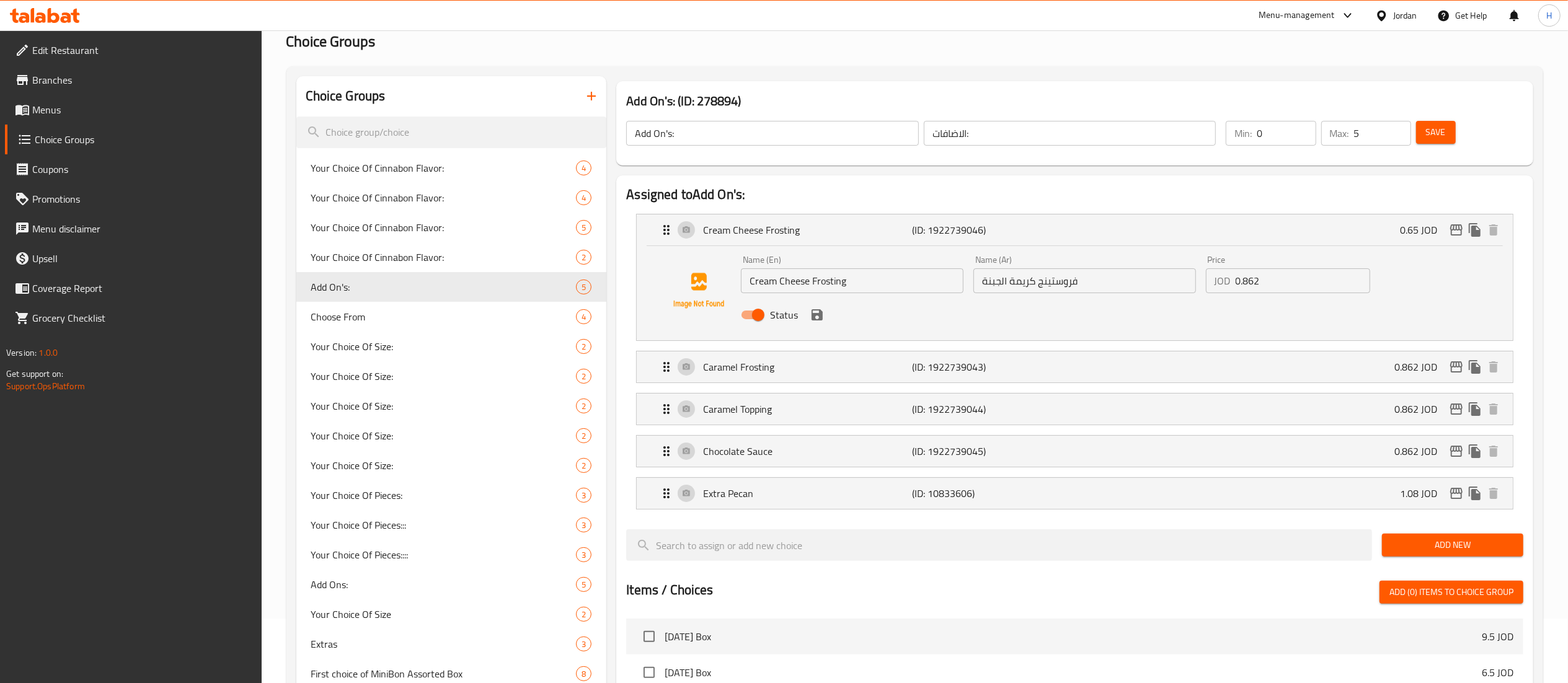
scroll to position [43, 0]
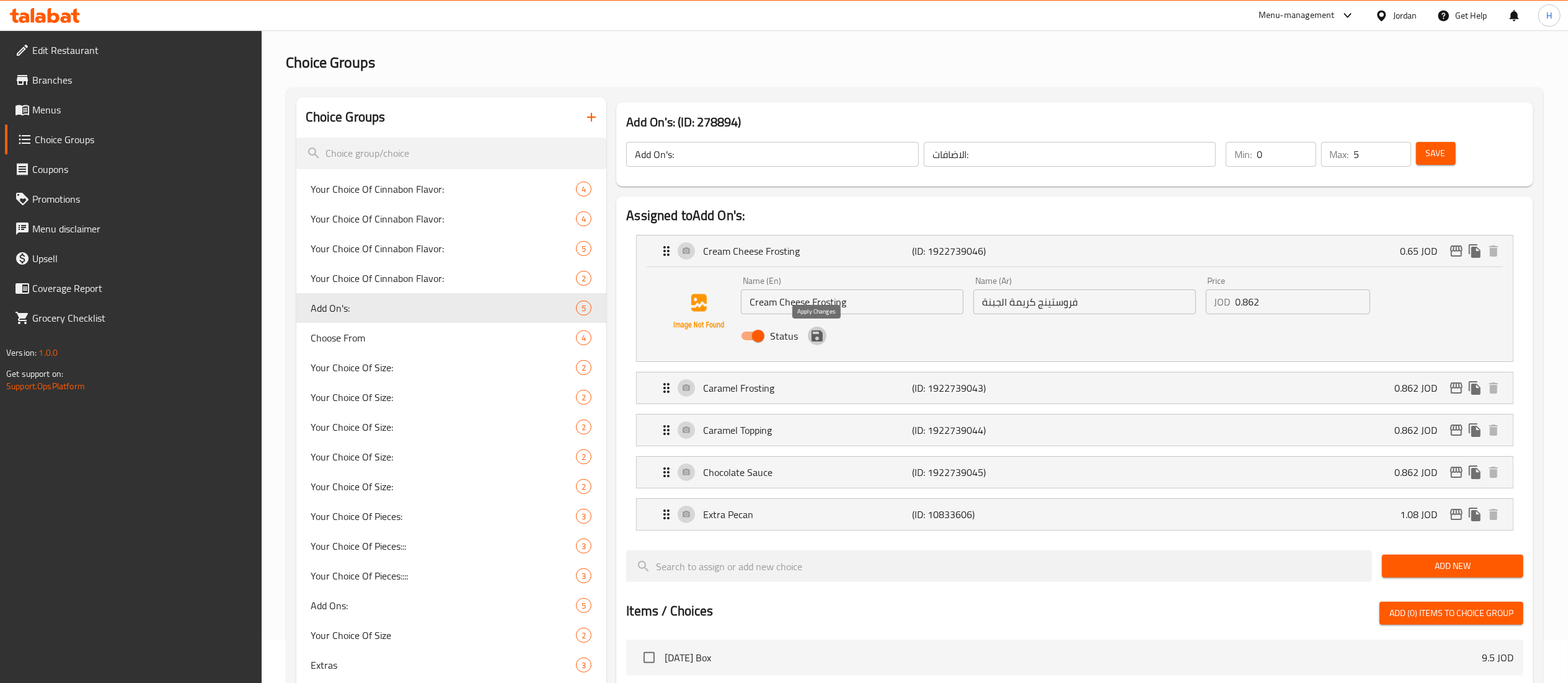
click at [813, 342] on icon "save" at bounding box center [817, 336] width 15 height 15
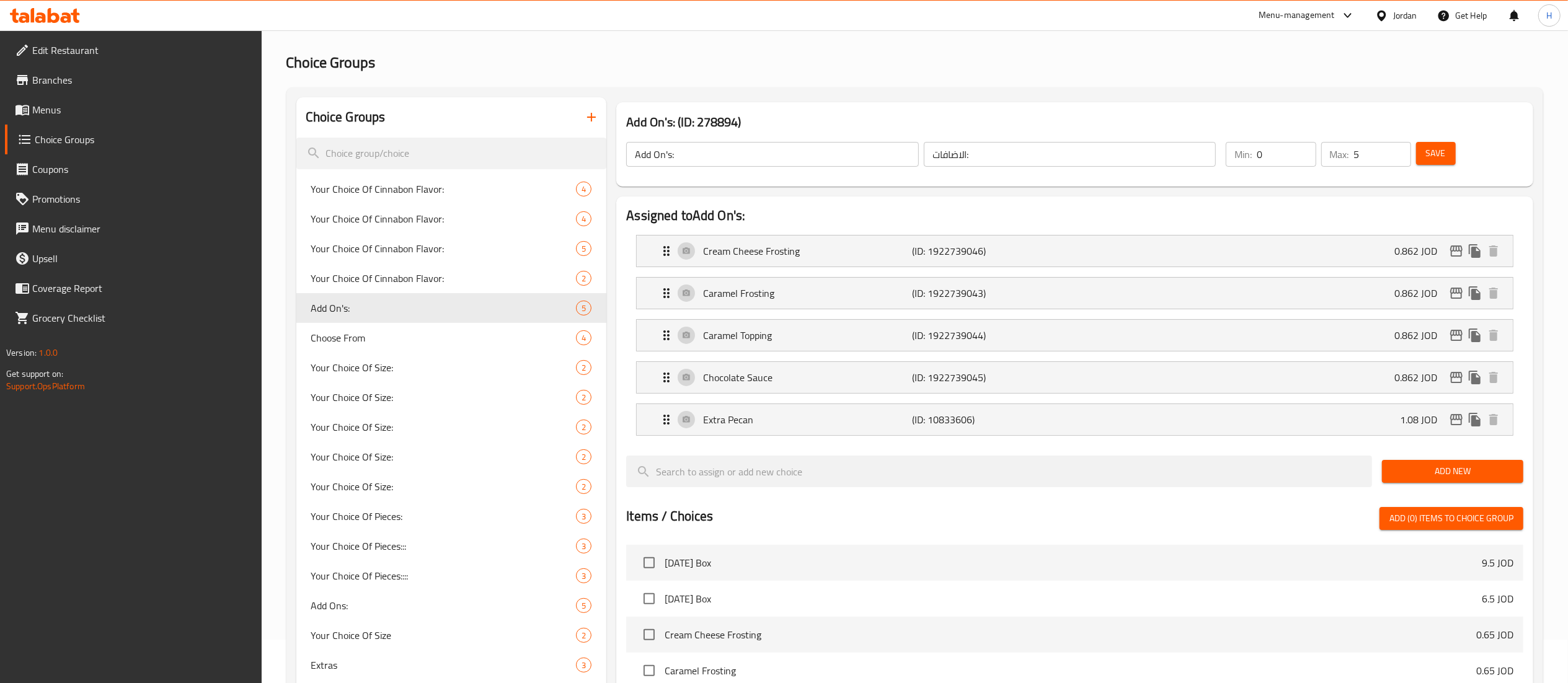
click at [1437, 158] on span "Save" at bounding box center [1436, 153] width 20 height 16
click at [1458, 257] on icon "edit" at bounding box center [1456, 251] width 15 height 15
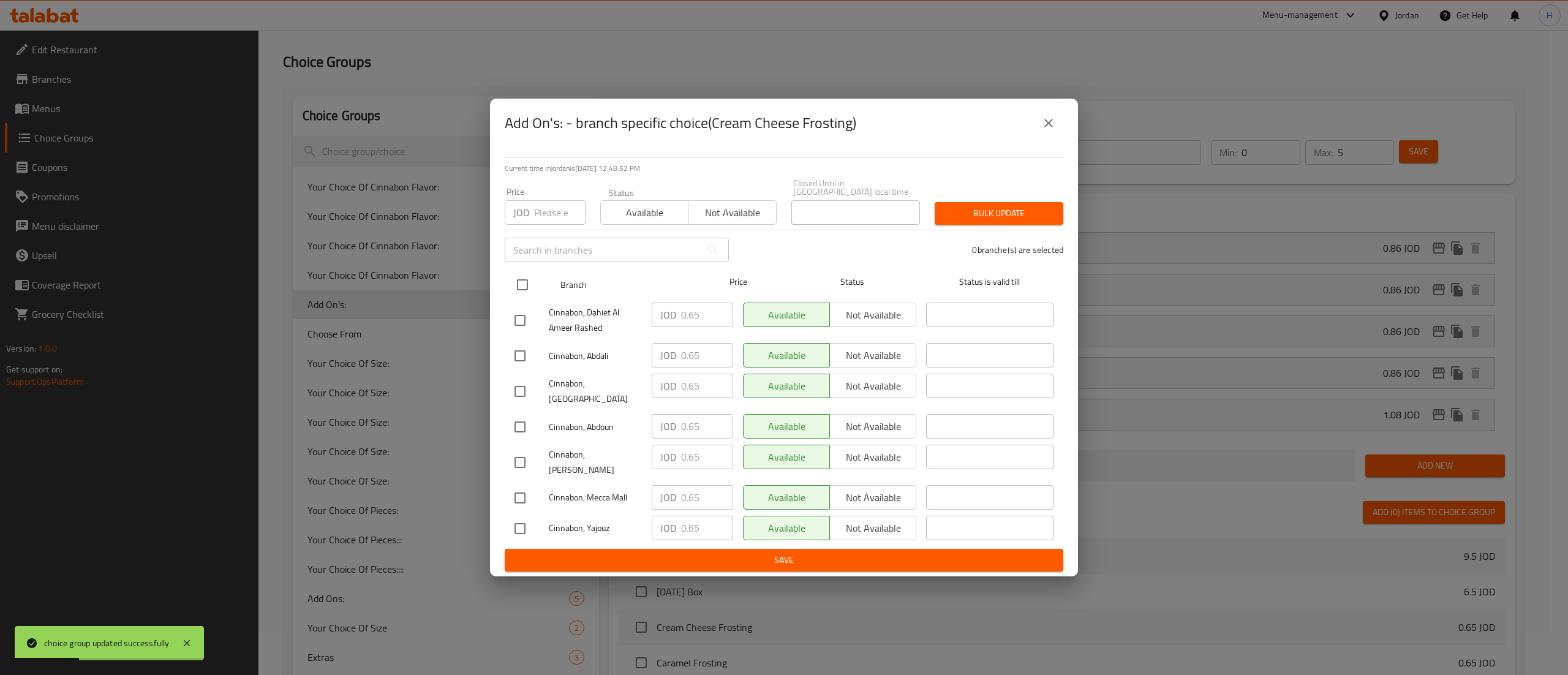
click at [520, 289] on input "checkbox" at bounding box center [523, 285] width 26 height 26
checkbox input "true"
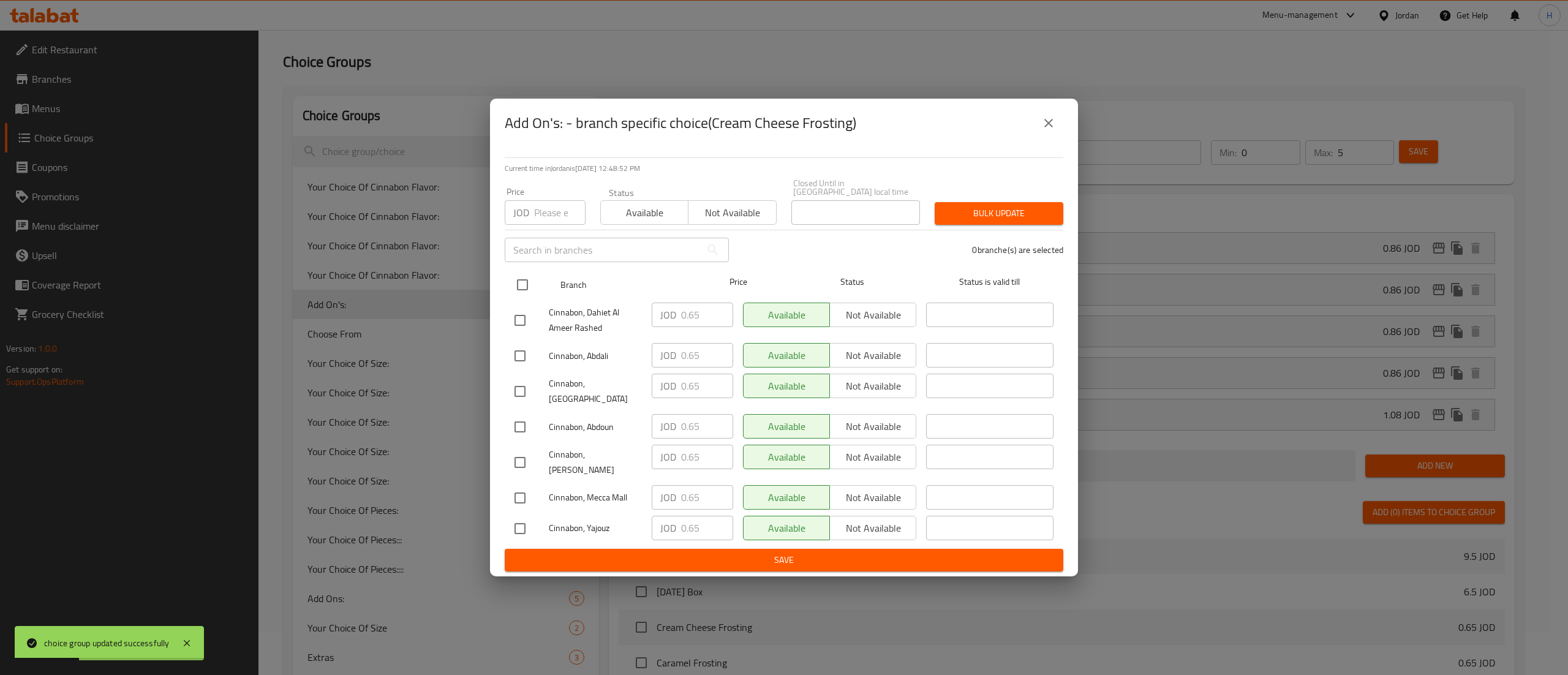
checkbox input "true"
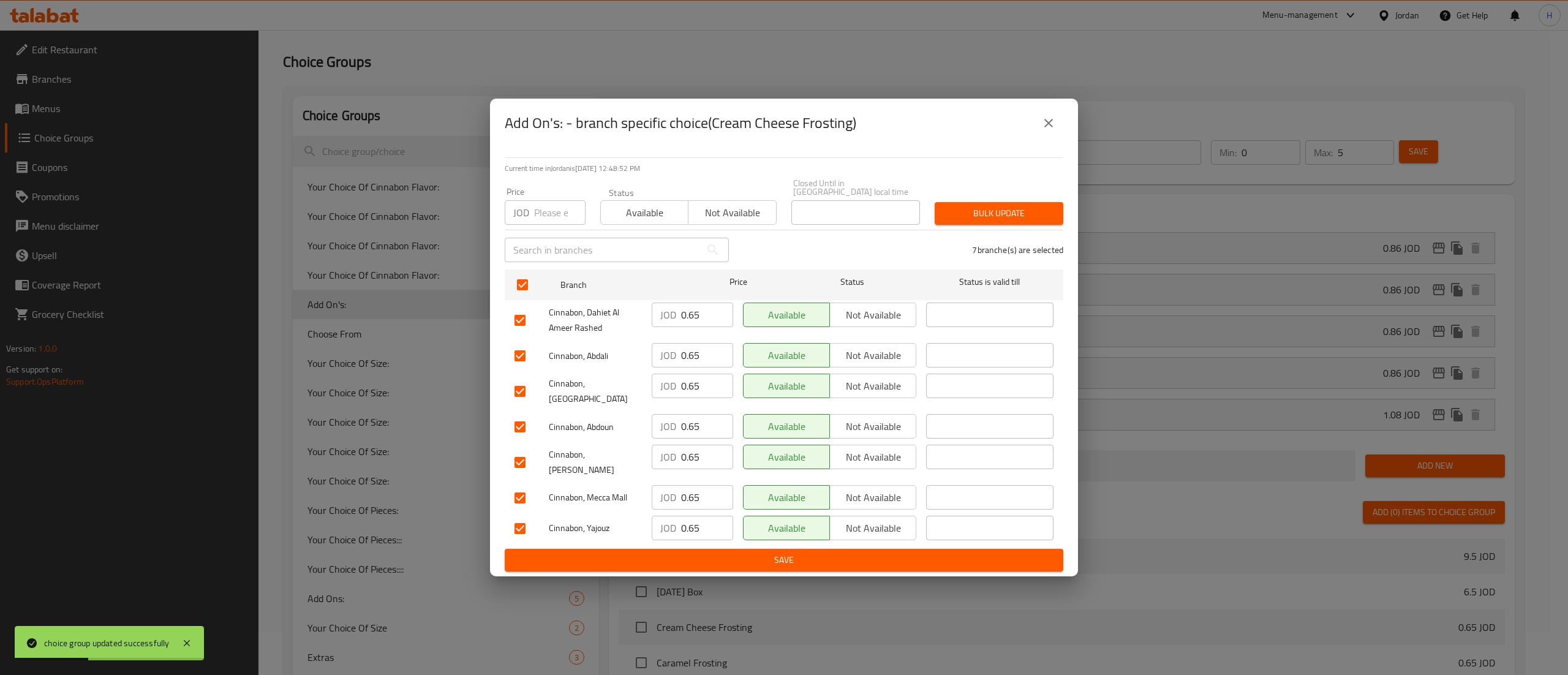
click at [545, 216] on input "number" at bounding box center [559, 213] width 51 height 25
paste input "0.862"
type input "0.862"
click at [979, 216] on span "Bulk update" at bounding box center [999, 213] width 109 height 15
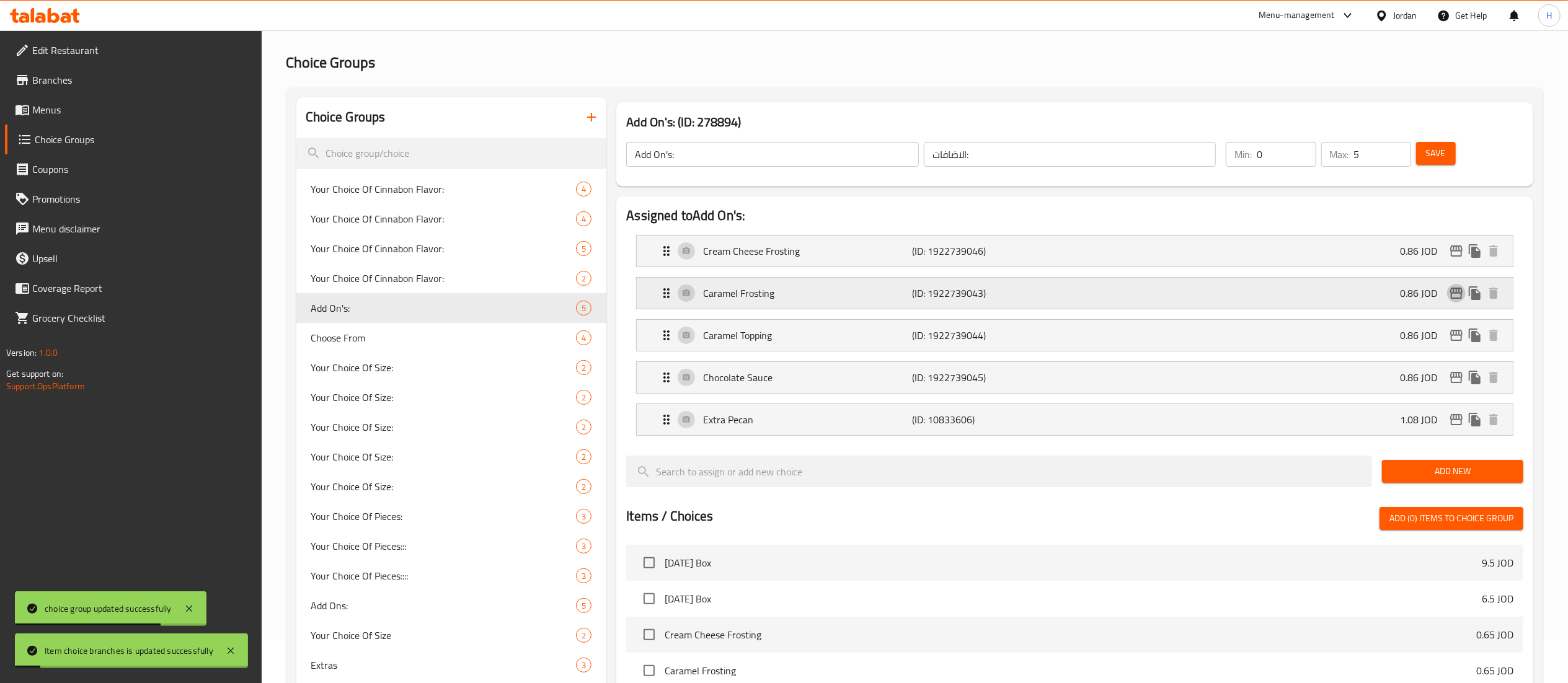
click at [1459, 299] on icon "edit" at bounding box center [1456, 294] width 13 height 11
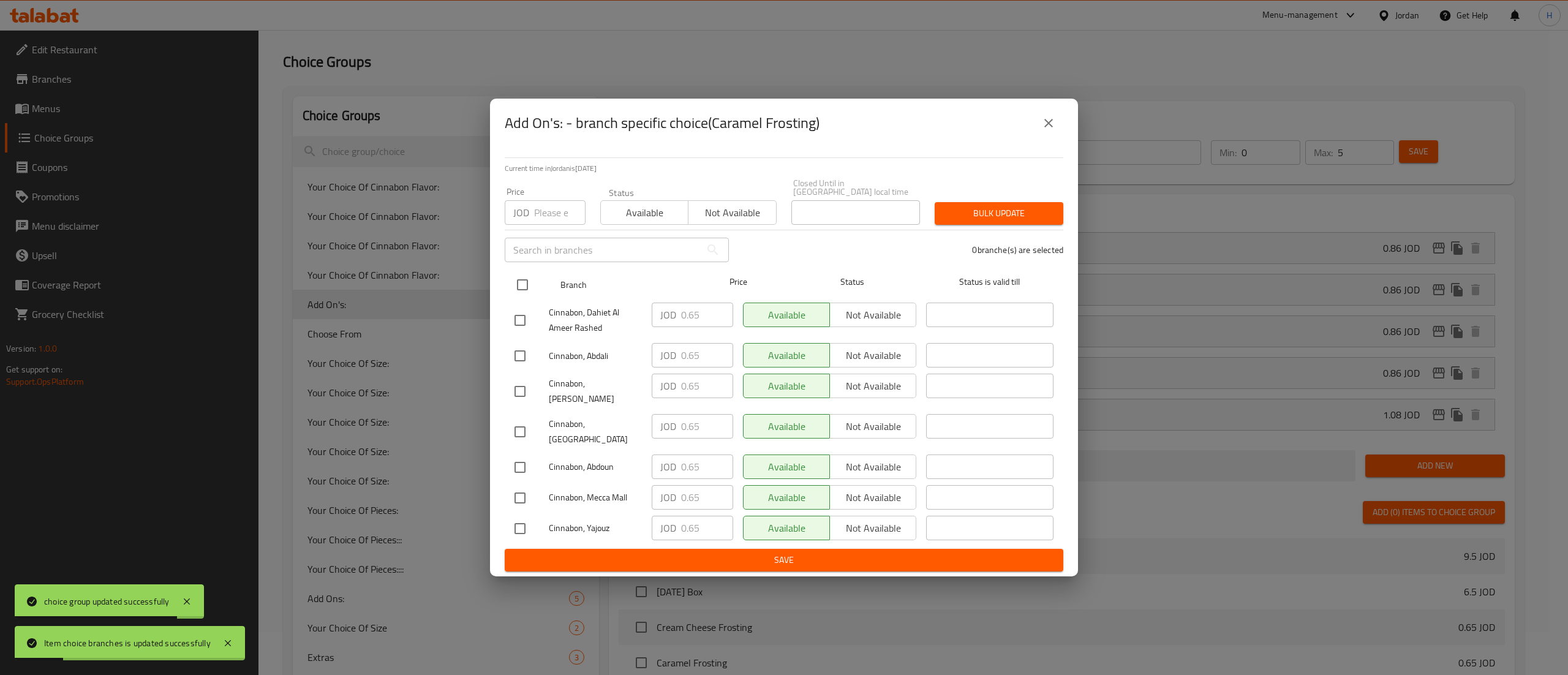
click at [527, 283] on input "checkbox" at bounding box center [523, 285] width 26 height 26
checkbox input "true"
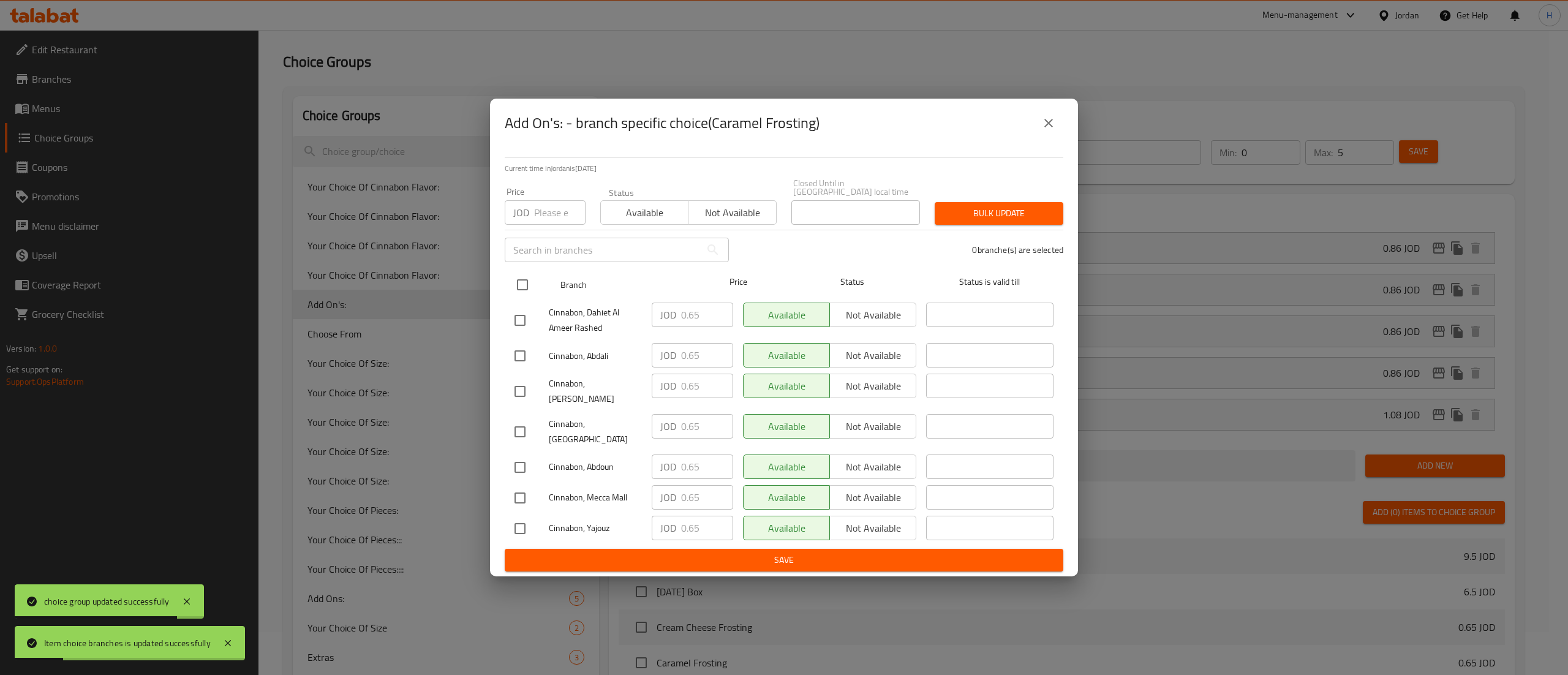
checkbox input "true"
click at [538, 208] on input "number" at bounding box center [559, 213] width 51 height 25
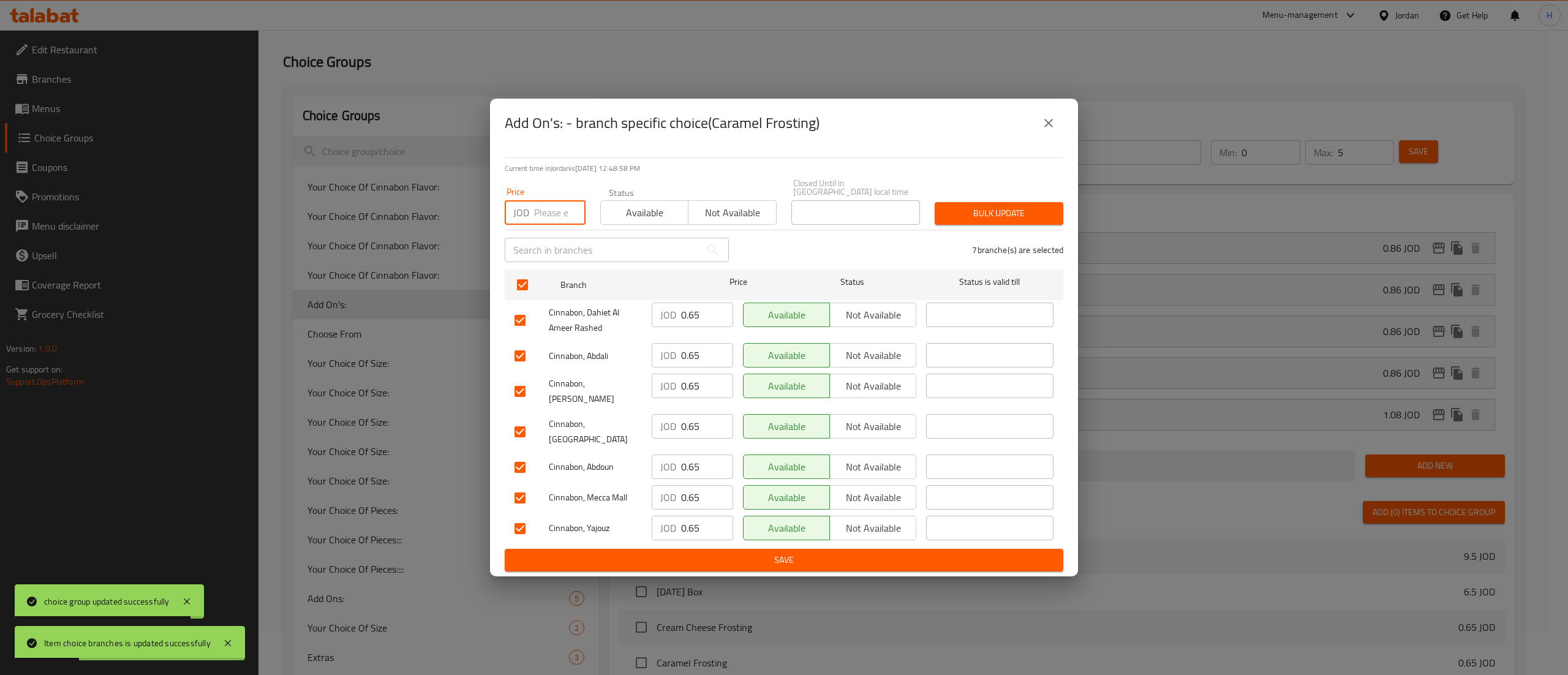
paste input "0.862"
type input "0.862"
click at [963, 210] on span "Bulk update" at bounding box center [999, 213] width 109 height 15
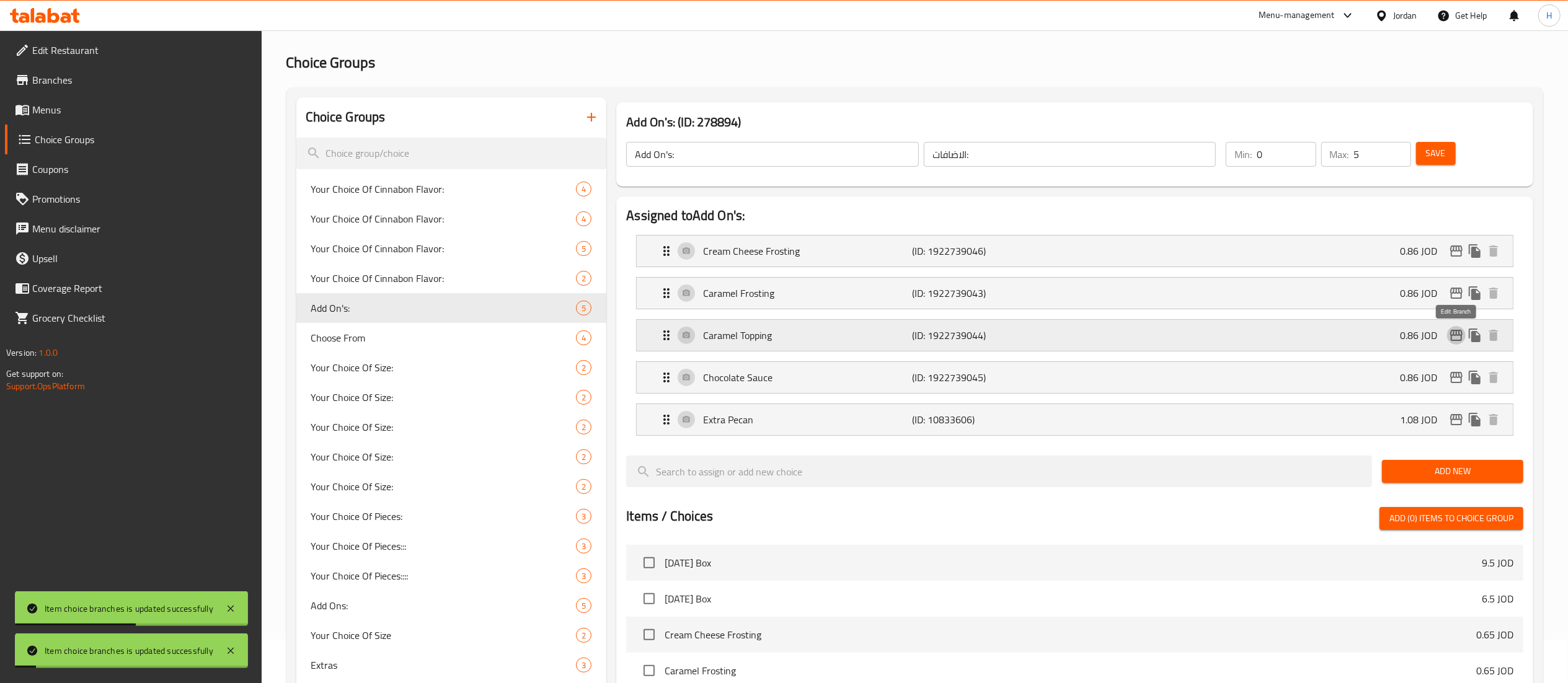
click at [1457, 339] on icon "edit" at bounding box center [1456, 336] width 15 height 15
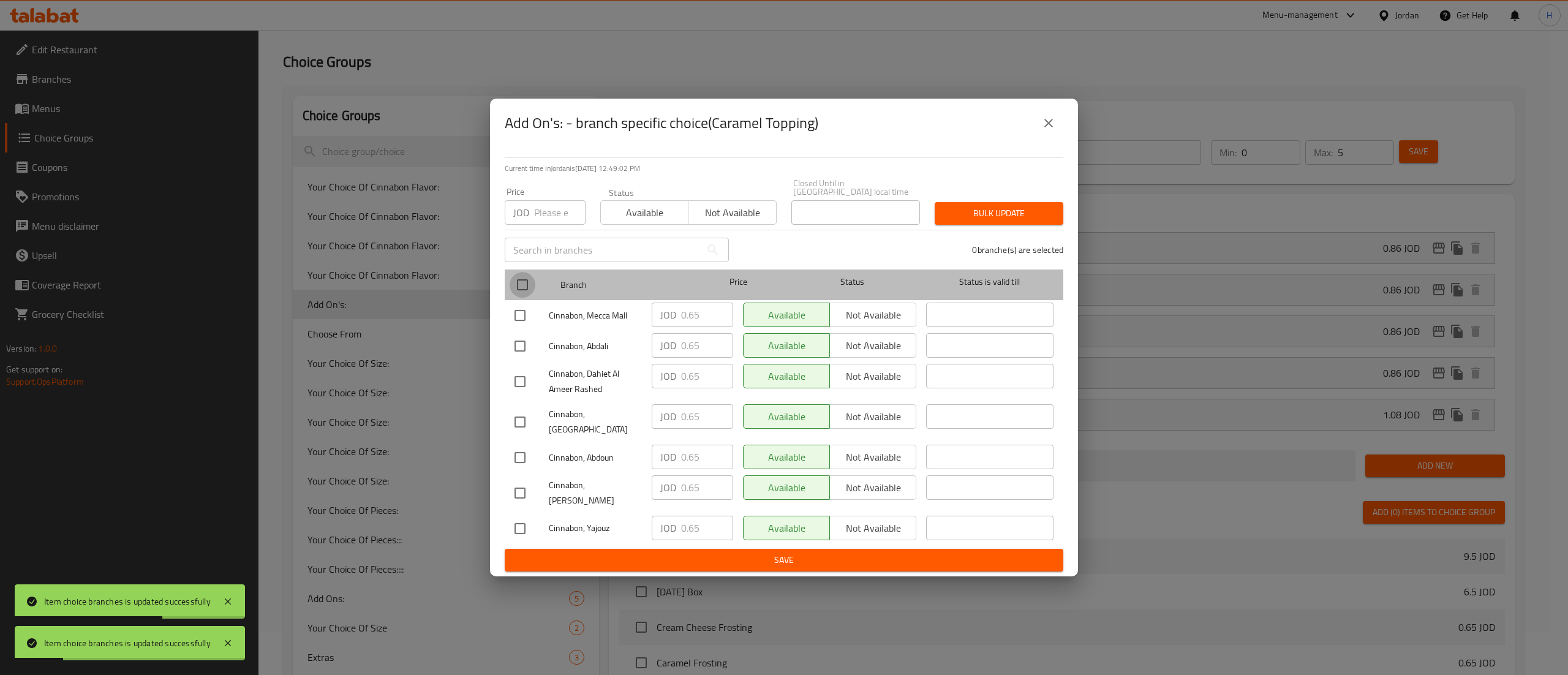
click at [528, 285] on input "checkbox" at bounding box center [523, 285] width 26 height 26
checkbox input "true"
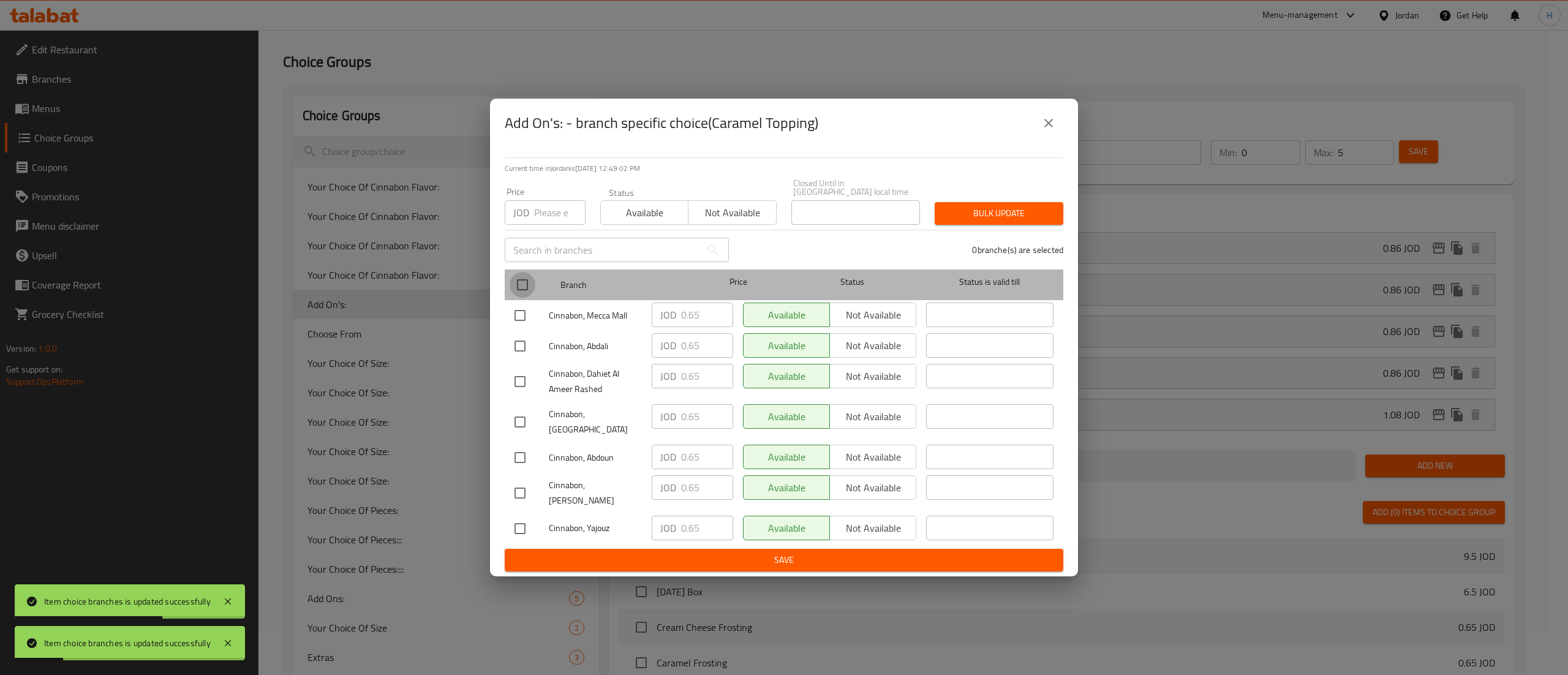
checkbox input "true"
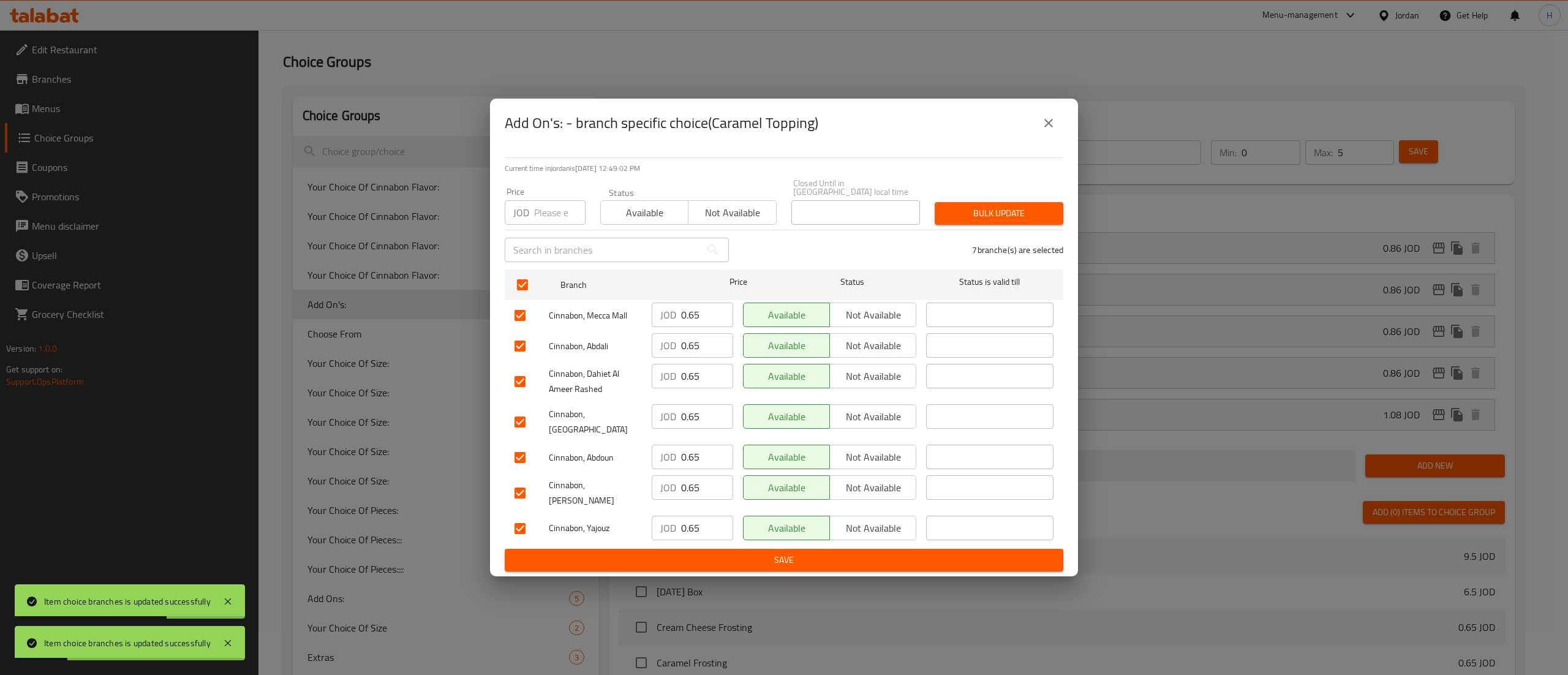
click at [552, 219] on input "number" at bounding box center [559, 213] width 51 height 25
paste input "0.862"
type input "0.862"
click at [1017, 223] on button "Bulk update" at bounding box center [999, 213] width 129 height 23
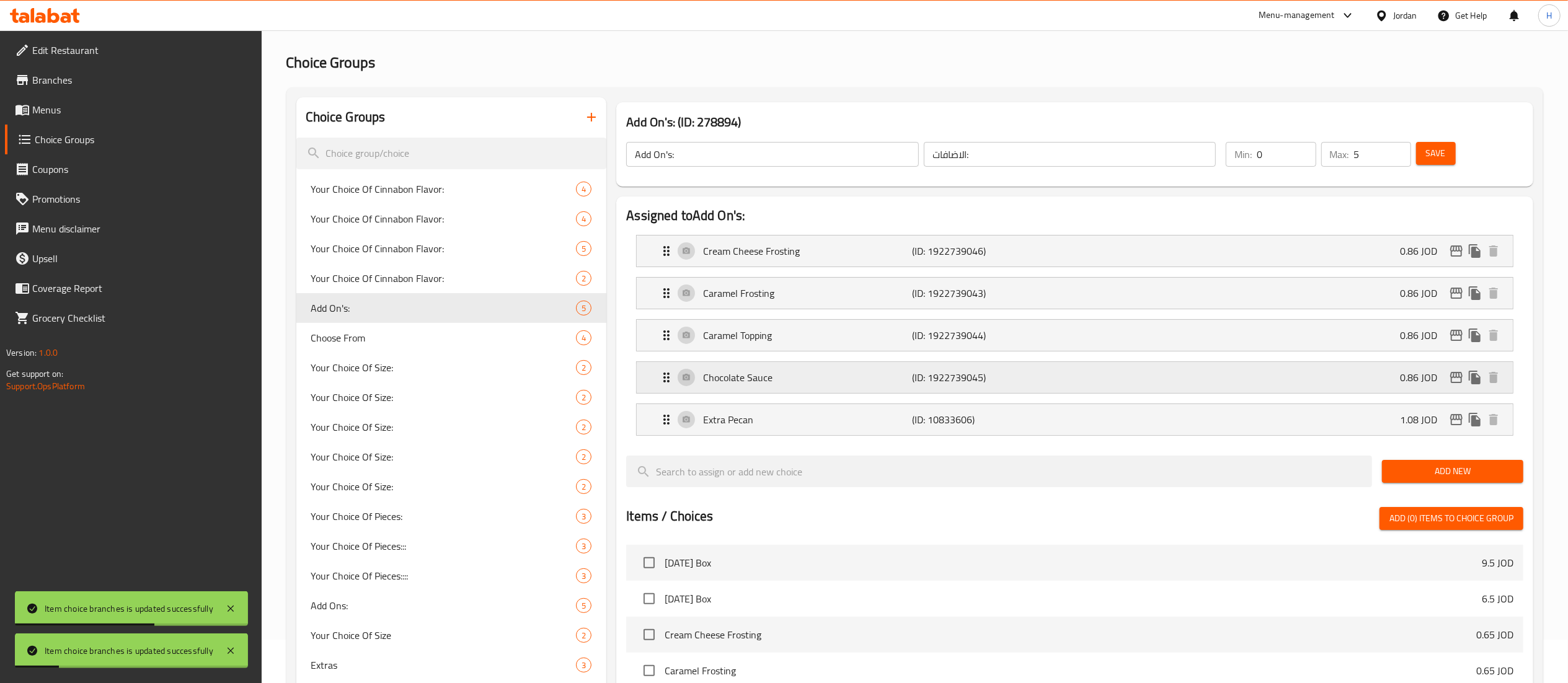
click at [1456, 379] on icon "edit" at bounding box center [1456, 378] width 15 height 15
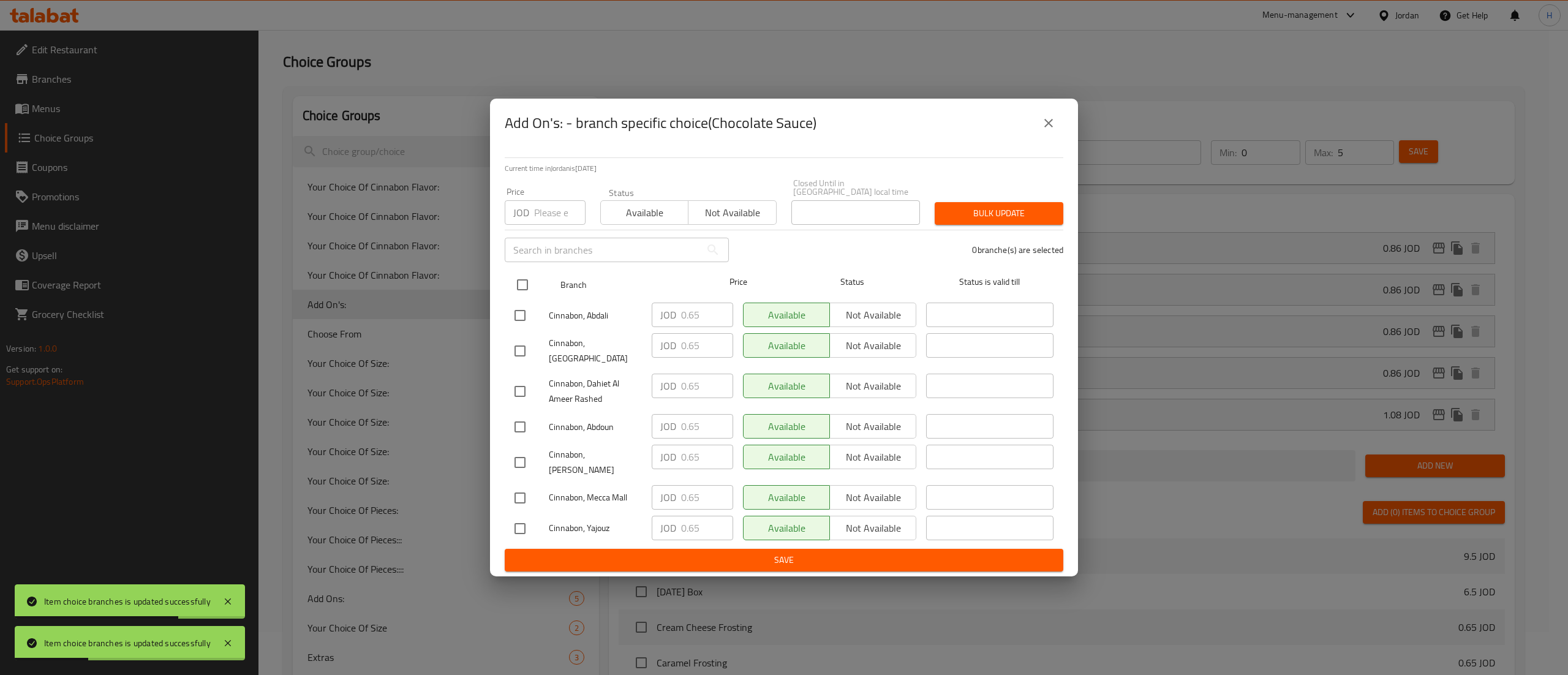
click at [529, 277] on input "checkbox" at bounding box center [523, 285] width 26 height 26
checkbox input "true"
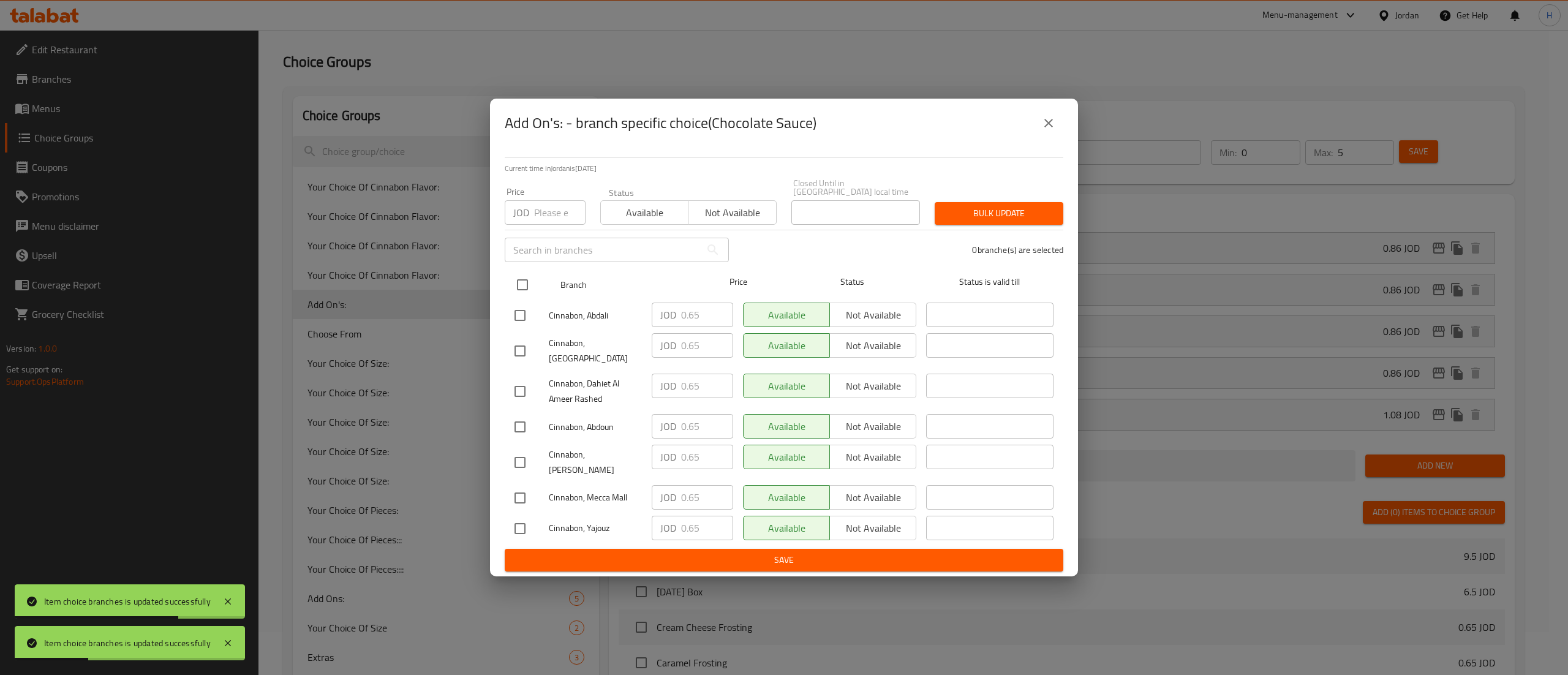
checkbox input "true"
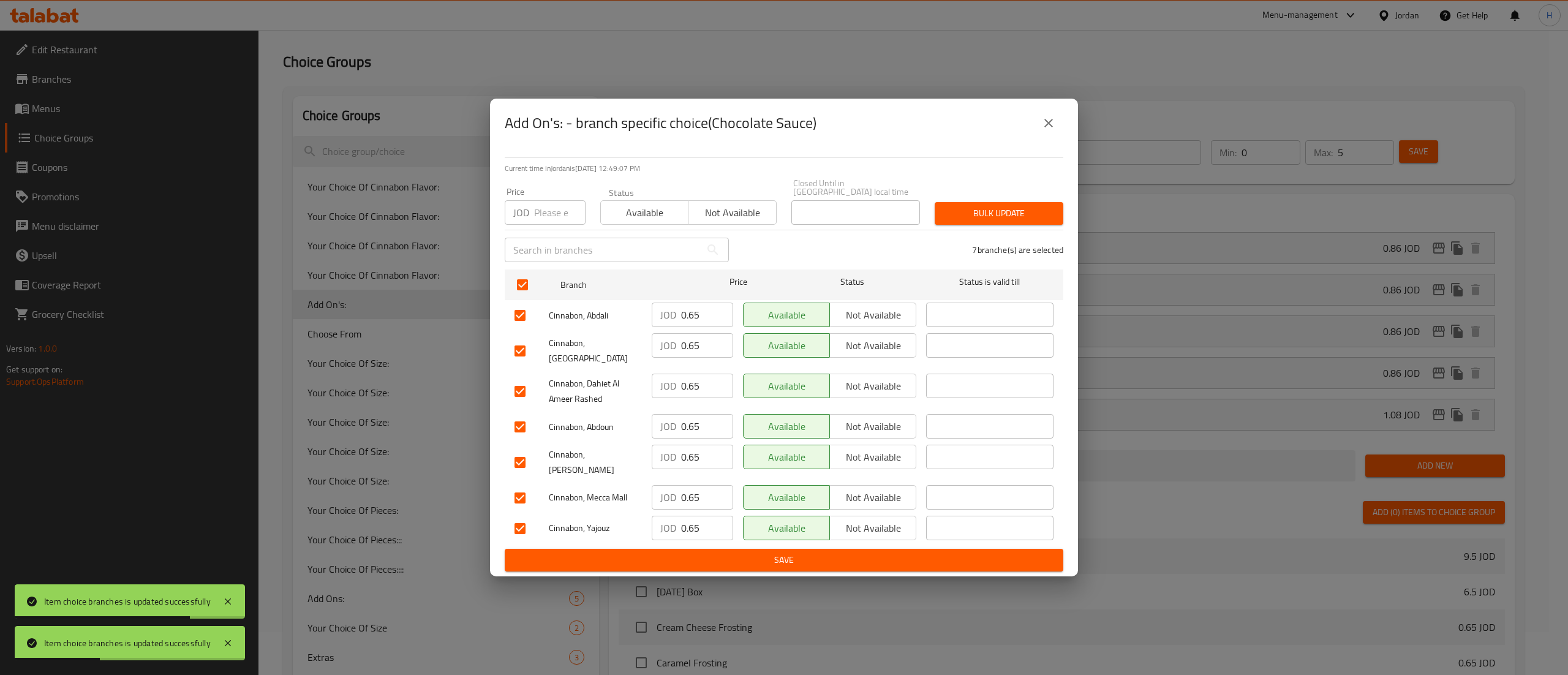
click at [540, 216] on input "number" at bounding box center [559, 213] width 51 height 25
paste input "0.862"
type input "0.862"
click at [1045, 213] on span "Bulk update" at bounding box center [999, 213] width 109 height 15
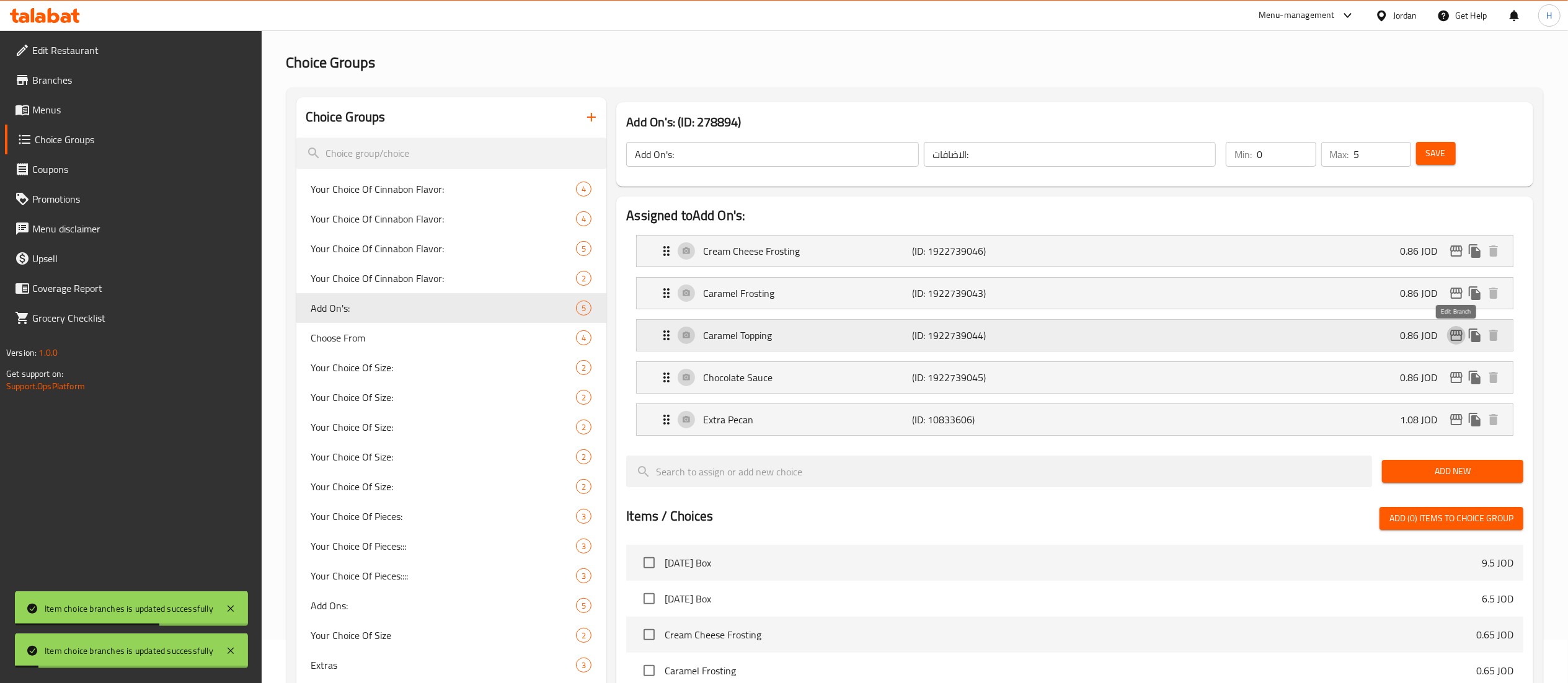
click at [1458, 339] on icon "edit" at bounding box center [1456, 336] width 15 height 15
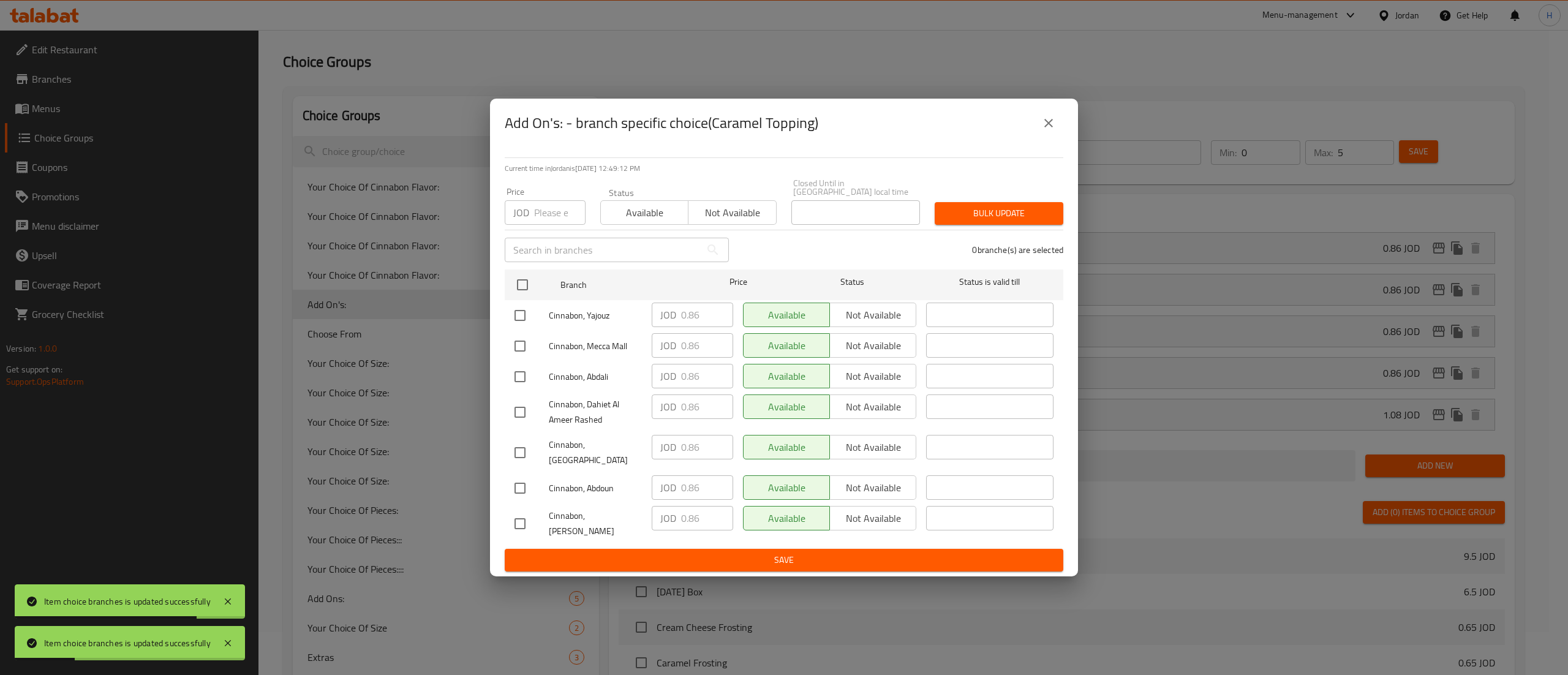
click at [1049, 138] on button "close" at bounding box center [1048, 123] width 29 height 29
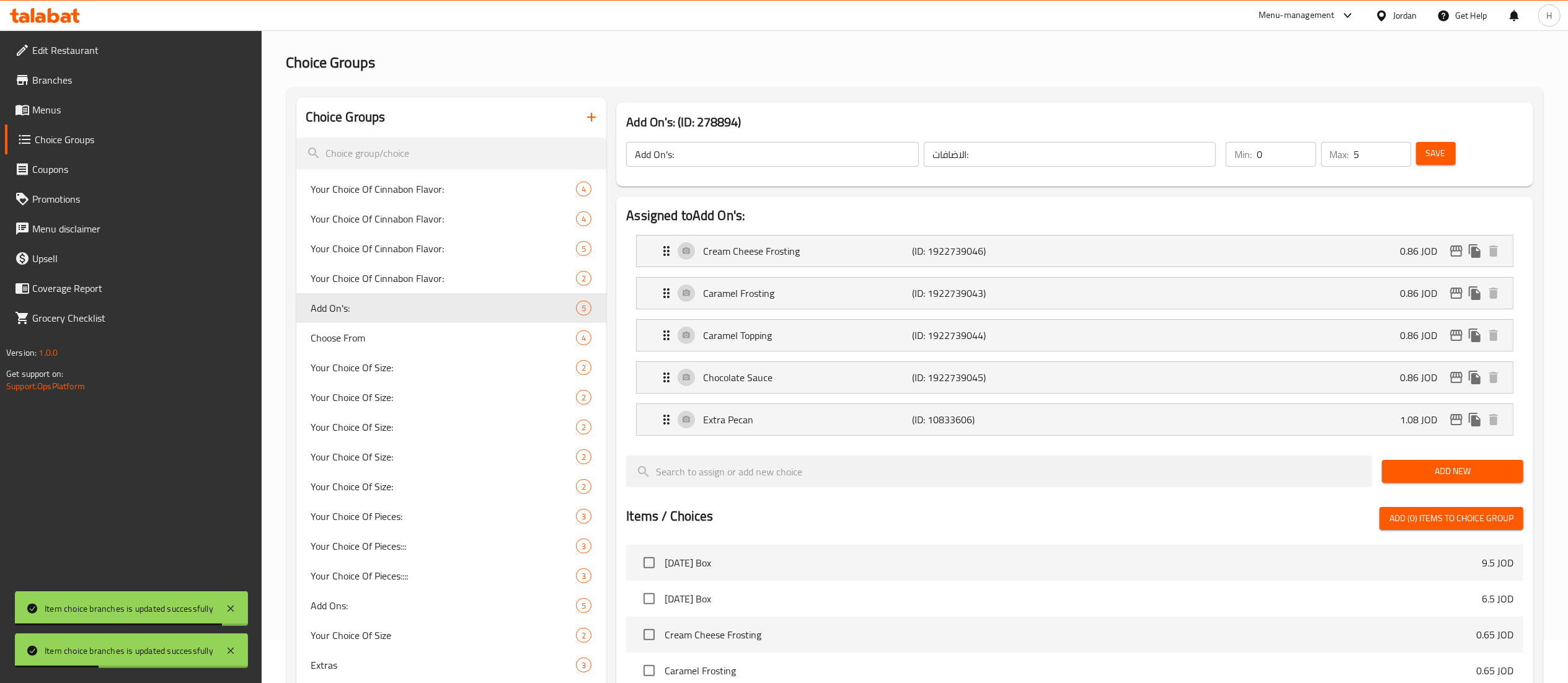
click at [1446, 153] on button "Save" at bounding box center [1436, 153] width 40 height 23
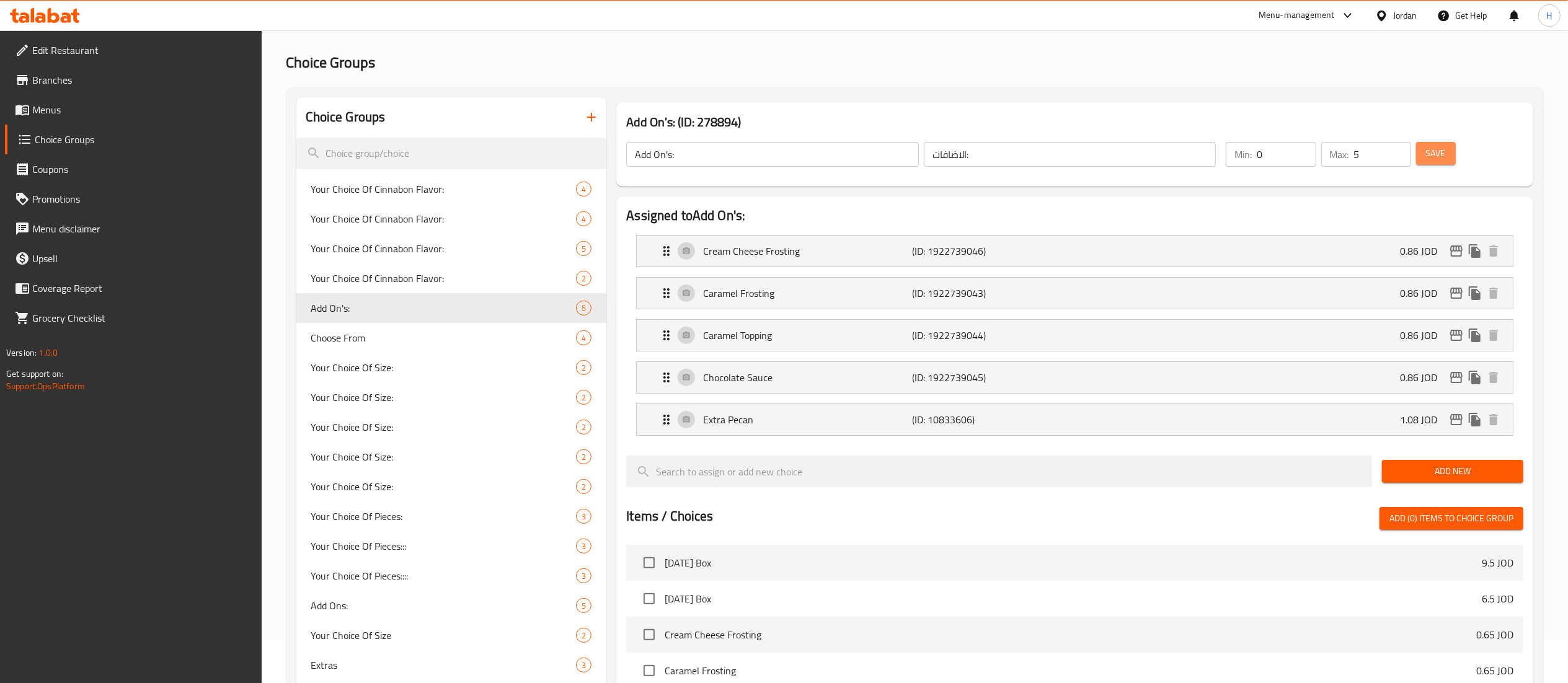
click at [1446, 152] on span "Save" at bounding box center [1436, 153] width 20 height 16
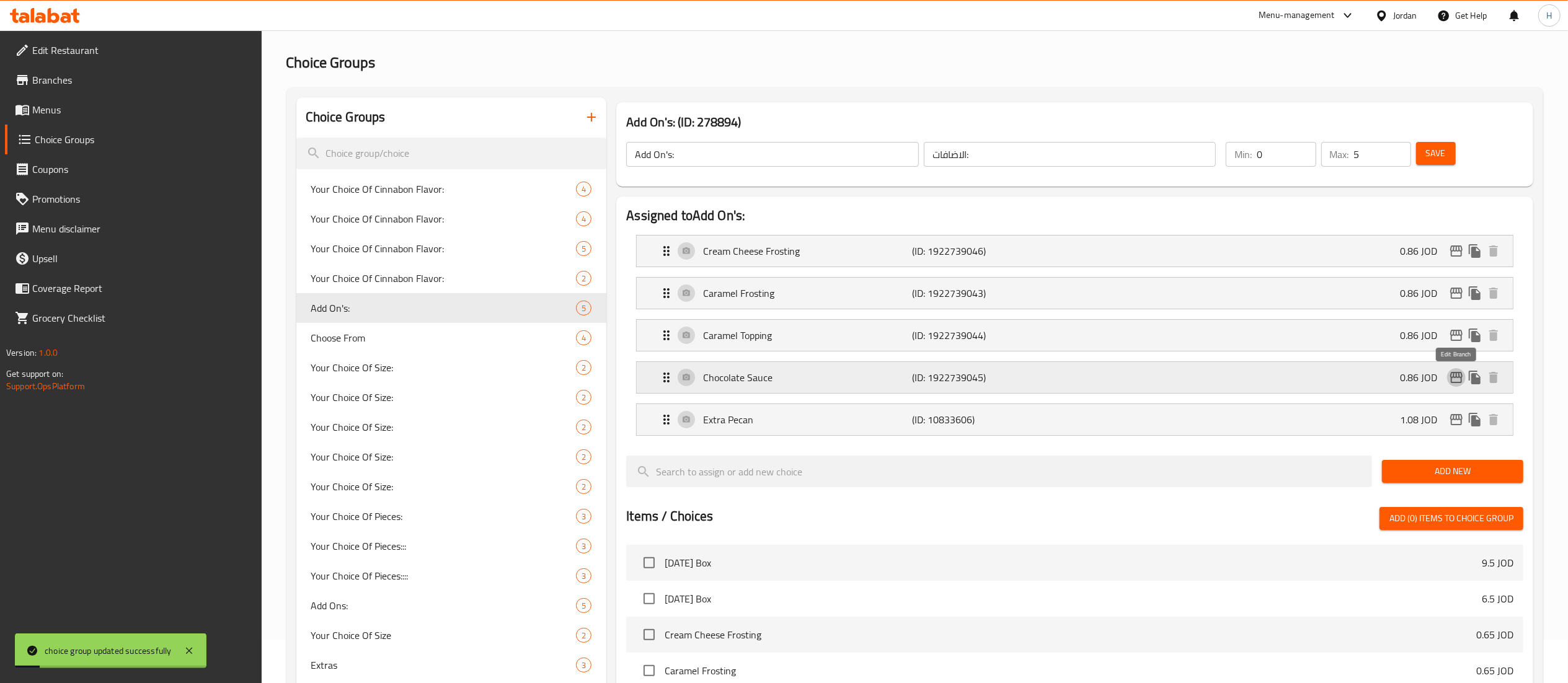
click at [1458, 384] on icon "edit" at bounding box center [1456, 378] width 15 height 15
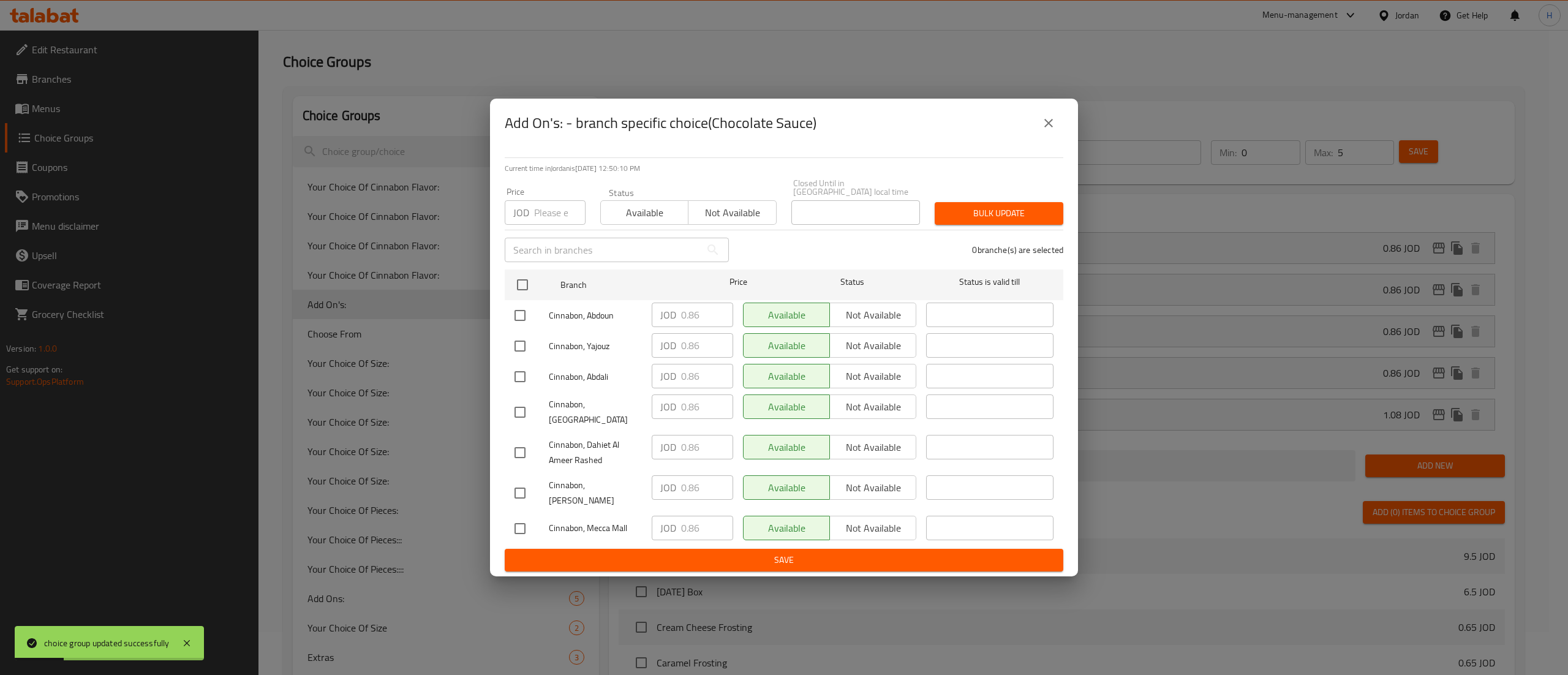
click at [1041, 131] on icon "close" at bounding box center [1049, 123] width 15 height 15
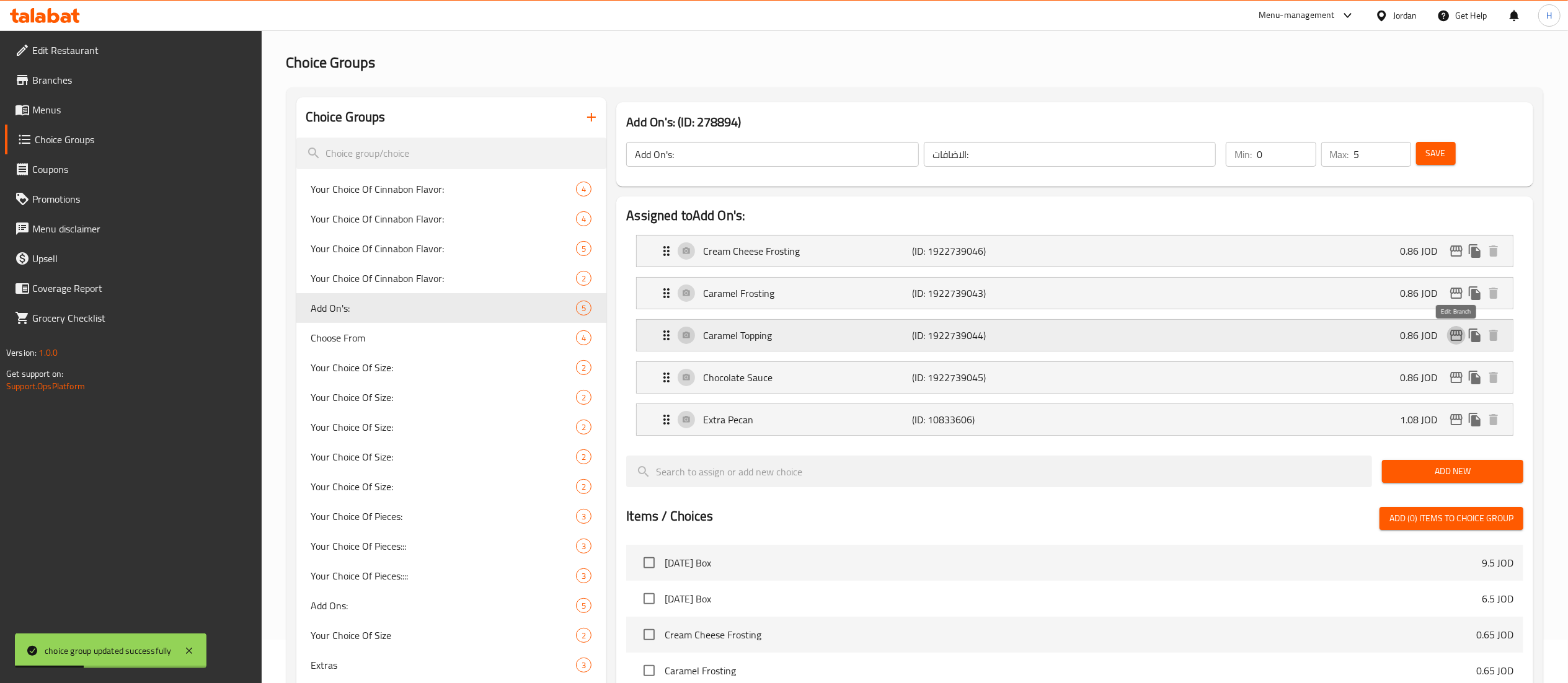
click at [1458, 335] on icon "edit" at bounding box center [1456, 336] width 15 height 15
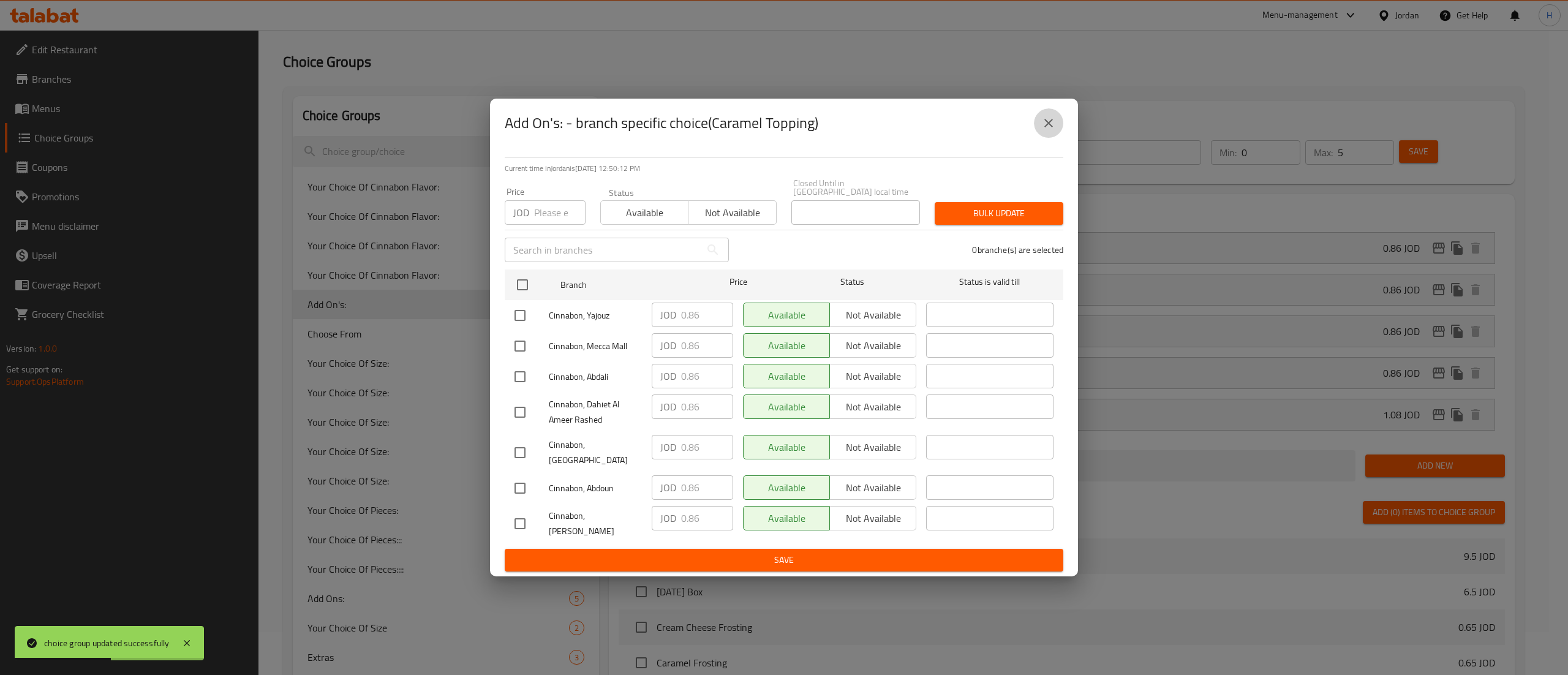
click at [1049, 131] on icon "close" at bounding box center [1049, 123] width 15 height 15
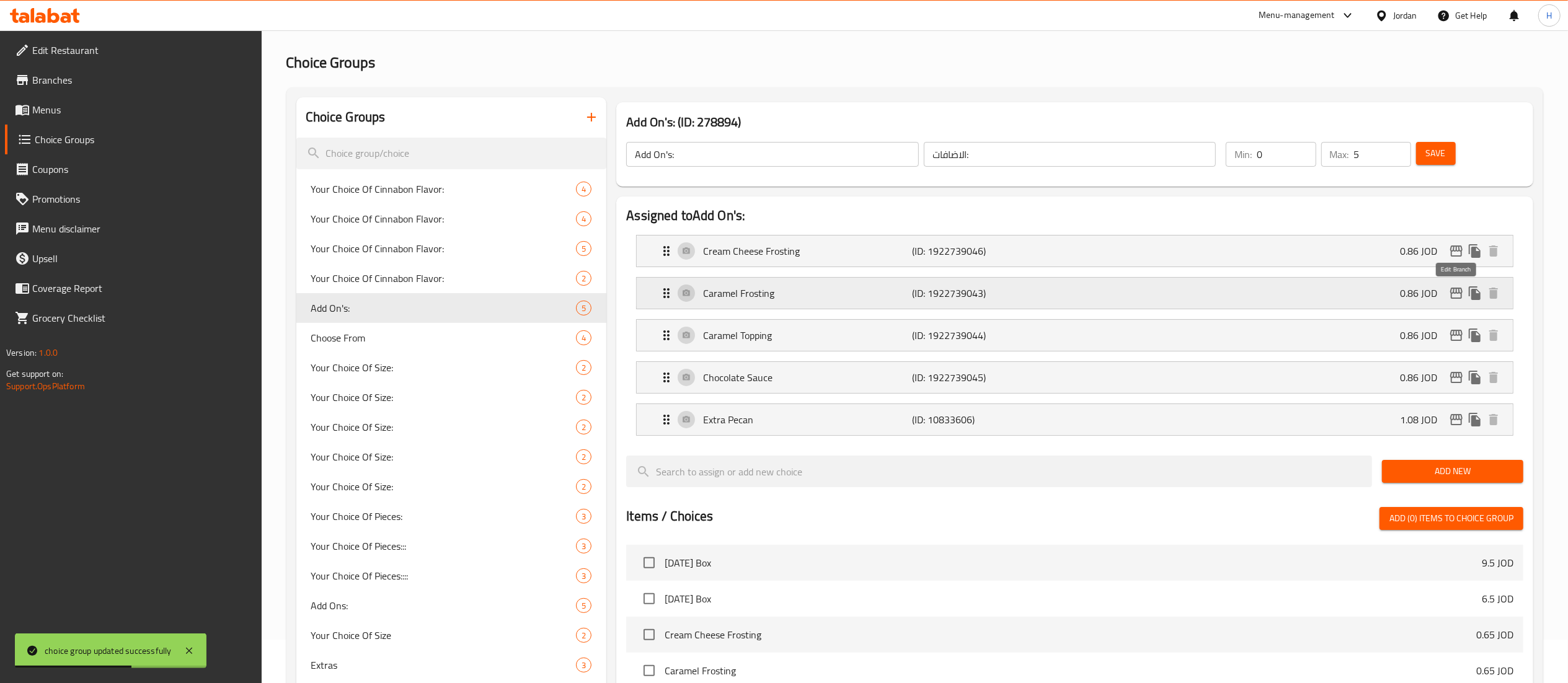
click at [1456, 297] on icon "edit" at bounding box center [1456, 294] width 15 height 15
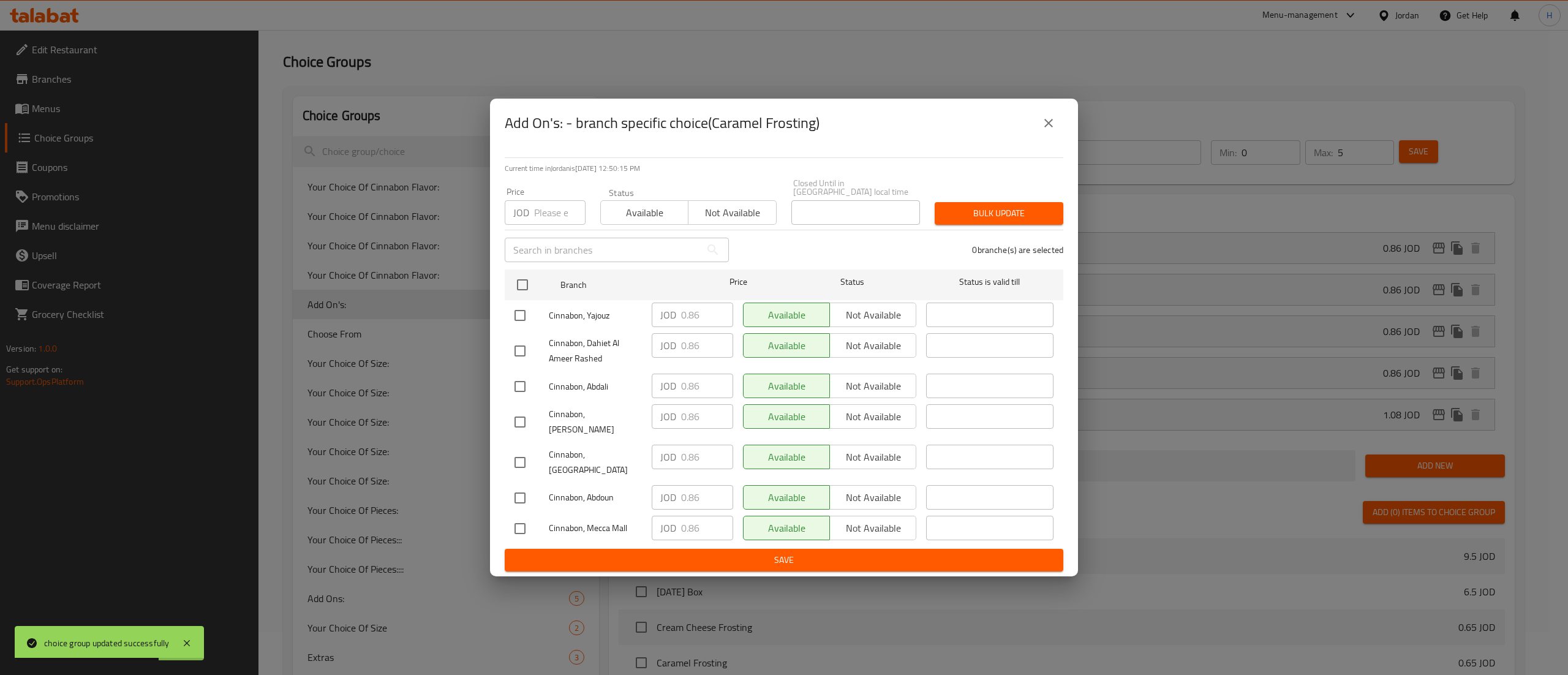
click at [1053, 123] on button "close" at bounding box center [1048, 123] width 29 height 29
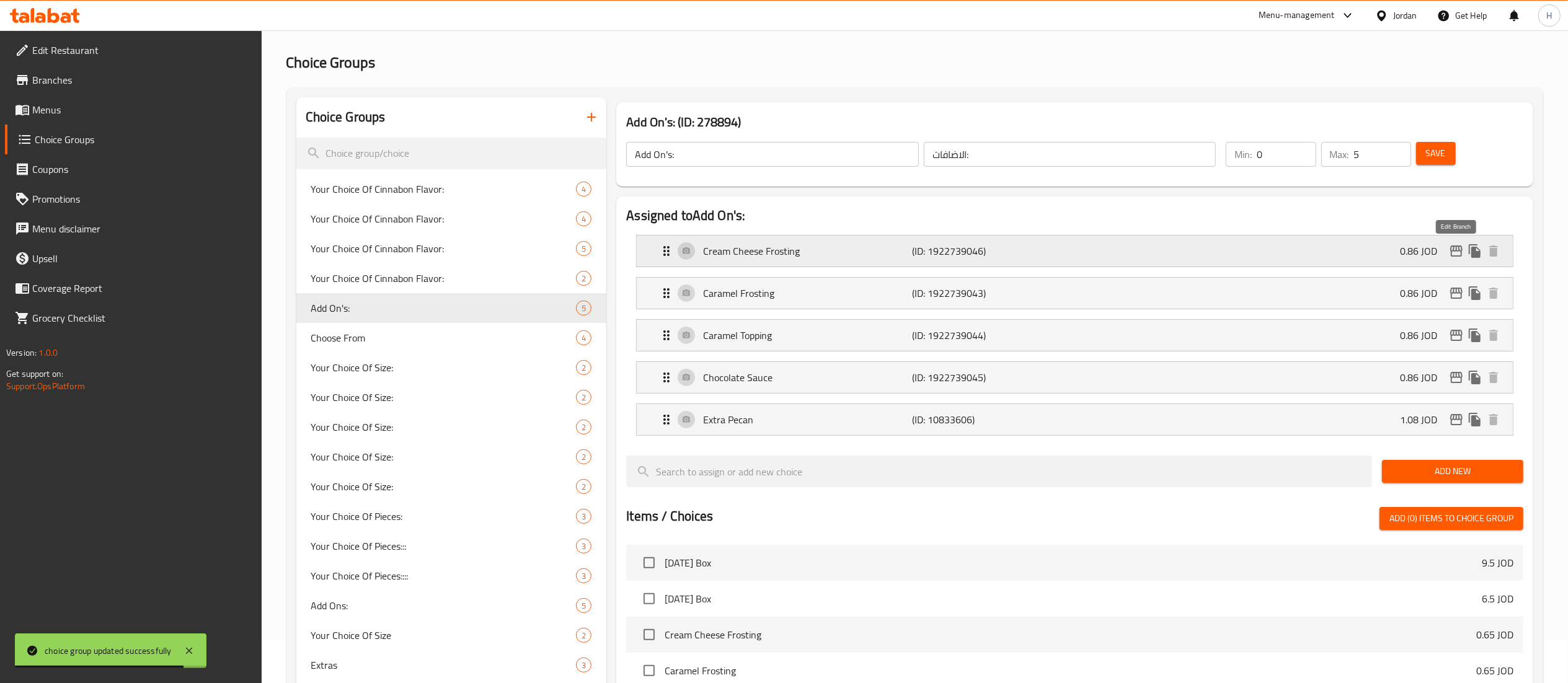
click at [1458, 255] on icon "edit" at bounding box center [1456, 251] width 13 height 11
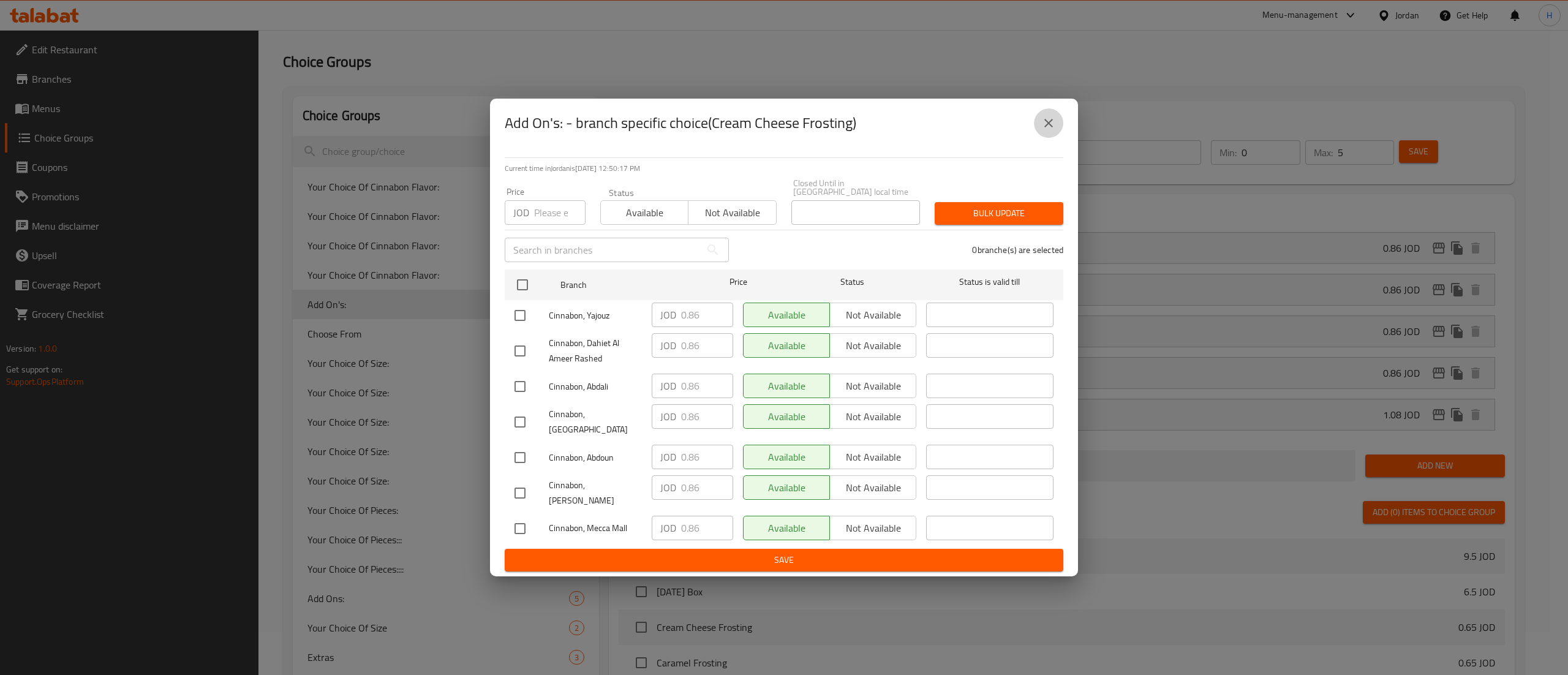
click at [1047, 131] on icon "close" at bounding box center [1049, 123] width 15 height 15
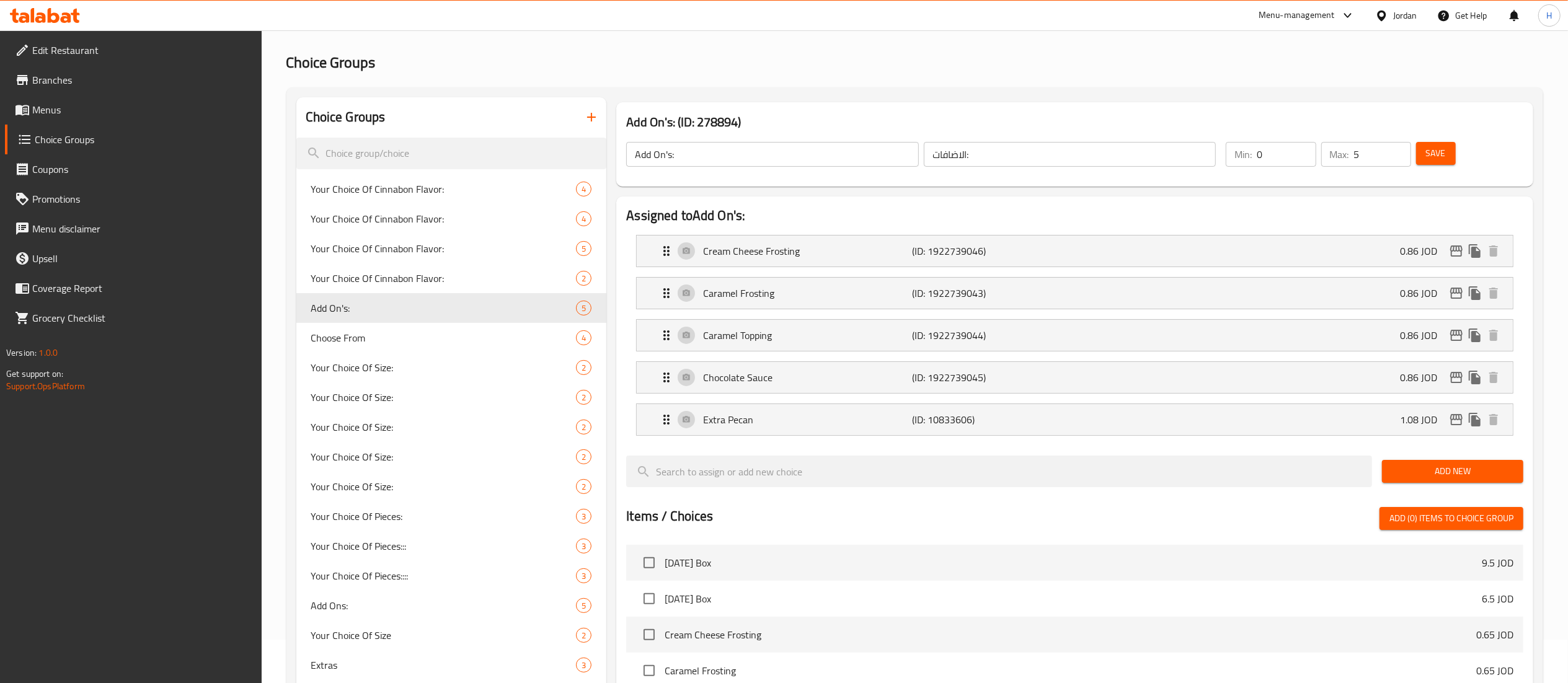
click at [28, 18] on icon at bounding box center [24, 18] width 11 height 11
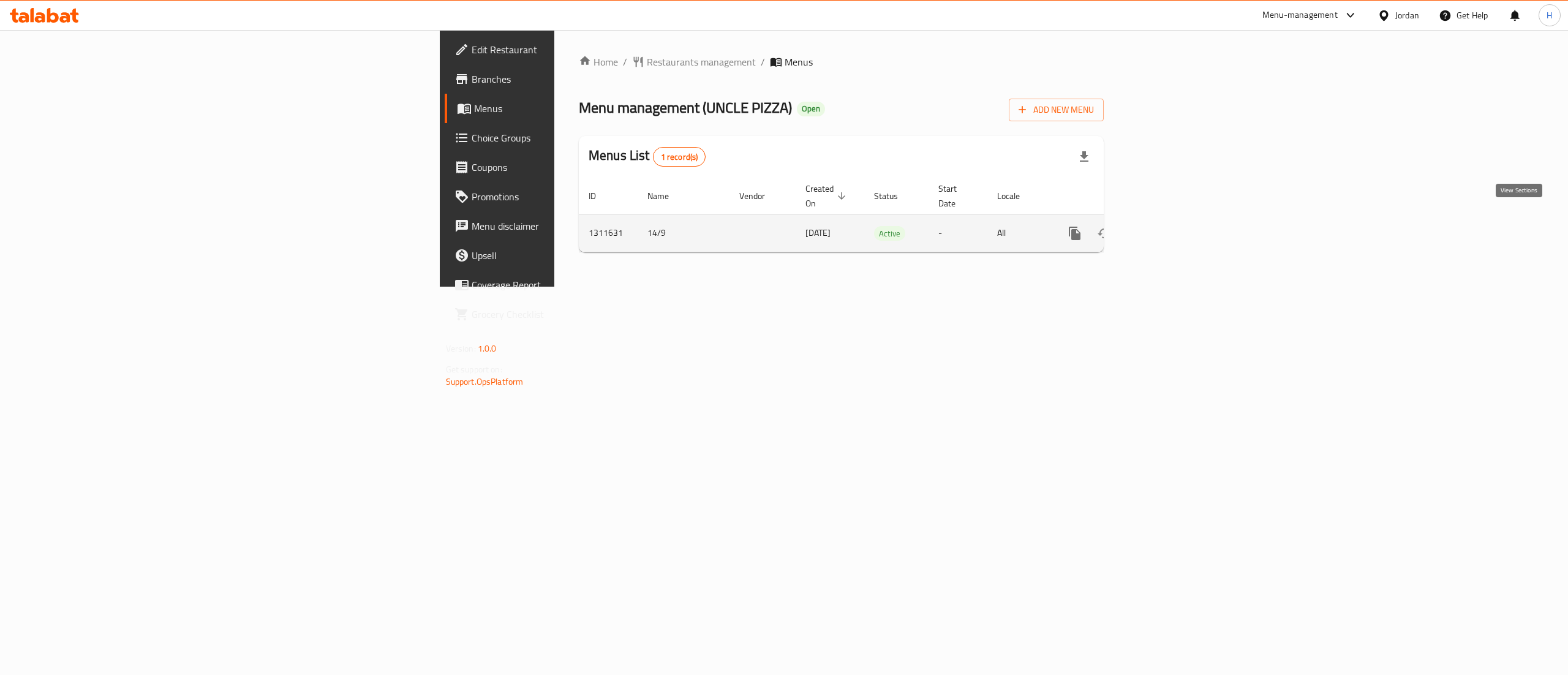
click at [1170, 227] on icon "enhanced table" at bounding box center [1163, 234] width 15 height 15
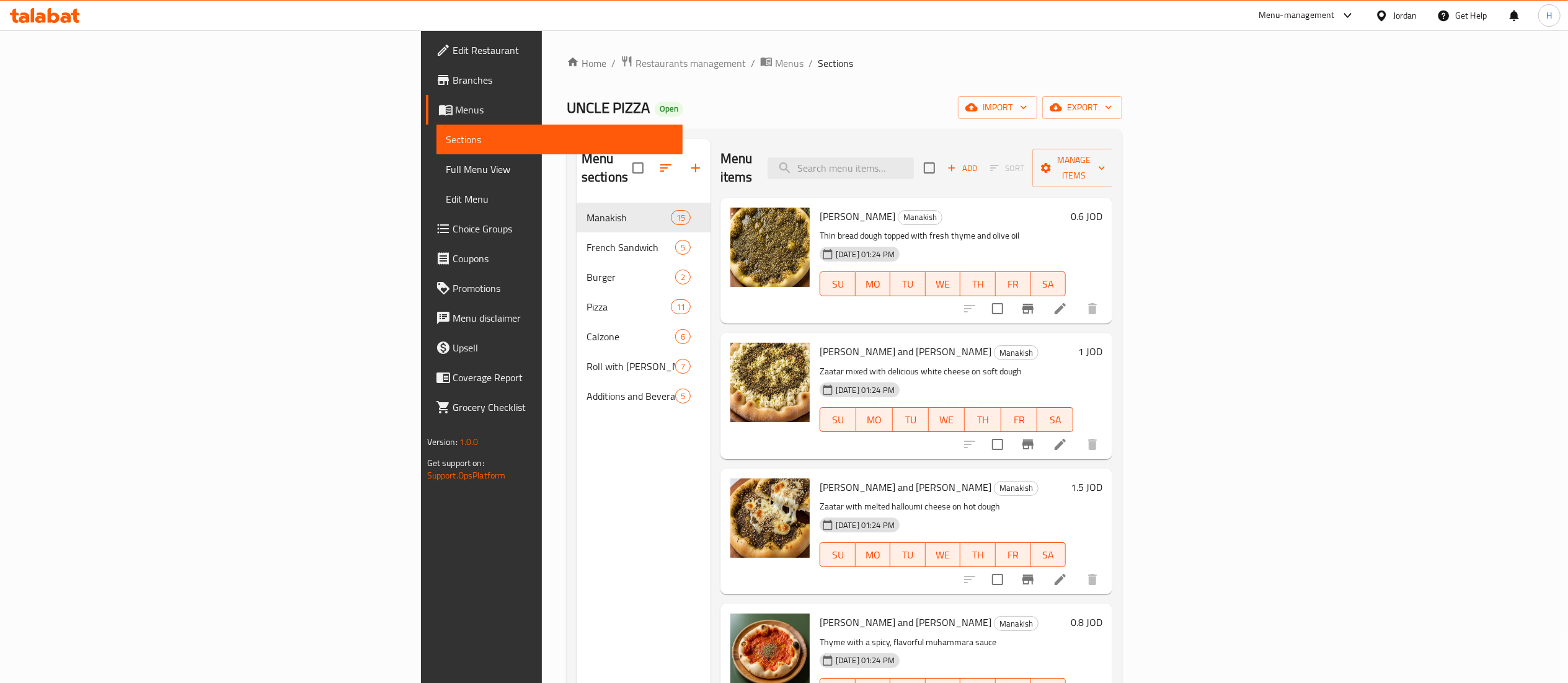
click at [421, 578] on div "Edit Restaurant Branches Menus Sections Full Menu View Edit Menu Choice Groups …" at bounding box center [551, 371] width 262 height 683
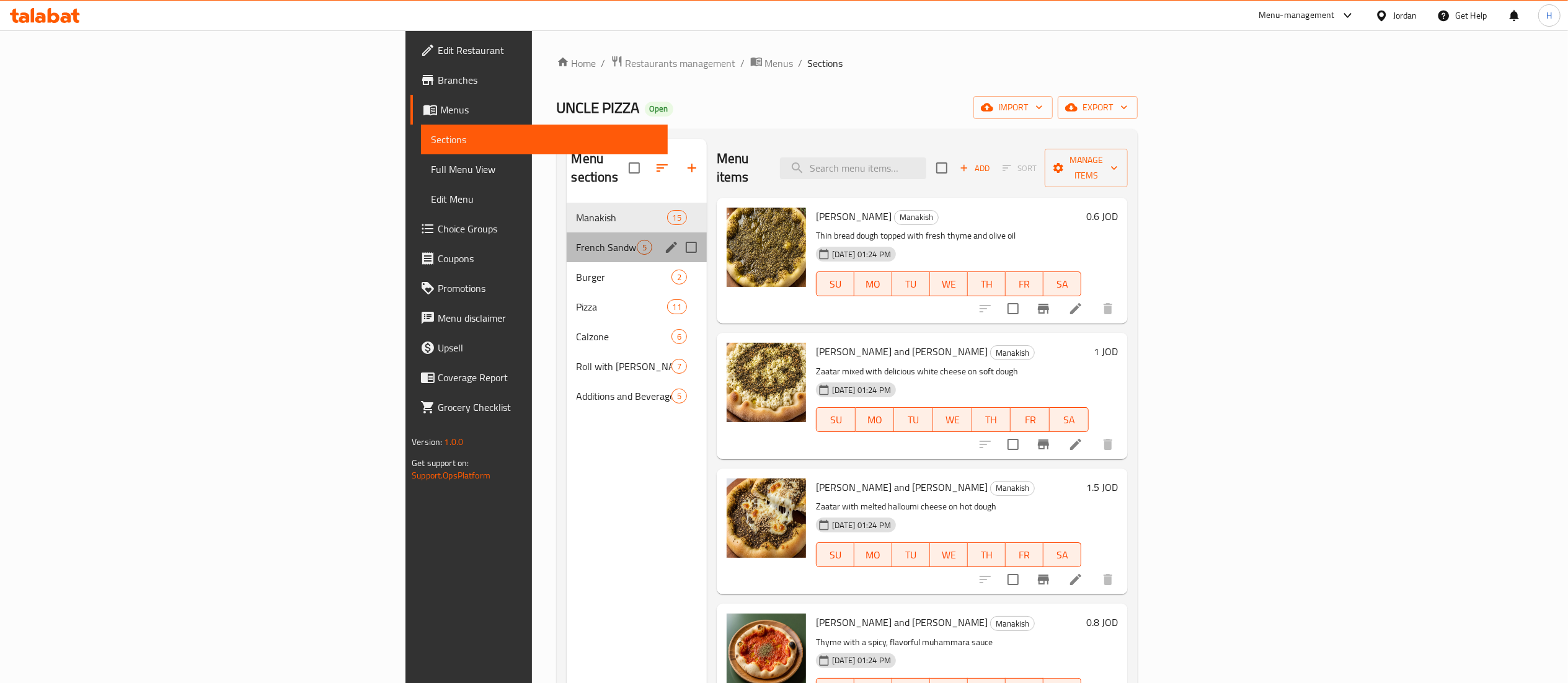
click at [567, 233] on div "French Sandwich 5" at bounding box center [637, 247] width 140 height 29
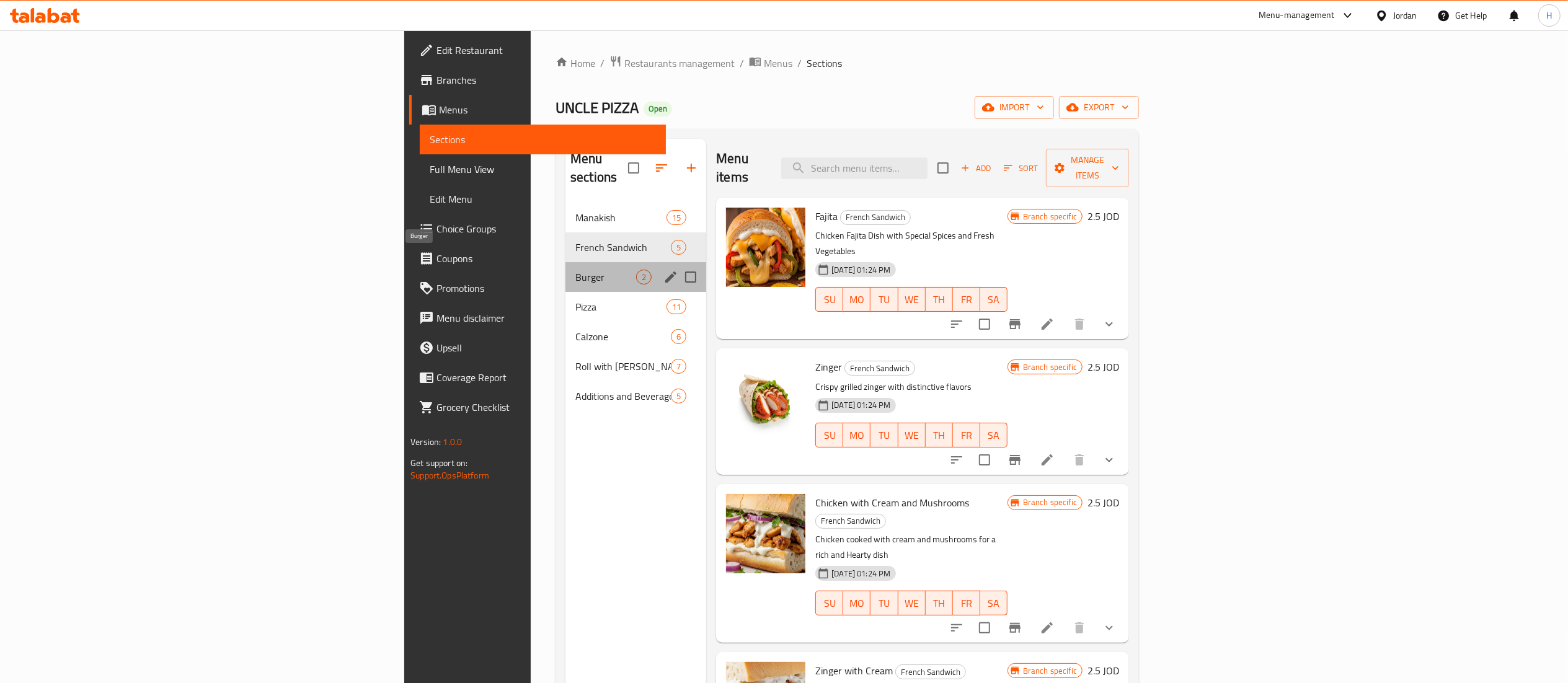
click at [575, 270] on span "Burger" at bounding box center [605, 277] width 61 height 15
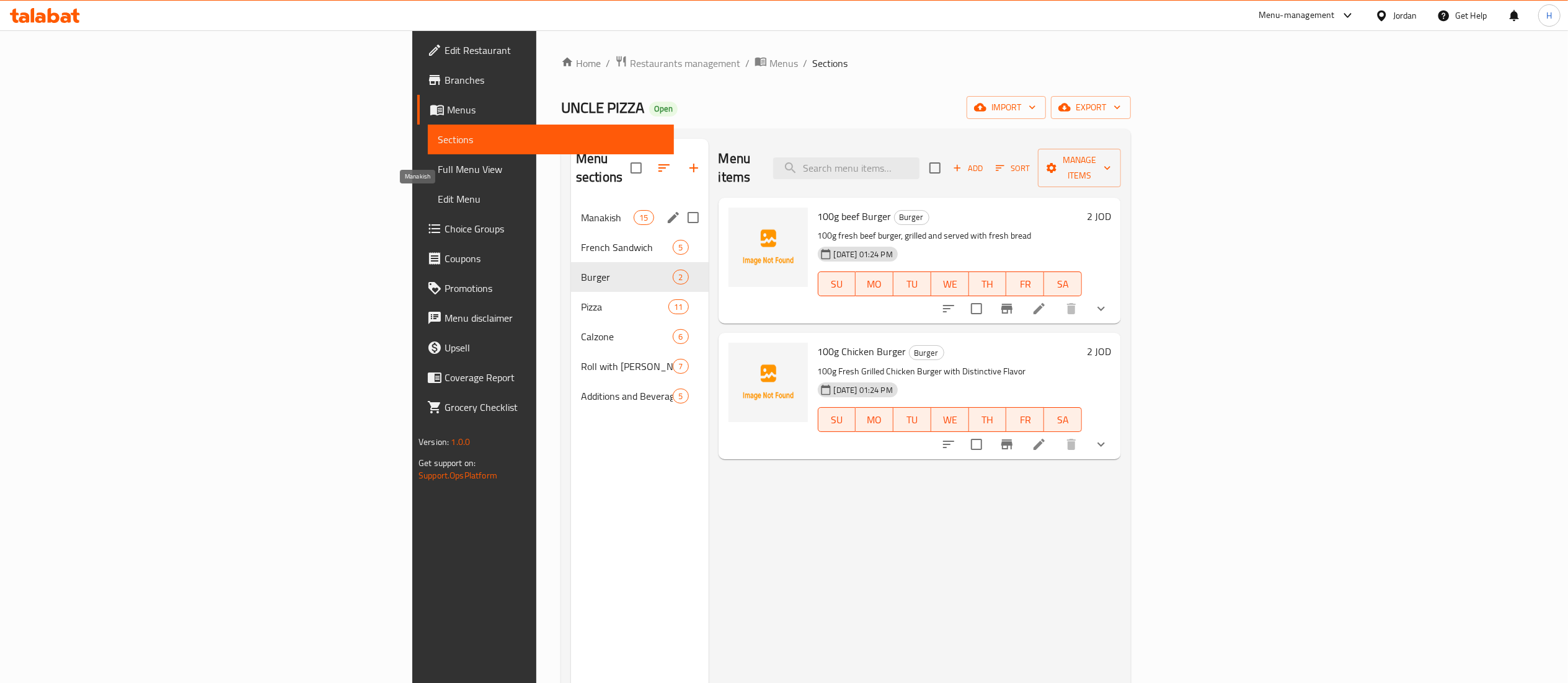
click at [581, 210] on span "Manakish" at bounding box center [607, 218] width 53 height 15
